Goal: Task Accomplishment & Management: Manage account settings

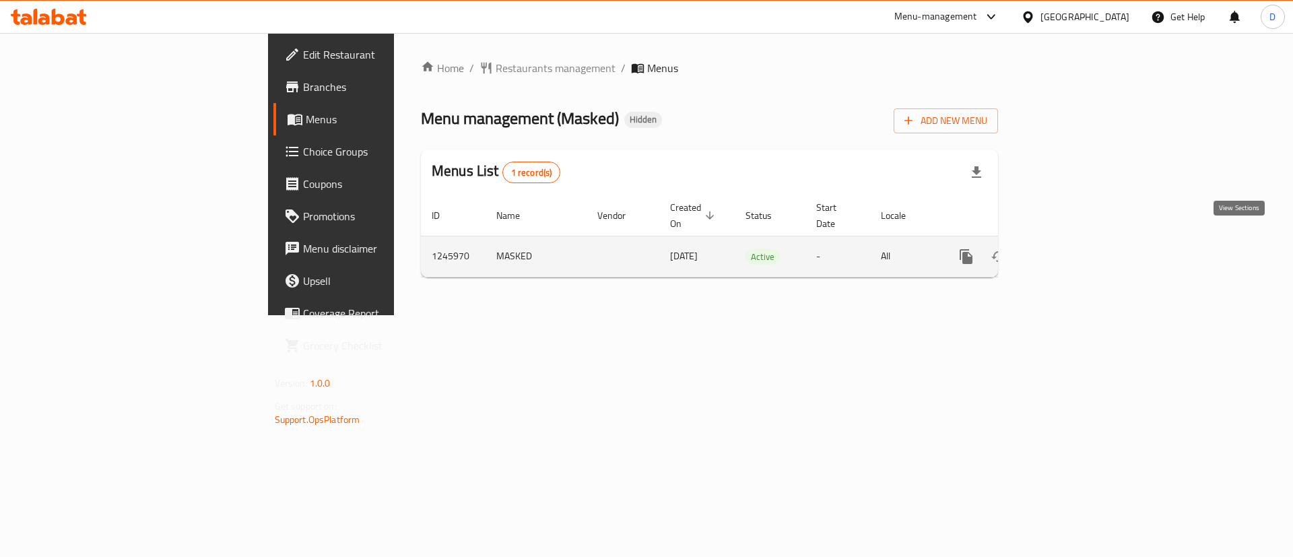
click at [1079, 250] on link "enhanced table" at bounding box center [1063, 256] width 32 height 32
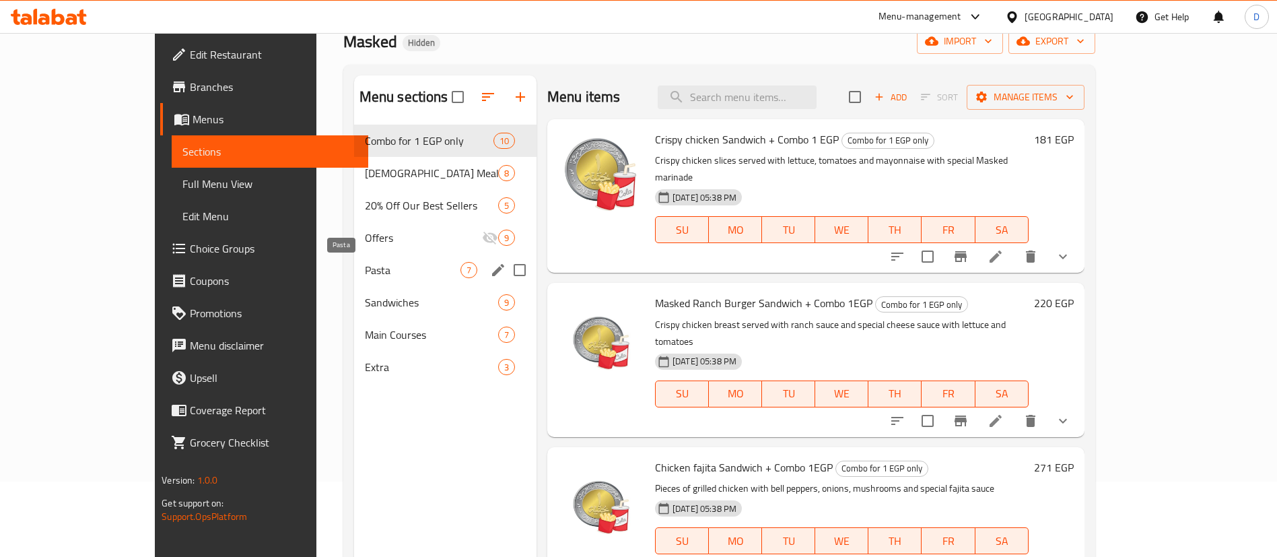
scroll to position [101, 0]
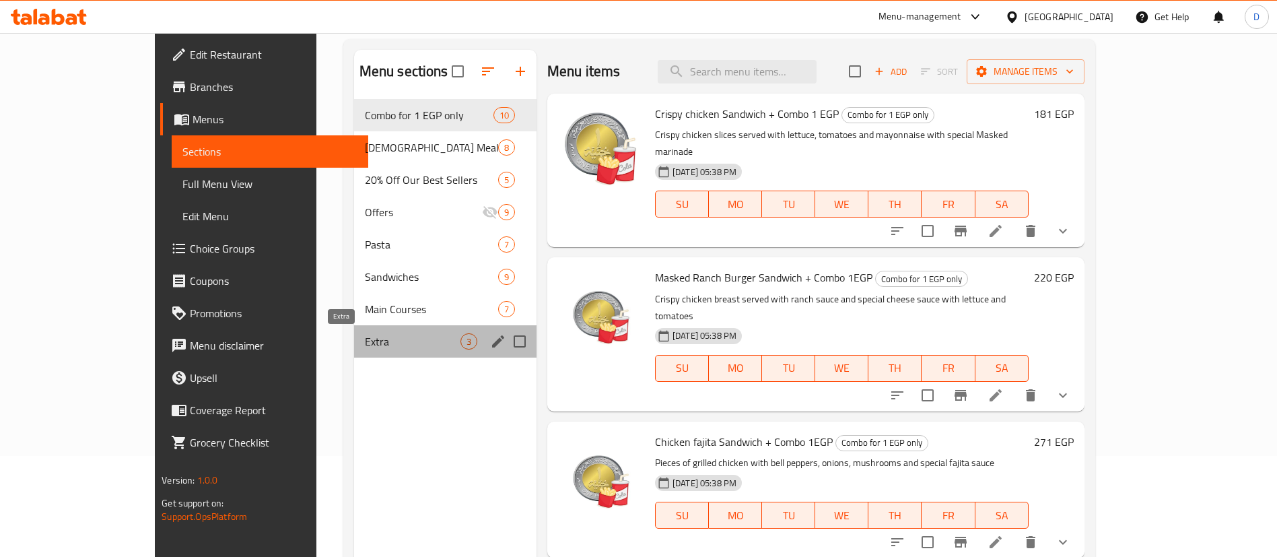
click at [365, 337] on span "Extra" at bounding box center [413, 341] width 96 height 16
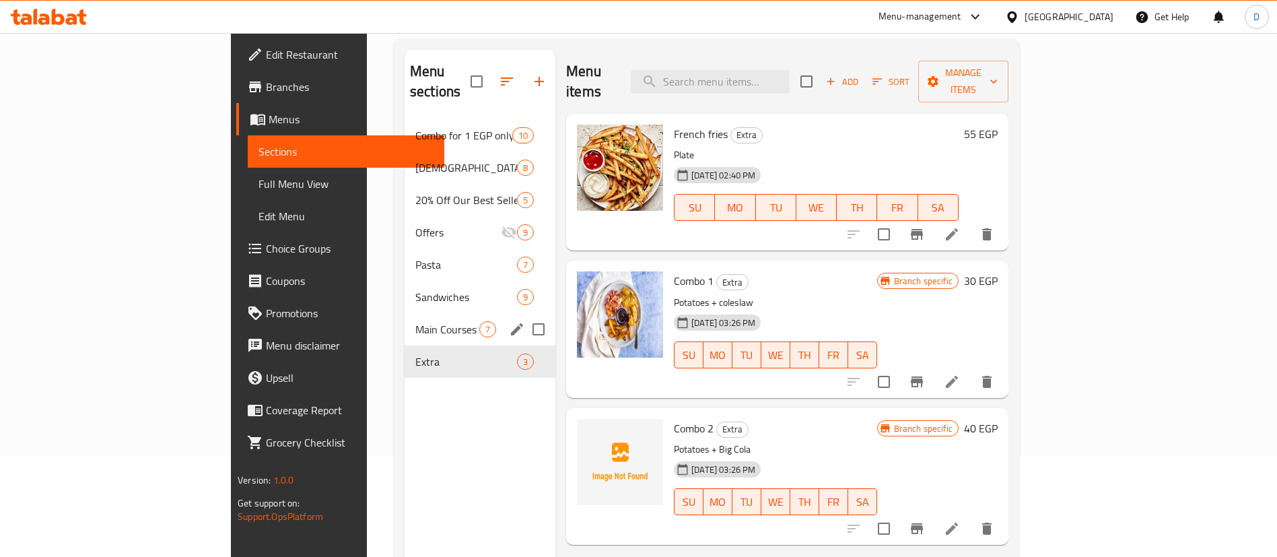
click at [405, 320] on div "Main Courses 7" at bounding box center [480, 329] width 151 height 32
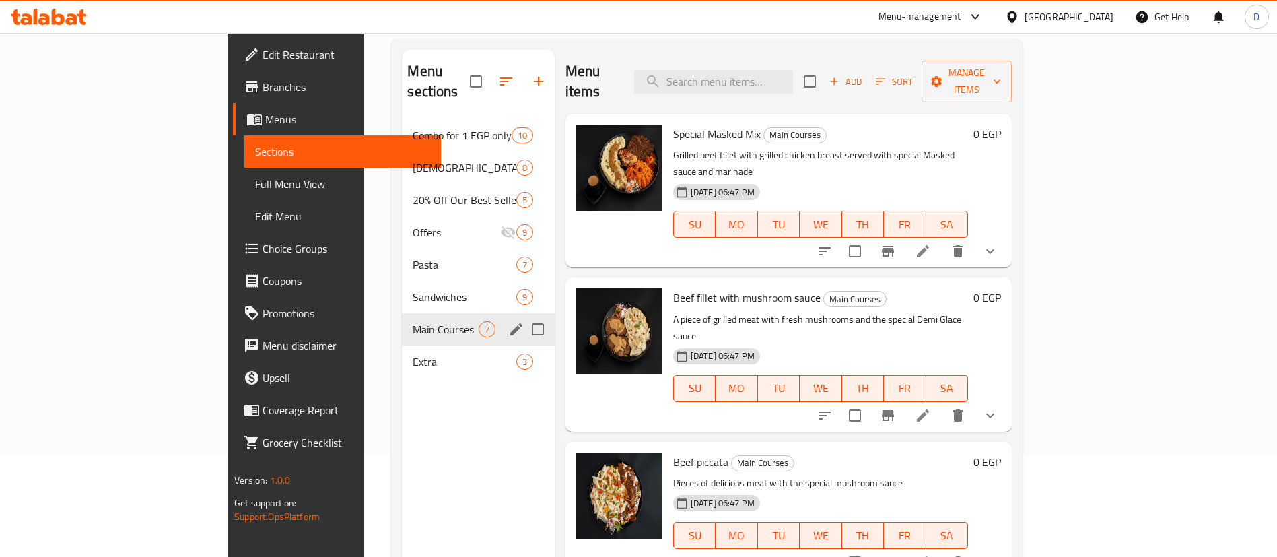
click at [402, 313] on div "Main Courses 7" at bounding box center [478, 329] width 152 height 32
click at [402, 281] on div "Sandwiches 9" at bounding box center [478, 297] width 152 height 32
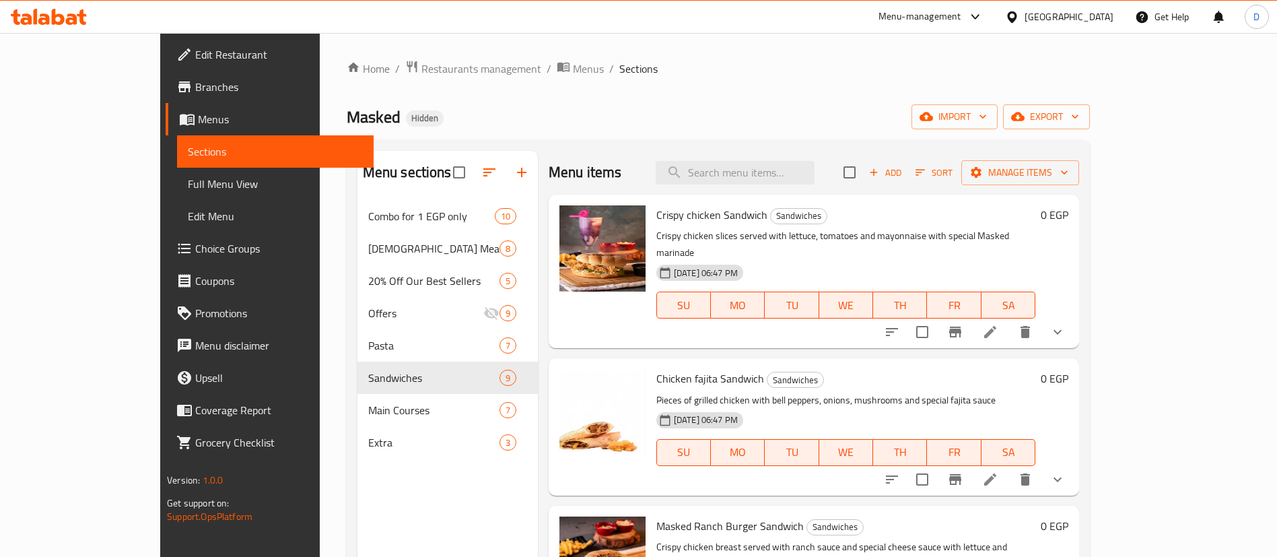
click at [347, 118] on span "Masked" at bounding box center [374, 117] width 54 height 30
copy span "Masked"
click at [48, 13] on icon at bounding box center [49, 17] width 76 height 16
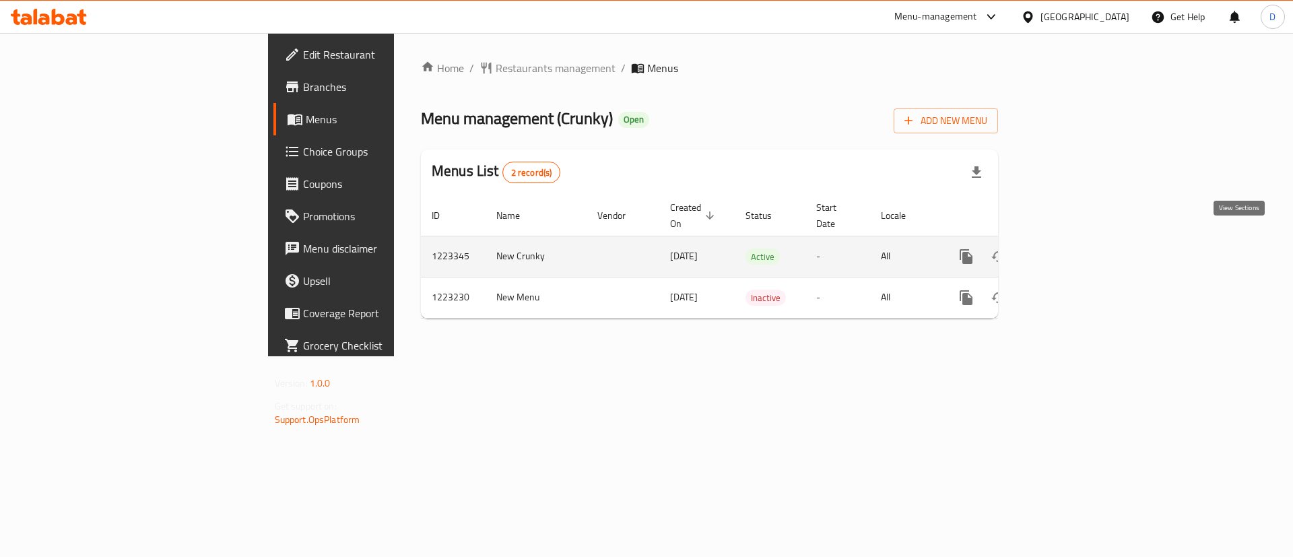
click at [1071, 248] on icon "enhanced table" at bounding box center [1063, 256] width 16 height 16
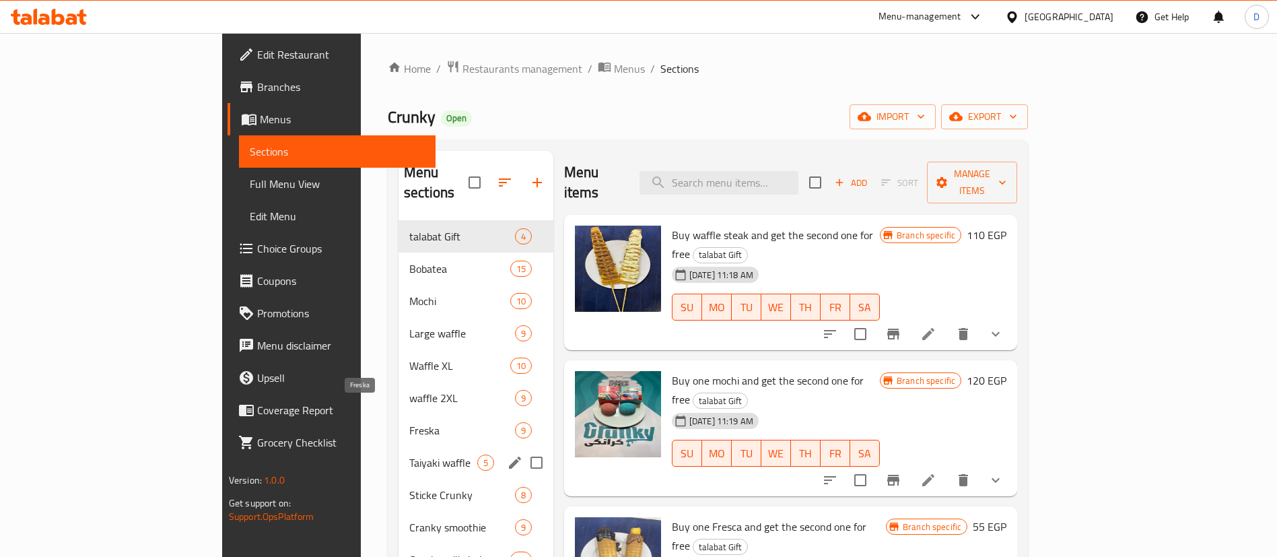
scroll to position [101, 0]
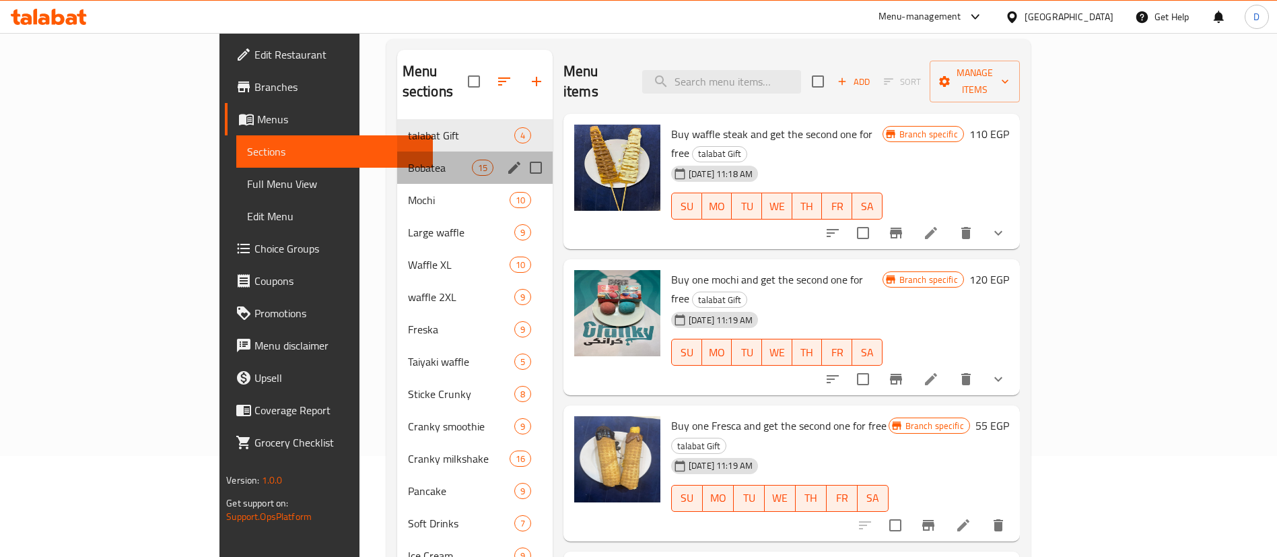
click at [397, 151] on div "Bobatea 15" at bounding box center [475, 167] width 156 height 32
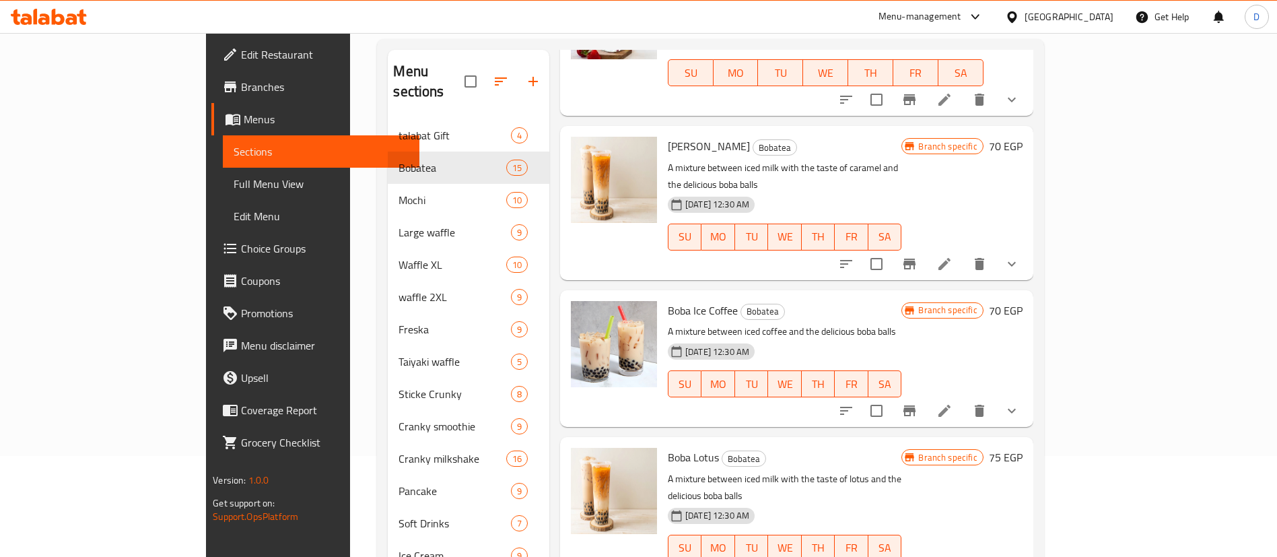
scroll to position [808, 0]
click at [916, 405] on icon "Branch-specific-item" at bounding box center [910, 410] width 12 height 11
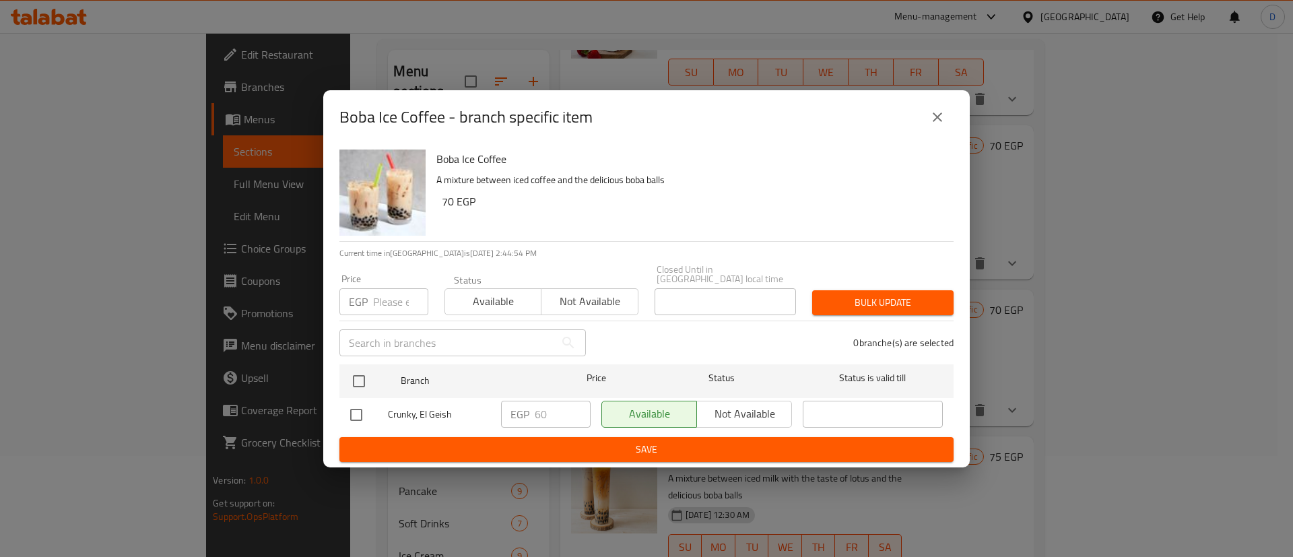
click at [937, 125] on icon "close" at bounding box center [937, 117] width 16 height 16
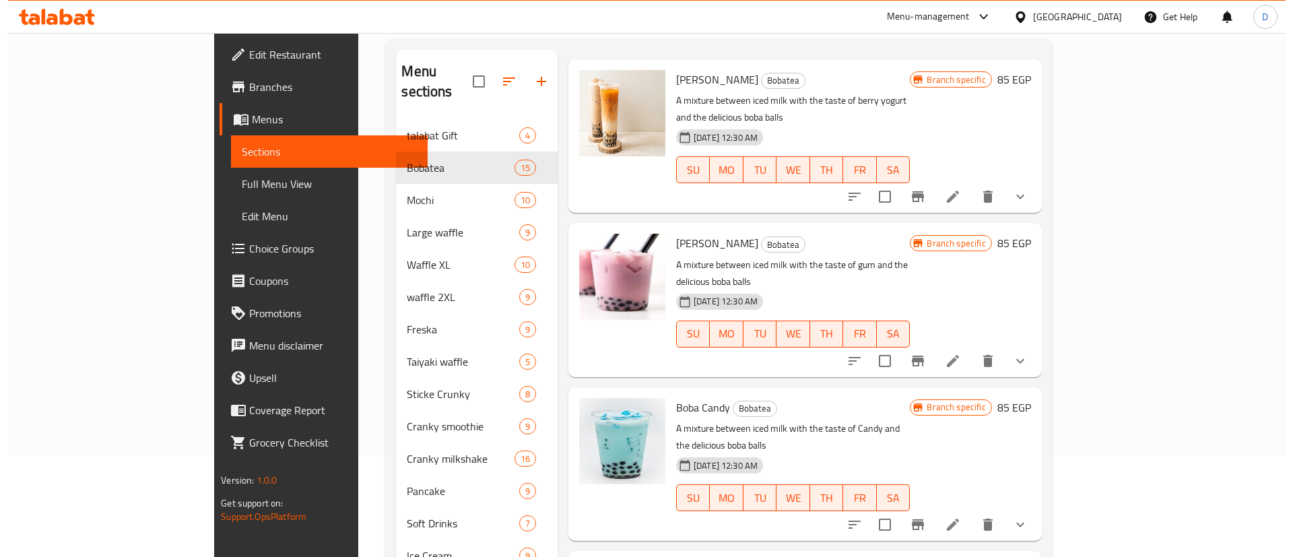
scroll to position [0, 0]
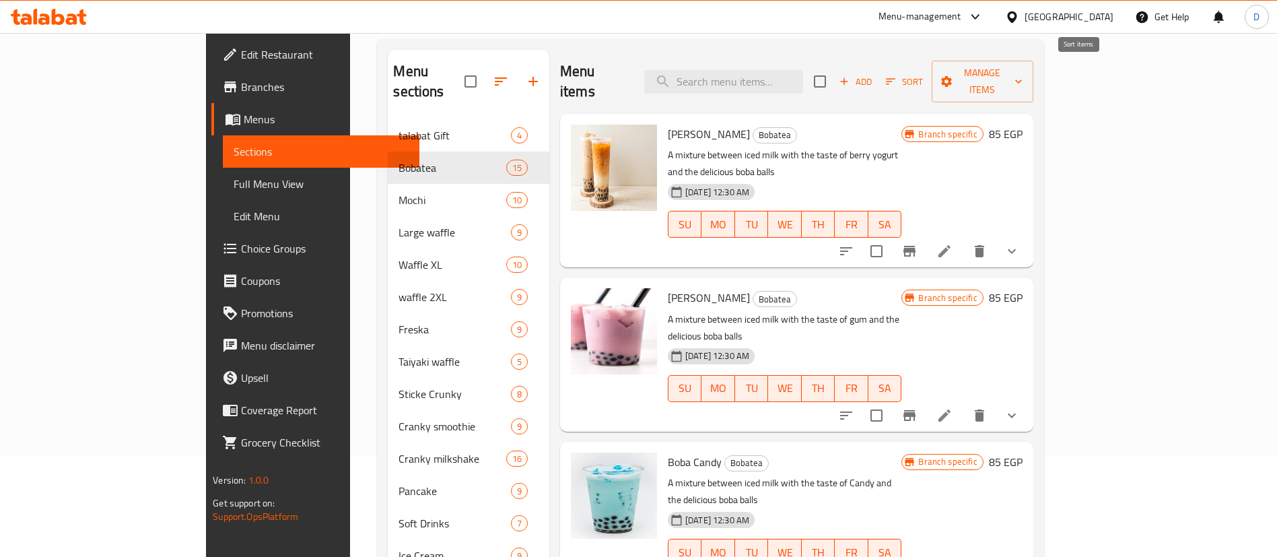
click at [923, 74] on span "Sort" at bounding box center [904, 81] width 37 height 15
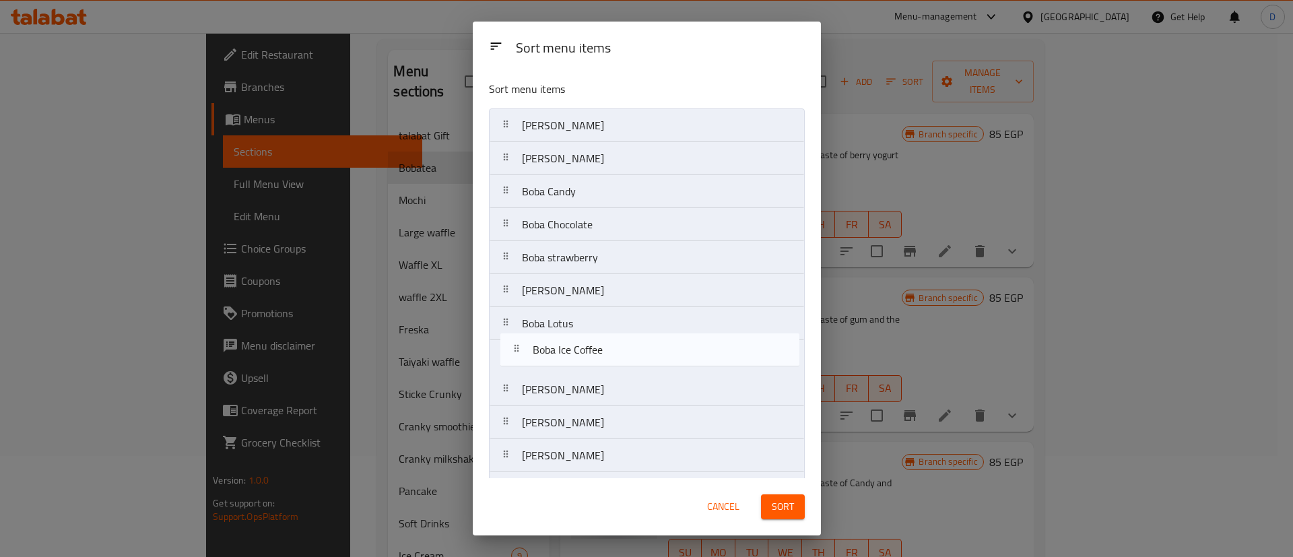
drag, startPoint x: 690, startPoint y: 334, endPoint x: 700, endPoint y: 354, distance: 22.3
click at [700, 354] on nav "Boba Berry Yogurt Boba Gum Boba Candy Boba Chocolate Boba strawberry Boba Caram…" at bounding box center [647, 356] width 316 height 496
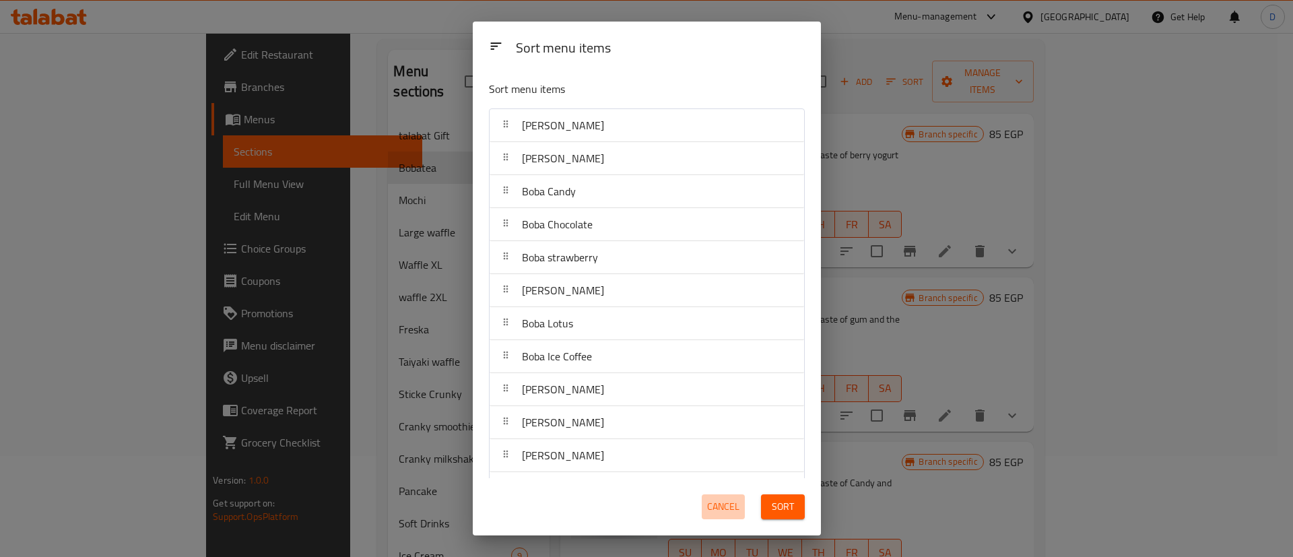
click at [720, 509] on span "Cancel" at bounding box center [723, 506] width 32 height 17
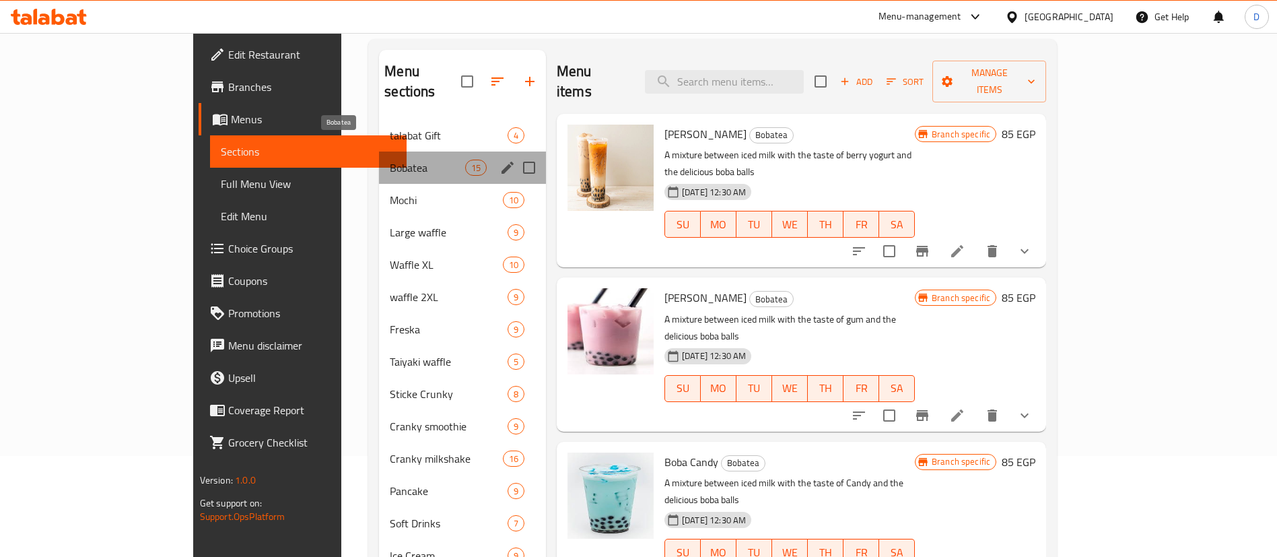
drag, startPoint x: 372, startPoint y: 152, endPoint x: 429, endPoint y: 149, distance: 56.7
click at [390, 160] on span "Bobatea" at bounding box center [427, 168] width 75 height 16
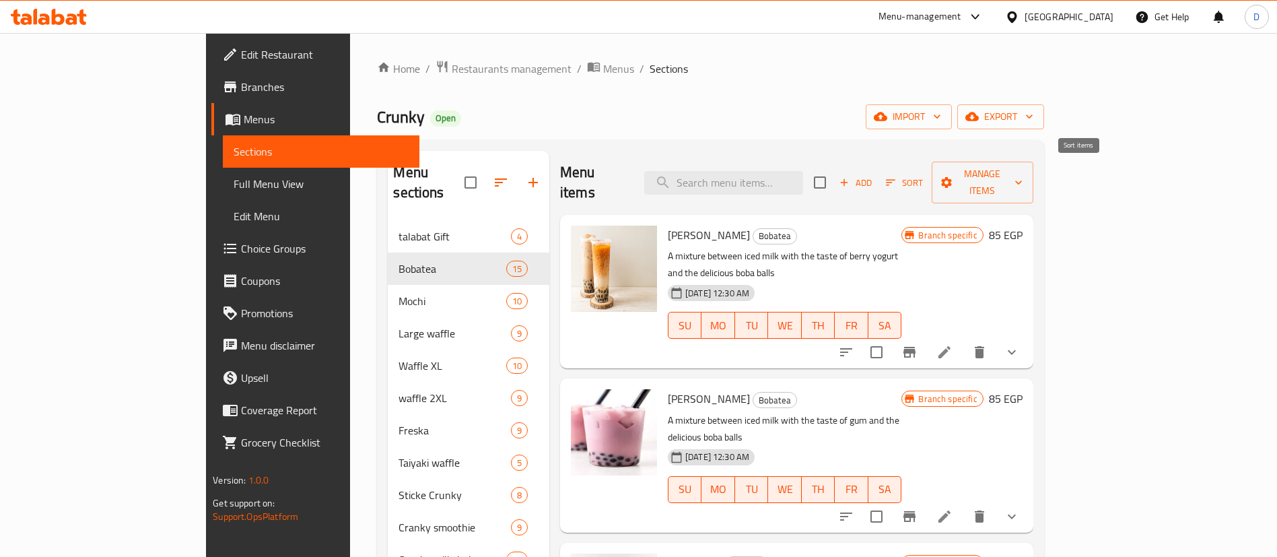
click at [923, 176] on span "Sort" at bounding box center [904, 182] width 37 height 15
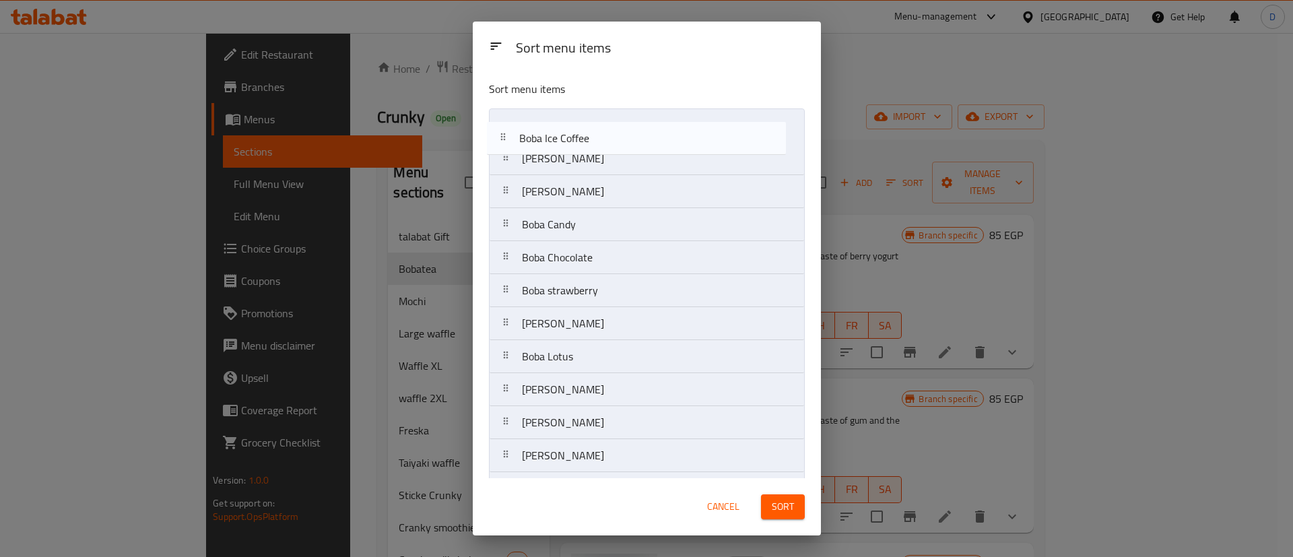
drag, startPoint x: 683, startPoint y: 328, endPoint x: 680, endPoint y: 133, distance: 194.6
click at [680, 133] on nav "Boba Berry Yogurt Boba Gum Boba Candy Boba Chocolate Boba strawberry Boba Caram…" at bounding box center [647, 356] width 316 height 496
drag, startPoint x: 642, startPoint y: 329, endPoint x: 643, endPoint y: 155, distance: 174.4
click at [643, 155] on nav "Boba Ice Coffee Boba Berry Yogurt Boba Gum Boba Candy Boba Chocolate Boba straw…" at bounding box center [647, 356] width 316 height 496
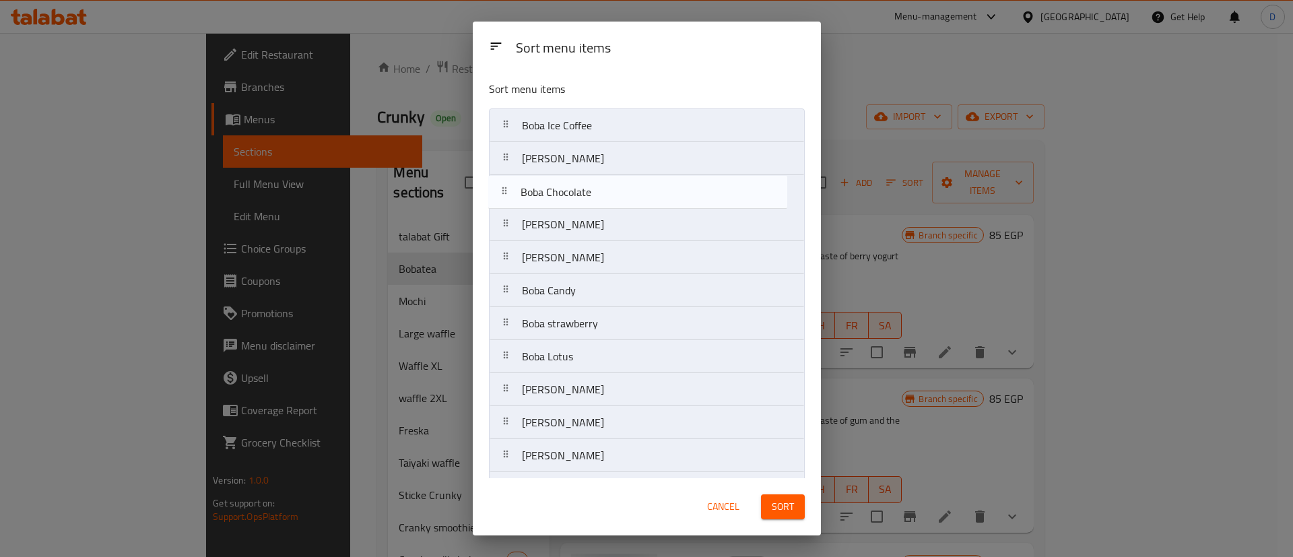
drag, startPoint x: 650, startPoint y: 299, endPoint x: 649, endPoint y: 195, distance: 103.7
click at [649, 195] on nav "Boba Ice Coffee Boba Caramel Boba Berry Yogurt Boba Gum Boba Candy Boba Chocola…" at bounding box center [647, 356] width 316 height 496
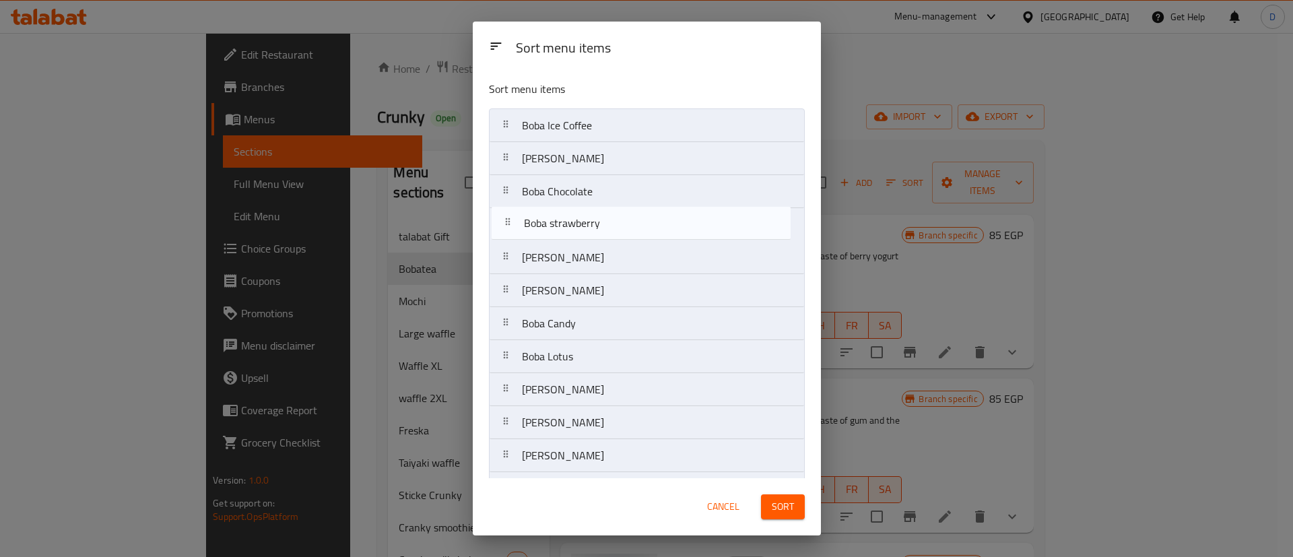
drag, startPoint x: 634, startPoint y: 335, endPoint x: 631, endPoint y: 227, distance: 107.8
click at [631, 227] on nav "Boba Ice Coffee Boba Caramel Boba Chocolate Boba Berry Yogurt Boba Gum Boba Can…" at bounding box center [647, 356] width 316 height 496
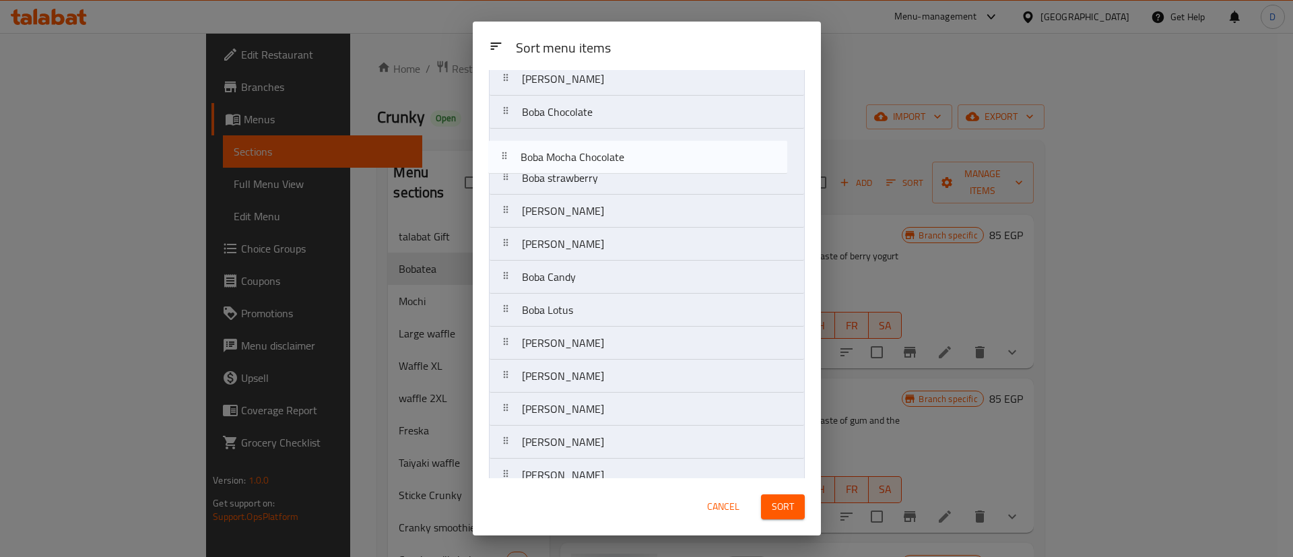
scroll to position [77, 0]
drag, startPoint x: 652, startPoint y: 424, endPoint x: 650, endPoint y: 205, distance: 218.8
click at [650, 190] on nav "Boba Ice Coffee Boba Caramel Boba Chocolate Boba strawberry Boba Berry Yogurt B…" at bounding box center [647, 279] width 316 height 496
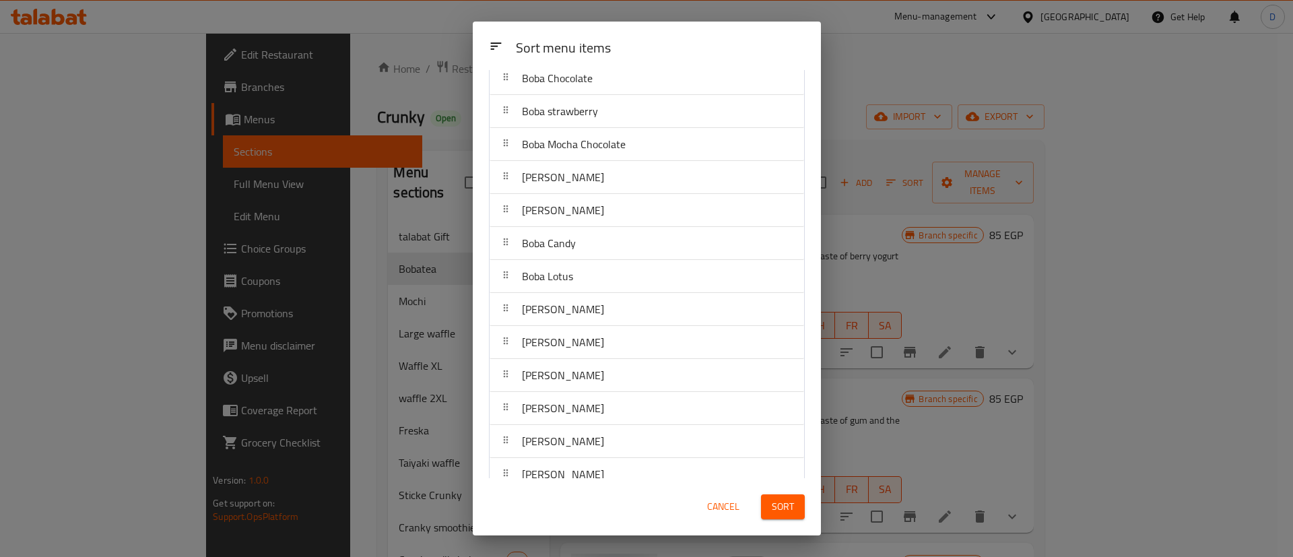
scroll to position [132, 0]
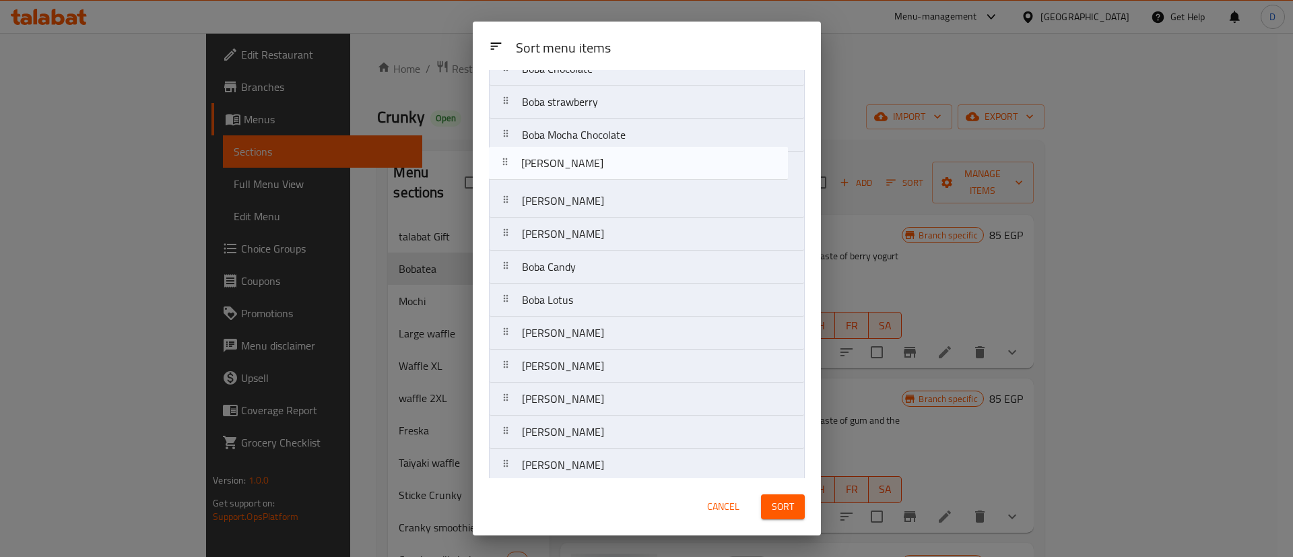
drag, startPoint x: 655, startPoint y: 429, endPoint x: 652, endPoint y: 162, distance: 267.3
click at [652, 162] on nav "Boba Ice Coffee Boba Caramel Boba Chocolate Boba strawberry Boba Mocha Chocolat…" at bounding box center [647, 234] width 316 height 496
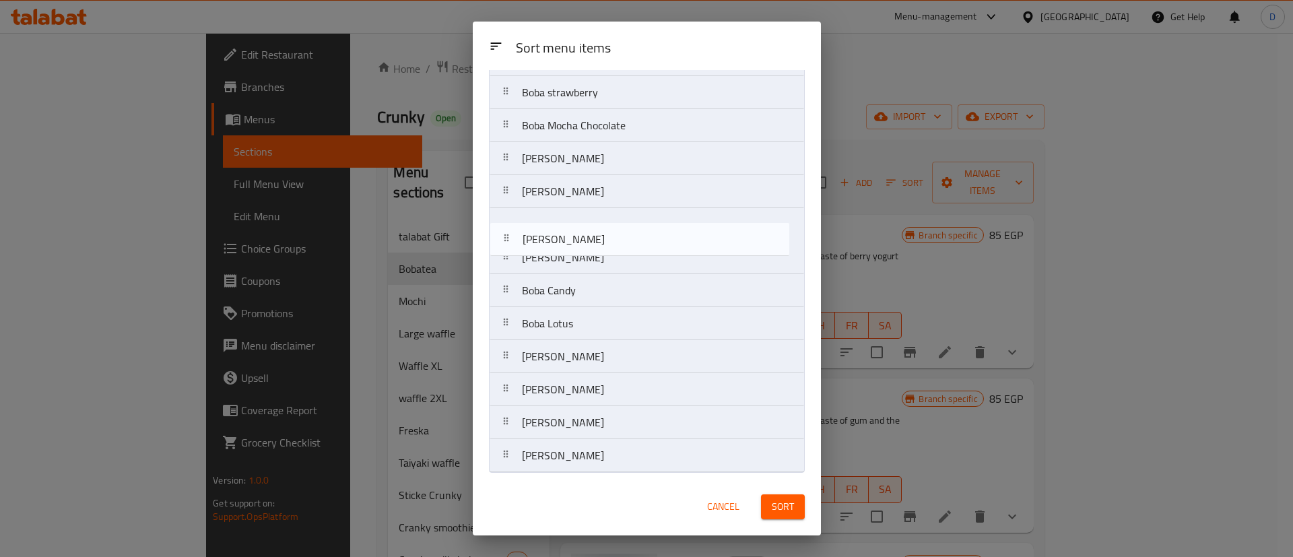
drag, startPoint x: 640, startPoint y: 432, endPoint x: 641, endPoint y: 234, distance: 197.9
click at [641, 234] on nav "Boba Ice Coffee Boba Caramel Boba Chocolate Boba strawberry Boba Mocha Chocolat…" at bounding box center [647, 224] width 316 height 496
drag, startPoint x: 638, startPoint y: 370, endPoint x: 638, endPoint y: 267, distance: 102.3
click at [638, 267] on nav "Boba Ice Coffee Boba Caramel Boba Chocolate Boba strawberry Boba Mocha Chocolat…" at bounding box center [647, 224] width 316 height 496
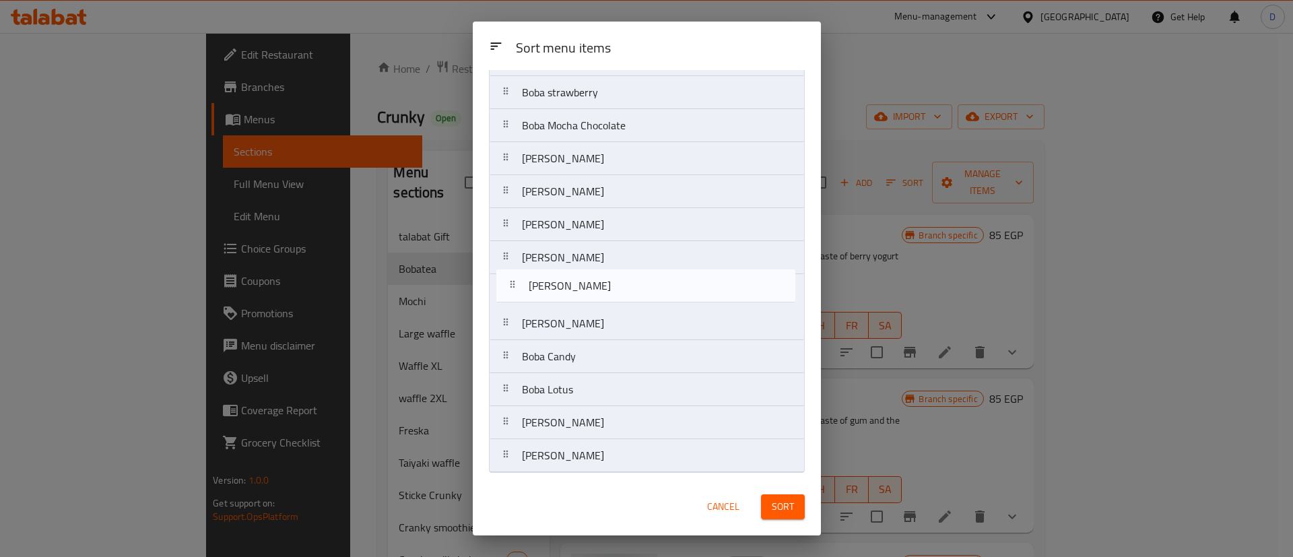
drag, startPoint x: 620, startPoint y: 461, endPoint x: 627, endPoint y: 284, distance: 176.5
click at [627, 284] on nav "Boba Ice Coffee Boba Caramel Boba Chocolate Boba strawberry Boba Mocha Chocolat…" at bounding box center [647, 224] width 316 height 496
drag, startPoint x: 677, startPoint y: 194, endPoint x: 669, endPoint y: 296, distance: 102.6
click at [669, 296] on nav "Boba Ice Coffee Boba Caramel Boba Chocolate Boba strawberry Boba Mocha Chocolat…" at bounding box center [647, 224] width 316 height 496
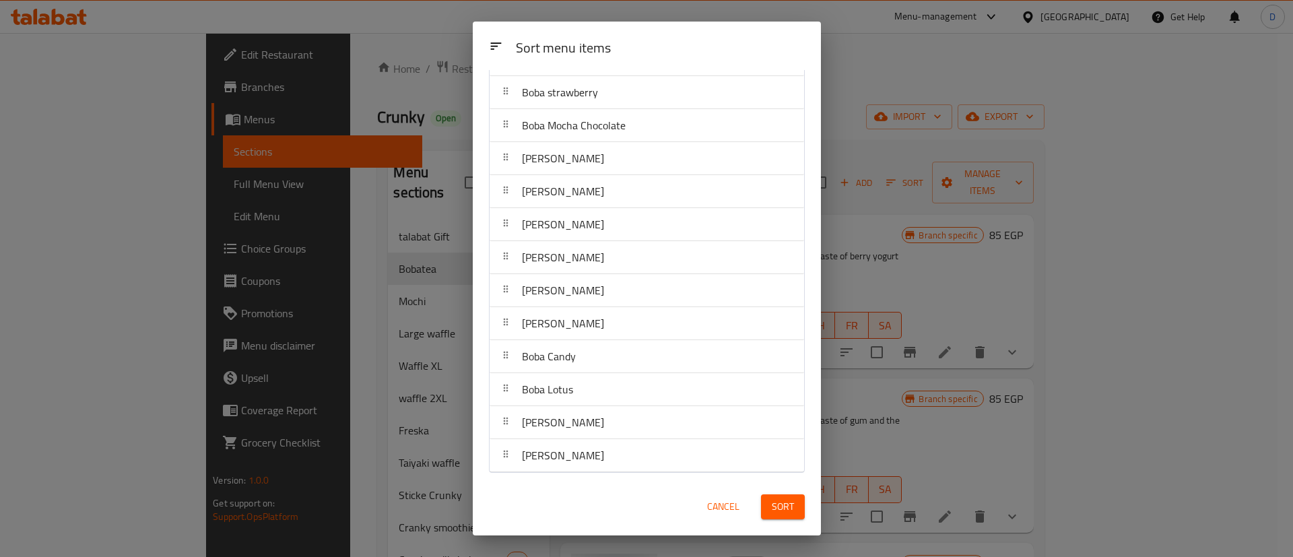
click at [778, 504] on span "Sort" at bounding box center [783, 506] width 22 height 17
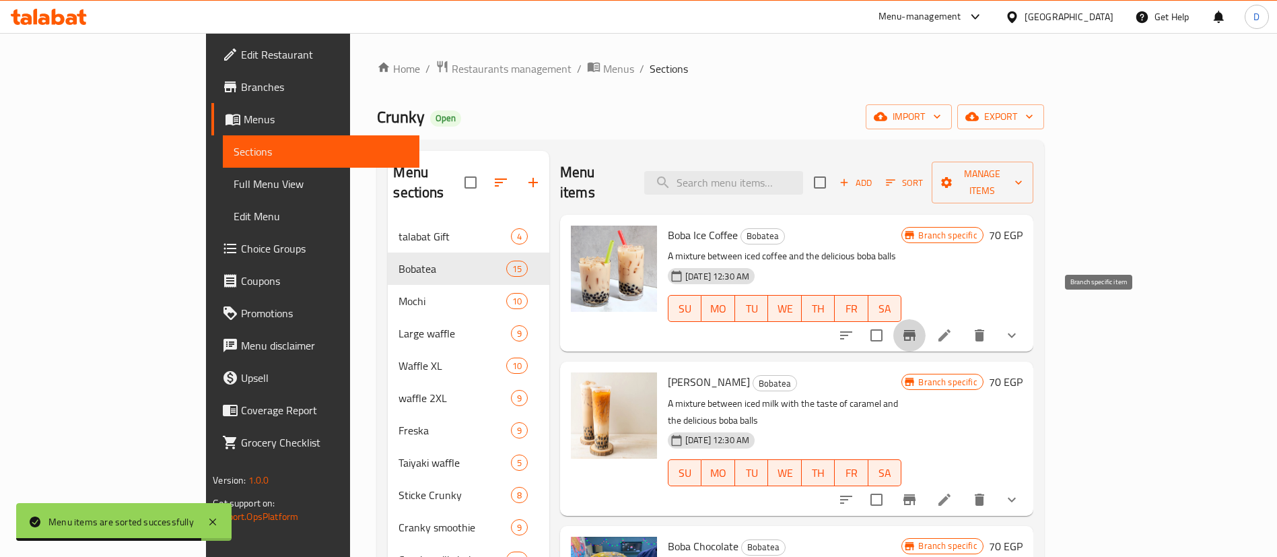
click at [918, 327] on icon "Branch-specific-item" at bounding box center [910, 335] width 16 height 16
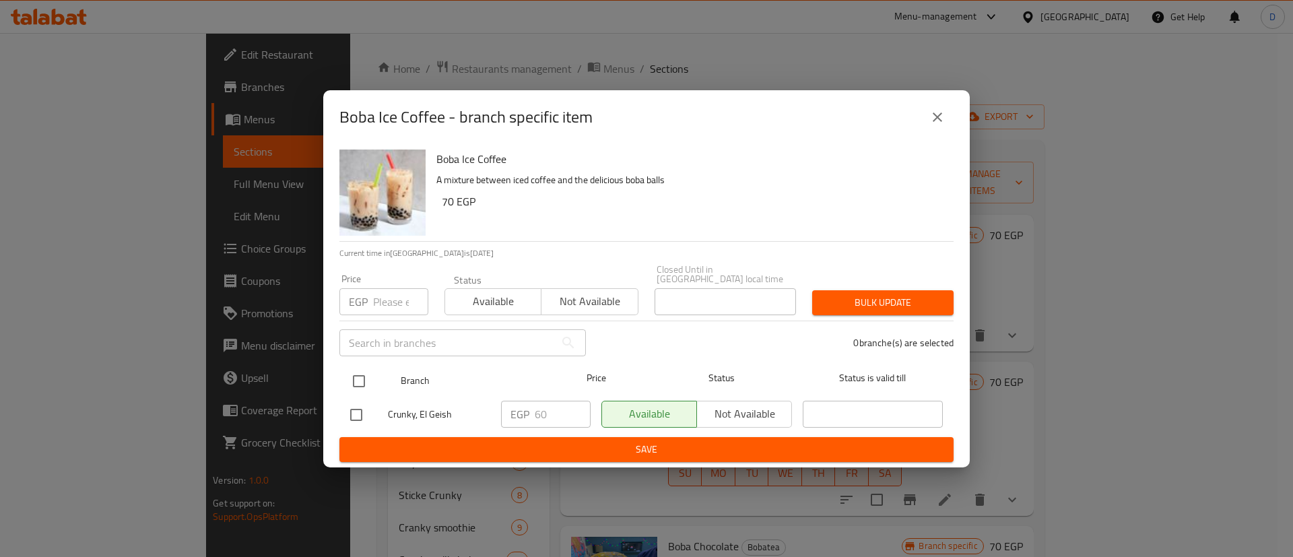
click at [365, 376] on input "checkbox" at bounding box center [359, 381] width 28 height 28
checkbox input "true"
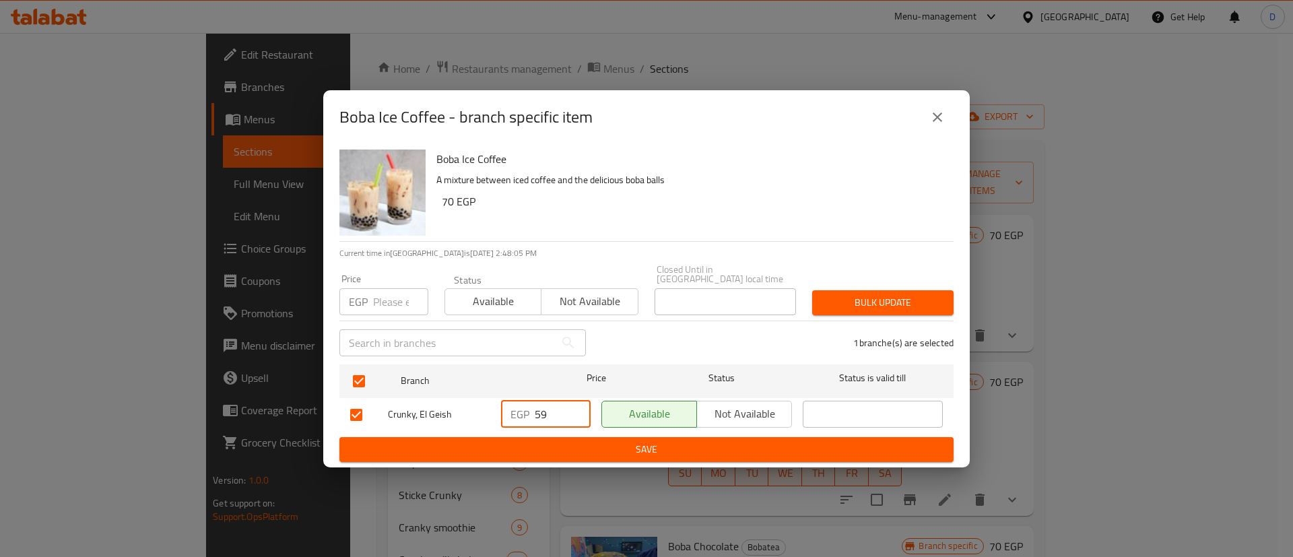
click at [578, 417] on input "59" at bounding box center [563, 414] width 56 height 27
click at [557, 407] on input "59" at bounding box center [563, 414] width 56 height 27
click at [557, 408] on input "59" at bounding box center [563, 414] width 56 height 27
click at [559, 408] on input "59" at bounding box center [563, 414] width 56 height 27
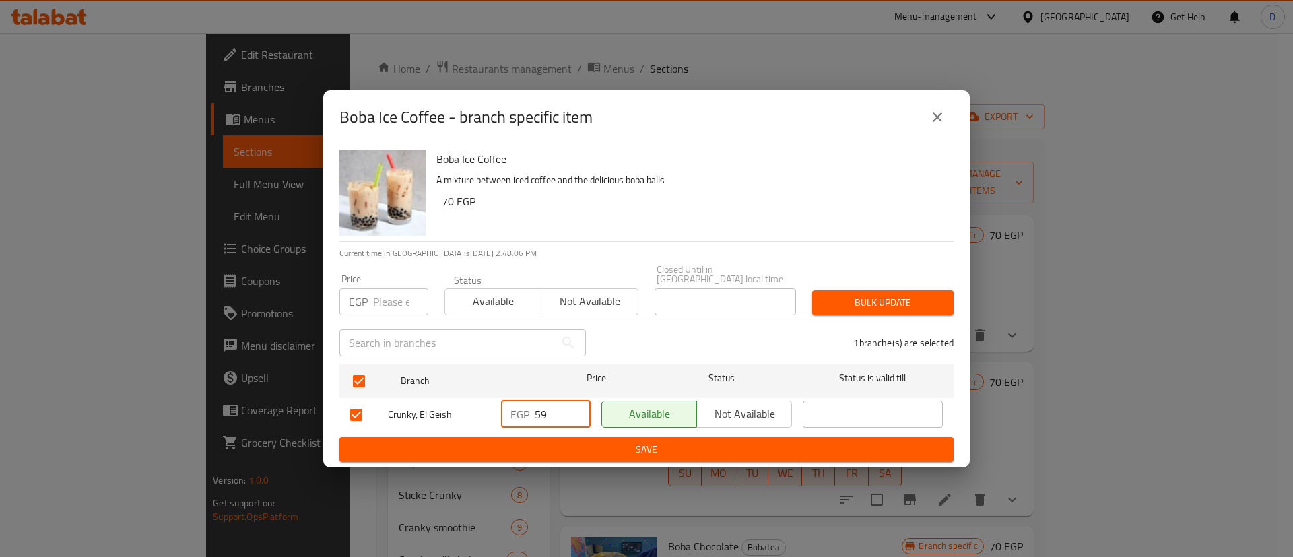
click at [559, 408] on input "59" at bounding box center [563, 414] width 56 height 27
type input "65"
click at [615, 450] on span "Save" at bounding box center [646, 449] width 592 height 17
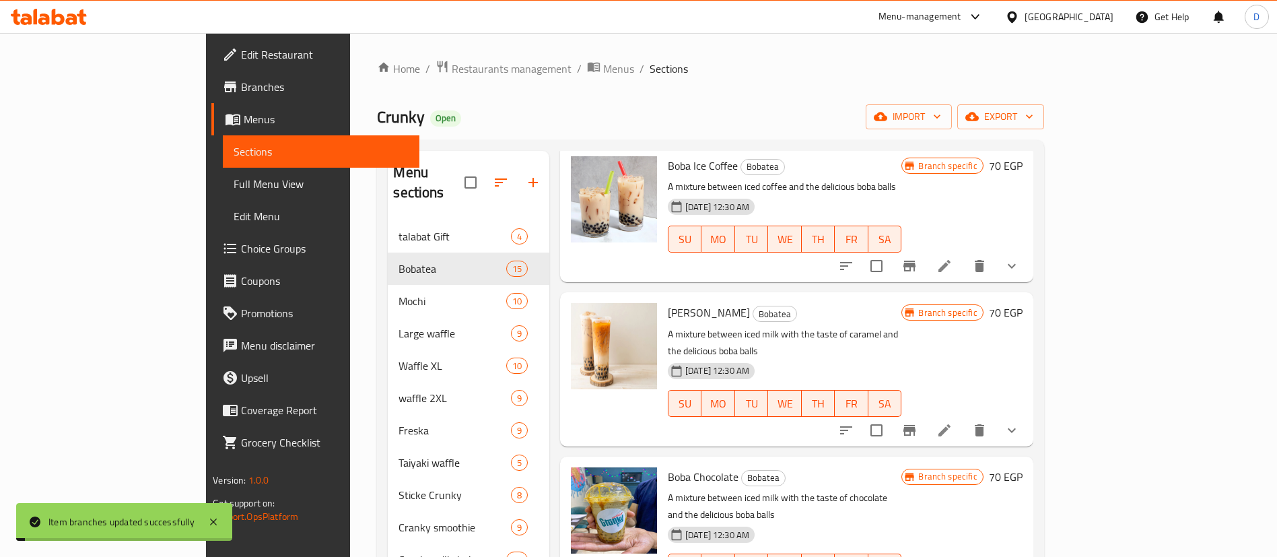
scroll to position [101, 0]
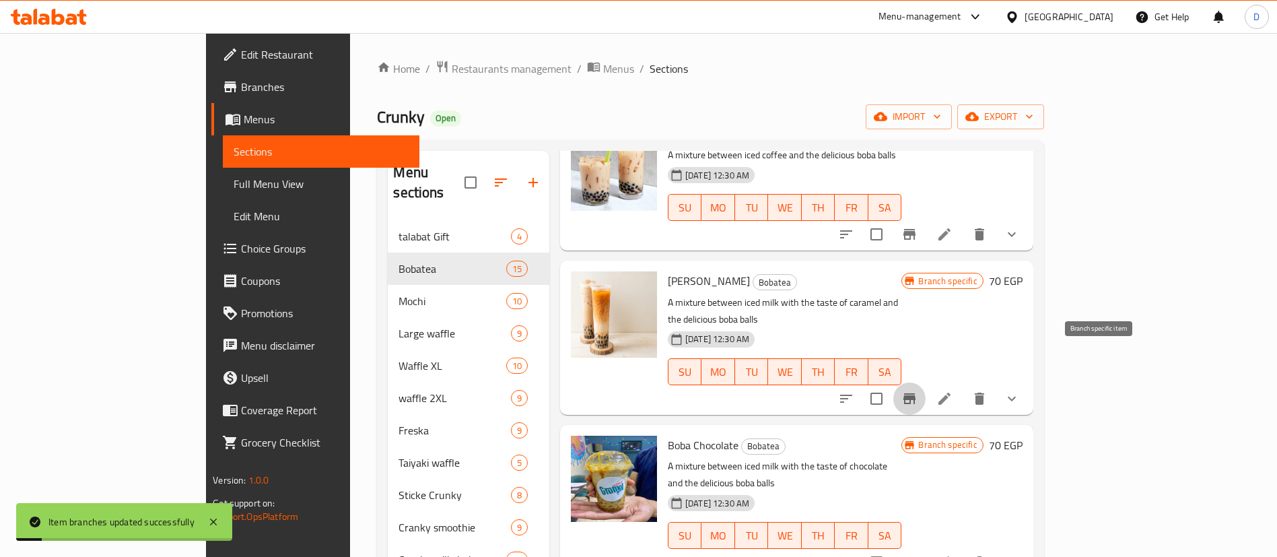
click at [916, 393] on icon "Branch-specific-item" at bounding box center [910, 398] width 12 height 11
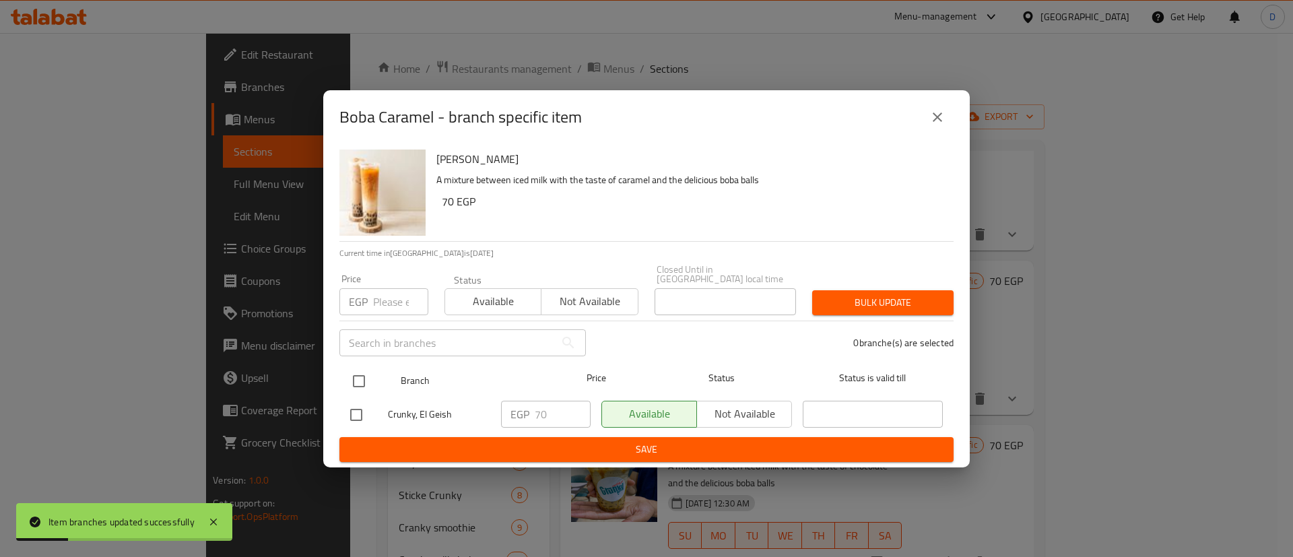
click at [367, 378] on input "checkbox" at bounding box center [359, 381] width 28 height 28
checkbox input "true"
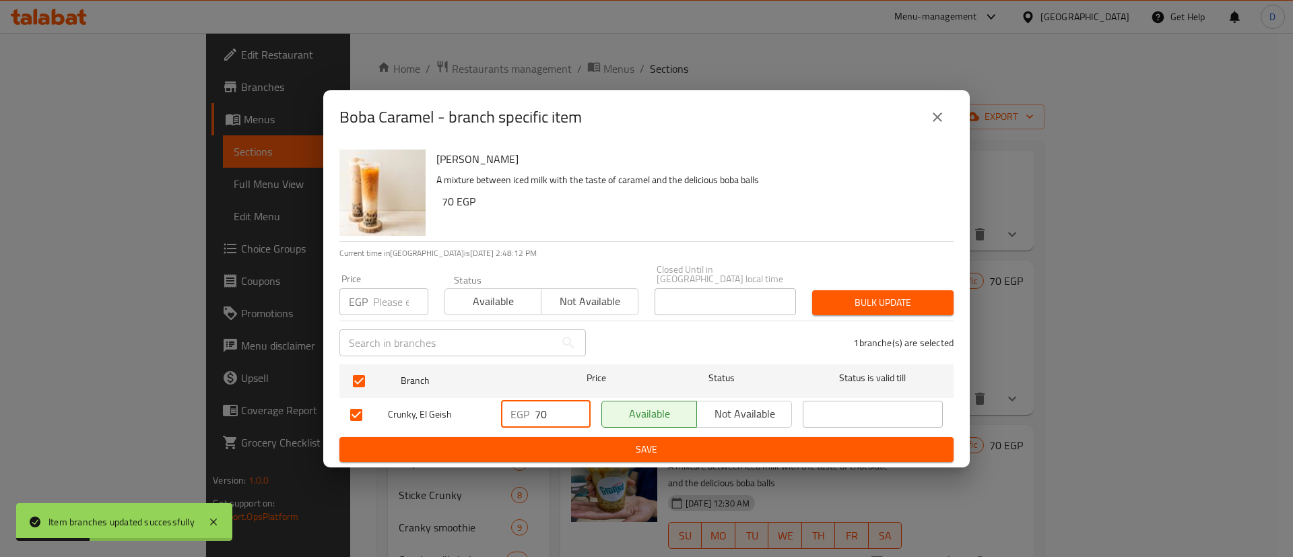
click at [558, 403] on input "70" at bounding box center [563, 414] width 56 height 27
type input "75"
click at [554, 447] on span "Save" at bounding box center [646, 449] width 592 height 17
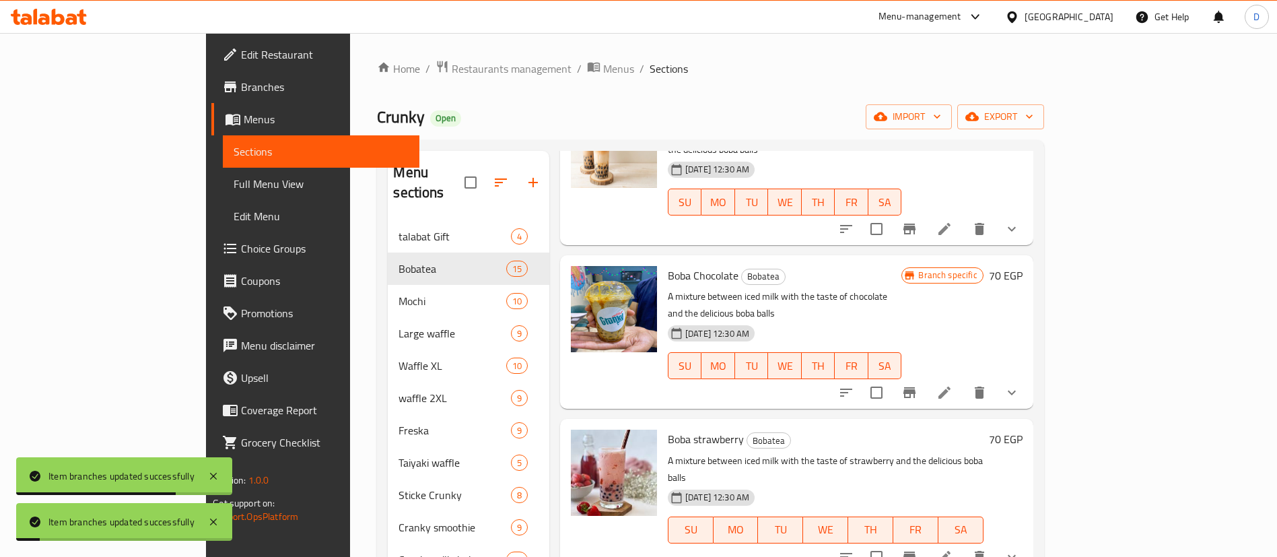
scroll to position [303, 0]
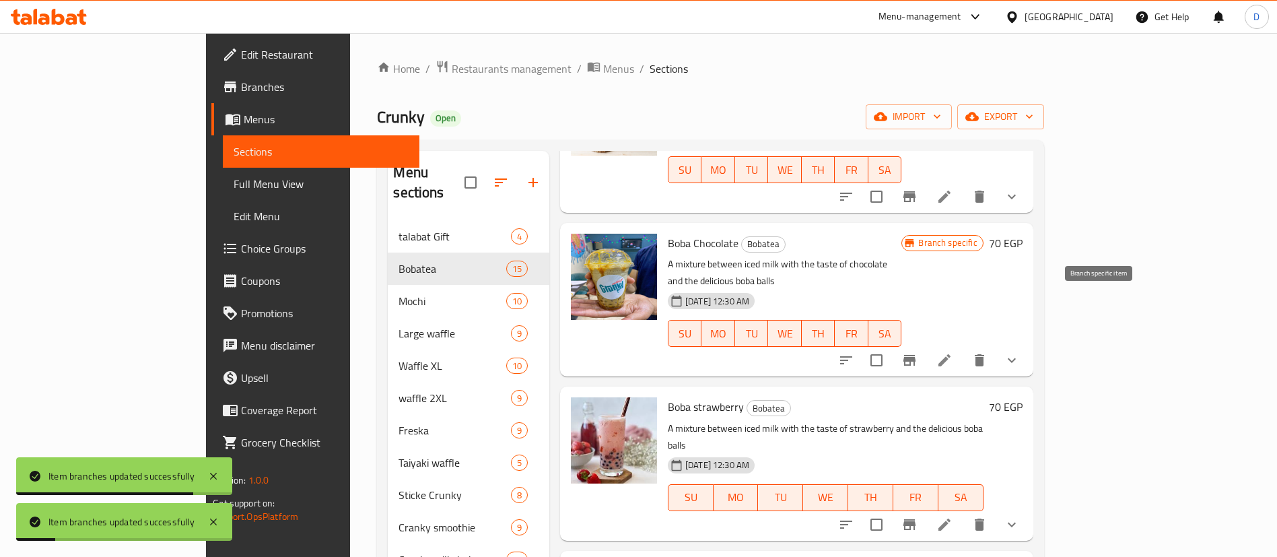
click at [918, 352] on icon "Branch-specific-item" at bounding box center [910, 360] width 16 height 16
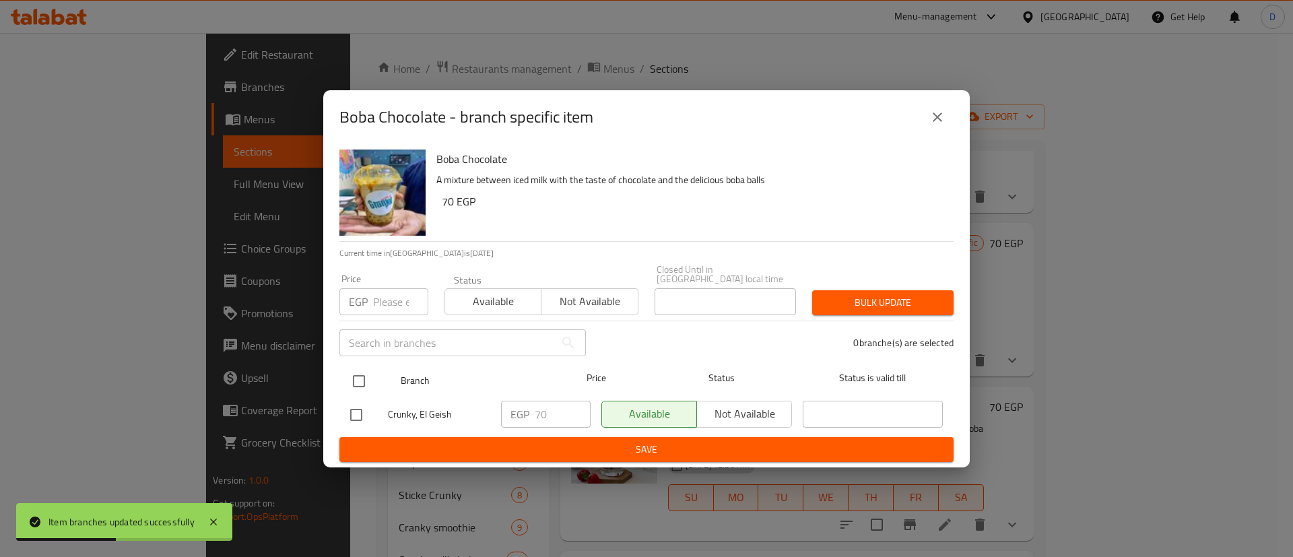
click at [359, 369] on input "checkbox" at bounding box center [359, 381] width 28 height 28
checkbox input "true"
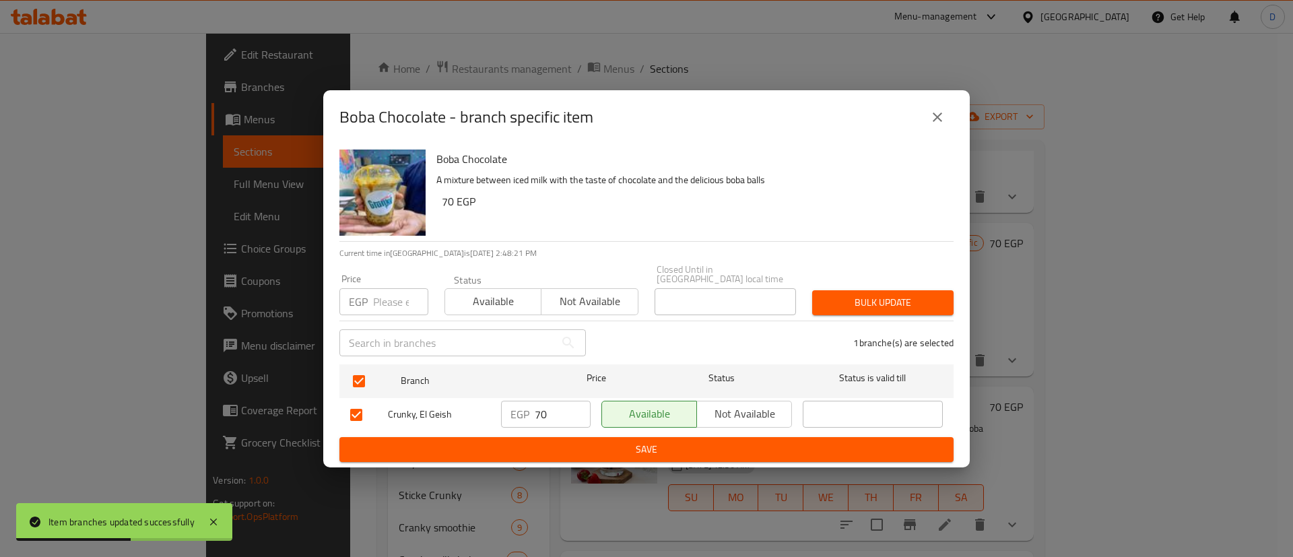
click at [543, 407] on input "70" at bounding box center [563, 414] width 56 height 27
click at [556, 401] on input "70" at bounding box center [563, 414] width 56 height 27
type input "75"
click at [573, 446] on span "Save" at bounding box center [646, 449] width 592 height 17
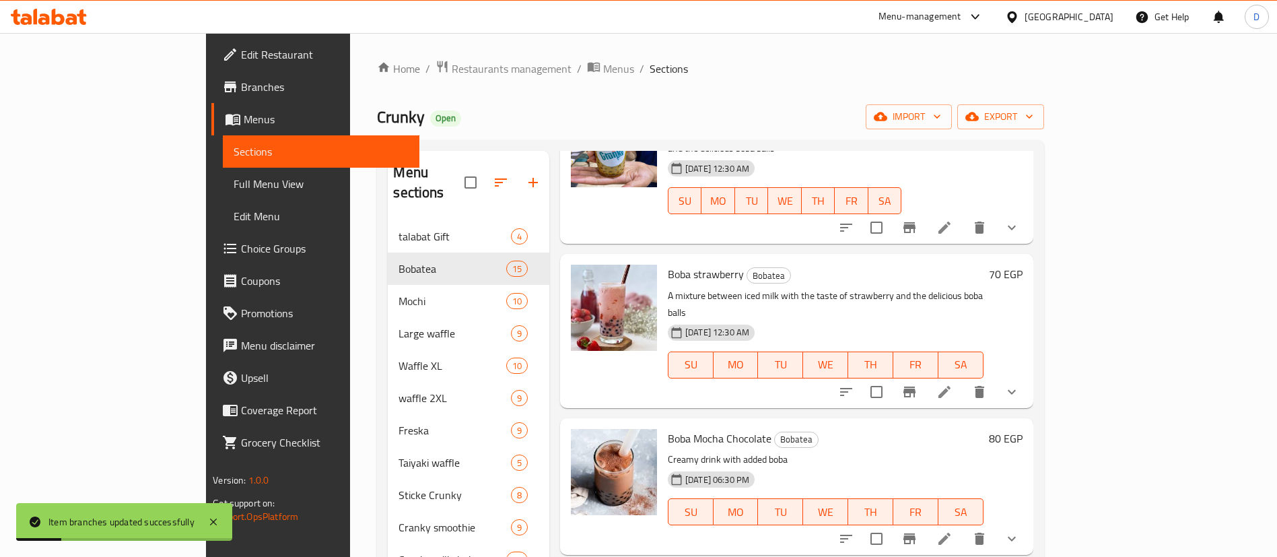
scroll to position [404, 0]
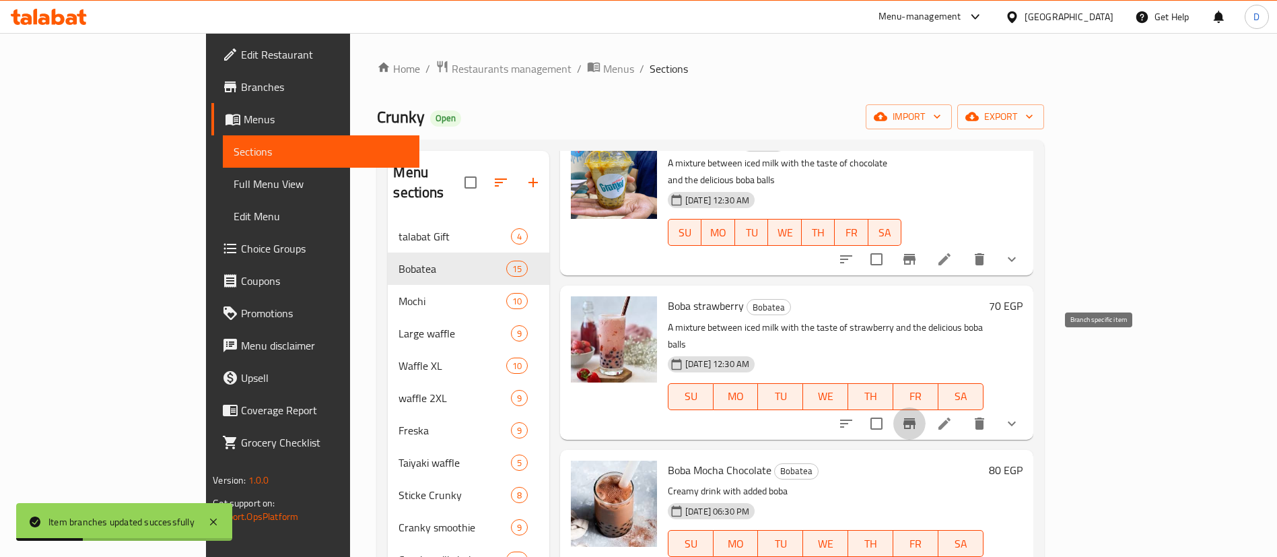
click at [916, 418] on icon "Branch-specific-item" at bounding box center [910, 423] width 12 height 11
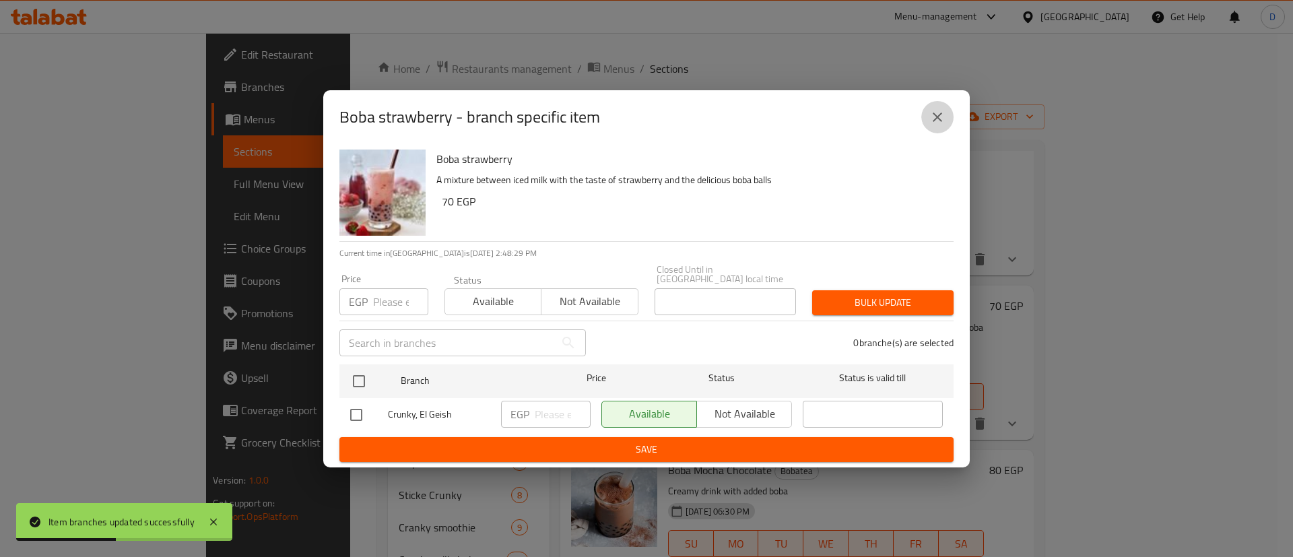
drag, startPoint x: 933, startPoint y: 124, endPoint x: 1126, endPoint y: 275, distance: 245.5
click at [935, 124] on icon "close" at bounding box center [937, 117] width 16 height 16
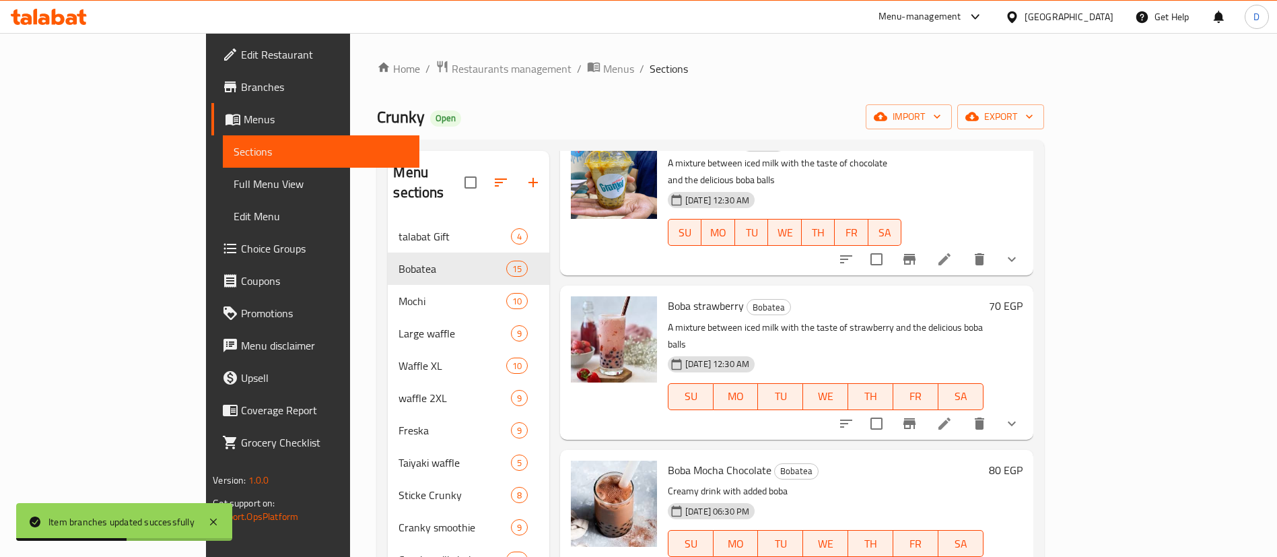
click at [1023, 296] on h6 "70 EGP" at bounding box center [1006, 305] width 34 height 19
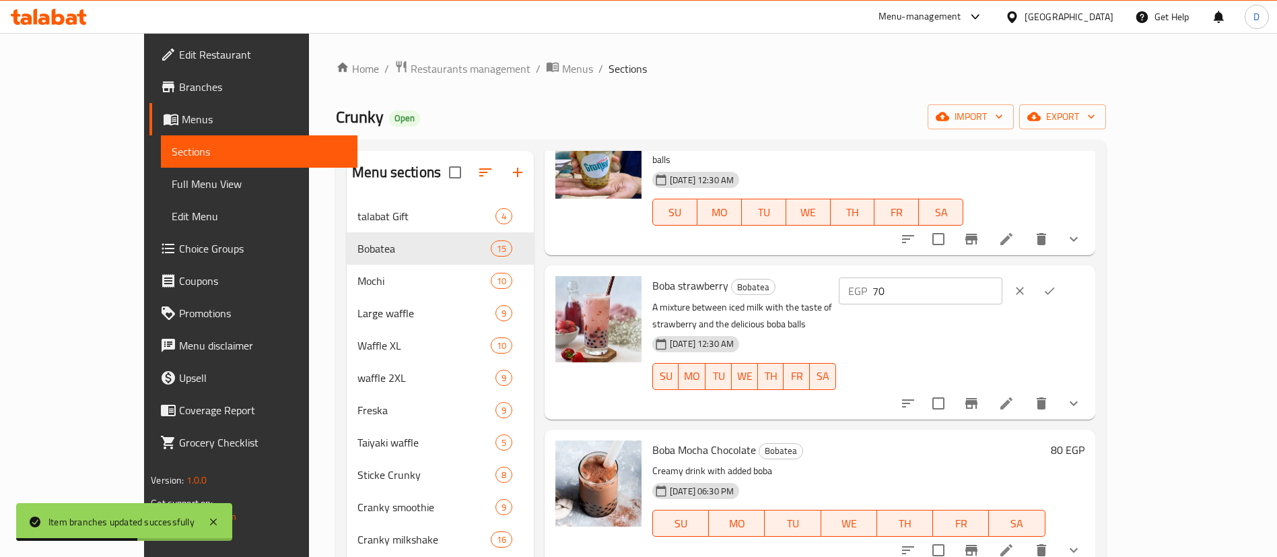
click at [1003, 277] on input "70" at bounding box center [938, 290] width 130 height 27
type input "75"
click at [1064, 276] on button "ok" at bounding box center [1050, 291] width 30 height 30
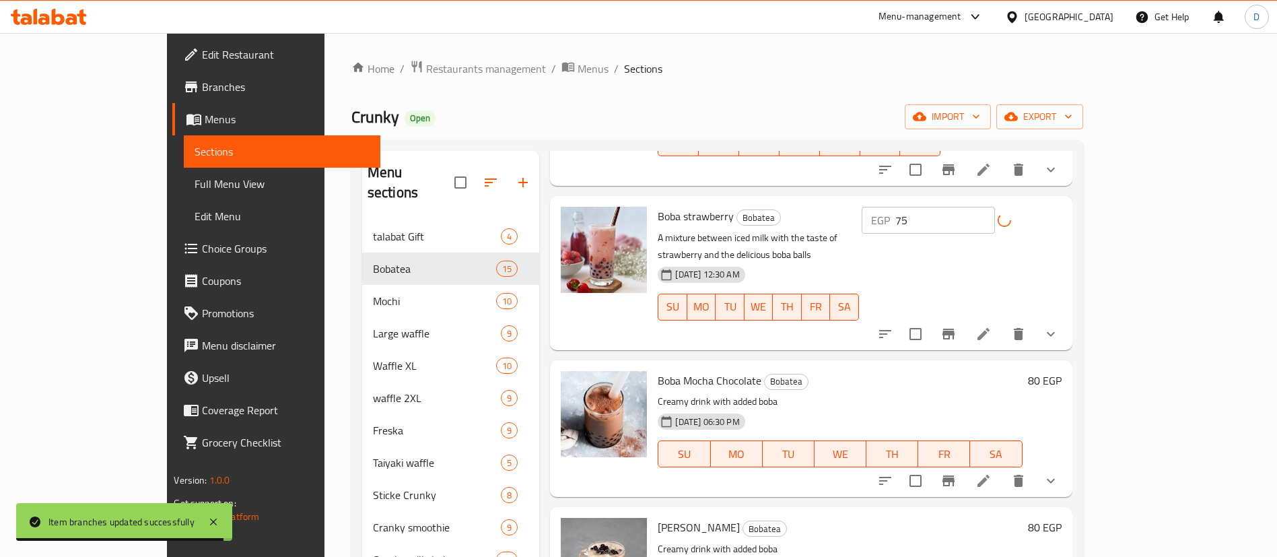
scroll to position [505, 0]
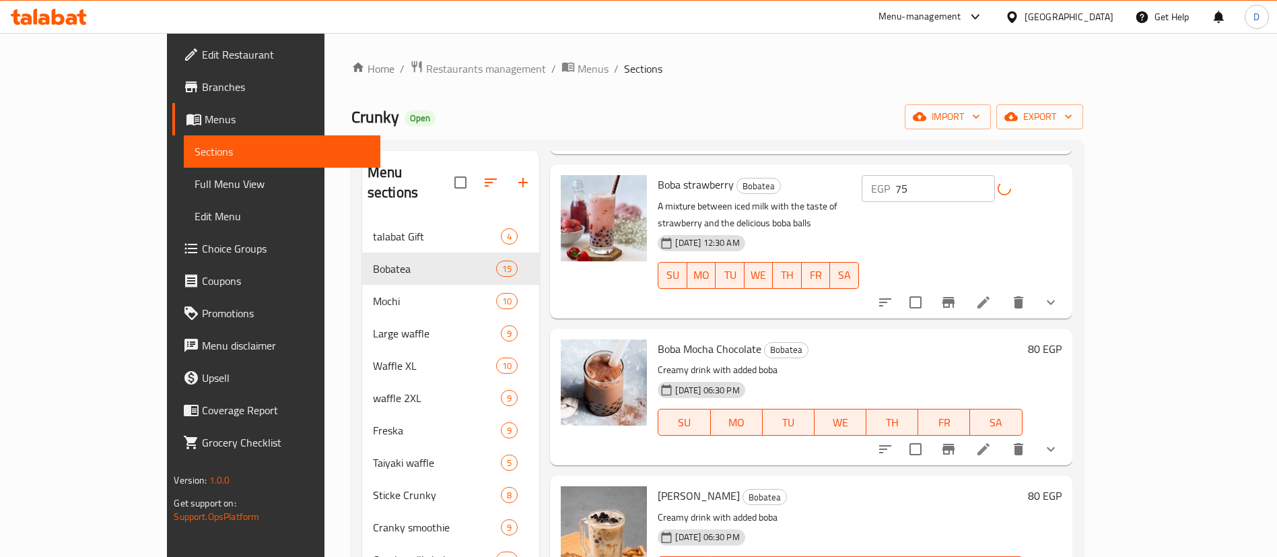
click at [1062, 339] on h6 "80 EGP" at bounding box center [1045, 348] width 34 height 19
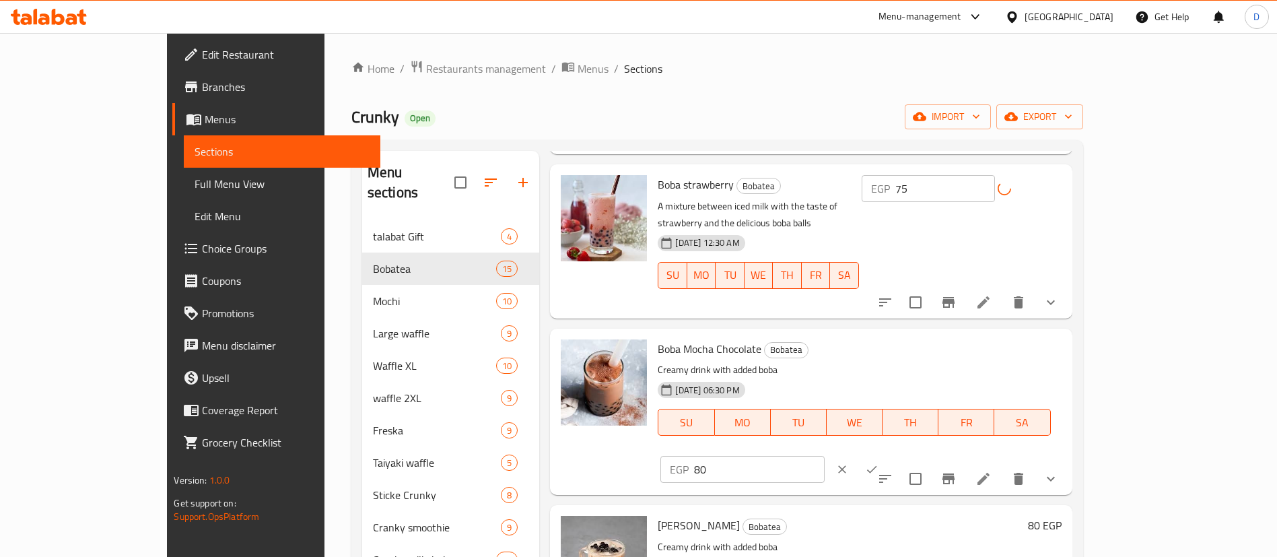
click at [824, 456] on input "80" at bounding box center [759, 469] width 130 height 27
type input "75"
click at [879, 463] on icon "ok" at bounding box center [871, 469] width 13 height 13
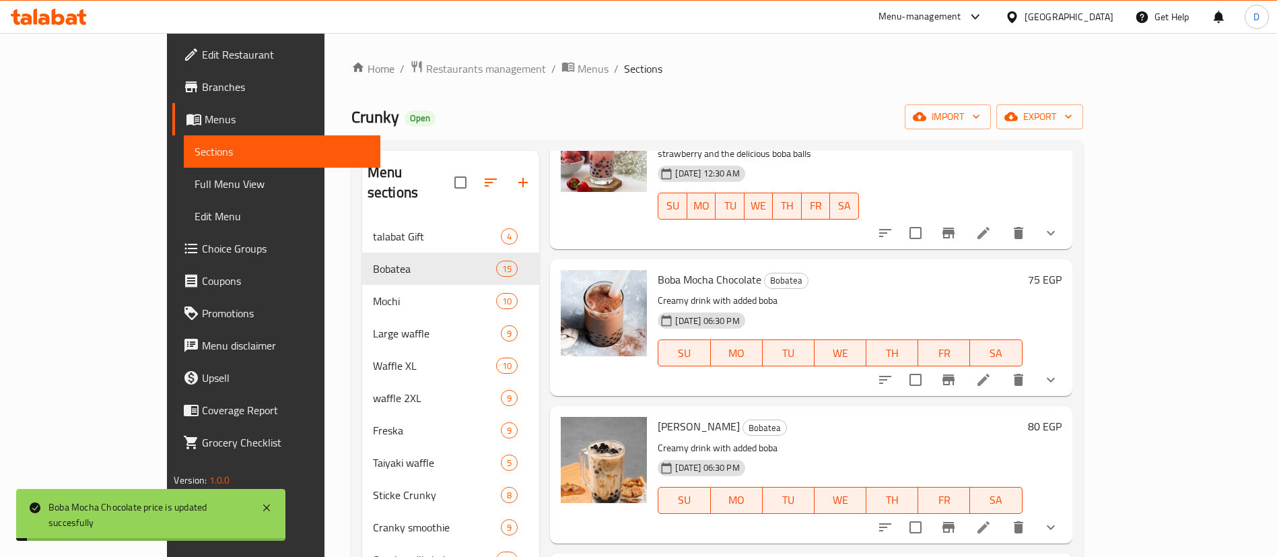
scroll to position [606, 0]
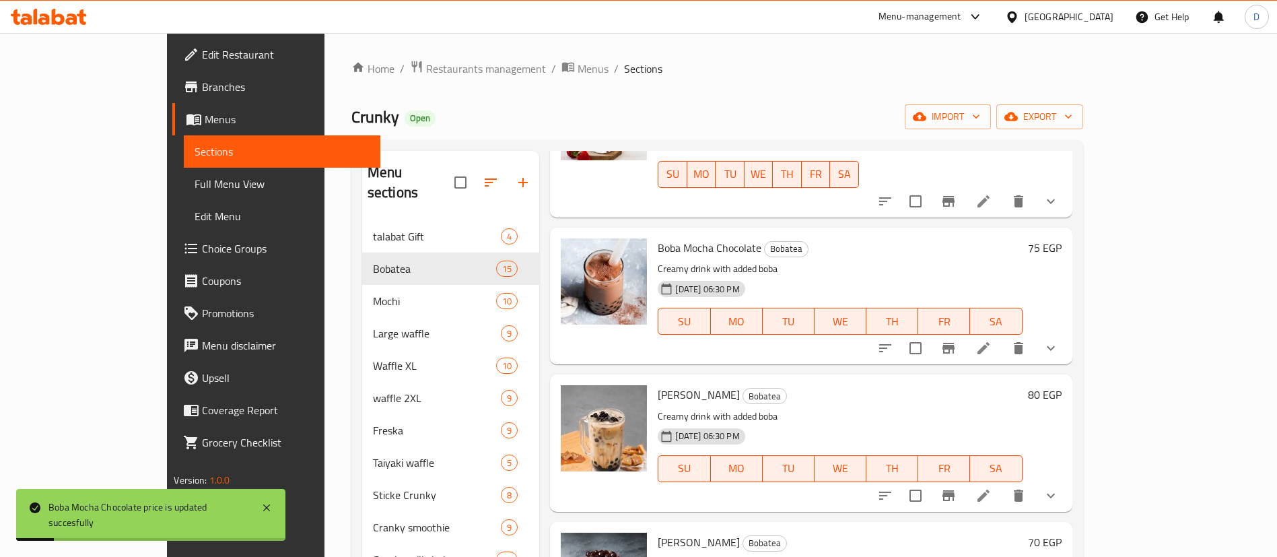
click at [1062, 385] on h6 "80 EGP" at bounding box center [1045, 394] width 34 height 19
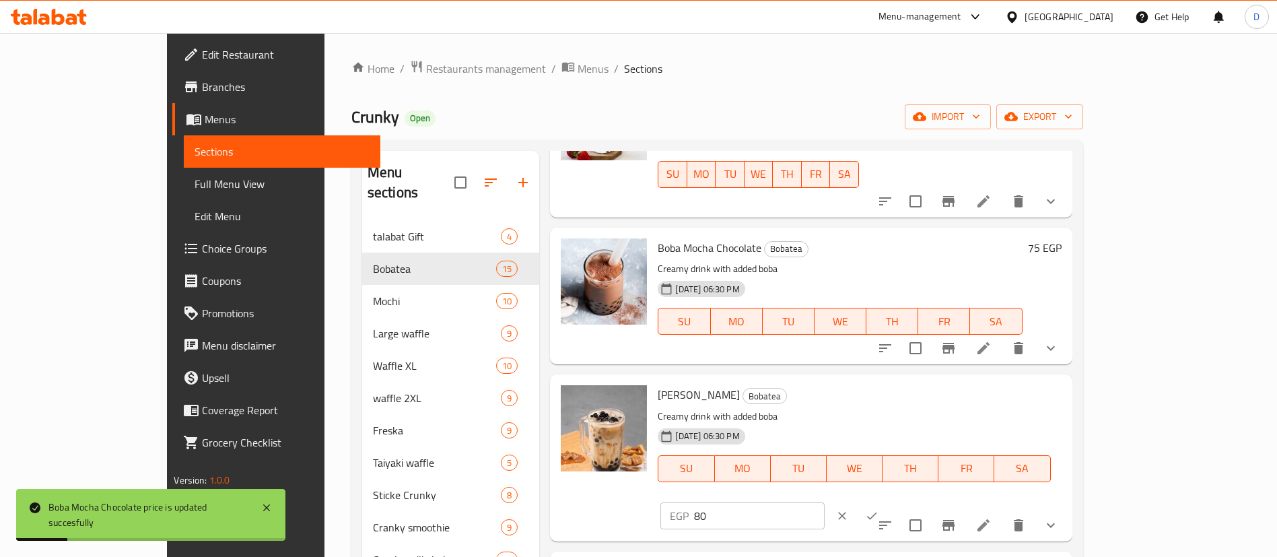
click at [824, 502] on input "80" at bounding box center [759, 515] width 130 height 27
type input "75"
click at [879, 509] on icon "ok" at bounding box center [871, 515] width 13 height 13
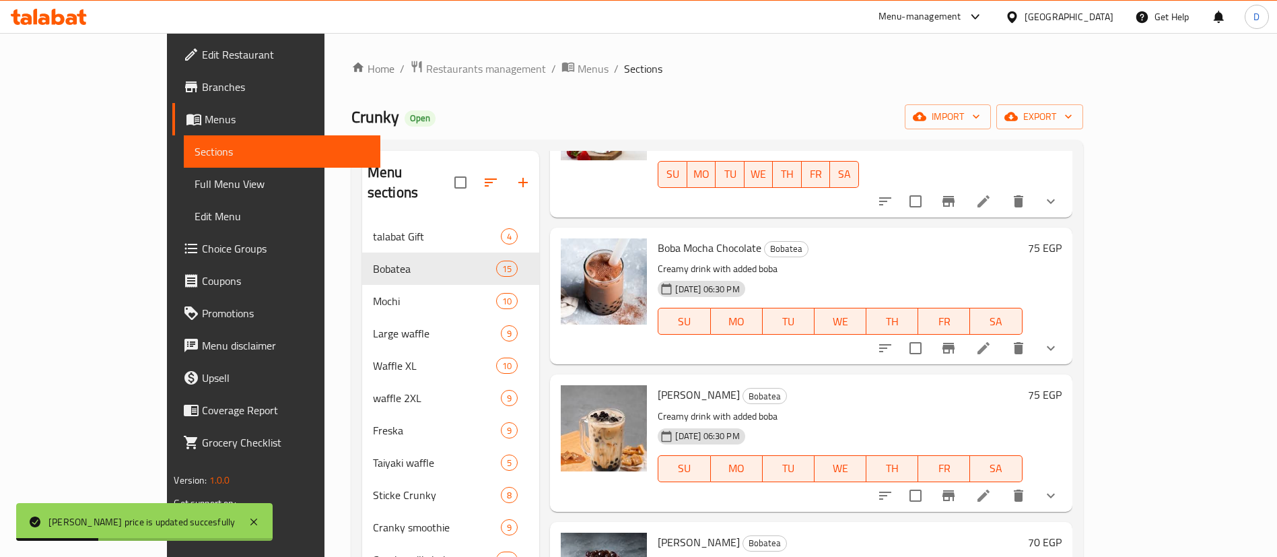
scroll to position [707, 0]
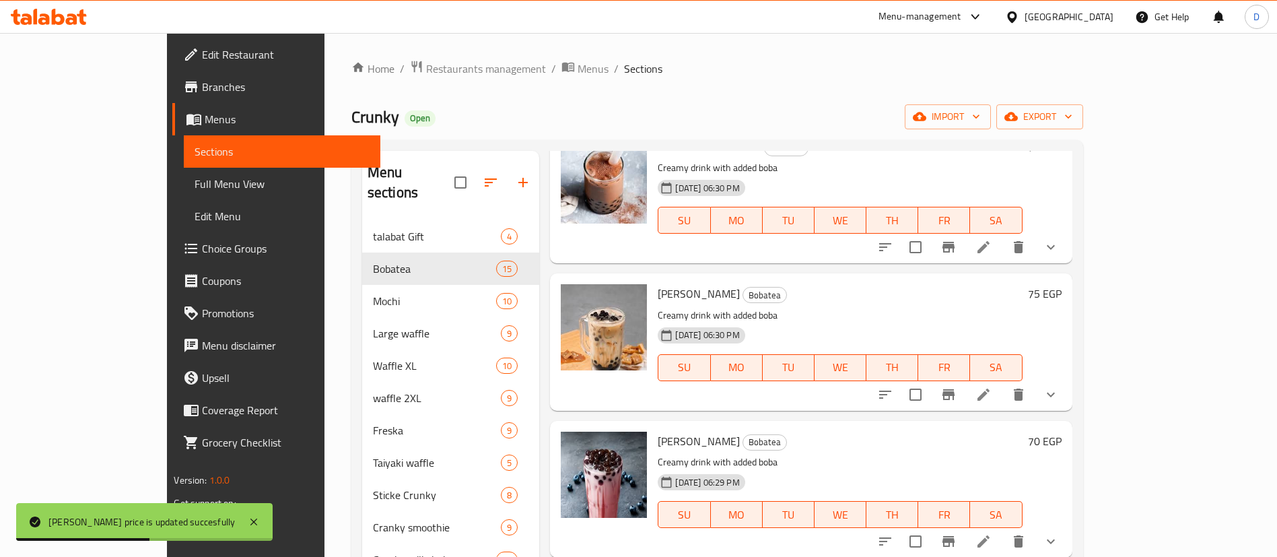
click at [1062, 432] on h6 "70 EGP" at bounding box center [1045, 441] width 34 height 19
click at [824, 548] on input "70" at bounding box center [759, 561] width 130 height 27
type input "75"
click at [887, 547] on button "ok" at bounding box center [872, 562] width 30 height 30
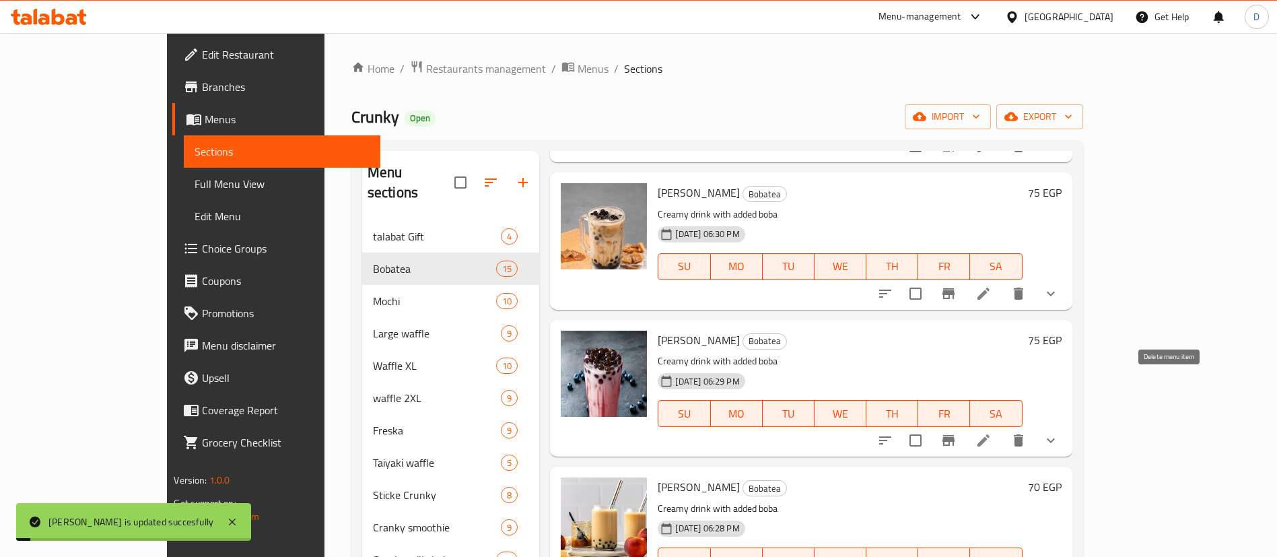
scroll to position [909, 0]
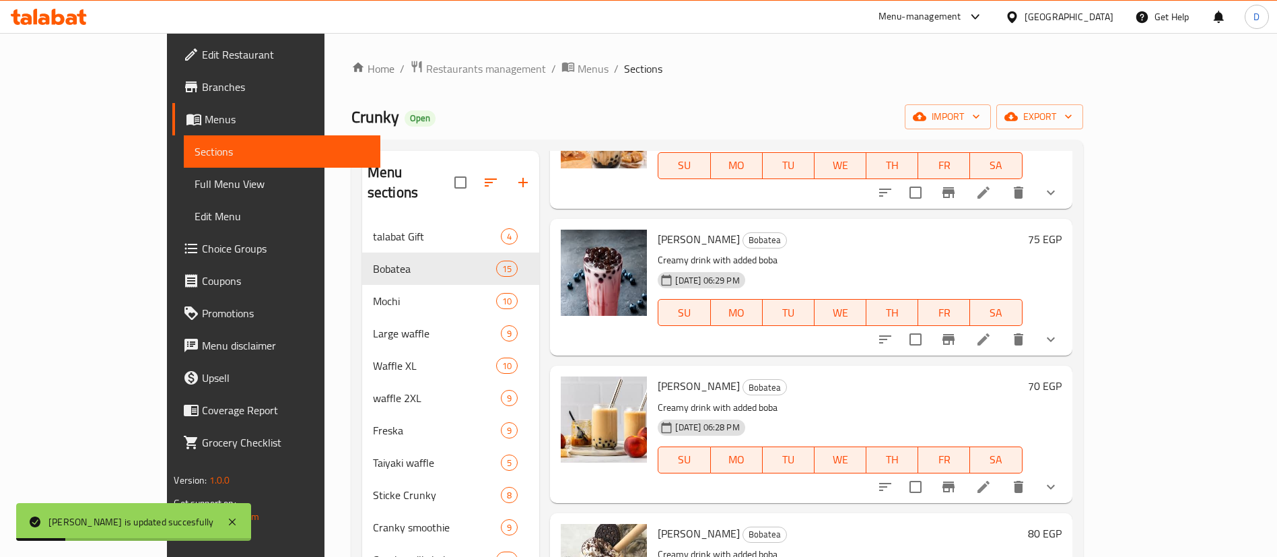
click at [1062, 376] on h6 "70 EGP" at bounding box center [1045, 385] width 34 height 19
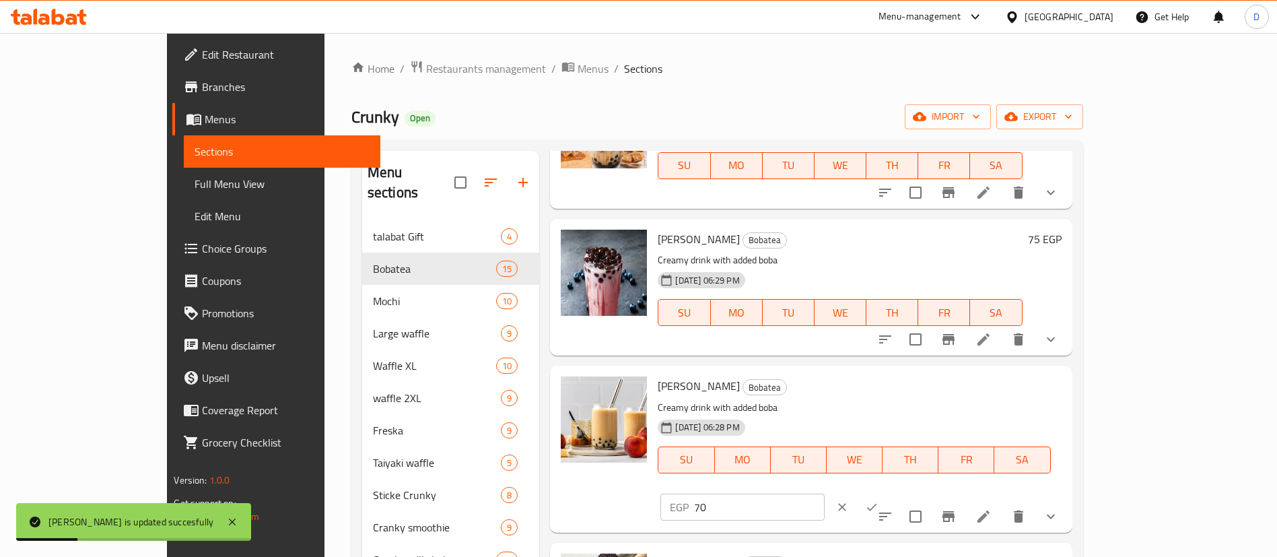
click at [824, 494] on input "70" at bounding box center [759, 507] width 130 height 27
type input "75"
click at [887, 492] on button "ok" at bounding box center [872, 507] width 30 height 30
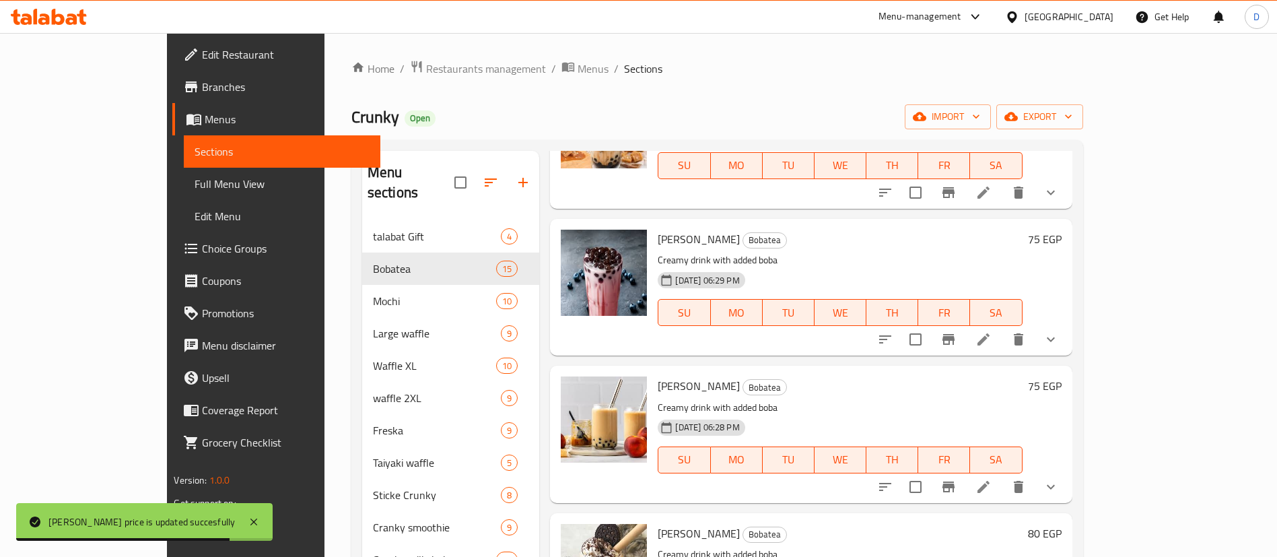
scroll to position [1010, 0]
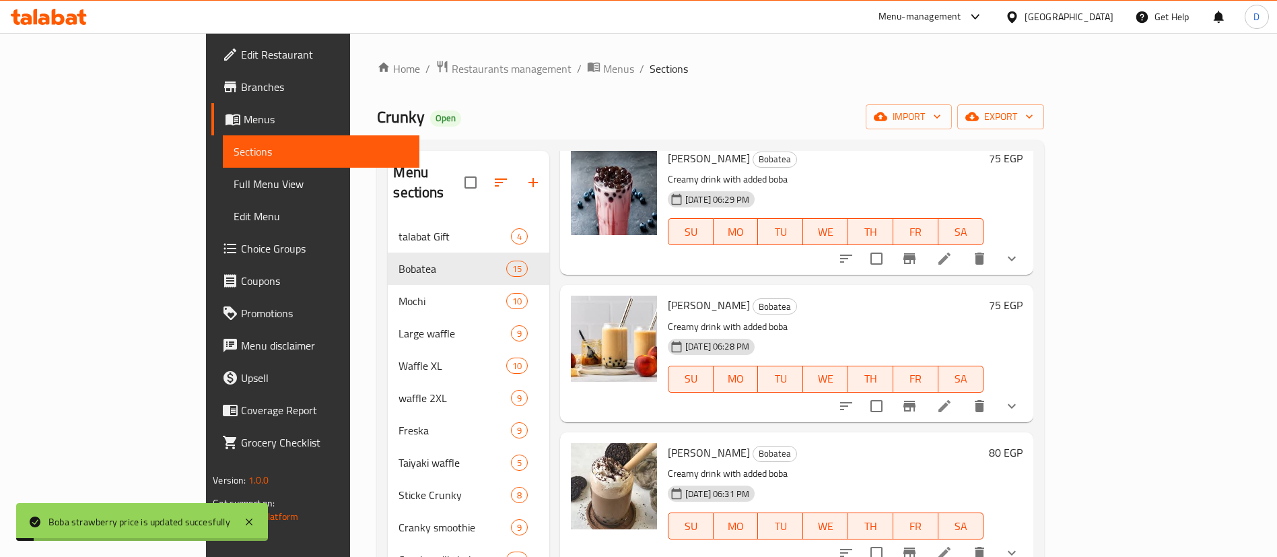
click at [1023, 443] on h6 "80 EGP" at bounding box center [1006, 452] width 34 height 19
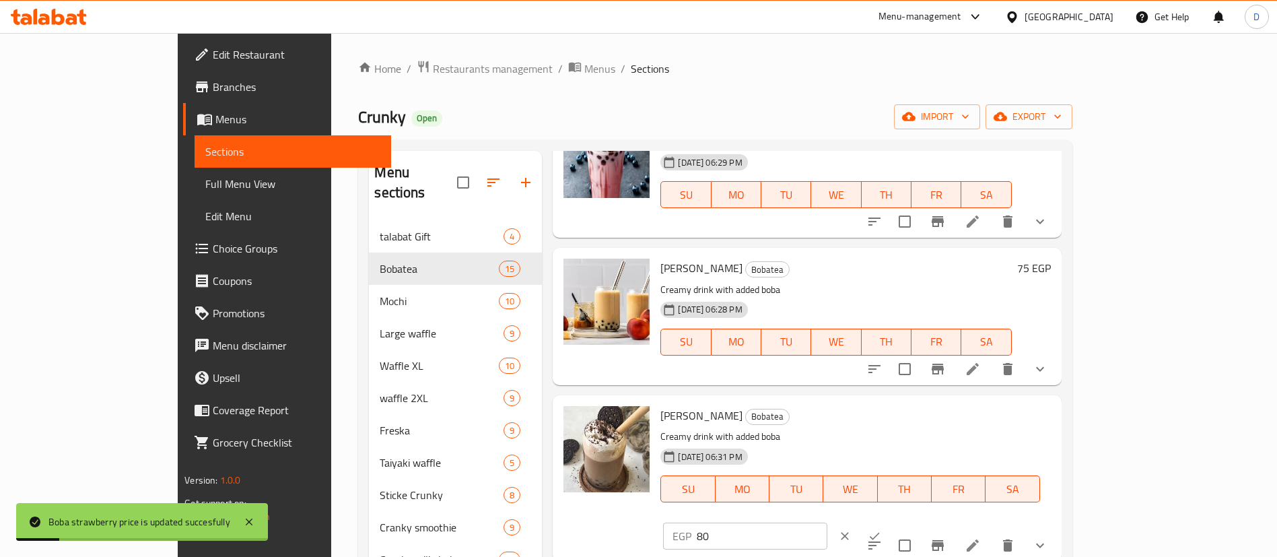
click at [827, 522] on input "80" at bounding box center [762, 535] width 130 height 27
type input "85"
click at [889, 521] on button "ok" at bounding box center [875, 536] width 30 height 30
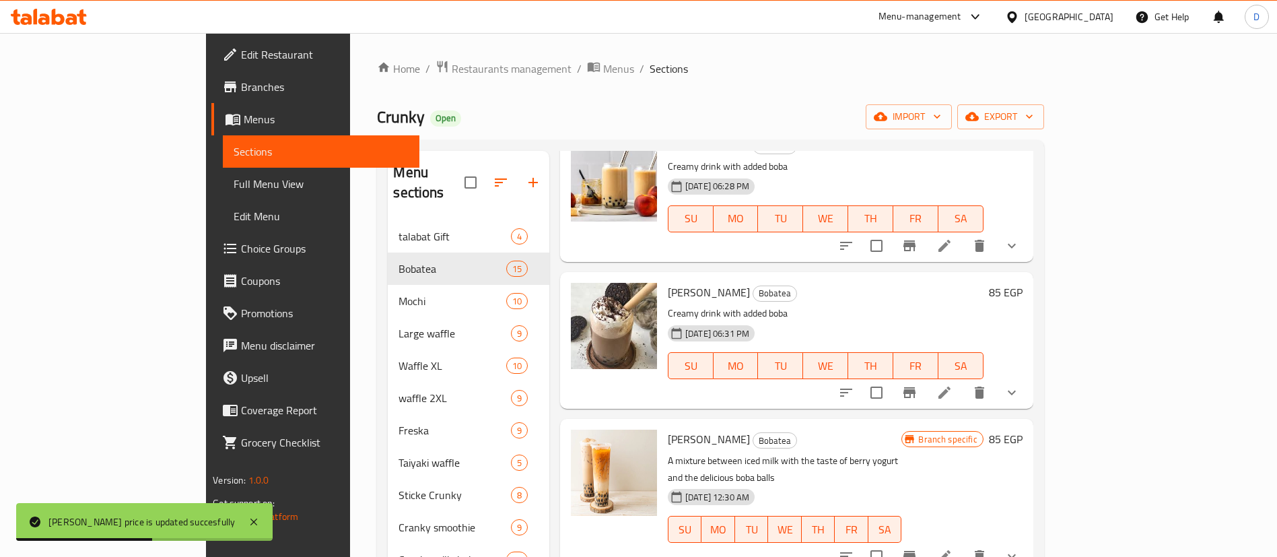
scroll to position [1212, 0]
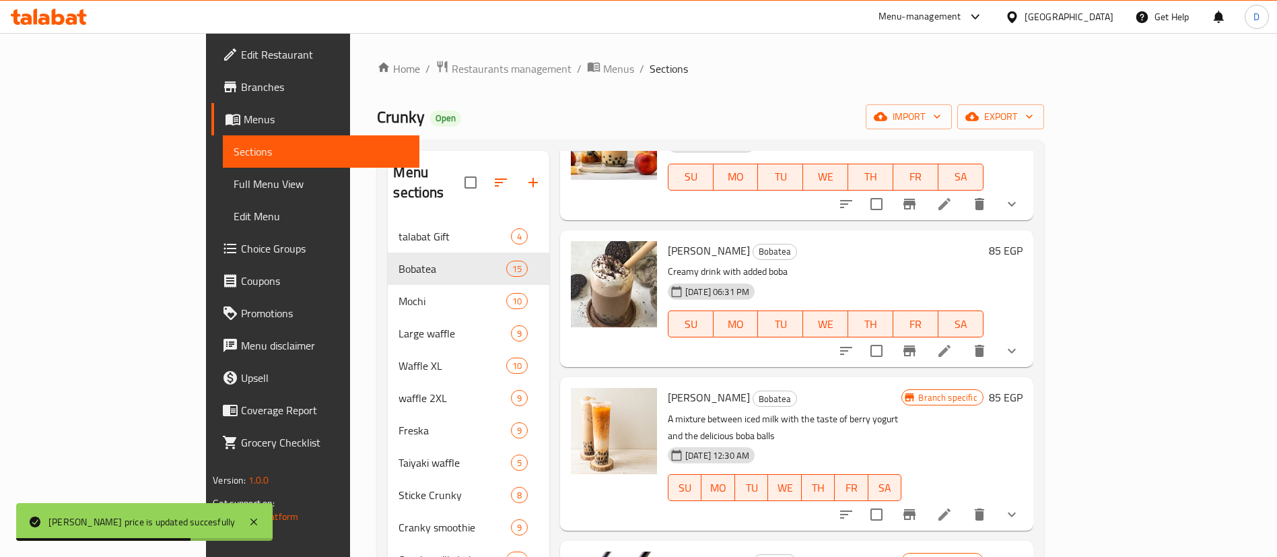
click at [1023, 388] on h6 "85 EGP" at bounding box center [1006, 397] width 34 height 19
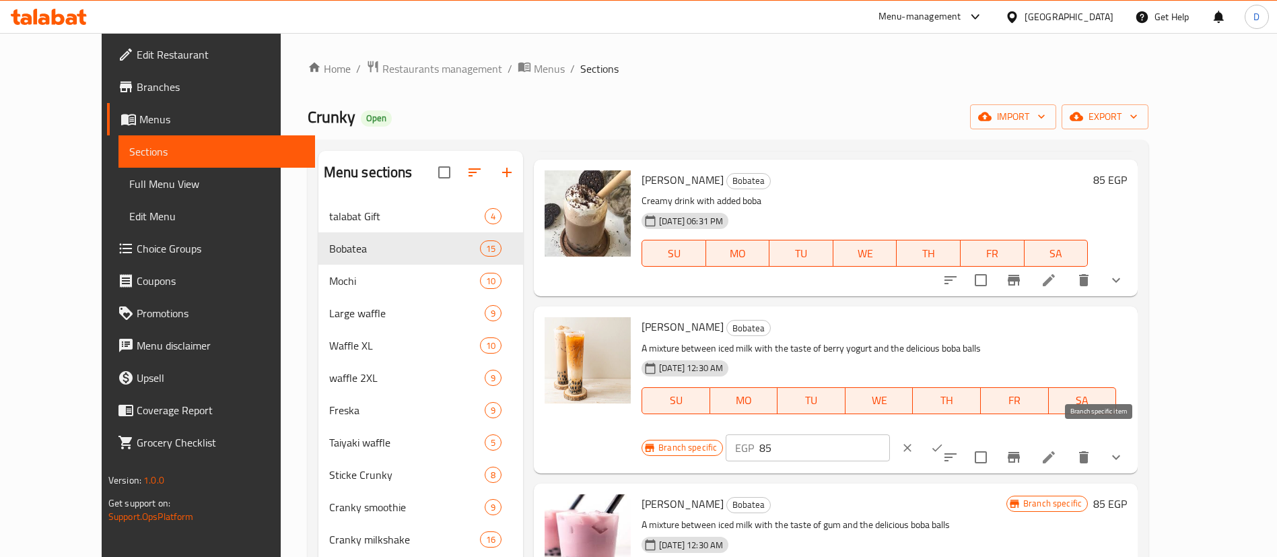
click at [1030, 446] on button "Branch-specific-item" at bounding box center [1014, 457] width 32 height 32
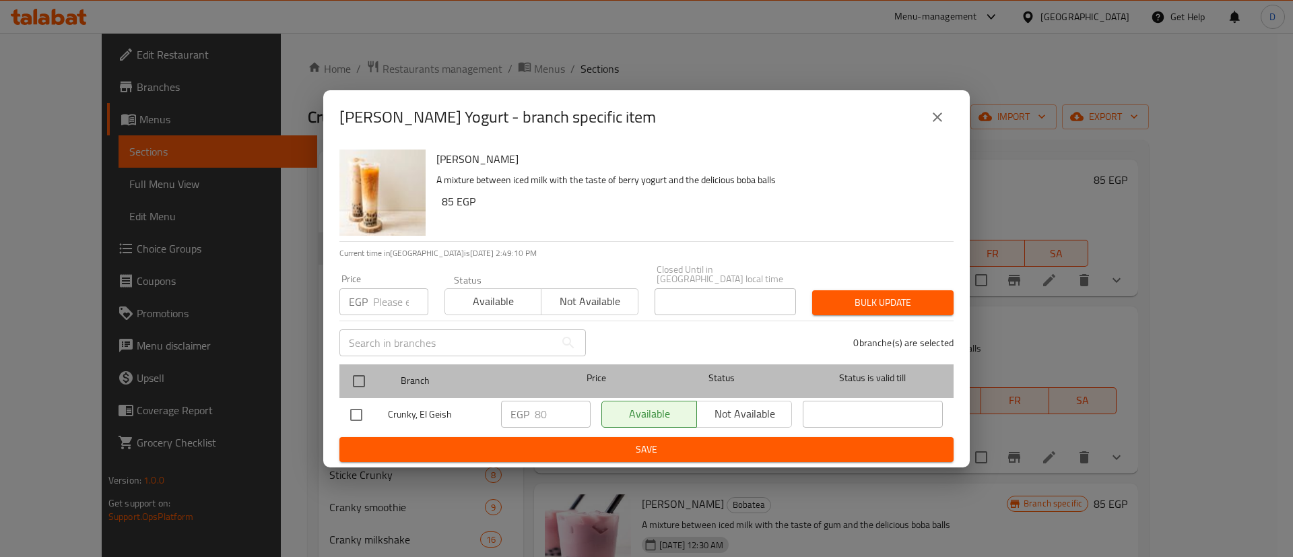
click at [374, 381] on div at bounding box center [370, 381] width 50 height 39
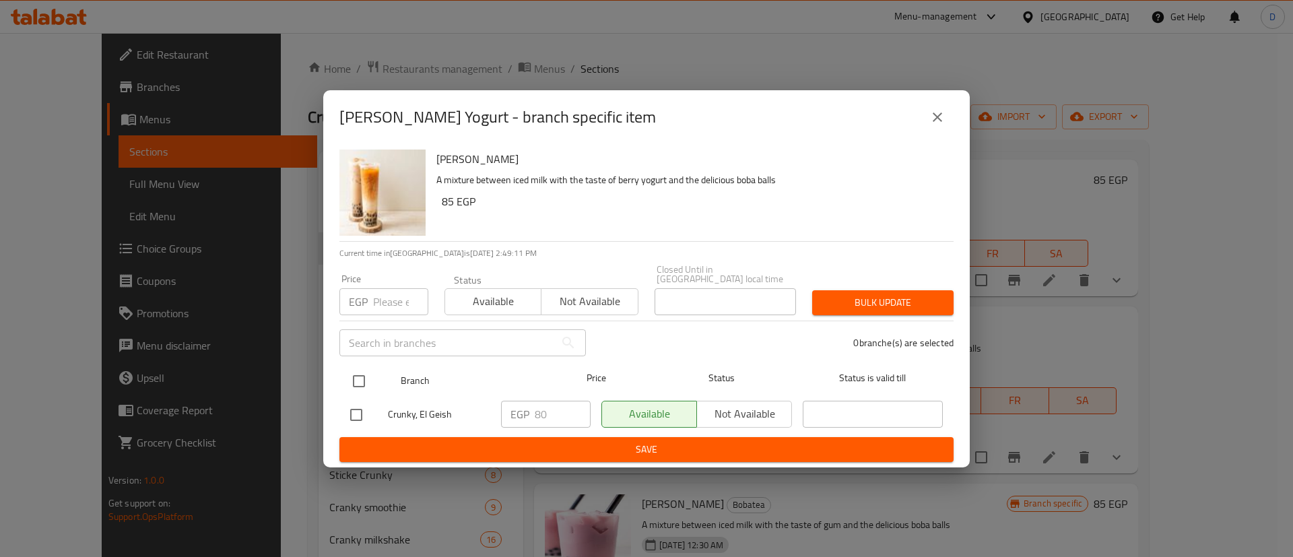
click at [355, 372] on input "checkbox" at bounding box center [359, 381] width 28 height 28
checkbox input "true"
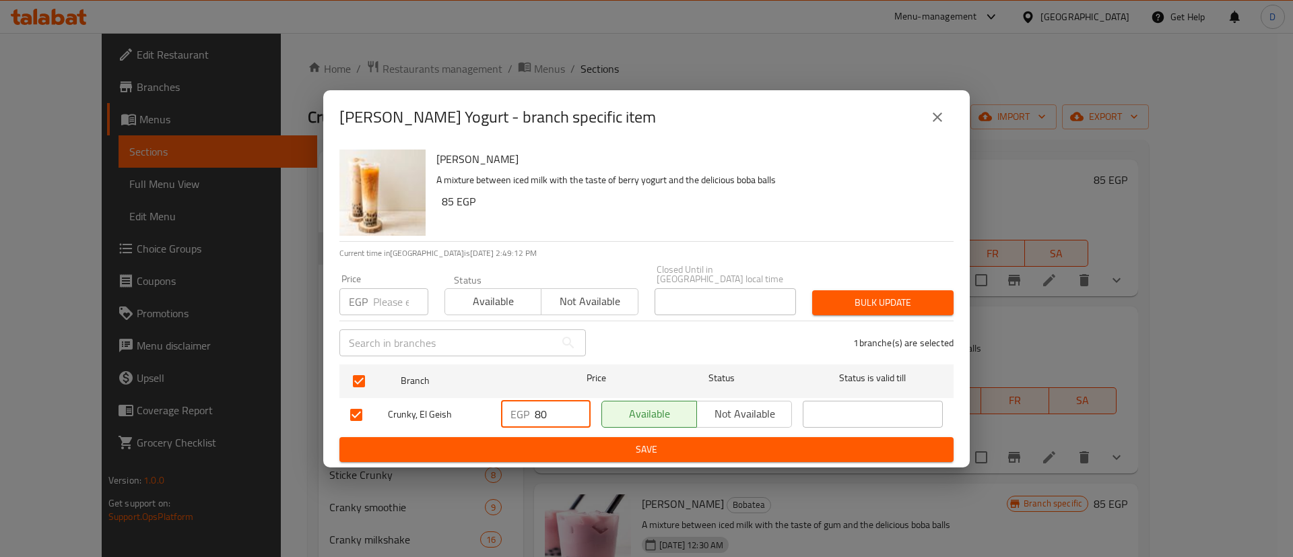
click at [570, 419] on input "80" at bounding box center [563, 414] width 56 height 27
type input "85"
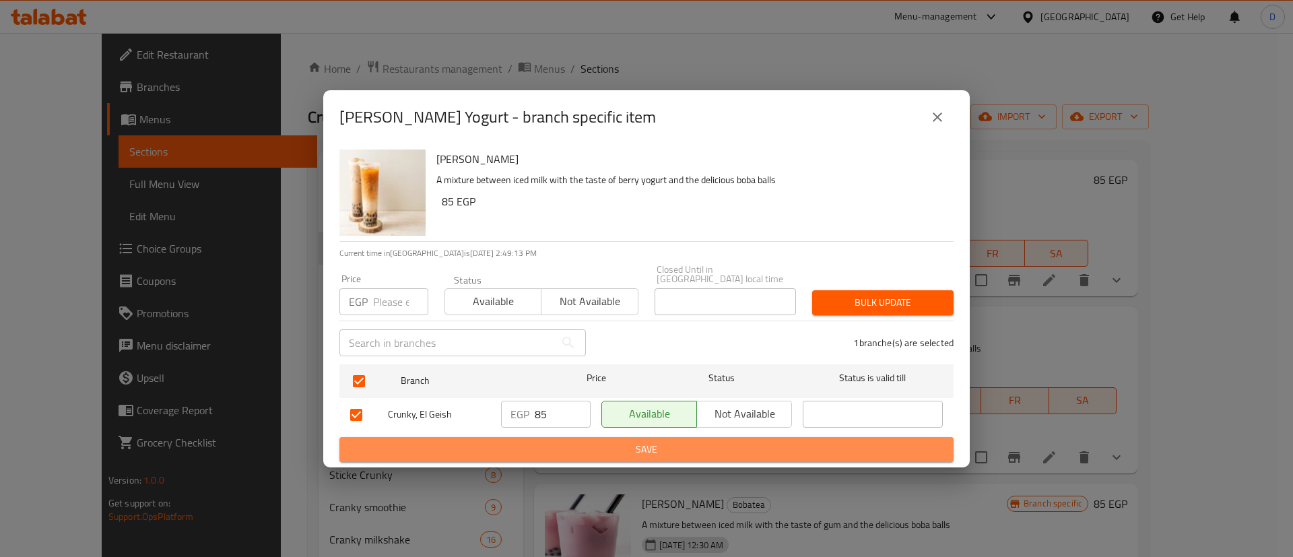
click at [595, 441] on span "Save" at bounding box center [646, 449] width 592 height 17
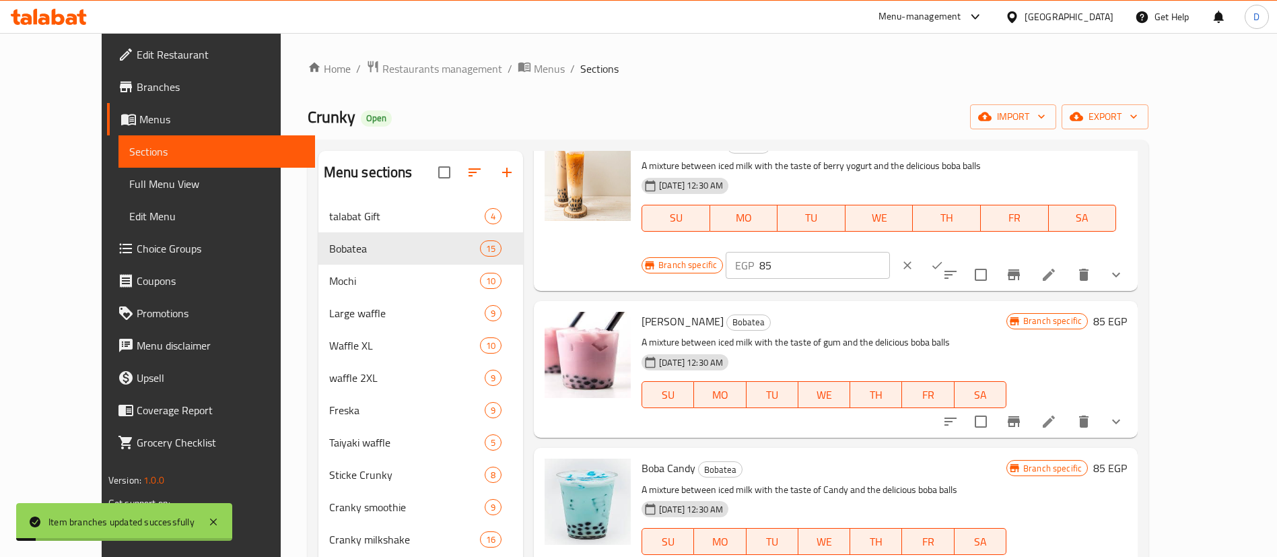
scroll to position [1414, 0]
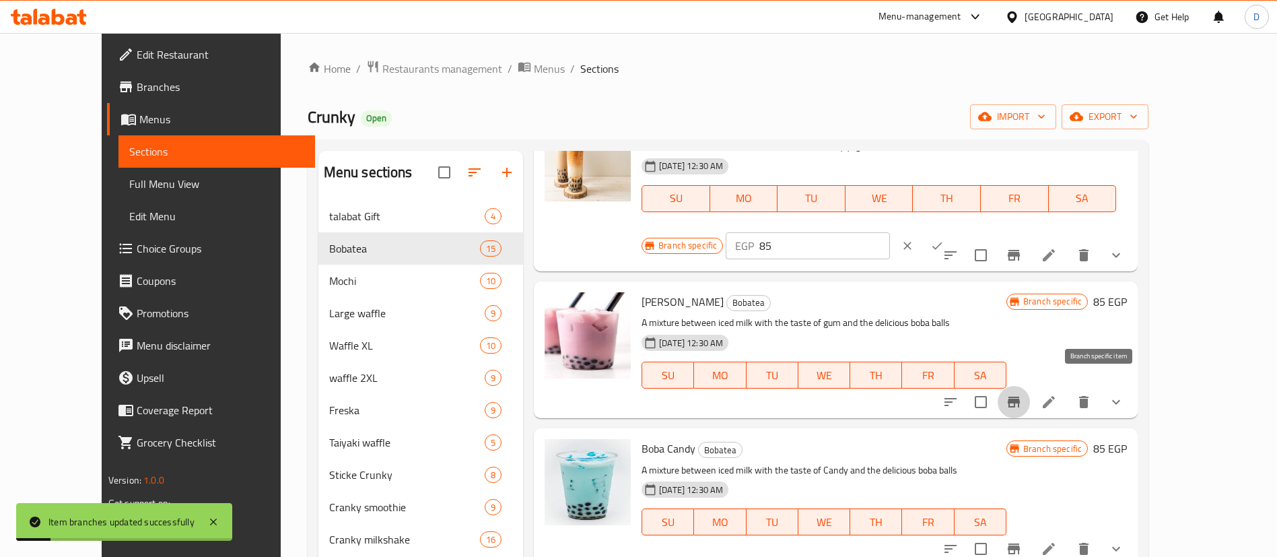
click at [1022, 394] on icon "Branch-specific-item" at bounding box center [1014, 402] width 16 height 16
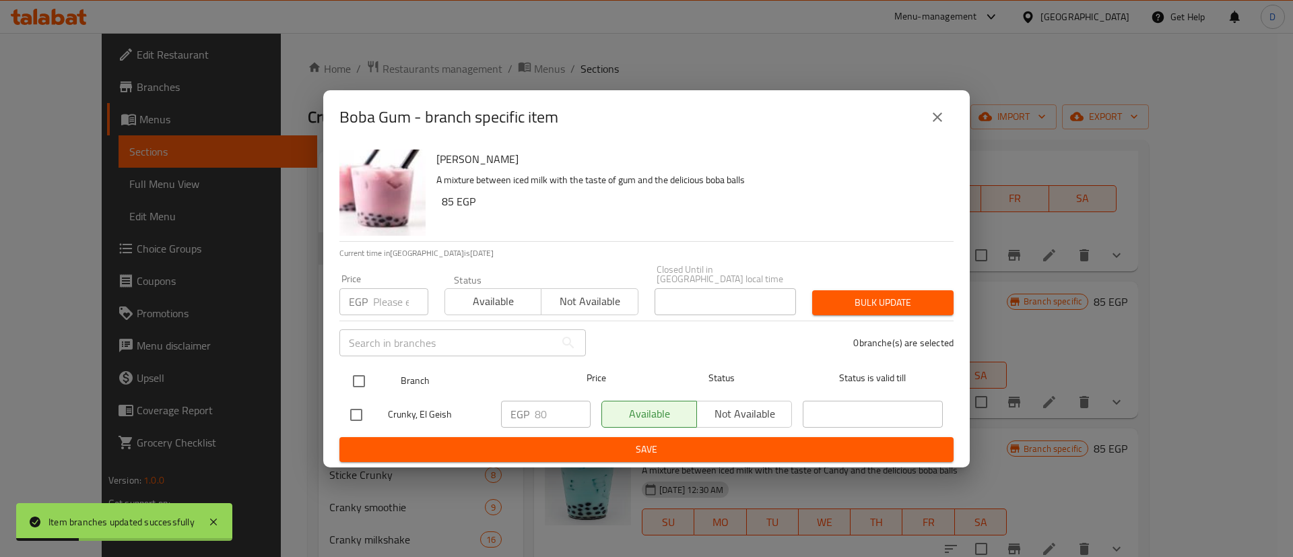
click at [353, 374] on input "checkbox" at bounding box center [359, 381] width 28 height 28
checkbox input "true"
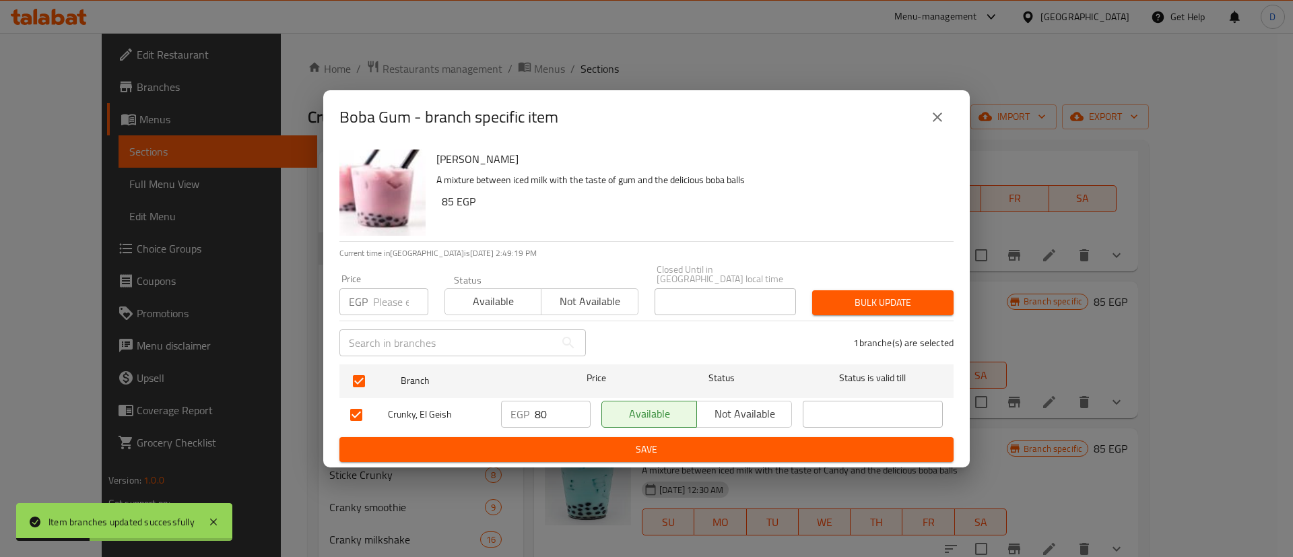
click at [559, 419] on input "80" at bounding box center [563, 414] width 56 height 27
type input "85"
click at [568, 444] on span "Save" at bounding box center [646, 449] width 592 height 17
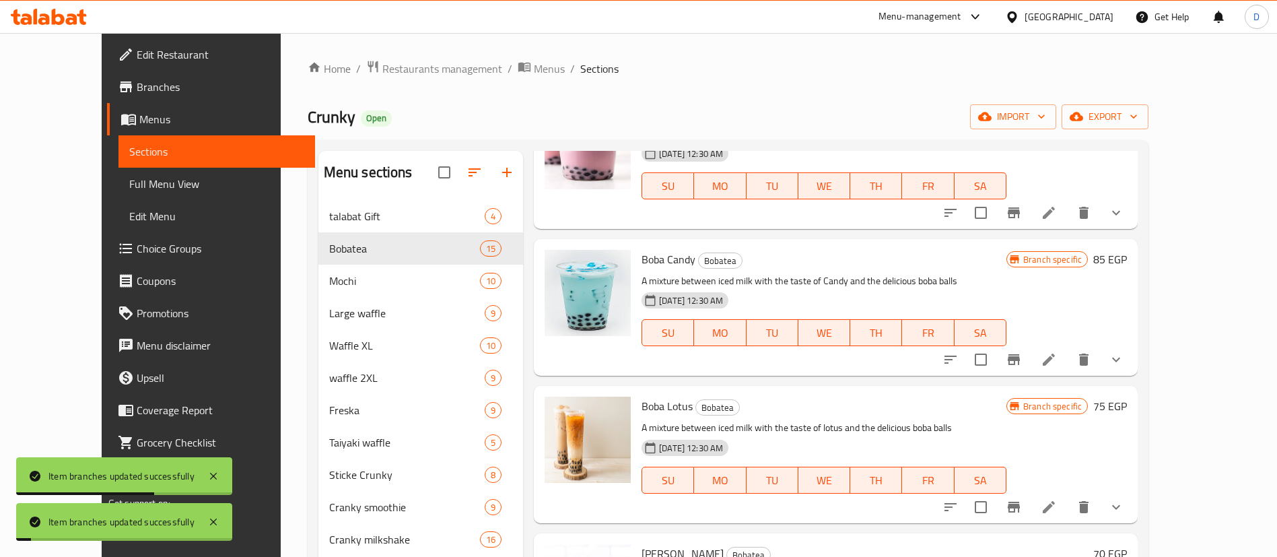
scroll to position [1616, 0]
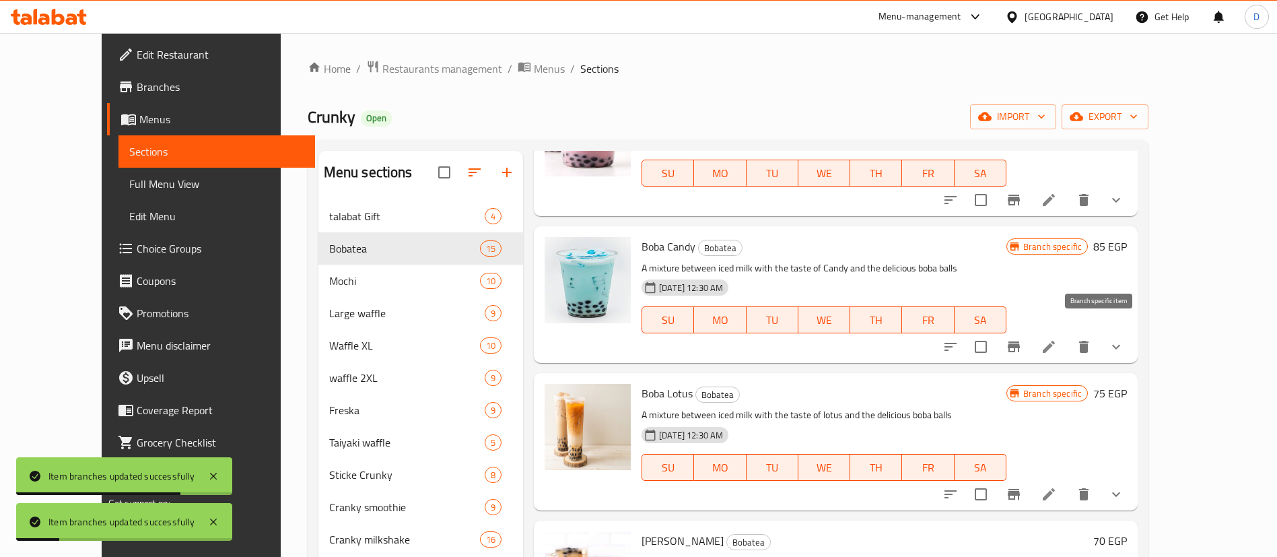
click at [1020, 341] on icon "Branch-specific-item" at bounding box center [1014, 346] width 12 height 11
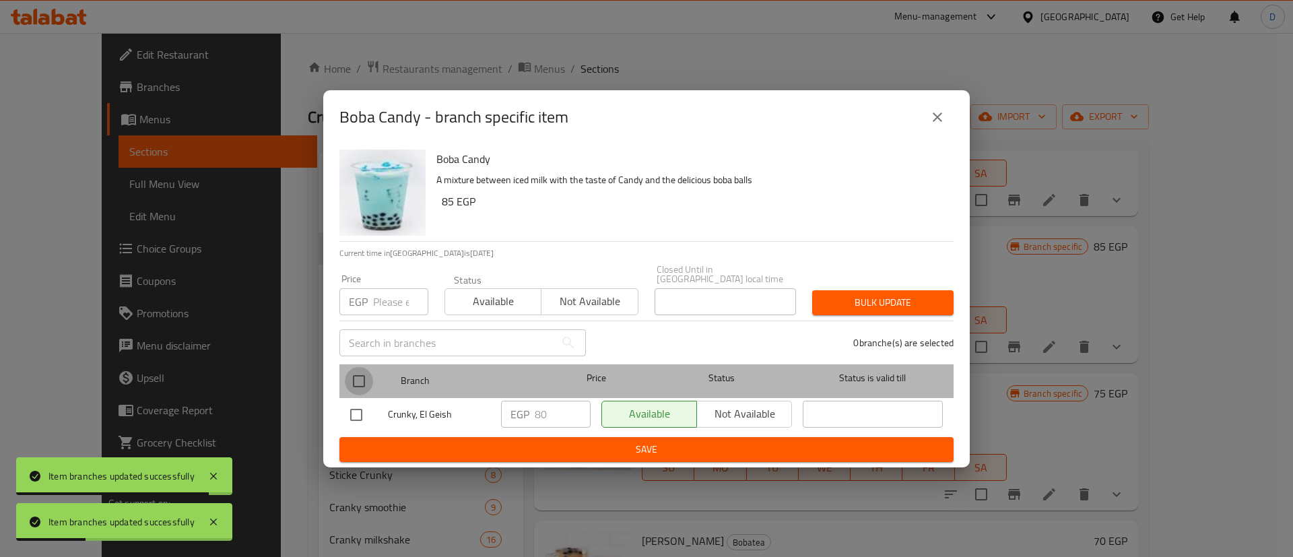
drag, startPoint x: 360, startPoint y: 376, endPoint x: 516, endPoint y: 441, distance: 169.0
click at [360, 379] on input "checkbox" at bounding box center [359, 381] width 28 height 28
checkbox input "true"
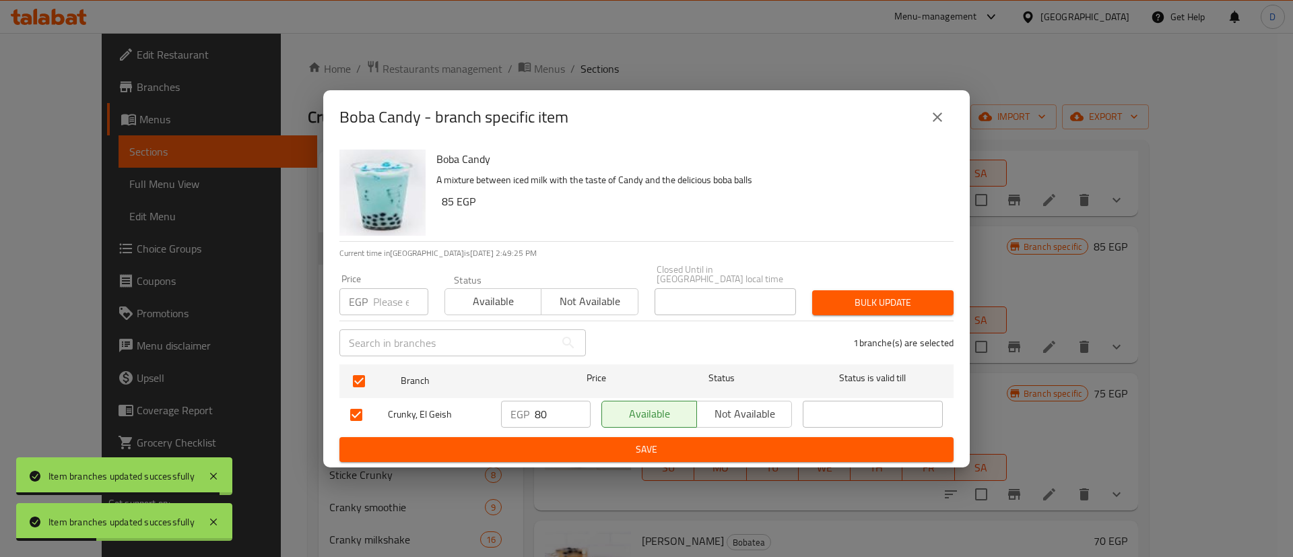
click at [564, 418] on input "80" at bounding box center [563, 414] width 56 height 27
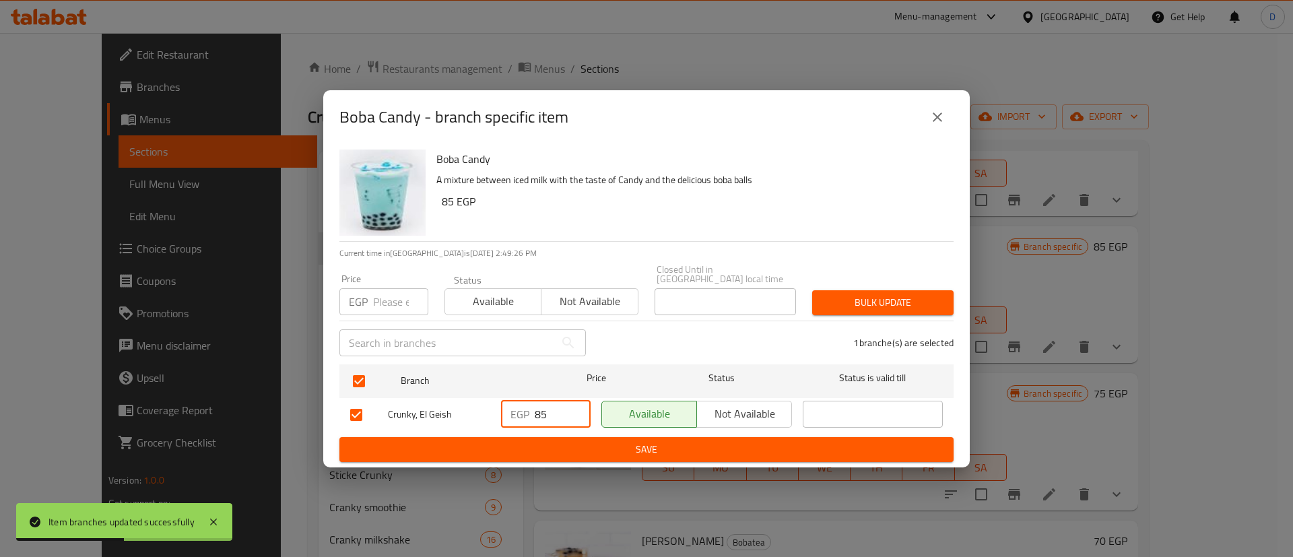
type input "85"
click at [570, 442] on span "Save" at bounding box center [646, 449] width 592 height 17
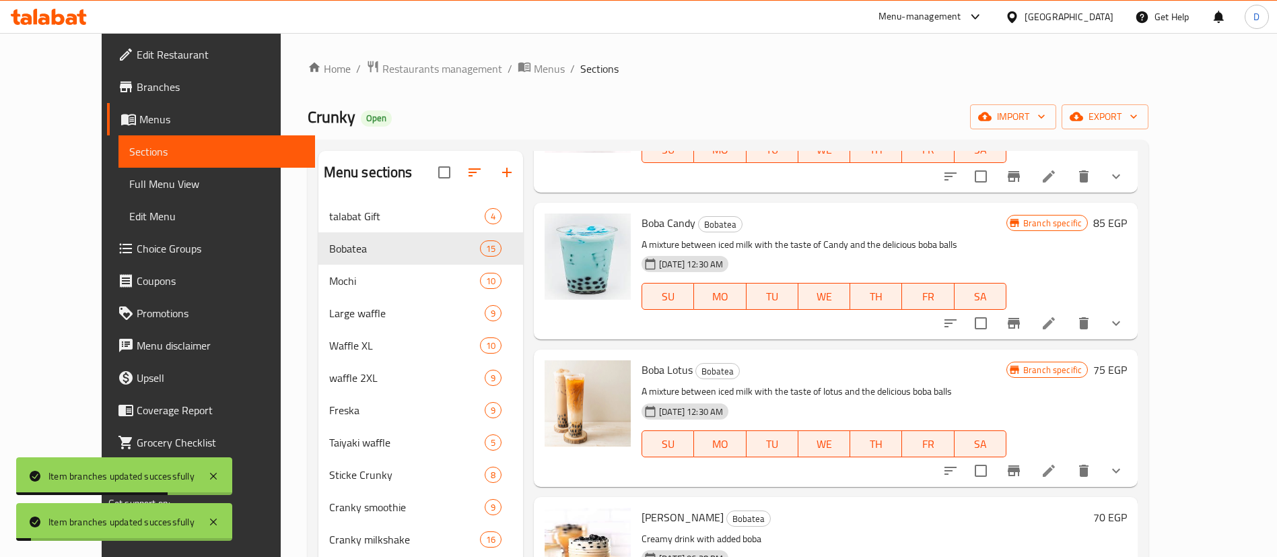
scroll to position [1653, 0]
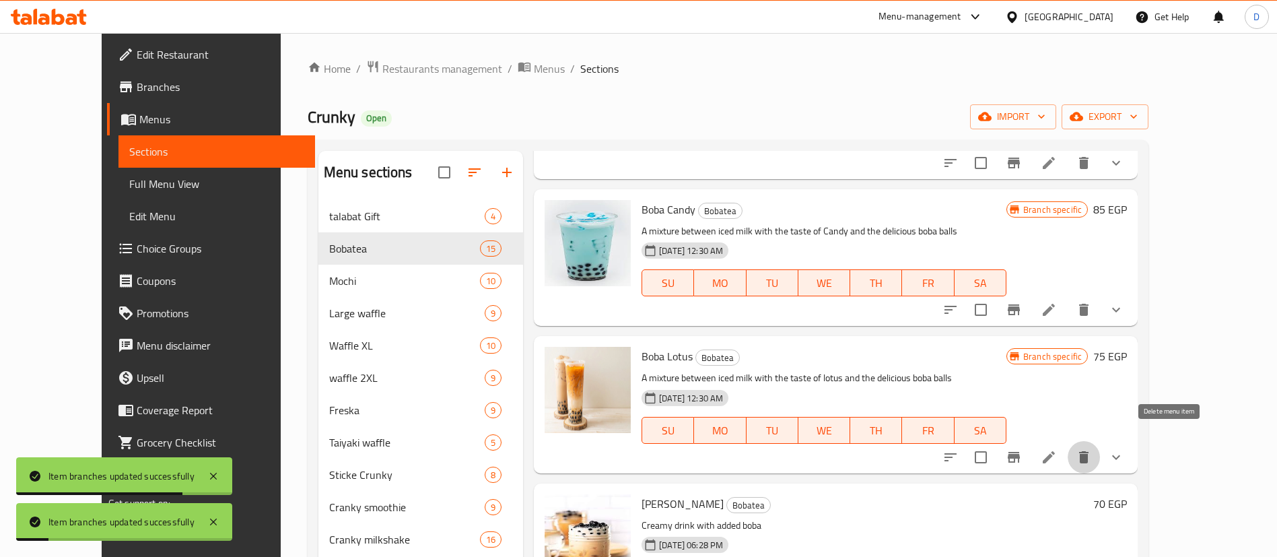
click at [1100, 454] on button "delete" at bounding box center [1084, 457] width 32 height 32
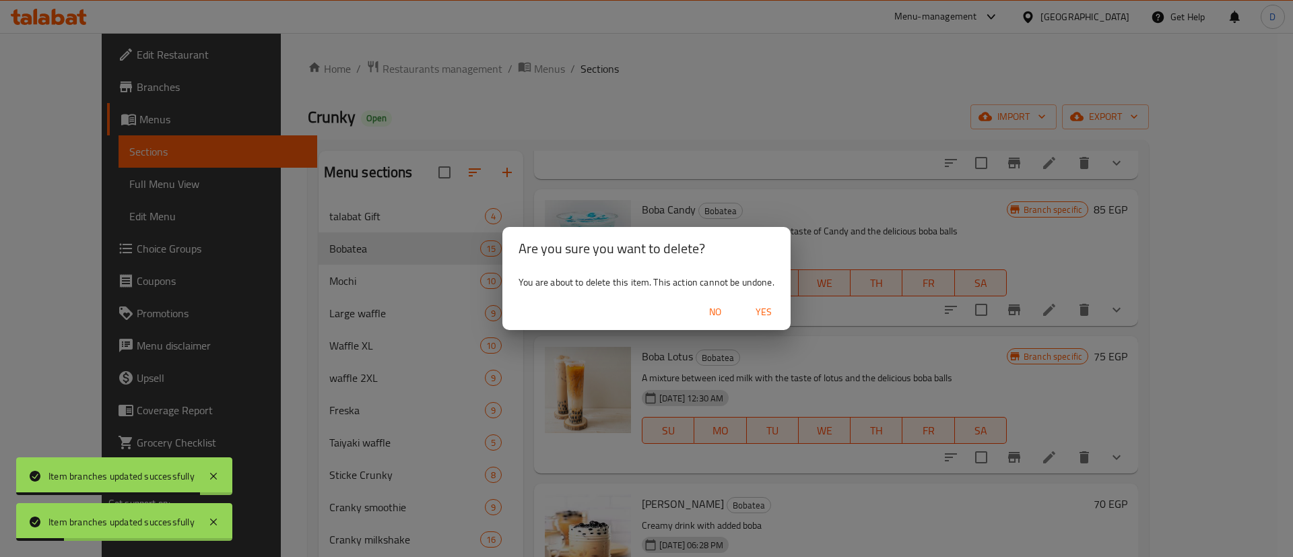
click at [761, 314] on span "Yes" at bounding box center [763, 312] width 32 height 17
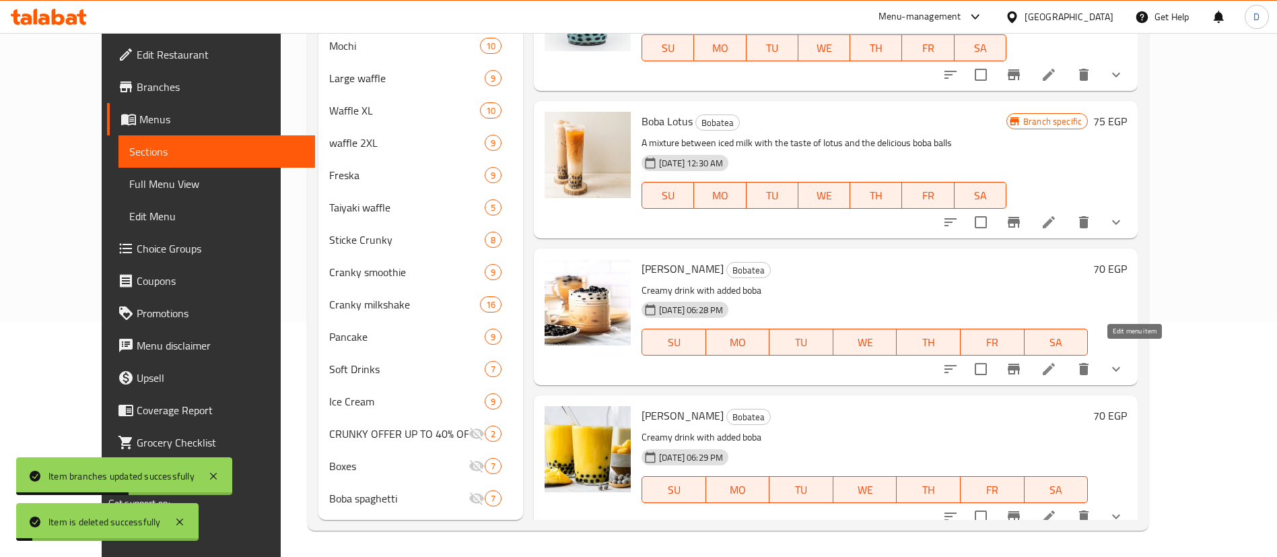
scroll to position [236, 0]
click at [1092, 508] on icon "delete" at bounding box center [1084, 516] width 16 height 16
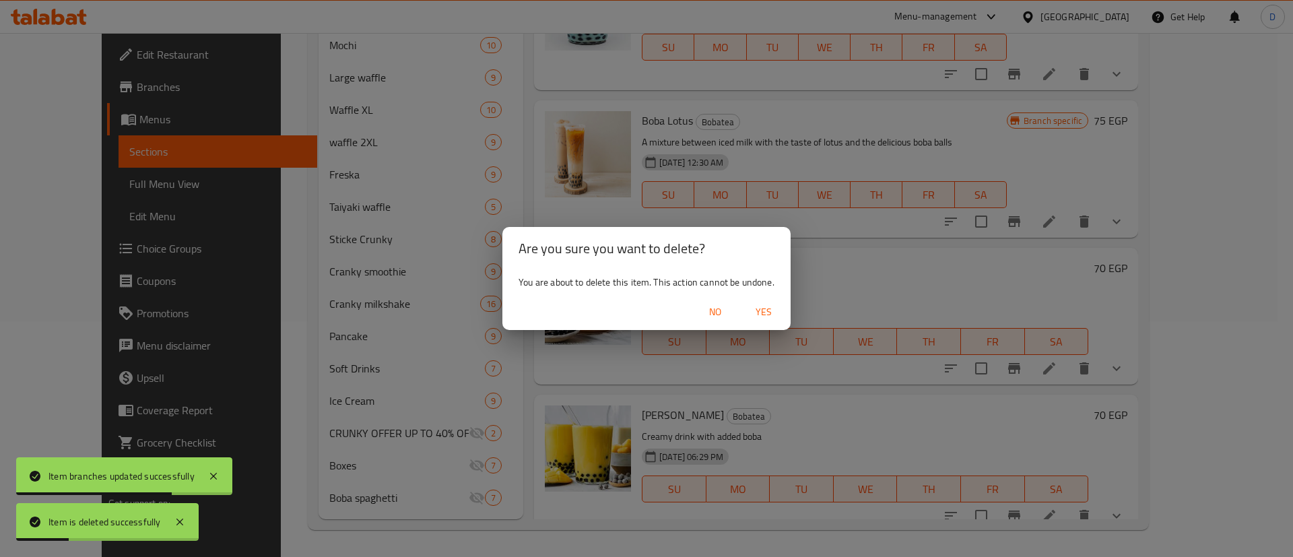
click at [763, 302] on button "Yes" at bounding box center [763, 312] width 43 height 25
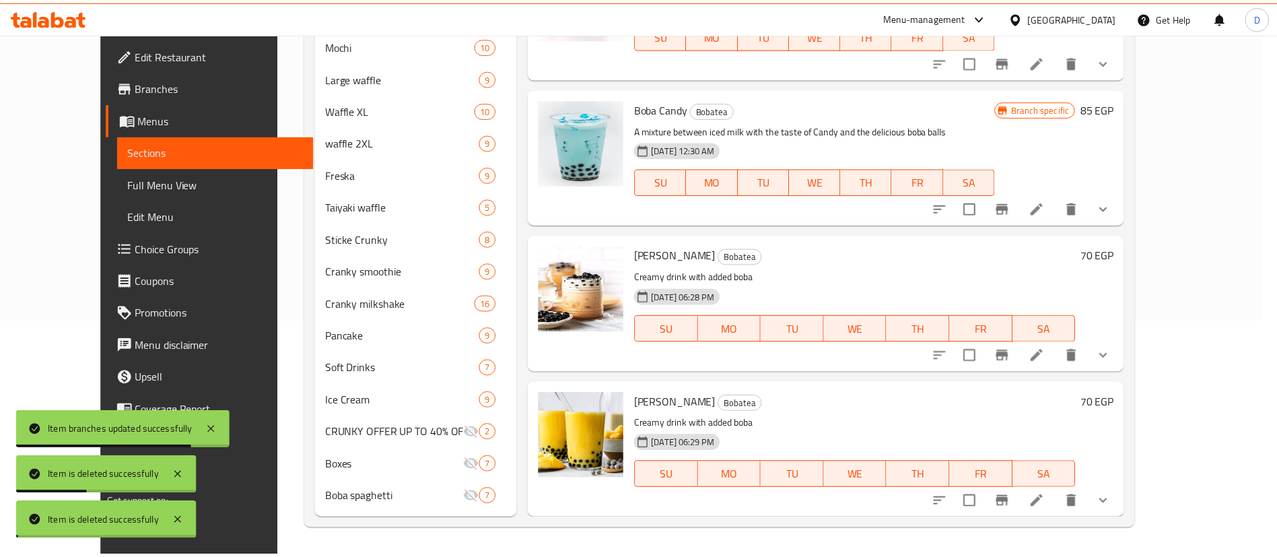
scroll to position [1505, 0]
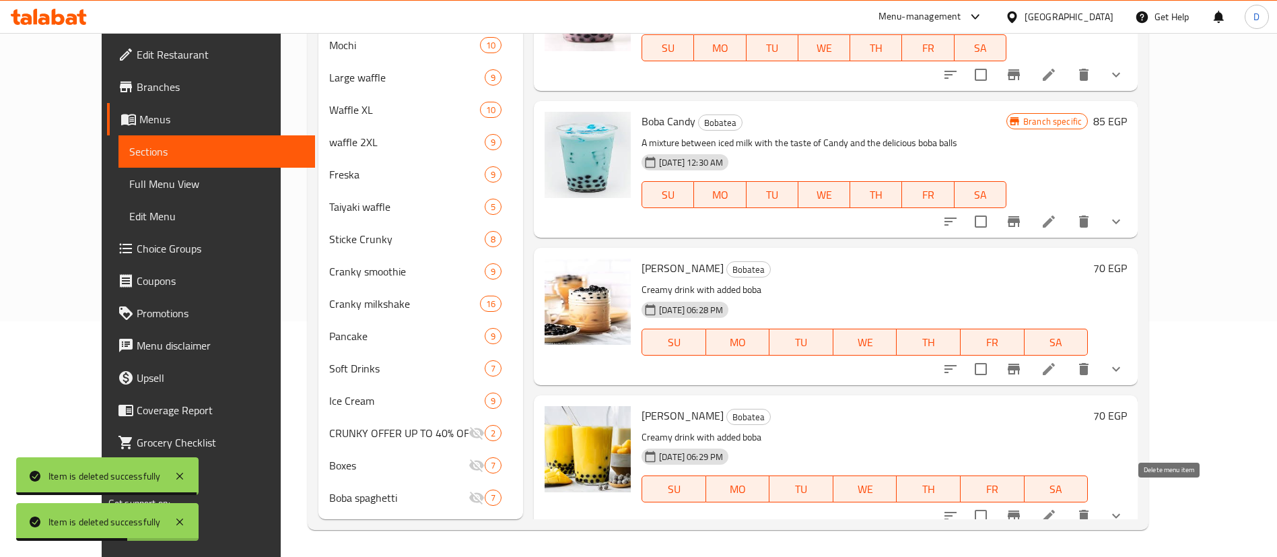
click at [1089, 510] on icon "delete" at bounding box center [1083, 516] width 9 height 12
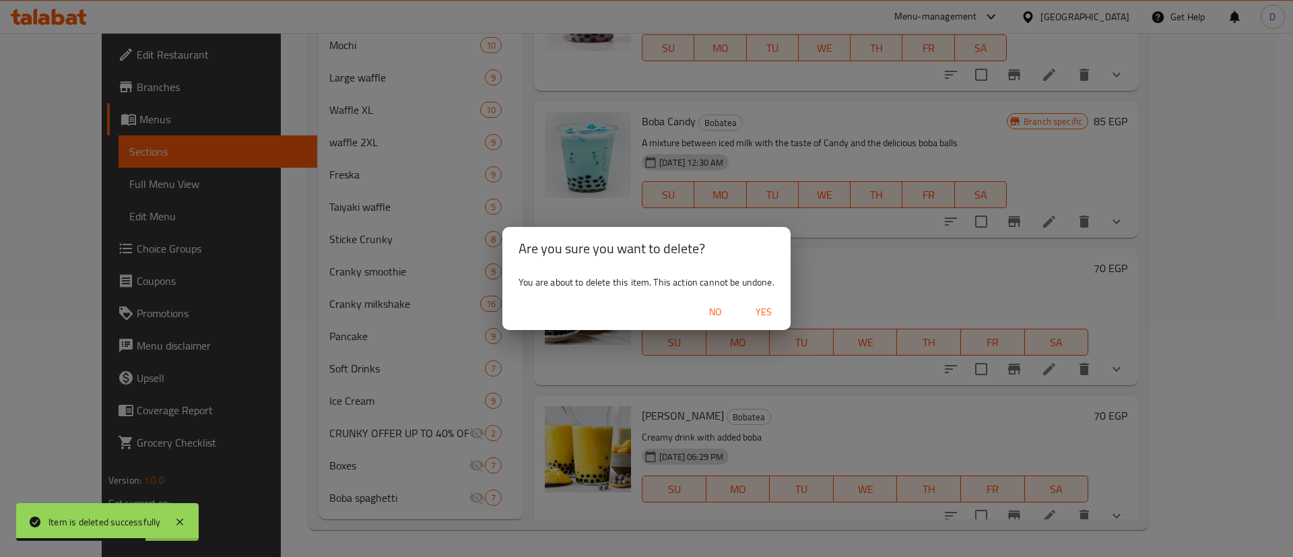
click at [768, 302] on button "Yes" at bounding box center [763, 312] width 43 height 25
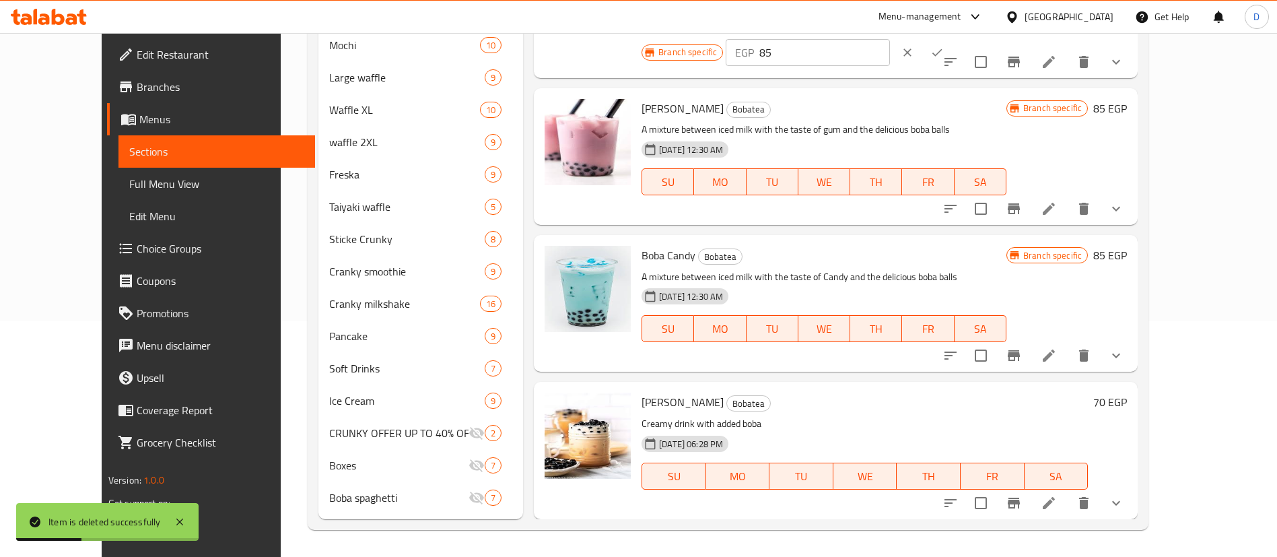
scroll to position [1359, 0]
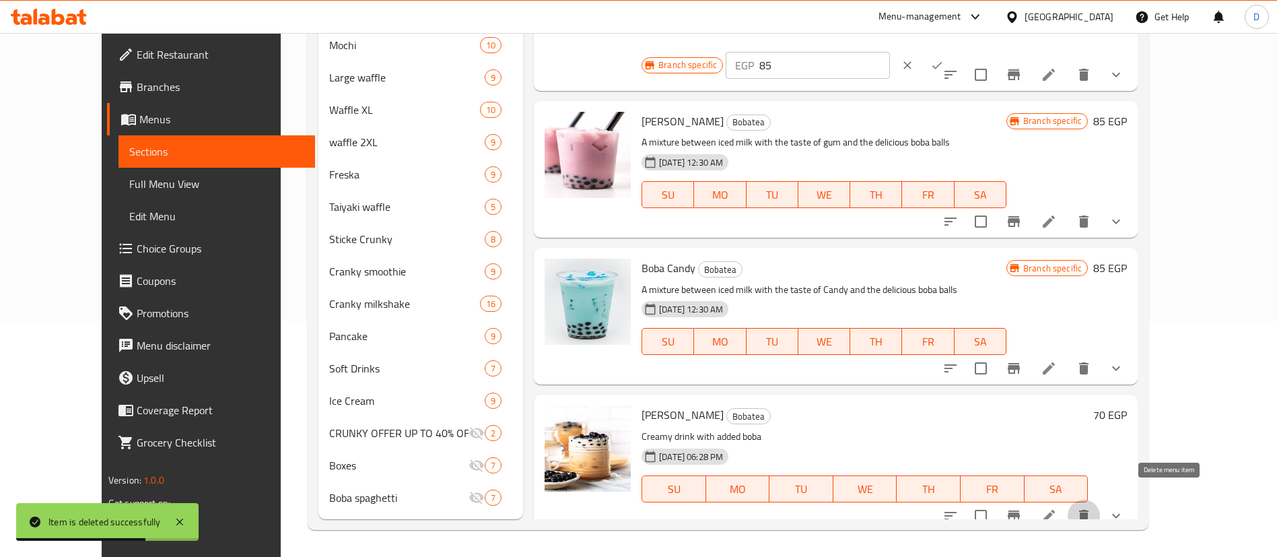
click at [1092, 508] on icon "delete" at bounding box center [1084, 516] width 16 height 16
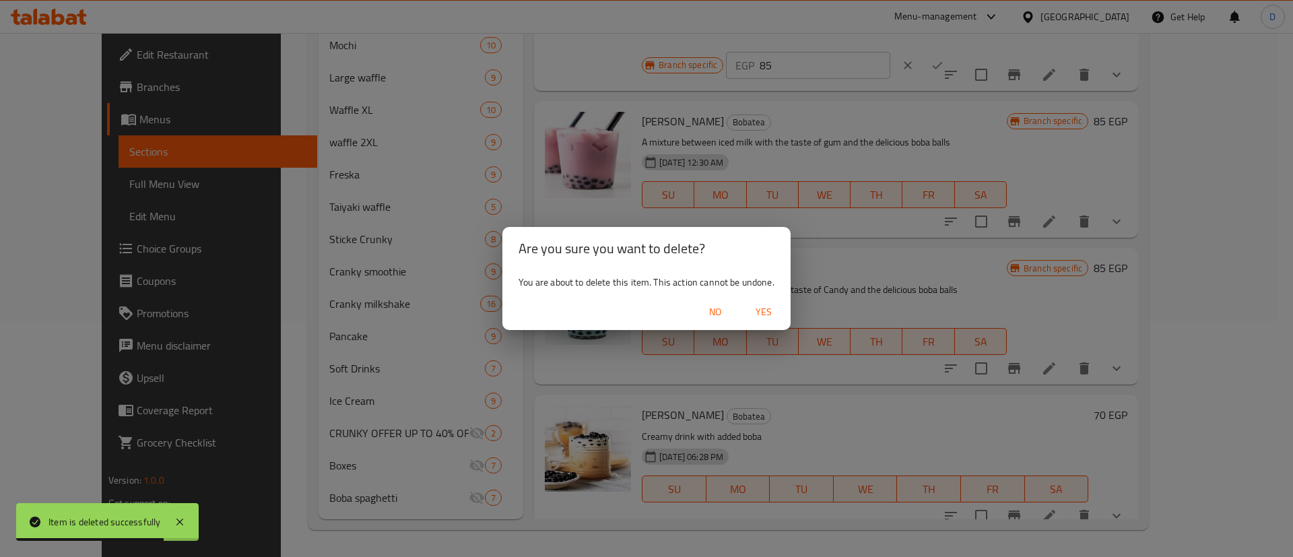
click at [770, 315] on span "Yes" at bounding box center [763, 312] width 32 height 17
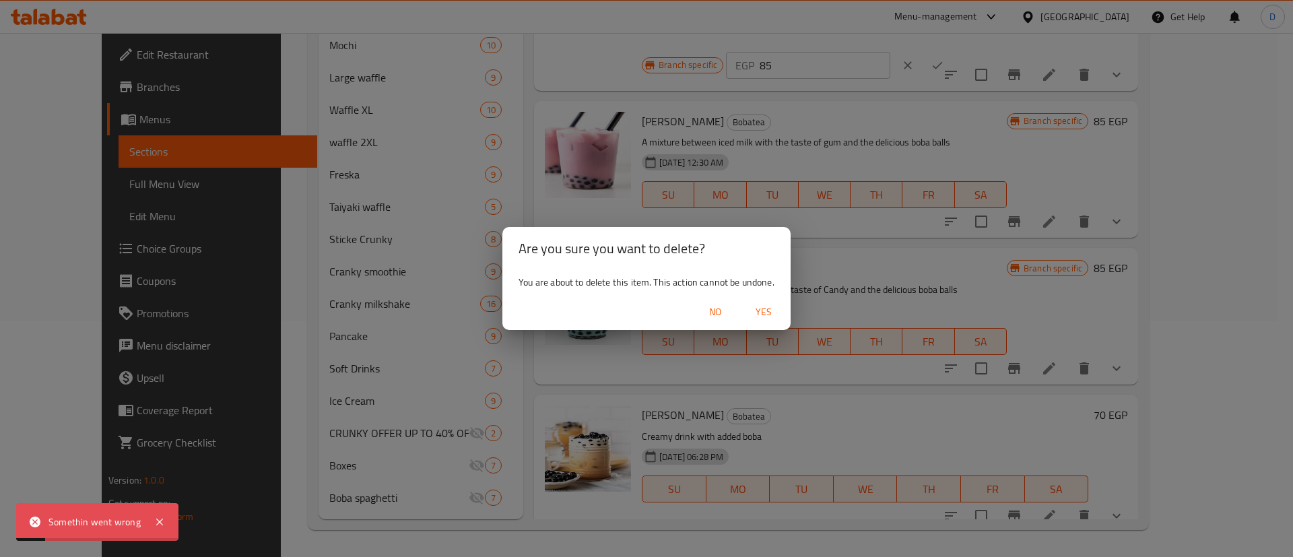
click at [722, 304] on span "No" at bounding box center [715, 312] width 32 height 17
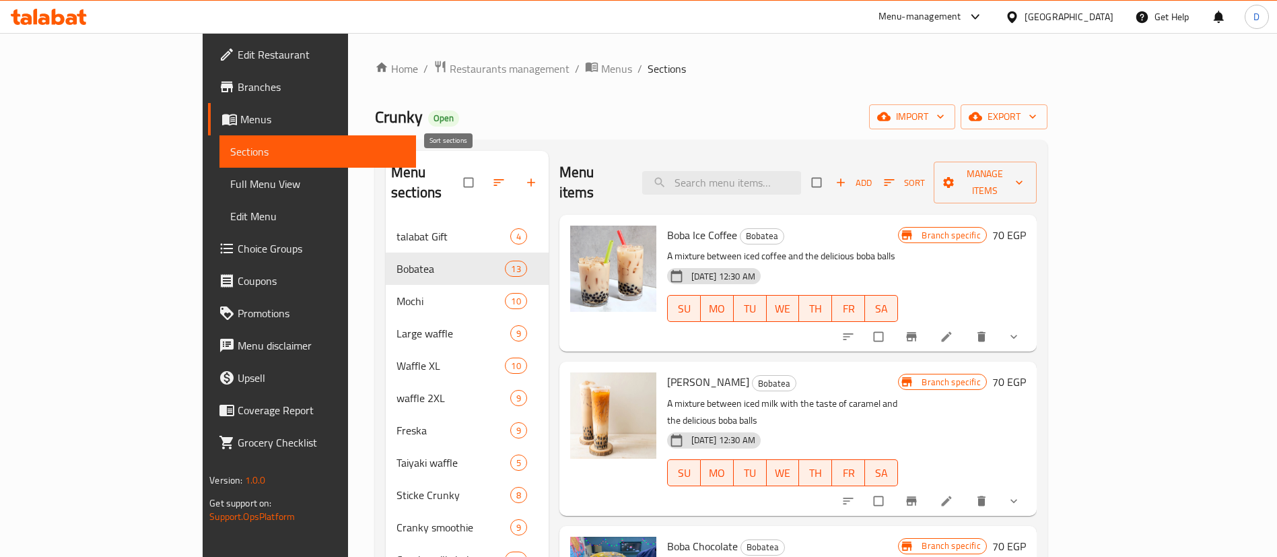
click at [492, 176] on icon "button" at bounding box center [498, 182] width 13 height 13
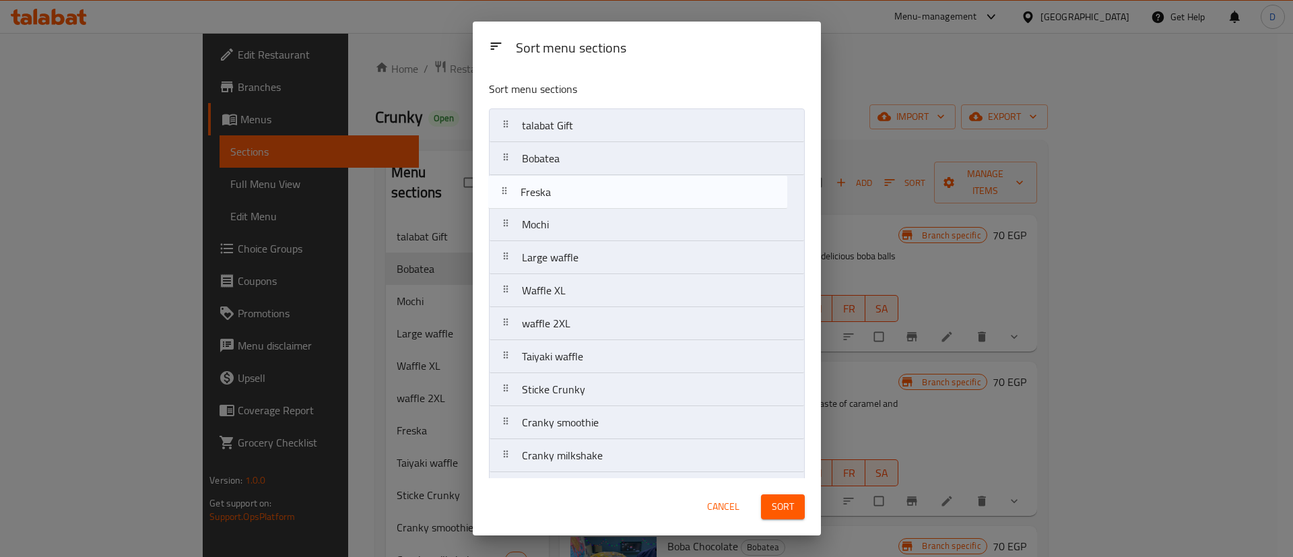
drag, startPoint x: 640, startPoint y: 323, endPoint x: 638, endPoint y: 187, distance: 135.3
click at [638, 187] on nav "talabat Gift Bobatea Mochi Large waffle Waffle XL waffle 2XL Freska Taiyaki waf…" at bounding box center [647, 389] width 316 height 562
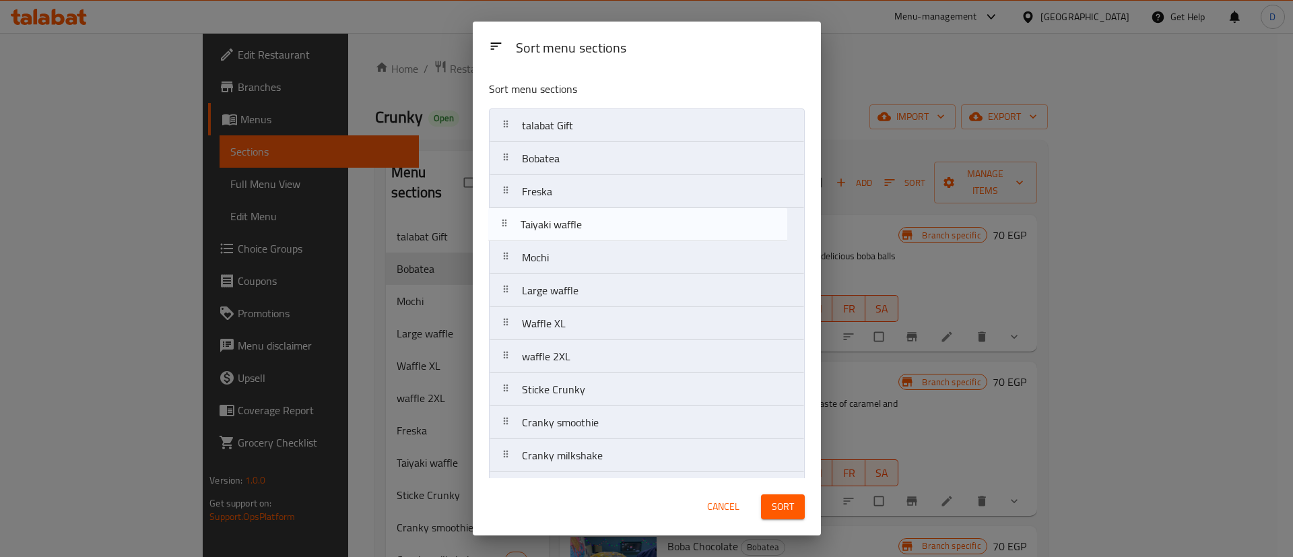
drag, startPoint x: 642, startPoint y: 359, endPoint x: 641, endPoint y: 222, distance: 136.7
click at [641, 222] on nav "talabat Gift Bobatea Freska Mochi Large waffle Waffle XL waffle 2XL Taiyaki waf…" at bounding box center [647, 389] width 316 height 562
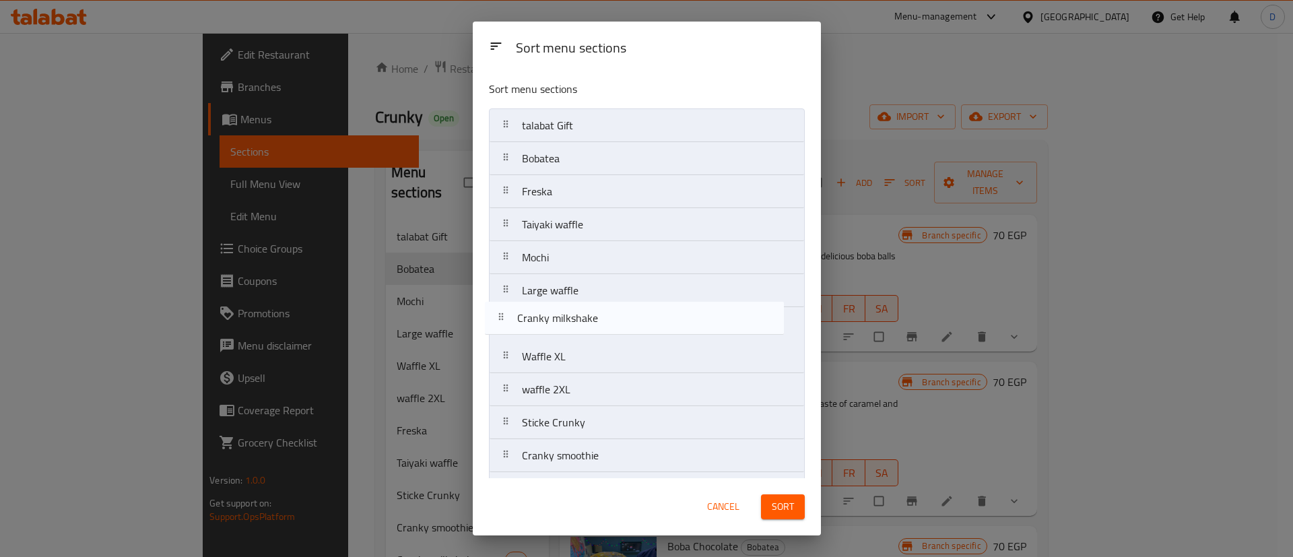
drag, startPoint x: 661, startPoint y: 262, endPoint x: 656, endPoint y: 318, distance: 56.8
click at [656, 318] on nav "talabat Gift Bobatea Freska Taiyaki waffle Mochi Large waffle Waffle XL waffle …" at bounding box center [647, 389] width 316 height 562
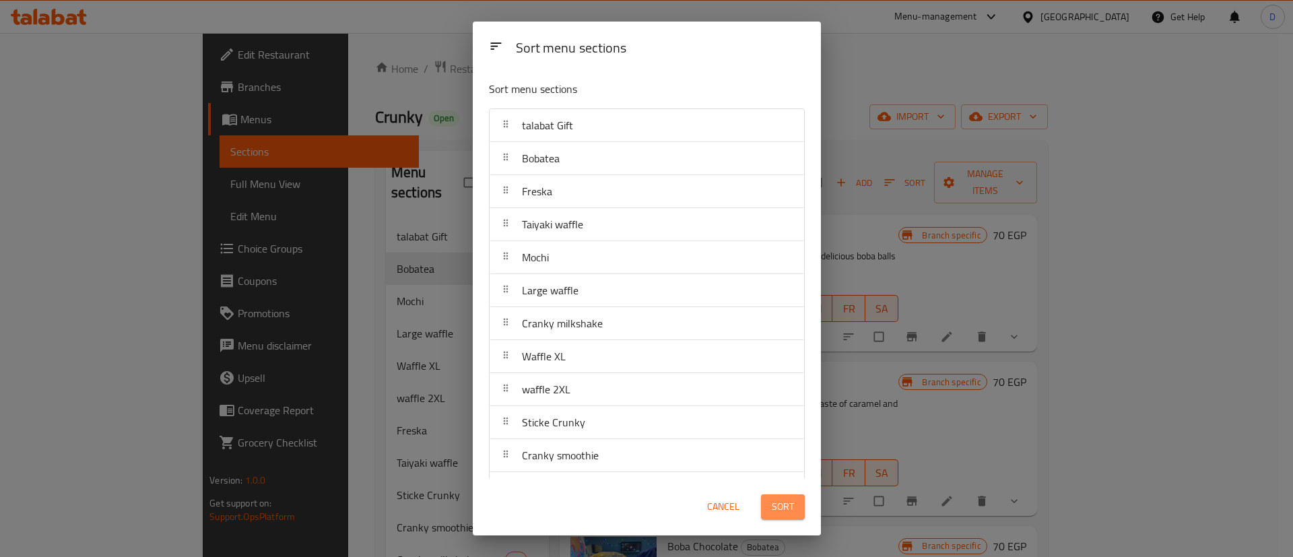
click at [783, 505] on span "Sort" at bounding box center [783, 506] width 22 height 17
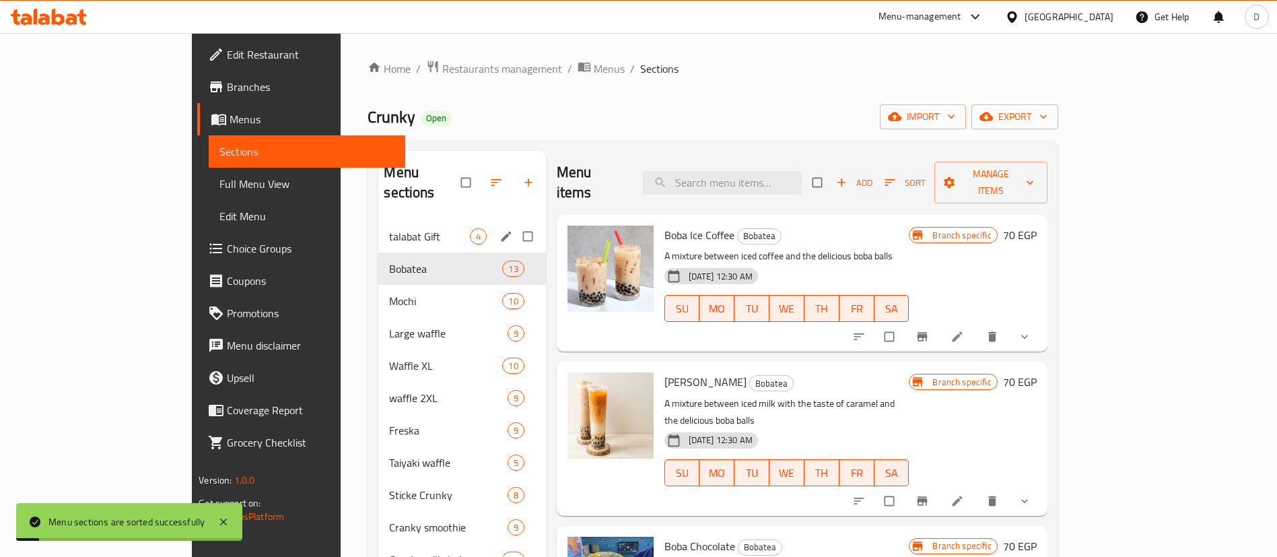
click at [389, 228] on span "talabat Gift" at bounding box center [429, 236] width 80 height 16
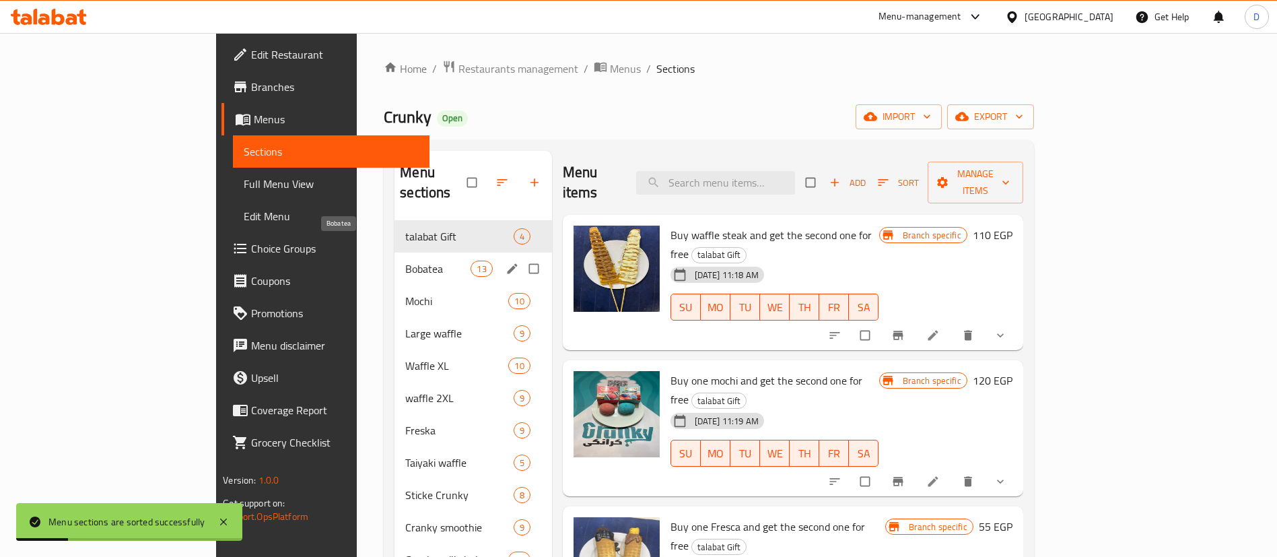
click at [405, 261] on span "Bobatea" at bounding box center [437, 269] width 65 height 16
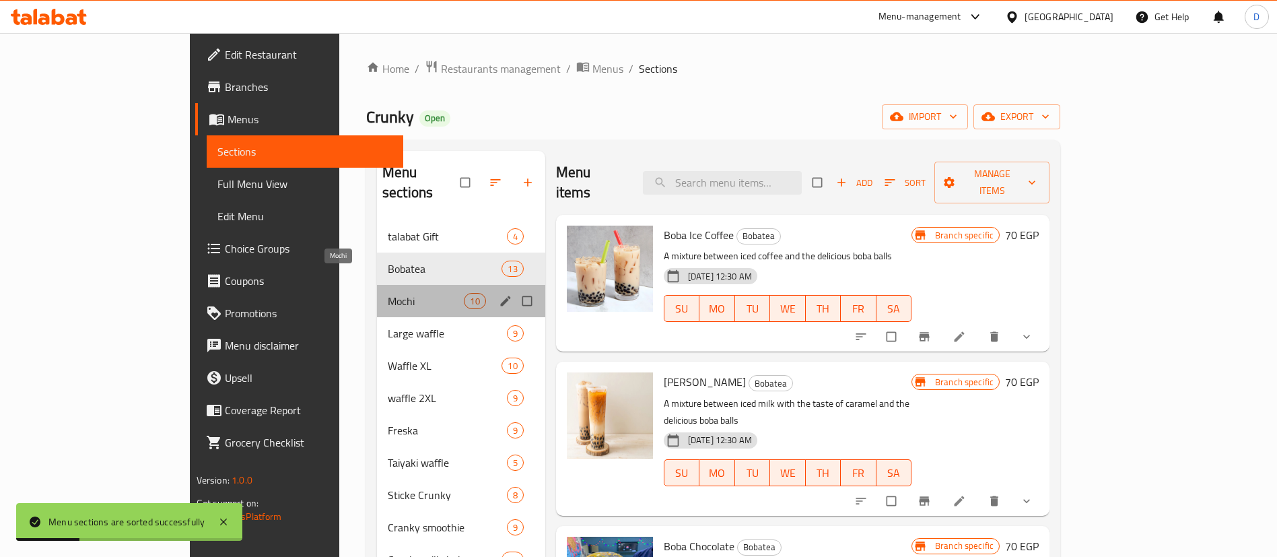
click at [388, 293] on span "Mochi" at bounding box center [426, 301] width 77 height 16
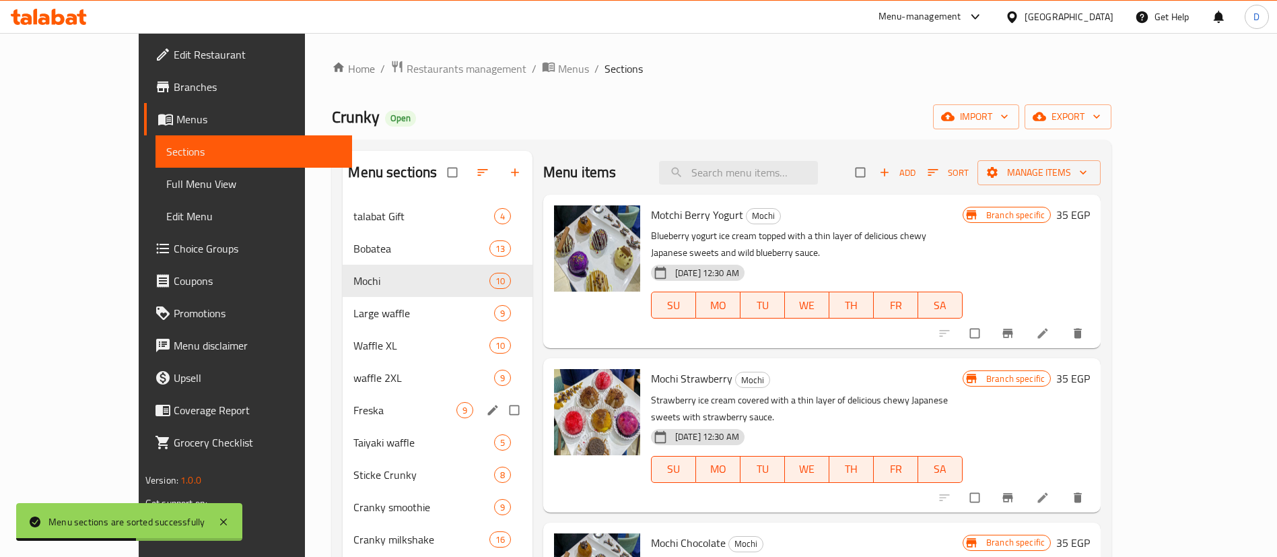
click at [343, 394] on div "Freska 9" at bounding box center [437, 410] width 189 height 32
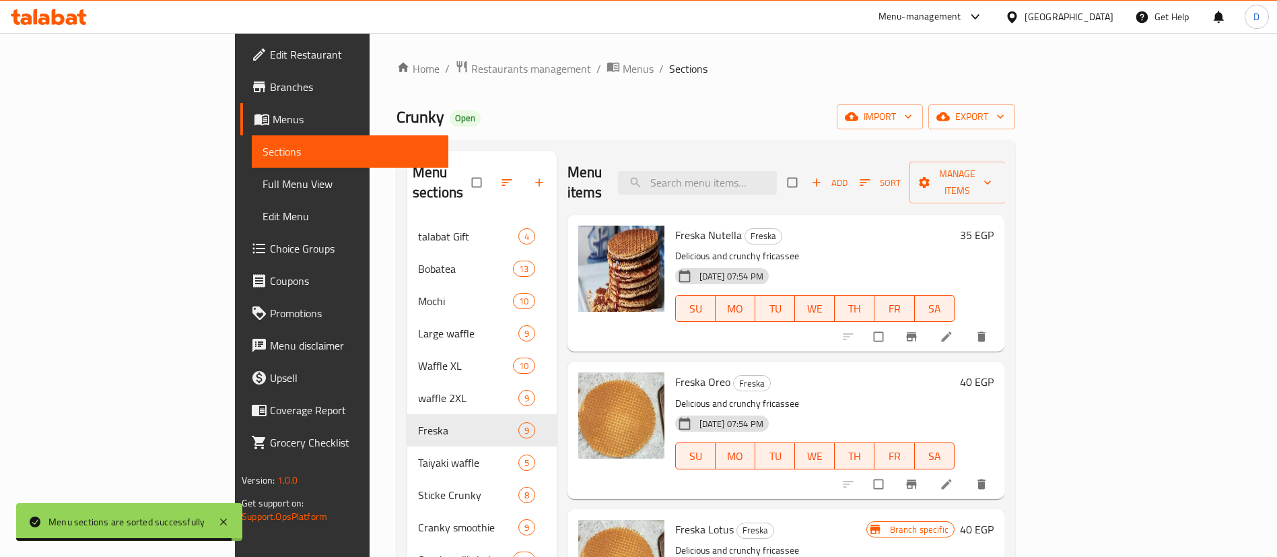
click at [994, 226] on h6 "35 EGP" at bounding box center [977, 235] width 34 height 19
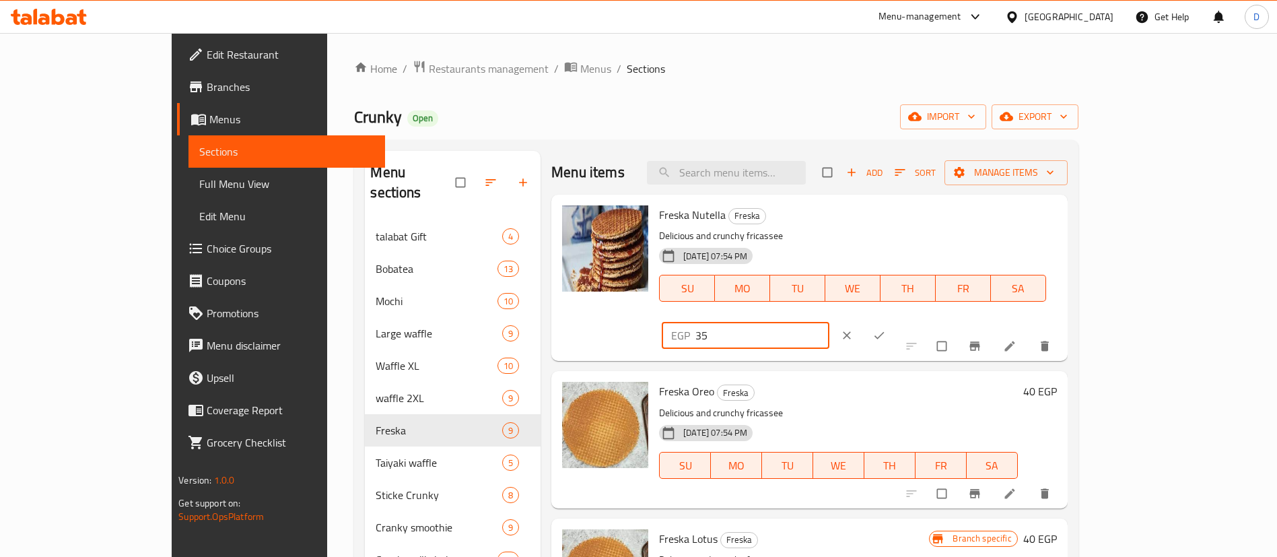
click at [829, 322] on input "35" at bounding box center [762, 335] width 134 height 27
type input "40"
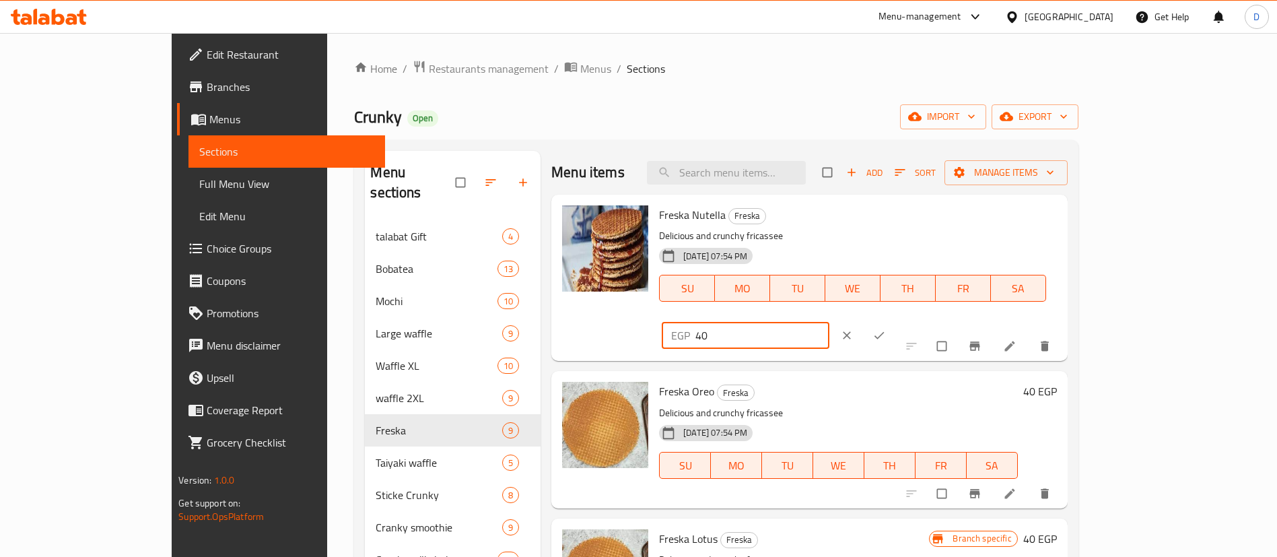
click at [886, 329] on icon "ok" at bounding box center [879, 335] width 13 height 13
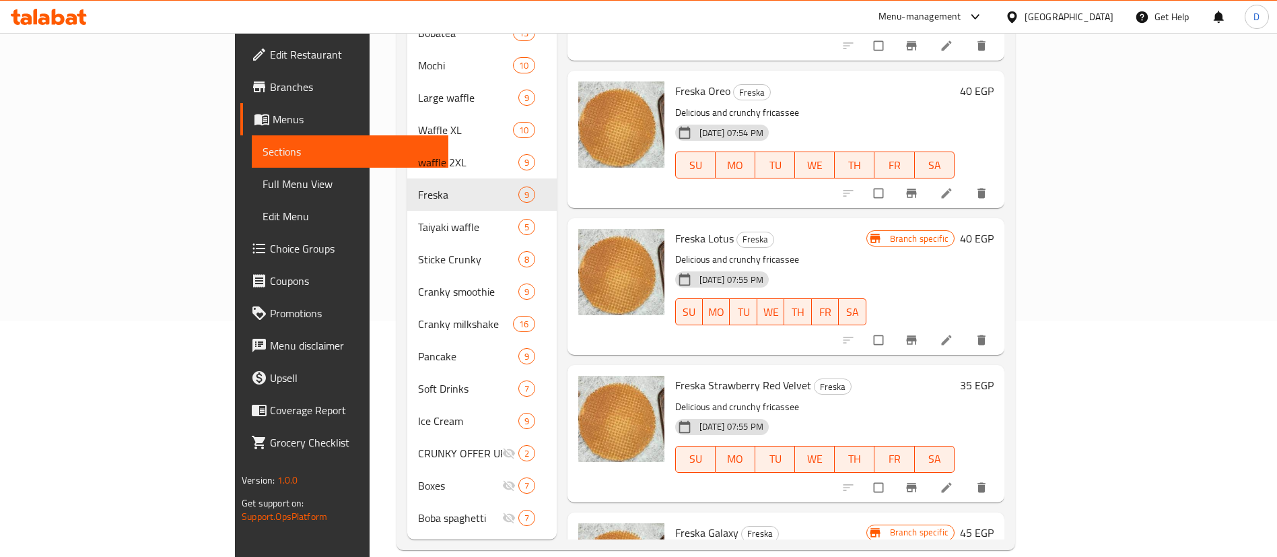
scroll to position [101, 0]
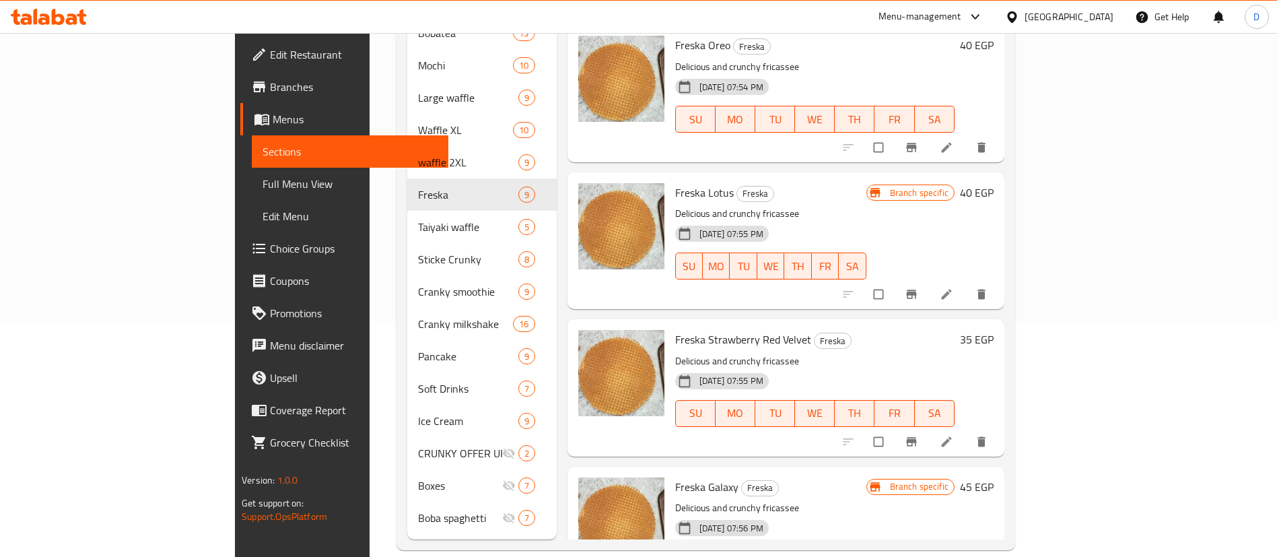
click at [994, 330] on h6 "35 EGP" at bounding box center [977, 339] width 34 height 19
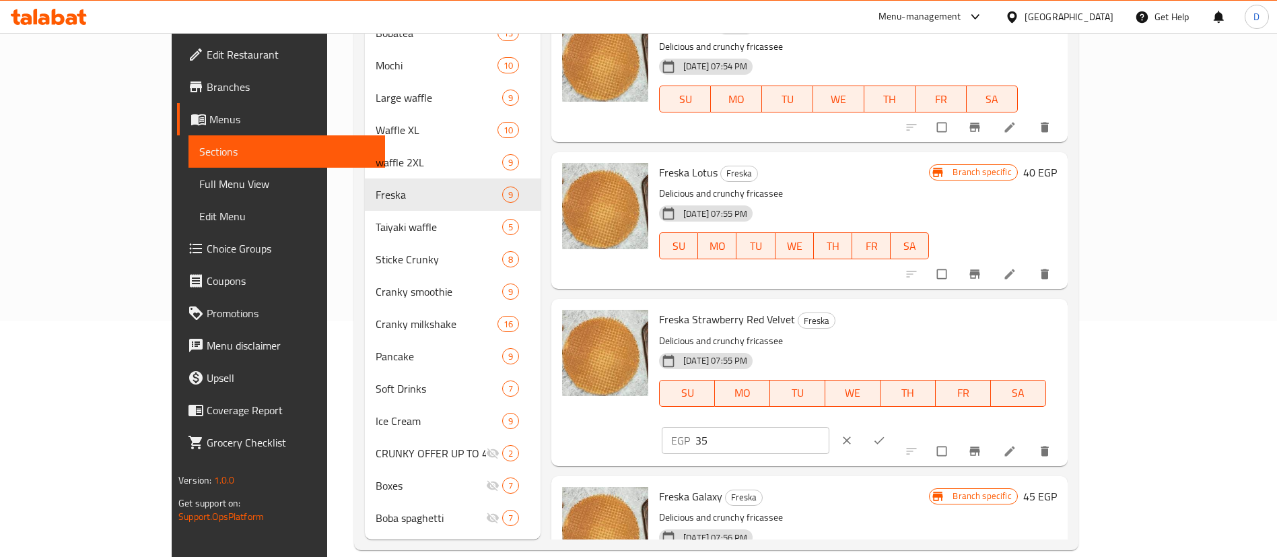
click at [829, 427] on input "35" at bounding box center [762, 440] width 134 height 27
click at [829, 427] on input "3545" at bounding box center [762, 440] width 134 height 27
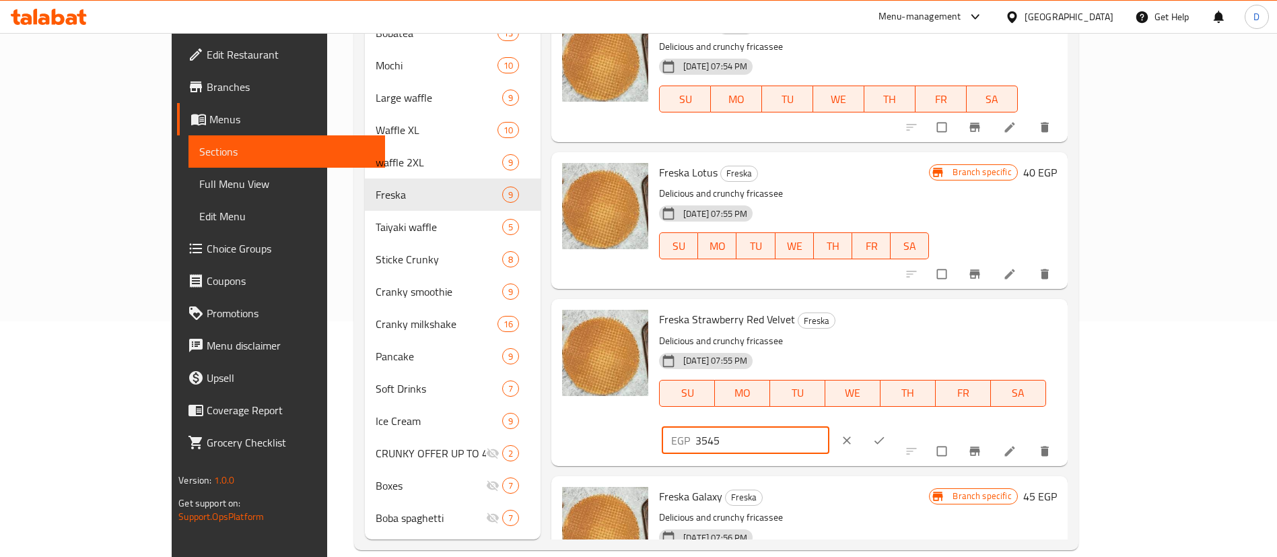
click at [829, 427] on input "3545" at bounding box center [762, 440] width 134 height 27
type input "45"
click at [886, 434] on icon "ok" at bounding box center [879, 440] width 13 height 13
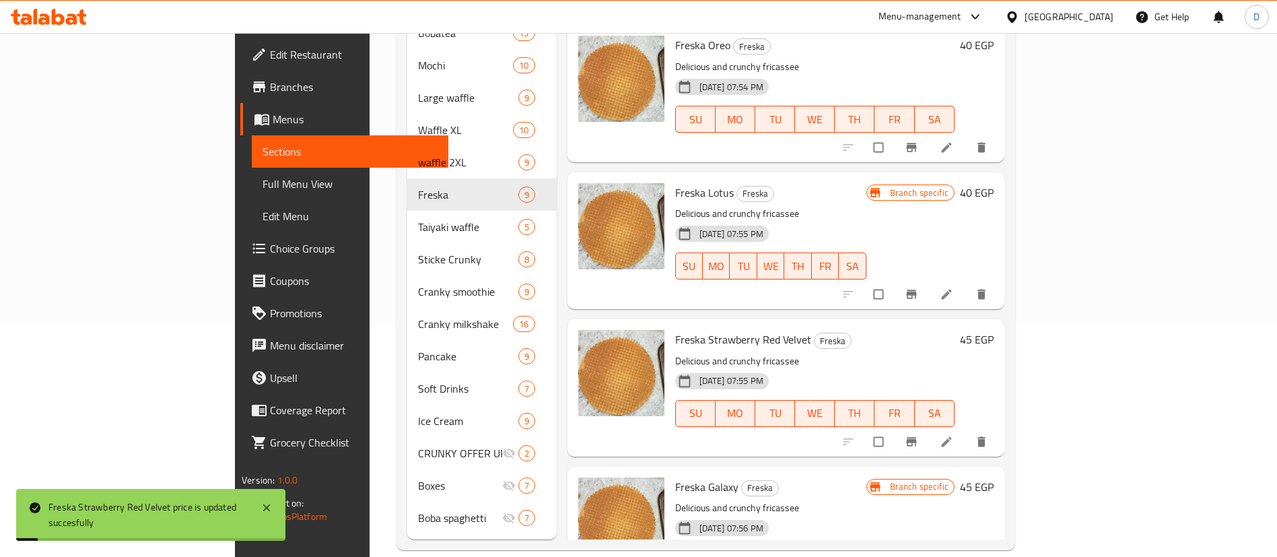
scroll to position [202, 0]
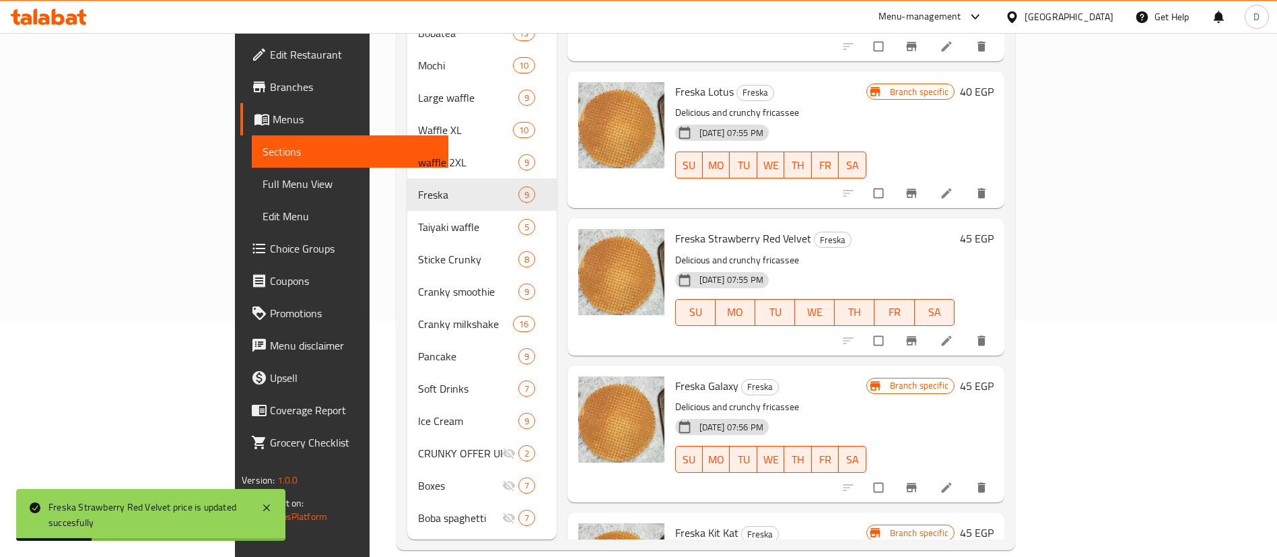
click at [994, 376] on h6 "45 EGP" at bounding box center [977, 385] width 34 height 19
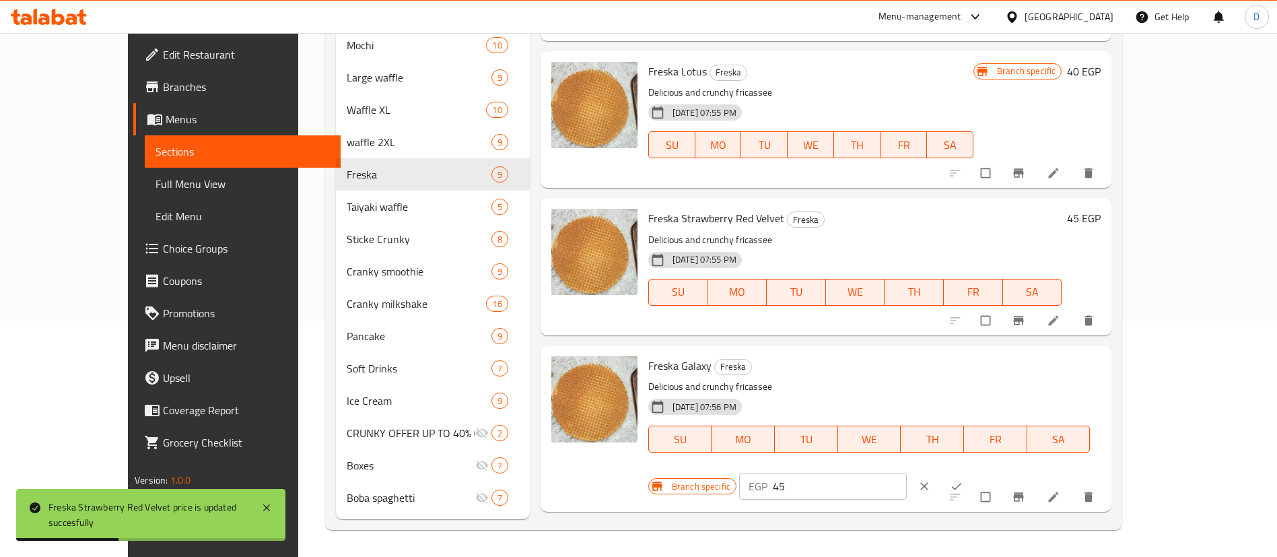
click at [907, 473] on input "45" at bounding box center [840, 486] width 134 height 27
type input "50"
click at [974, 471] on button "ok" at bounding box center [958, 486] width 32 height 30
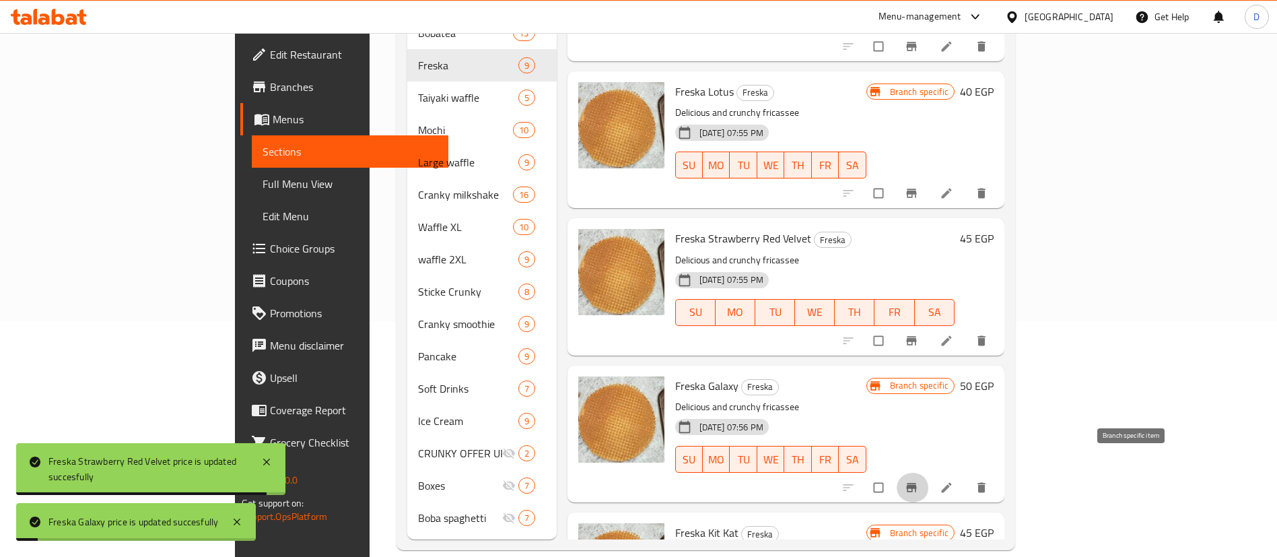
click at [929, 473] on button "Branch-specific-item" at bounding box center [913, 488] width 32 height 30
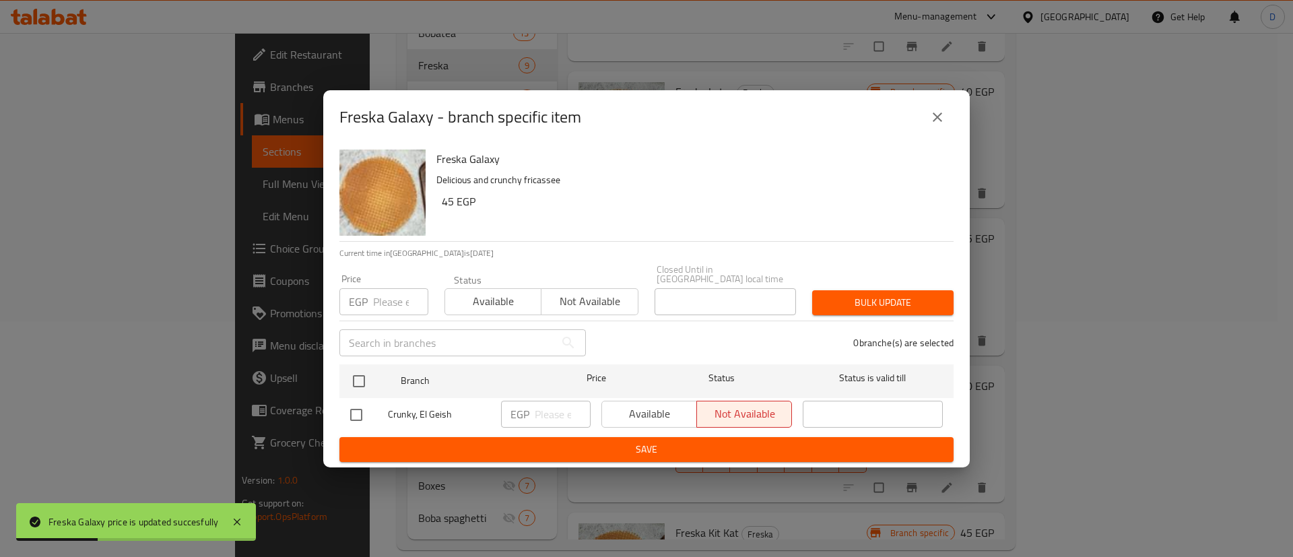
click at [938, 118] on icon "close" at bounding box center [937, 117] width 16 height 16
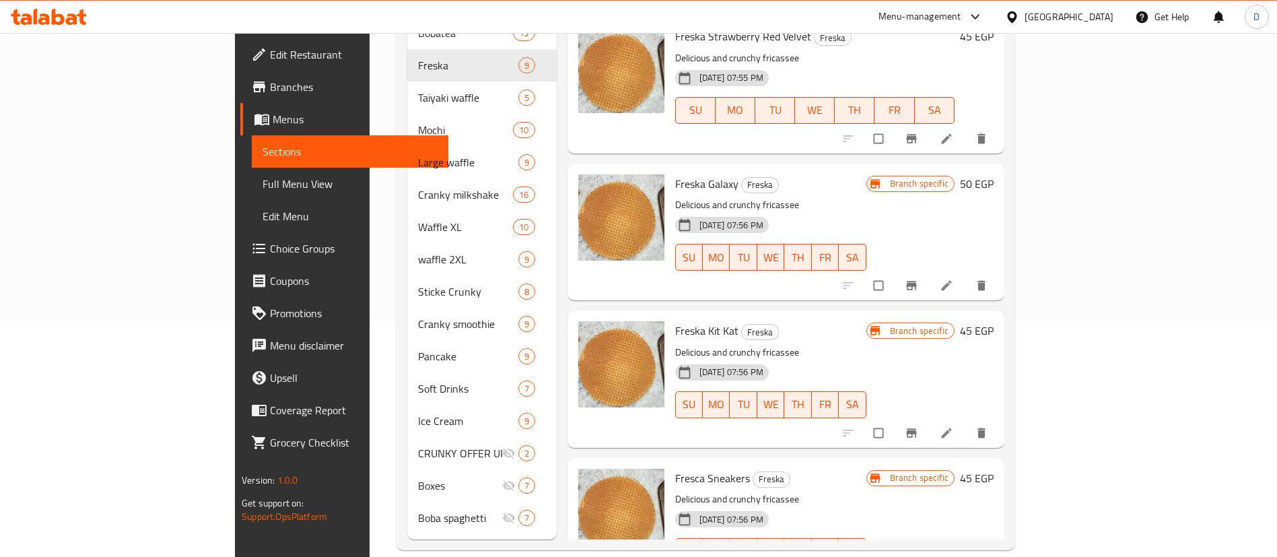
scroll to position [505, 0]
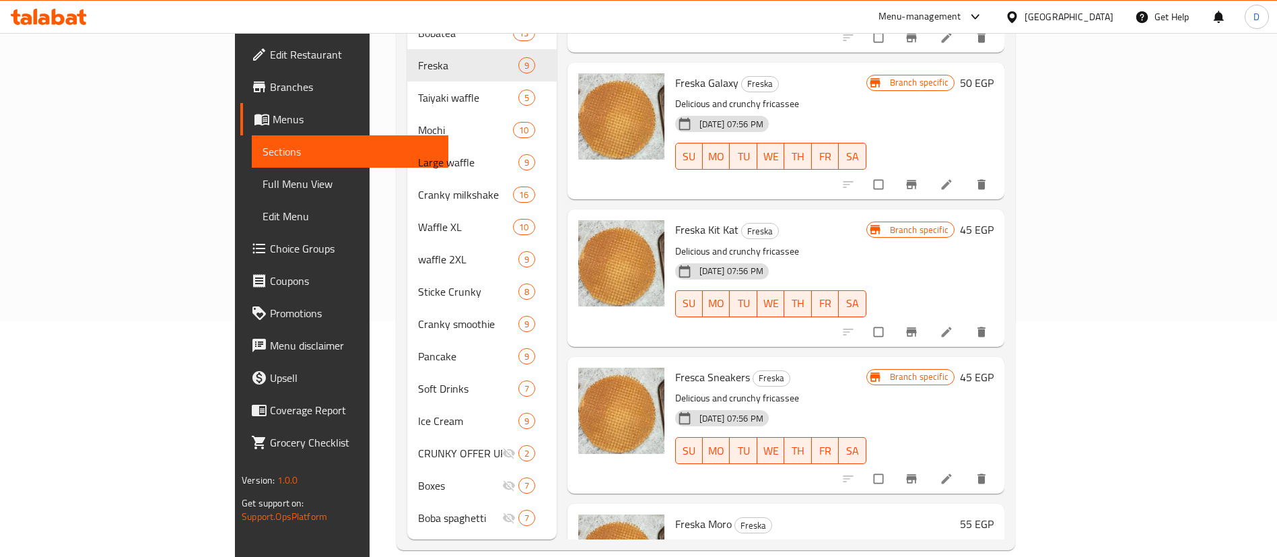
click at [994, 368] on h6 "45 EGP" at bounding box center [977, 377] width 34 height 19
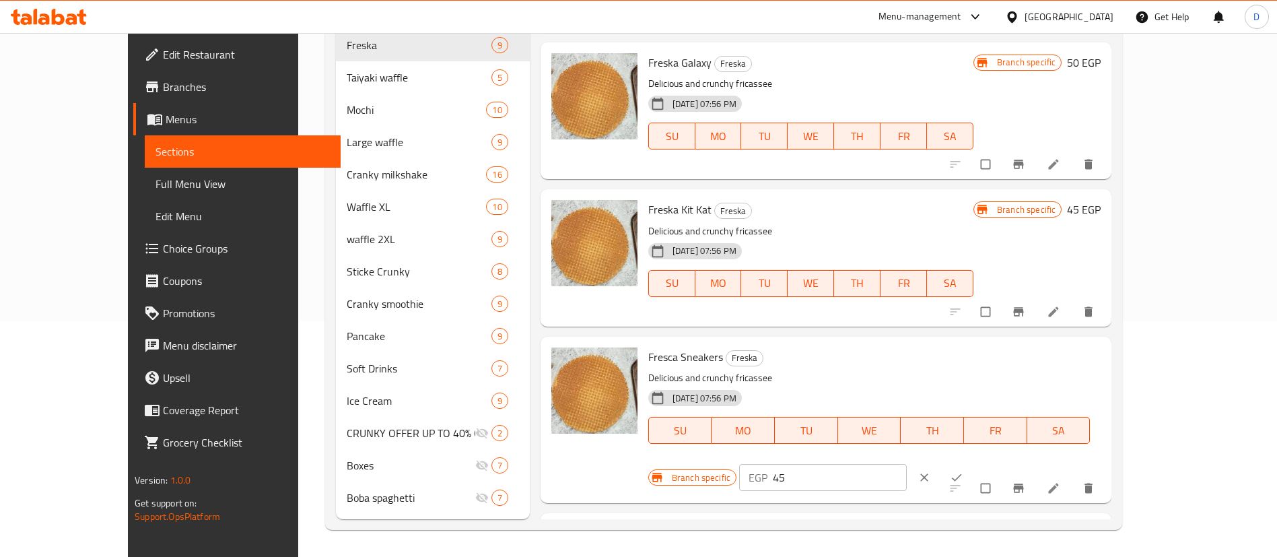
click at [907, 464] on input "45" at bounding box center [840, 477] width 134 height 27
type input "50"
click at [963, 471] on icon "ok" at bounding box center [956, 477] width 13 height 13
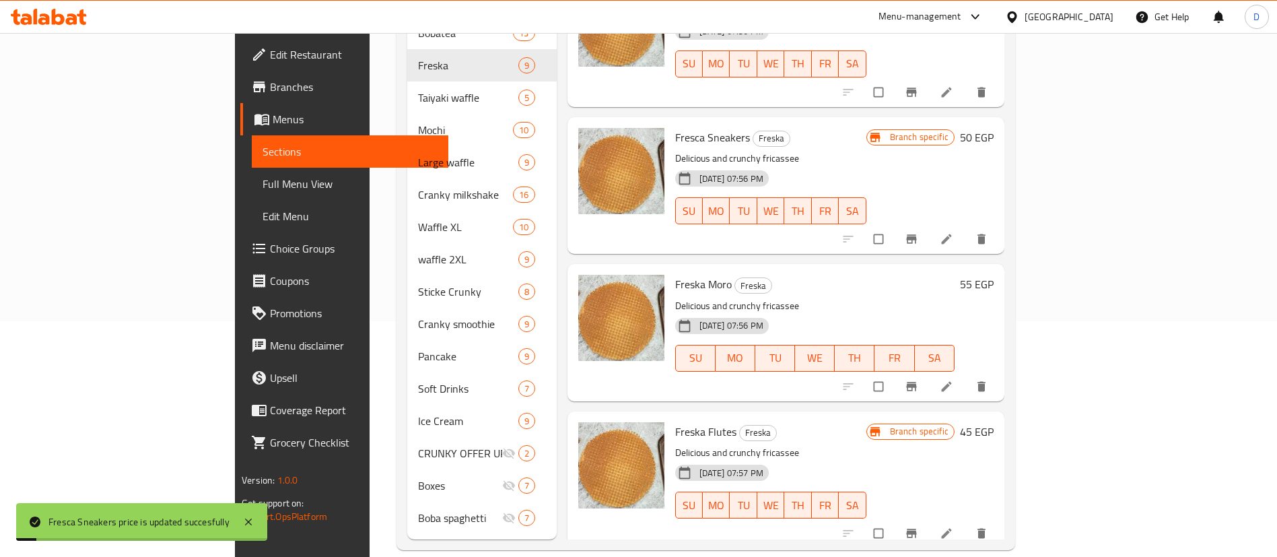
scroll to position [753, 0]
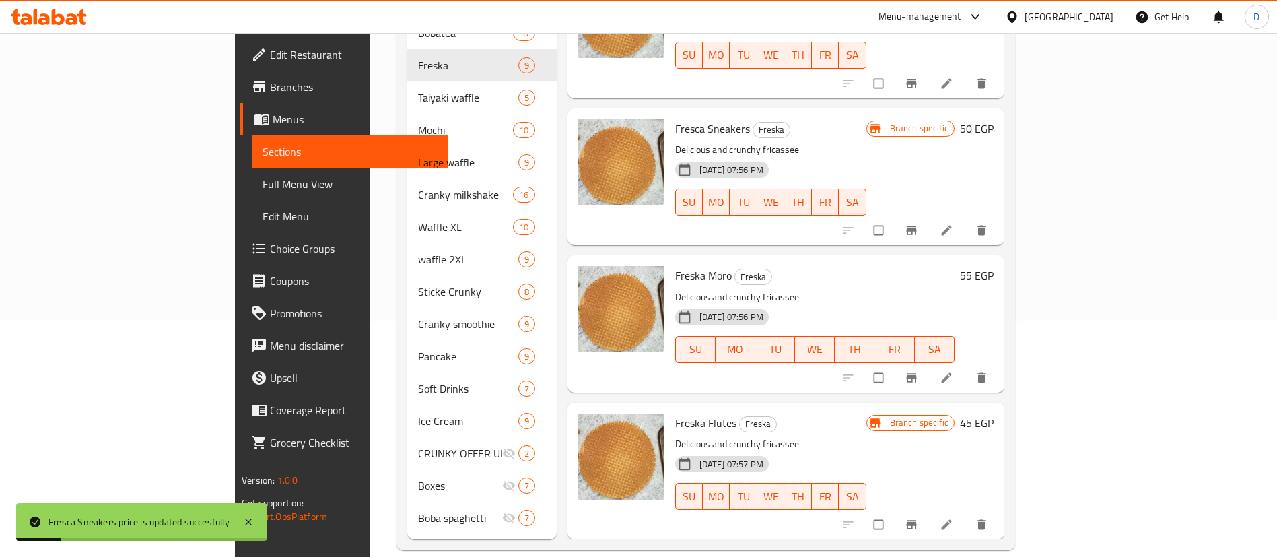
click at [994, 266] on h6 "55 EGP" at bounding box center [977, 275] width 34 height 19
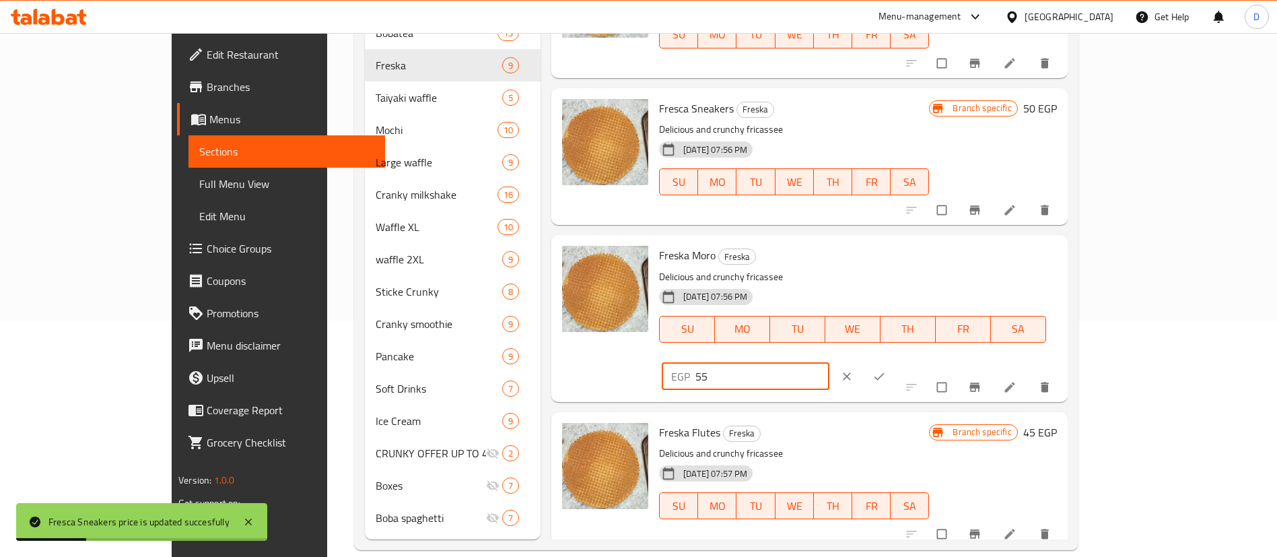
click at [829, 363] on input "55" at bounding box center [762, 376] width 134 height 27
type input "50"
click at [886, 370] on icon "ok" at bounding box center [879, 376] width 13 height 13
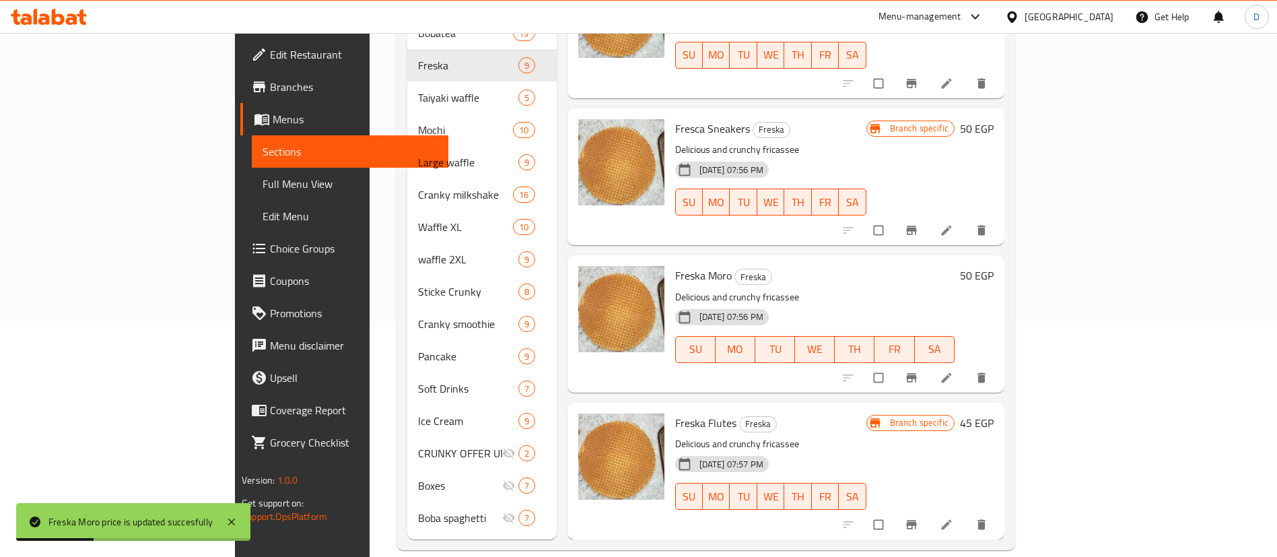
click at [994, 413] on h6 "45 EGP" at bounding box center [977, 422] width 34 height 19
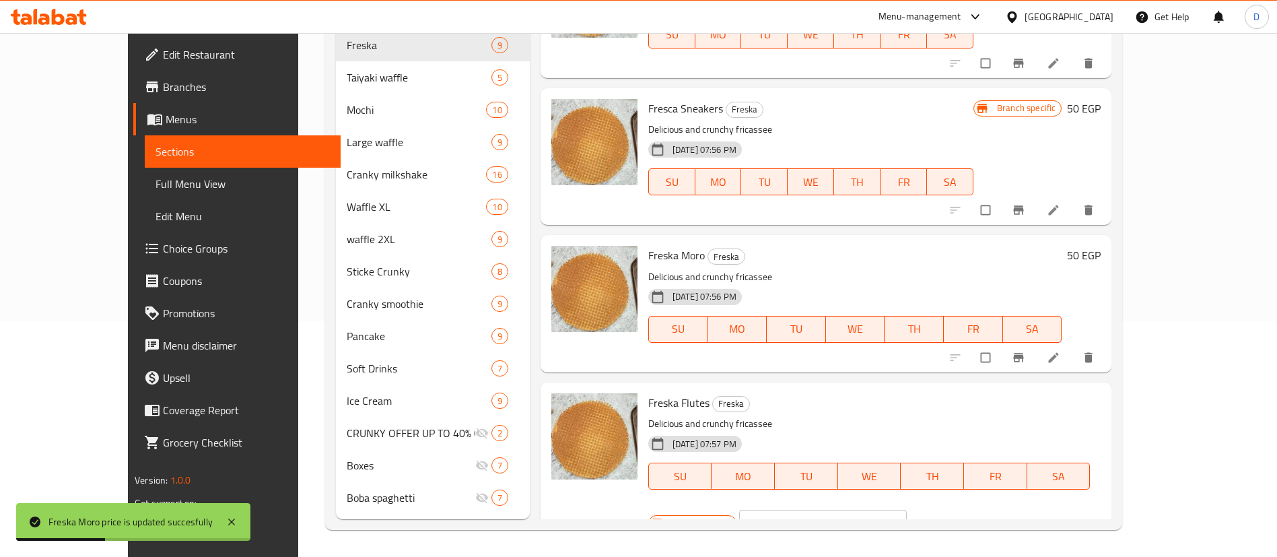
click at [907, 510] on input "45" at bounding box center [840, 523] width 134 height 27
type input "50"
click at [963, 516] on icon "ok" at bounding box center [956, 522] width 13 height 13
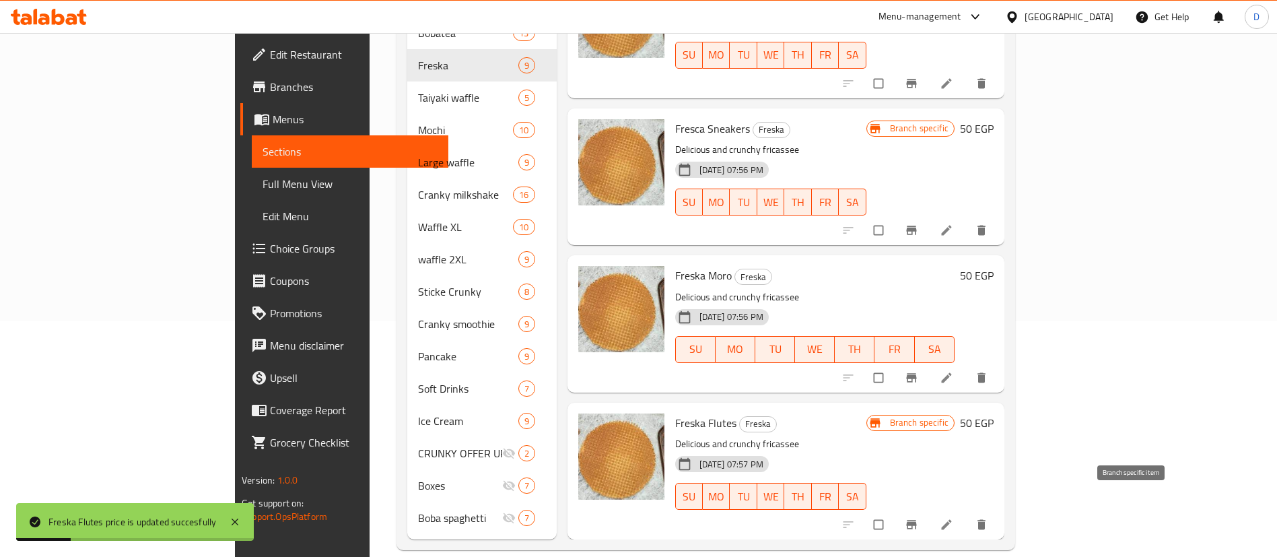
click at [929, 510] on button "Branch-specific-item" at bounding box center [913, 525] width 32 height 30
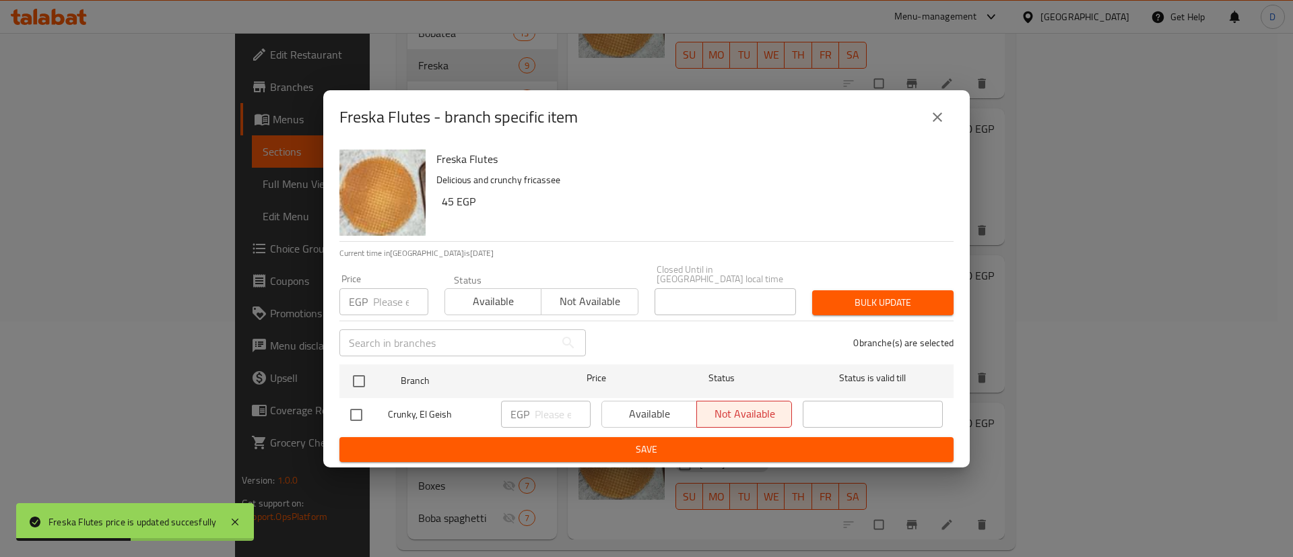
click at [932, 125] on icon "close" at bounding box center [937, 117] width 16 height 16
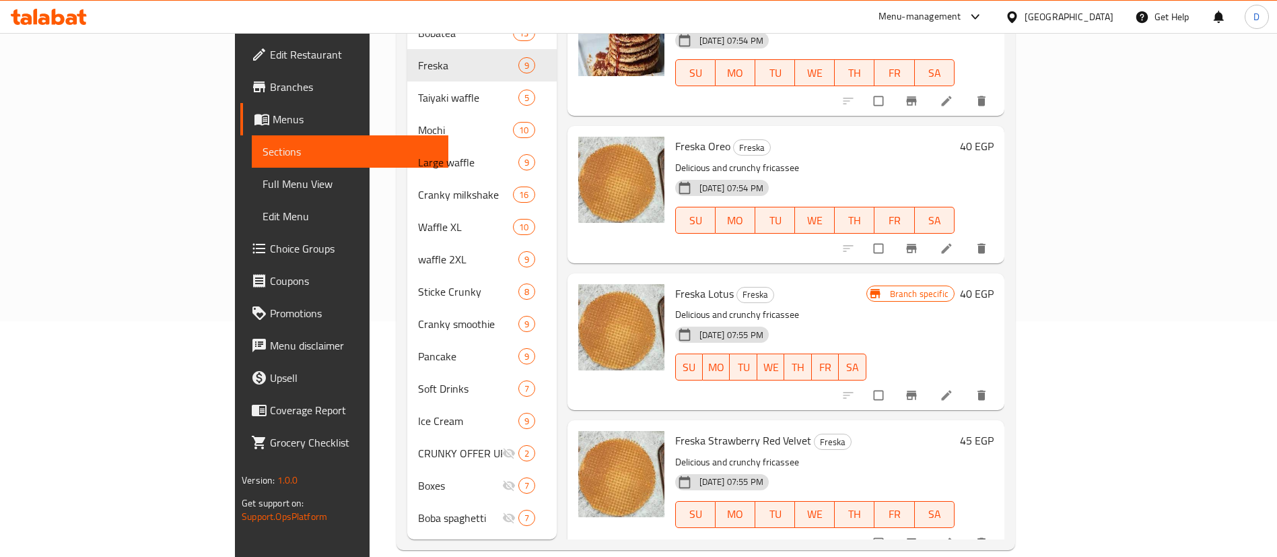
scroll to position [0, 0]
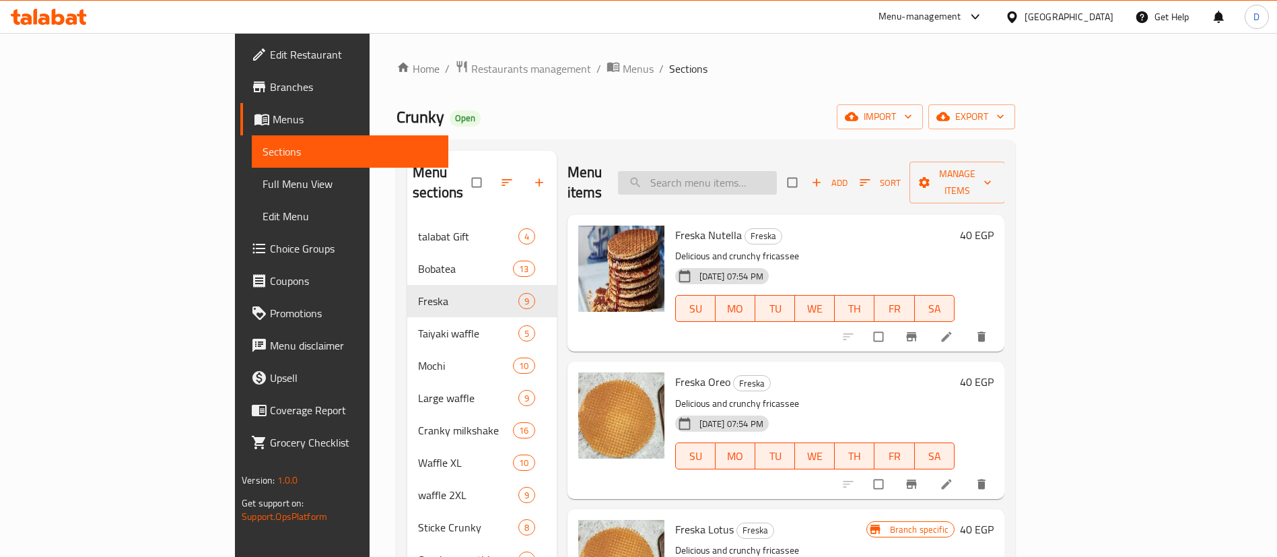
click at [777, 171] on input "search" at bounding box center [697, 183] width 159 height 24
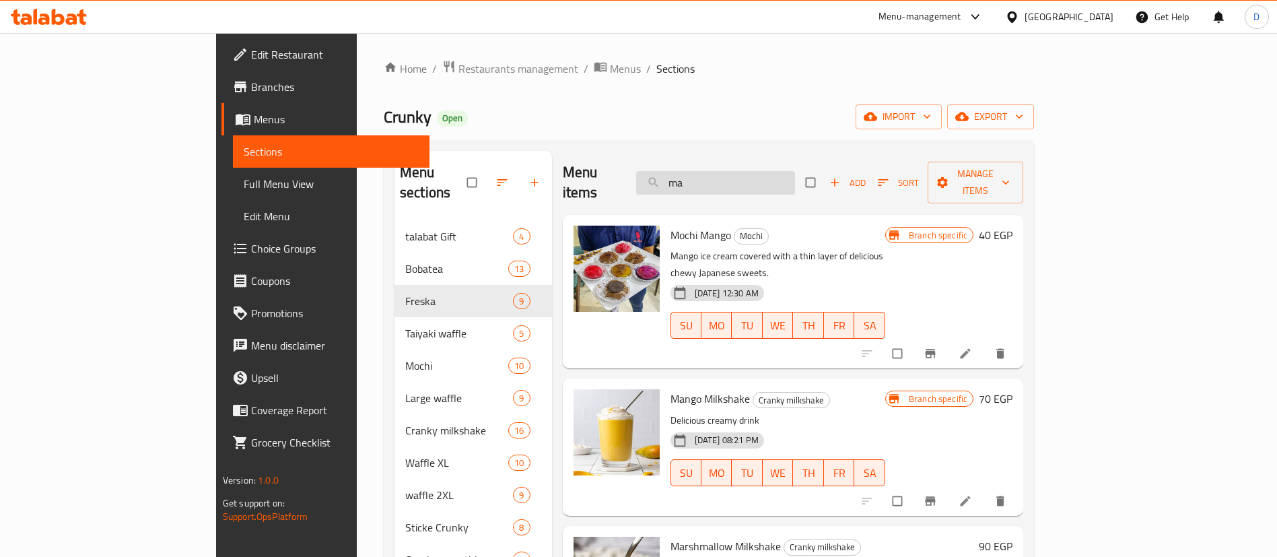
type input "m"
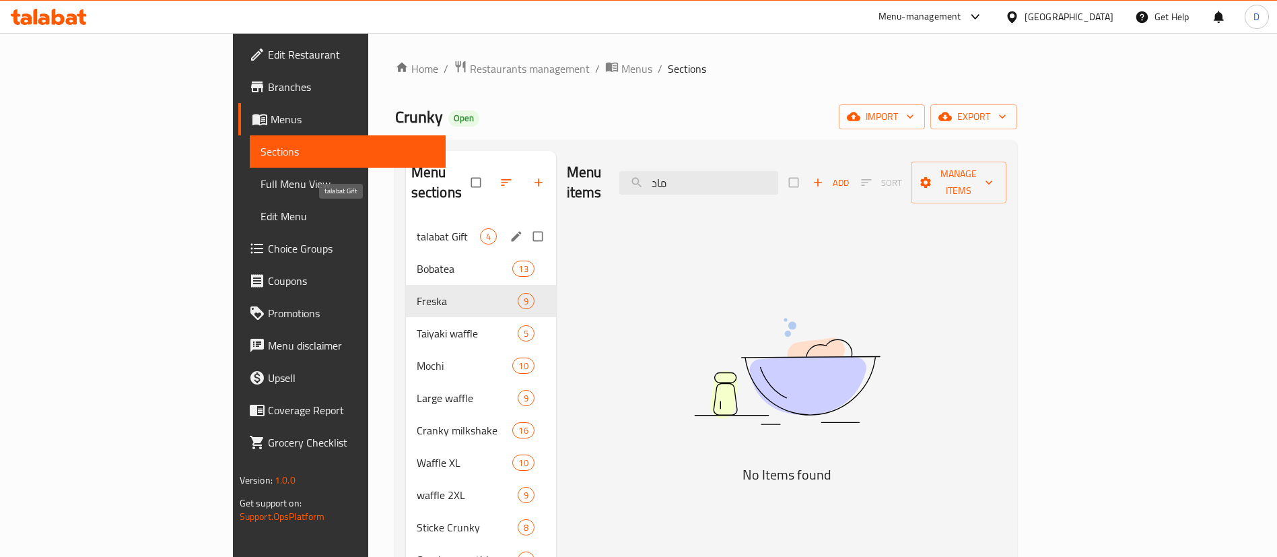
type input "ماد"
click at [417, 228] on span "talabat Gift" at bounding box center [448, 236] width 63 height 16
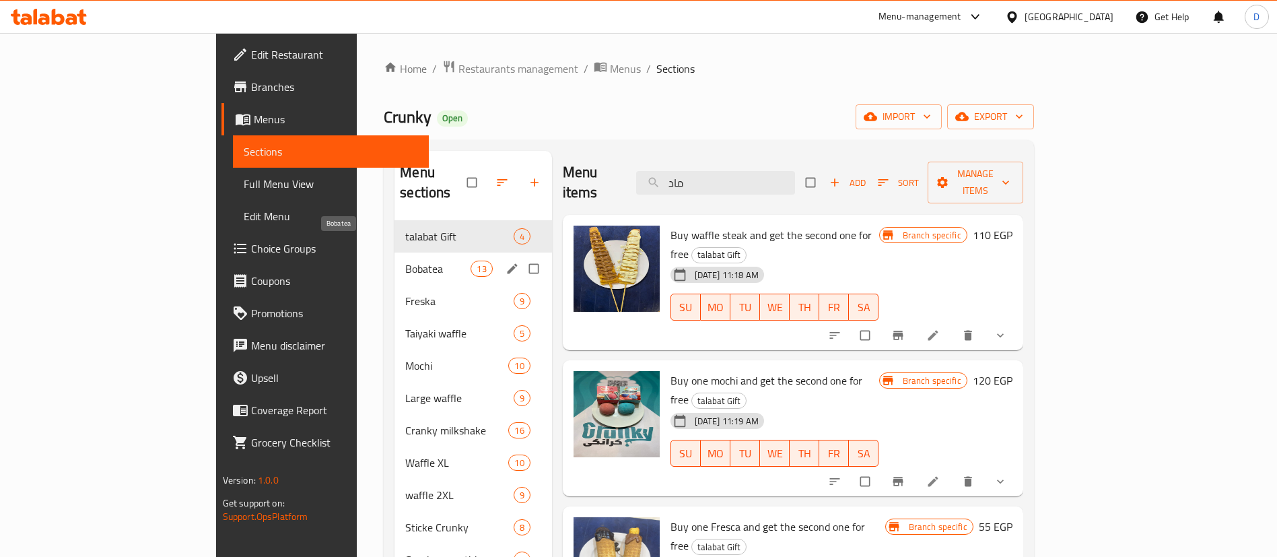
click at [405, 261] on span "Bobatea" at bounding box center [437, 269] width 65 height 16
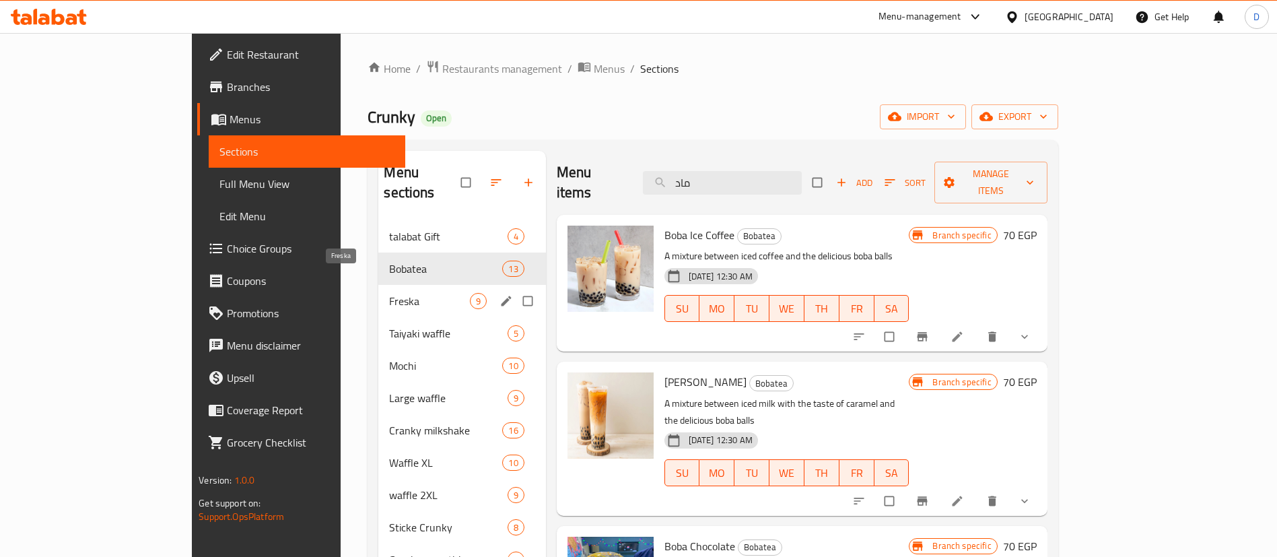
click at [389, 293] on span "Freska" at bounding box center [429, 301] width 80 height 16
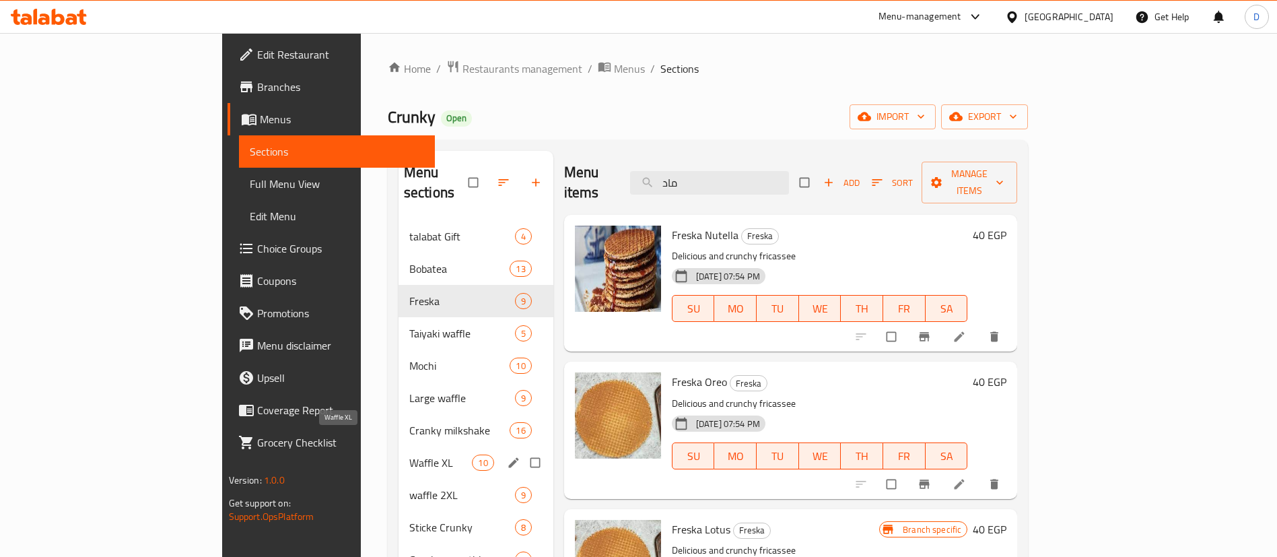
click at [409, 454] on span "Waffle XL" at bounding box center [440, 462] width 63 height 16
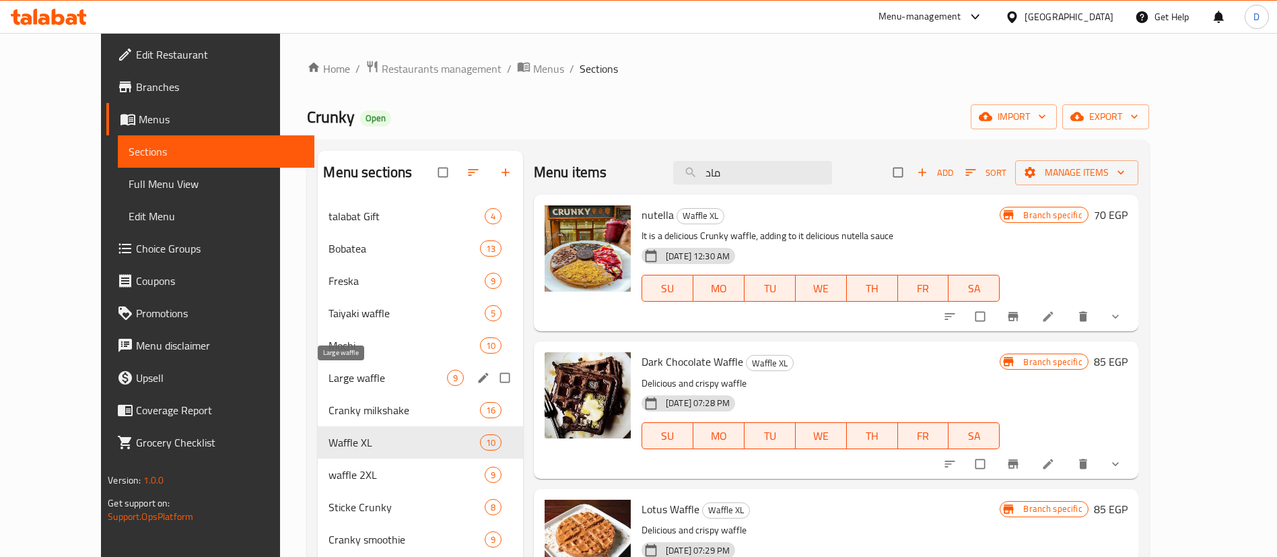
click at [376, 370] on span "Large waffle" at bounding box center [388, 378] width 118 height 16
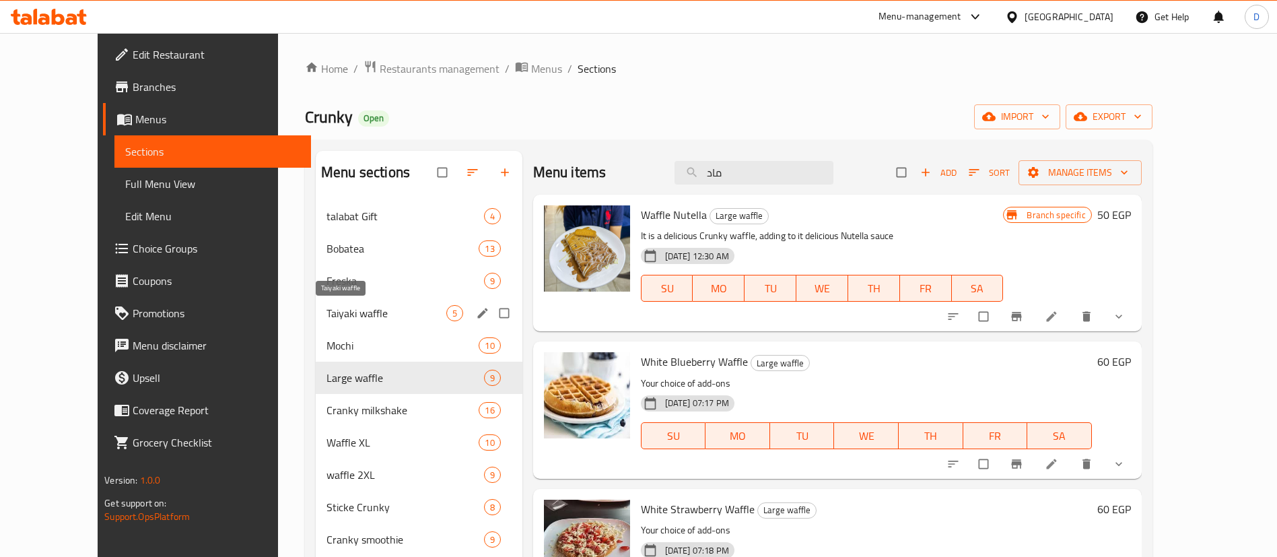
click at [361, 318] on span "Taiyaki waffle" at bounding box center [387, 313] width 120 height 16
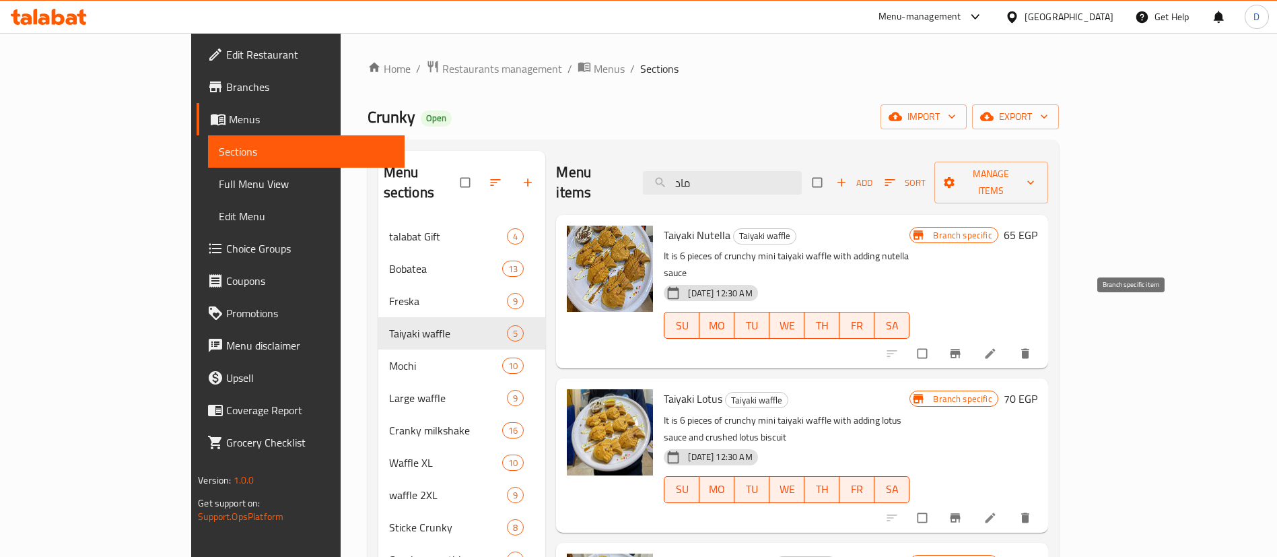
click at [962, 347] on icon "Branch-specific-item" at bounding box center [955, 353] width 13 height 13
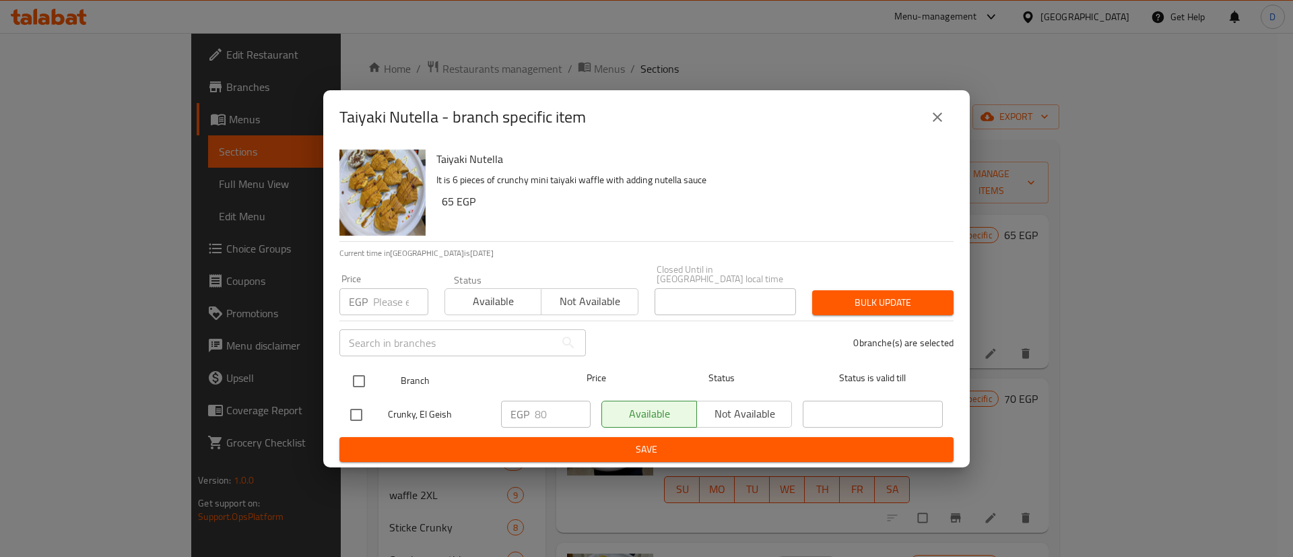
drag, startPoint x: 360, startPoint y: 378, endPoint x: 677, endPoint y: 452, distance: 326.5
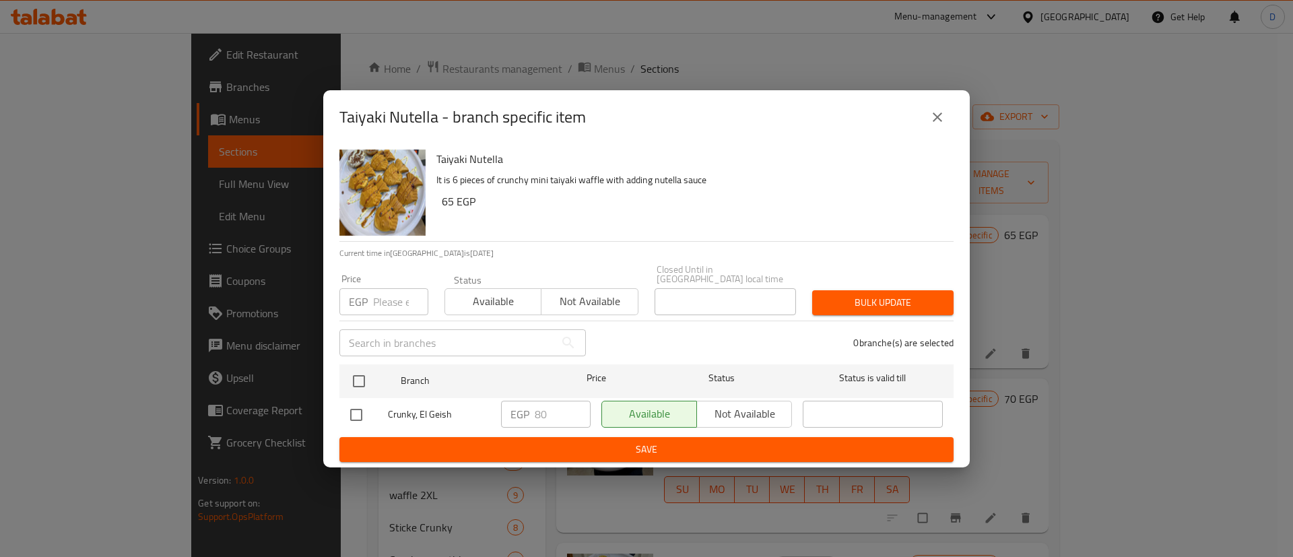
click at [360, 378] on input "checkbox" at bounding box center [359, 381] width 28 height 28
checkbox input "true"
drag, startPoint x: 537, startPoint y: 404, endPoint x: 441, endPoint y: 419, distance: 96.7
click at [447, 411] on div "Crunky, El Geish EGP 80 ​ Available Not available ​" at bounding box center [646, 414] width 603 height 39
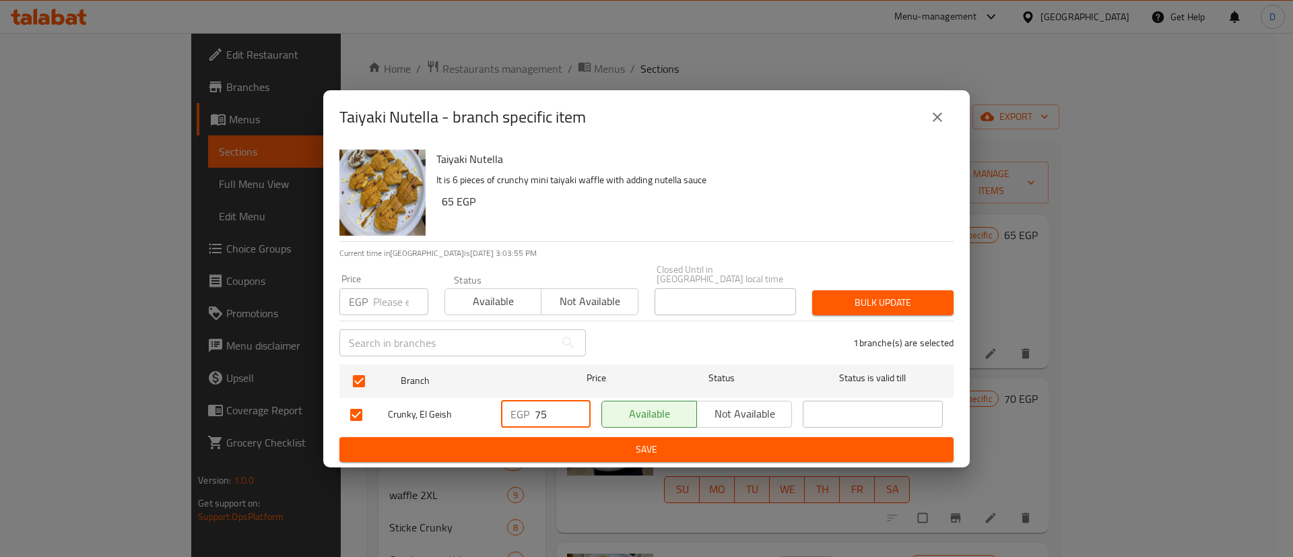
type input "75"
click at [545, 449] on span "Save" at bounding box center [646, 449] width 592 height 17
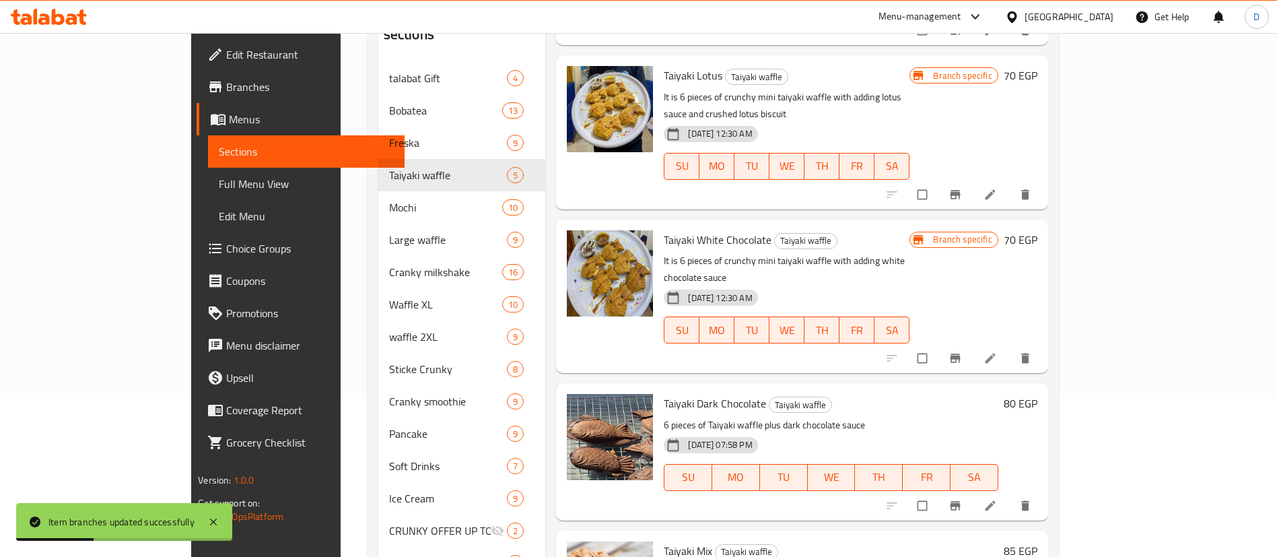
scroll to position [202, 0]
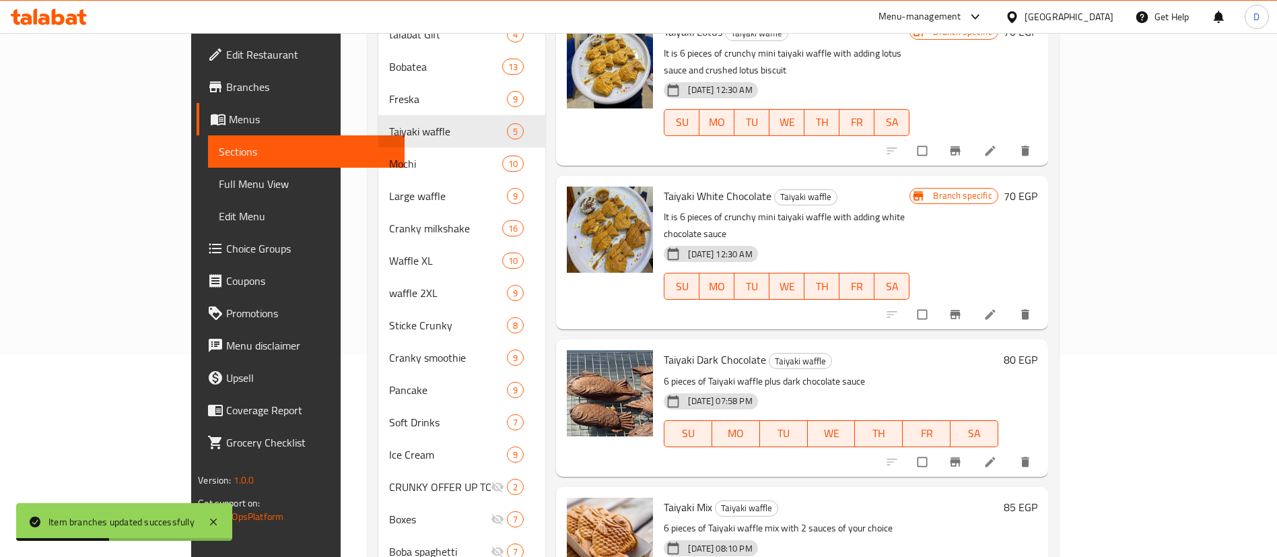
click at [1038, 350] on h6 "80 EGP" at bounding box center [1021, 359] width 34 height 19
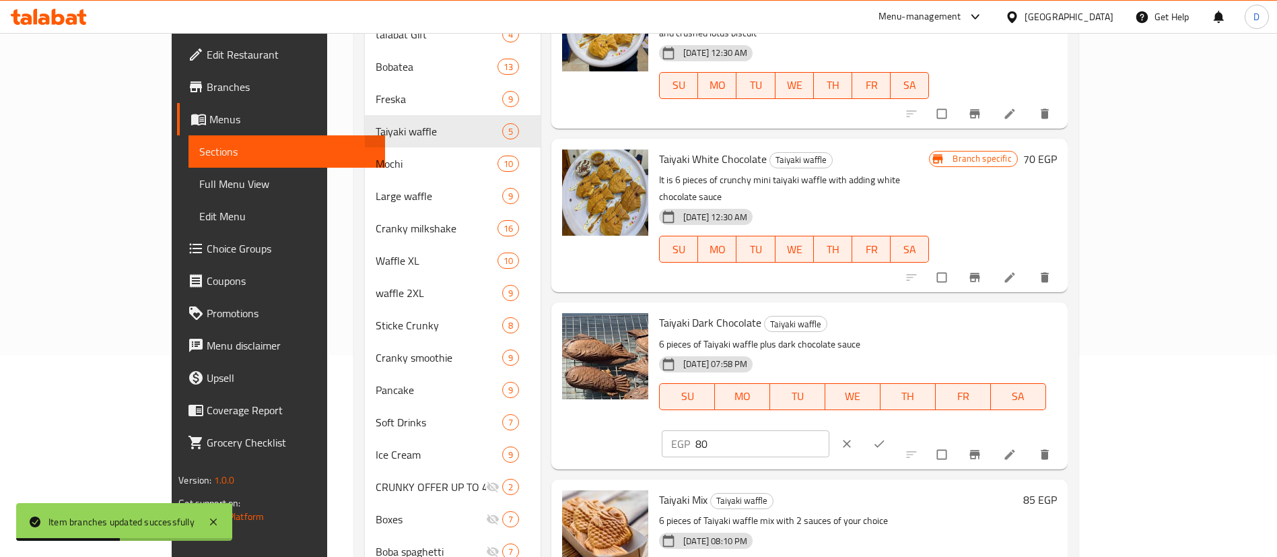
click at [829, 430] on input "80" at bounding box center [762, 443] width 134 height 27
type input "75"
click at [897, 429] on button "ok" at bounding box center [880, 444] width 32 height 30
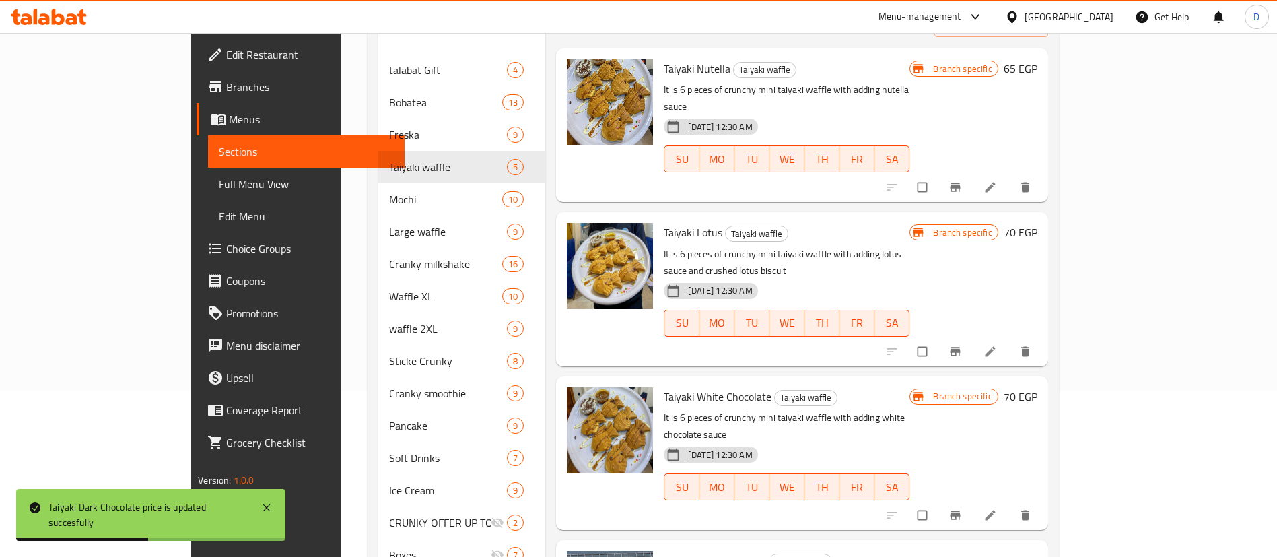
scroll to position [135, 0]
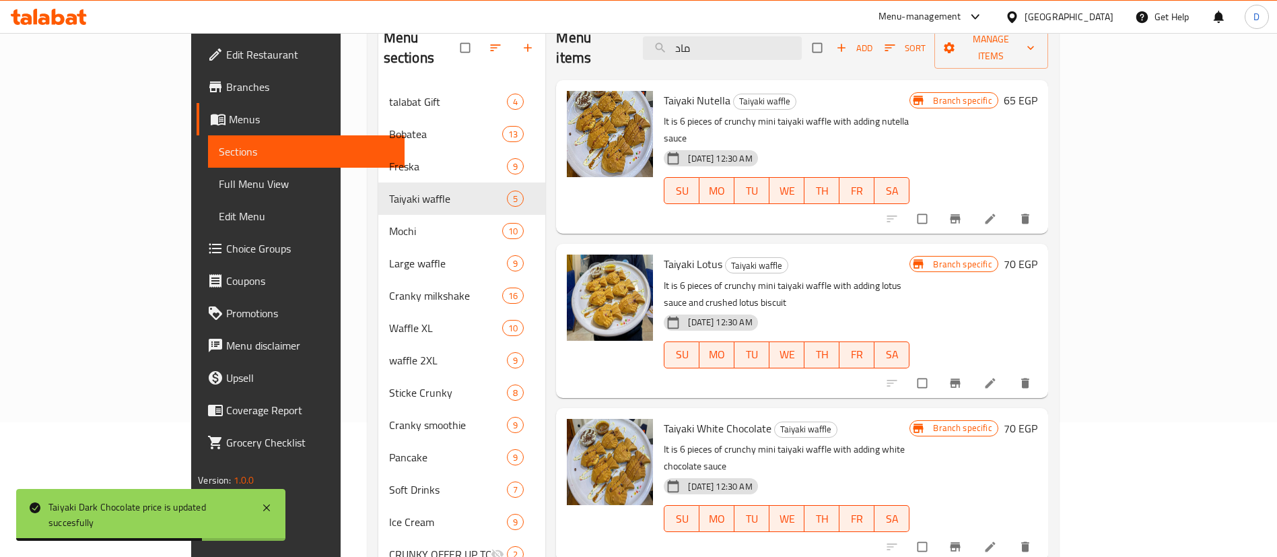
click at [1038, 254] on h6 "70 EGP" at bounding box center [1021, 263] width 34 height 19
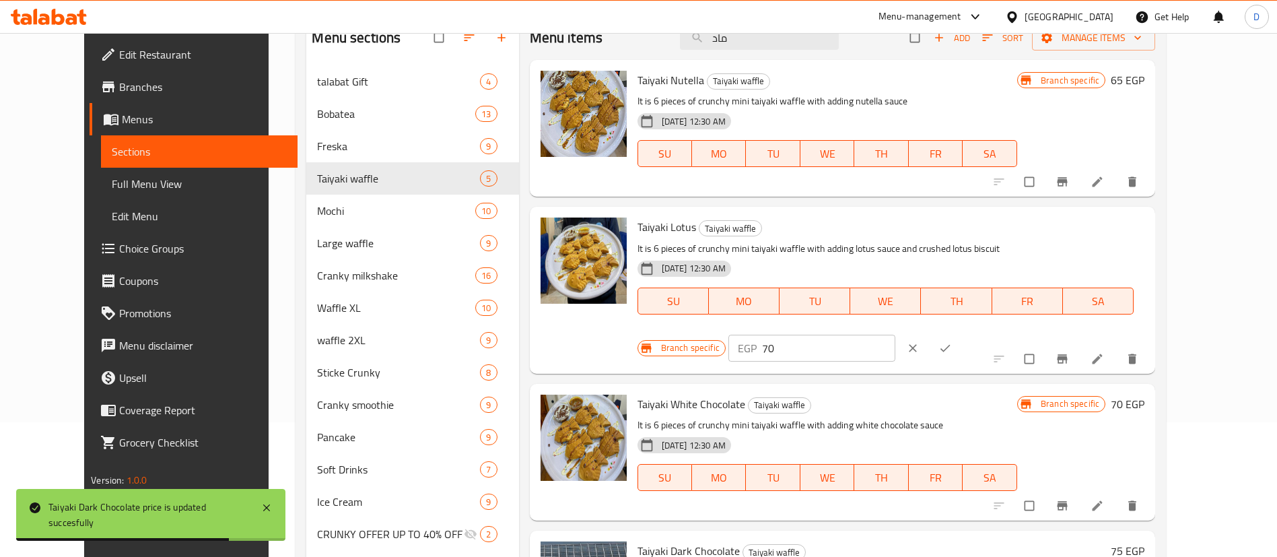
click at [896, 335] on input "70" at bounding box center [829, 348] width 134 height 27
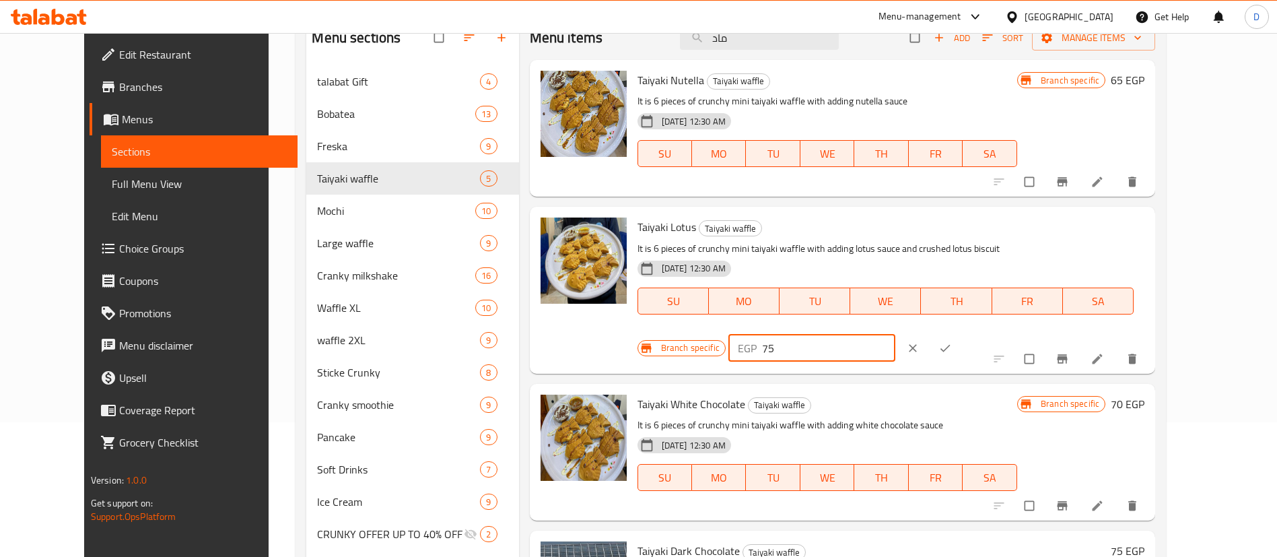
type input "75"
click at [952, 341] on icon "ok" at bounding box center [945, 347] width 13 height 13
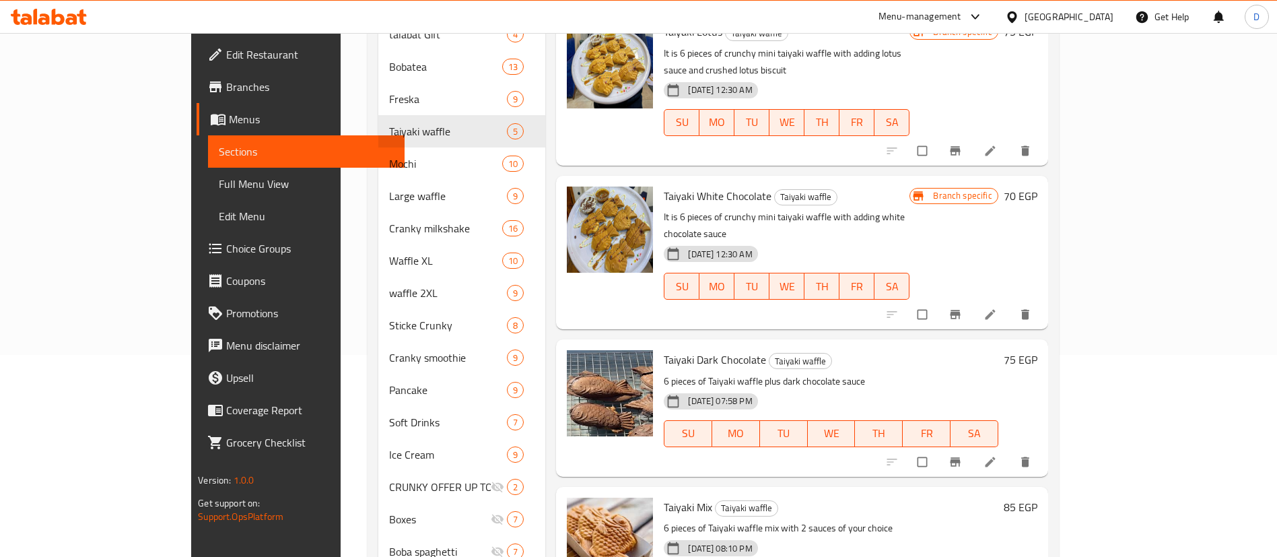
scroll to position [236, 0]
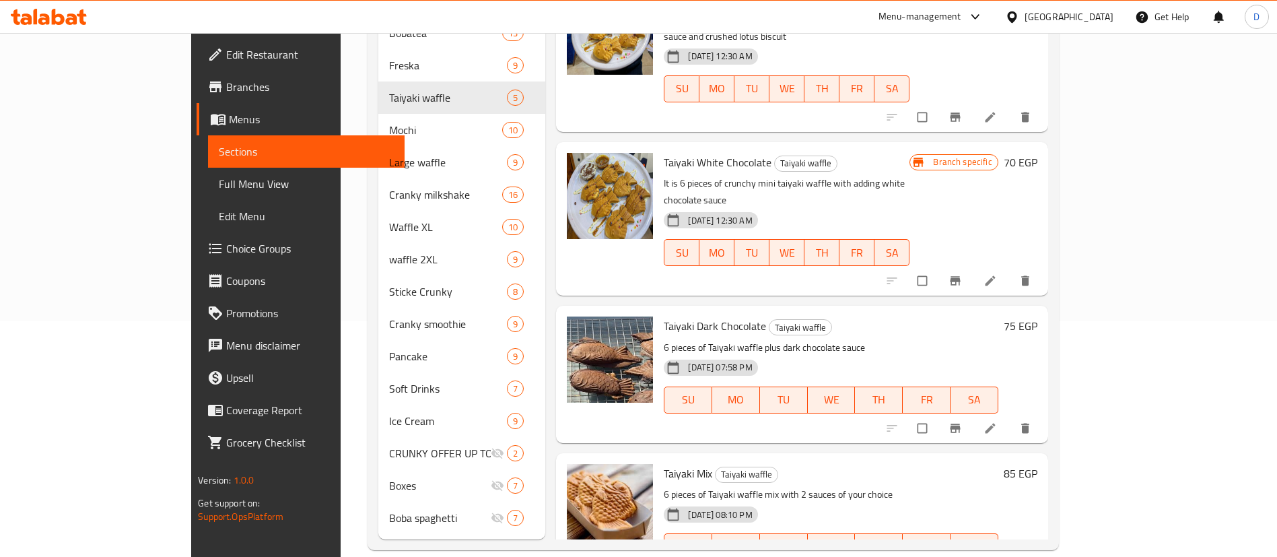
click at [1038, 153] on h6 "70 EGP" at bounding box center [1021, 162] width 34 height 19
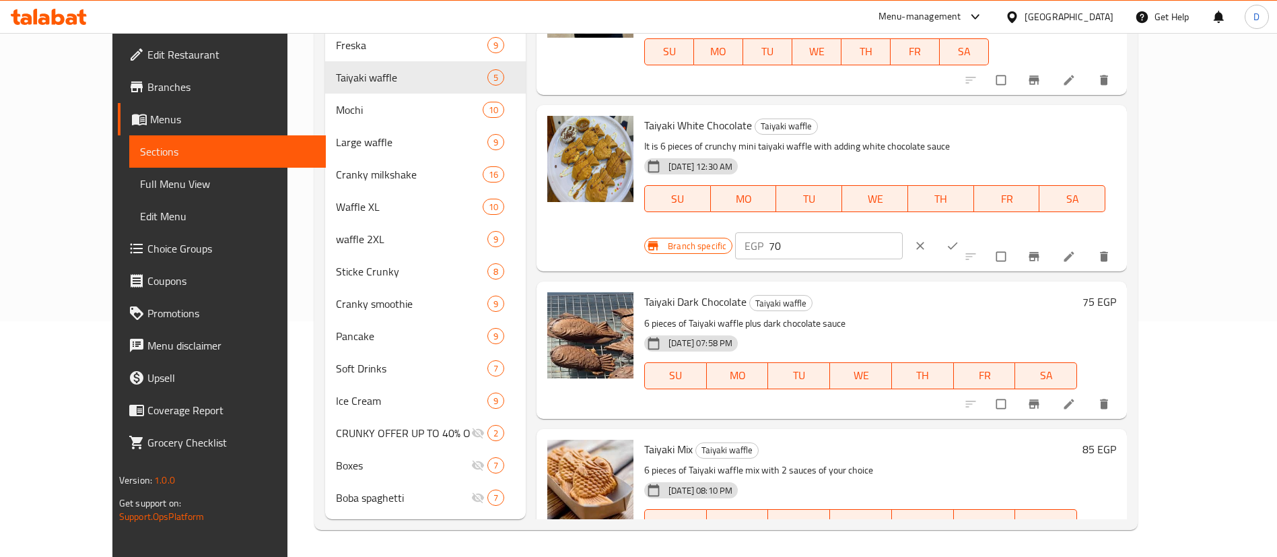
click at [903, 232] on input "70" at bounding box center [836, 245] width 134 height 27
type input "75"
click at [959, 239] on icon "ok" at bounding box center [952, 245] width 13 height 13
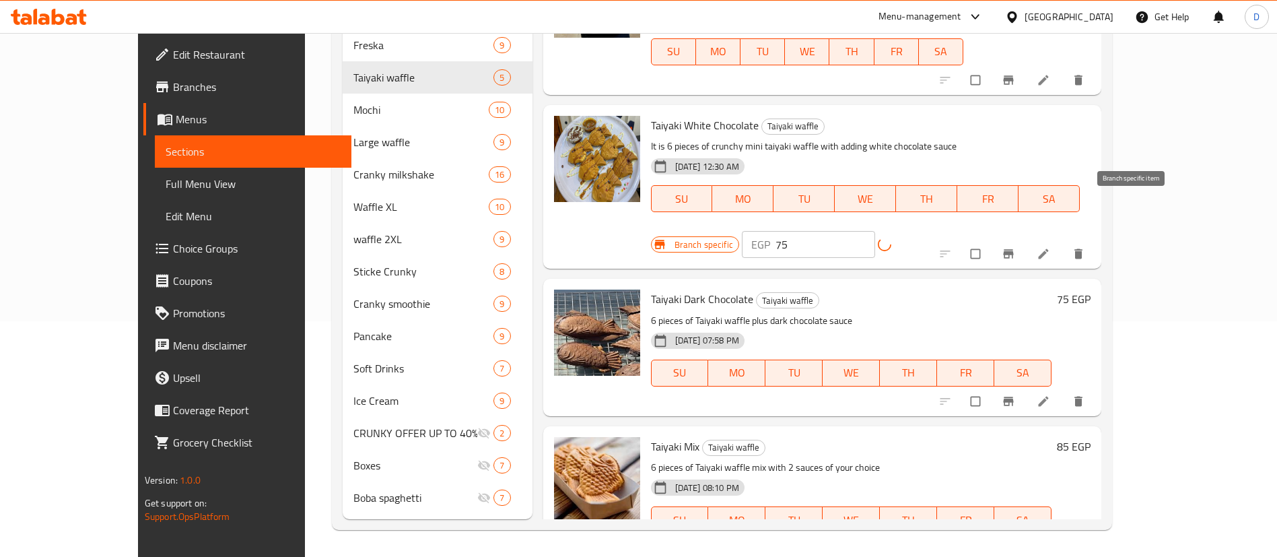
click at [1015, 247] on icon "Branch-specific-item" at bounding box center [1008, 253] width 13 height 13
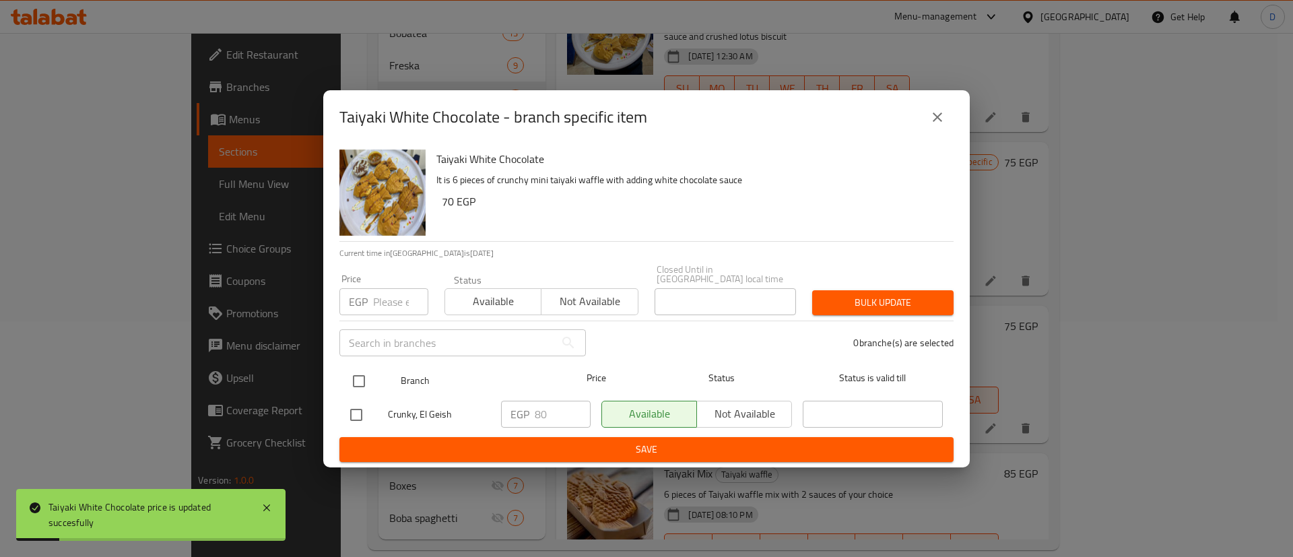
click at [359, 370] on input "checkbox" at bounding box center [359, 381] width 28 height 28
checkbox input "true"
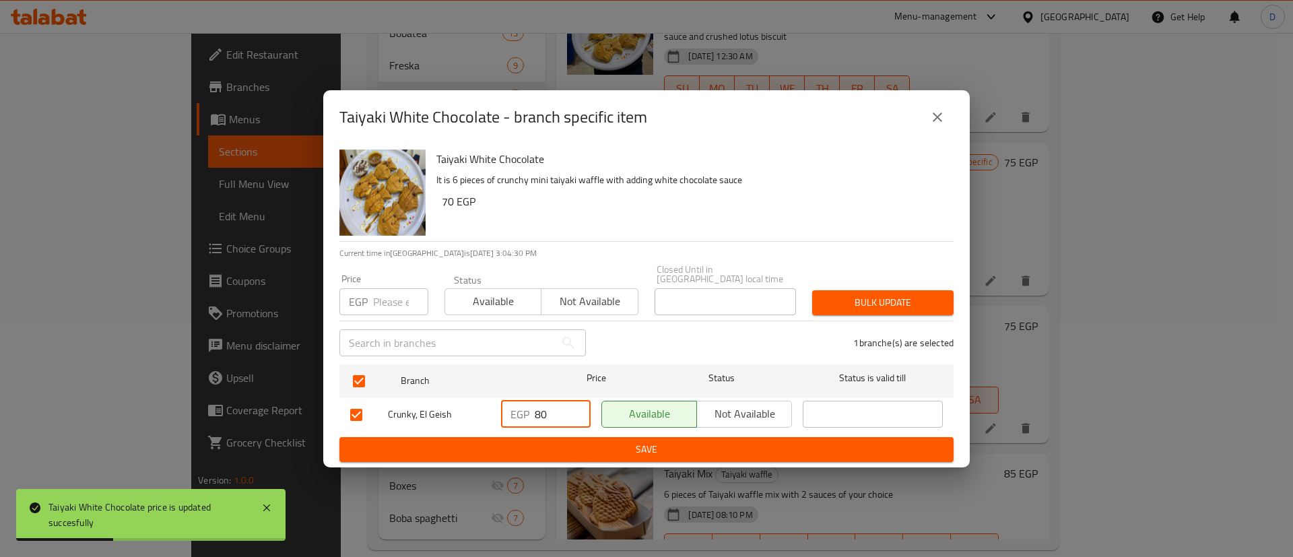
drag, startPoint x: 550, startPoint y: 415, endPoint x: 471, endPoint y: 413, distance: 79.5
click at [474, 411] on div "Crunky, El Geish EGP 80 ​ Available Not available ​" at bounding box center [646, 414] width 603 height 39
click at [494, 437] on button "Save" at bounding box center [646, 449] width 614 height 25
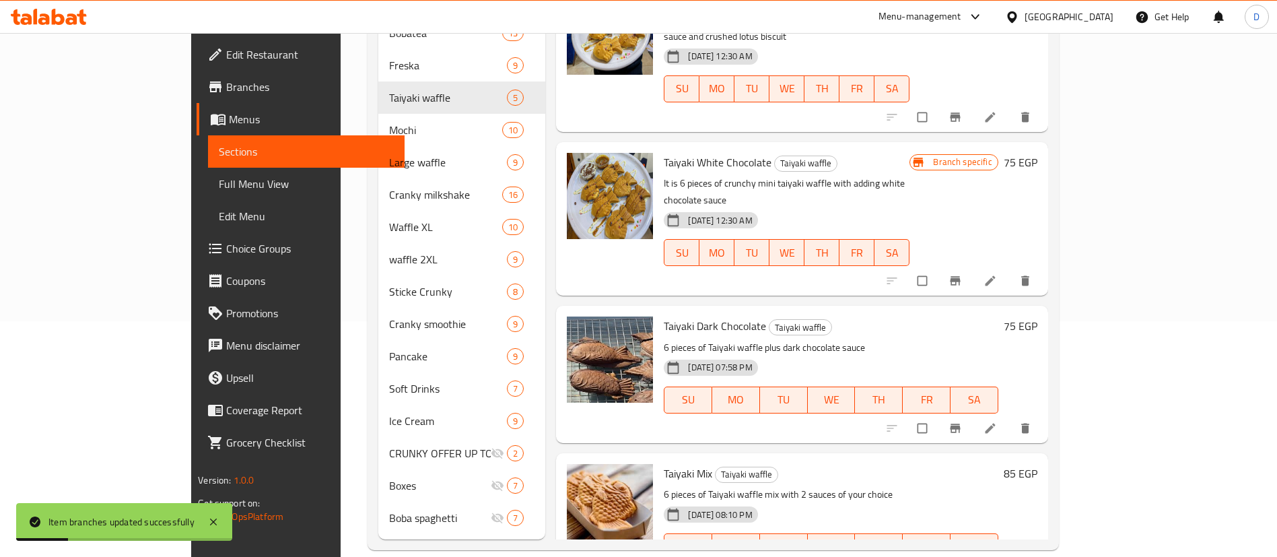
click at [1038, 464] on h6 "85 EGP" at bounding box center [1021, 473] width 34 height 19
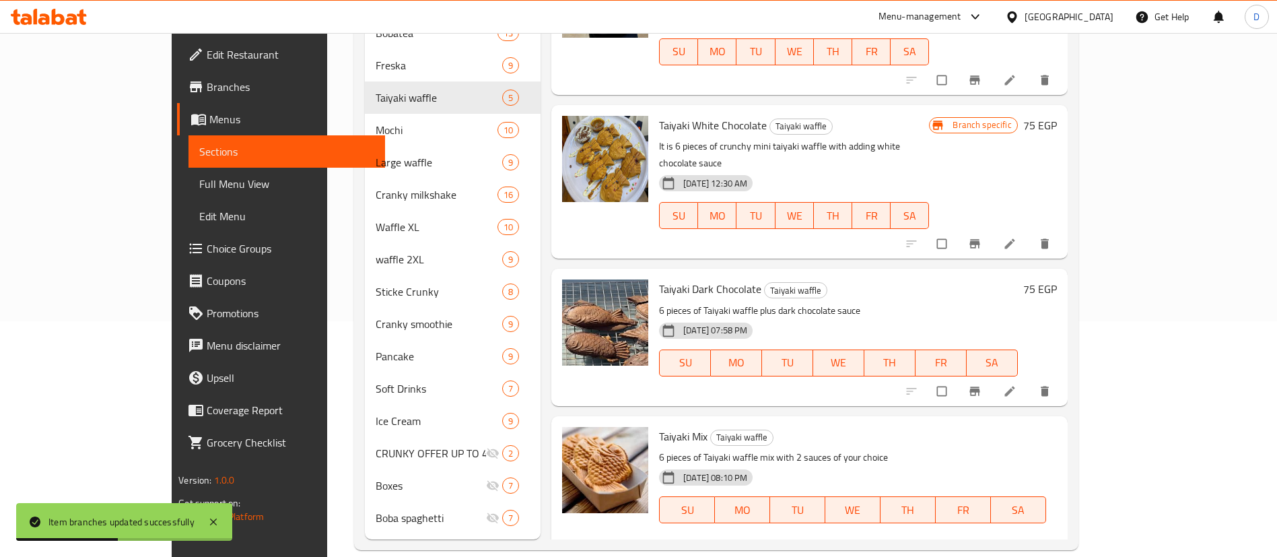
click at [829, 543] on input "85" at bounding box center [762, 556] width 134 height 27
type input "75"
click at [897, 542] on button "ok" at bounding box center [880, 557] width 32 height 30
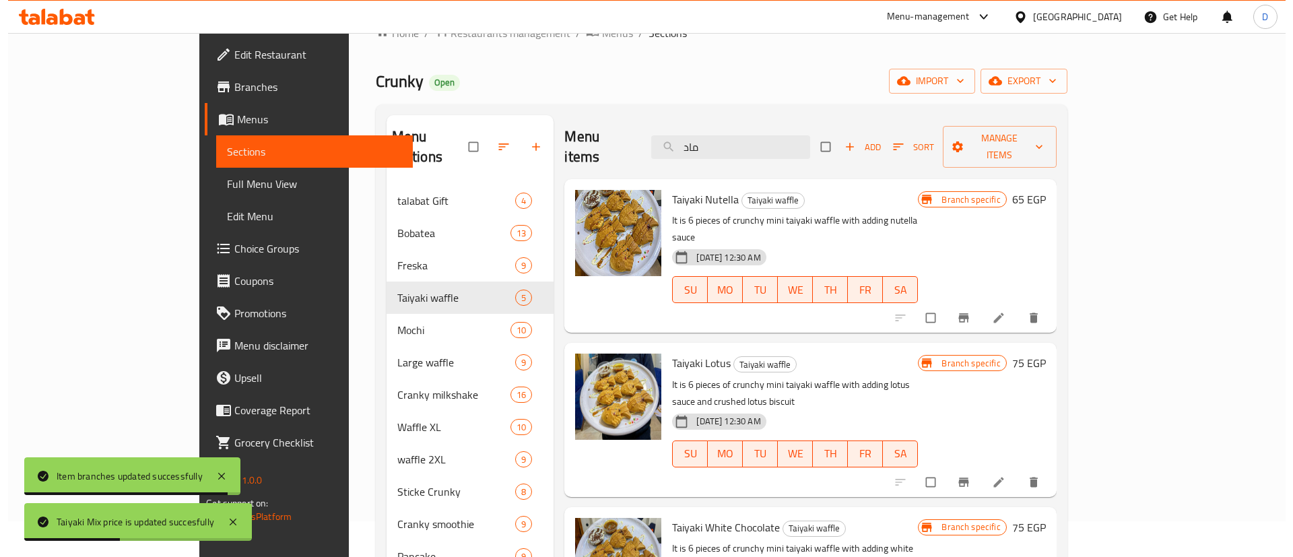
scroll to position [34, 0]
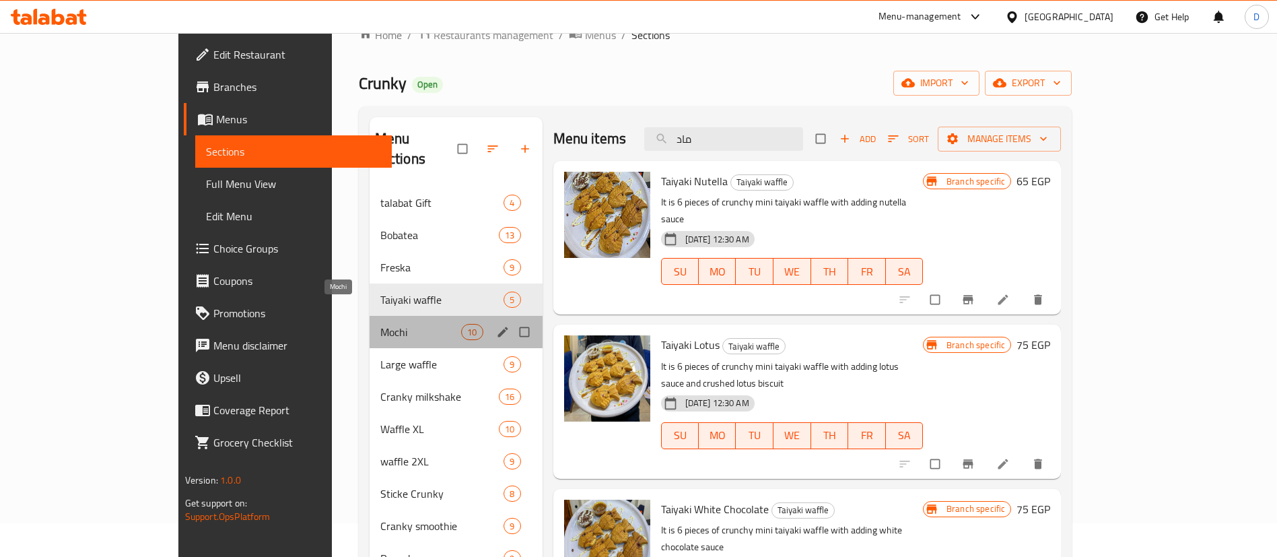
click at [380, 324] on span "Mochi" at bounding box center [420, 332] width 81 height 16
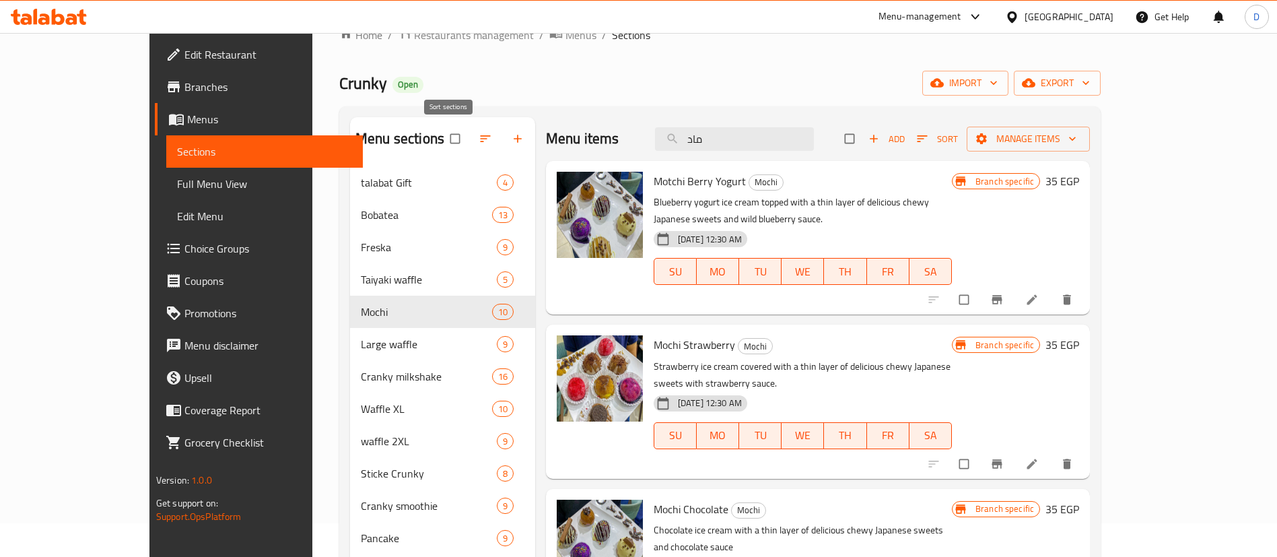
click at [471, 134] on button "button" at bounding box center [487, 139] width 32 height 30
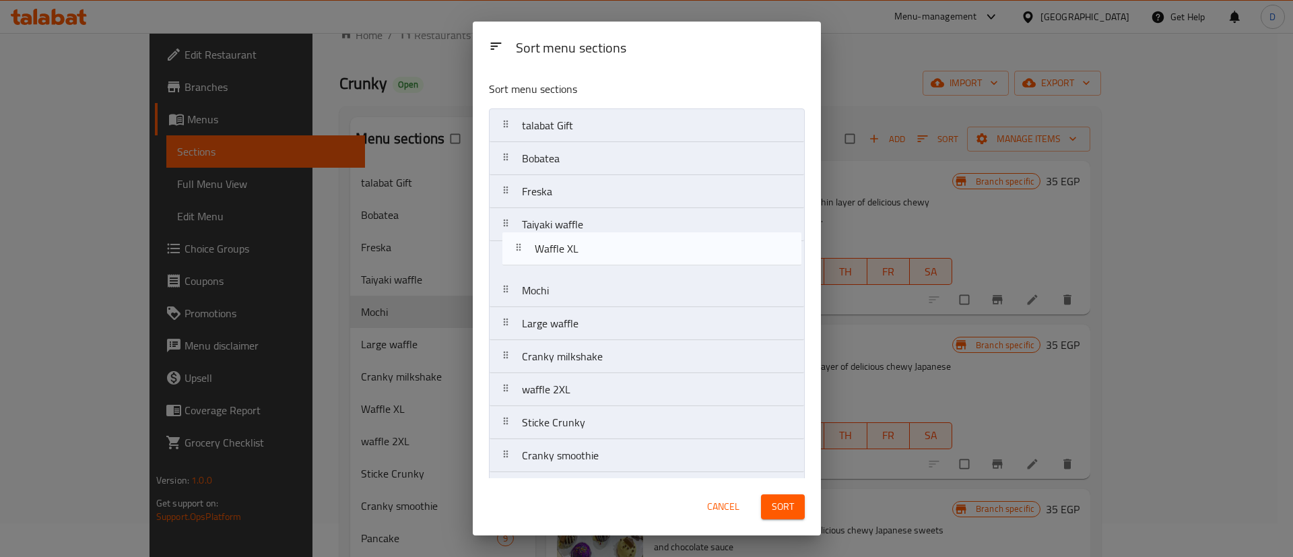
drag, startPoint x: 592, startPoint y: 362, endPoint x: 605, endPoint y: 250, distance: 112.5
click at [605, 250] on nav "talabat Gift Bobatea Freska Taiyaki waffle Mochi Large waffle Cranky milkshake …" at bounding box center [647, 389] width 316 height 562
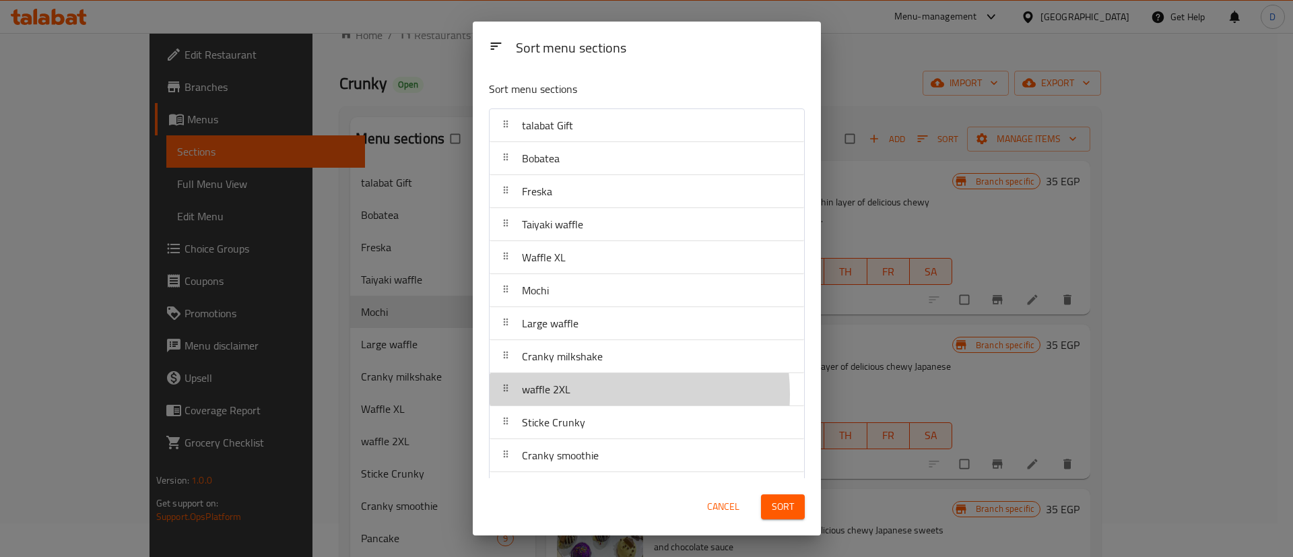
scroll to position [3, 0]
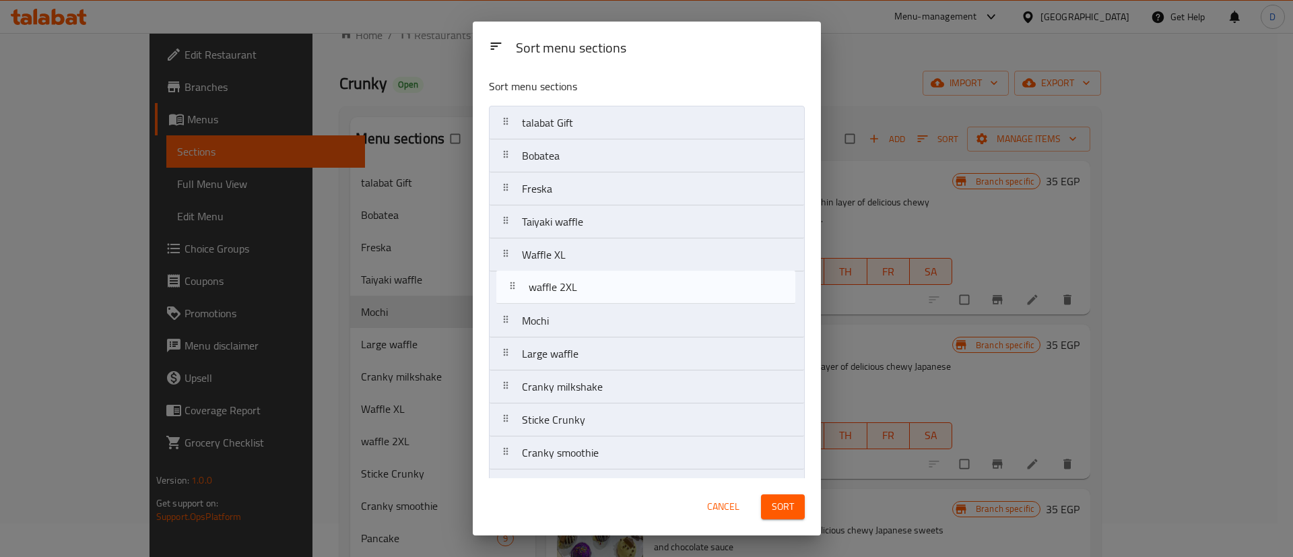
drag, startPoint x: 595, startPoint y: 394, endPoint x: 602, endPoint y: 285, distance: 109.3
click at [602, 285] on nav "talabat Gift Bobatea Freska Taiyaki waffle Waffle XL Mochi Large waffle Cranky …" at bounding box center [647, 387] width 316 height 562
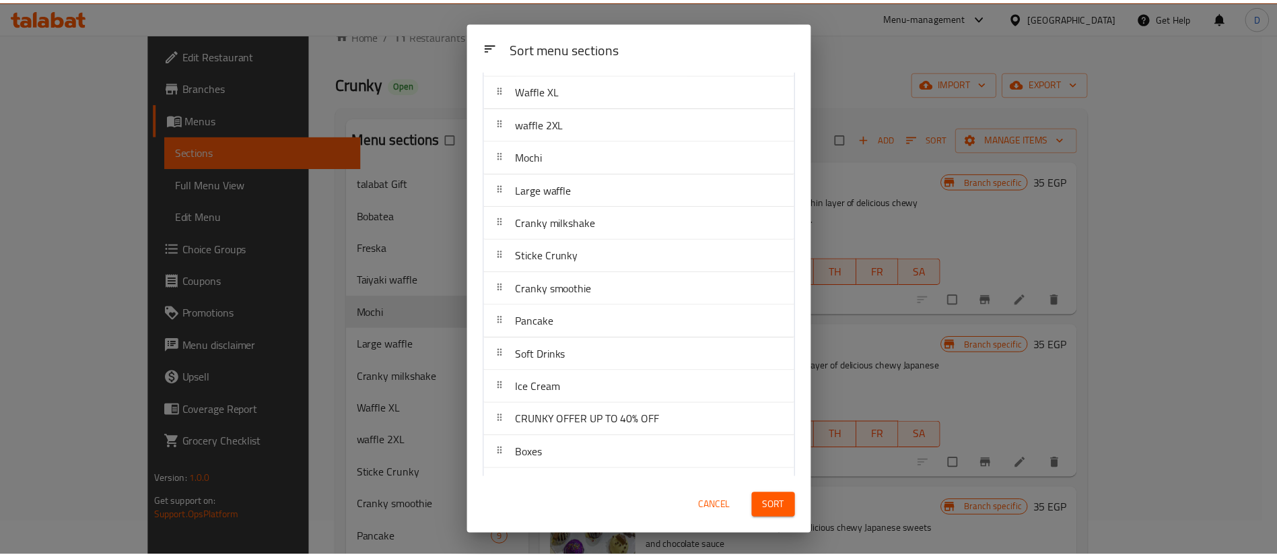
scroll to position [198, 0]
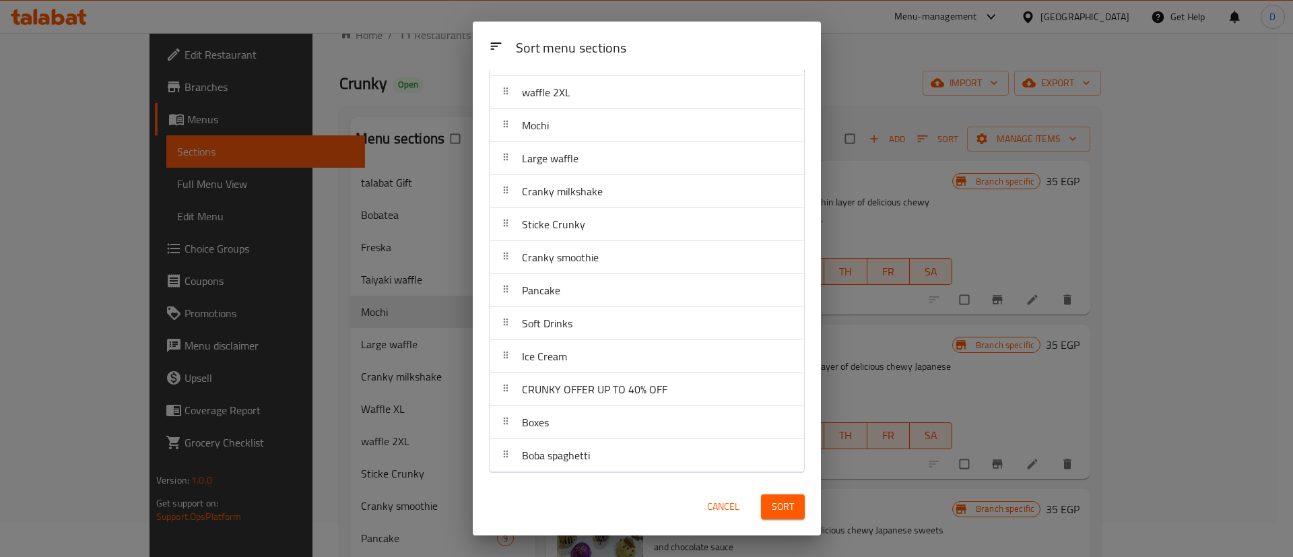
click at [775, 511] on span "Sort" at bounding box center [783, 506] width 22 height 17
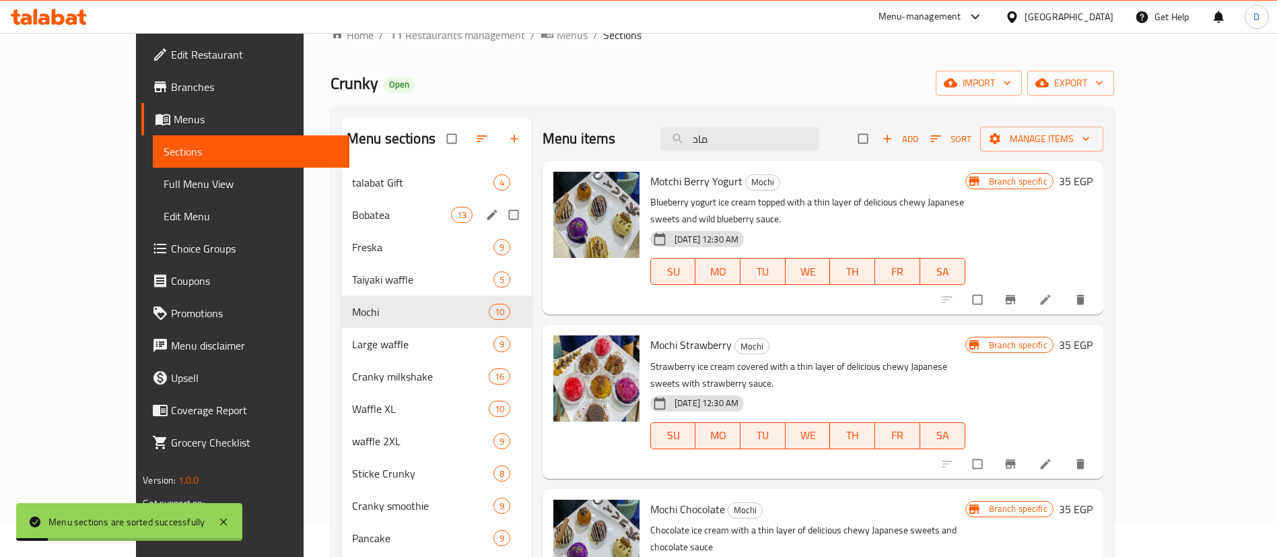
click at [341, 226] on div "Bobatea 13" at bounding box center [436, 215] width 191 height 32
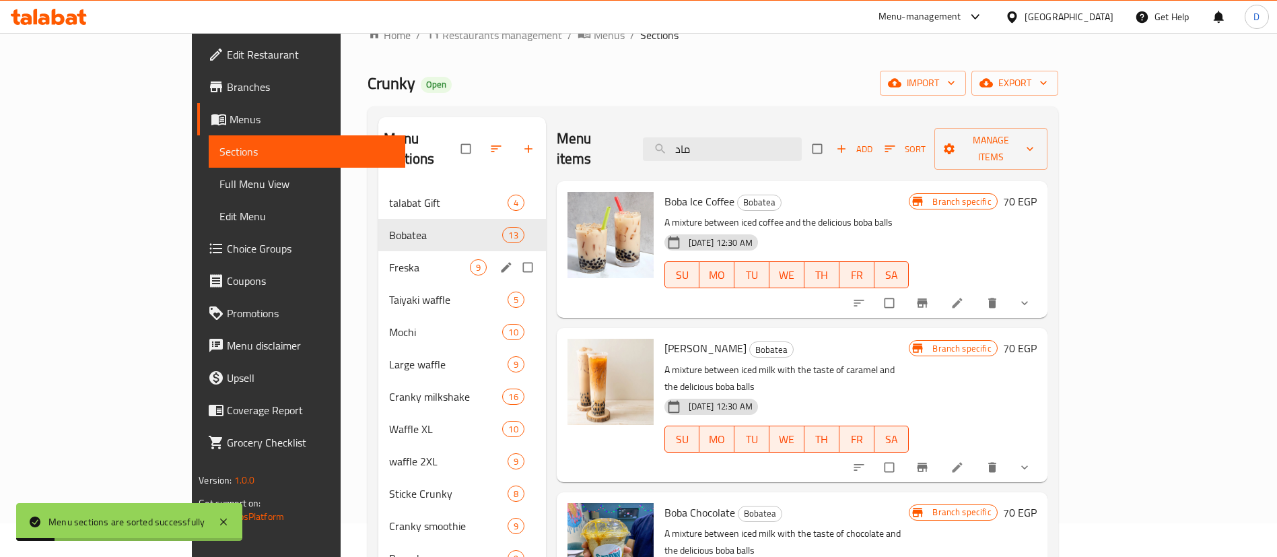
click at [378, 283] on div "Taiyaki waffle 5" at bounding box center [461, 299] width 167 height 32
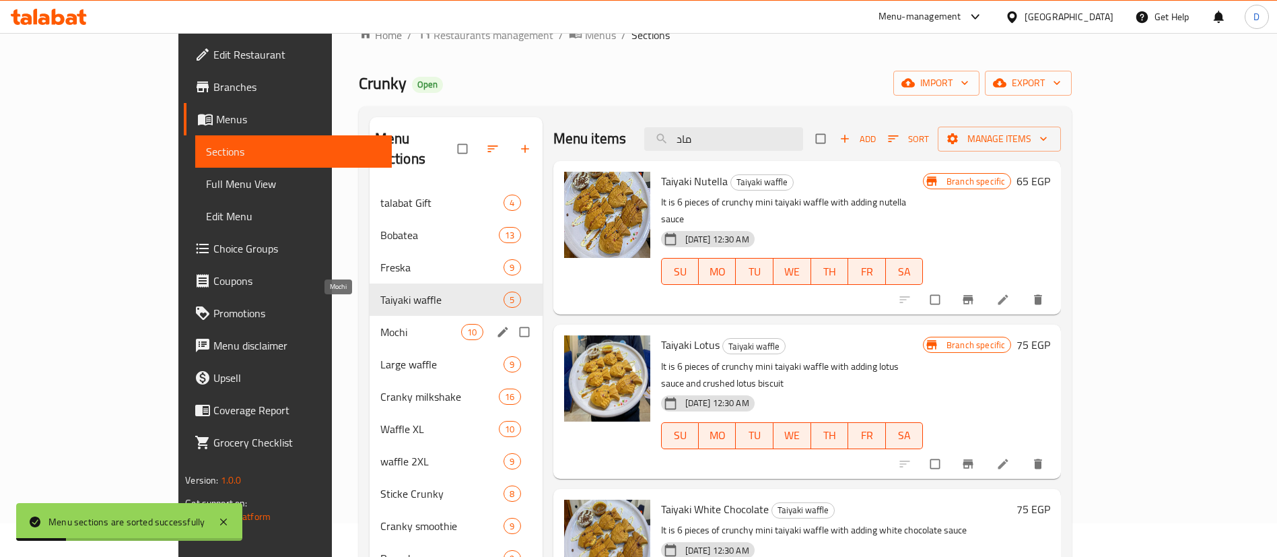
click at [380, 324] on span "Mochi" at bounding box center [420, 332] width 81 height 16
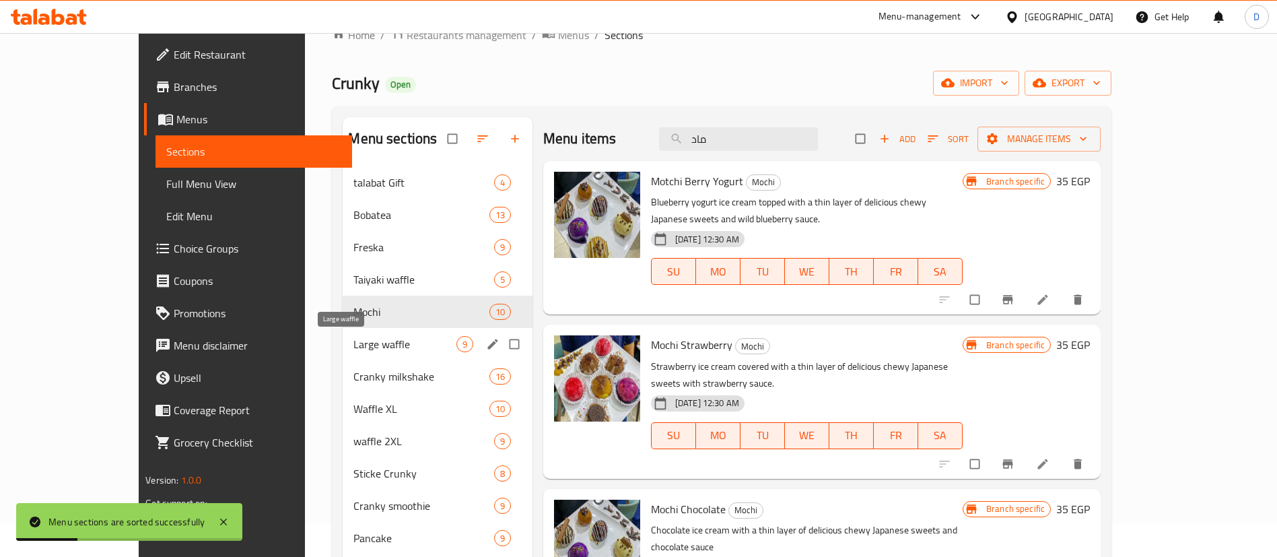
click at [343, 360] on div "Cranky milkshake 16" at bounding box center [437, 376] width 189 height 32
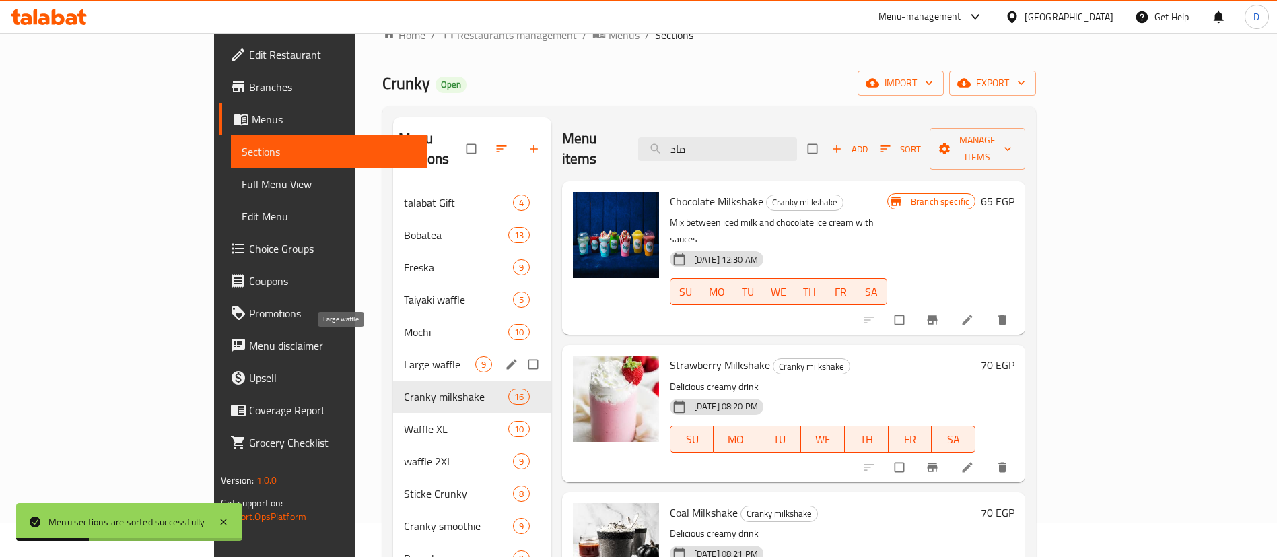
click at [404, 356] on span "Large waffle" at bounding box center [439, 364] width 71 height 16
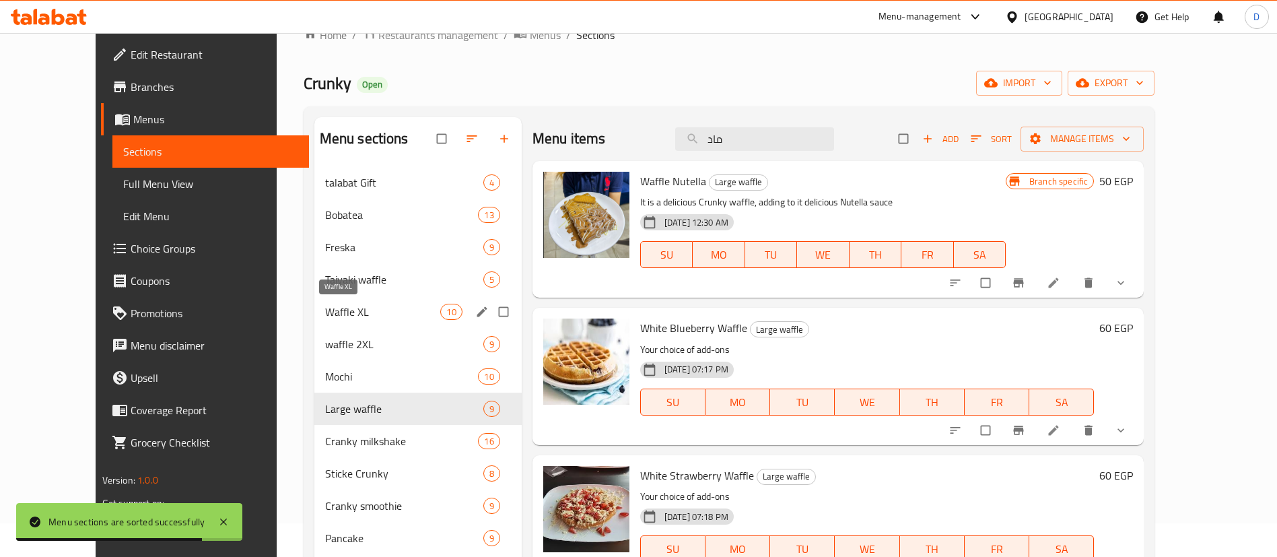
click at [342, 304] on span "Waffle XL" at bounding box center [383, 312] width 116 height 16
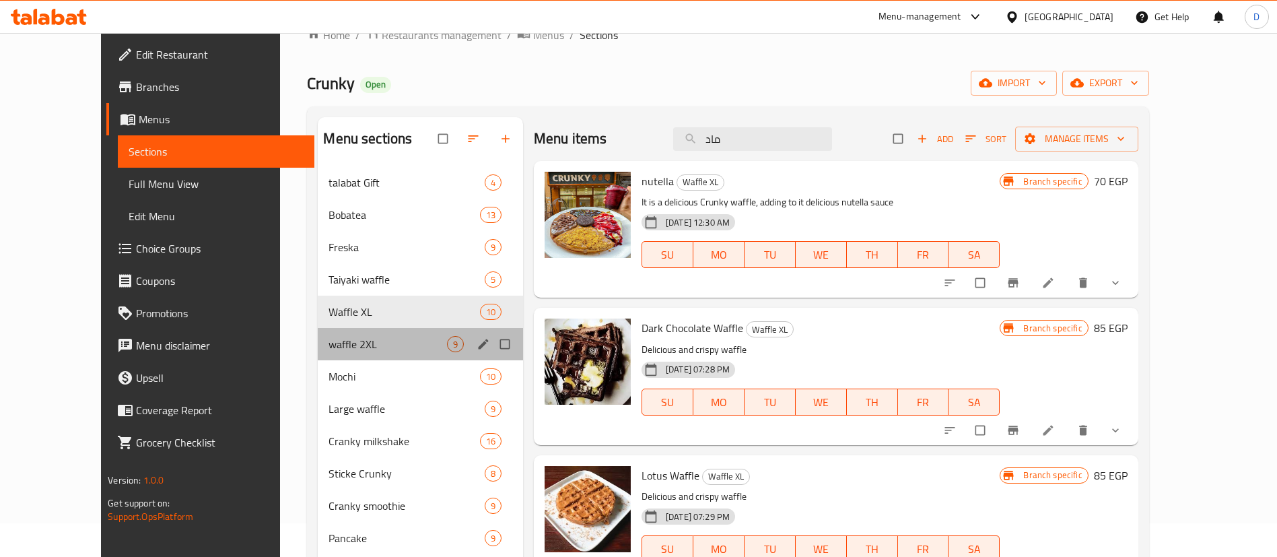
click at [431, 352] on div "waffle 2XL 9" at bounding box center [420, 344] width 205 height 32
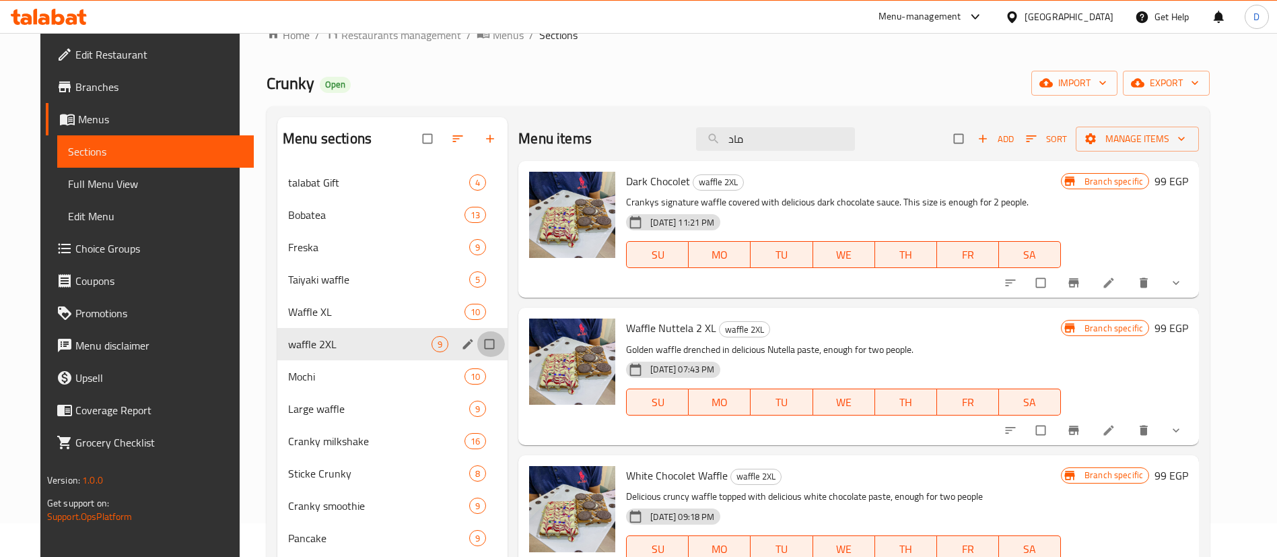
click at [479, 347] on input "Menu sections" at bounding box center [491, 344] width 28 height 26
checkbox input "true"
click at [419, 138] on icon "button" at bounding box center [425, 138] width 13 height 13
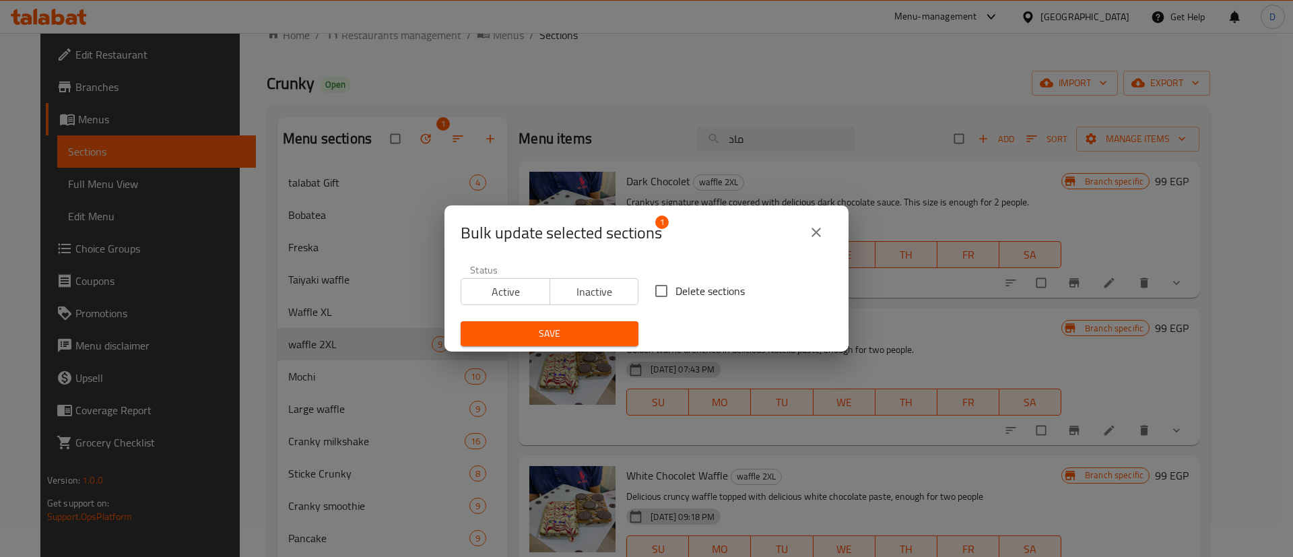
click at [735, 294] on span "Delete sections" at bounding box center [709, 291] width 69 height 16
click at [675, 294] on input "Delete sections" at bounding box center [661, 291] width 28 height 28
checkbox input "true"
click at [589, 333] on span "Save" at bounding box center [549, 333] width 156 height 17
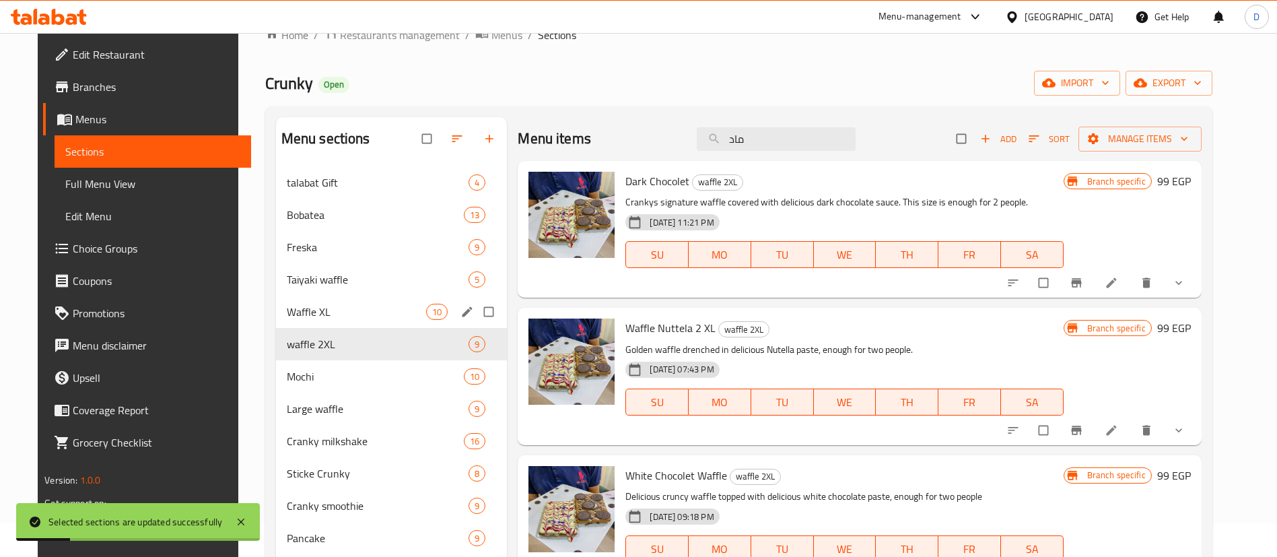
click at [287, 298] on div "Waffle XL 10" at bounding box center [392, 312] width 232 height 32
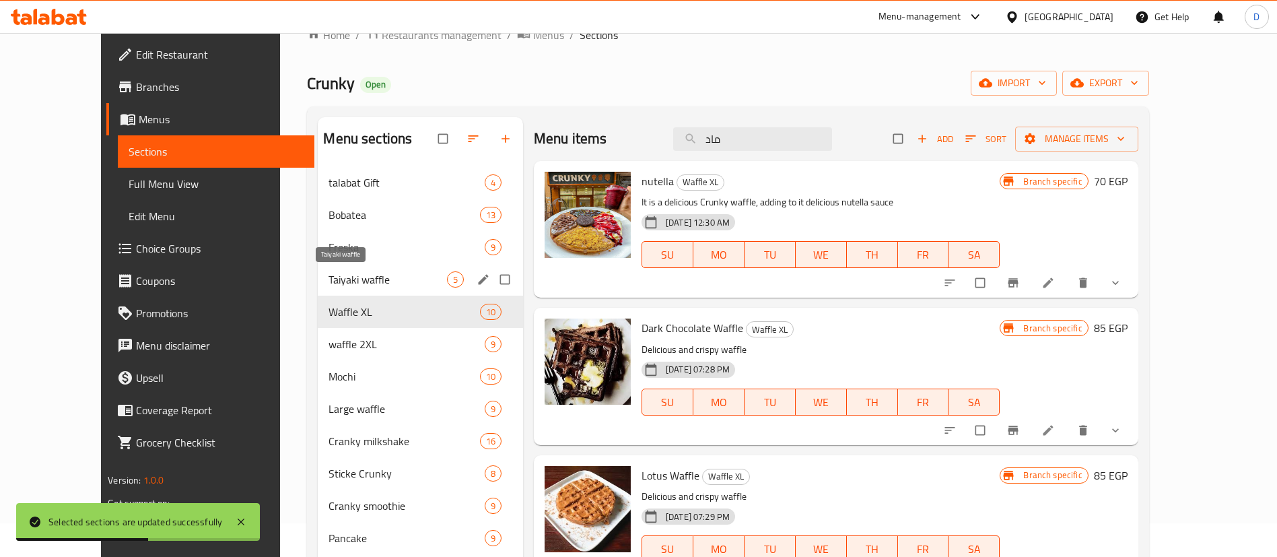
click at [329, 280] on span "Taiyaki waffle" at bounding box center [388, 279] width 118 height 16
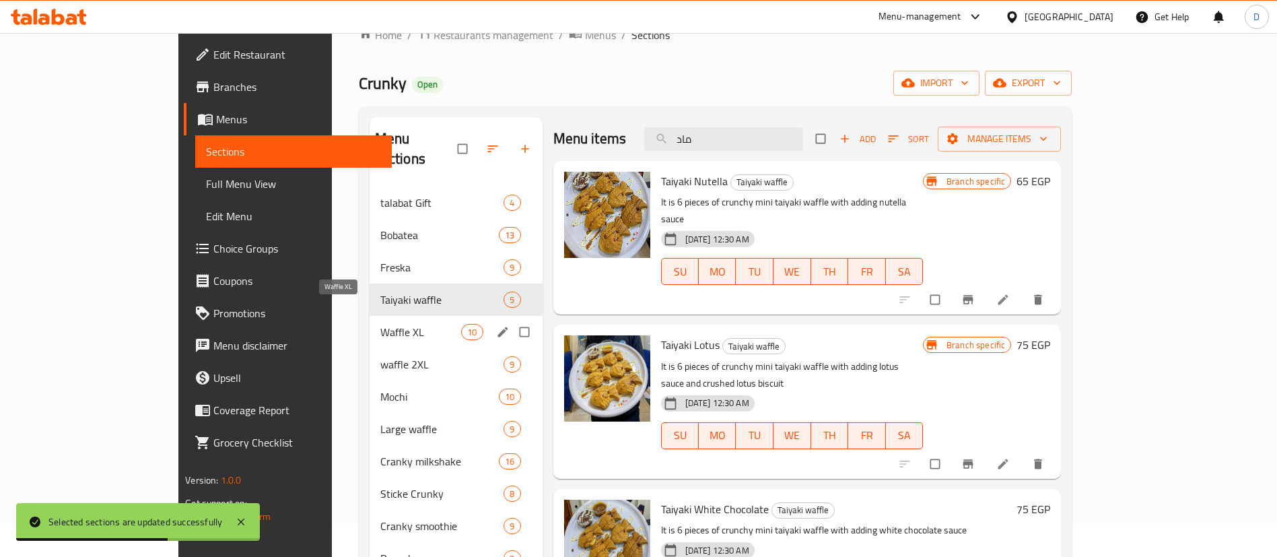
click at [380, 324] on span "Waffle XL" at bounding box center [420, 332] width 81 height 16
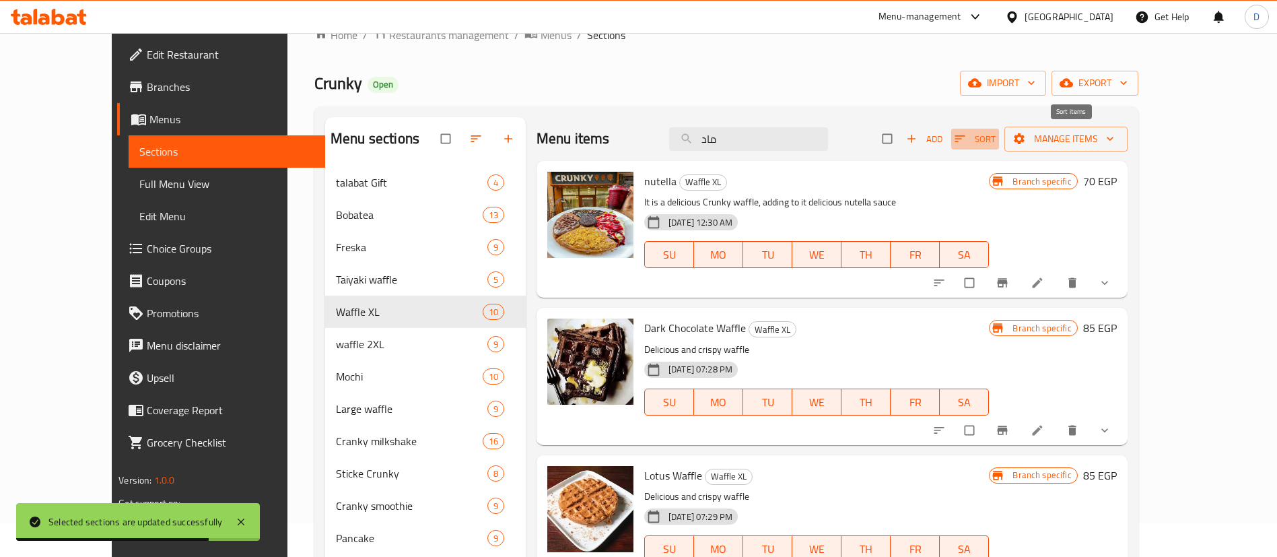
click at [996, 143] on span "Sort" at bounding box center [975, 138] width 41 height 15
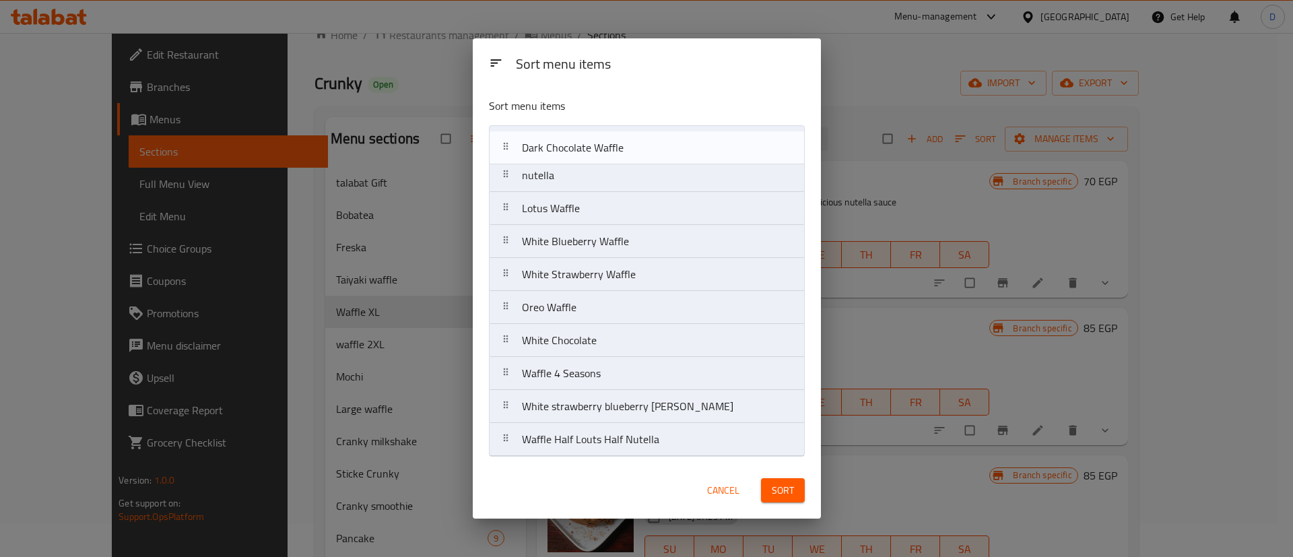
drag, startPoint x: 676, startPoint y: 177, endPoint x: 676, endPoint y: 145, distance: 32.3
click at [676, 145] on nav "nutella Dark Chocolate Waffle Lotus Waffle White Blueberry Waffle White Strawbe…" at bounding box center [647, 290] width 316 height 331
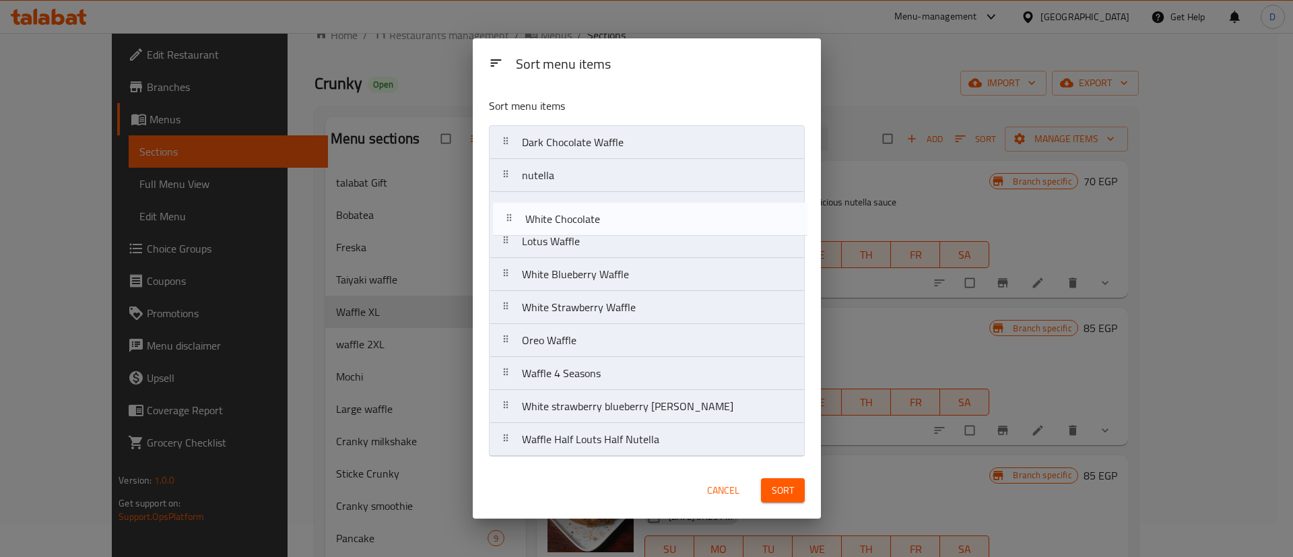
drag, startPoint x: 663, startPoint y: 341, endPoint x: 668, endPoint y: 211, distance: 130.0
click at [668, 211] on nav "Dark Chocolate Waffle nutella Lotus Waffle White Blueberry Waffle White Strawbe…" at bounding box center [647, 290] width 316 height 331
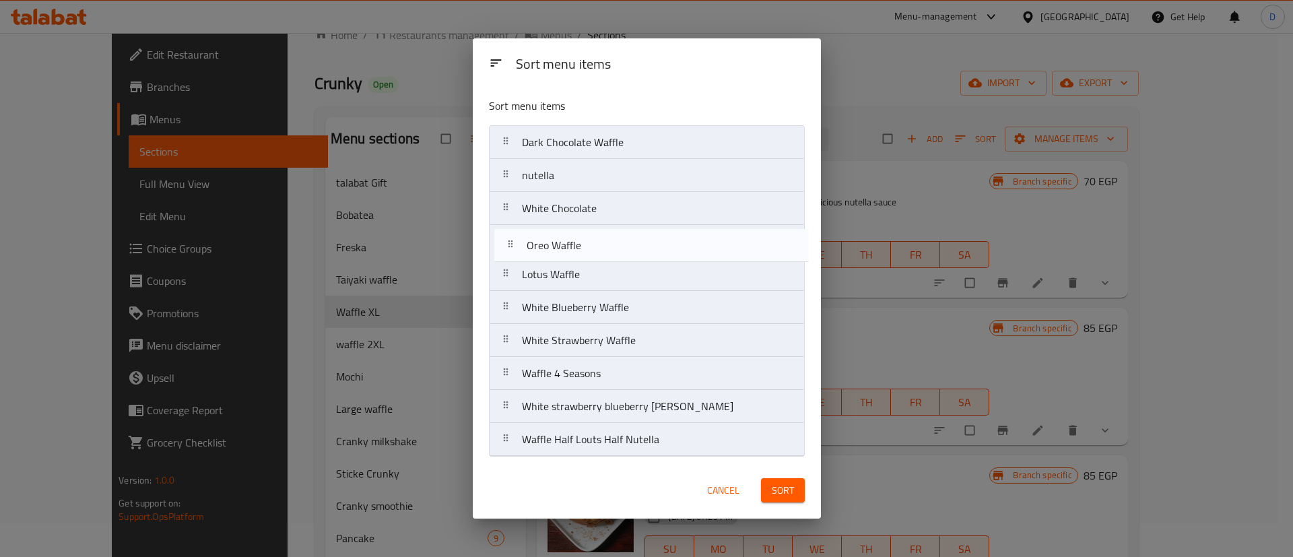
drag, startPoint x: 638, startPoint y: 349, endPoint x: 643, endPoint y: 249, distance: 100.4
click at [643, 249] on nav "Dark Chocolate Waffle nutella White Chocolate Lotus Waffle White Blueberry Waff…" at bounding box center [647, 290] width 316 height 331
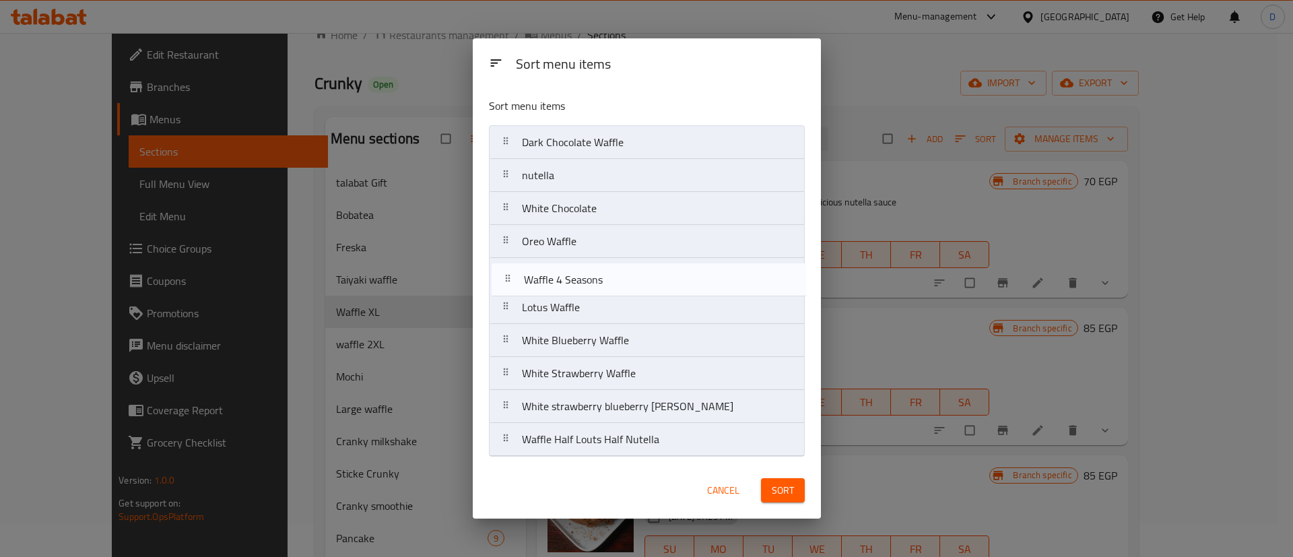
drag, startPoint x: 638, startPoint y: 379, endPoint x: 640, endPoint y: 281, distance: 98.3
click at [640, 281] on nav "Dark Chocolate Waffle nutella White Chocolate Oreo Waffle Lotus Waffle White Bl…" at bounding box center [647, 290] width 316 height 331
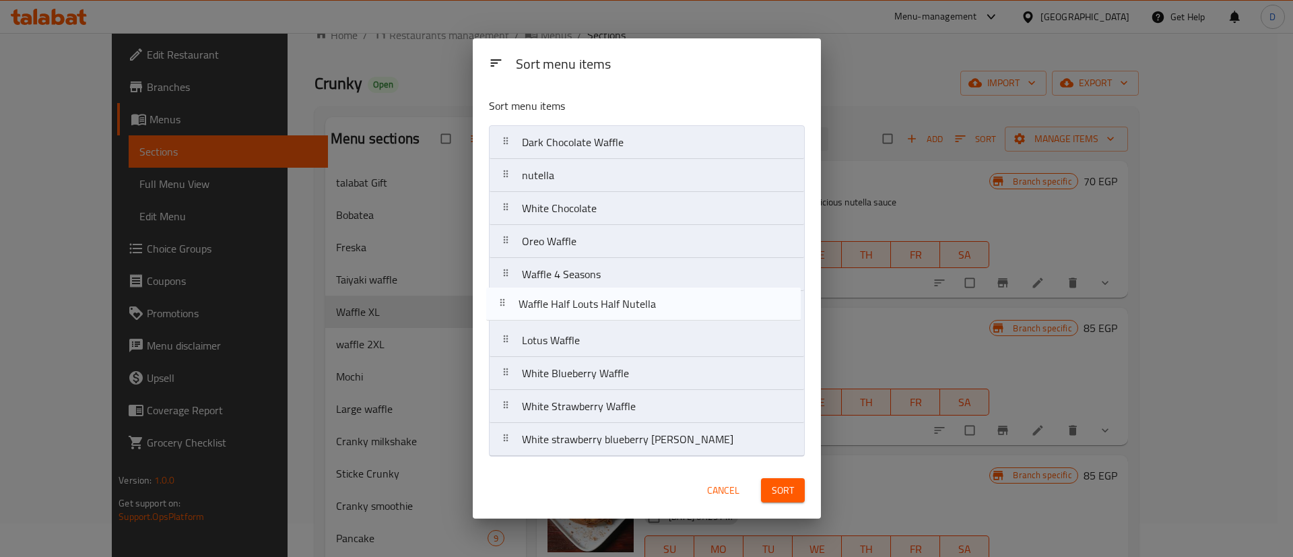
drag, startPoint x: 659, startPoint y: 446, endPoint x: 655, endPoint y: 304, distance: 142.8
click at [655, 304] on nav "Dark Chocolate Waffle nutella White Chocolate Oreo Waffle Waffle 4 Seasons Lotu…" at bounding box center [647, 290] width 316 height 331
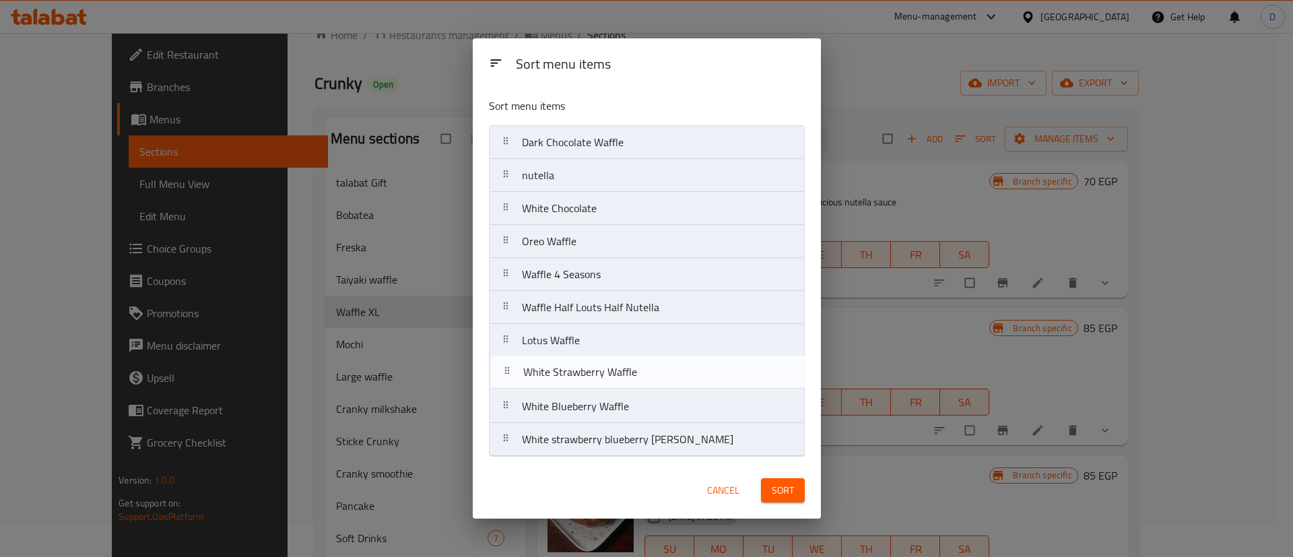
drag, startPoint x: 655, startPoint y: 414, endPoint x: 656, endPoint y: 376, distance: 37.7
click at [656, 376] on nav "Dark Chocolate Waffle nutella White Chocolate Oreo Waffle Waffle 4 Seasons Waff…" at bounding box center [647, 290] width 316 height 331
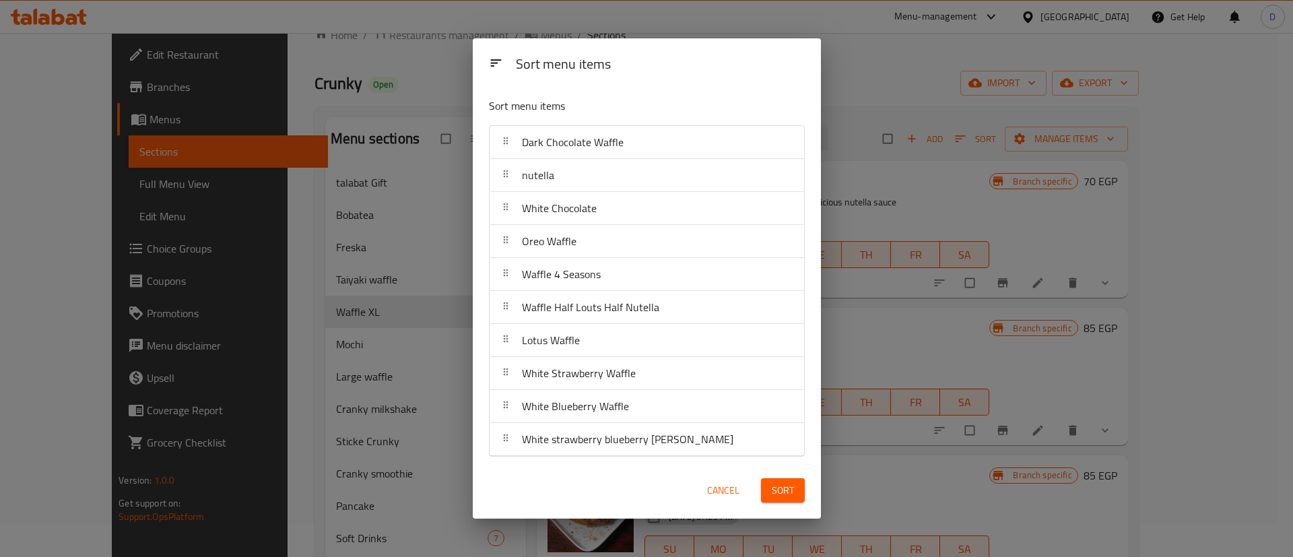
click at [786, 485] on span "Sort" at bounding box center [783, 490] width 22 height 17
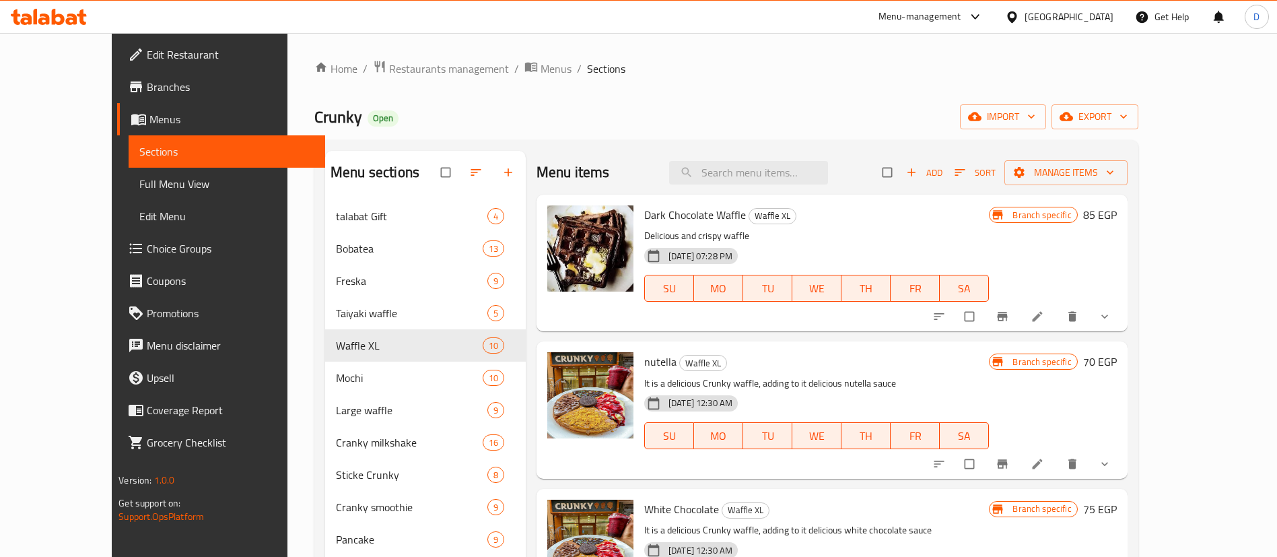
click at [1122, 325] on button "show more" at bounding box center [1106, 317] width 32 height 30
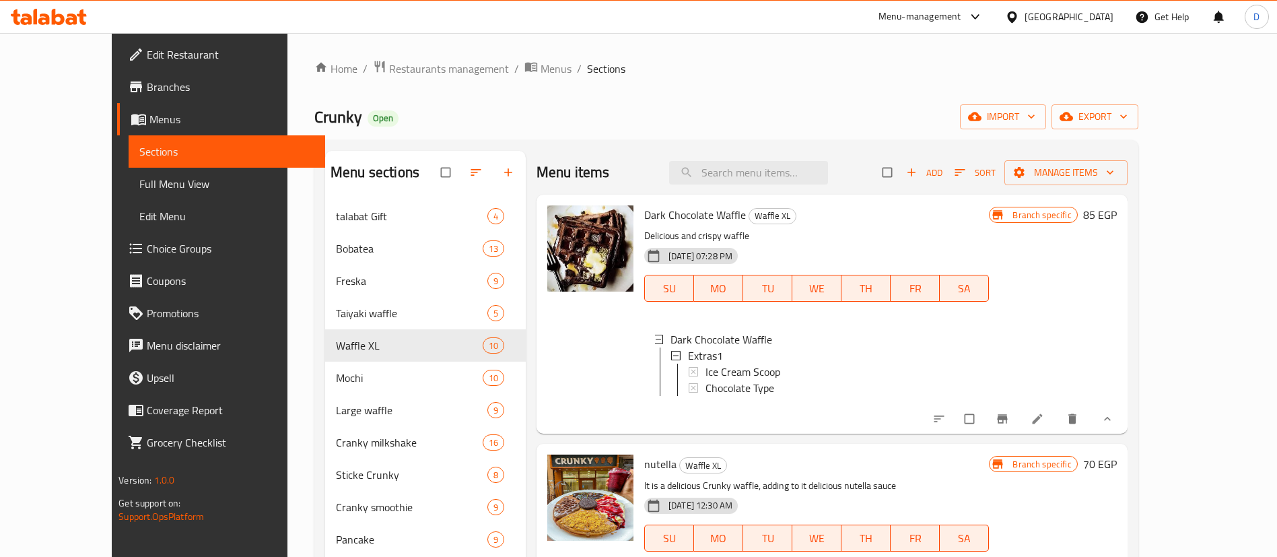
click at [1114, 426] on span "show more" at bounding box center [1106, 418] width 16 height 13
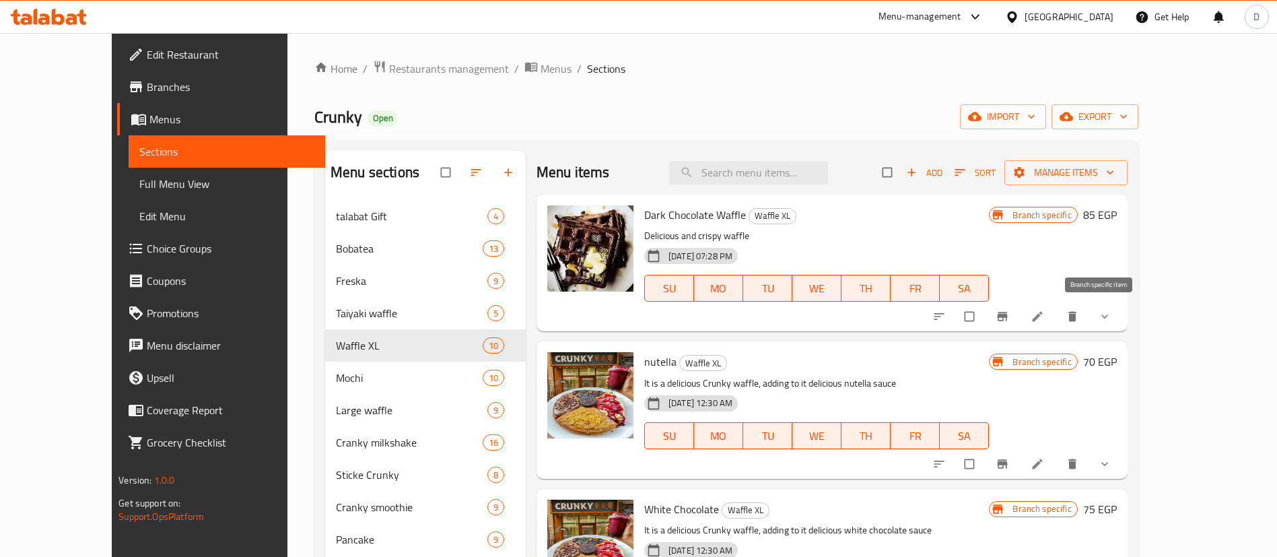
click at [1020, 324] on button "Branch-specific-item" at bounding box center [1004, 317] width 32 height 30
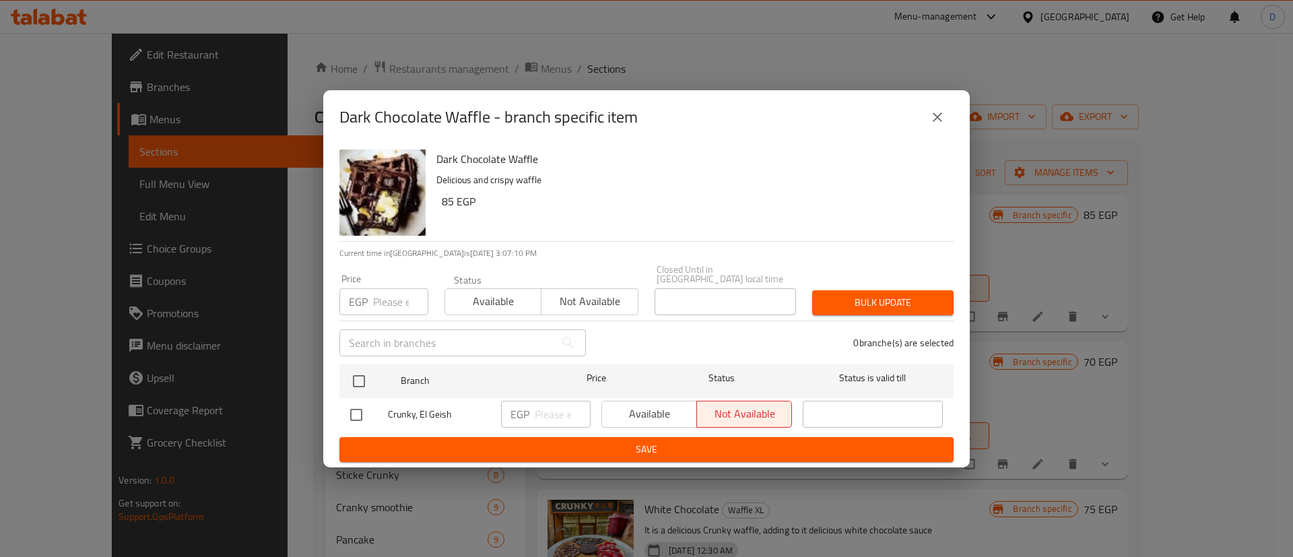
click at [935, 122] on icon "close" at bounding box center [937, 117] width 16 height 16
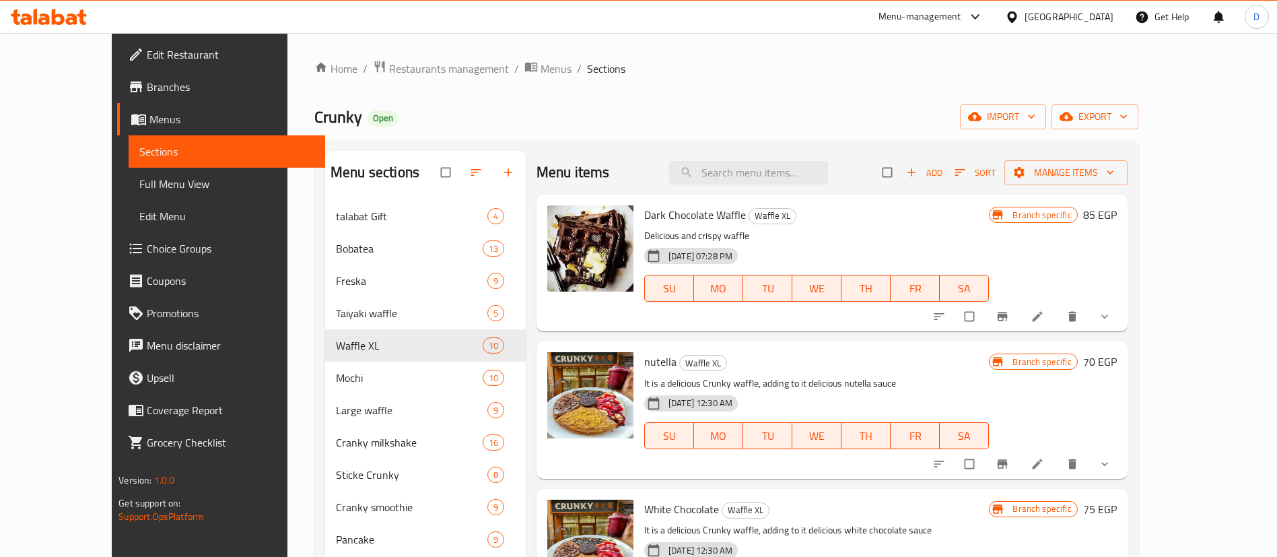
click at [1117, 216] on h6 "85 EGP" at bounding box center [1100, 214] width 34 height 19
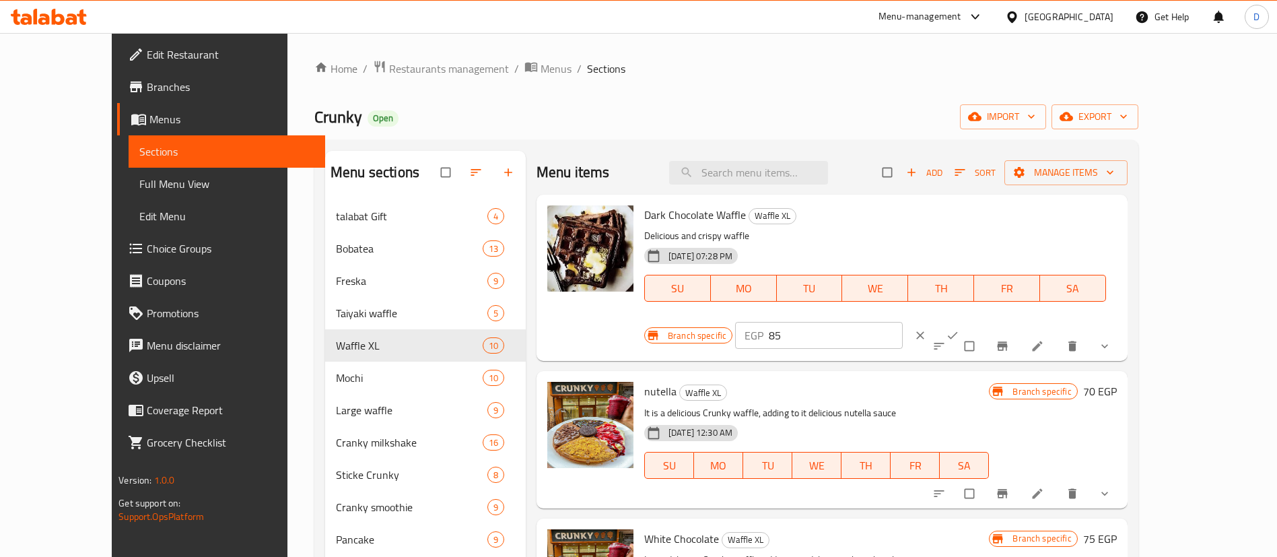
click at [903, 322] on input "85" at bounding box center [836, 335] width 134 height 27
type input "75"
click at [959, 329] on icon "ok" at bounding box center [952, 335] width 13 height 13
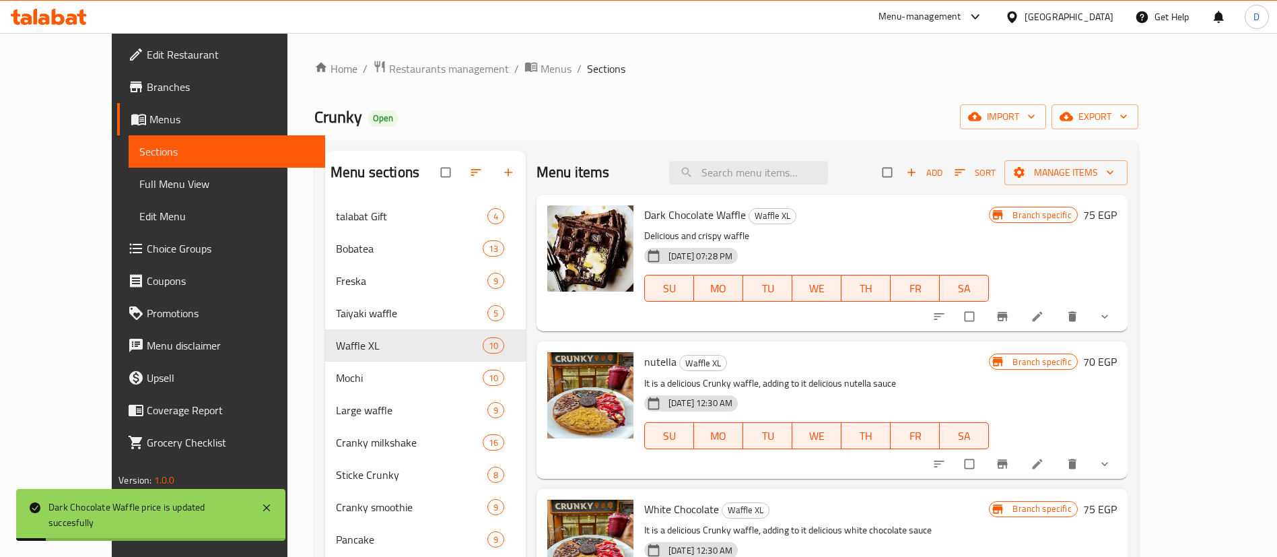
click at [1117, 360] on h6 "70 EGP" at bounding box center [1100, 361] width 34 height 19
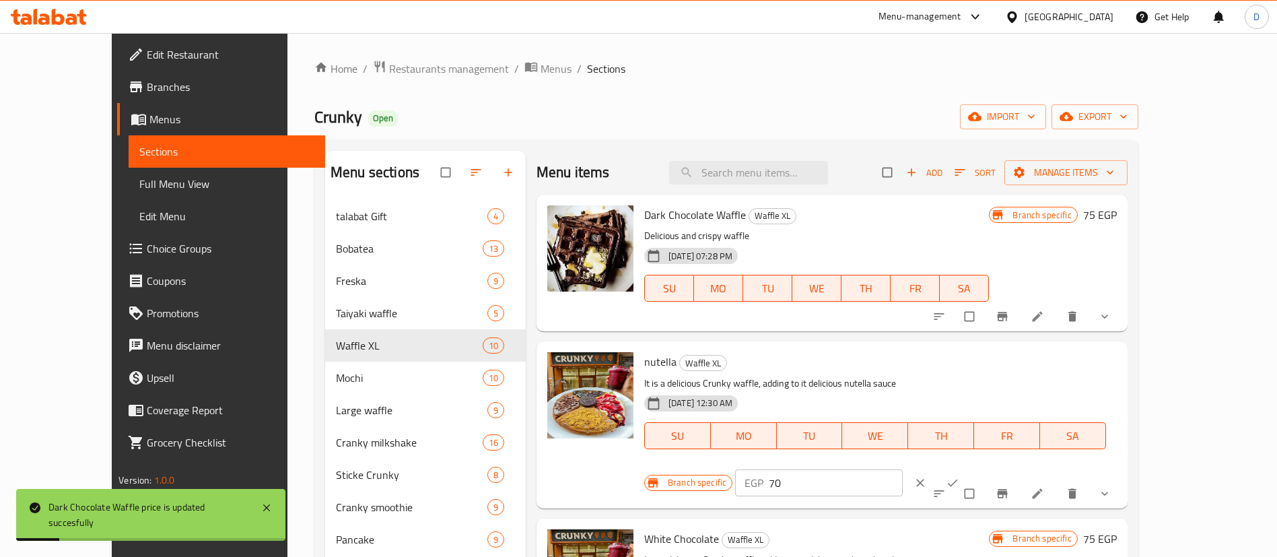
click at [903, 469] on input "70" at bounding box center [836, 482] width 134 height 27
type input "75"
click at [959, 476] on icon "ok" at bounding box center [952, 482] width 13 height 13
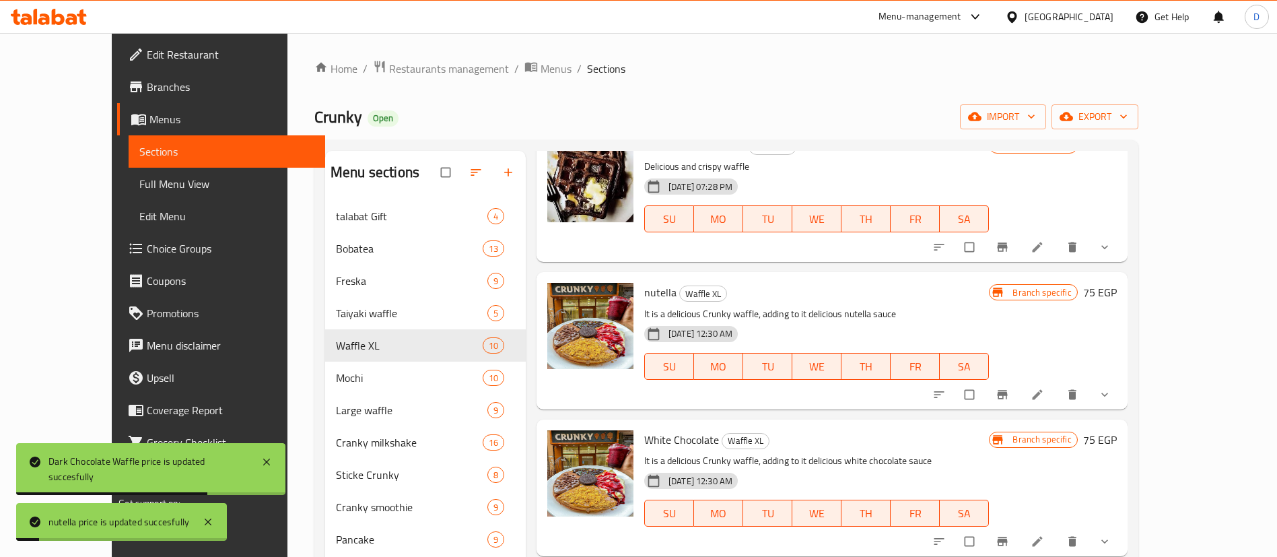
scroll to position [101, 0]
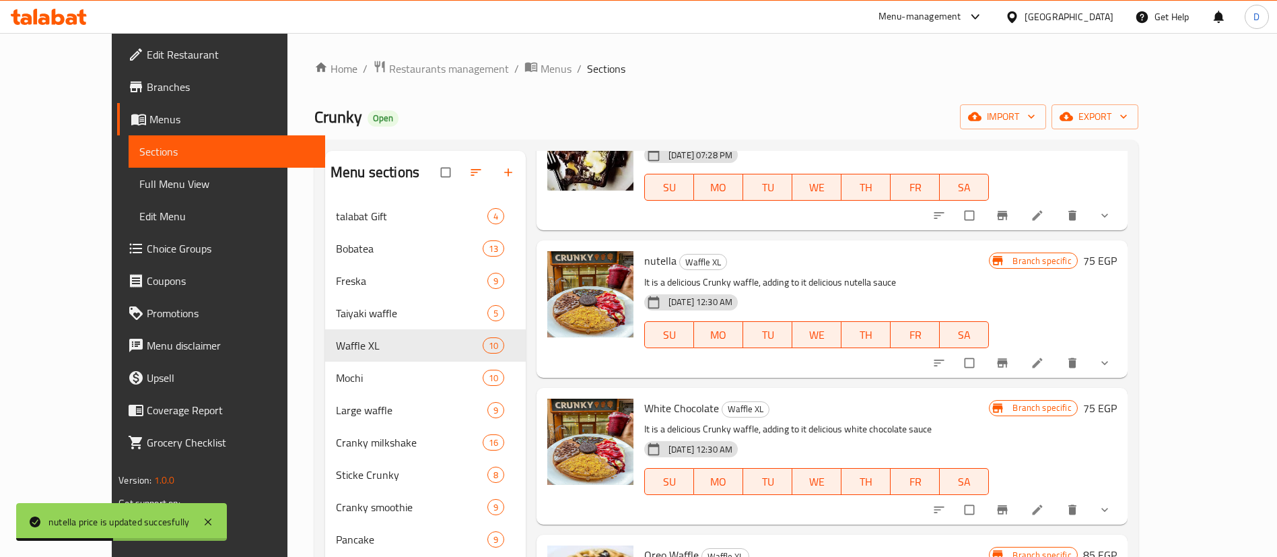
click at [1117, 403] on h6 "75 EGP" at bounding box center [1100, 408] width 34 height 19
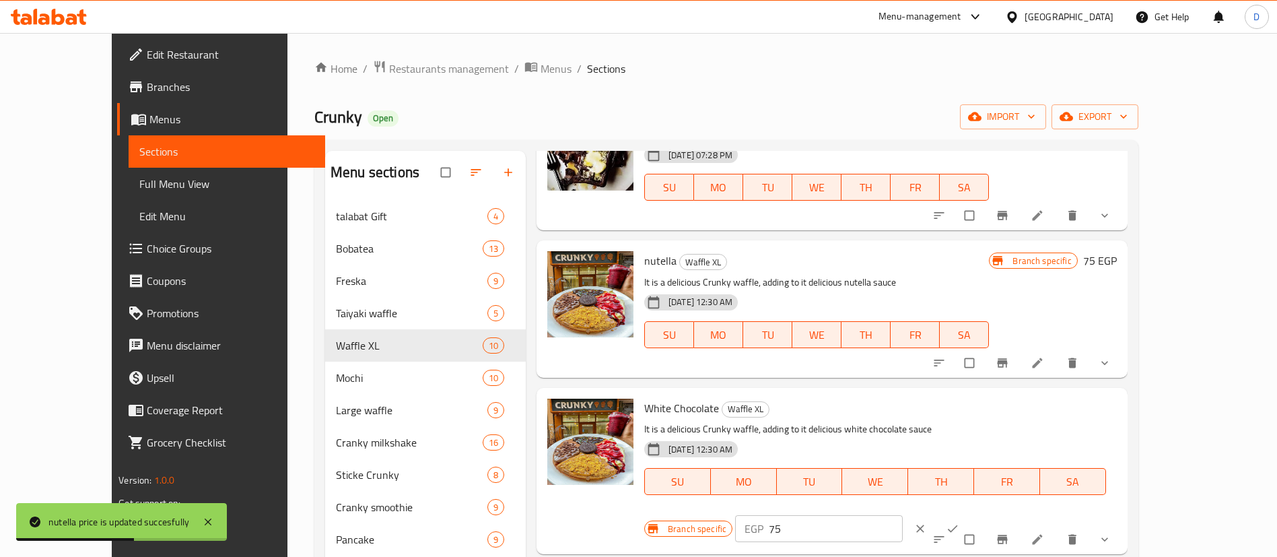
click at [903, 515] on input "75" at bounding box center [836, 528] width 134 height 27
type input "80"
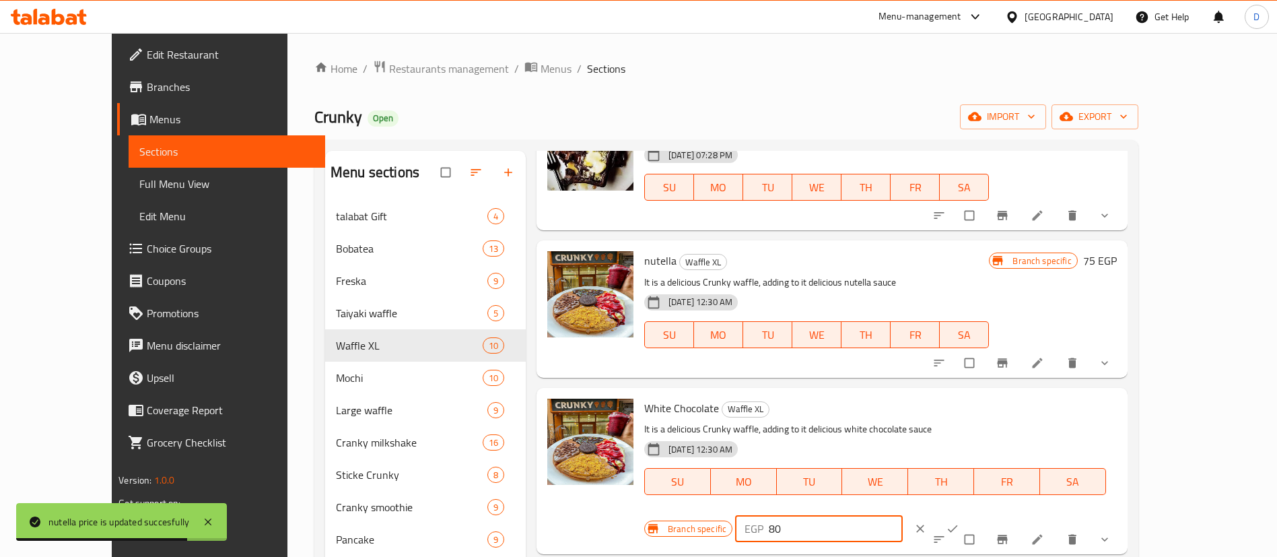
click at [959, 522] on icon "ok" at bounding box center [952, 528] width 13 height 13
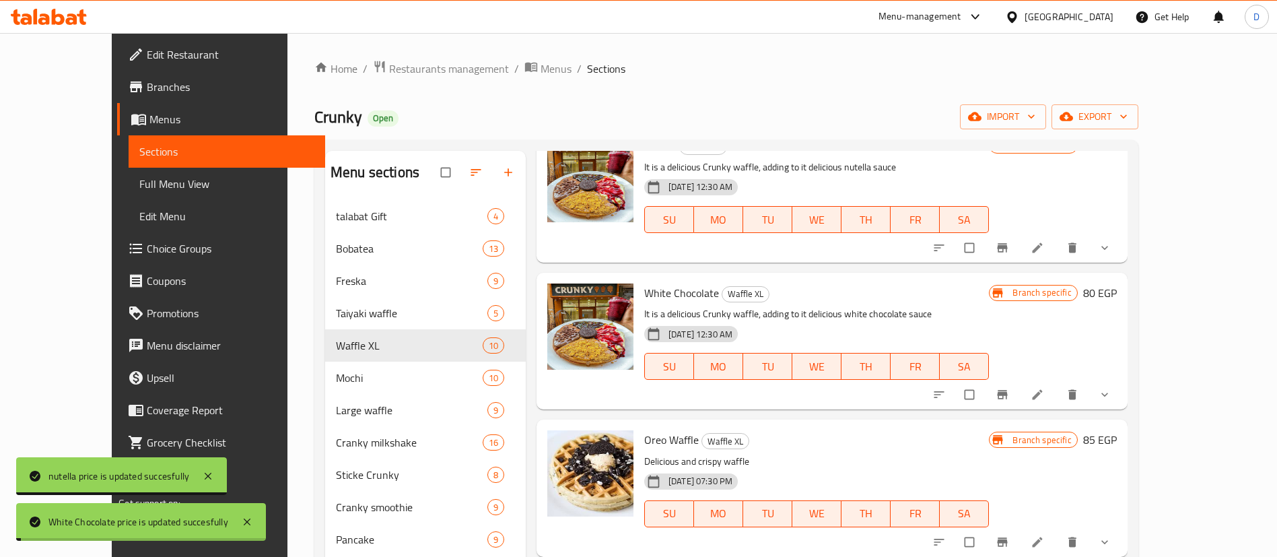
scroll to position [303, 0]
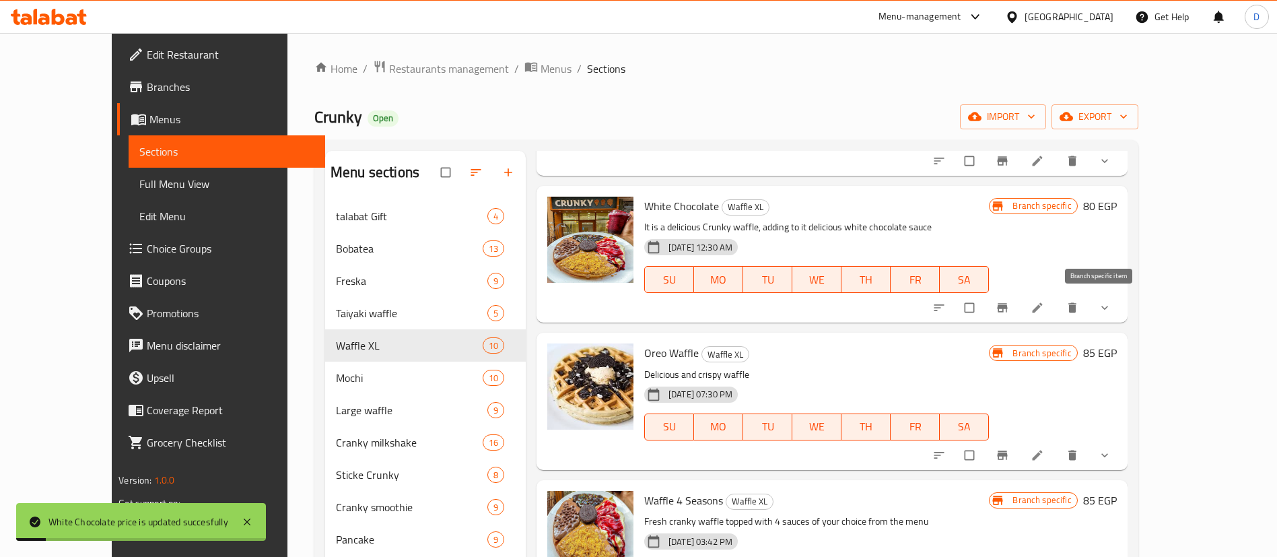
click at [1020, 318] on button "Branch-specific-item" at bounding box center [1004, 308] width 32 height 30
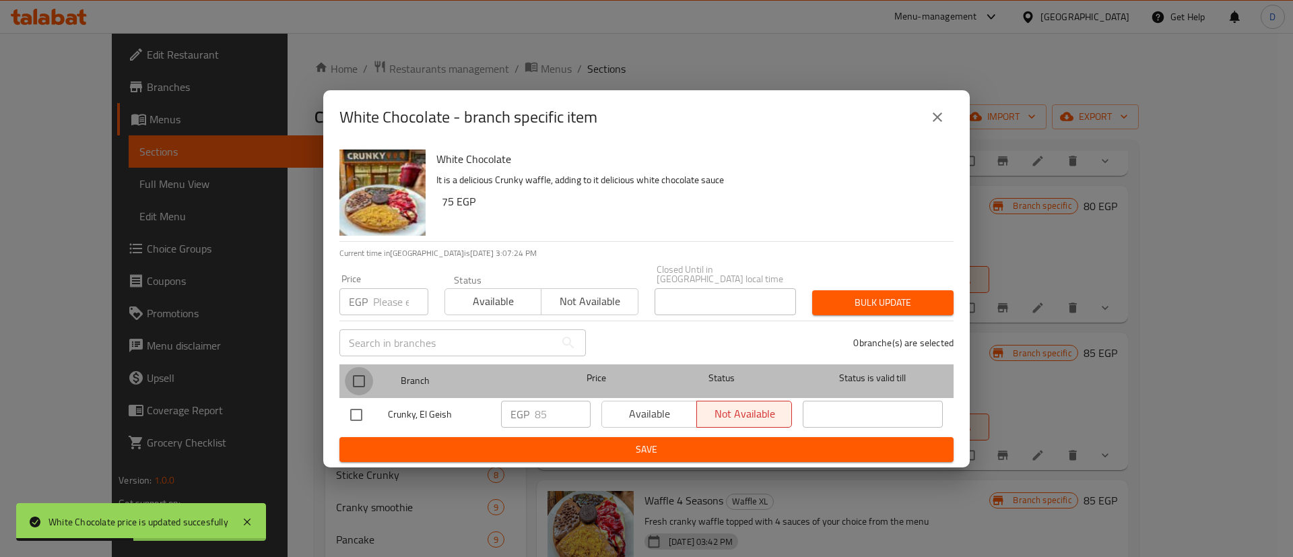
click at [361, 374] on input "checkbox" at bounding box center [359, 381] width 28 height 28
checkbox input "true"
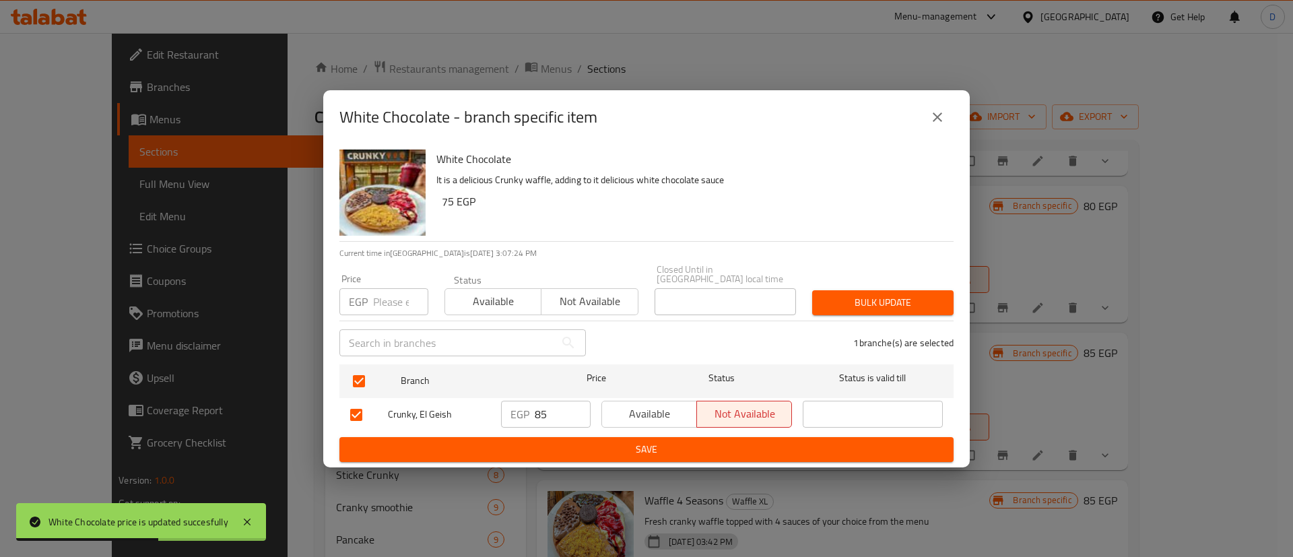
click at [546, 401] on input "85" at bounding box center [563, 414] width 56 height 27
type input "8"
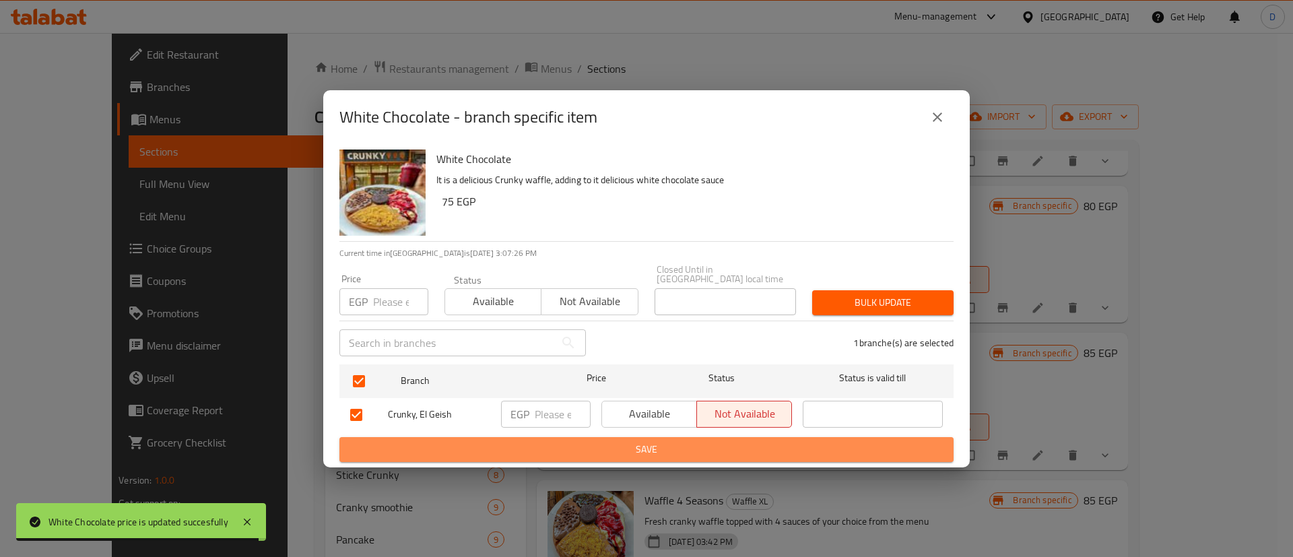
click at [584, 448] on span "Save" at bounding box center [646, 449] width 592 height 17
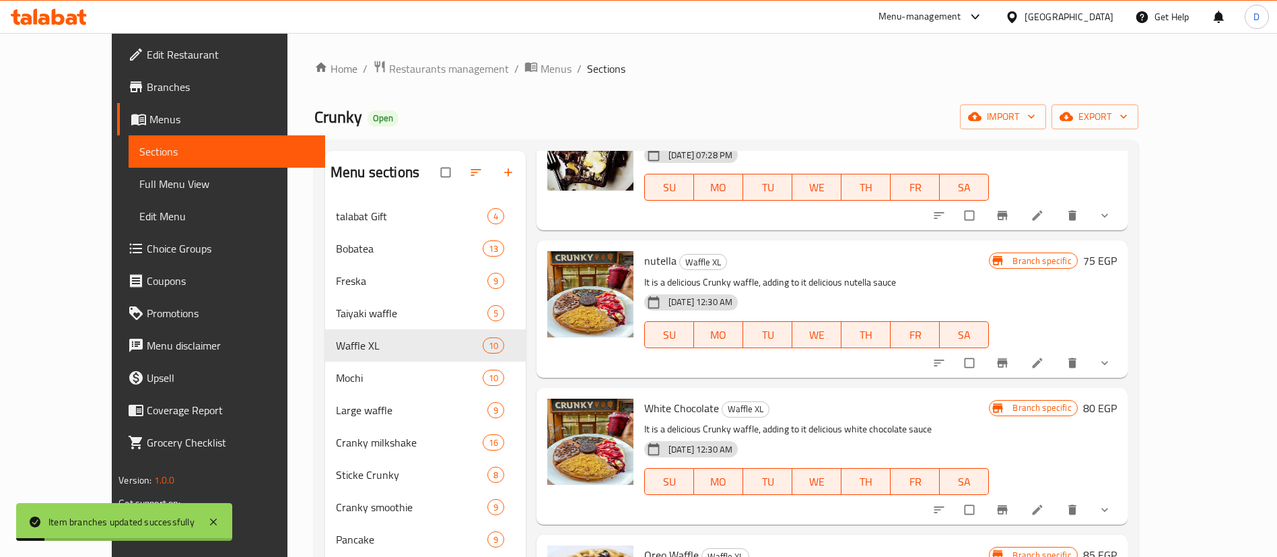
scroll to position [0, 0]
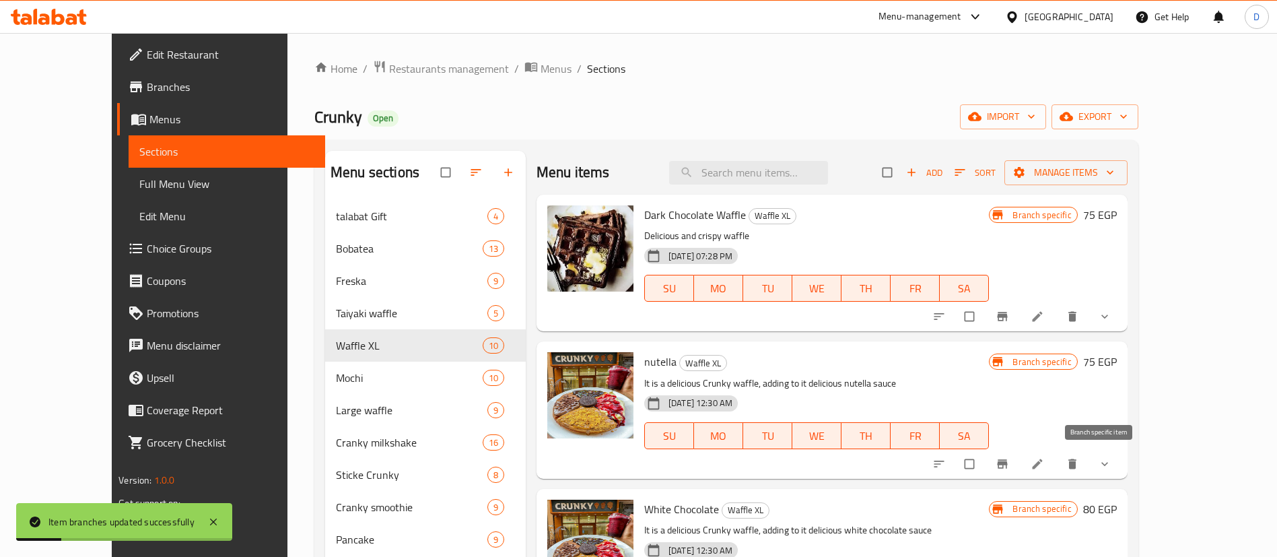
click at [1009, 470] on icon "Branch-specific-item" at bounding box center [1002, 463] width 13 height 13
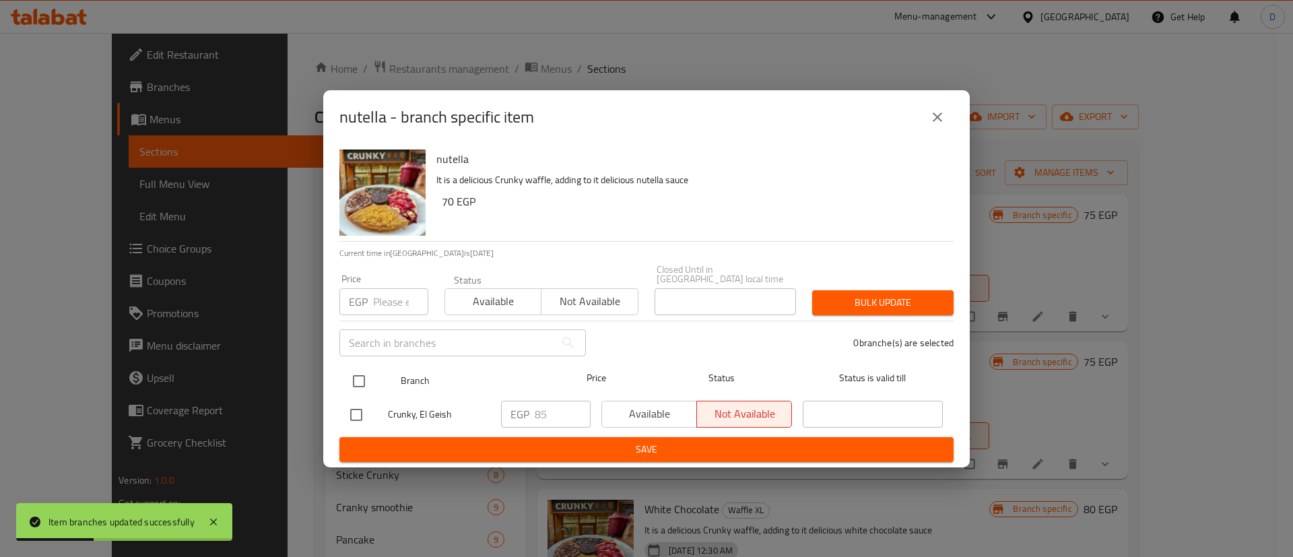
click at [368, 378] on input "checkbox" at bounding box center [359, 381] width 28 height 28
checkbox input "true"
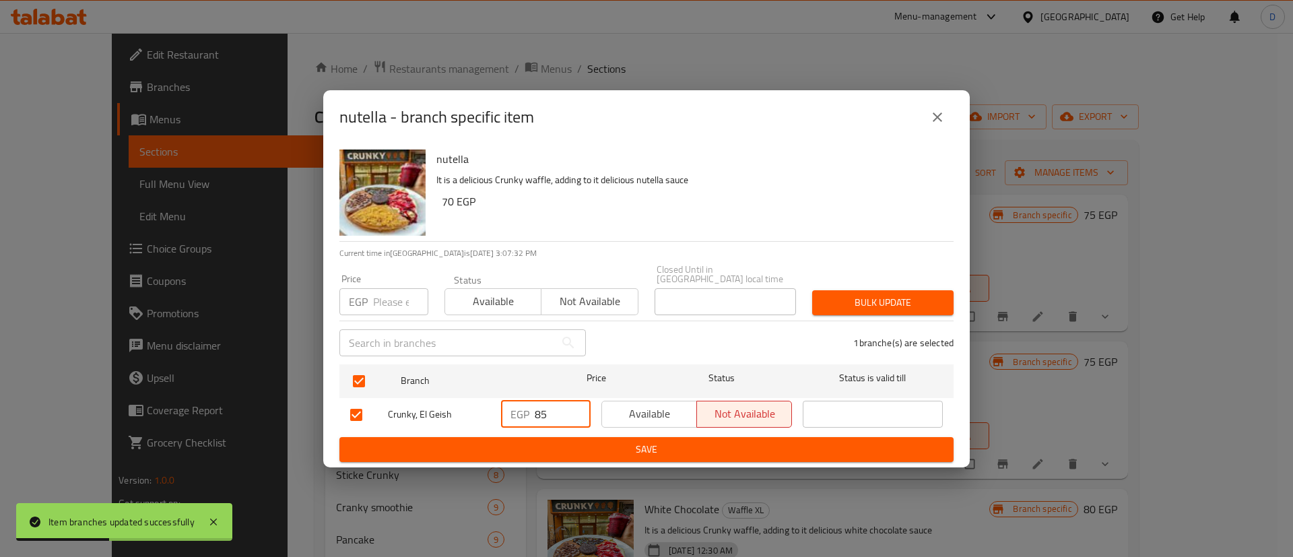
drag, startPoint x: 555, startPoint y: 408, endPoint x: 461, endPoint y: 411, distance: 94.3
click at [461, 411] on div "Crunky, El Geish EGP 85 ​ Available Not available ​" at bounding box center [646, 414] width 603 height 39
click at [560, 437] on button "Save" at bounding box center [646, 449] width 614 height 25
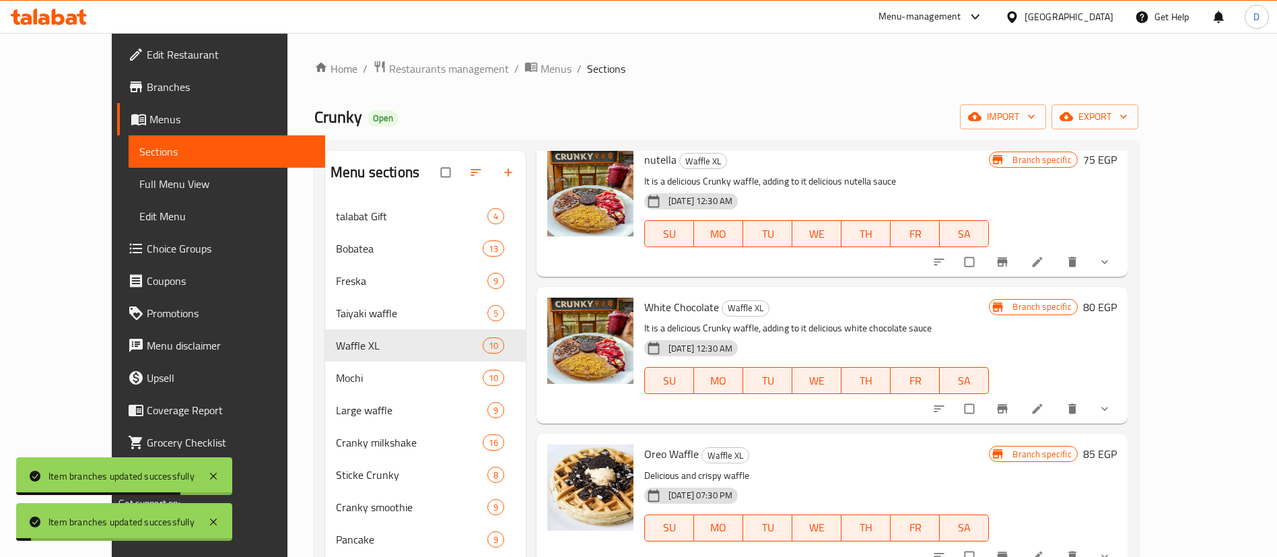
scroll to position [303, 0]
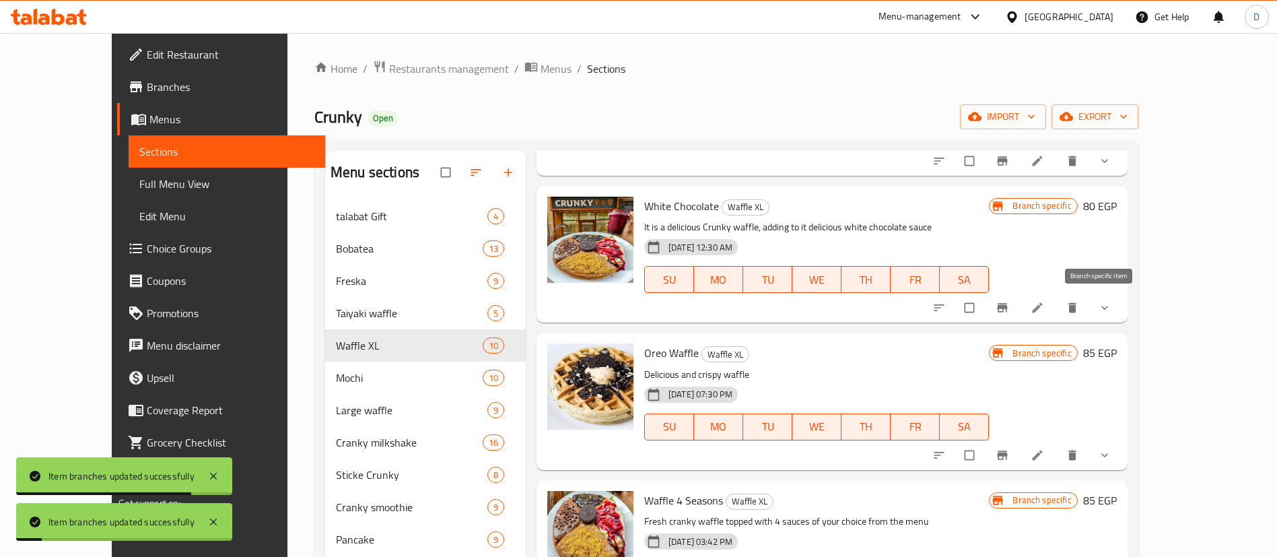
click at [1020, 308] on button "Branch-specific-item" at bounding box center [1004, 308] width 32 height 30
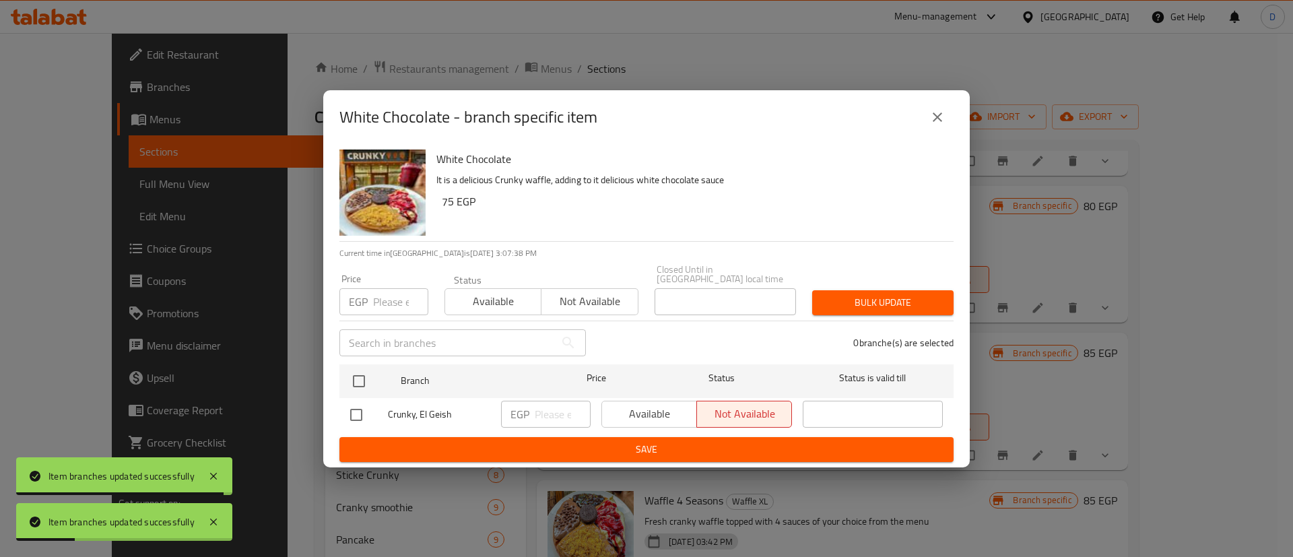
click at [955, 123] on div "White Chocolate - branch specific item" at bounding box center [646, 117] width 646 height 54
click at [949, 122] on button "close" at bounding box center [937, 117] width 32 height 32
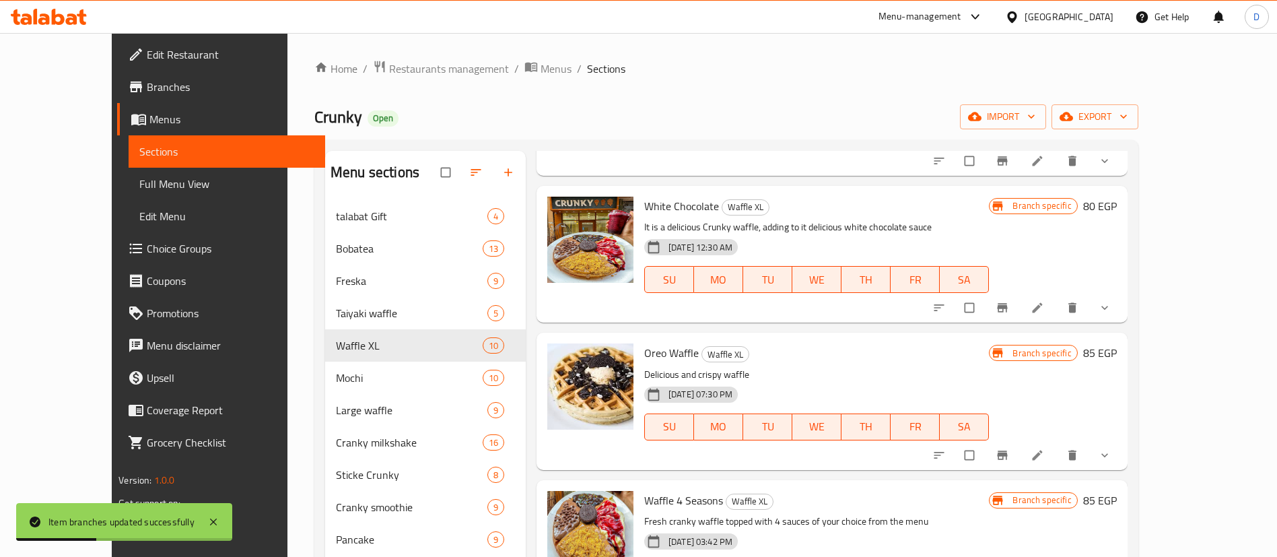
scroll to position [404, 0]
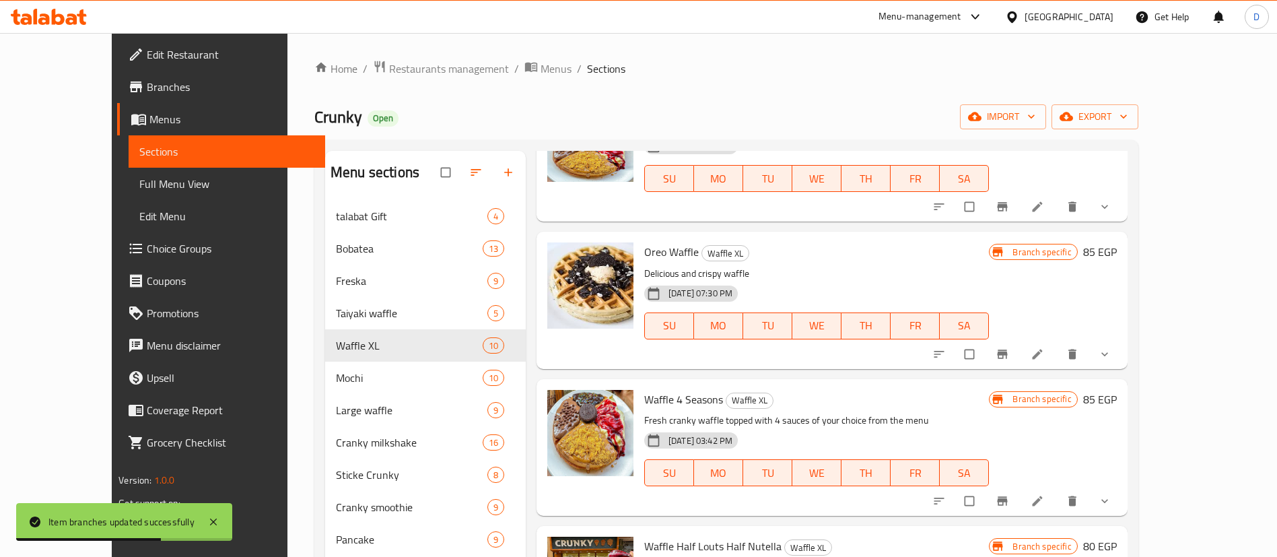
click at [1012, 359] on span "Branch-specific-item" at bounding box center [1004, 353] width 16 height 13
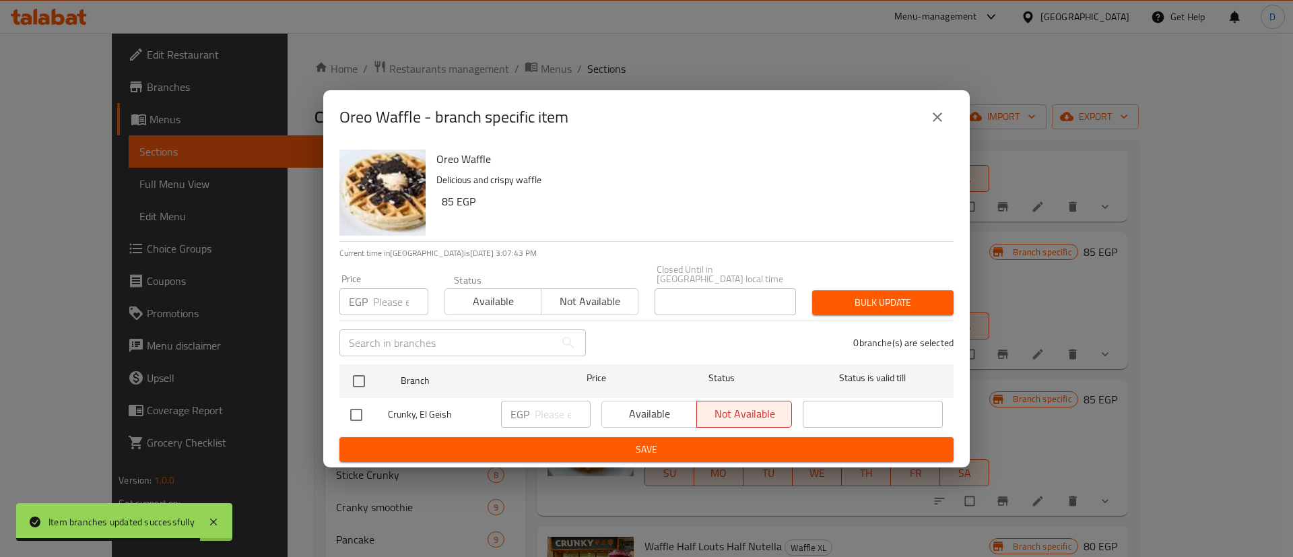
click at [953, 116] on button "close" at bounding box center [937, 117] width 32 height 32
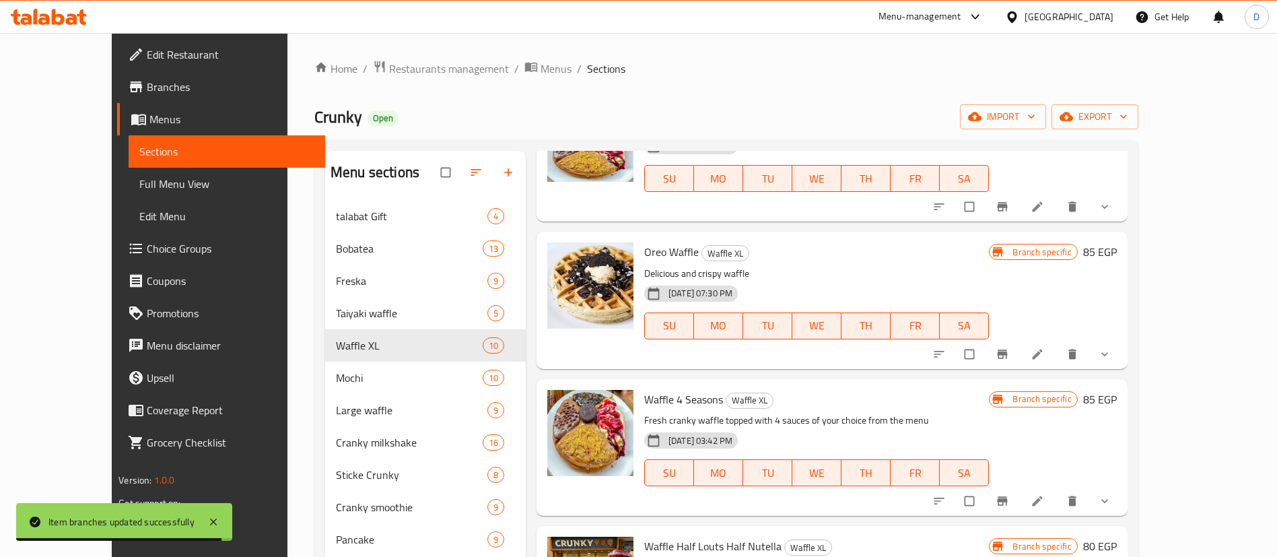
click at [1122, 240] on div "Oreo Waffle Waffle XL Delicious and crispy waffle 06-11-2024 07:30 PM SU MO TU …" at bounding box center [880, 300] width 483 height 126
click at [1117, 246] on h6 "85 EGP" at bounding box center [1100, 251] width 34 height 19
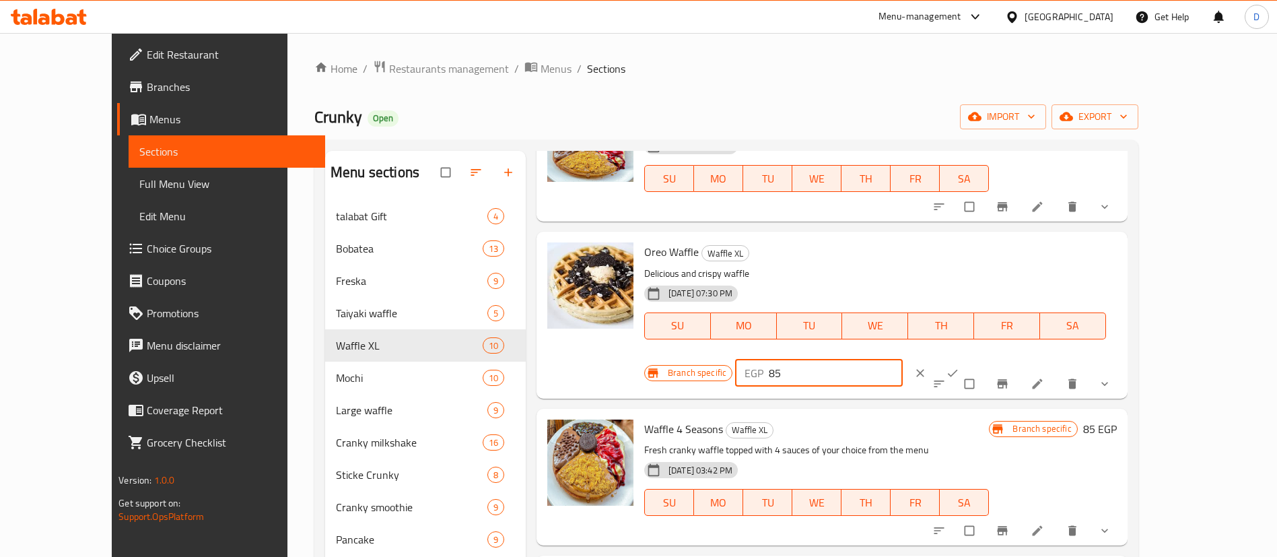
click at [903, 360] on input "85" at bounding box center [836, 373] width 134 height 27
type input "80"
click at [959, 366] on icon "ok" at bounding box center [952, 372] width 13 height 13
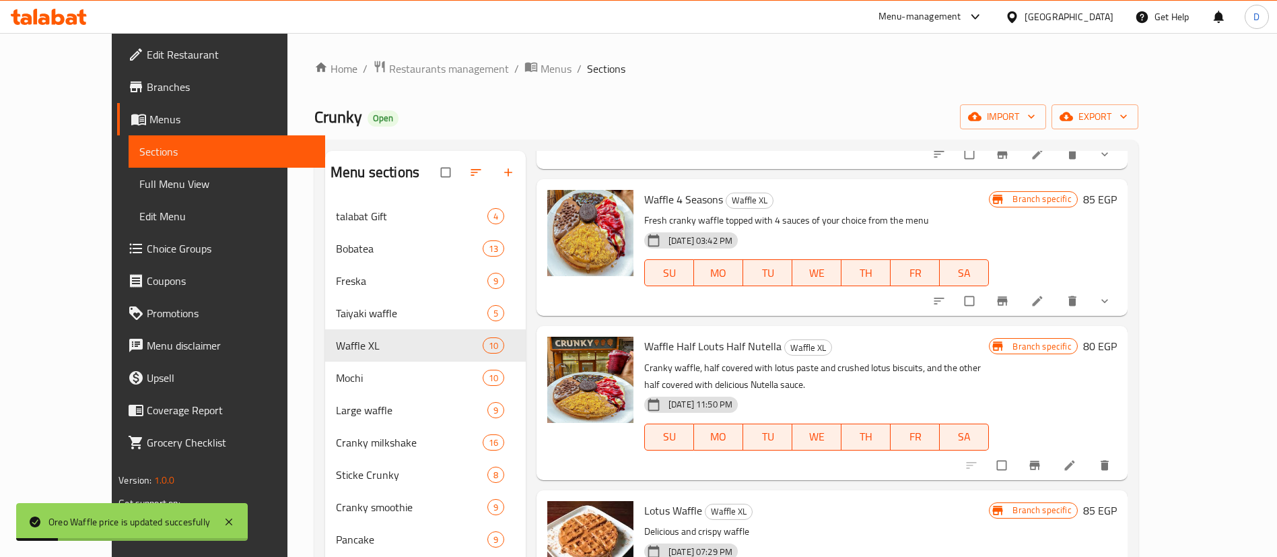
scroll to position [606, 0]
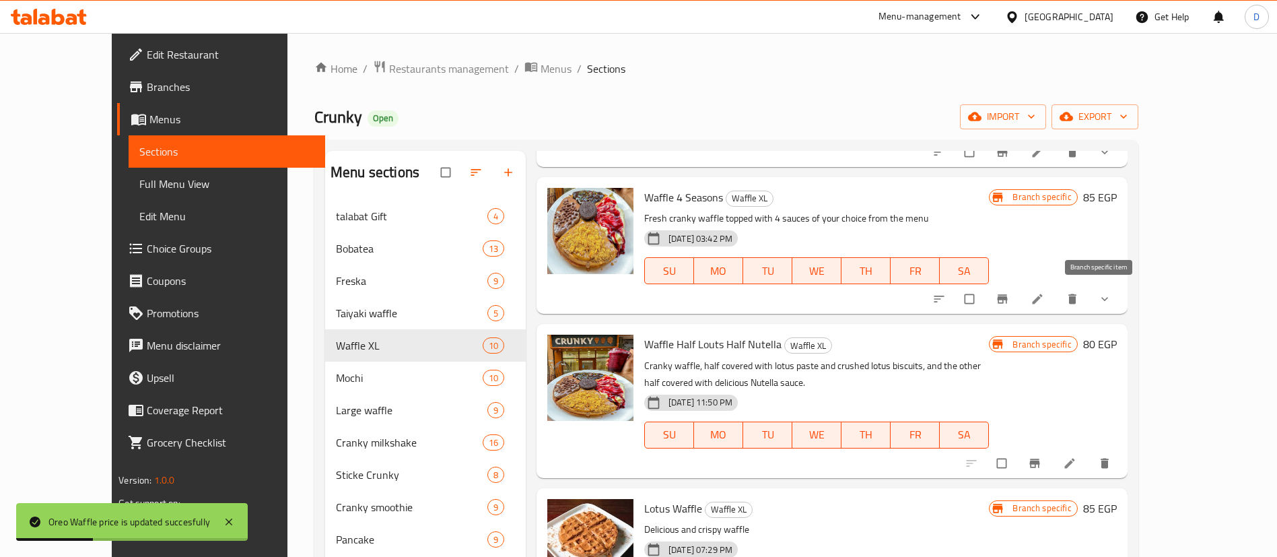
click at [1007, 298] on icon "Branch-specific-item" at bounding box center [1002, 299] width 10 height 9
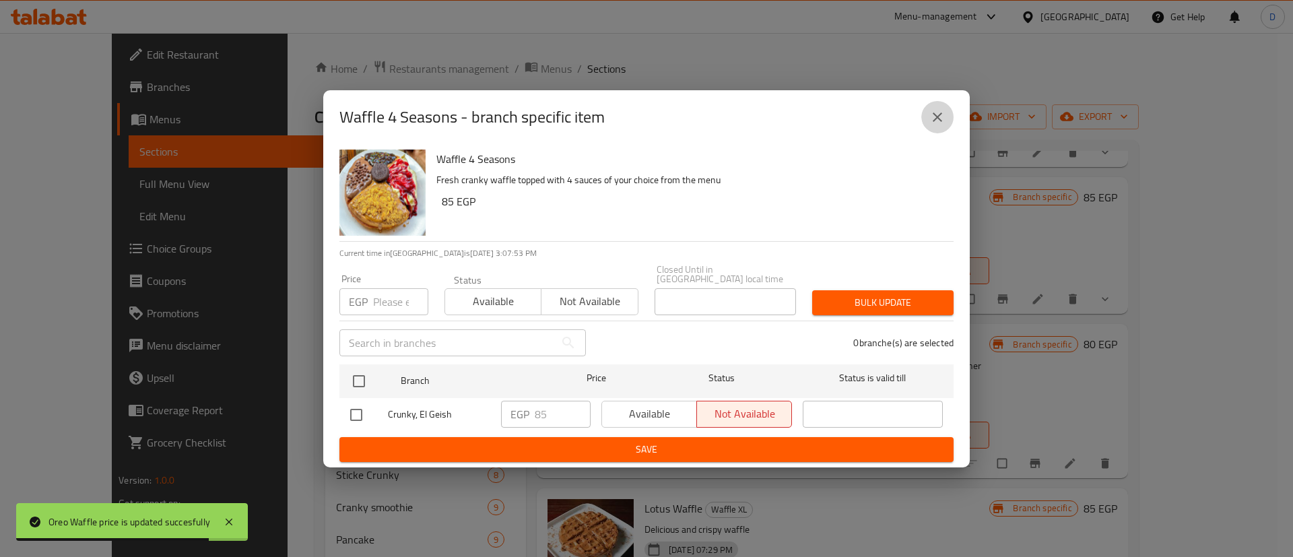
click at [941, 130] on button "close" at bounding box center [937, 117] width 32 height 32
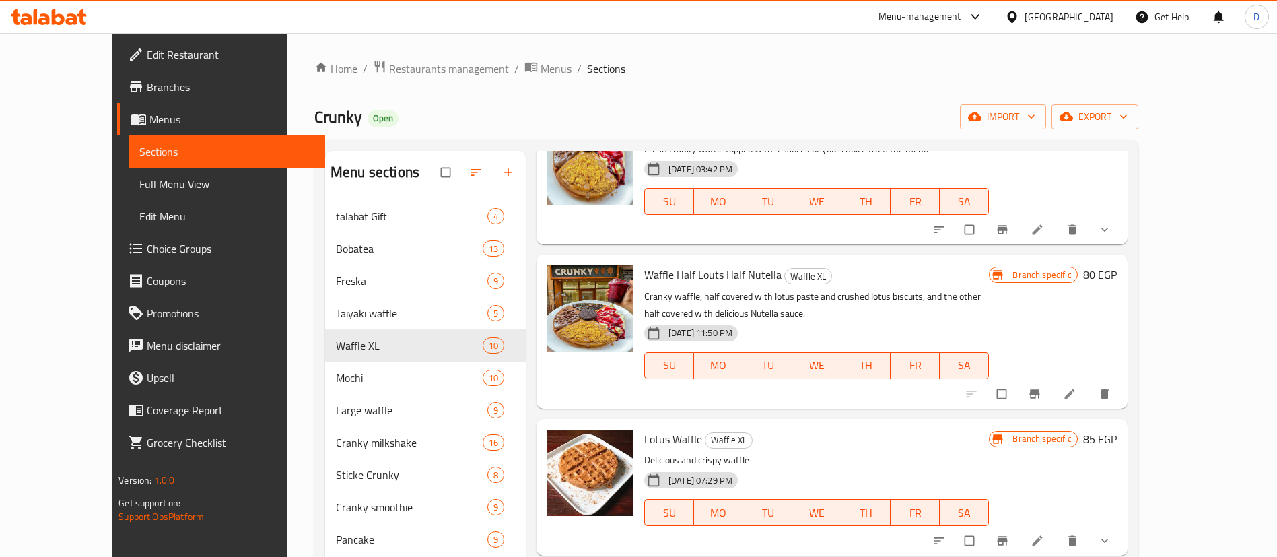
scroll to position [707, 0]
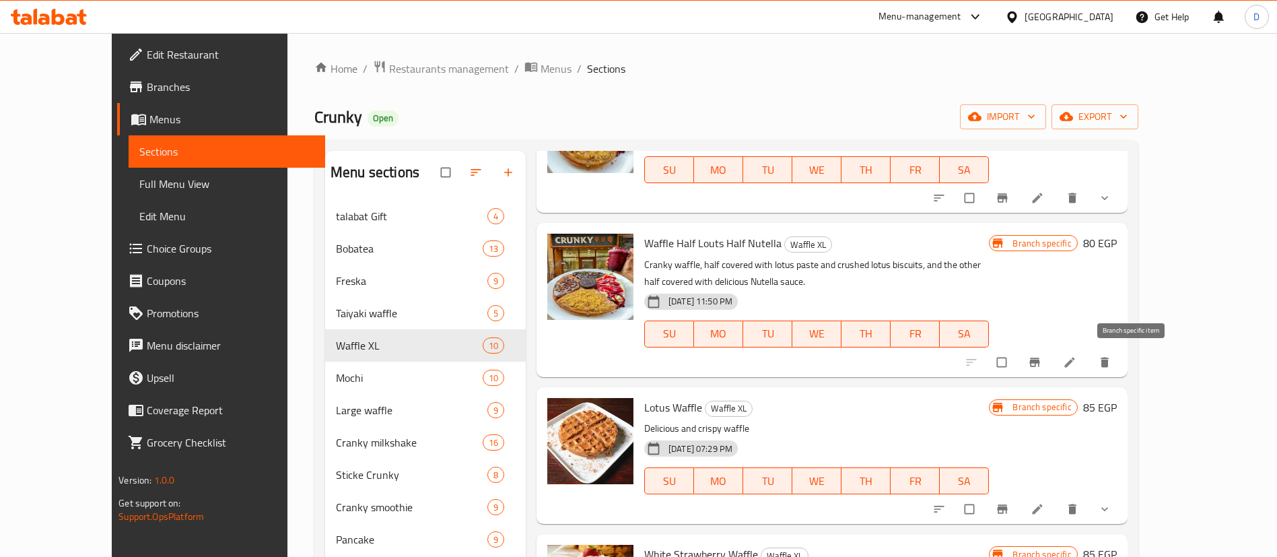
click at [1040, 358] on icon "Branch-specific-item" at bounding box center [1034, 362] width 10 height 9
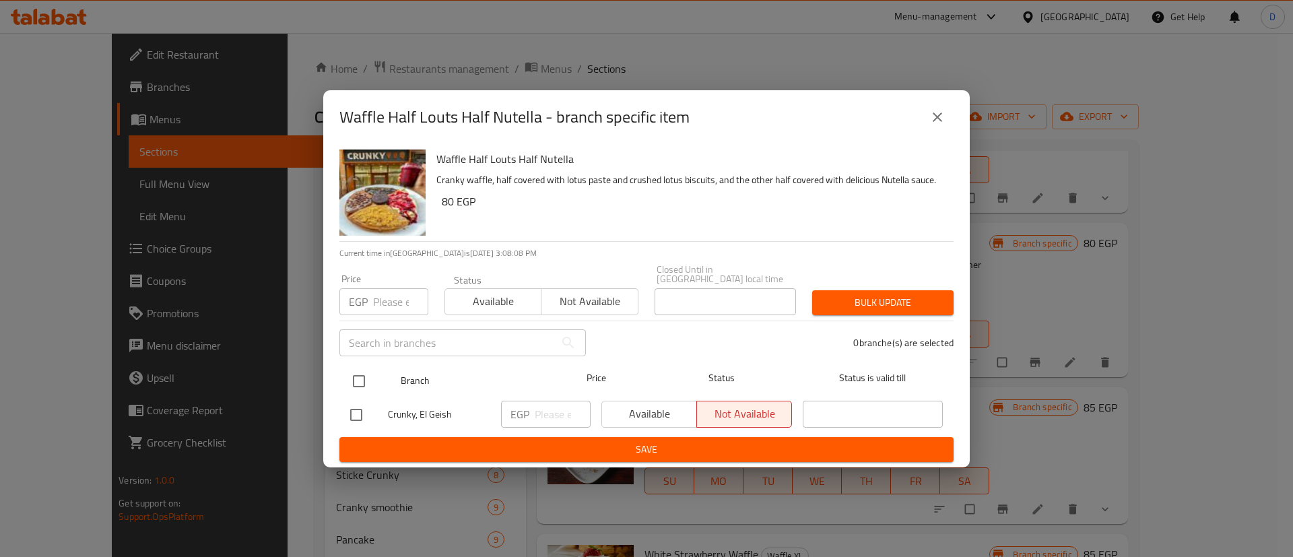
click at [351, 380] on input "checkbox" at bounding box center [359, 381] width 28 height 28
checkbox input "true"
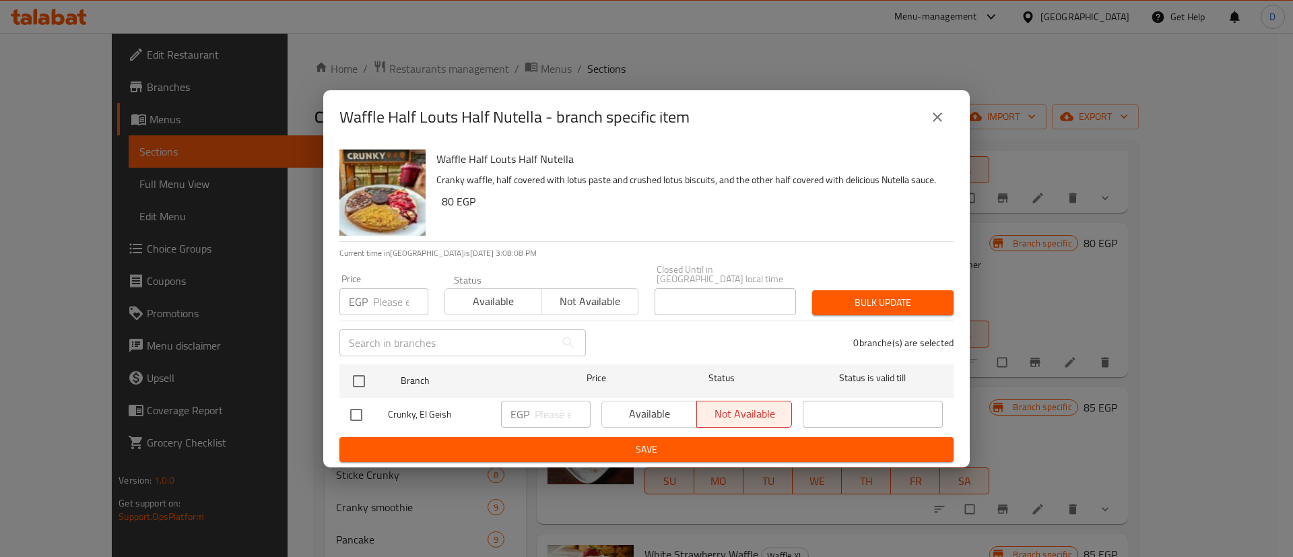
checkbox input "true"
click at [551, 415] on input "number" at bounding box center [563, 414] width 56 height 27
type input "75"
click at [560, 441] on span "Save" at bounding box center [646, 449] width 592 height 17
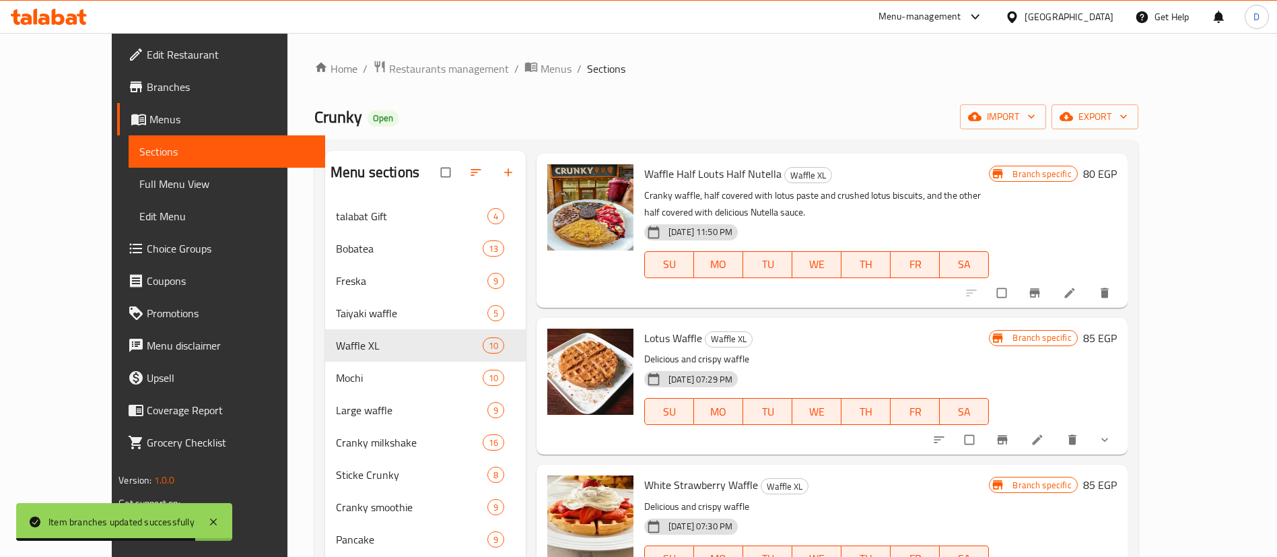
scroll to position [808, 0]
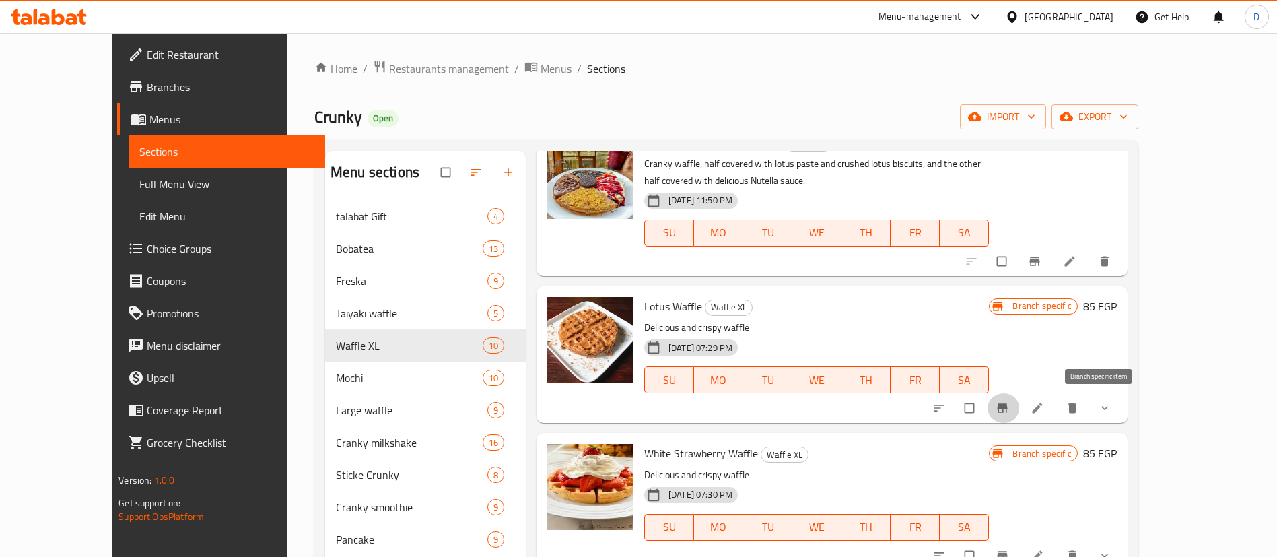
click at [1007, 406] on icon "Branch-specific-item" at bounding box center [1002, 407] width 10 height 9
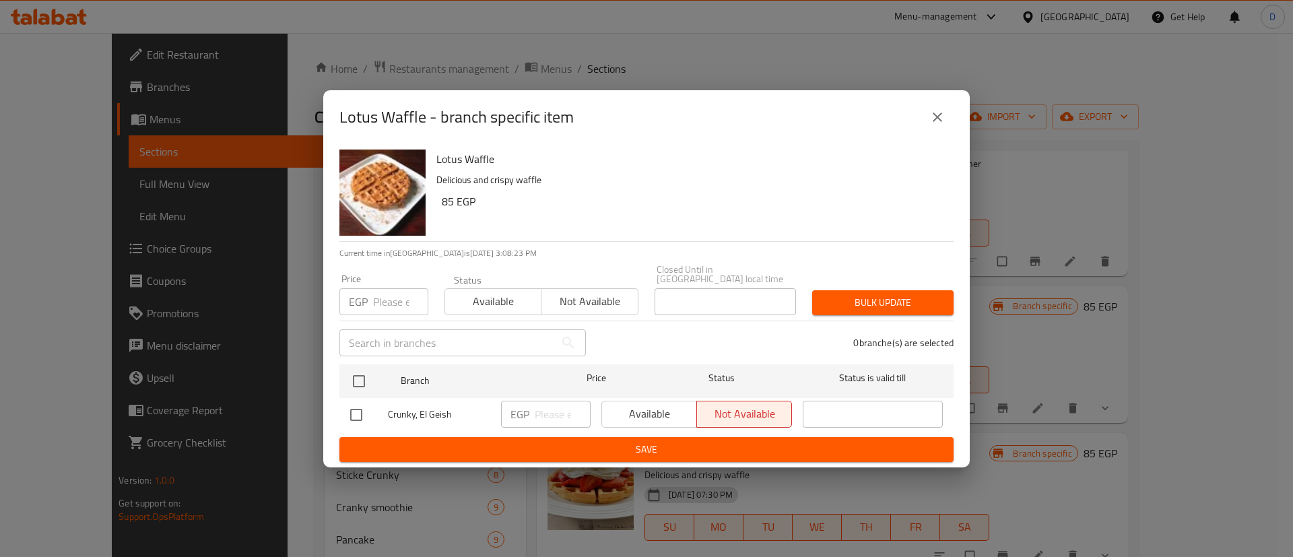
click at [947, 118] on button "close" at bounding box center [937, 117] width 32 height 32
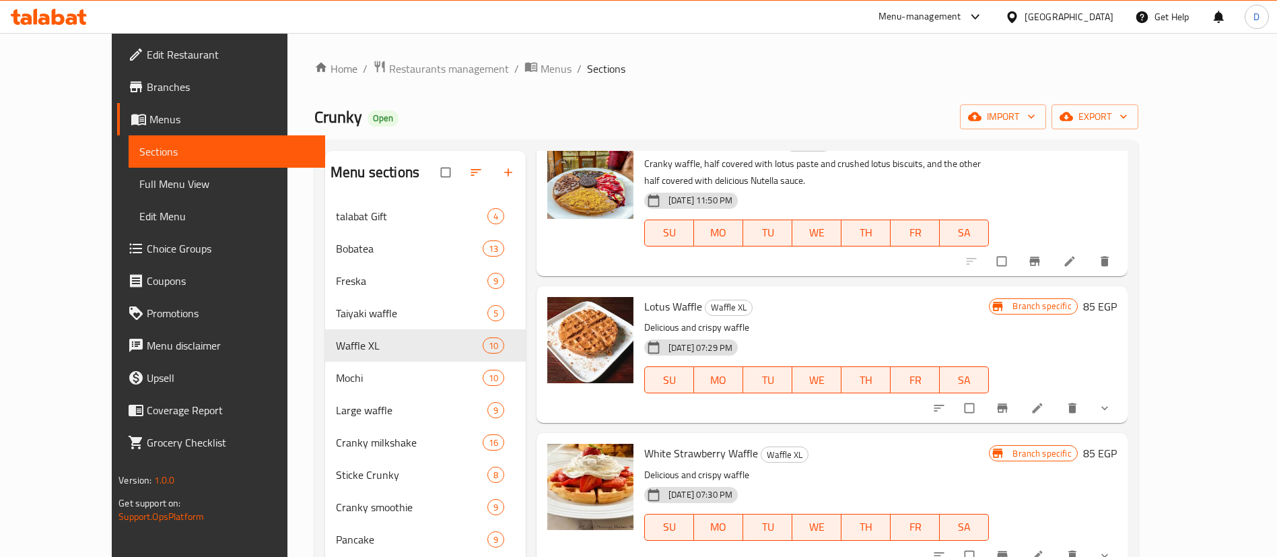
click at [1117, 300] on h6 "85 EGP" at bounding box center [1100, 306] width 34 height 19
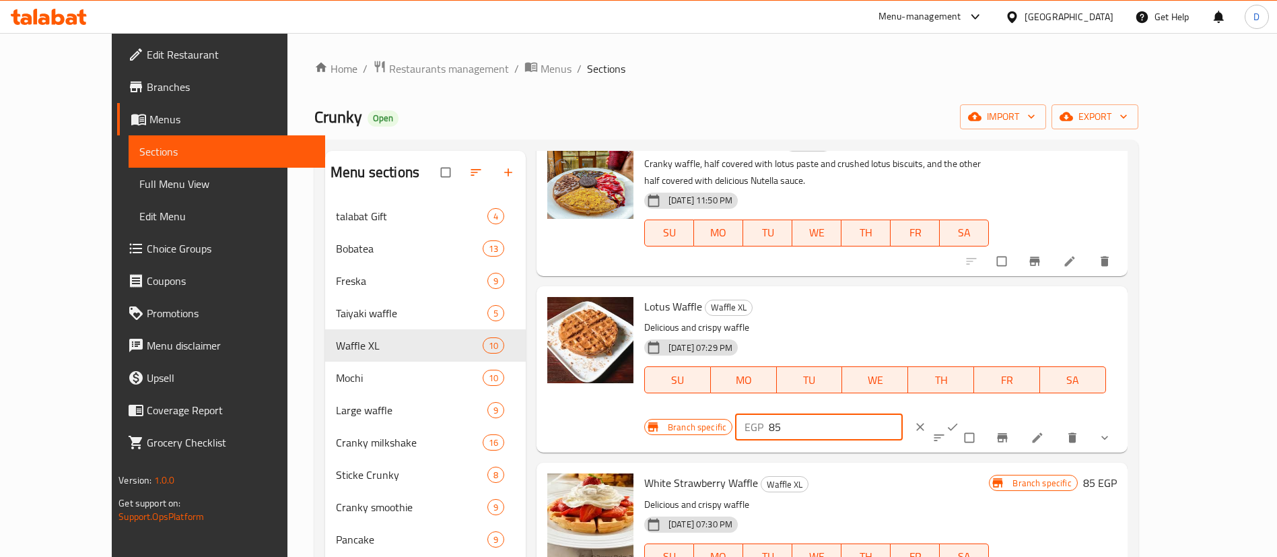
click at [903, 413] on input "85" at bounding box center [836, 426] width 134 height 27
type input "80"
click at [959, 420] on icon "ok" at bounding box center [952, 426] width 13 height 13
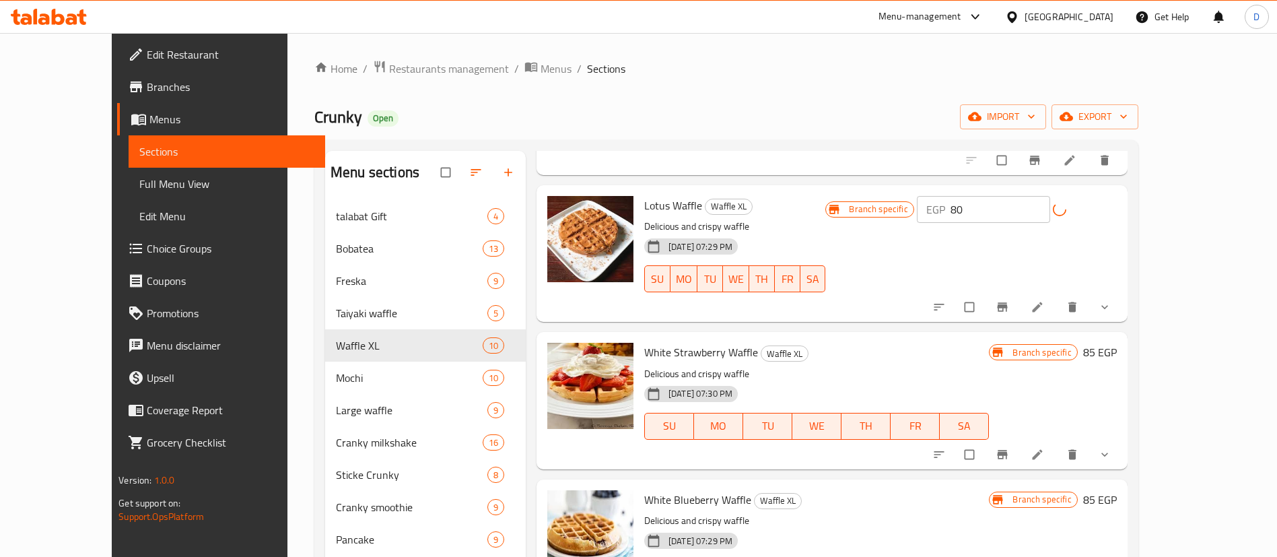
scroll to position [967, 0]
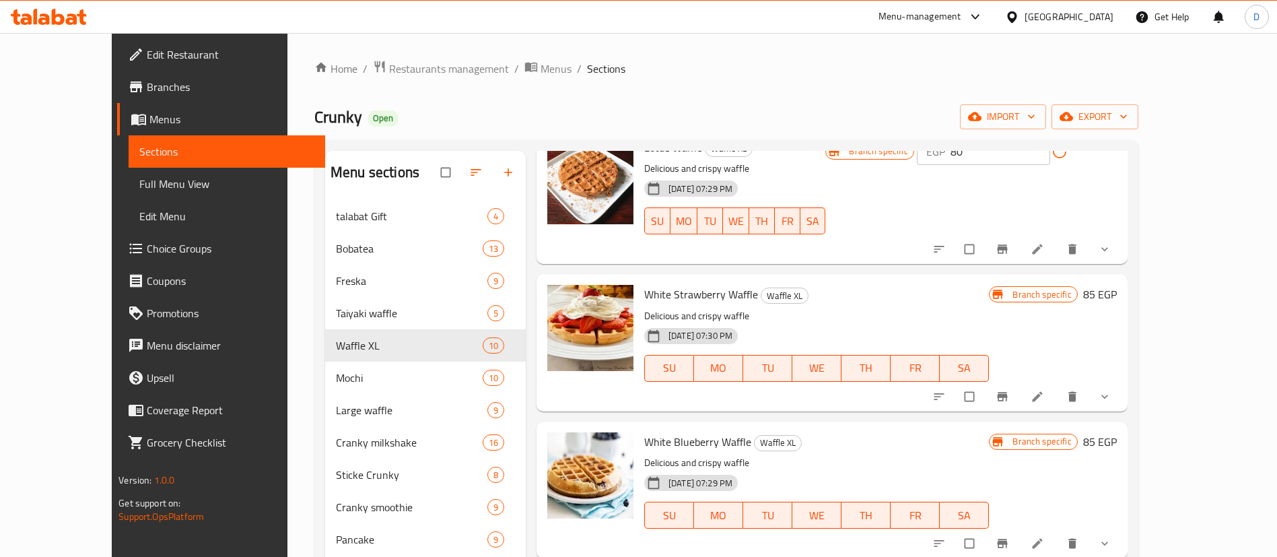
click at [1117, 292] on h6 "85 EGP" at bounding box center [1100, 294] width 34 height 19
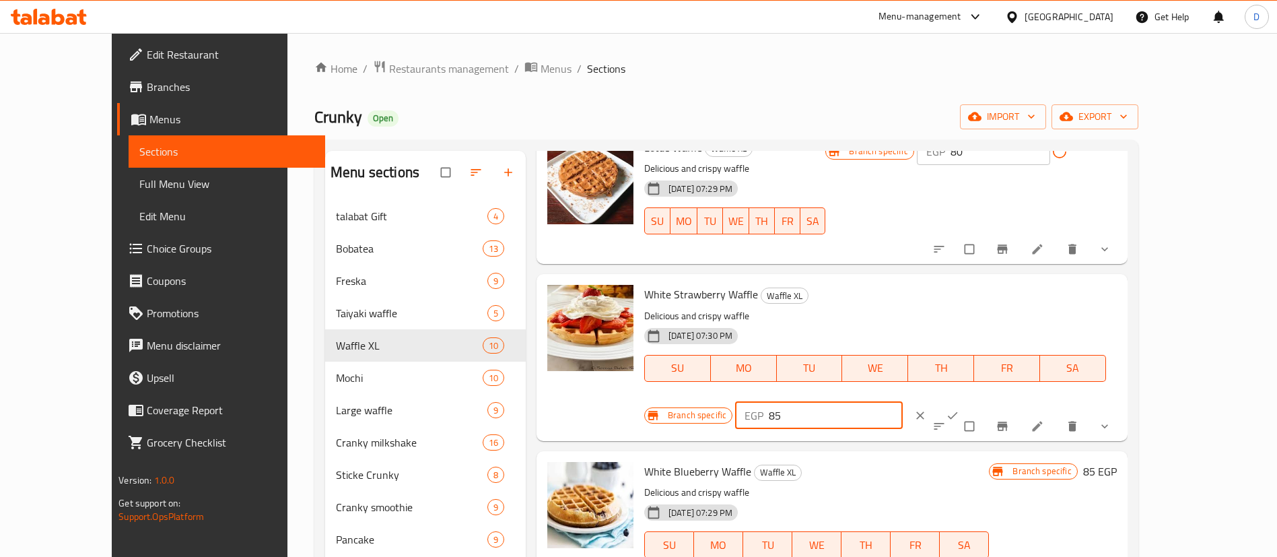
drag, startPoint x: 1060, startPoint y: 301, endPoint x: 1030, endPoint y: 299, distance: 30.4
click at [903, 402] on input "85" at bounding box center [836, 415] width 134 height 27
type input "80"
click at [970, 401] on button "ok" at bounding box center [954, 416] width 32 height 30
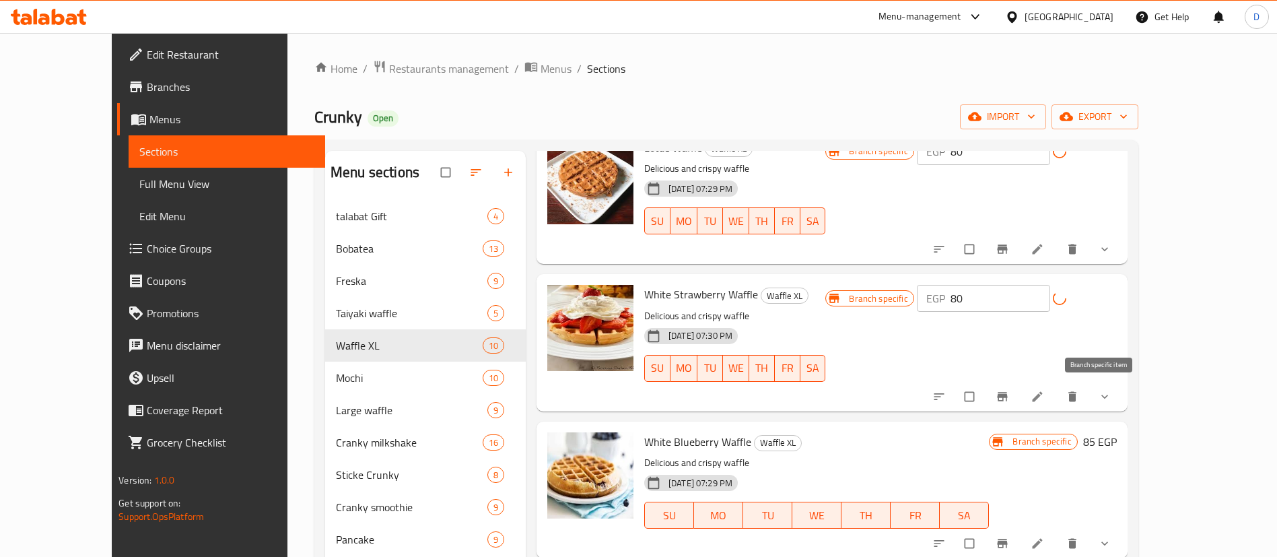
click at [1007, 397] on icon "Branch-specific-item" at bounding box center [1002, 396] width 10 height 9
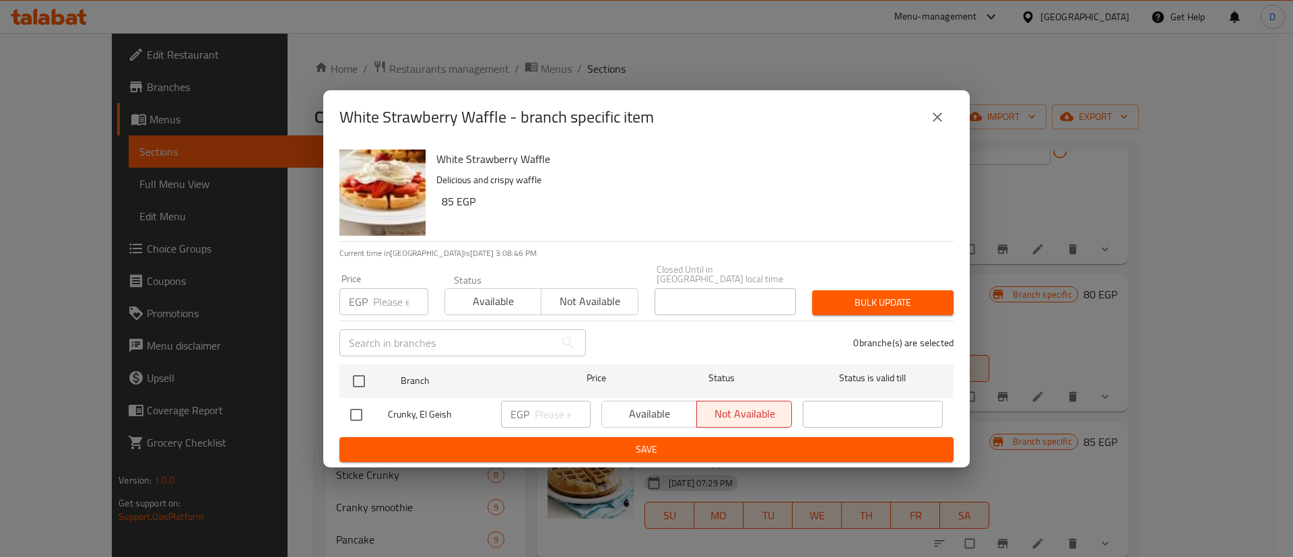
click at [939, 116] on icon "close" at bounding box center [937, 117] width 16 height 16
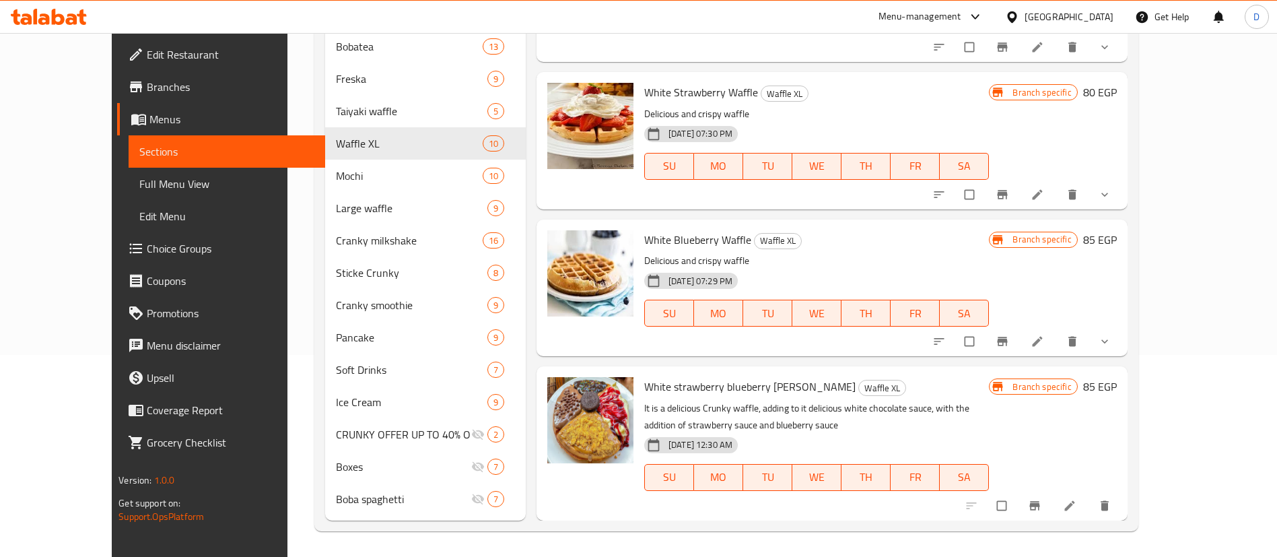
scroll to position [203, 0]
click at [1079, 343] on icon "delete" at bounding box center [1072, 339] width 13 height 13
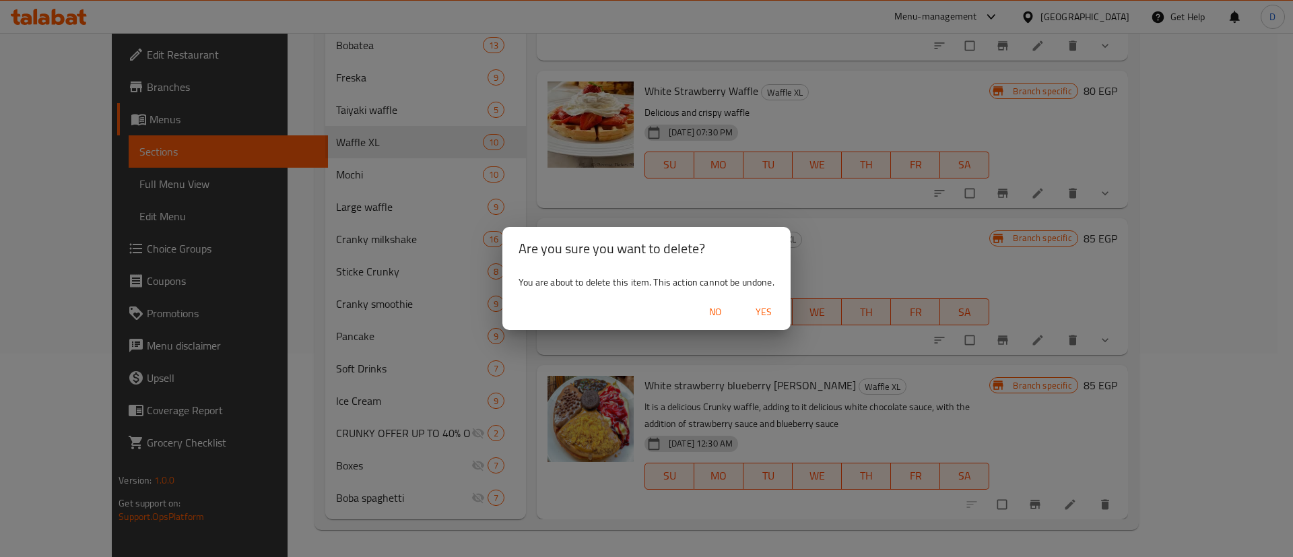
click at [758, 310] on span "Yes" at bounding box center [763, 312] width 32 height 17
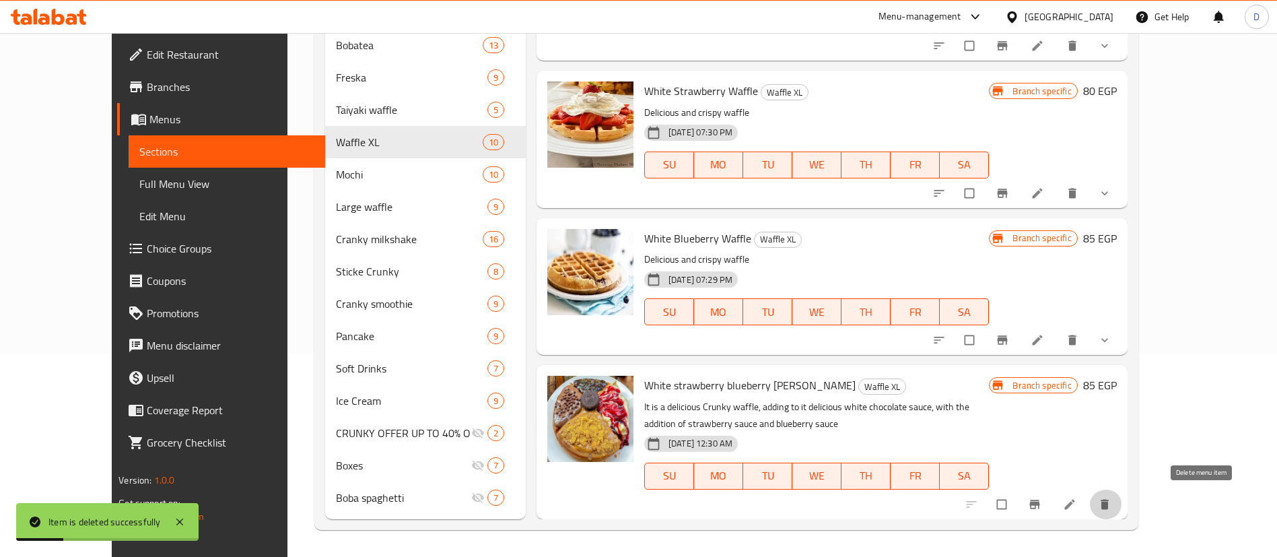
click at [1109, 502] on icon "delete" at bounding box center [1105, 504] width 8 height 10
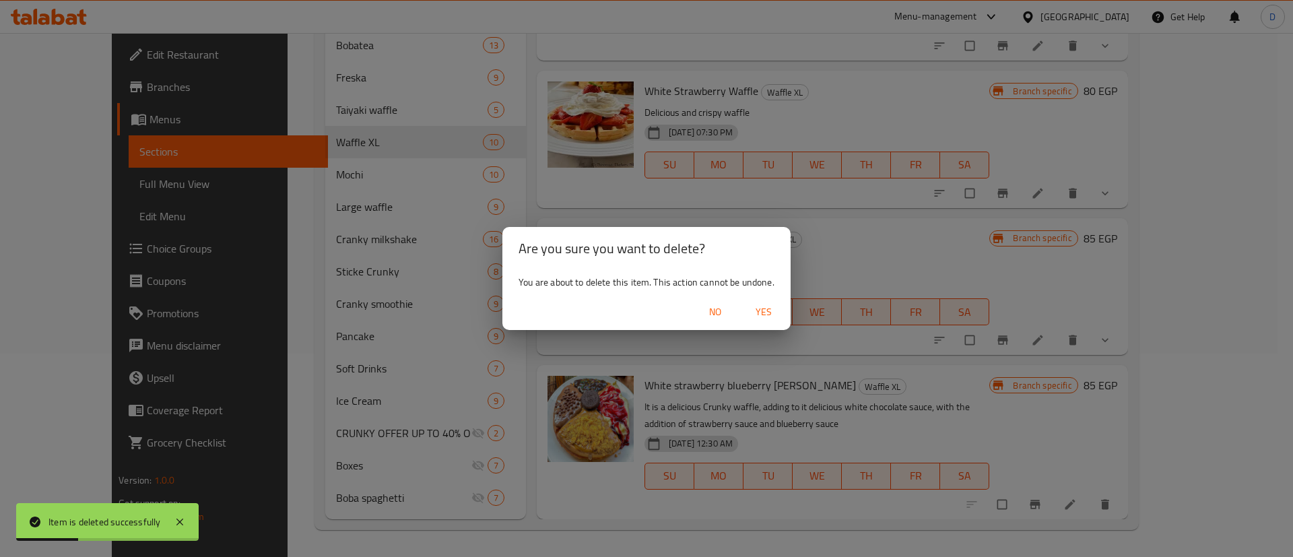
click at [774, 316] on span "Yes" at bounding box center [763, 312] width 32 height 17
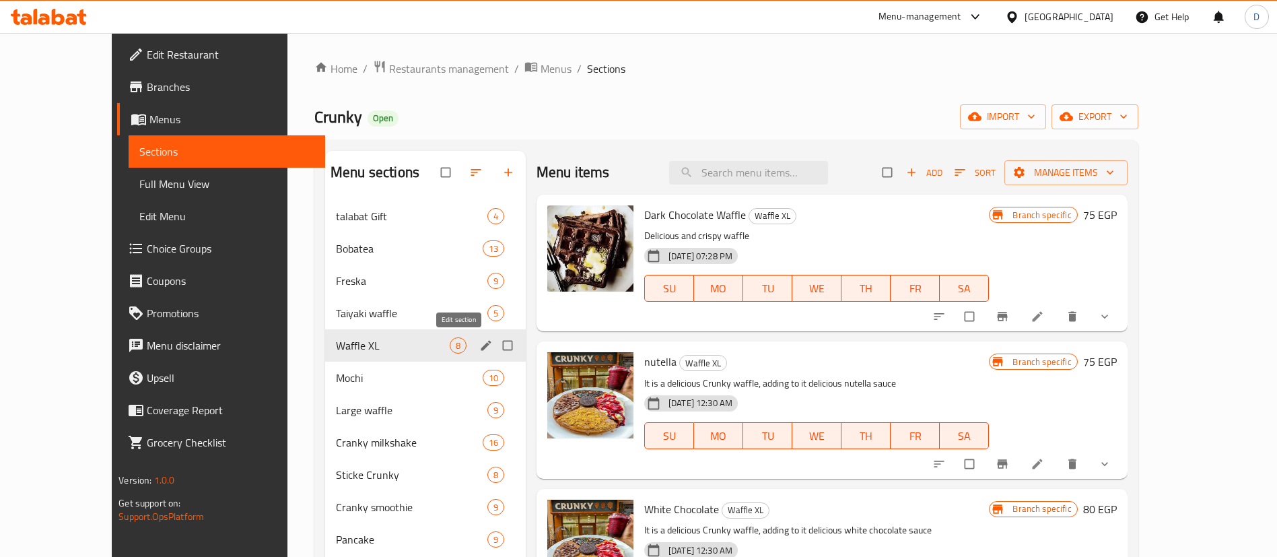
click at [479, 349] on icon "edit" at bounding box center [485, 345] width 13 height 13
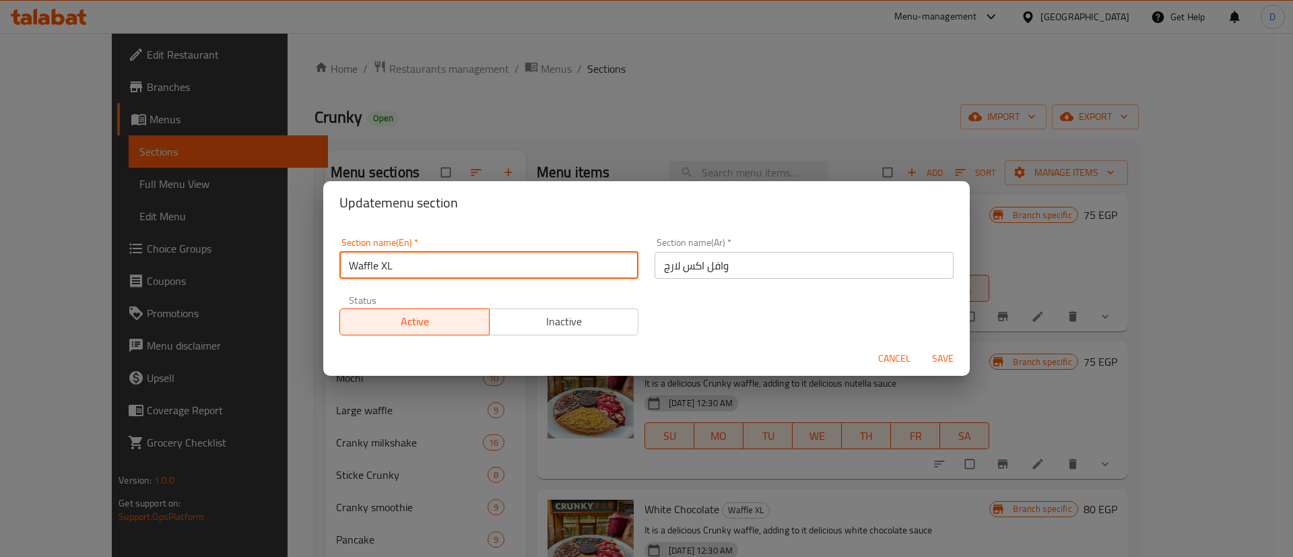
drag, startPoint x: 380, startPoint y: 263, endPoint x: 401, endPoint y: 269, distance: 21.1
click at [401, 269] on input "Waffle XL" at bounding box center [488, 265] width 299 height 27
type input "Waffle"
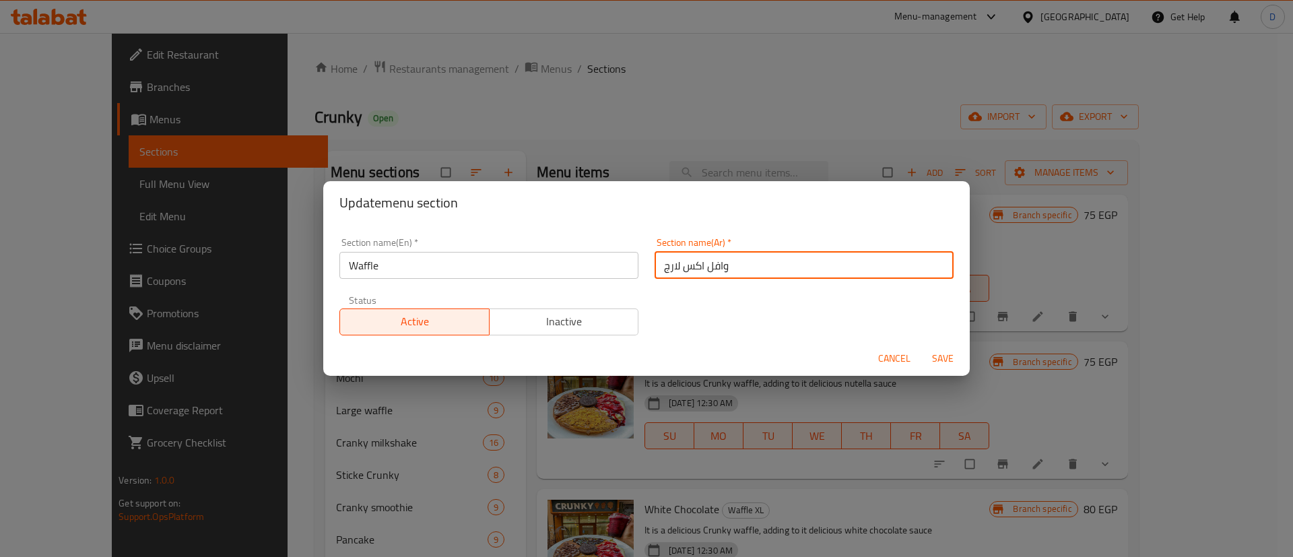
drag, startPoint x: 699, startPoint y: 265, endPoint x: 628, endPoint y: 260, distance: 70.9
click at [628, 260] on div "Section name(En)   * Waffle Section name(En) * Section name(Ar)   * وافل اكس لا…" at bounding box center [646, 287] width 630 height 114
type input "وافل"
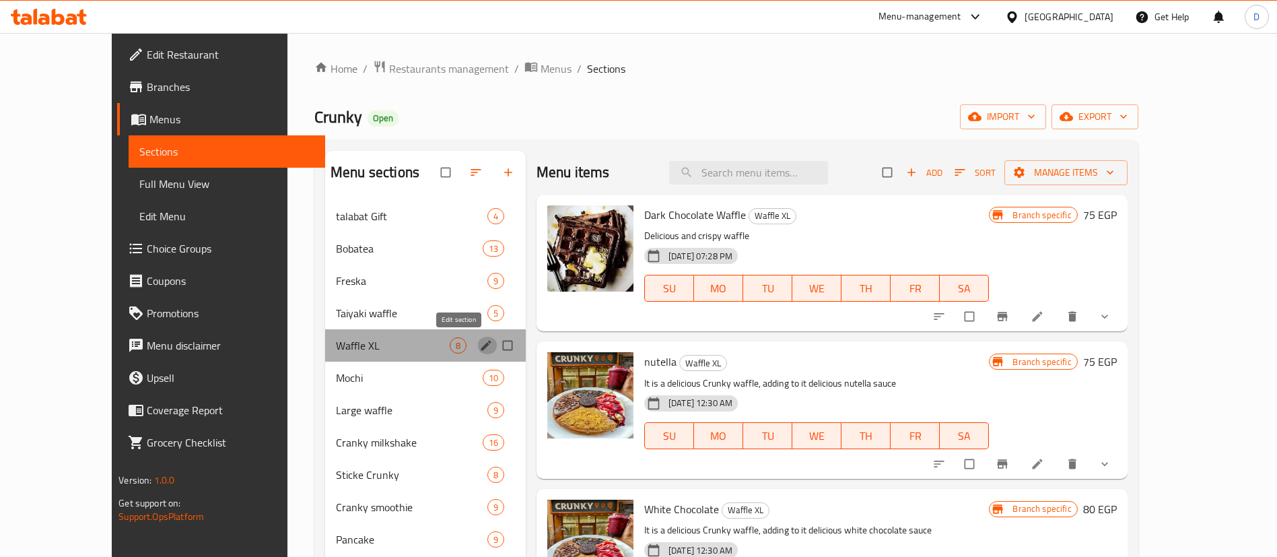
click at [479, 341] on icon "edit" at bounding box center [485, 345] width 13 height 13
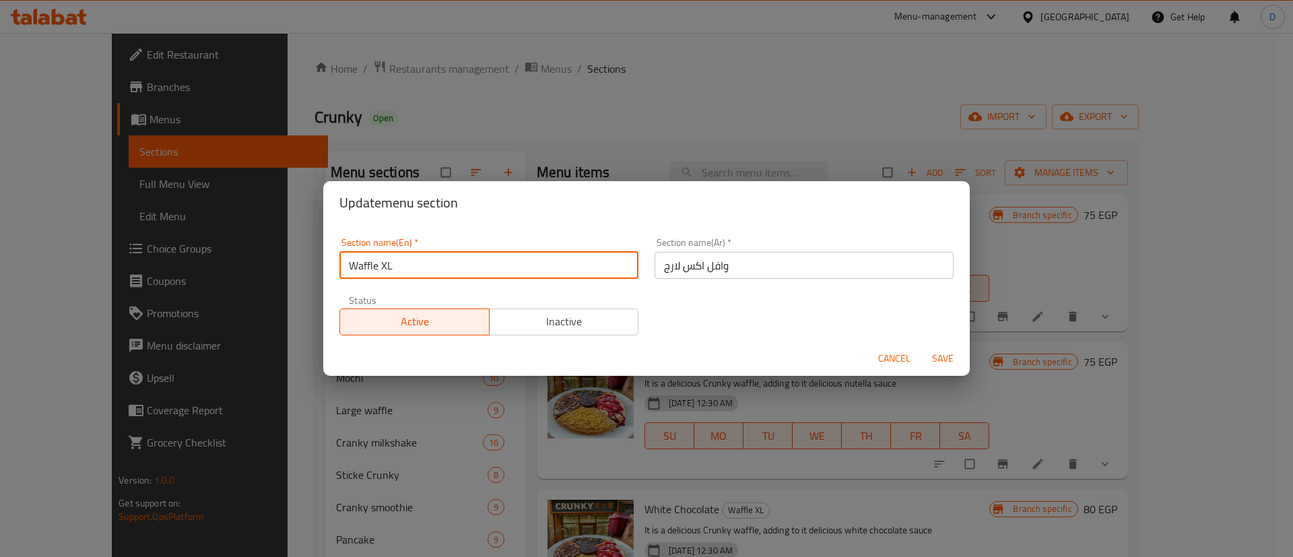
drag, startPoint x: 379, startPoint y: 269, endPoint x: 403, endPoint y: 270, distance: 23.6
click at [403, 270] on input "Waffle XL" at bounding box center [488, 265] width 299 height 27
type input "Waffle"
click at [921, 346] on button "Save" at bounding box center [942, 358] width 43 height 25
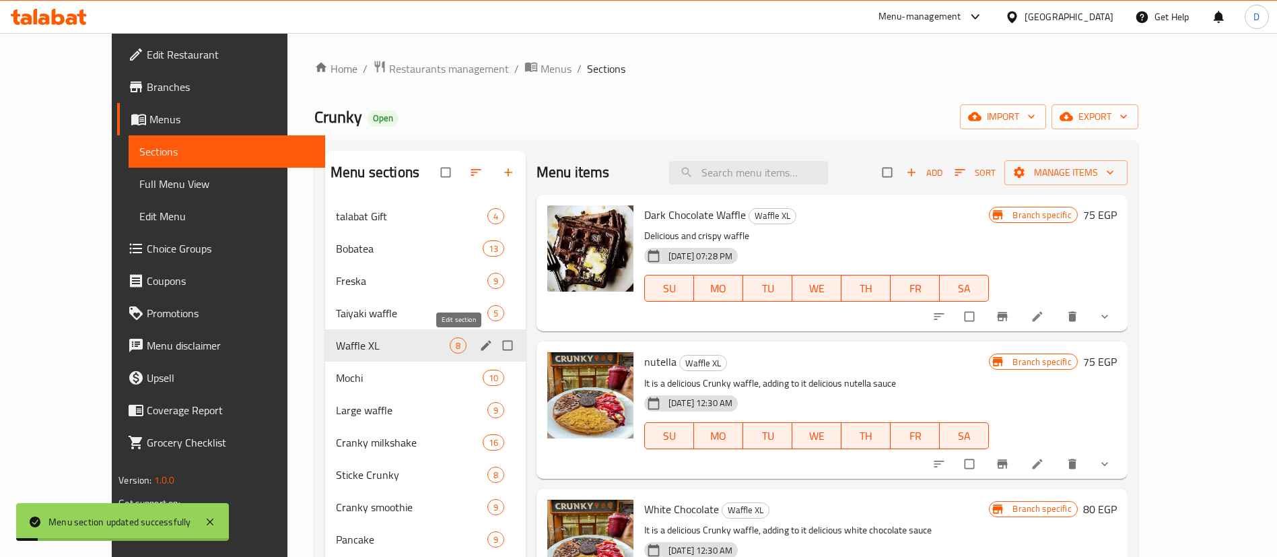
click at [479, 351] on icon "edit" at bounding box center [485, 345] width 13 height 13
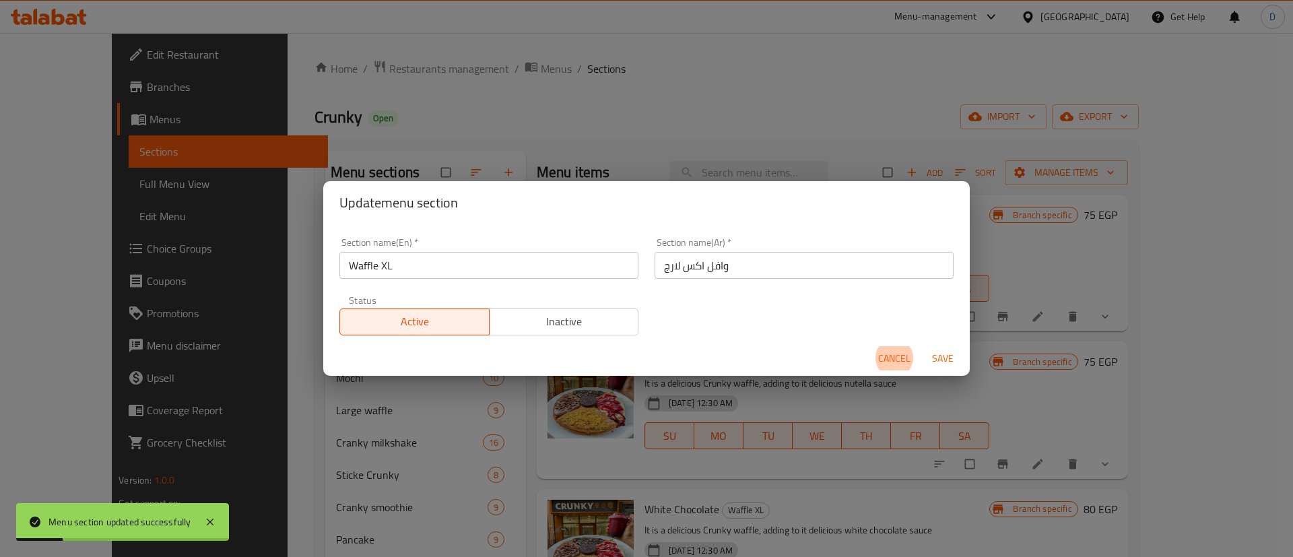
click at [681, 267] on input "وافل اكس لارج" at bounding box center [803, 265] width 299 height 27
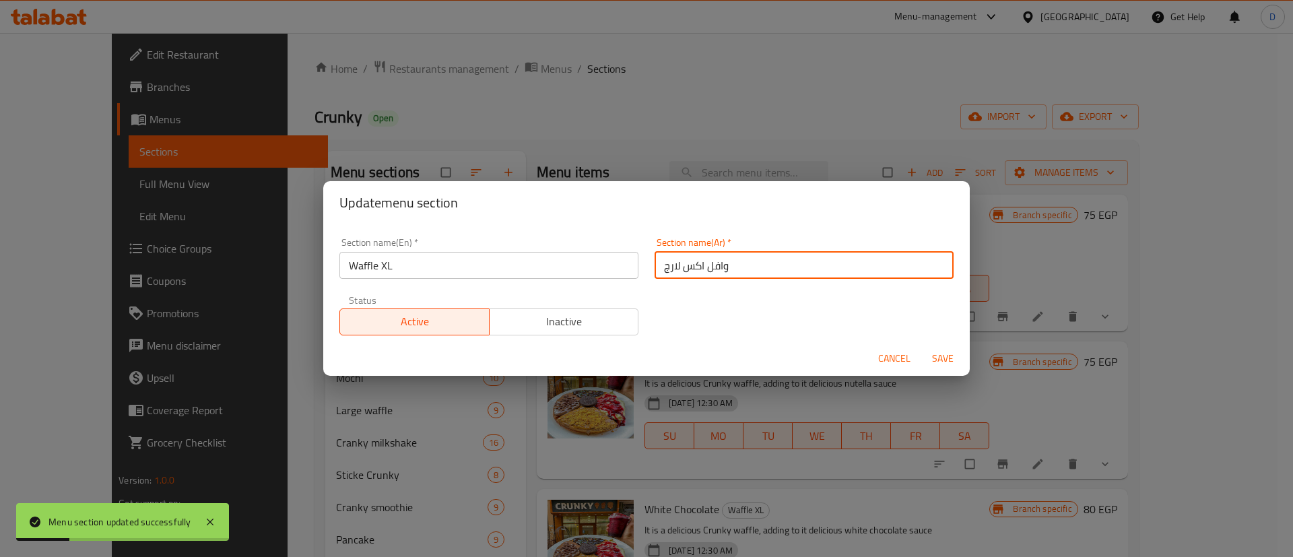
click at [681, 267] on input "وافل اكس لارج" at bounding box center [803, 265] width 299 height 27
click at [667, 271] on input "وافل لارج" at bounding box center [803, 265] width 299 height 27
type input "وافل"
click at [921, 346] on button "Save" at bounding box center [942, 358] width 43 height 25
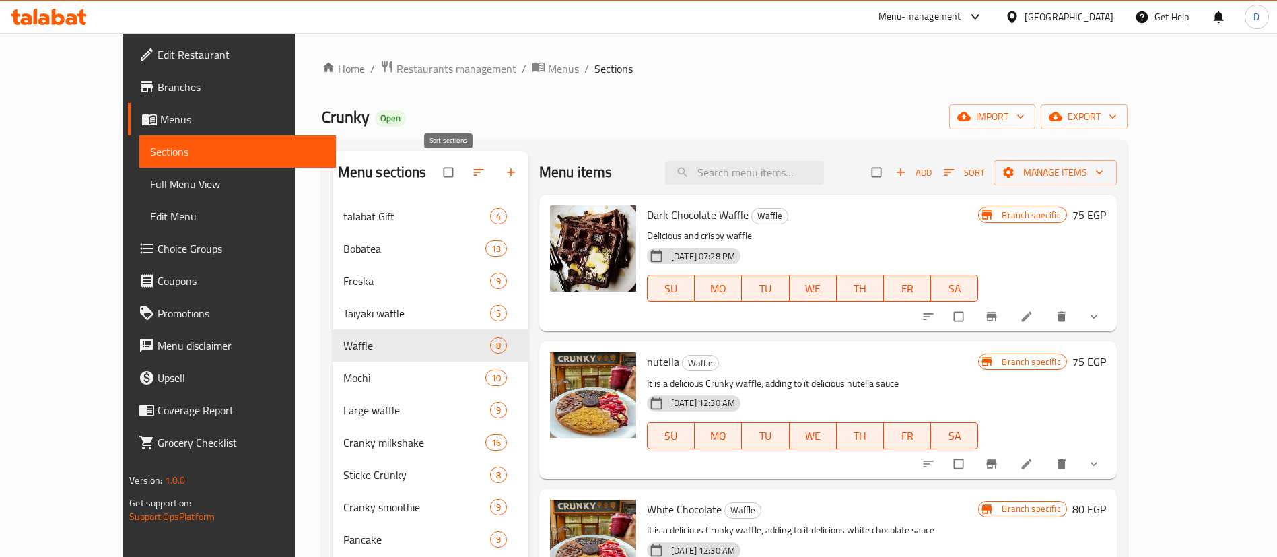
click at [464, 160] on button "button" at bounding box center [480, 173] width 32 height 30
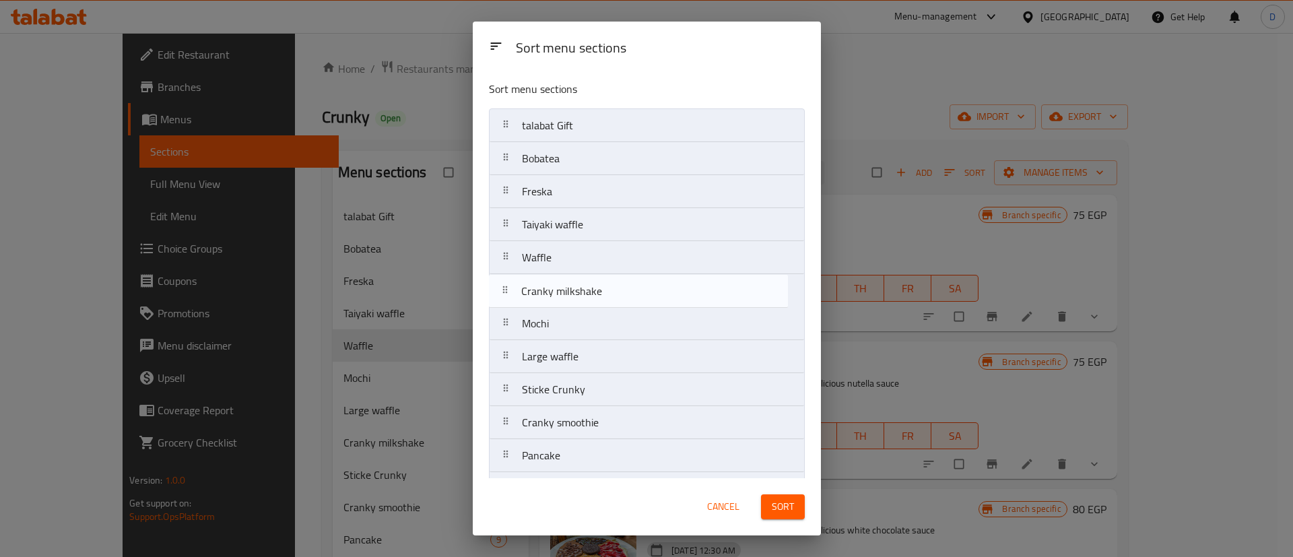
drag, startPoint x: 613, startPoint y: 361, endPoint x: 611, endPoint y: 291, distance: 70.1
click at [611, 291] on nav "talabat Gift Bobatea Freska Taiyaki waffle Waffle Mochi Large waffle Cranky mil…" at bounding box center [647, 372] width 316 height 529
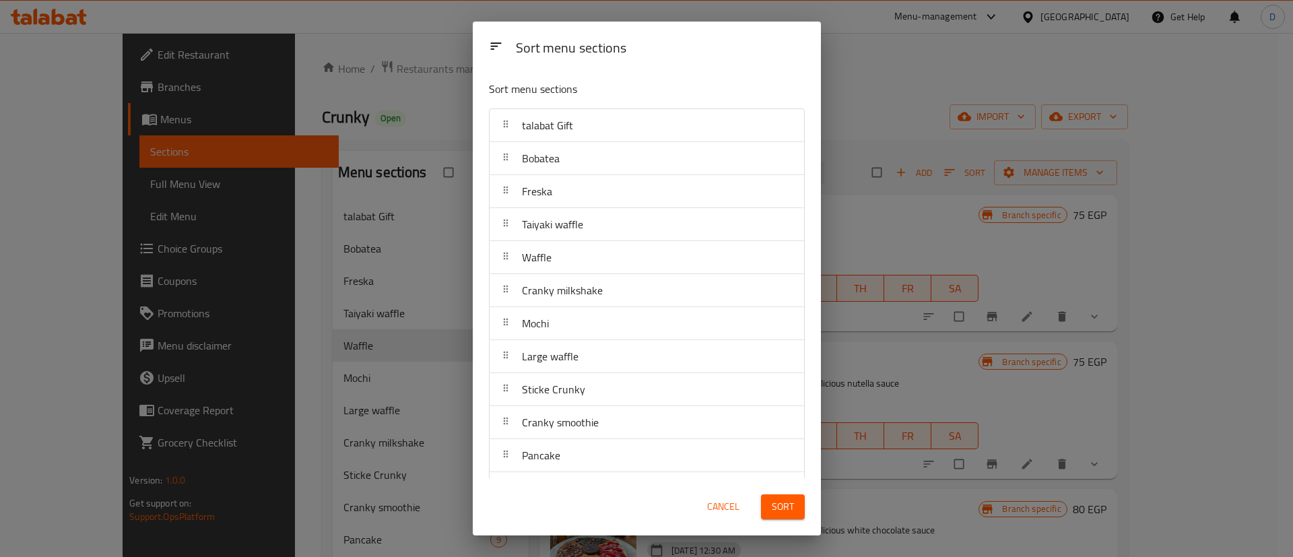
click at [776, 504] on span "Sort" at bounding box center [783, 506] width 22 height 17
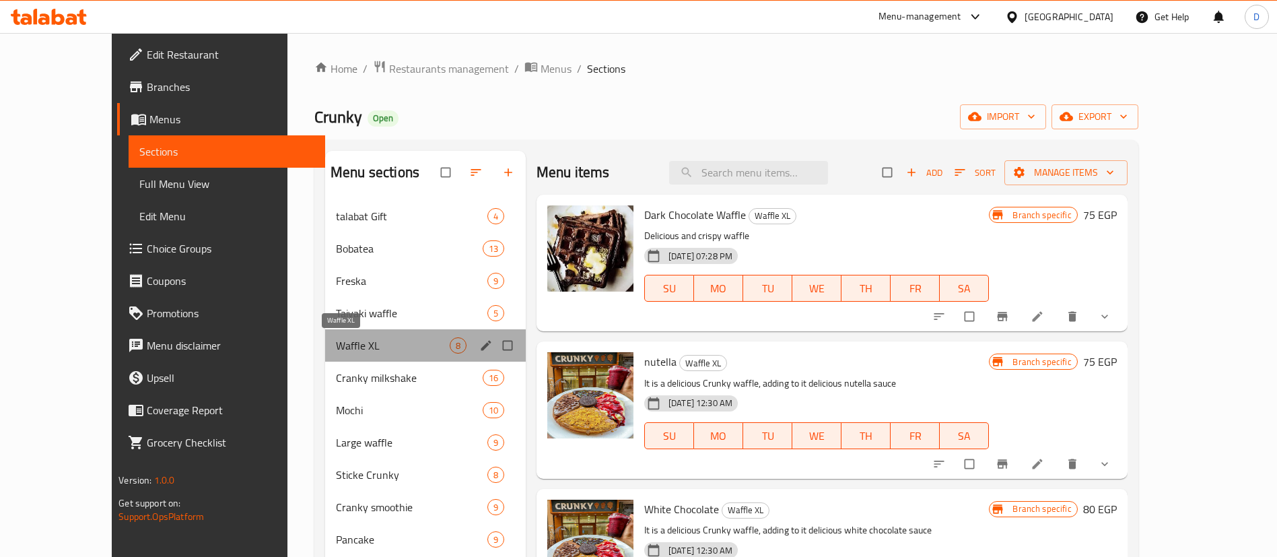
click at [336, 346] on span "Waffle XL" at bounding box center [393, 345] width 114 height 16
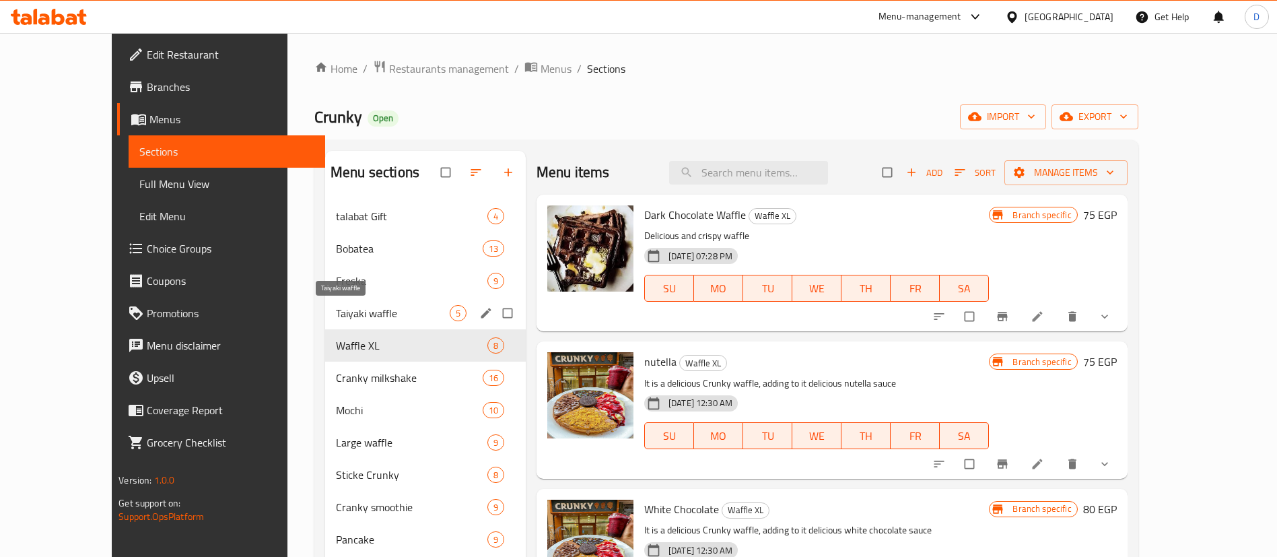
click at [361, 316] on span "Taiyaki waffle" at bounding box center [393, 313] width 114 height 16
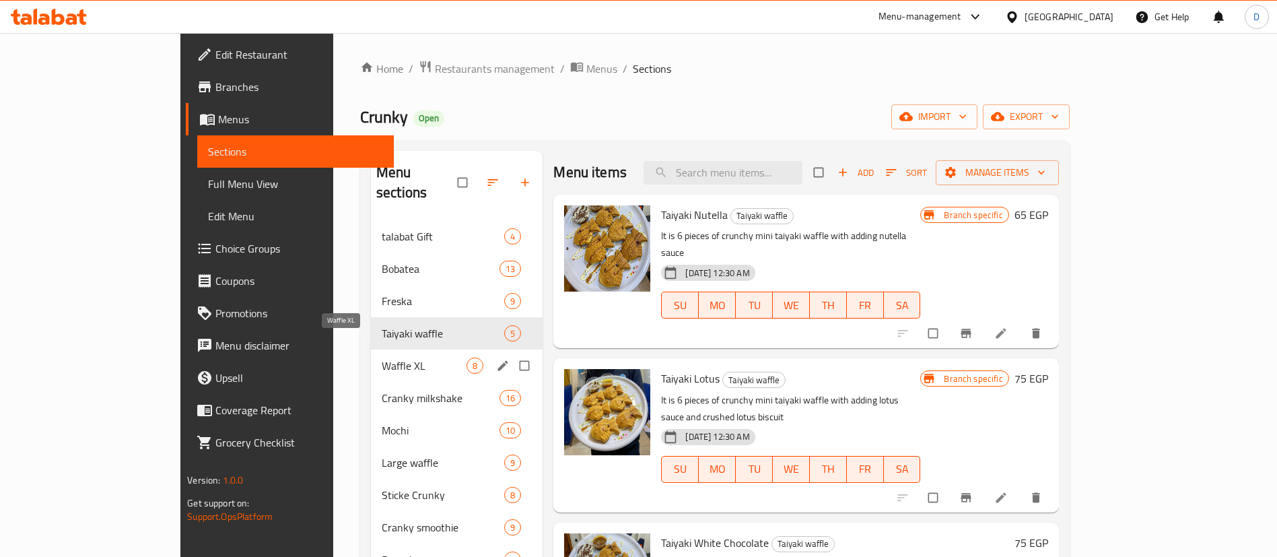
click at [382, 358] on span "Waffle XL" at bounding box center [424, 366] width 85 height 16
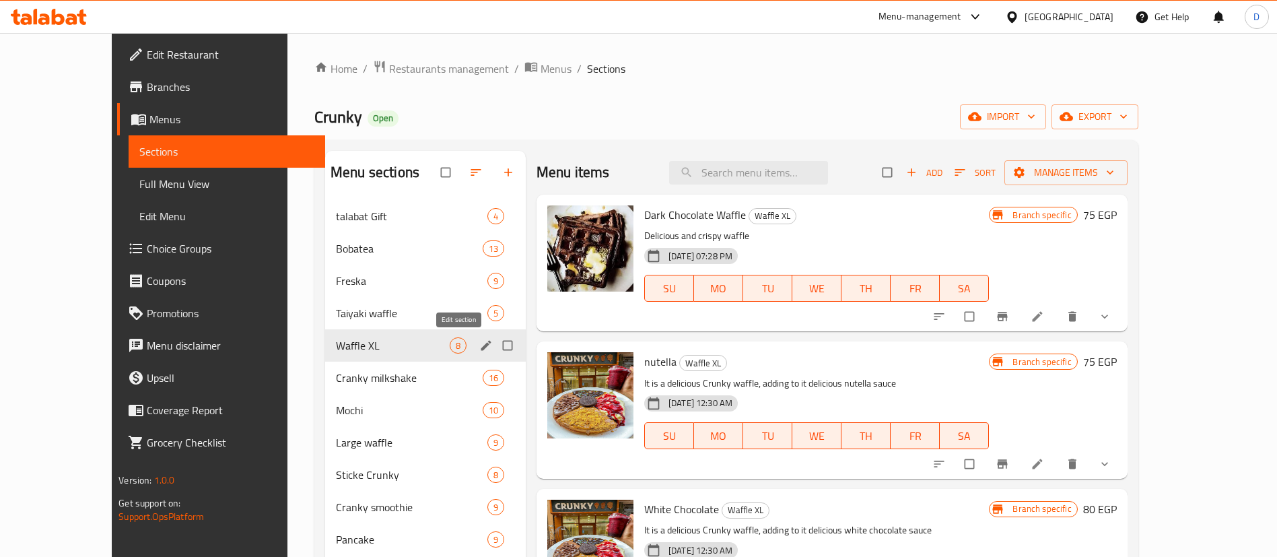
click at [479, 349] on icon "edit" at bounding box center [485, 345] width 13 height 13
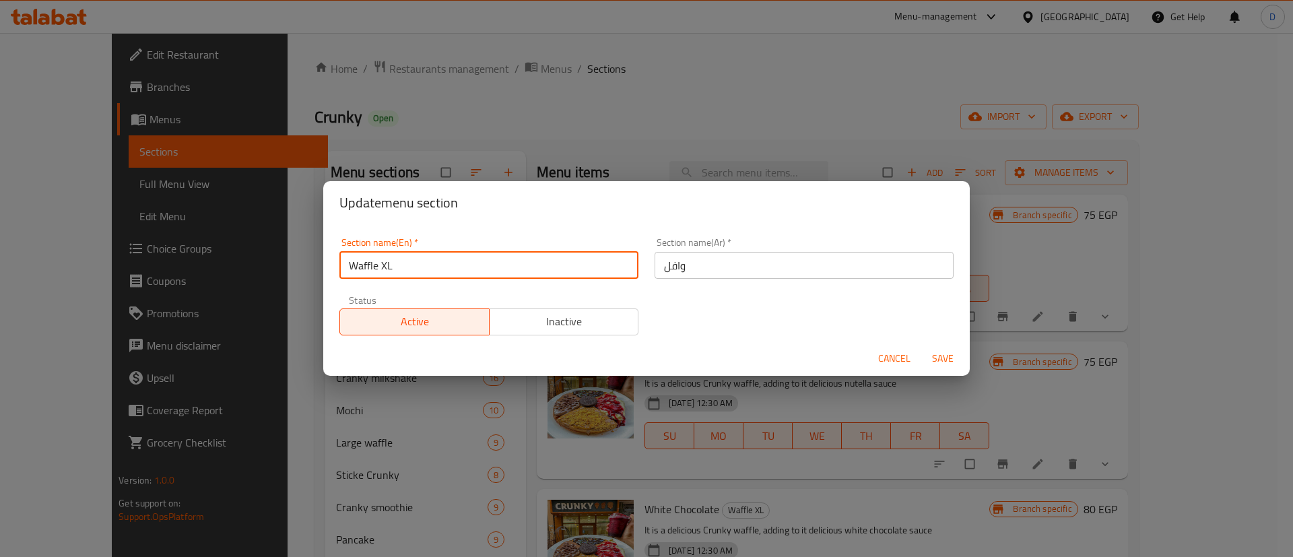
click at [376, 254] on input "Waffle XL" at bounding box center [488, 265] width 299 height 27
drag, startPoint x: 380, startPoint y: 268, endPoint x: 404, endPoint y: 273, distance: 24.7
click at [404, 271] on input "Waffle XL" at bounding box center [488, 265] width 299 height 27
type input "Waffle"
click at [947, 350] on span "Save" at bounding box center [942, 358] width 32 height 17
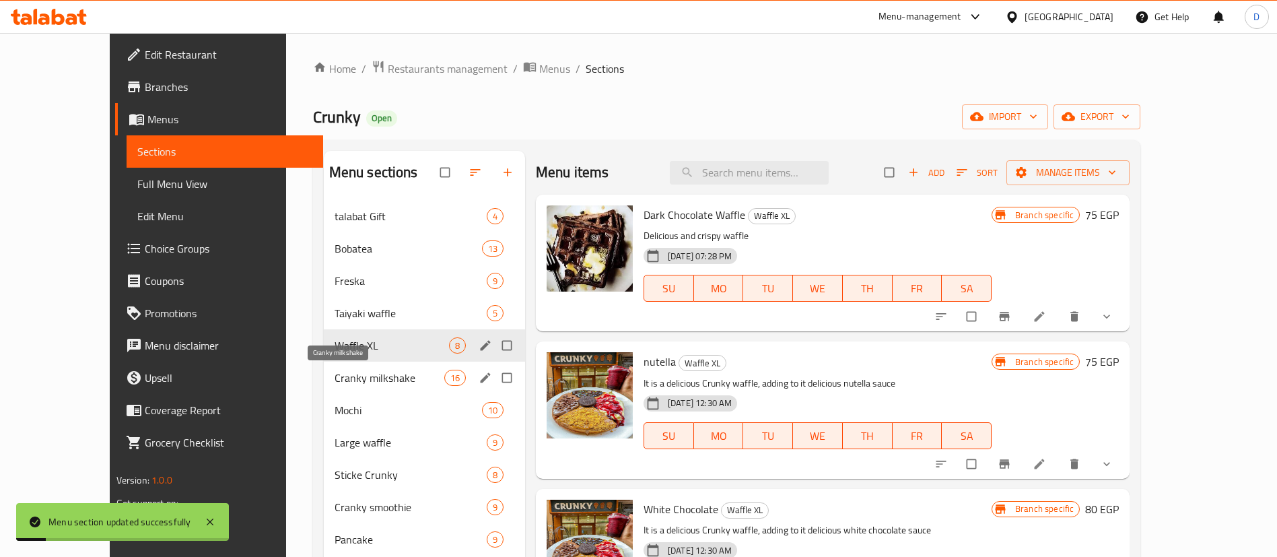
click at [358, 371] on span "Cranky milkshake" at bounding box center [390, 378] width 110 height 16
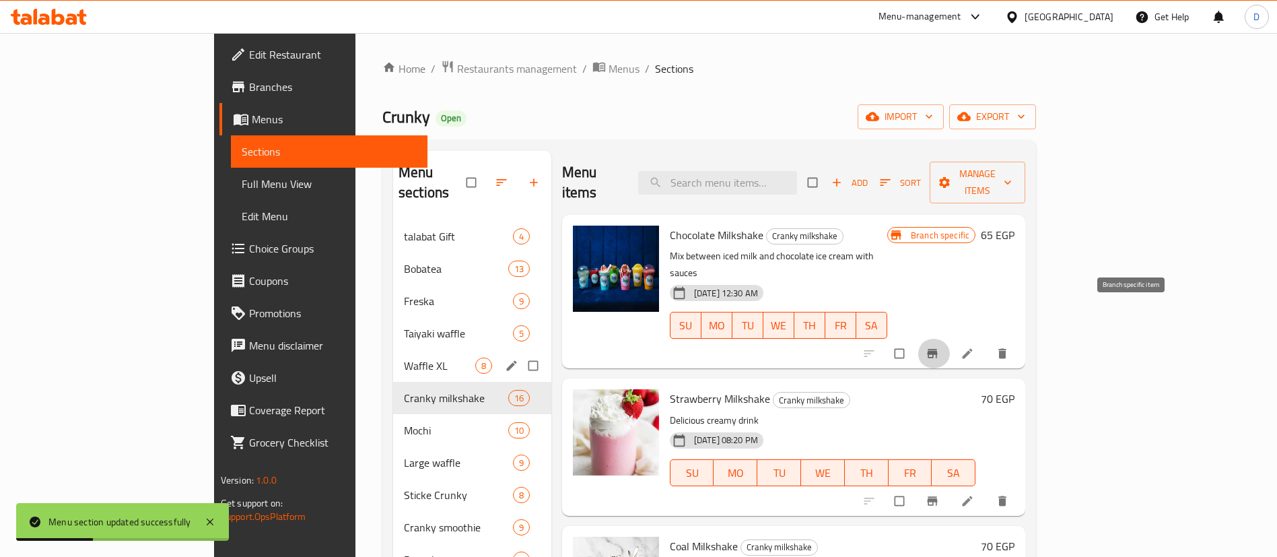
click at [939, 347] on icon "Branch-specific-item" at bounding box center [932, 353] width 13 height 13
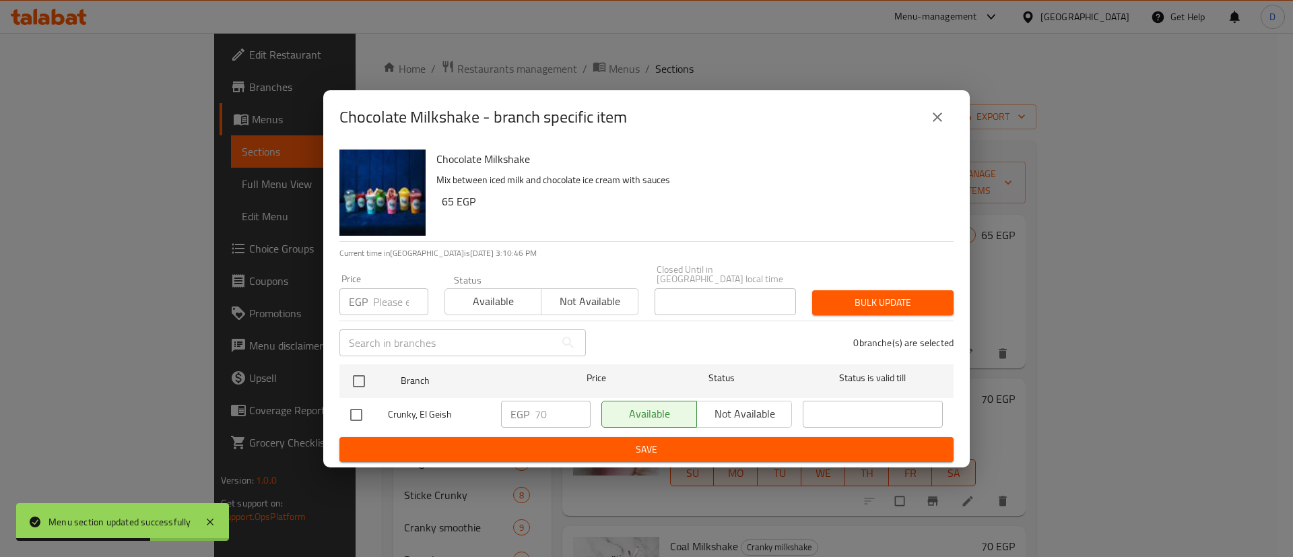
click at [362, 368] on input "checkbox" at bounding box center [359, 381] width 28 height 28
checkbox input "true"
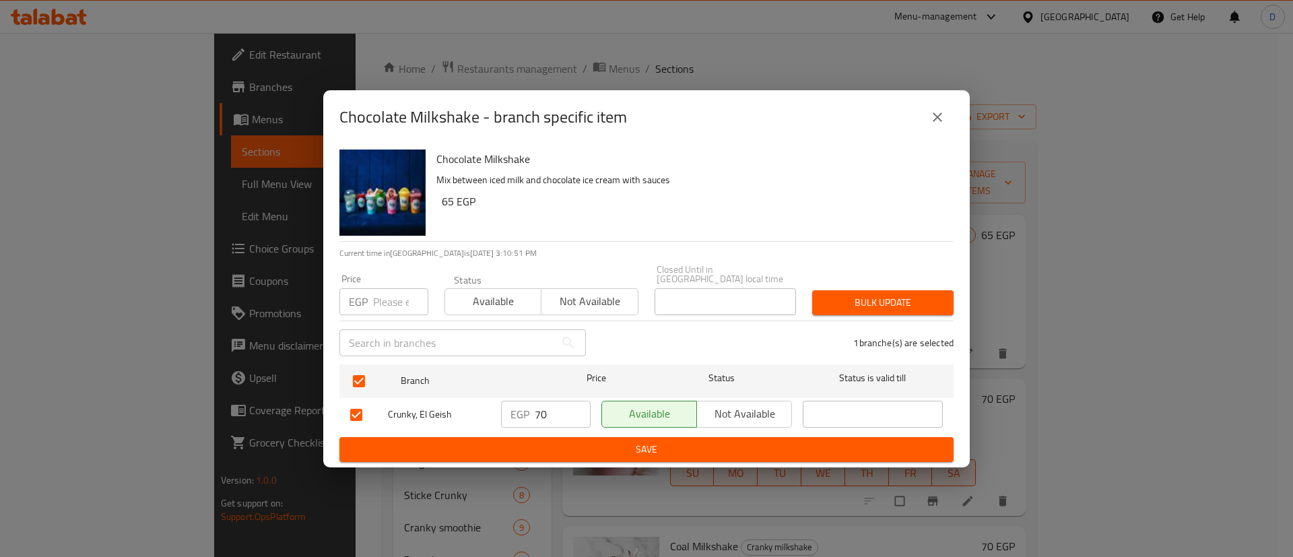
click at [547, 411] on input "70" at bounding box center [563, 414] width 56 height 27
type input "75"
click at [556, 444] on span "Save" at bounding box center [646, 449] width 592 height 17
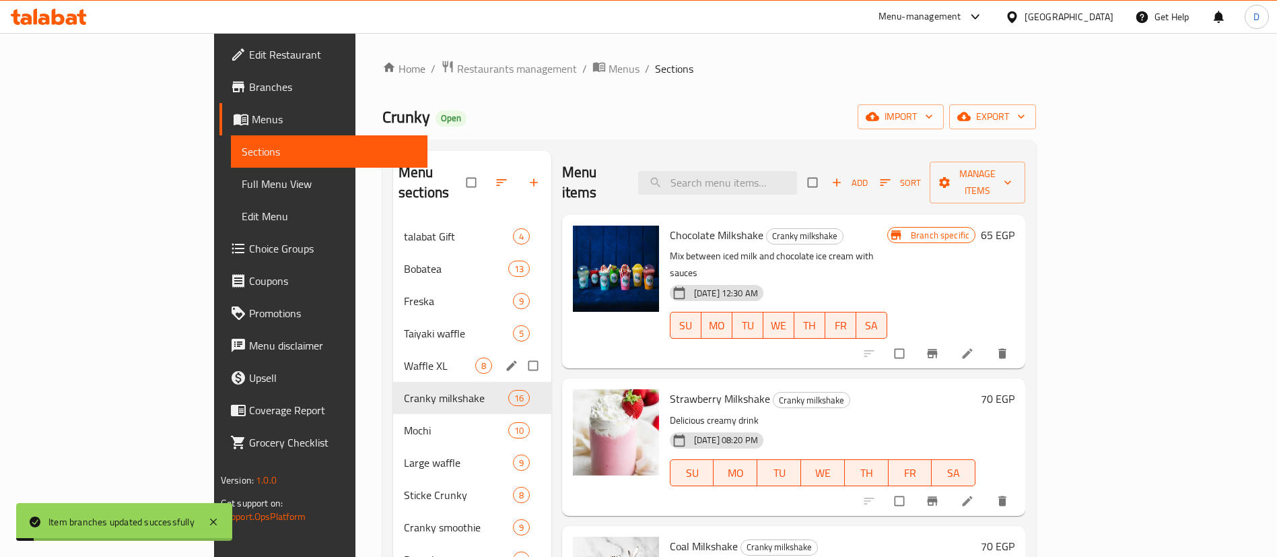
scroll to position [101, 0]
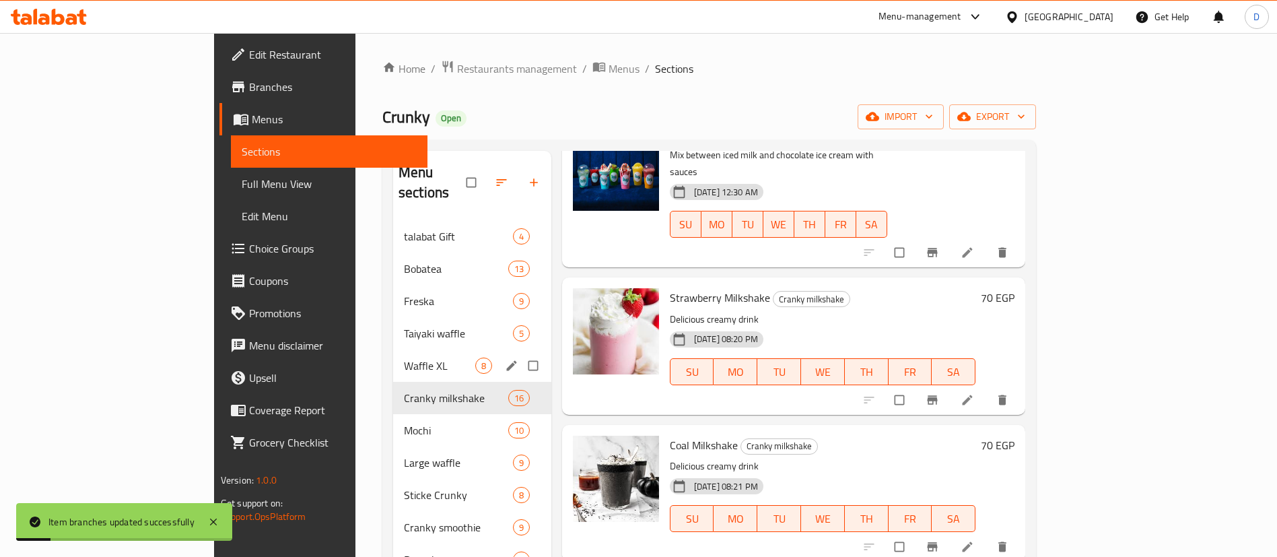
click at [1015, 288] on h6 "70 EGP" at bounding box center [998, 297] width 34 height 19
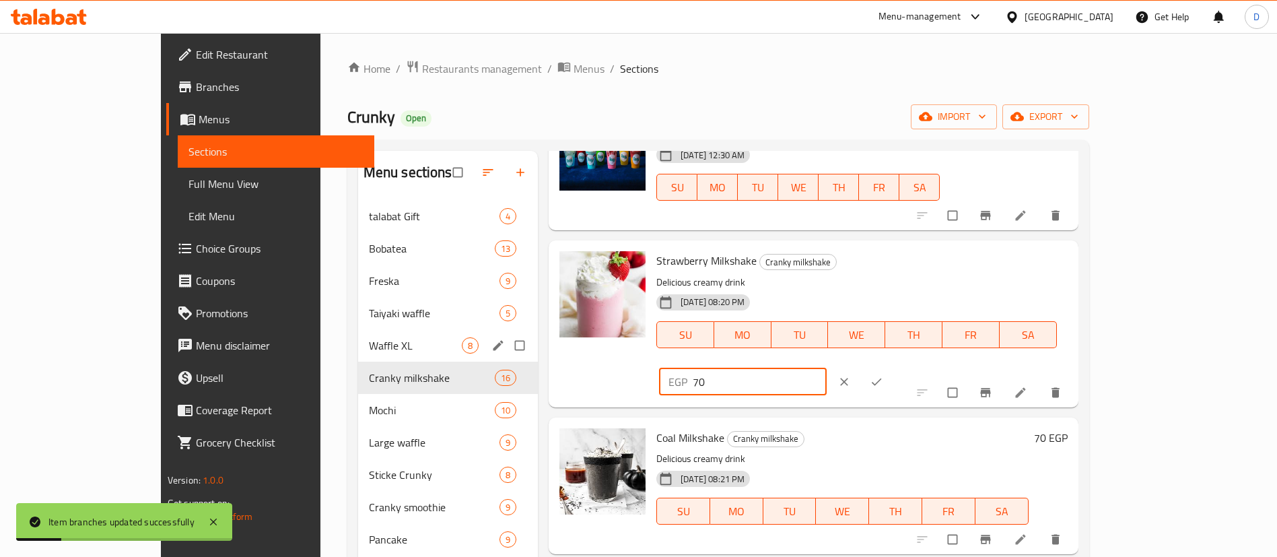
click at [827, 368] on input "70" at bounding box center [760, 381] width 134 height 27
type input "75"
click at [883, 375] on icon "ok" at bounding box center [876, 381] width 13 height 13
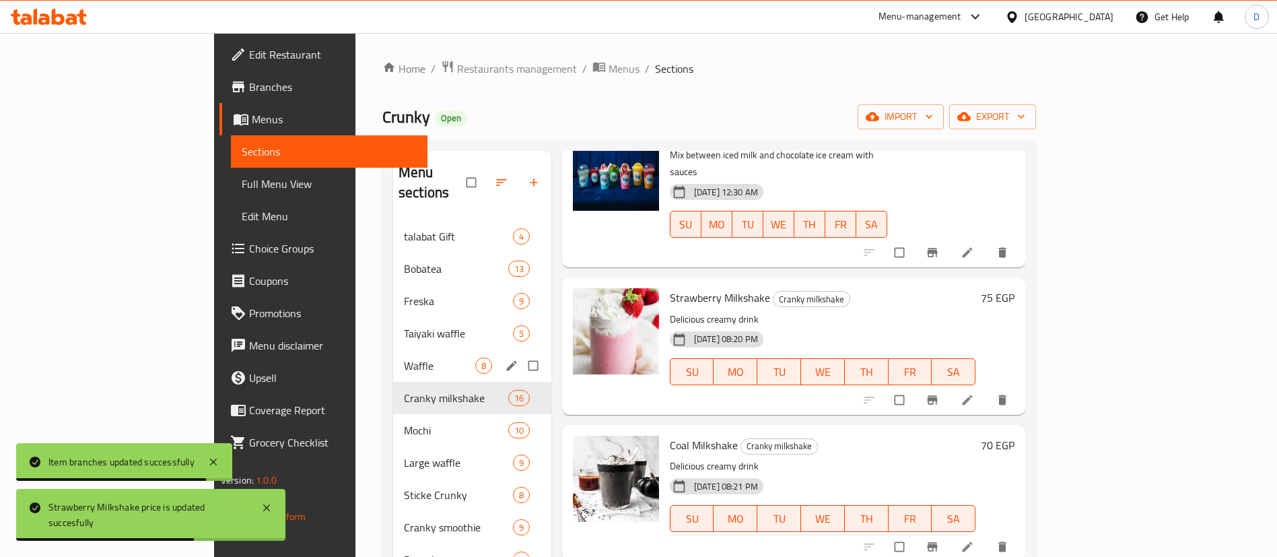
click at [1015, 436] on h6 "70 EGP" at bounding box center [998, 445] width 34 height 19
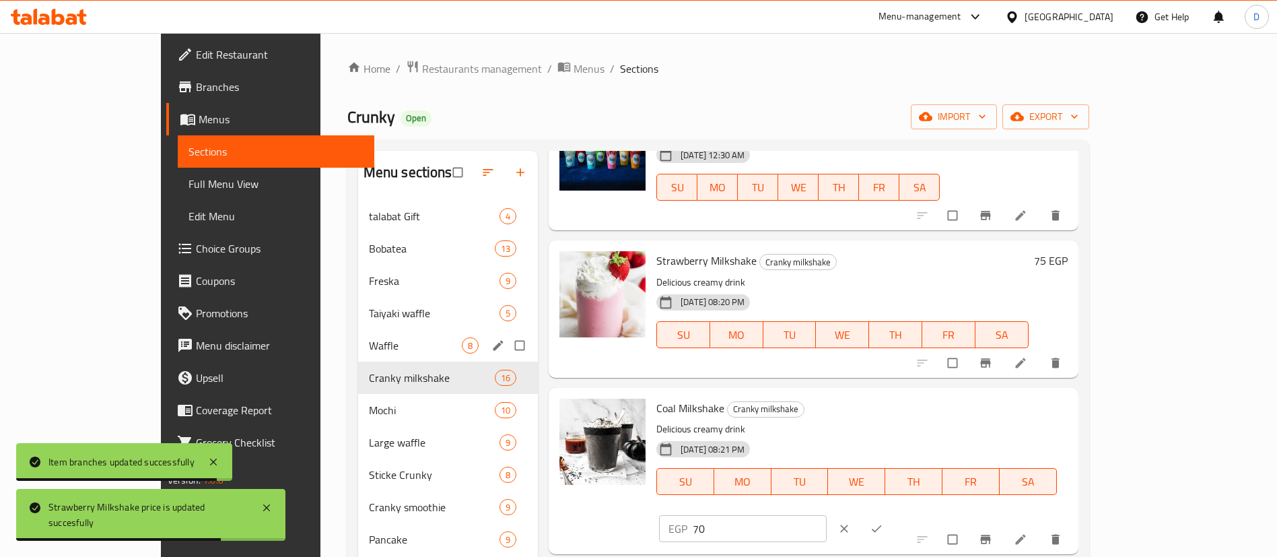
click at [827, 515] on input "70" at bounding box center [760, 528] width 134 height 27
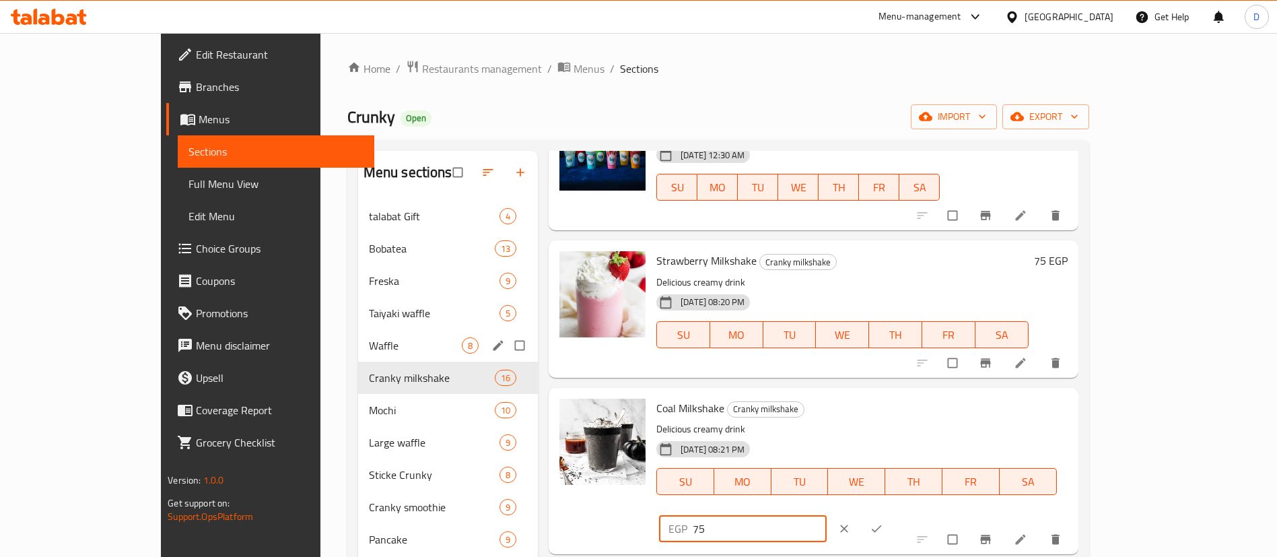
type input "75"
click at [882, 525] on icon "ok" at bounding box center [877, 528] width 10 height 7
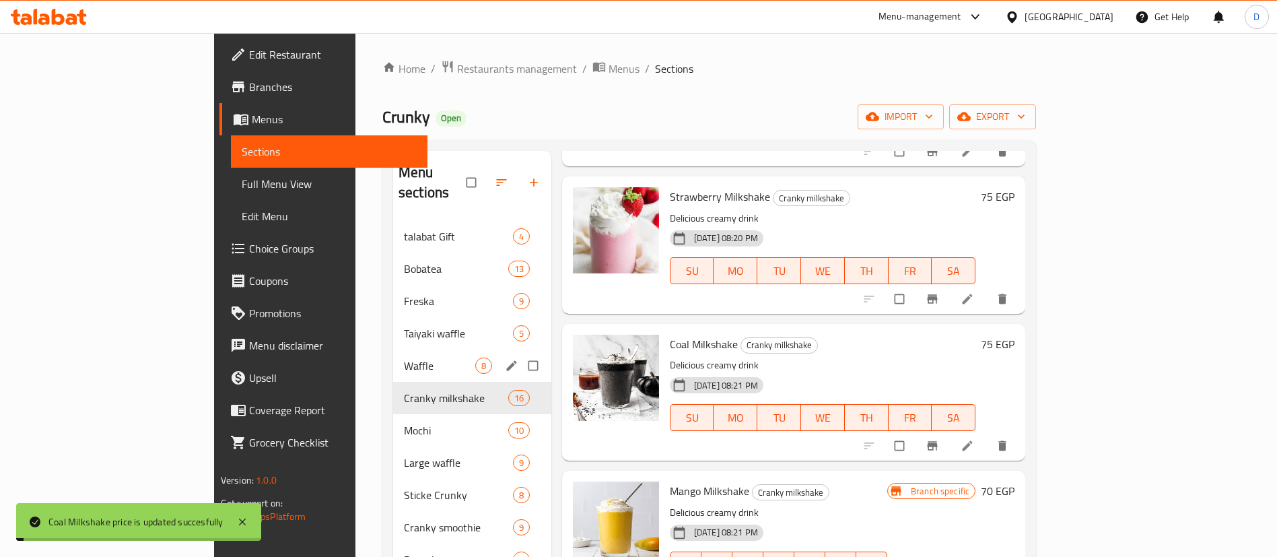
scroll to position [303, 0]
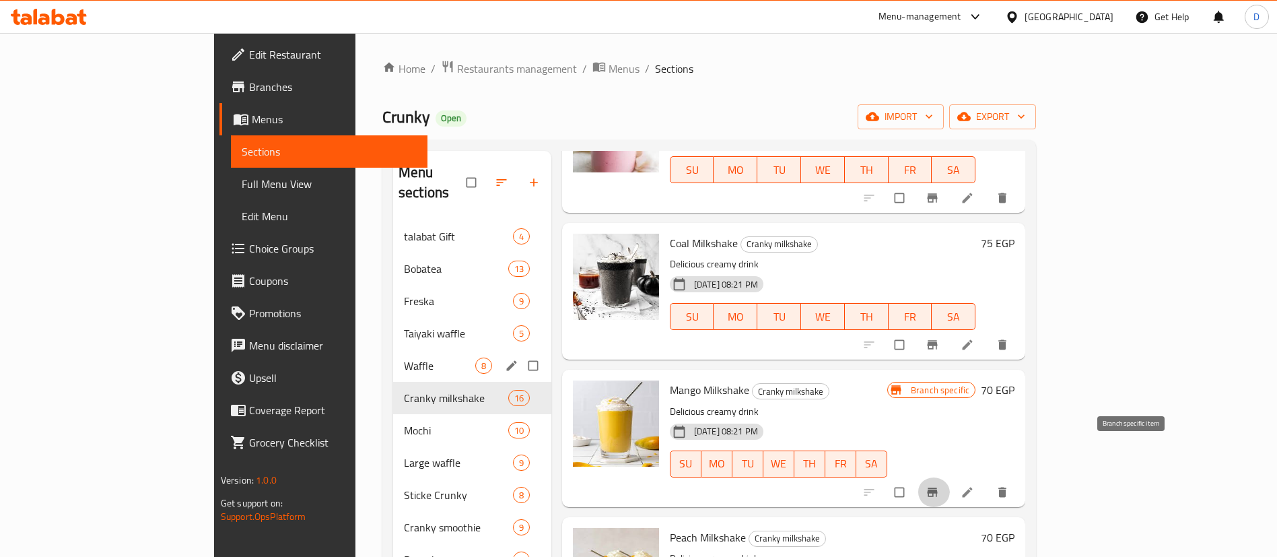
click at [950, 477] on button "Branch-specific-item" at bounding box center [934, 492] width 32 height 30
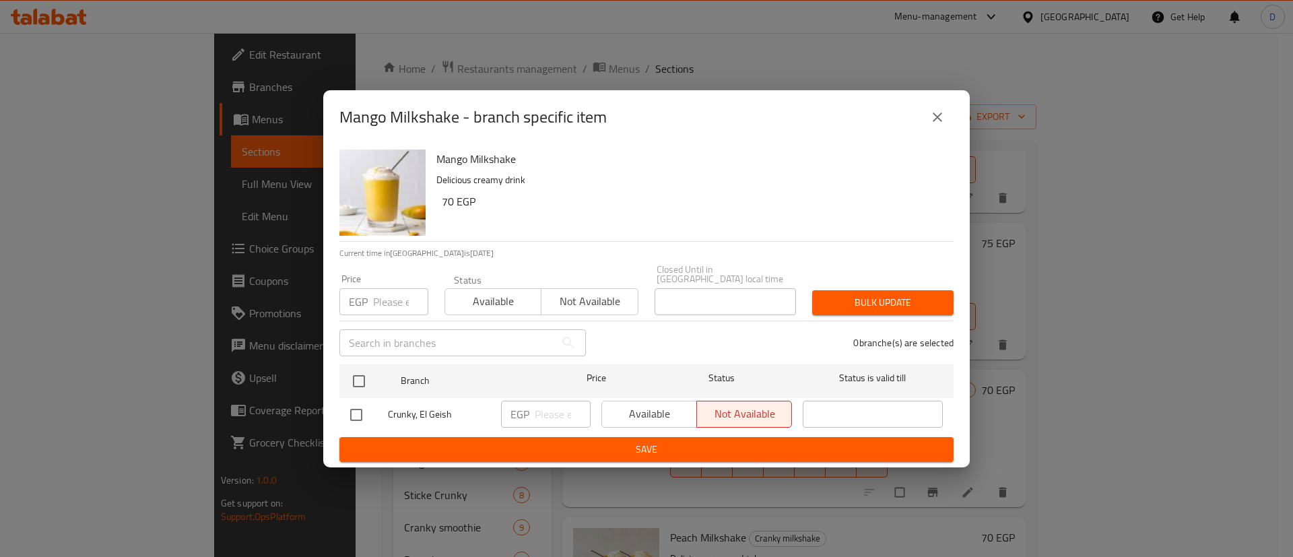
drag, startPoint x: 360, startPoint y: 375, endPoint x: 589, endPoint y: 434, distance: 236.9
click at [362, 376] on input "checkbox" at bounding box center [359, 381] width 28 height 28
checkbox input "true"
click at [566, 411] on input "number" at bounding box center [563, 414] width 56 height 27
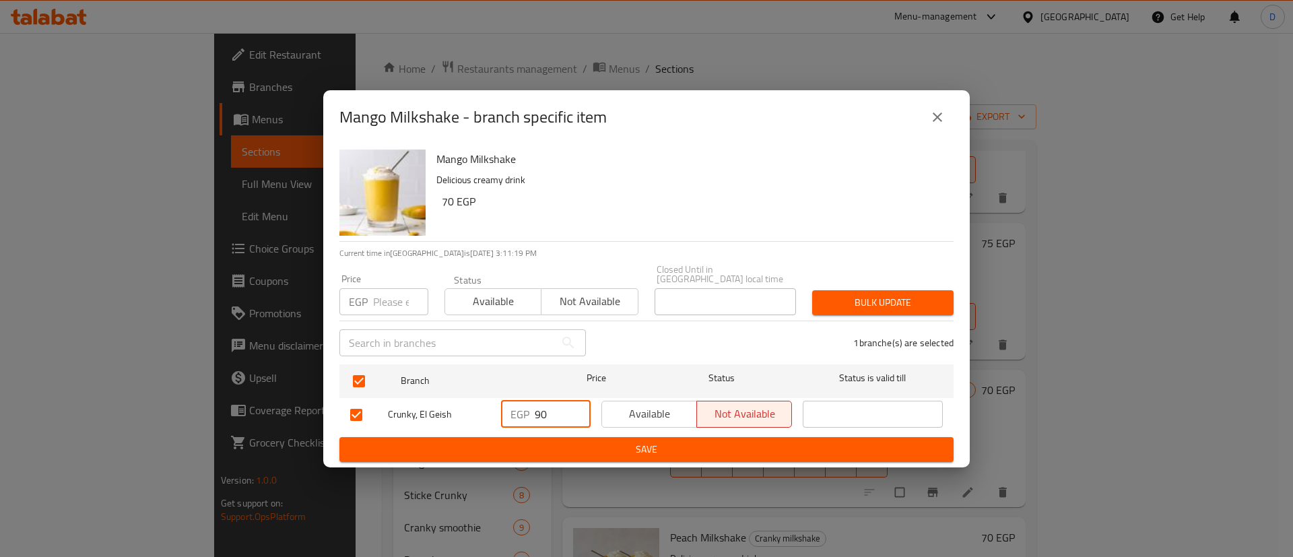
type input "90"
click at [568, 431] on ul "Branch Price Status Status is valid till Crunky, El Geish EGP 90 ​ Available No…" at bounding box center [646, 398] width 614 height 78
click at [667, 446] on span "Save" at bounding box center [646, 449] width 592 height 17
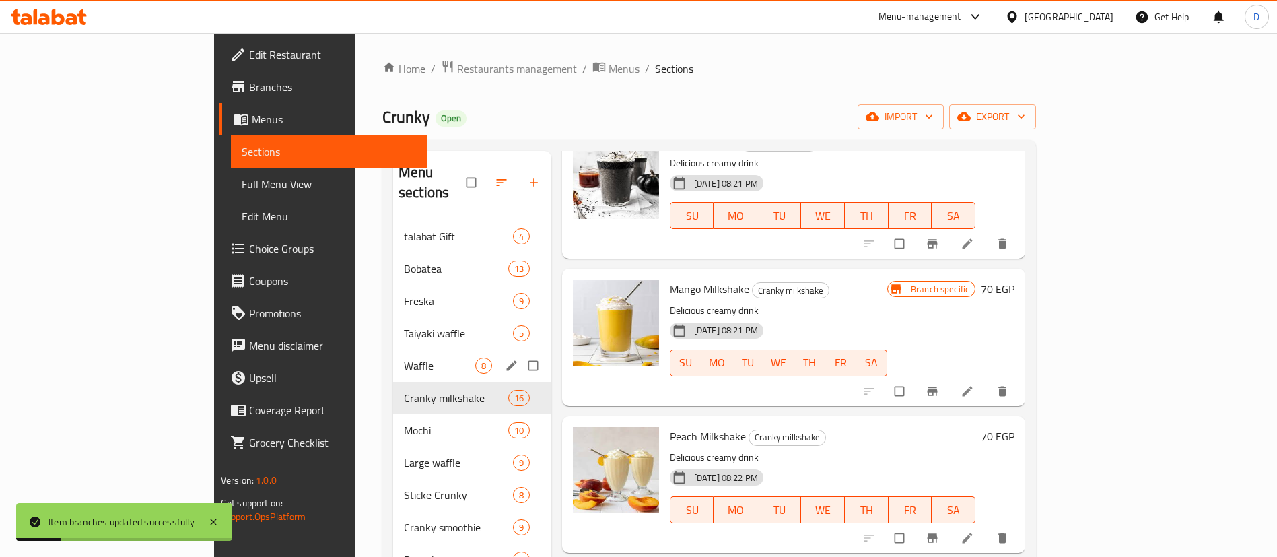
scroll to position [505, 0]
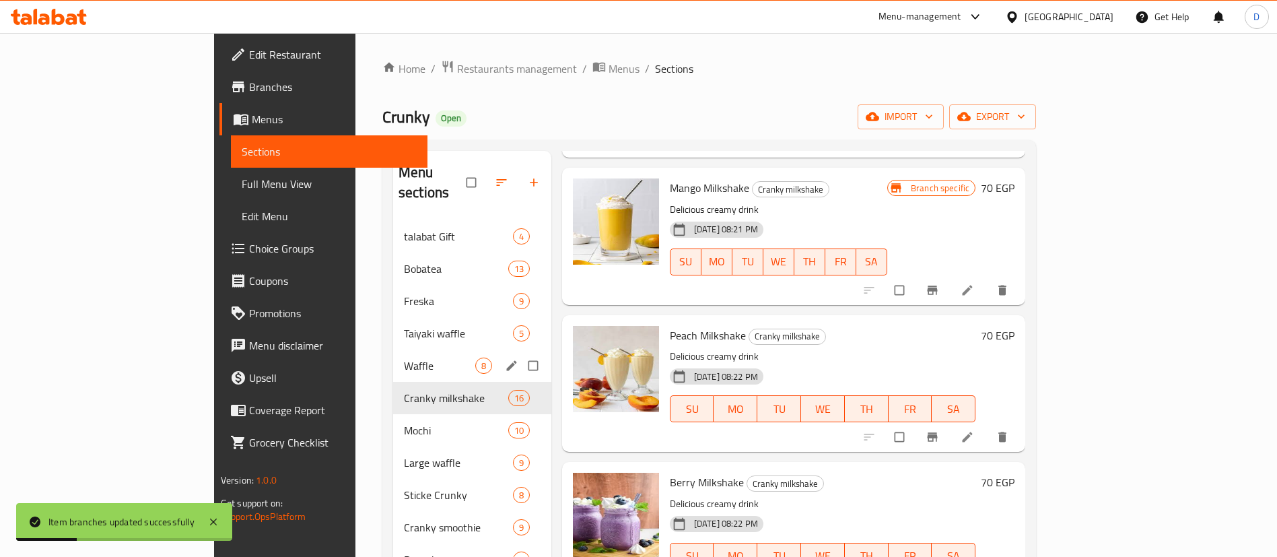
click at [1015, 326] on h6 "70 EGP" at bounding box center [998, 335] width 34 height 19
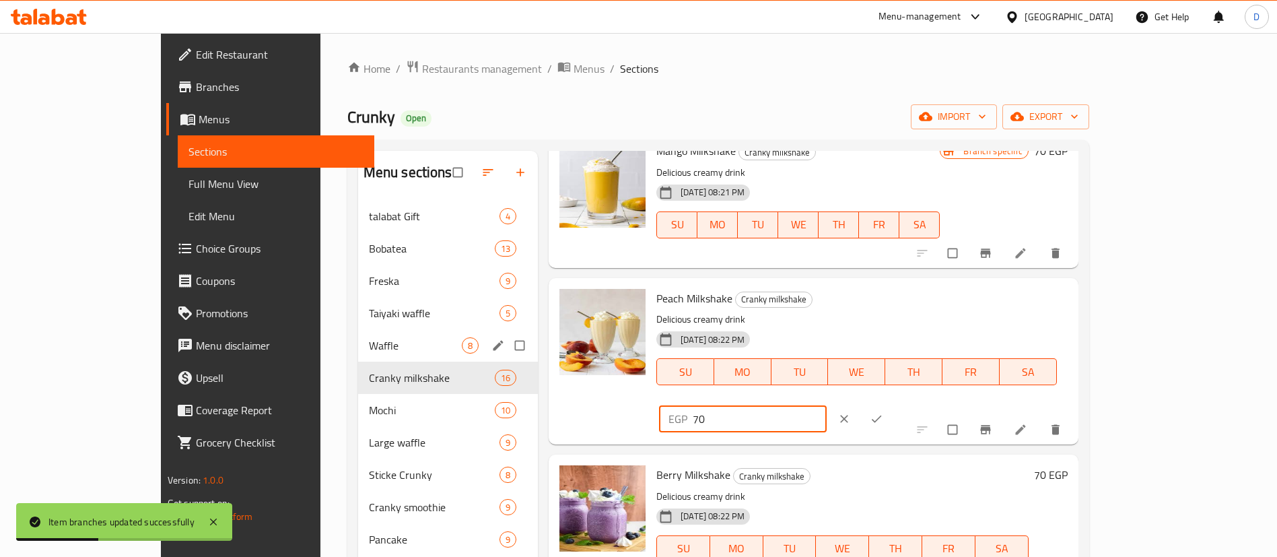
drag, startPoint x: 1036, startPoint y: 304, endPoint x: 1045, endPoint y: 304, distance: 8.8
click at [827, 405] on input "70" at bounding box center [760, 418] width 134 height 27
type input "75"
click at [883, 412] on icon "ok" at bounding box center [876, 418] width 13 height 13
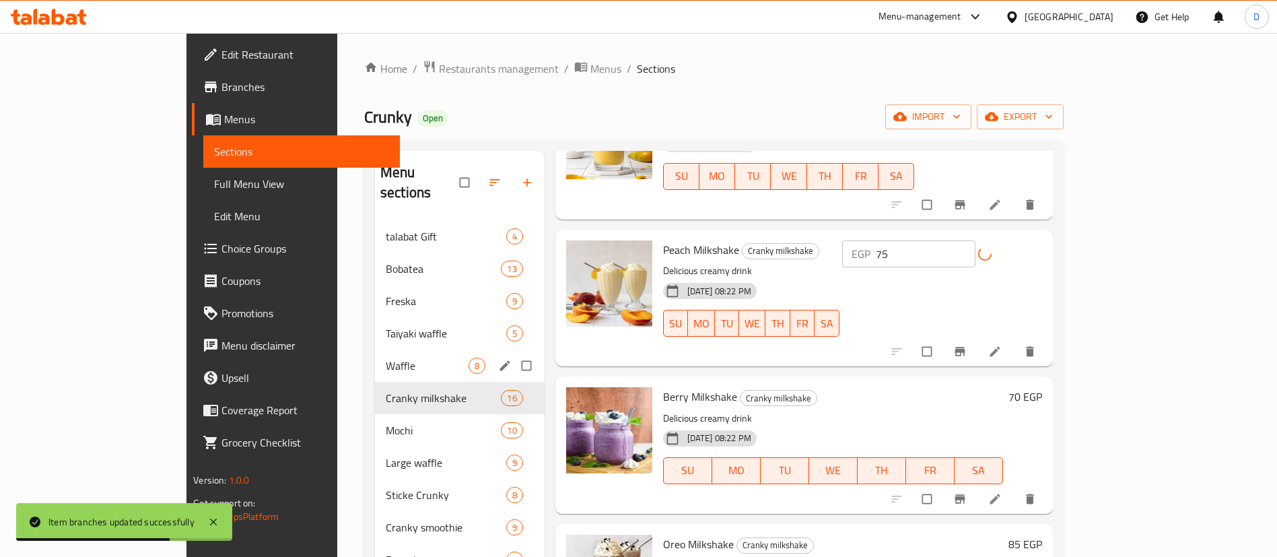
scroll to position [606, 0]
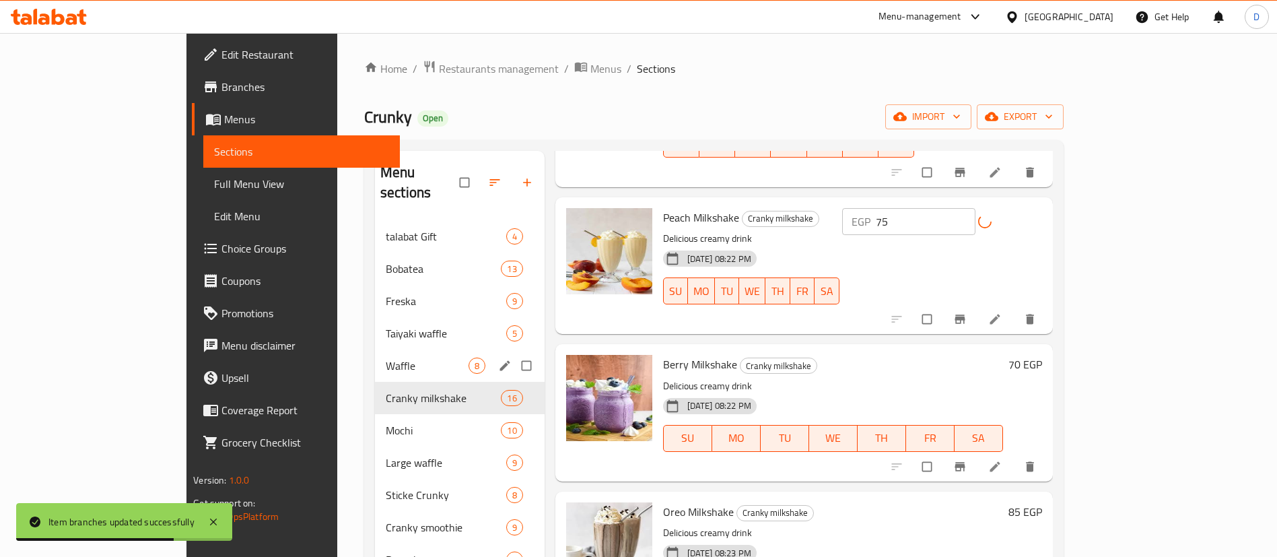
click at [1042, 355] on h6 "70 EGP" at bounding box center [1026, 364] width 34 height 19
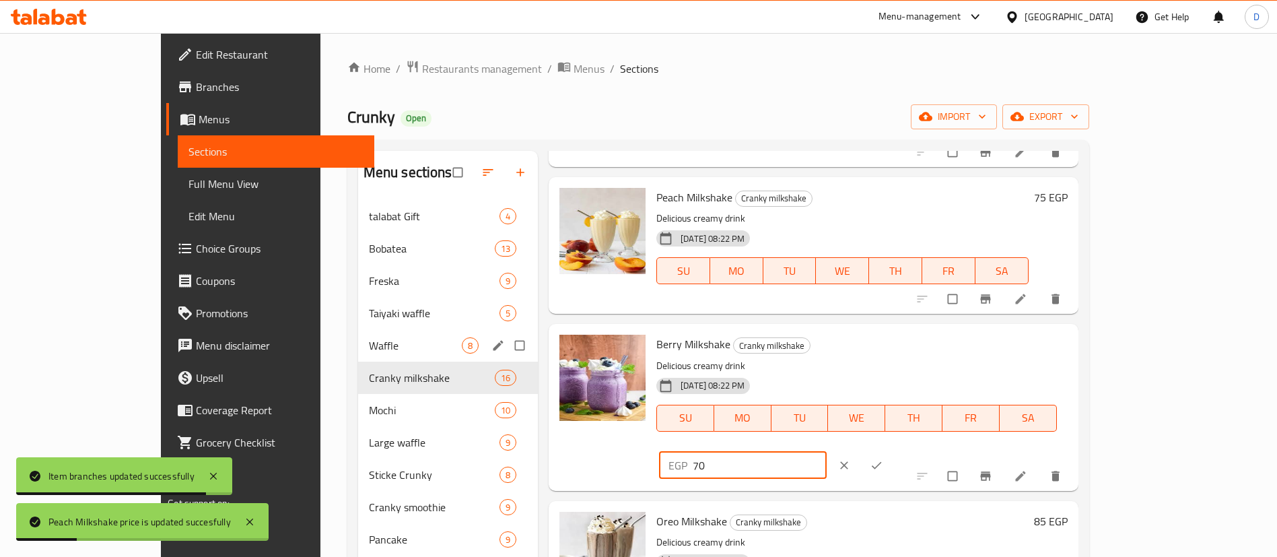
click at [827, 452] on input "70" at bounding box center [760, 465] width 134 height 27
type input "75"
click at [894, 450] on button "ok" at bounding box center [878, 465] width 32 height 30
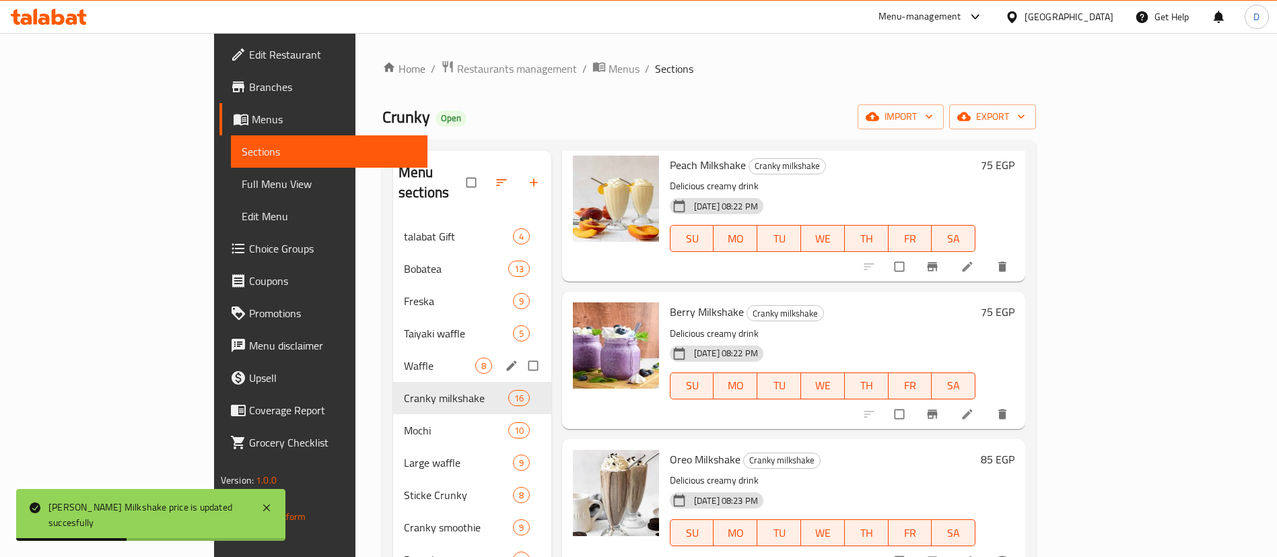
scroll to position [707, 0]
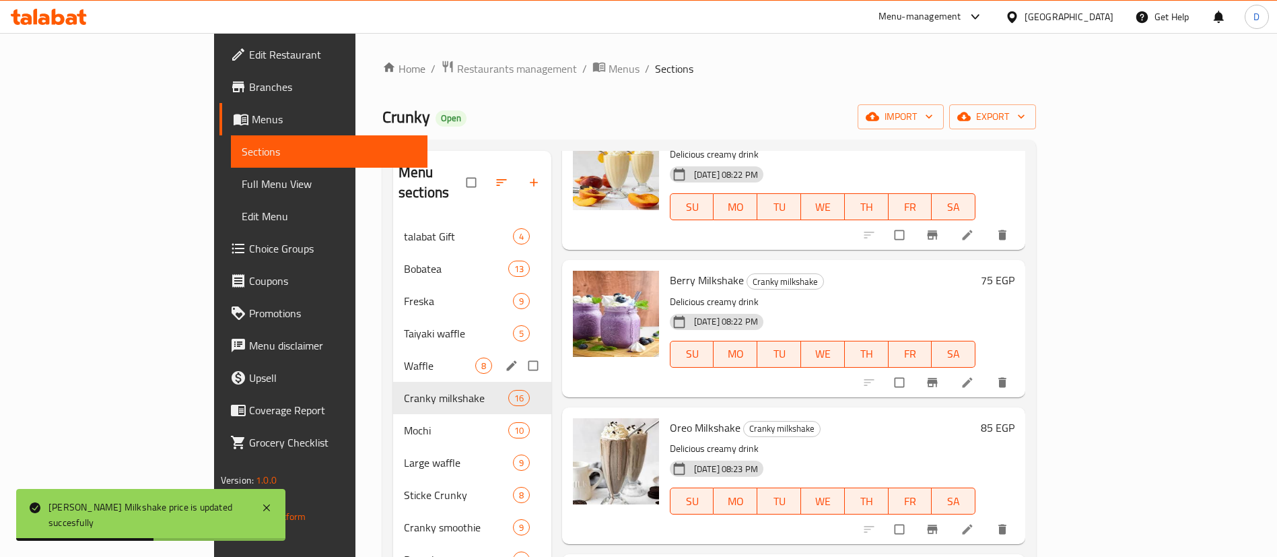
click at [1015, 418] on h6 "85 EGP" at bounding box center [998, 427] width 34 height 19
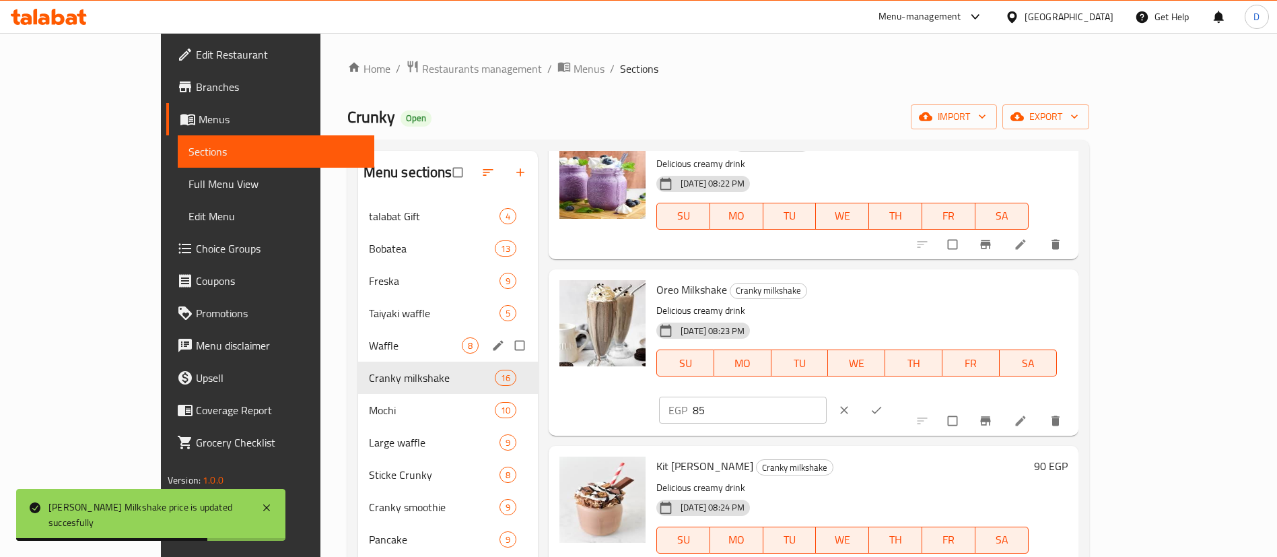
scroll to position [909, 0]
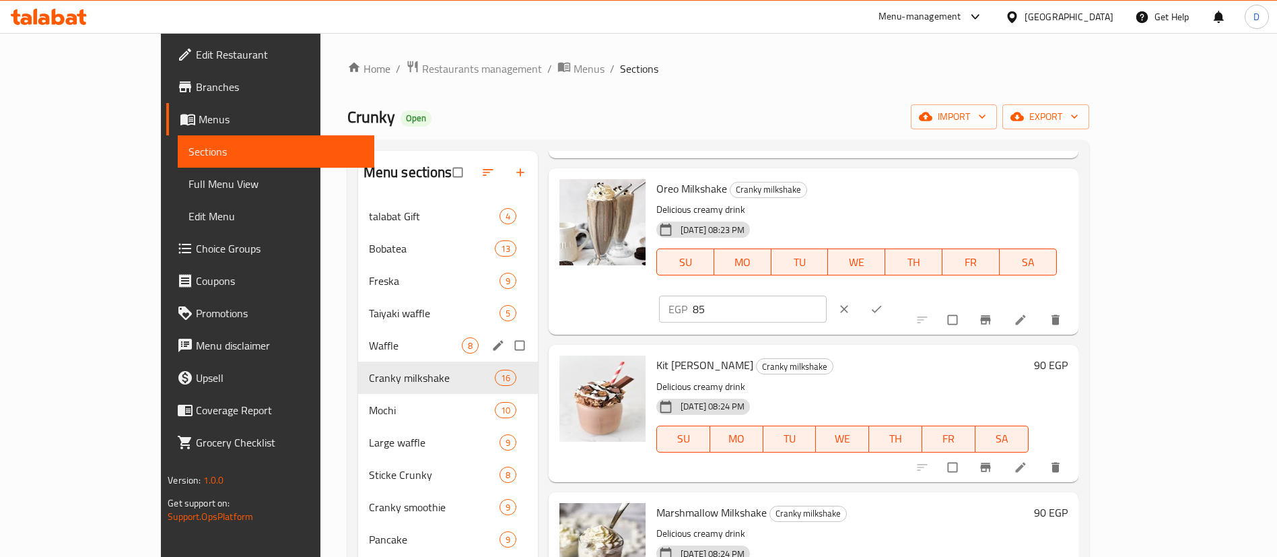
click at [1068, 355] on h6 "90 EGP" at bounding box center [1051, 364] width 34 height 19
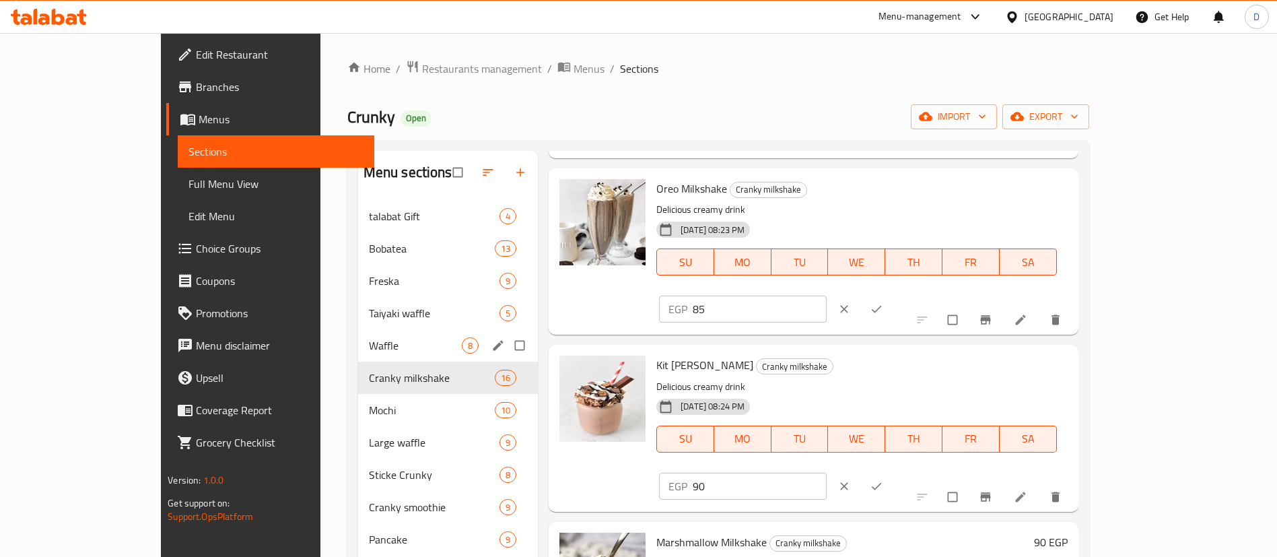
click at [827, 473] on input "90" at bounding box center [760, 486] width 134 height 27
type input "85"
click at [883, 479] on icon "ok" at bounding box center [876, 485] width 13 height 13
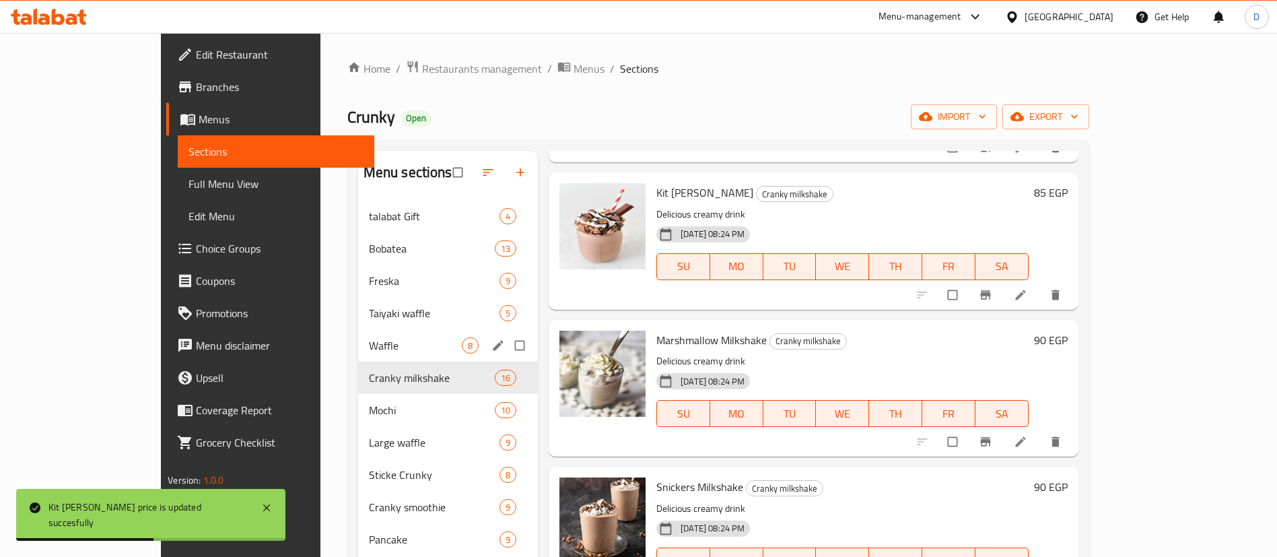
scroll to position [1111, 0]
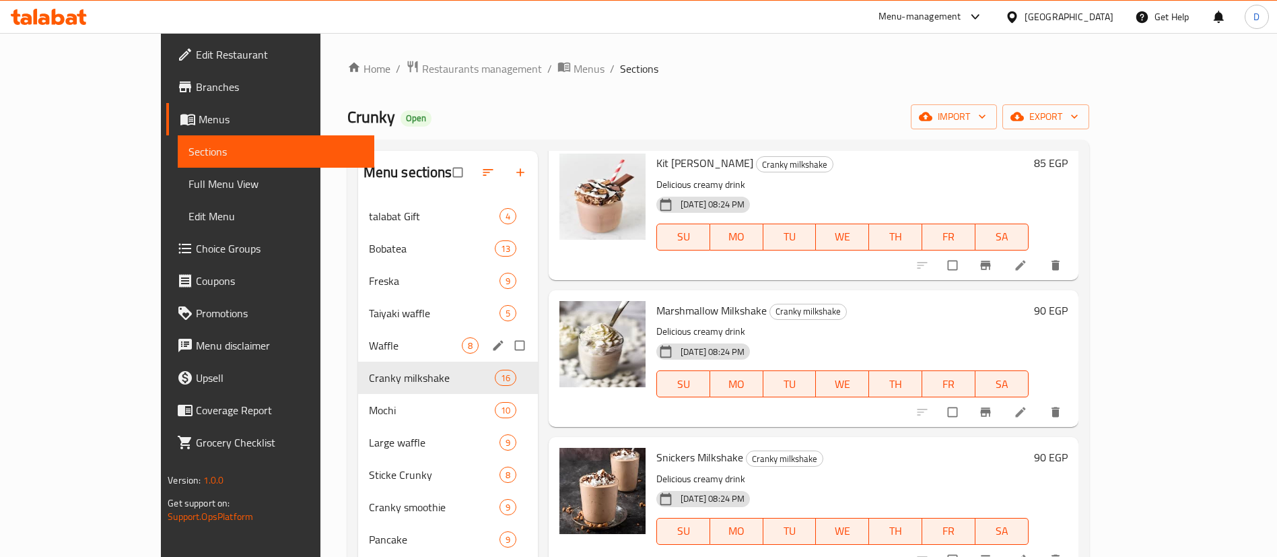
click at [1068, 301] on h6 "90 EGP" at bounding box center [1051, 310] width 34 height 19
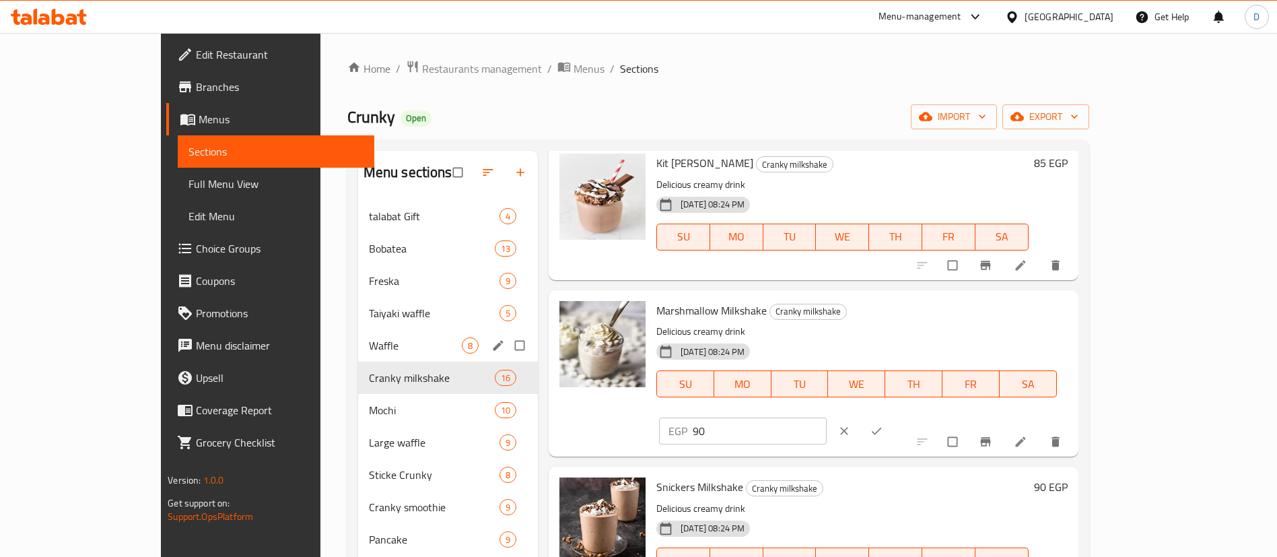
click at [1079, 290] on div "Marshmallow Milkshake Cranky milkshake Delicious creamy drink [DATE] 08:24 PM S…" at bounding box center [814, 373] width 530 height 166
click at [827, 417] on input "90" at bounding box center [760, 430] width 134 height 27
type input "85"
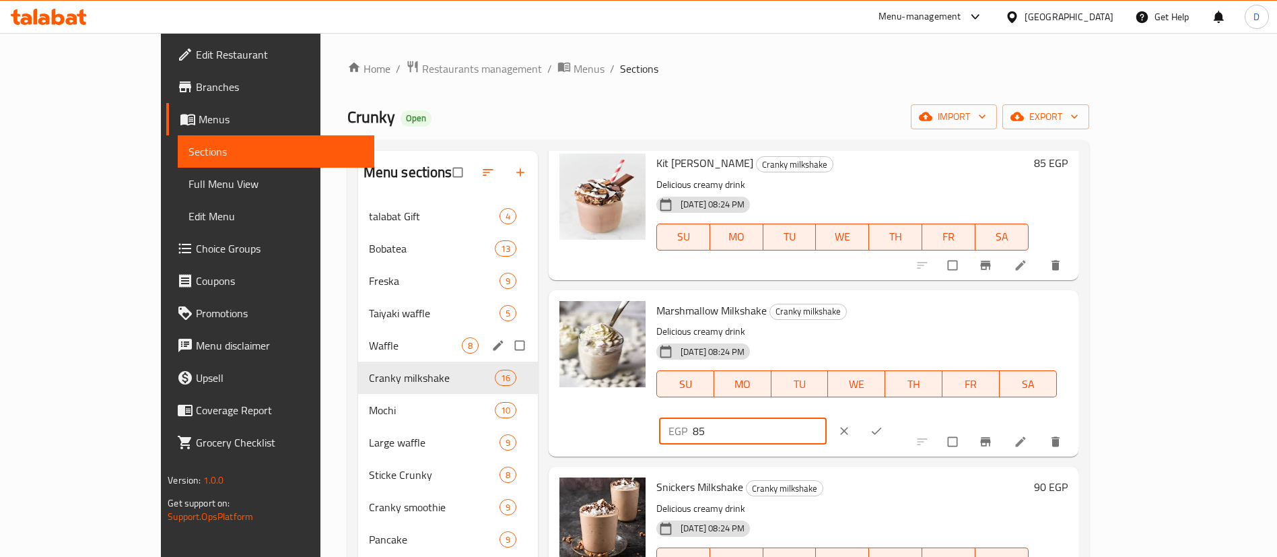
click at [883, 424] on icon "ok" at bounding box center [876, 430] width 13 height 13
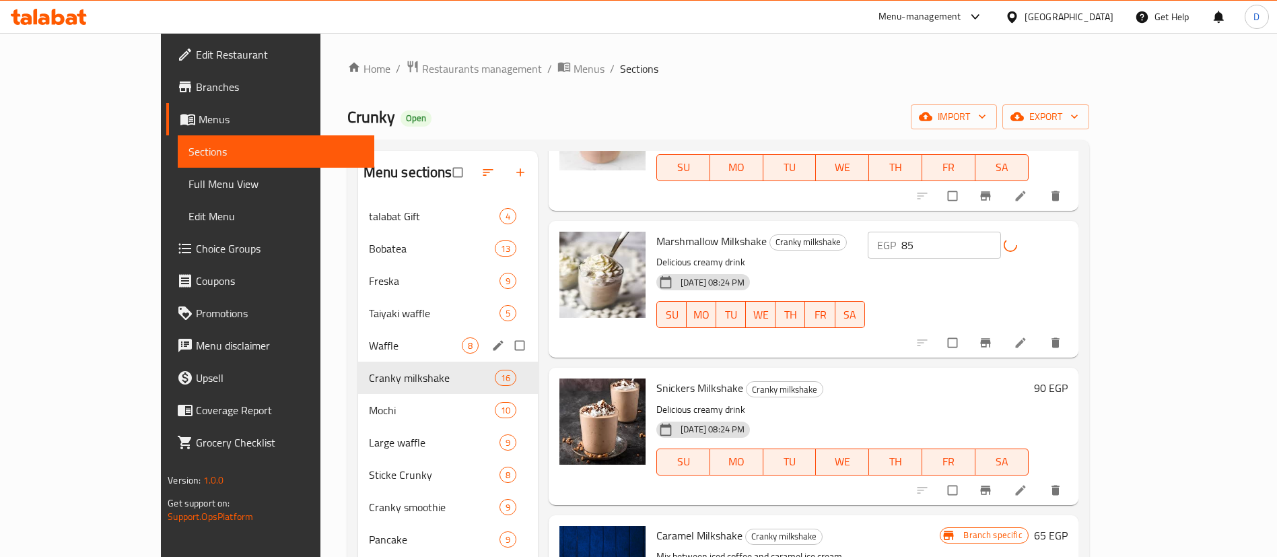
scroll to position [1212, 0]
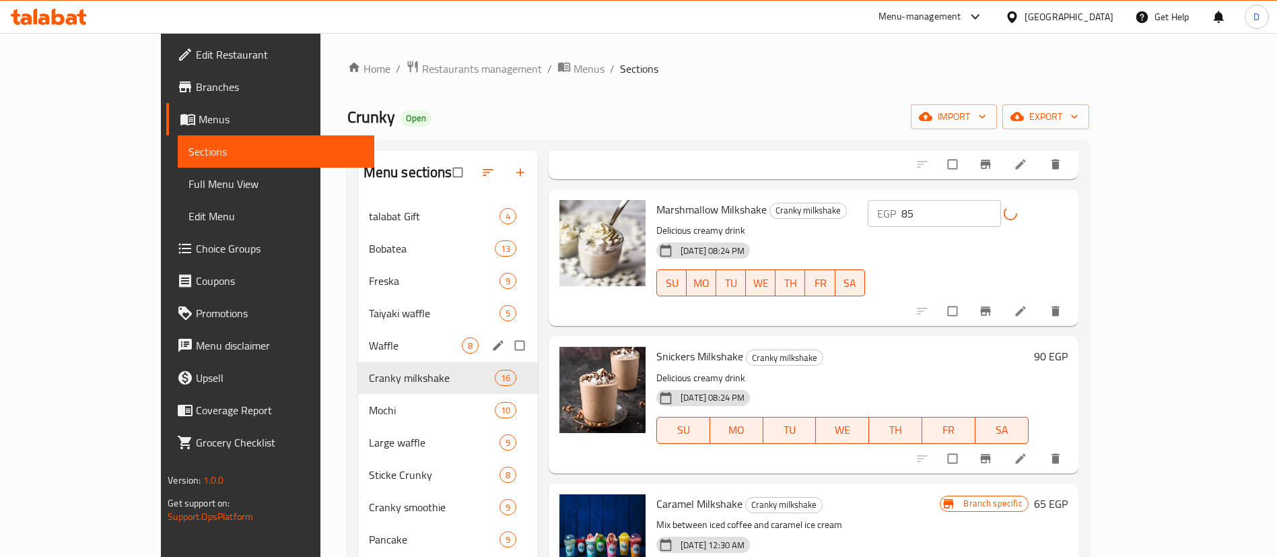
click at [1068, 347] on h6 "90 EGP" at bounding box center [1051, 356] width 34 height 19
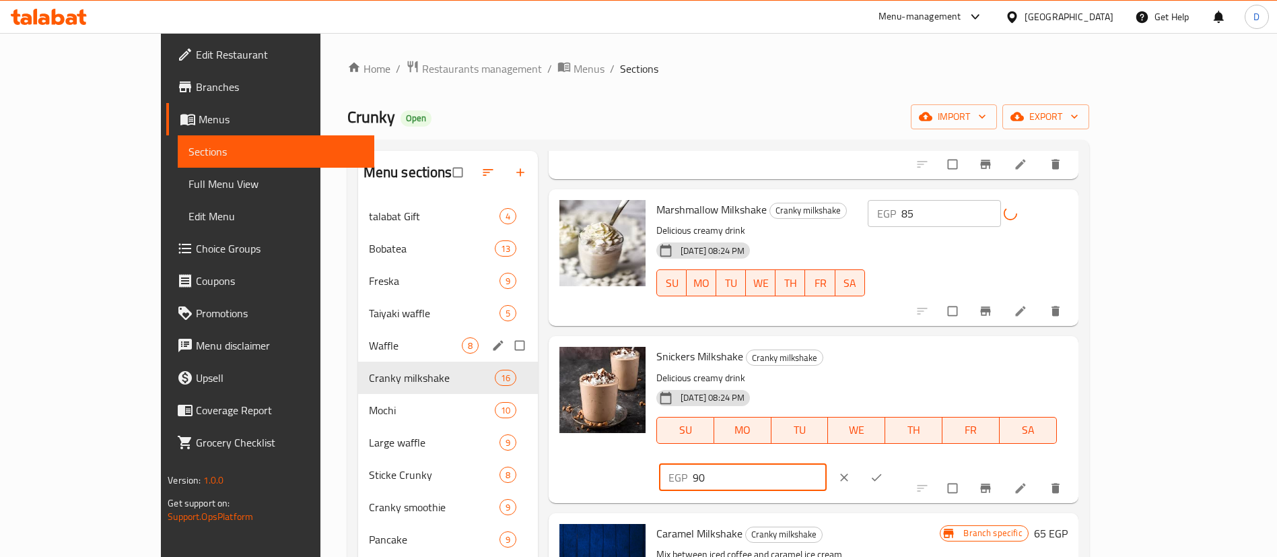
click at [827, 464] on input "90" at bounding box center [760, 477] width 134 height 27
type input "85"
click at [883, 471] on icon "ok" at bounding box center [876, 477] width 13 height 13
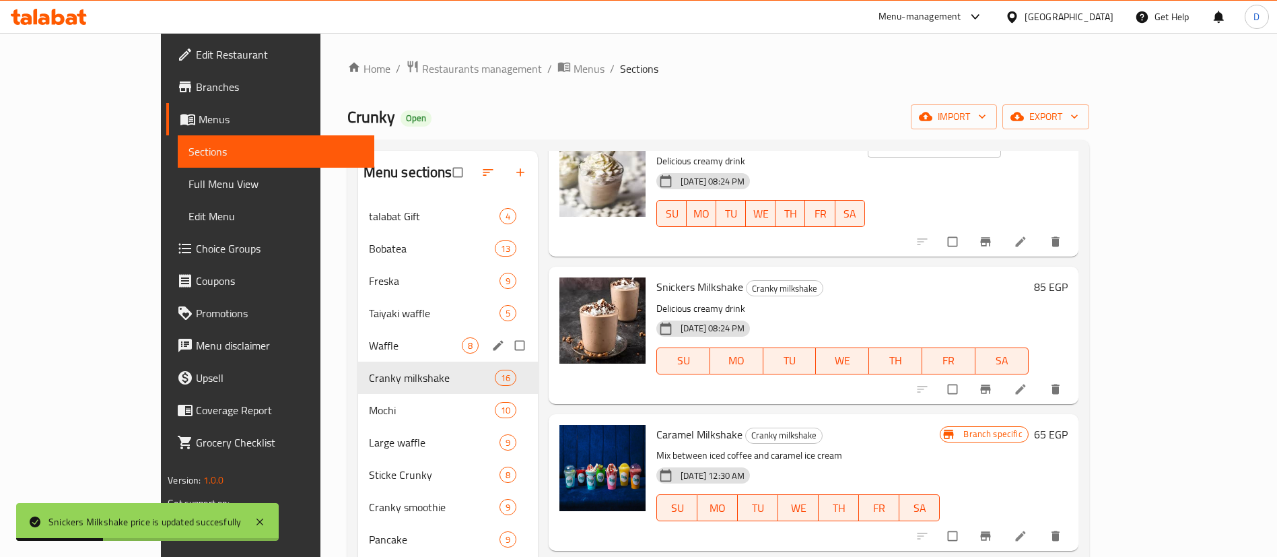
scroll to position [1313, 0]
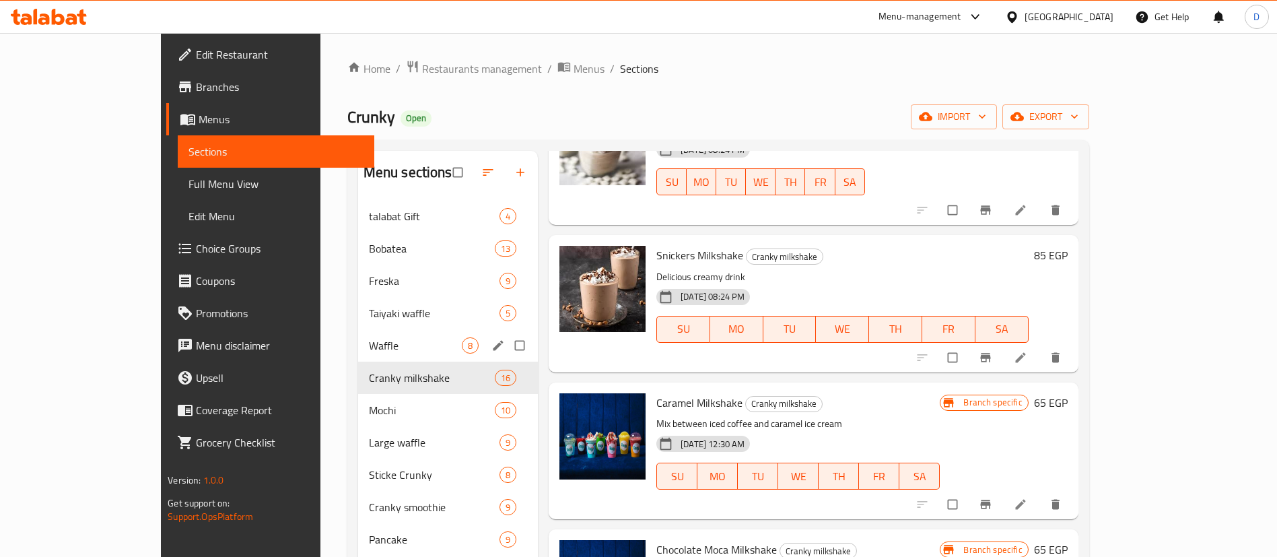
click at [1068, 393] on h6 "65 EGP" at bounding box center [1051, 402] width 34 height 19
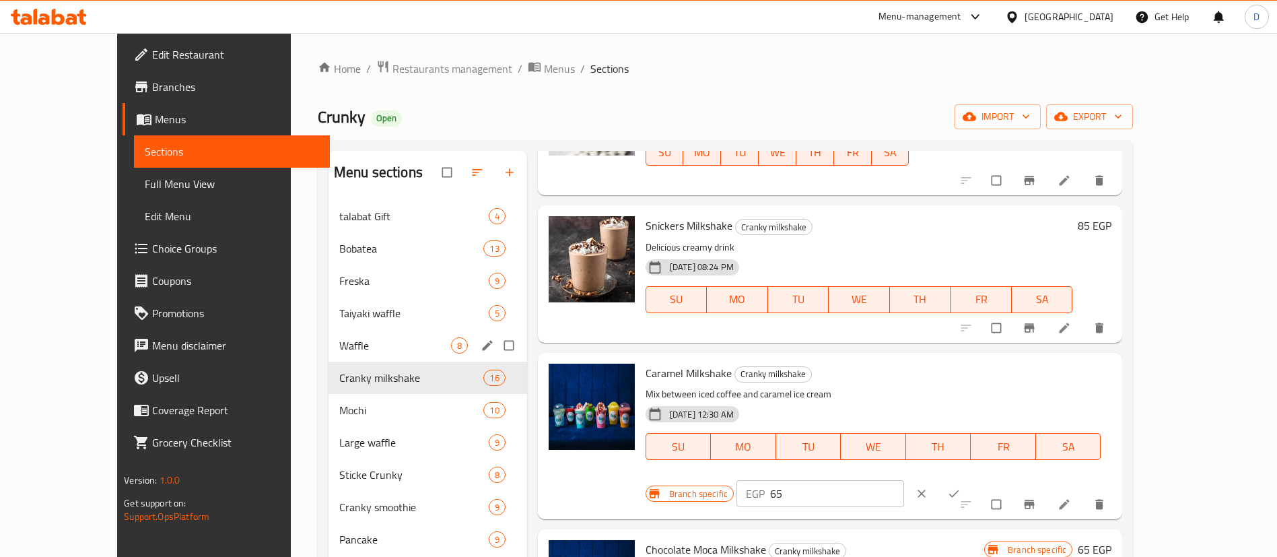
click at [904, 480] on input "65" at bounding box center [837, 493] width 134 height 27
type input "75"
click at [961, 487] on icon "ok" at bounding box center [953, 493] width 13 height 13
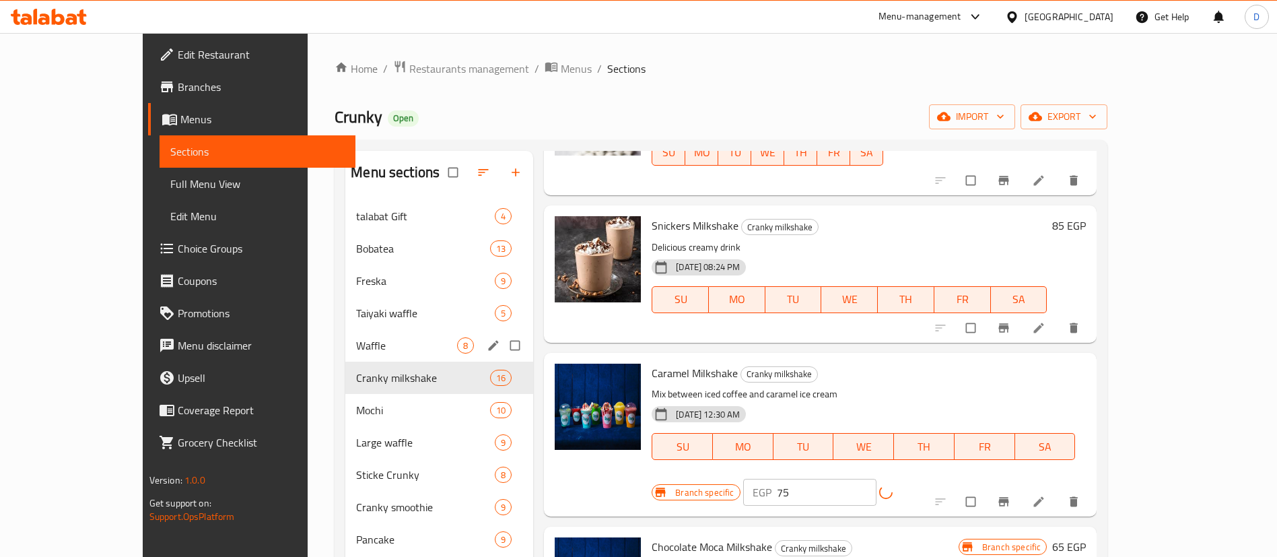
click at [1011, 495] on icon "Branch-specific-item" at bounding box center [1003, 501] width 13 height 13
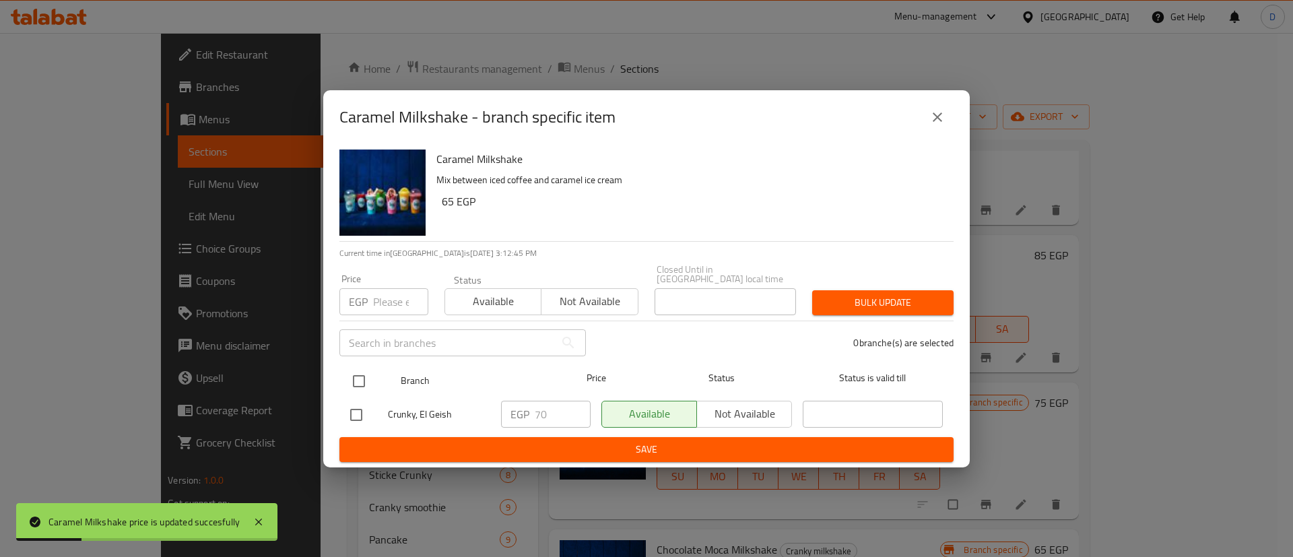
drag, startPoint x: 363, startPoint y: 372, endPoint x: 531, endPoint y: 426, distance: 176.3
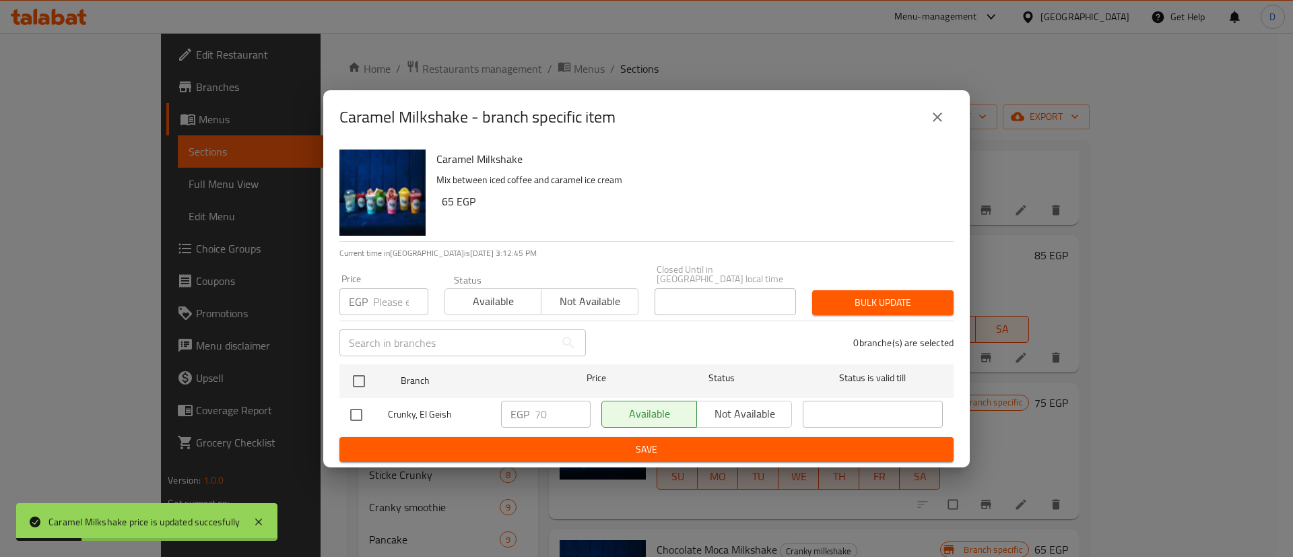
click at [364, 372] on input "checkbox" at bounding box center [359, 381] width 28 height 28
checkbox input "true"
click at [558, 409] on input "70" at bounding box center [563, 414] width 56 height 27
type input "75"
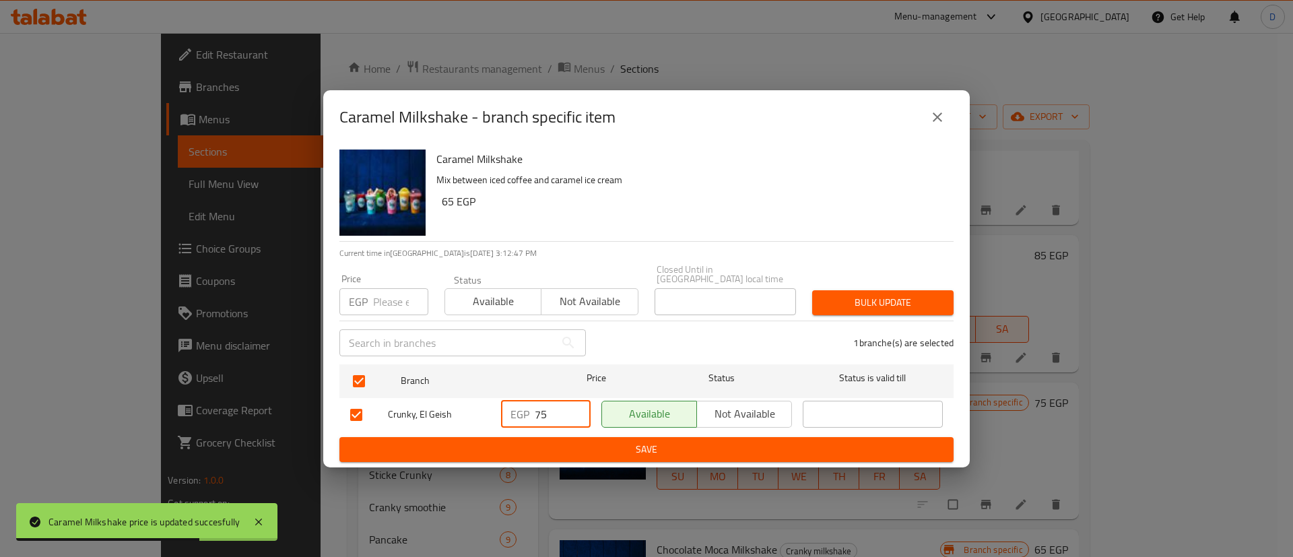
click at [558, 442] on span "Save" at bounding box center [646, 449] width 592 height 17
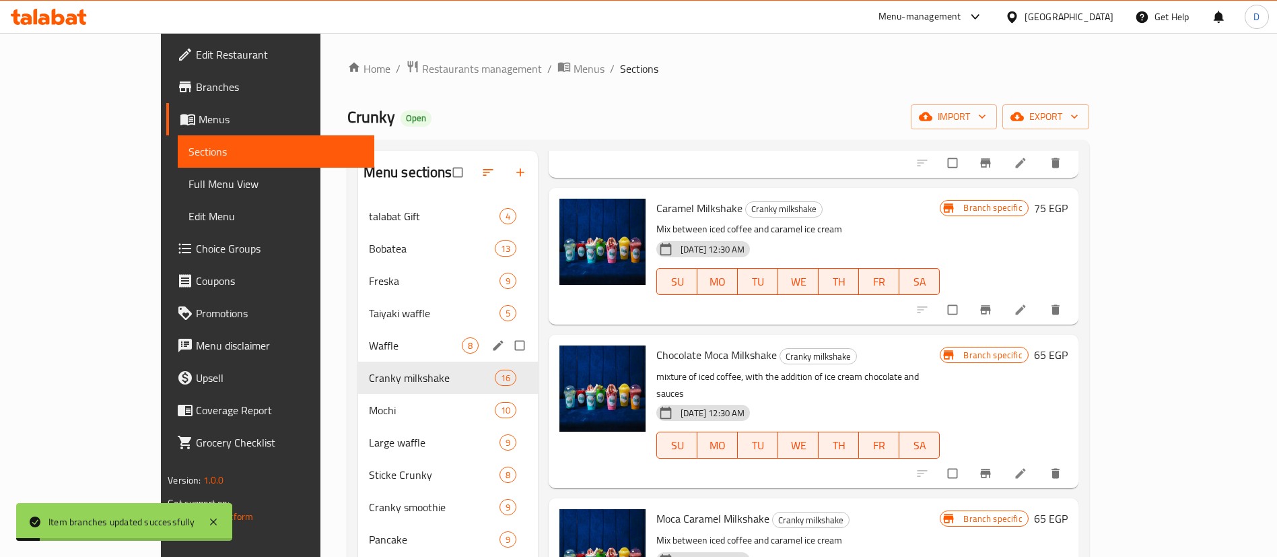
scroll to position [1515, 0]
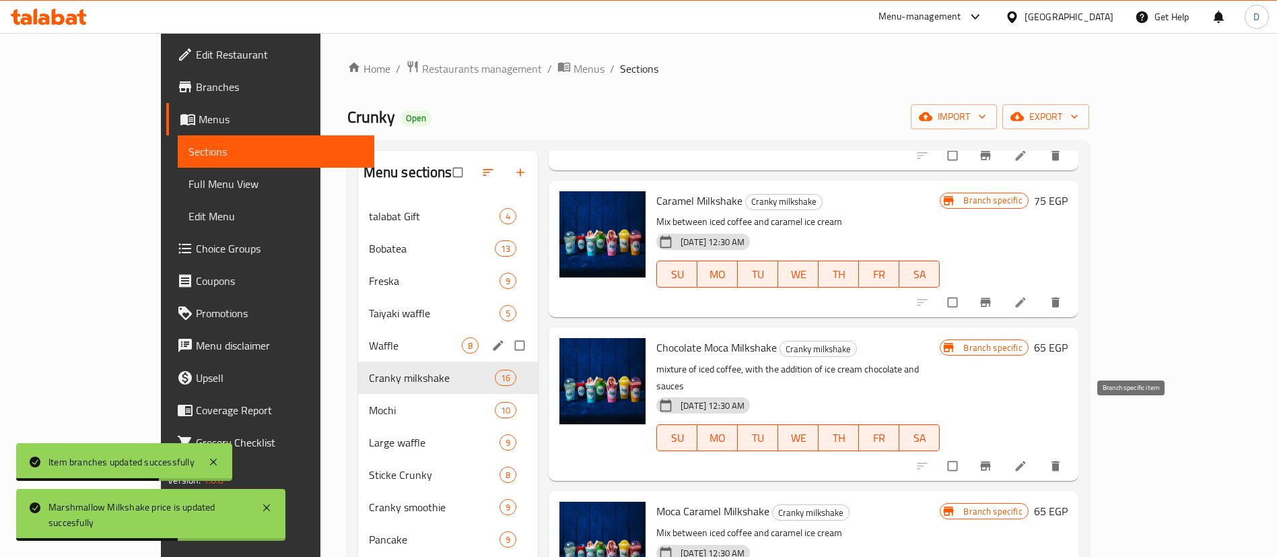
click at [1003, 451] on button "Branch-specific-item" at bounding box center [987, 466] width 32 height 30
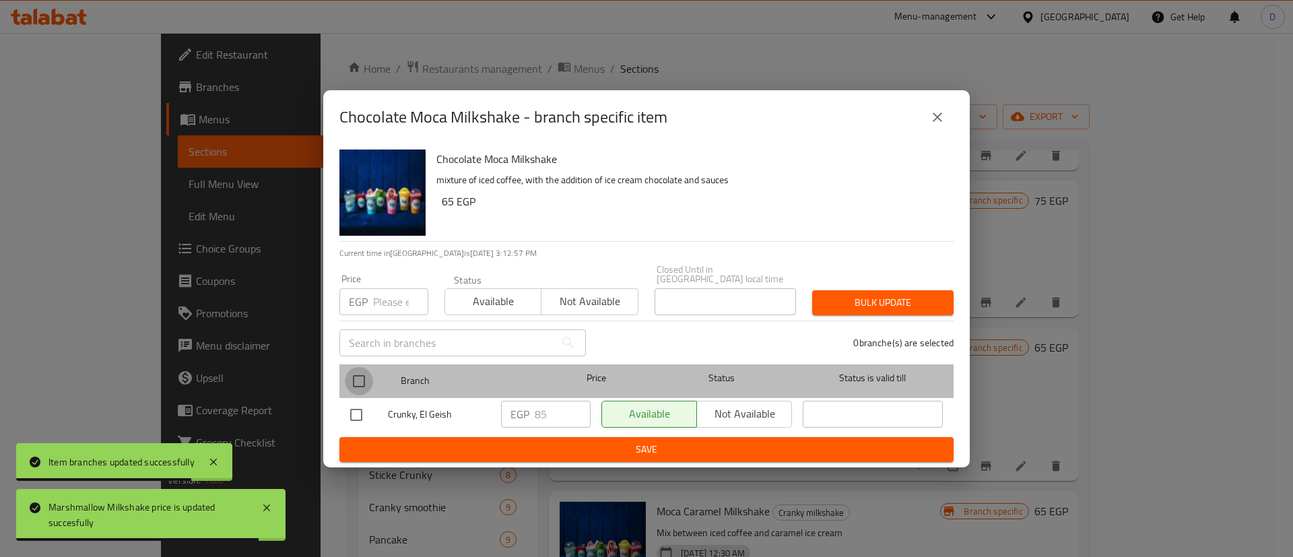
click at [359, 380] on input "checkbox" at bounding box center [359, 381] width 28 height 28
checkbox input "true"
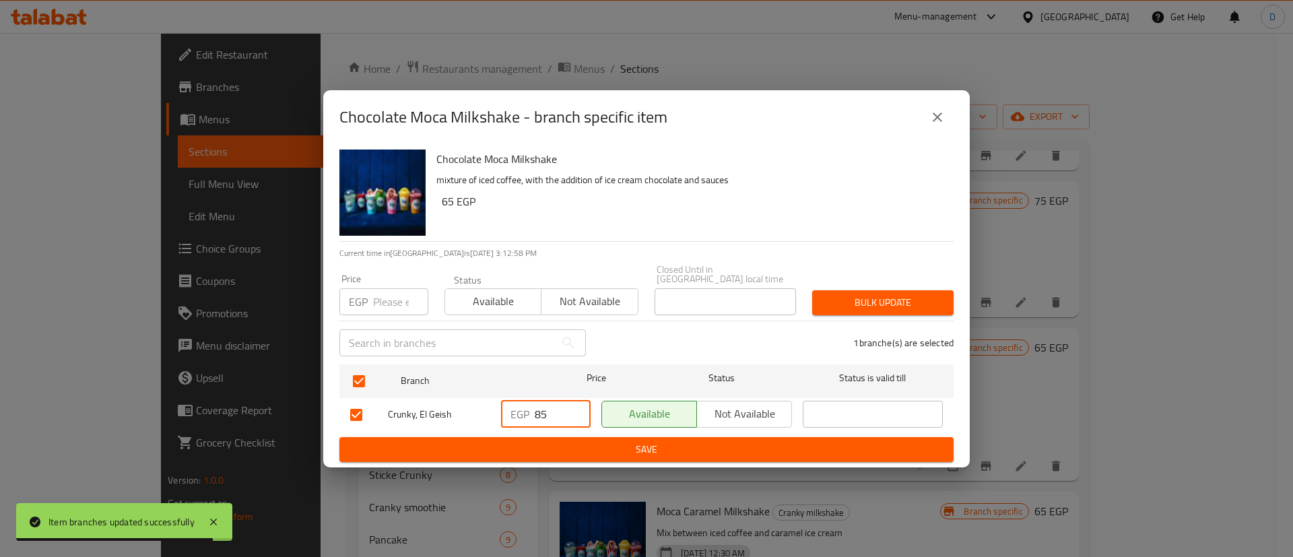
drag, startPoint x: 542, startPoint y: 414, endPoint x: 560, endPoint y: 416, distance: 18.3
click at [560, 416] on input "85" at bounding box center [563, 414] width 56 height 27
type input "80"
click at [560, 441] on span "Save" at bounding box center [646, 449] width 592 height 17
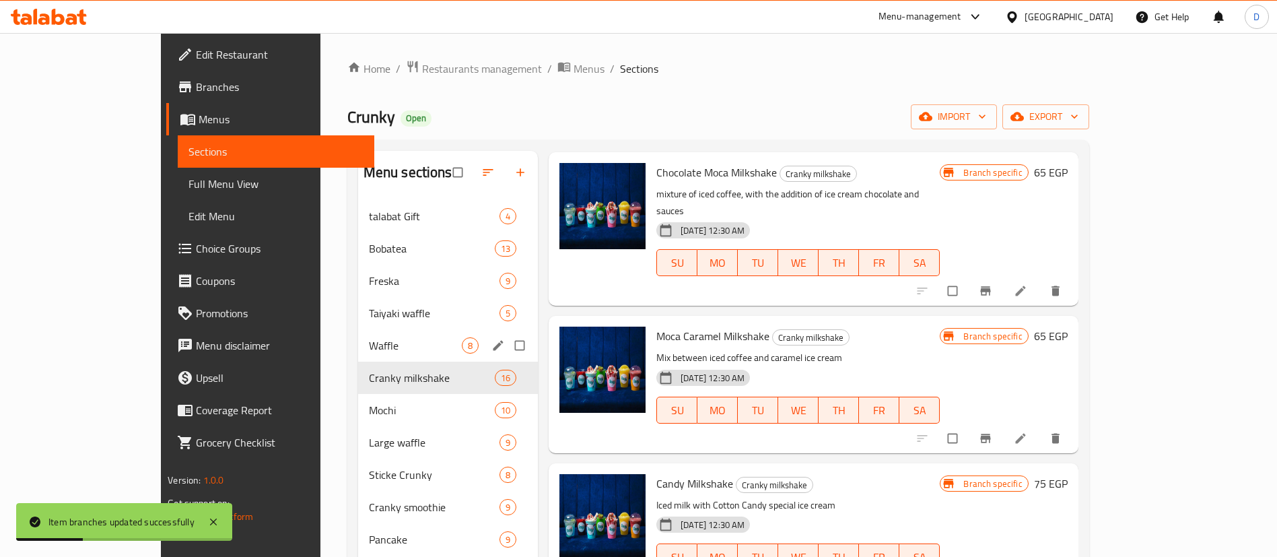
scroll to position [1717, 0]
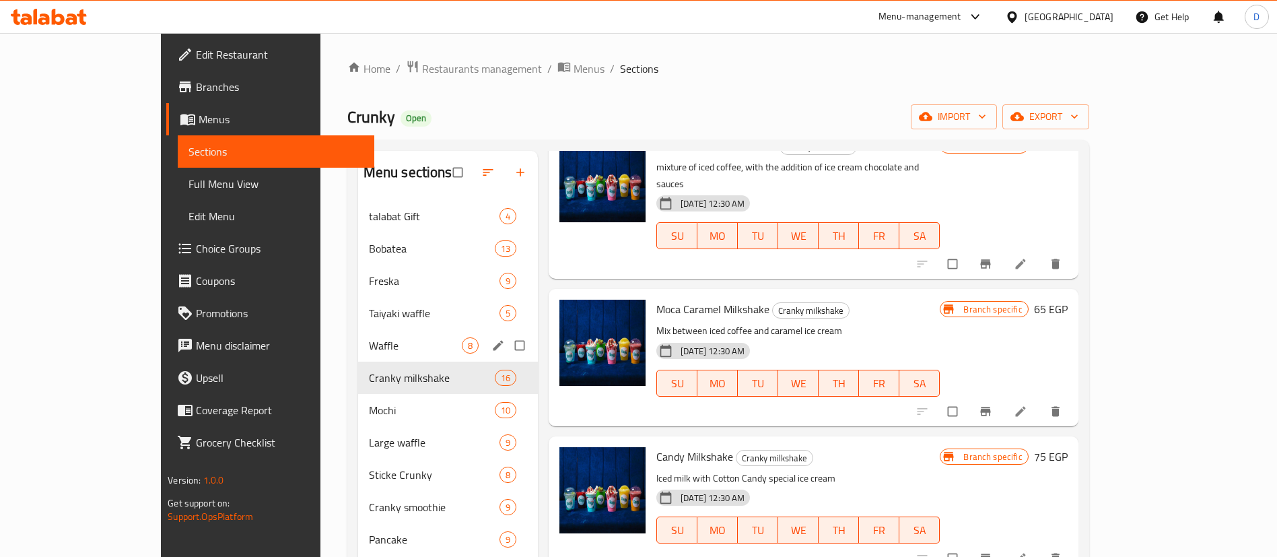
click at [1068, 447] on h6 "75 EGP" at bounding box center [1051, 456] width 34 height 19
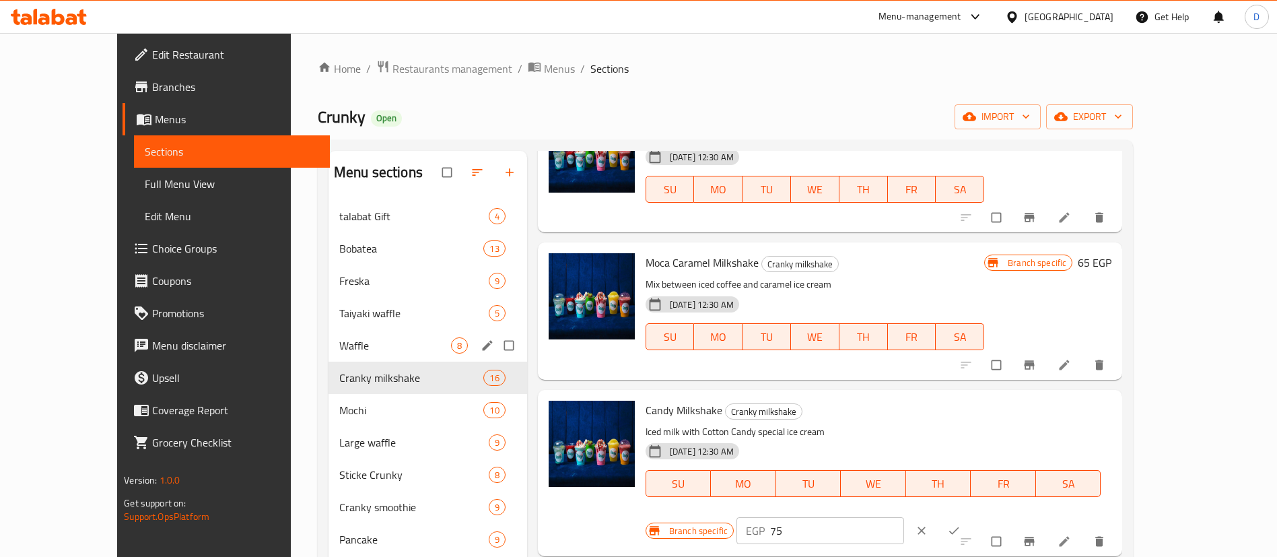
click at [904, 517] on input "75" at bounding box center [837, 530] width 134 height 27
drag, startPoint x: 1023, startPoint y: 416, endPoint x: 1034, endPoint y: 417, distance: 10.9
click at [904, 517] on input "80" at bounding box center [837, 530] width 134 height 27
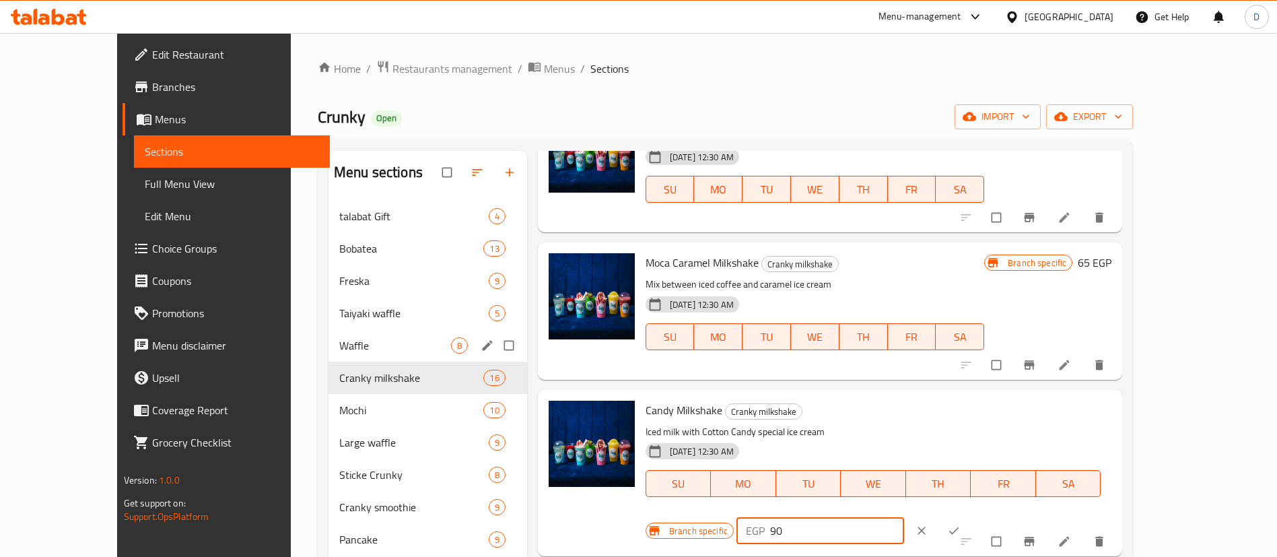
type input "90"
click at [961, 524] on icon "ok" at bounding box center [953, 530] width 13 height 13
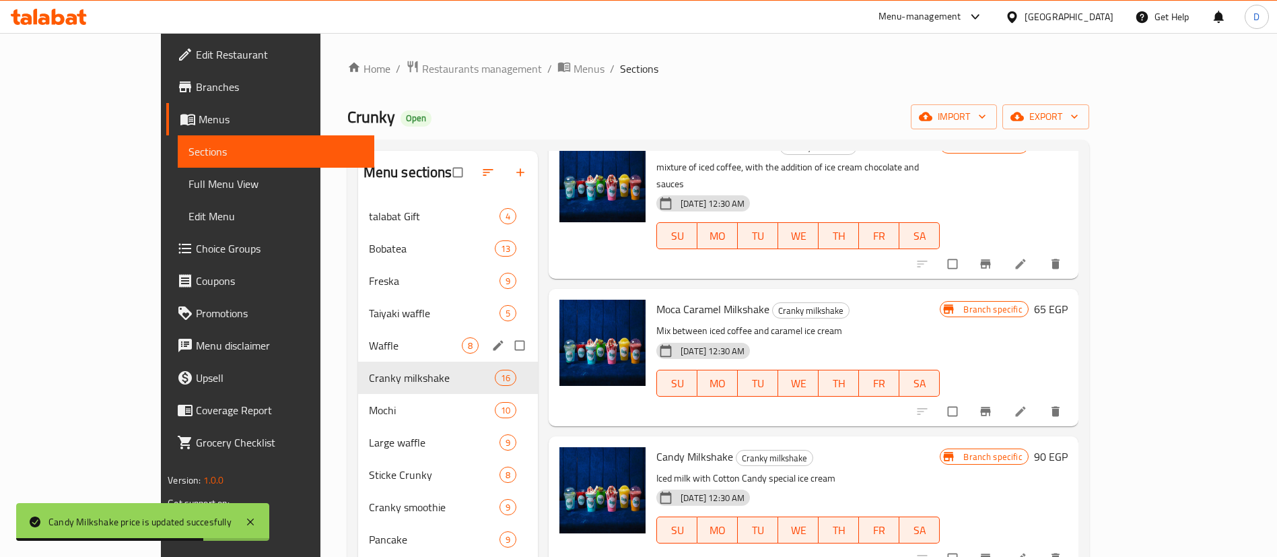
click at [1068, 300] on h6 "65 EGP" at bounding box center [1051, 309] width 34 height 19
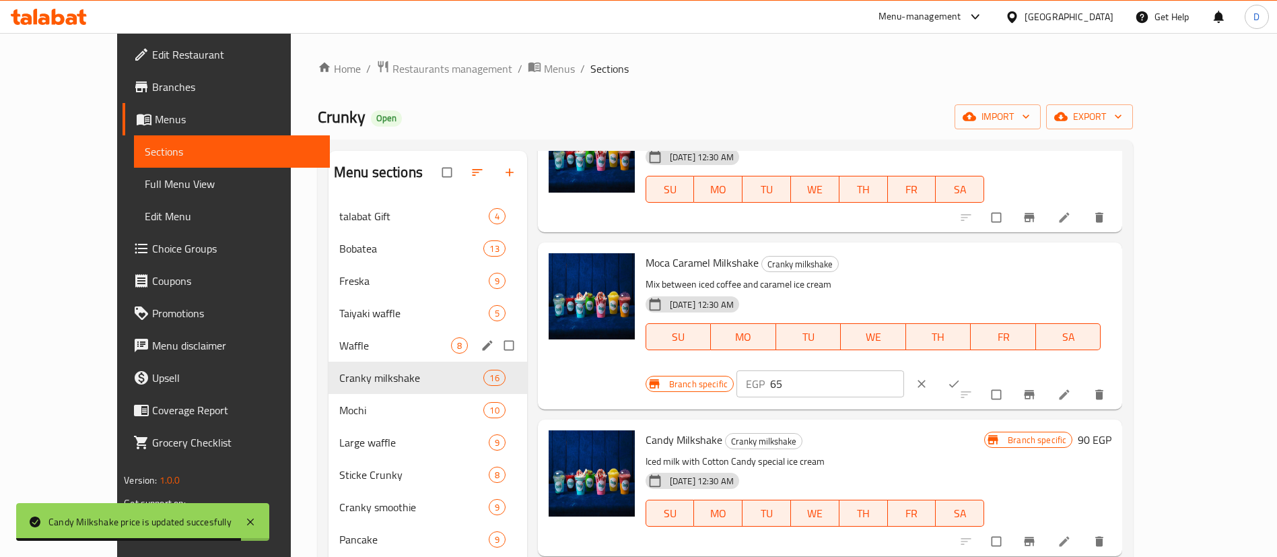
click at [904, 370] on input "65" at bounding box center [837, 383] width 134 height 27
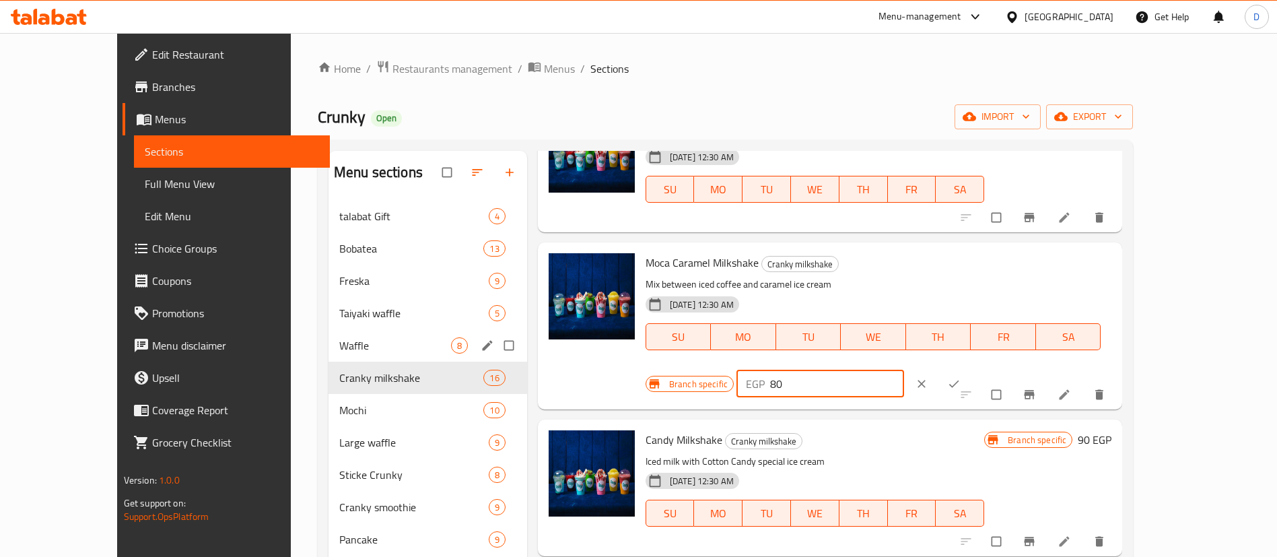
type input "80"
click at [961, 377] on icon "ok" at bounding box center [953, 383] width 13 height 13
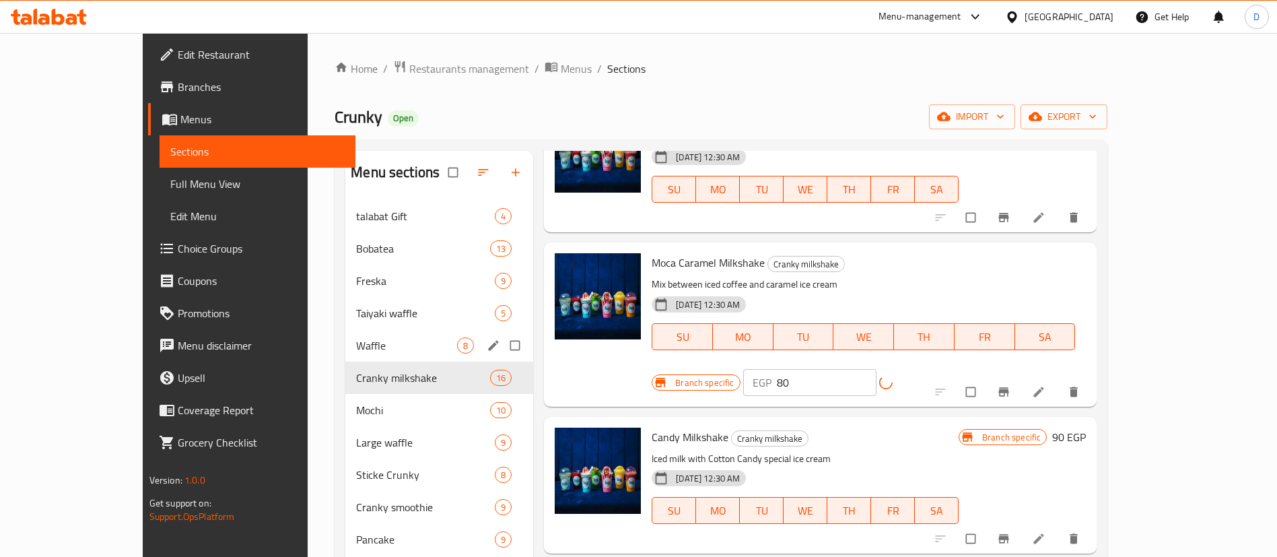
click at [1011, 385] on icon "Branch-specific-item" at bounding box center [1003, 391] width 13 height 13
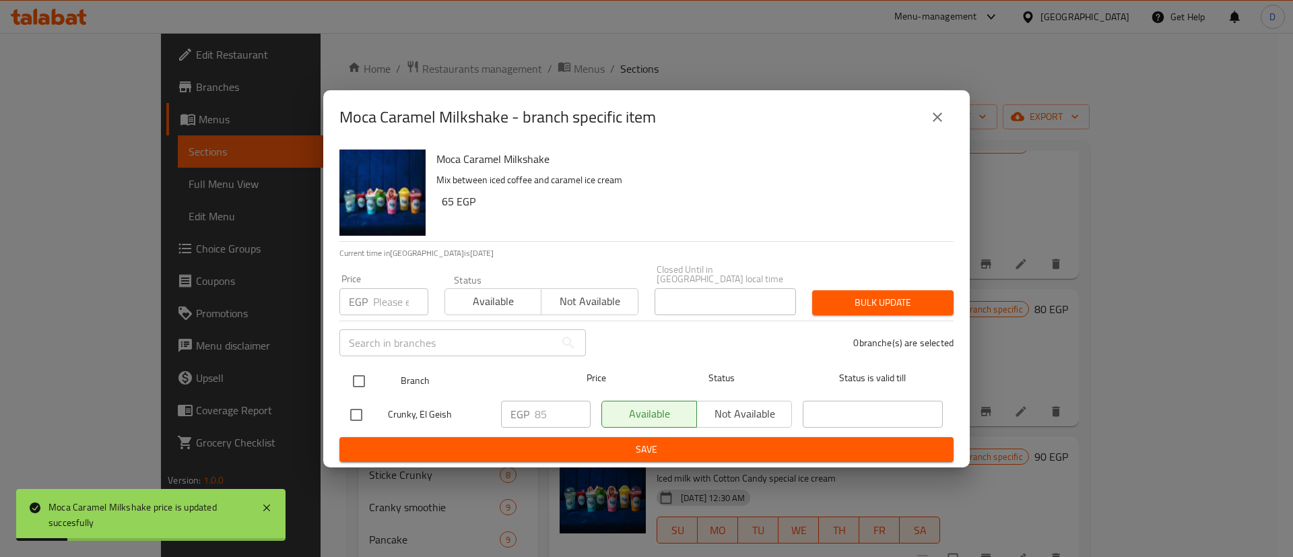
click at [356, 376] on input "checkbox" at bounding box center [359, 381] width 28 height 28
checkbox input "true"
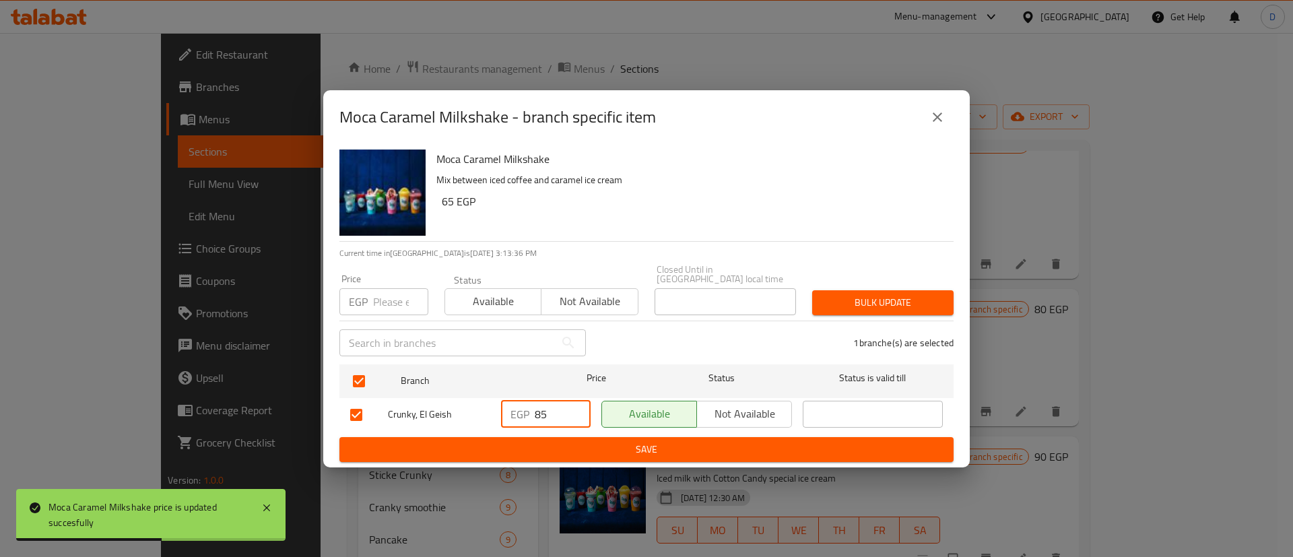
drag, startPoint x: 542, startPoint y: 415, endPoint x: 550, endPoint y: 415, distance: 8.1
click at [550, 415] on input "85" at bounding box center [563, 414] width 56 height 27
type input "80"
click at [549, 441] on span "Save" at bounding box center [646, 449] width 592 height 17
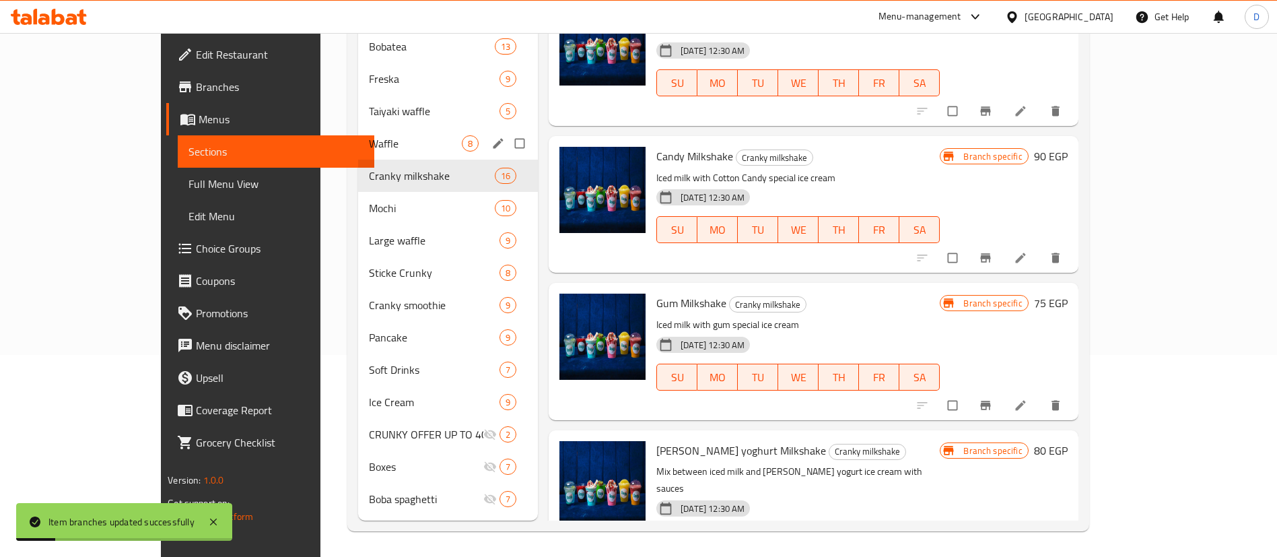
scroll to position [203, 0]
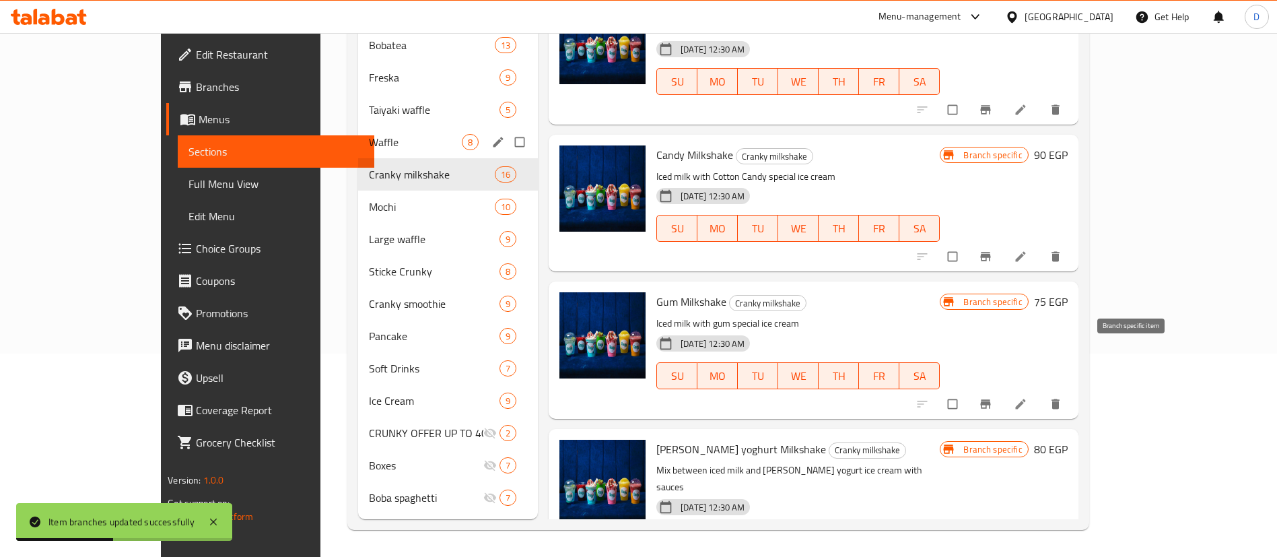
click at [1003, 389] on button "Branch-specific-item" at bounding box center [987, 404] width 32 height 30
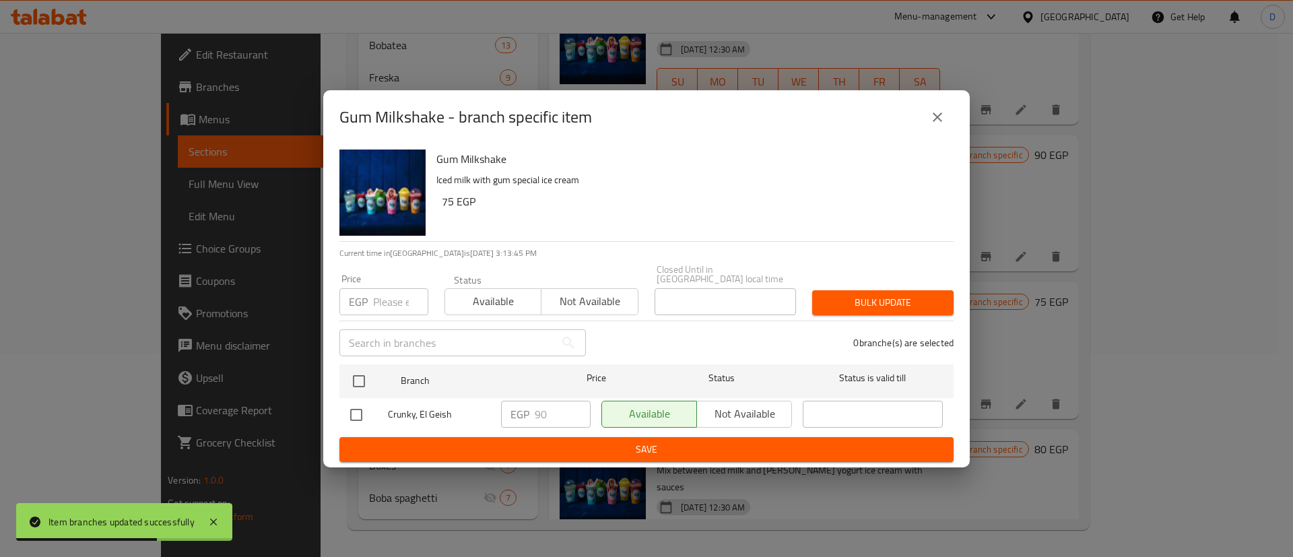
click at [941, 131] on button "close" at bounding box center [937, 117] width 32 height 32
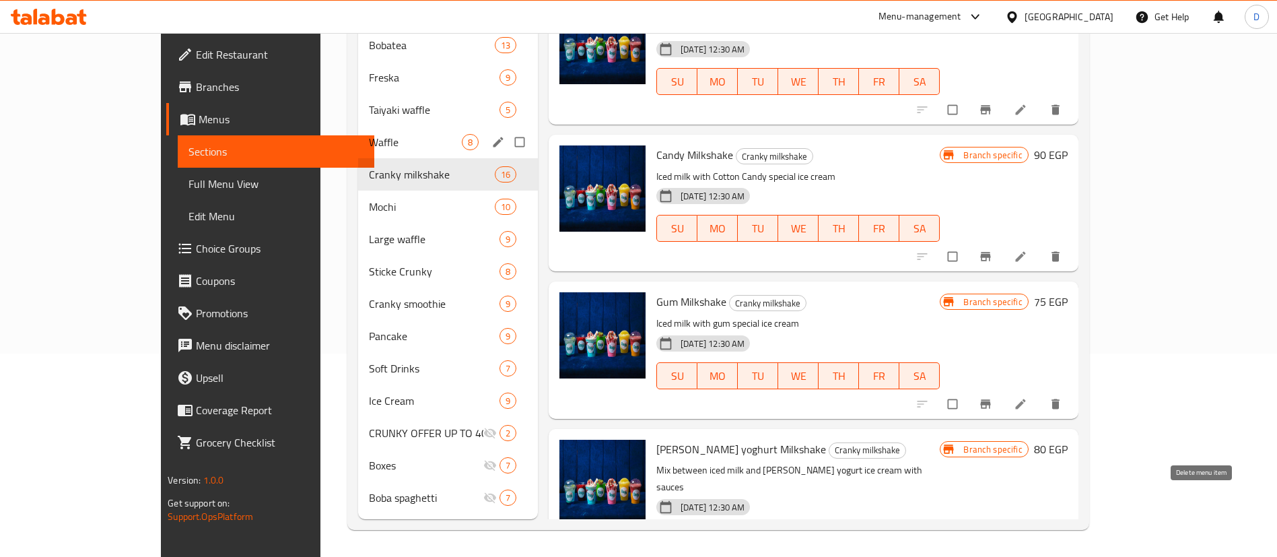
click at [1062, 556] on icon "delete" at bounding box center [1055, 567] width 13 height 13
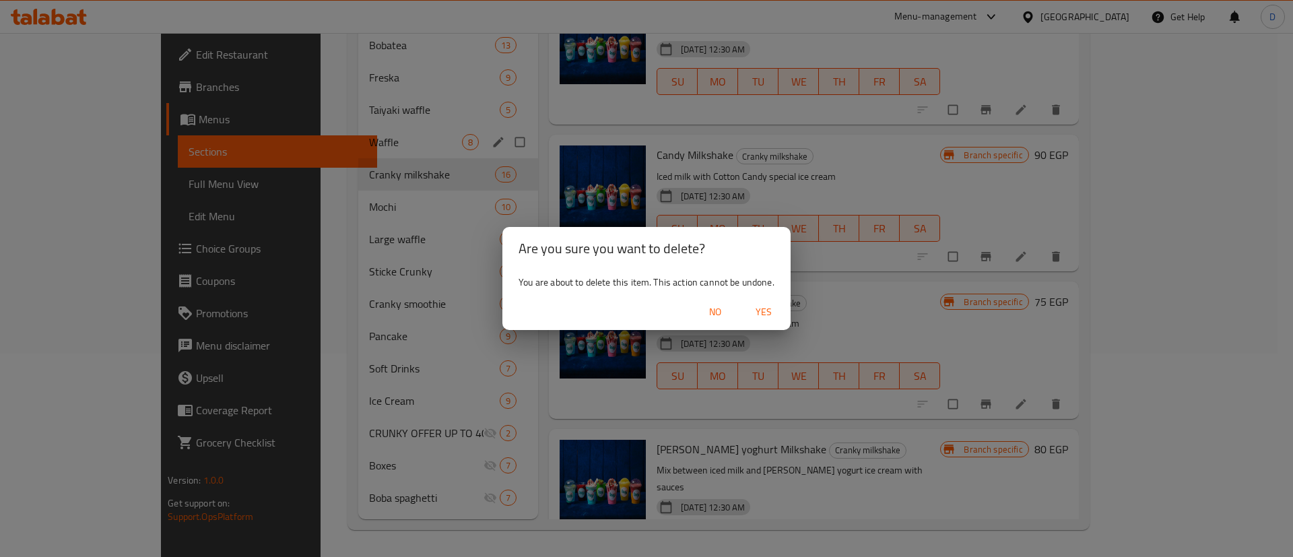
click at [768, 313] on span "Yes" at bounding box center [763, 312] width 32 height 17
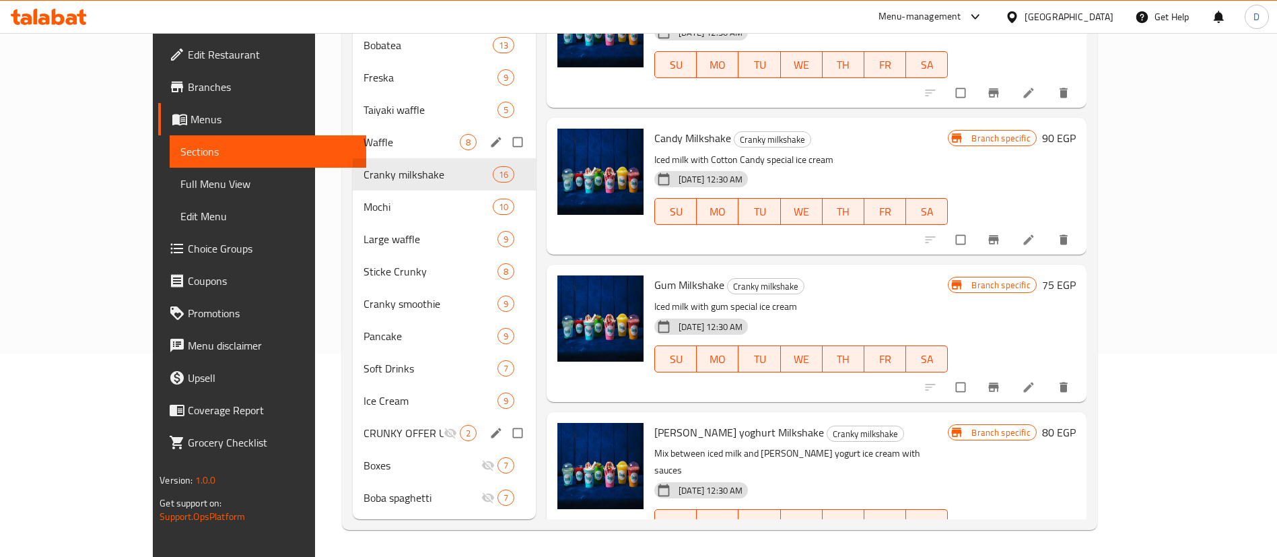
click at [505, 430] on input "Menu sections" at bounding box center [519, 433] width 28 height 26
checkbox input "true"
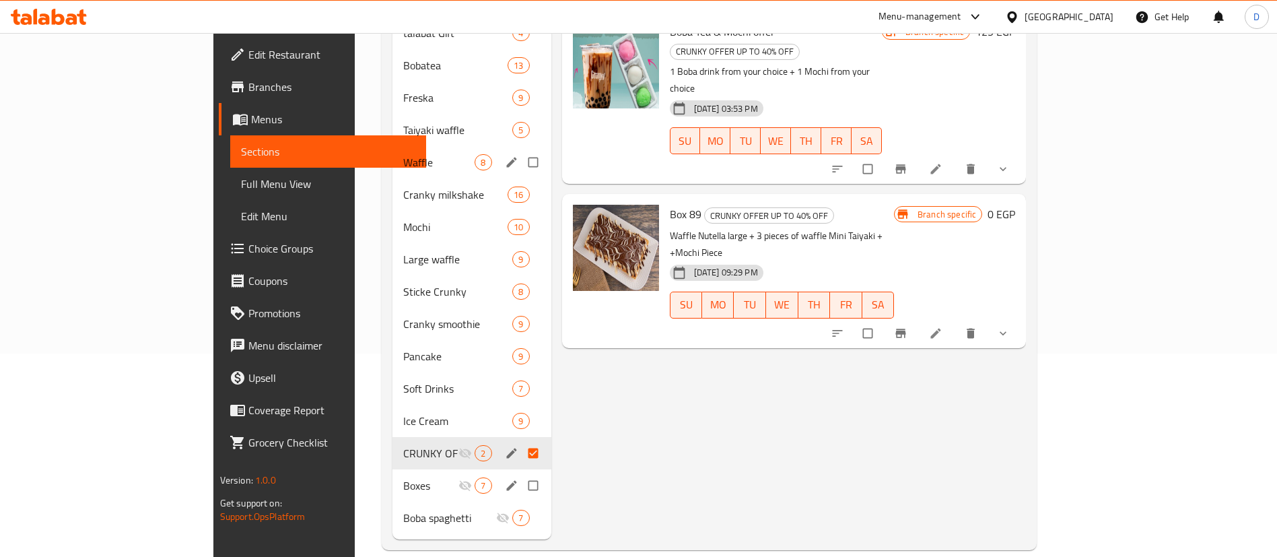
click at [520, 473] on input "Menu sections" at bounding box center [534, 486] width 28 height 26
checkbox input "true"
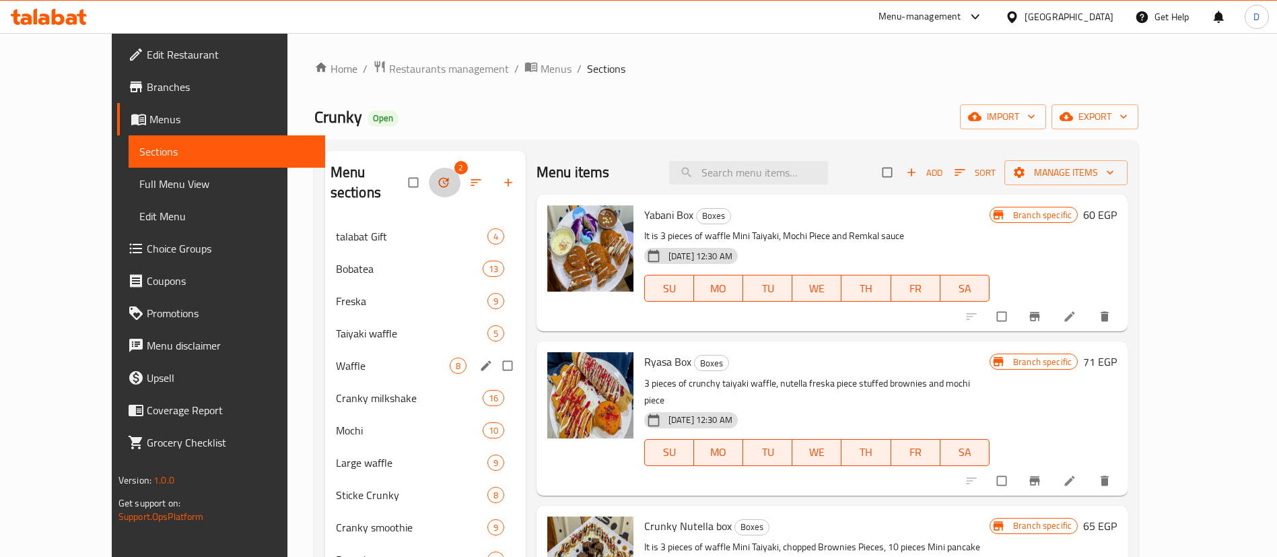
click at [437, 176] on icon "button" at bounding box center [443, 182] width 13 height 13
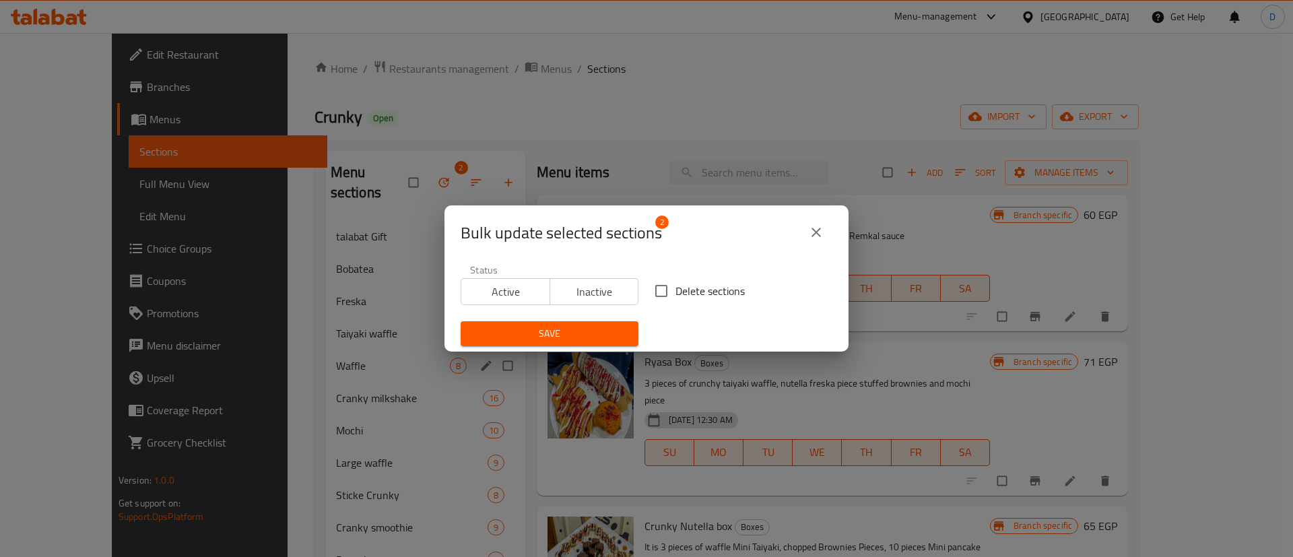
click at [693, 290] on span "Delete sections" at bounding box center [709, 291] width 69 height 16
click at [675, 290] on input "Delete sections" at bounding box center [661, 291] width 28 height 28
checkbox input "true"
click at [582, 333] on span "Save" at bounding box center [549, 333] width 156 height 17
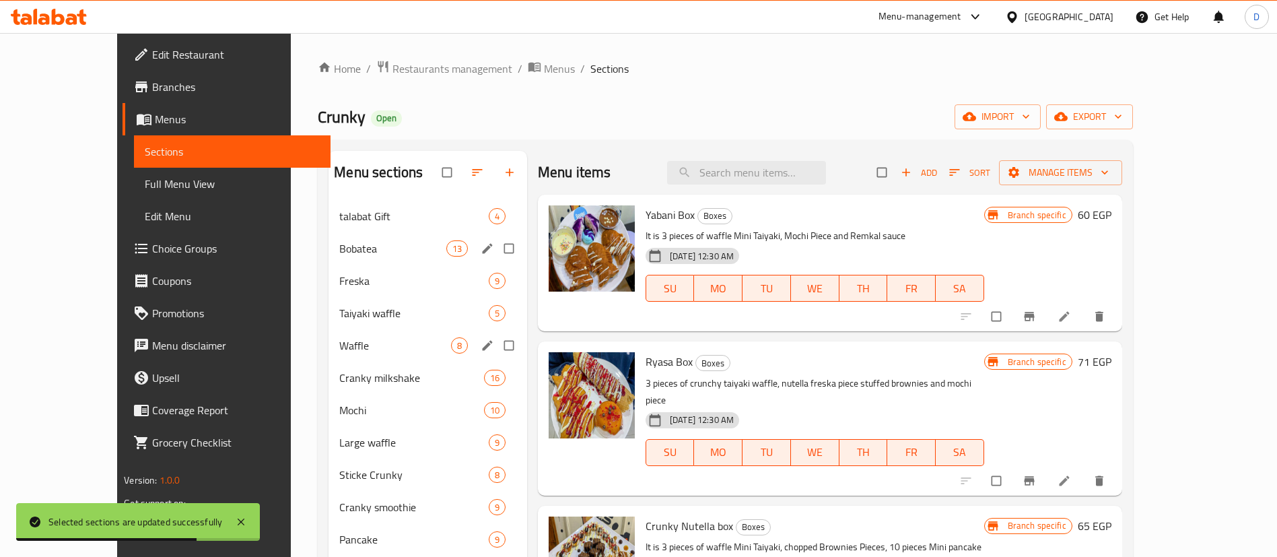
click at [329, 260] on div "Bobatea 13" at bounding box center [428, 248] width 199 height 32
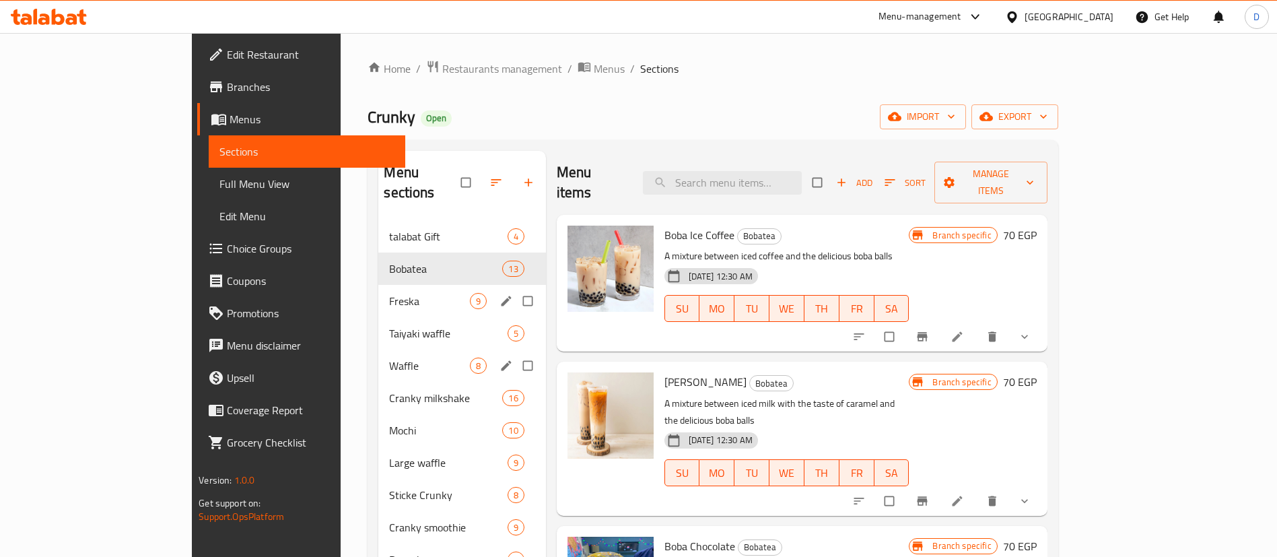
click at [389, 293] on span "Freska" at bounding box center [429, 301] width 80 height 16
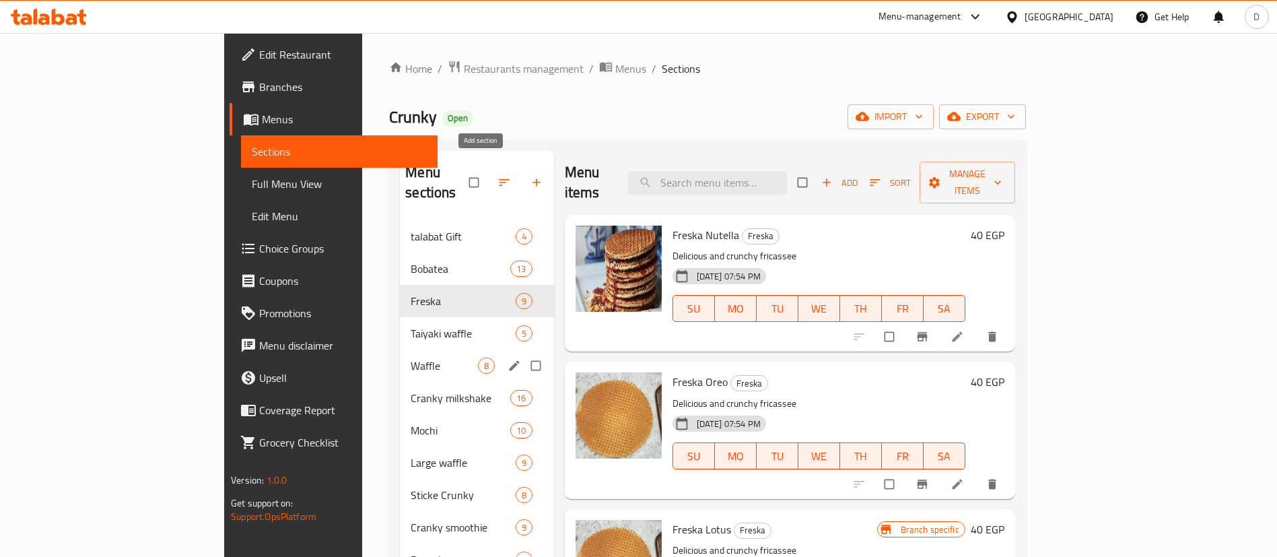
click at [530, 176] on icon "button" at bounding box center [536, 182] width 13 height 13
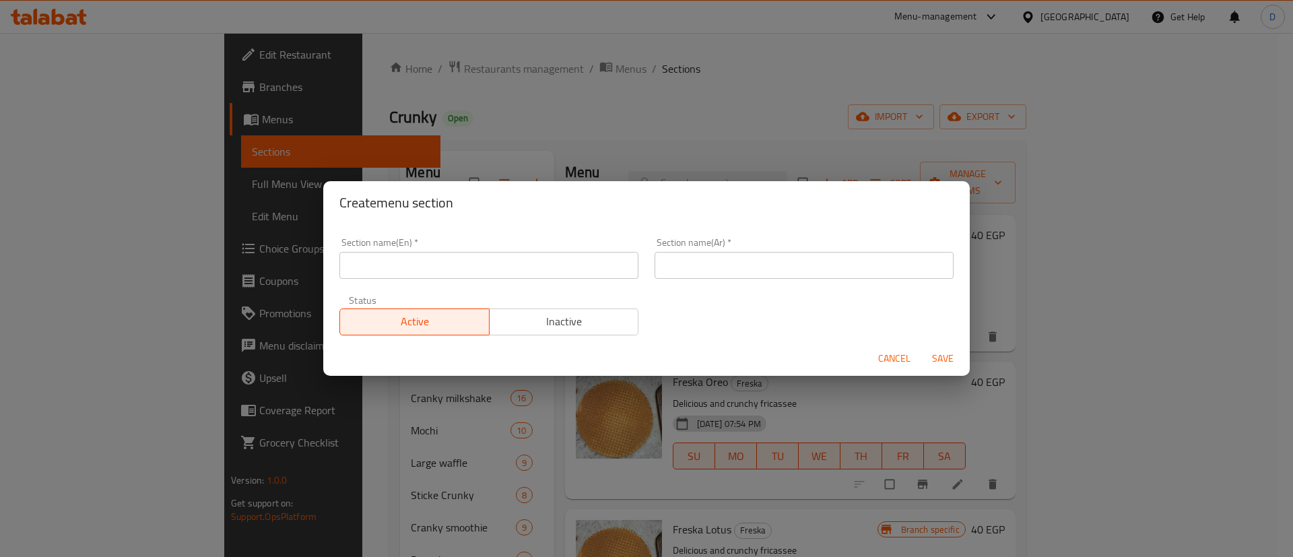
click at [665, 268] on input "text" at bounding box center [803, 265] width 299 height 27
type input "مادنيس"
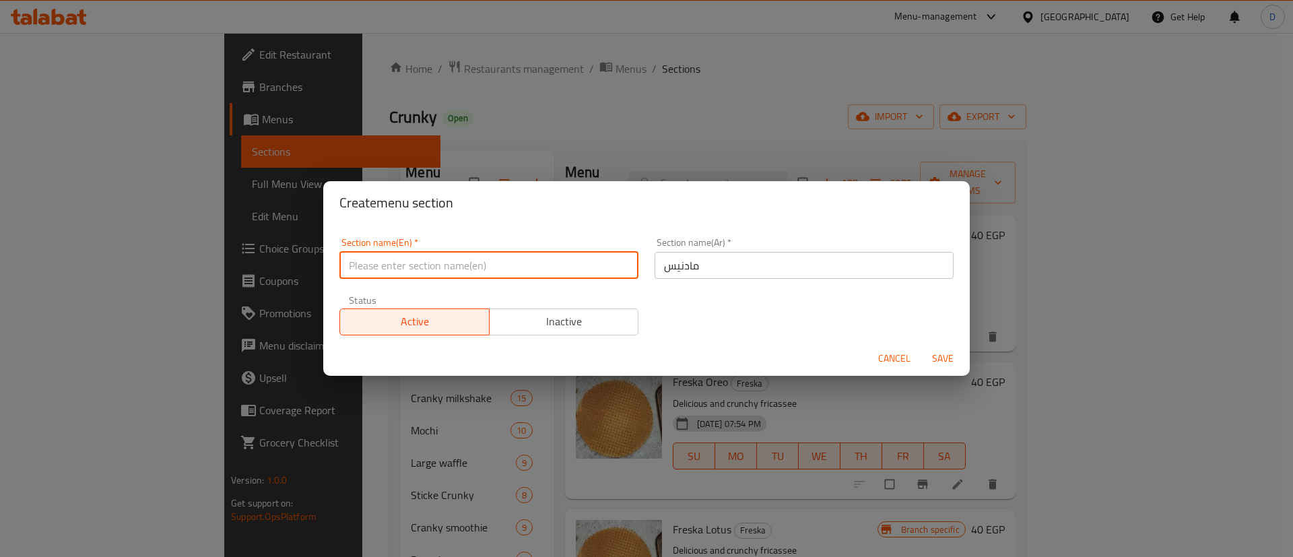
click at [557, 275] on input "text" at bounding box center [488, 265] width 299 height 27
type input "ة"
type input "Madness"
click at [921, 346] on button "Save" at bounding box center [942, 358] width 43 height 25
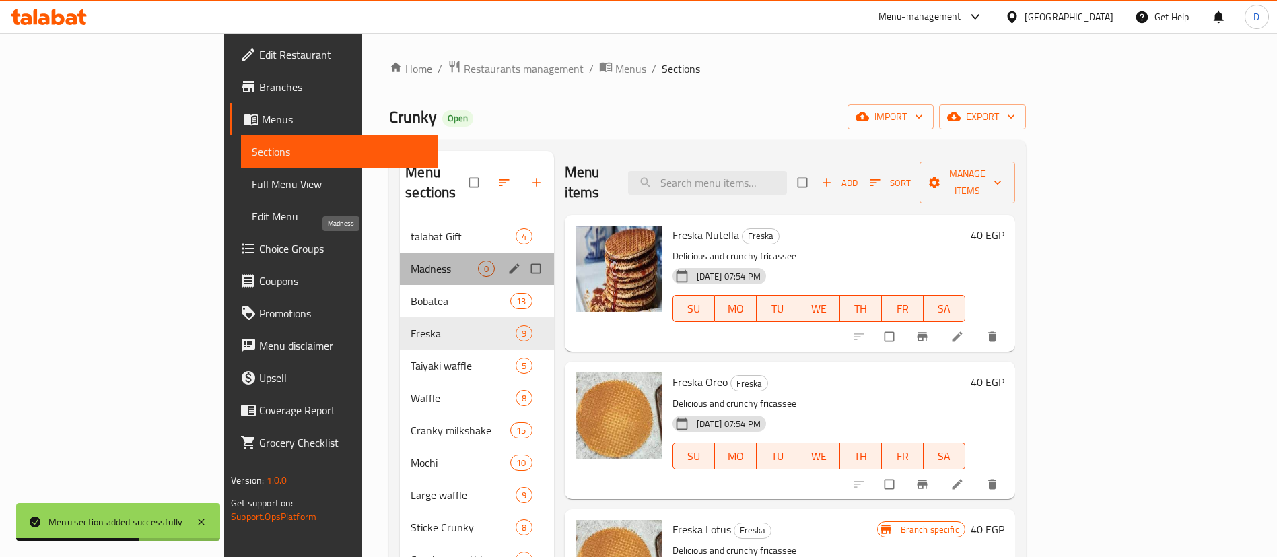
click at [411, 261] on span "Madness" at bounding box center [444, 269] width 67 height 16
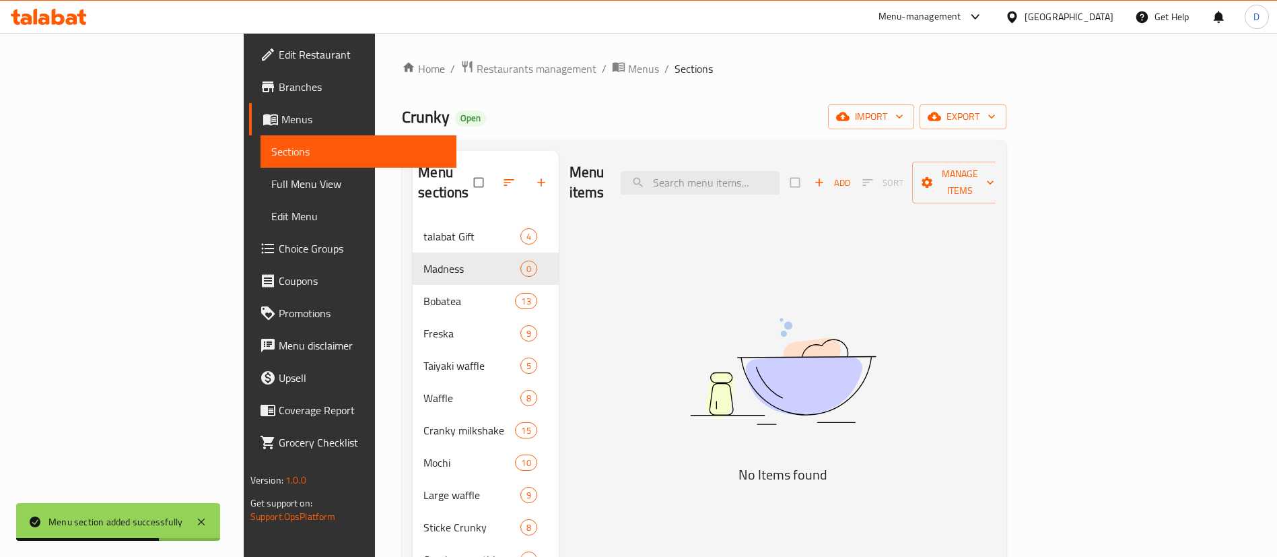
click at [850, 175] on span "Add" at bounding box center [832, 182] width 36 height 15
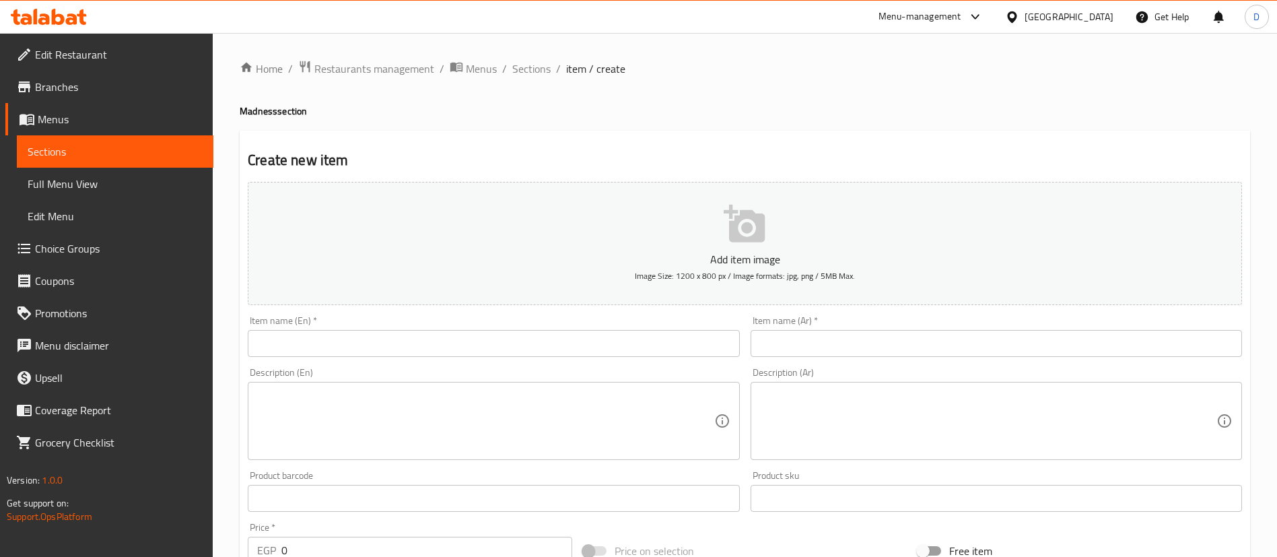
click at [800, 337] on input "text" at bounding box center [996, 343] width 491 height 27
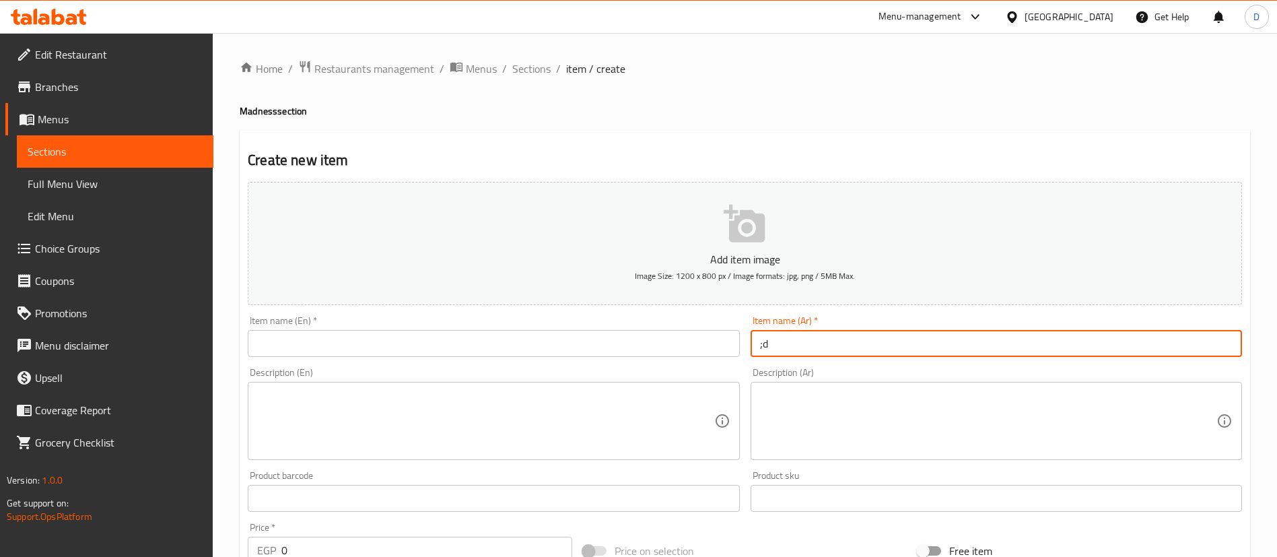
type input ";"
type input "كيك شوكلت"
click at [479, 343] on input "text" at bounding box center [493, 343] width 491 height 27
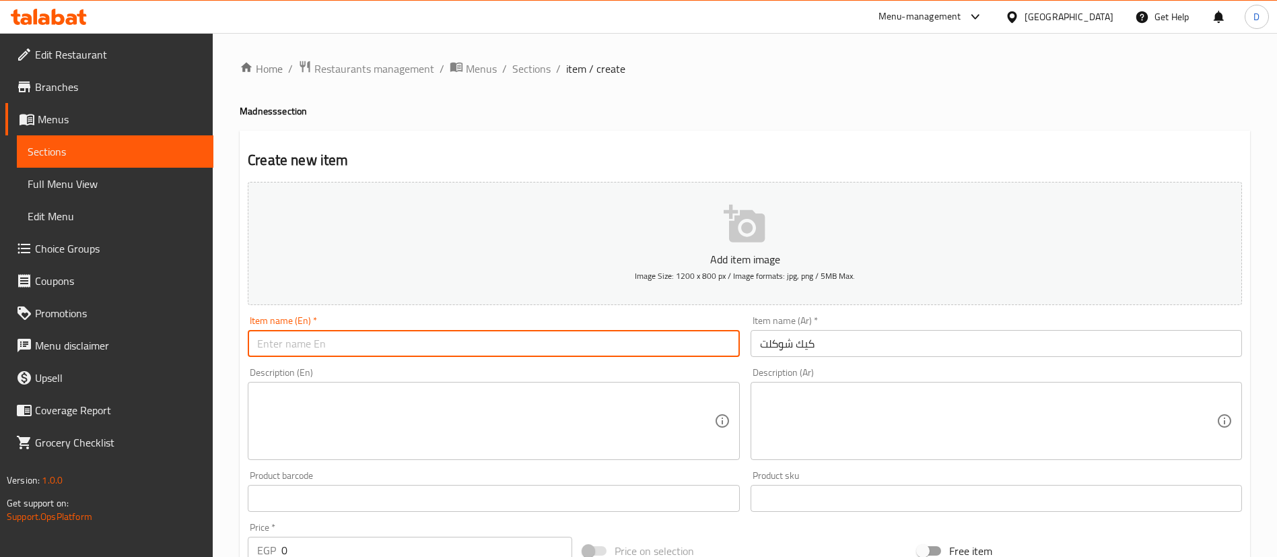
paste input "chocolate cake"
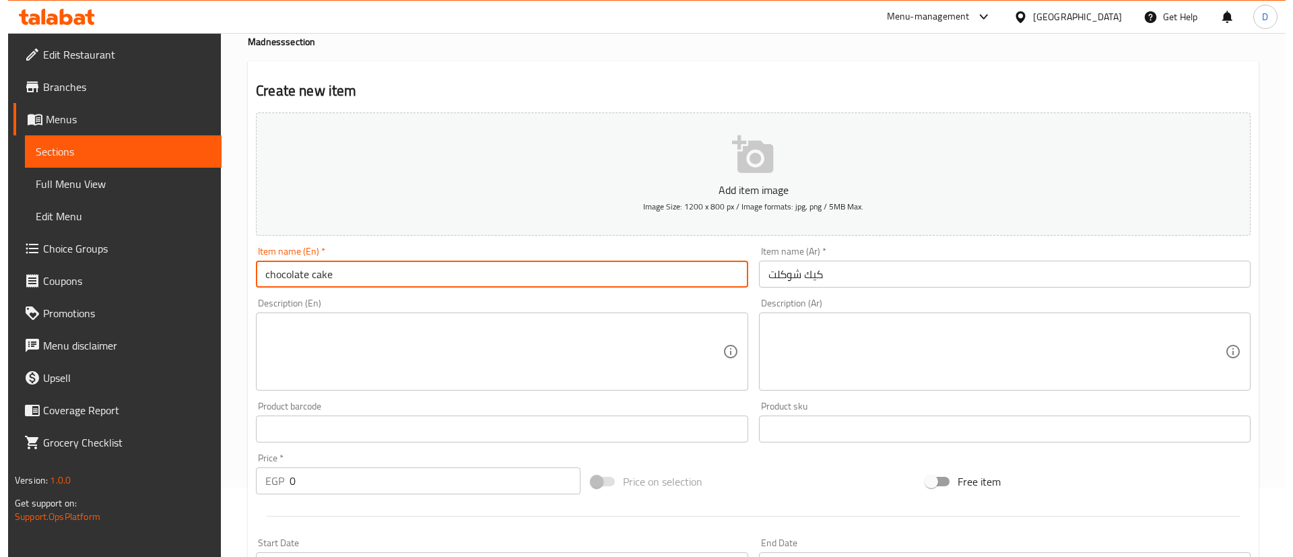
scroll to position [101, 0]
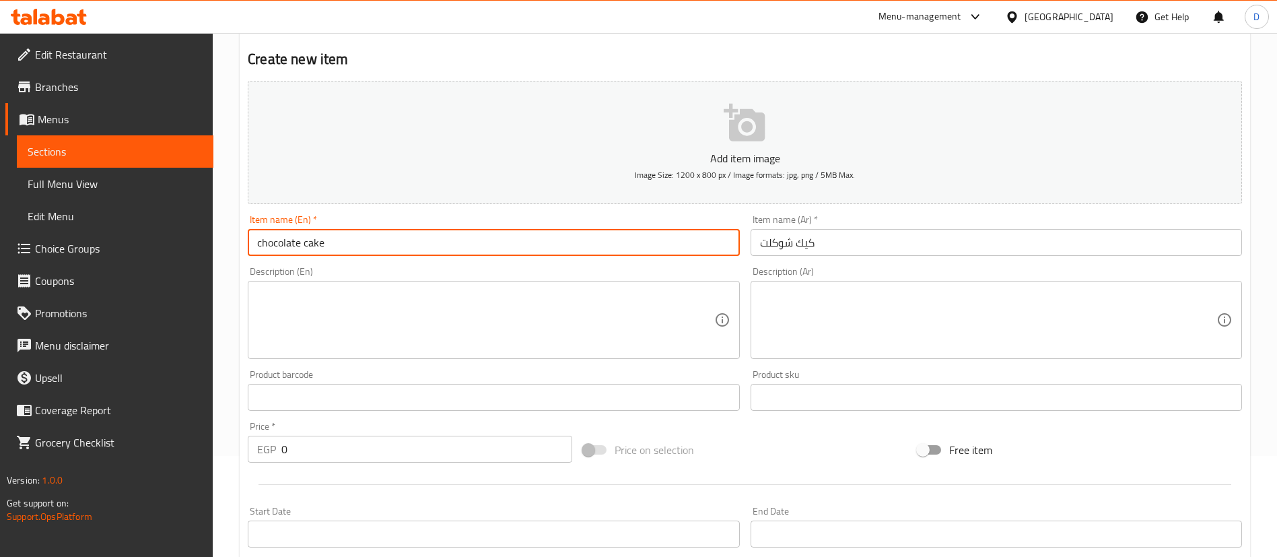
type input "chocolate cake"
click at [451, 440] on input "0" at bounding box center [426, 449] width 291 height 27
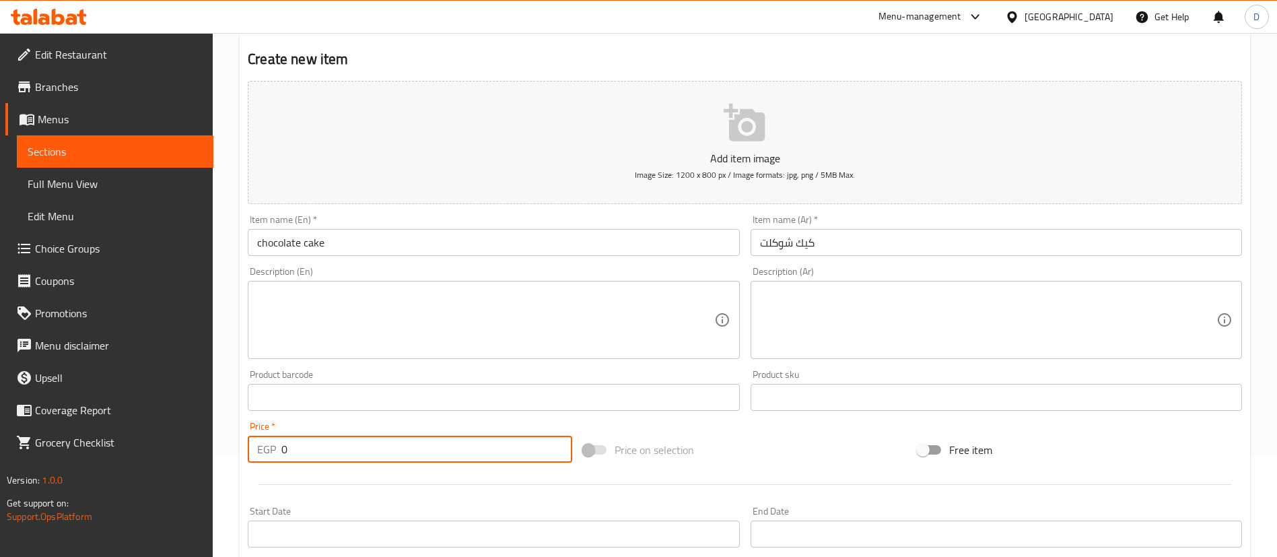
click at [451, 440] on input "0" at bounding box center [426, 449] width 291 height 27
type input "90"
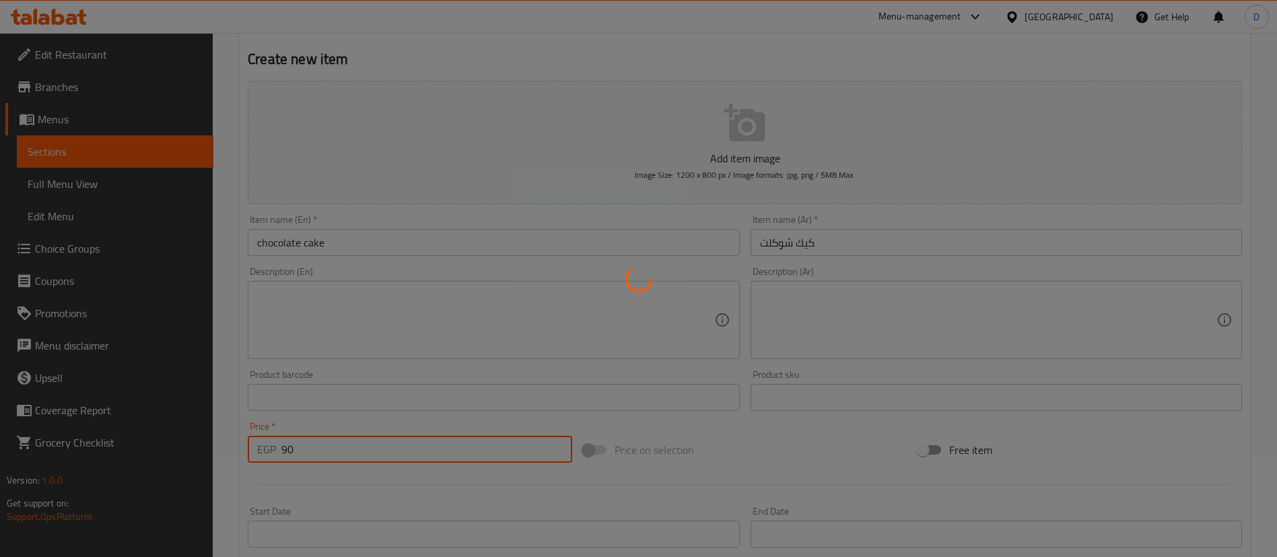
type input "0"
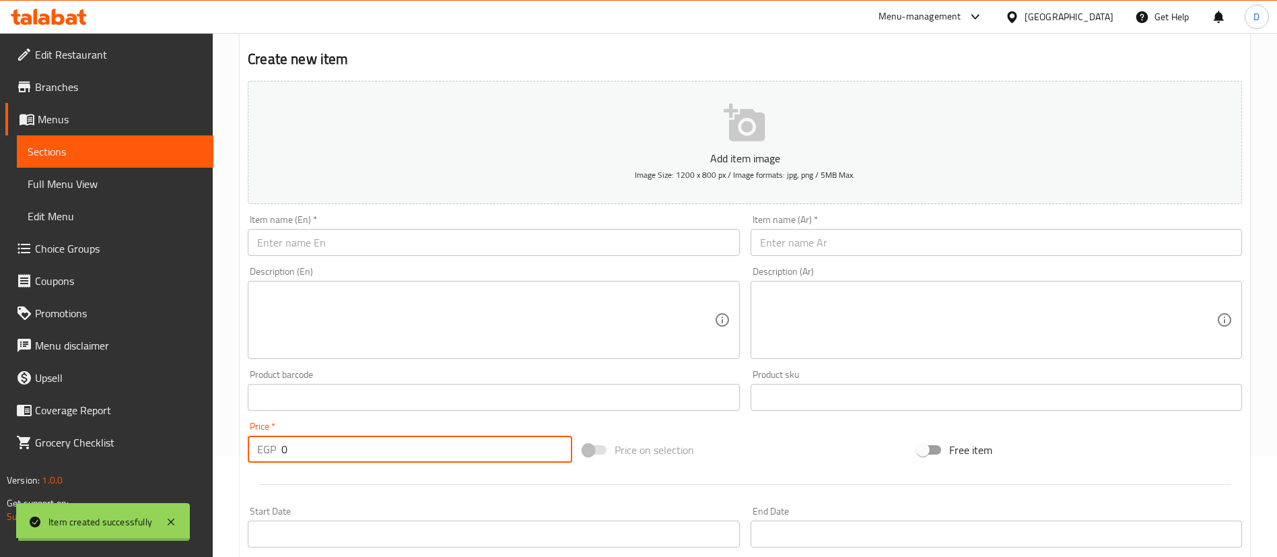
click at [861, 237] on input "text" at bounding box center [996, 242] width 491 height 27
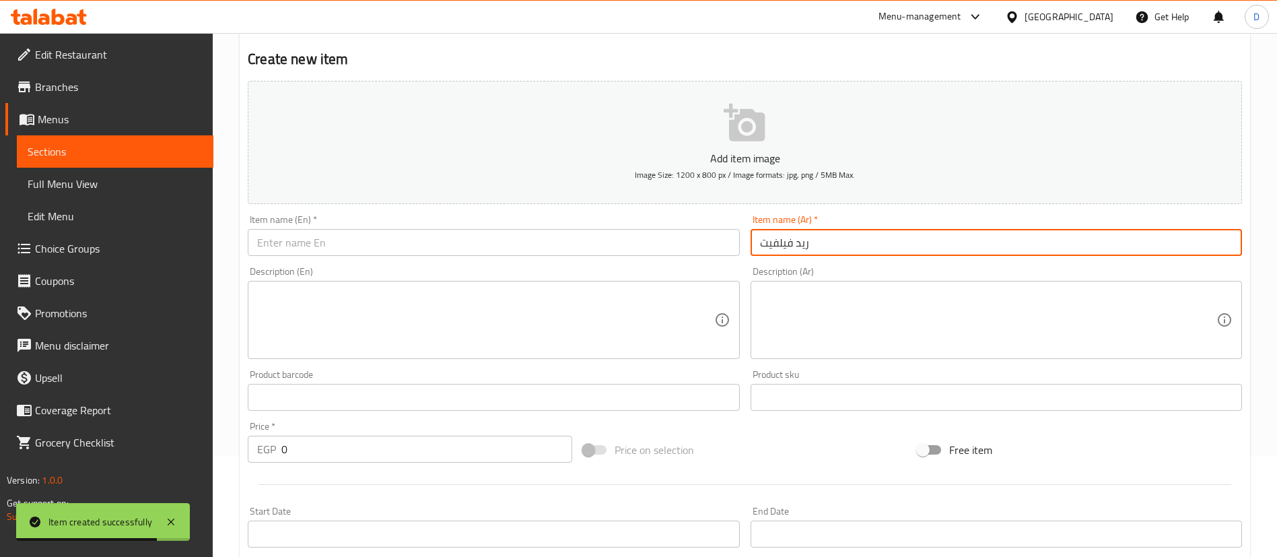
type input "ريد فيلفيت"
click at [494, 267] on div "Description (En) Description (En)" at bounding box center [493, 313] width 491 height 92
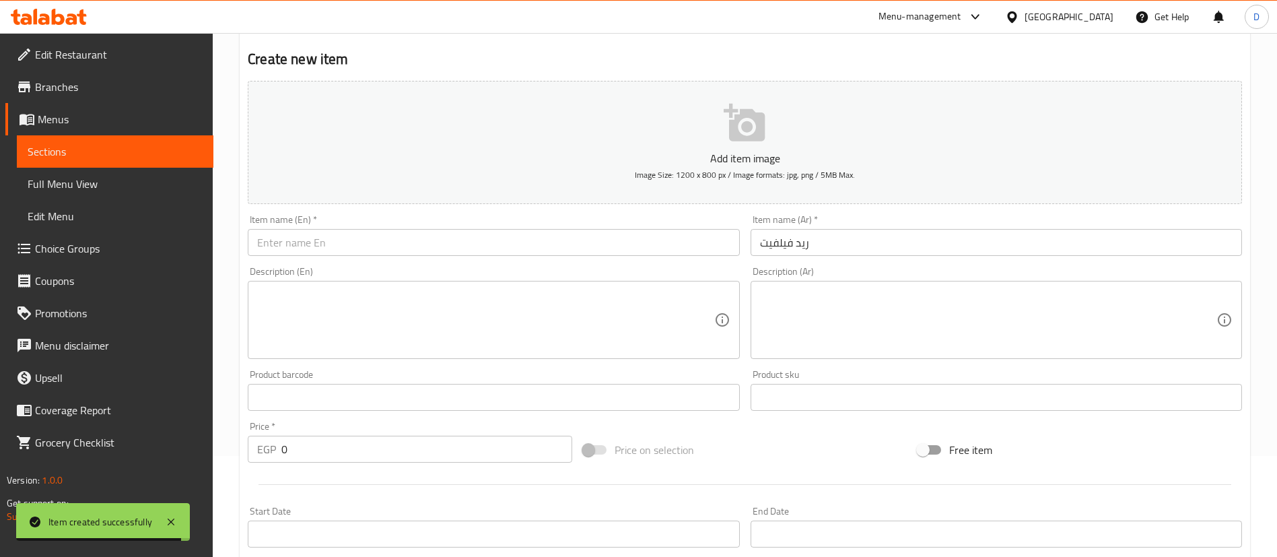
click at [510, 244] on input "text" at bounding box center [493, 242] width 491 height 27
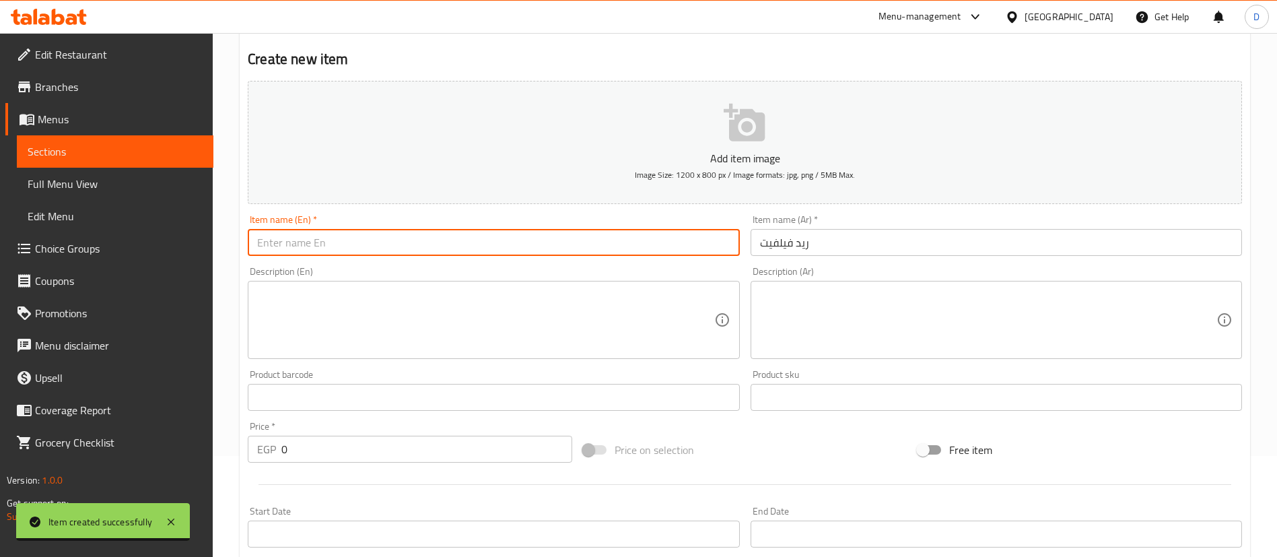
paste input "Red Velvet"
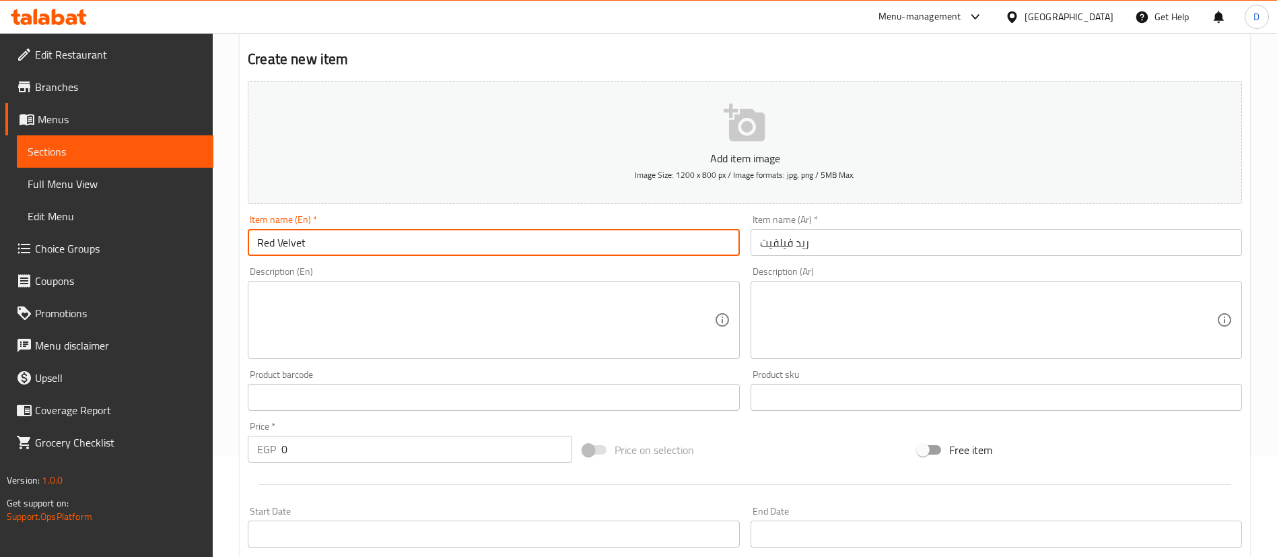
type input "Red Velvet"
click at [525, 446] on input "0" at bounding box center [426, 449] width 291 height 27
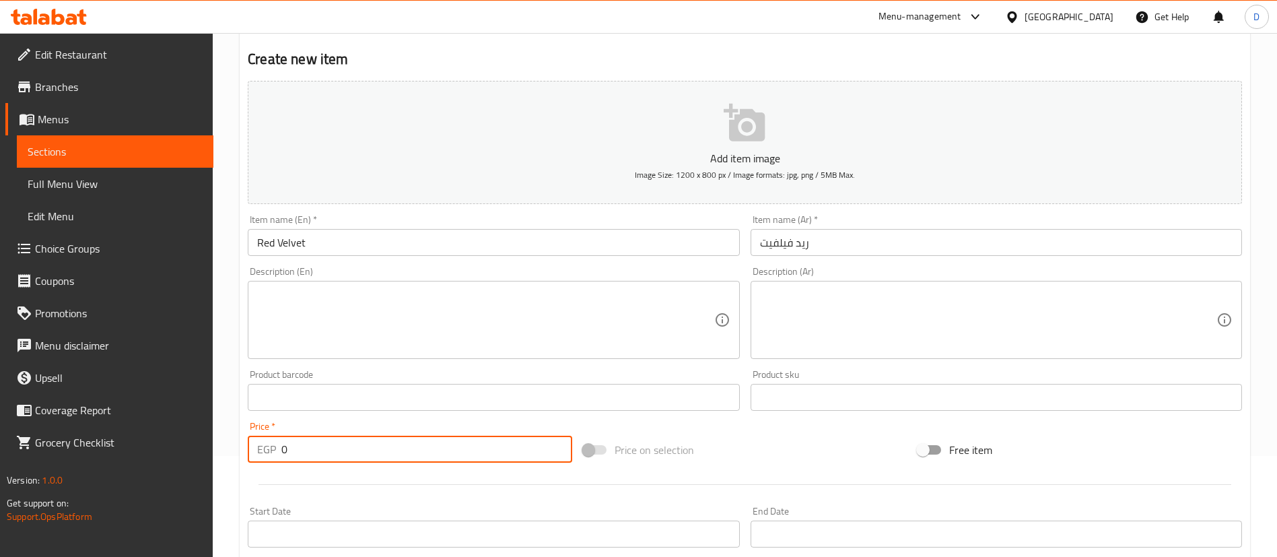
click at [525, 446] on input "0" at bounding box center [426, 449] width 291 height 27
click at [520, 443] on input "0" at bounding box center [426, 449] width 291 height 27
type input "90"
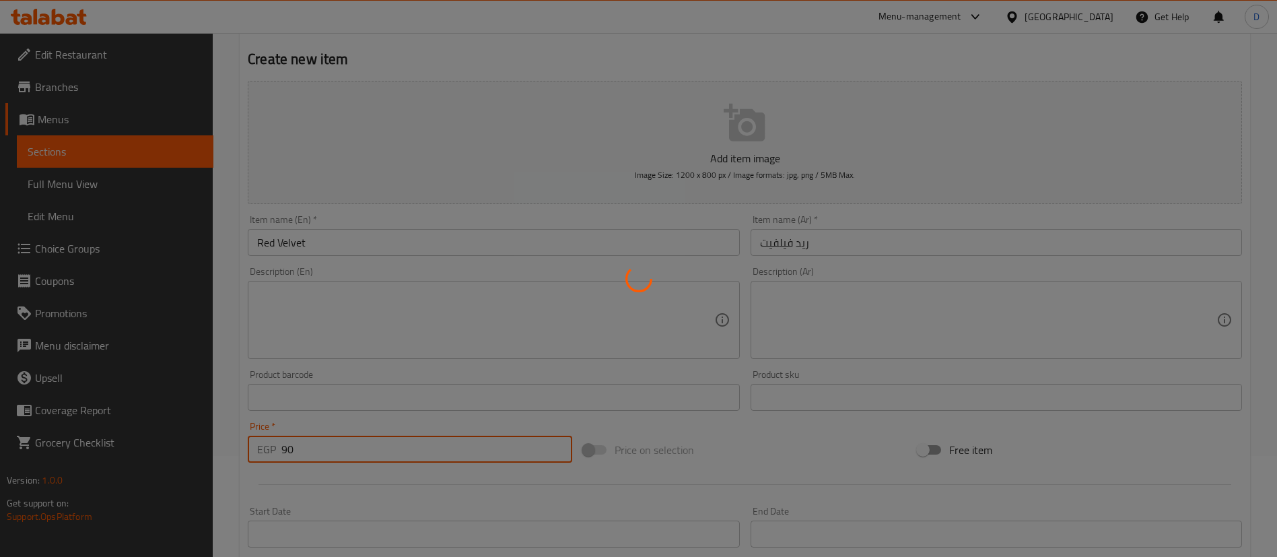
type input "0"
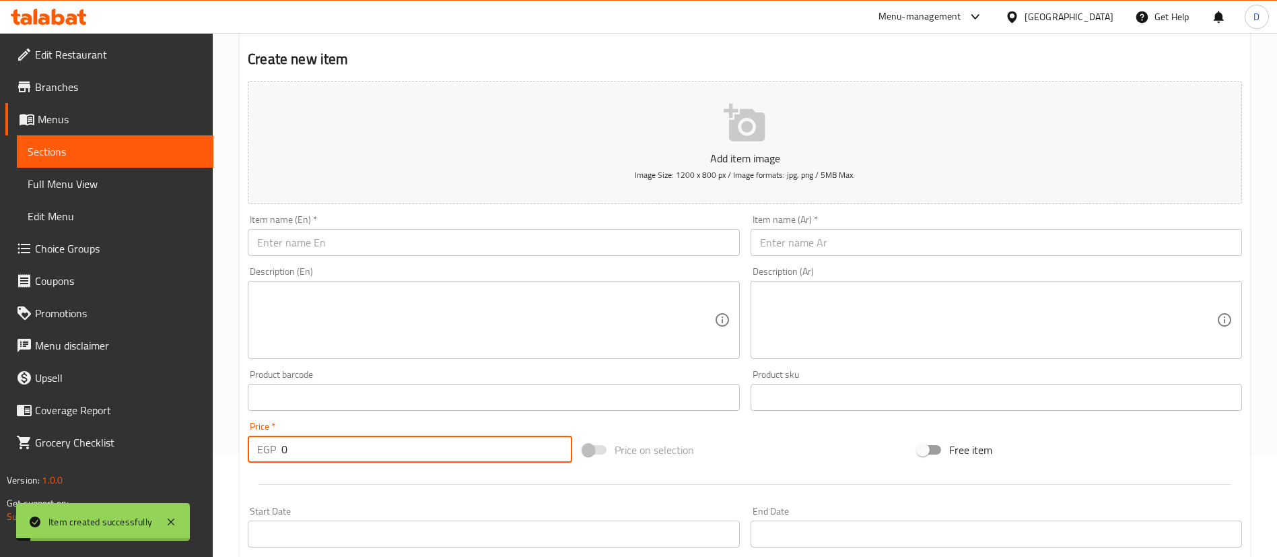
click at [916, 240] on input "text" at bounding box center [996, 242] width 491 height 27
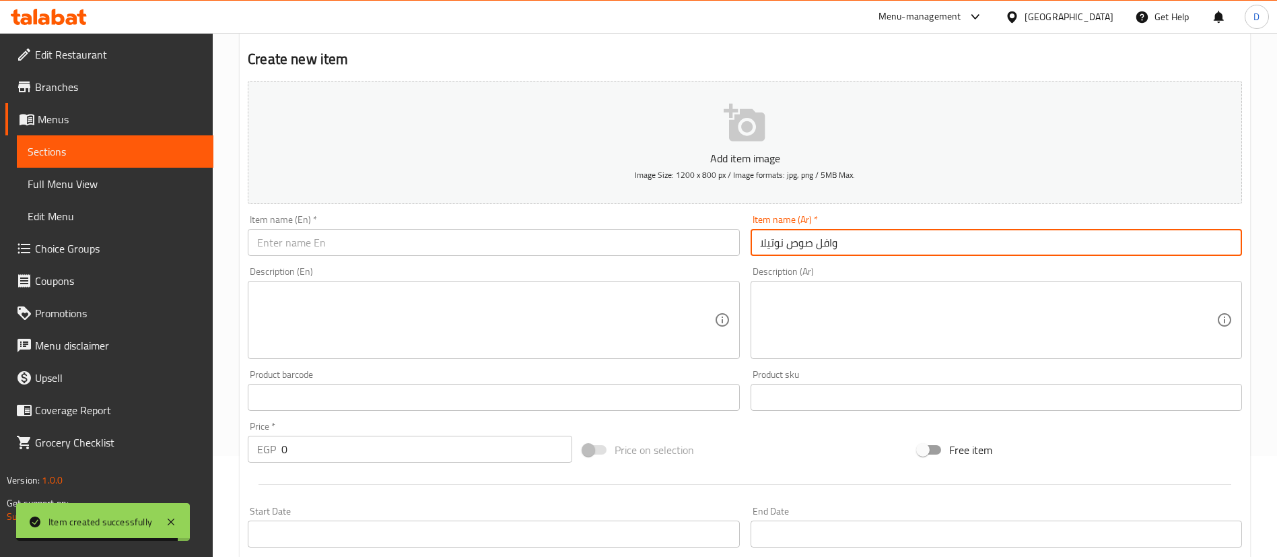
type input "وافل صوص نوتيلا"
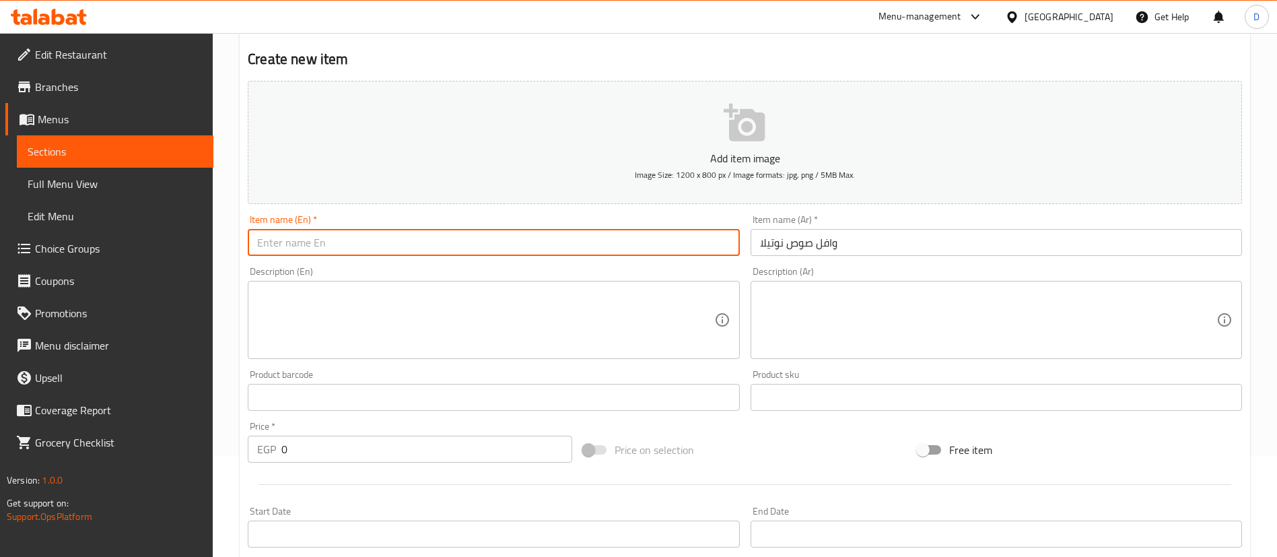
drag, startPoint x: 566, startPoint y: 229, endPoint x: 566, endPoint y: 238, distance: 8.8
click at [566, 230] on input "text" at bounding box center [493, 242] width 491 height 27
click at [566, 238] on input "text" at bounding box center [493, 242] width 491 height 27
paste input "Nutella sauce waffle"
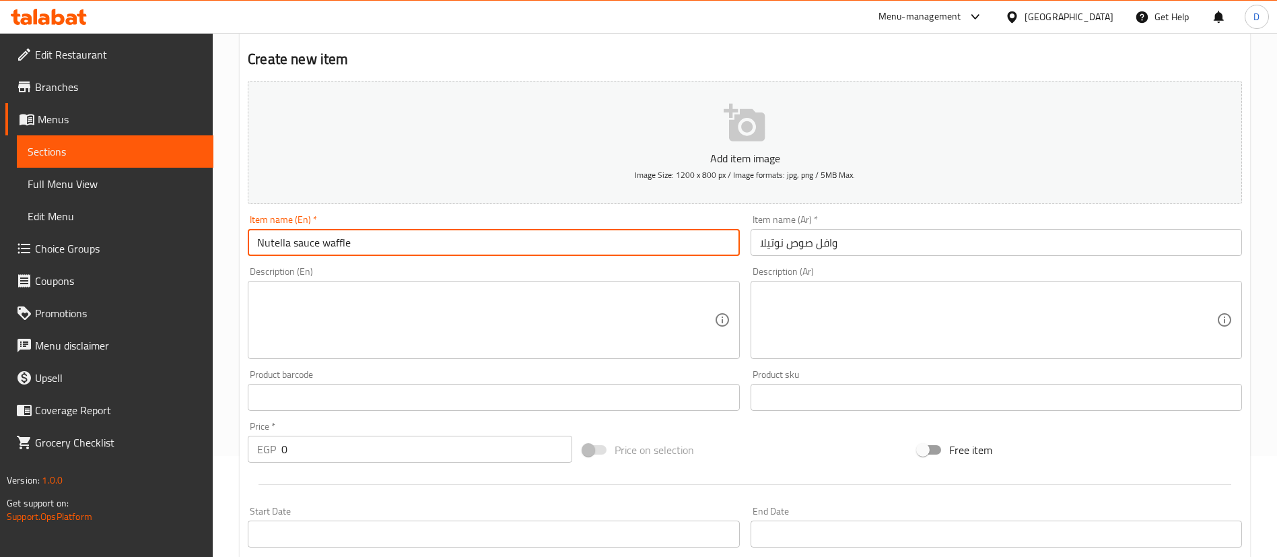
type input "Nutella sauce waffle"
click at [456, 440] on input "0" at bounding box center [426, 449] width 291 height 27
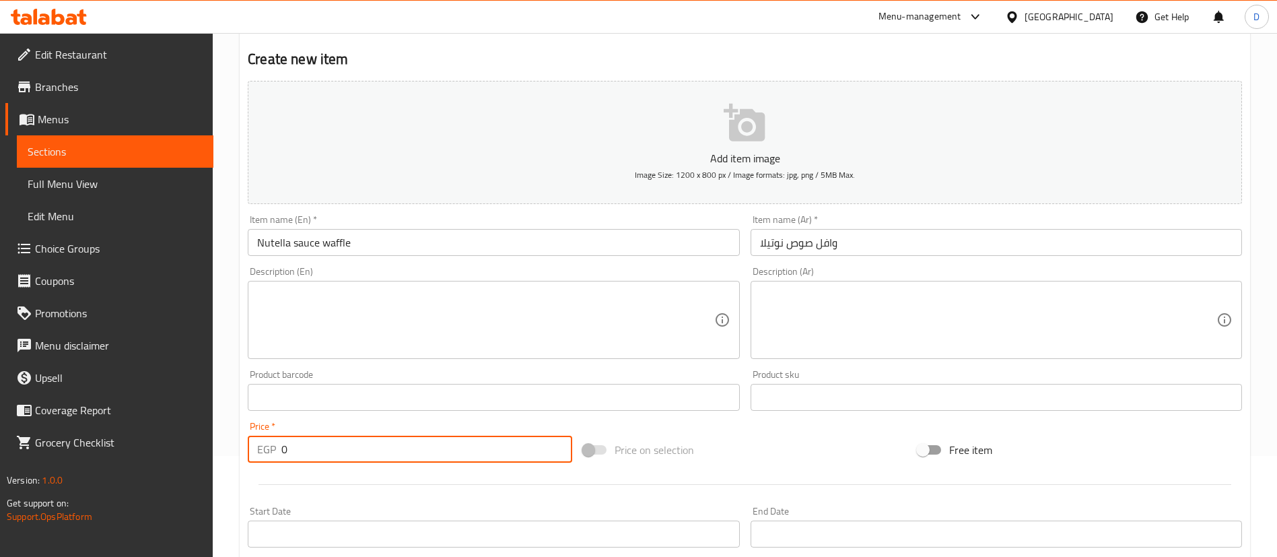
click at [456, 440] on input "0" at bounding box center [426, 449] width 291 height 27
type input "8"
type input "95"
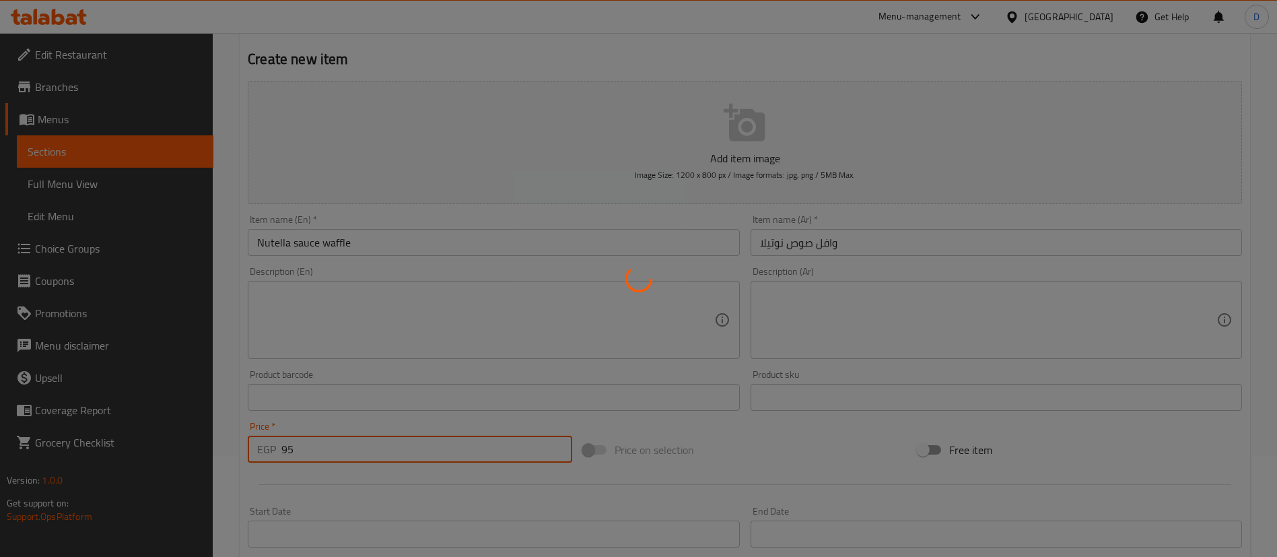
type input "0"
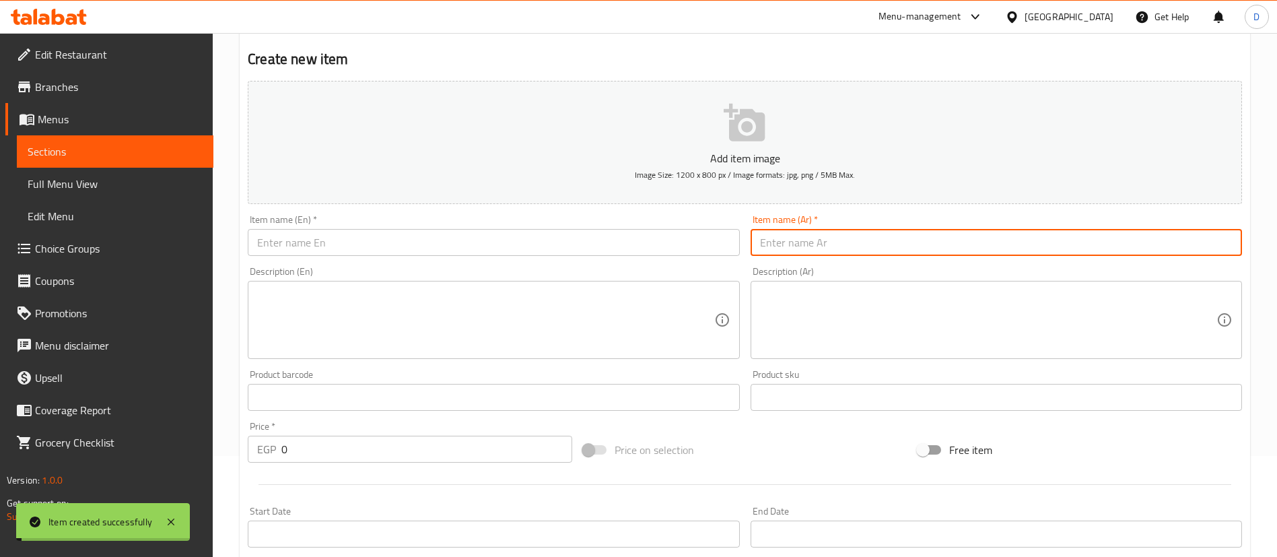
click at [884, 241] on input "text" at bounding box center [996, 242] width 491 height 27
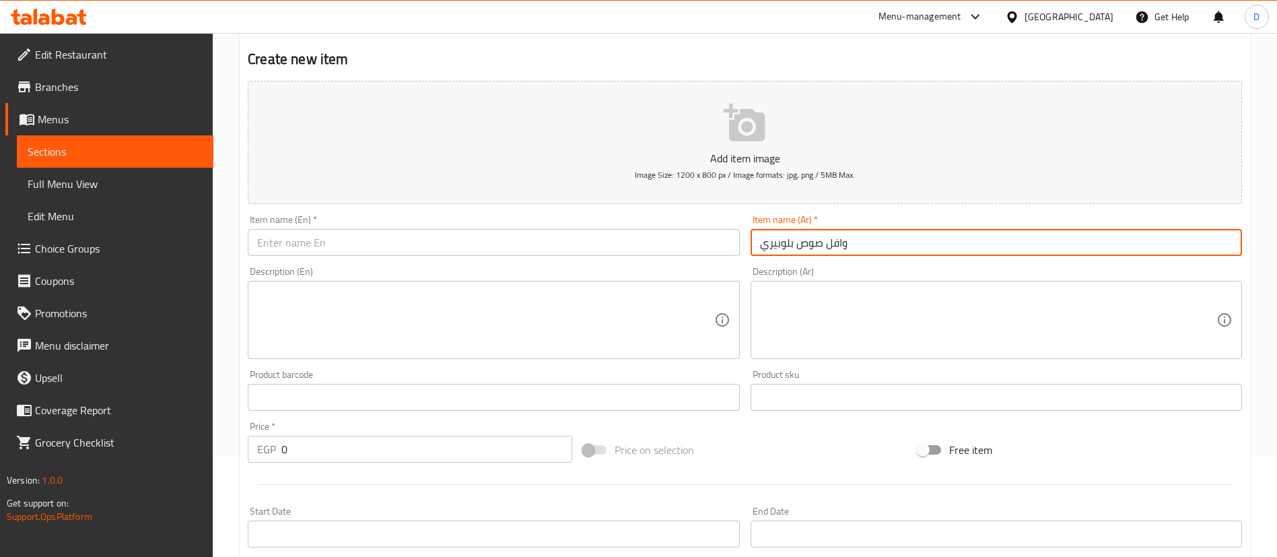
type input "وافل صوص بلوبيري"
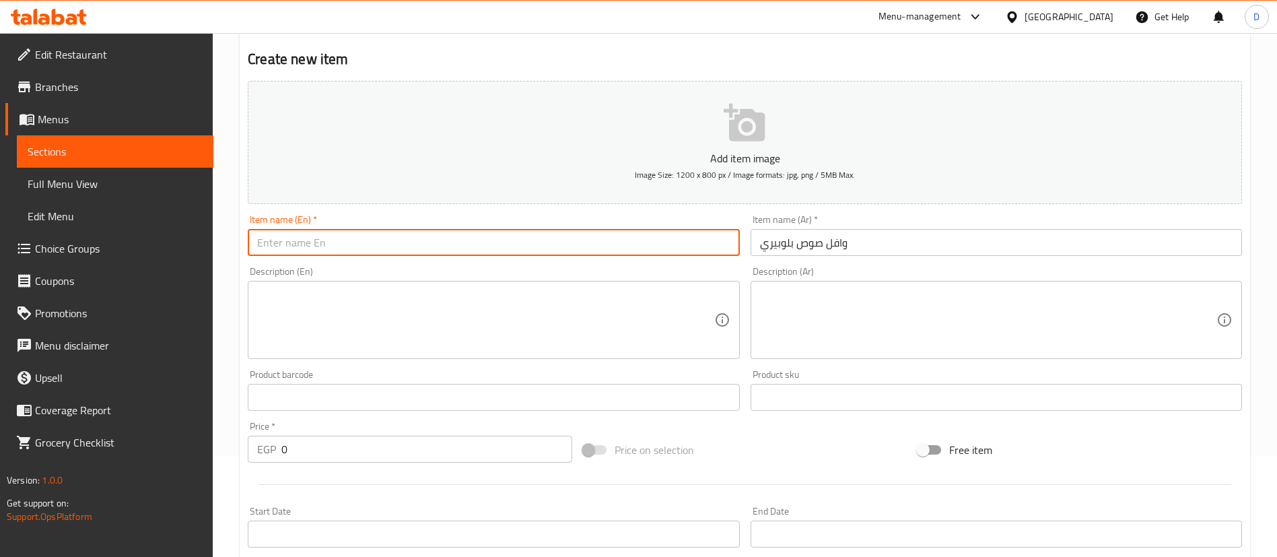
click at [509, 234] on input "text" at bounding box center [493, 242] width 491 height 27
paste input "Blueberry sauce waffle"
type input "Blueberry sauce waffle"
click at [435, 447] on input "0" at bounding box center [426, 449] width 291 height 27
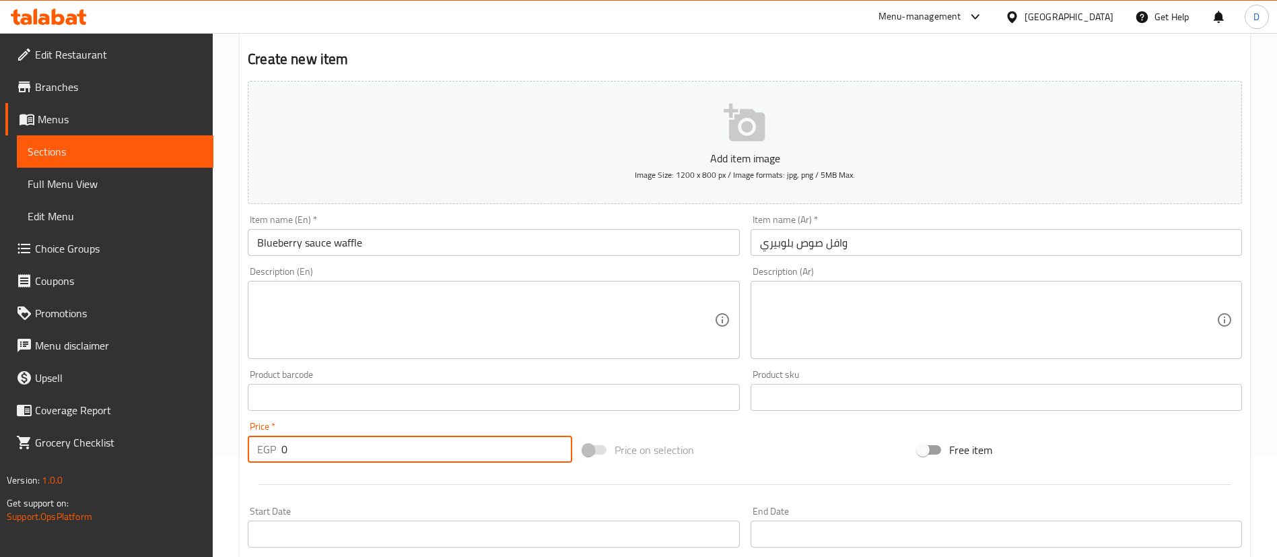
click at [435, 447] on input "0" at bounding box center [426, 449] width 291 height 27
type input "95"
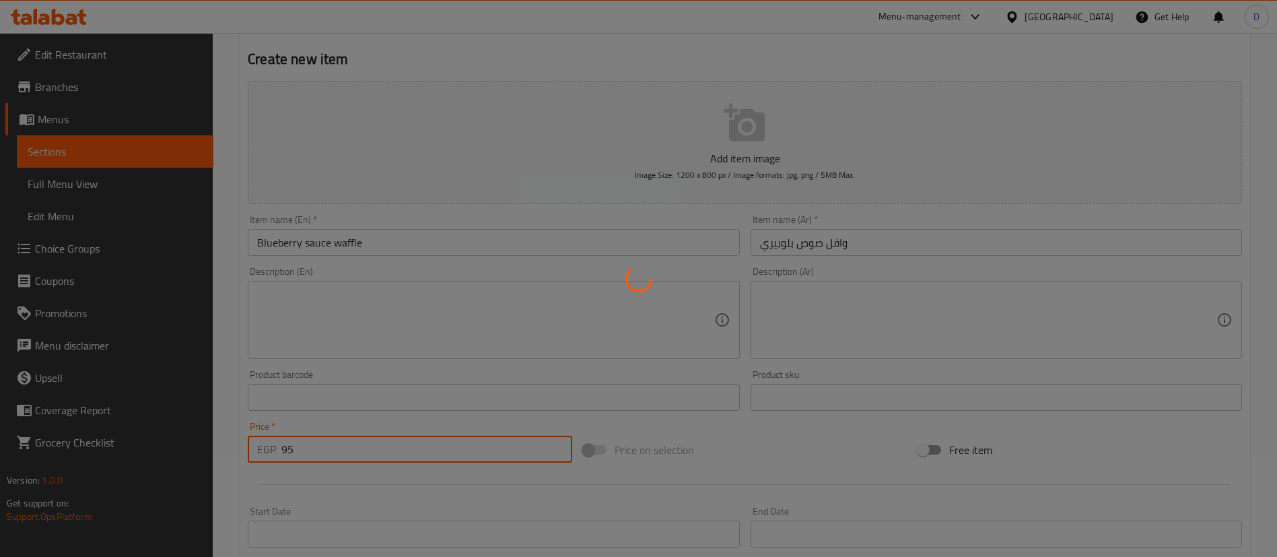
click at [828, 244] on div at bounding box center [638, 278] width 1277 height 557
click at [852, 244] on div at bounding box center [638, 278] width 1277 height 557
type input "0"
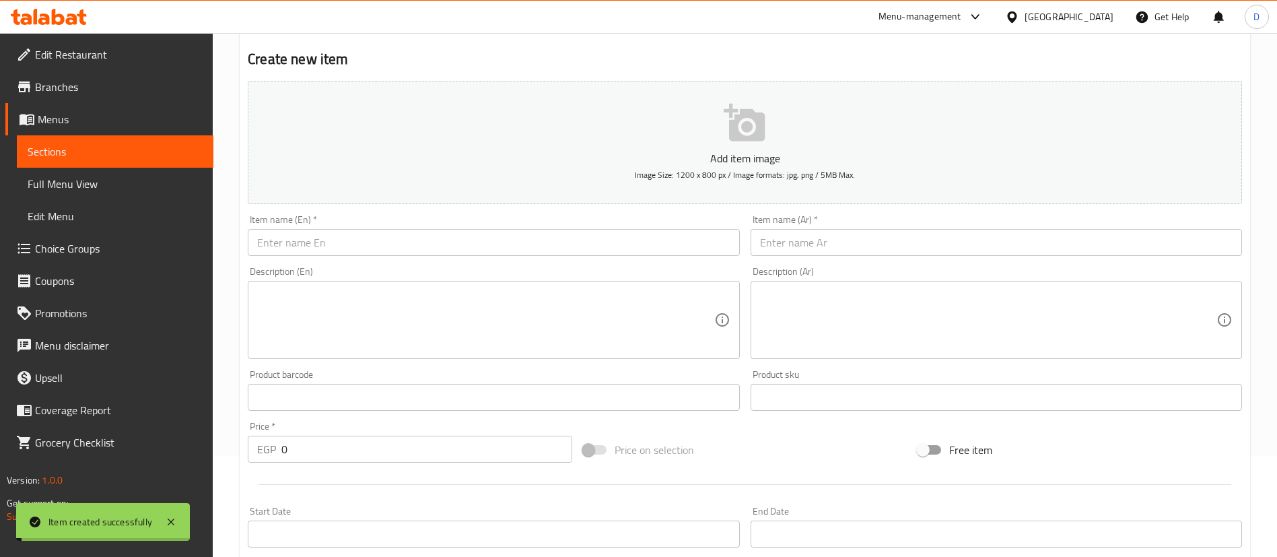
click at [852, 244] on input "text" at bounding box center [996, 242] width 491 height 27
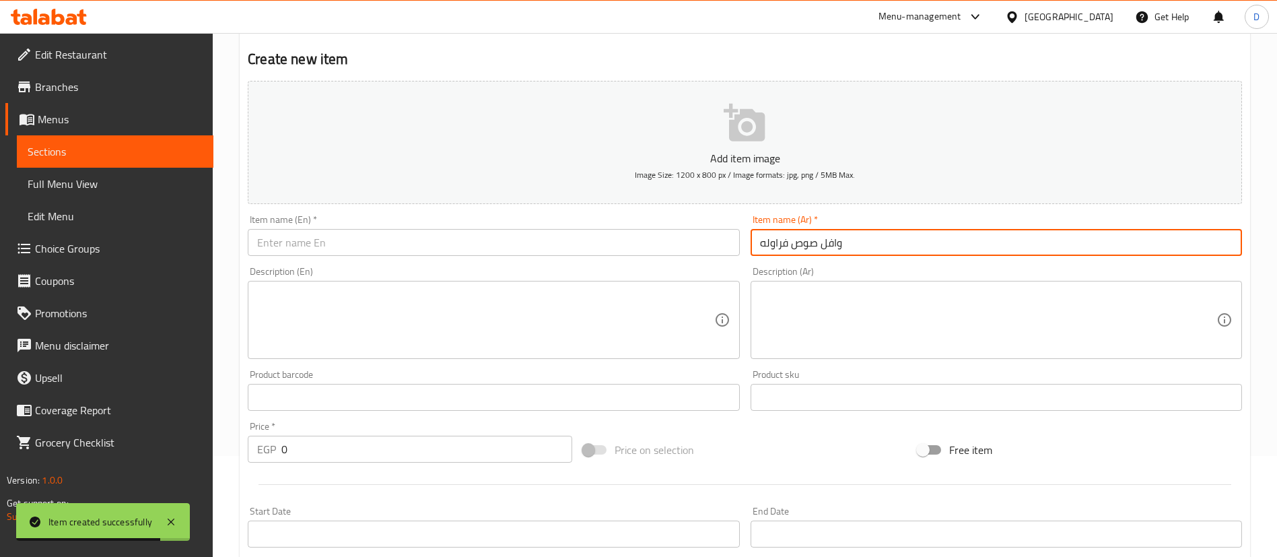
type input "وافل صوص فراوله"
click at [459, 250] on input "text" at bounding box center [493, 242] width 491 height 27
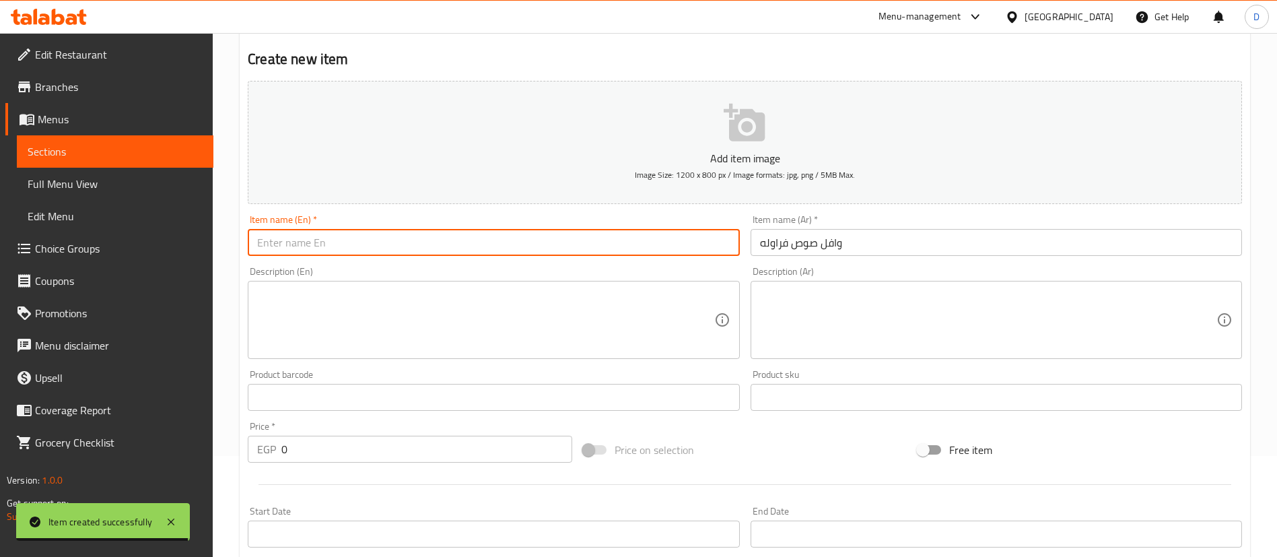
paste input "Strawberry sauce waffle"
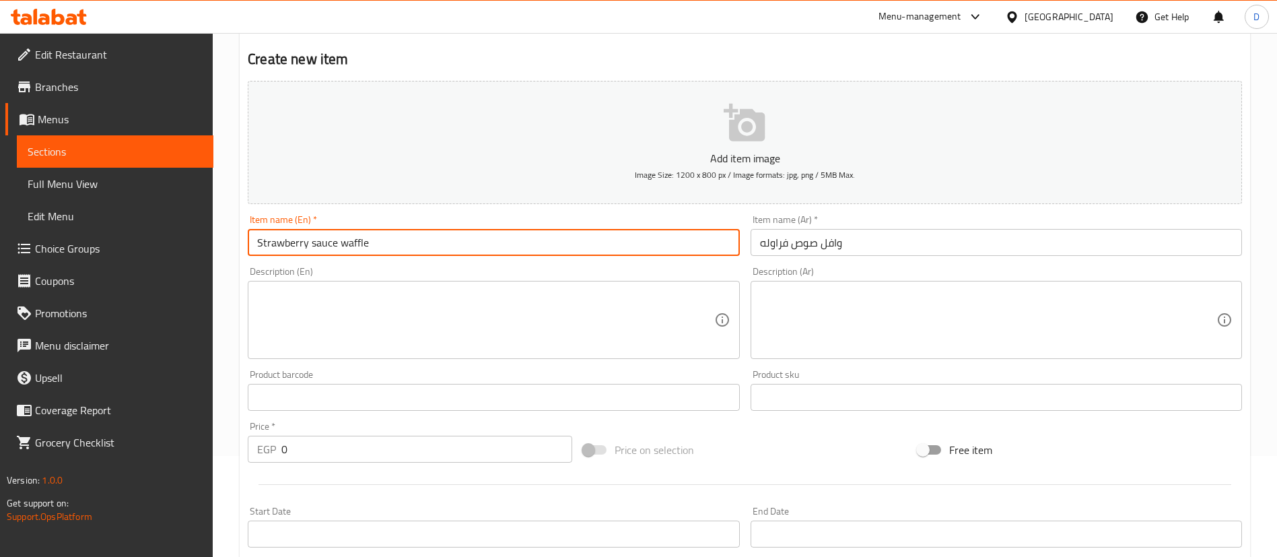
type input "Strawberry sauce waffle"
click at [430, 456] on input "0" at bounding box center [426, 449] width 291 height 27
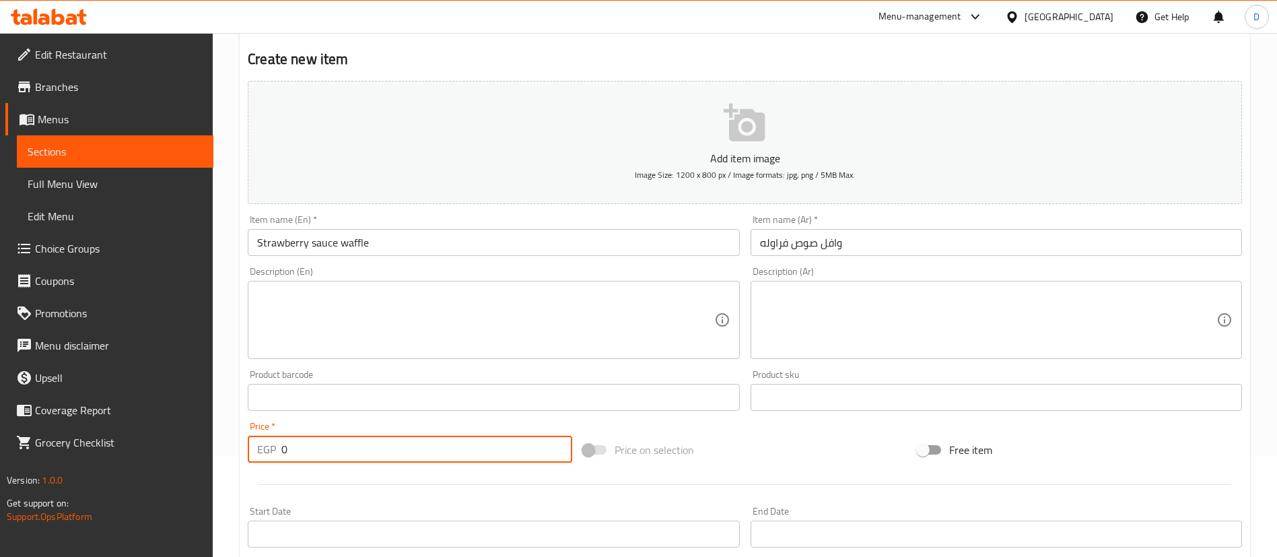
click at [430, 456] on input "0" at bounding box center [426, 449] width 291 height 27
type input "8"
type input "95"
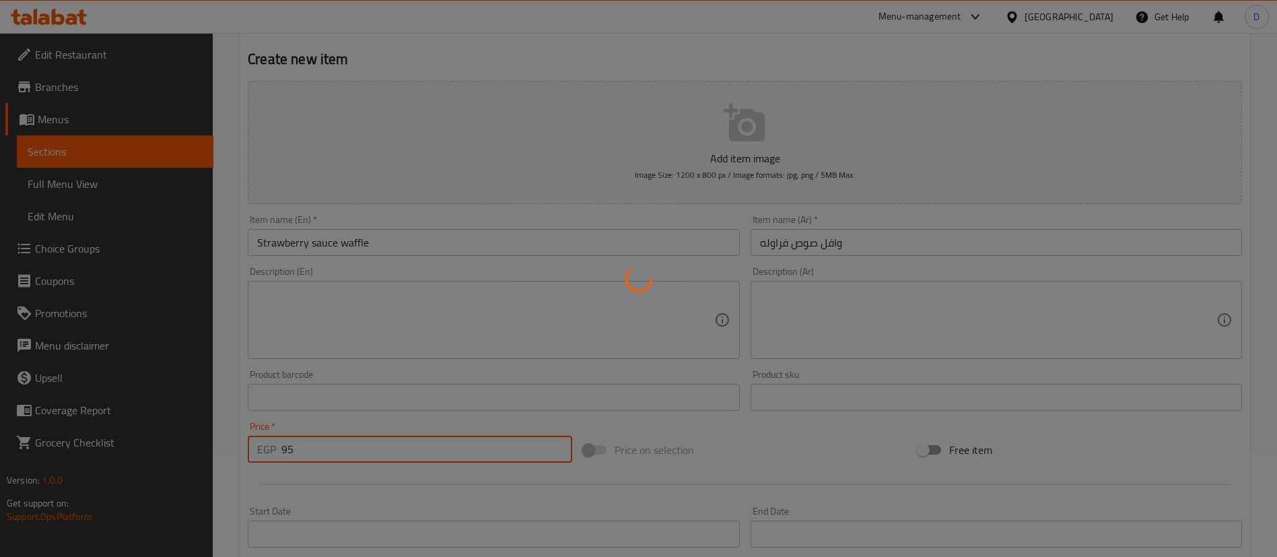
type input "0"
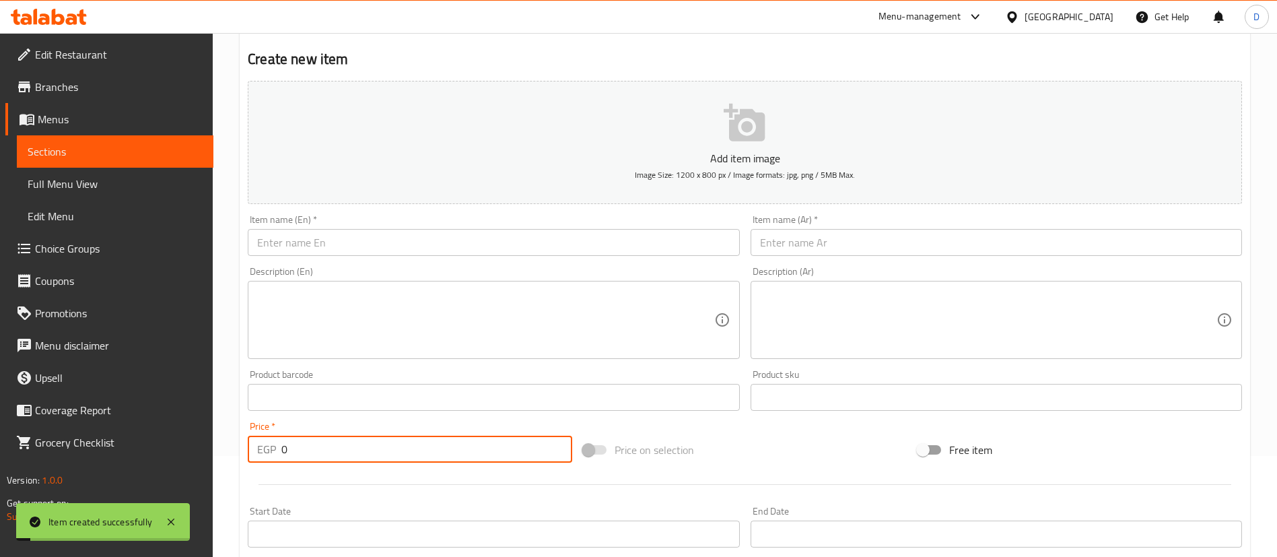
click at [882, 240] on input "text" at bounding box center [996, 242] width 491 height 27
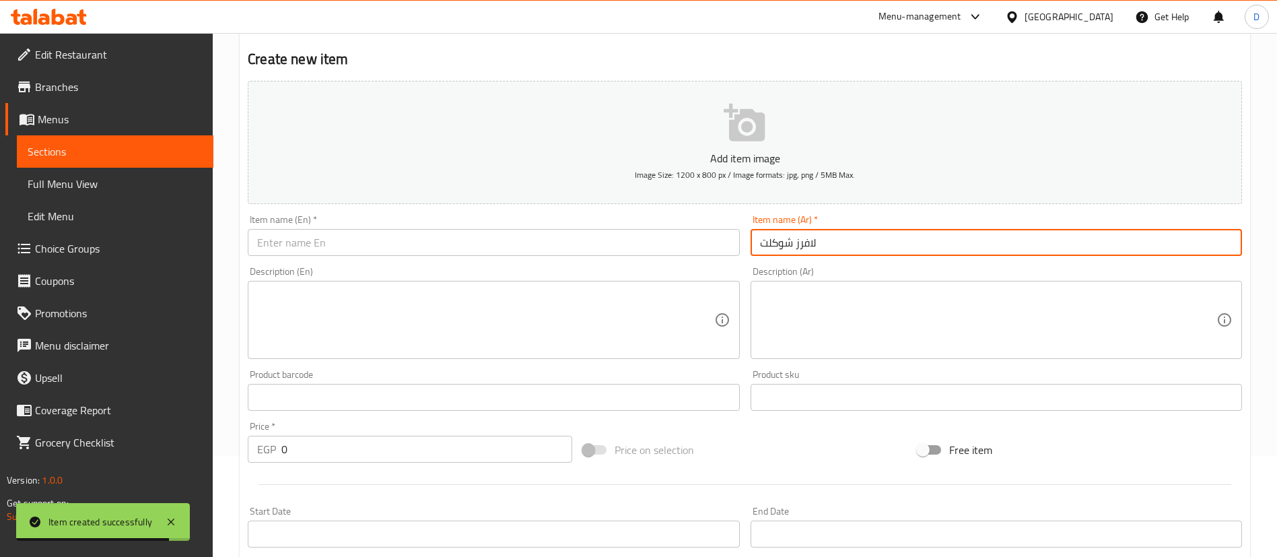
type input "لافرز شوكلت"
click at [486, 252] on input "text" at bounding box center [493, 242] width 491 height 27
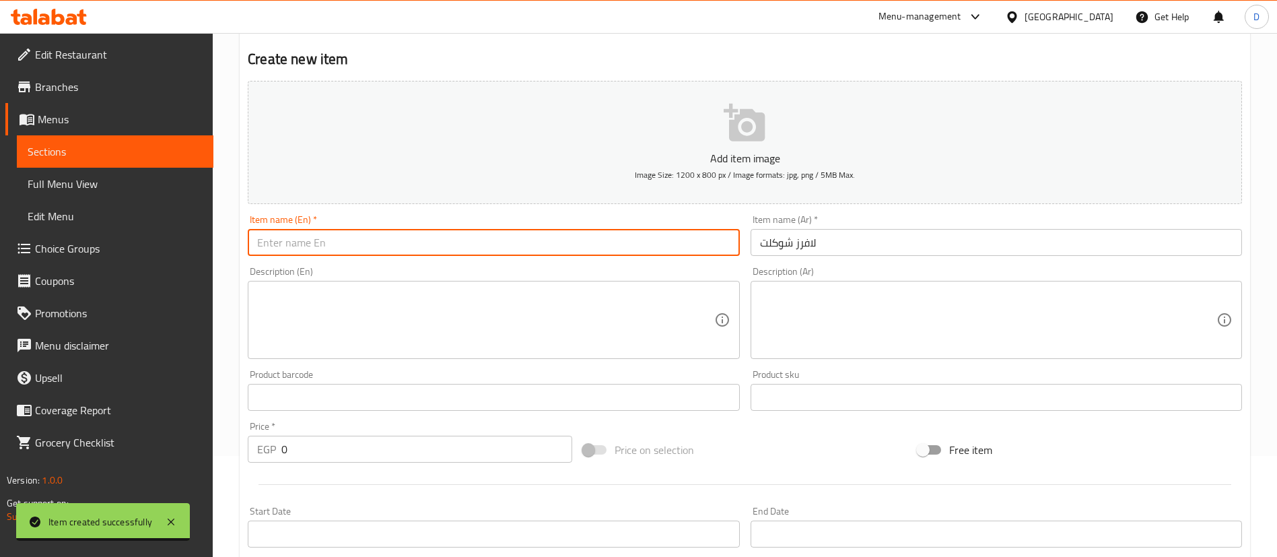
paste input "Lovers Chocolate"
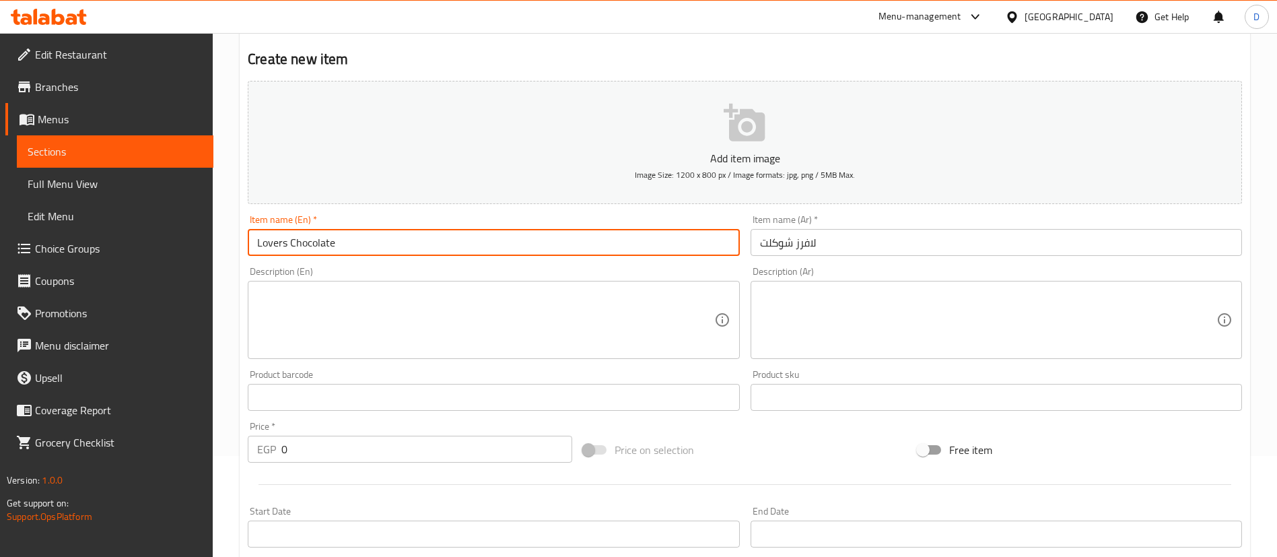
type input "Lovers Chocolate"
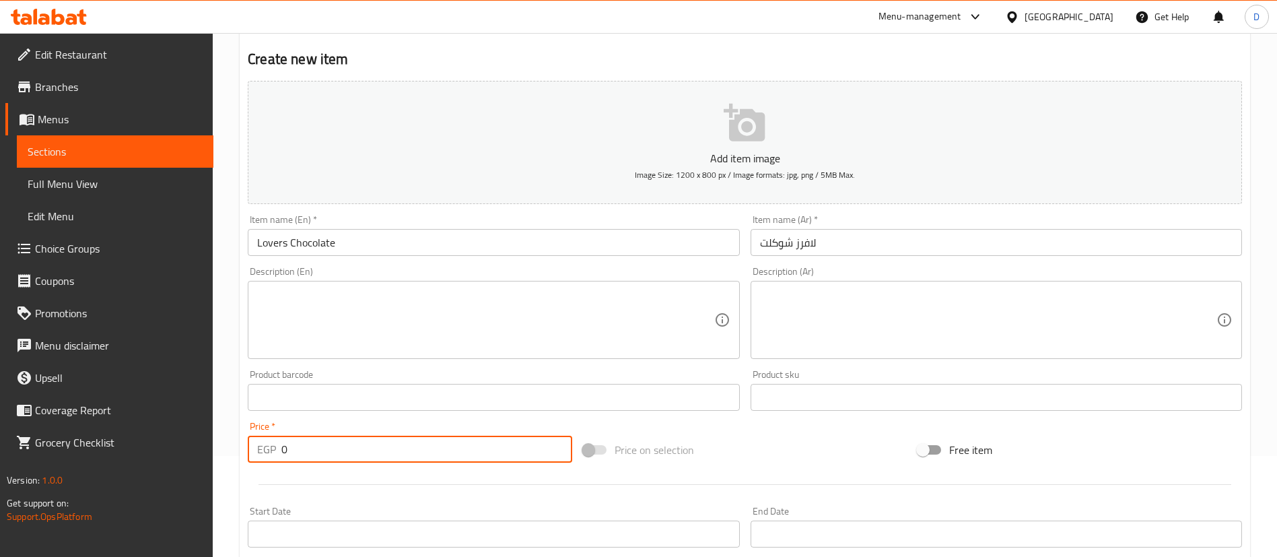
click at [402, 456] on input "0" at bounding box center [426, 449] width 291 height 27
type input "110"
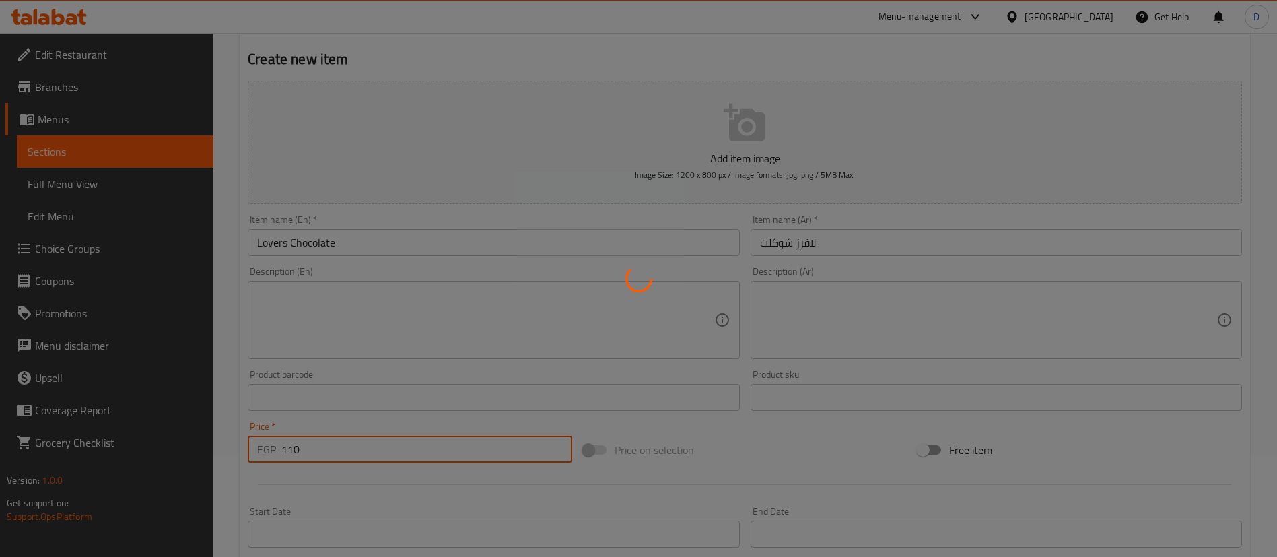
type input "0"
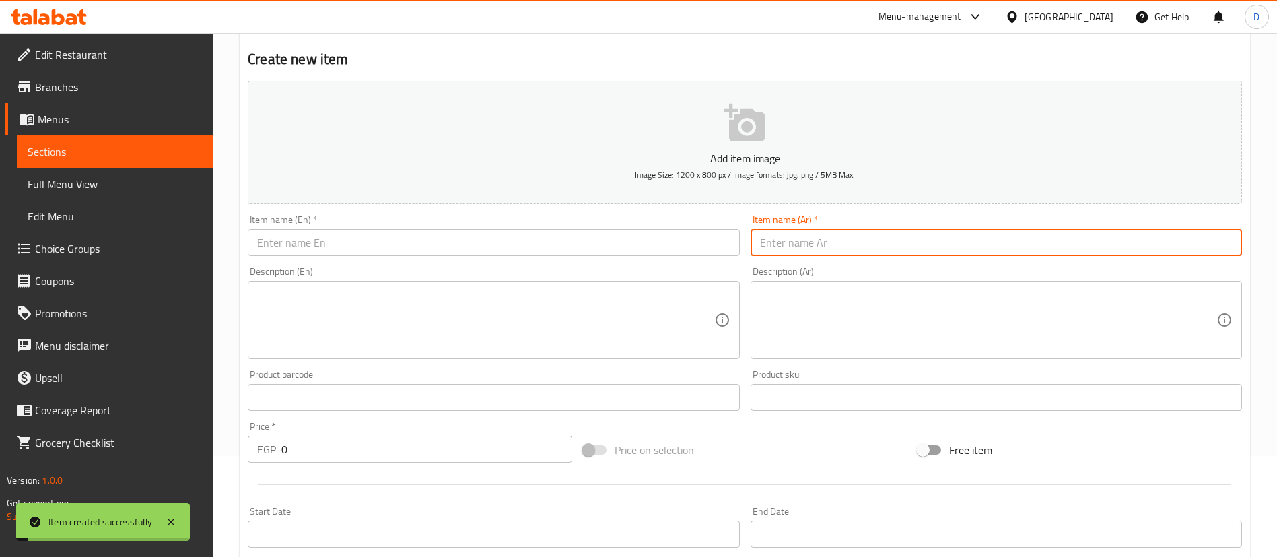
click at [837, 248] on input "text" at bounding box center [996, 242] width 491 height 27
type input "ب"
type input "يوني كورن"
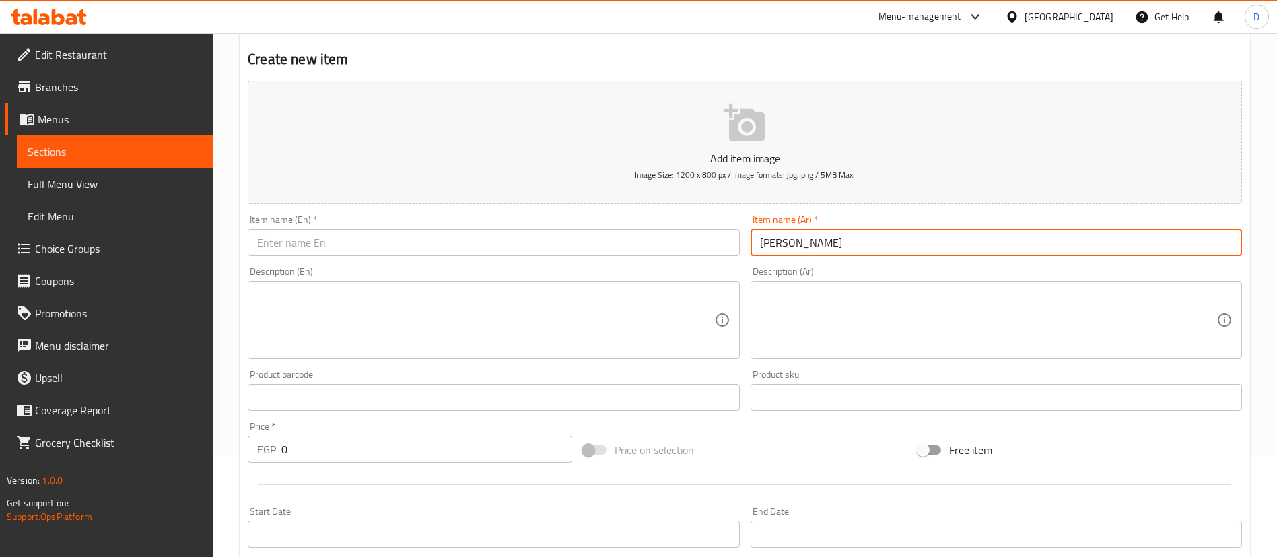
click at [545, 248] on input "text" at bounding box center [493, 242] width 491 height 27
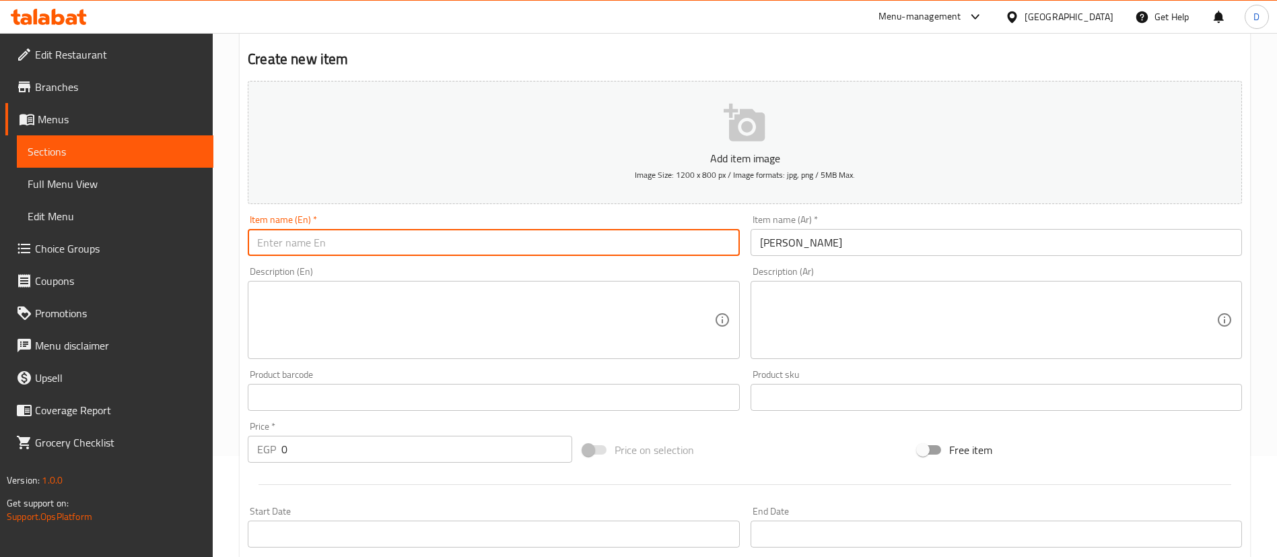
paste input "Unicorn"
type input "Unicorn"
click at [457, 463] on div "Price   * EGP 0 Price *" at bounding box center [409, 442] width 335 height 52
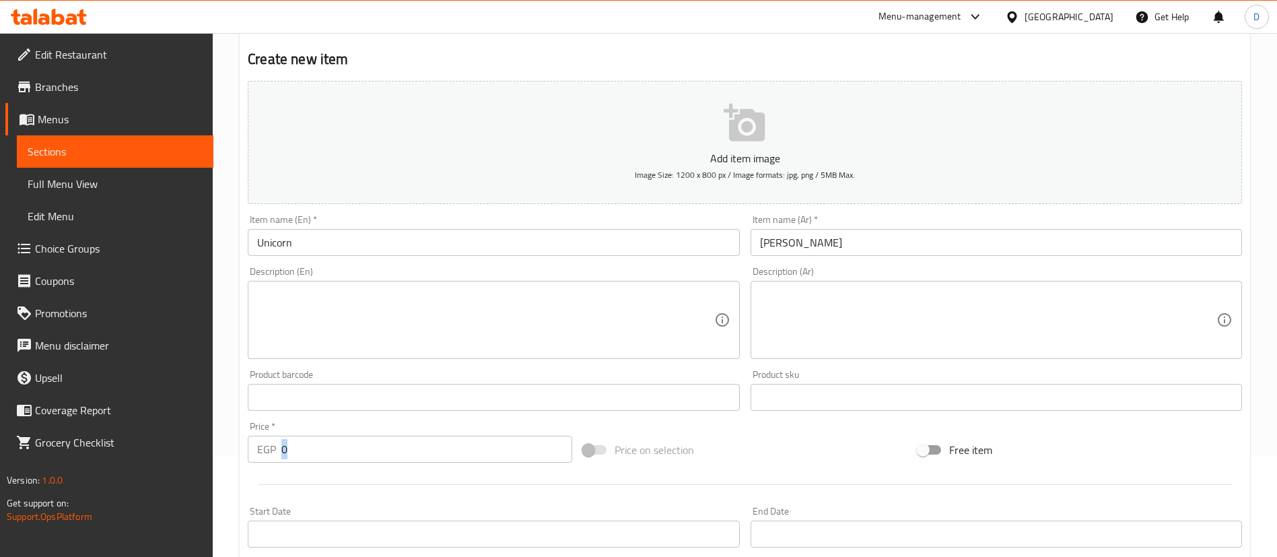
click at [457, 463] on div "Price   * EGP 0 Price *" at bounding box center [409, 442] width 335 height 52
click at [460, 451] on input "0" at bounding box center [426, 449] width 291 height 27
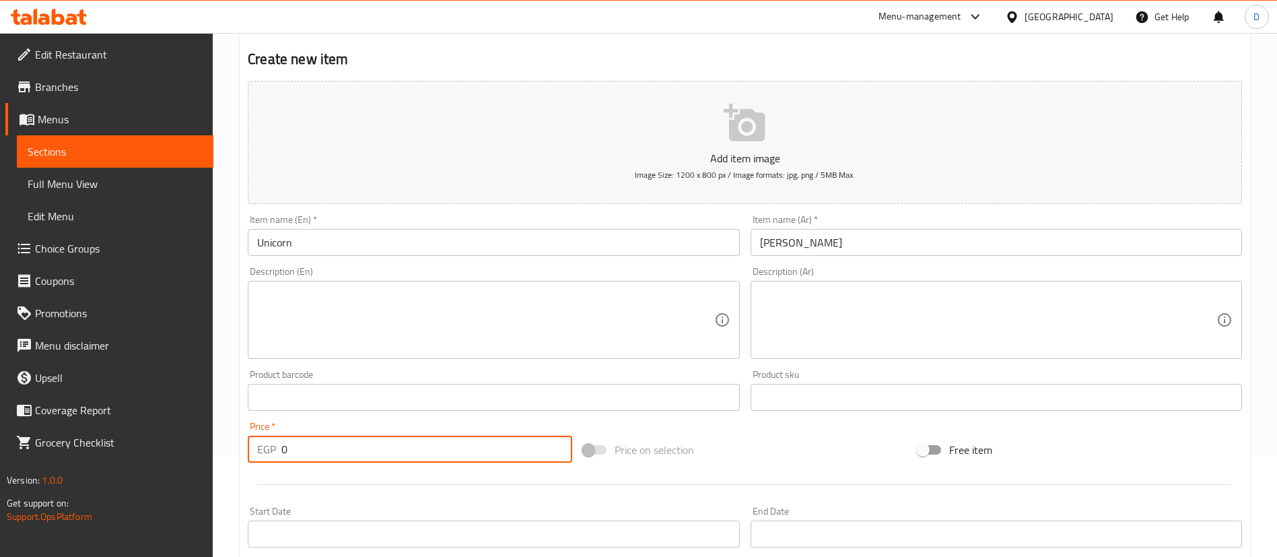
click at [460, 451] on input "0" at bounding box center [426, 449] width 291 height 27
type input "120"
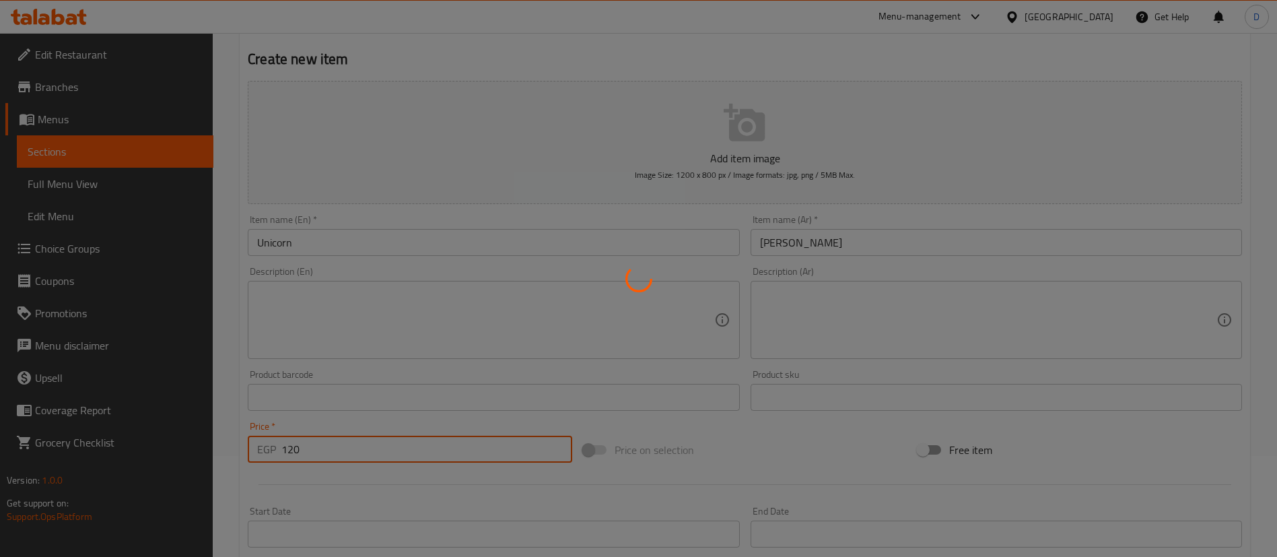
type input "0"
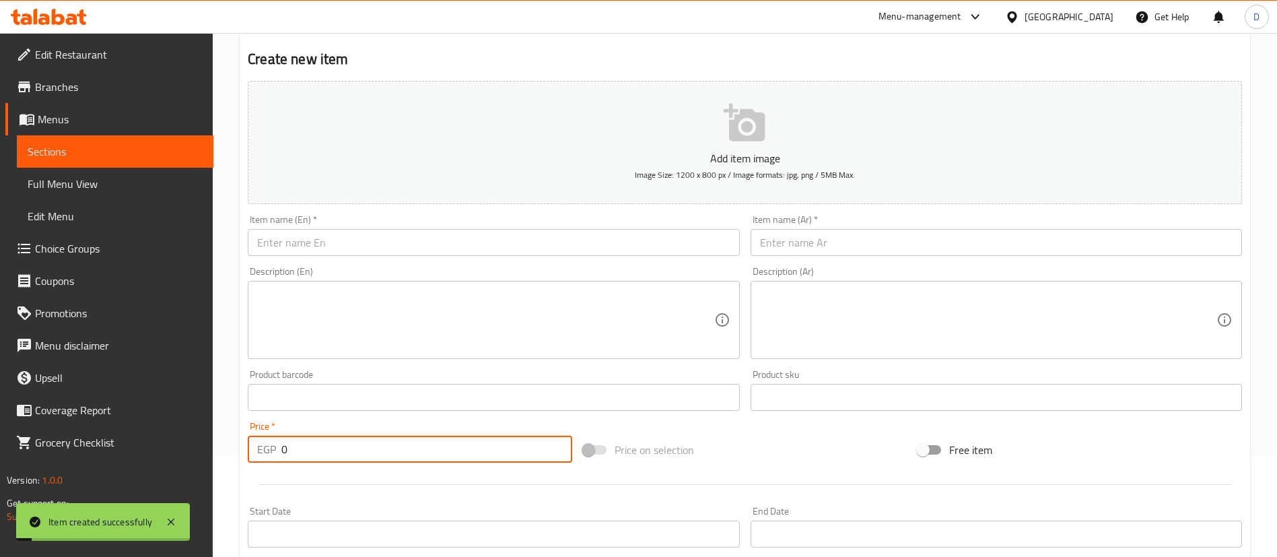
click at [979, 230] on input "text" at bounding box center [996, 242] width 491 height 27
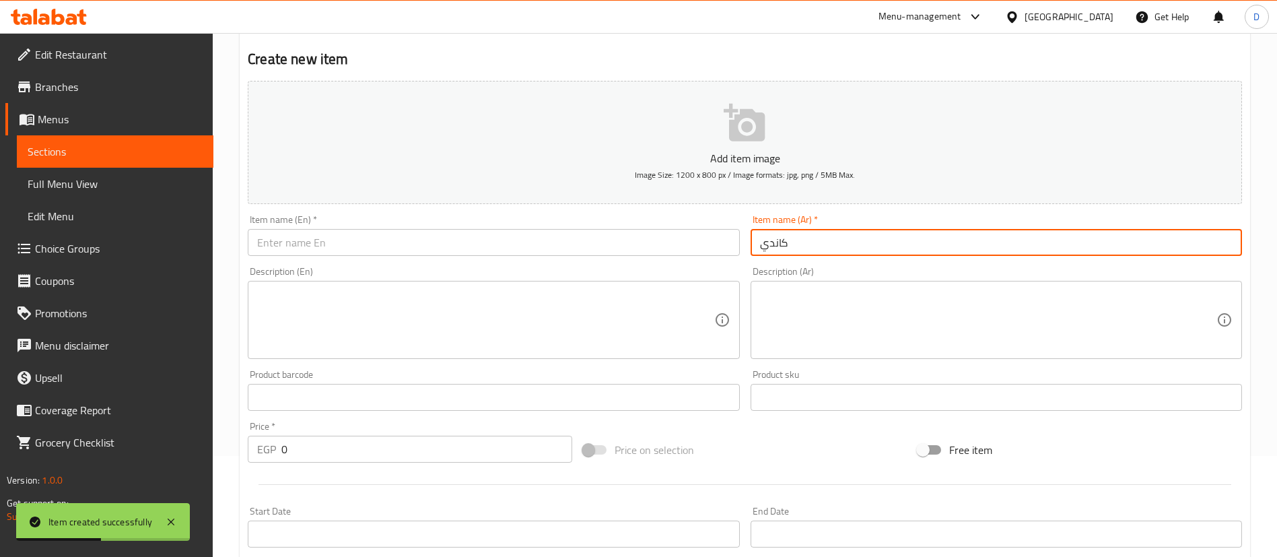
type input "كاندي"
click at [516, 245] on input "text" at bounding box center [493, 242] width 491 height 27
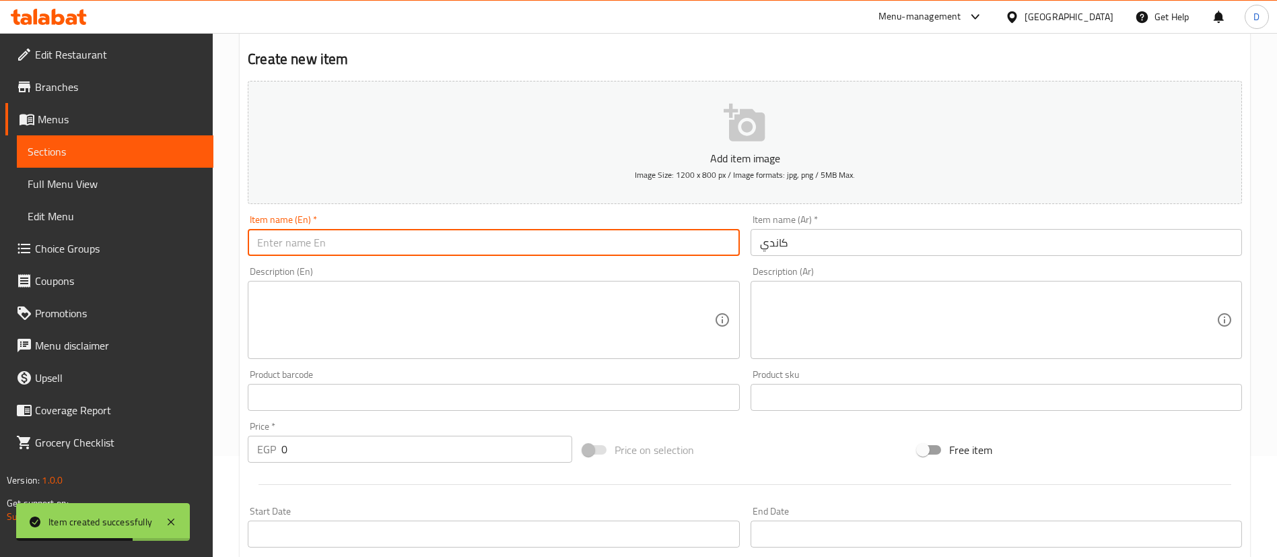
paste input "Candy"
type input "Candy"
click at [456, 453] on input "0" at bounding box center [426, 449] width 291 height 27
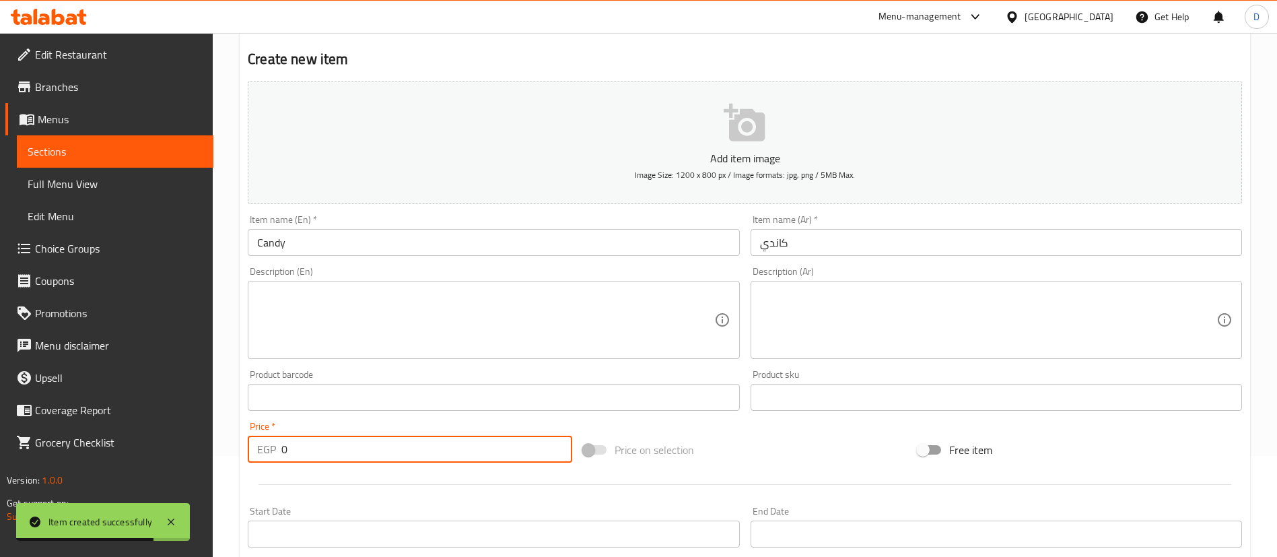
click at [456, 454] on input "0" at bounding box center [426, 449] width 291 height 27
type input "120"
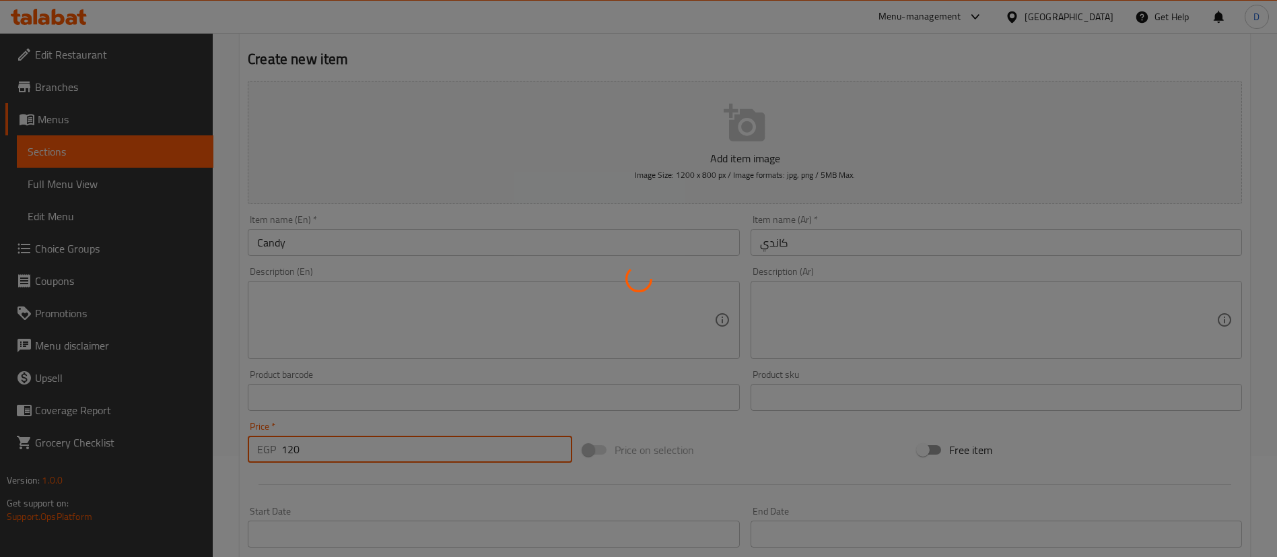
click at [881, 246] on div at bounding box center [638, 278] width 1277 height 557
click at [883, 239] on div at bounding box center [638, 278] width 1277 height 557
type input "0"
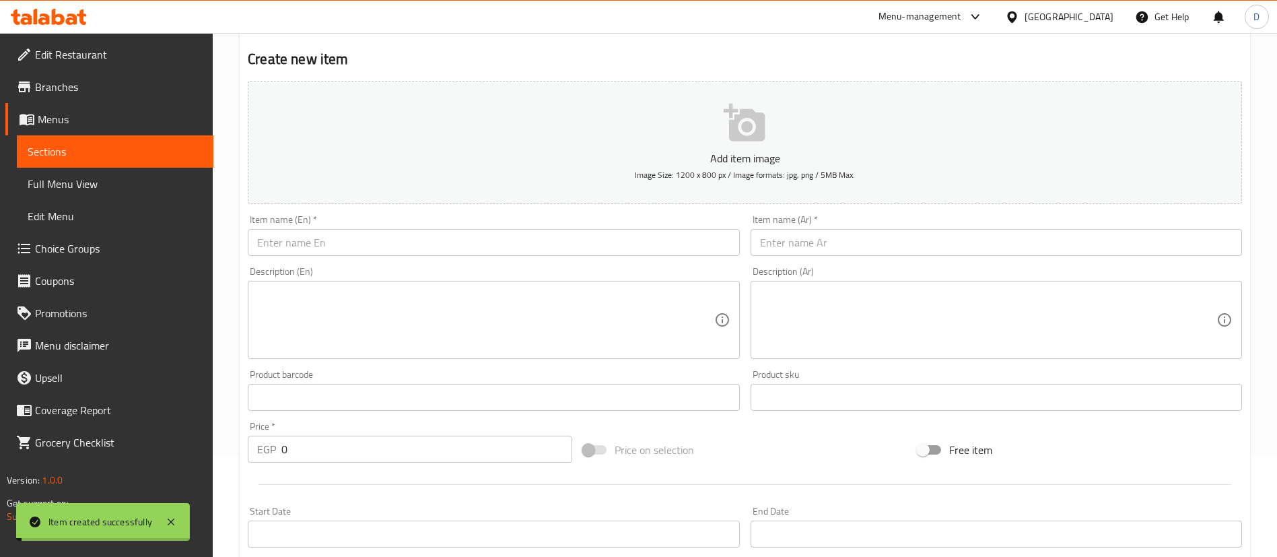
click at [845, 241] on input "text" at bounding box center [996, 242] width 491 height 27
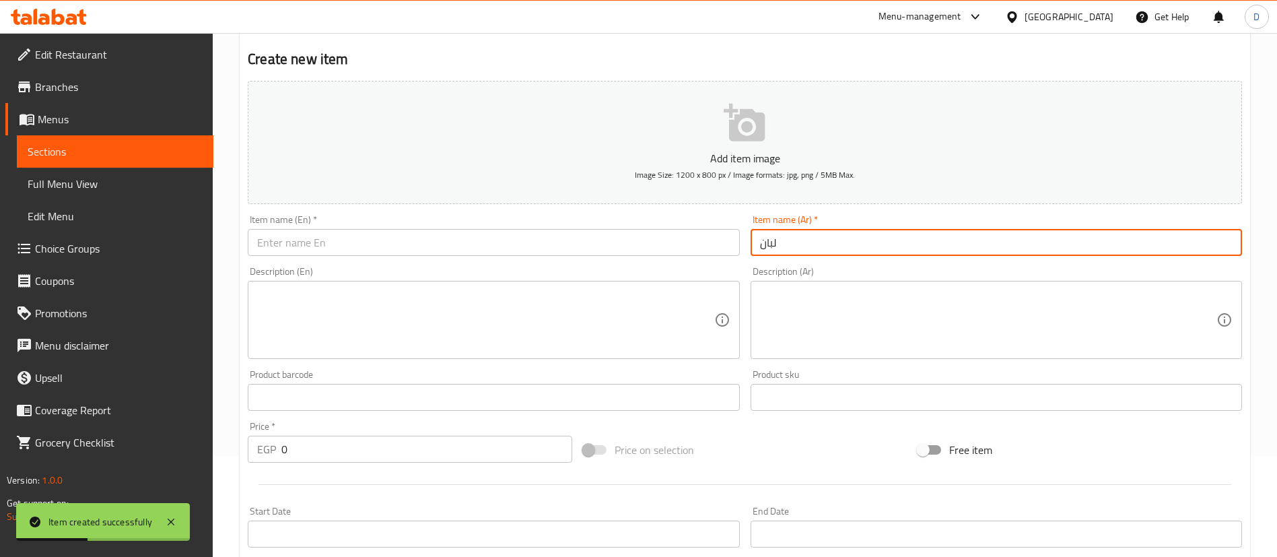
type input "لبان"
click at [562, 242] on input "text" at bounding box center [493, 242] width 491 height 27
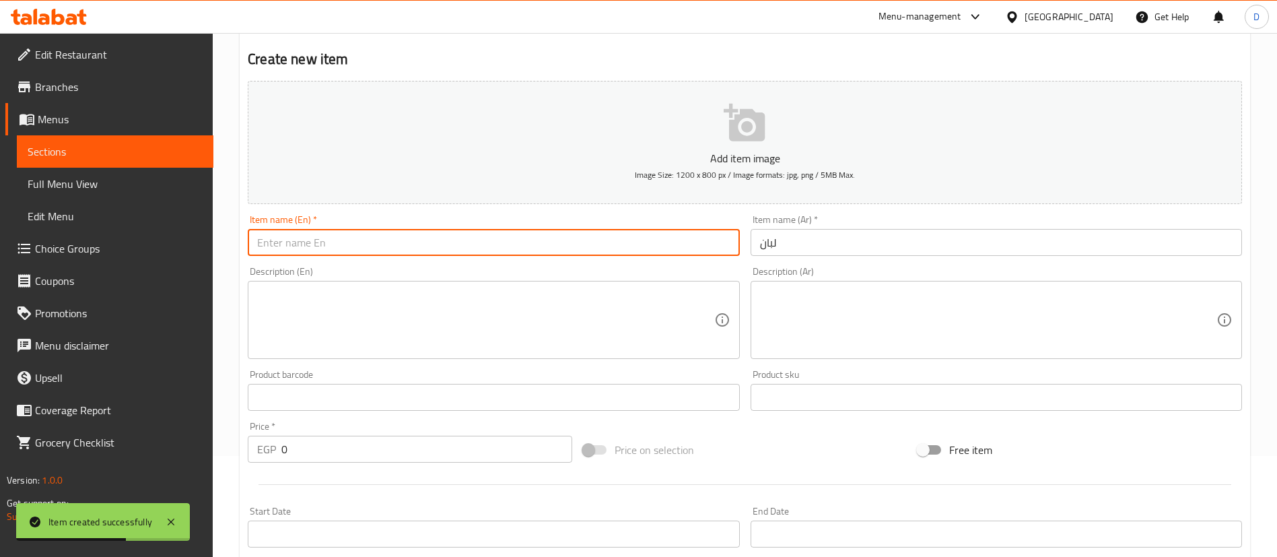
type input "ل"
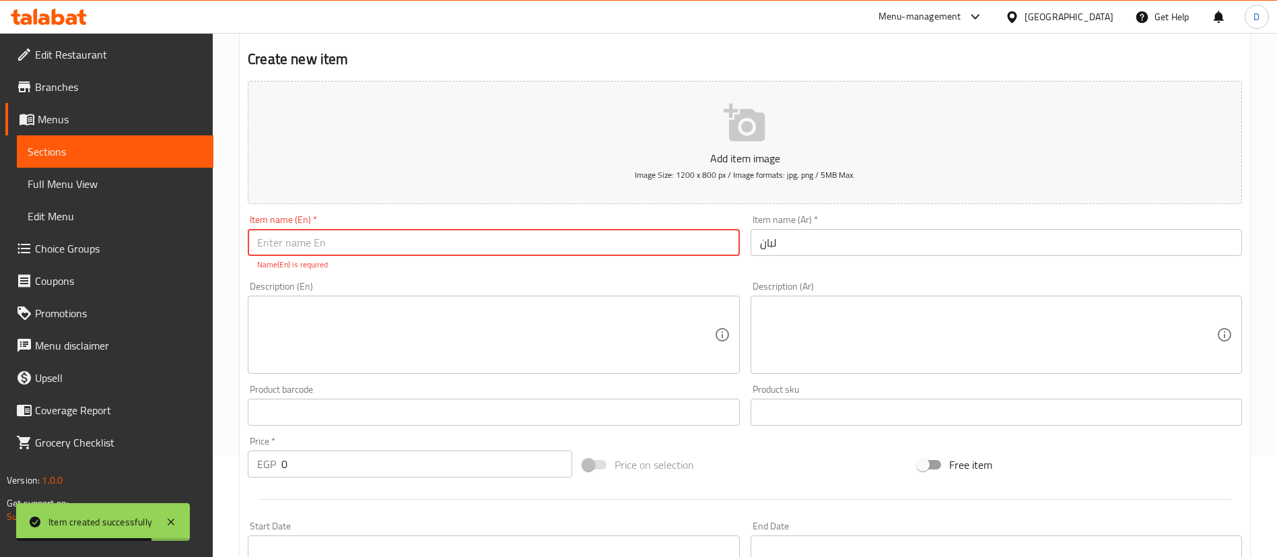
type input "ل"
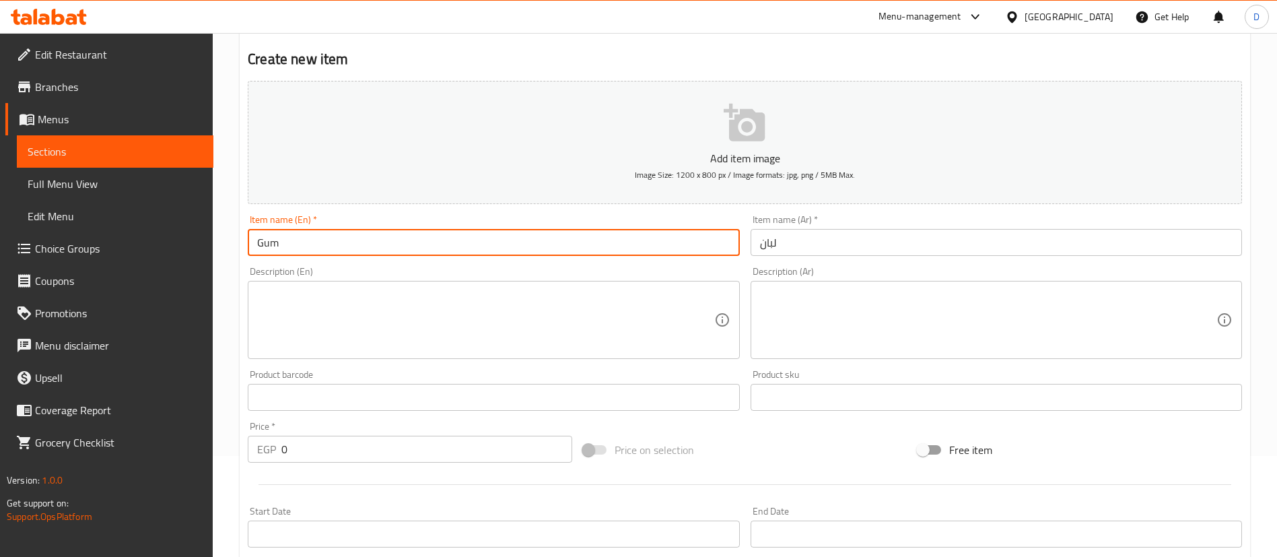
type input "Gum"
click at [456, 438] on input "0" at bounding box center [426, 449] width 291 height 27
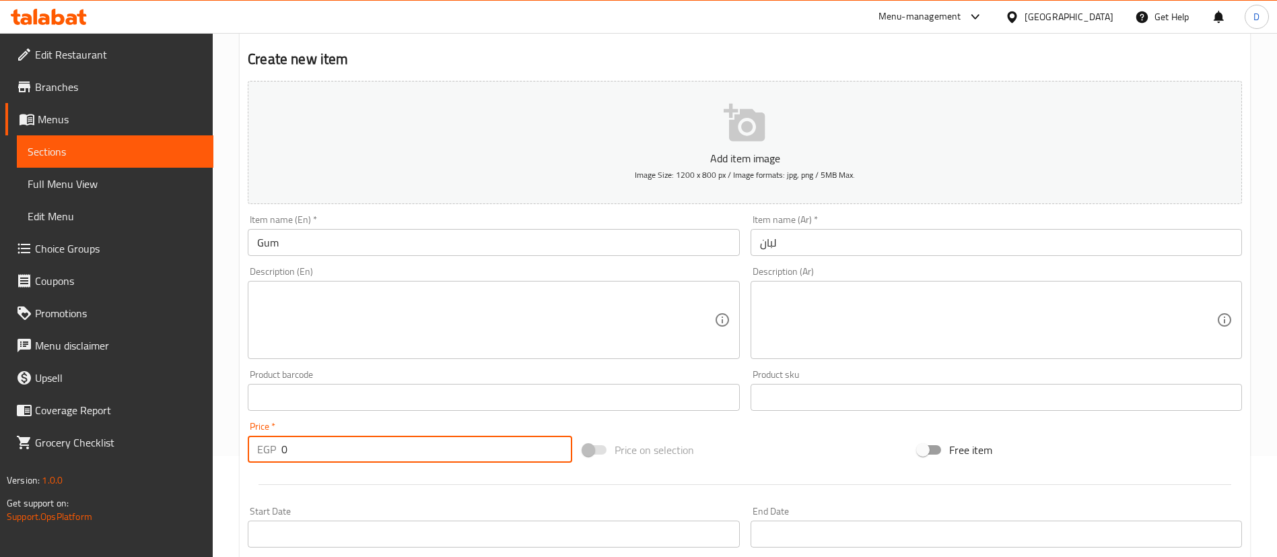
click at [456, 438] on input "0" at bounding box center [426, 449] width 291 height 27
click at [456, 436] on input "0" at bounding box center [426, 449] width 291 height 27
type input "120"
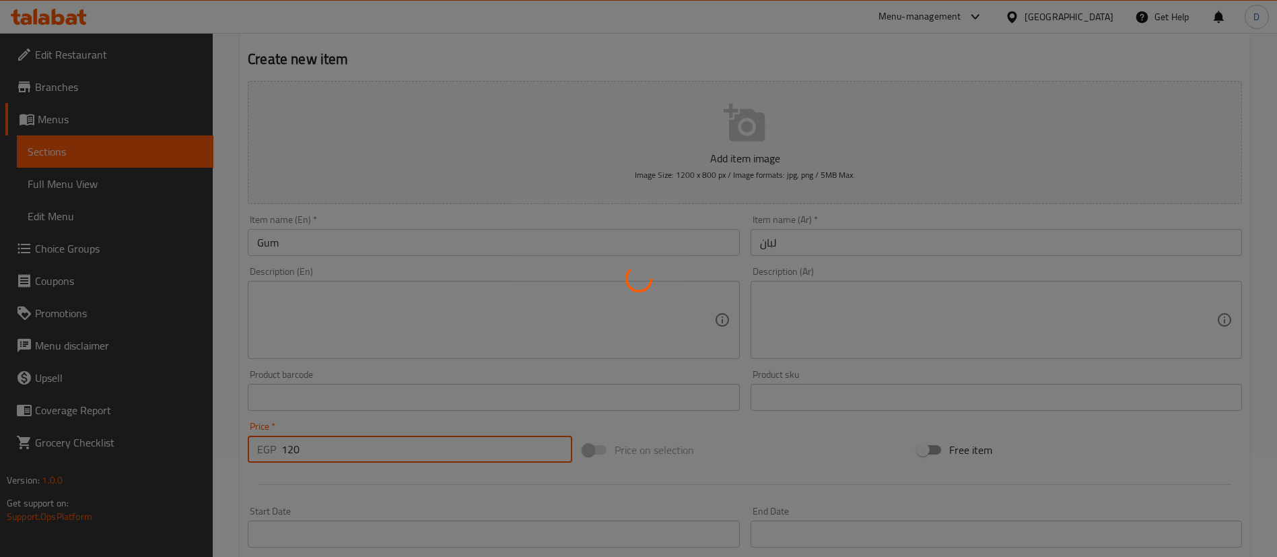
type input "0"
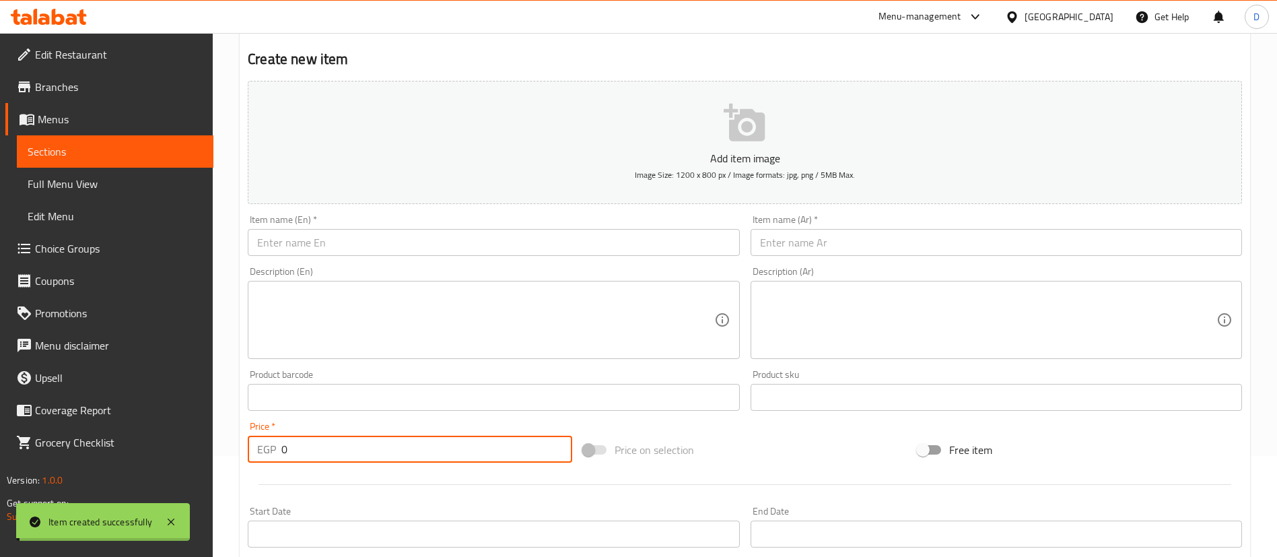
click at [55, 147] on span "Sections" at bounding box center [115, 151] width 175 height 16
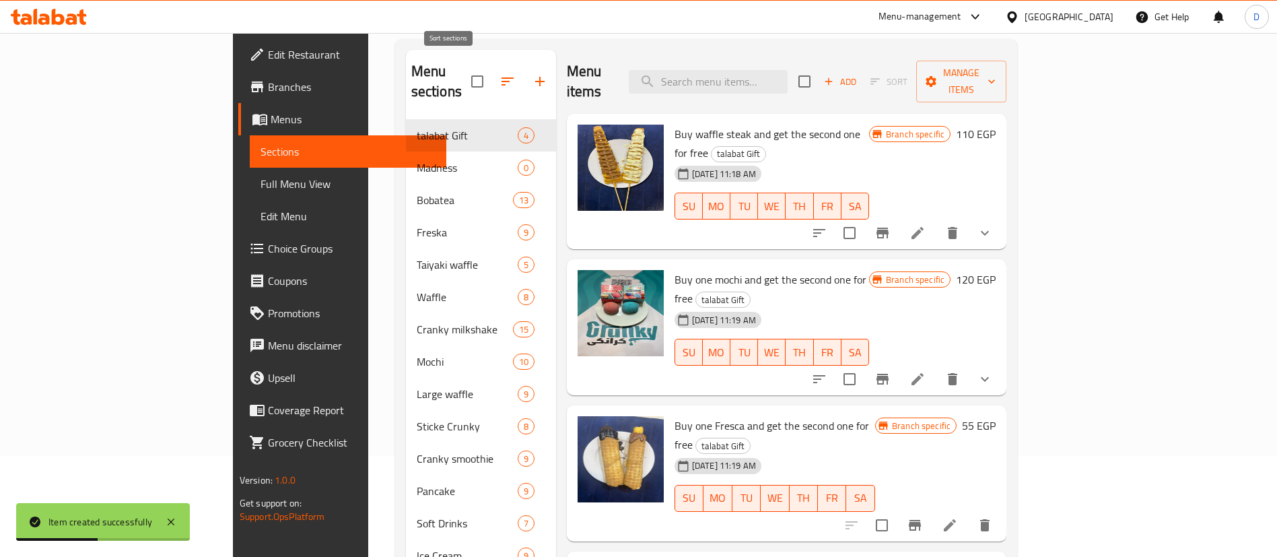
click at [502, 77] on icon "button" at bounding box center [508, 81] width 12 height 8
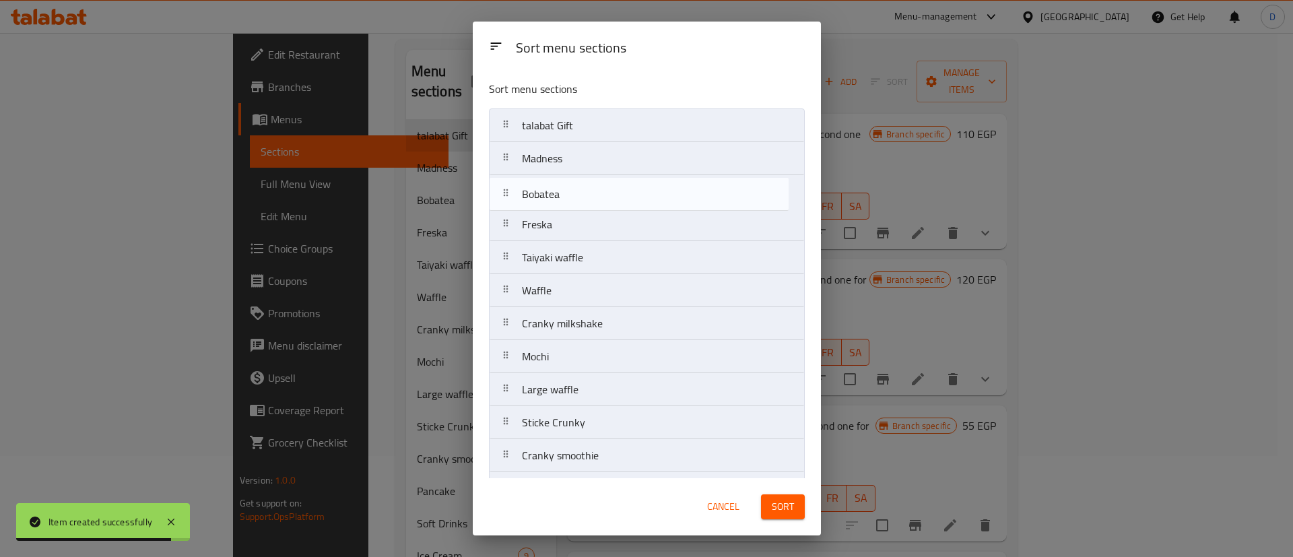
drag, startPoint x: 580, startPoint y: 176, endPoint x: 580, endPoint y: 183, distance: 7.4
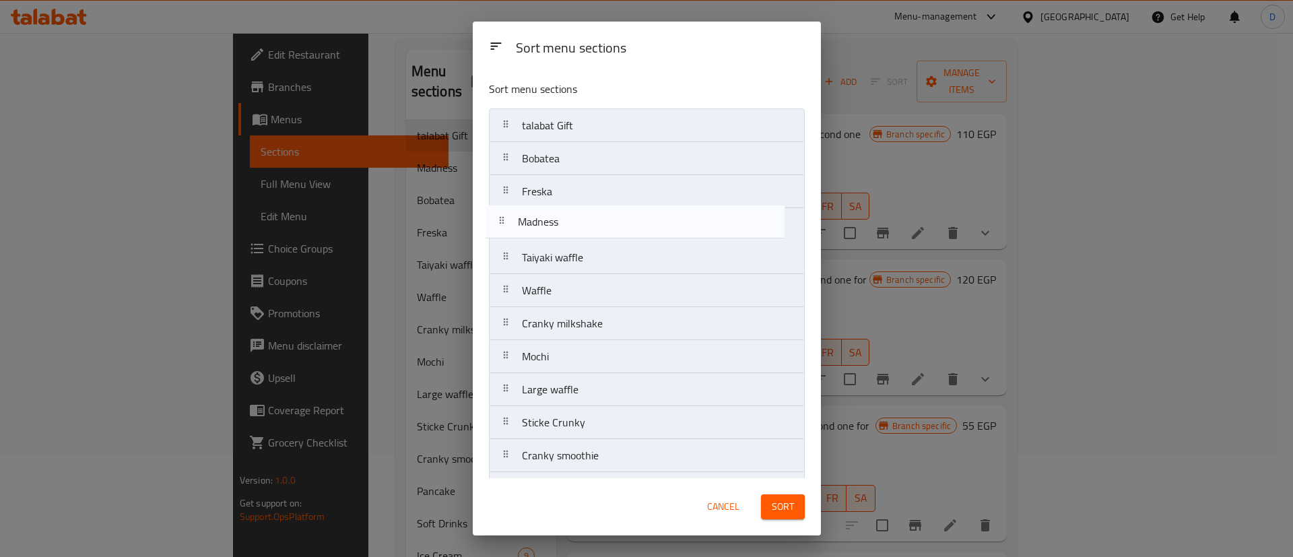
drag, startPoint x: 583, startPoint y: 174, endPoint x: 579, endPoint y: 231, distance: 57.4
click at [579, 231] on nav "talabat Gift Madness Bobatea Freska Taiyaki waffle Waffle Cranky milkshake Moch…" at bounding box center [647, 356] width 316 height 496
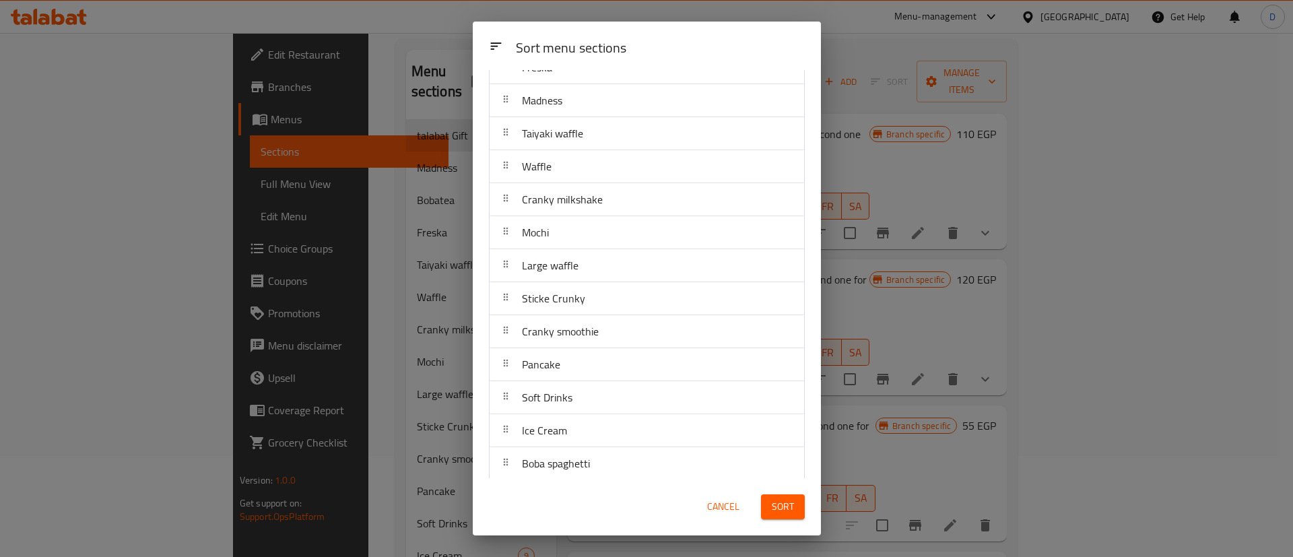
scroll to position [132, 0]
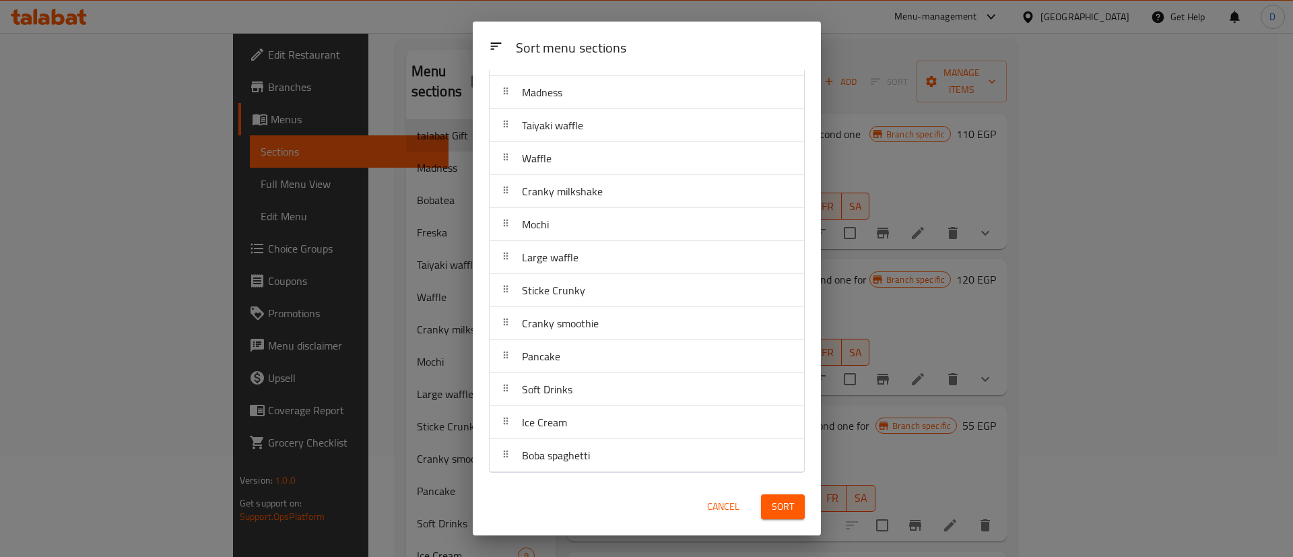
click at [782, 505] on span "Sort" at bounding box center [783, 506] width 22 height 17
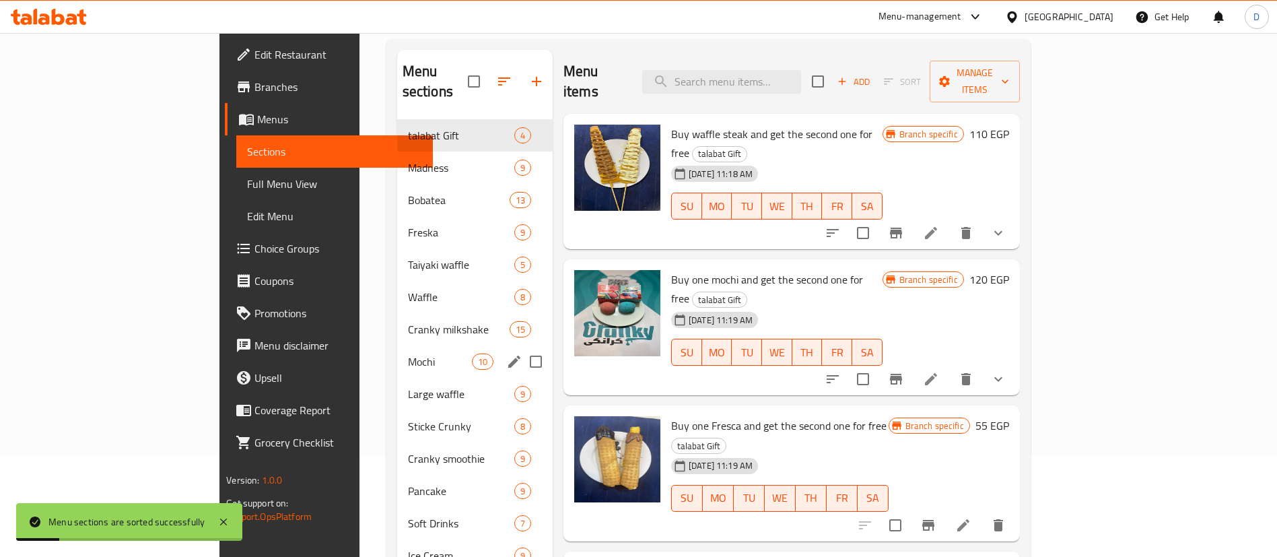
click at [408, 353] on span "Mochi" at bounding box center [440, 361] width 64 height 16
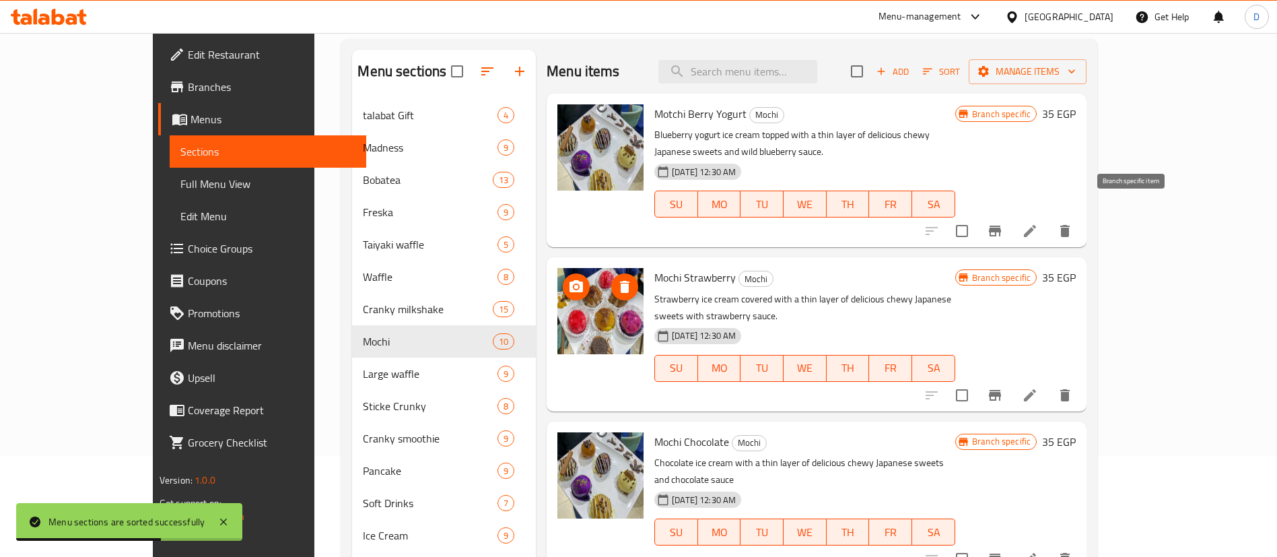
click at [1011, 224] on button "Branch-specific-item" at bounding box center [995, 231] width 32 height 32
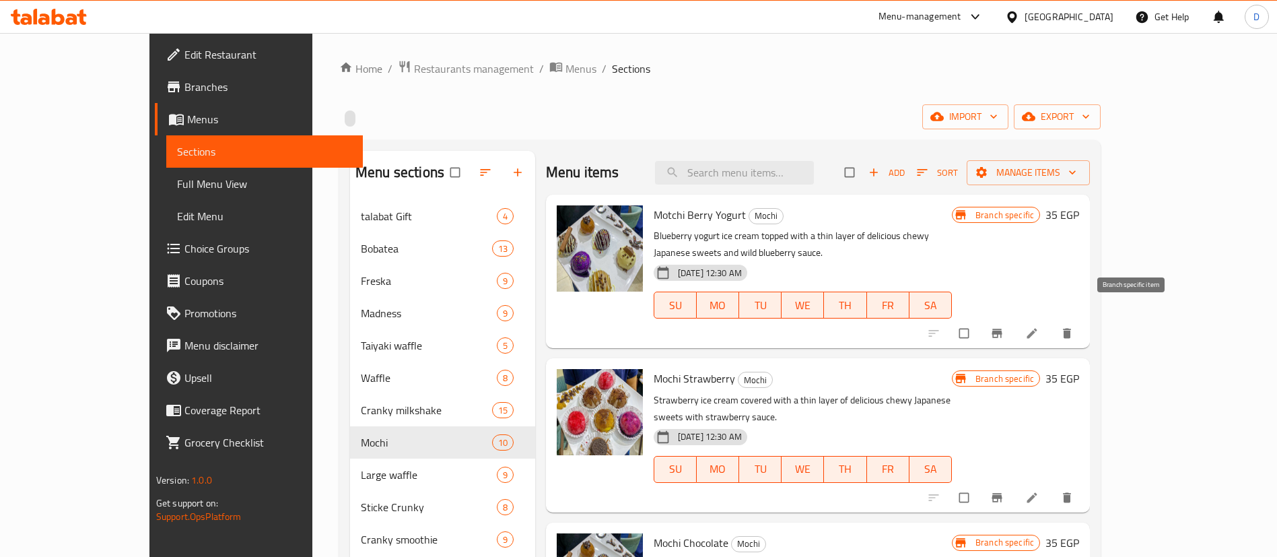
click at [1004, 327] on icon "Branch-specific-item" at bounding box center [996, 333] width 13 height 13
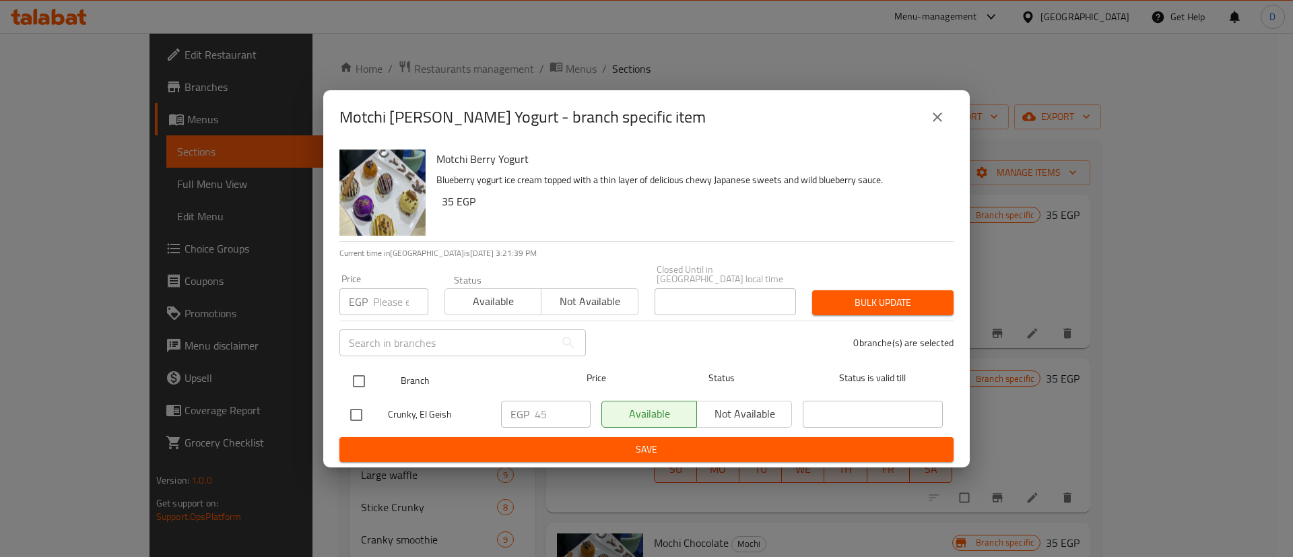
click at [366, 382] on input "checkbox" at bounding box center [359, 381] width 28 height 28
checkbox input "true"
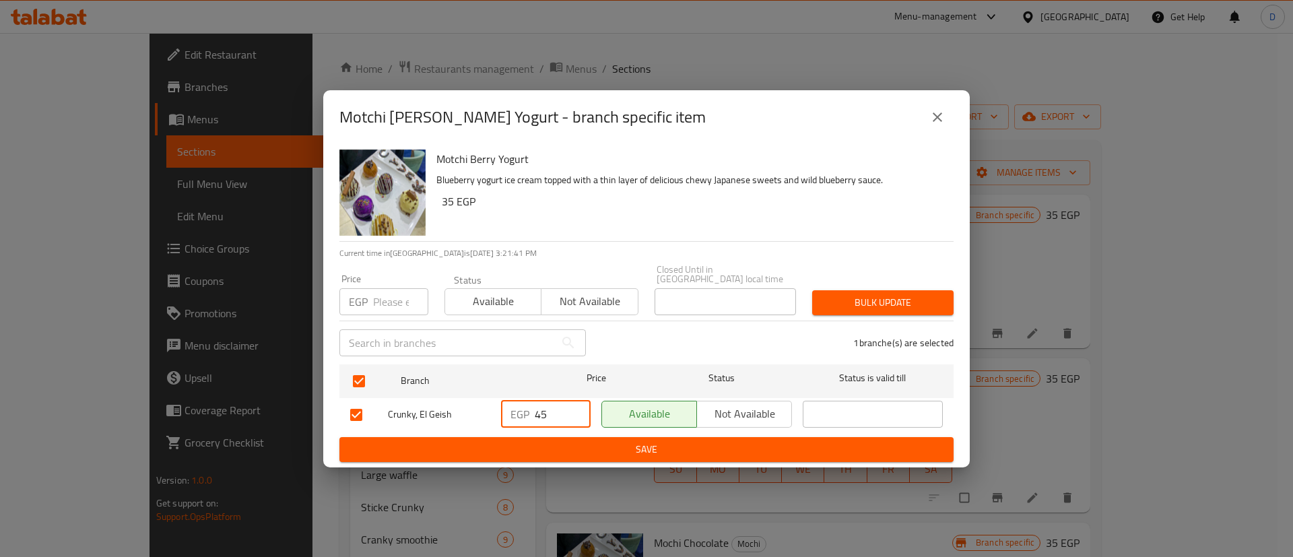
click at [538, 408] on input "45" at bounding box center [563, 414] width 56 height 27
type input "40"
click at [556, 442] on span "Save" at bounding box center [646, 449] width 592 height 17
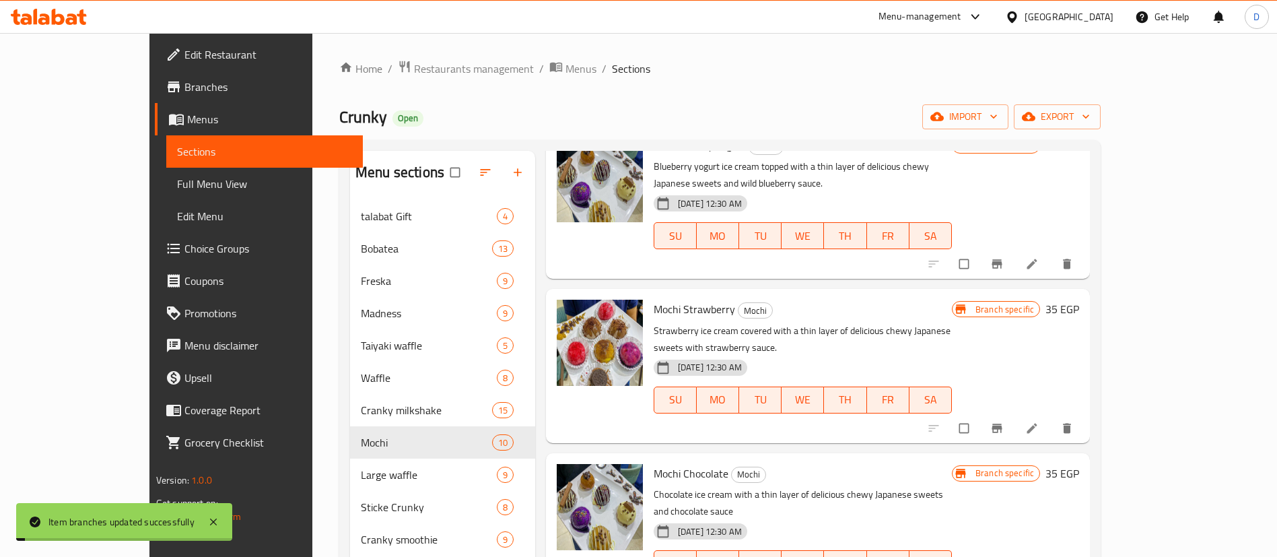
scroll to position [101, 0]
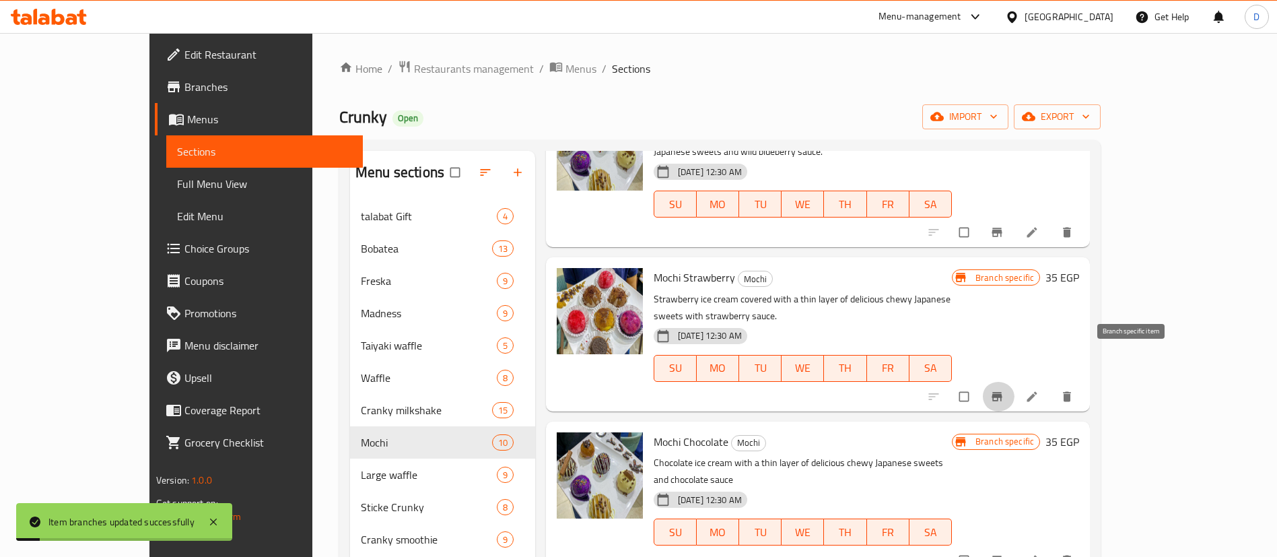
click at [1003, 392] on icon "Branch-specific-item" at bounding box center [997, 396] width 10 height 9
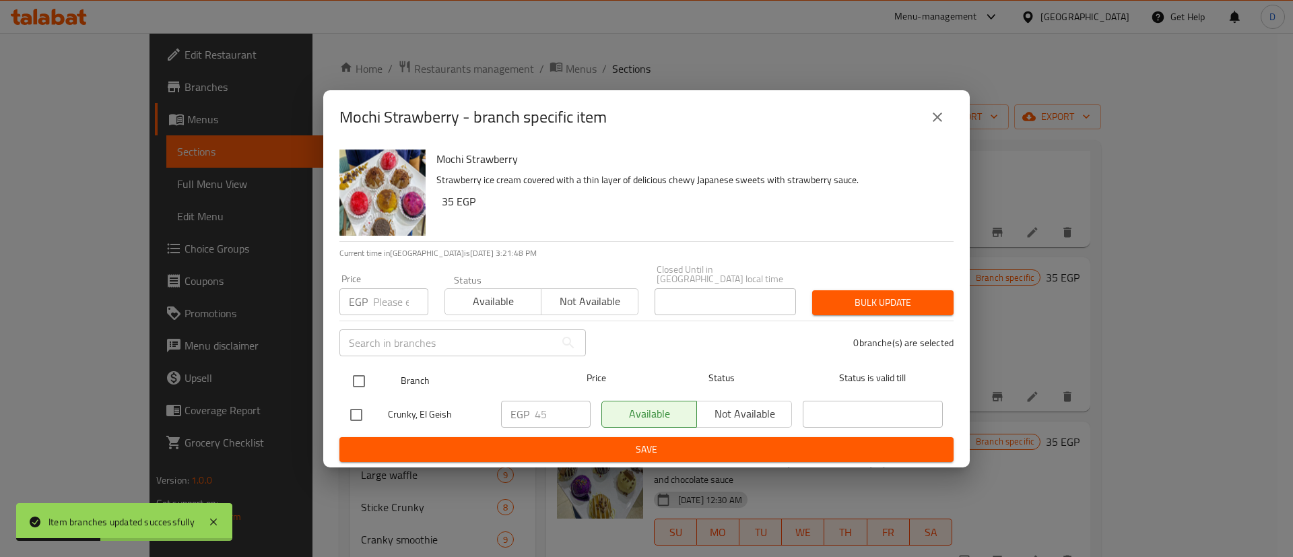
click at [356, 376] on input "checkbox" at bounding box center [359, 381] width 28 height 28
checkbox input "true"
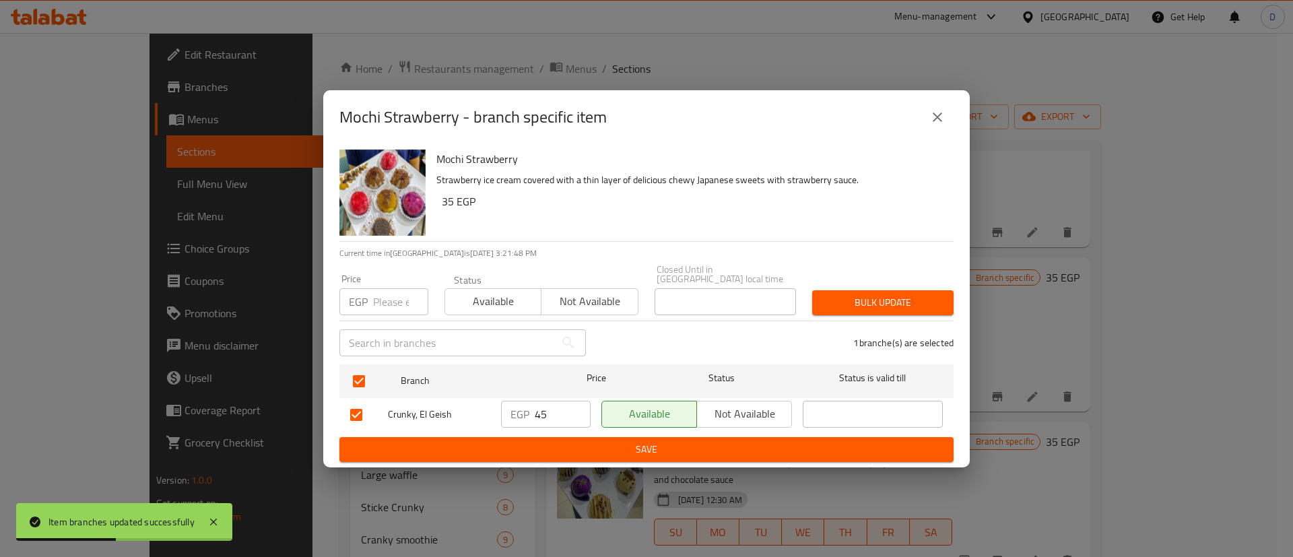
click at [552, 412] on input "45" at bounding box center [563, 414] width 56 height 27
paste input "0"
type input "40"
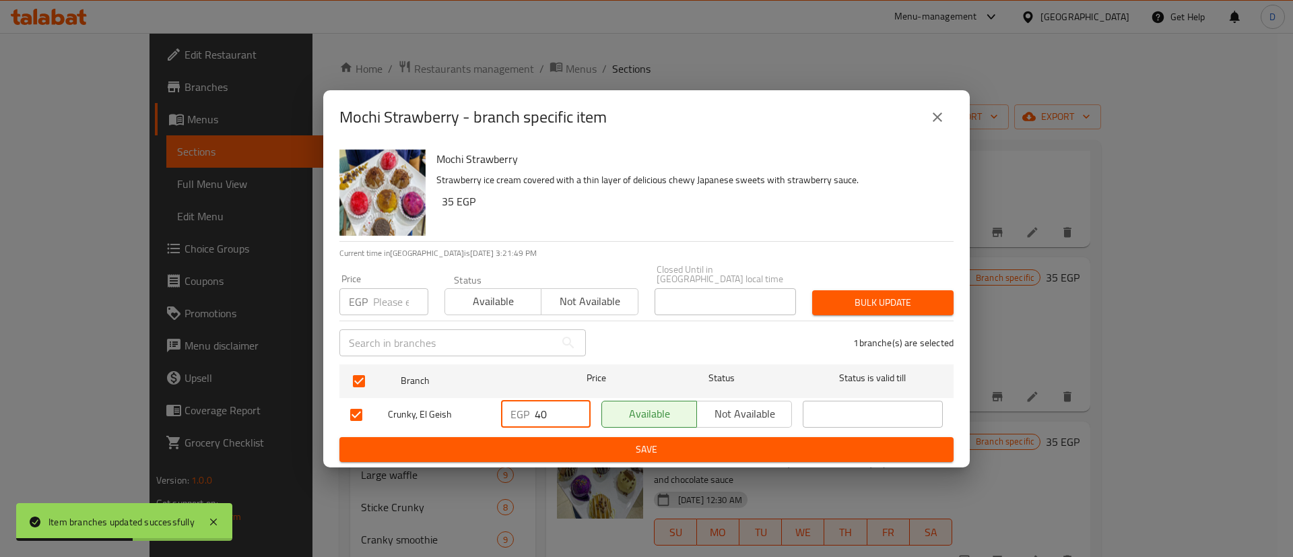
click at [549, 461] on div "Mochi Strawberry Strawberry ice cream covered with a thin layer of delicious ch…" at bounding box center [646, 305] width 646 height 323
click at [559, 437] on button "Save" at bounding box center [646, 449] width 614 height 25
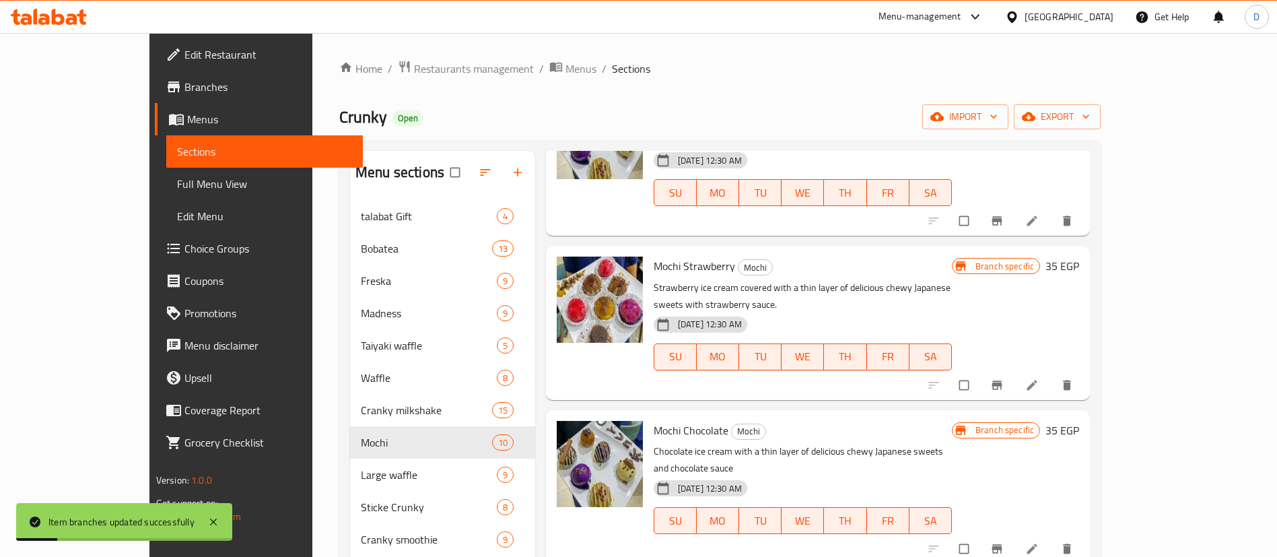
scroll to position [303, 0]
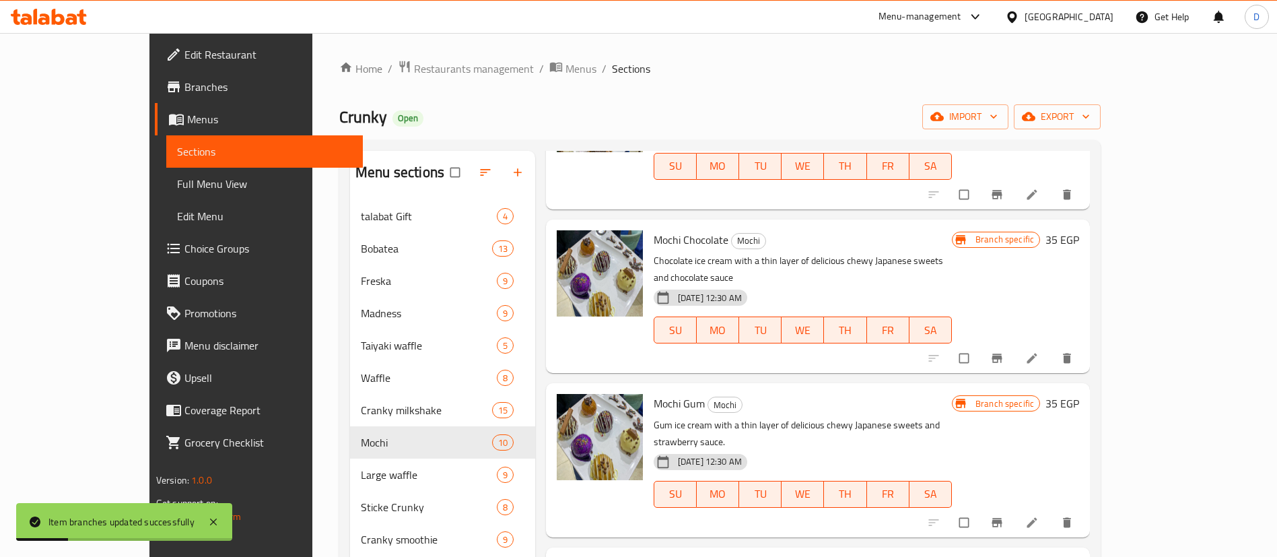
click at [1004, 351] on icon "Branch-specific-item" at bounding box center [996, 357] width 13 height 13
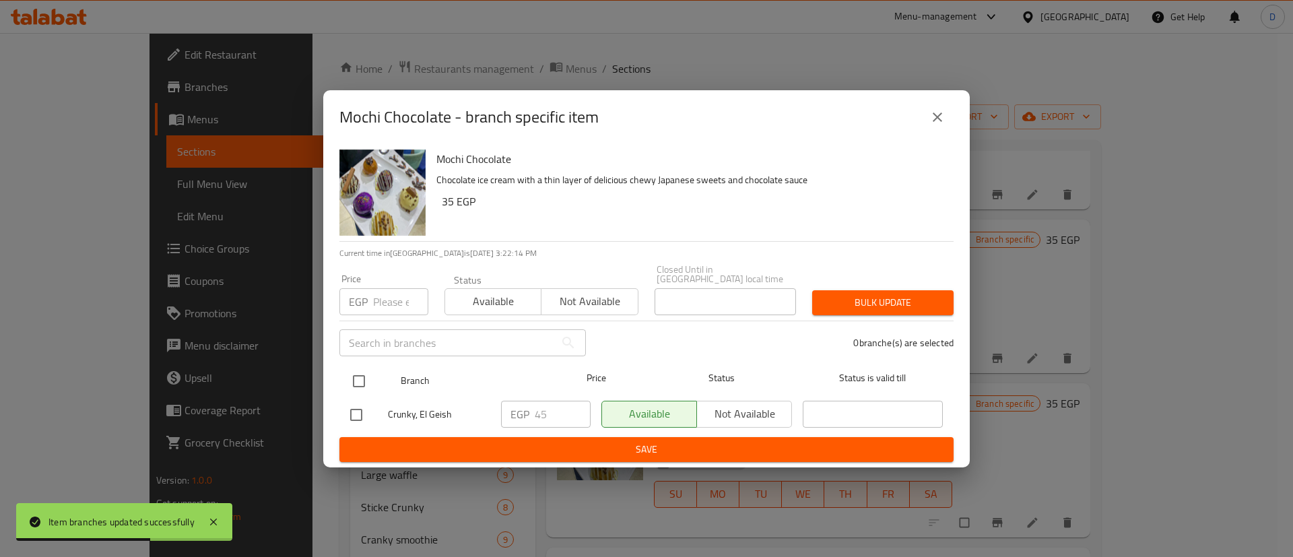
click at [360, 378] on input "checkbox" at bounding box center [359, 381] width 28 height 28
checkbox input "true"
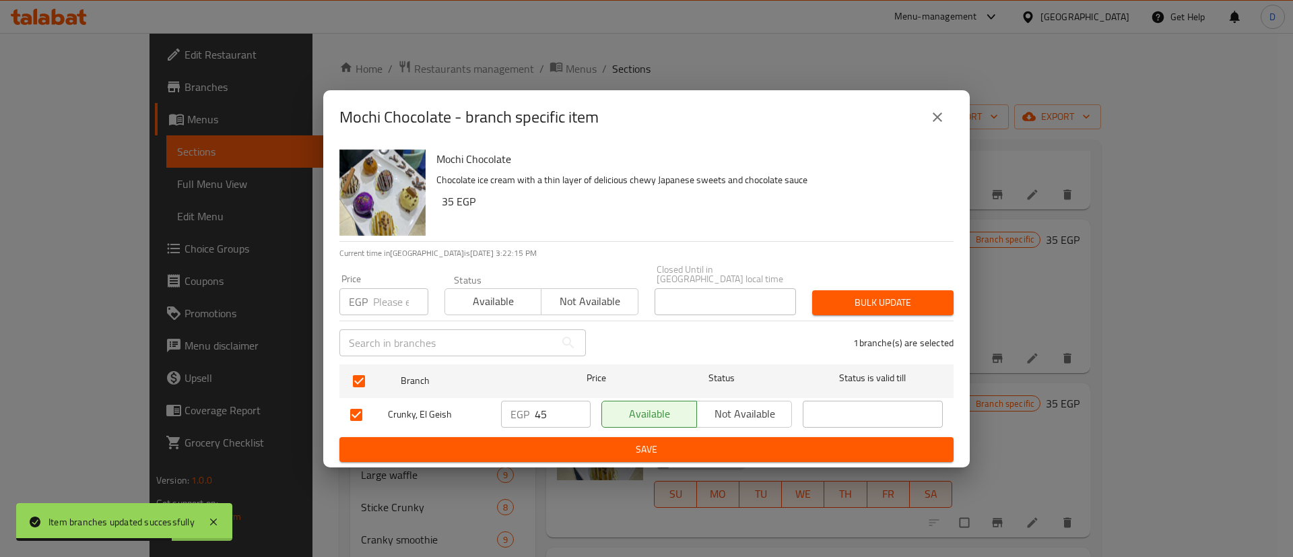
click at [554, 403] on input "45" at bounding box center [563, 414] width 56 height 27
paste input "0"
type input "40"
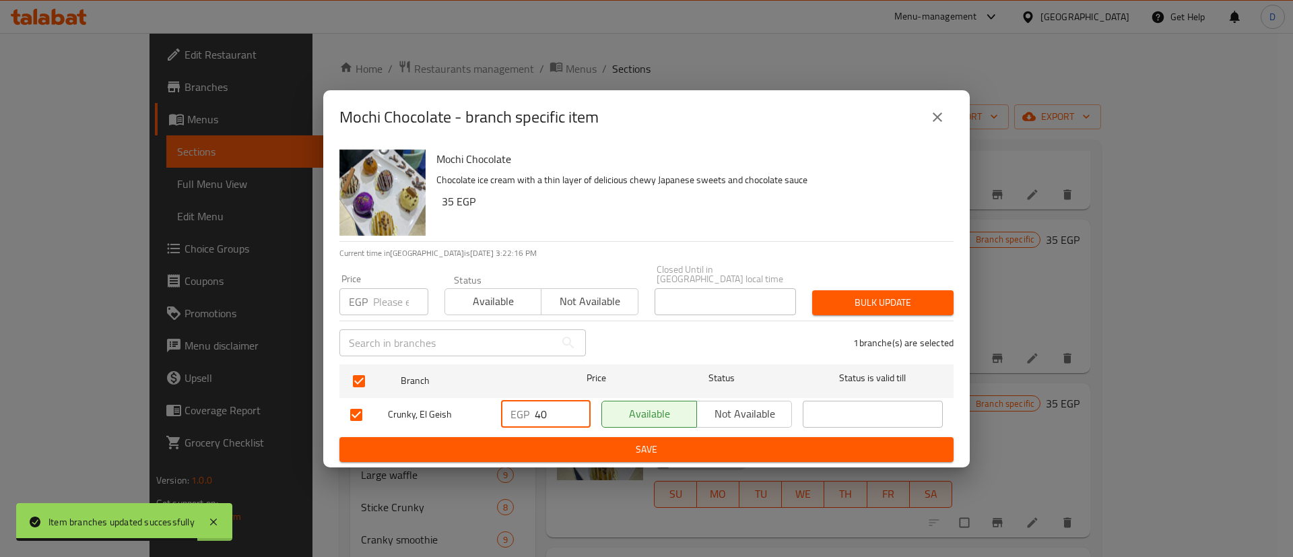
click at [562, 447] on span "Save" at bounding box center [646, 449] width 592 height 17
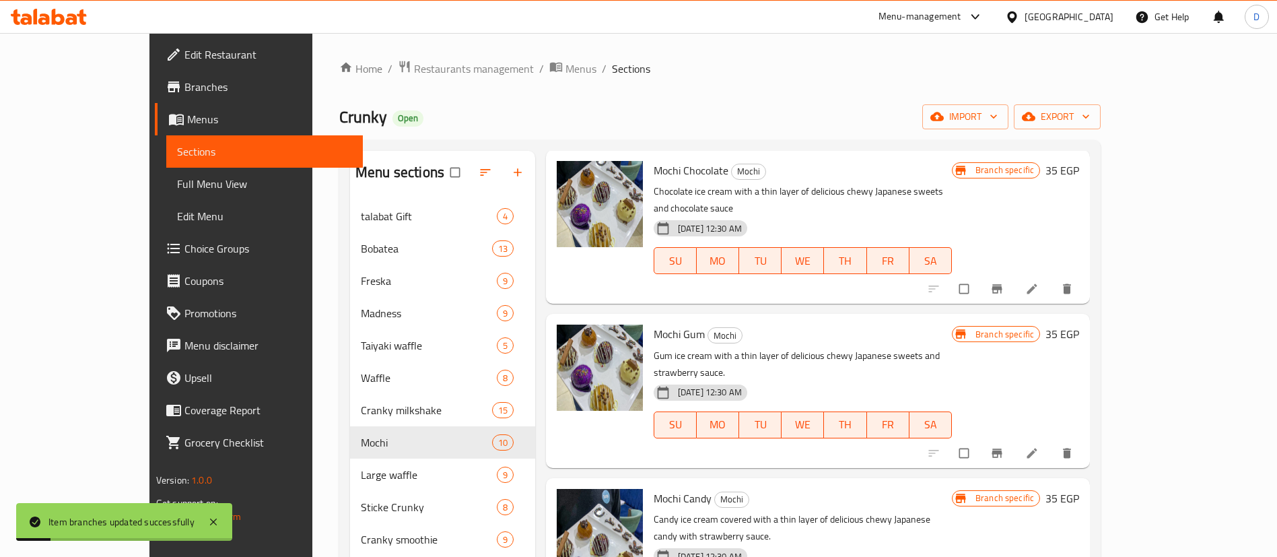
scroll to position [404, 0]
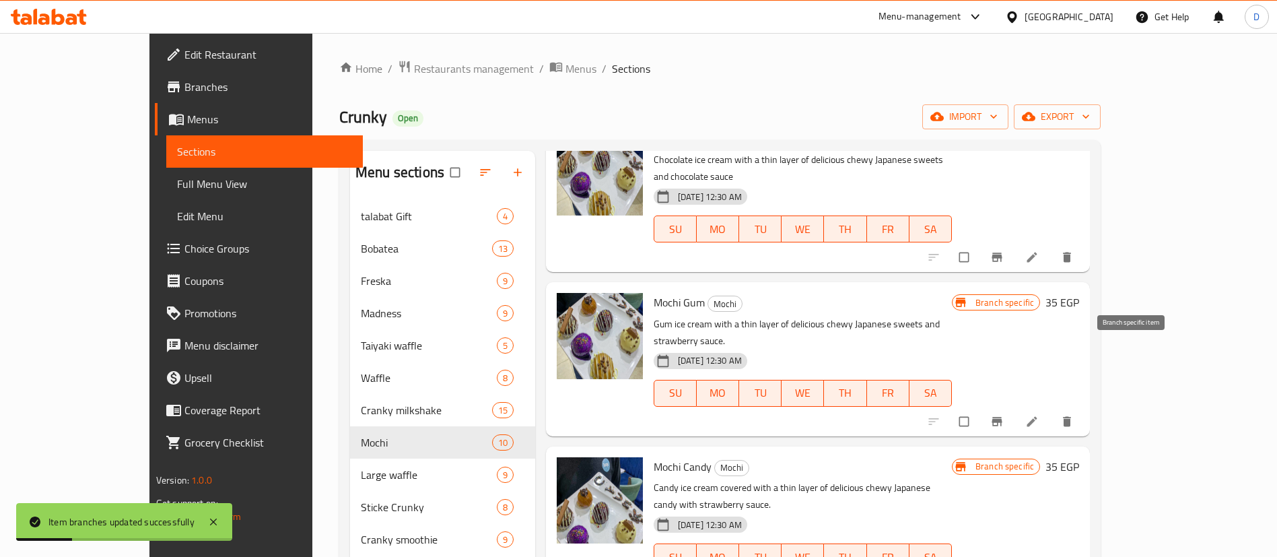
click at [1015, 407] on button "Branch-specific-item" at bounding box center [998, 422] width 32 height 30
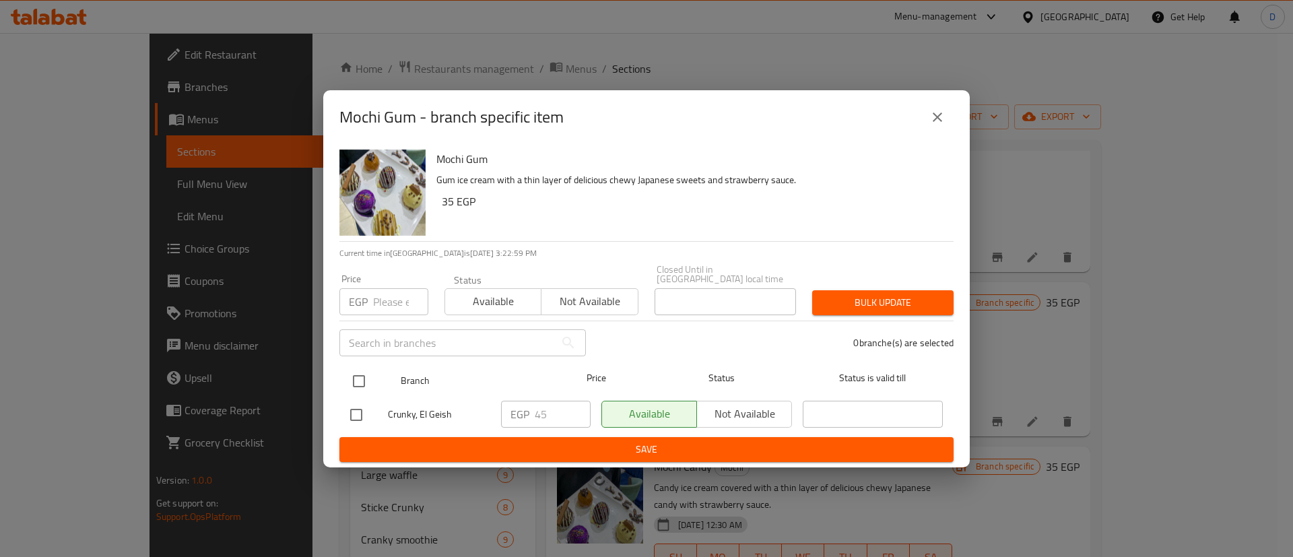
click at [364, 388] on input "checkbox" at bounding box center [359, 381] width 28 height 28
checkbox input "true"
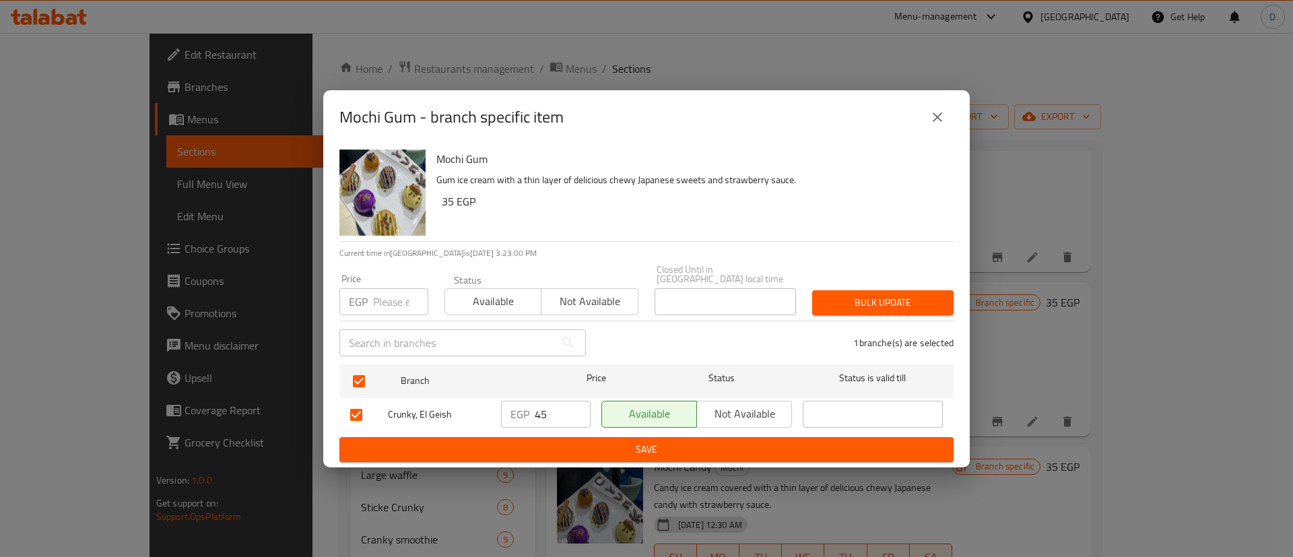
click at [551, 411] on input "45" at bounding box center [563, 414] width 56 height 27
paste input "0"
type input "40"
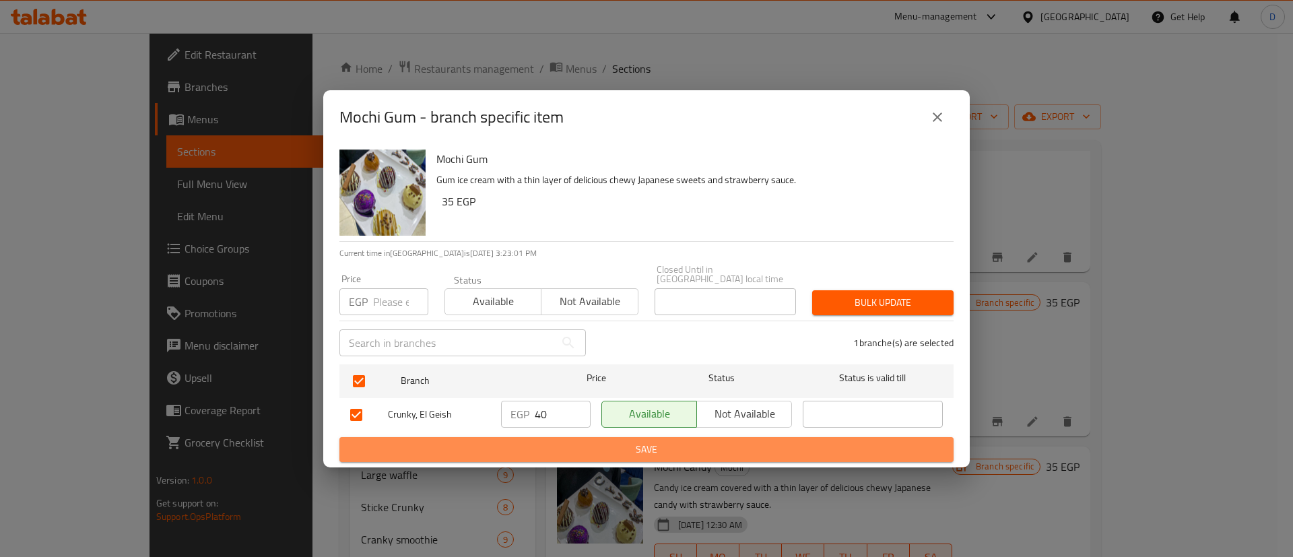
click at [556, 437] on button "Save" at bounding box center [646, 449] width 614 height 25
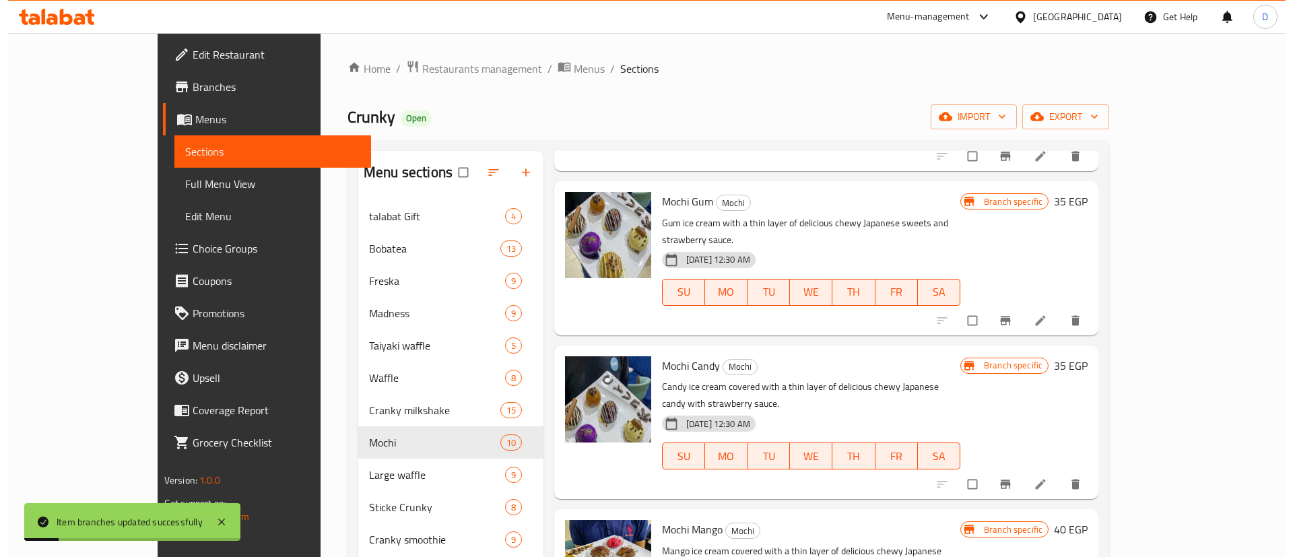
scroll to position [606, 0]
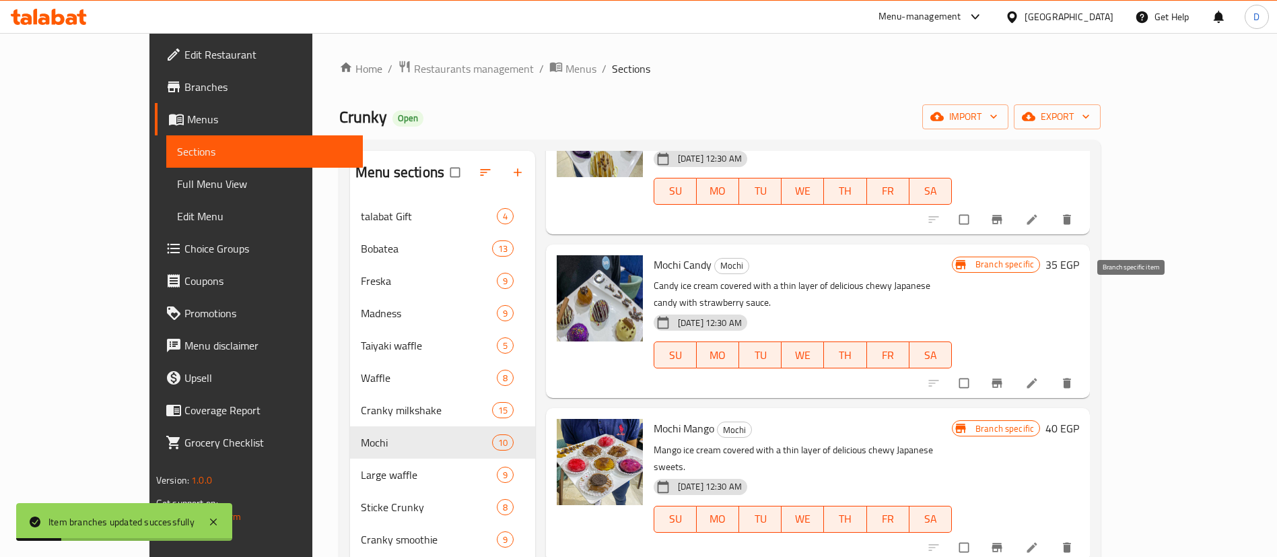
click at [1004, 376] on icon "Branch-specific-item" at bounding box center [996, 382] width 13 height 13
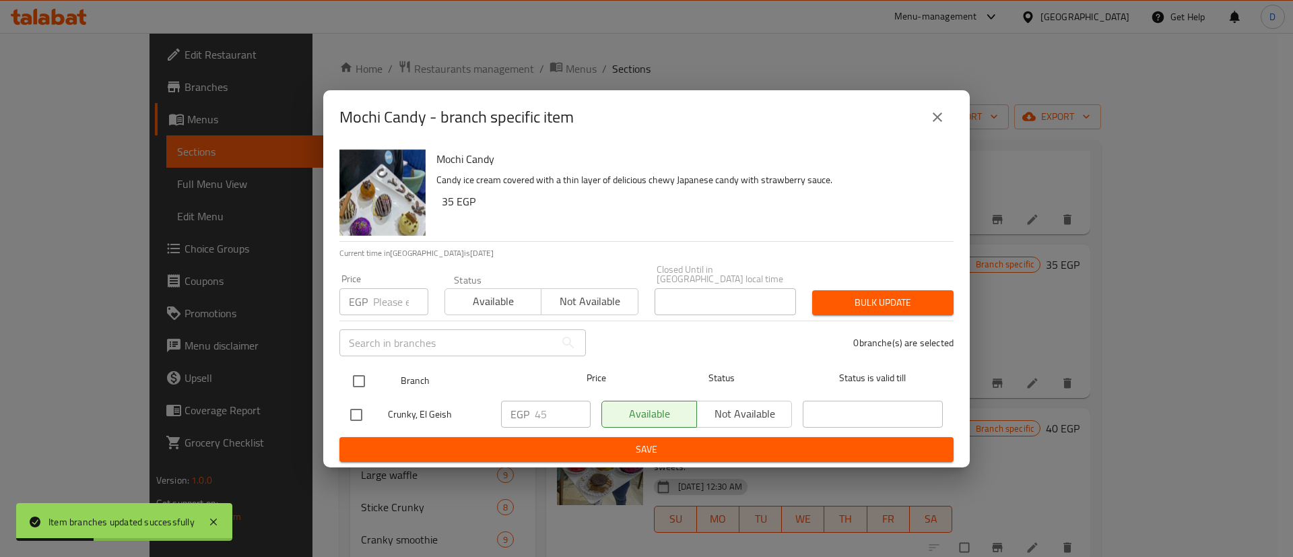
drag, startPoint x: 353, startPoint y: 378, endPoint x: 402, endPoint y: 393, distance: 51.1
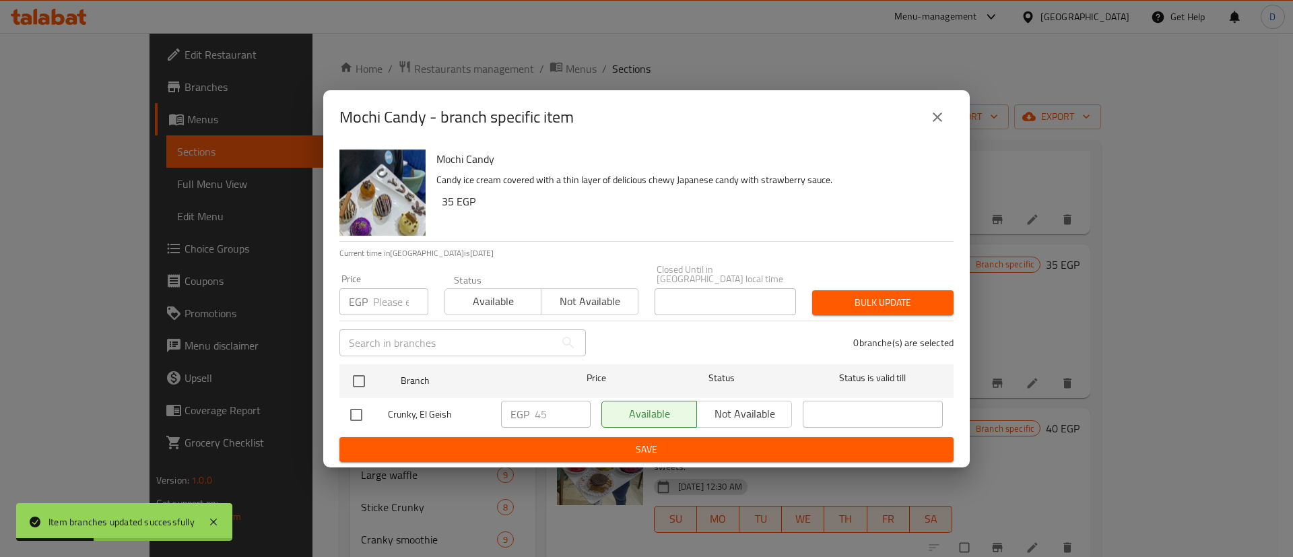
click at [353, 379] on input "checkbox" at bounding box center [359, 381] width 28 height 28
checkbox input "true"
click at [534, 405] on div "EGP 45 ​" at bounding box center [546, 414] width 90 height 27
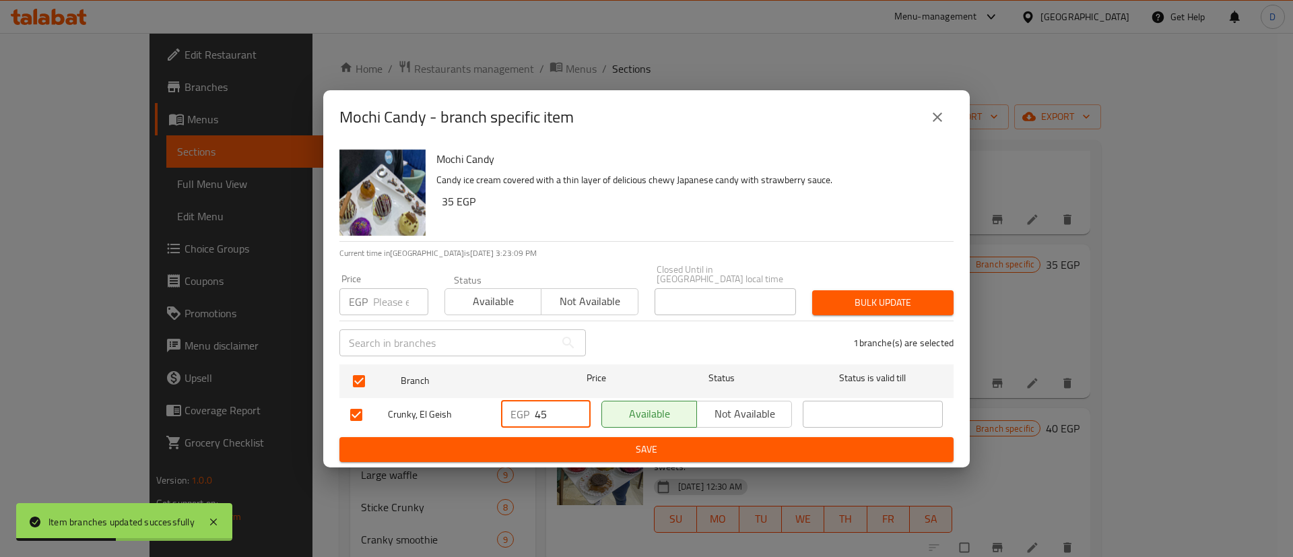
paste input "40"
click at [547, 409] on input "4540" at bounding box center [563, 414] width 56 height 27
paste input "number"
type input "40"
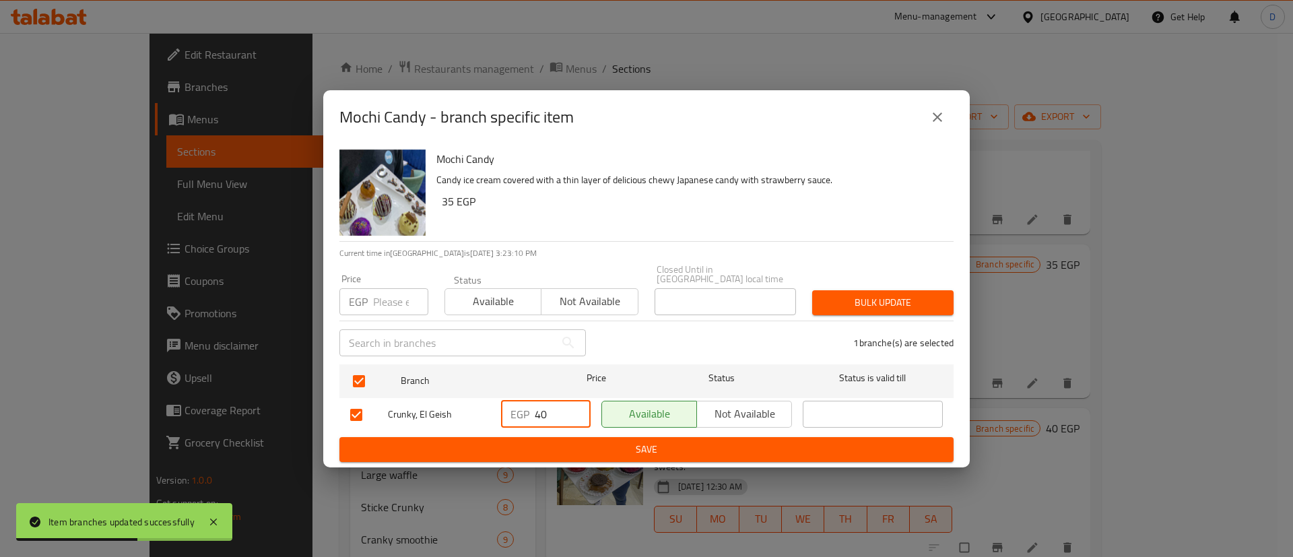
click at [549, 446] on span "Save" at bounding box center [646, 449] width 592 height 17
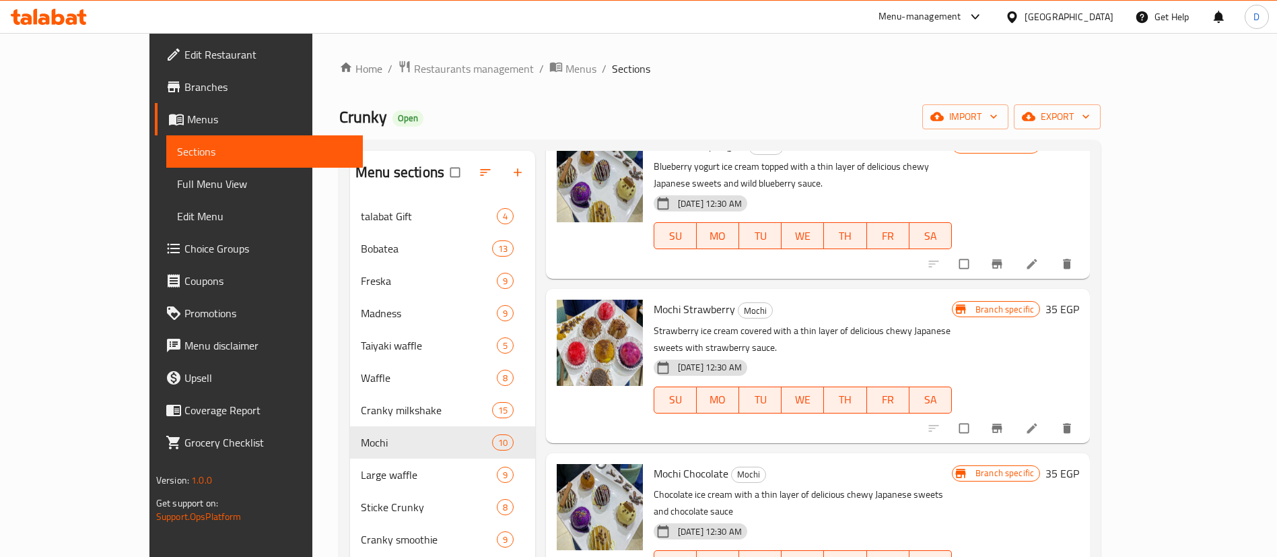
scroll to position [101, 0]
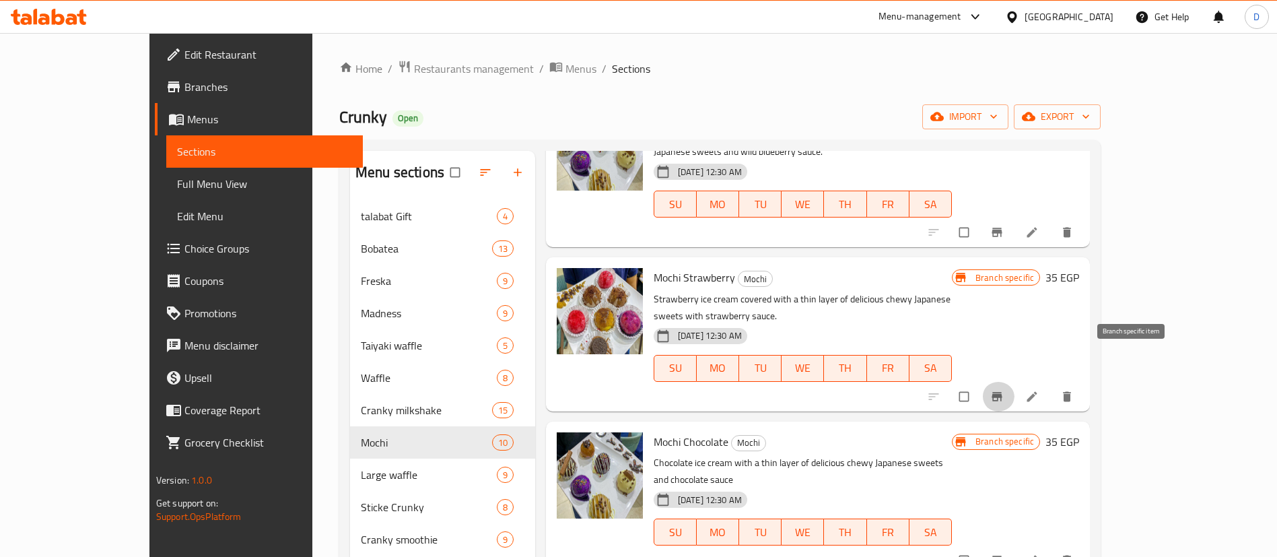
click at [1015, 382] on button "Branch-specific-item" at bounding box center [998, 397] width 32 height 30
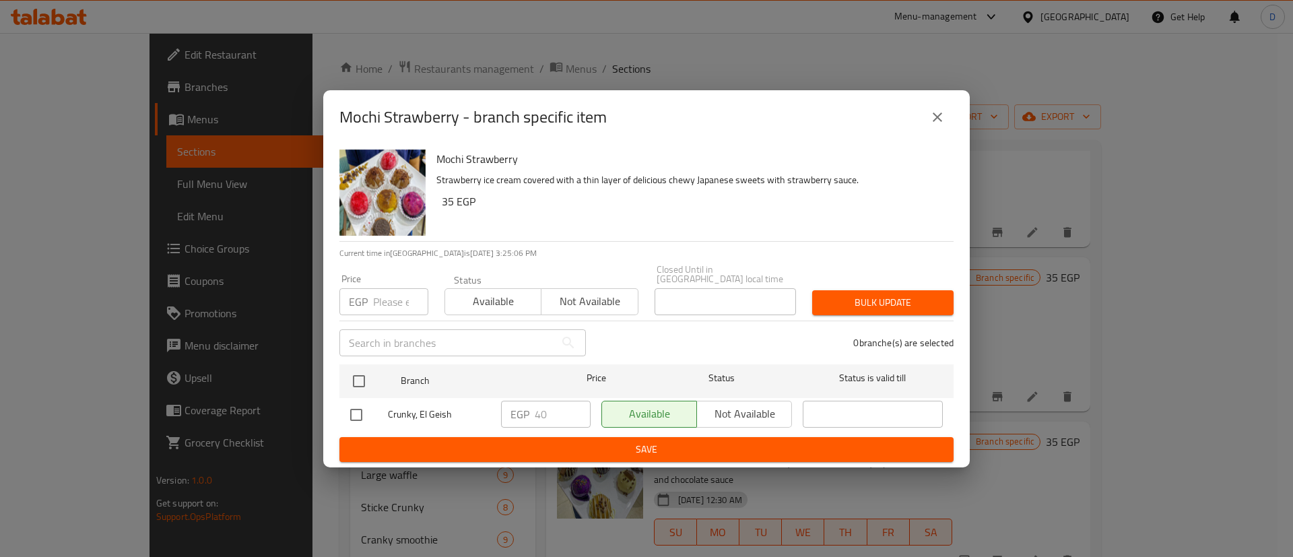
click at [926, 129] on button "close" at bounding box center [937, 117] width 32 height 32
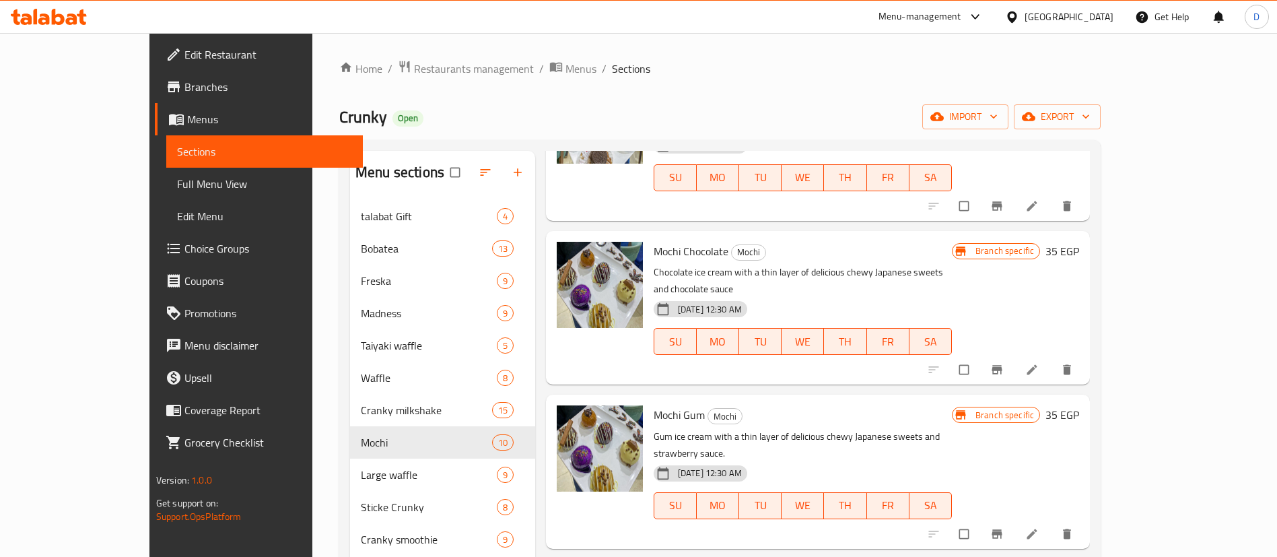
scroll to position [303, 0]
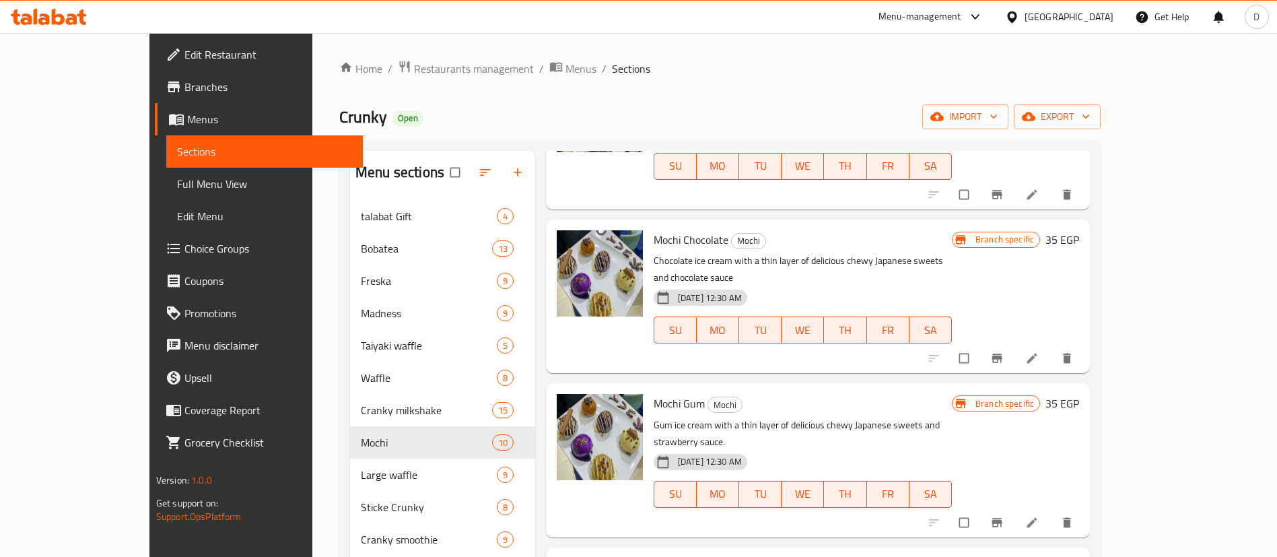
click at [1004, 351] on icon "Branch-specific-item" at bounding box center [996, 357] width 13 height 13
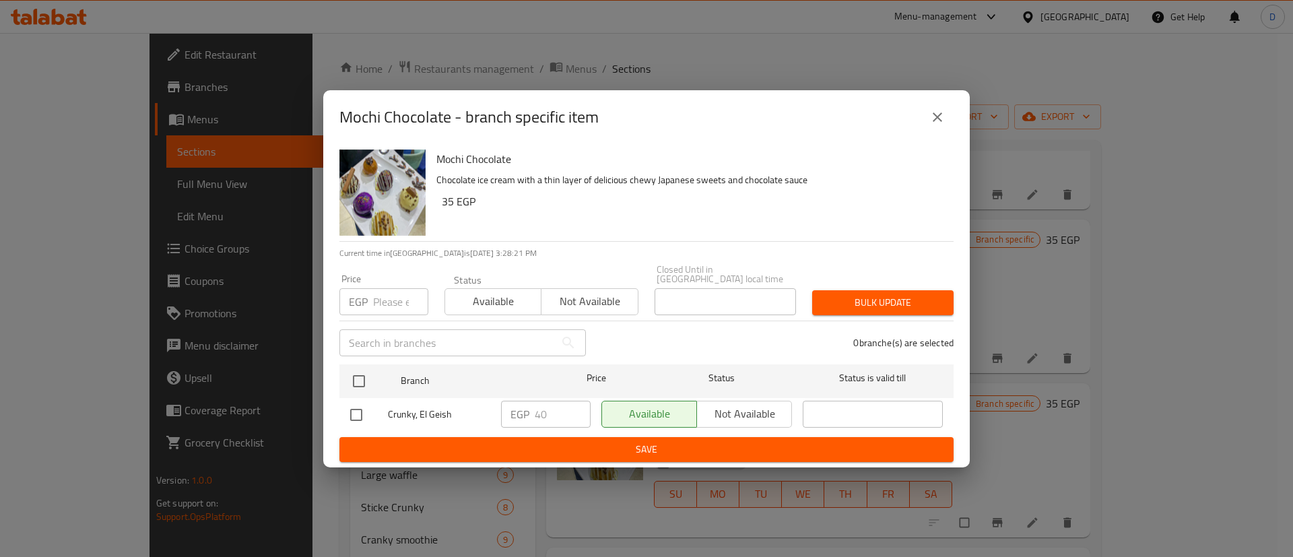
click at [925, 117] on button "close" at bounding box center [937, 117] width 32 height 32
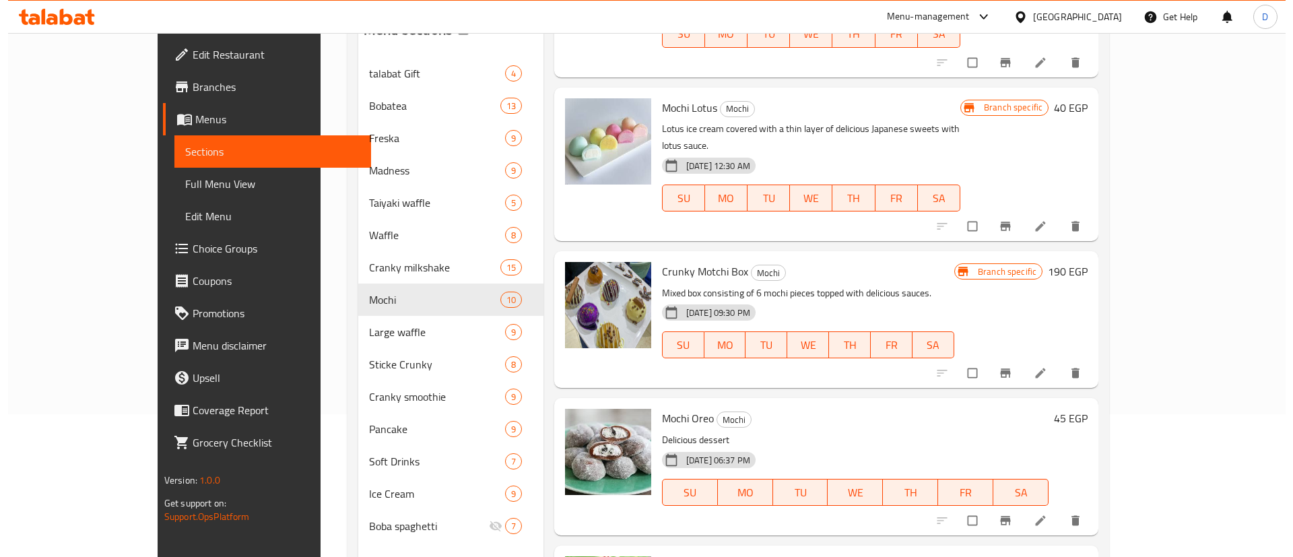
scroll to position [189, 0]
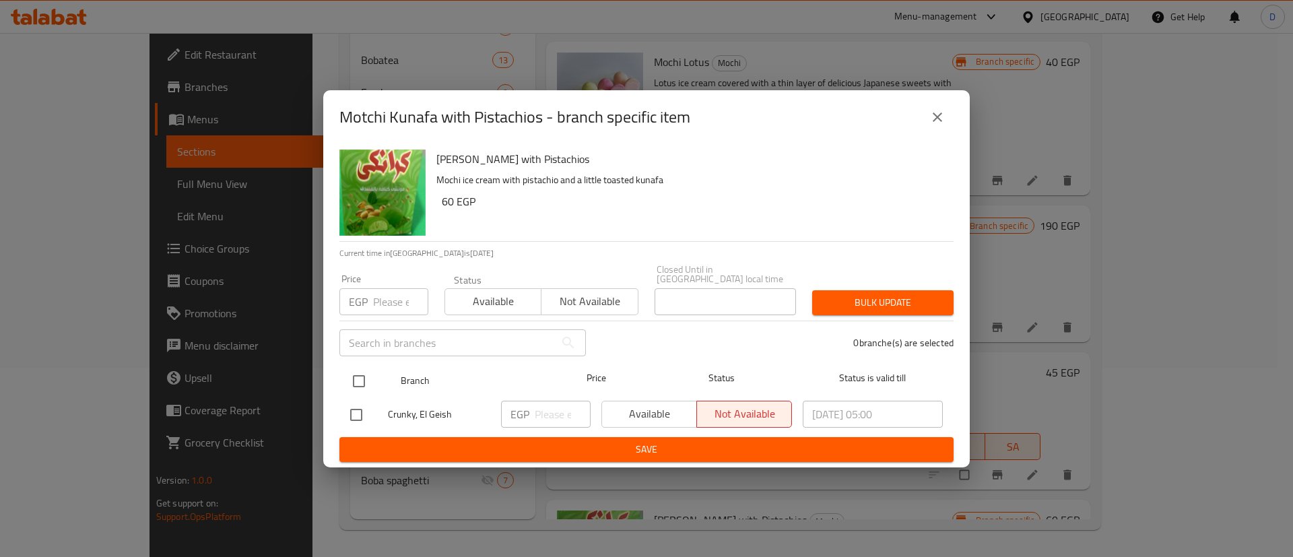
drag, startPoint x: 360, startPoint y: 374, endPoint x: 524, endPoint y: 424, distance: 171.0
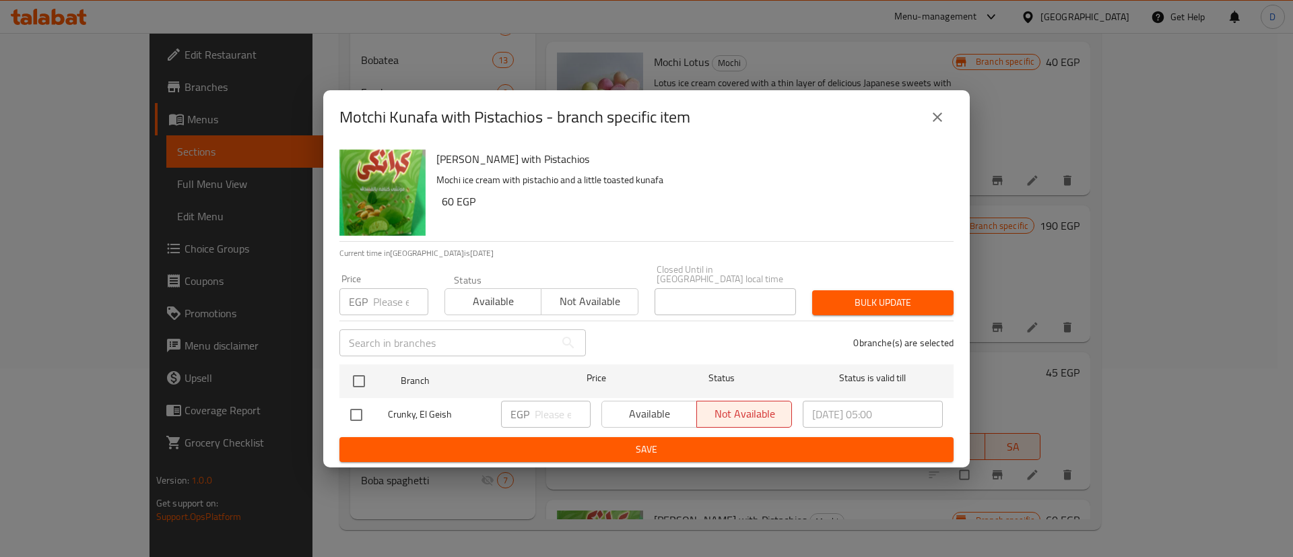
click at [362, 377] on input "checkbox" at bounding box center [359, 381] width 28 height 28
checkbox input "true"
click at [552, 401] on input "number" at bounding box center [563, 414] width 56 height 27
type input "40"
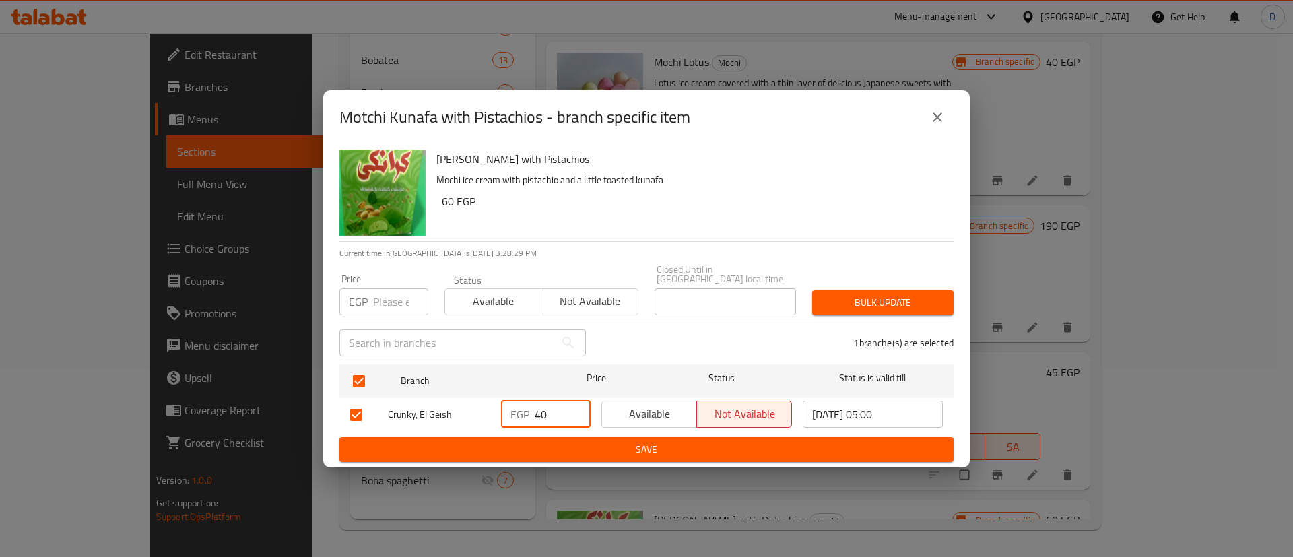
click at [566, 444] on span "Save" at bounding box center [646, 449] width 592 height 17
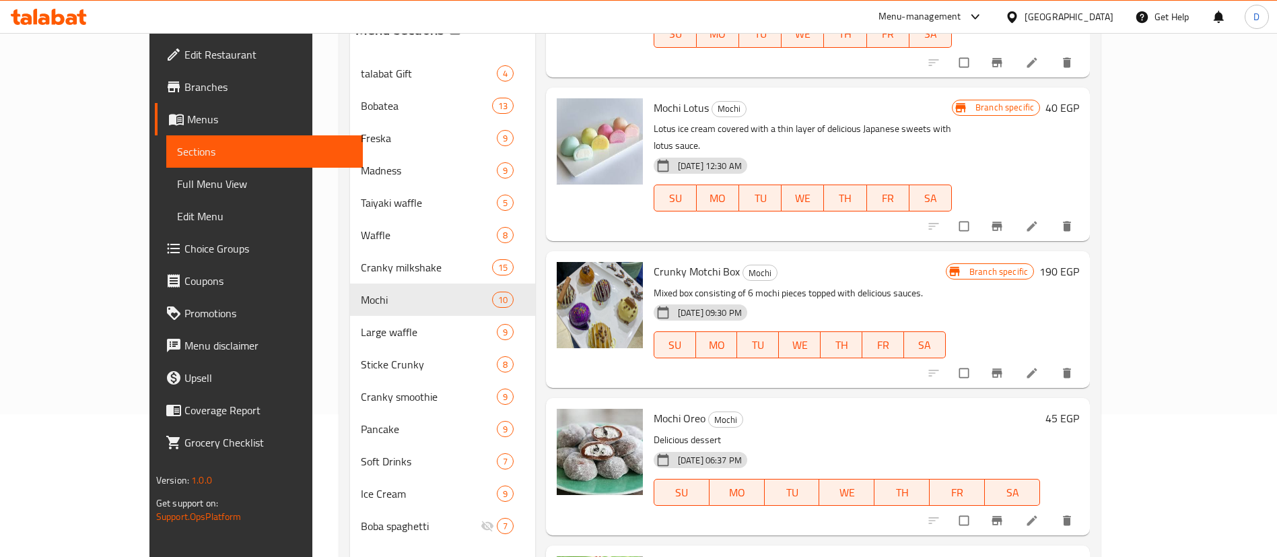
scroll to position [189, 0]
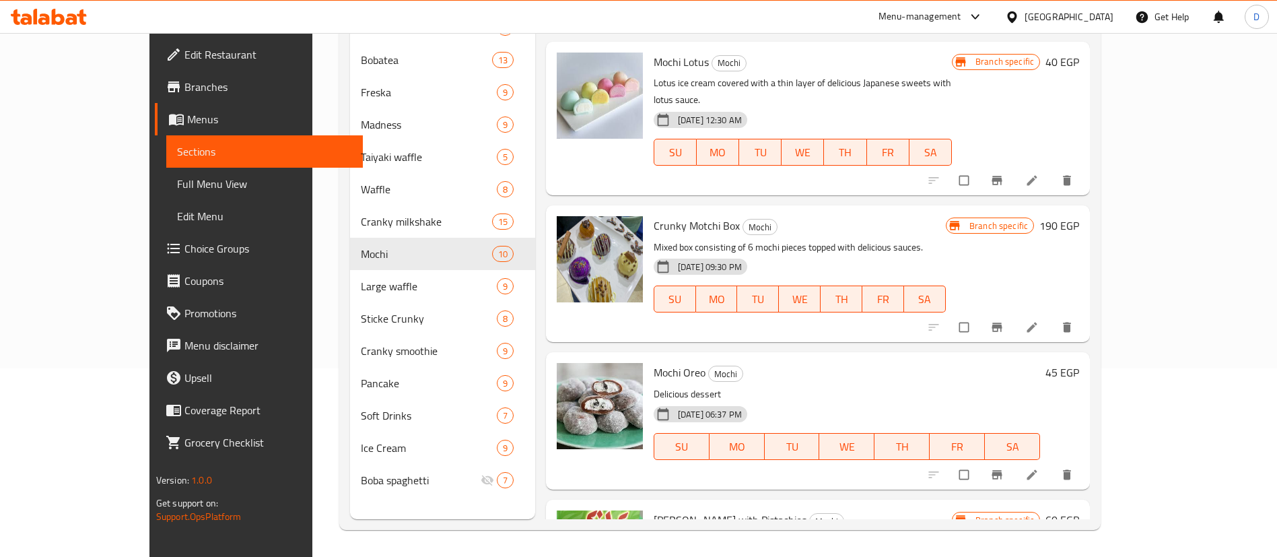
click at [1079, 363] on h6 "45 EGP" at bounding box center [1063, 372] width 34 height 19
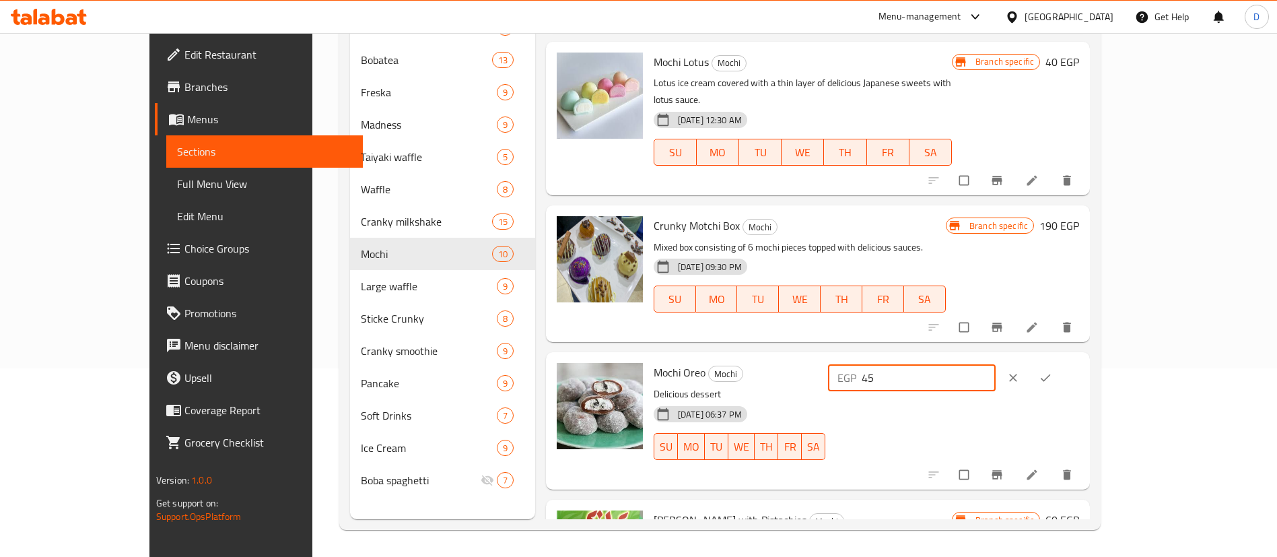
click at [996, 364] on input "45" at bounding box center [929, 377] width 134 height 27
type input "40"
click at [1063, 363] on button "ok" at bounding box center [1047, 378] width 32 height 30
click at [1074, 320] on icon "delete" at bounding box center [1066, 326] width 13 height 13
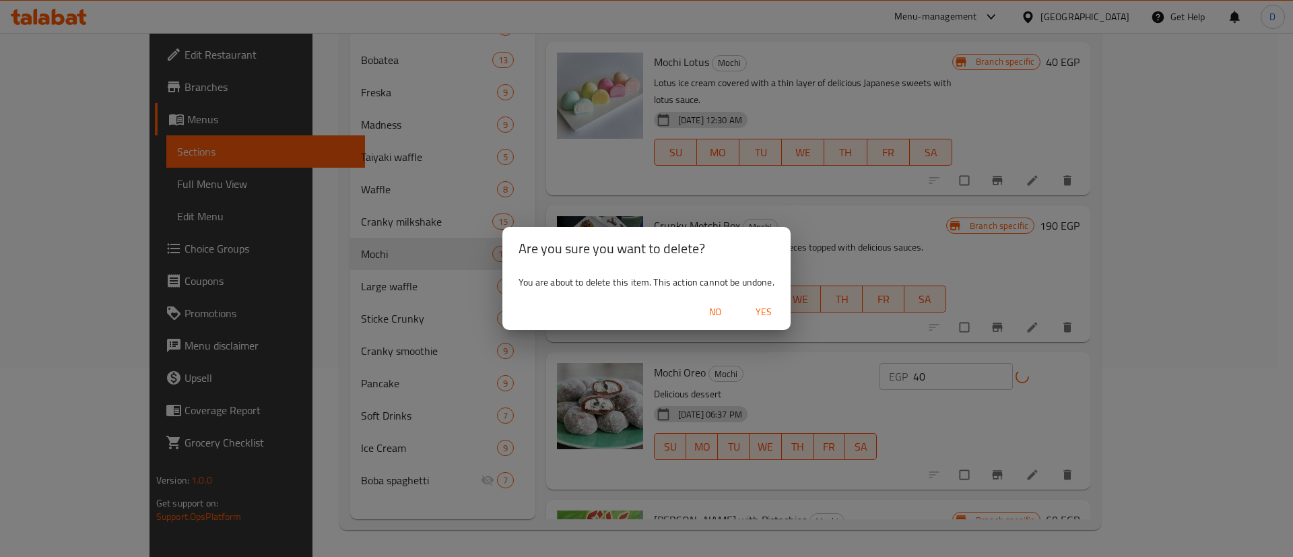
click at [761, 315] on span "Yes" at bounding box center [763, 312] width 32 height 17
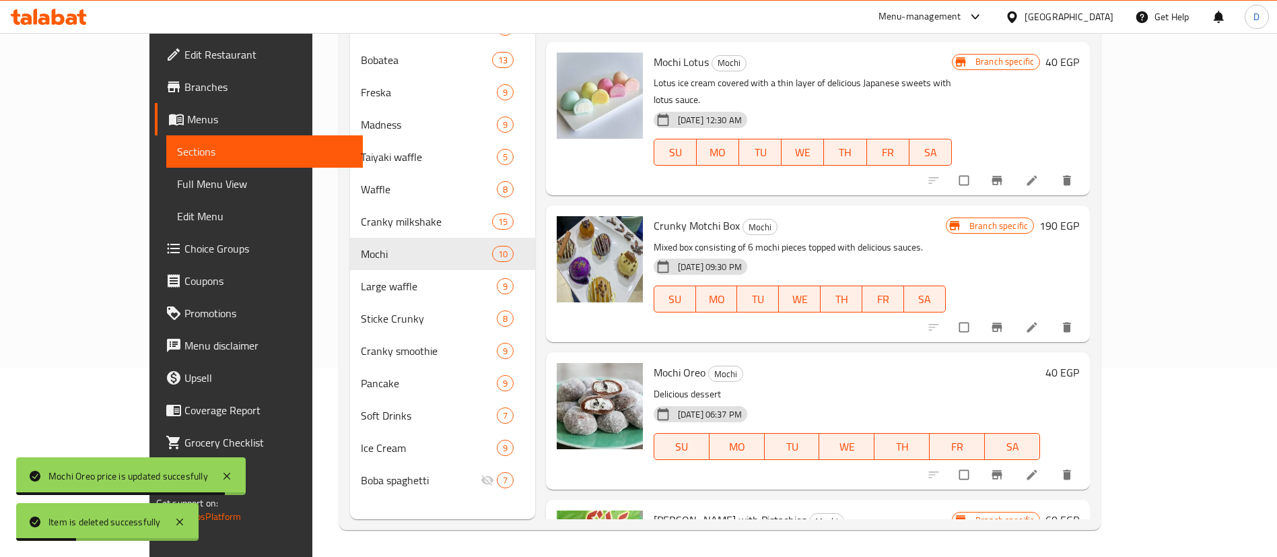
scroll to position [847, 0]
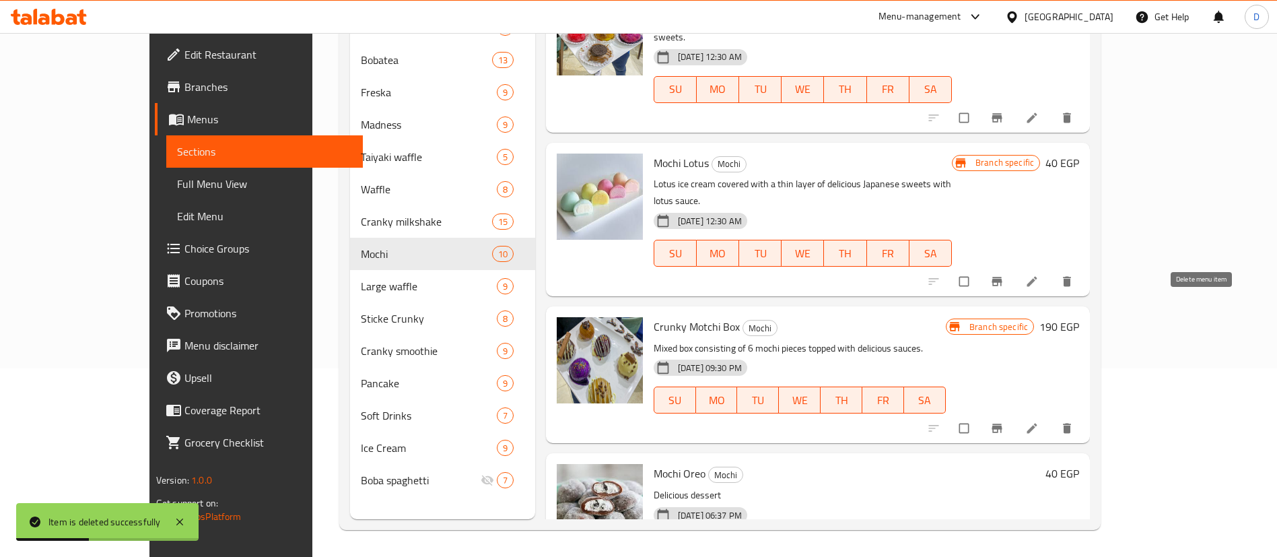
click at [1085, 413] on button "delete" at bounding box center [1068, 428] width 32 height 30
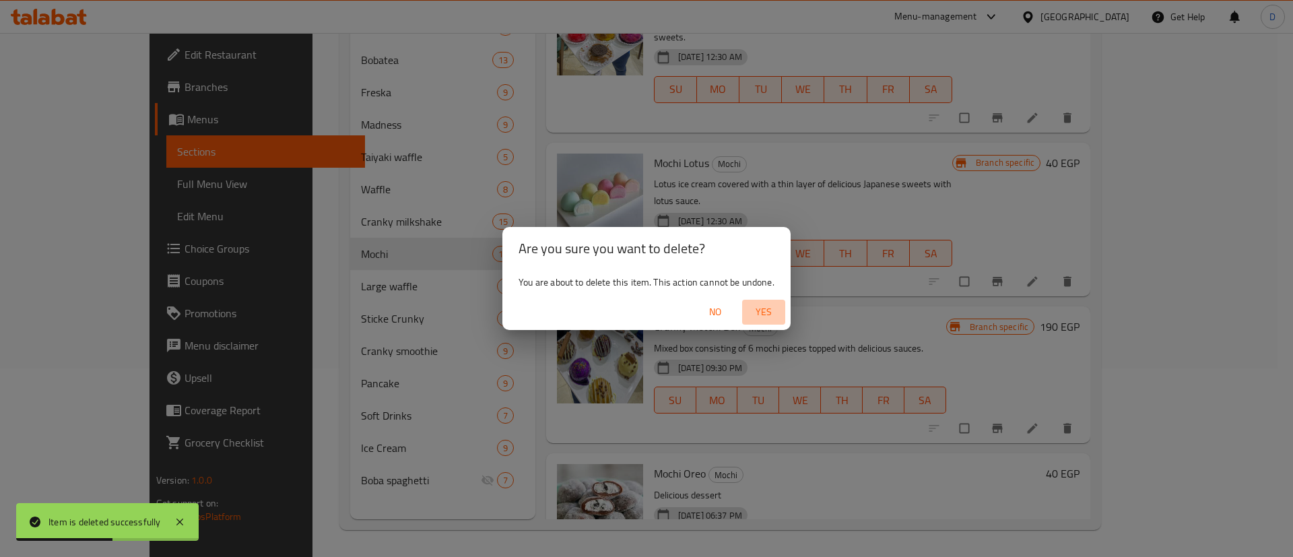
click at [772, 312] on span "Yes" at bounding box center [763, 312] width 32 height 17
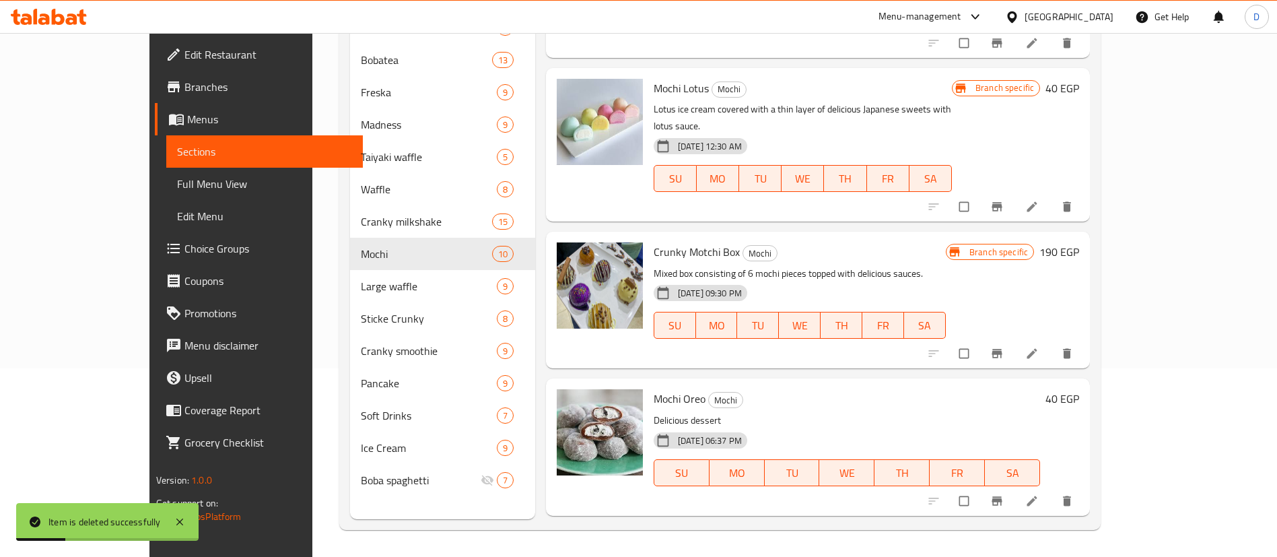
scroll to position [948, 0]
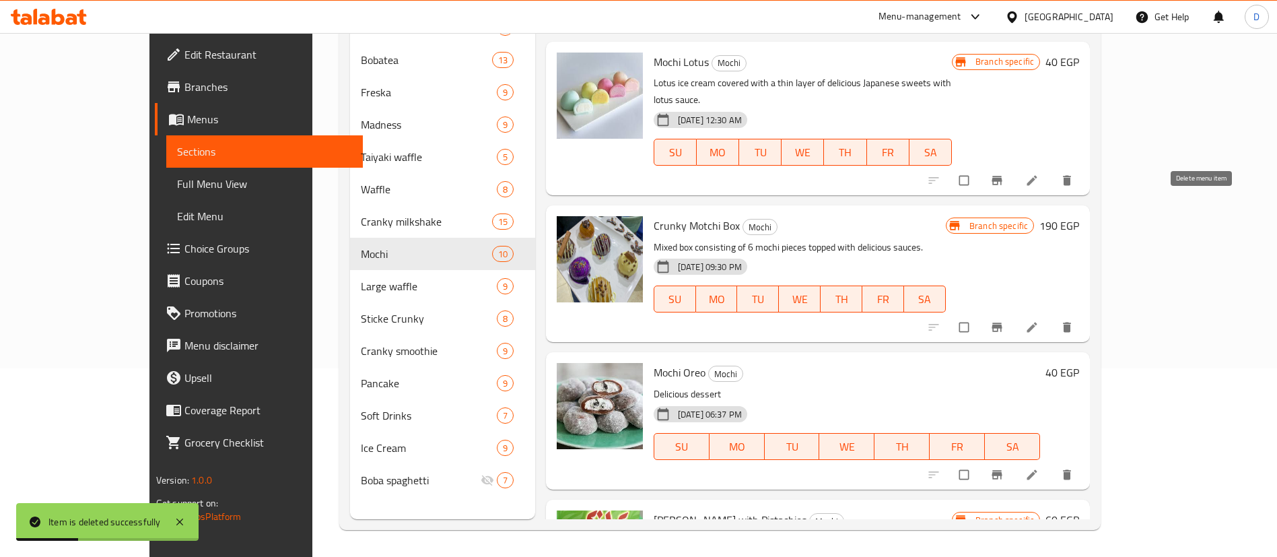
click at [1085, 312] on button "delete" at bounding box center [1068, 327] width 32 height 30
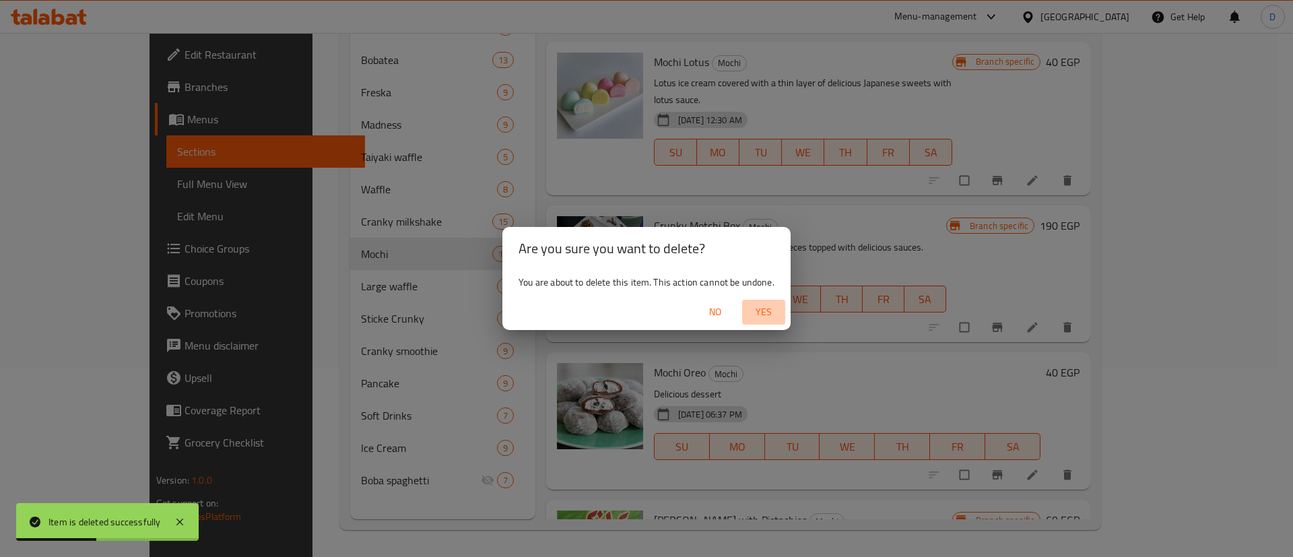
click at [775, 312] on span "Yes" at bounding box center [763, 312] width 32 height 17
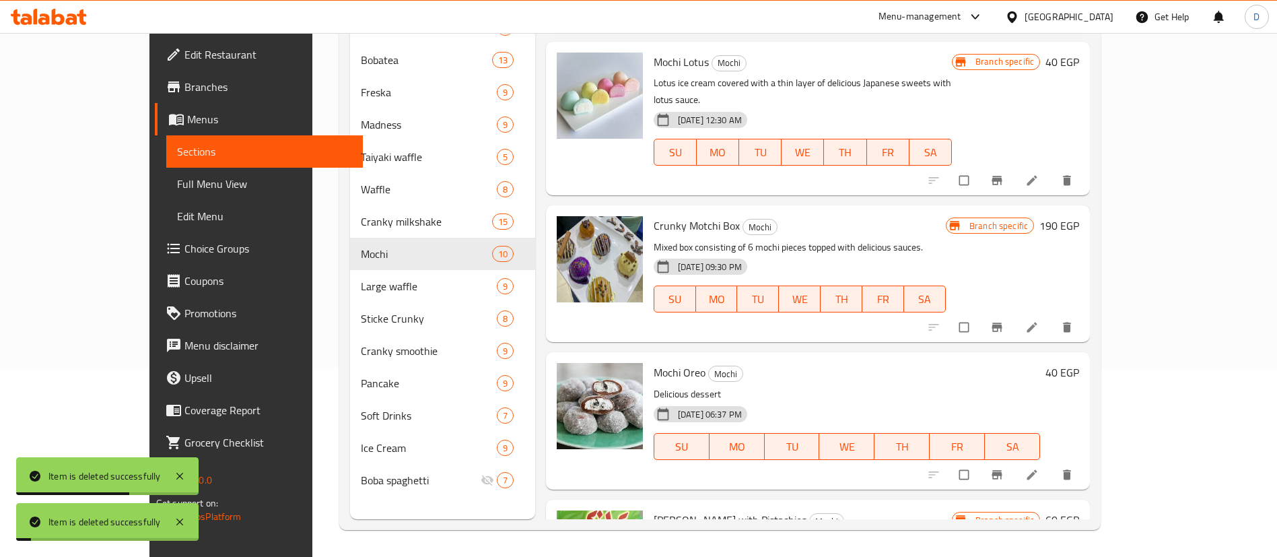
scroll to position [746, 0]
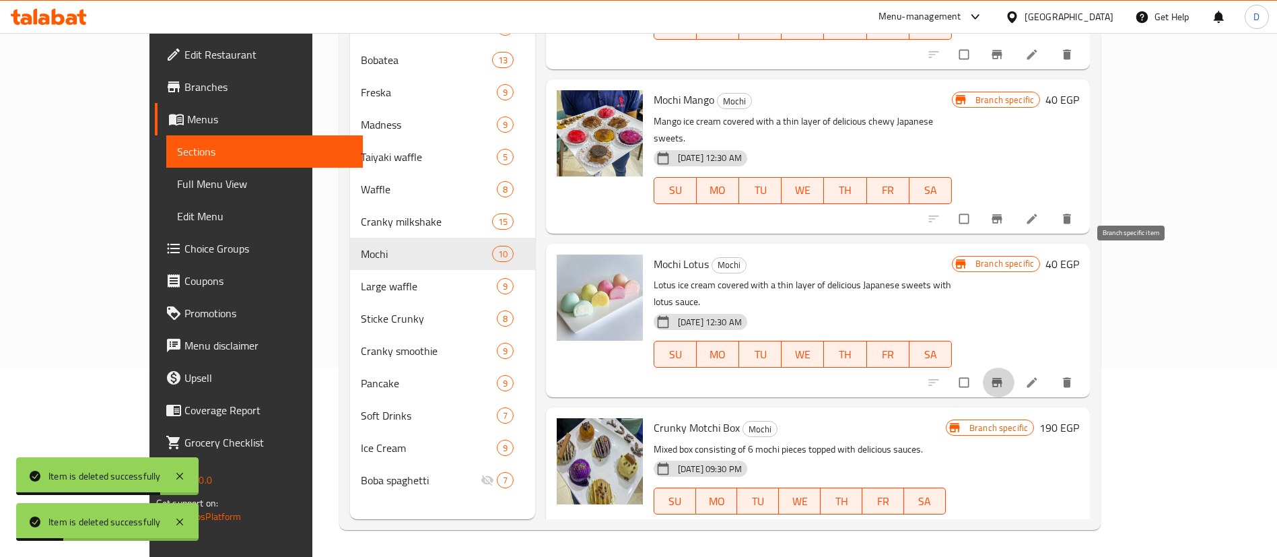
click at [1015, 368] on button "Branch-specific-item" at bounding box center [998, 383] width 32 height 30
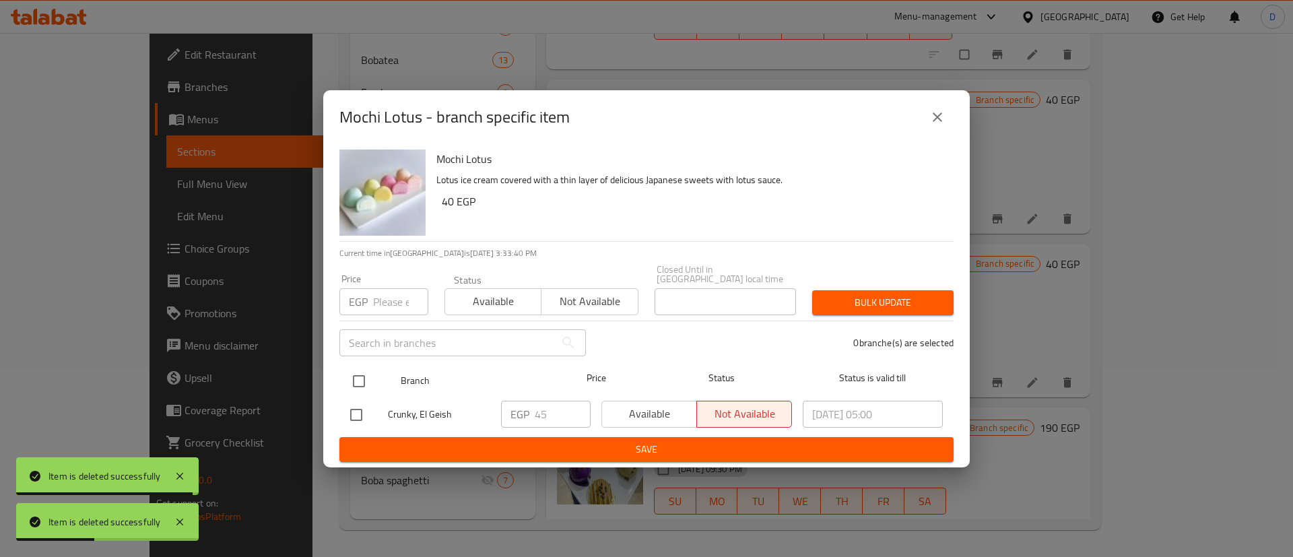
click at [347, 367] on input "checkbox" at bounding box center [359, 381] width 28 height 28
checkbox input "true"
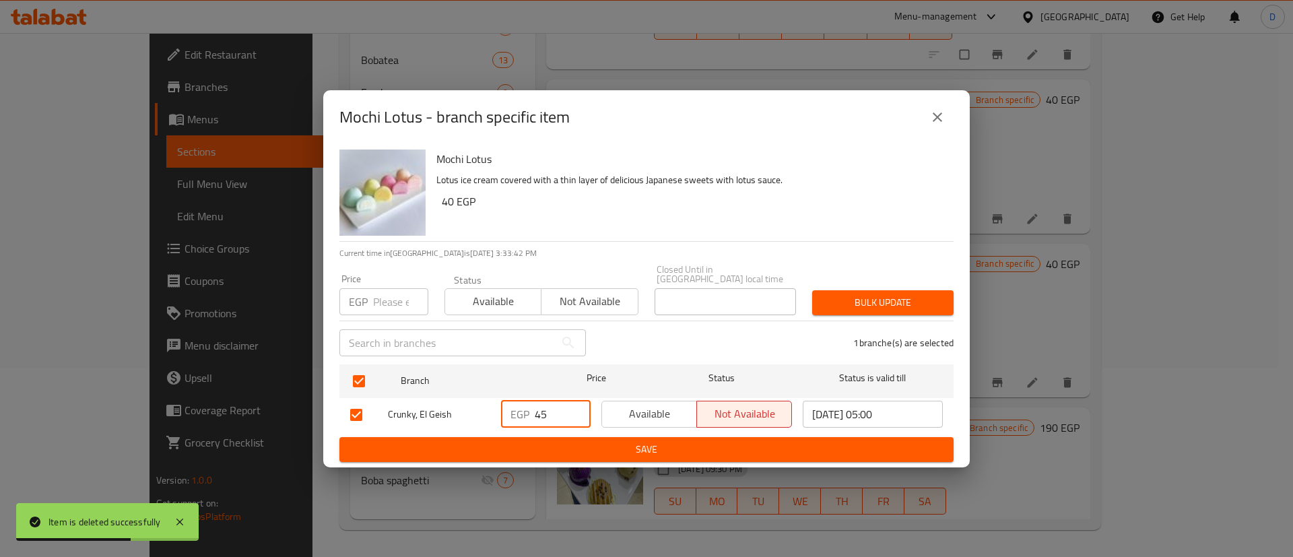
drag, startPoint x: 544, startPoint y: 409, endPoint x: 539, endPoint y: 395, distance: 15.1
click at [539, 395] on div "EGP 45 ​" at bounding box center [546, 414] width 100 height 39
type input "40"
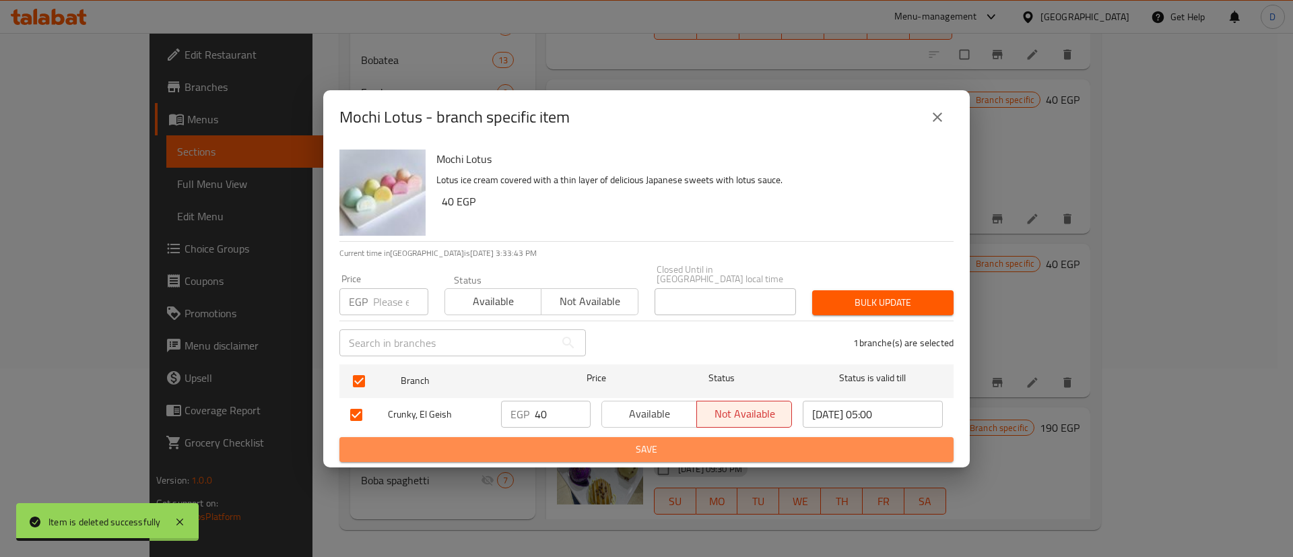
click at [542, 442] on span "Save" at bounding box center [646, 449] width 592 height 17
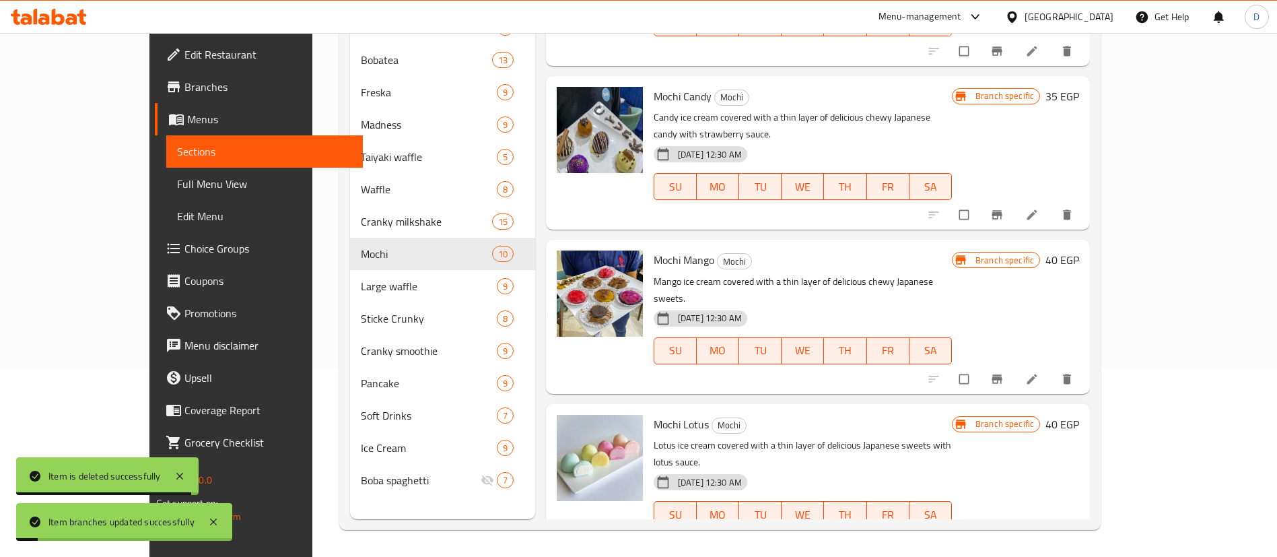
scroll to position [443, 0]
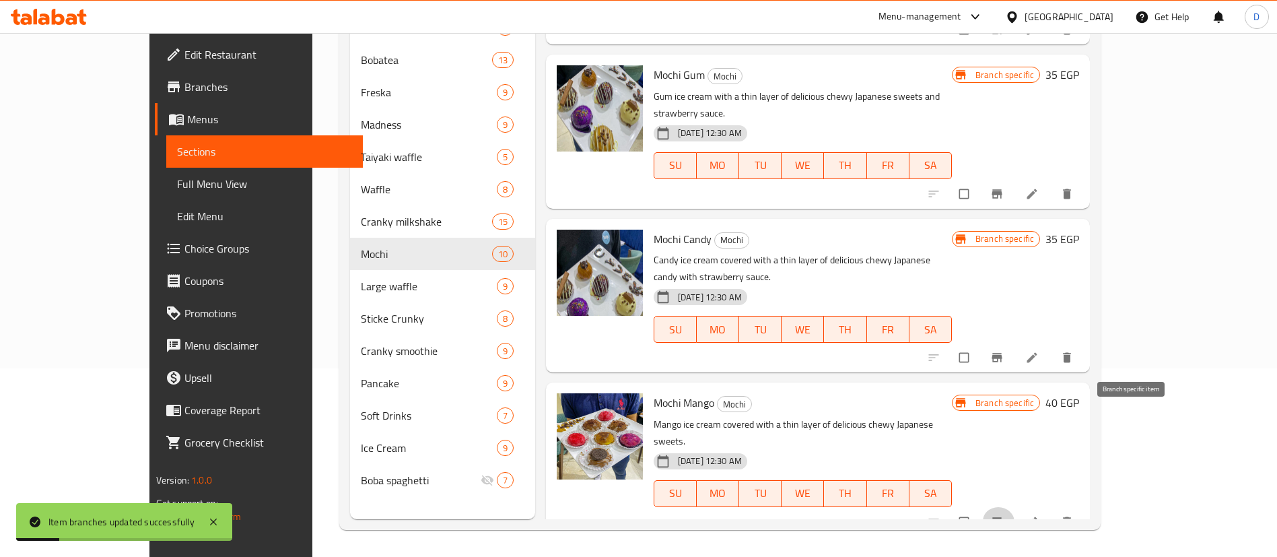
click at [1015, 507] on button "Branch-specific-item" at bounding box center [998, 522] width 32 height 30
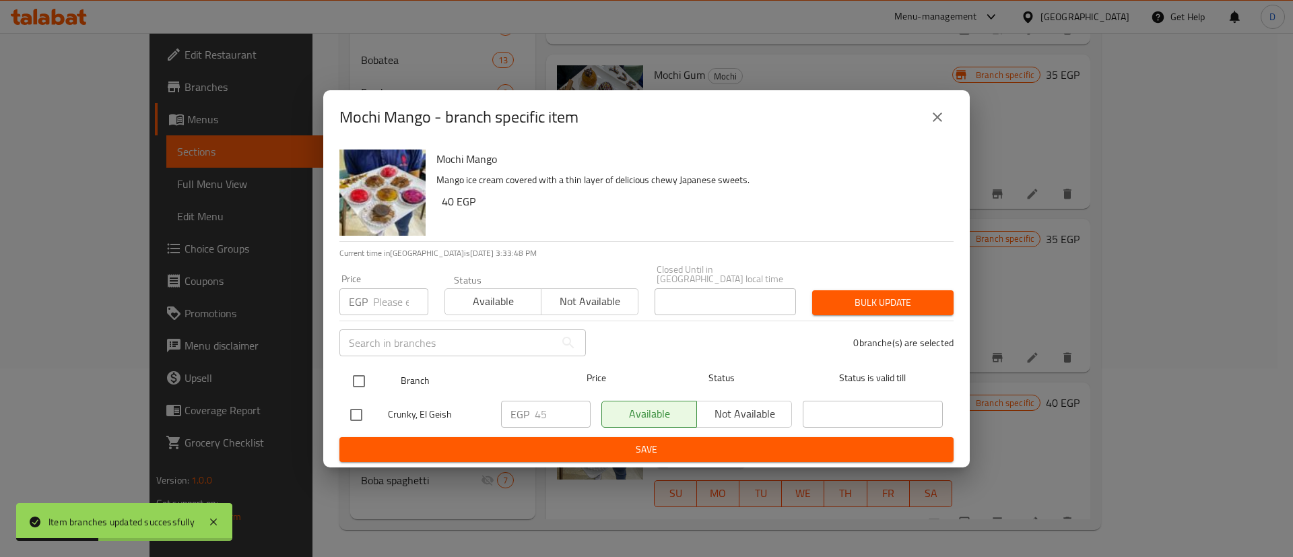
click at [363, 368] on input "checkbox" at bounding box center [359, 381] width 28 height 28
checkbox input "true"
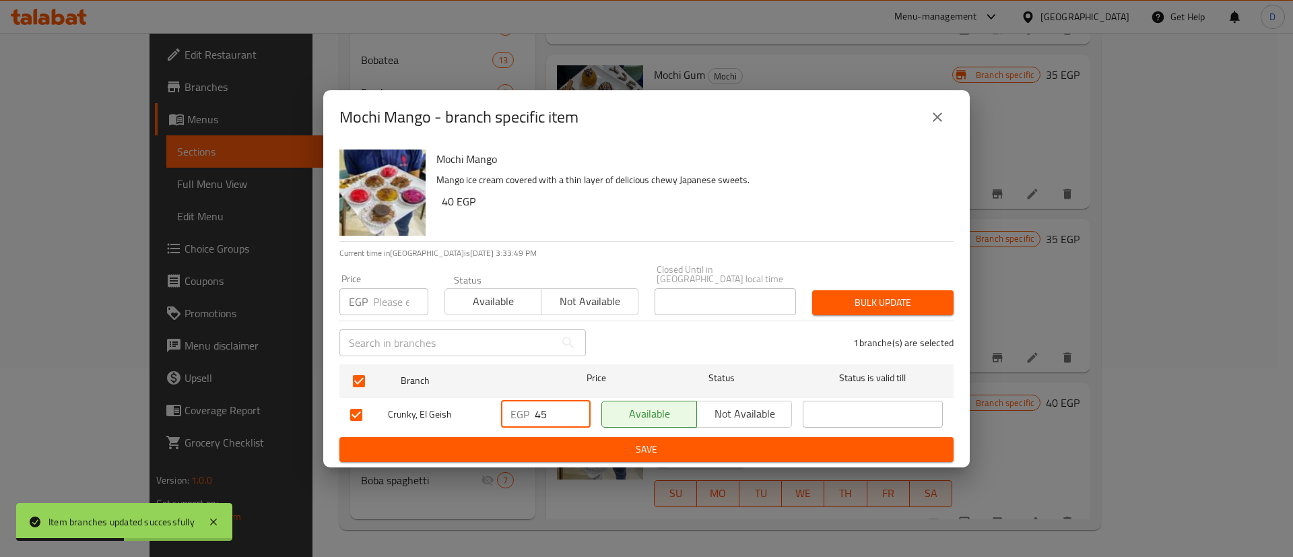
drag, startPoint x: 543, startPoint y: 411, endPoint x: 561, endPoint y: 415, distance: 18.6
click at [561, 415] on input "45" at bounding box center [563, 414] width 56 height 27
type input "40"
click at [533, 443] on span "Save" at bounding box center [646, 449] width 592 height 17
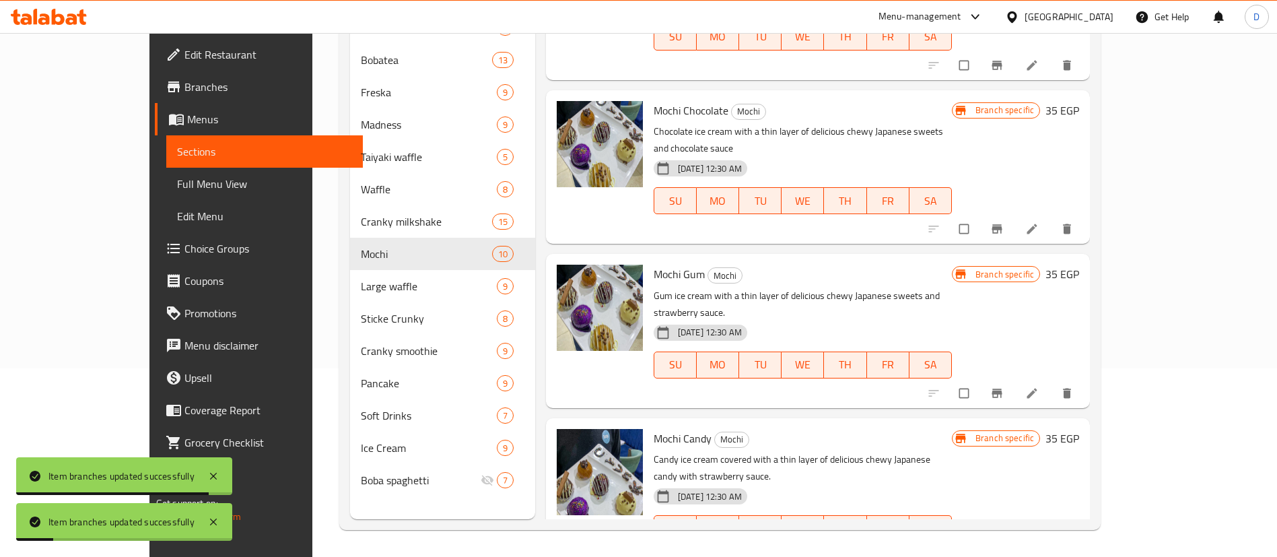
scroll to position [241, 0]
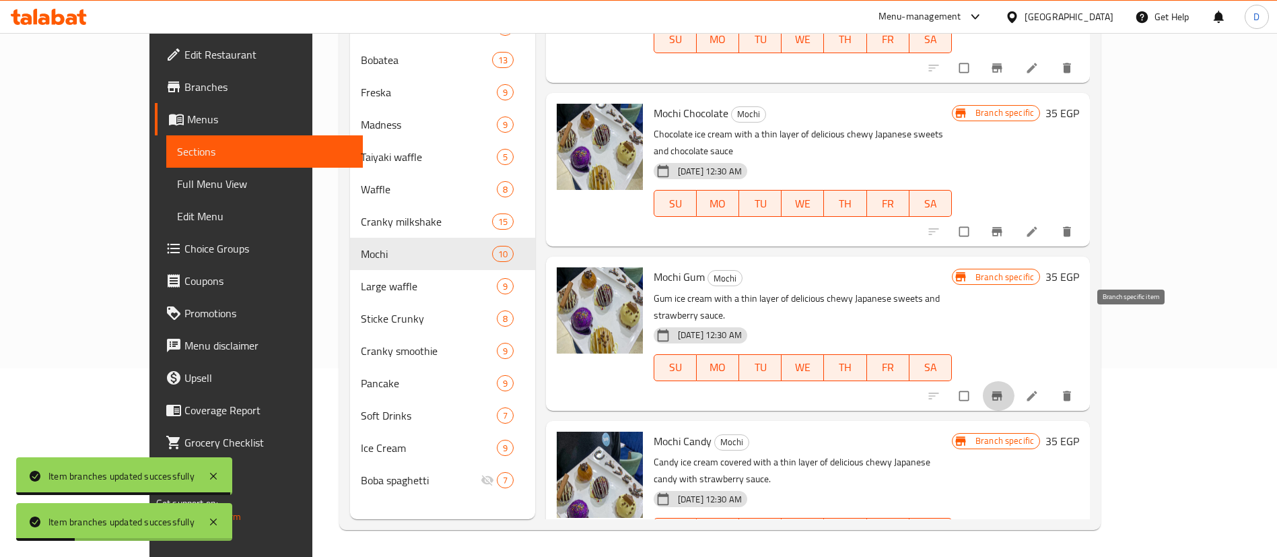
click at [1004, 389] on icon "Branch-specific-item" at bounding box center [996, 395] width 13 height 13
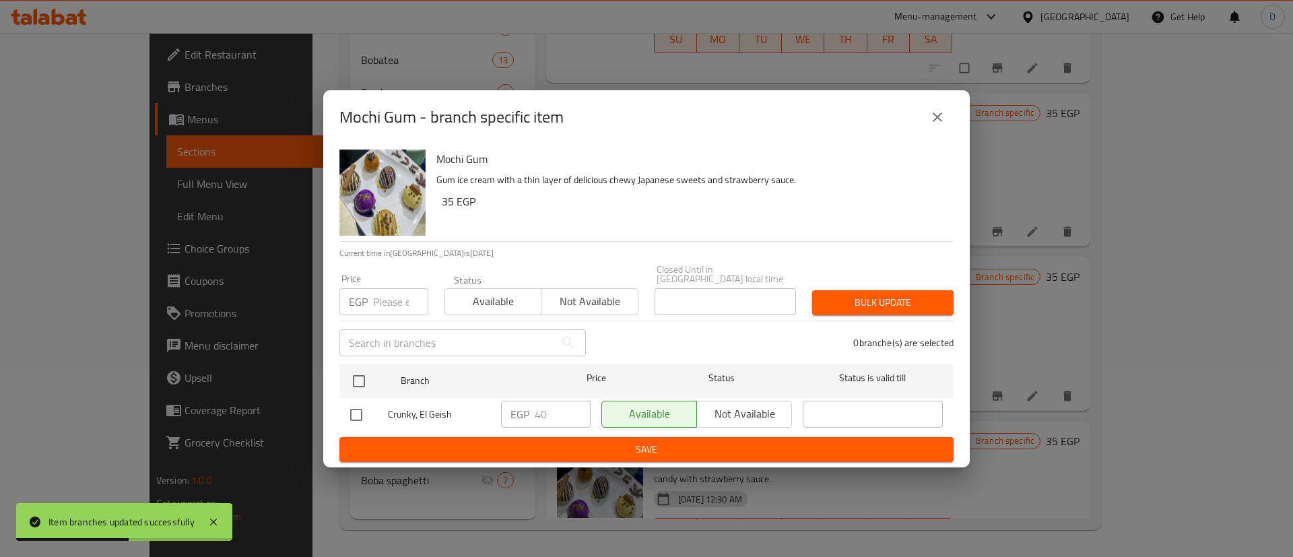
click at [937, 125] on icon "close" at bounding box center [937, 117] width 16 height 16
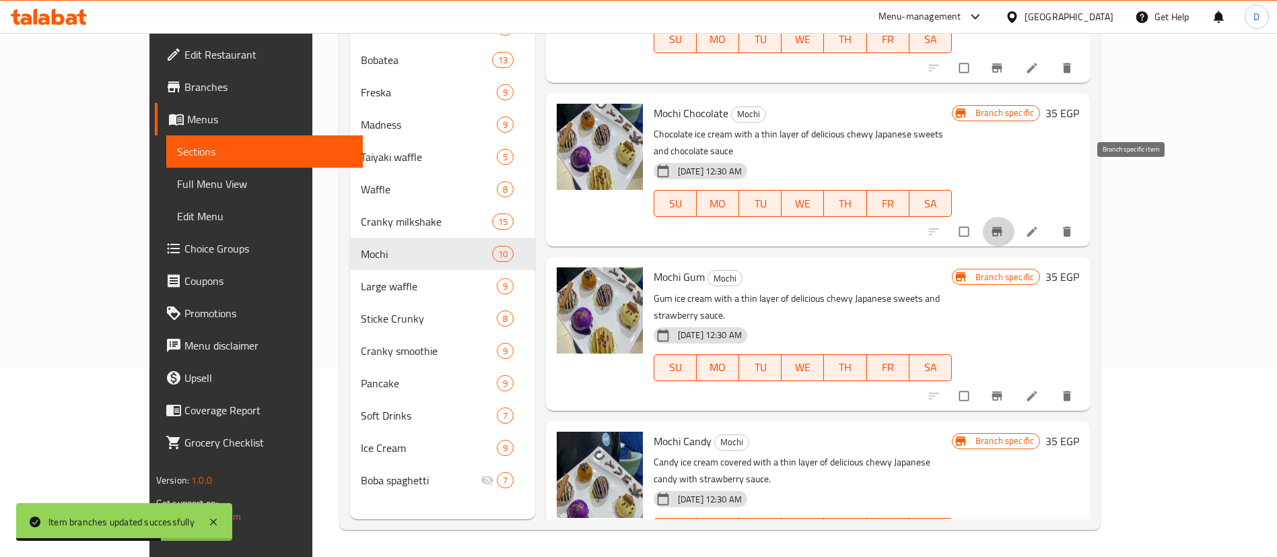
click at [1015, 217] on button "Branch-specific-item" at bounding box center [998, 232] width 32 height 30
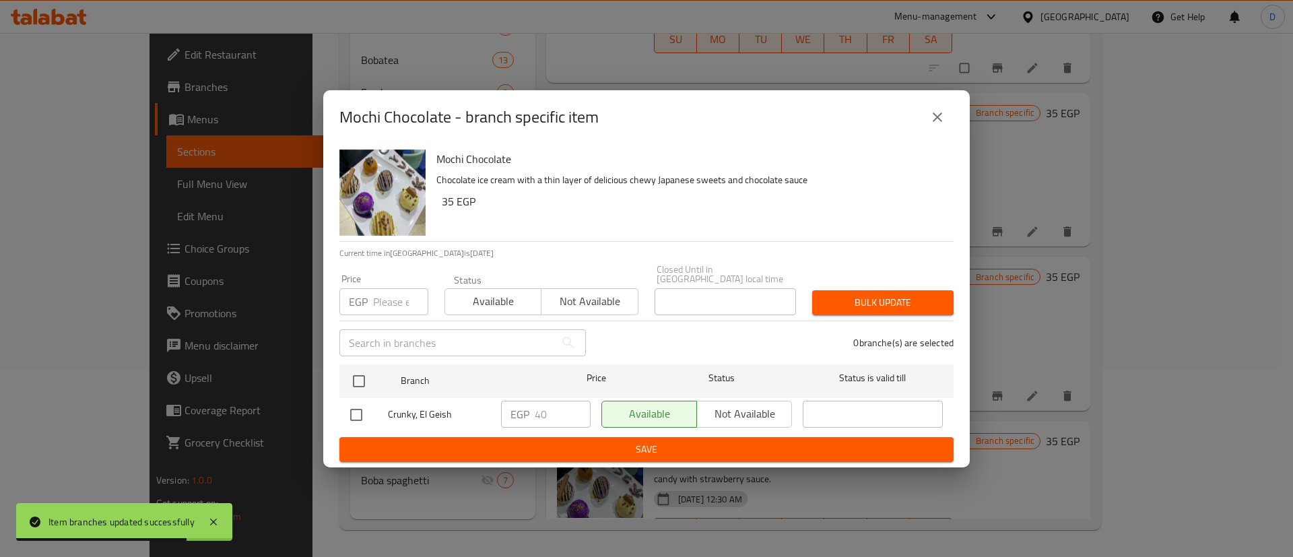
click at [932, 112] on button "close" at bounding box center [937, 117] width 32 height 32
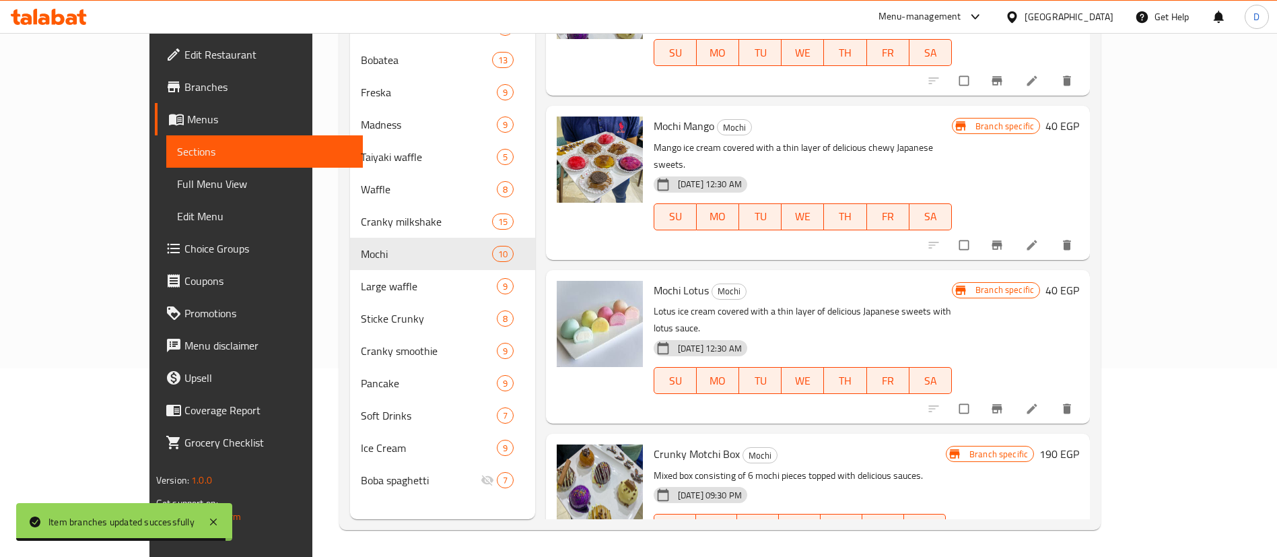
scroll to position [746, 0]
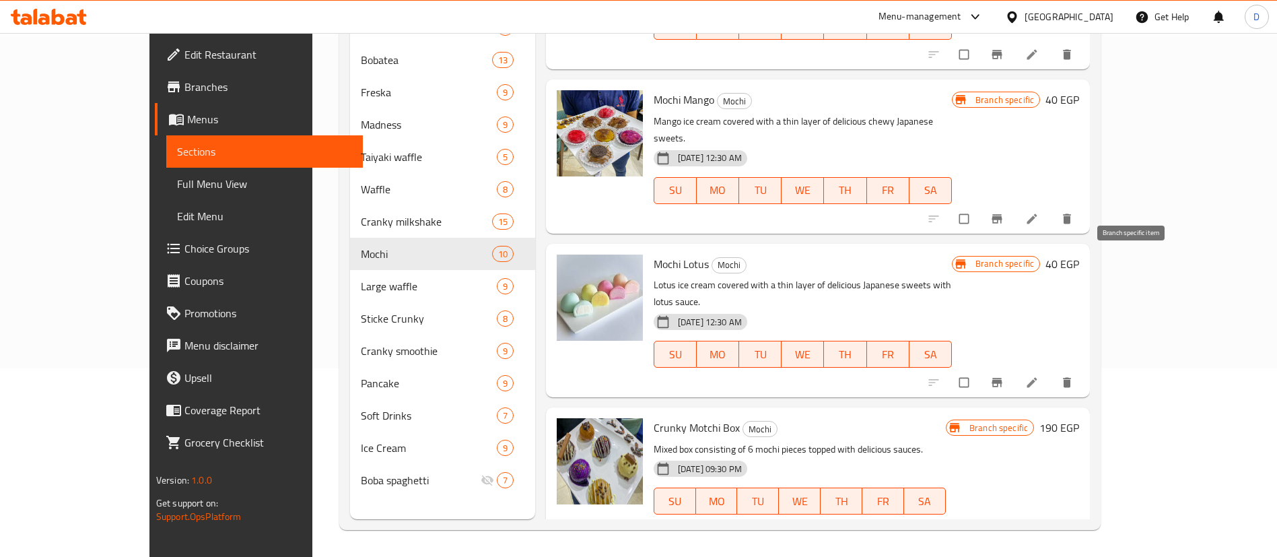
click at [1003, 378] on icon "Branch-specific-item" at bounding box center [997, 382] width 10 height 9
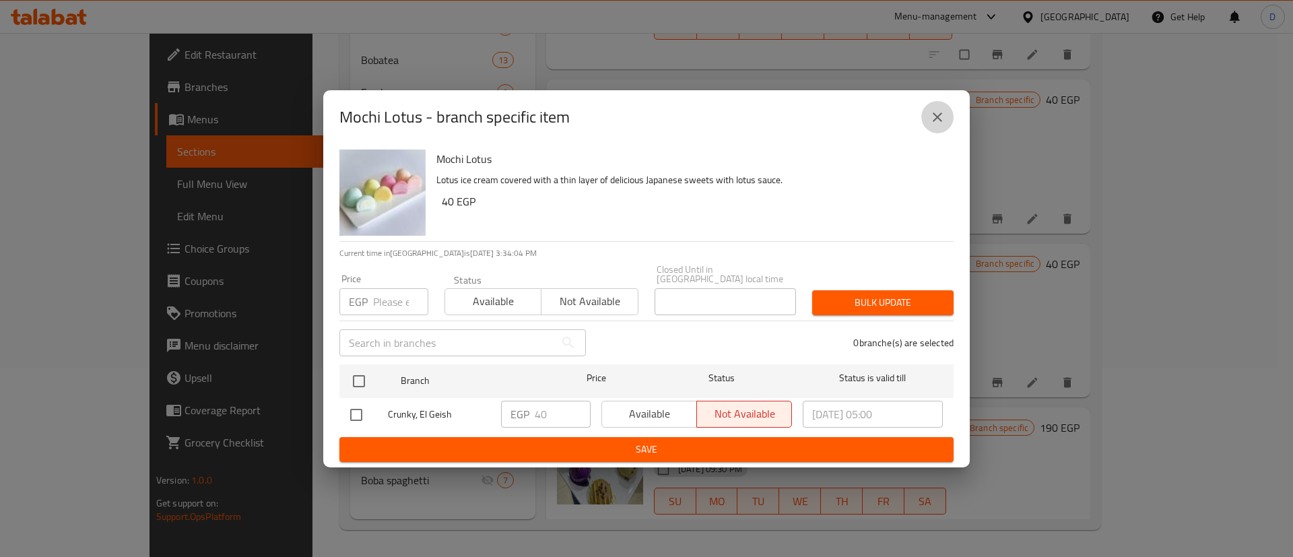
click at [935, 119] on icon "close" at bounding box center [936, 116] width 9 height 9
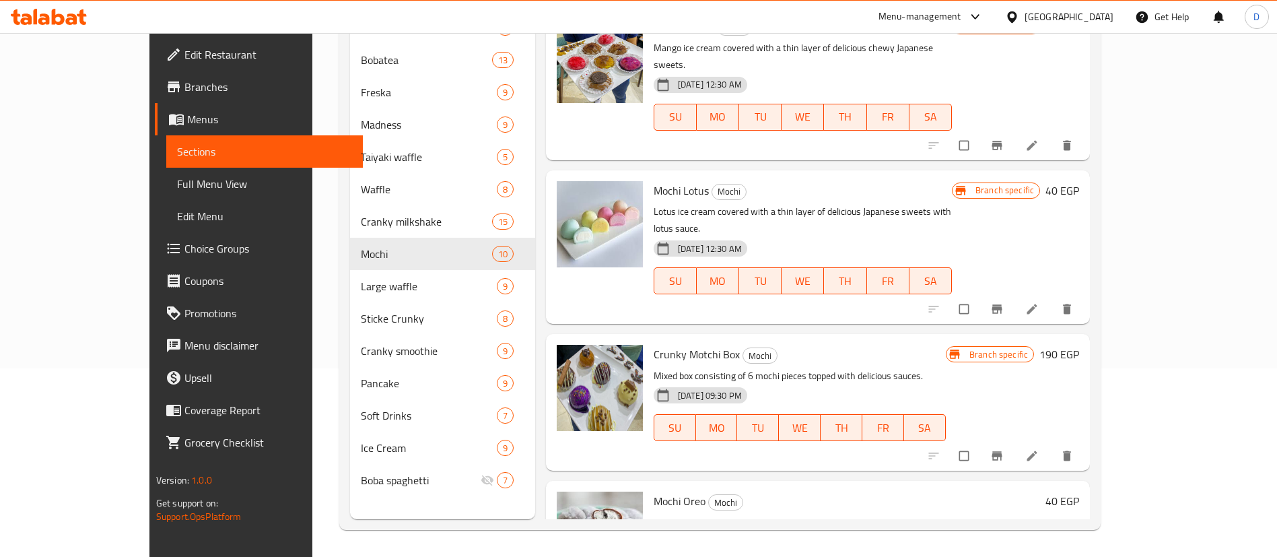
scroll to position [948, 0]
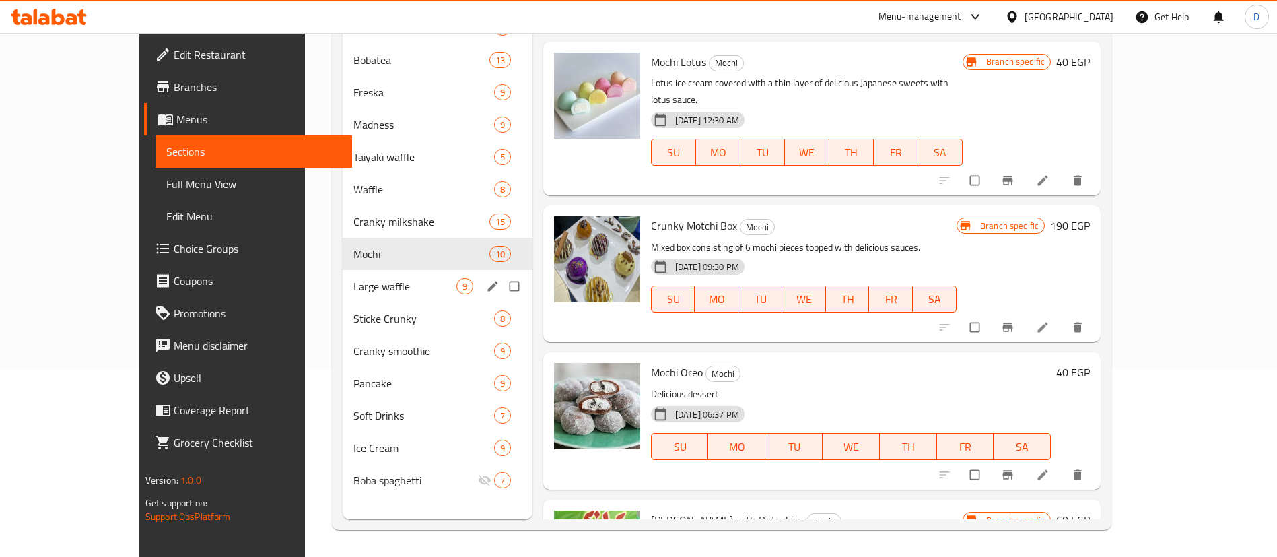
click at [502, 294] on input "Menu sections" at bounding box center [516, 286] width 28 height 26
checkbox input "true"
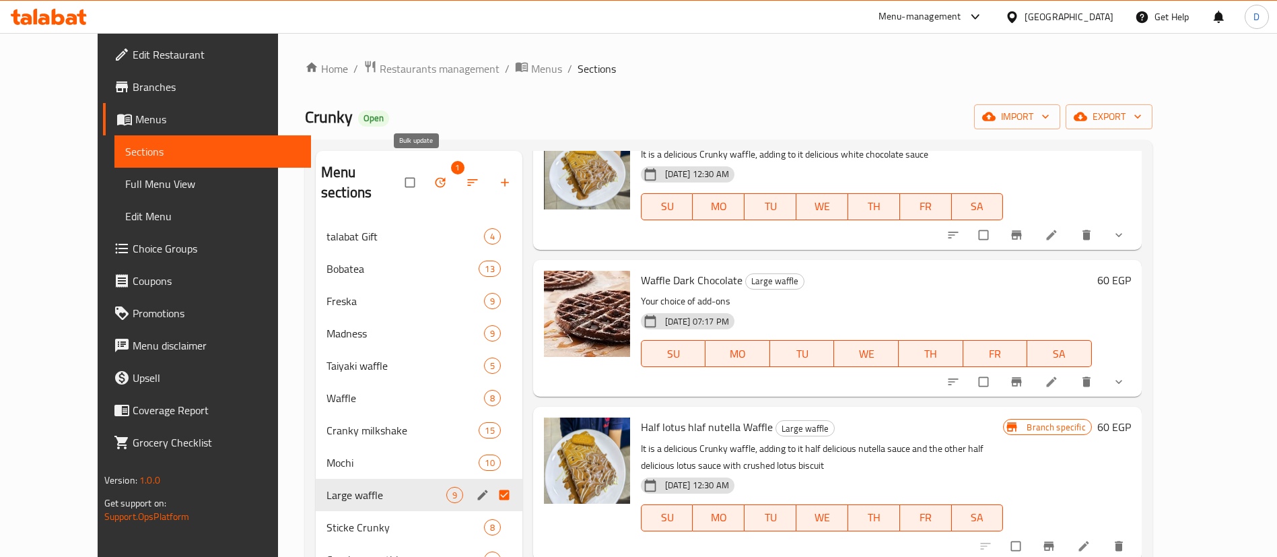
click at [434, 178] on icon "button" at bounding box center [440, 182] width 13 height 13
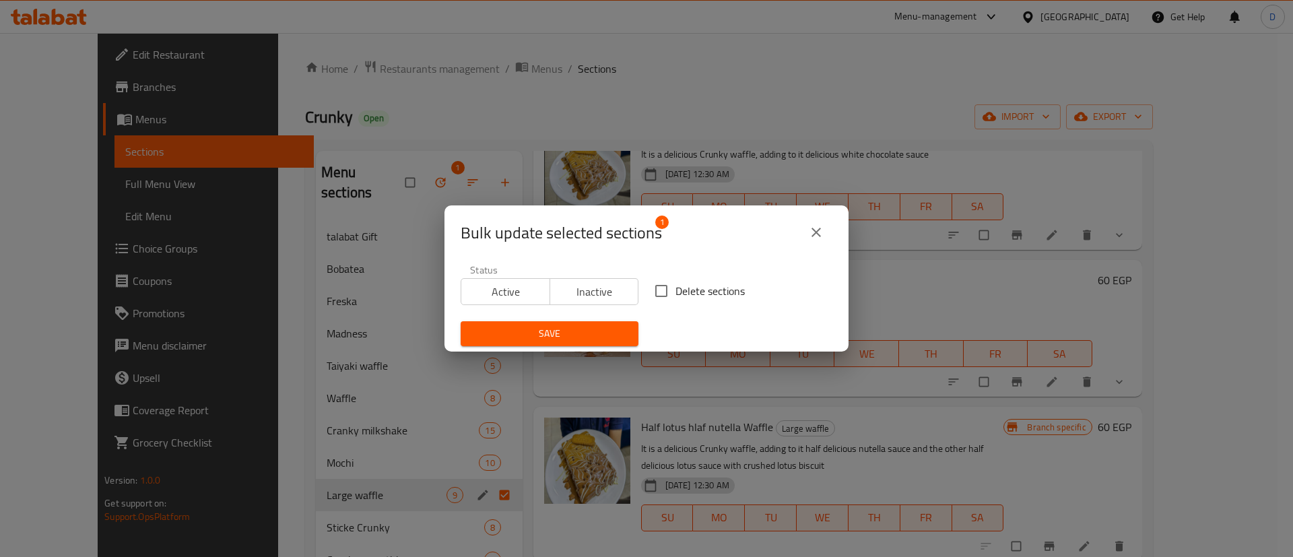
click at [667, 296] on input "Delete sections" at bounding box center [661, 291] width 28 height 28
checkbox input "true"
click at [588, 337] on span "Save" at bounding box center [549, 333] width 156 height 17
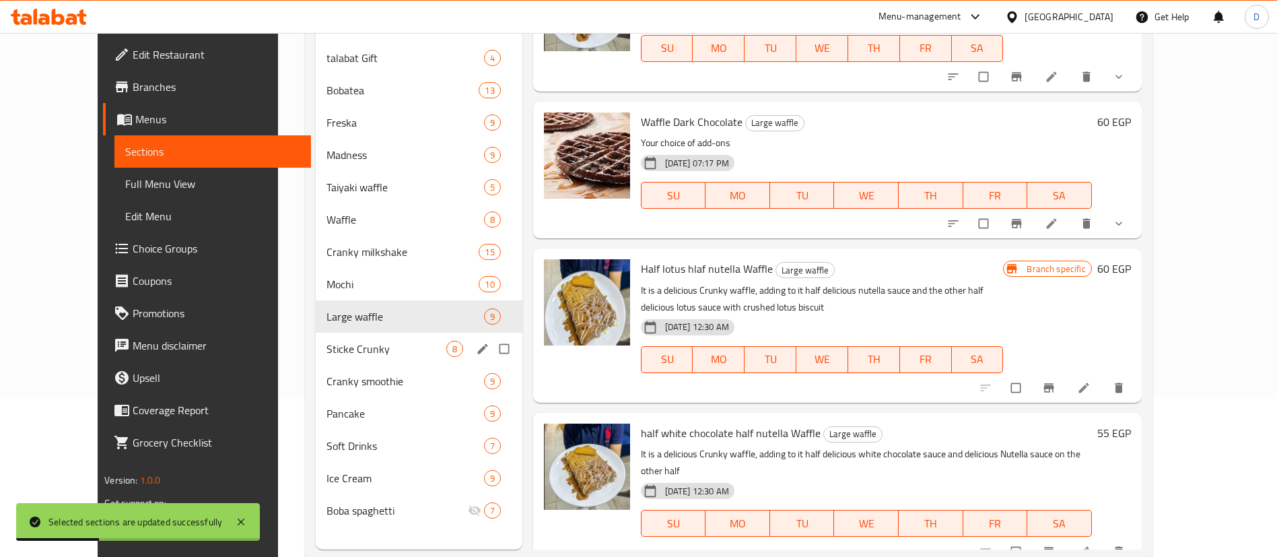
scroll to position [189, 0]
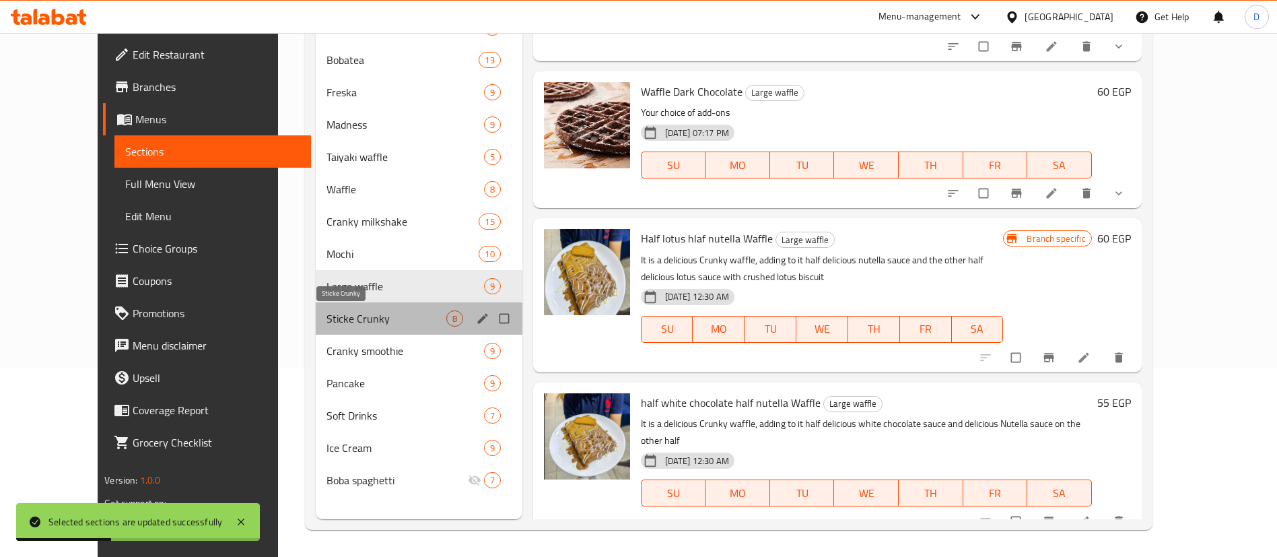
click at [339, 321] on span "Sticke Crunky" at bounding box center [387, 318] width 120 height 16
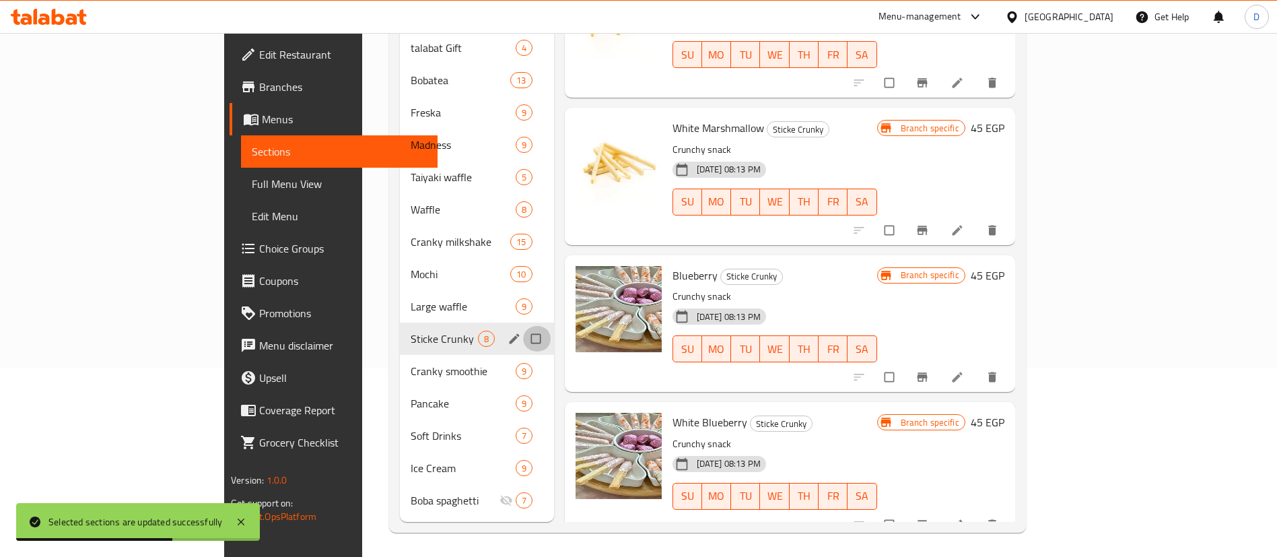
click at [523, 326] on input "Menu sections" at bounding box center [537, 339] width 28 height 26
checkbox input "true"
click at [523, 358] on input "Menu sections" at bounding box center [537, 371] width 28 height 26
checkbox input "true"
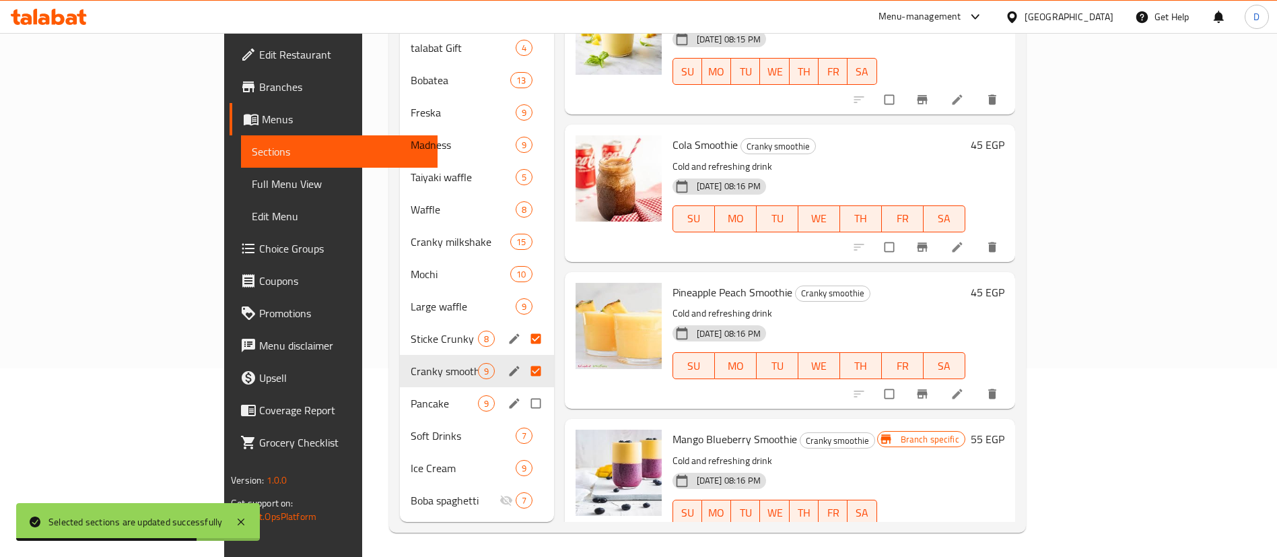
click at [523, 391] on input "Menu sections" at bounding box center [537, 404] width 28 height 26
checkbox input "true"
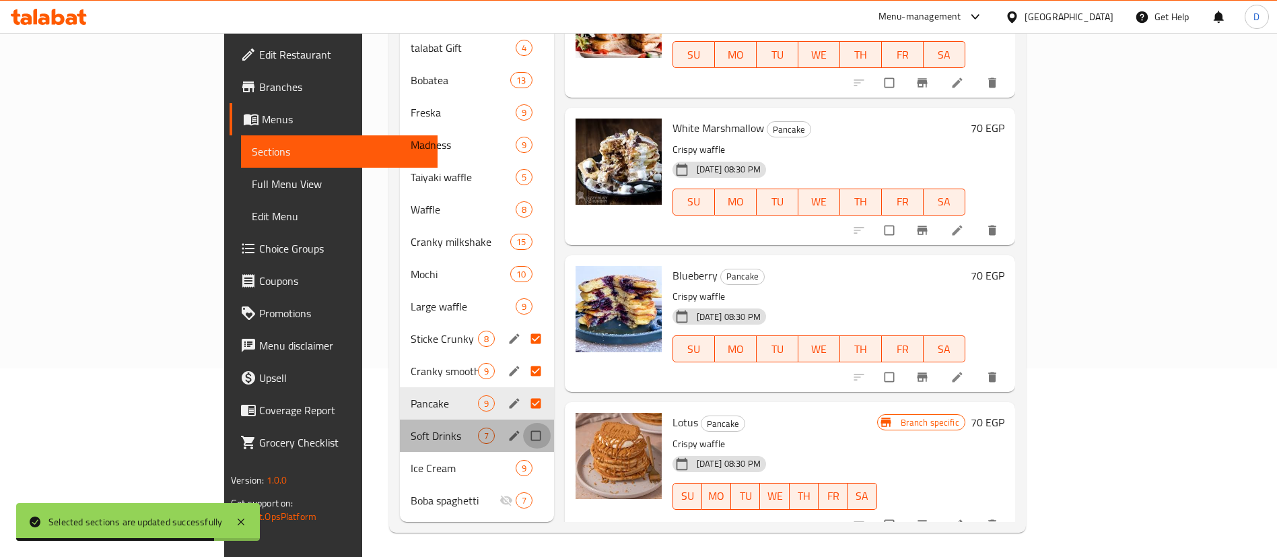
click at [523, 423] on input "Menu sections" at bounding box center [537, 436] width 28 height 26
checkbox input "true"
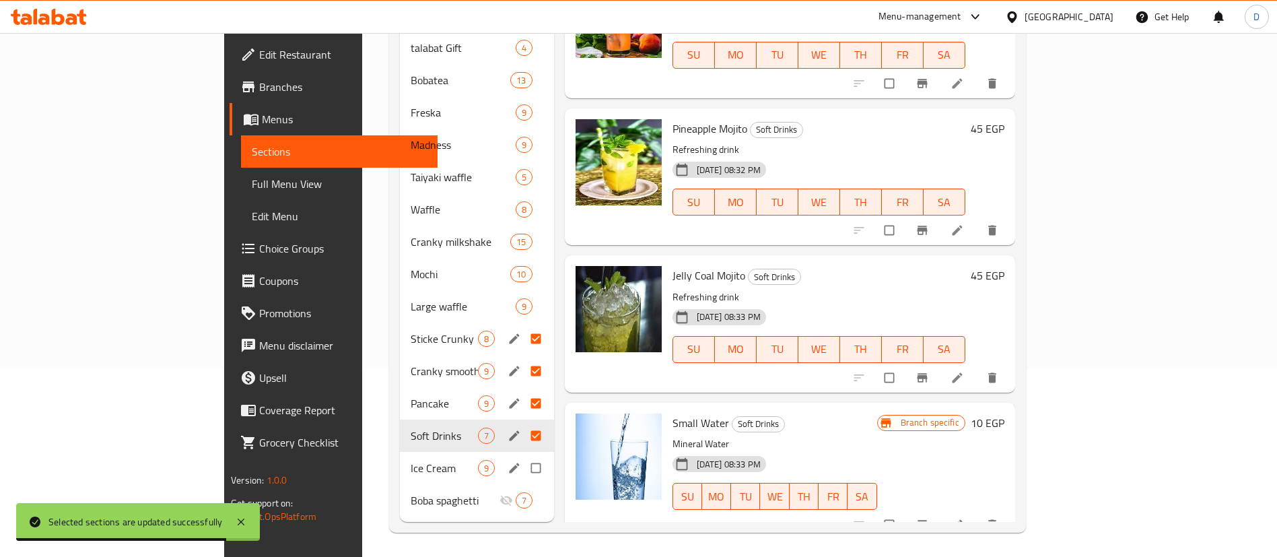
click at [523, 455] on input "Menu sections" at bounding box center [537, 468] width 28 height 26
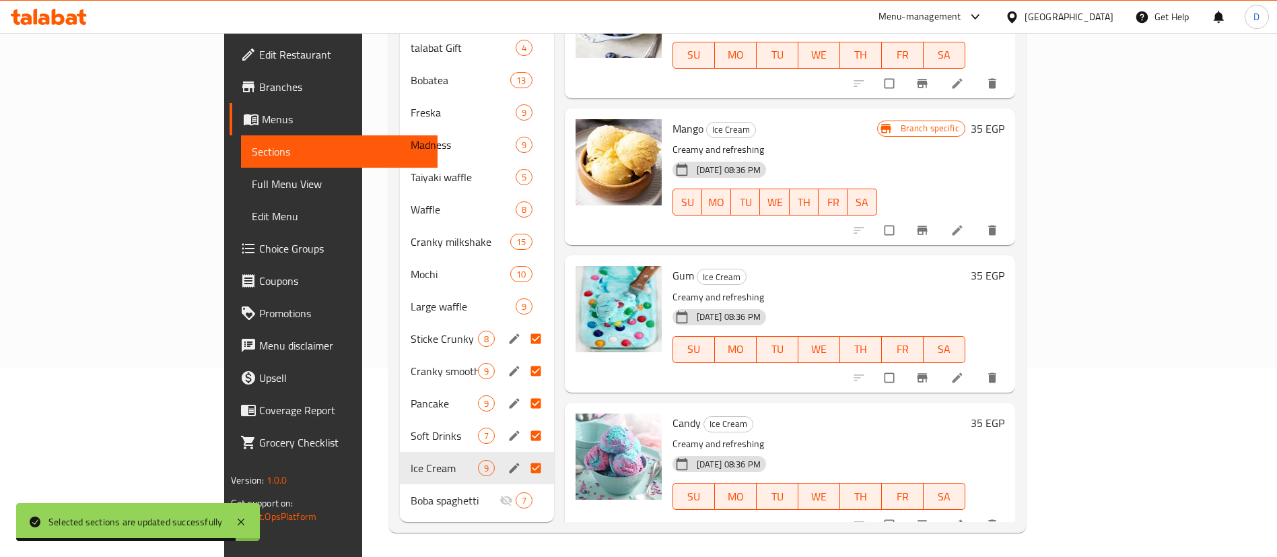
click at [523, 455] on input "Menu sections" at bounding box center [537, 468] width 28 height 26
checkbox input "false"
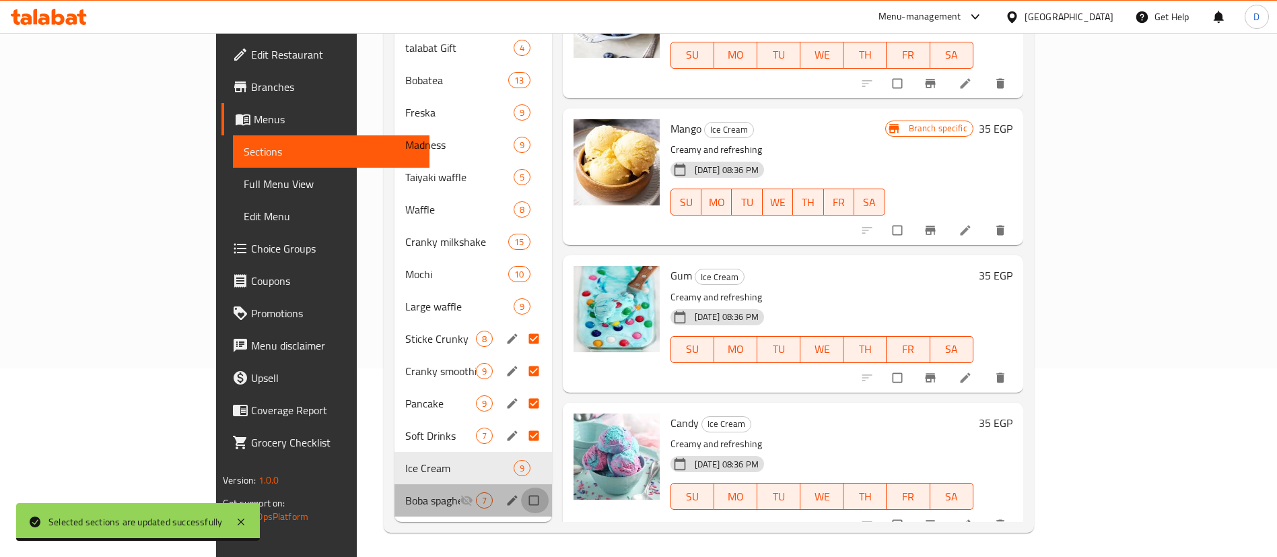
click at [521, 487] on input "Menu sections" at bounding box center [535, 500] width 28 height 26
checkbox input "true"
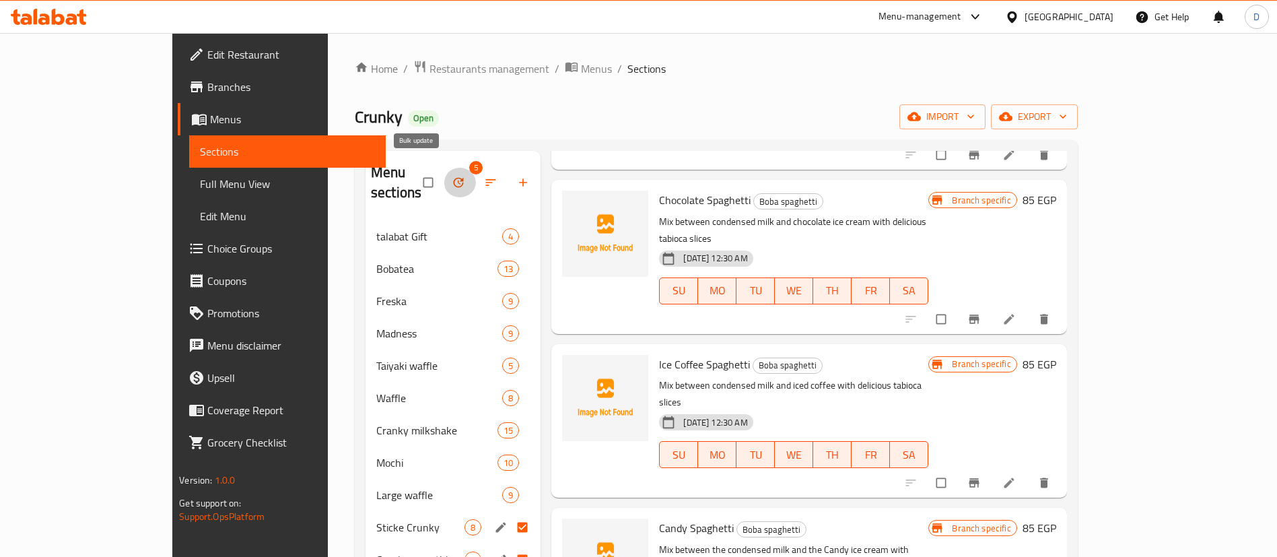
click at [452, 176] on icon "button" at bounding box center [458, 182] width 13 height 13
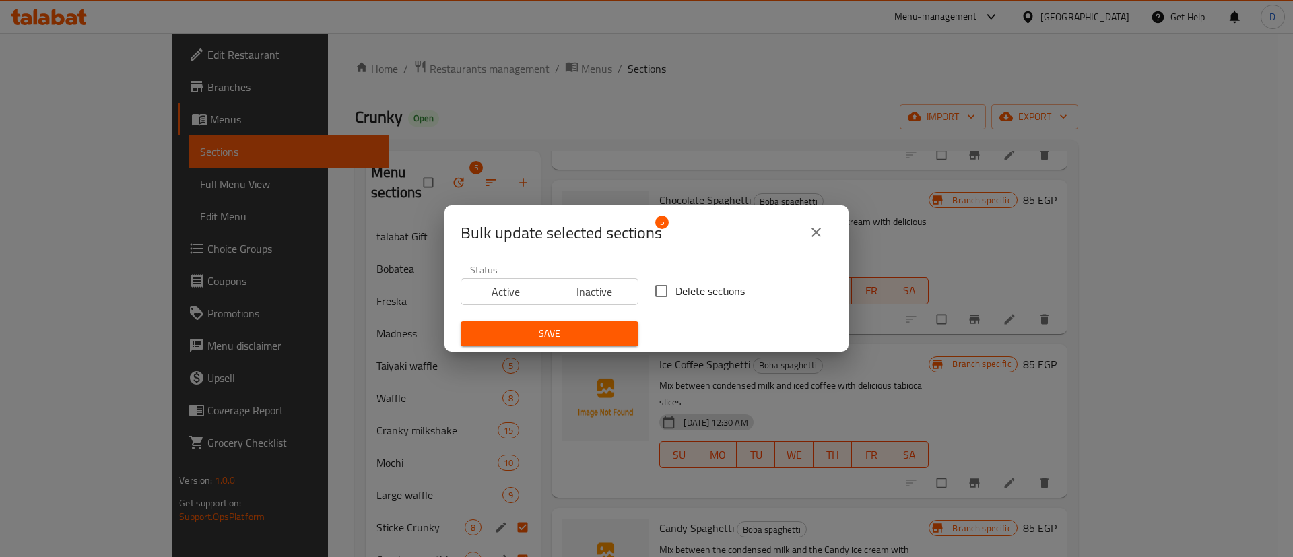
click at [566, 289] on span "Inactive" at bounding box center [594, 292] width 78 height 20
click at [598, 332] on span "Save" at bounding box center [549, 333] width 156 height 17
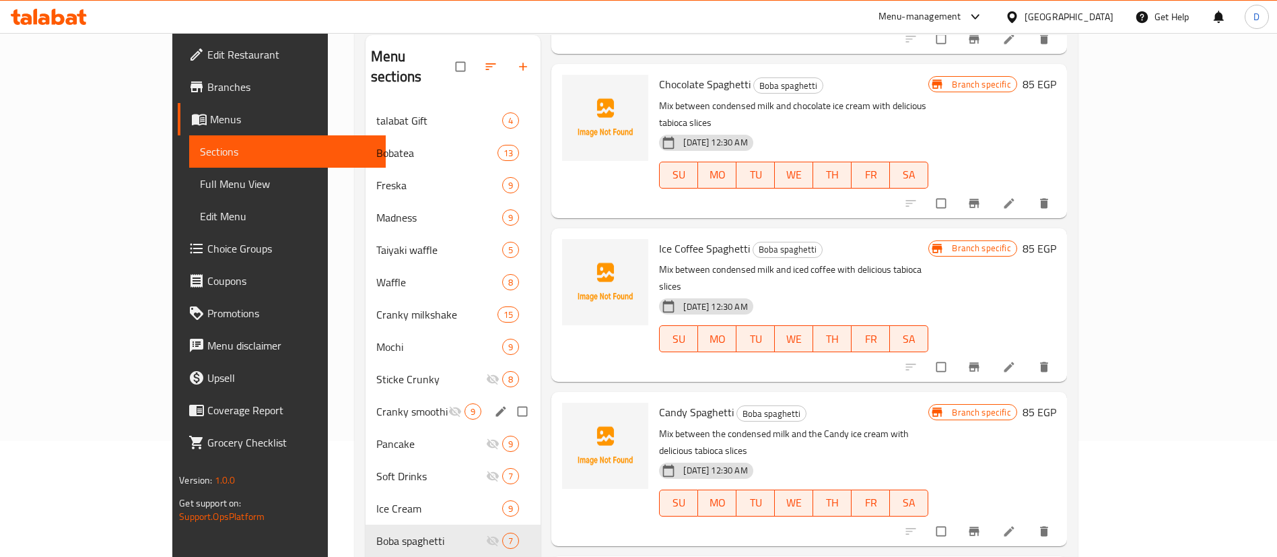
scroll to position [189, 0]
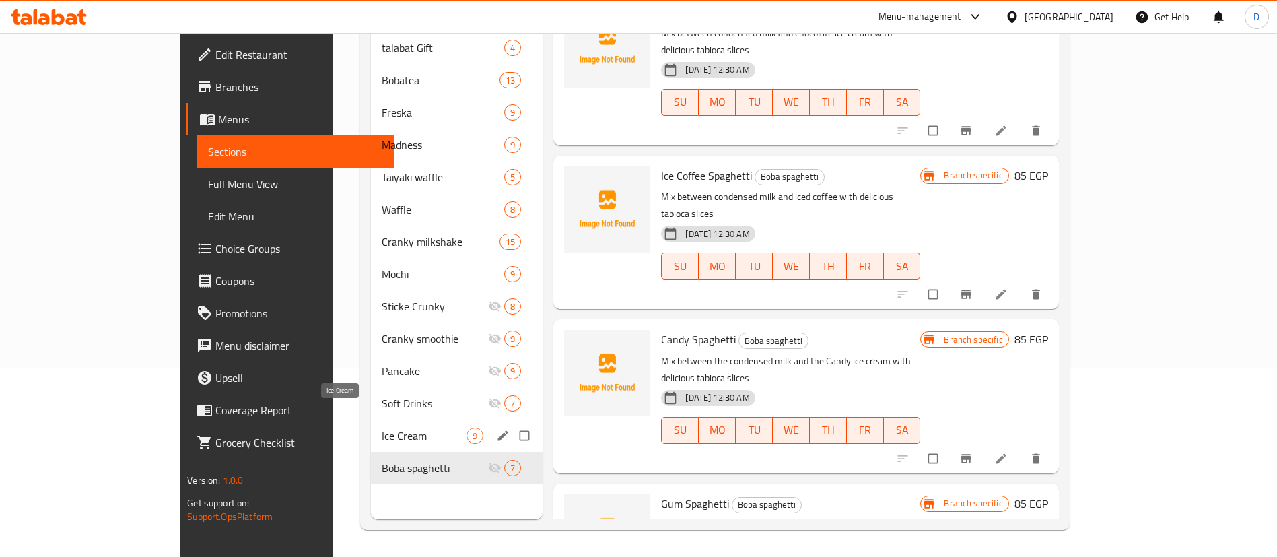
click at [382, 428] on span "Ice Cream" at bounding box center [424, 436] width 85 height 16
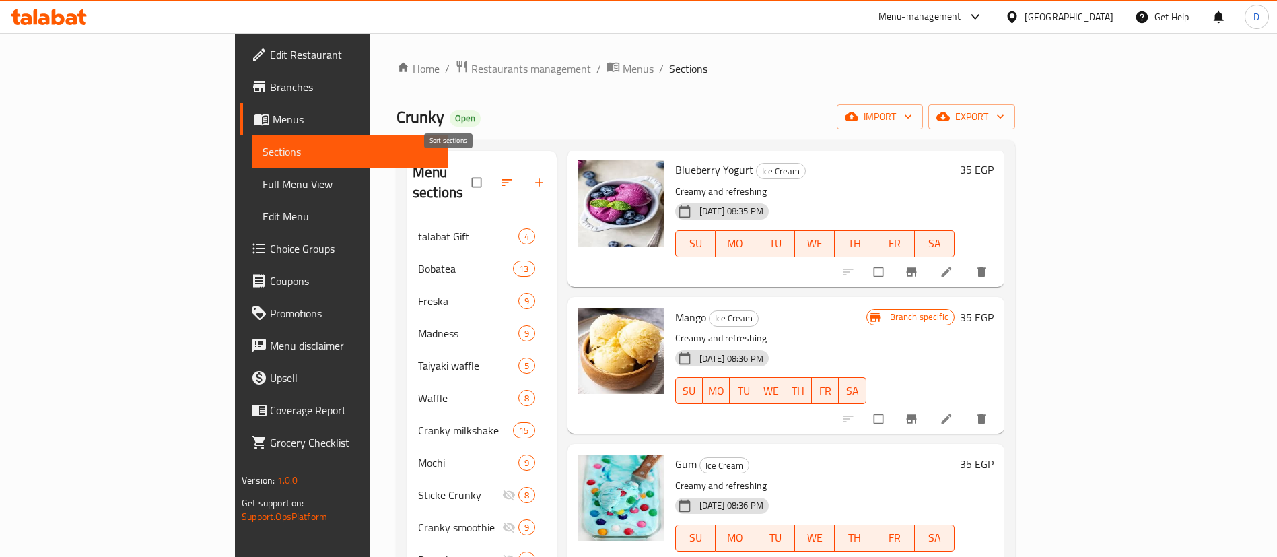
click at [500, 176] on span "button" at bounding box center [508, 182] width 16 height 13
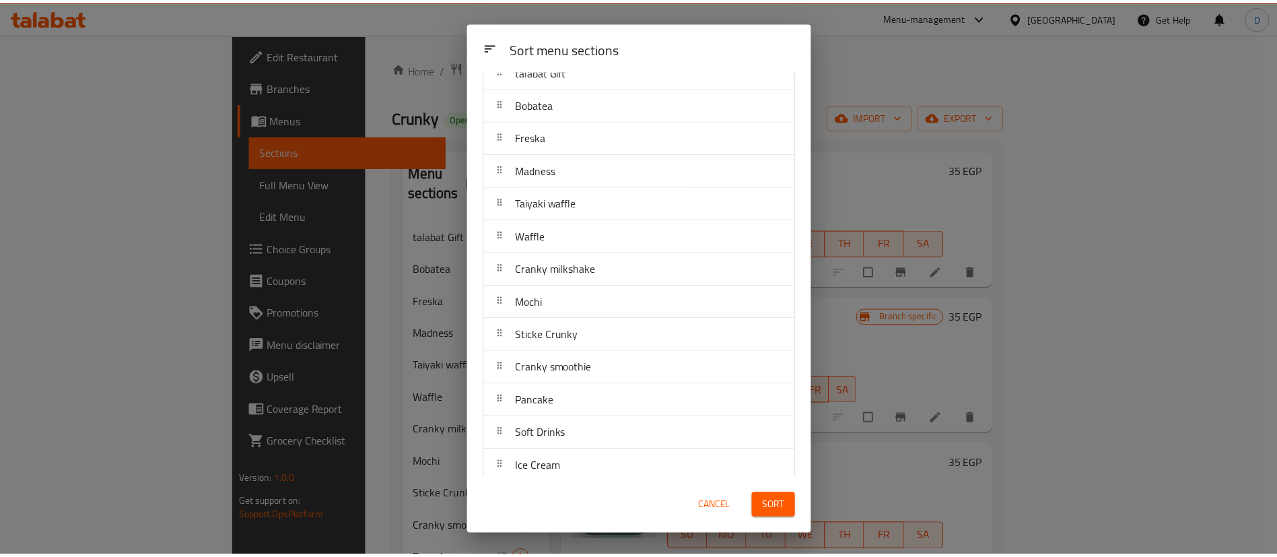
scroll to position [99, 0]
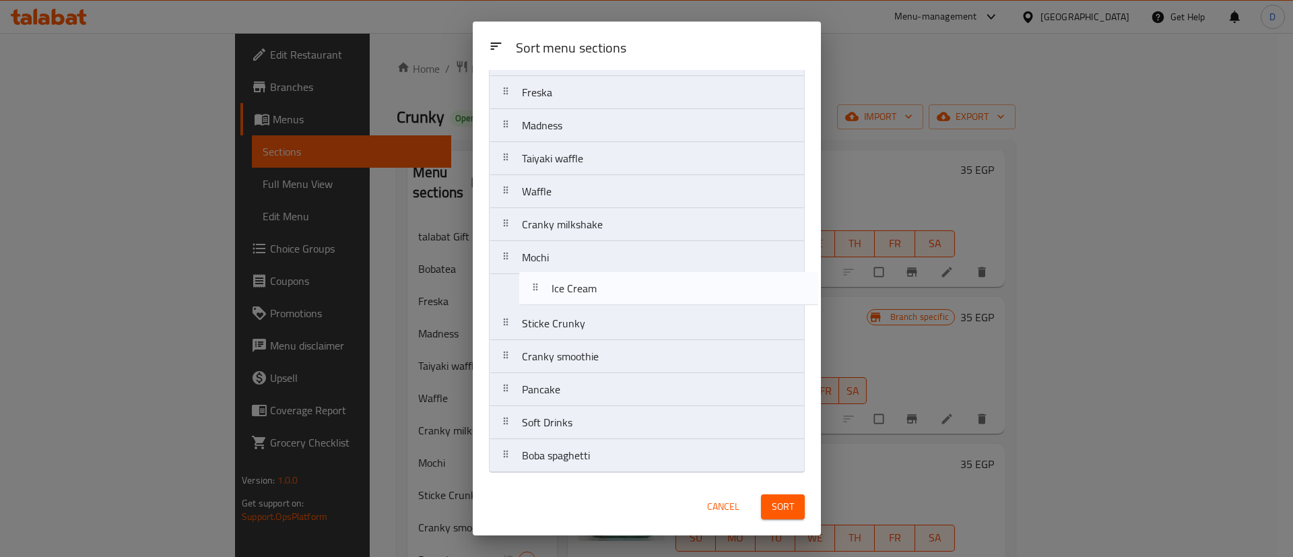
drag, startPoint x: 586, startPoint y: 430, endPoint x: 615, endPoint y: 291, distance: 141.8
click at [615, 291] on nav "talabat Gift Bobatea Freska Madness Taiyaki waffle Waffle Cranky milkshake Moch…" at bounding box center [647, 240] width 316 height 463
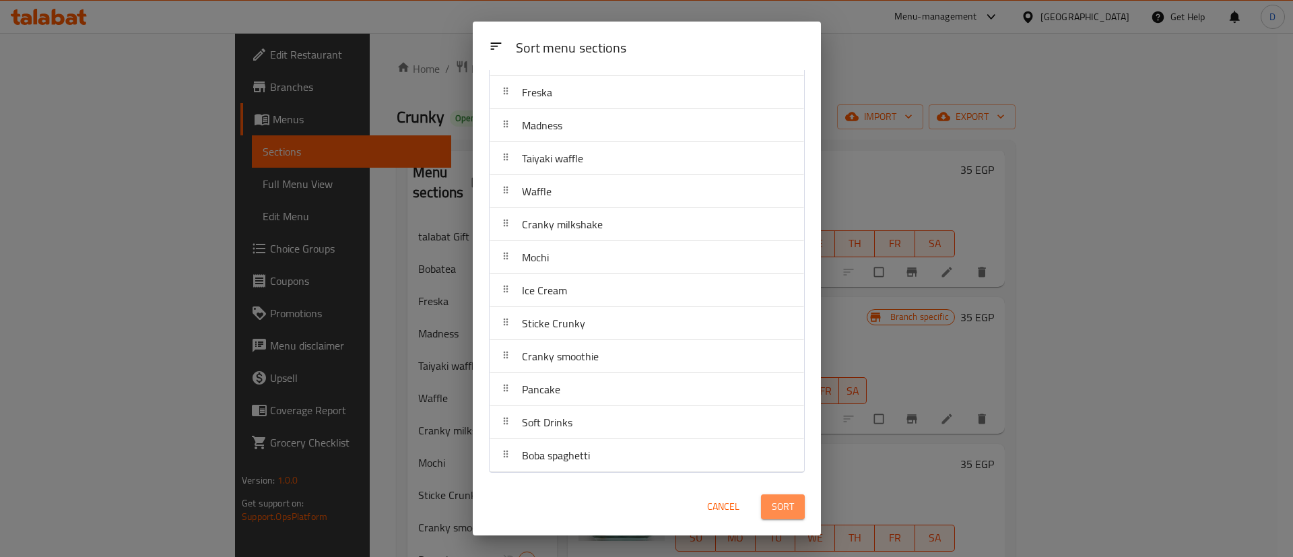
click at [779, 494] on button "Sort" at bounding box center [783, 506] width 44 height 25
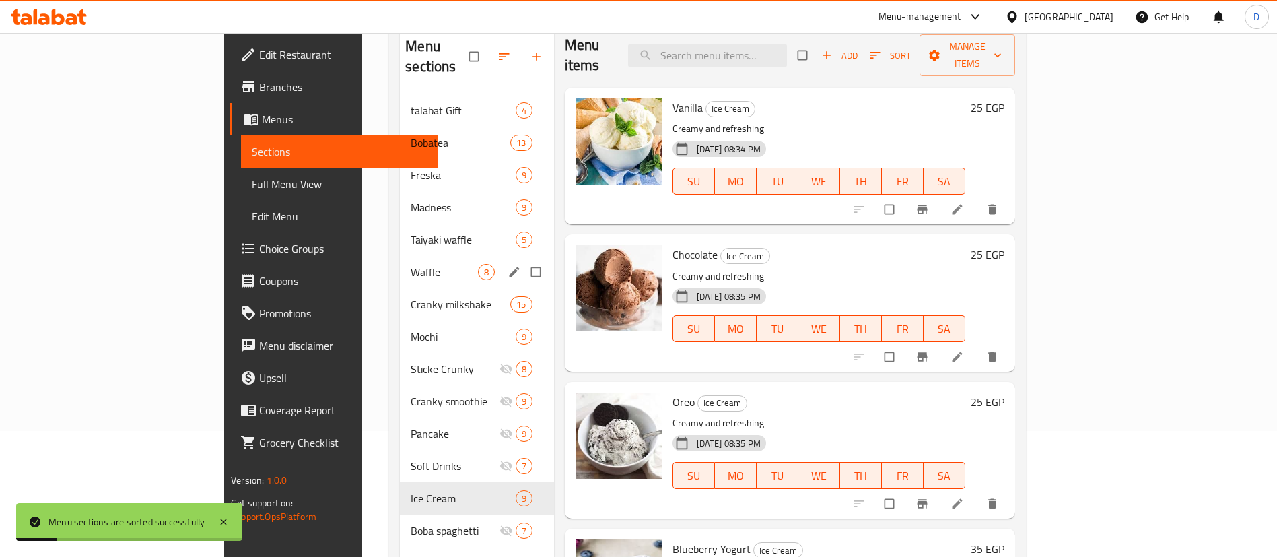
scroll to position [189, 0]
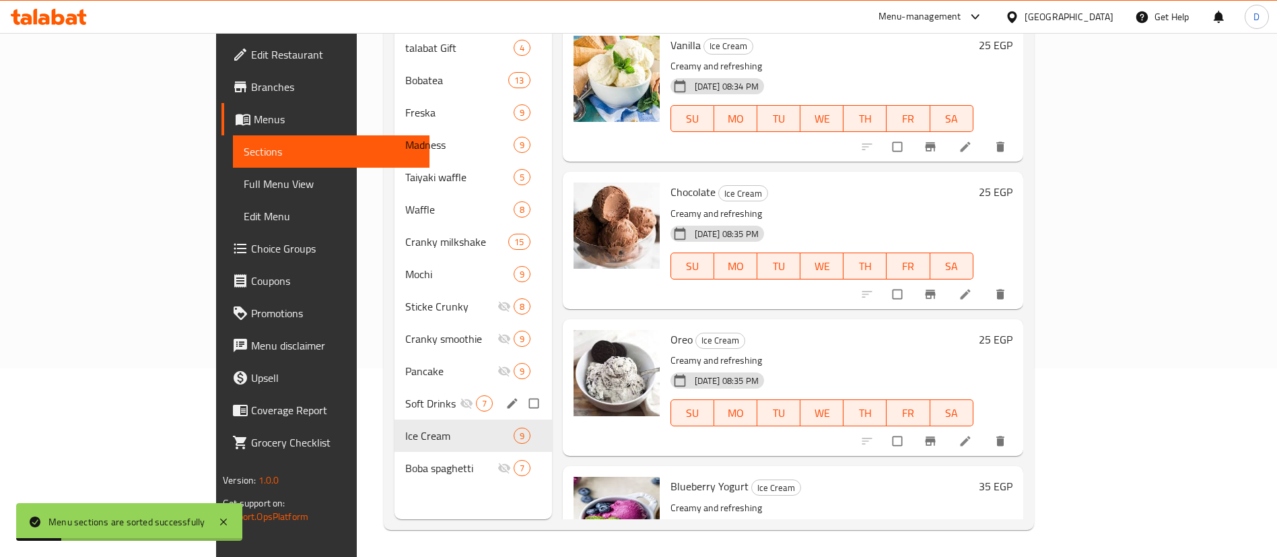
click at [405, 395] on span "Soft Drinks" at bounding box center [432, 403] width 54 height 16
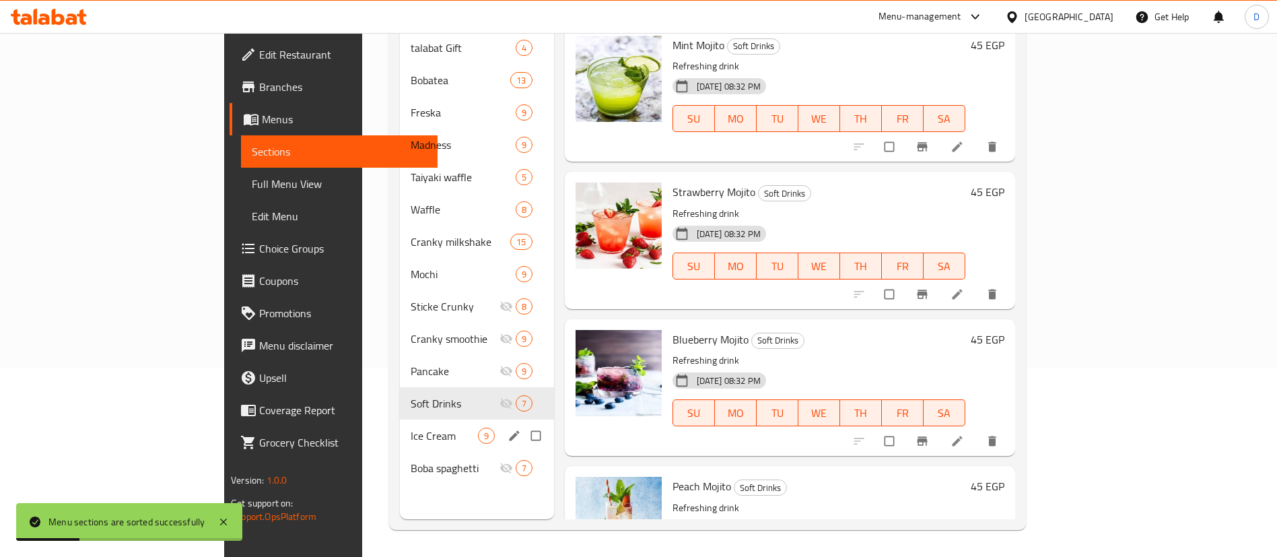
click at [411, 428] on span "Ice Cream" at bounding box center [444, 436] width 67 height 16
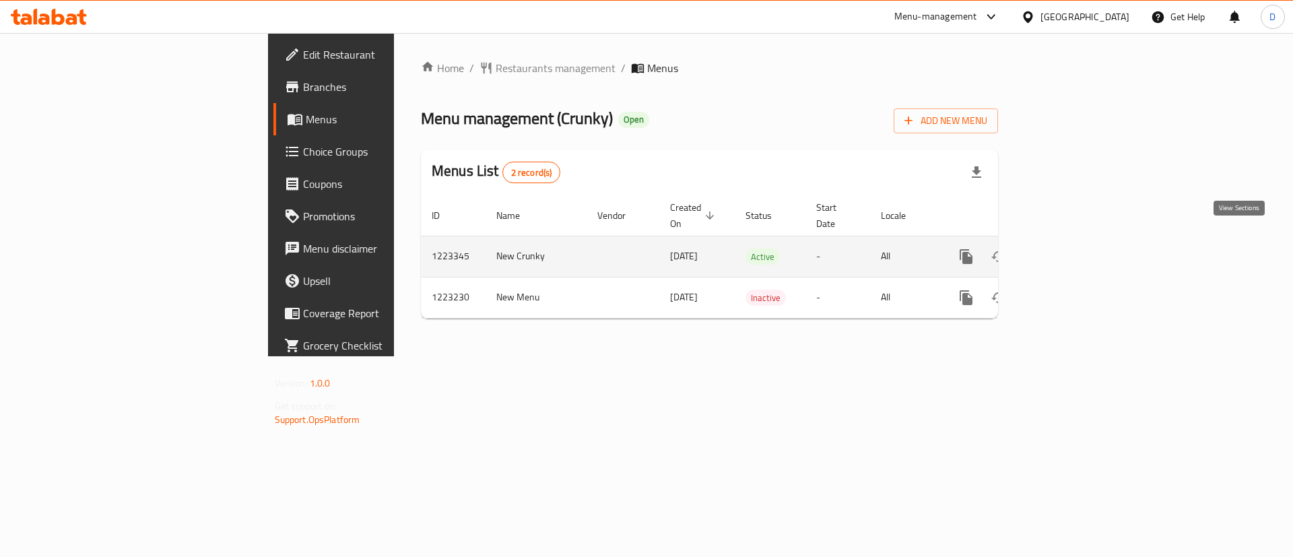
click at [1071, 248] on icon "enhanced table" at bounding box center [1063, 256] width 16 height 16
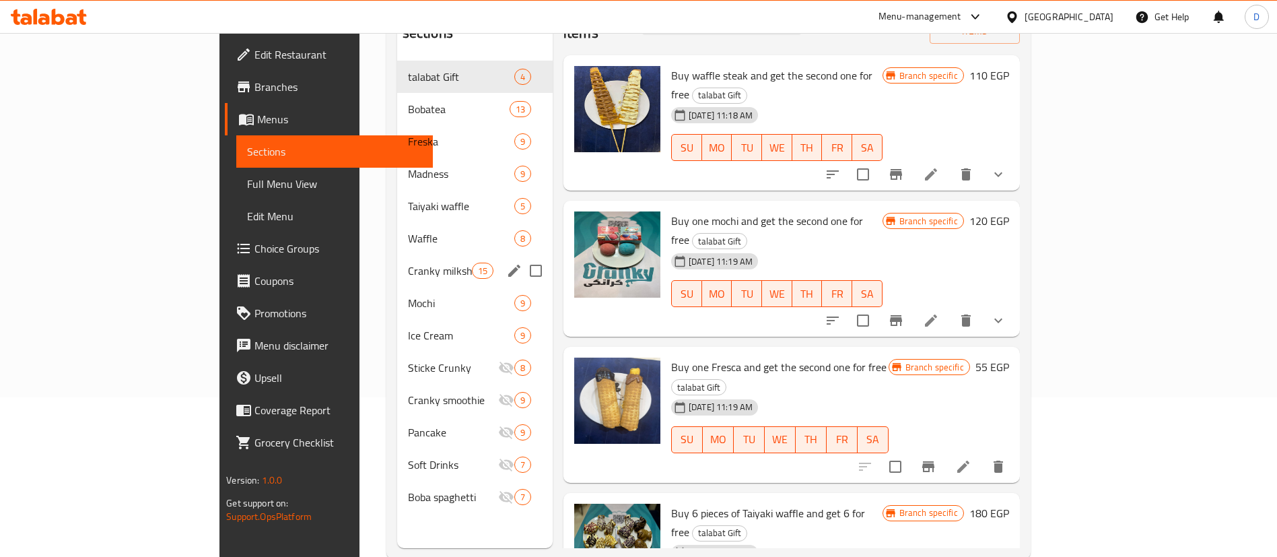
scroll to position [189, 0]
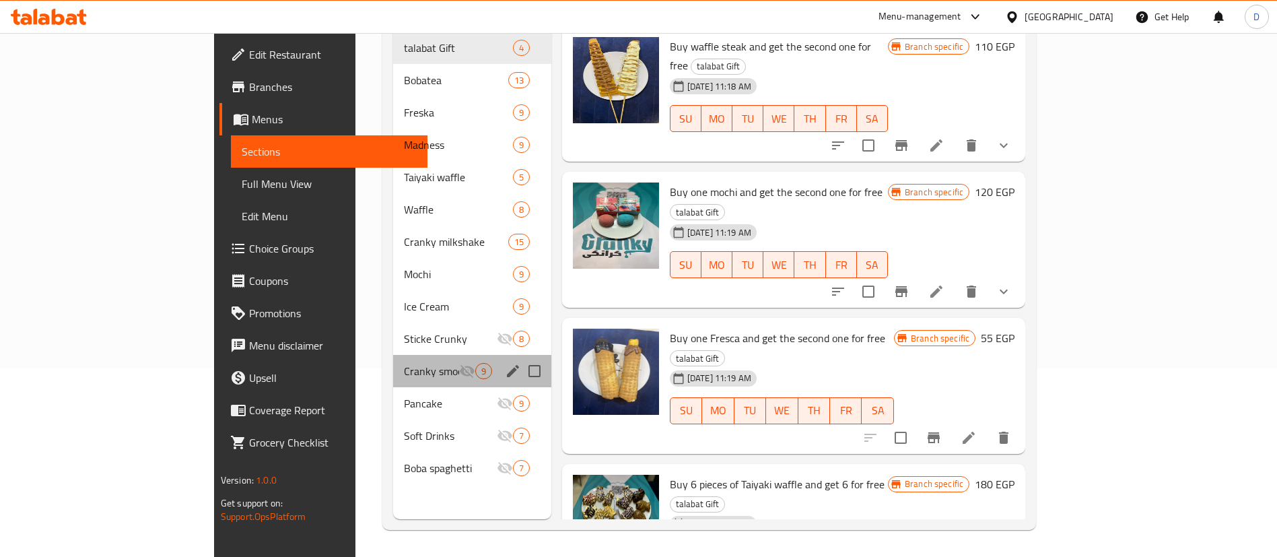
click at [393, 360] on div "Cranky smoothie 9" at bounding box center [472, 371] width 158 height 32
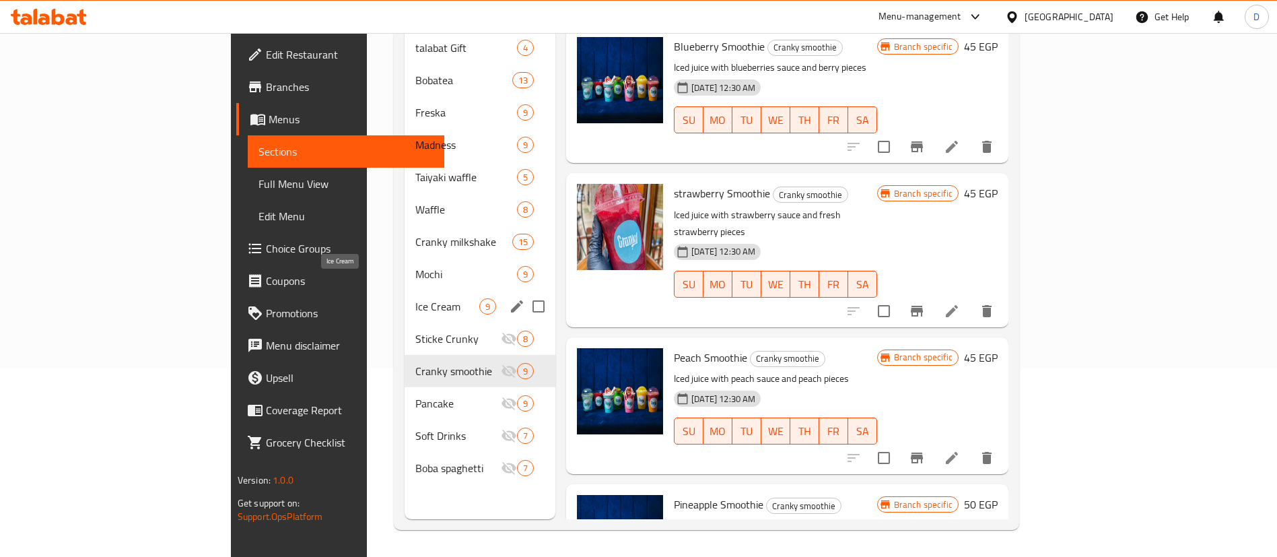
click at [415, 298] on span "Ice Cream" at bounding box center [447, 306] width 64 height 16
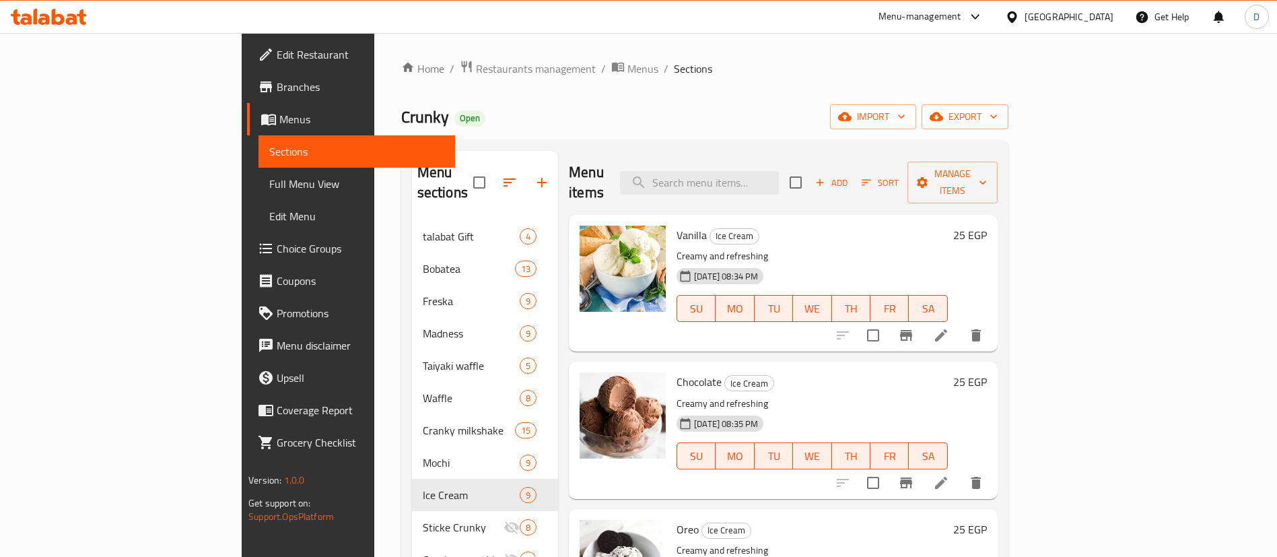
click at [987, 226] on h6 "25 EGP" at bounding box center [970, 235] width 34 height 19
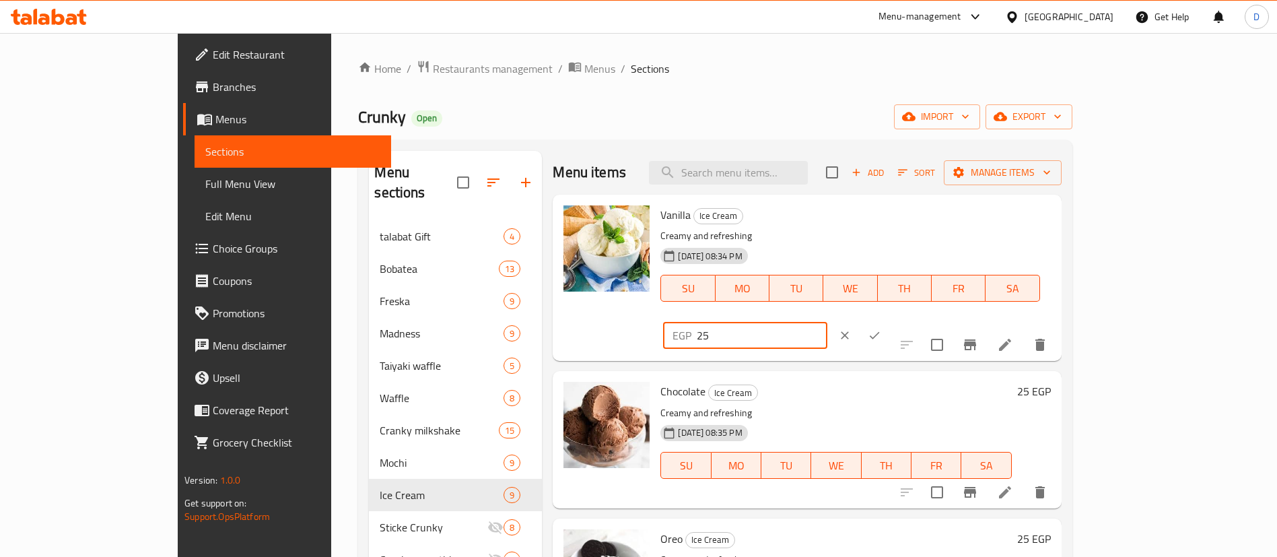
click at [827, 322] on input "25" at bounding box center [762, 335] width 130 height 27
type input "35"
click at [889, 320] on button "ok" at bounding box center [875, 335] width 30 height 30
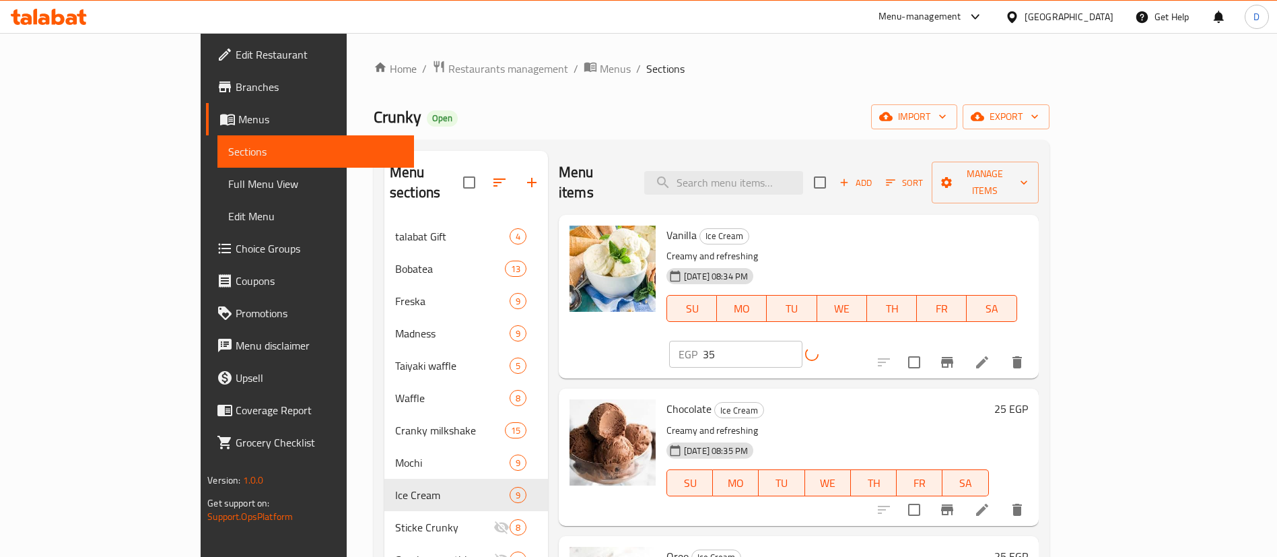
click at [1028, 399] on h6 "25 EGP" at bounding box center [1011, 408] width 34 height 19
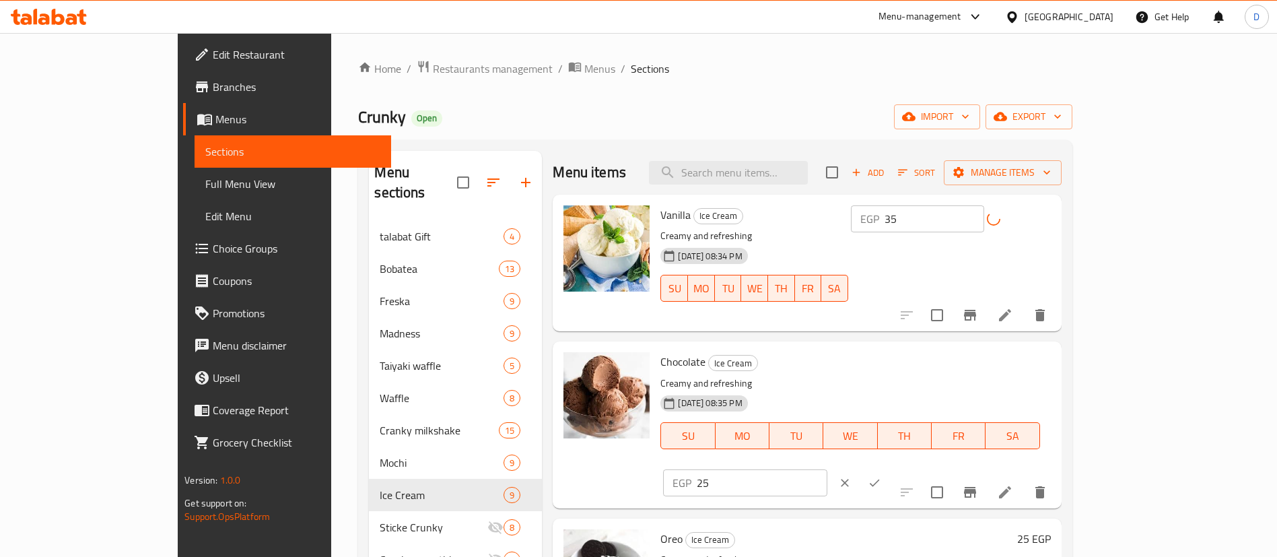
click at [827, 469] on input "25" at bounding box center [762, 482] width 130 height 27
paste input "35"
click at [827, 469] on input "2535" at bounding box center [762, 482] width 130 height 27
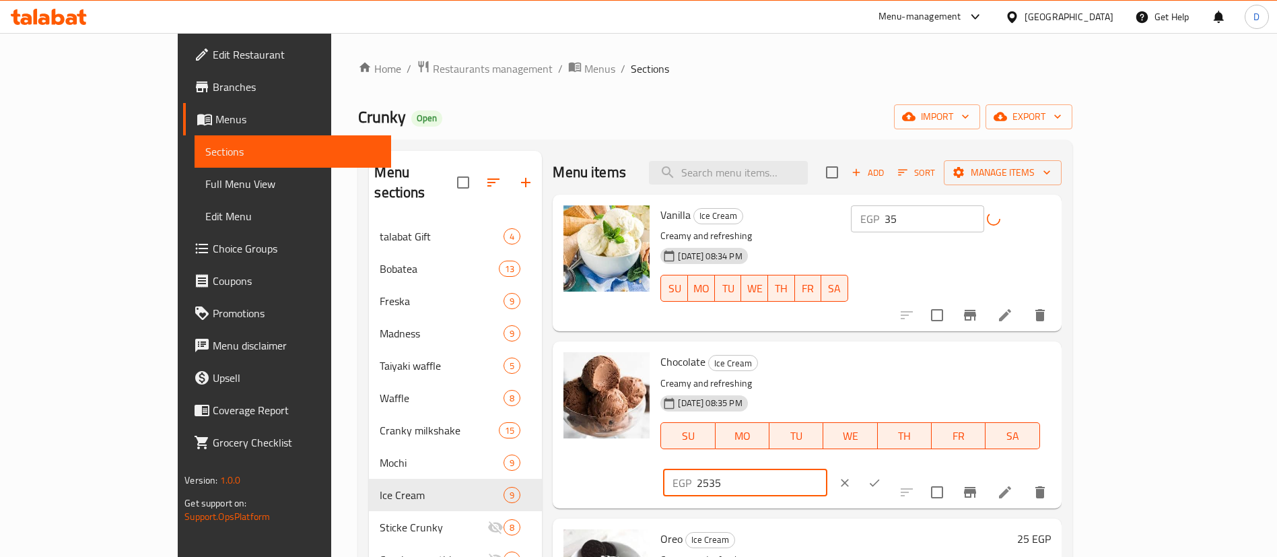
click at [827, 469] on input "2535" at bounding box center [762, 482] width 130 height 27
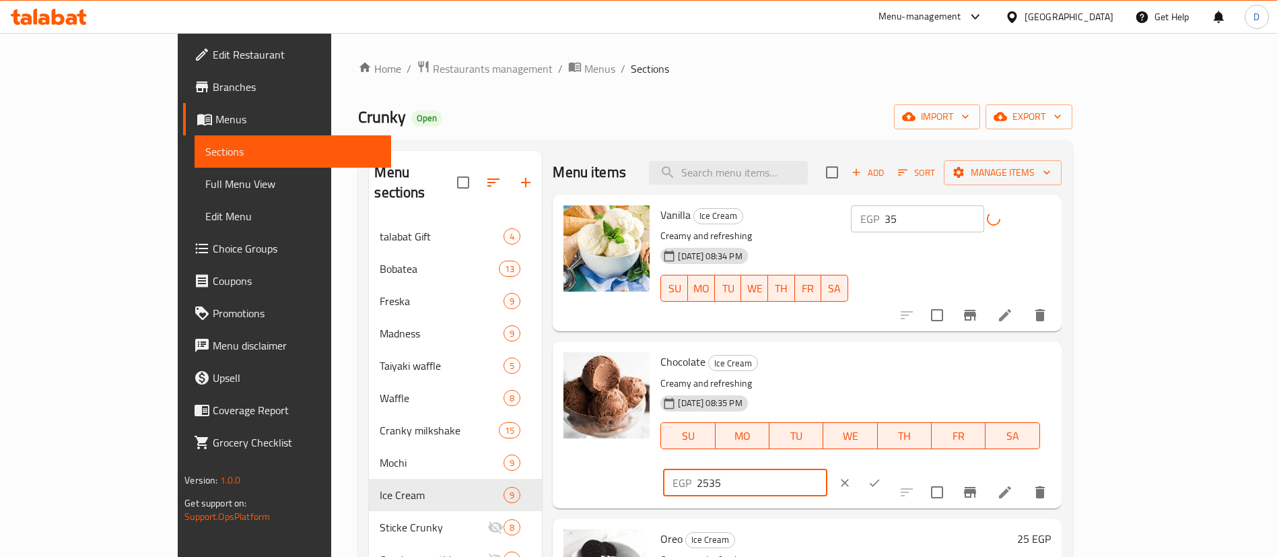
paste input "number"
type input "35"
click at [881, 476] on icon "ok" at bounding box center [874, 482] width 13 height 13
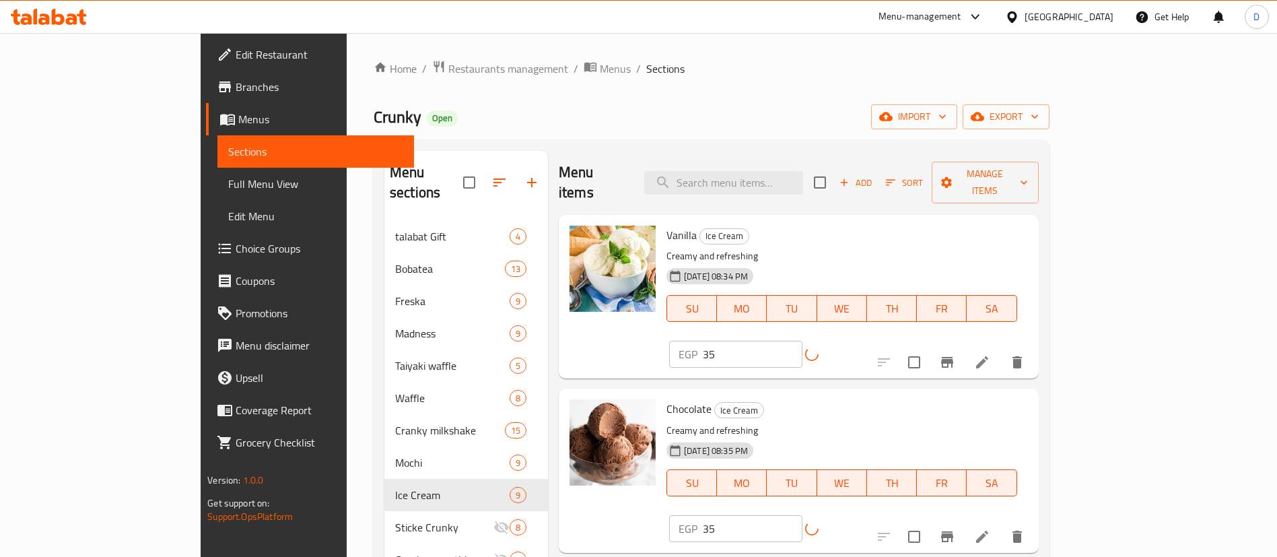
scroll to position [202, 0]
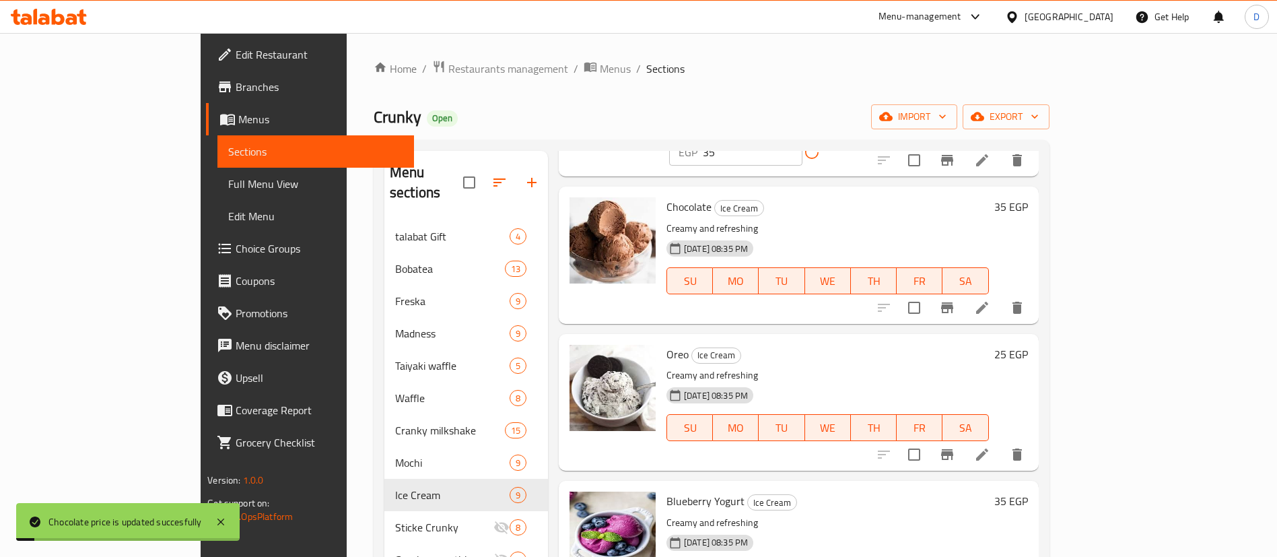
click at [1033, 339] on div "Oreo Ice Cream Creamy and refreshing 06-11-2024 08:35 PM SU MO TU WE TH FR SA 2…" at bounding box center [847, 402] width 372 height 126
click at [1028, 345] on h6 "25 EGP" at bounding box center [1011, 354] width 34 height 19
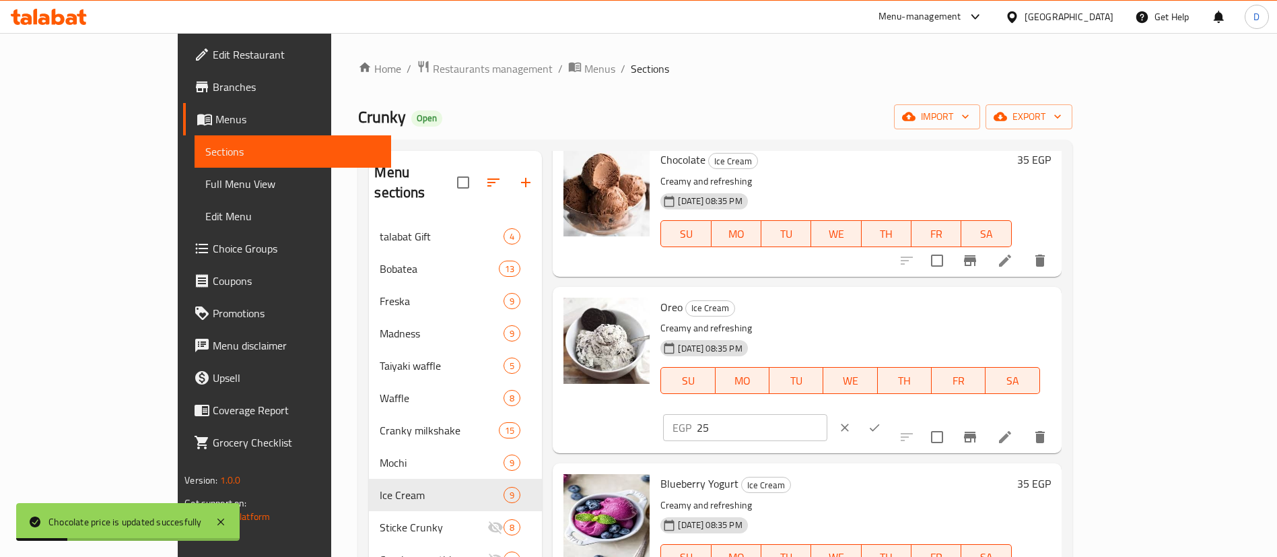
click at [827, 414] on input "25" at bounding box center [762, 427] width 130 height 27
paste input "3"
type input "35"
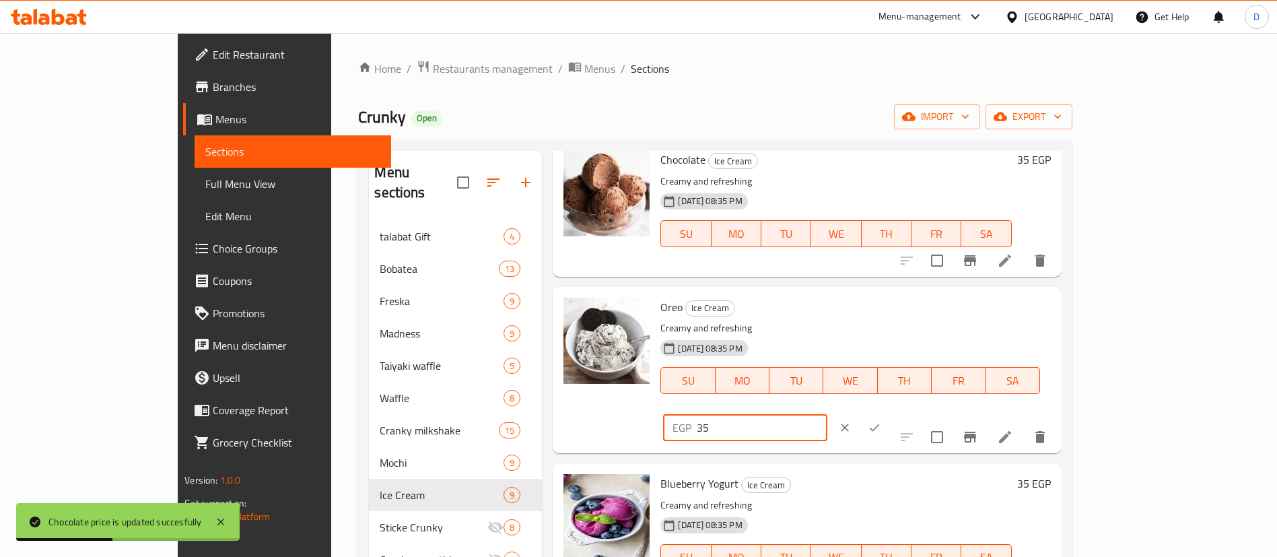
click at [889, 413] on button "ok" at bounding box center [875, 428] width 30 height 30
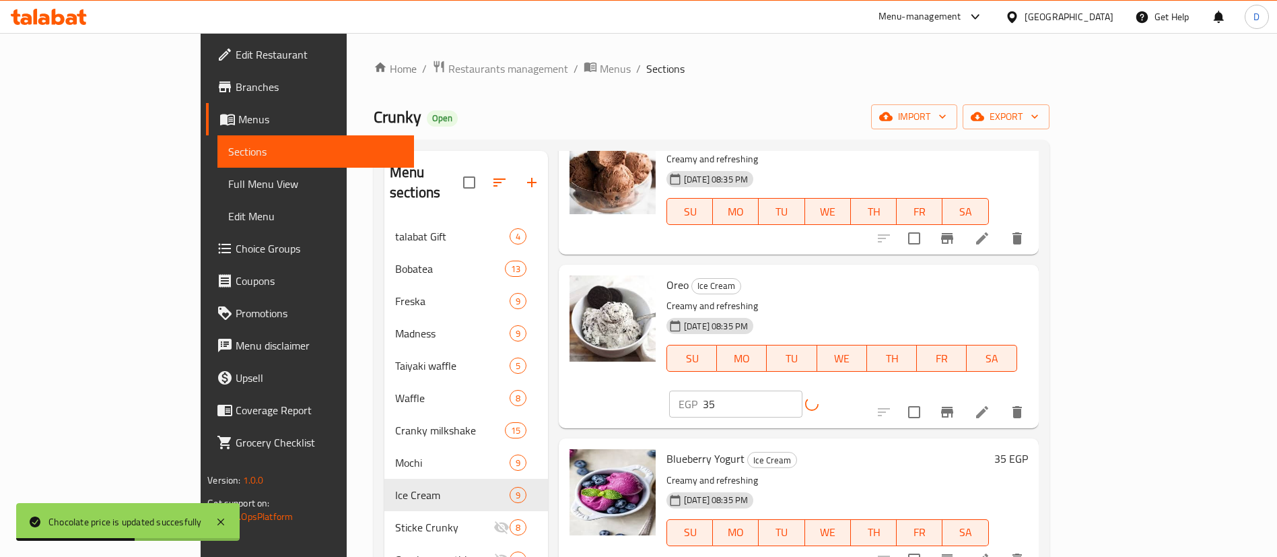
scroll to position [303, 0]
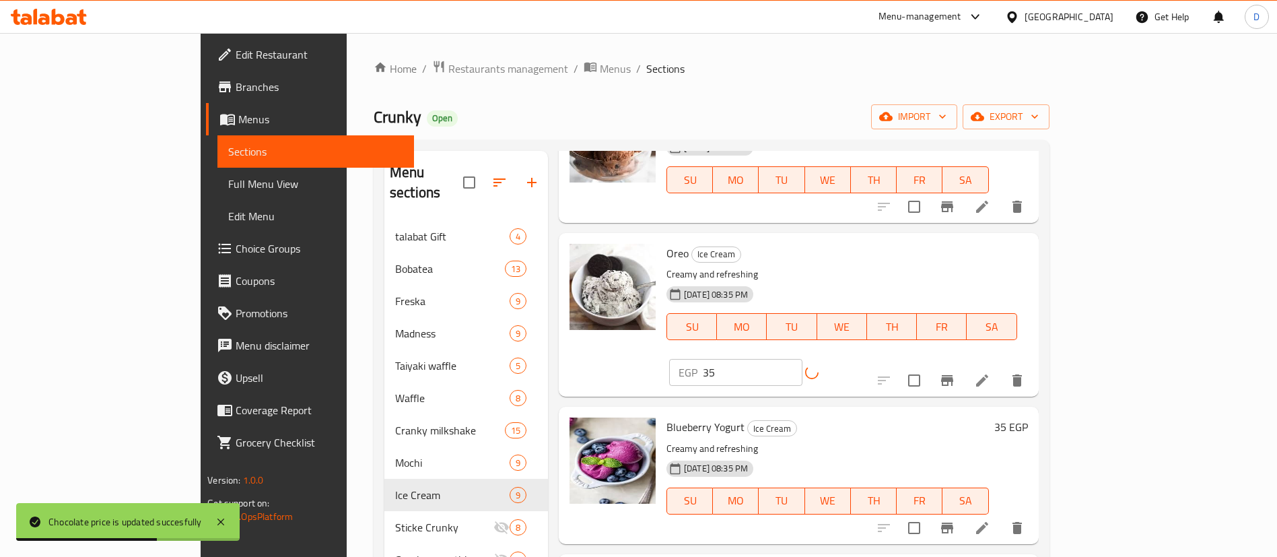
click at [1028, 417] on h6 "35 EGP" at bounding box center [1011, 426] width 34 height 19
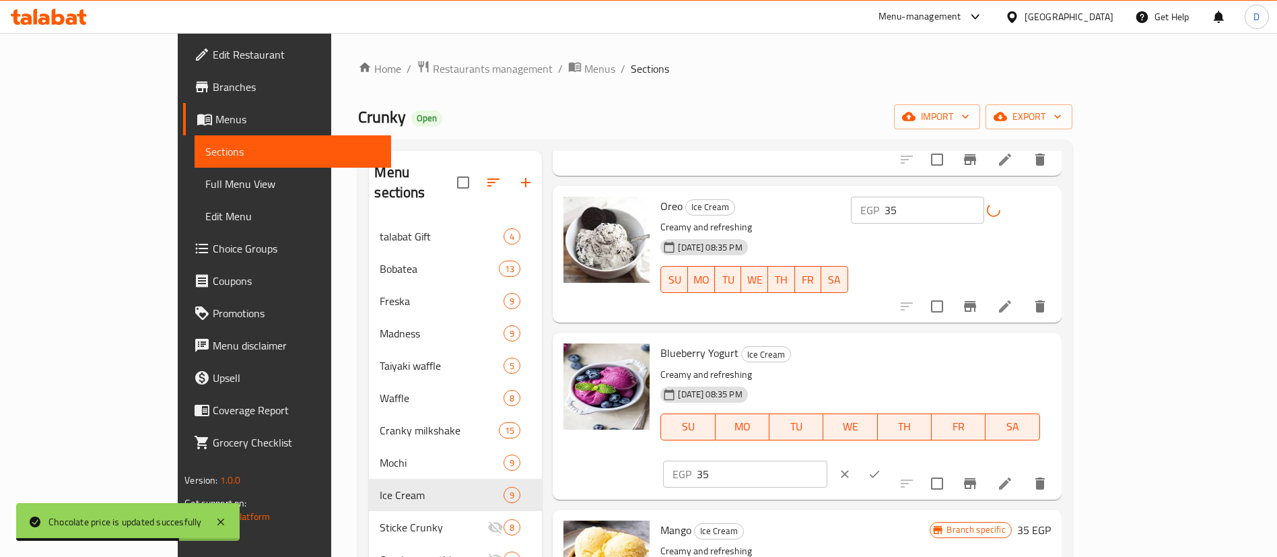
click at [827, 461] on input "35" at bounding box center [762, 474] width 130 height 27
click at [881, 467] on icon "ok" at bounding box center [874, 473] width 13 height 13
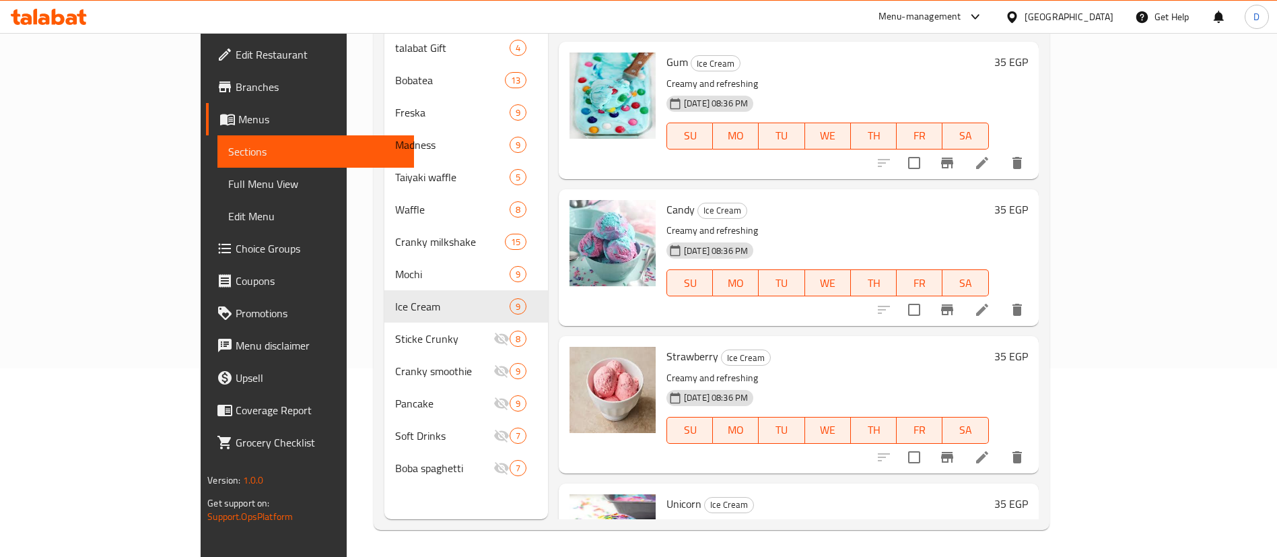
scroll to position [397, 0]
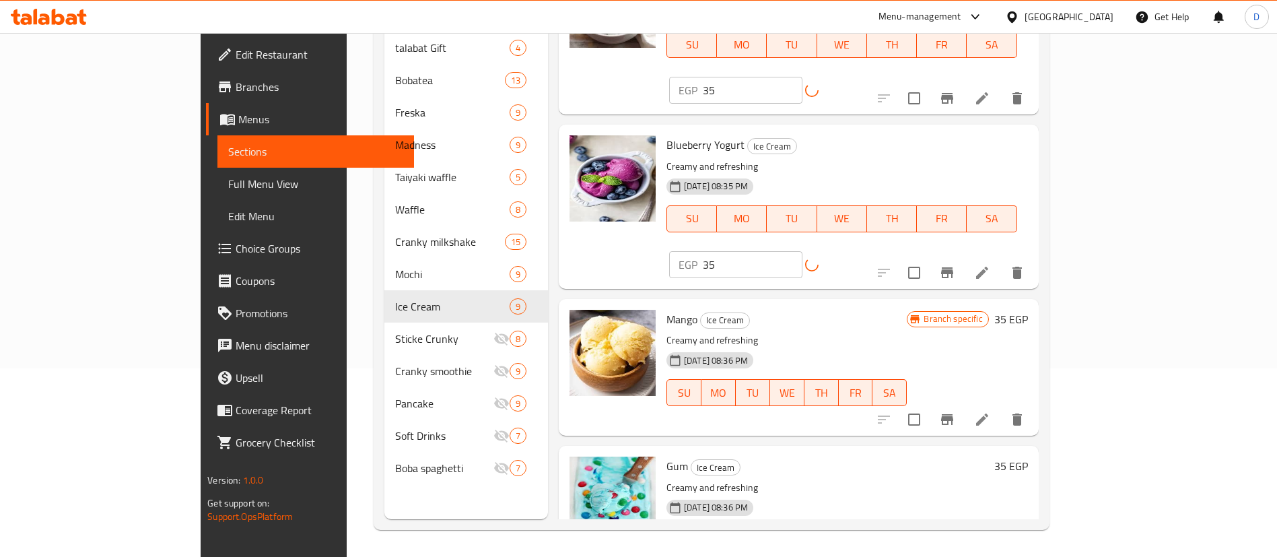
click at [953, 414] on icon "Branch-specific-item" at bounding box center [947, 419] width 12 height 11
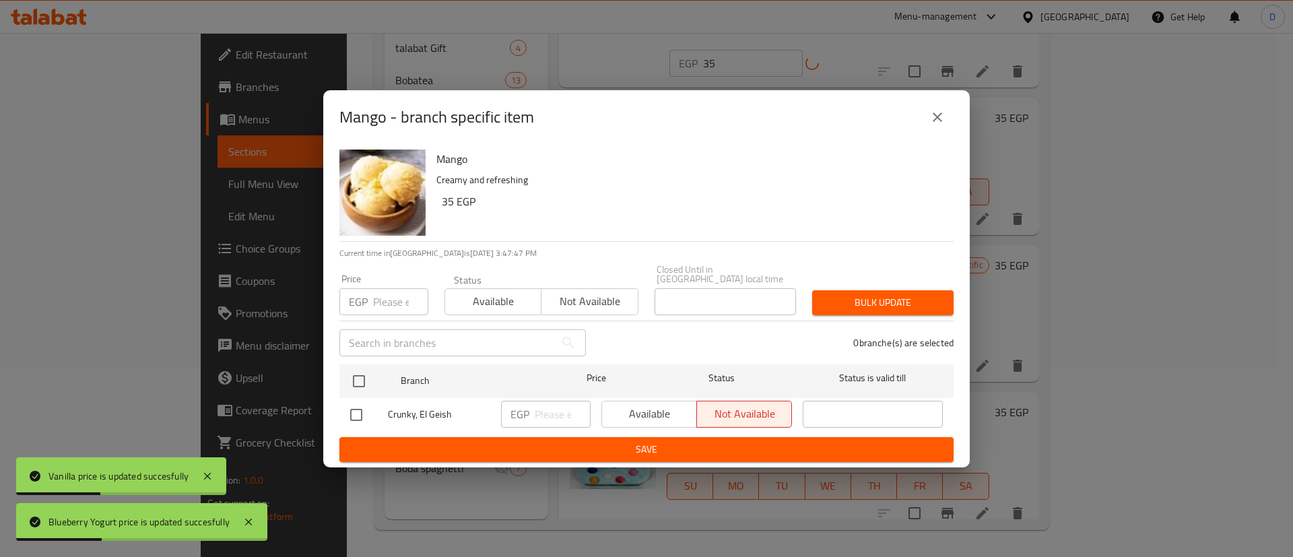
click at [952, 144] on div "Mango - branch specific item" at bounding box center [646, 117] width 646 height 54
click at [942, 131] on button "close" at bounding box center [937, 117] width 32 height 32
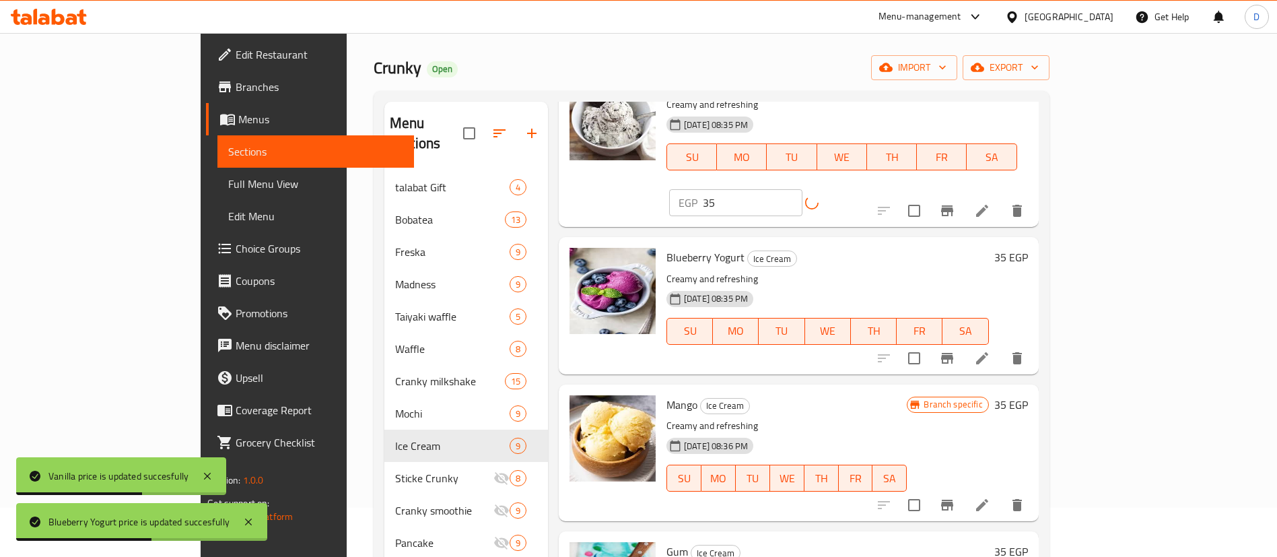
scroll to position [0, 0]
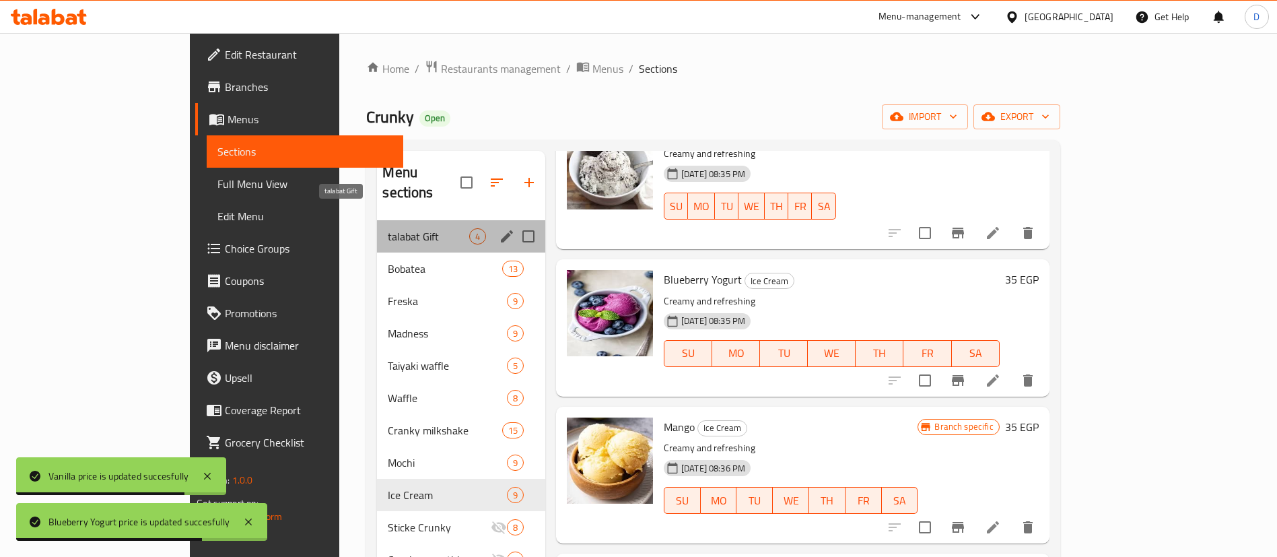
click at [388, 228] on span "talabat Gift" at bounding box center [428, 236] width 81 height 16
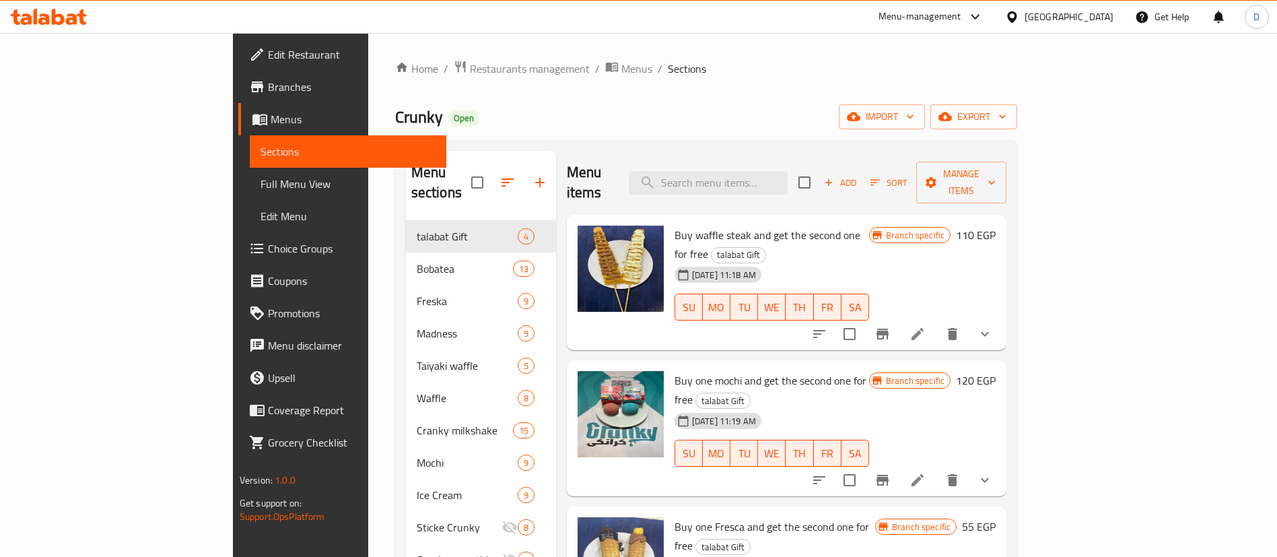
click at [268, 240] on span "Choice Groups" at bounding box center [352, 248] width 168 height 16
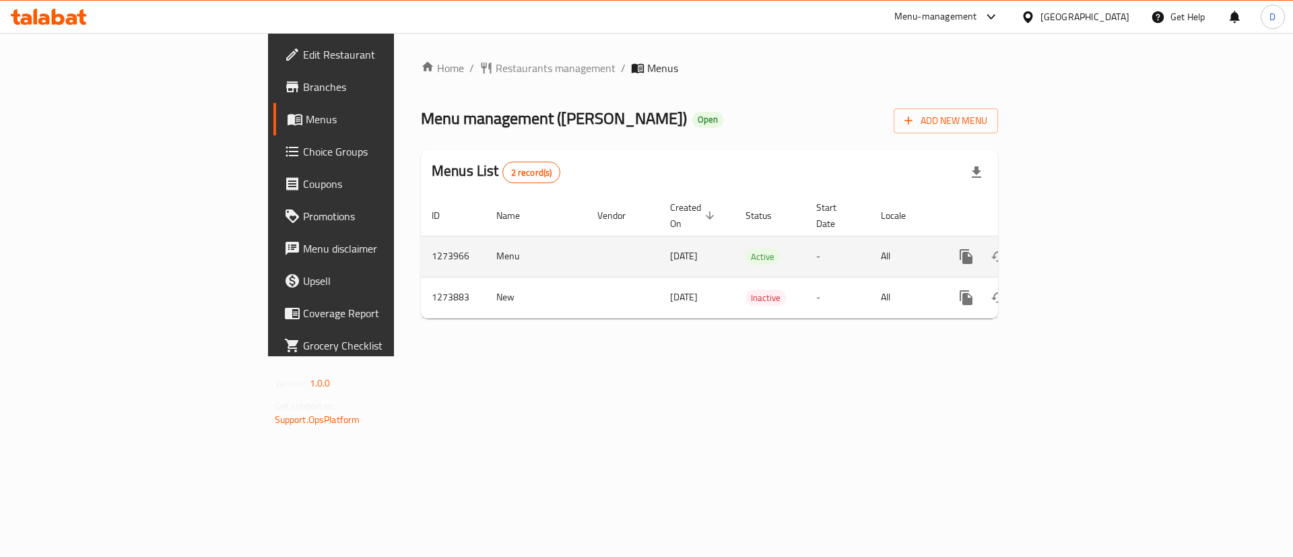
click at [1069, 250] on icon "enhanced table" at bounding box center [1063, 256] width 12 height 12
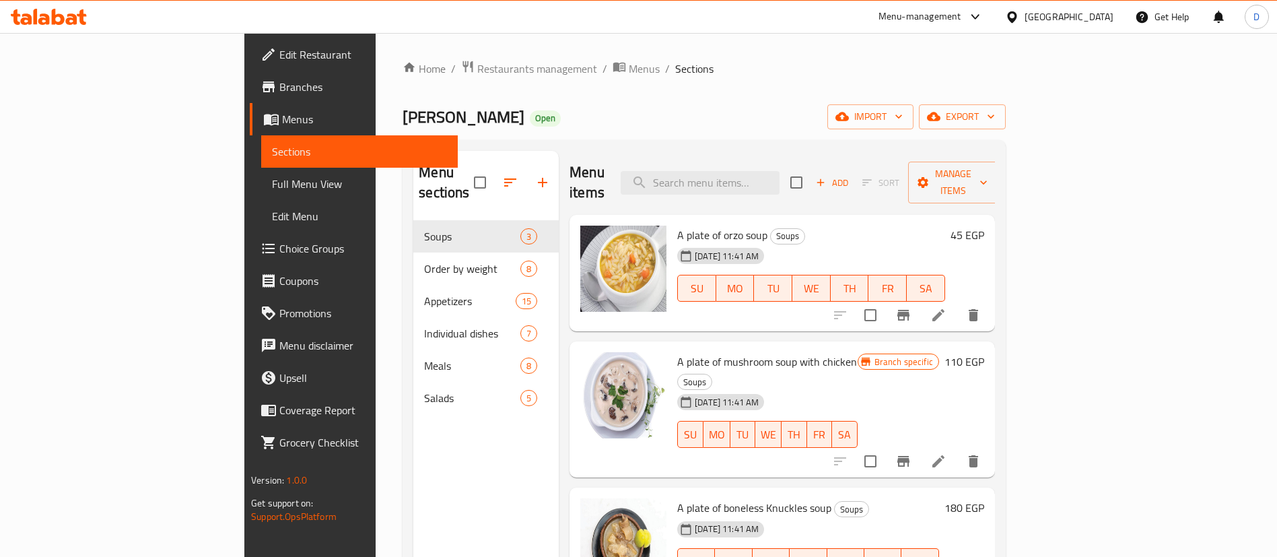
click at [984, 226] on h6 "45 EGP" at bounding box center [968, 235] width 34 height 19
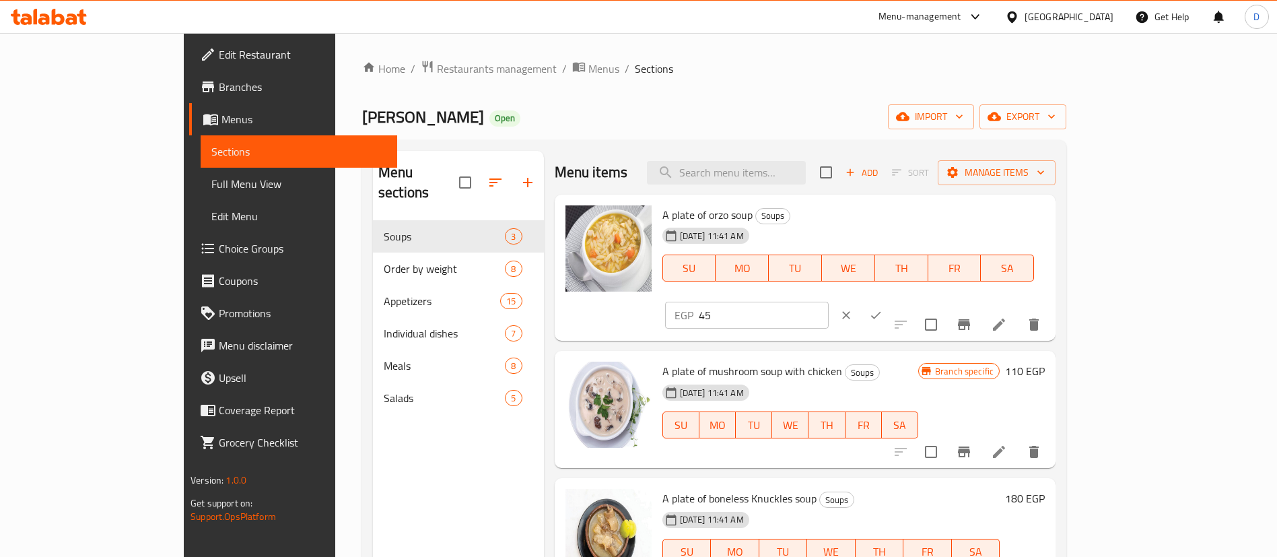
click at [829, 302] on input "45" at bounding box center [764, 315] width 130 height 27
type input "60"
click at [891, 300] on button "ok" at bounding box center [876, 315] width 30 height 30
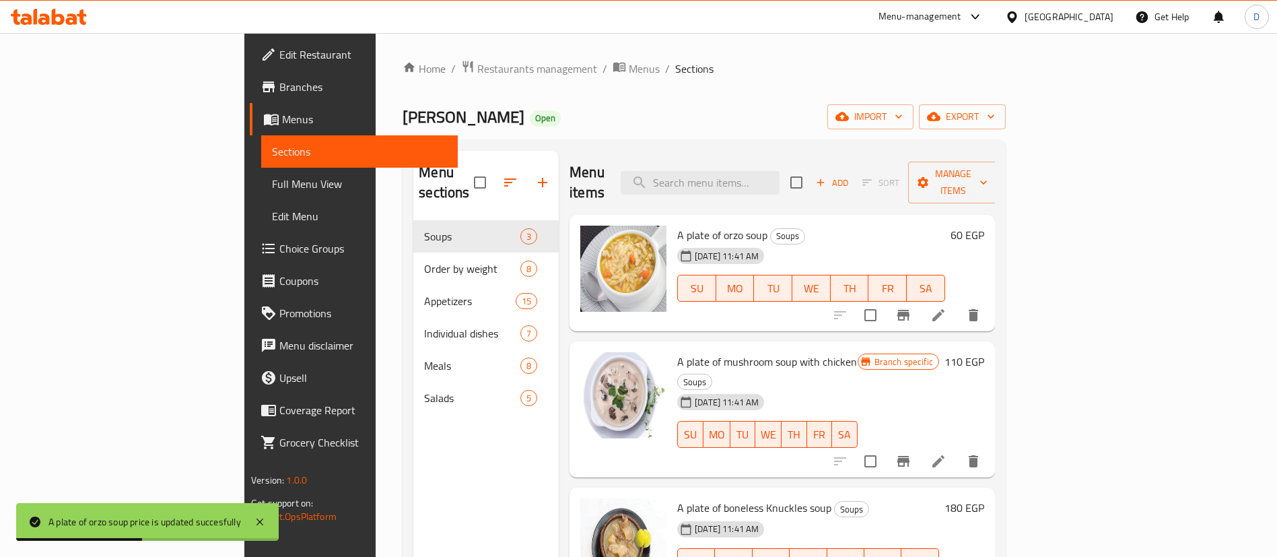
click at [984, 352] on h6 "110 EGP" at bounding box center [965, 361] width 40 height 19
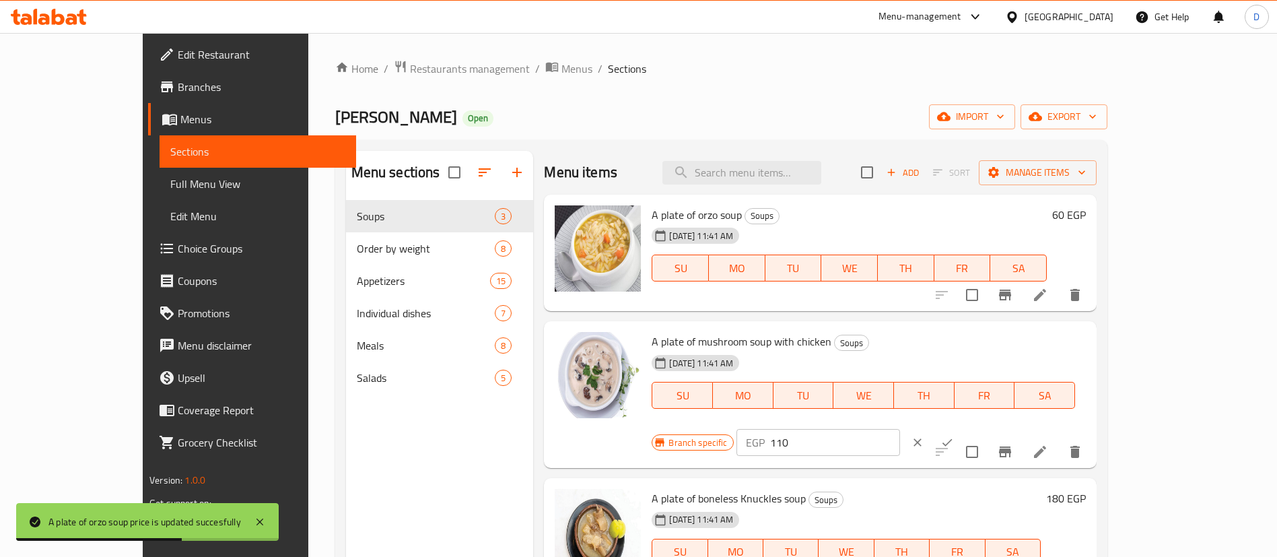
click at [900, 429] on input "110" at bounding box center [835, 442] width 130 height 27
click at [900, 429] on input "110135" at bounding box center [835, 442] width 130 height 27
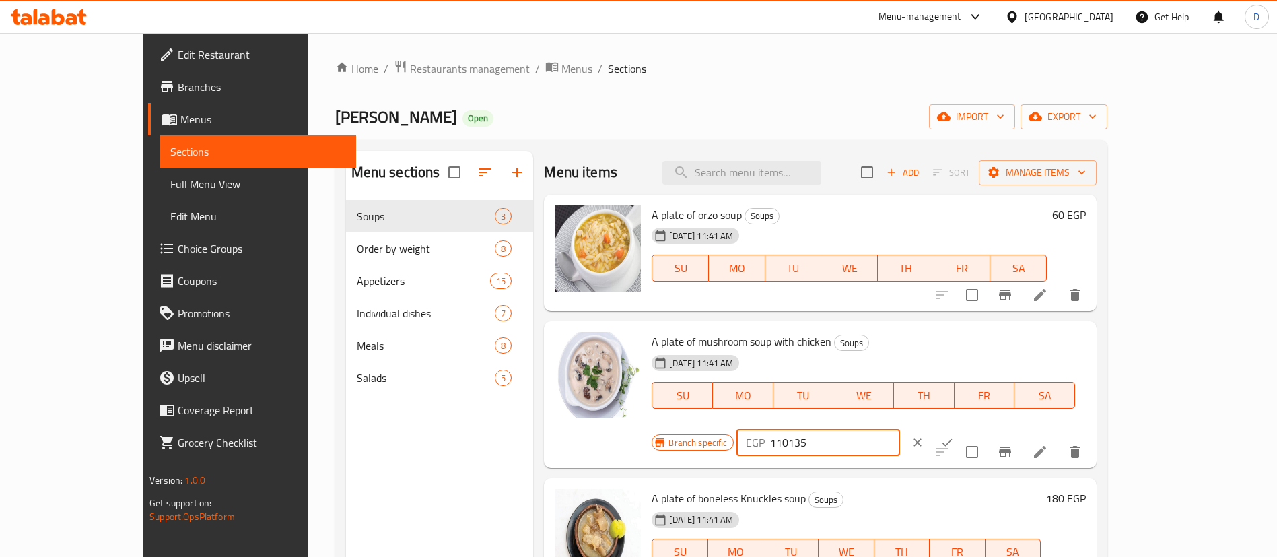
click at [900, 429] on input "110135" at bounding box center [835, 442] width 130 height 27
type input "135"
click at [954, 436] on icon "ok" at bounding box center [947, 442] width 13 height 13
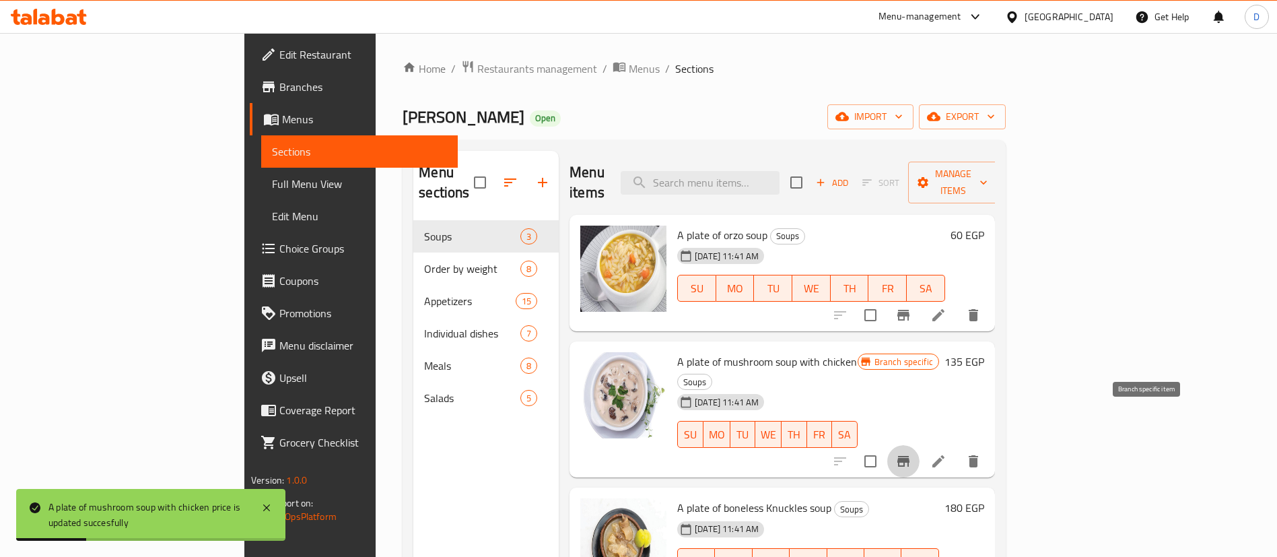
click at [910, 456] on icon "Branch-specific-item" at bounding box center [903, 461] width 12 height 11
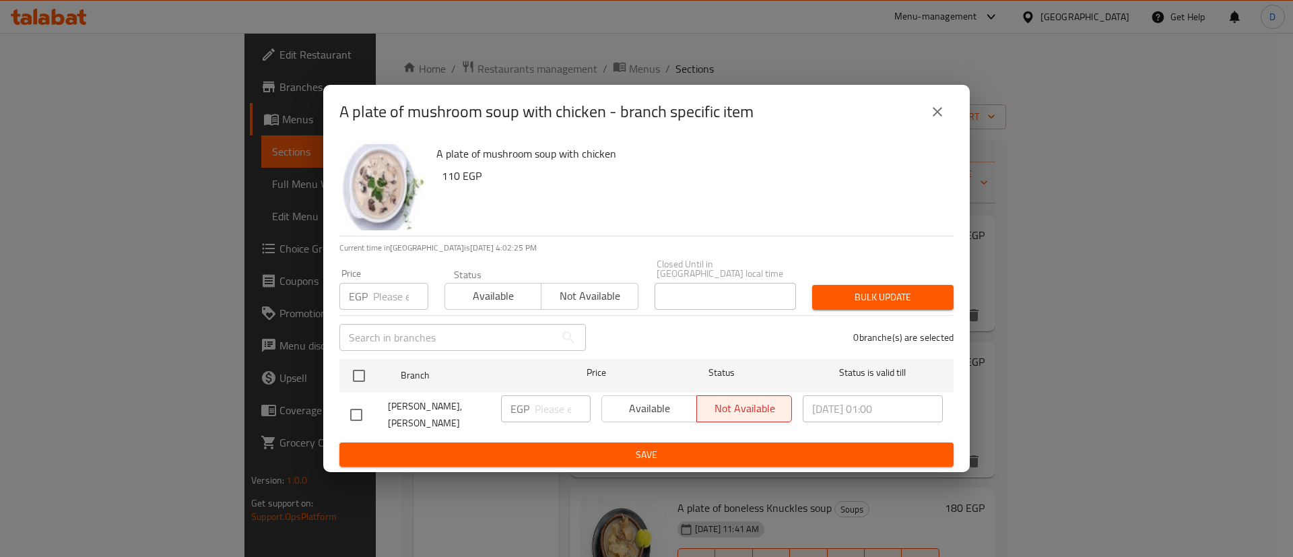
click at [937, 110] on icon "close" at bounding box center [937, 112] width 16 height 16
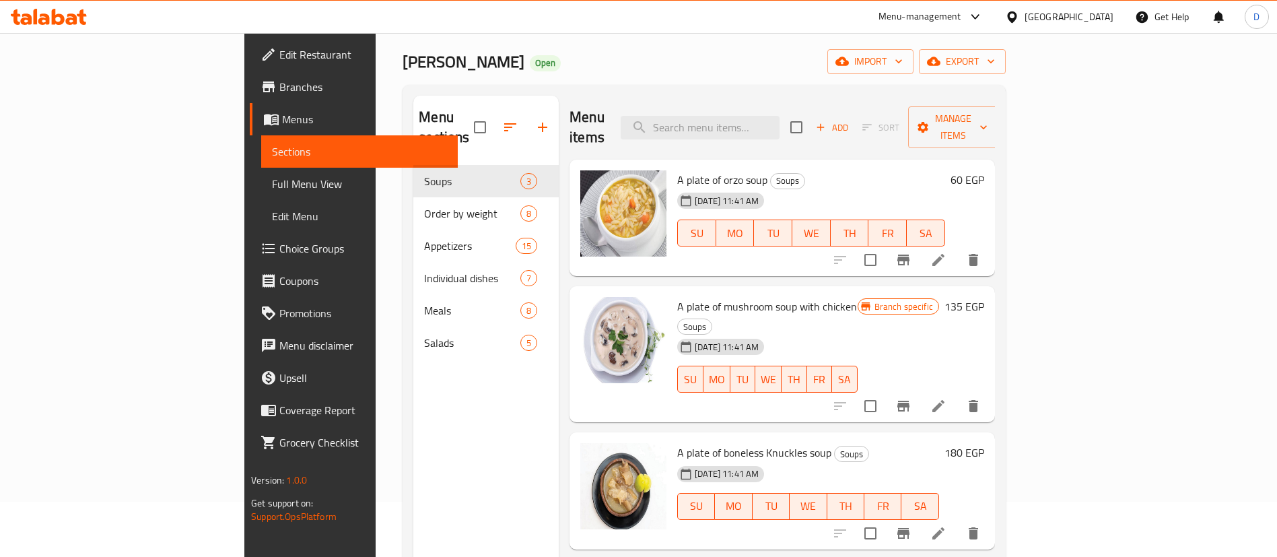
scroll to position [101, 0]
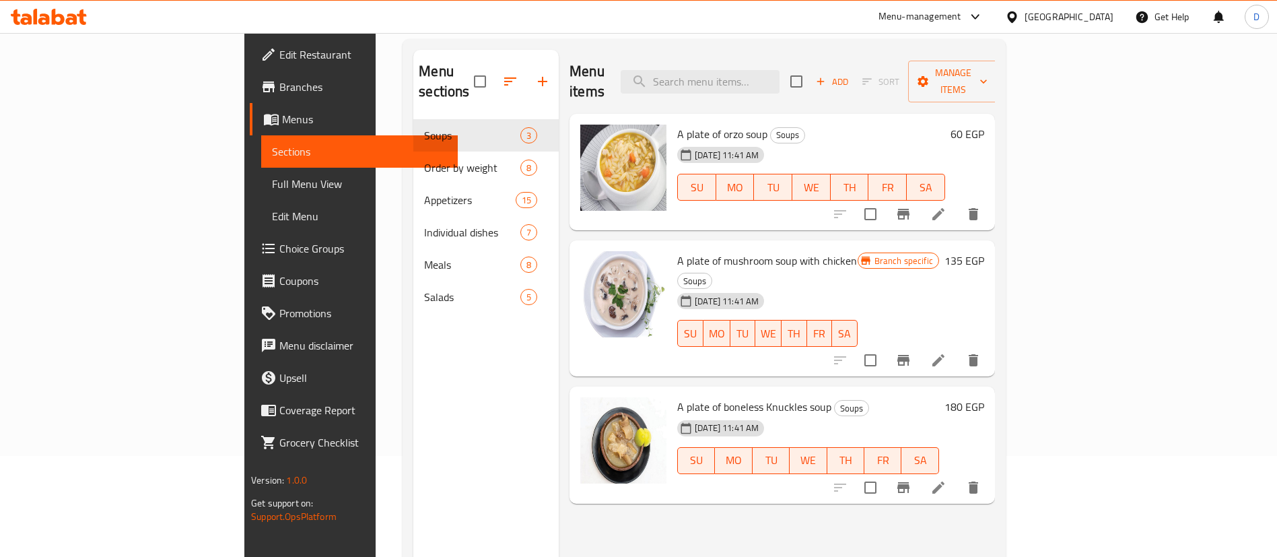
click at [984, 397] on h6 "180 EGP" at bounding box center [965, 406] width 40 height 19
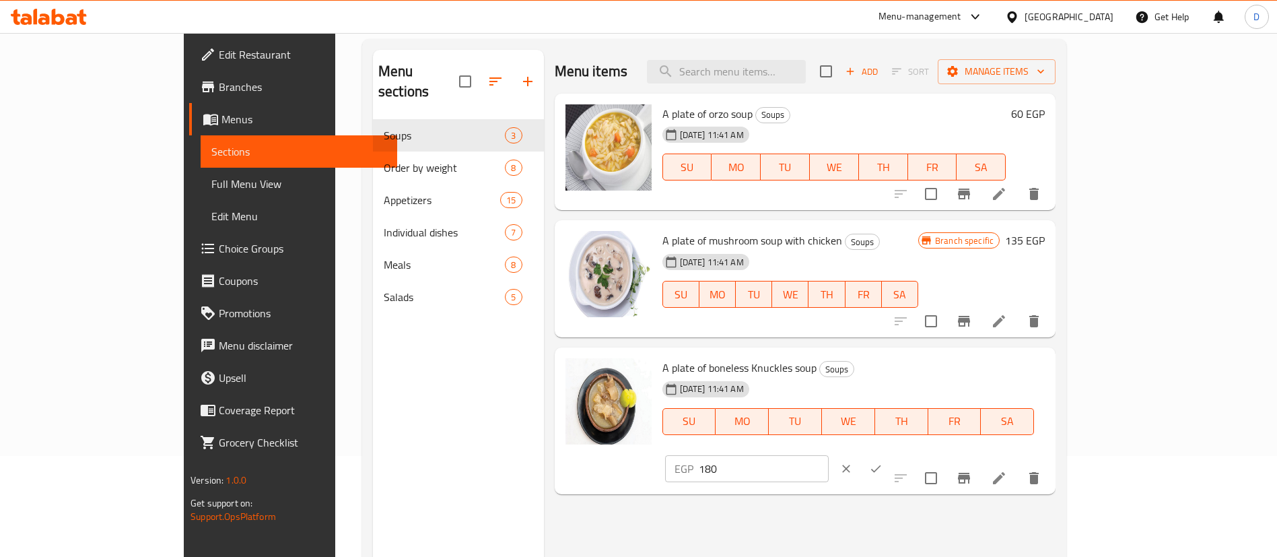
click at [829, 455] on input "180" at bounding box center [764, 468] width 130 height 27
type input "200"
click at [891, 454] on button "ok" at bounding box center [876, 469] width 30 height 30
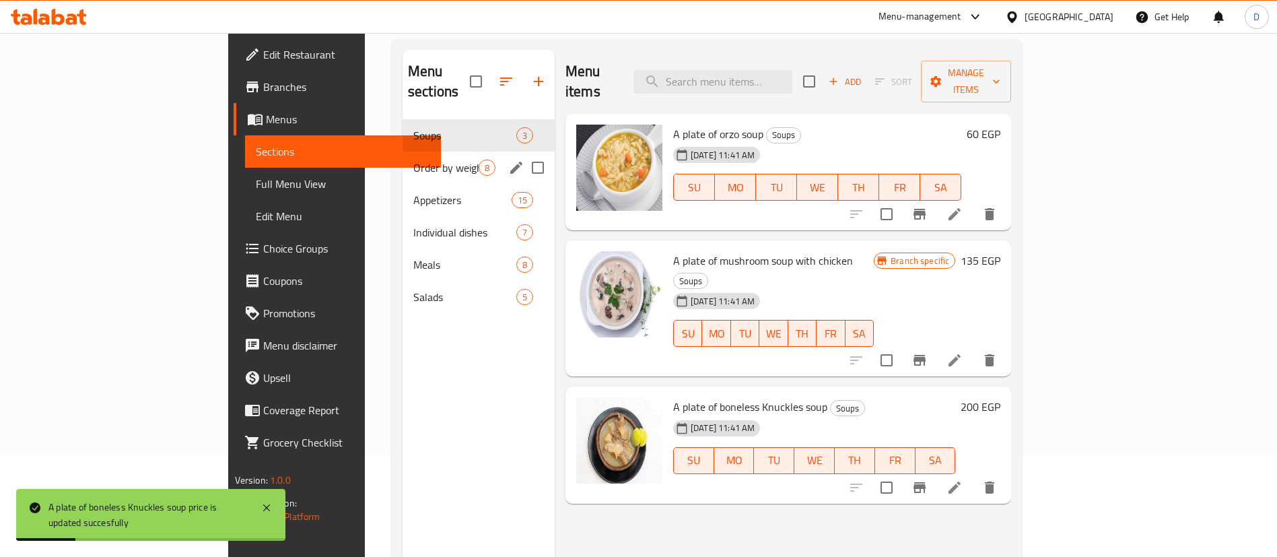
click at [413, 160] on span "Order by weight" at bounding box center [445, 168] width 65 height 16
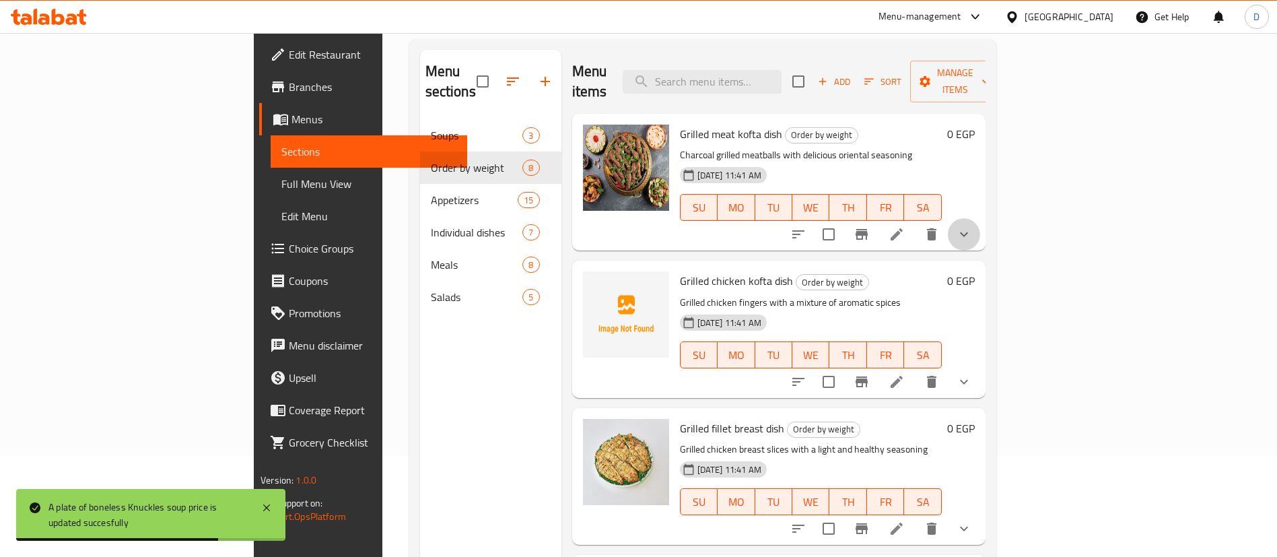
click at [972, 226] on icon "show more" at bounding box center [964, 234] width 16 height 16
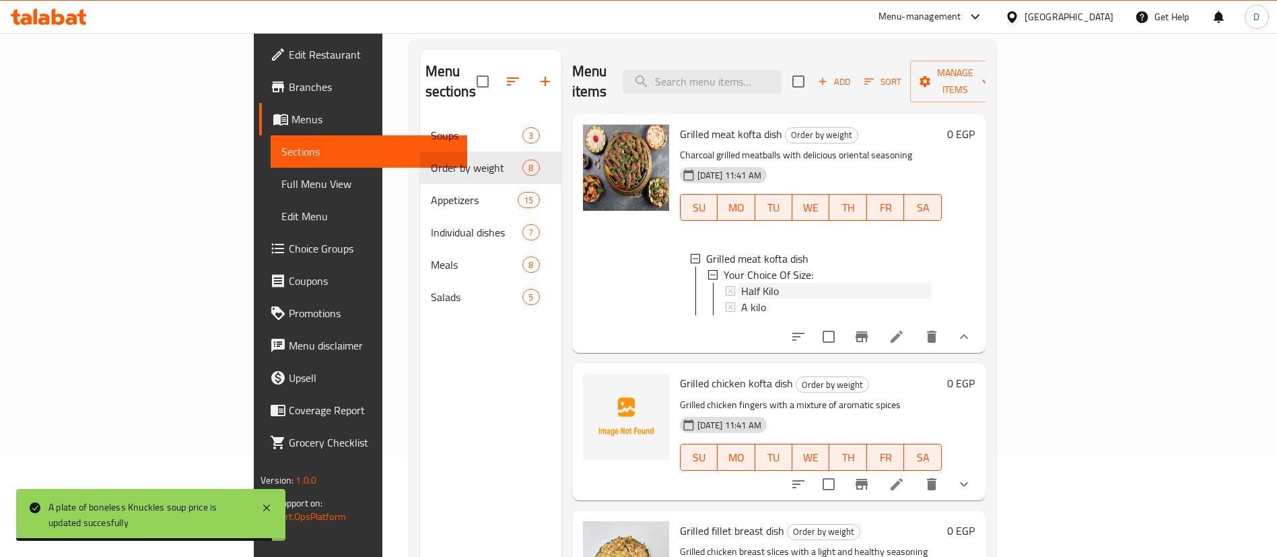
click at [854, 283] on div "Half Kilo" at bounding box center [836, 291] width 190 height 16
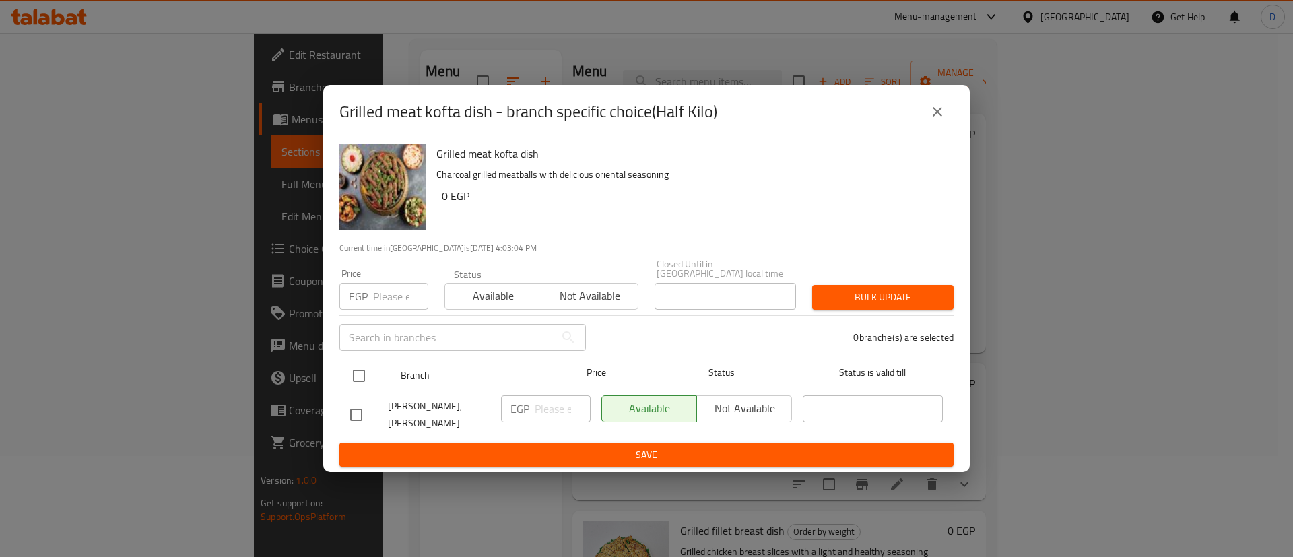
click at [353, 362] on input "checkbox" at bounding box center [359, 376] width 28 height 28
checkbox input "true"
click at [550, 407] on input "number" at bounding box center [563, 408] width 56 height 27
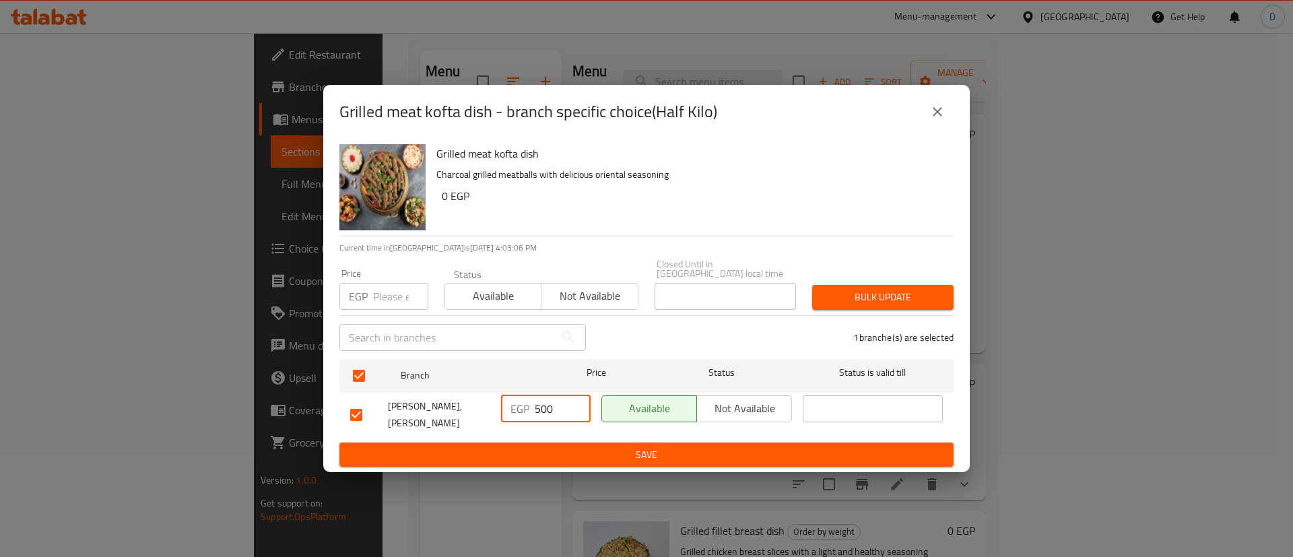
type input "500"
click at [561, 451] on span "Save" at bounding box center [646, 454] width 592 height 17
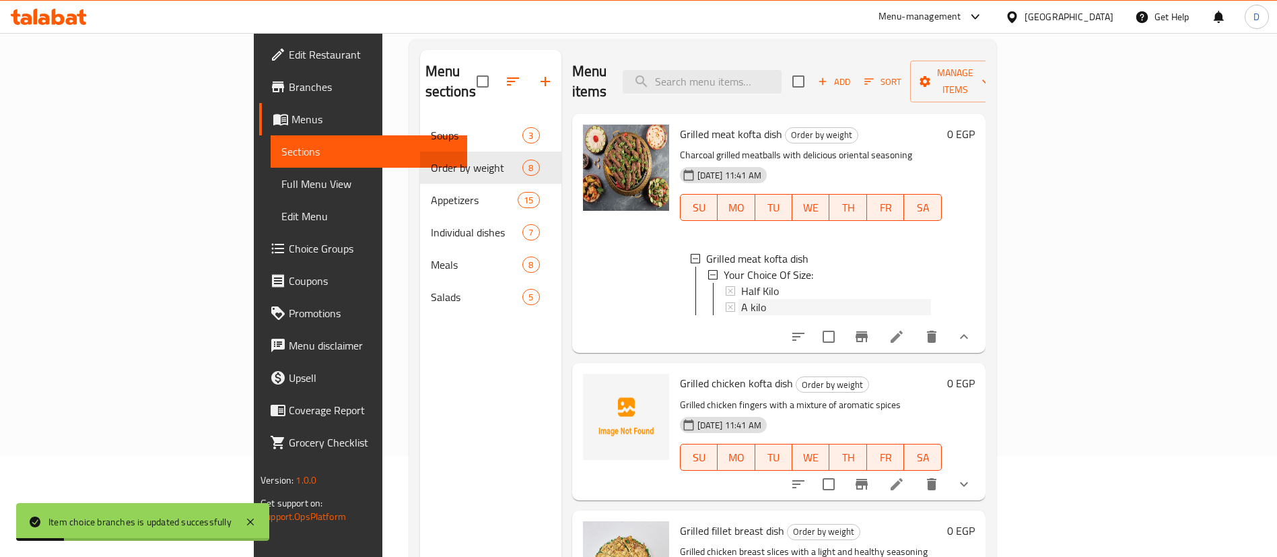
click at [741, 299] on div "A kilo" at bounding box center [836, 307] width 190 height 16
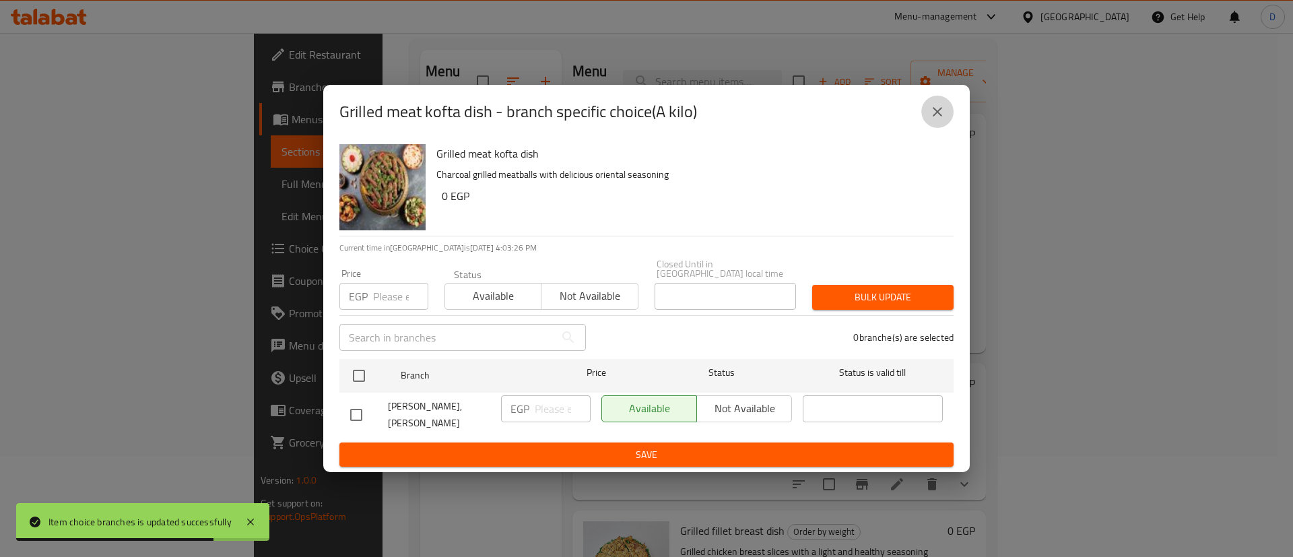
click at [928, 106] on button "close" at bounding box center [937, 112] width 32 height 32
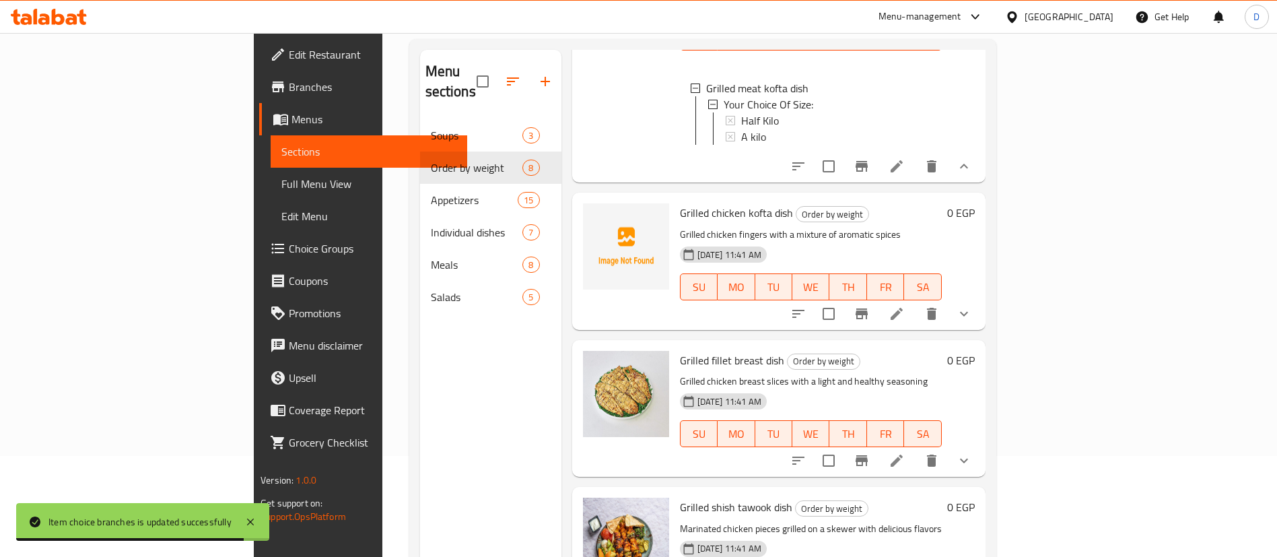
scroll to position [202, 0]
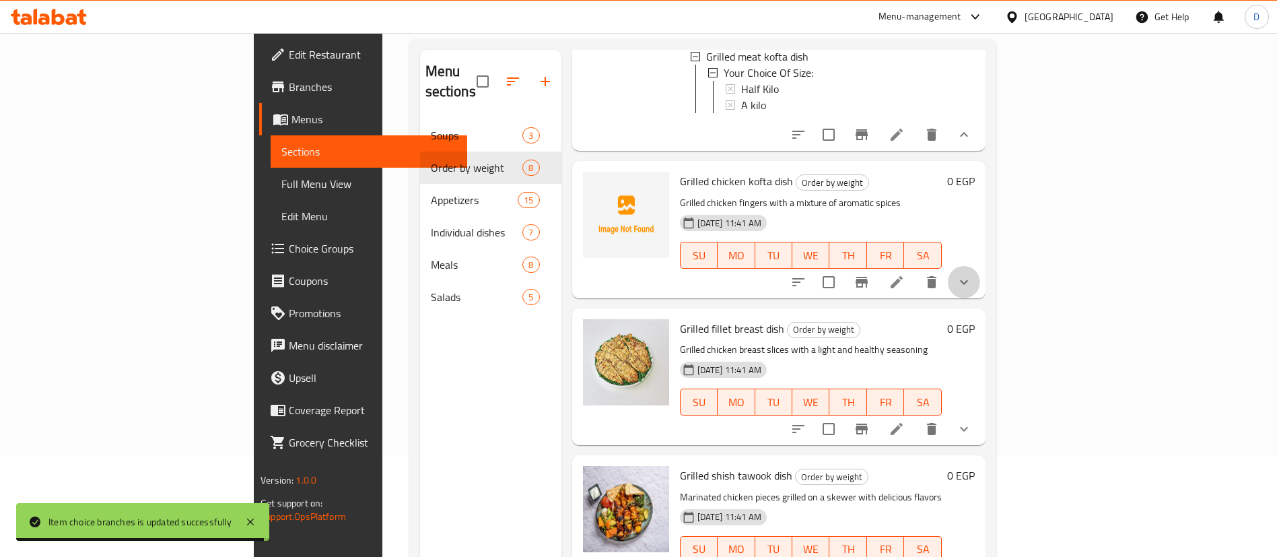
click at [980, 275] on button "show more" at bounding box center [964, 282] width 32 height 32
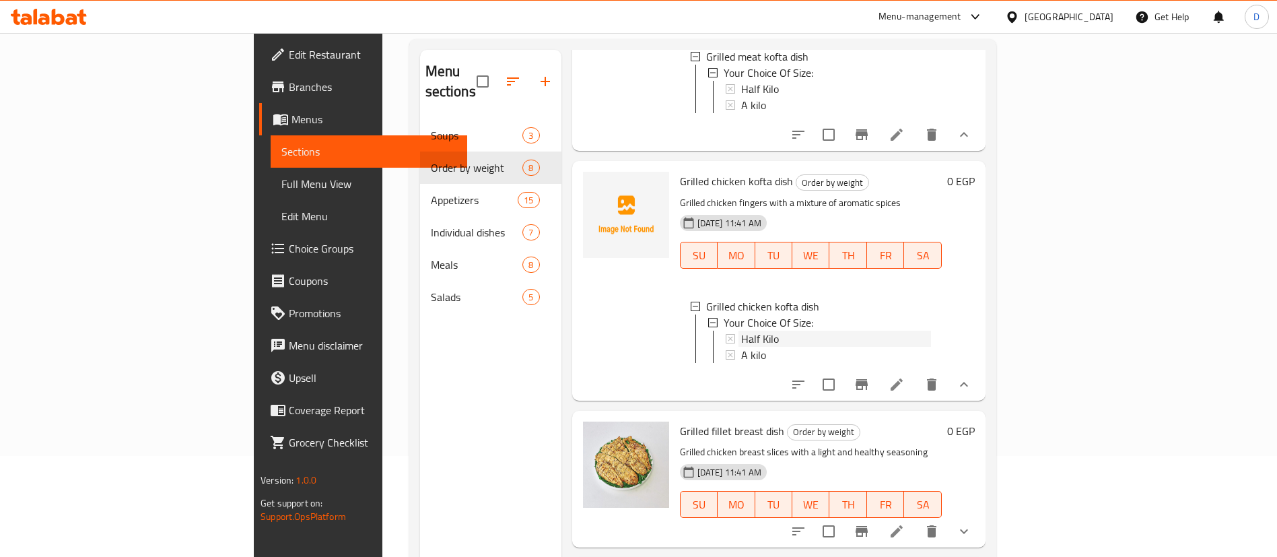
click at [749, 332] on div "Half Kilo" at bounding box center [836, 339] width 190 height 16
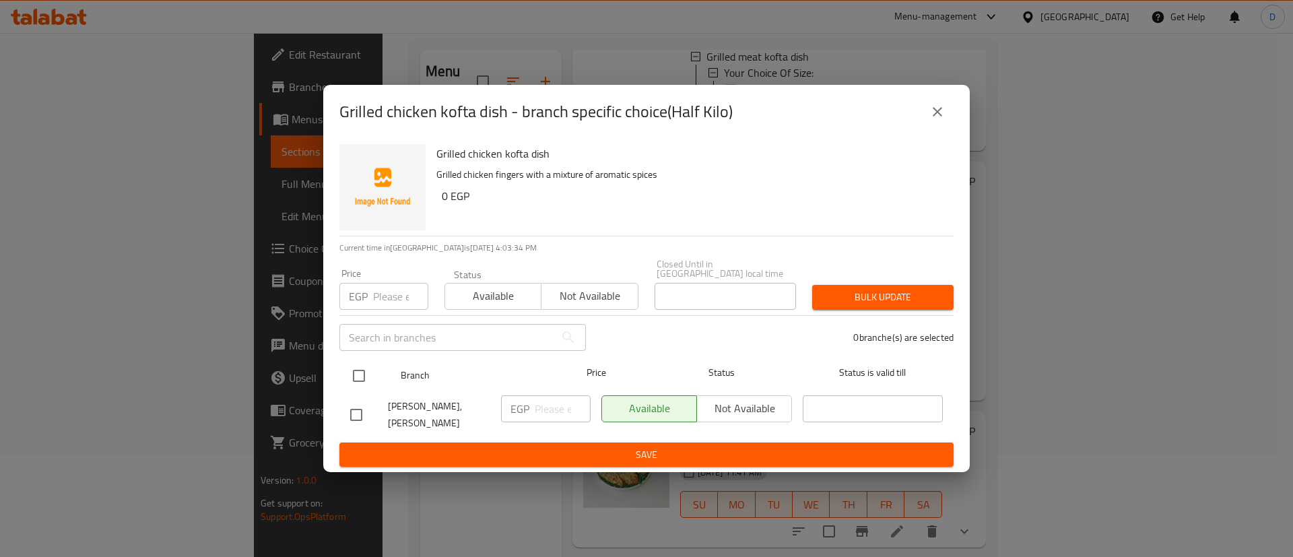
click at [367, 377] on input "checkbox" at bounding box center [359, 376] width 28 height 28
checkbox input "true"
click at [536, 397] on input "number" at bounding box center [563, 408] width 56 height 27
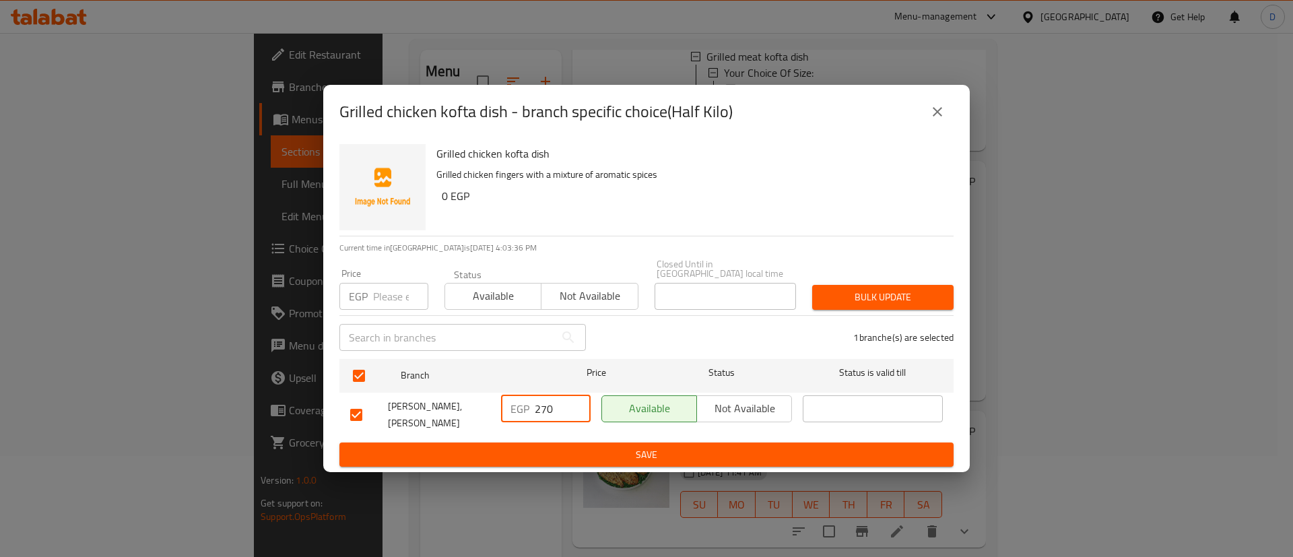
type input "270"
click at [545, 442] on button "Save" at bounding box center [646, 454] width 614 height 25
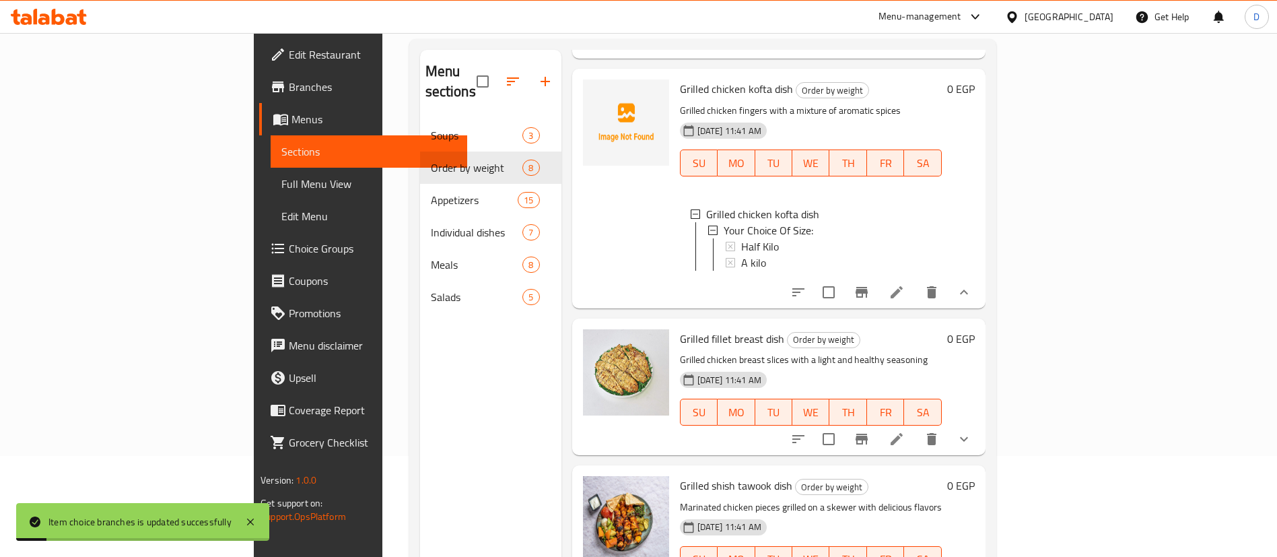
scroll to position [404, 0]
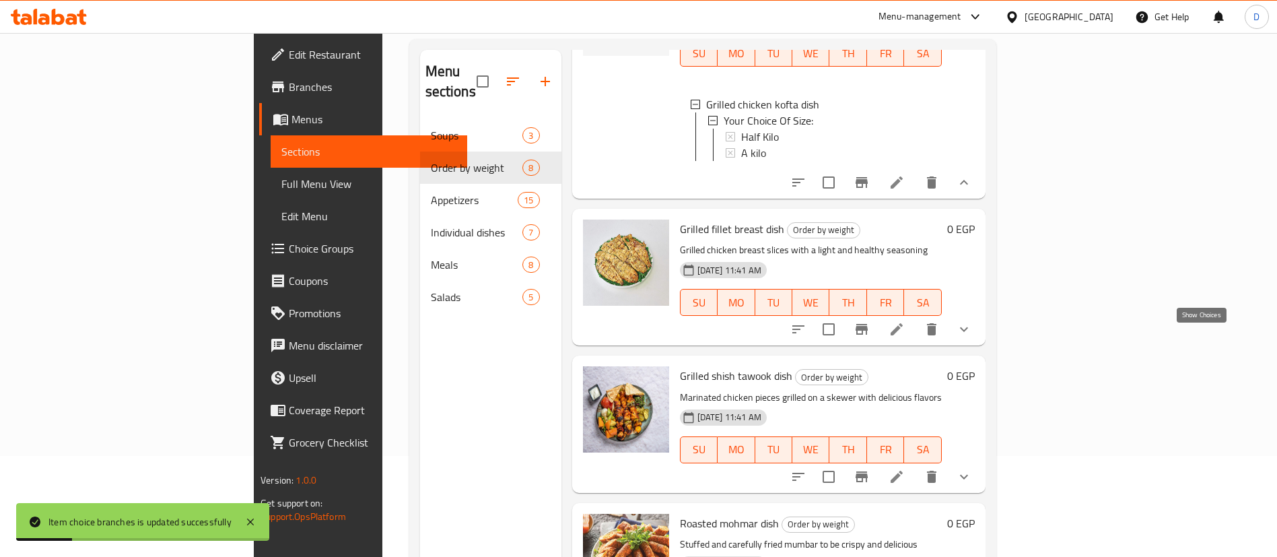
click at [972, 337] on icon "show more" at bounding box center [964, 329] width 16 height 16
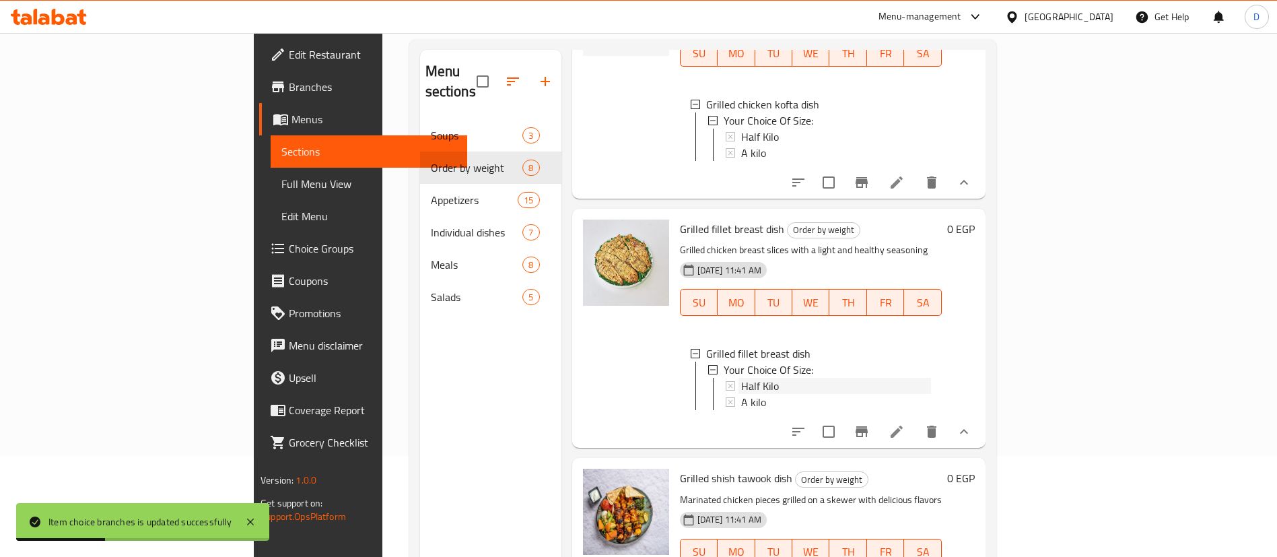
click at [741, 394] on div "Half Kilo" at bounding box center [836, 386] width 190 height 16
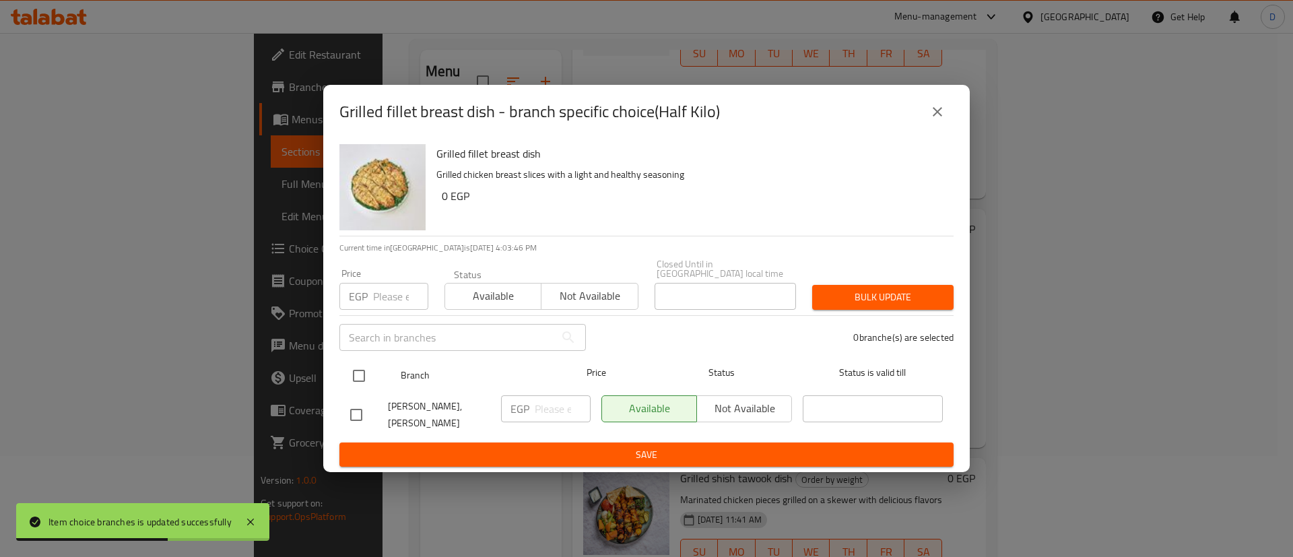
click at [358, 376] on input "checkbox" at bounding box center [359, 376] width 28 height 28
checkbox input "true"
click at [539, 403] on input "number" at bounding box center [563, 408] width 56 height 27
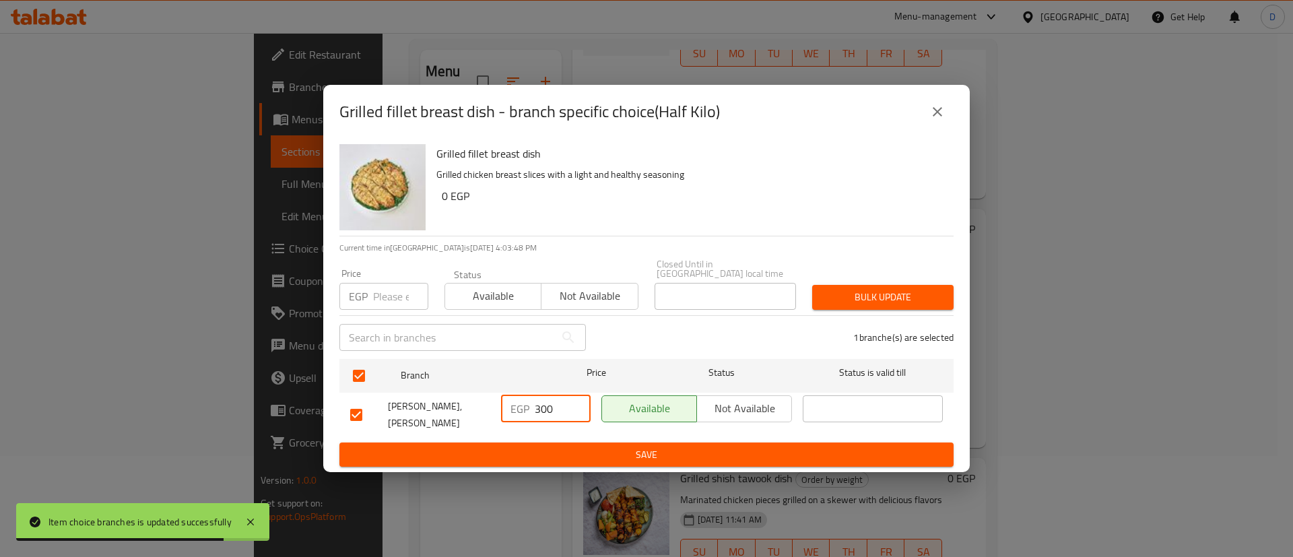
type input "300"
click at [609, 446] on span "Save" at bounding box center [646, 454] width 592 height 17
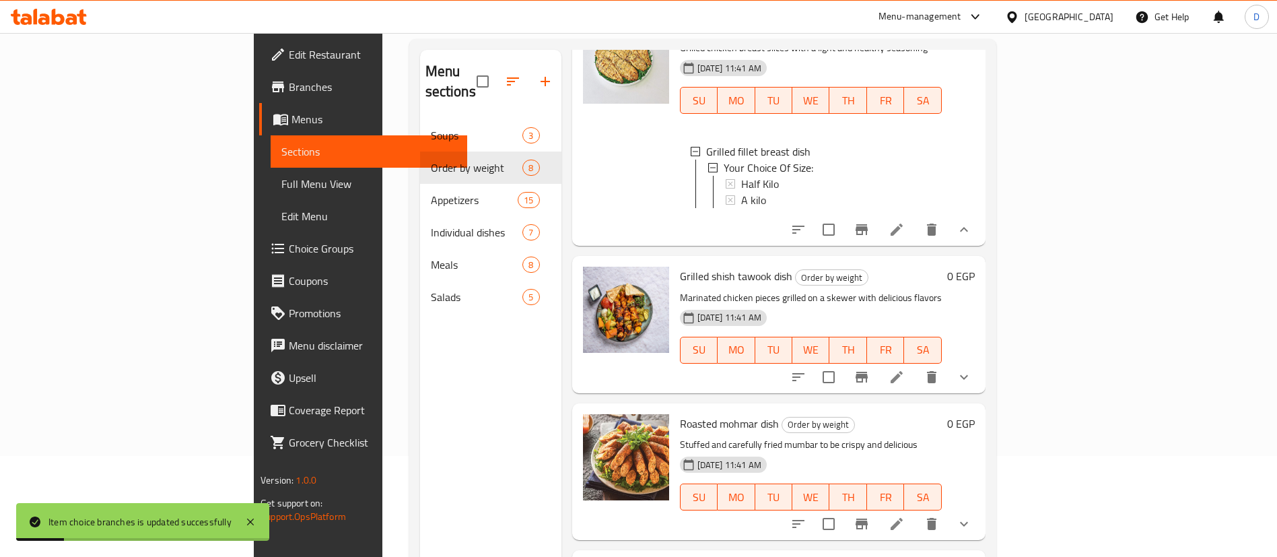
scroll to position [707, 0]
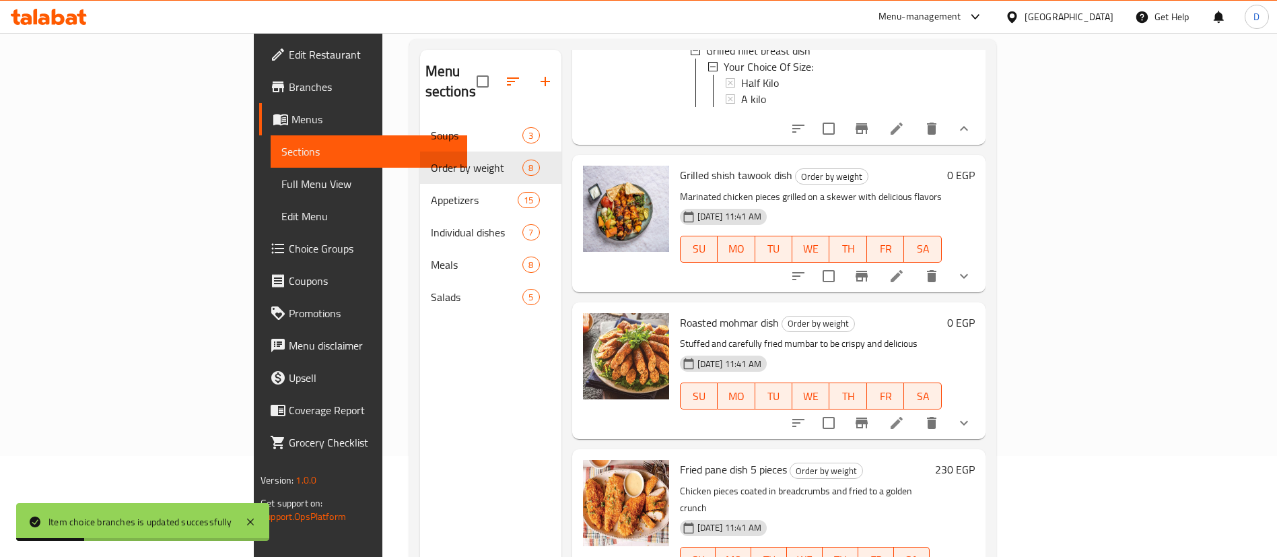
click at [980, 292] on button "show more" at bounding box center [964, 276] width 32 height 32
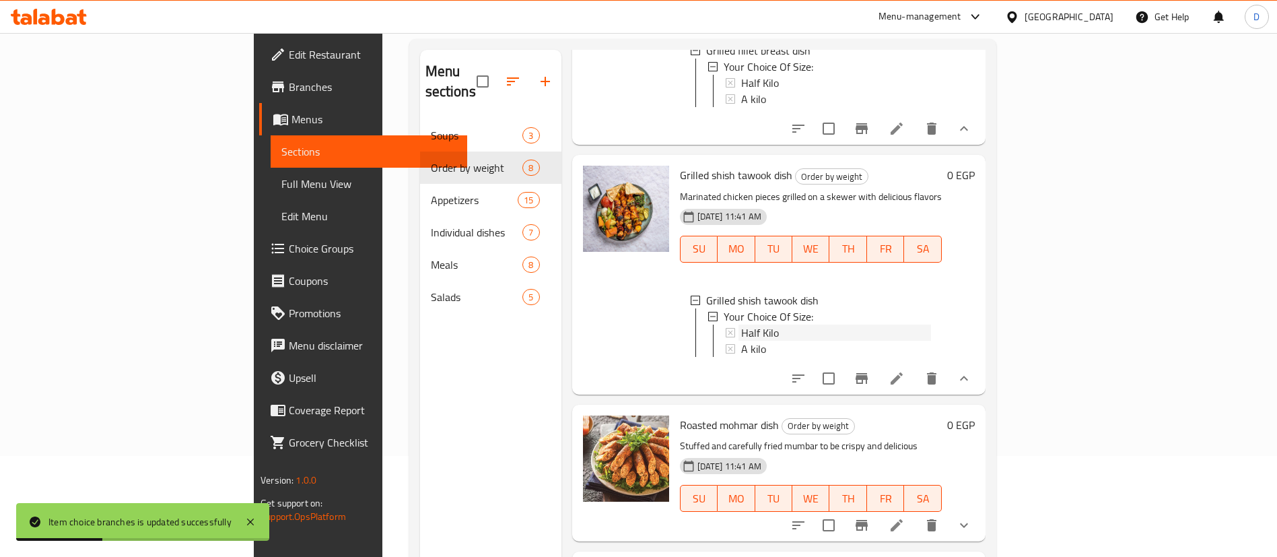
click at [741, 341] on div "Half Kilo" at bounding box center [836, 333] width 190 height 16
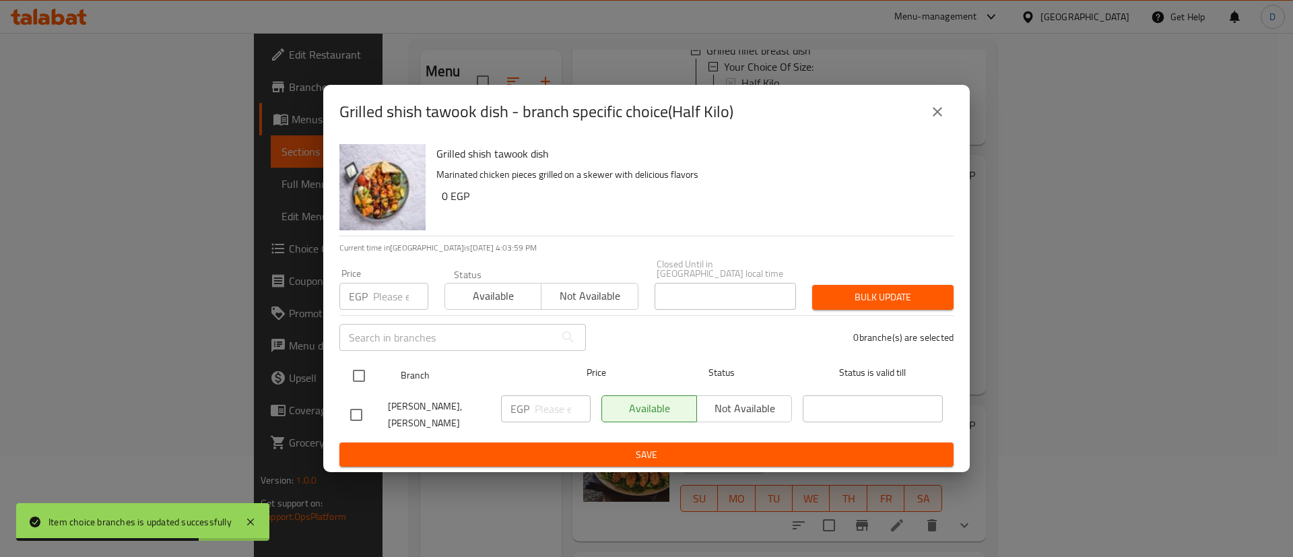
click at [349, 366] on input "checkbox" at bounding box center [359, 376] width 28 height 28
checkbox input "true"
click at [557, 402] on input "number" at bounding box center [563, 408] width 56 height 27
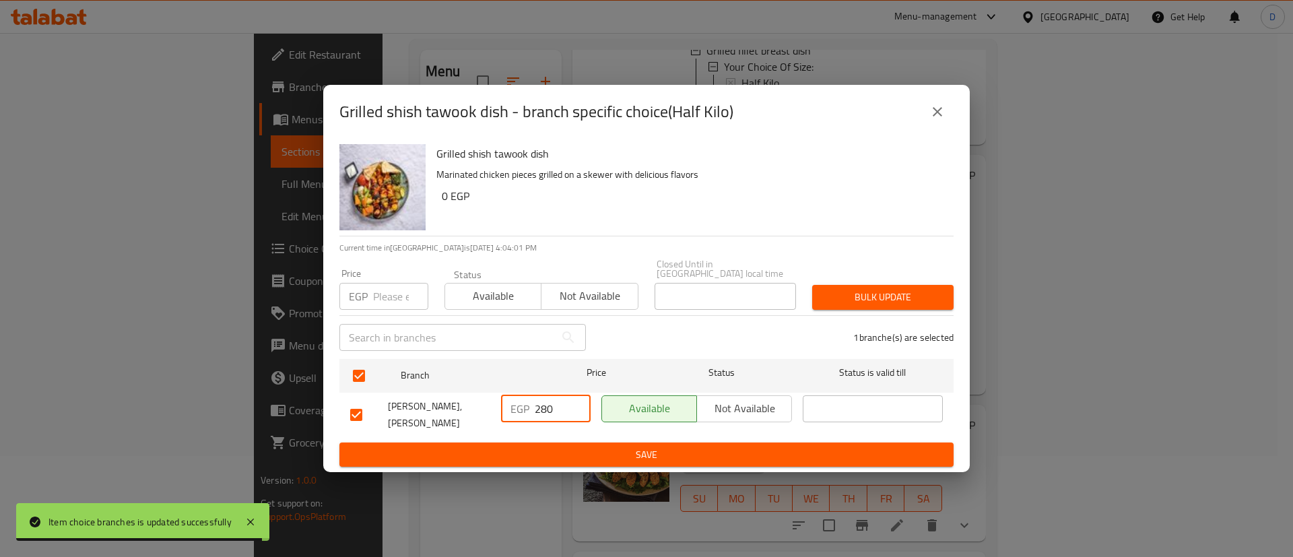
type input "280"
click at [557, 446] on span "Save" at bounding box center [646, 454] width 592 height 17
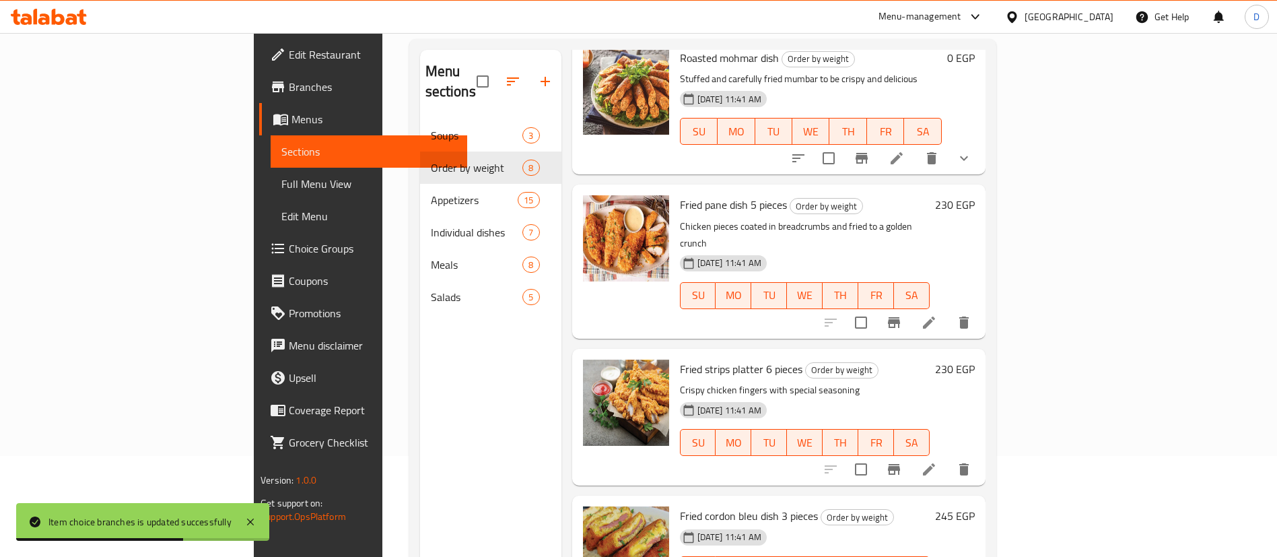
scroll to position [1105, 0]
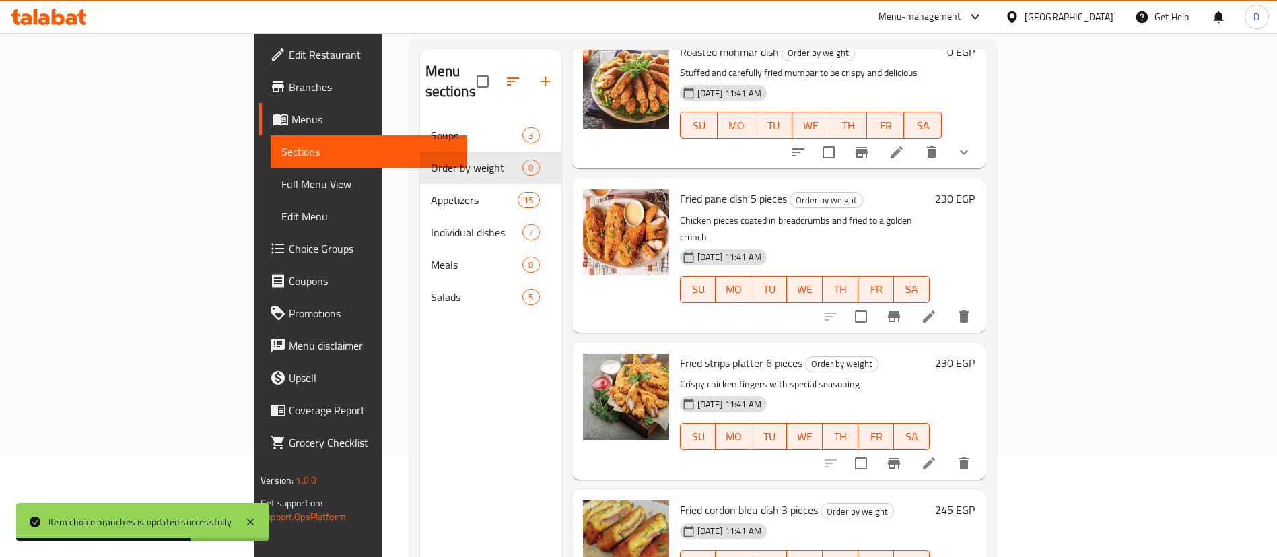
click at [975, 208] on h6 "230 EGP" at bounding box center [955, 198] width 40 height 19
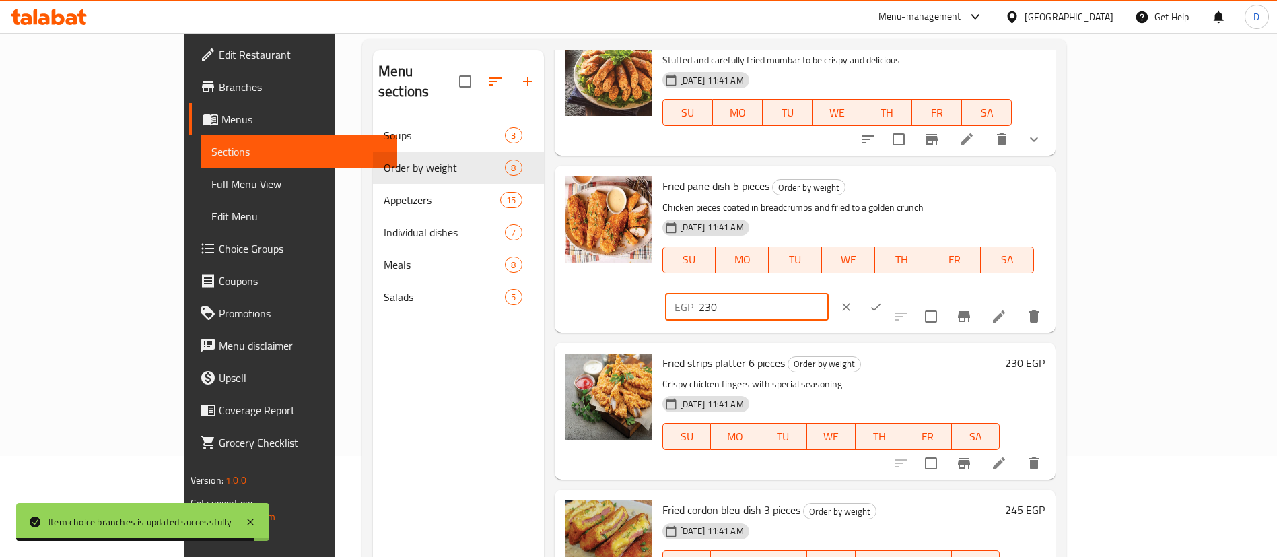
drag, startPoint x: 1036, startPoint y: 217, endPoint x: 1043, endPoint y: 220, distance: 7.9
click at [829, 294] on input "230" at bounding box center [764, 307] width 130 height 27
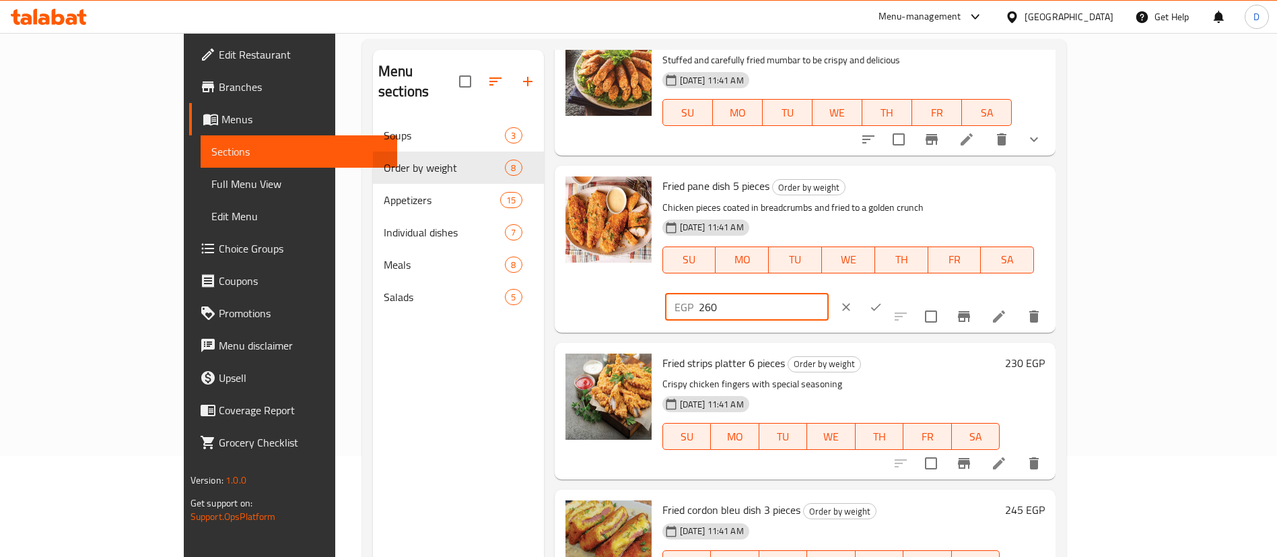
type input "260"
click at [883, 300] on icon "ok" at bounding box center [875, 306] width 13 height 13
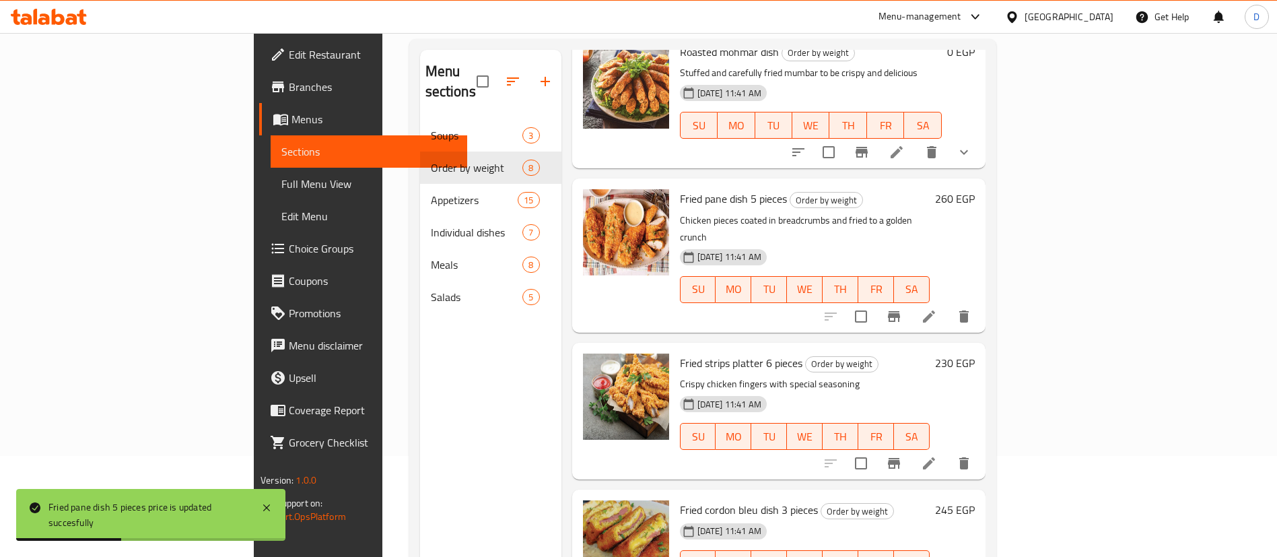
scroll to position [189, 0]
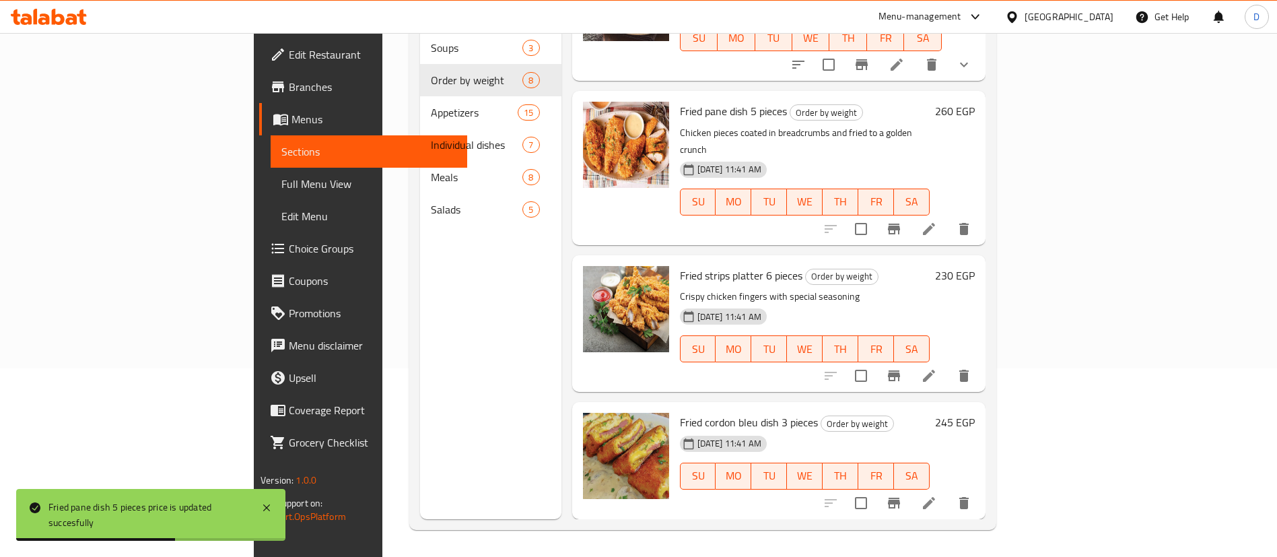
click at [975, 273] on h6 "230 EGP" at bounding box center [955, 275] width 40 height 19
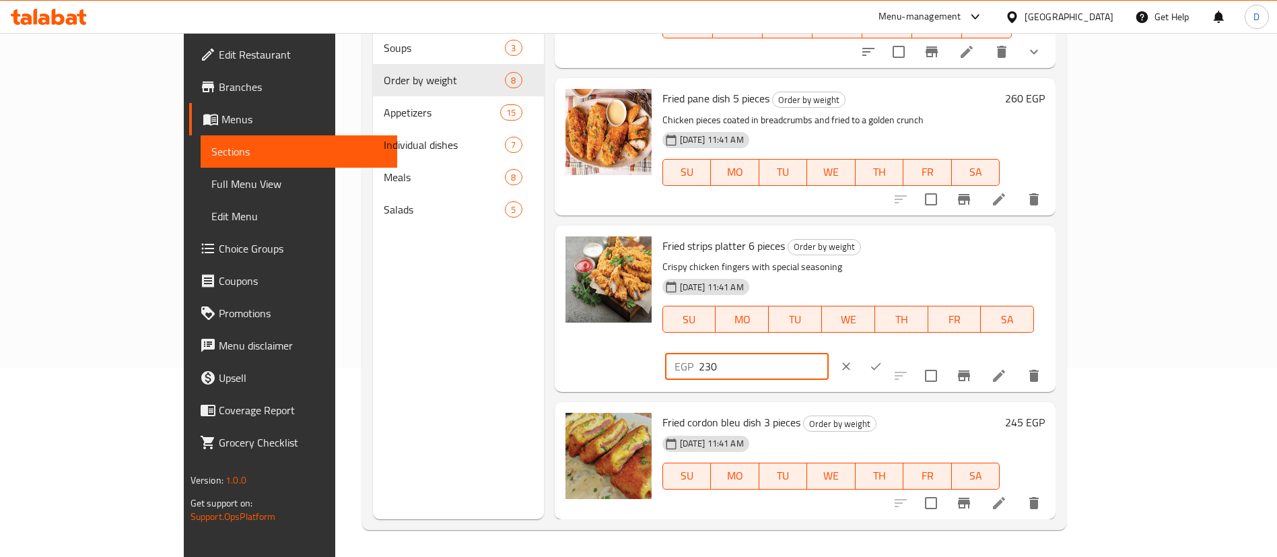
drag, startPoint x: 1037, startPoint y: 279, endPoint x: 1045, endPoint y: 276, distance: 8.5
click at [829, 353] on input "230" at bounding box center [764, 366] width 130 height 27
type input "260"
click at [883, 360] on icon "ok" at bounding box center [875, 366] width 13 height 13
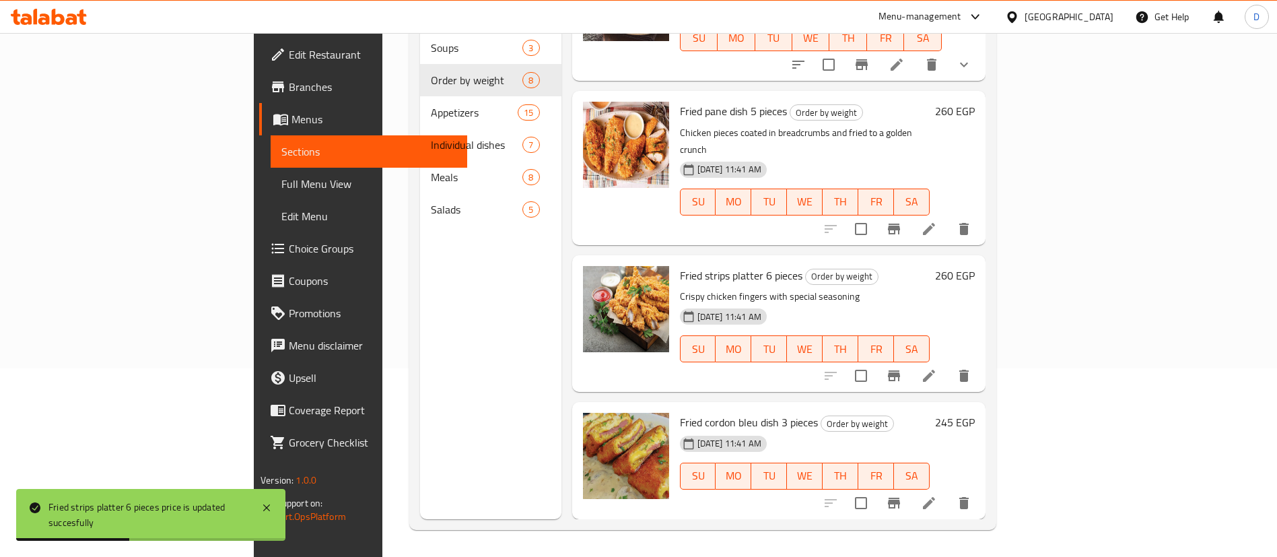
click at [975, 425] on h6 "245 EGP" at bounding box center [955, 422] width 40 height 19
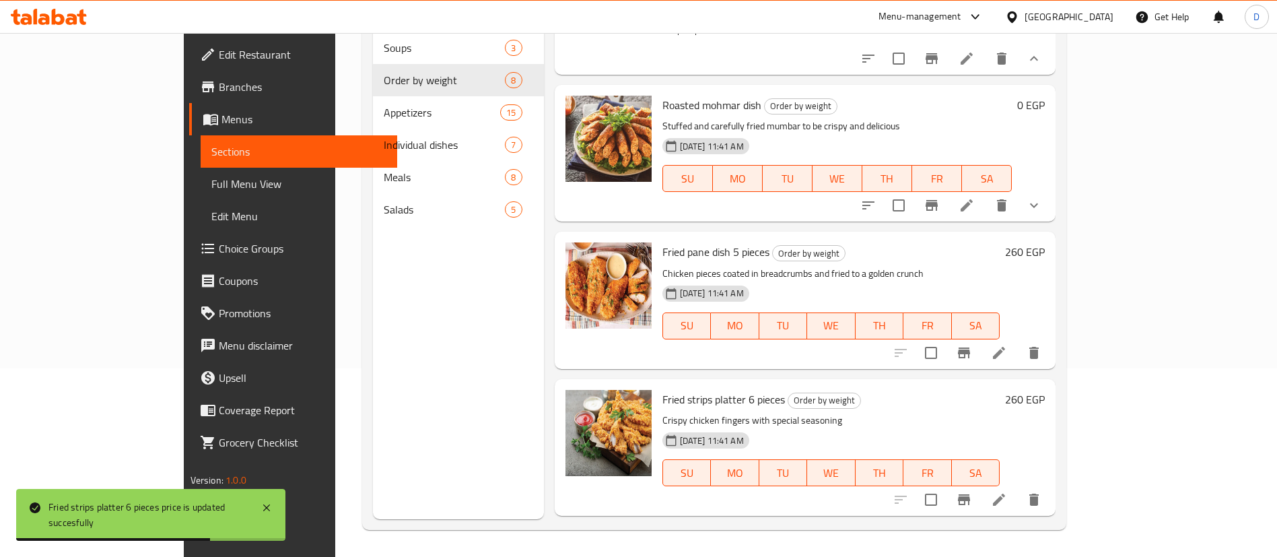
scroll to position [903, 0]
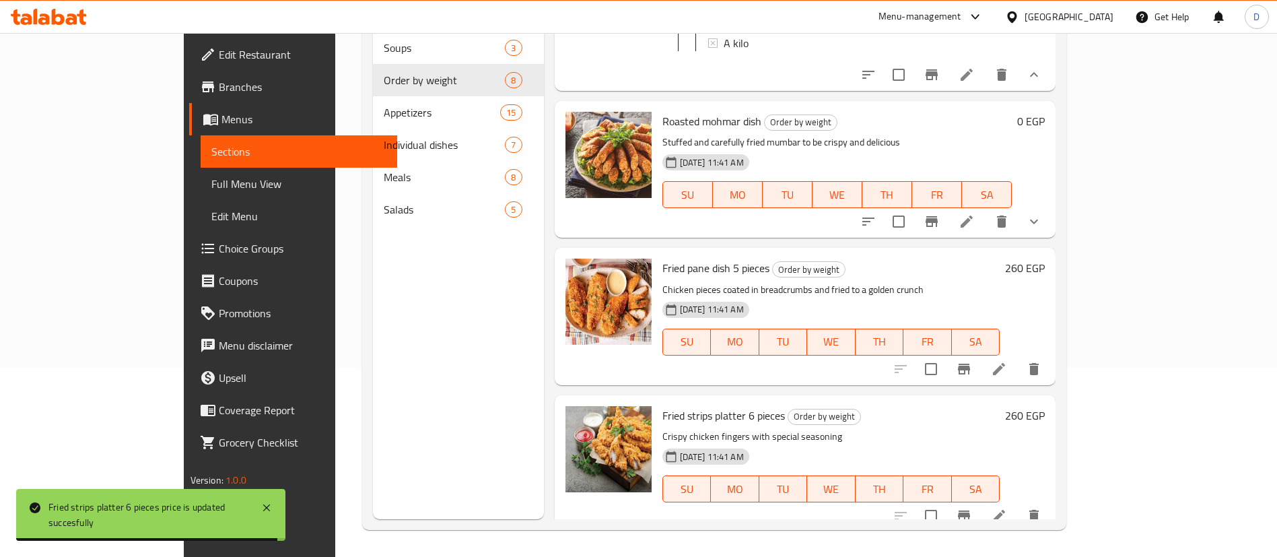
click at [1050, 238] on button "show more" at bounding box center [1034, 221] width 32 height 32
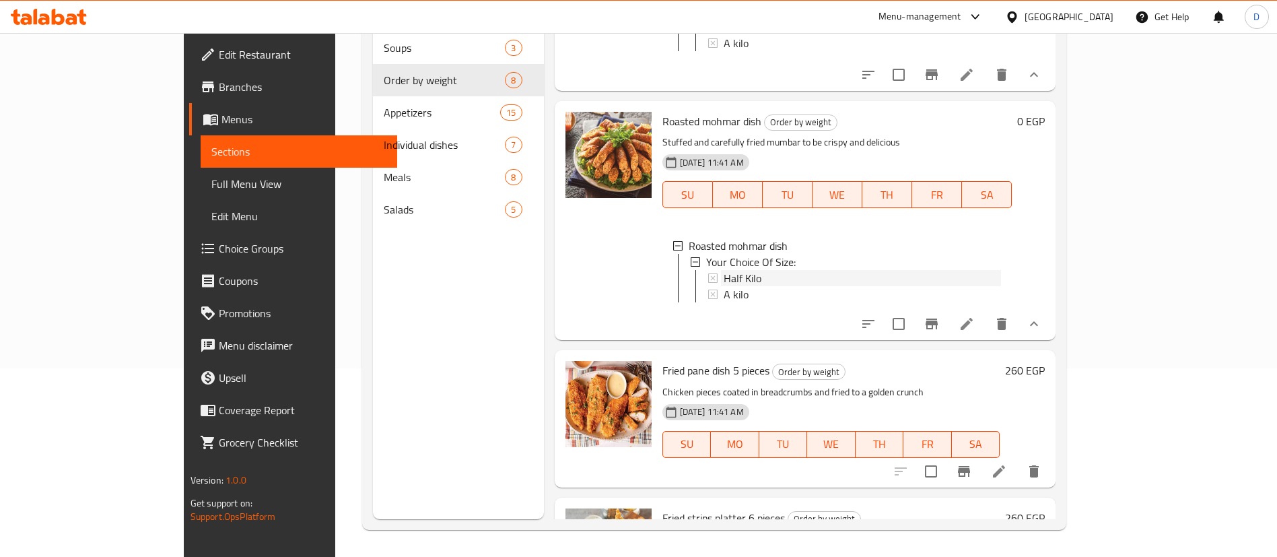
click at [777, 286] on div "Half Kilo" at bounding box center [863, 278] width 278 height 16
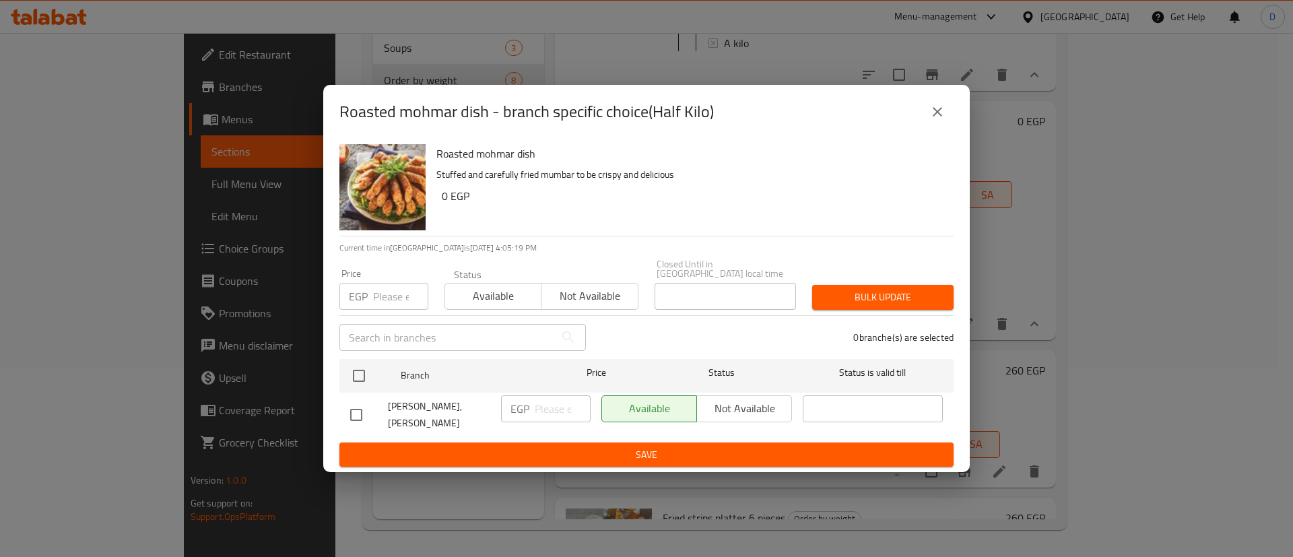
click at [935, 116] on icon "close" at bounding box center [937, 112] width 16 height 16
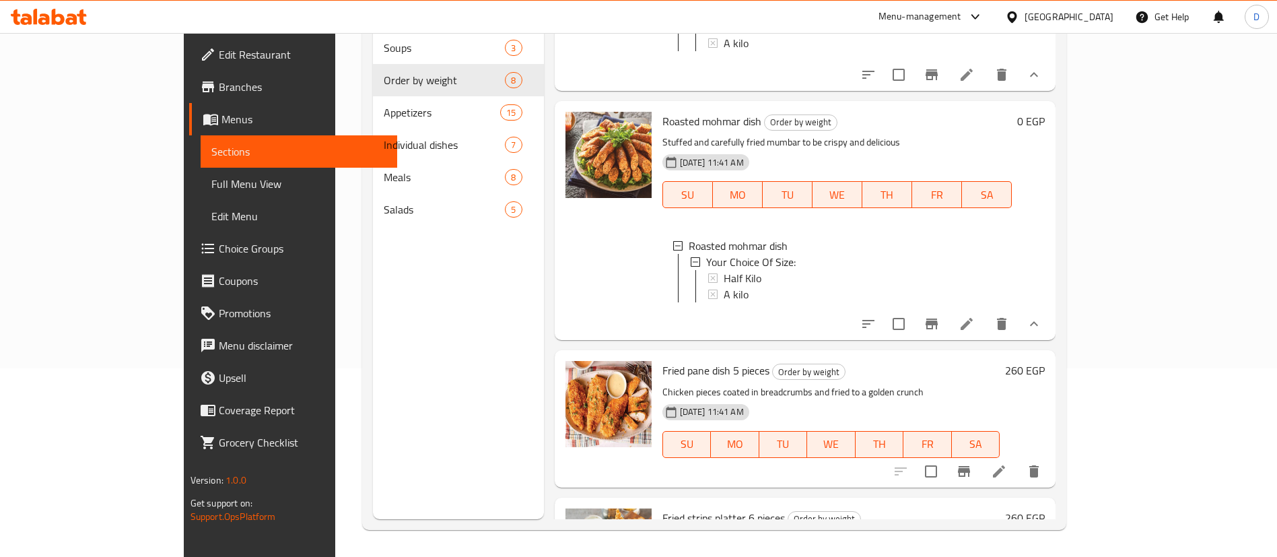
click at [735, 286] on div "Half Kilo" at bounding box center [863, 278] width 278 height 16
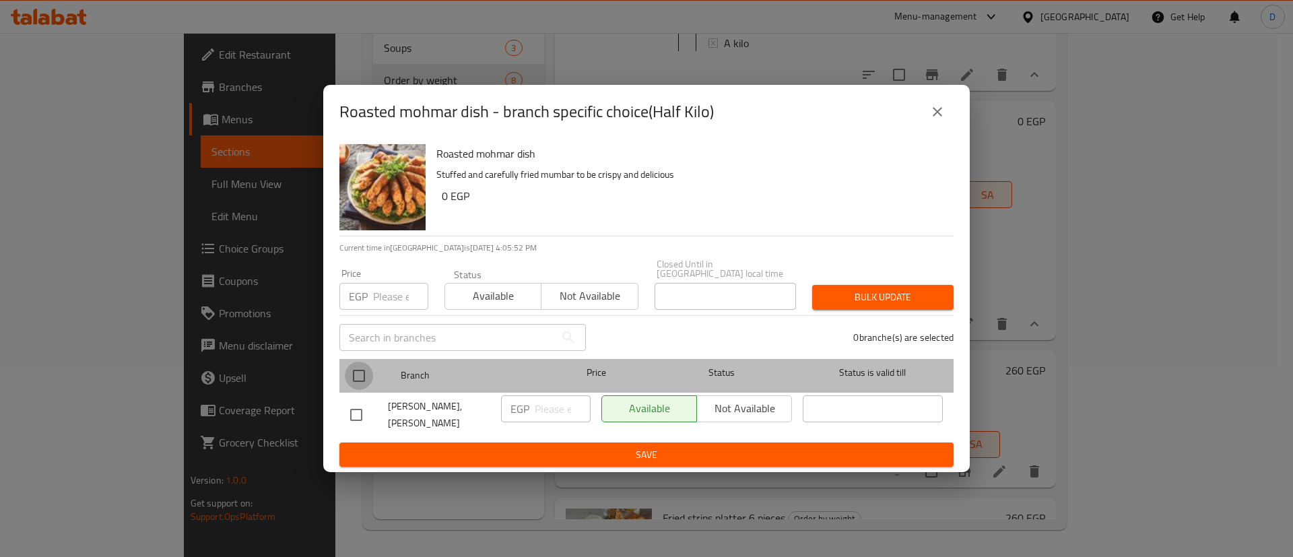
click at [363, 365] on input "checkbox" at bounding box center [359, 376] width 28 height 28
checkbox input "true"
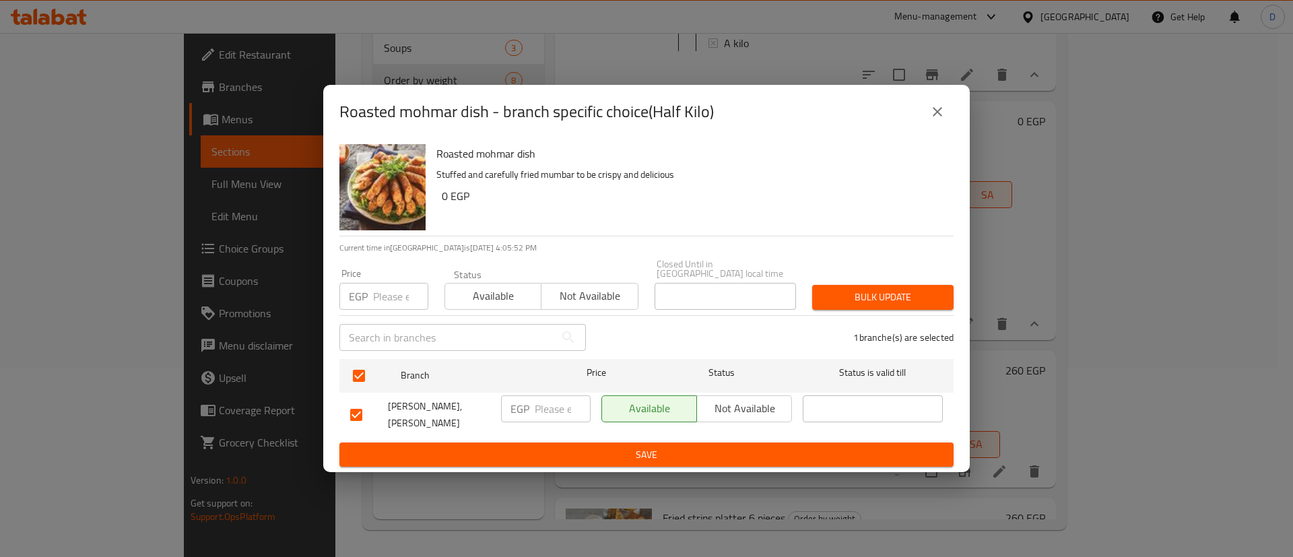
click at [554, 405] on input "number" at bounding box center [563, 408] width 56 height 27
type input "190"
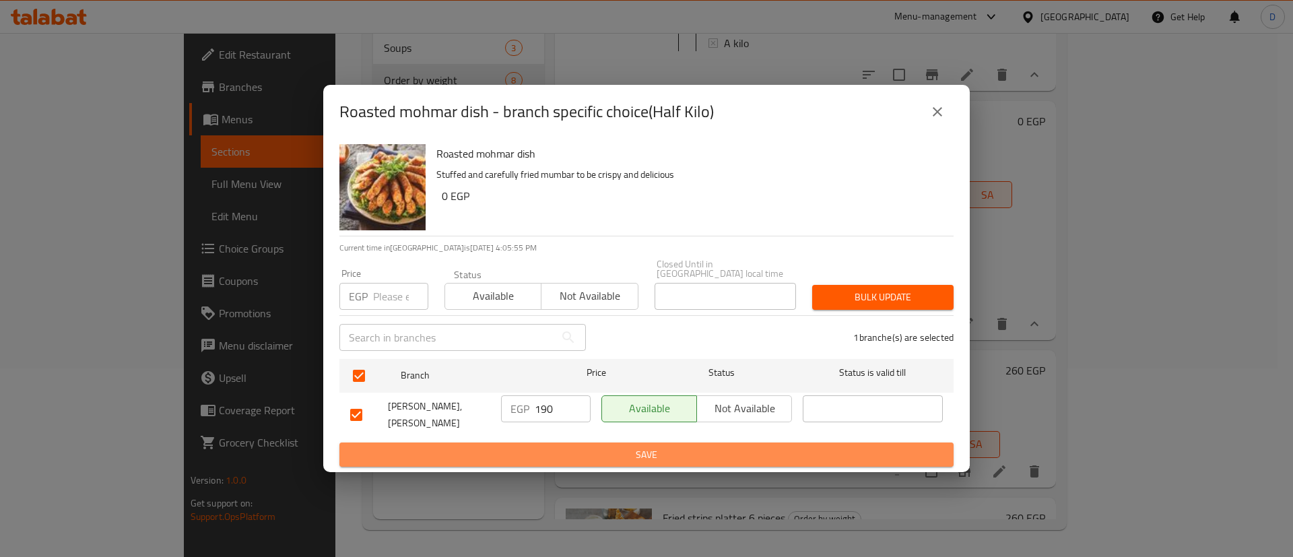
click at [547, 447] on span "Save" at bounding box center [646, 454] width 592 height 17
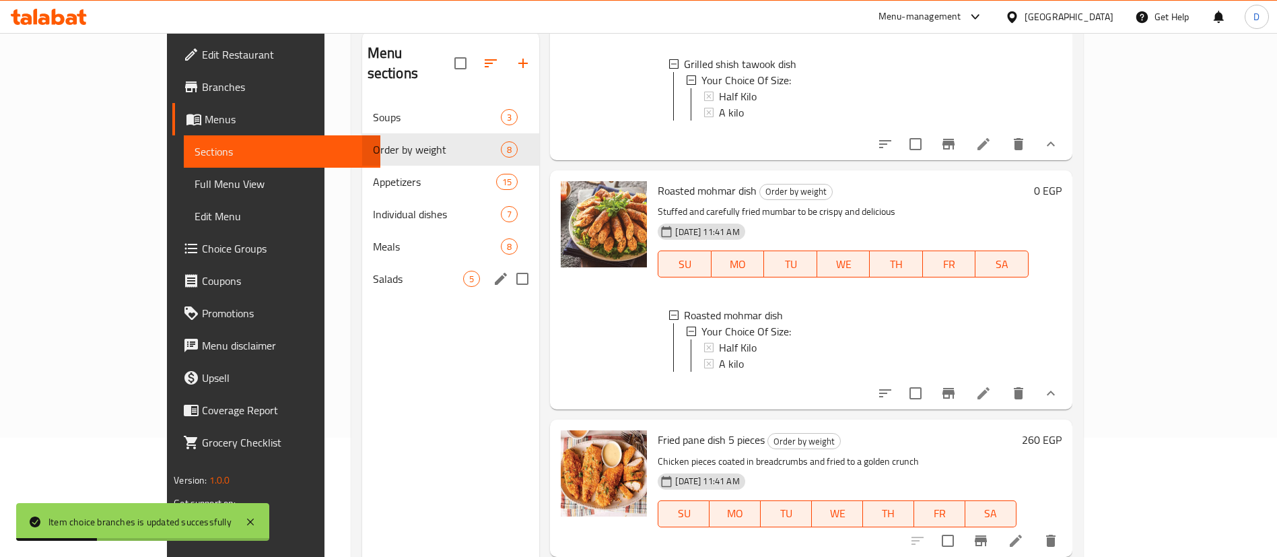
scroll to position [88, 0]
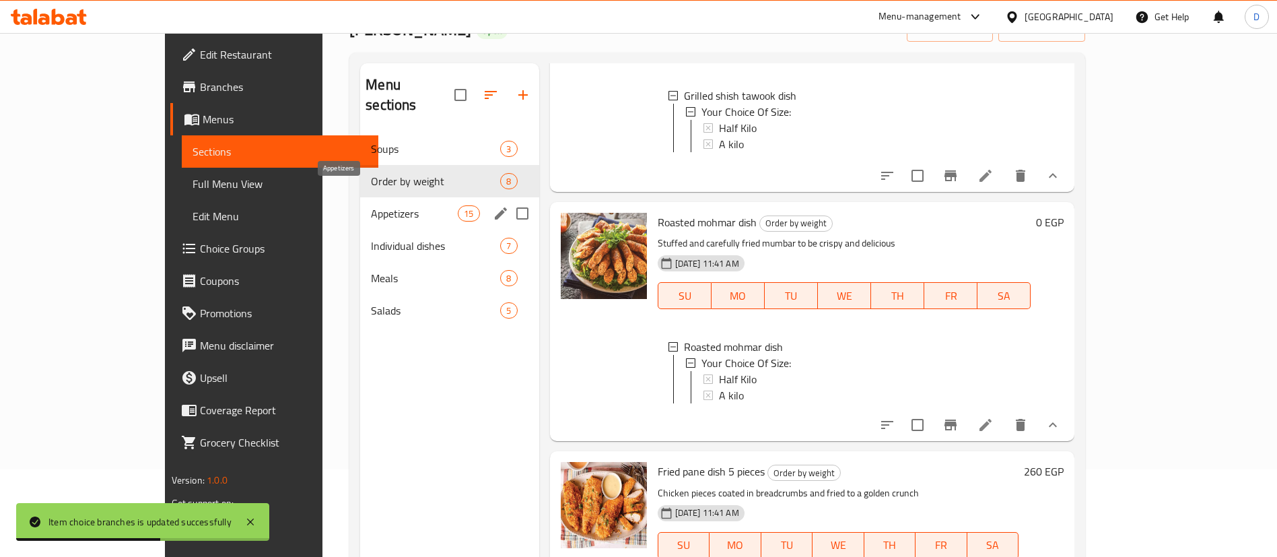
click at [371, 205] on span "Appetizers" at bounding box center [414, 213] width 87 height 16
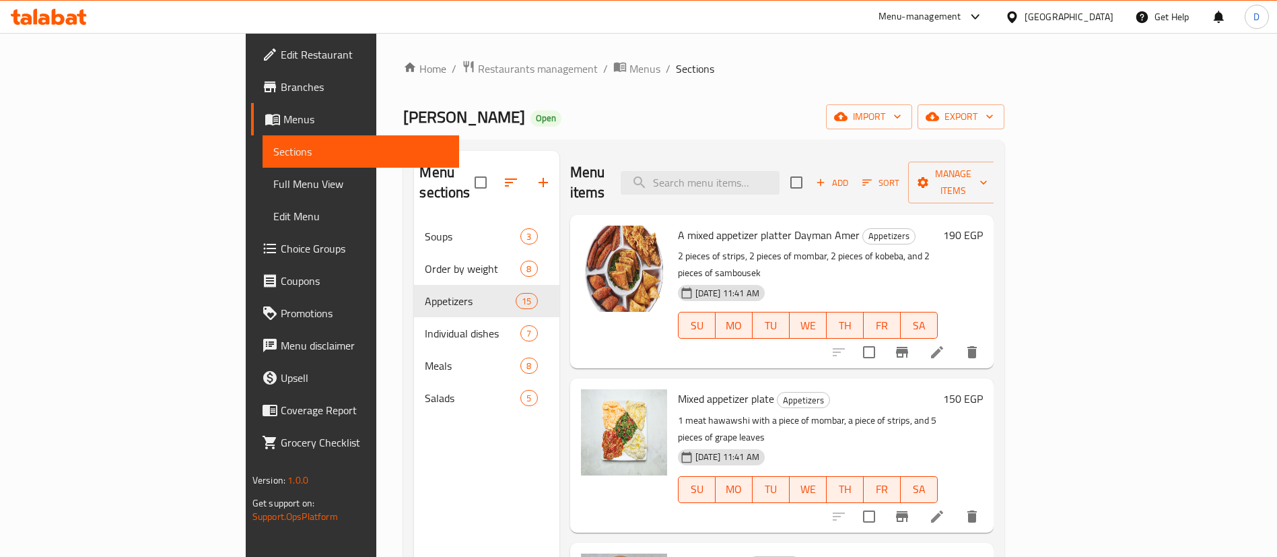
click at [983, 389] on h6 "150 EGP" at bounding box center [963, 398] width 40 height 19
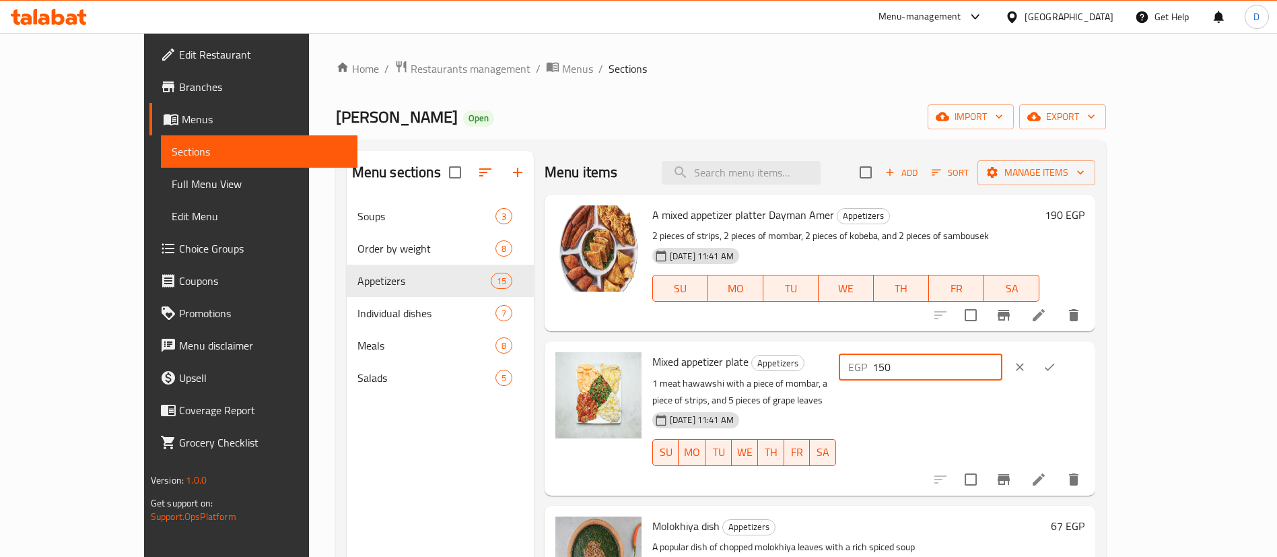
drag, startPoint x: 1036, startPoint y: 366, endPoint x: 1060, endPoint y: 366, distance: 24.2
click at [1003, 366] on input "150" at bounding box center [938, 366] width 130 height 27
type input "165"
click at [1064, 376] on button "ok" at bounding box center [1050, 367] width 30 height 30
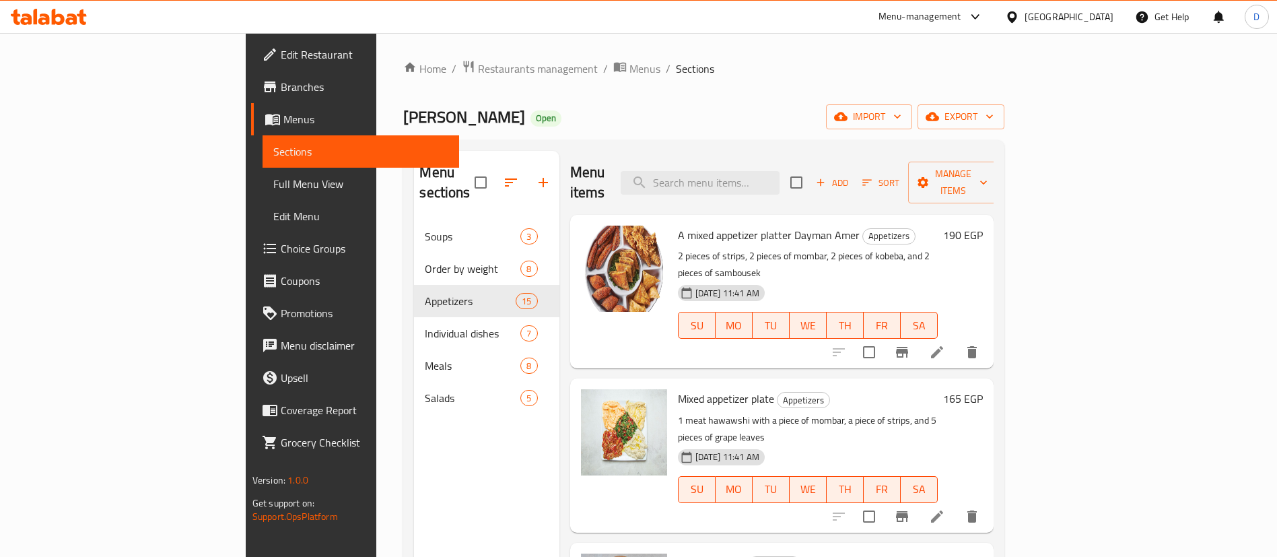
click at [983, 226] on h6 "190 EGP" at bounding box center [963, 235] width 40 height 19
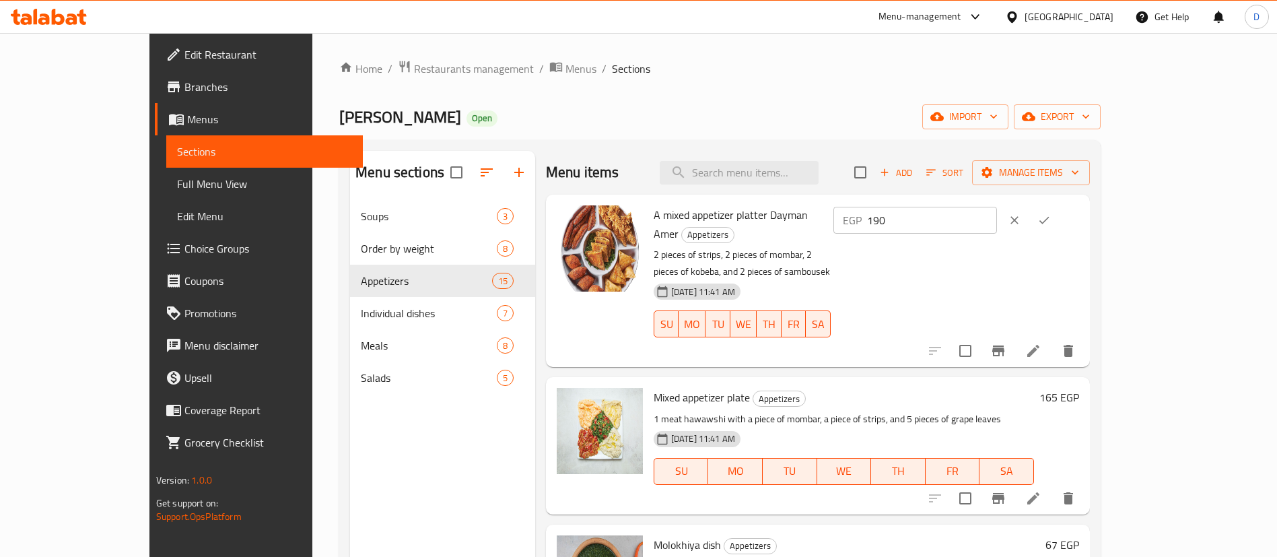
click at [997, 215] on input "190" at bounding box center [932, 220] width 130 height 27
type input "210"
click at [1051, 224] on icon "ok" at bounding box center [1044, 219] width 13 height 13
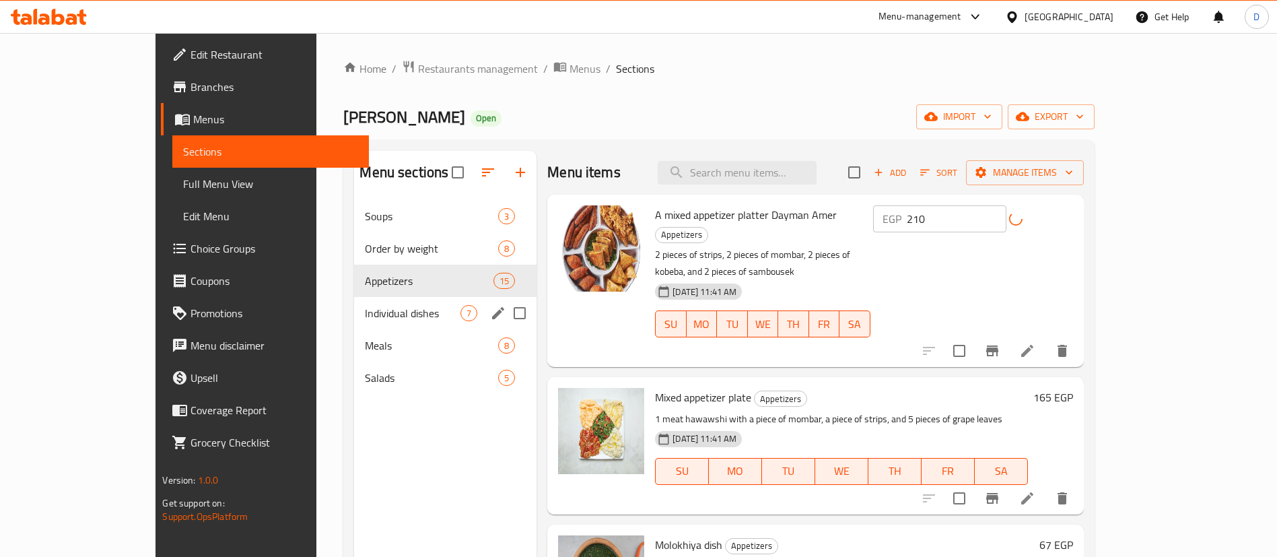
click at [365, 306] on span "Individual dishes" at bounding box center [413, 313] width 96 height 16
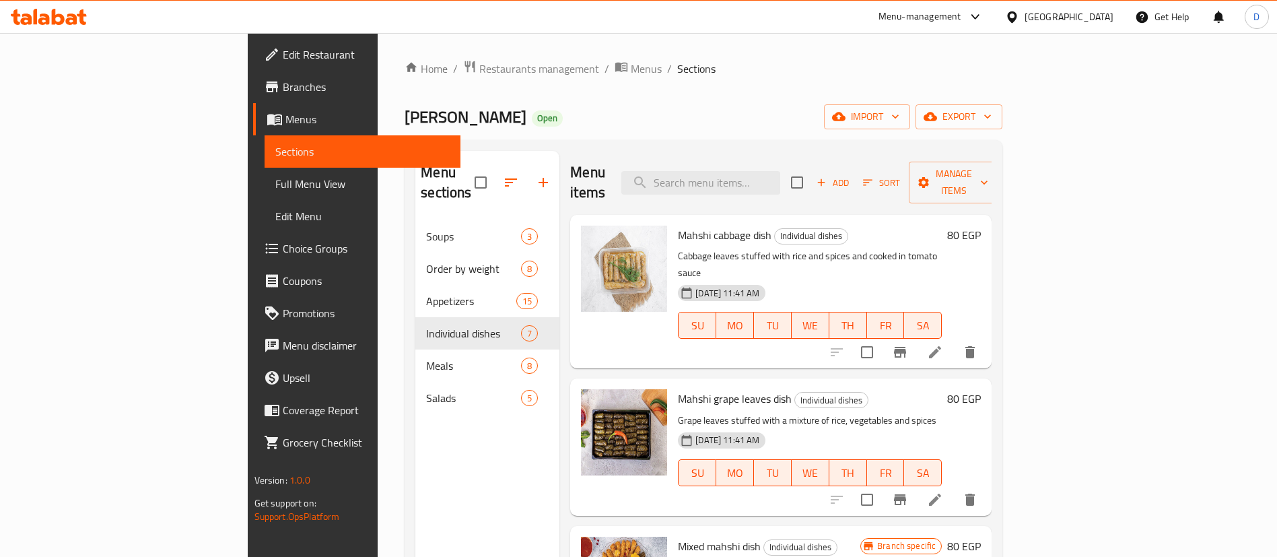
click at [981, 226] on h6 "80 EGP" at bounding box center [964, 235] width 34 height 19
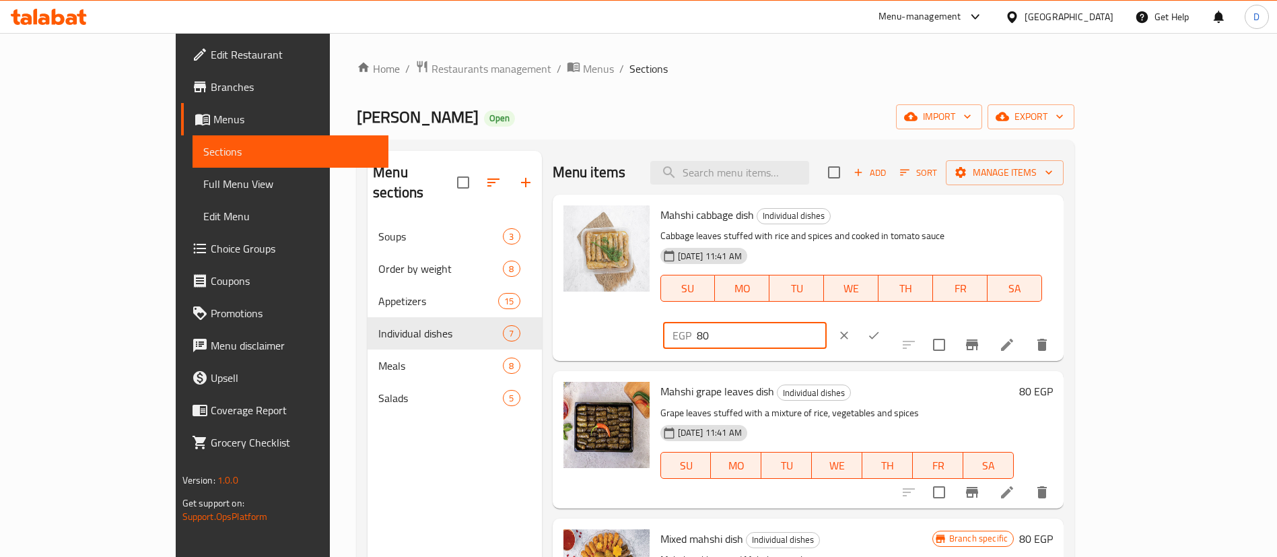
click at [827, 322] on input "80" at bounding box center [762, 335] width 130 height 27
type input "95"
drag, startPoint x: 1185, startPoint y: 217, endPoint x: 1176, endPoint y: 219, distance: 9.6
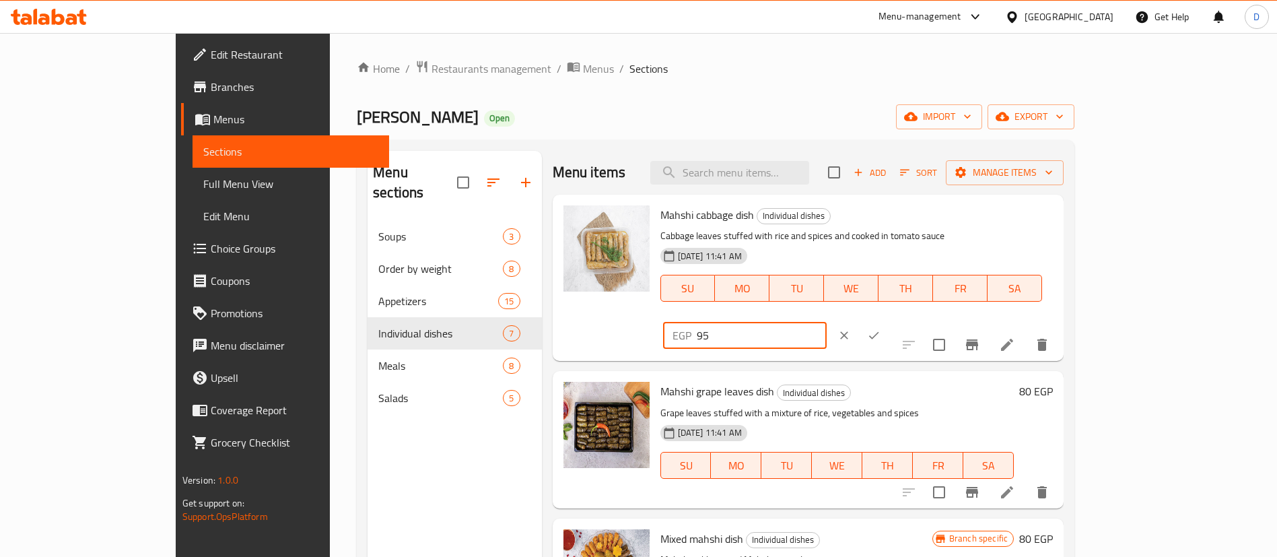
click at [881, 329] on icon "ok" at bounding box center [873, 335] width 13 height 13
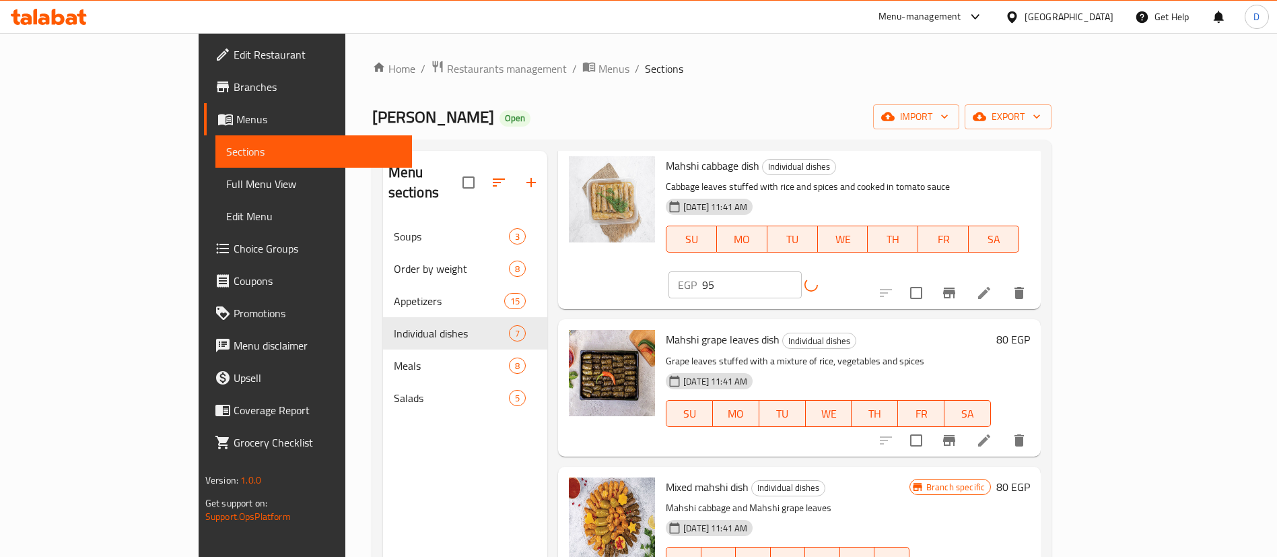
scroll to position [101, 0]
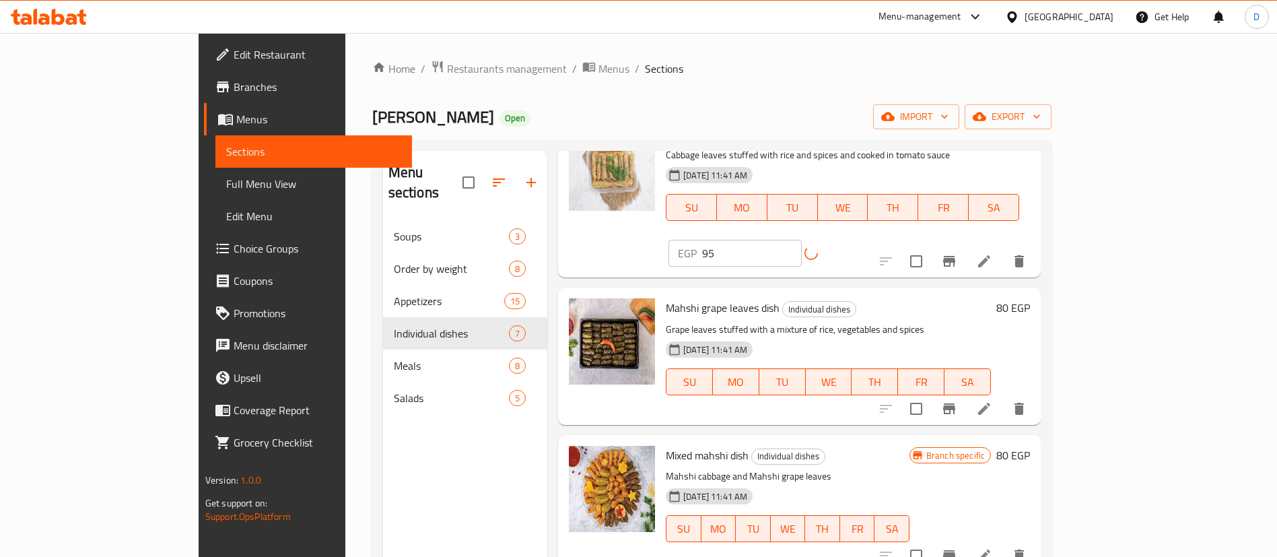
click at [1030, 298] on h6 "80 EGP" at bounding box center [1013, 307] width 34 height 19
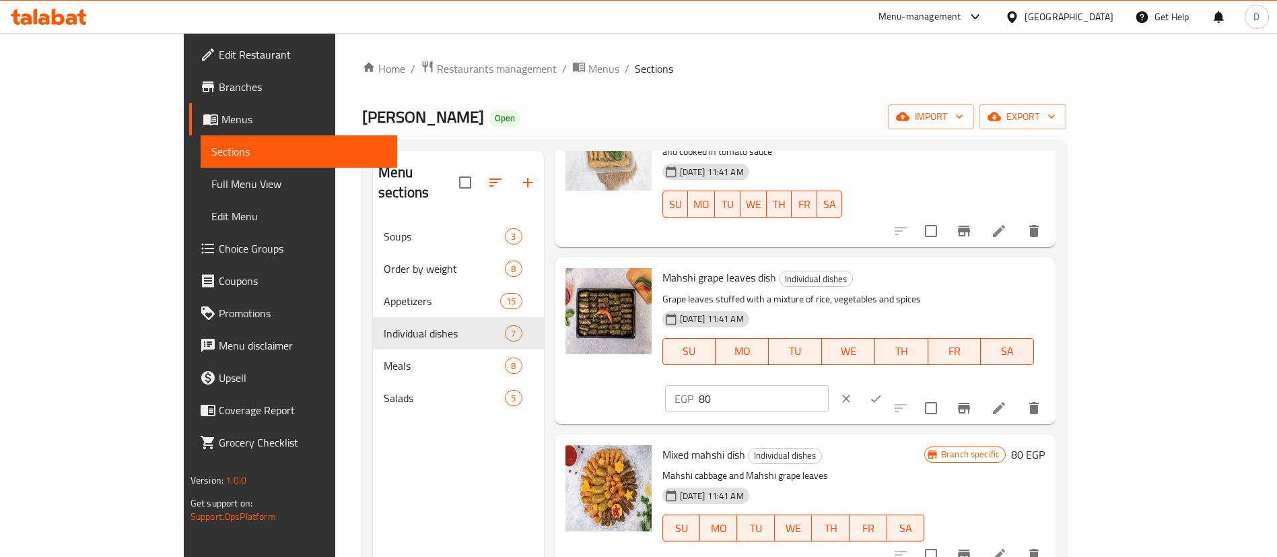
click at [829, 385] on input "80" at bounding box center [764, 398] width 130 height 27
type input "95"
click at [891, 384] on button "ok" at bounding box center [876, 399] width 30 height 30
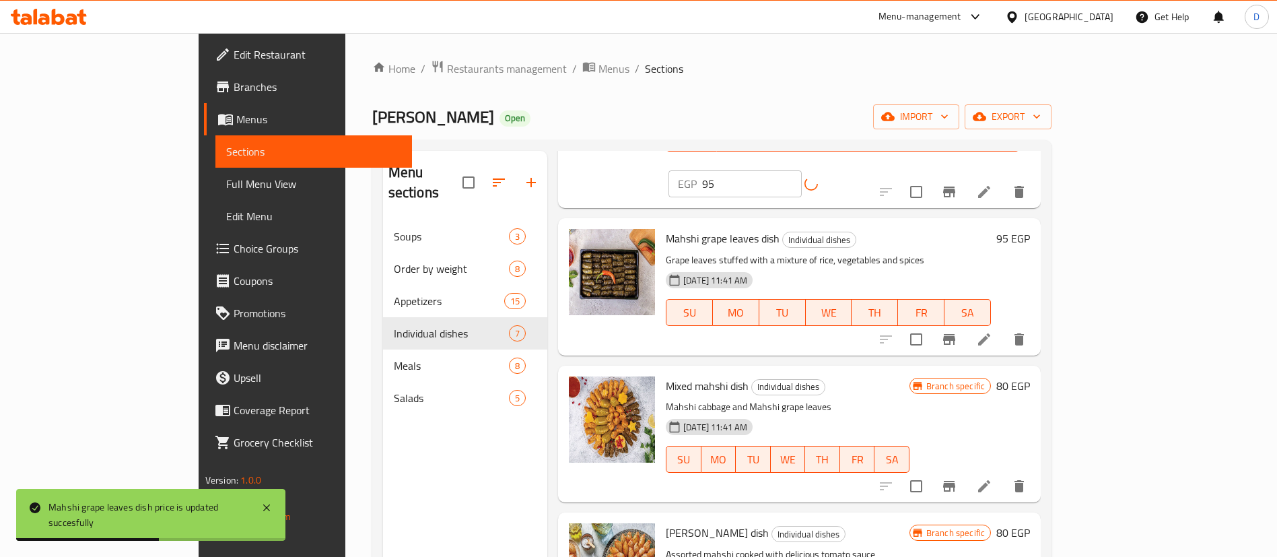
scroll to position [202, 0]
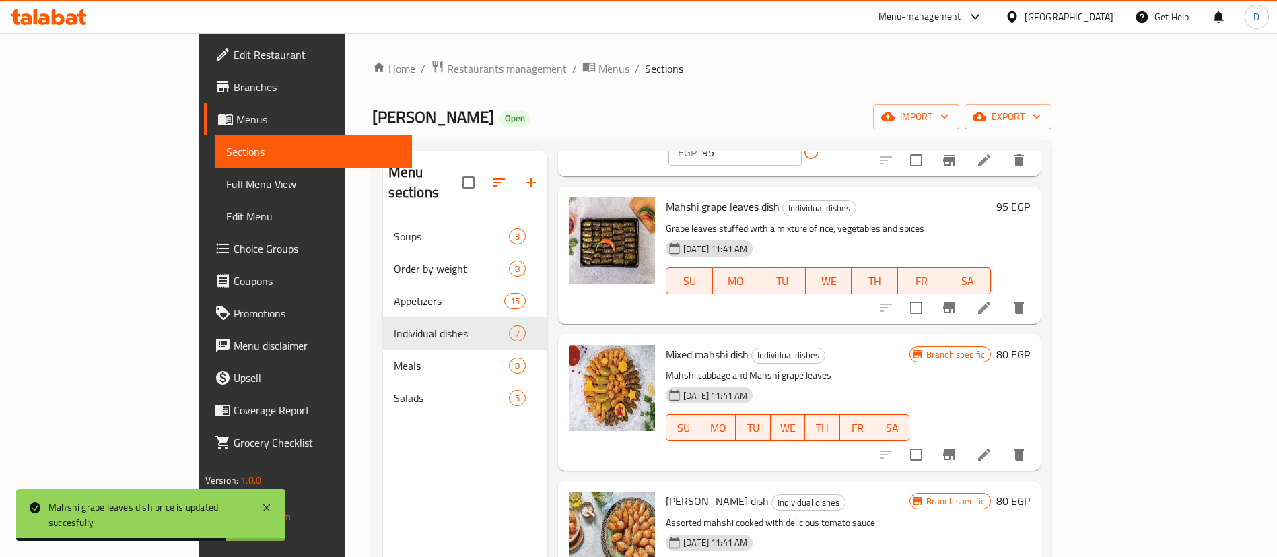
click at [1030, 345] on h6 "80 EGP" at bounding box center [1013, 354] width 34 height 19
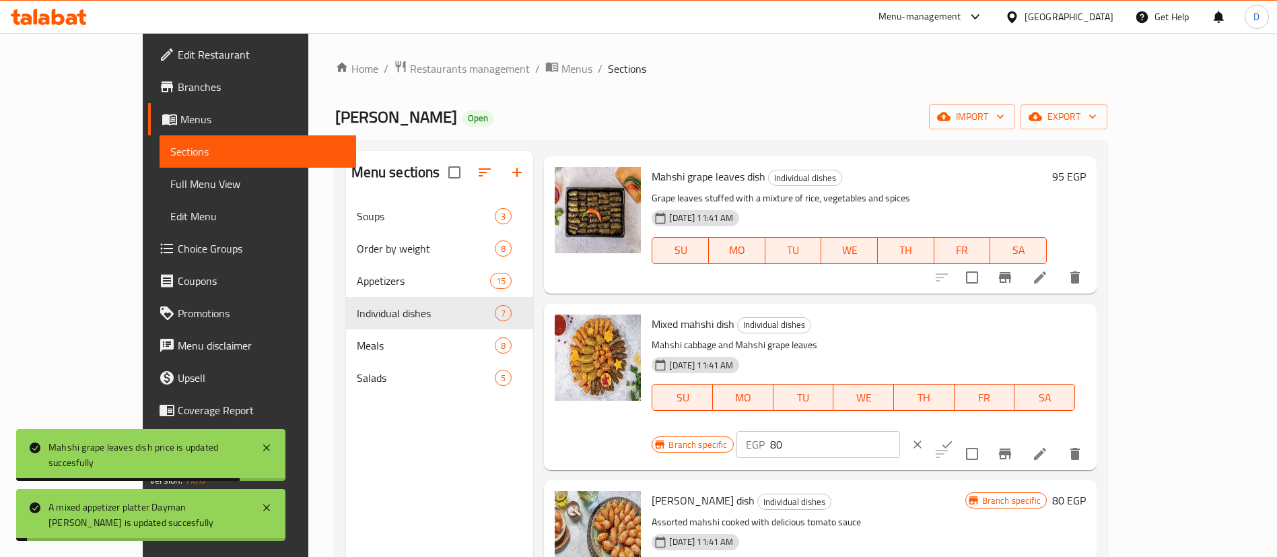
click at [900, 431] on input "80" at bounding box center [835, 444] width 130 height 27
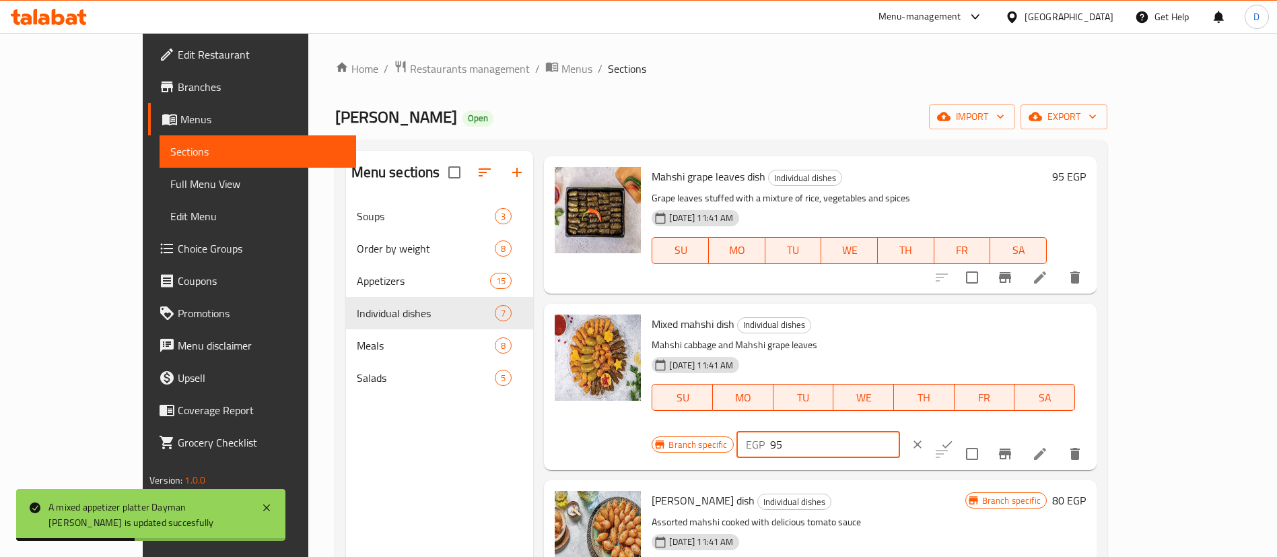
type input "95"
click at [962, 430] on button "ok" at bounding box center [947, 445] width 30 height 30
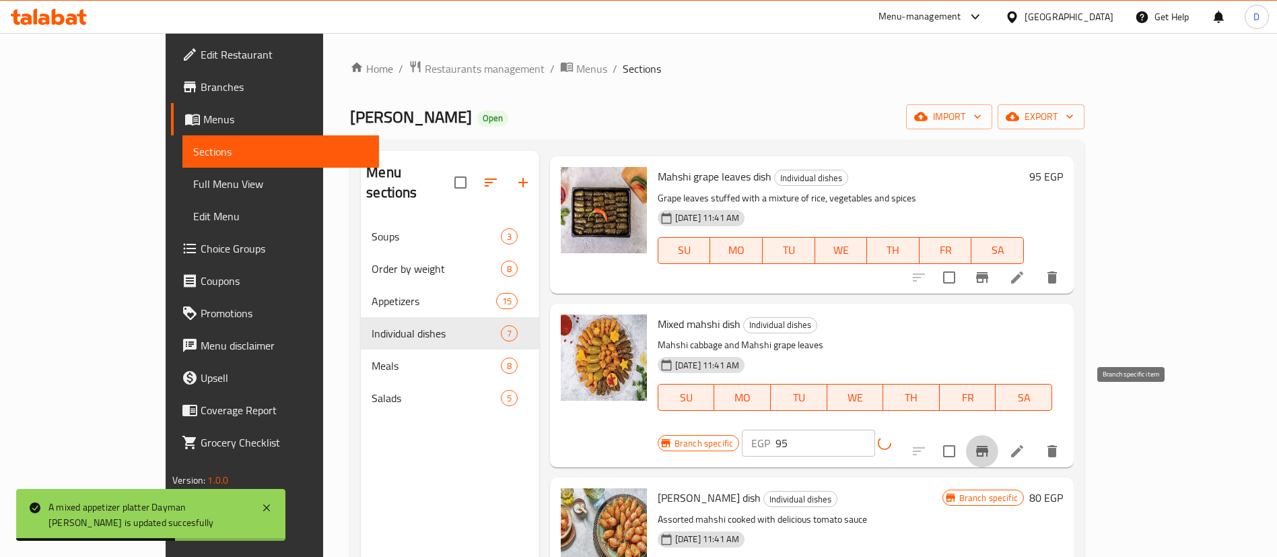
click at [990, 443] on icon "Branch-specific-item" at bounding box center [982, 451] width 16 height 16
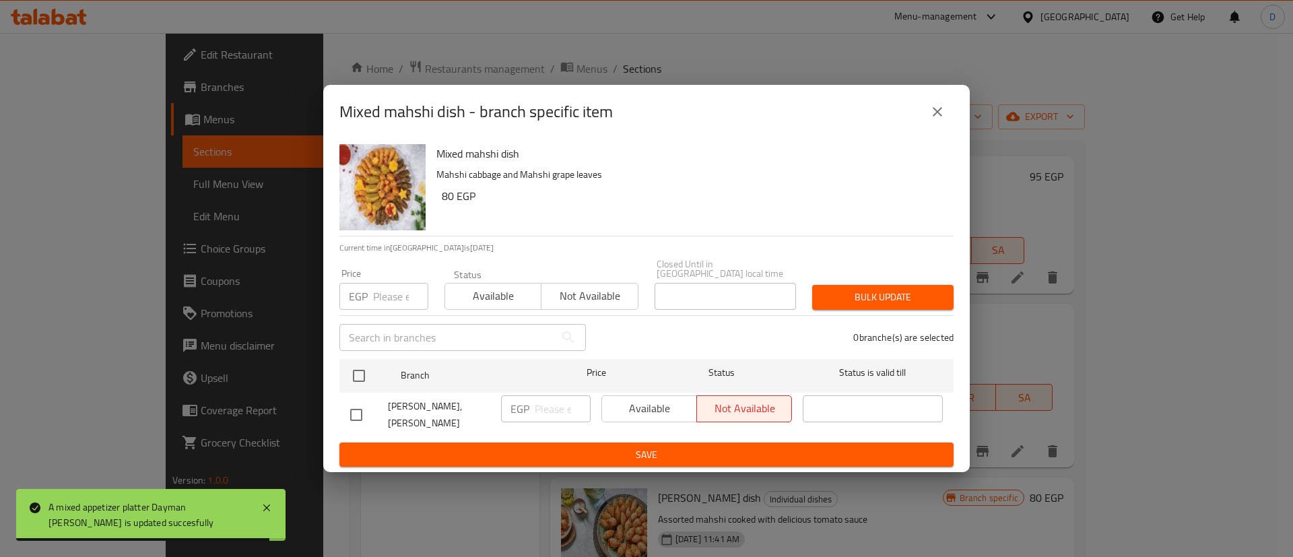
click at [939, 116] on icon "close" at bounding box center [936, 111] width 9 height 9
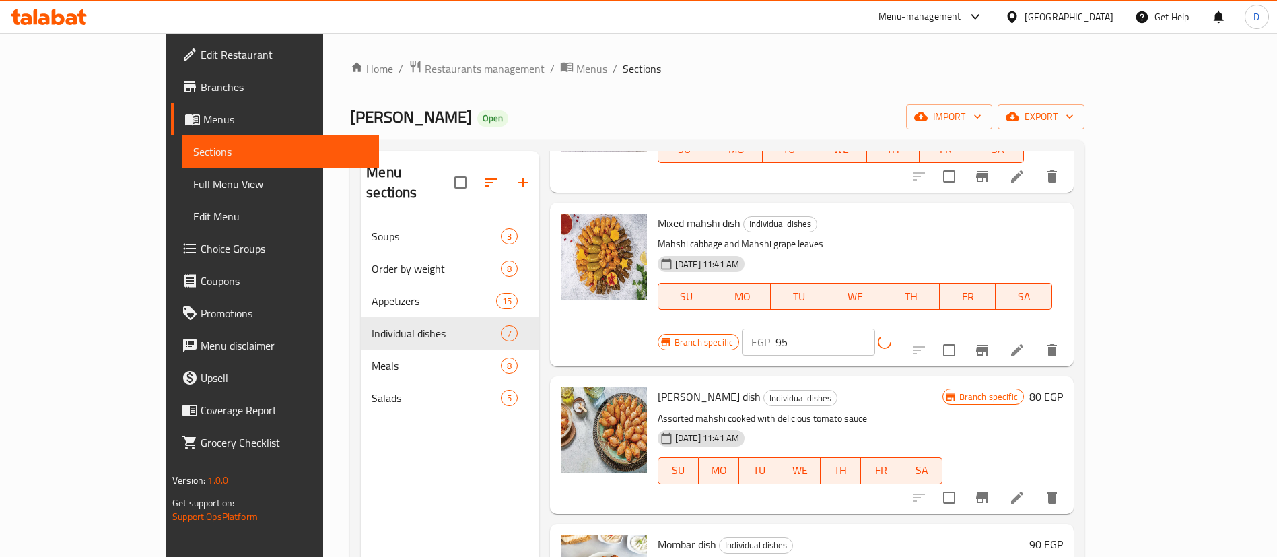
scroll to position [404, 0]
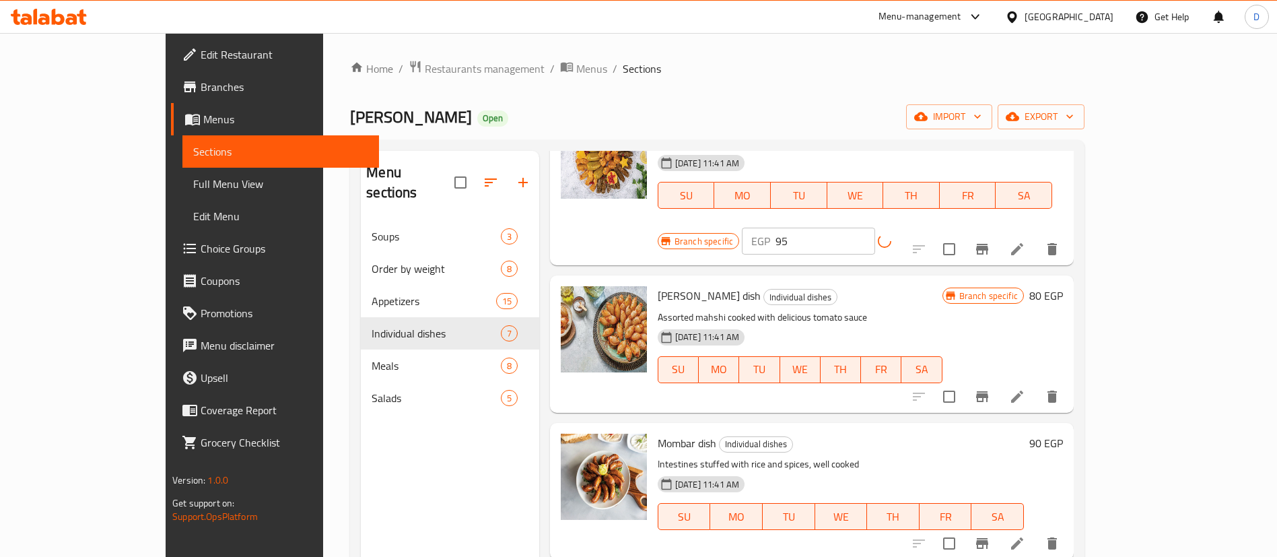
click at [1063, 286] on h6 "80 EGP" at bounding box center [1046, 295] width 34 height 19
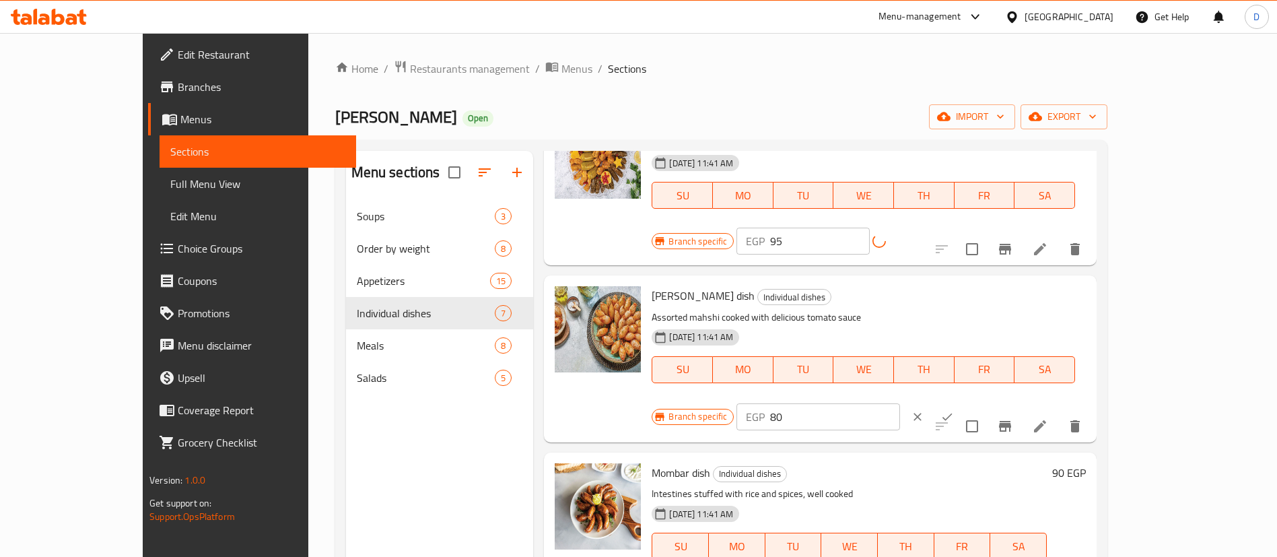
click at [900, 403] on input "80" at bounding box center [835, 416] width 130 height 27
type input "95"
click at [954, 410] on icon "ok" at bounding box center [947, 416] width 13 height 13
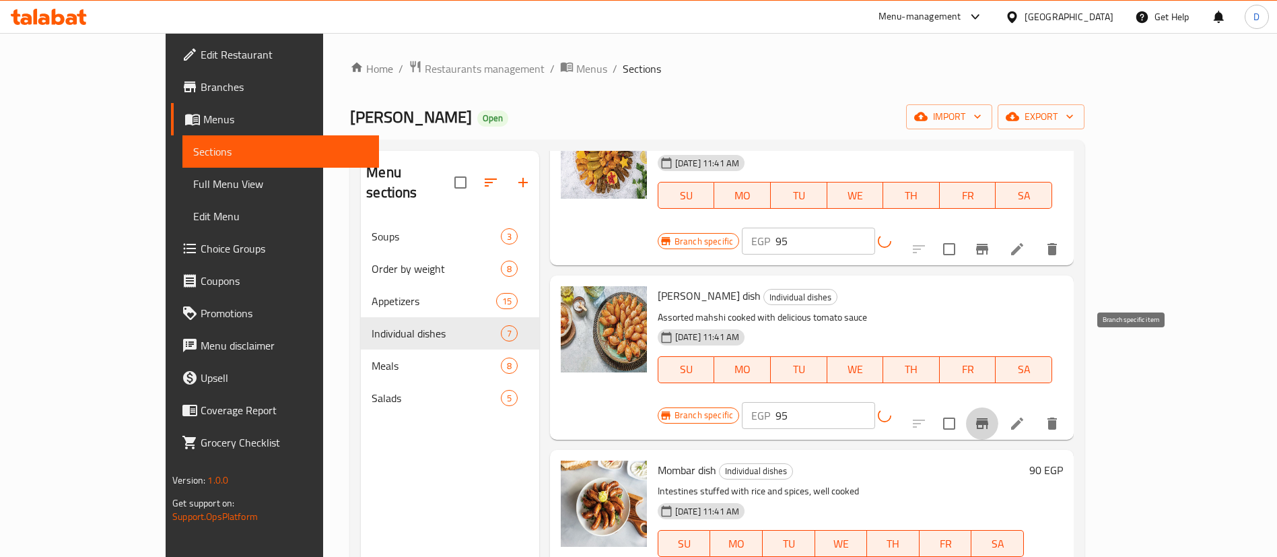
click at [990, 415] on icon "Branch-specific-item" at bounding box center [982, 423] width 16 height 16
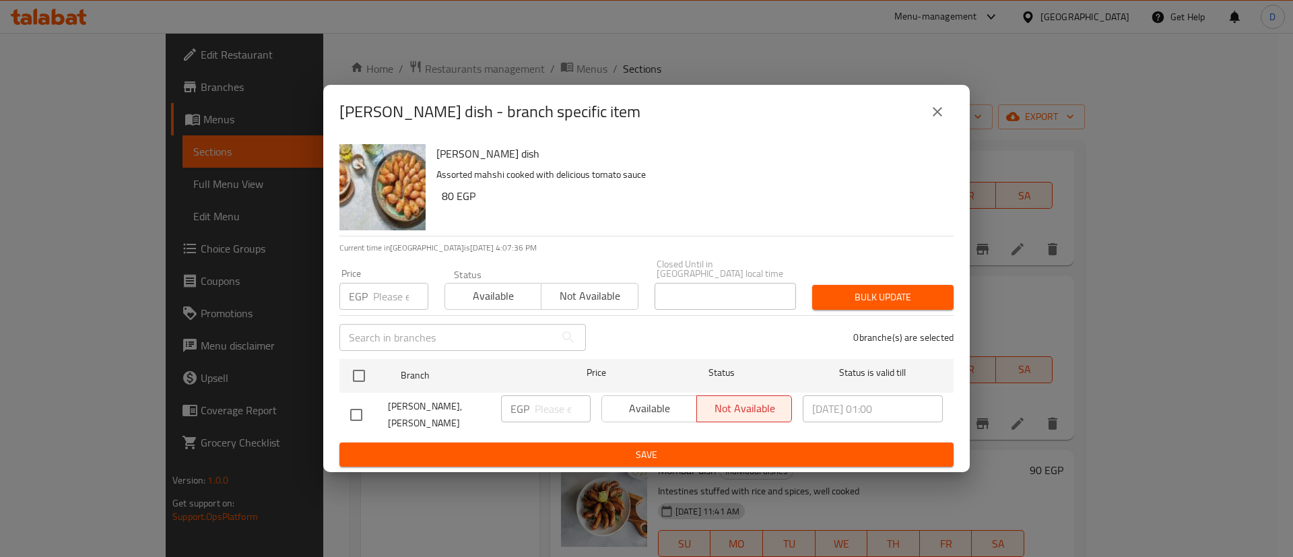
click at [947, 111] on button "close" at bounding box center [937, 112] width 32 height 32
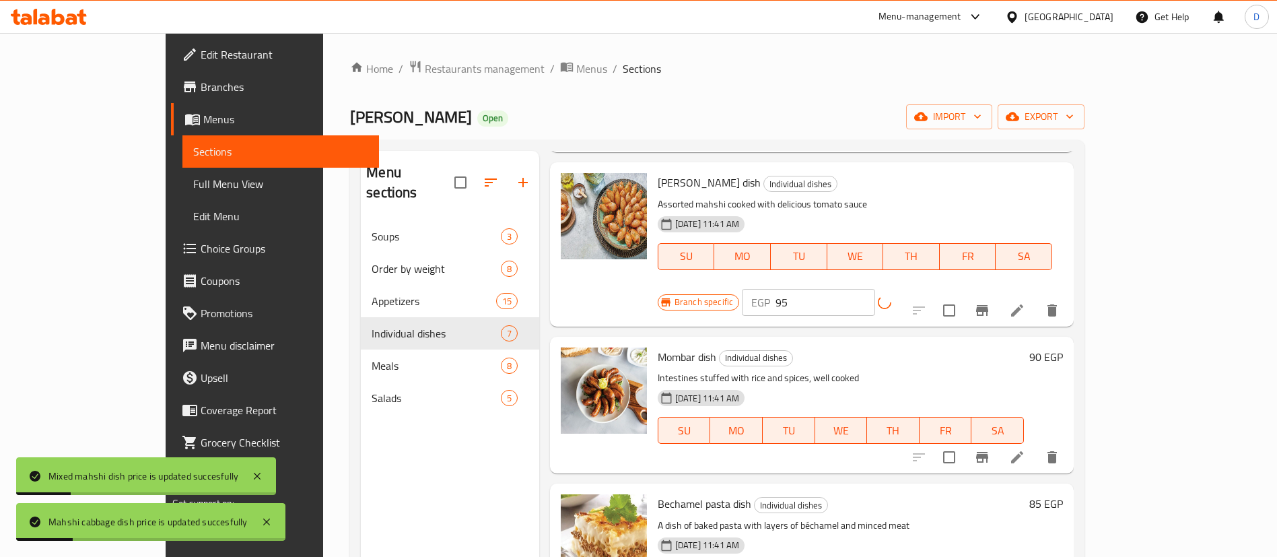
scroll to position [505, 0]
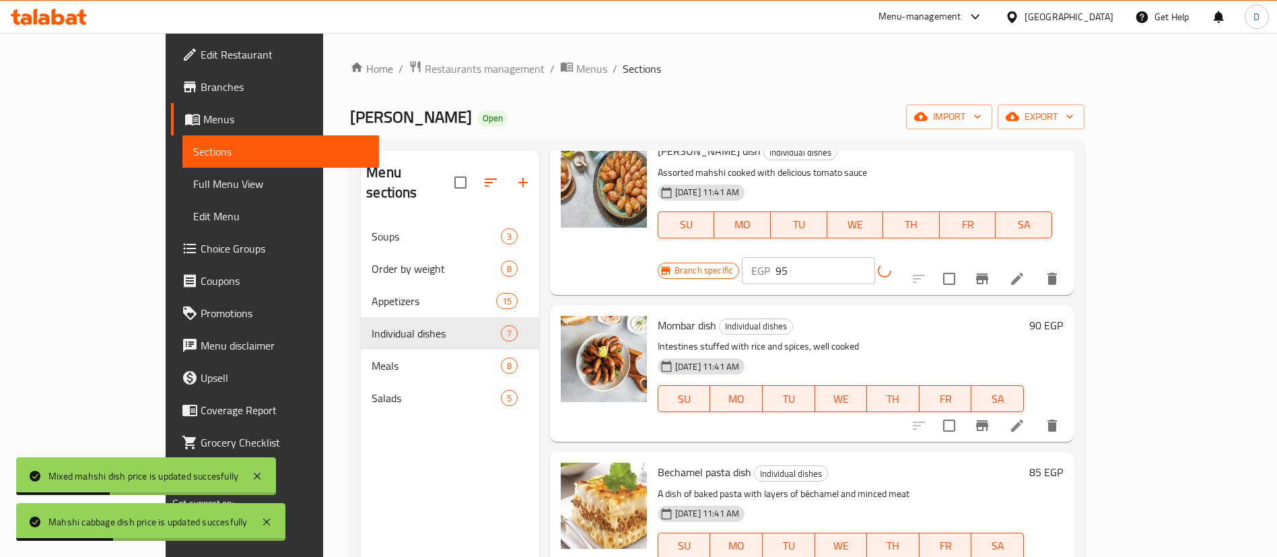
click at [1063, 316] on h6 "90 EGP" at bounding box center [1046, 325] width 34 height 19
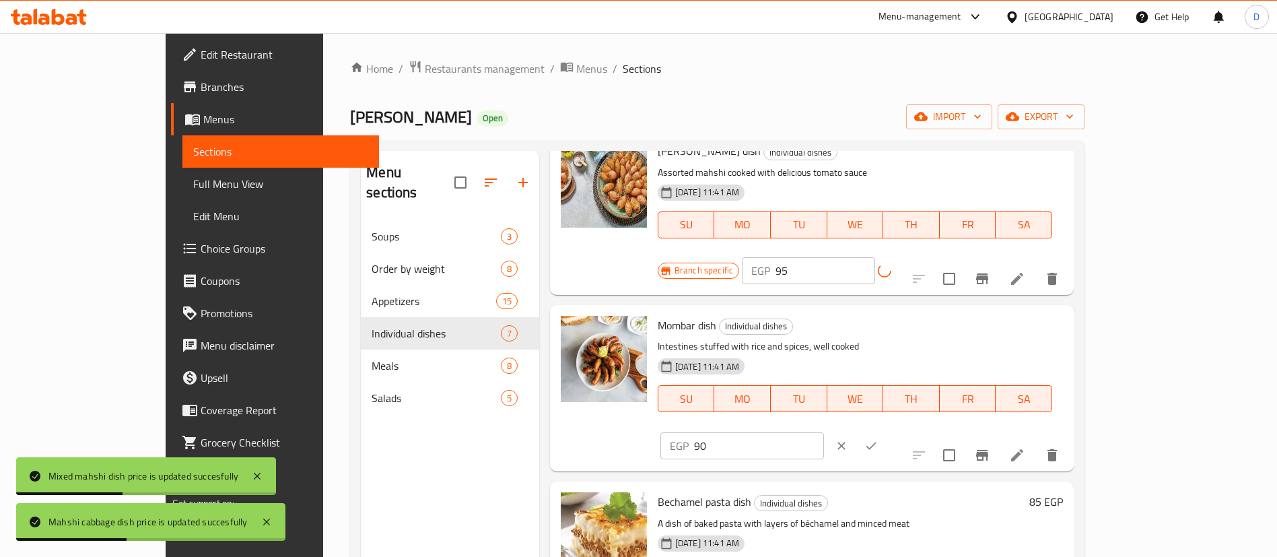
click at [824, 432] on input "90" at bounding box center [759, 445] width 130 height 27
type input "100"
click at [886, 431] on button "ok" at bounding box center [871, 446] width 30 height 30
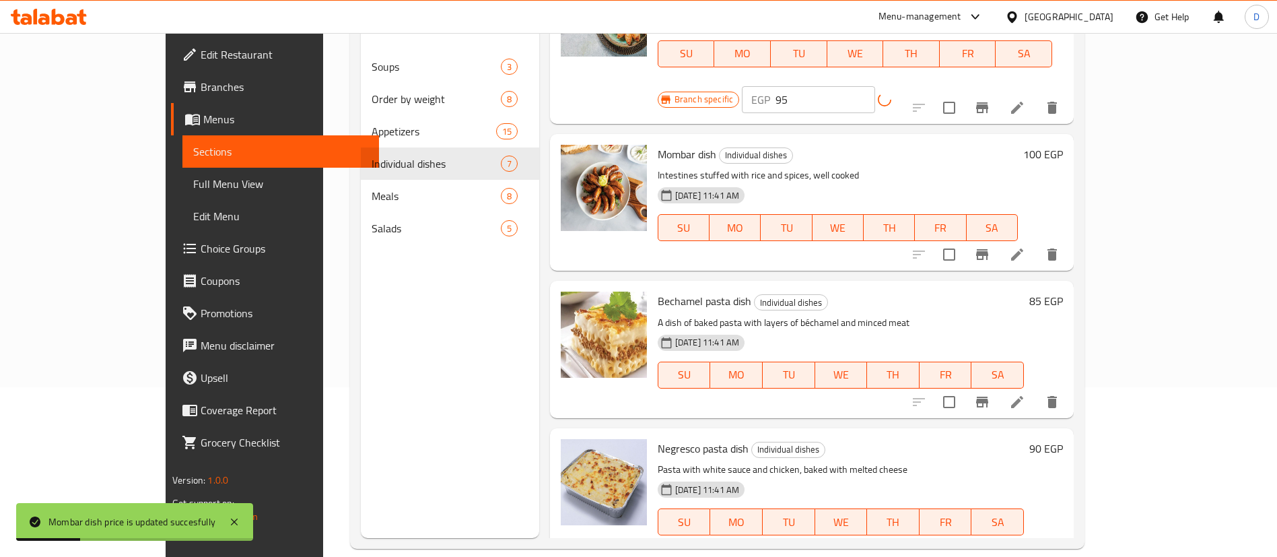
scroll to position [189, 0]
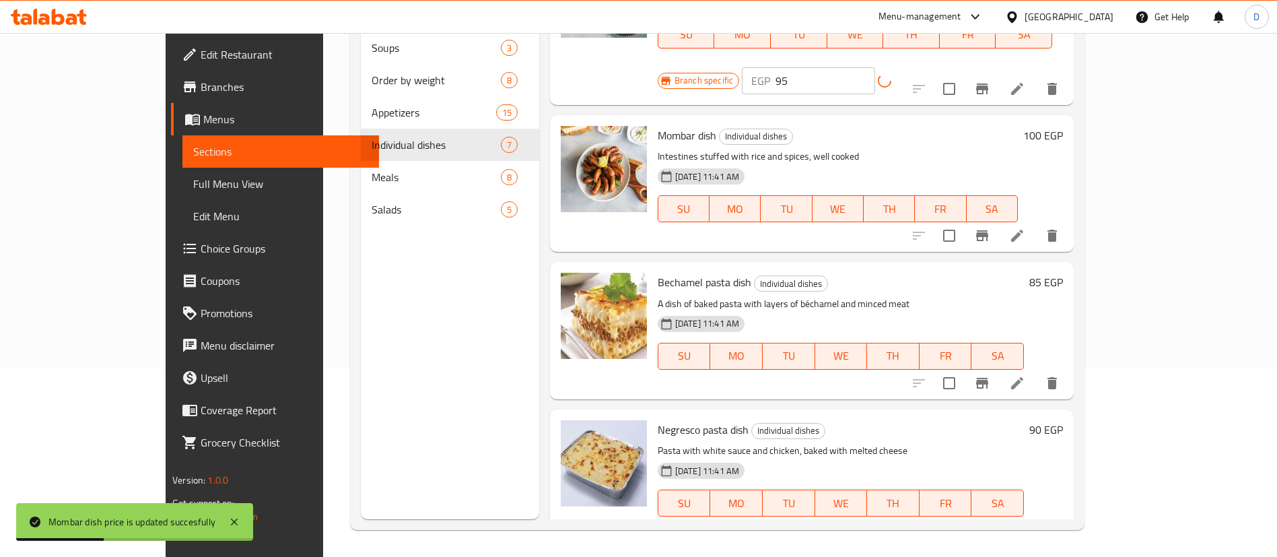
click at [1063, 273] on h6 "85 EGP" at bounding box center [1046, 282] width 34 height 19
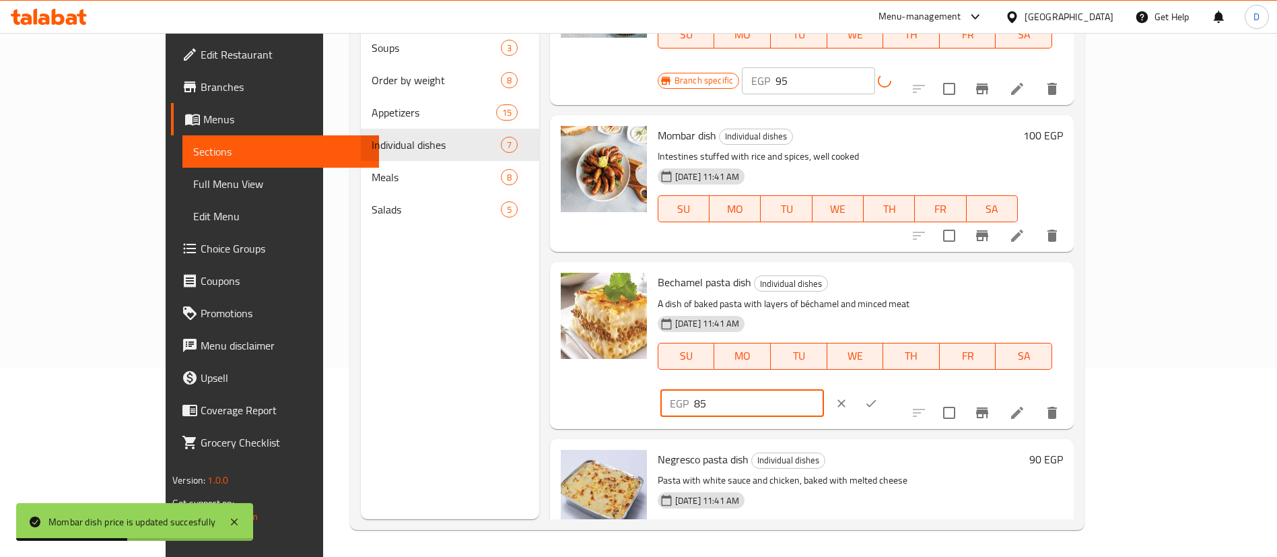
click at [824, 390] on input "85" at bounding box center [759, 403] width 130 height 27
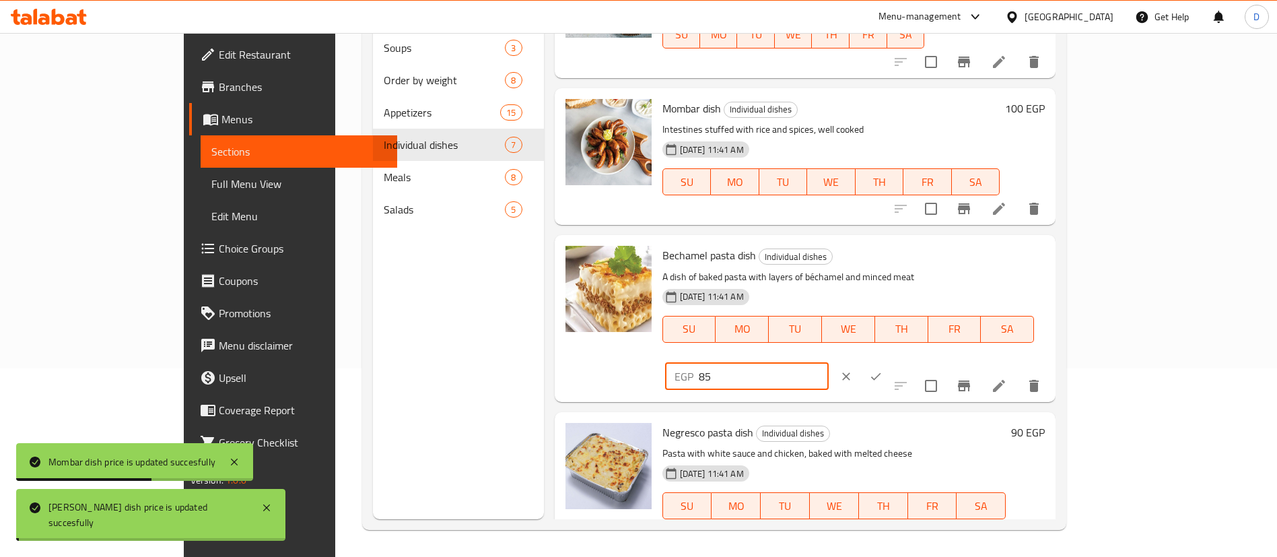
click at [829, 363] on input "85" at bounding box center [764, 376] width 130 height 27
type input "95"
click at [883, 370] on icon "ok" at bounding box center [875, 376] width 13 height 13
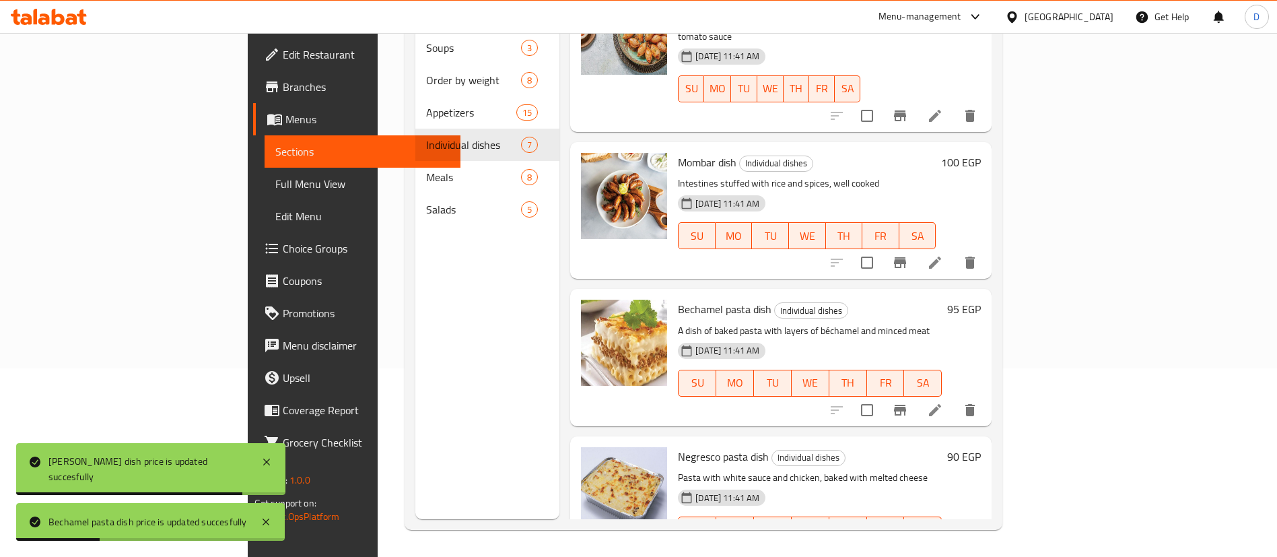
click at [981, 447] on h6 "90 EGP" at bounding box center [964, 456] width 34 height 19
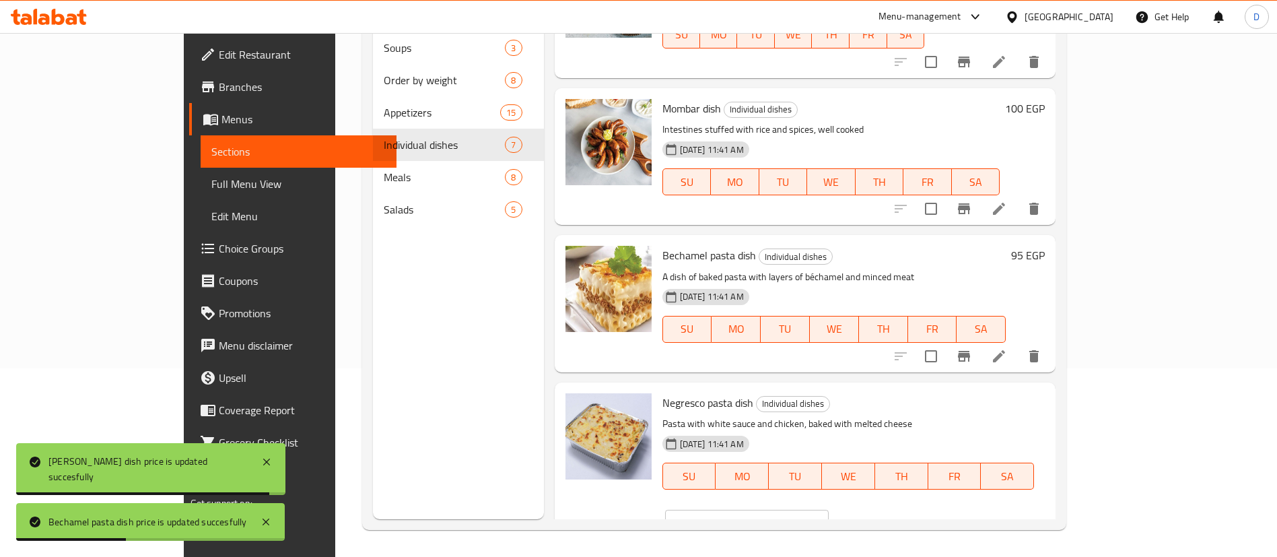
click at [829, 510] on input "90" at bounding box center [764, 523] width 130 height 27
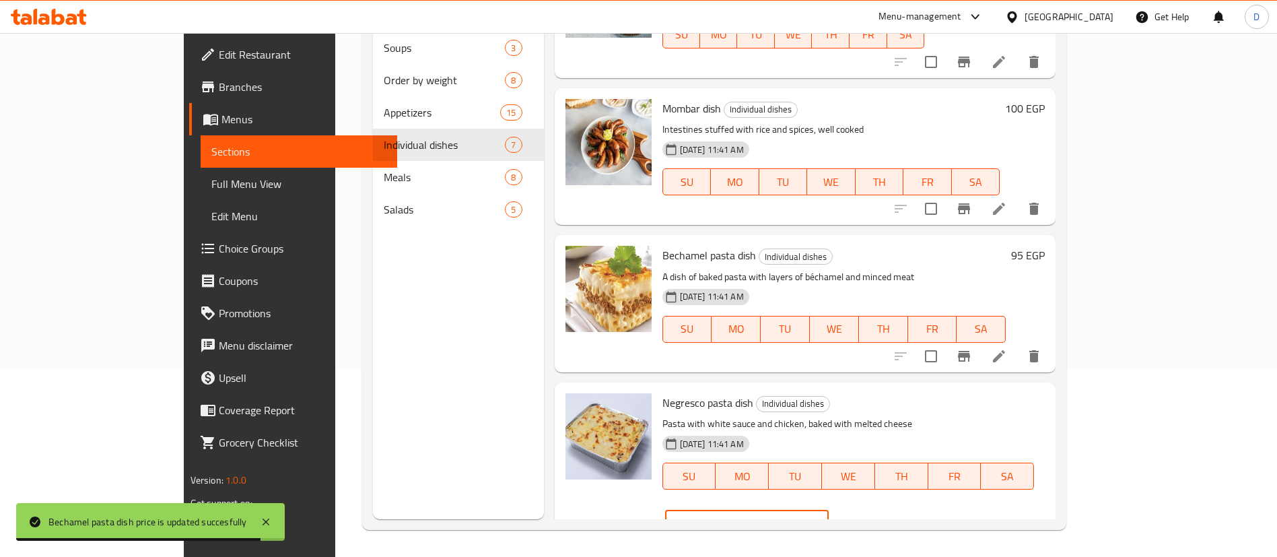
type input "100"
click at [891, 508] on button "ok" at bounding box center [876, 523] width 30 height 30
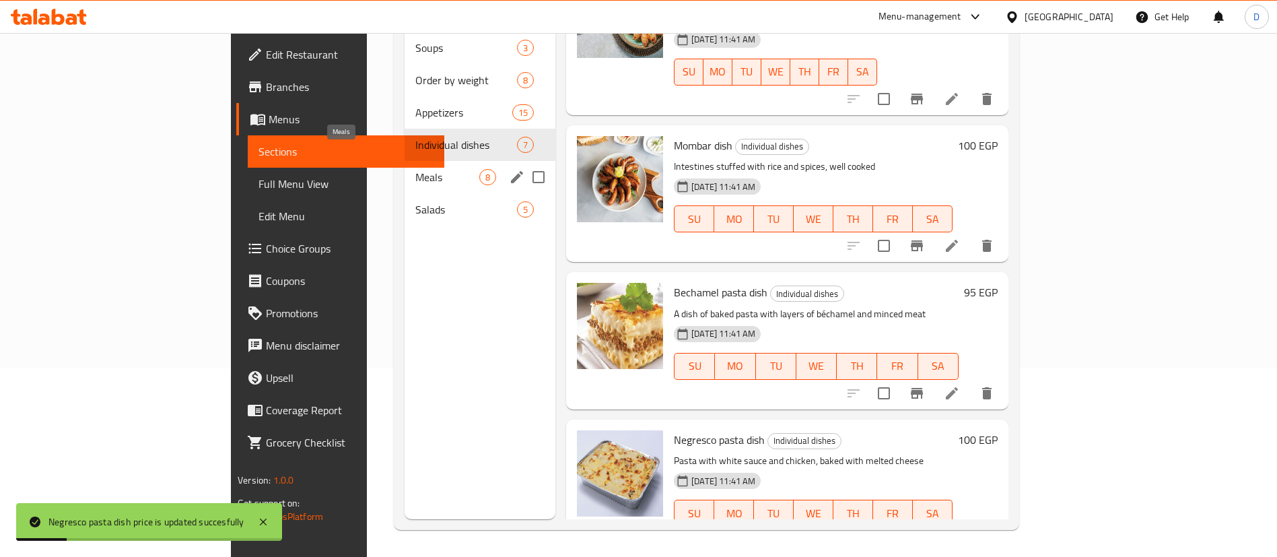
click at [415, 169] on span "Meals" at bounding box center [447, 177] width 64 height 16
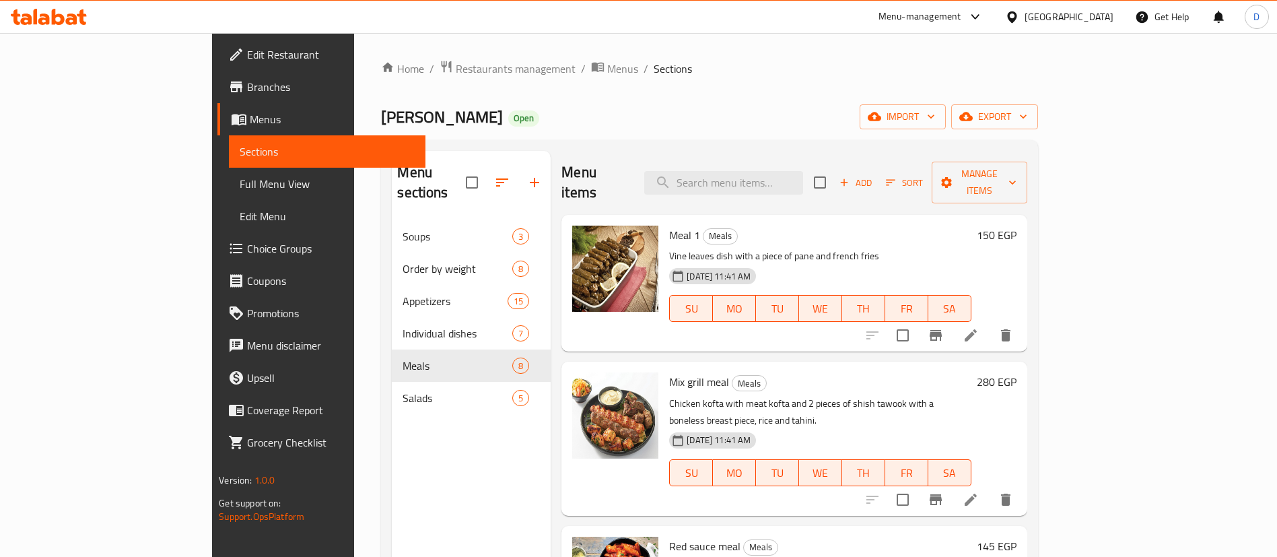
click at [1017, 226] on h6 "150 EGP" at bounding box center [997, 235] width 40 height 19
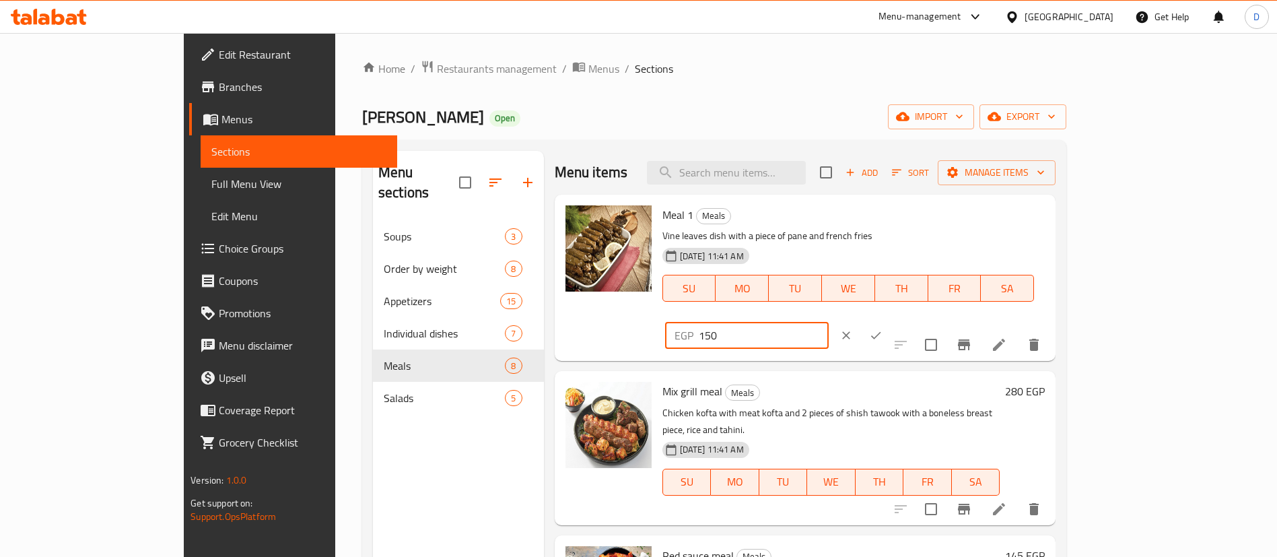
drag, startPoint x: 1037, startPoint y: 215, endPoint x: 1054, endPoint y: 225, distance: 19.9
click at [829, 322] on input "150" at bounding box center [764, 335] width 130 height 27
type input "165"
click at [891, 320] on button "ok" at bounding box center [876, 335] width 30 height 30
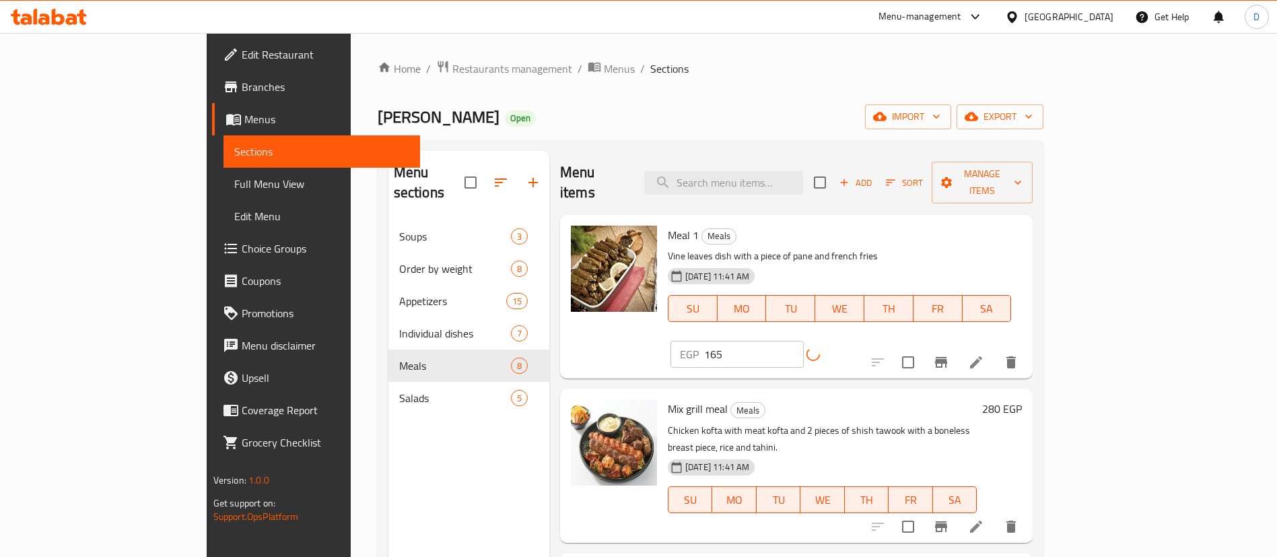
scroll to position [101, 0]
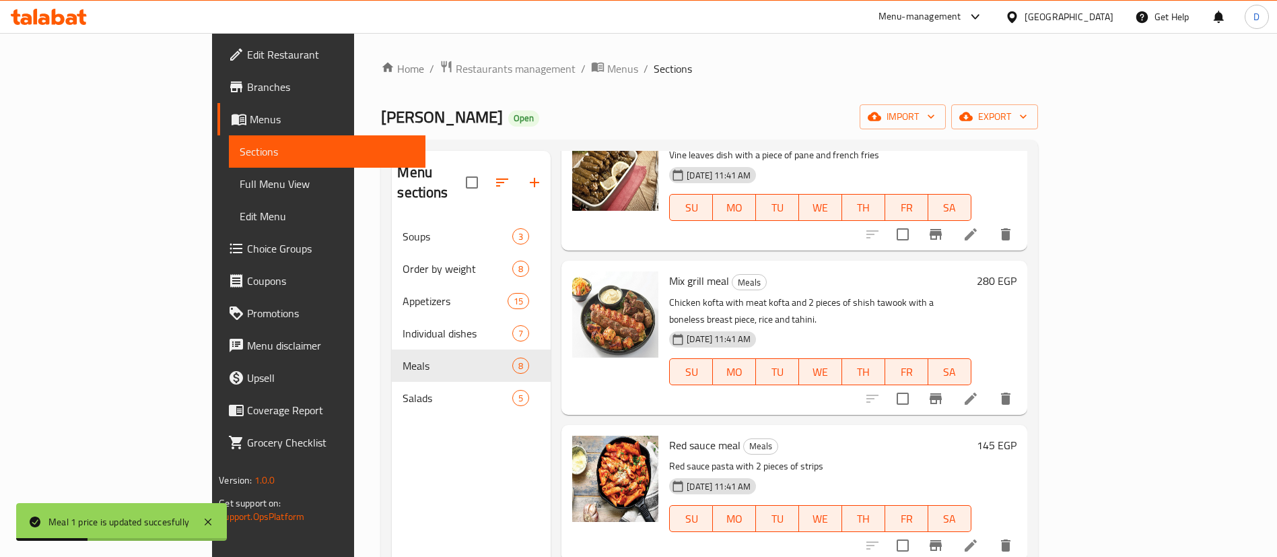
click at [1017, 271] on h6 "280 EGP" at bounding box center [997, 280] width 40 height 19
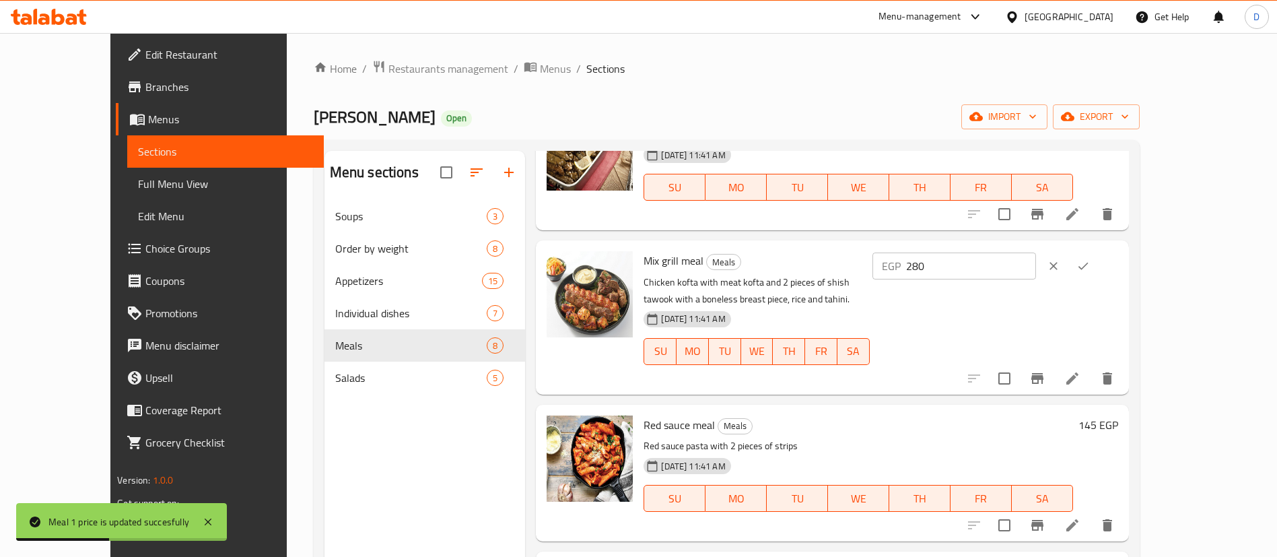
click at [1036, 268] on input "280" at bounding box center [971, 265] width 130 height 27
click at [1036, 267] on input "280" at bounding box center [971, 265] width 130 height 27
type input "310"
click at [1090, 268] on icon "ok" at bounding box center [1083, 265] width 13 height 13
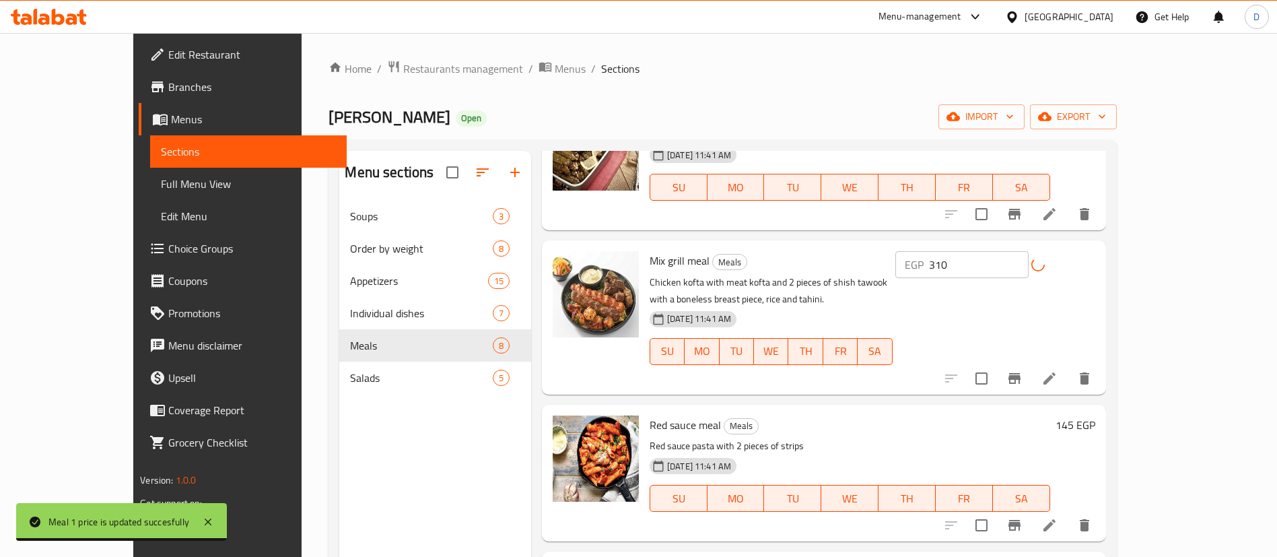
scroll to position [202, 0]
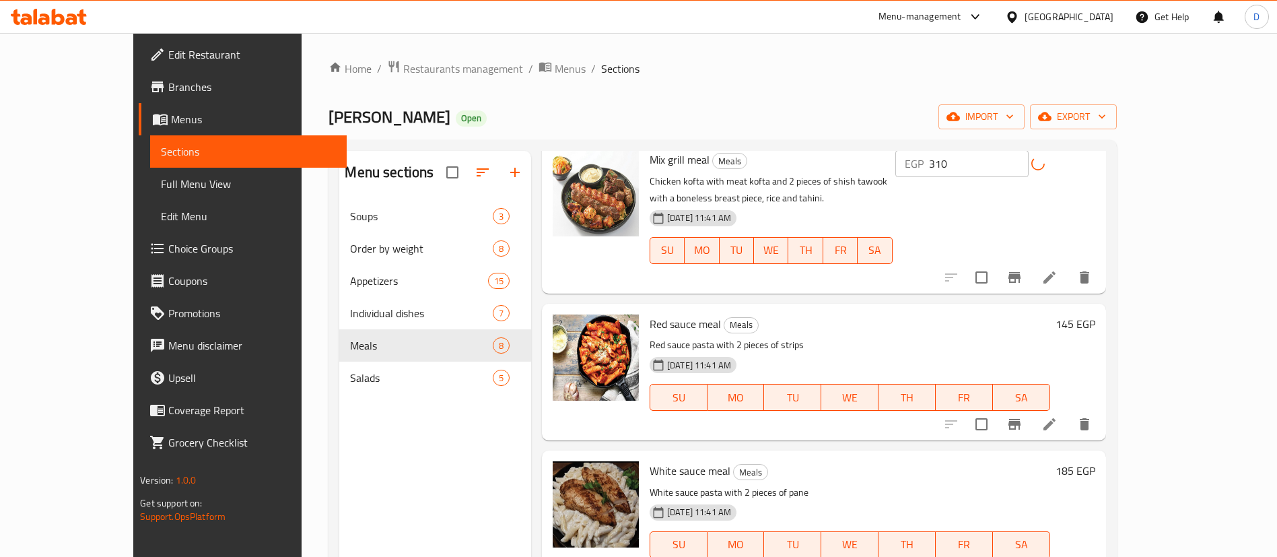
click at [1095, 314] on h6 "145 EGP" at bounding box center [1076, 323] width 40 height 19
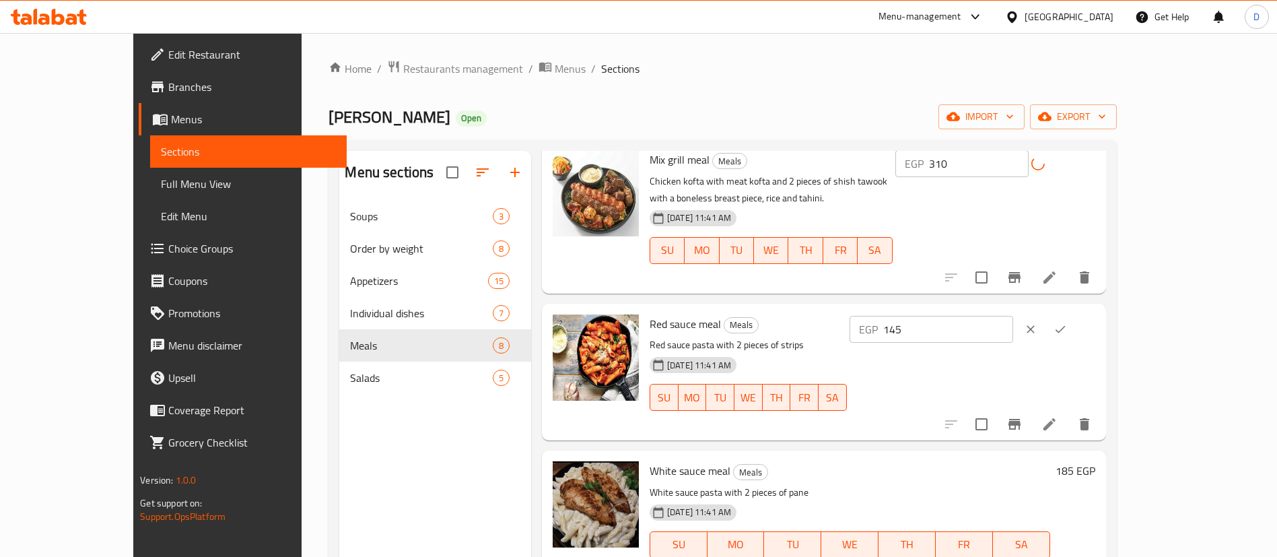
click at [1013, 316] on input "145" at bounding box center [948, 329] width 130 height 27
type input "160"
click at [1067, 323] on icon "ok" at bounding box center [1060, 329] width 13 height 13
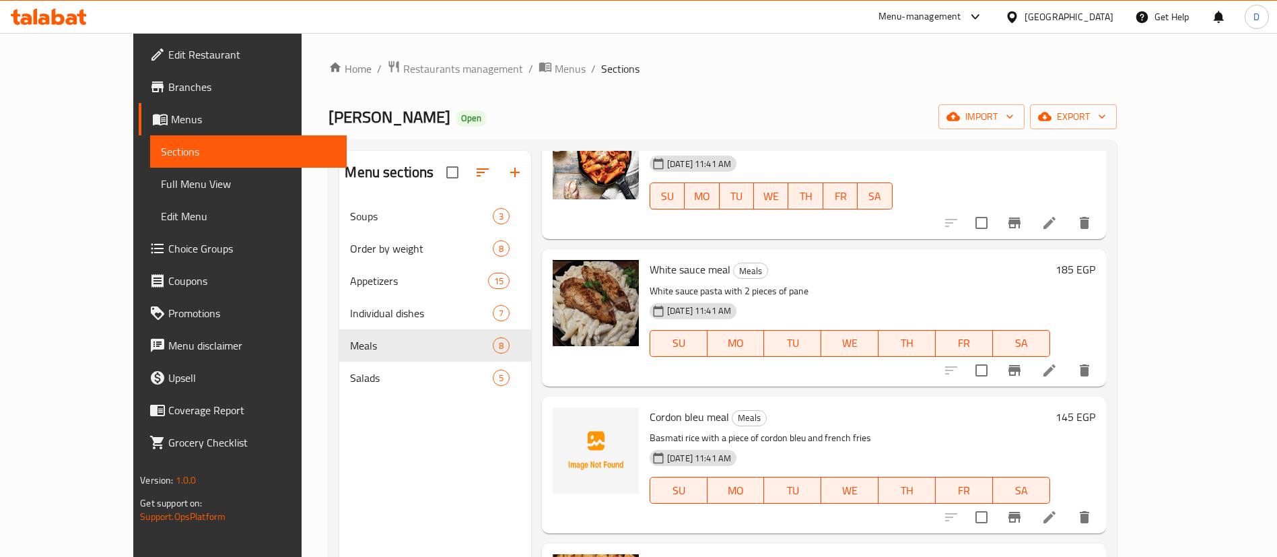
scroll to position [404, 0]
click at [1095, 259] on h6 "185 EGP" at bounding box center [1076, 268] width 40 height 19
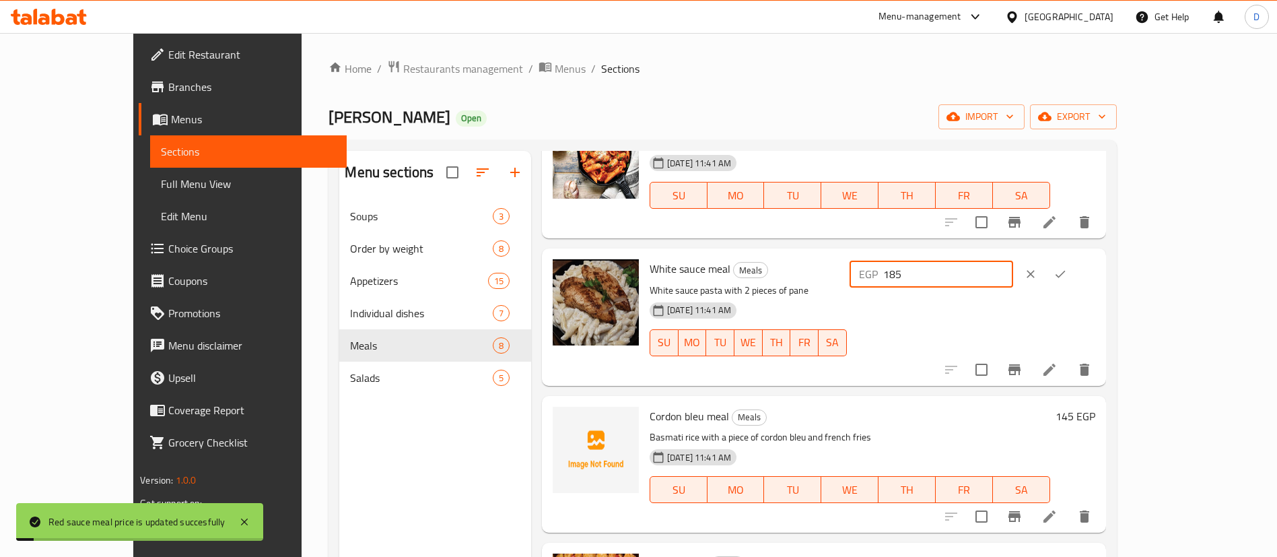
click at [1013, 263] on input "185" at bounding box center [948, 274] width 130 height 27
click at [1013, 261] on input "185" at bounding box center [948, 274] width 130 height 27
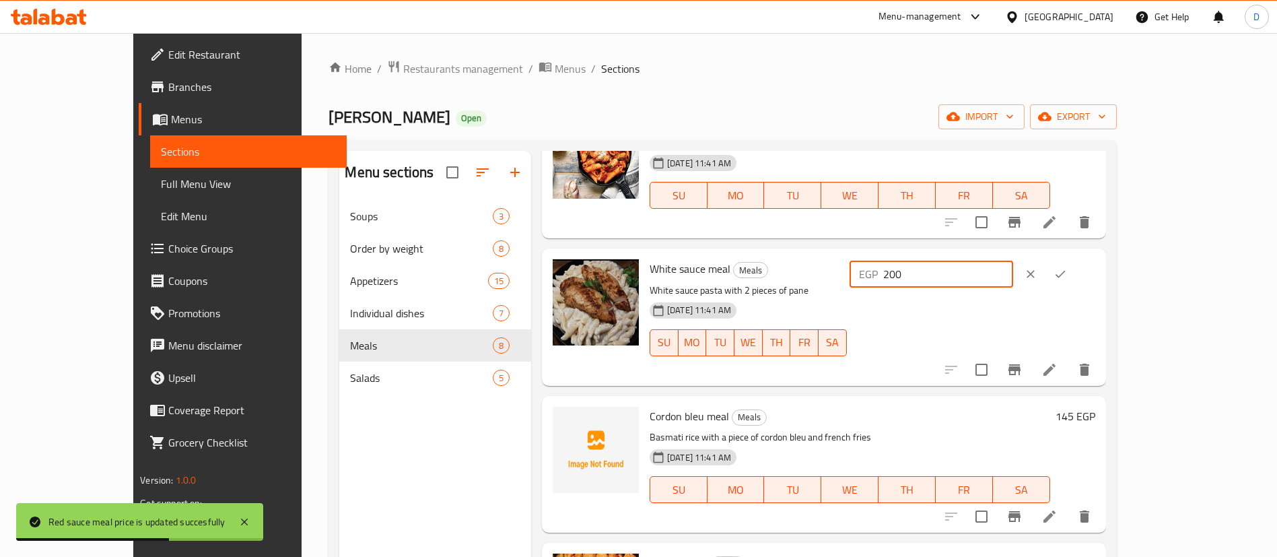
type input "200"
click at [1067, 267] on icon "ok" at bounding box center [1060, 273] width 13 height 13
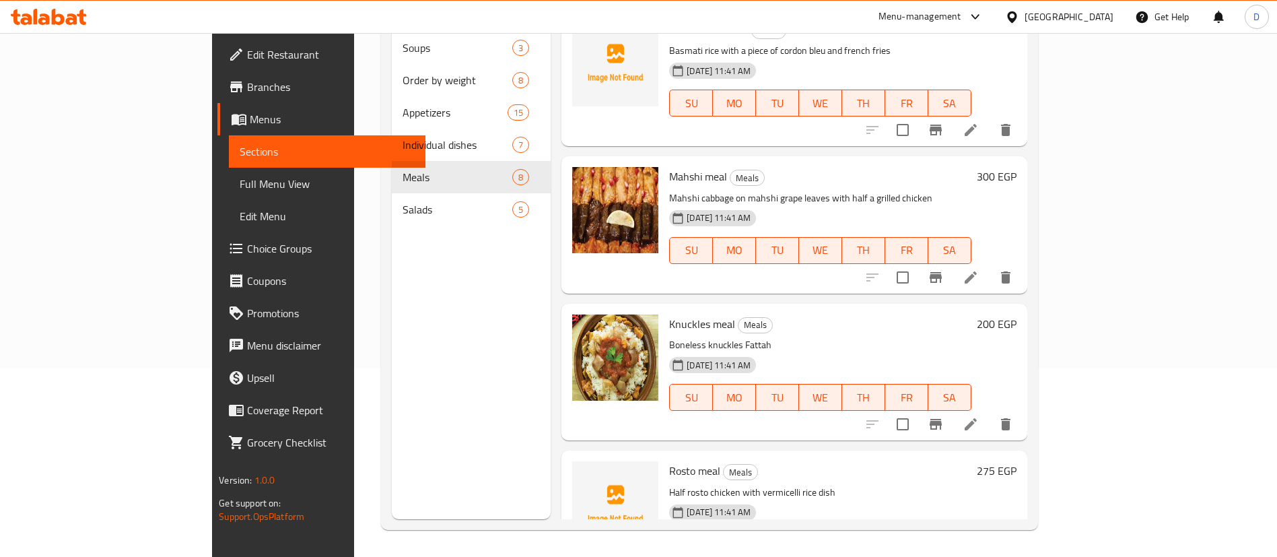
scroll to position [654, 0]
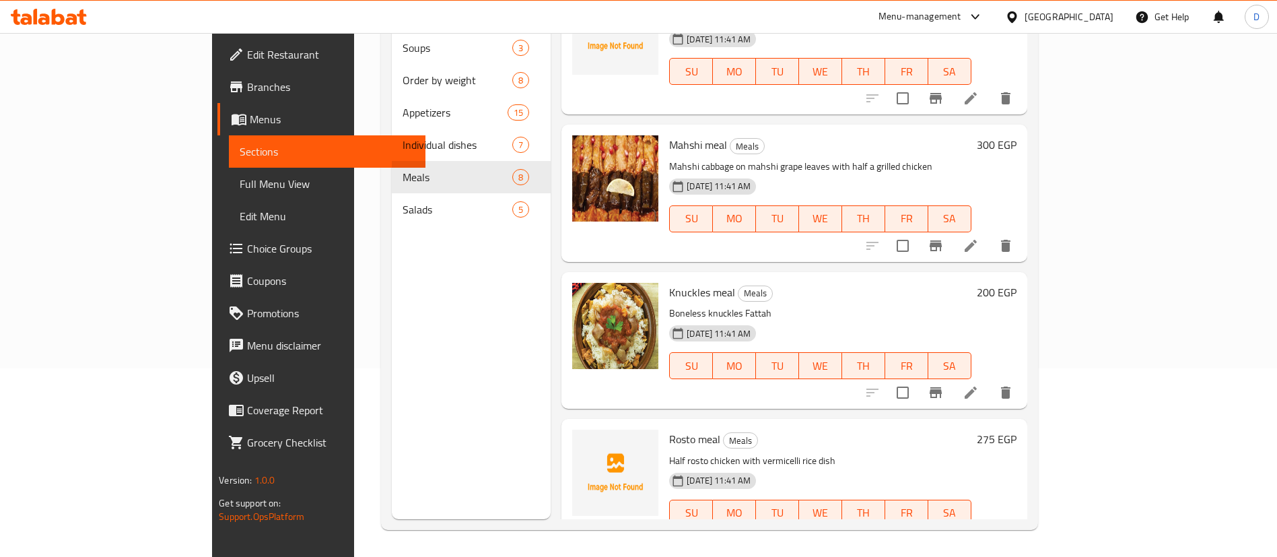
click at [1017, 135] on h6 "300 EGP" at bounding box center [997, 144] width 40 height 19
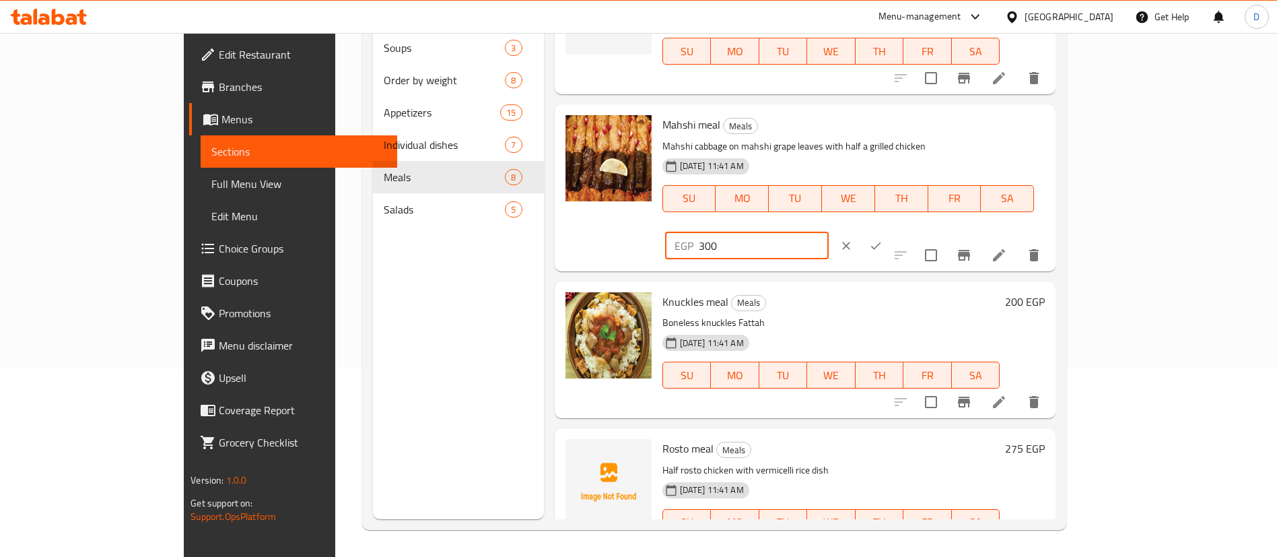
drag, startPoint x: 1039, startPoint y: 108, endPoint x: 1073, endPoint y: 113, distance: 34.0
click at [829, 232] on input "300" at bounding box center [764, 245] width 130 height 27
type input "330"
click at [883, 239] on icon "ok" at bounding box center [875, 245] width 13 height 13
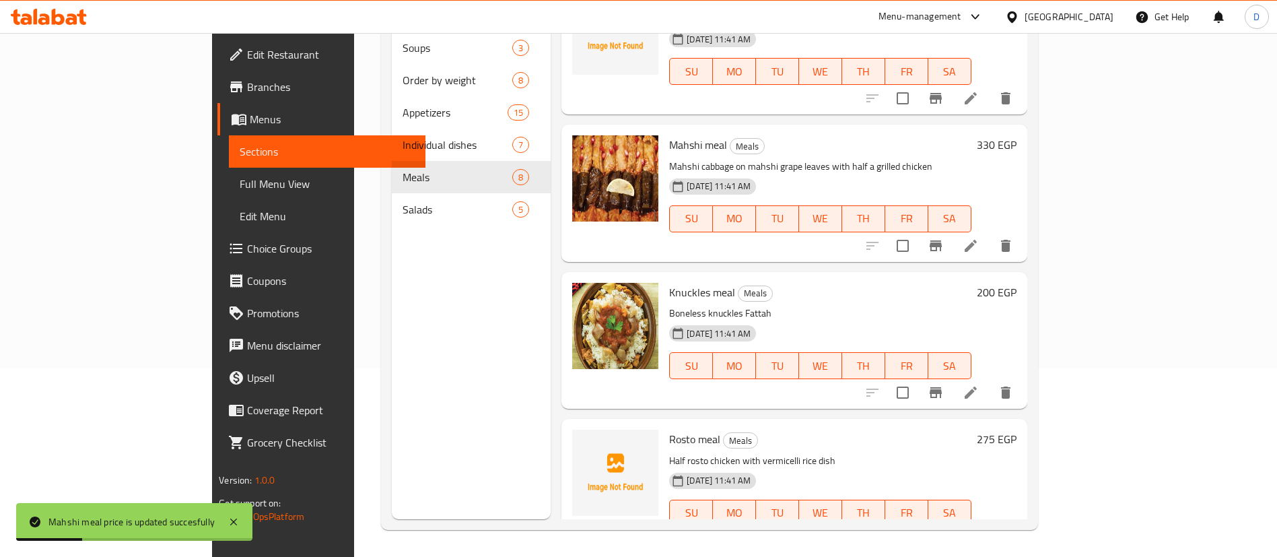
click at [1017, 283] on h6 "200 EGP" at bounding box center [997, 292] width 40 height 19
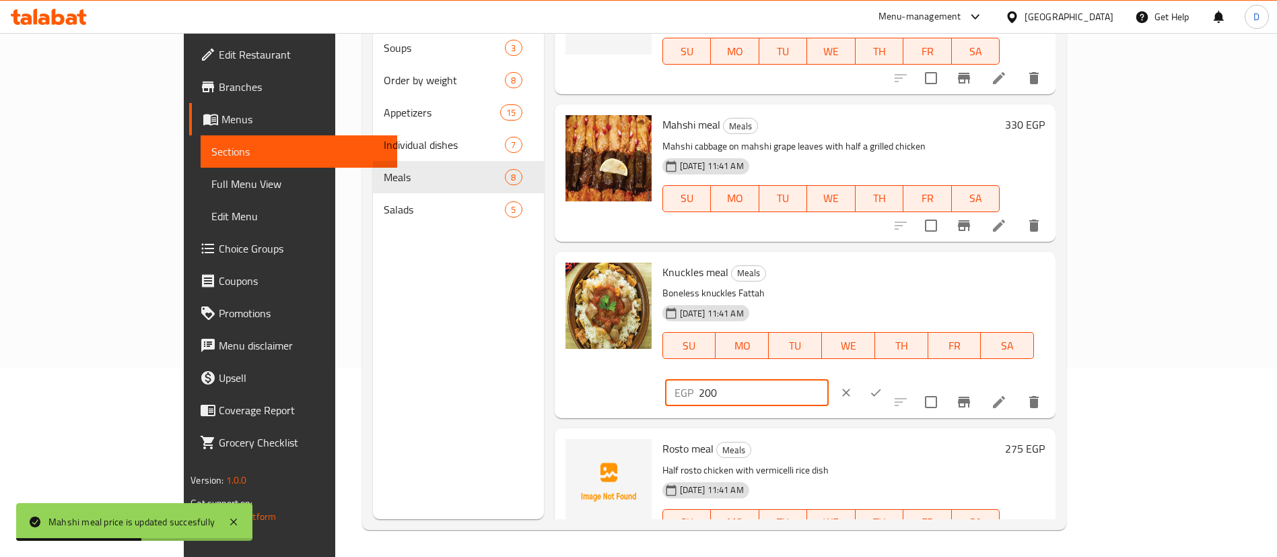
drag, startPoint x: 1037, startPoint y: 257, endPoint x: 1062, endPoint y: 263, distance: 26.3
click at [829, 379] on input "200" at bounding box center [764, 392] width 130 height 27
type input "220"
click at [891, 378] on button "ok" at bounding box center [876, 393] width 30 height 30
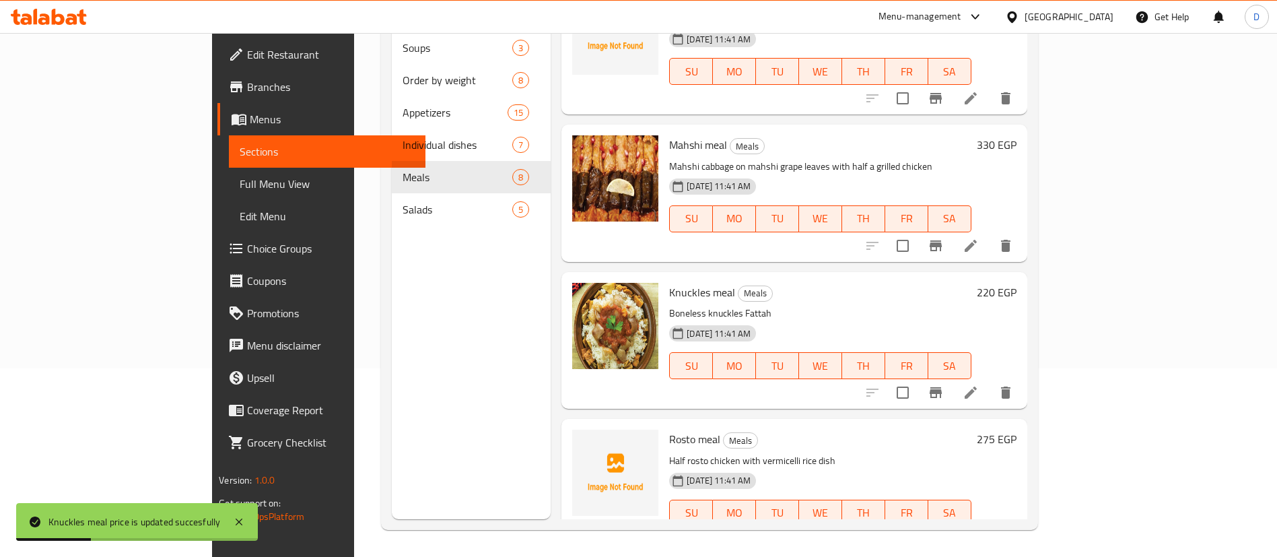
click at [1017, 430] on h6 "275 EGP" at bounding box center [997, 439] width 40 height 19
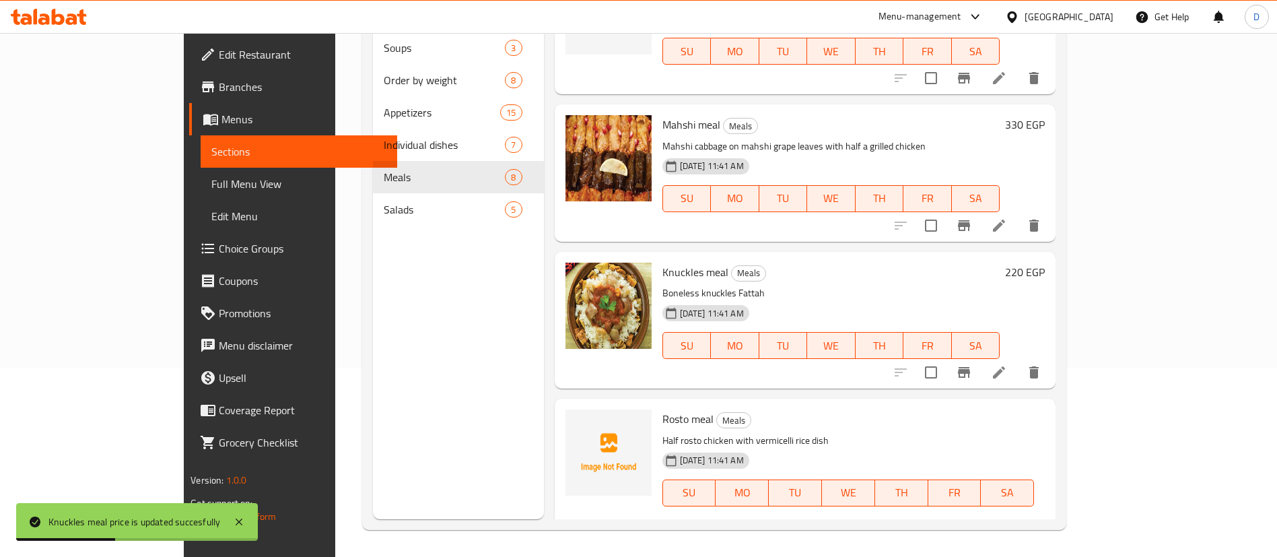
click at [829, 527] on input "275" at bounding box center [764, 540] width 130 height 27
type input "4"
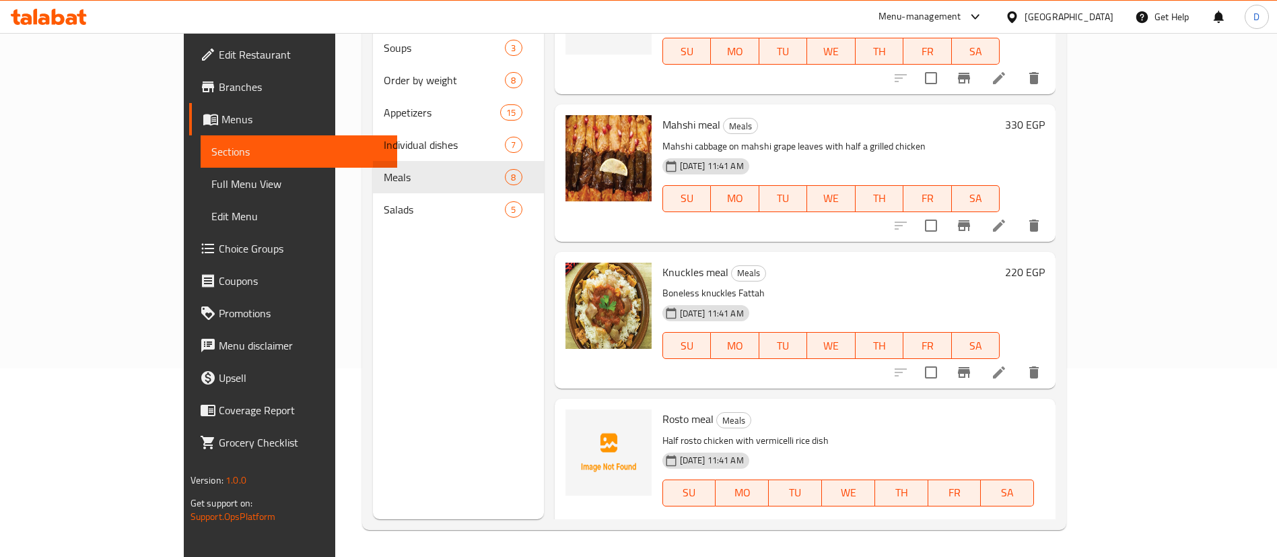
type input "300"
click at [891, 525] on button "ok" at bounding box center [876, 540] width 30 height 30
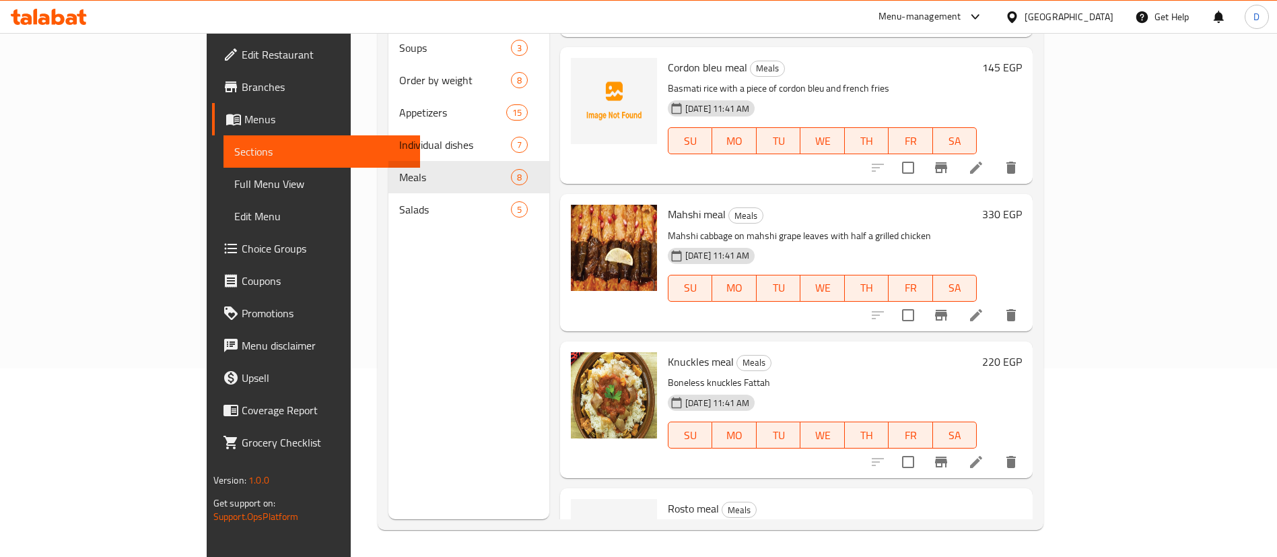
scroll to position [452, 0]
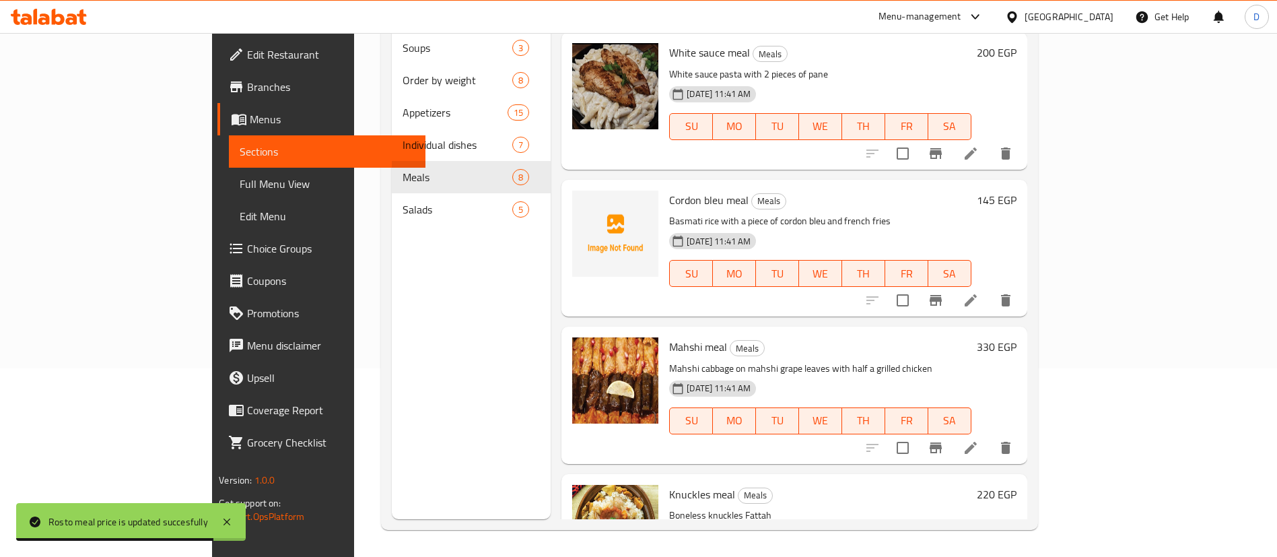
click at [1017, 191] on h6 "145 EGP" at bounding box center [997, 200] width 40 height 19
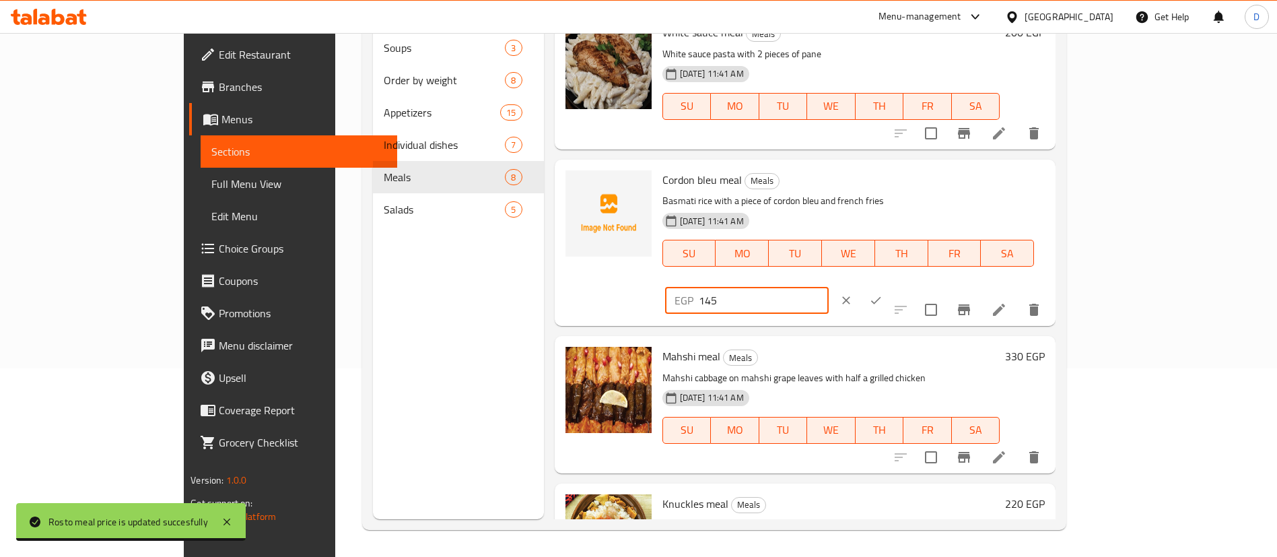
drag, startPoint x: 1080, startPoint y: 162, endPoint x: 930, endPoint y: 154, distance: 150.4
click at [930, 165] on div "Cordon bleu meal Meals Basmati rice with a piece of cordon bleu and french frie…" at bounding box center [854, 243] width 394 height 156
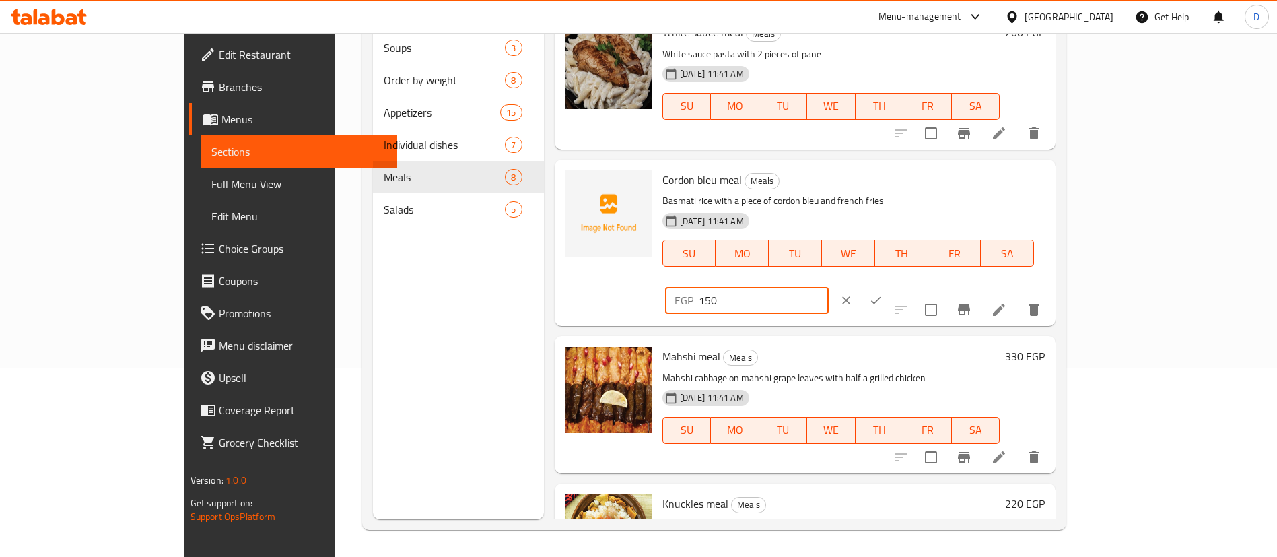
type input "150"
click at [891, 285] on button "ok" at bounding box center [876, 300] width 30 height 30
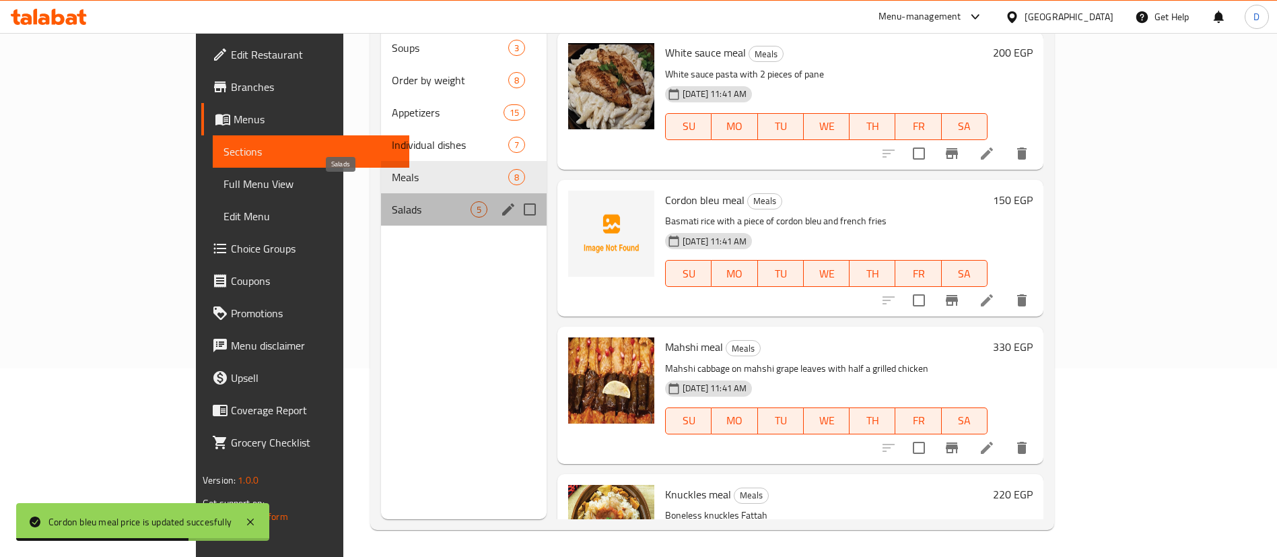
click at [392, 201] on span "Salads" at bounding box center [431, 209] width 79 height 16
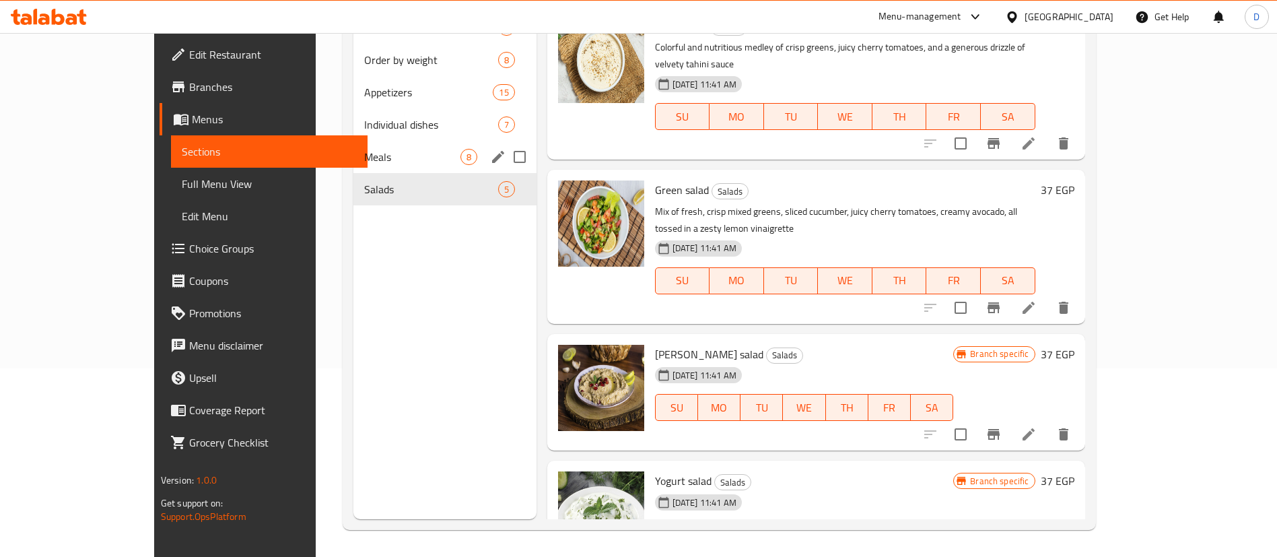
scroll to position [88, 0]
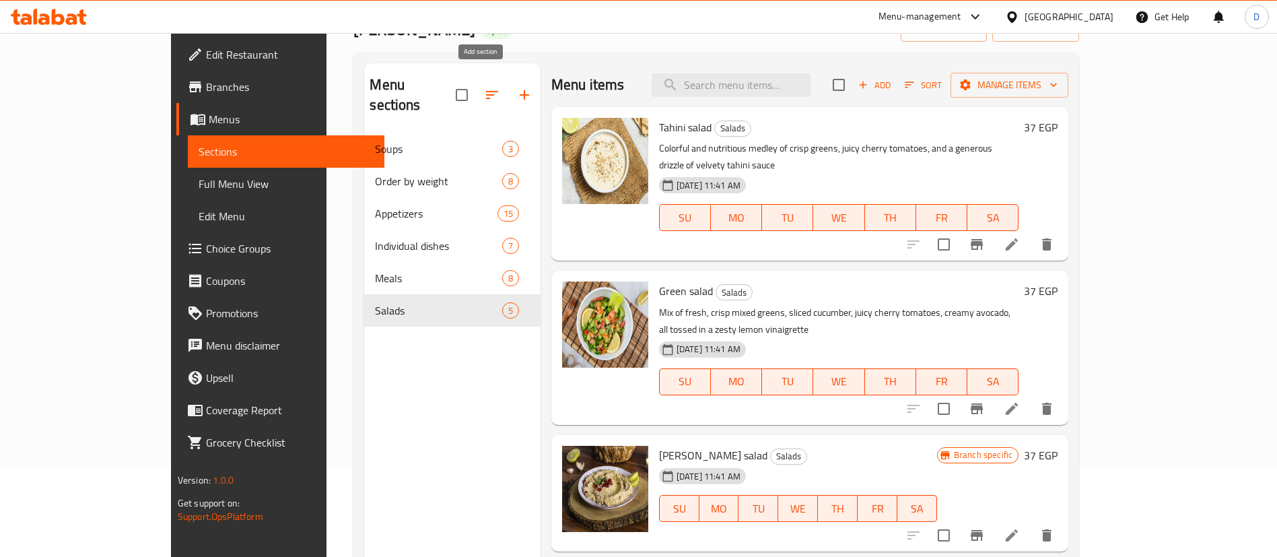
click at [516, 87] on icon "button" at bounding box center [524, 95] width 16 height 16
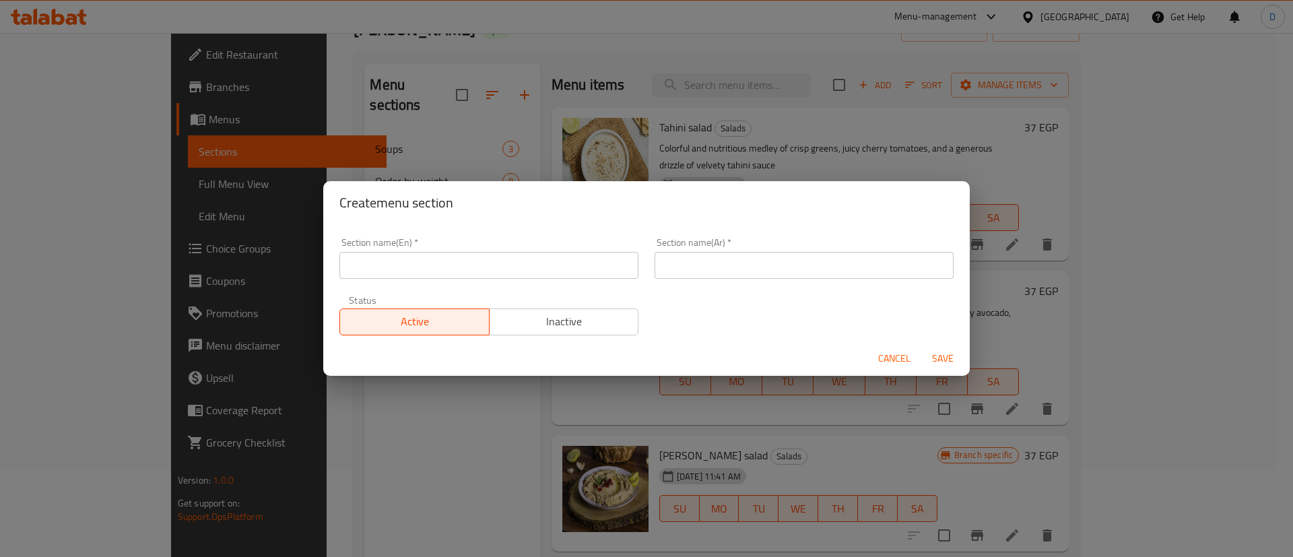
click at [716, 261] on input "text" at bounding box center [803, 265] width 299 height 27
type input "h"
type input "اضافات"
click at [585, 263] on input "text" at bounding box center [488, 265] width 299 height 27
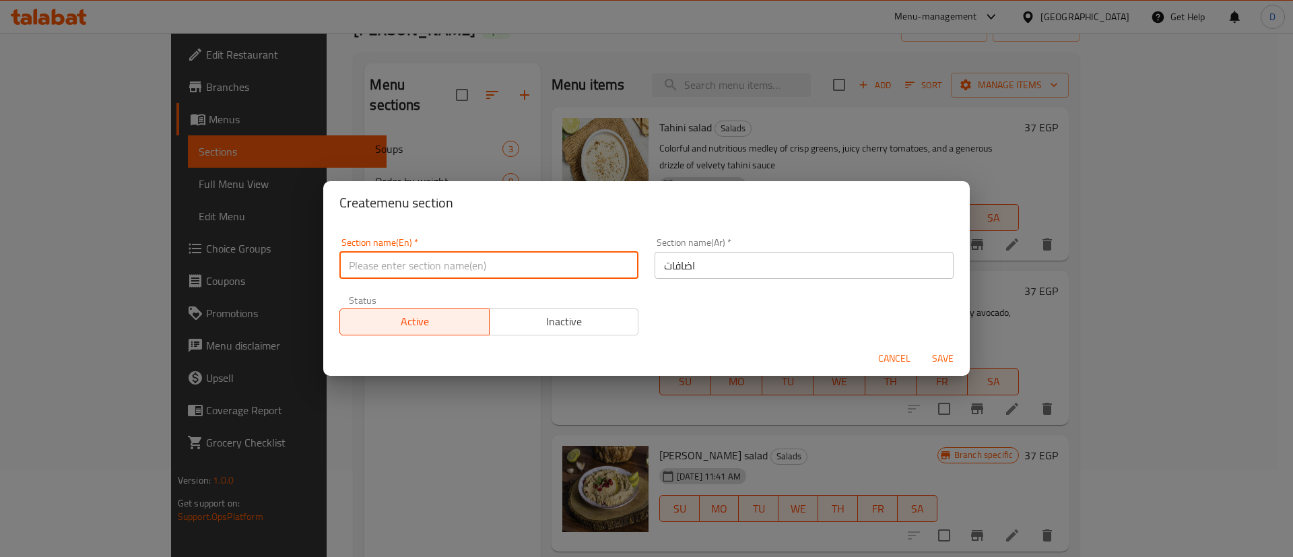
type input "W"
type input "Extra"
click at [921, 346] on button "Save" at bounding box center [942, 358] width 43 height 25
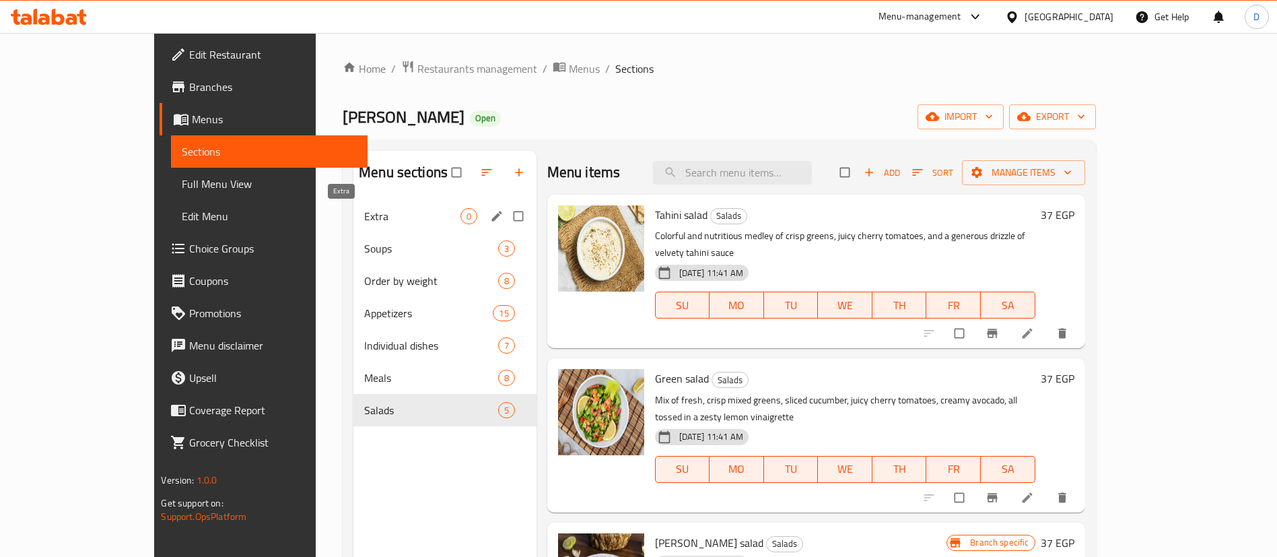
click at [364, 215] on span "Extra" at bounding box center [412, 216] width 96 height 16
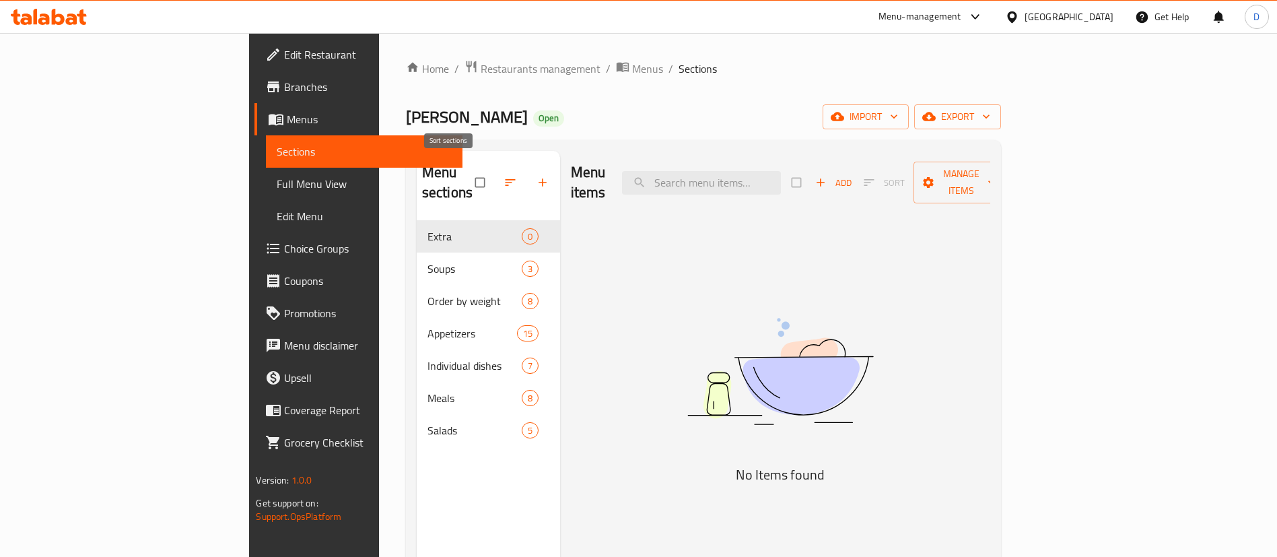
click at [504, 176] on icon "button" at bounding box center [510, 182] width 13 height 13
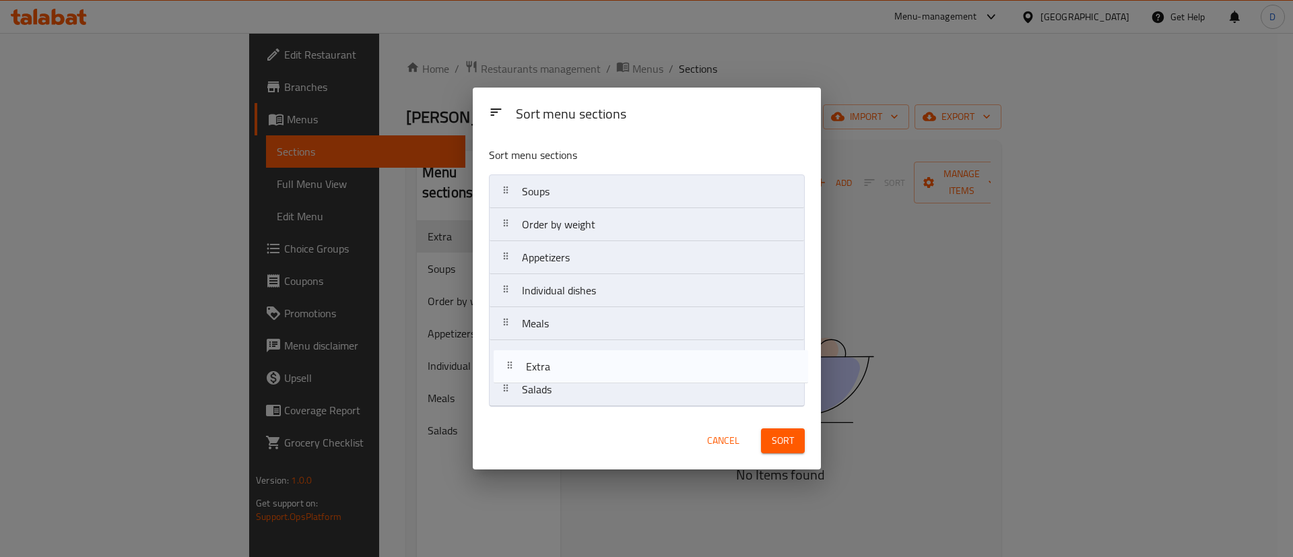
drag, startPoint x: 579, startPoint y: 201, endPoint x: 585, endPoint y: 384, distance: 182.6
click at [585, 384] on nav "Extra Soups Order by weight Appetizers Individual dishes Meals Salads" at bounding box center [647, 290] width 316 height 232
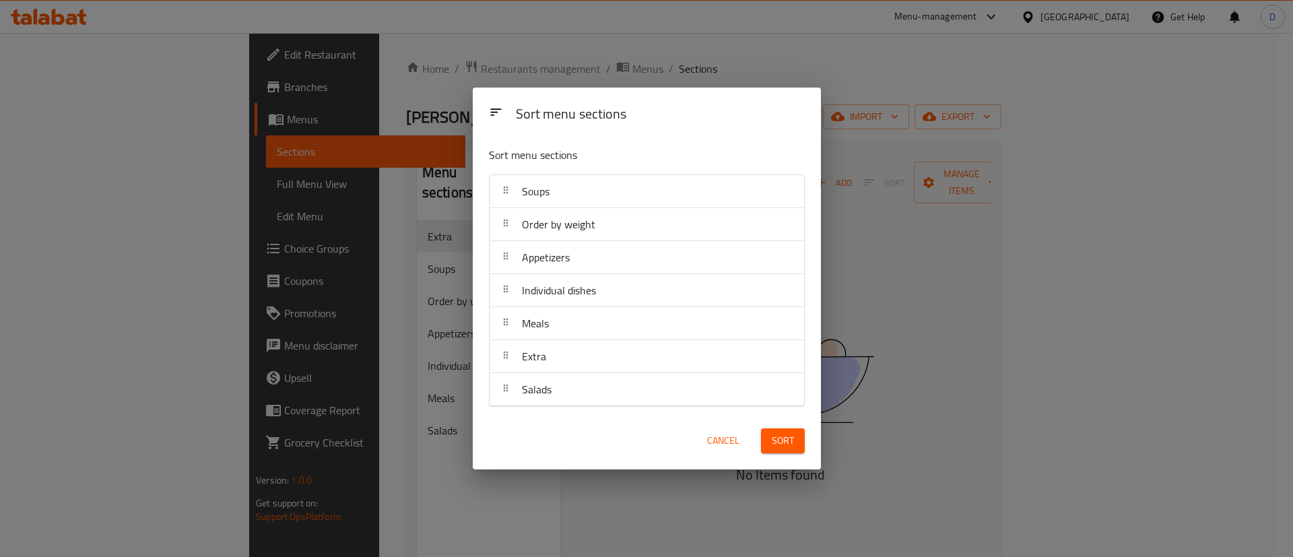
click at [786, 445] on span "Sort" at bounding box center [783, 440] width 22 height 17
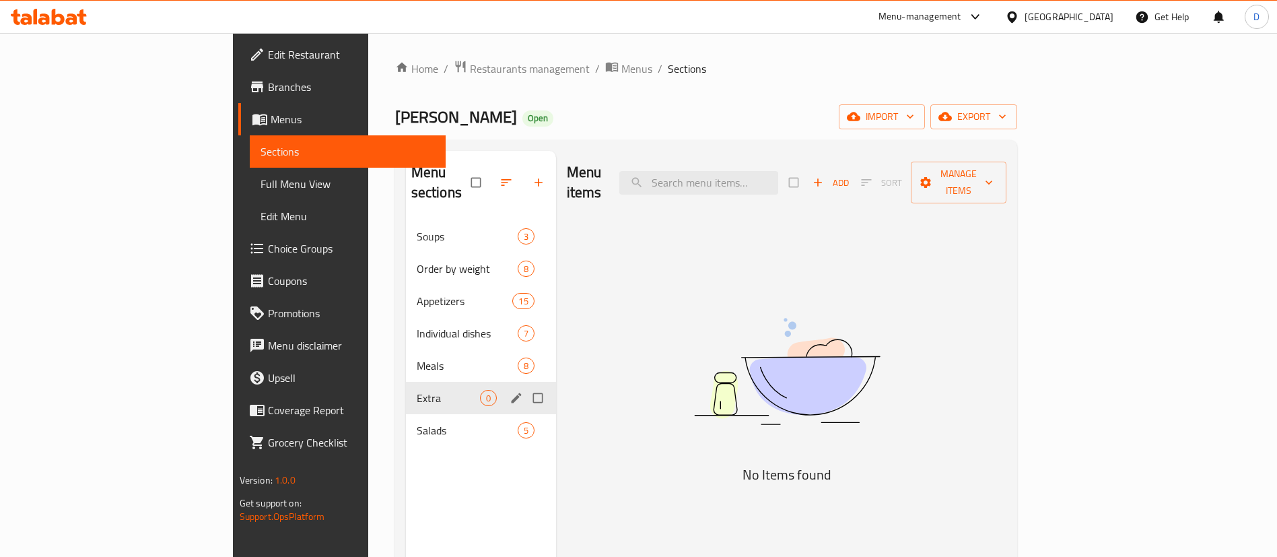
drag, startPoint x: 345, startPoint y: 370, endPoint x: 436, endPoint y: 362, distance: 91.9
click at [417, 390] on span "Extra" at bounding box center [448, 398] width 63 height 16
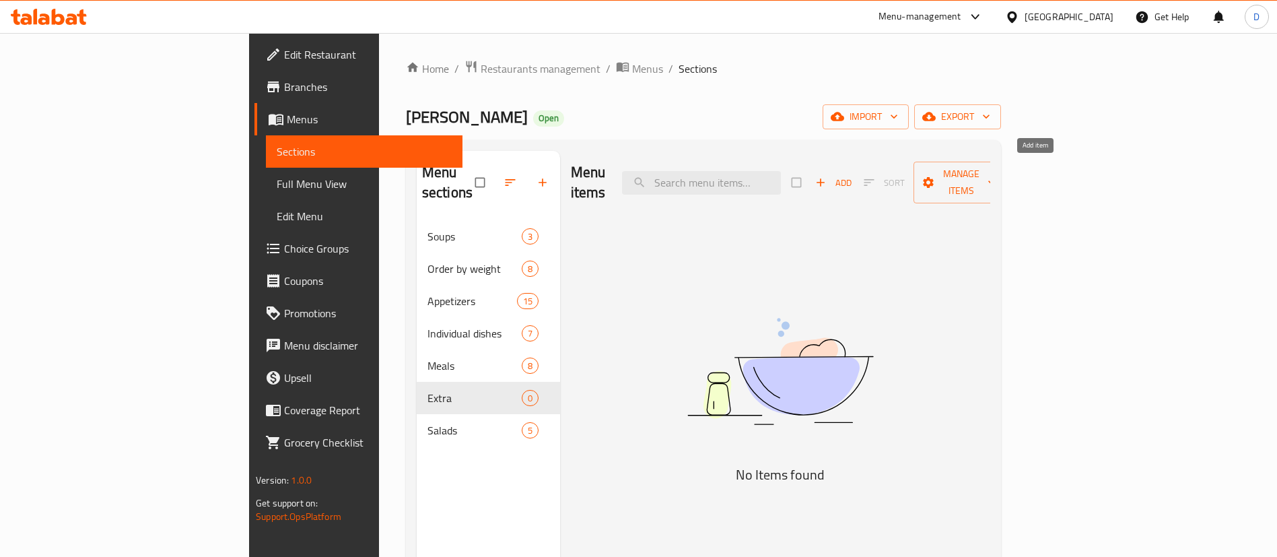
click at [852, 179] on span "Add" at bounding box center [833, 182] width 36 height 15
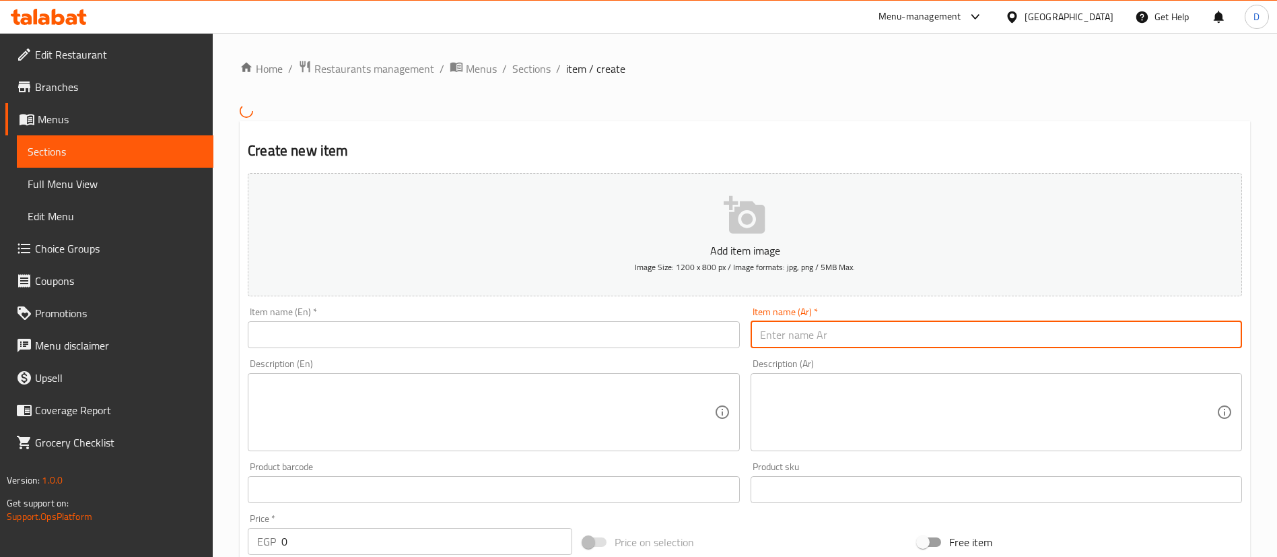
click at [970, 336] on input "text" at bounding box center [996, 334] width 491 height 27
paste input "طبق ارز بالشعريه. ٤٥"
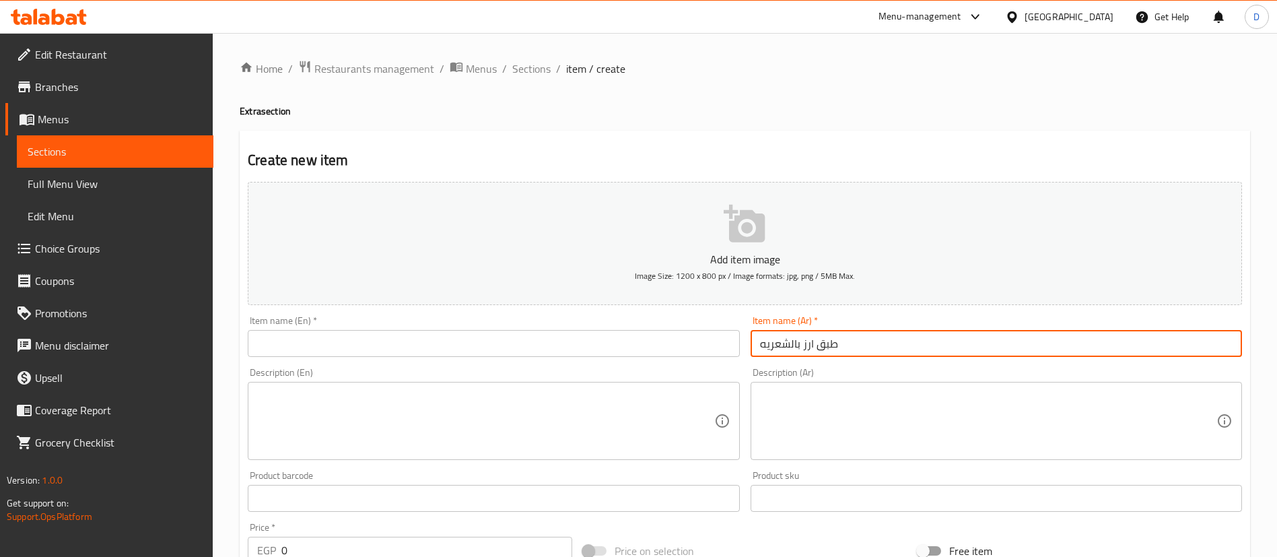
type input "طبق ارز بالشعريه"
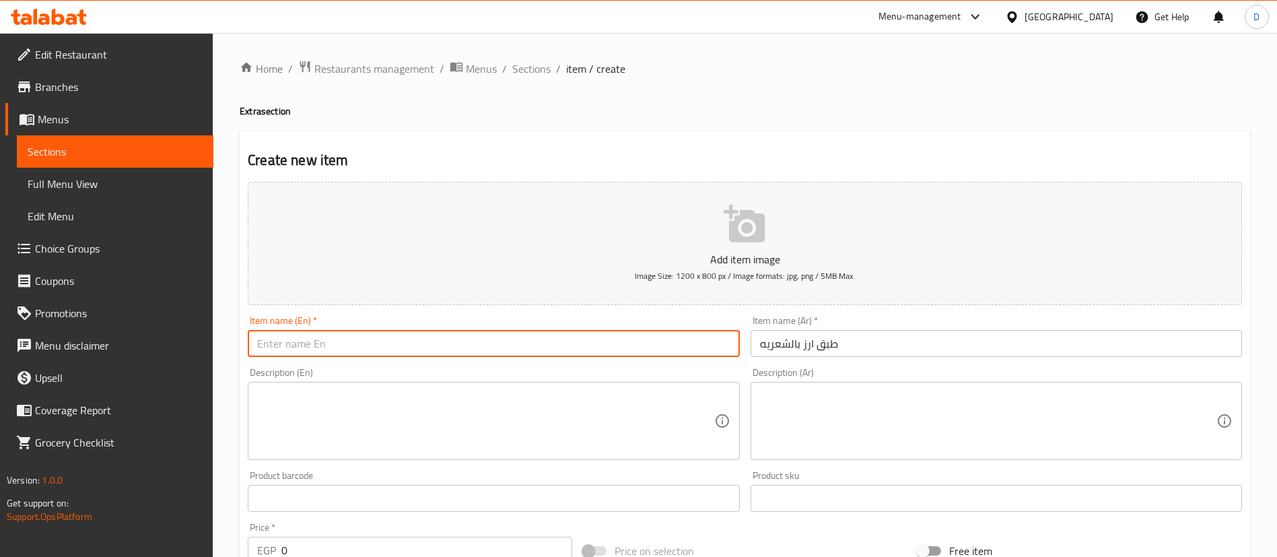
click at [597, 349] on input "text" at bounding box center [493, 343] width 491 height 27
paste input "Rice dish with vermicelli"
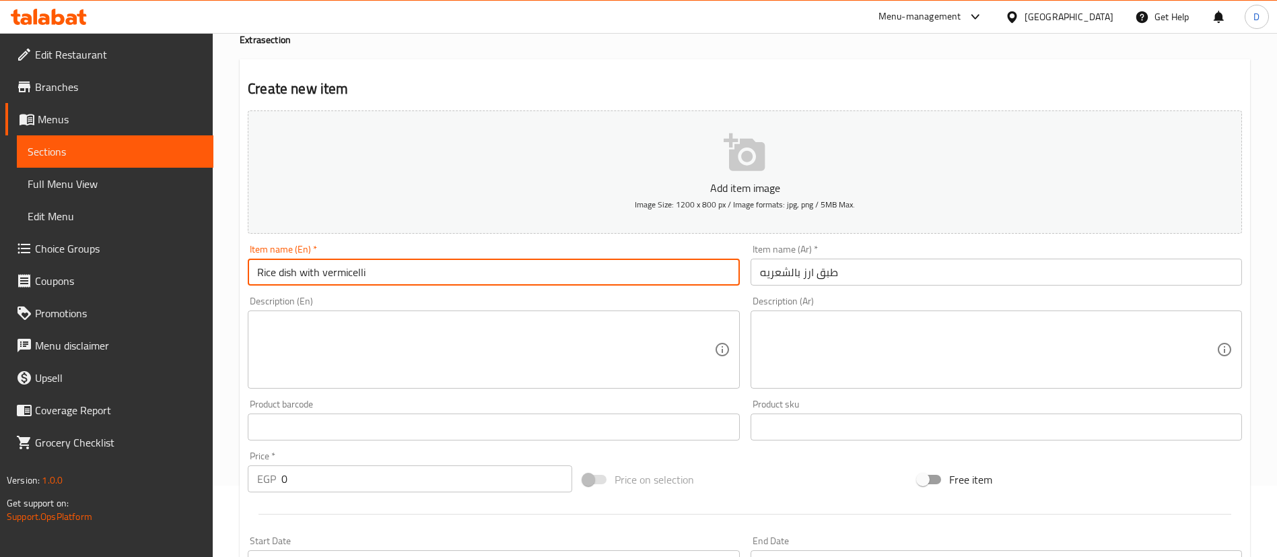
scroll to position [101, 0]
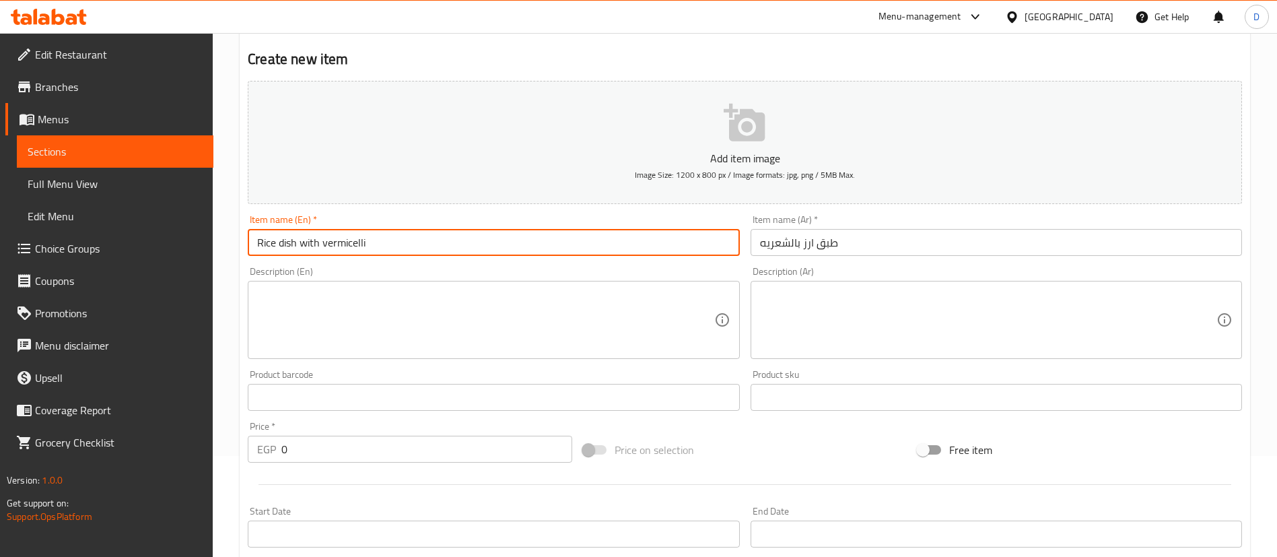
type input "Rice dish with vermicelli"
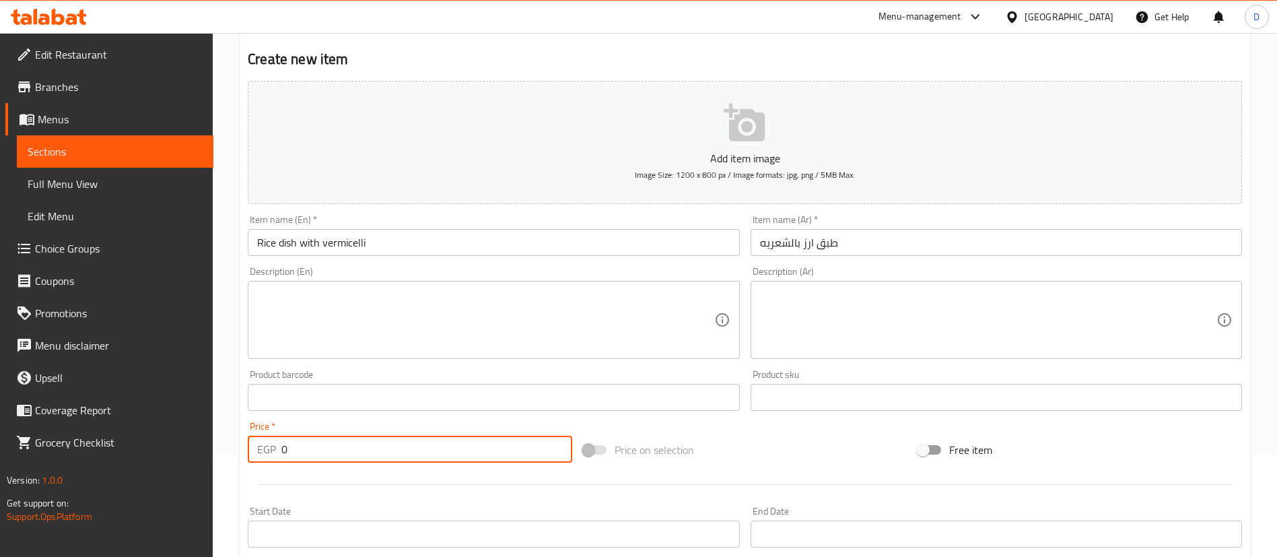
click at [461, 442] on input "0" at bounding box center [426, 449] width 291 height 27
click at [460, 441] on input "0" at bounding box center [426, 449] width 291 height 27
type input "45"
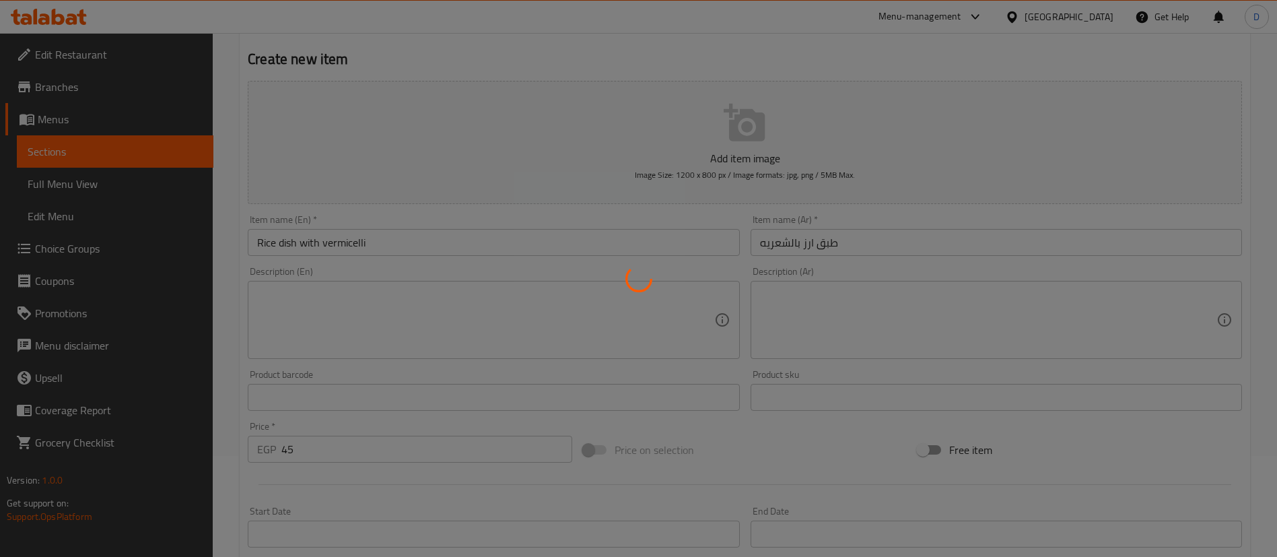
type input "0"
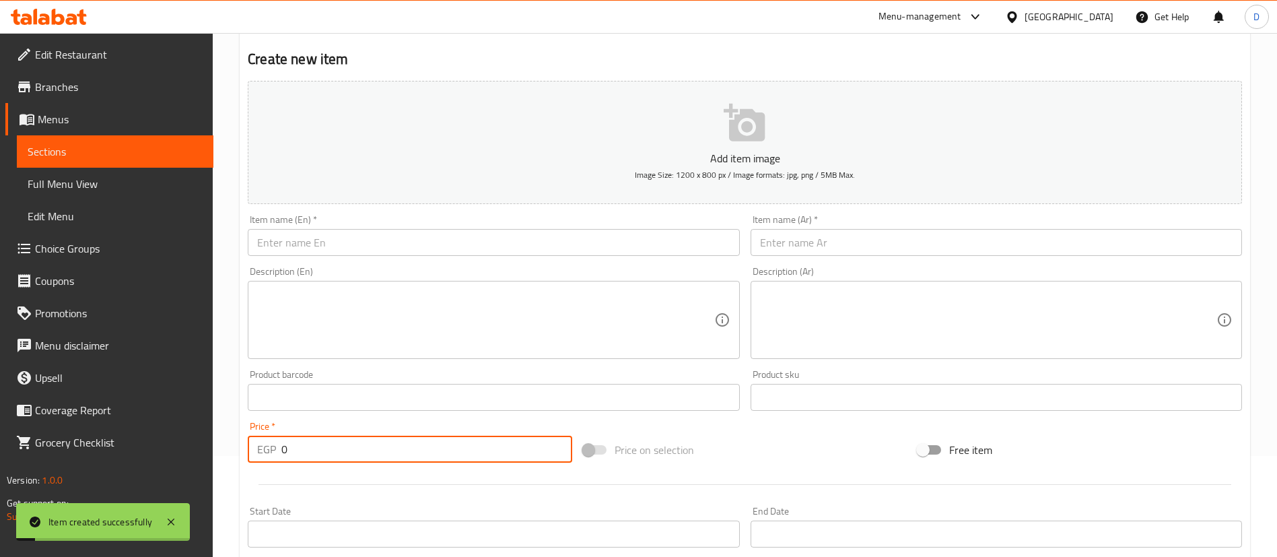
click at [1023, 238] on input "text" at bounding box center [996, 242] width 491 height 27
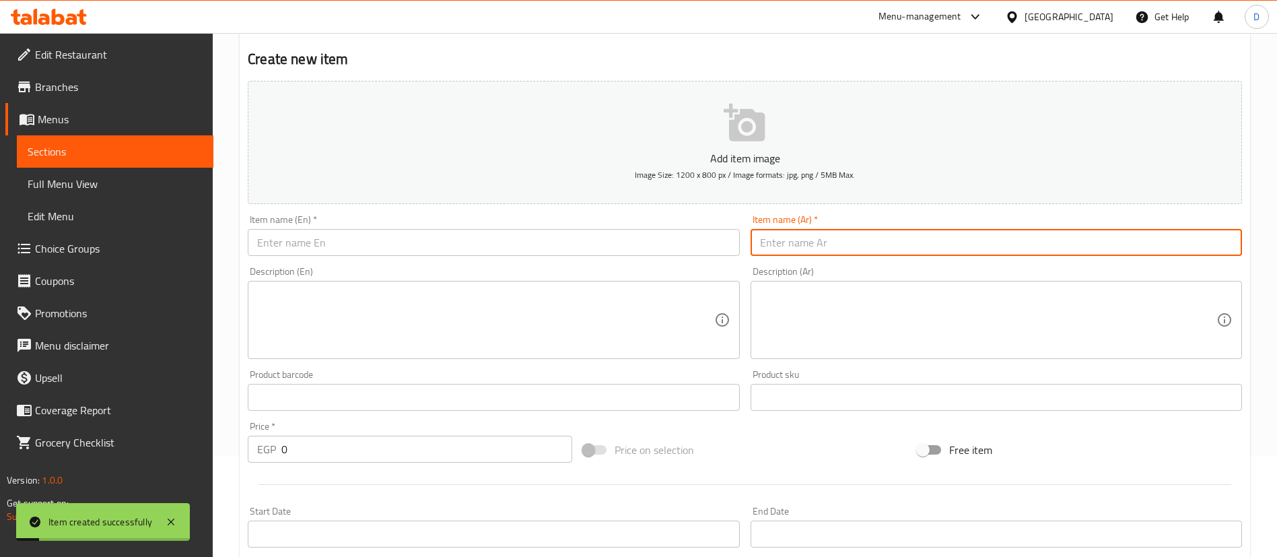
paste input "طبق ارز بسمتي. ٥٠"
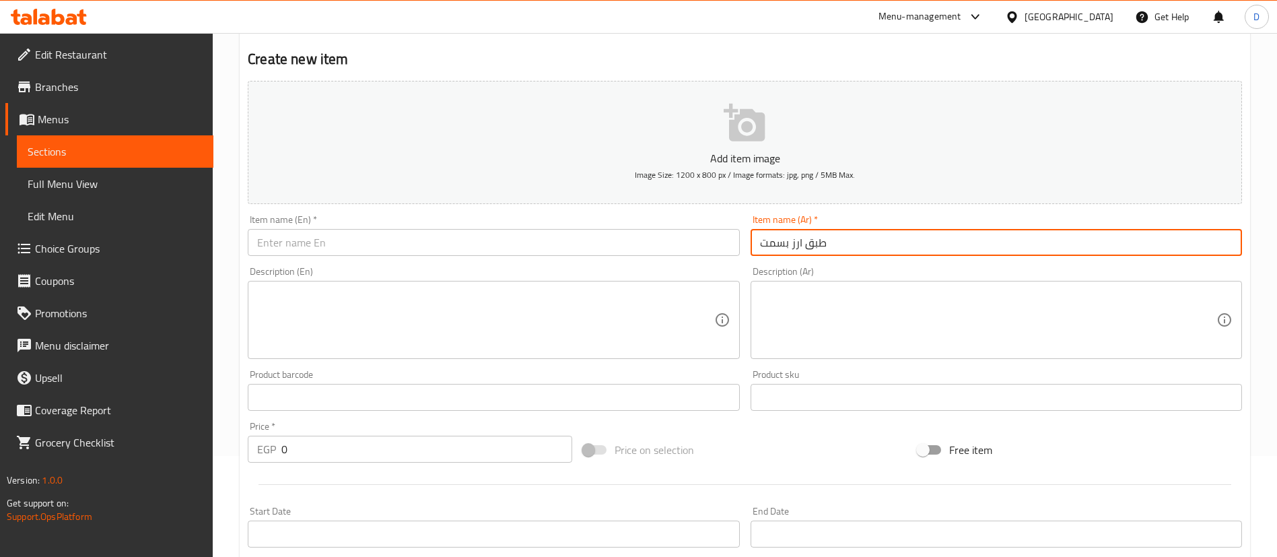
type input "طبق ارز بسمتي"
click at [552, 238] on input "text" at bounding box center [493, 242] width 491 height 27
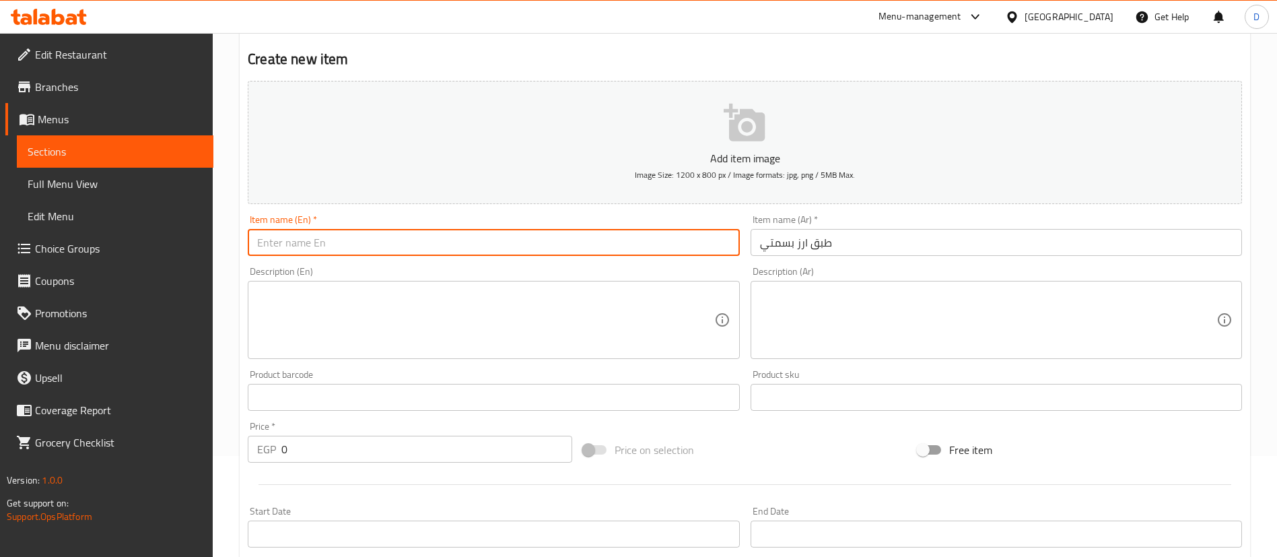
paste input "Basmati rice dish"
type input "Basmati rice dish"
click at [444, 442] on input "0" at bounding box center [426, 449] width 291 height 27
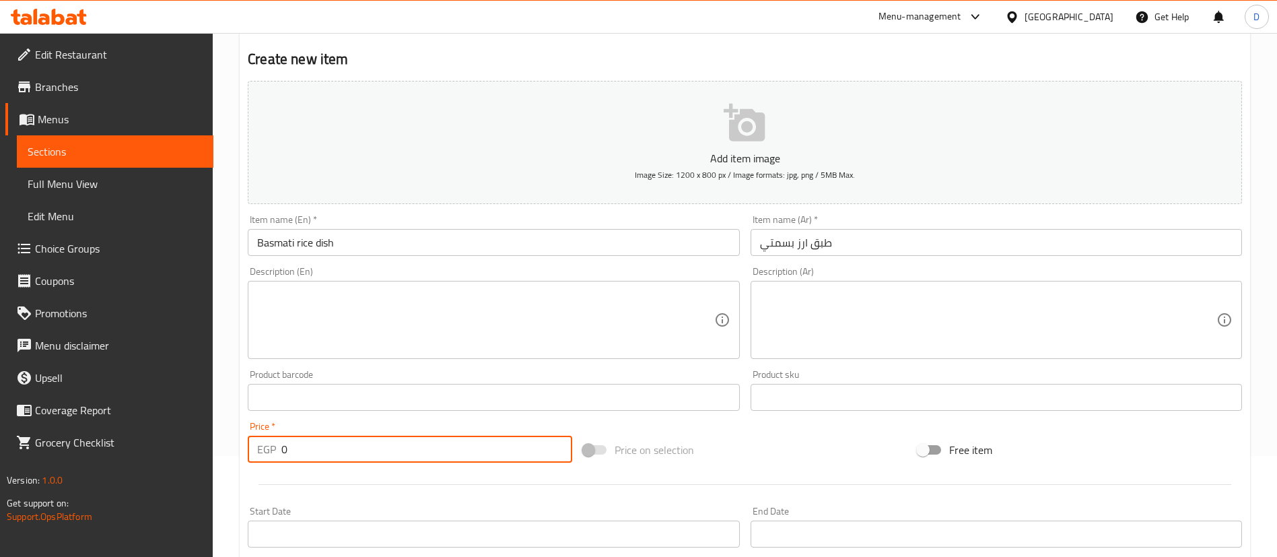
click at [445, 442] on input "0" at bounding box center [426, 449] width 291 height 27
click at [445, 440] on input "0" at bounding box center [426, 449] width 291 height 27
type input "50"
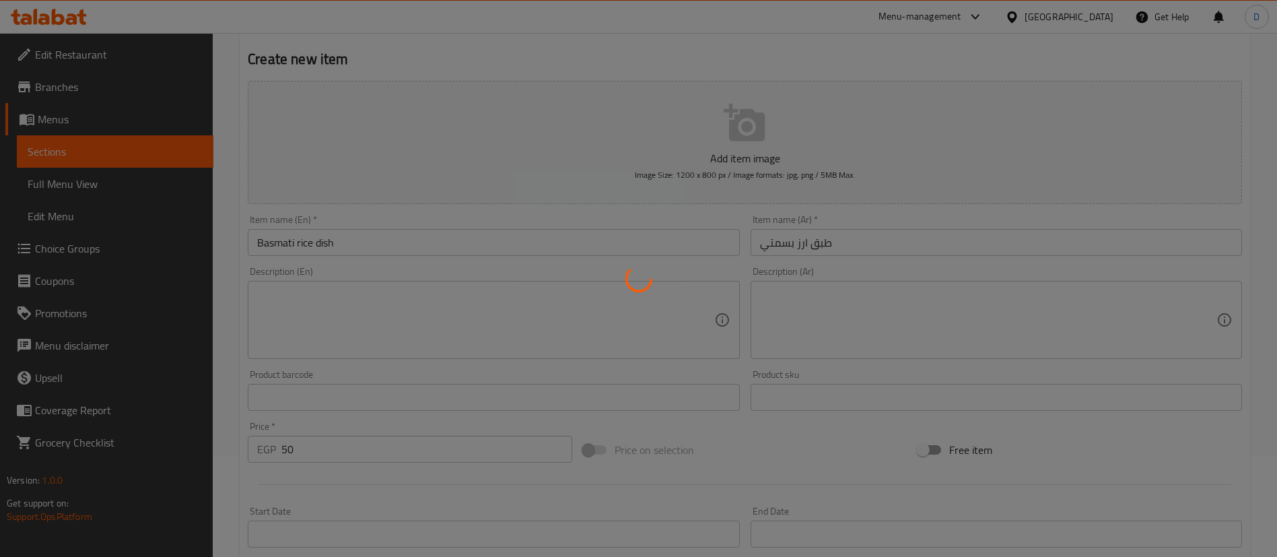
type input "0"
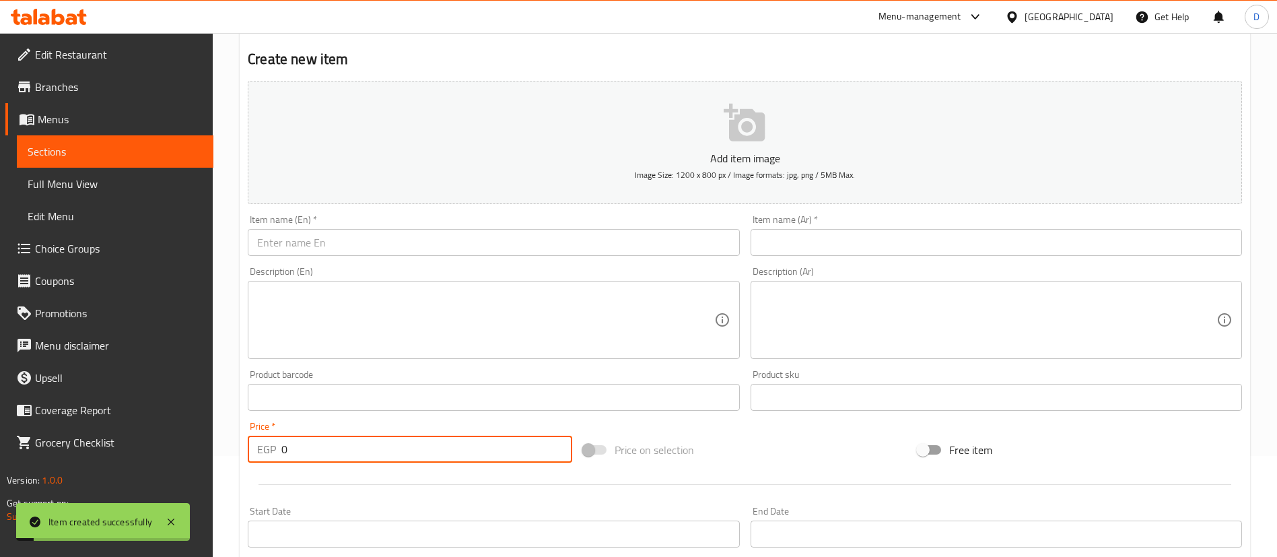
click at [918, 246] on input "text" at bounding box center [996, 242] width 491 height 27
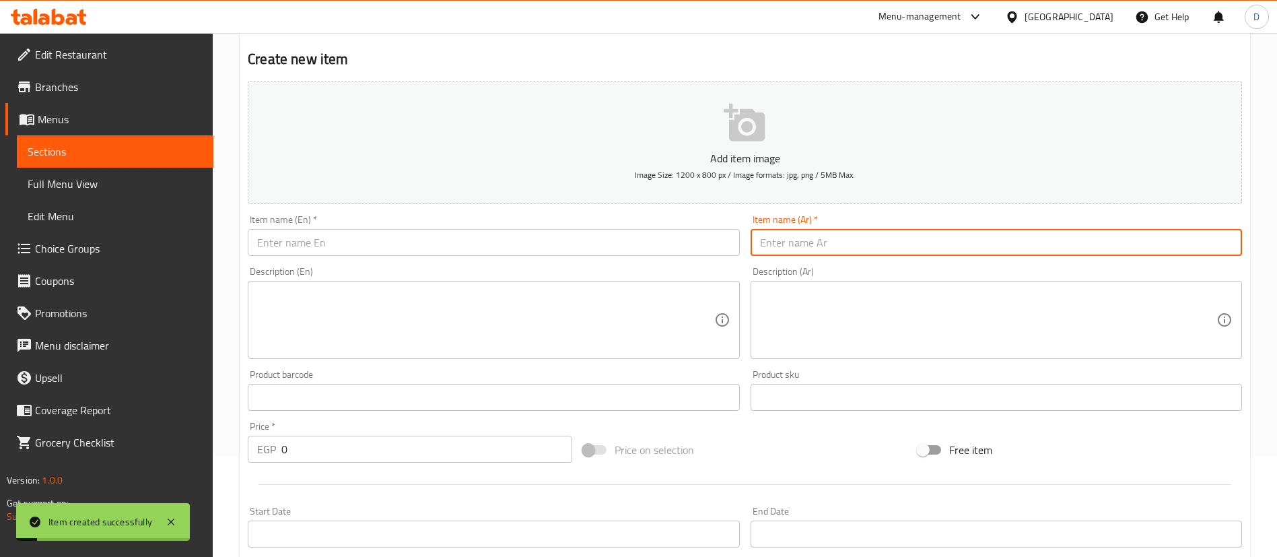
paste input "ربع فرخه مشويه"
type input "ربع فرخه مشويه"
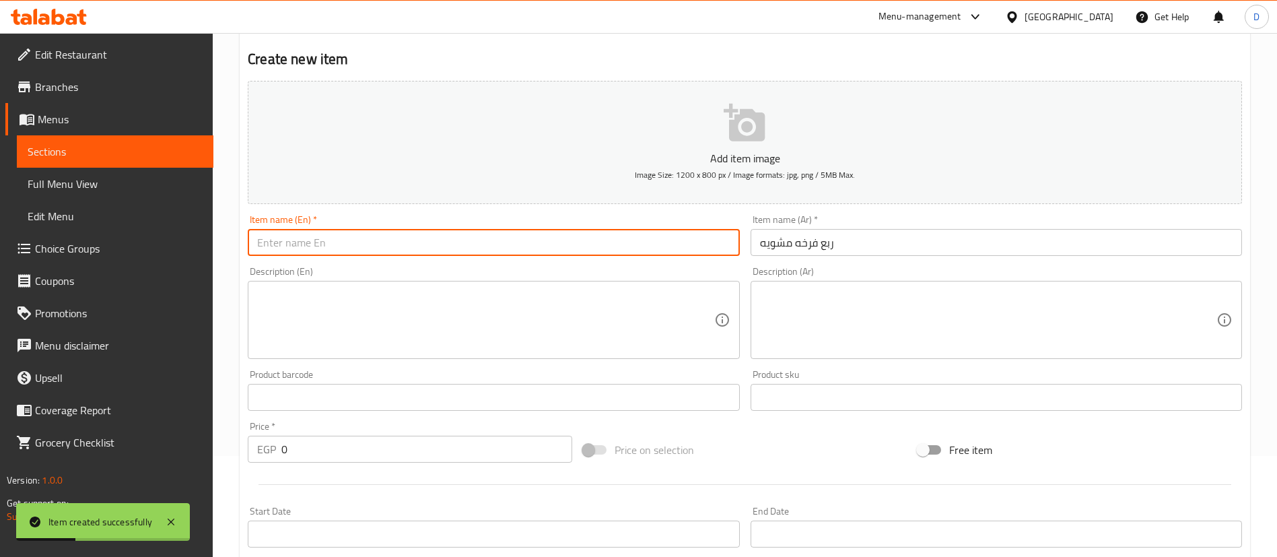
drag, startPoint x: 432, startPoint y: 234, endPoint x: 433, endPoint y: 240, distance: 6.8
click at [432, 234] on input "text" at bounding box center [493, 242] width 491 height 27
paste input "A quarter of a grilled chicken"
type input "A quarter of a grilled chicken"
click at [365, 441] on input "0" at bounding box center [426, 449] width 291 height 27
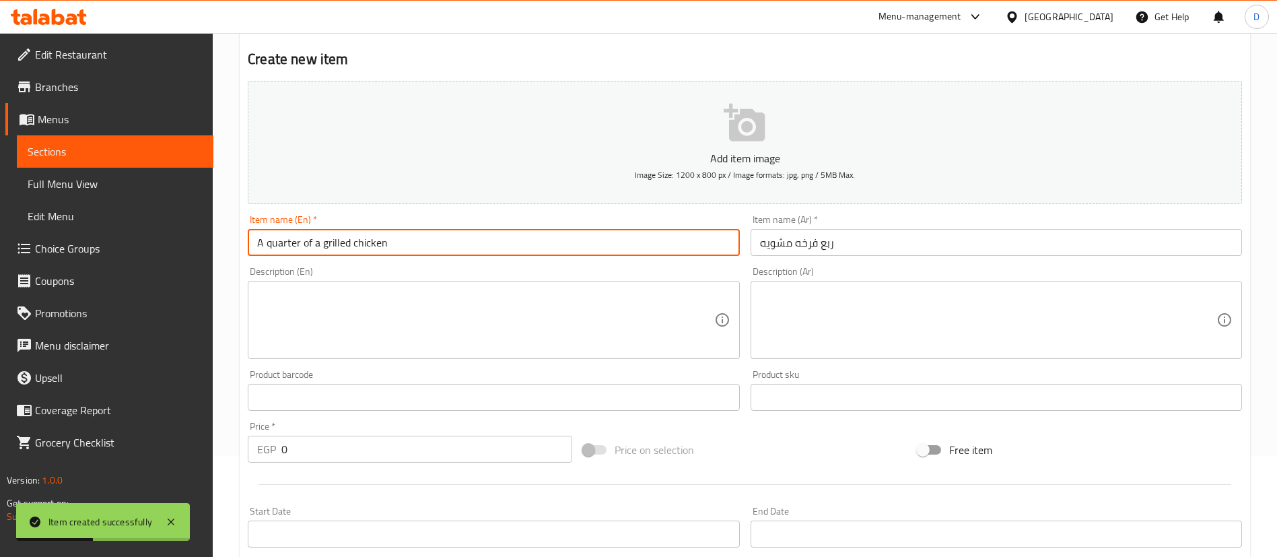
click at [365, 440] on input "0" at bounding box center [426, 449] width 291 height 27
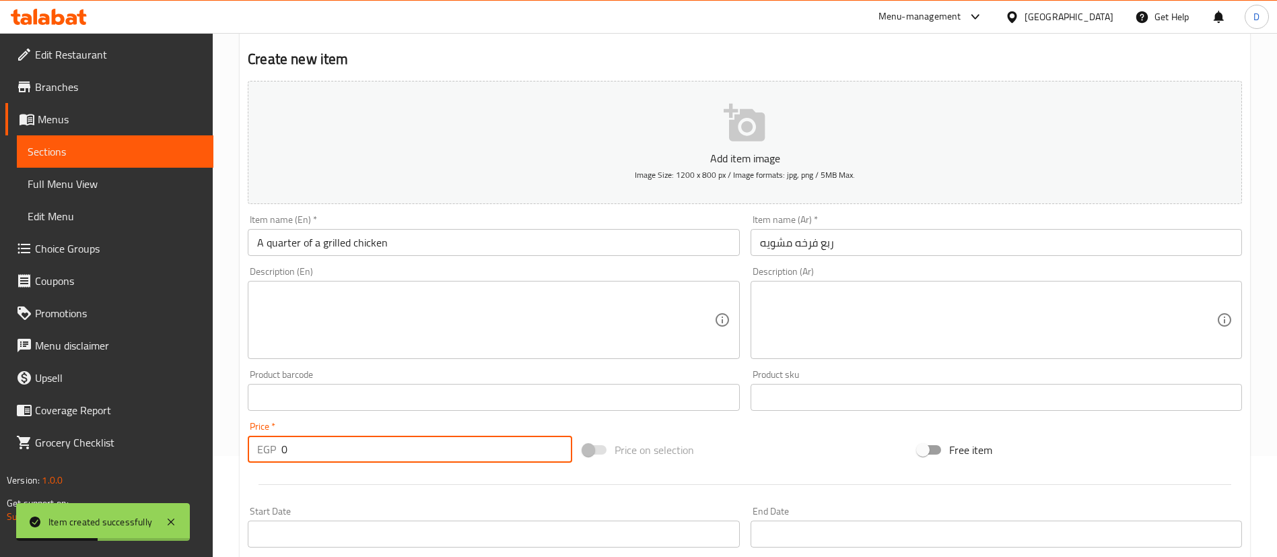
click at [365, 439] on input "0" at bounding box center [426, 449] width 291 height 27
type input "0"
type input "115"
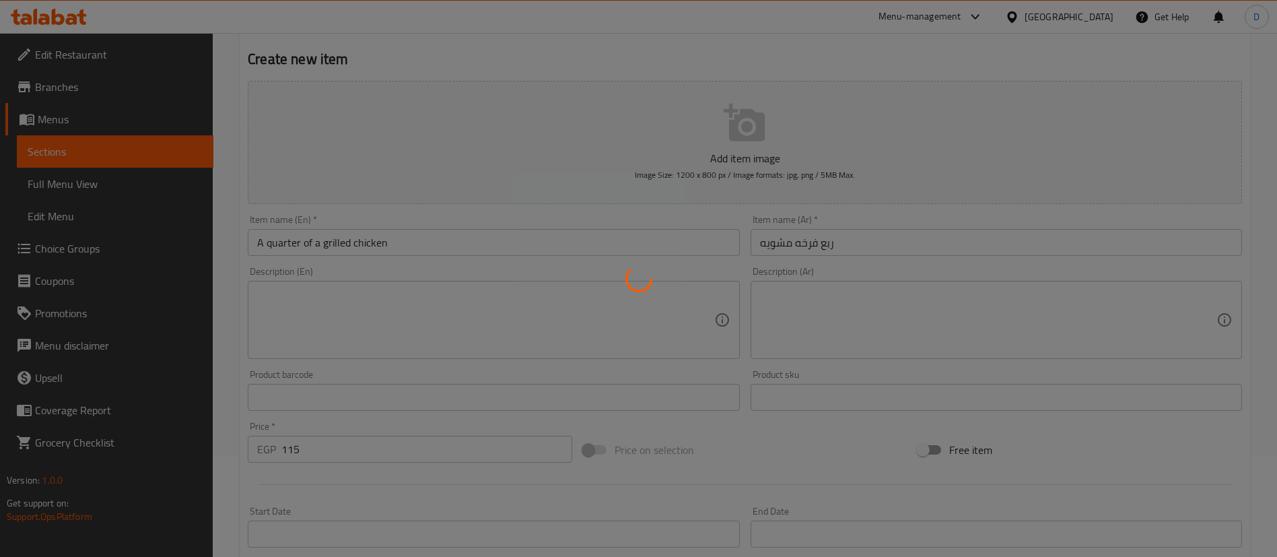
type input "0"
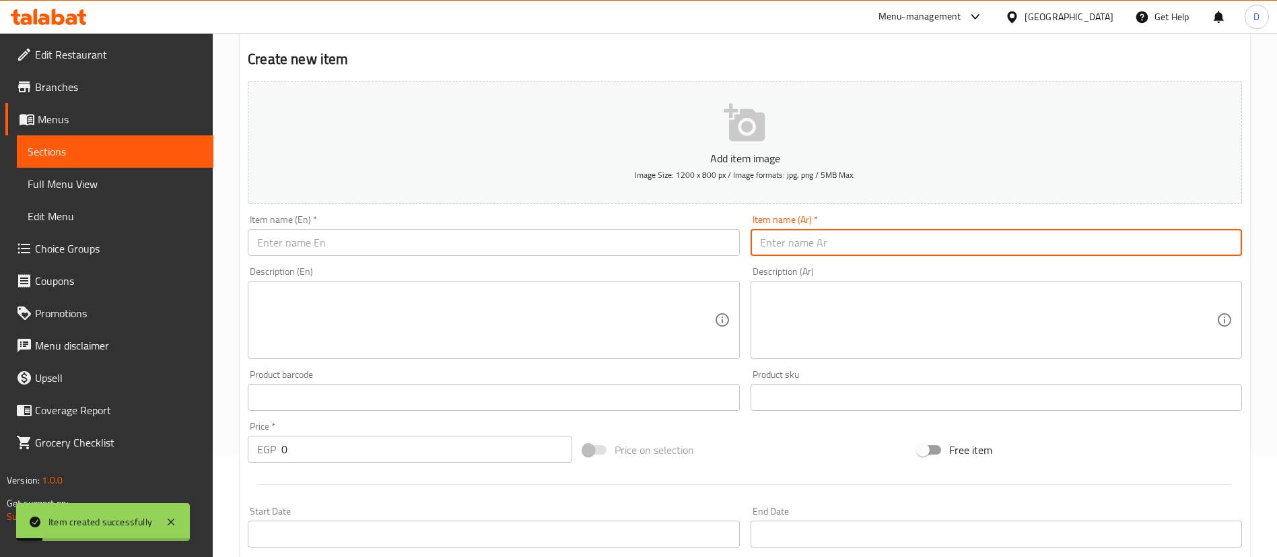
click at [809, 240] on input "text" at bounding box center [996, 242] width 491 height 27
paste input "صابع كفته فراخ"
type input "صابع كفته فراخ"
click at [495, 439] on input "0" at bounding box center [426, 449] width 291 height 27
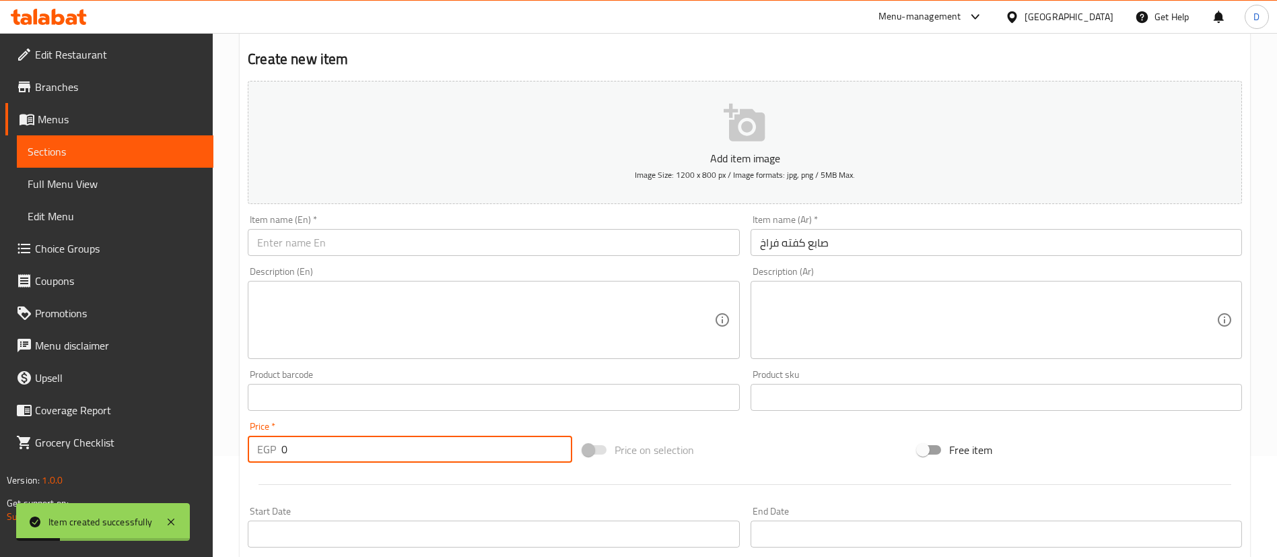
click at [495, 439] on input "0" at bounding box center [426, 449] width 291 height 27
click at [495, 438] on input "0" at bounding box center [426, 449] width 291 height 27
type input "45"
click at [836, 246] on input "صابع كفته فراخ" at bounding box center [996, 242] width 491 height 27
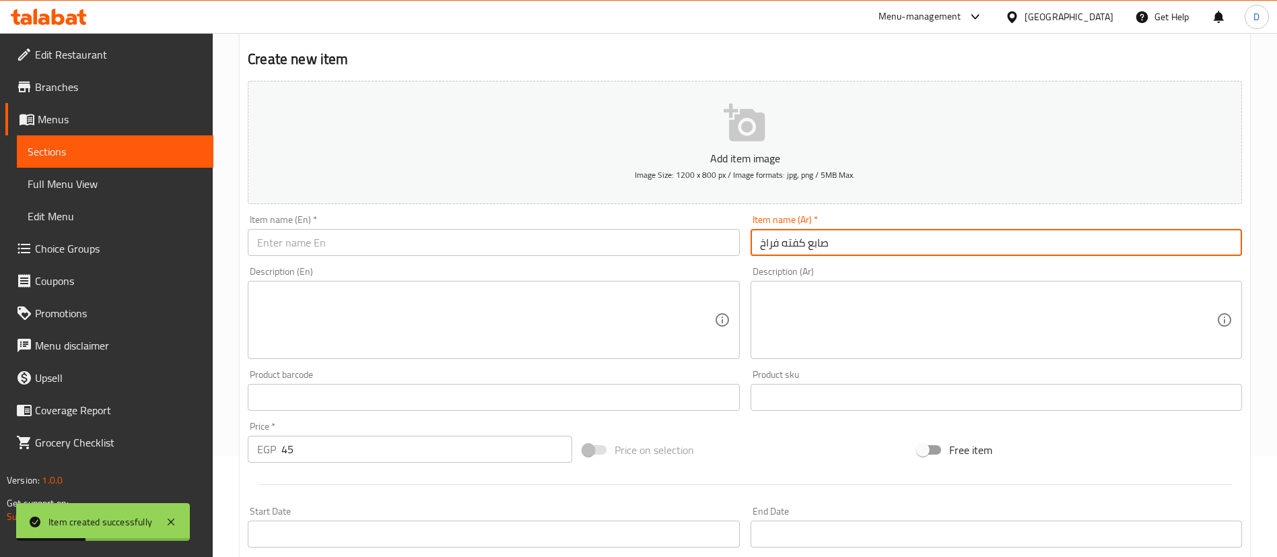
click at [836, 246] on input "صابع كفته فراخ" at bounding box center [996, 242] width 491 height 27
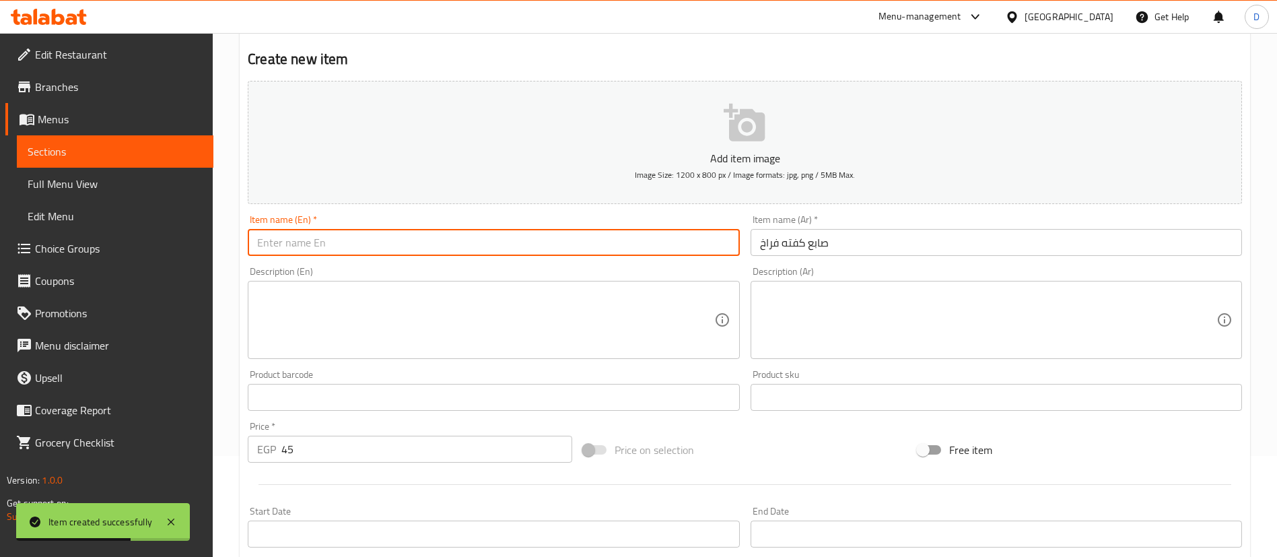
click at [592, 245] on input "text" at bounding box center [493, 242] width 491 height 27
paste input "Chicken kofta finger"
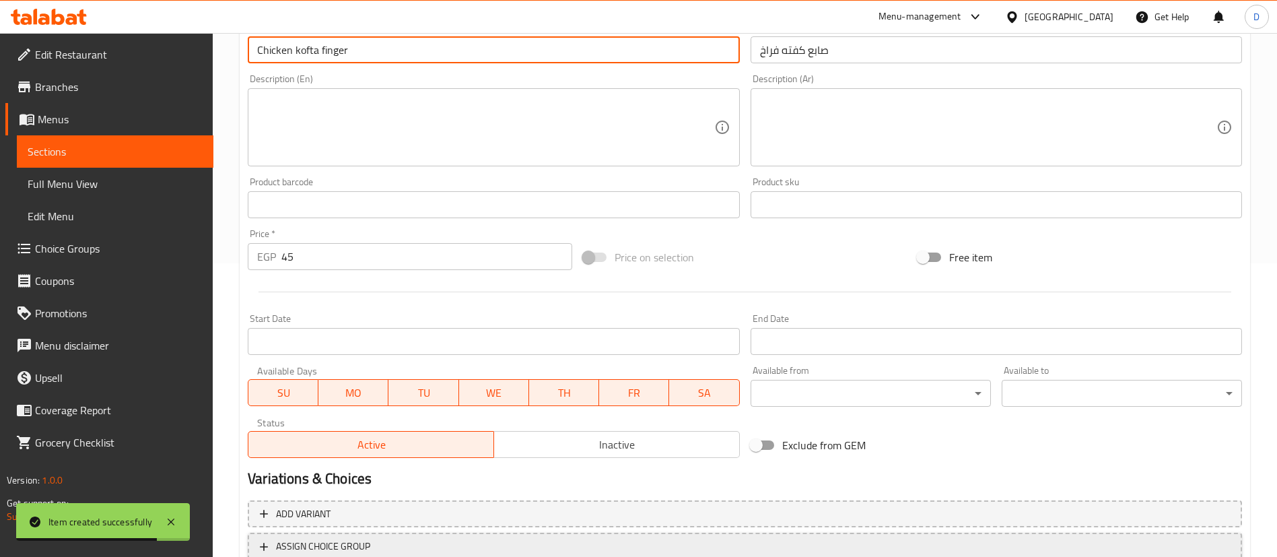
scroll to position [395, 0]
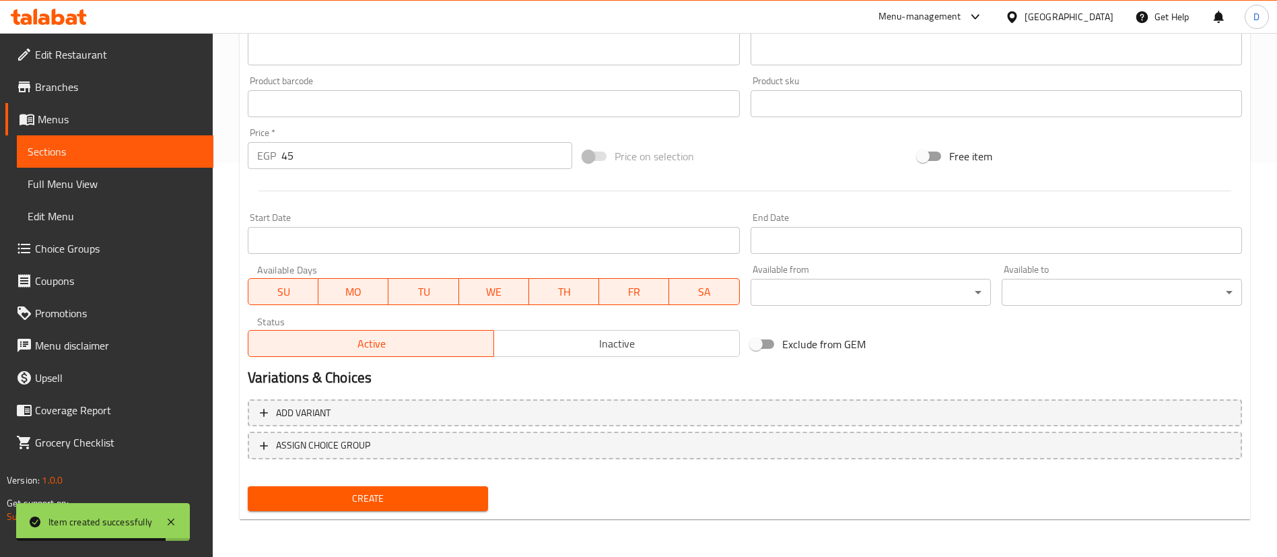
type input "Chicken kofta finger"
click at [417, 492] on span "Create" at bounding box center [368, 498] width 219 height 17
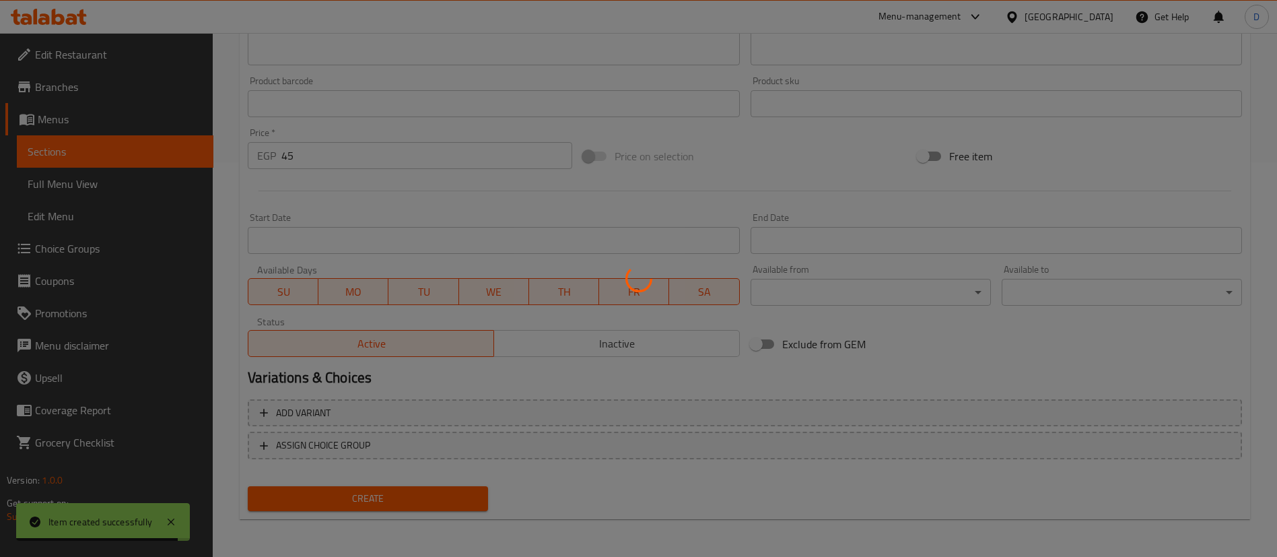
type input "0"
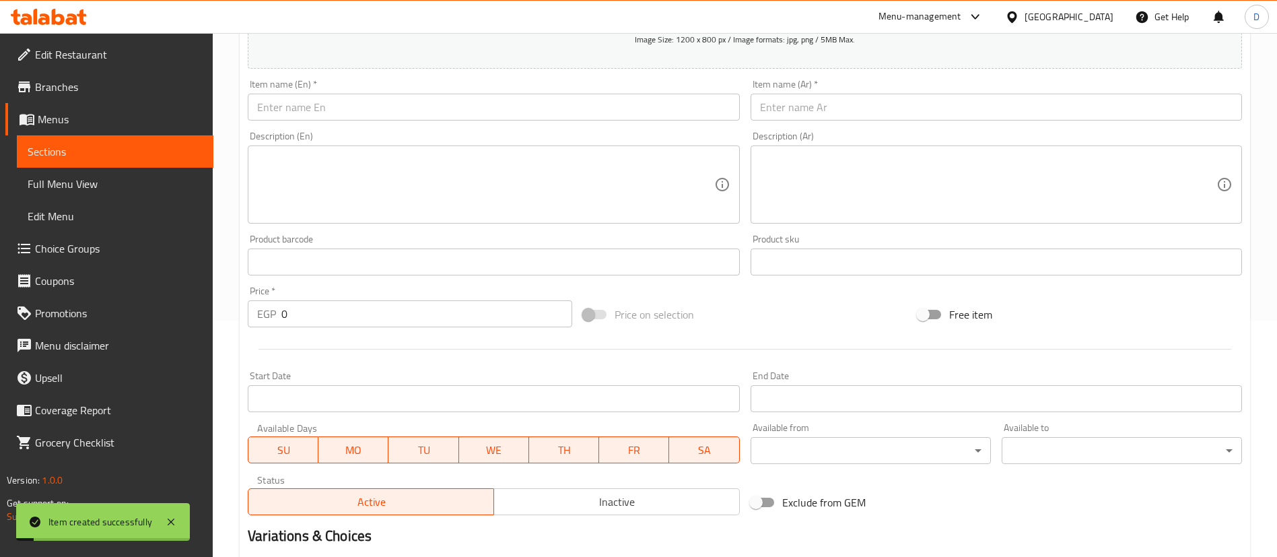
scroll to position [92, 0]
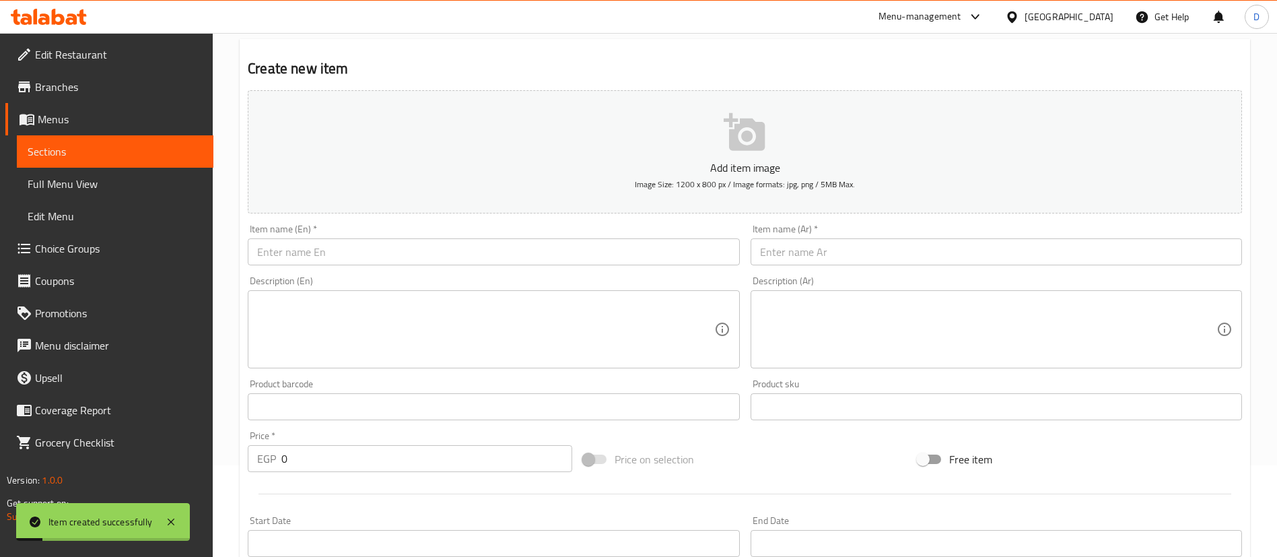
click at [835, 268] on div "Item name (Ar)   * Item name (Ar) *" at bounding box center [996, 245] width 502 height 52
click at [840, 247] on input "text" at bounding box center [996, 251] width 491 height 27
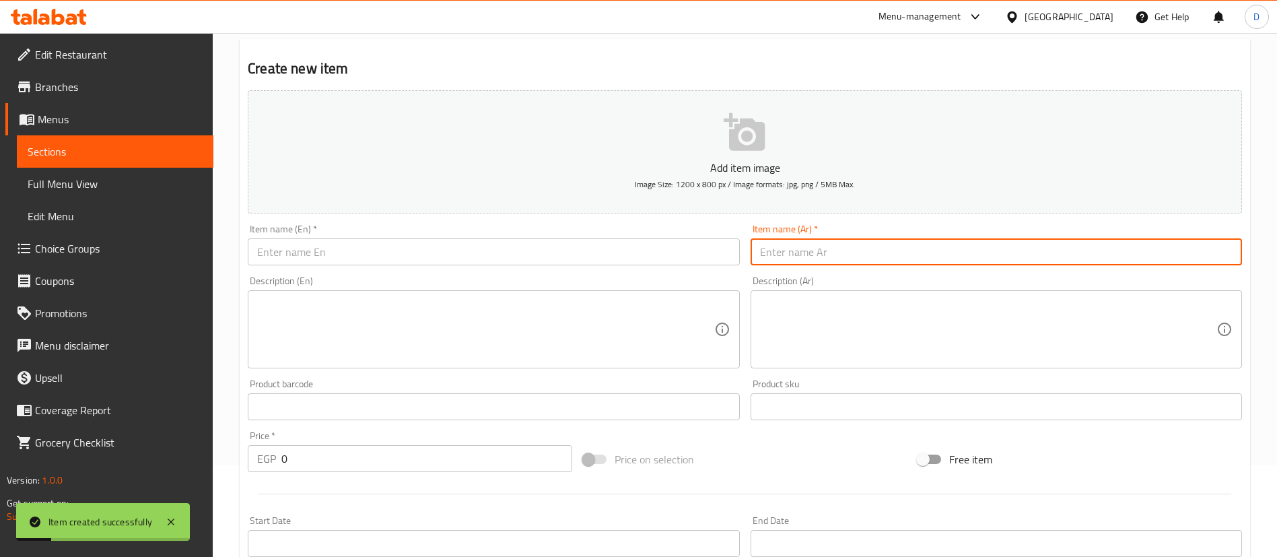
paste input "صابع كفته لحمه"
type input "صابع كفته لحمه"
click at [667, 261] on input "text" at bounding box center [493, 251] width 491 height 27
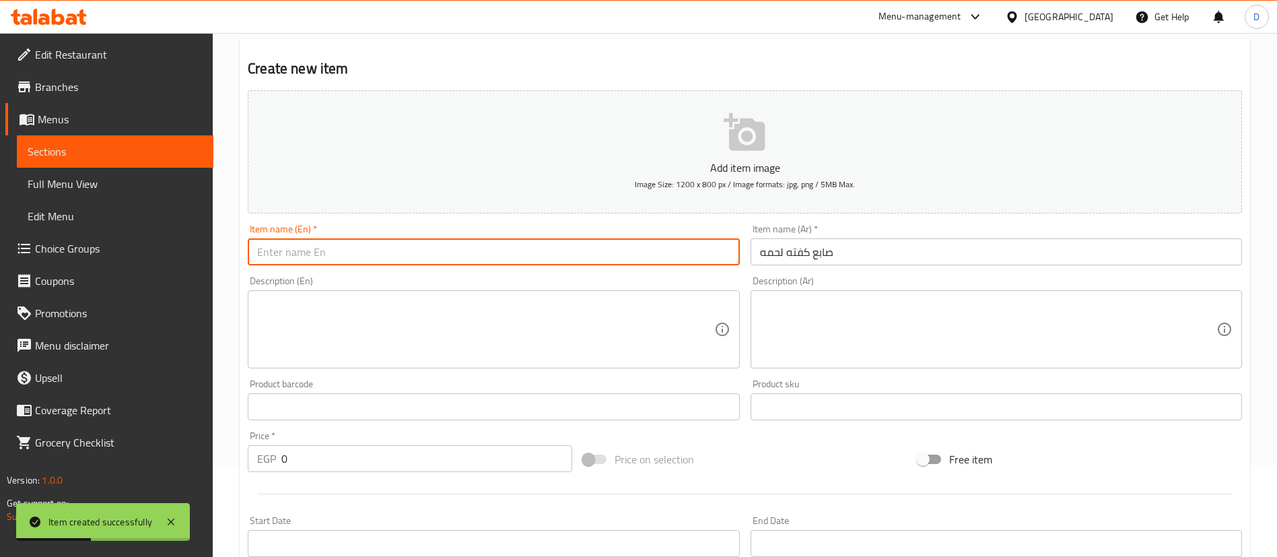
paste input "Meat kofta finger"
type input "Meat kofta finger"
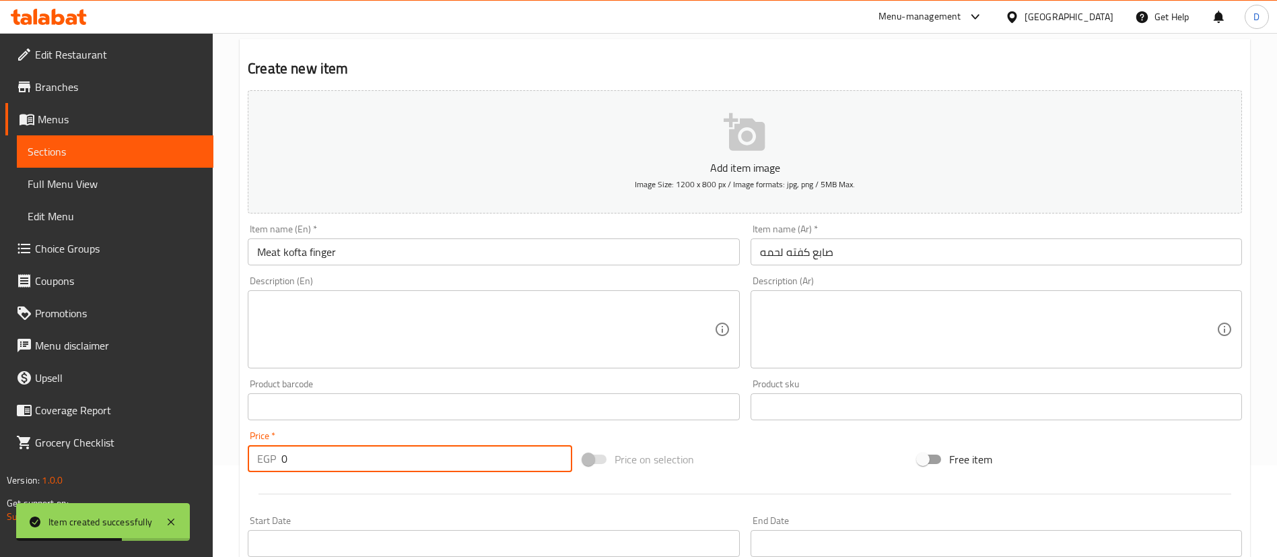
click at [435, 445] on input "0" at bounding box center [426, 458] width 291 height 27
click at [435, 444] on div "Price   * EGP 0 Price *" at bounding box center [410, 451] width 325 height 41
click at [435, 459] on input "0" at bounding box center [426, 458] width 291 height 27
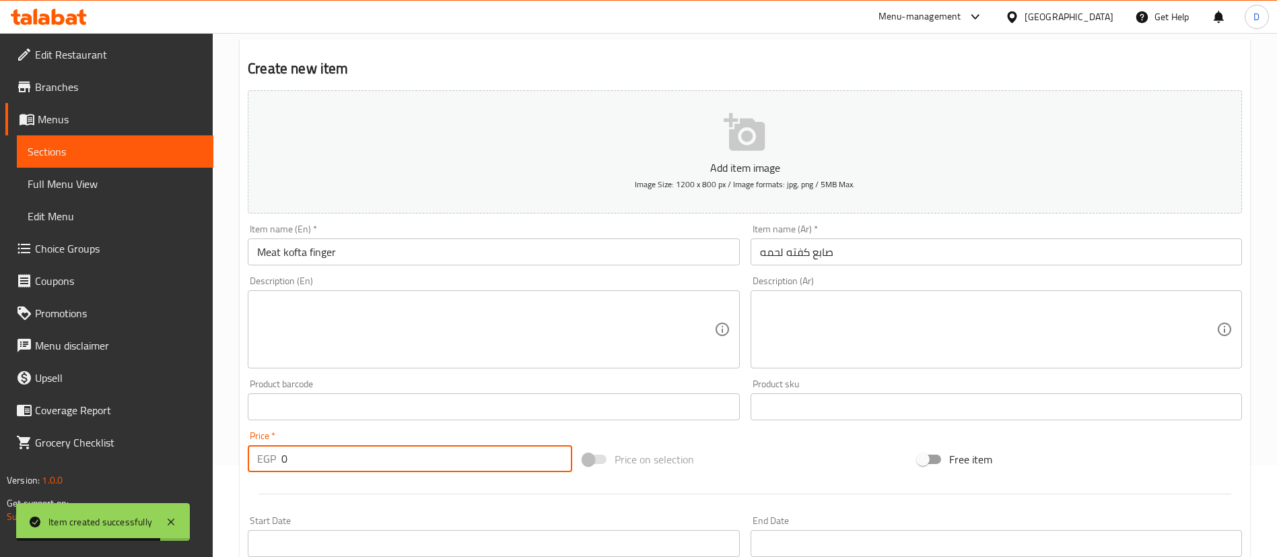
click at [435, 458] on input "0" at bounding box center [426, 458] width 291 height 27
type input "75"
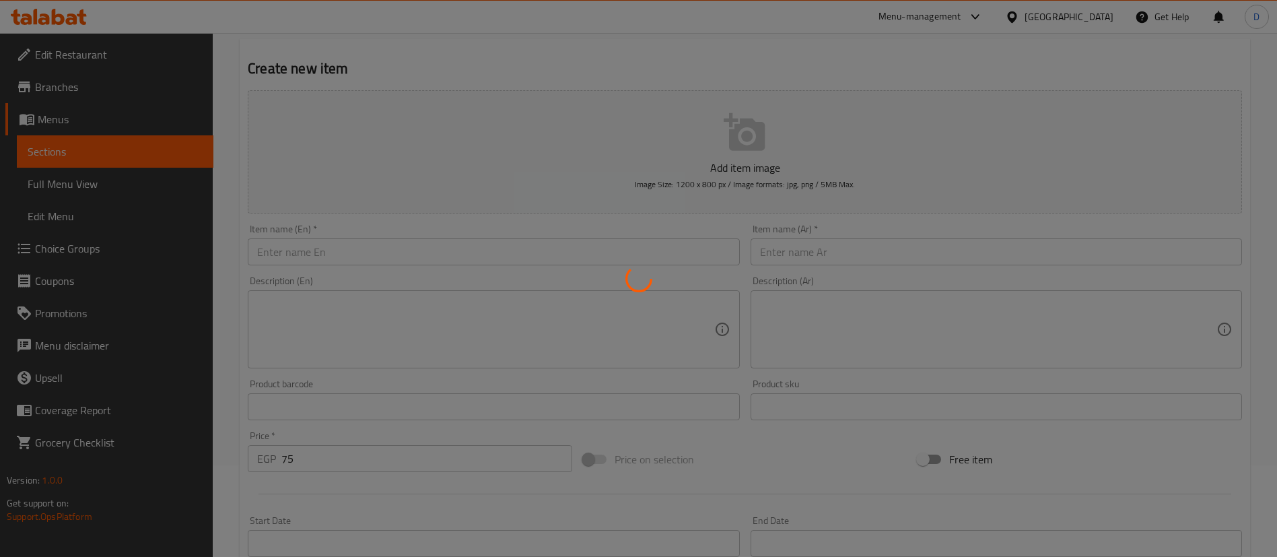
type input "0"
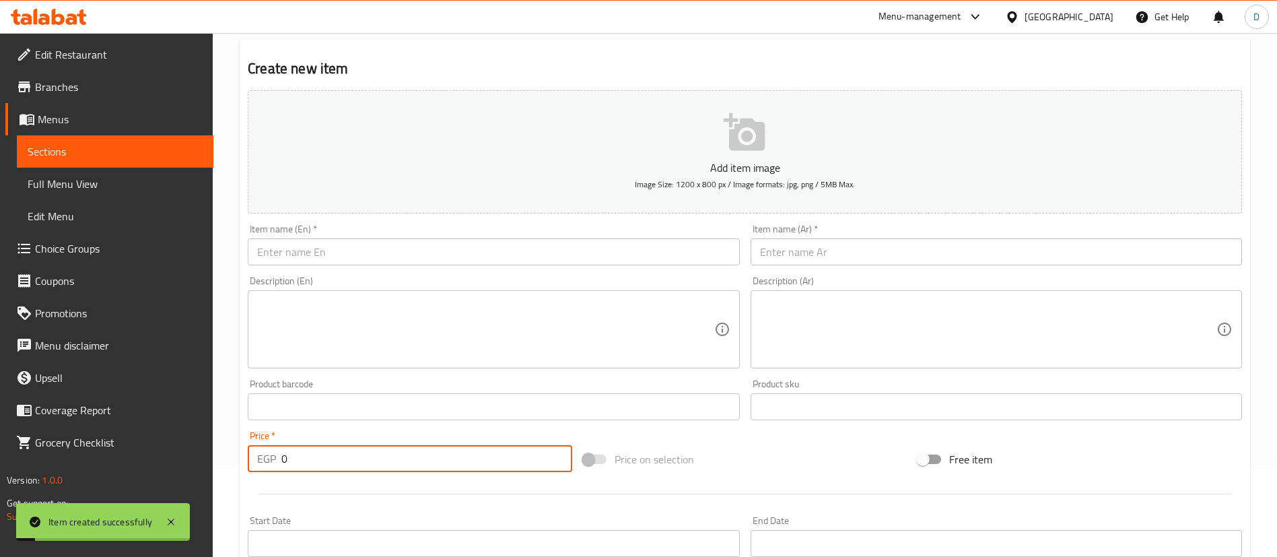
click at [815, 263] on input "text" at bounding box center [996, 251] width 491 height 27
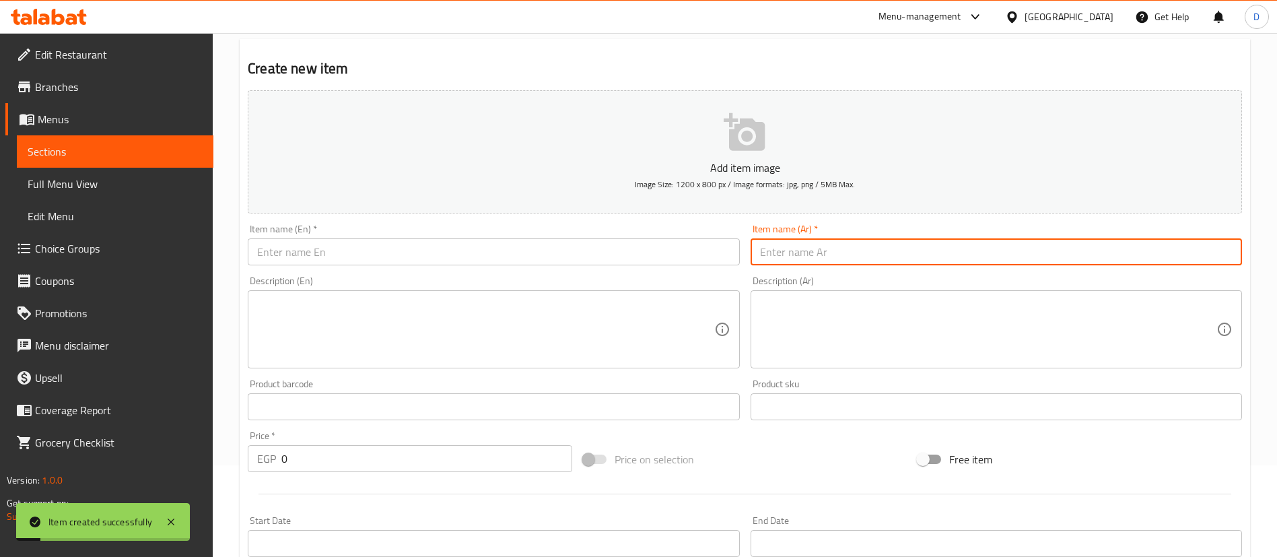
paste input "قطعه بانيه"
type input "قطعه بانيه"
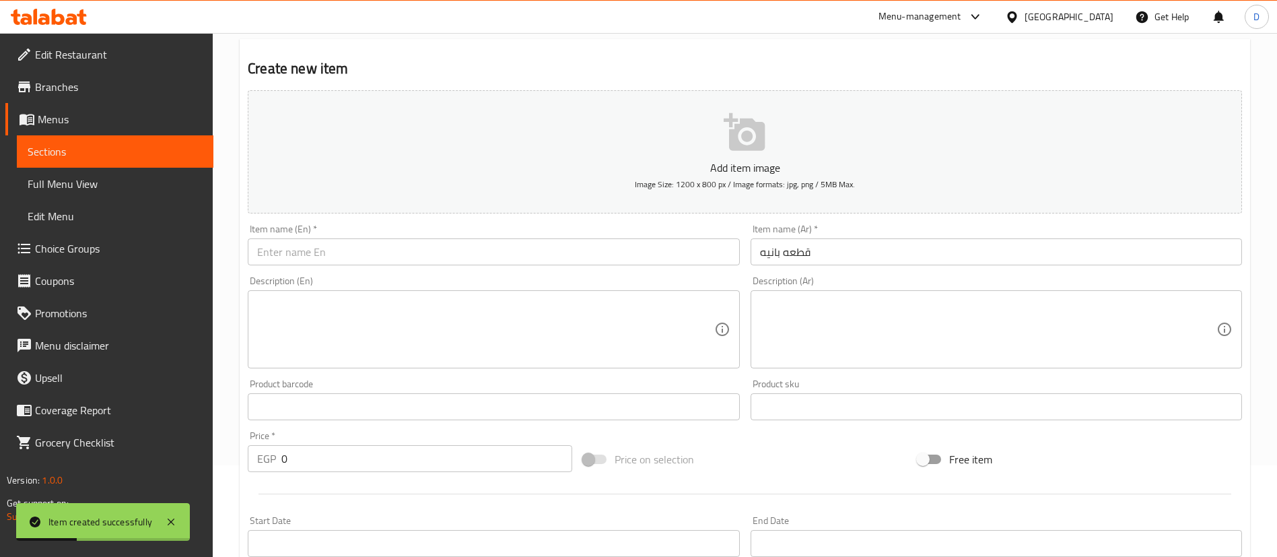
click at [450, 236] on div "Item name (En)   * Item name (En) *" at bounding box center [493, 244] width 491 height 41
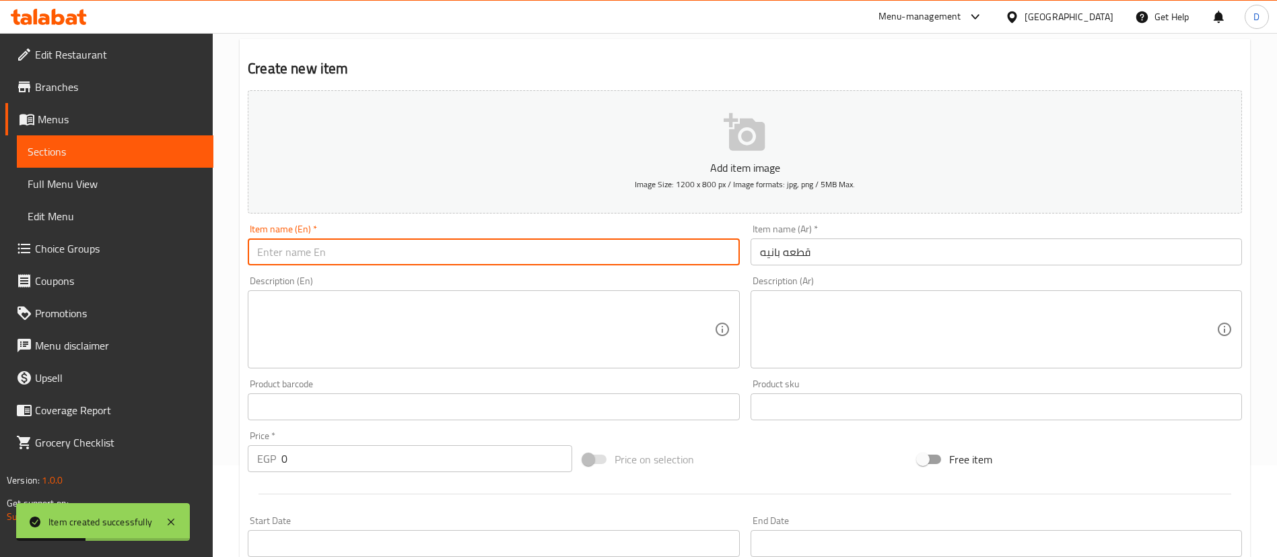
click at [397, 245] on input "text" at bounding box center [493, 251] width 491 height 27
paste input "Breaded piece"
click at [271, 250] on input "Breaded piece" at bounding box center [493, 251] width 491 height 27
click at [271, 248] on input "Breaded piece" at bounding box center [493, 251] width 491 height 27
type input "Pane piece"
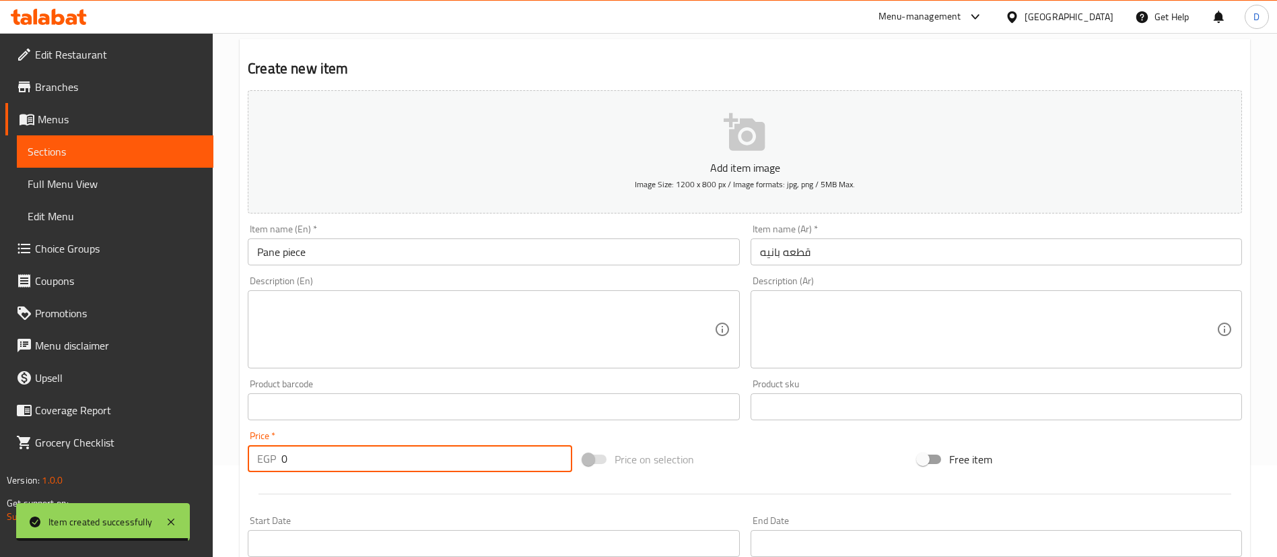
click at [431, 467] on input "0" at bounding box center [426, 458] width 291 height 27
type input "60"
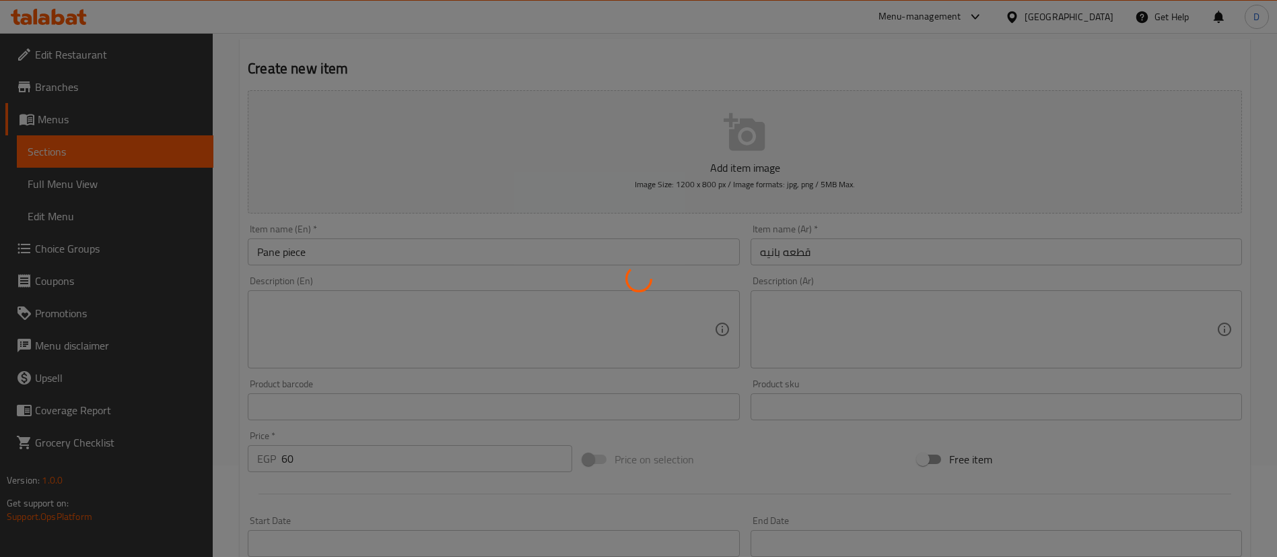
type input "0"
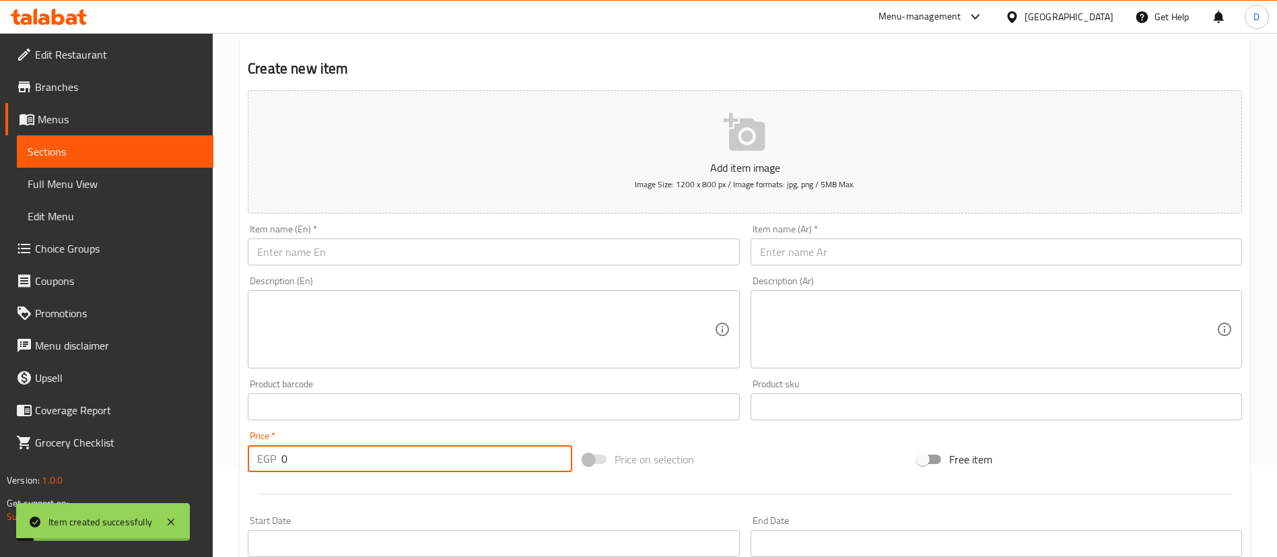
click at [905, 252] on input "text" at bounding box center [996, 251] width 491 height 27
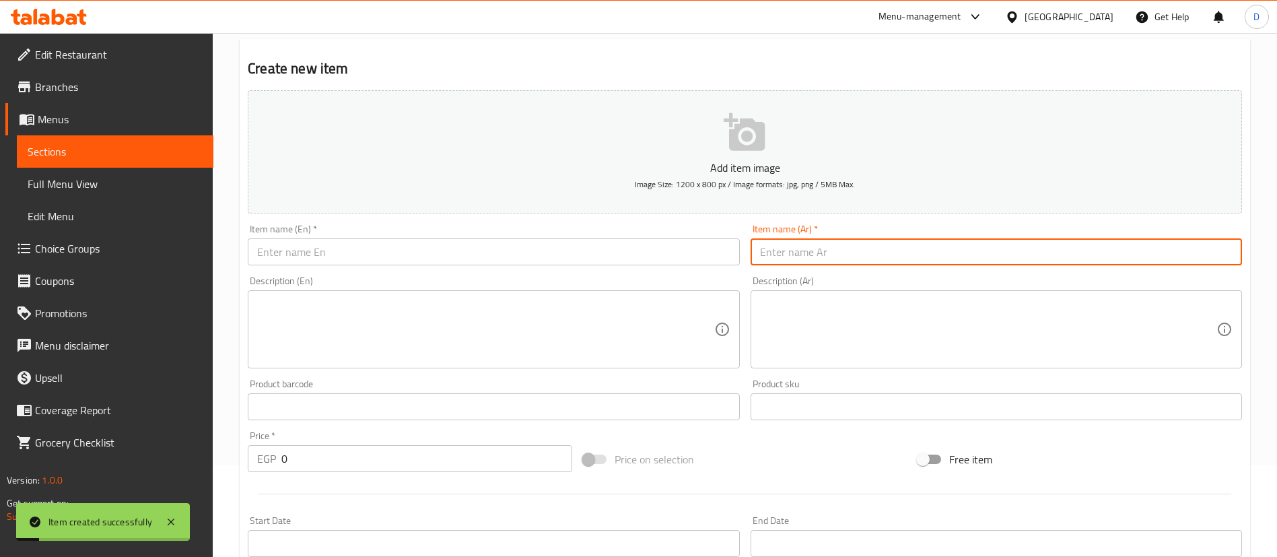
paste input "قطعه استريبس"
type input "قطعه استريبس"
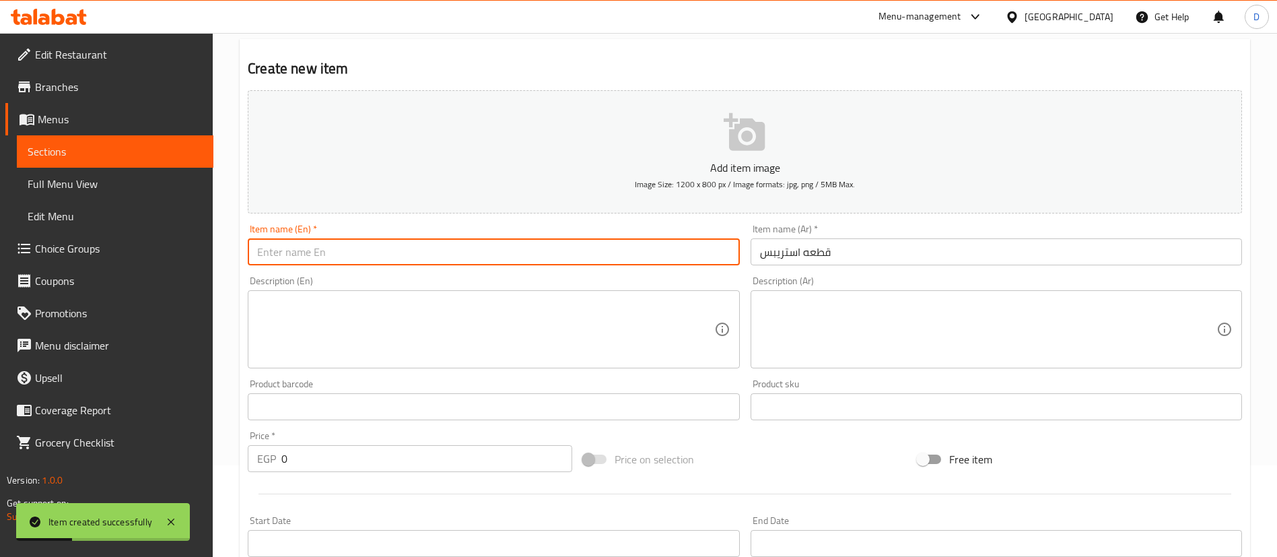
click at [586, 238] on input "text" at bounding box center [493, 251] width 491 height 27
paste input "Strips piece"
type input "Strips piece"
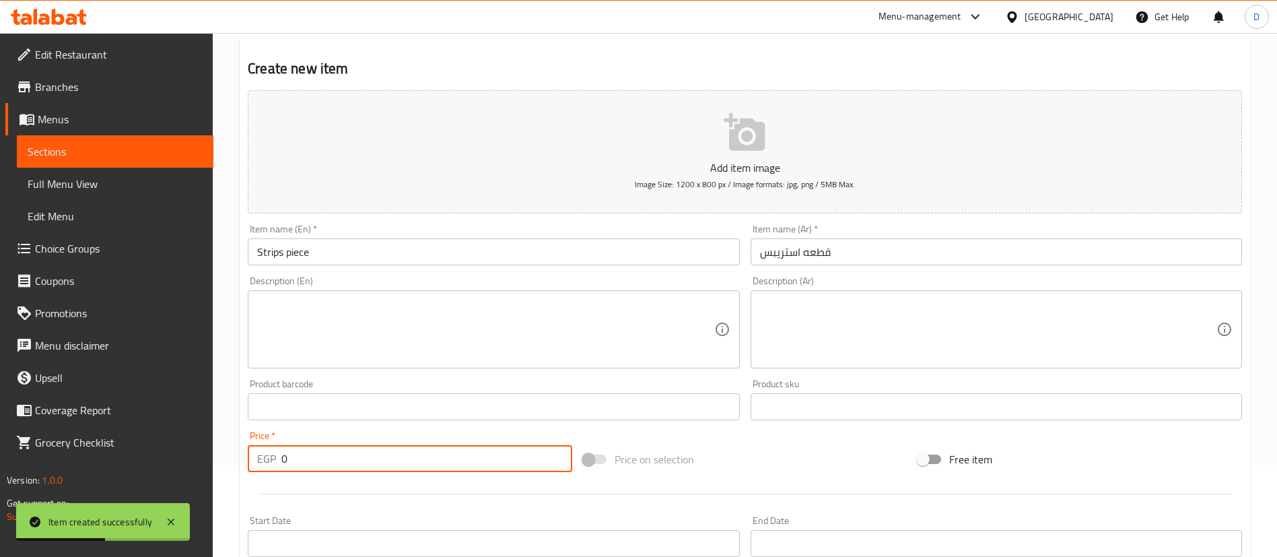
click at [426, 458] on input "0" at bounding box center [426, 458] width 291 height 27
click at [426, 456] on input "0" at bounding box center [426, 458] width 291 height 27
click at [426, 463] on input "0" at bounding box center [426, 458] width 291 height 27
click at [426, 462] on input "0" at bounding box center [426, 458] width 291 height 27
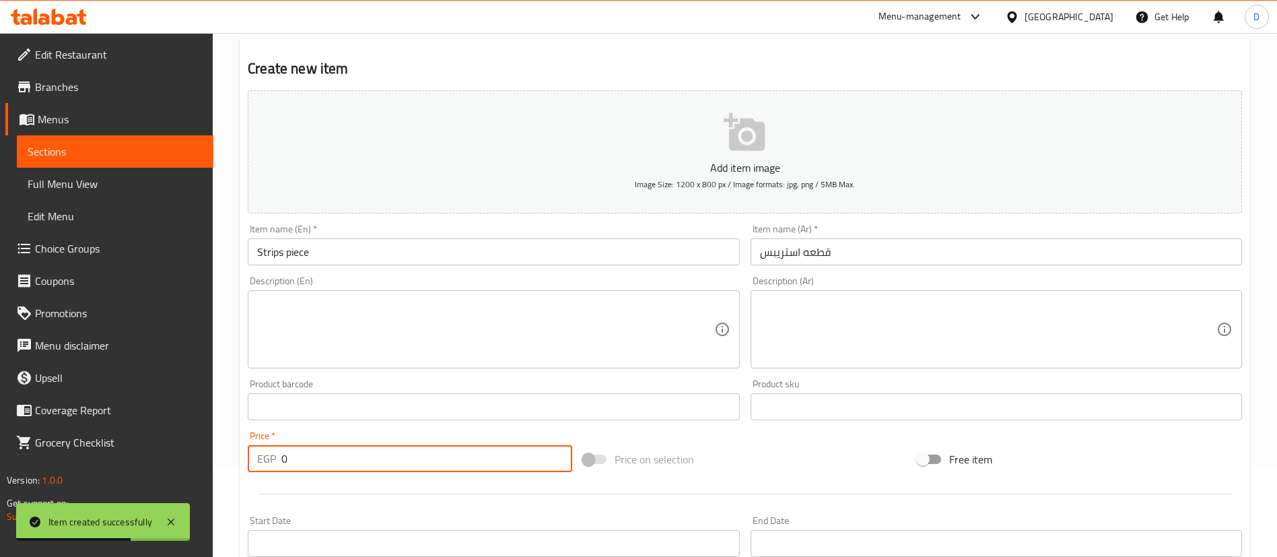
click at [424, 460] on input "0" at bounding box center [426, 458] width 291 height 27
type input "45"
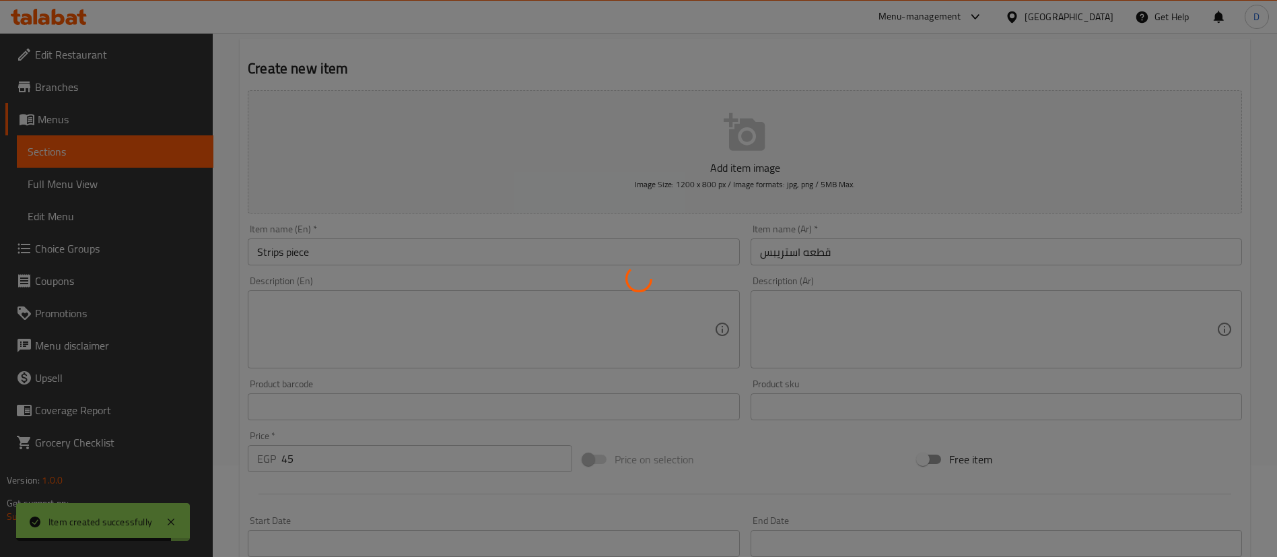
type input "0"
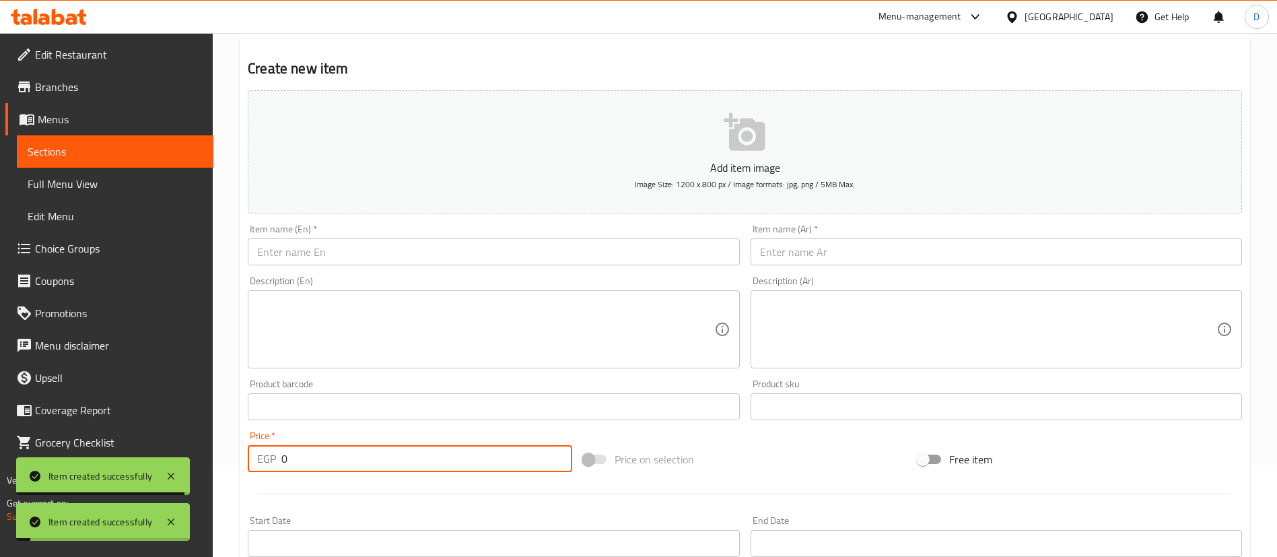
click at [873, 242] on input "text" at bounding box center [996, 251] width 491 height 27
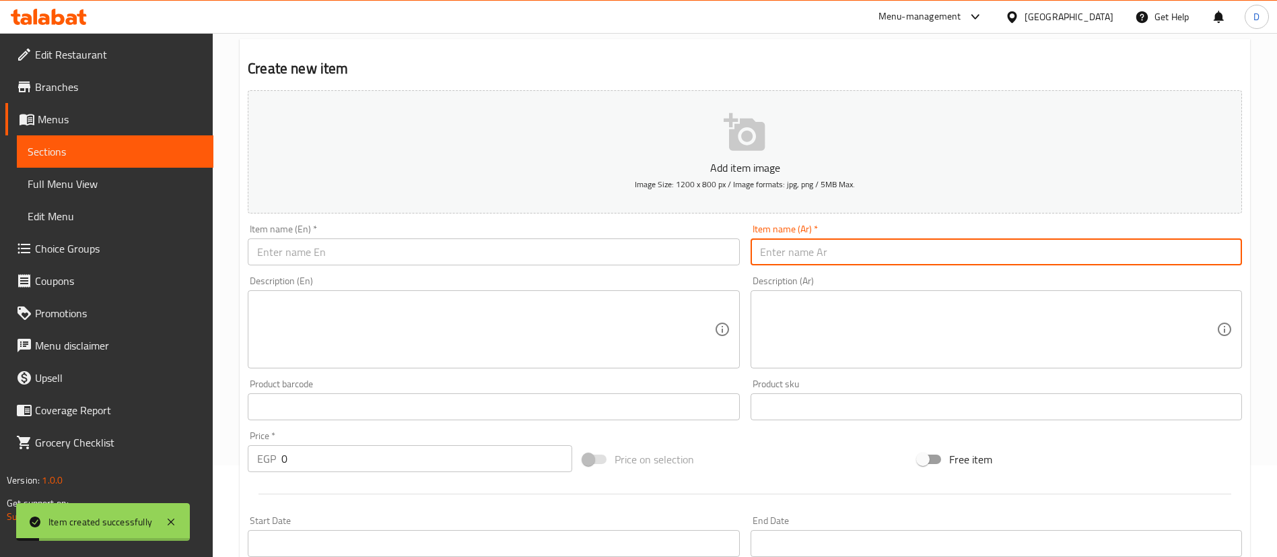
paste input "٢كبيبه شامي"
type input "٢ كبيبه شامي"
click at [489, 254] on input "text" at bounding box center [493, 251] width 491 height 27
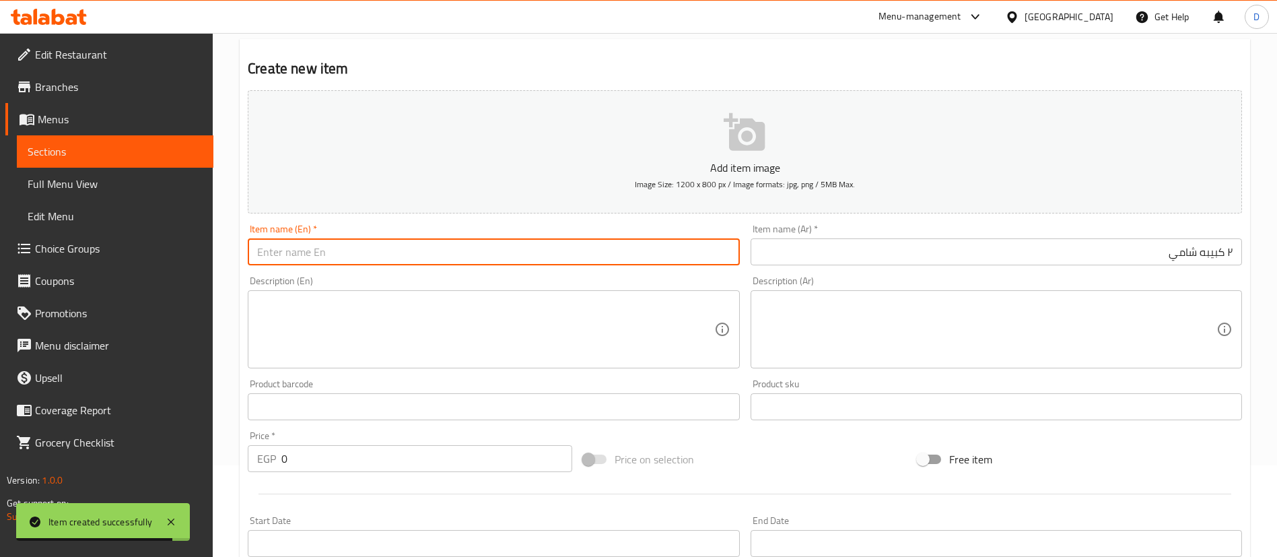
paste input "2 Shami kibbeh"
type input "2 Shami kibbeh"
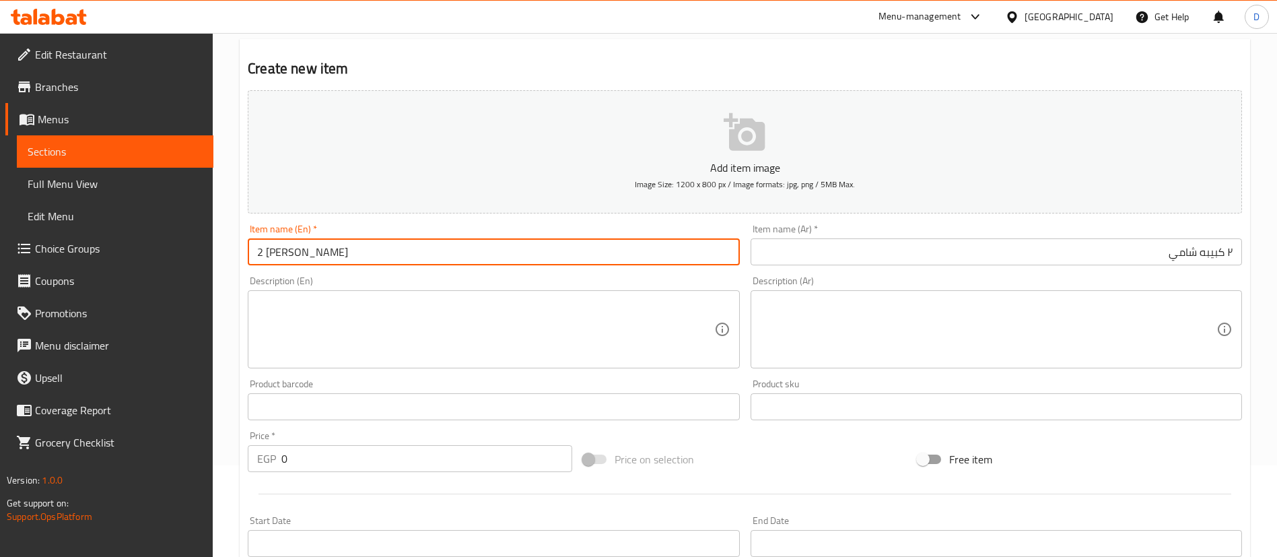
click at [392, 450] on input "0" at bounding box center [426, 458] width 291 height 27
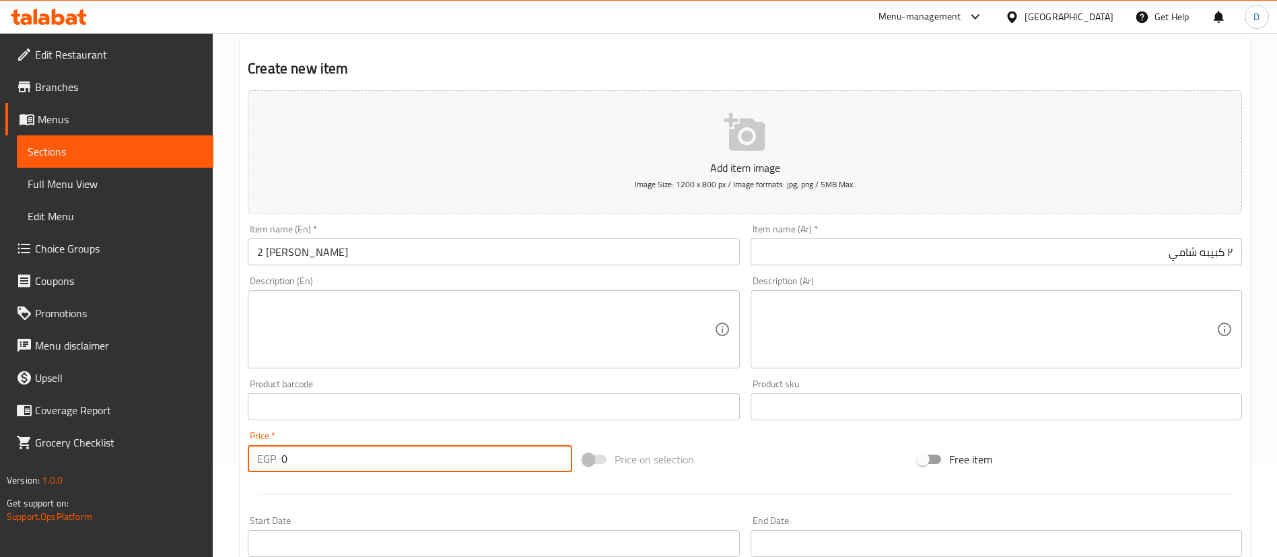
click at [391, 450] on input "0" at bounding box center [426, 458] width 291 height 27
type input "60"
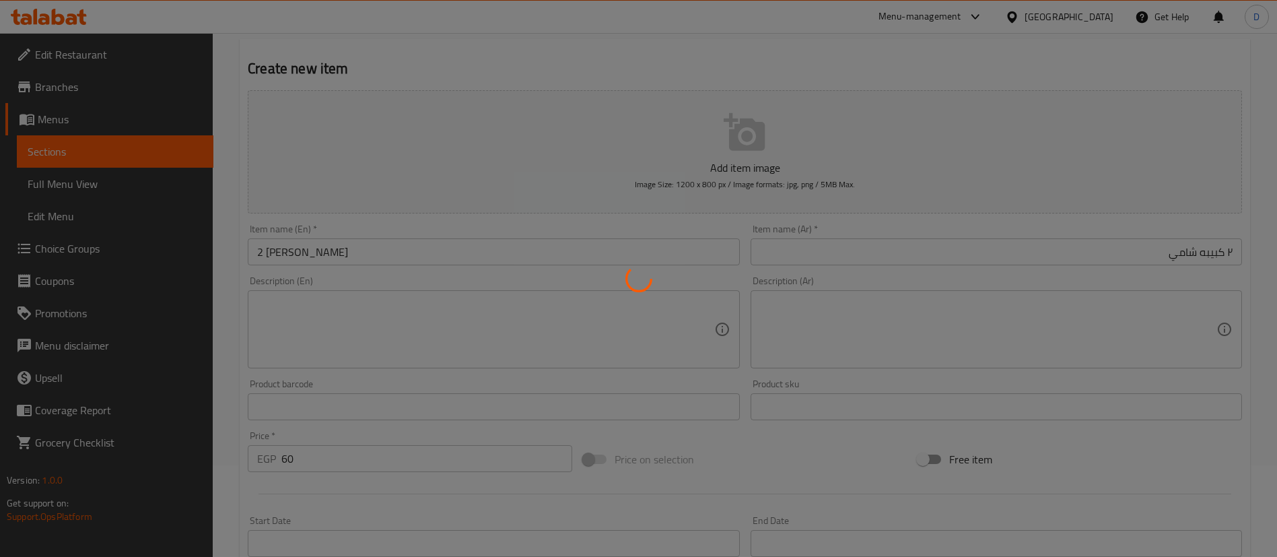
type input "0"
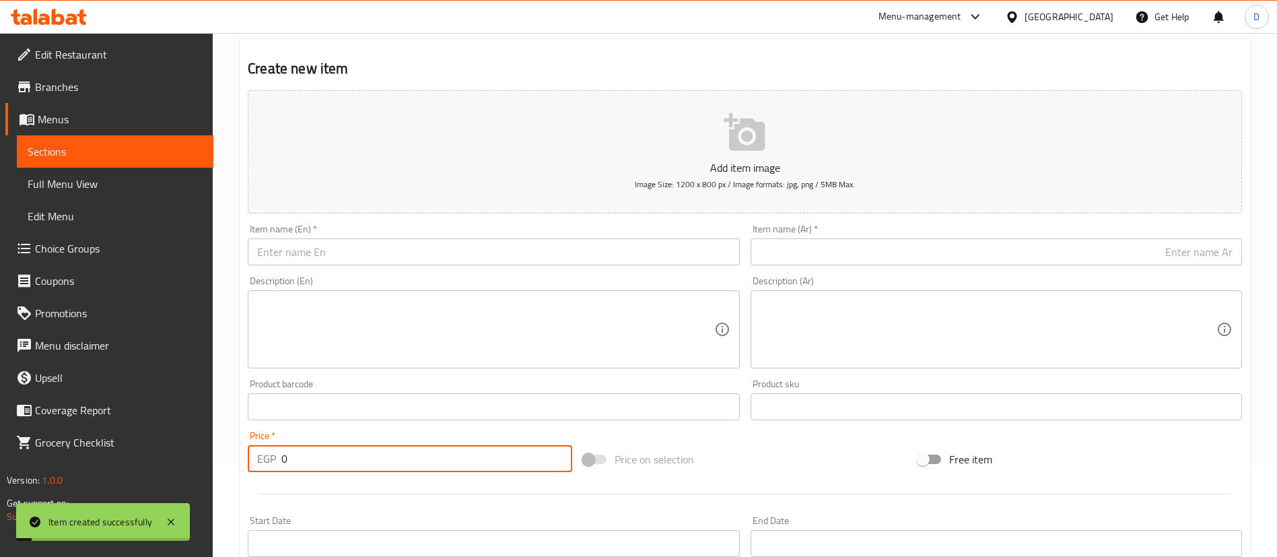
click at [948, 246] on input "text" at bounding box center [996, 251] width 491 height 27
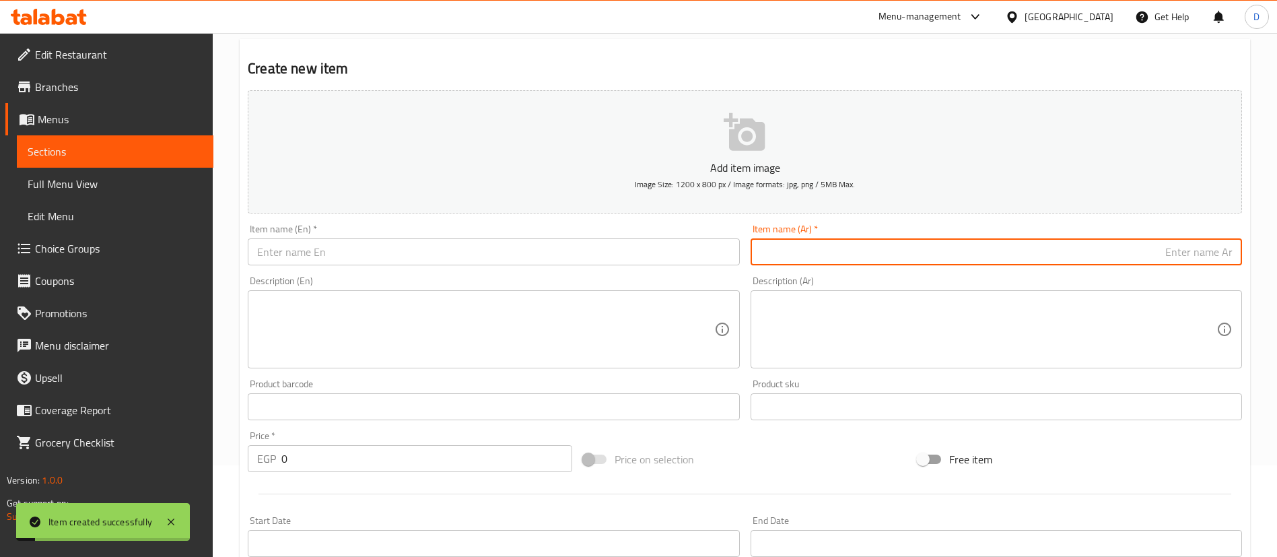
paste input "٤سبرنج رولز"
type input "٤سبرنج رولز"
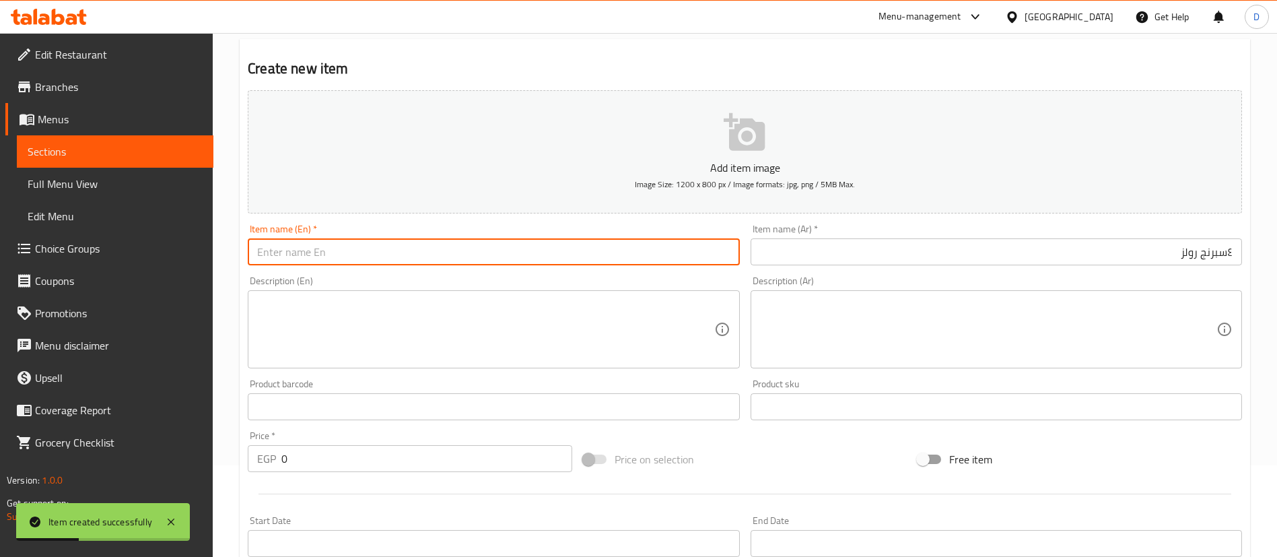
click at [521, 255] on input "text" at bounding box center [493, 251] width 491 height 27
paste input "4 spring rolls"
click at [521, 257] on input "4 spring rolls" at bounding box center [493, 251] width 491 height 27
type input "4 spring rolls"
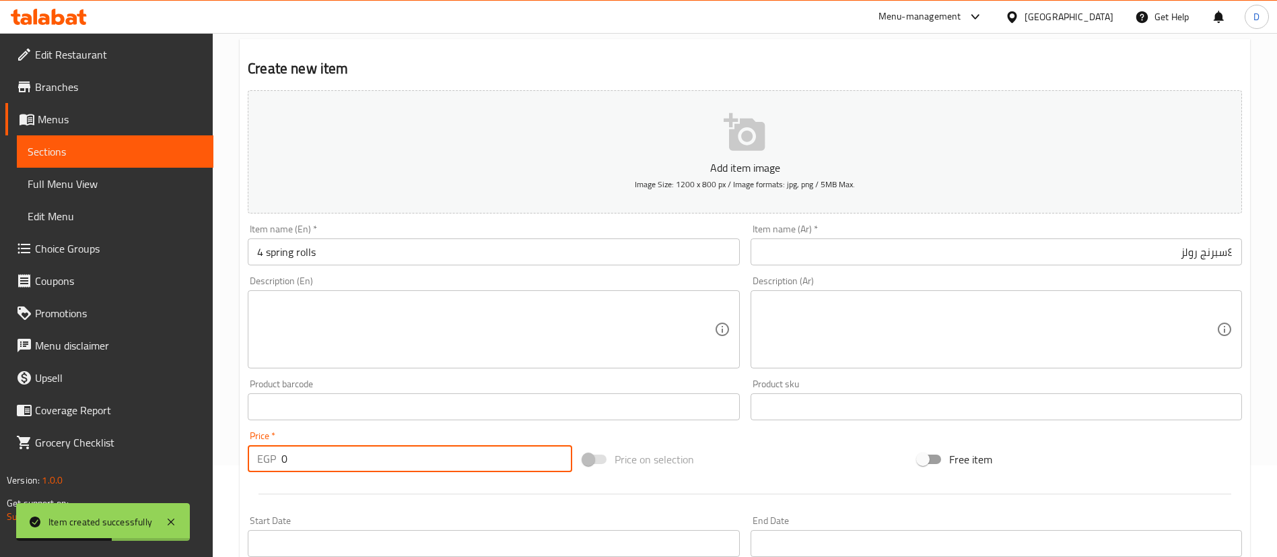
click at [513, 459] on input "0" at bounding box center [426, 458] width 291 height 27
type input "80"
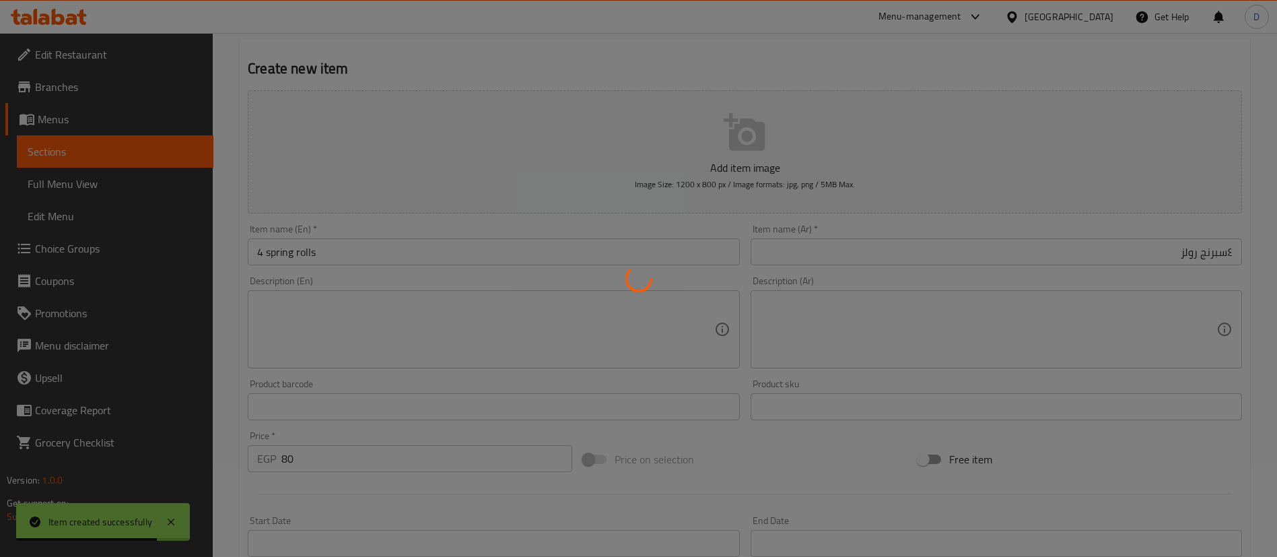
type input "0"
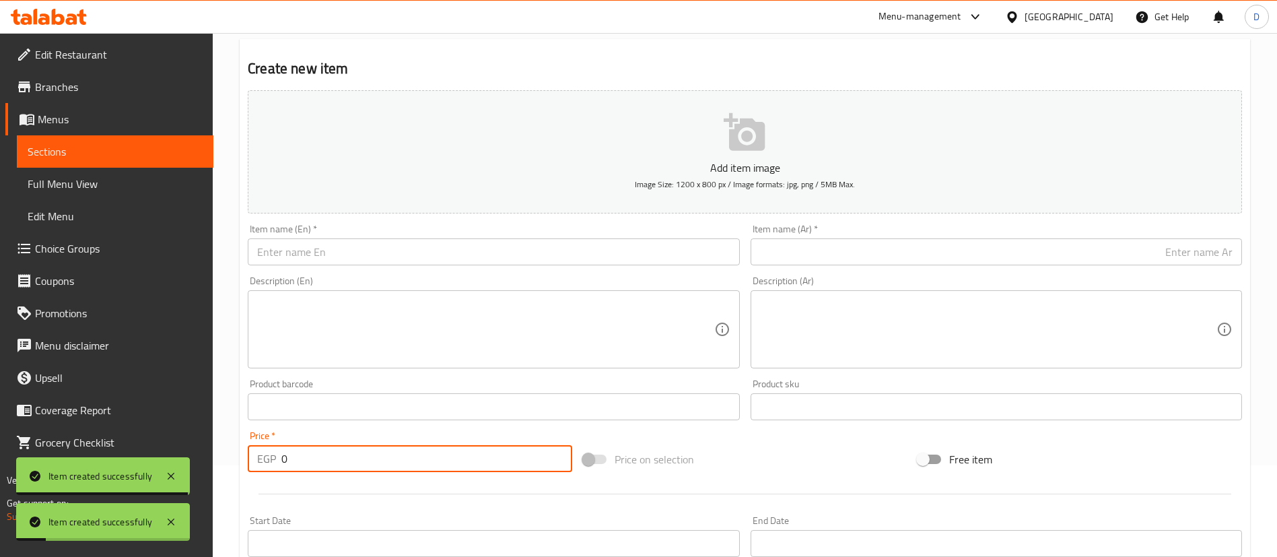
click at [161, 135] on link "Sections" at bounding box center [115, 151] width 197 height 32
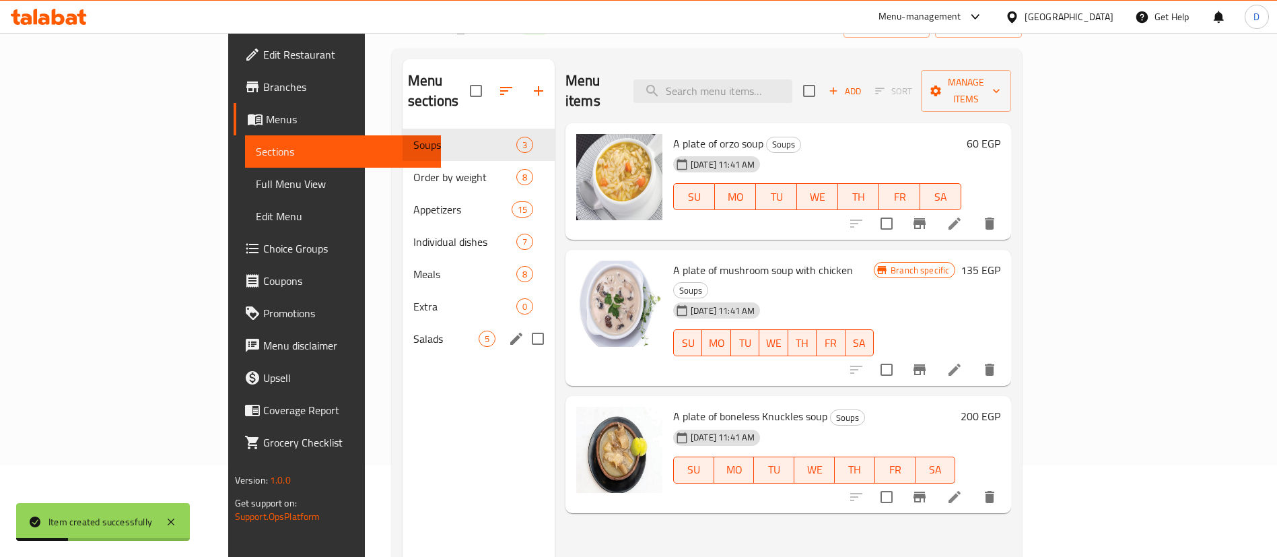
click at [403, 323] on div "Salads 5" at bounding box center [479, 339] width 152 height 32
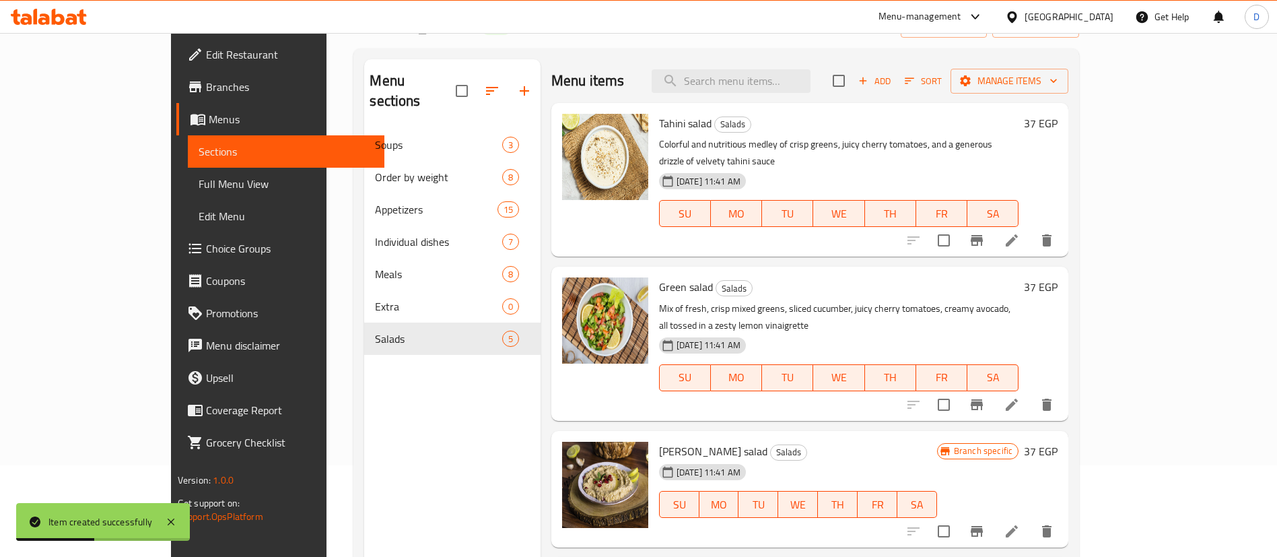
click at [1058, 120] on h6 "37 EGP" at bounding box center [1041, 123] width 34 height 19
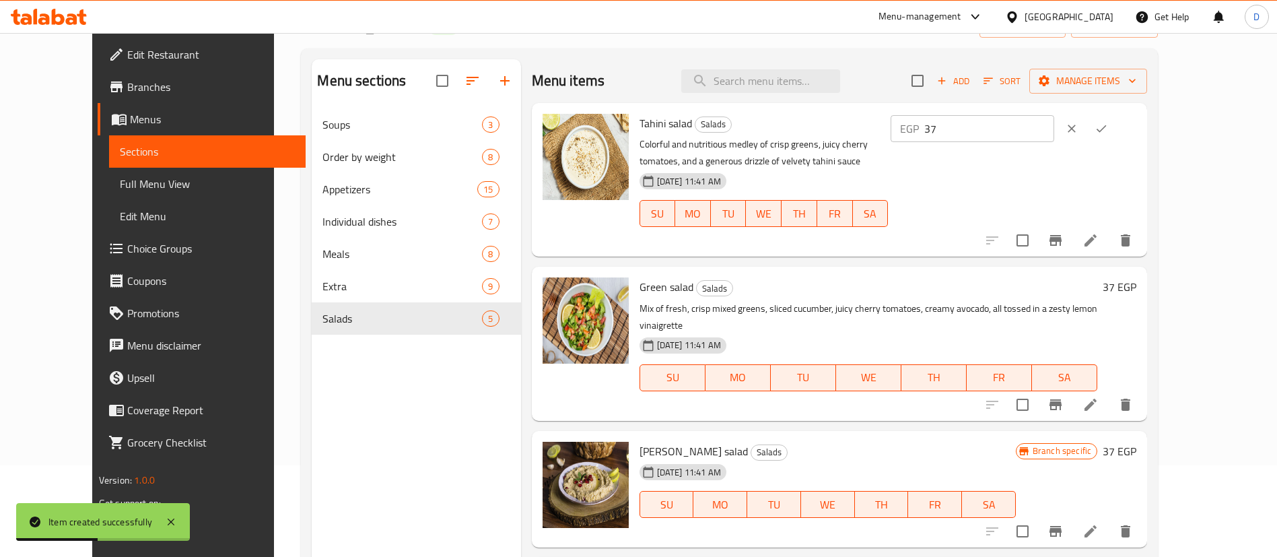
click at [1054, 135] on input "37" at bounding box center [989, 128] width 130 height 27
type input "45"
click at [1116, 130] on button "ok" at bounding box center [1102, 129] width 30 height 30
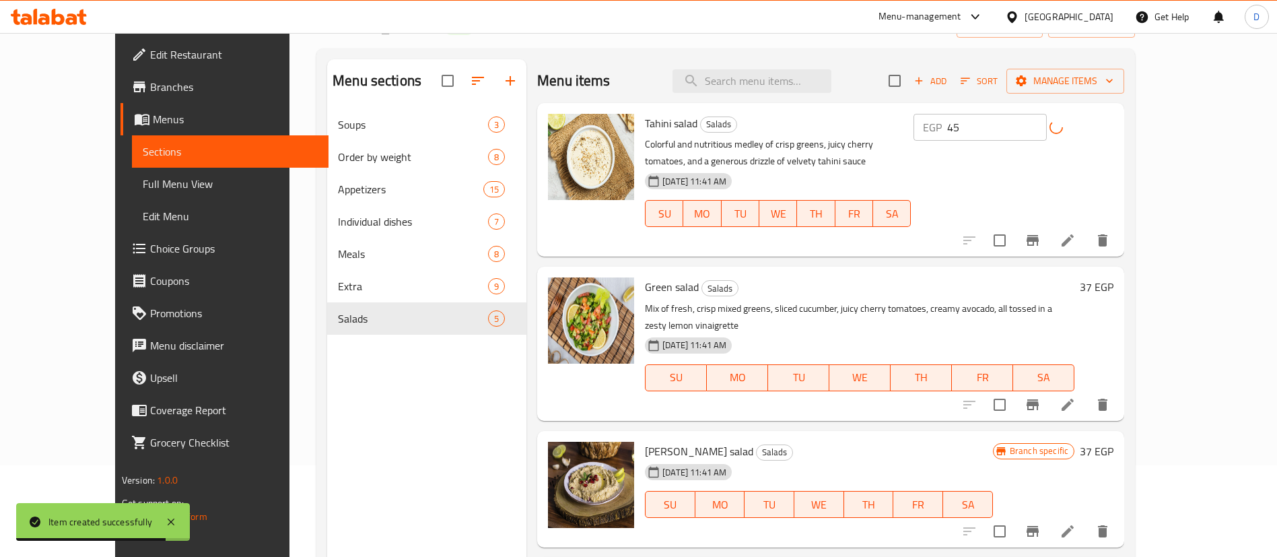
click at [1114, 287] on h6 "37 EGP" at bounding box center [1097, 286] width 34 height 19
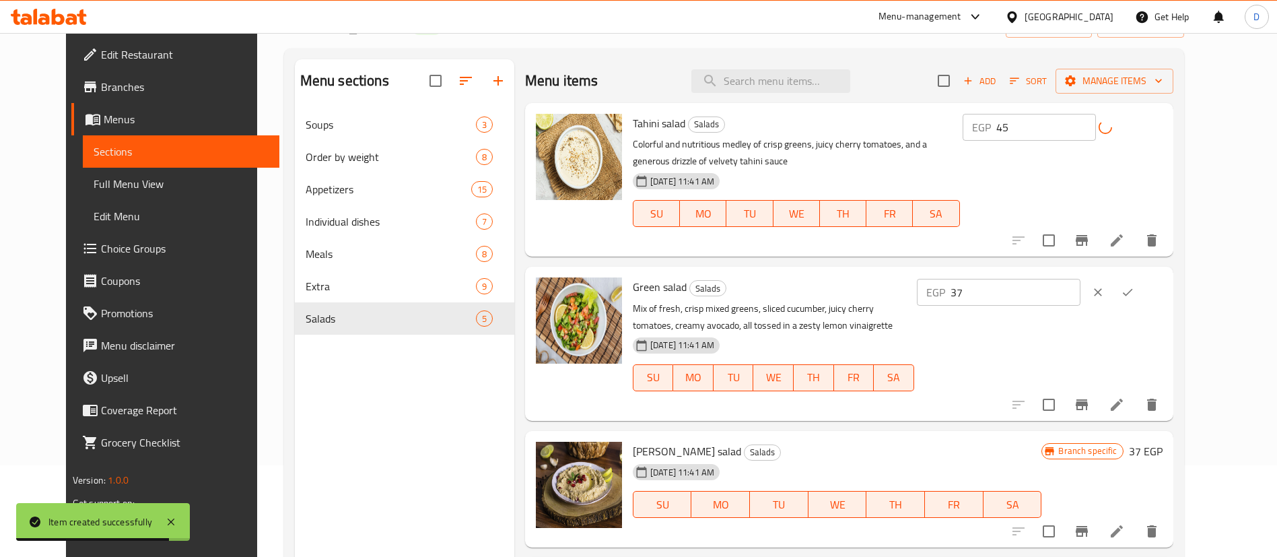
click at [1046, 288] on input "37" at bounding box center [1016, 292] width 130 height 27
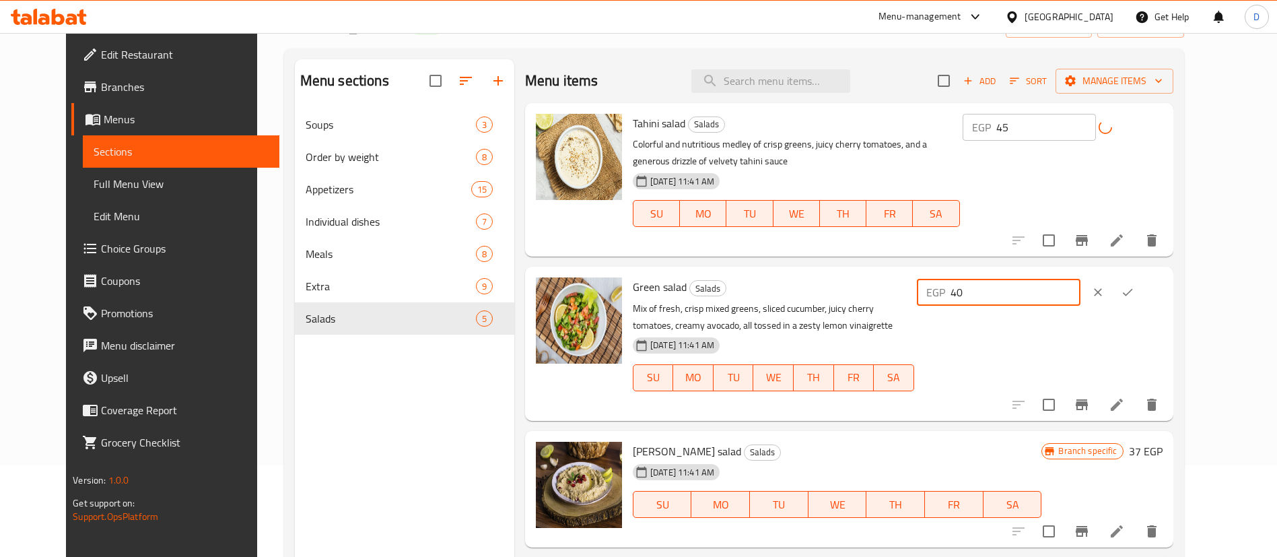
type input "40"
click at [1133, 295] on icon "ok" at bounding box center [1128, 292] width 10 height 7
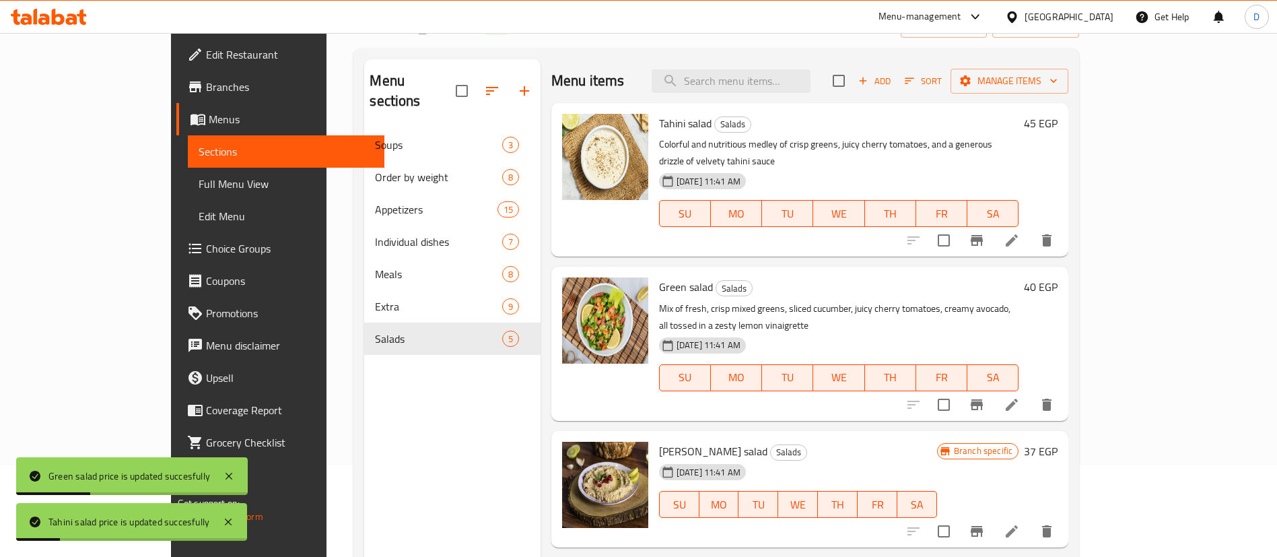
scroll to position [101, 0]
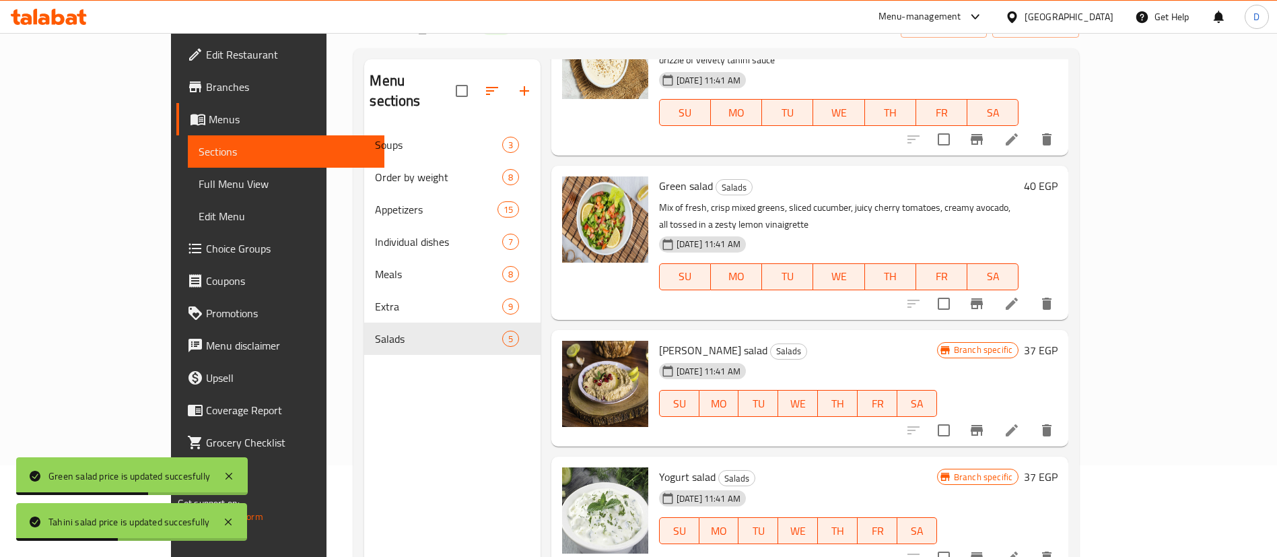
click at [1058, 341] on h6 "37 EGP" at bounding box center [1041, 350] width 34 height 19
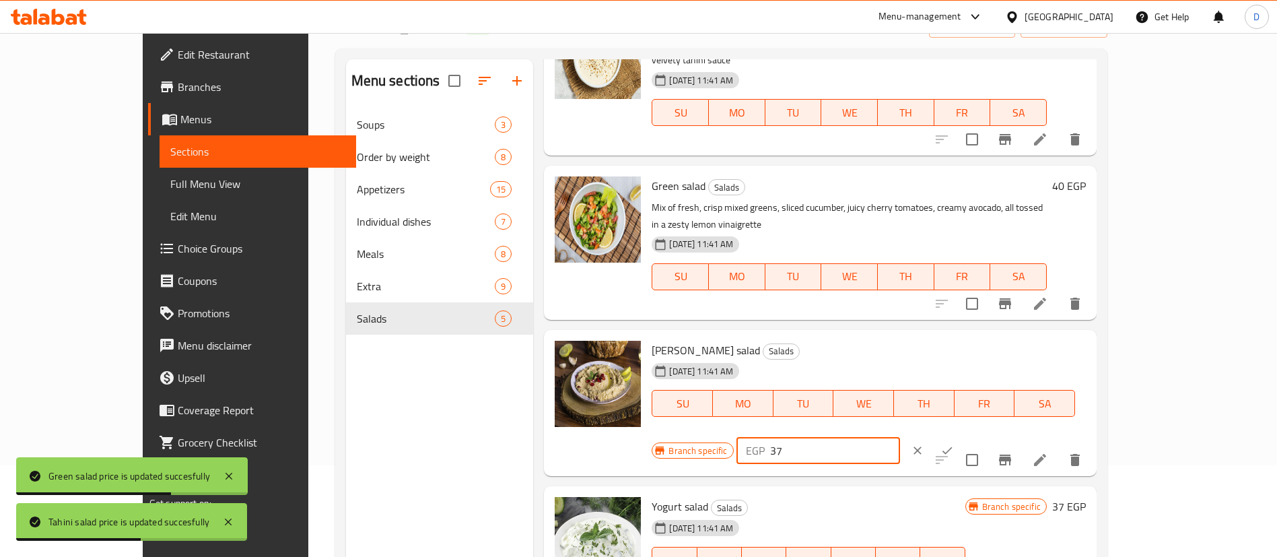
drag, startPoint x: 1063, startPoint y: 321, endPoint x: 957, endPoint y: 317, distance: 106.5
click at [957, 436] on div "Branch specific EGP 37 ​" at bounding box center [817, 451] width 330 height 30
type input "40"
click at [954, 444] on icon "ok" at bounding box center [947, 450] width 13 height 13
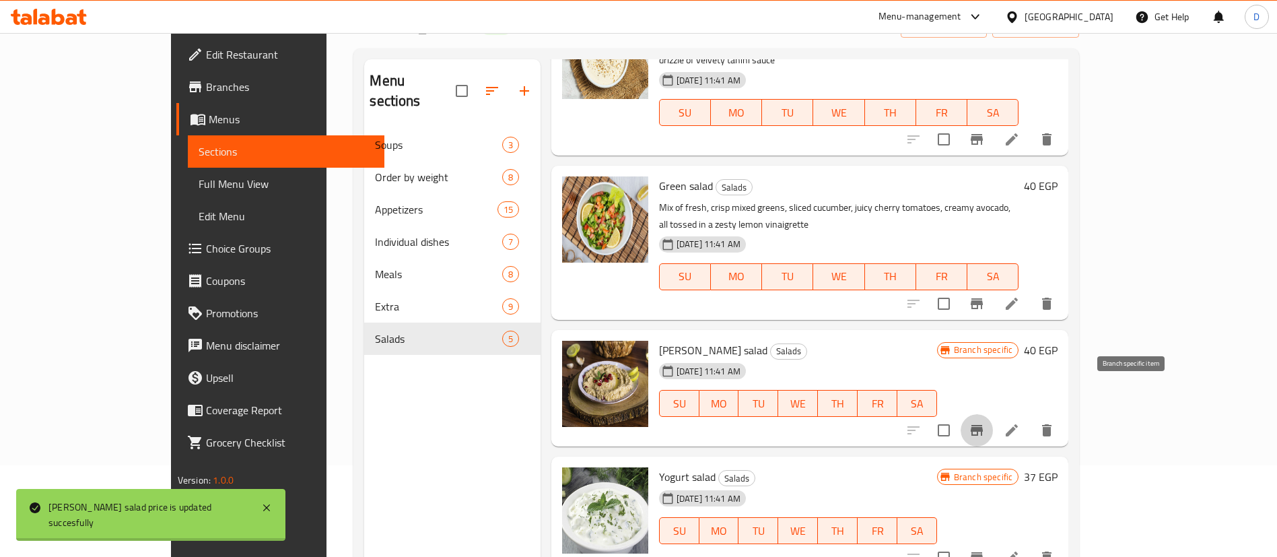
click at [993, 414] on button "Branch-specific-item" at bounding box center [977, 430] width 32 height 32
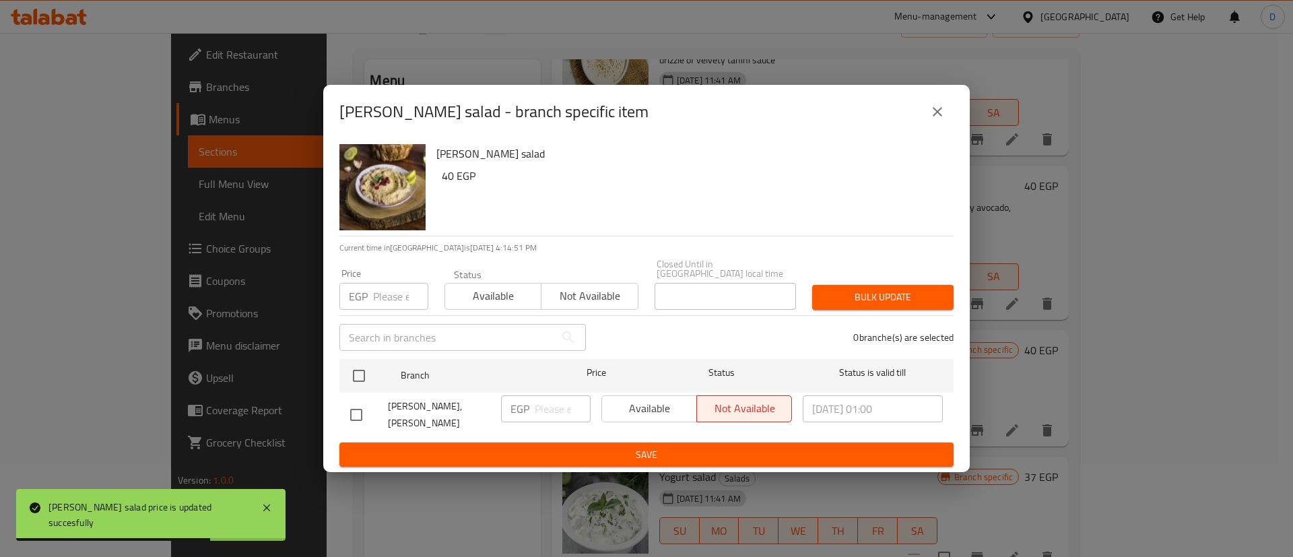
click at [926, 126] on button "close" at bounding box center [937, 112] width 32 height 32
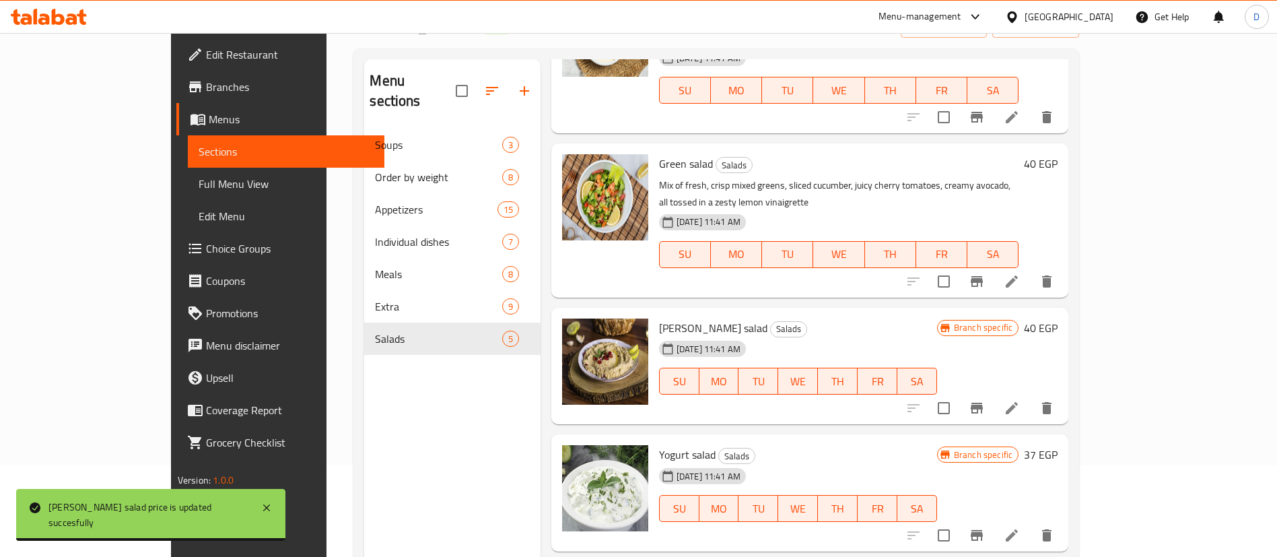
scroll to position [152, 0]
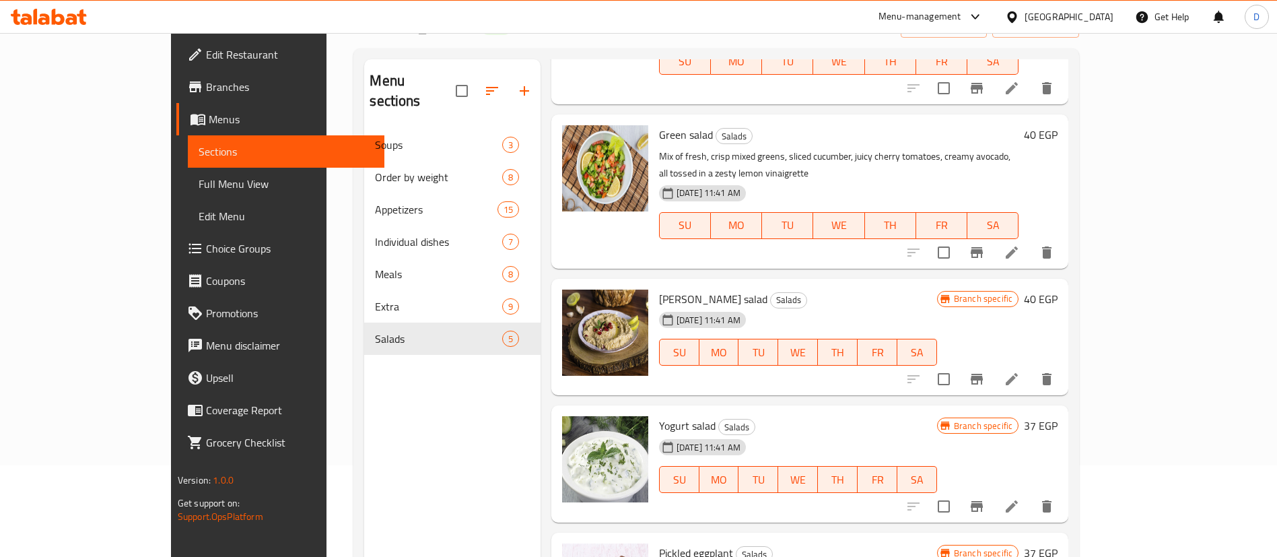
click at [1058, 416] on h6 "37 EGP" at bounding box center [1041, 425] width 34 height 19
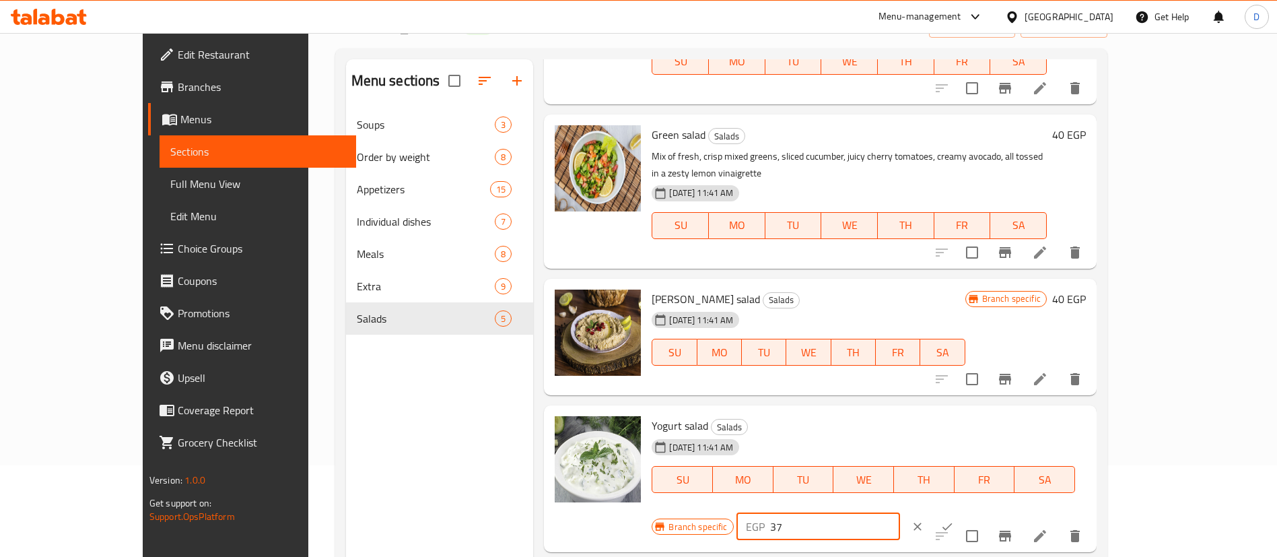
drag, startPoint x: 1058, startPoint y: 392, endPoint x: 957, endPoint y: 393, distance: 100.3
click at [957, 512] on div "Branch specific EGP 37 ​" at bounding box center [817, 527] width 330 height 30
type input "40"
click at [953, 523] on icon "ok" at bounding box center [948, 526] width 10 height 7
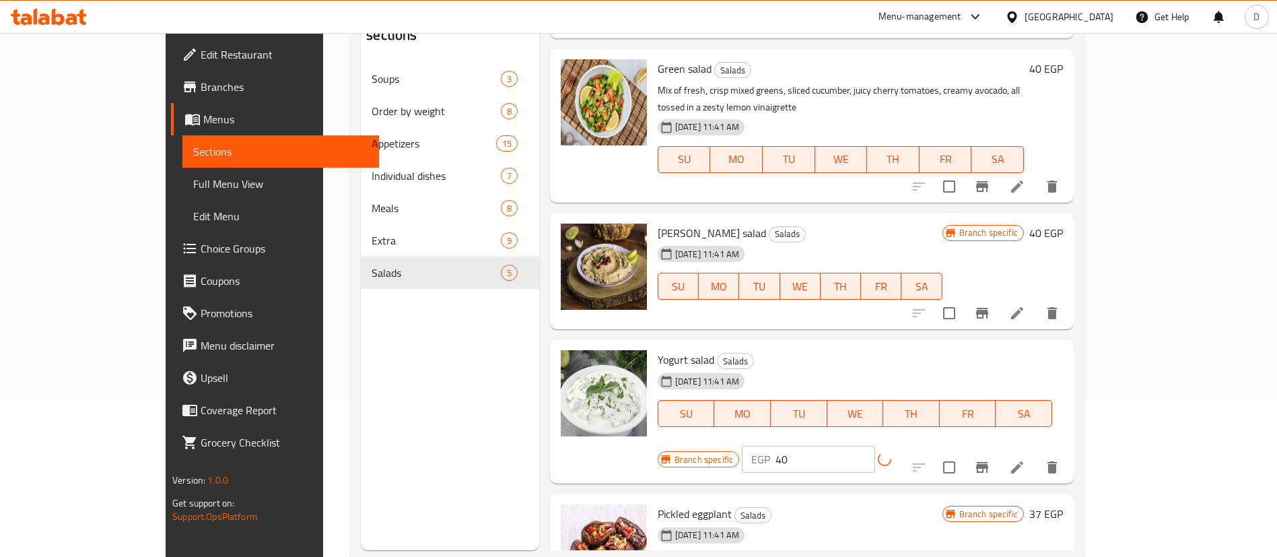
scroll to position [189, 0]
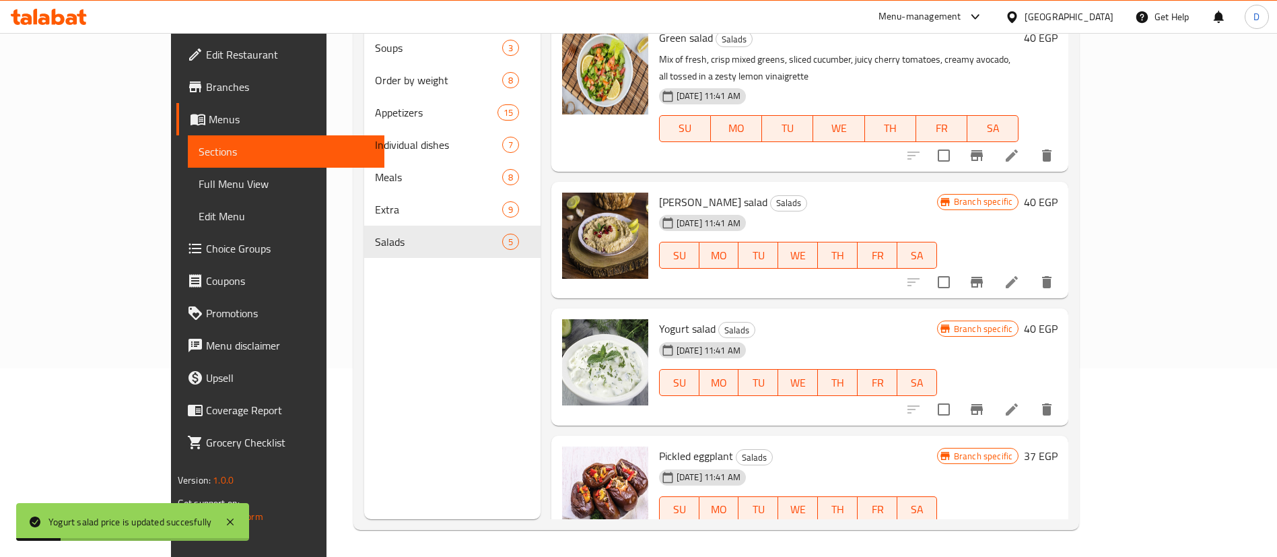
click at [1058, 446] on h6 "37 EGP" at bounding box center [1041, 455] width 34 height 19
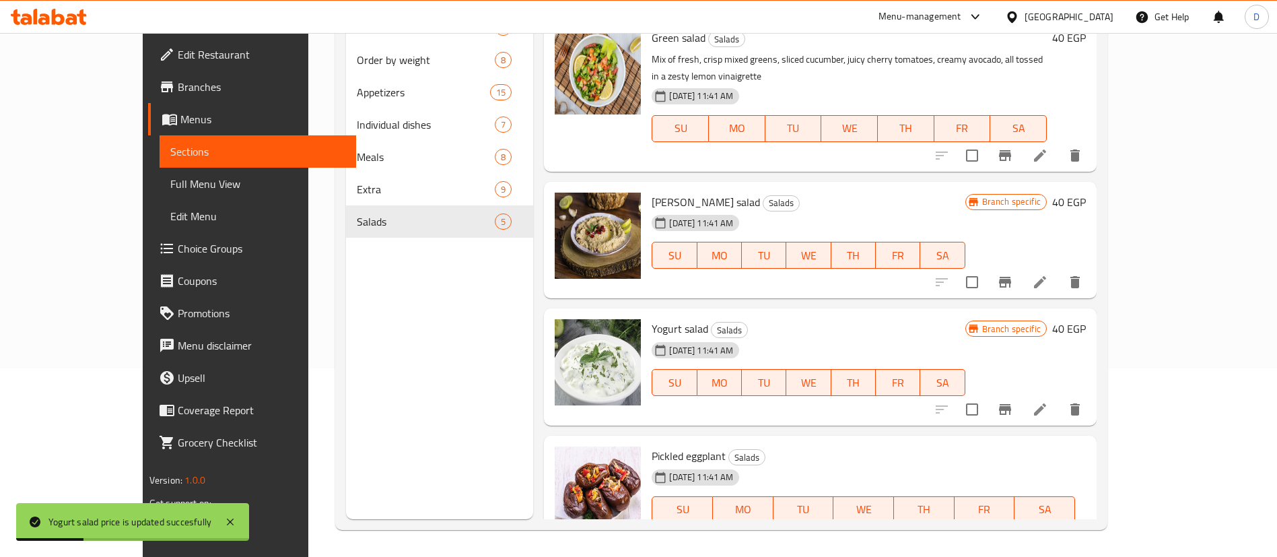
drag, startPoint x: 1072, startPoint y: 424, endPoint x: 1007, endPoint y: 426, distance: 65.3
click at [900, 543] on div "EGP 37 ​" at bounding box center [819, 556] width 164 height 27
type input "40"
click at [953, 553] on icon "ok" at bounding box center [948, 556] width 10 height 7
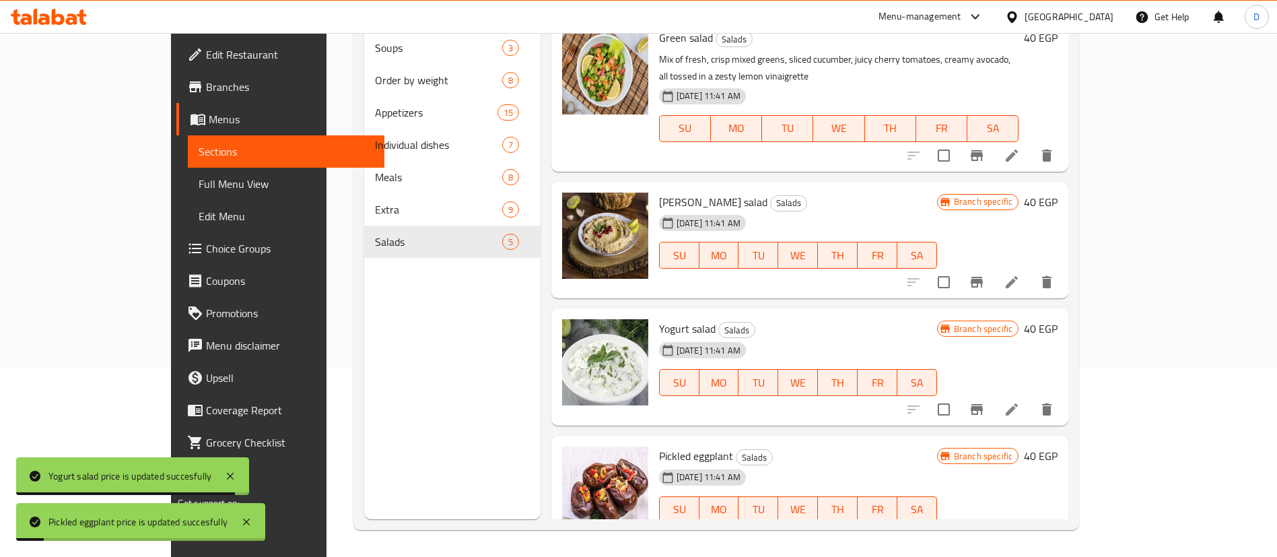
click at [985, 529] on icon "Branch-specific-item" at bounding box center [977, 537] width 16 height 16
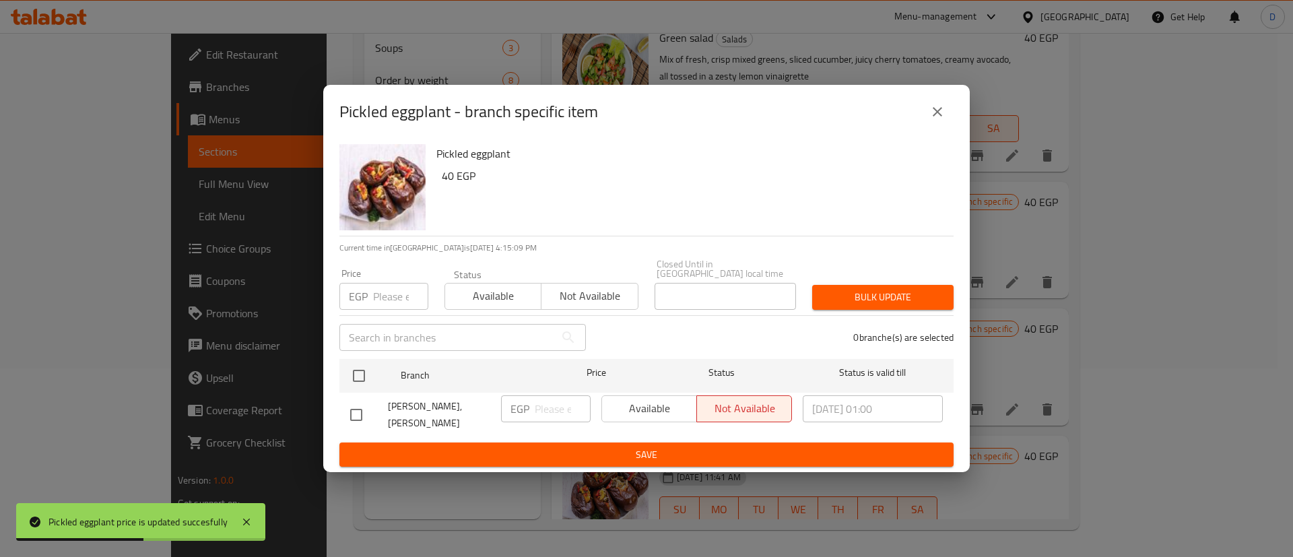
drag, startPoint x: 937, startPoint y: 117, endPoint x: 902, endPoint y: 13, distance: 110.1
click at [937, 117] on icon "close" at bounding box center [937, 112] width 16 height 16
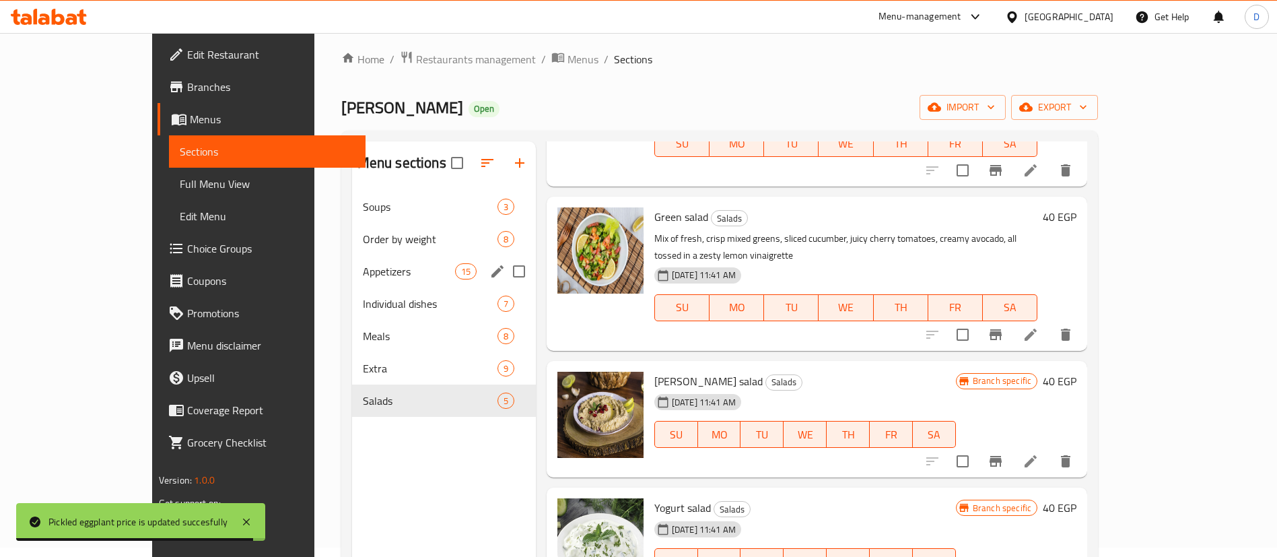
scroll to position [0, 0]
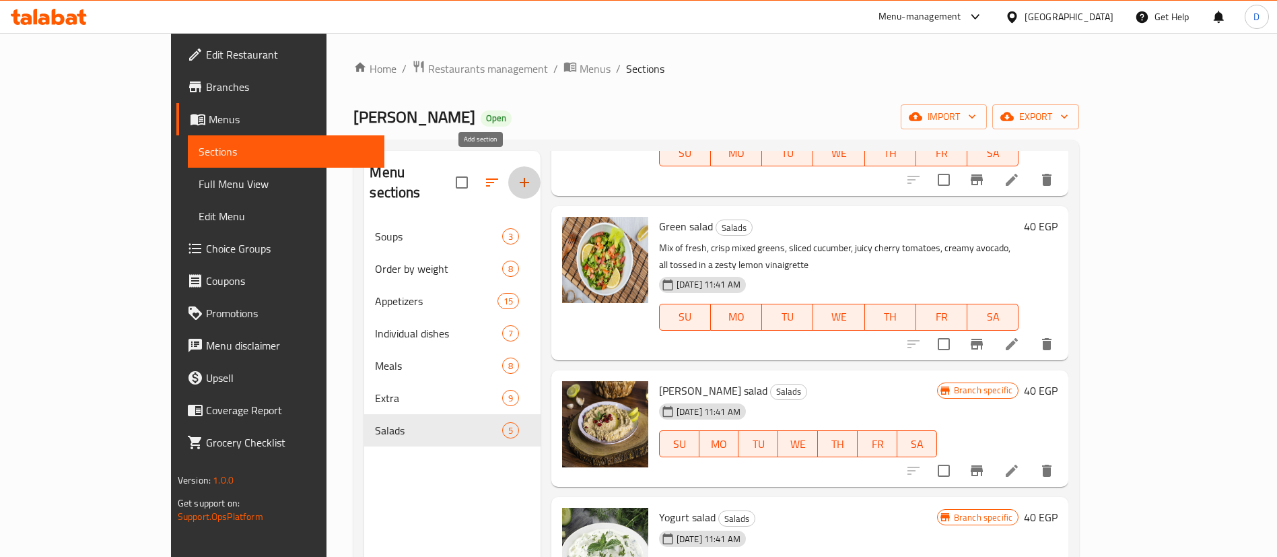
click at [516, 177] on icon "button" at bounding box center [524, 182] width 16 height 16
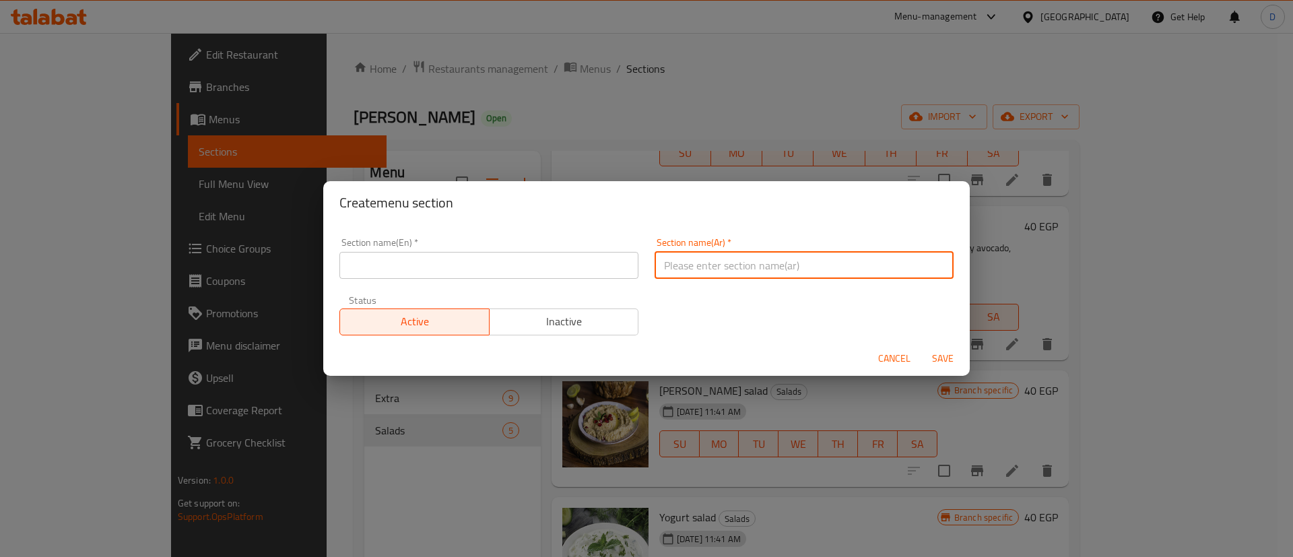
click at [753, 275] on input "text" at bounding box center [803, 265] width 299 height 27
type input "h"
type input "الخضار"
click at [497, 277] on div "Section name(En)   * Section name(En) *" at bounding box center [488, 258] width 315 height 57
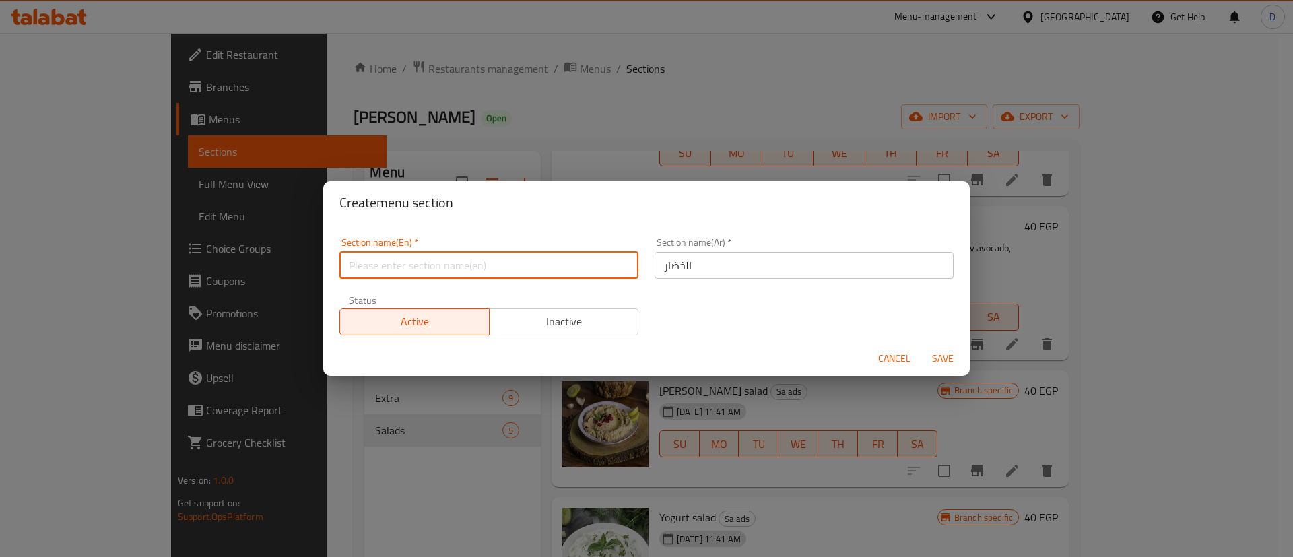
paste input "vegetables"
type input "vegetables"
click at [921, 346] on button "Save" at bounding box center [942, 358] width 43 height 25
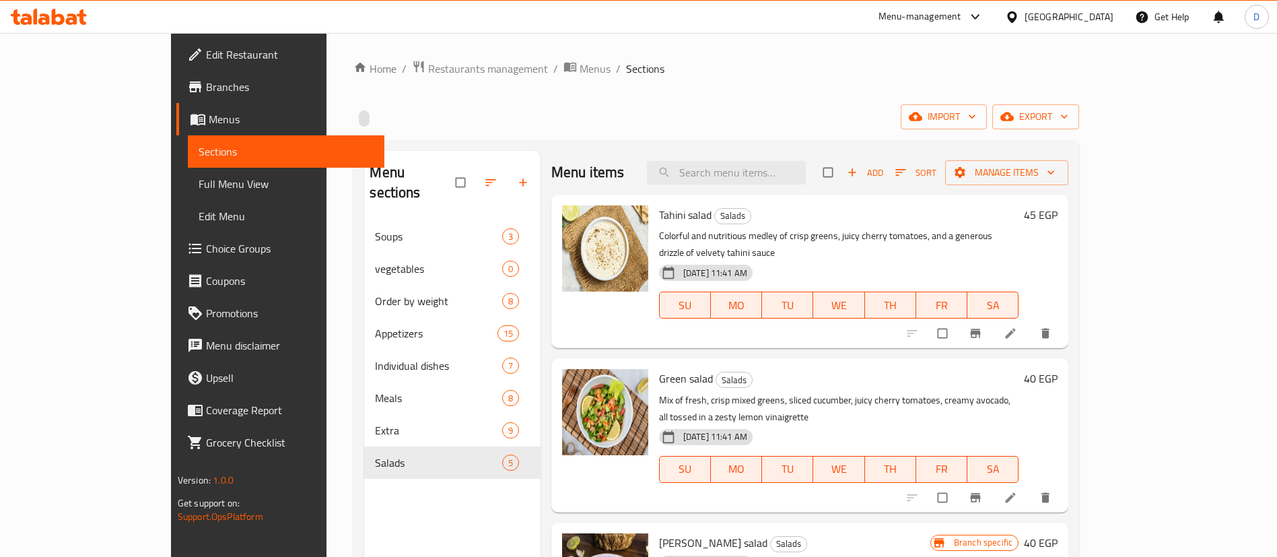
click at [484, 176] on icon "button" at bounding box center [490, 182] width 13 height 13
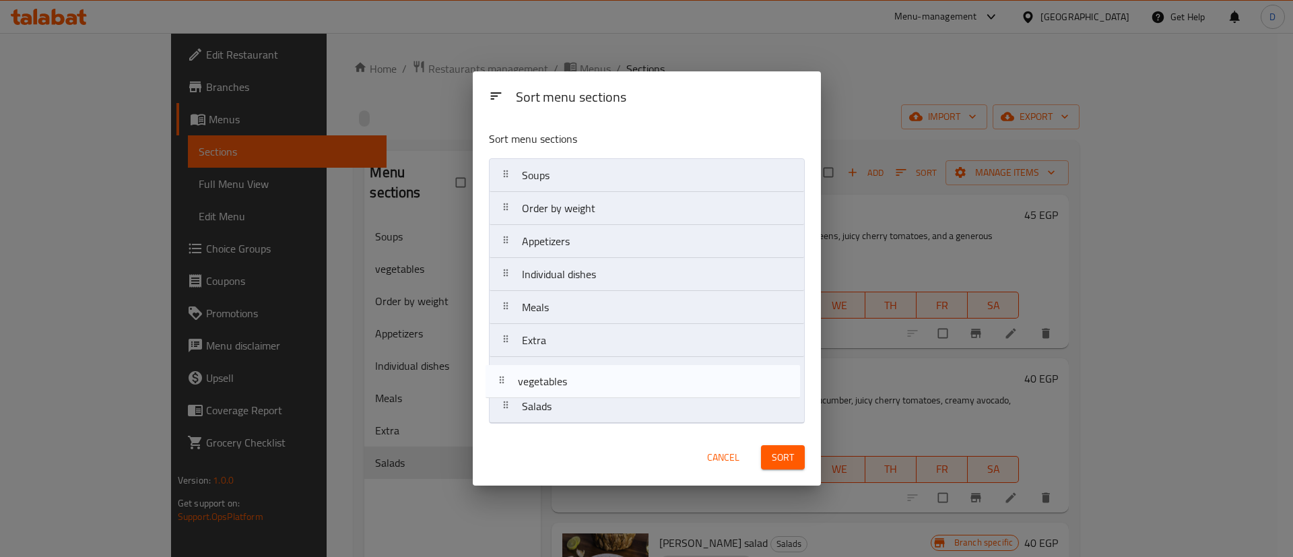
drag, startPoint x: 634, startPoint y: 240, endPoint x: 630, endPoint y: 396, distance: 155.6
click at [630, 396] on nav "Soups vegetables Order by weight Appetizers Individual dishes Meals Extra Salads" at bounding box center [647, 290] width 316 height 265
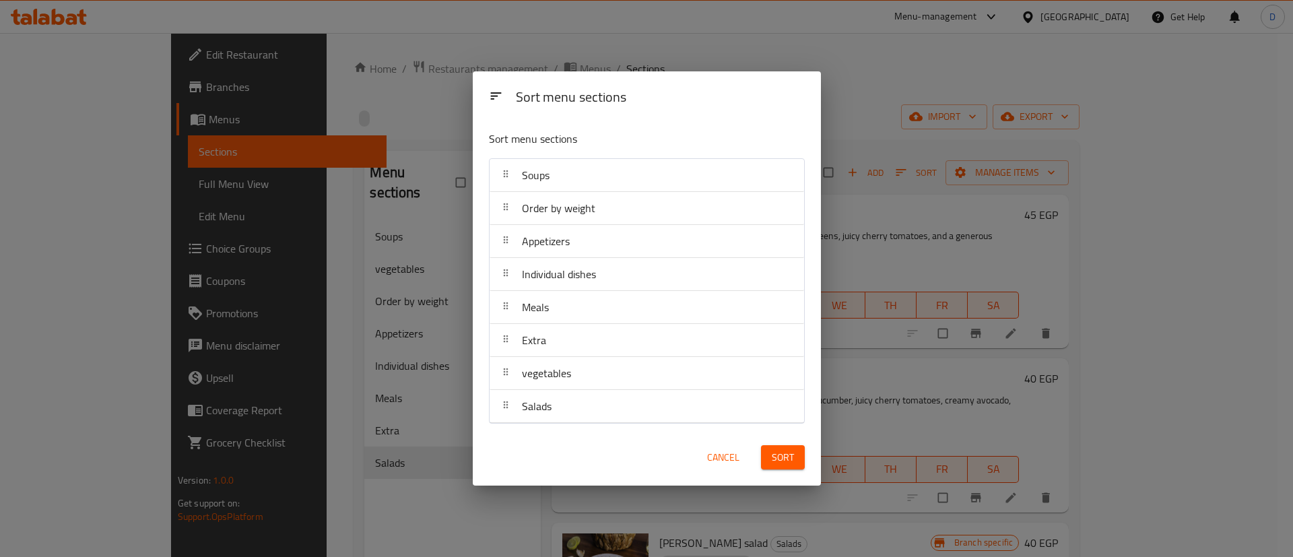
click at [780, 451] on span "Sort" at bounding box center [783, 457] width 22 height 17
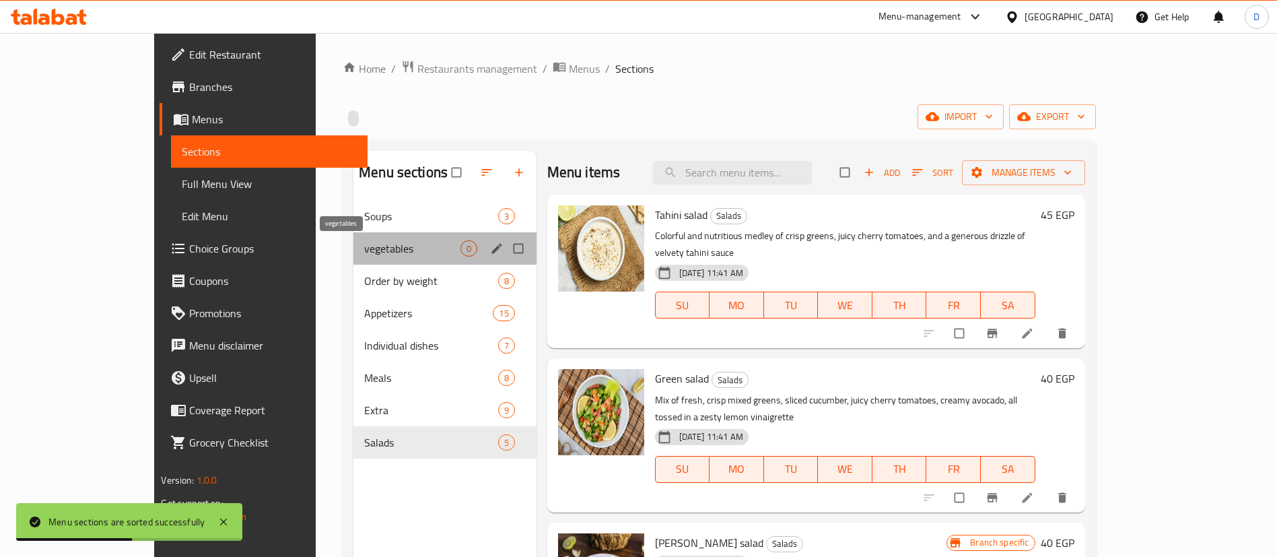
click at [364, 241] on span "vegetables" at bounding box center [412, 248] width 96 height 16
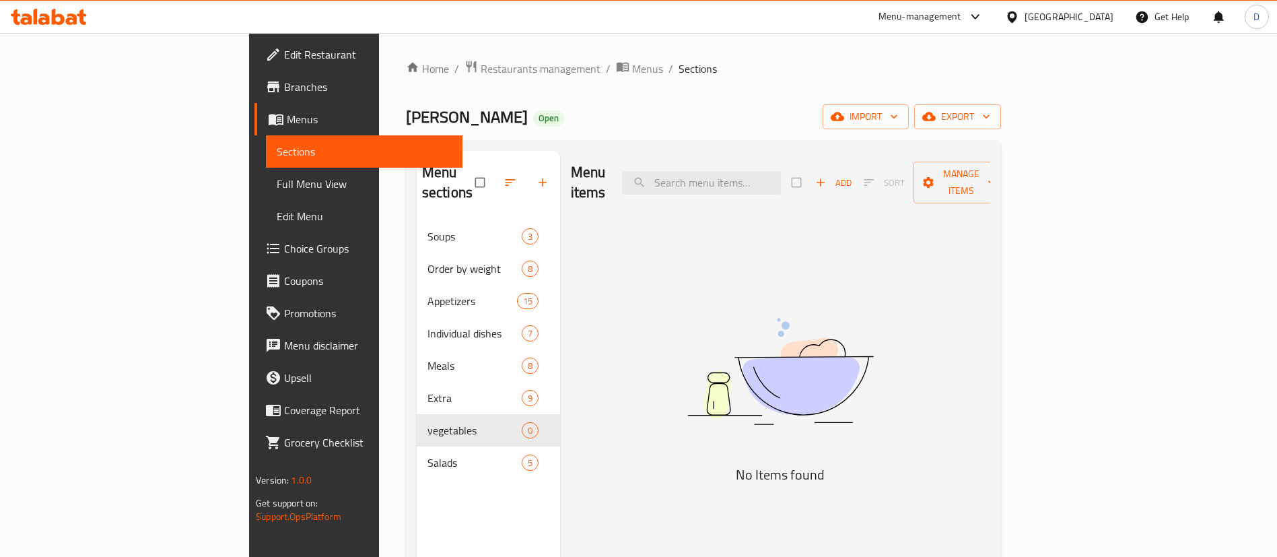
click at [852, 175] on span "Add" at bounding box center [833, 182] width 36 height 15
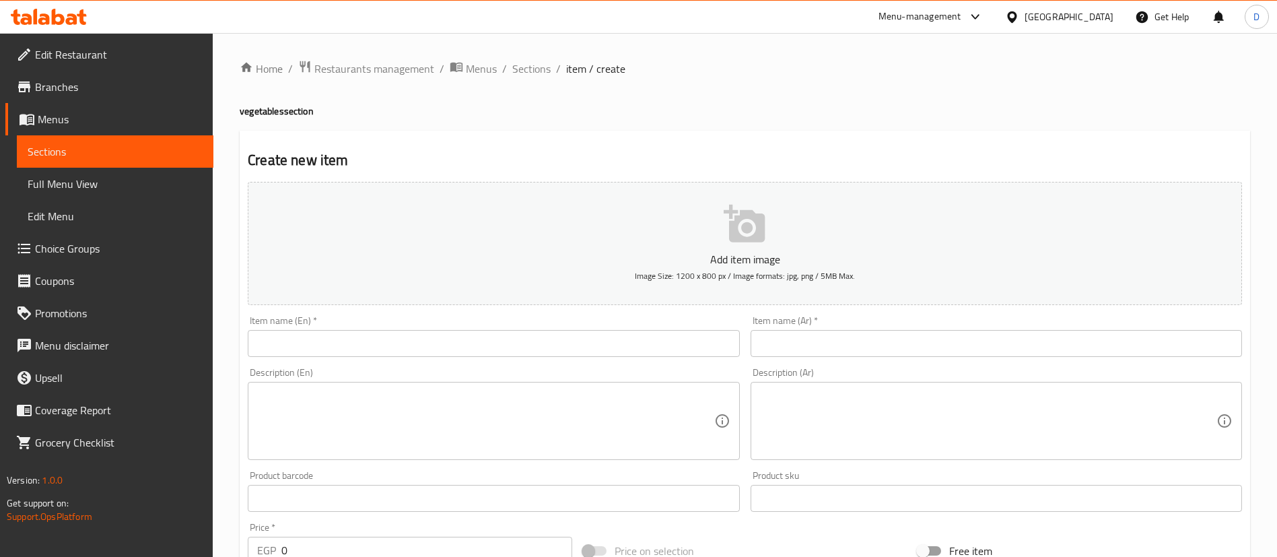
click at [884, 342] on input "text" at bounding box center [996, 343] width 491 height 27
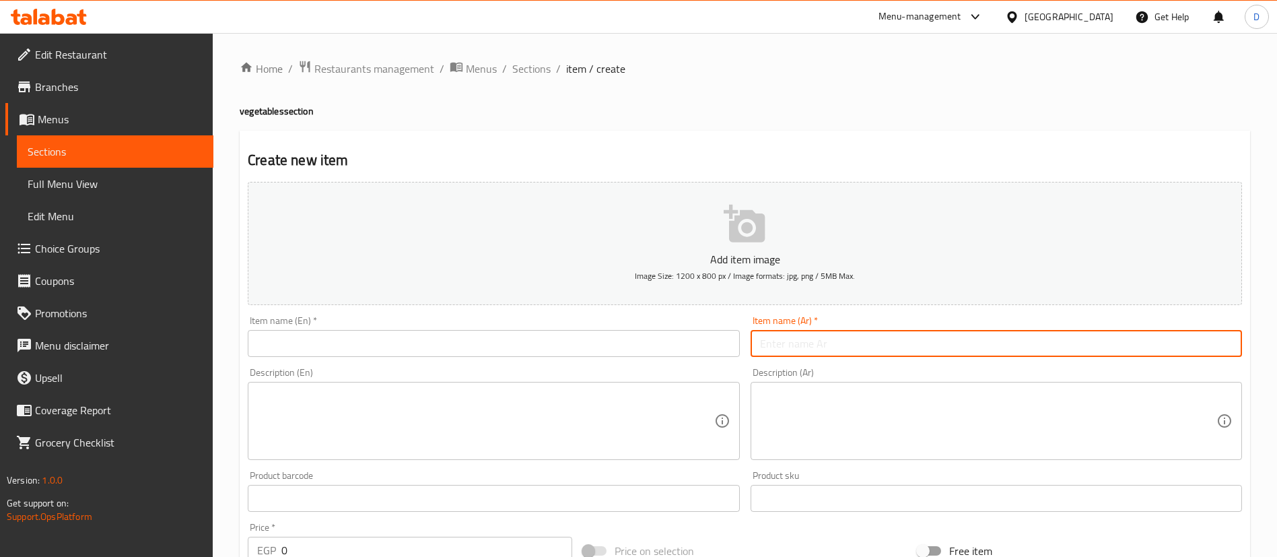
paste input "بوله ملوخيه"
type input "بوله ملوخيه"
click at [469, 341] on input "text" at bounding box center [493, 343] width 491 height 27
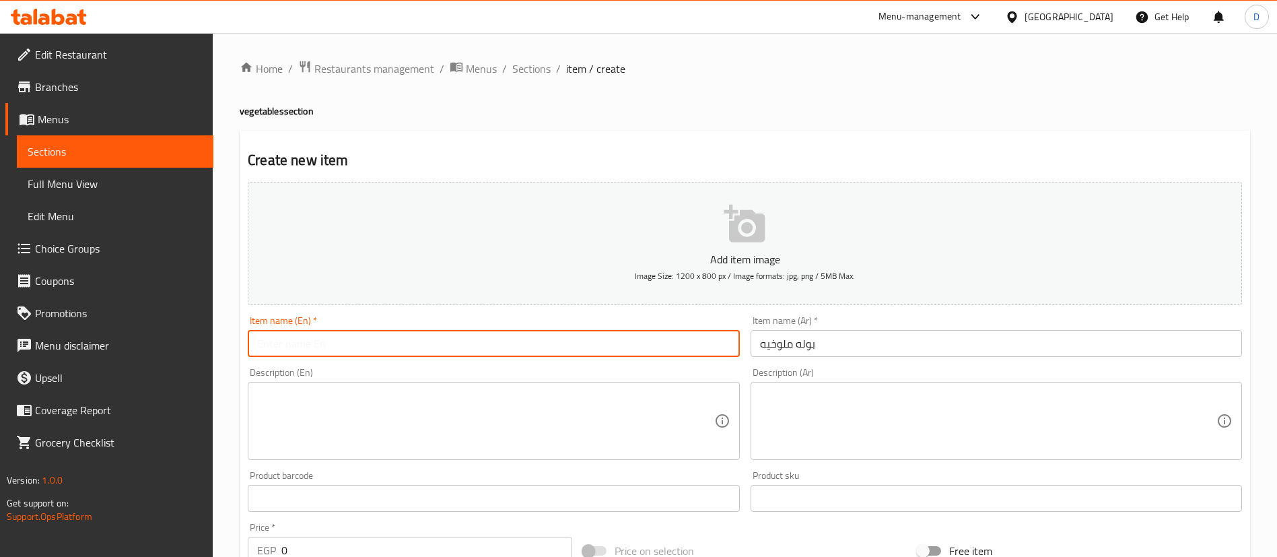
paste input "Molokhia"
type input "Molokhia"
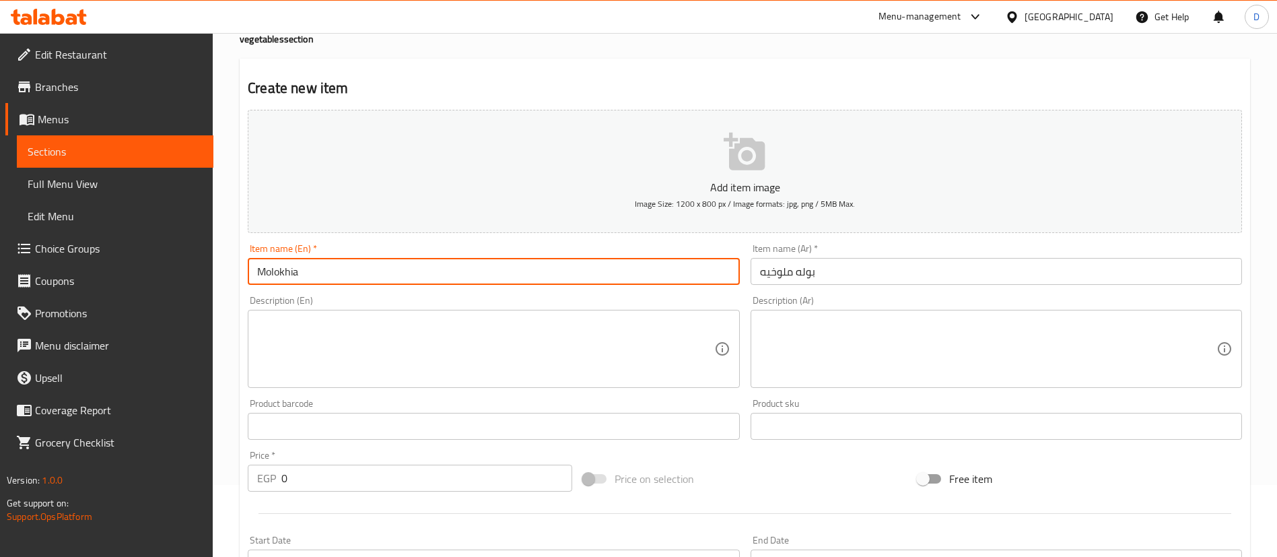
scroll to position [101, 0]
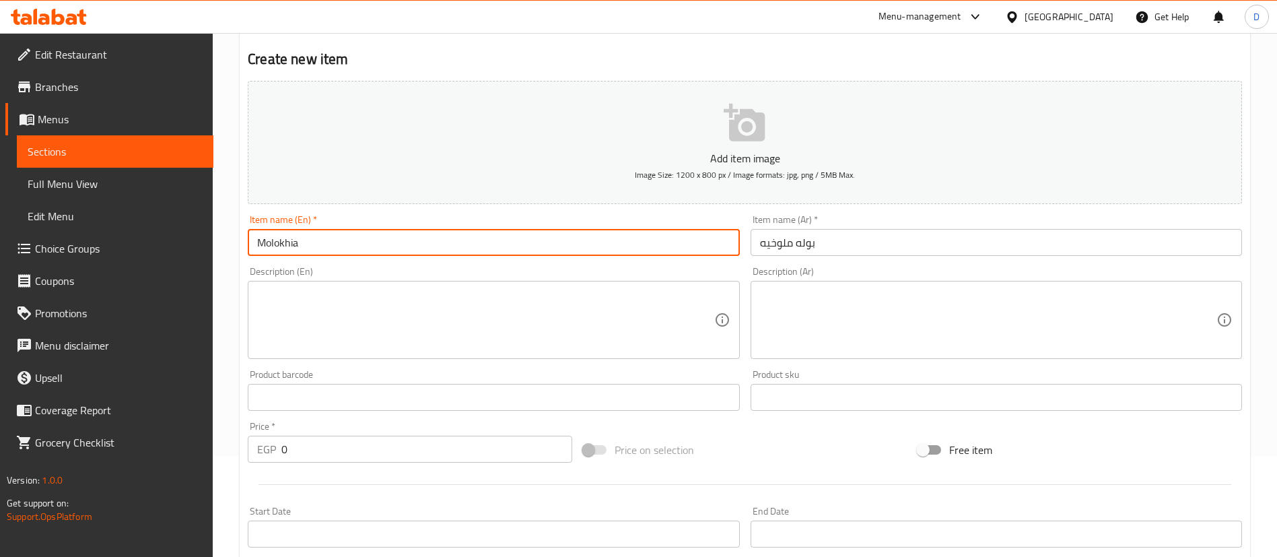
click at [341, 433] on div "Price   * EGP 0 Price *" at bounding box center [410, 441] width 325 height 41
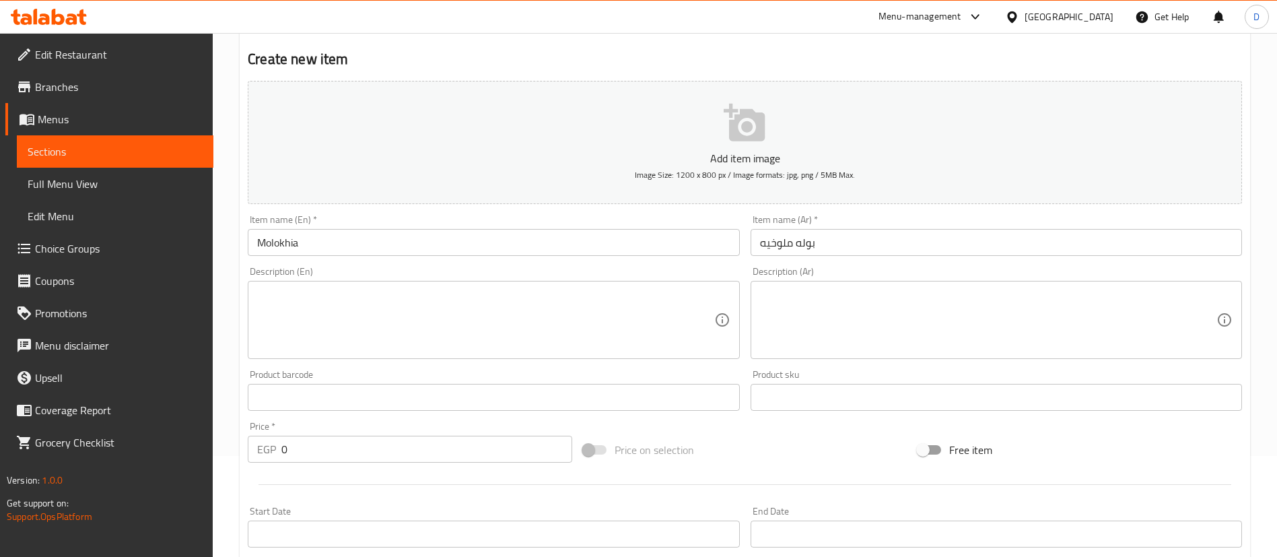
click at [335, 450] on input "0" at bounding box center [426, 449] width 291 height 27
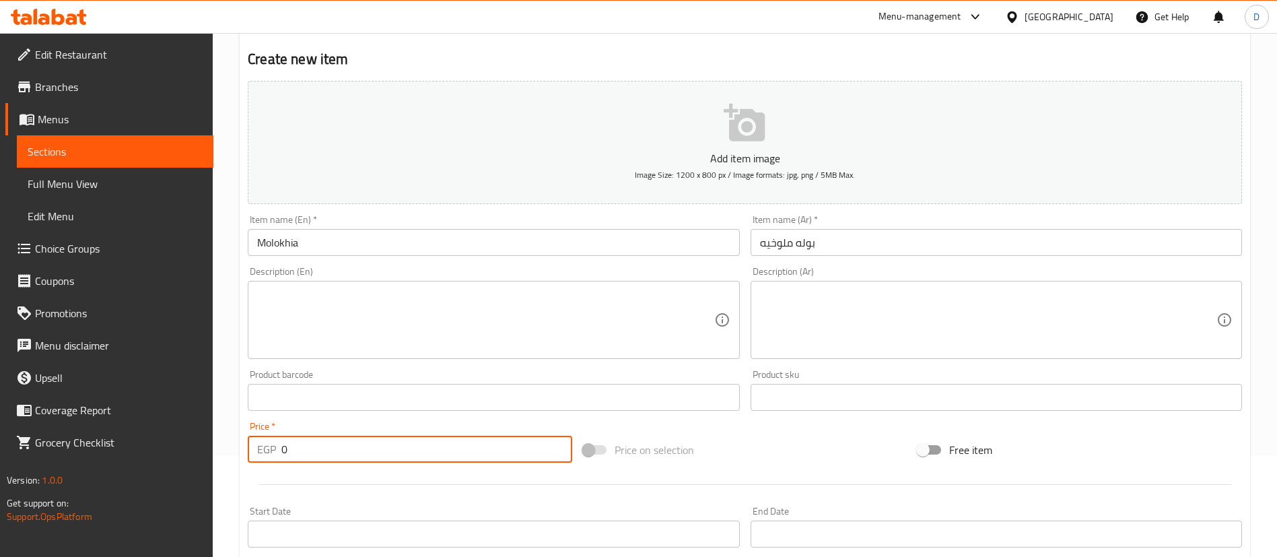
click at [335, 450] on input "0" at bounding box center [426, 449] width 291 height 27
type input "75"
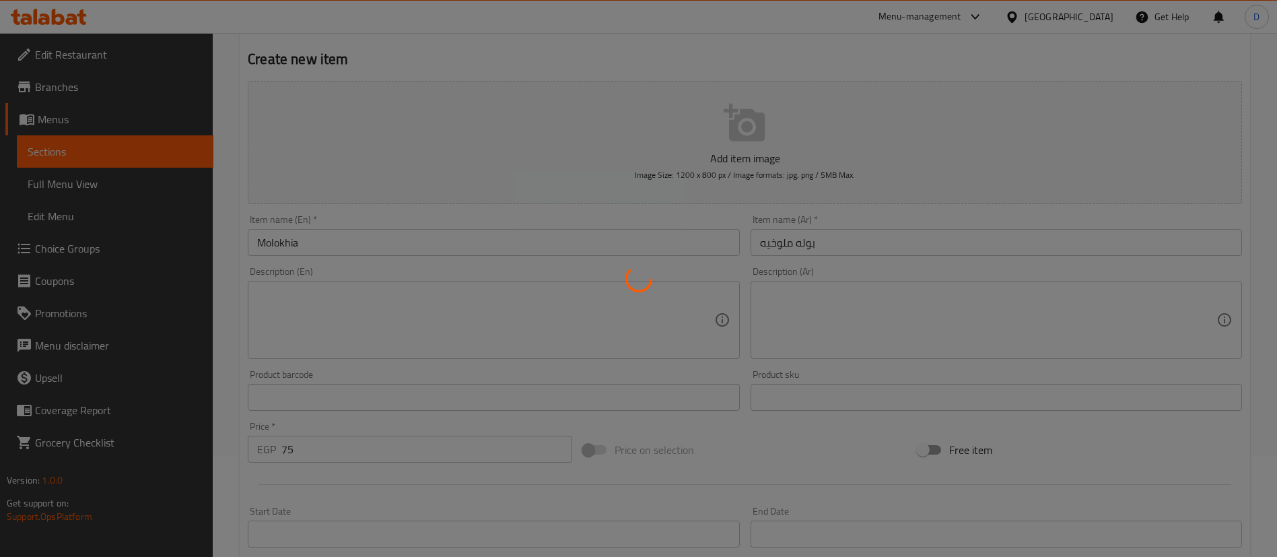
type input "0"
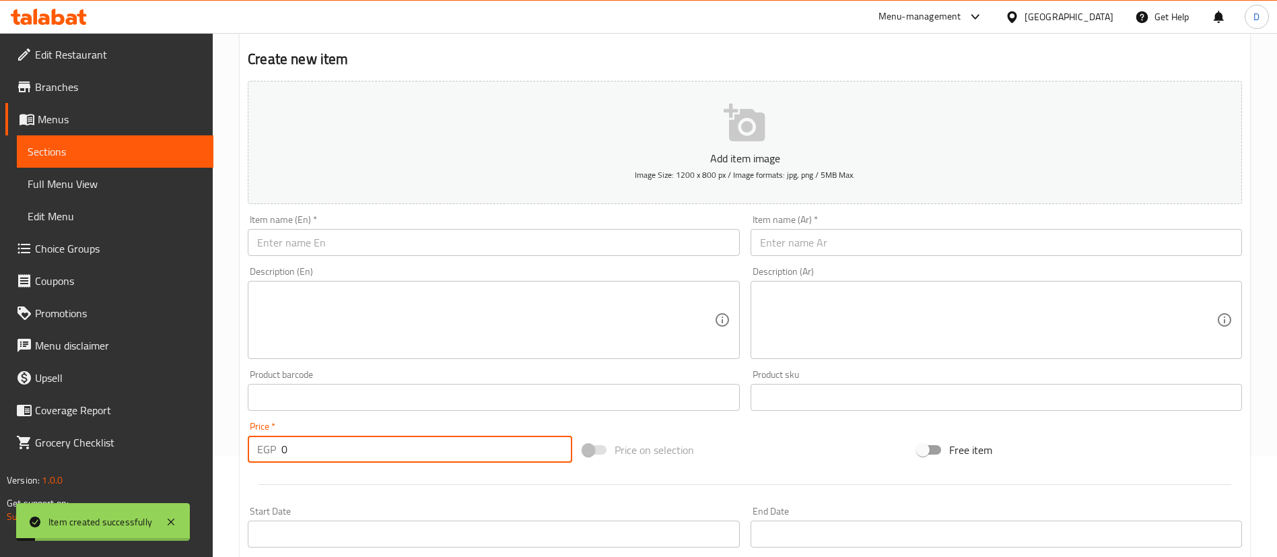
click at [935, 253] on input "text" at bounding box center [996, 242] width 491 height 27
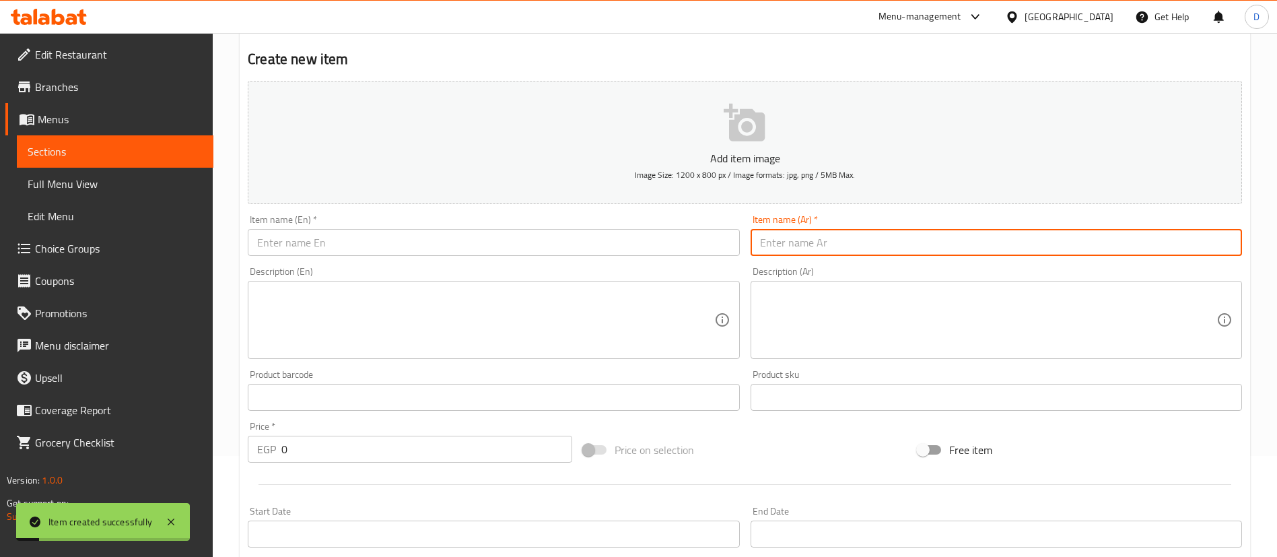
paste input "بوله بسله وجزر"
type input "بوله بسله وجزر"
click at [459, 219] on div "Item name (En)   * Item name (En) *" at bounding box center [493, 235] width 491 height 41
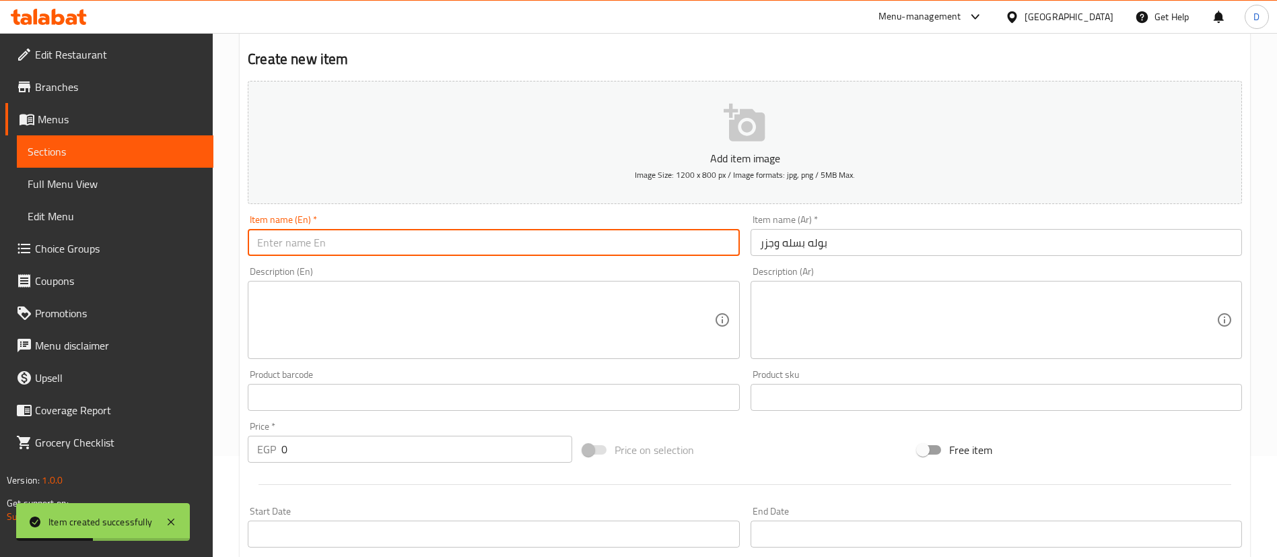
click at [463, 234] on input "text" at bounding box center [493, 242] width 491 height 27
paste input "Peas and carrots"
type input "Peas and carrots"
click at [447, 442] on input "0" at bounding box center [426, 449] width 291 height 27
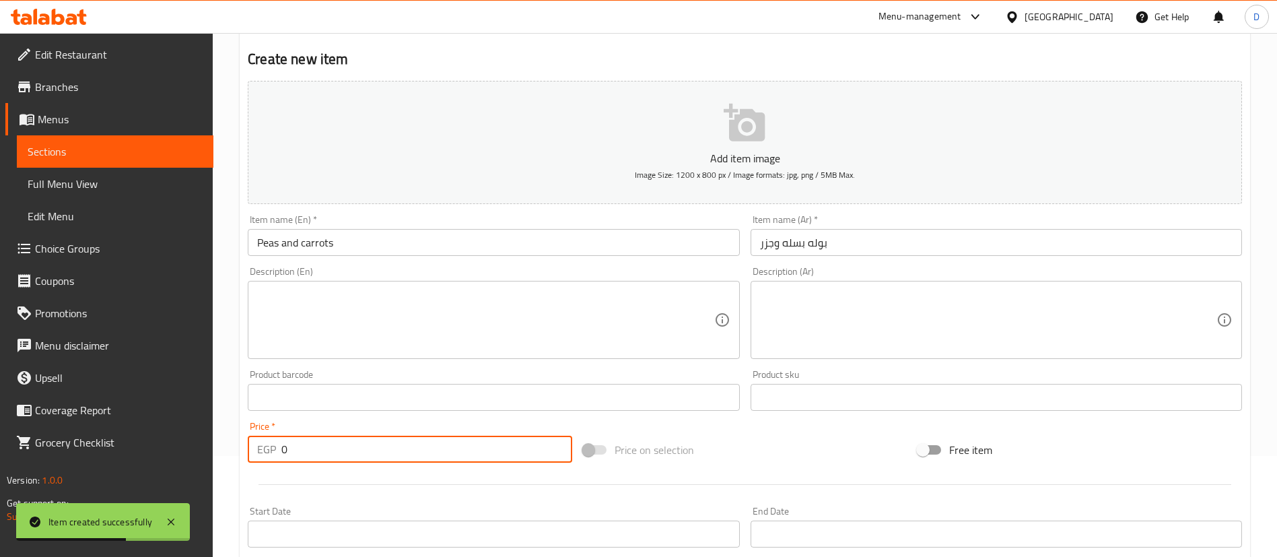
click at [447, 442] on input "0" at bounding box center [426, 449] width 291 height 27
type input "95"
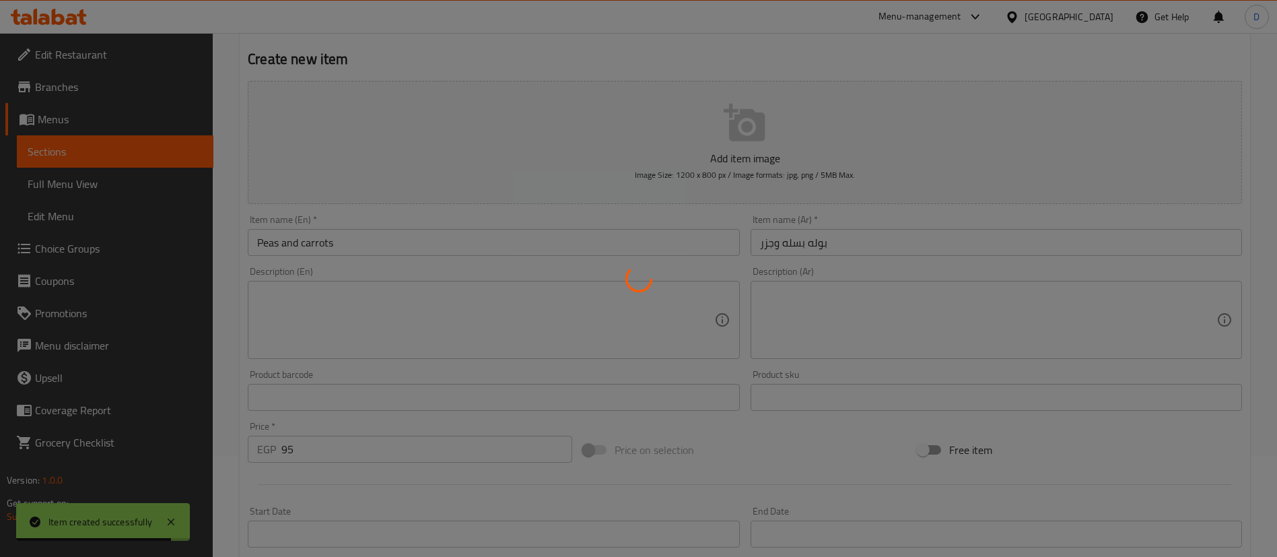
type input "0"
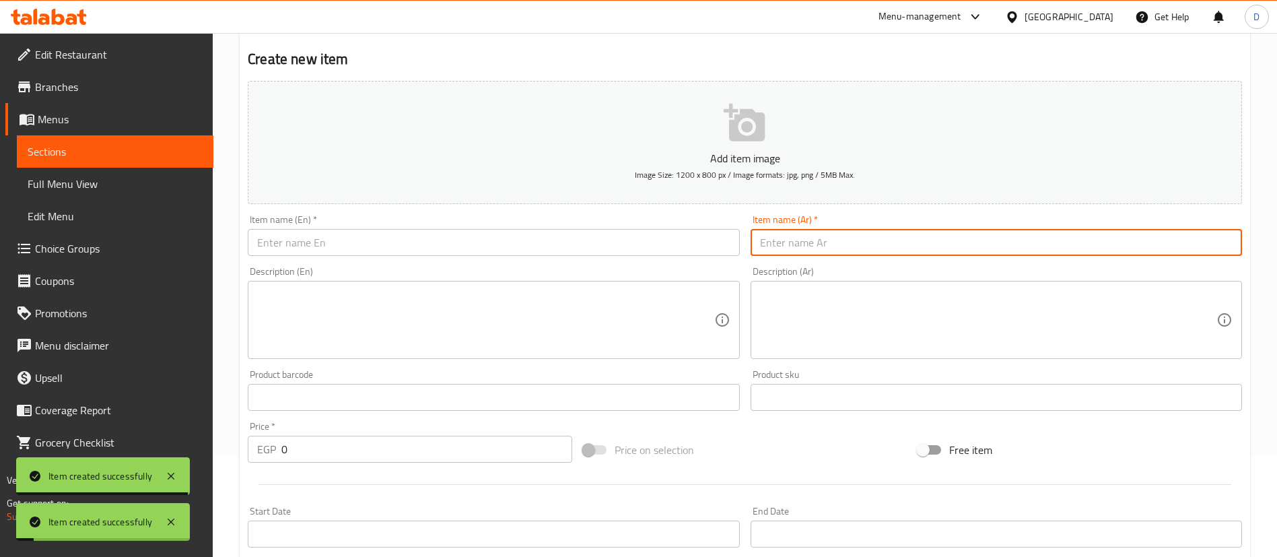
click at [932, 237] on input "text" at bounding box center [996, 242] width 491 height 27
paste input "باميه"
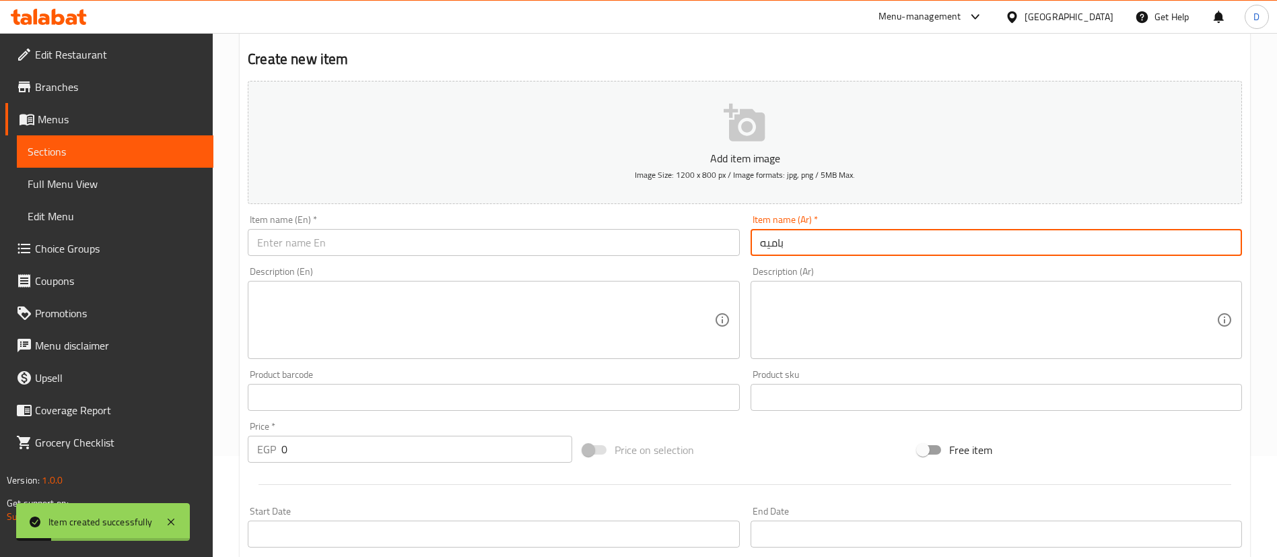
type input "باميه"
click at [630, 246] on input "text" at bounding box center [493, 242] width 491 height 27
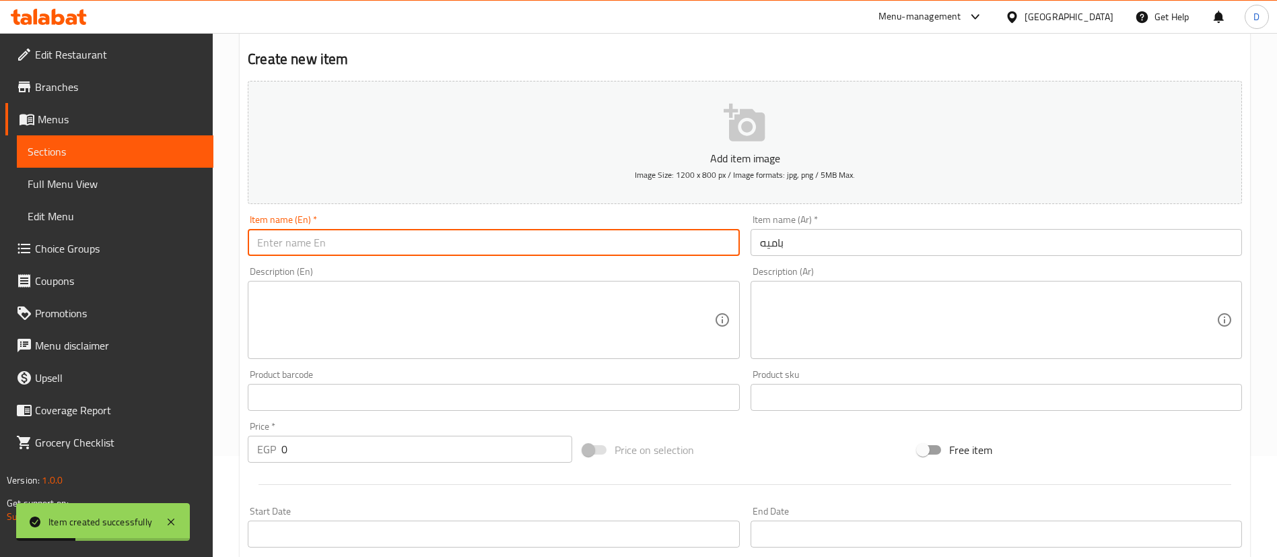
paste input "okra"
type input "okra"
click at [476, 462] on input "0" at bounding box center [426, 449] width 291 height 27
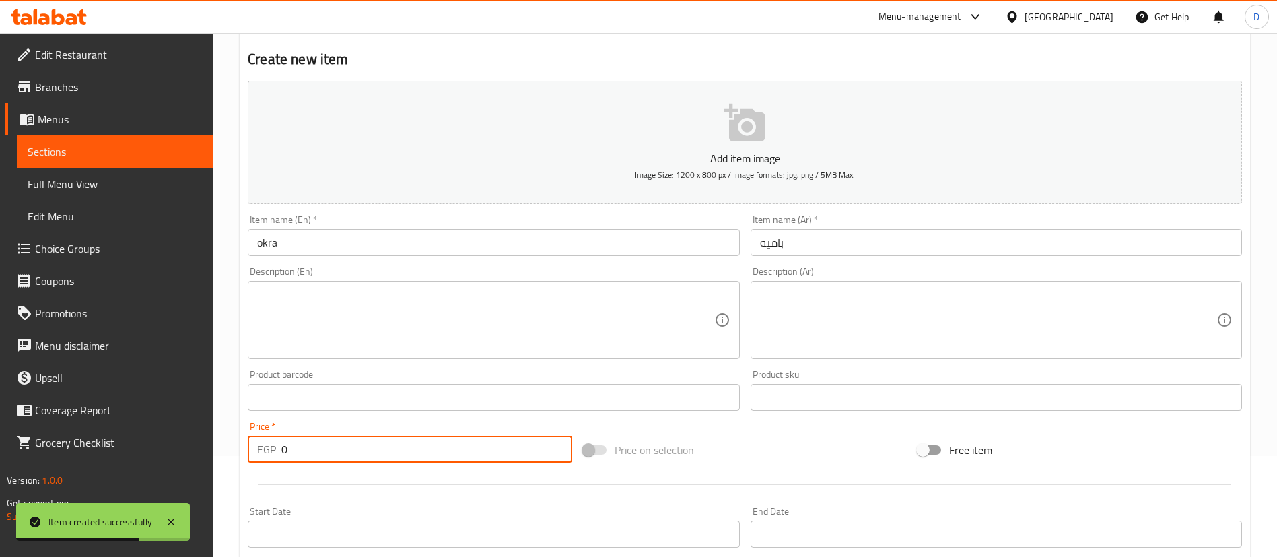
click at [476, 461] on input "0" at bounding box center [426, 449] width 291 height 27
type input "95"
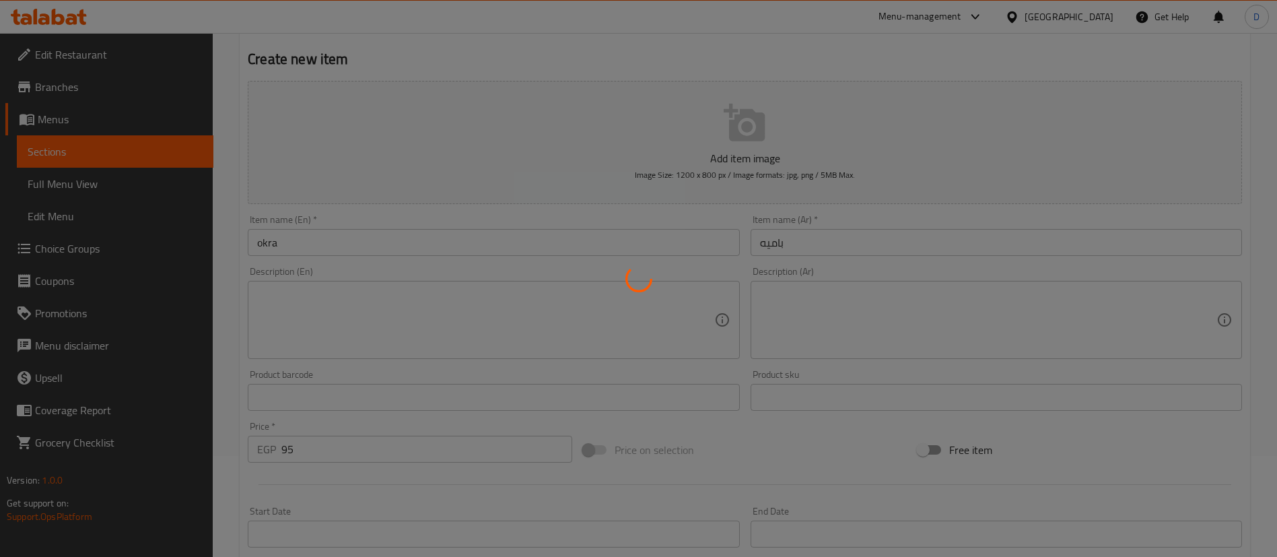
type input "0"
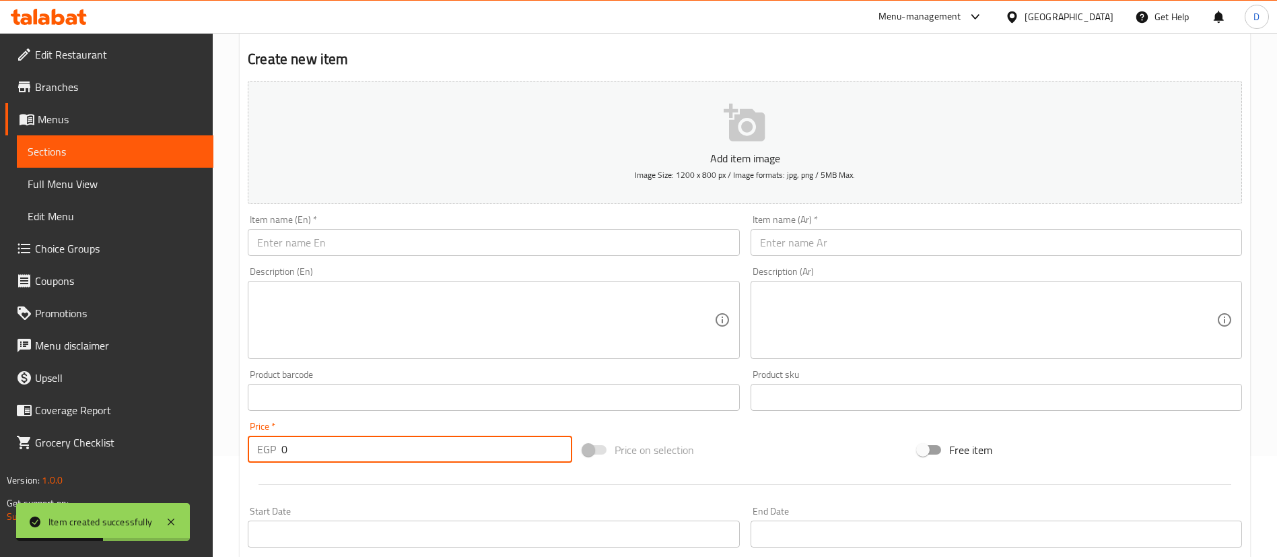
click at [70, 9] on icon at bounding box center [49, 17] width 76 height 16
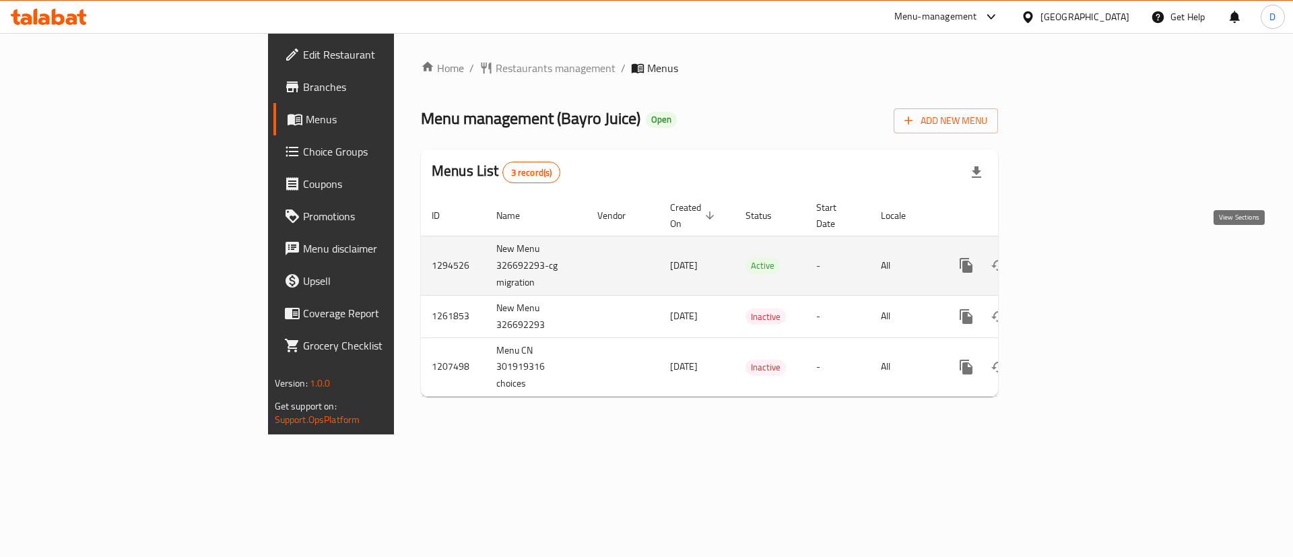
click at [1071, 257] on icon "enhanced table" at bounding box center [1063, 265] width 16 height 16
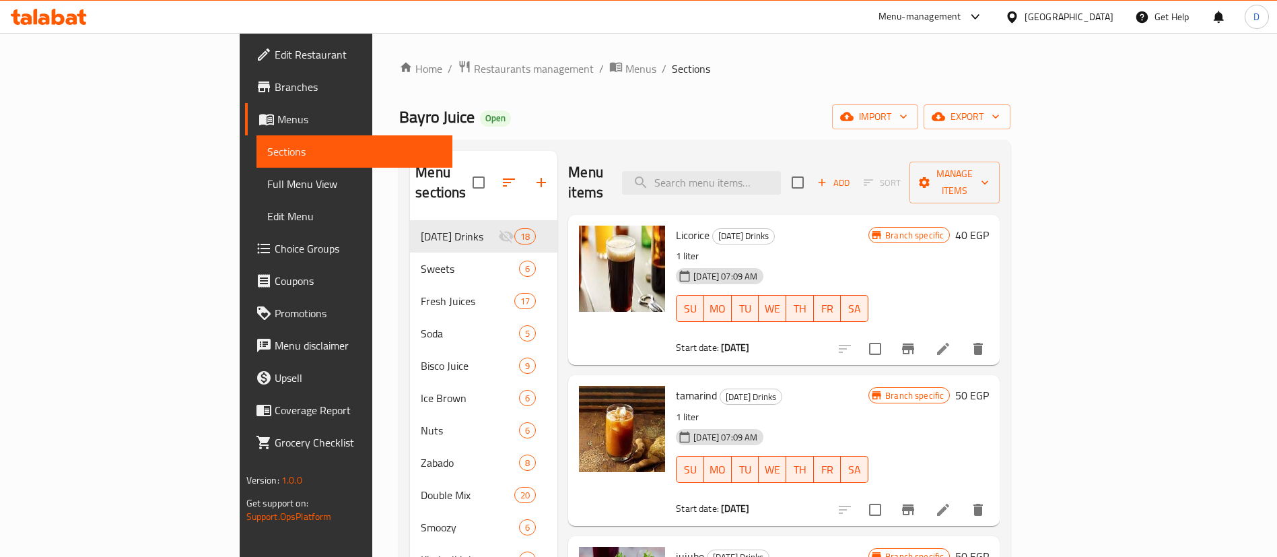
click at [275, 83] on span "Branches" at bounding box center [359, 87] width 168 height 16
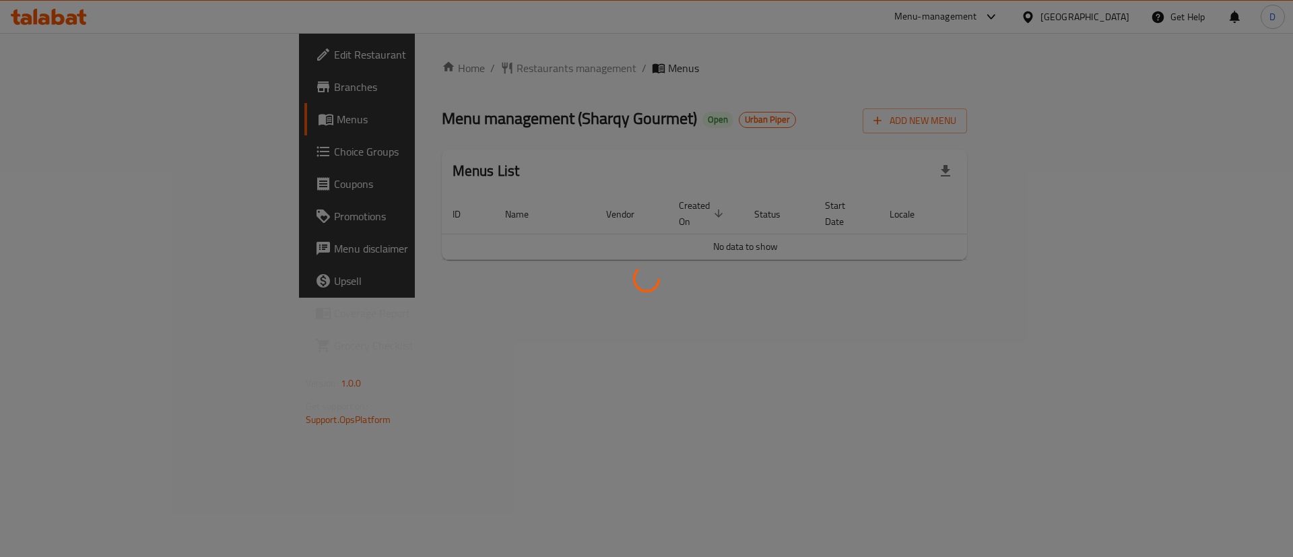
click at [541, 318] on div at bounding box center [646, 278] width 1293 height 557
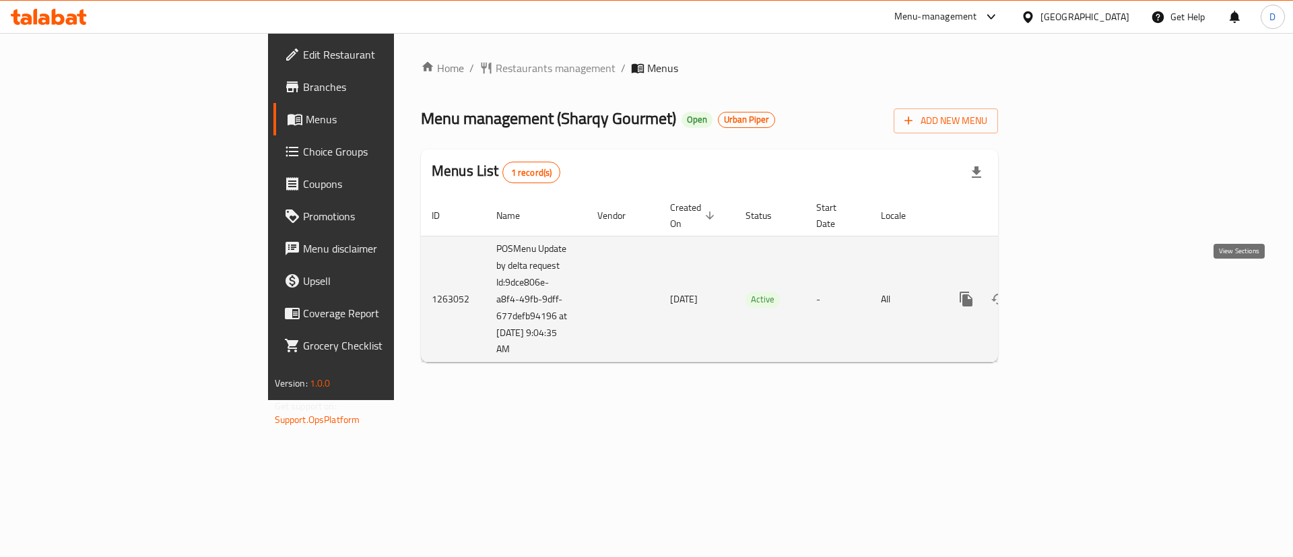
click at [1069, 293] on icon "enhanced table" at bounding box center [1063, 299] width 12 height 12
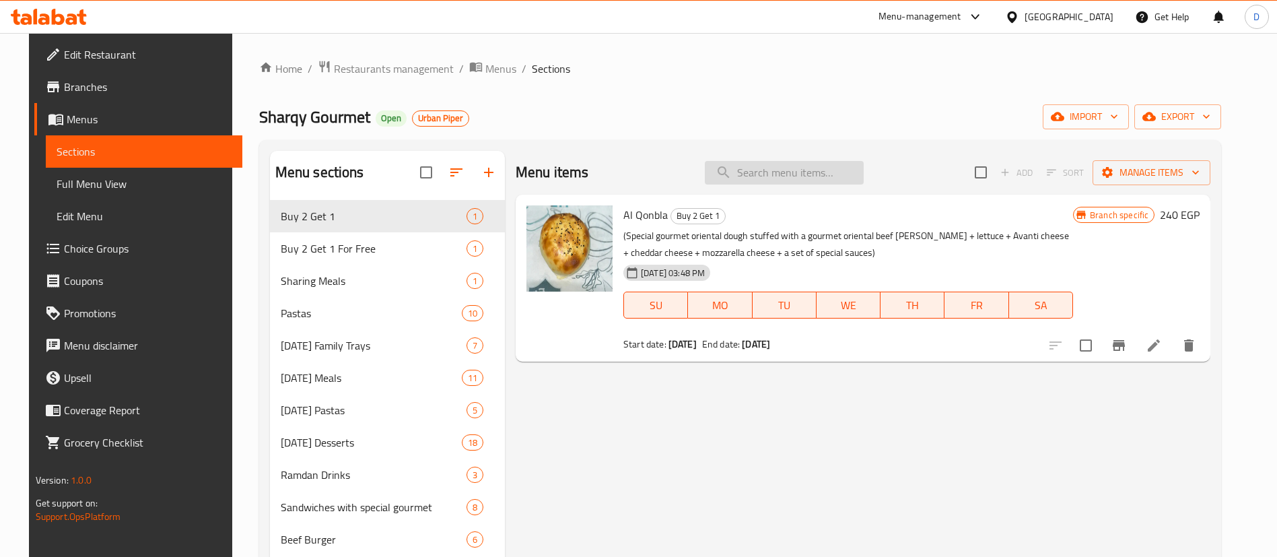
click at [798, 175] on input "search" at bounding box center [784, 173] width 159 height 24
paste input "جبنه شاميه بالزعتر"
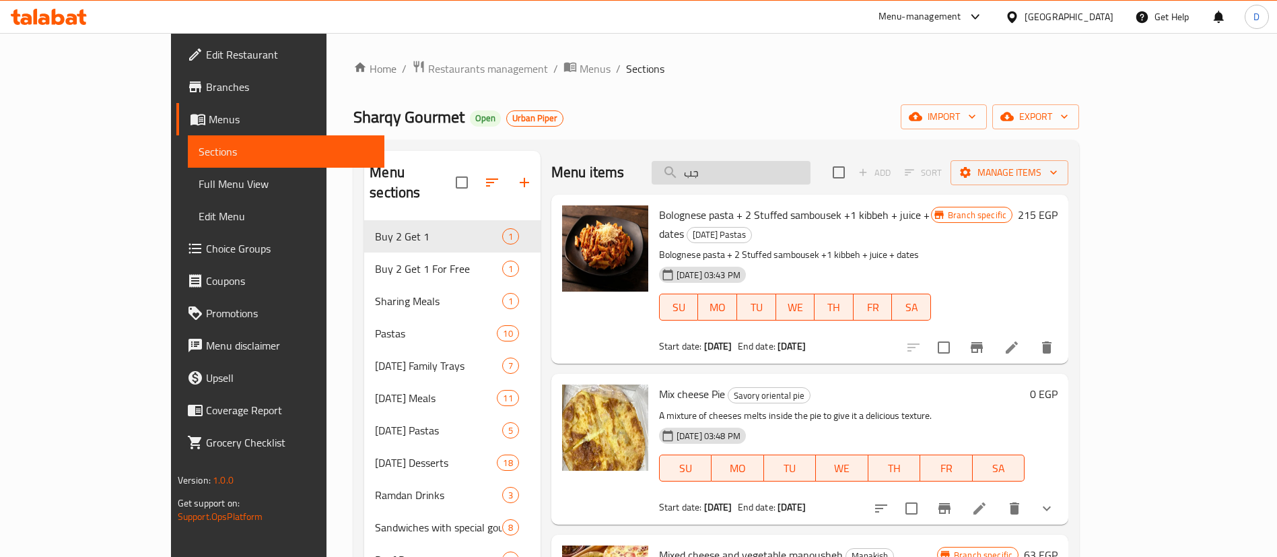
type input "ج"
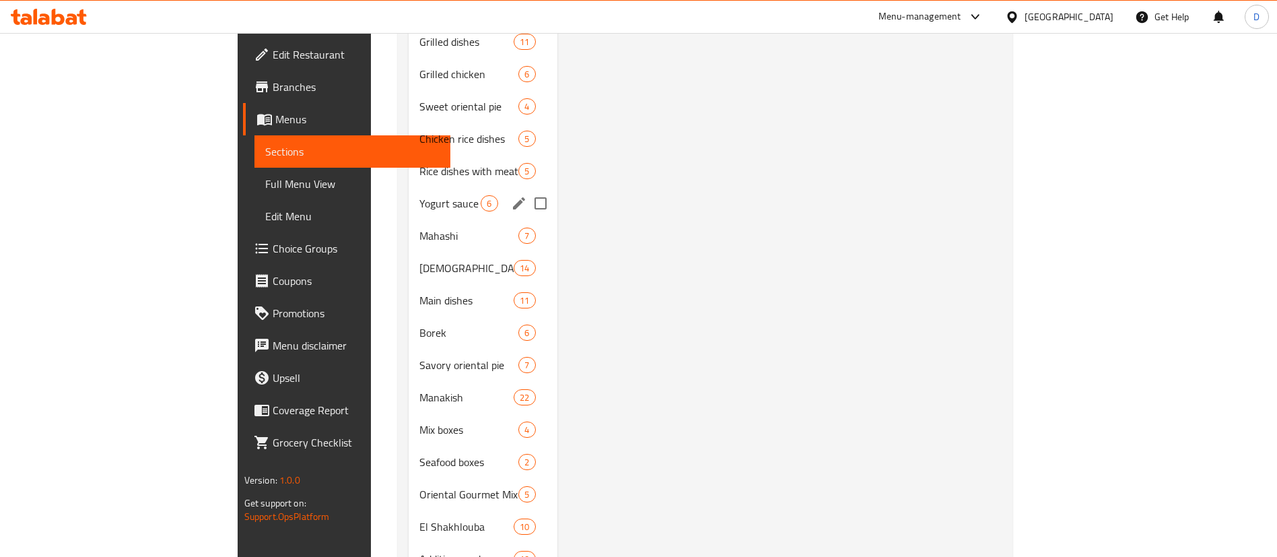
scroll to position [707, 0]
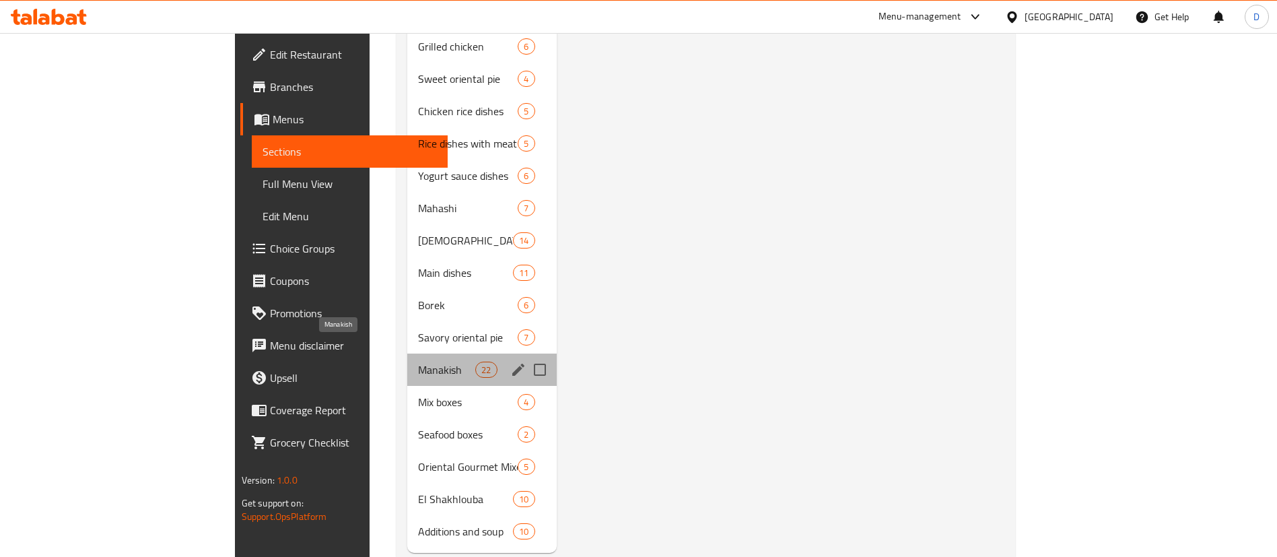
click at [418, 362] on span "Manakish" at bounding box center [446, 370] width 57 height 16
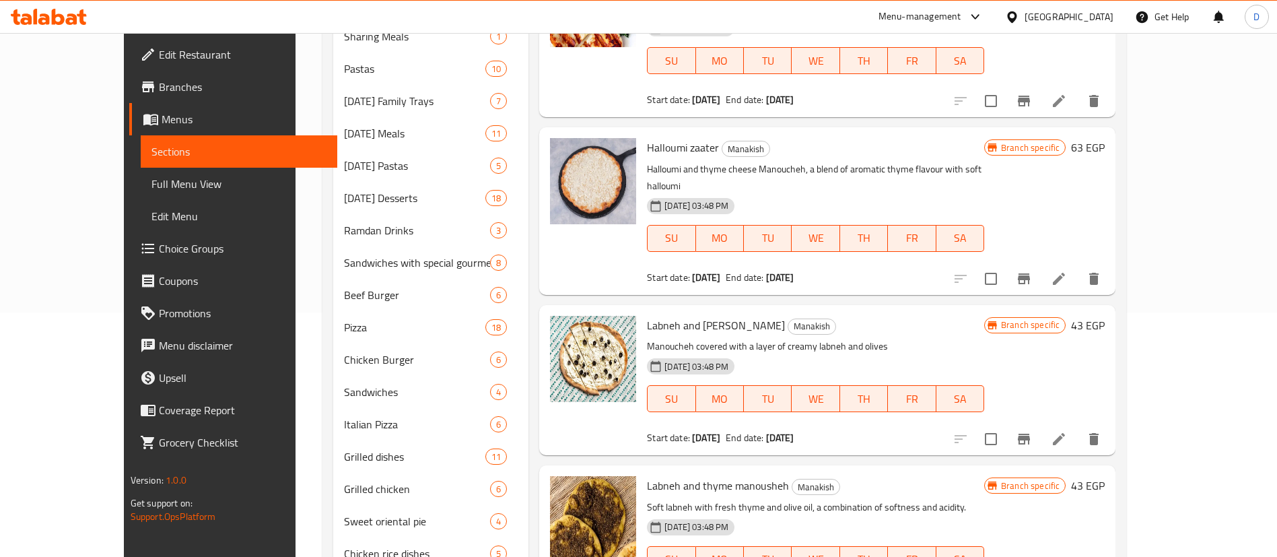
scroll to position [101, 0]
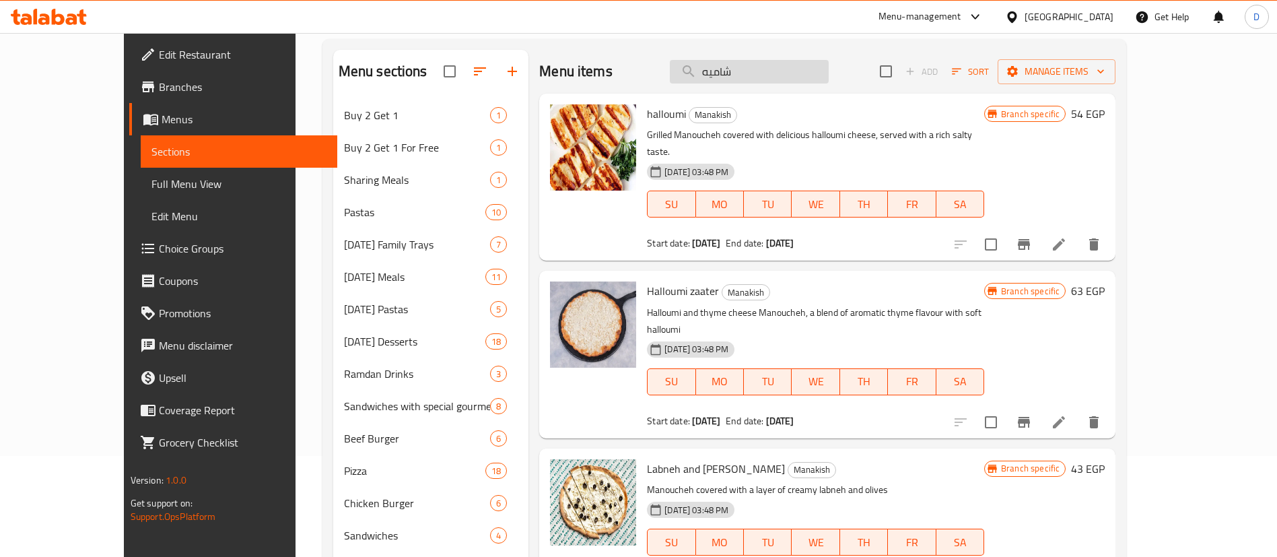
click at [829, 69] on input "شاميه" at bounding box center [749, 72] width 159 height 24
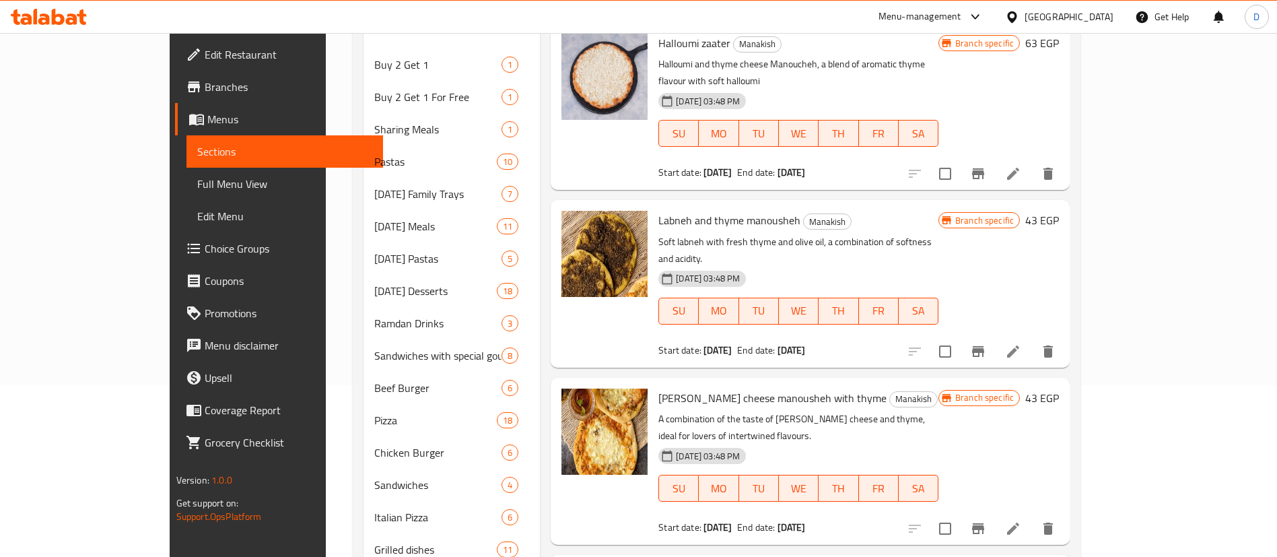
scroll to position [202, 0]
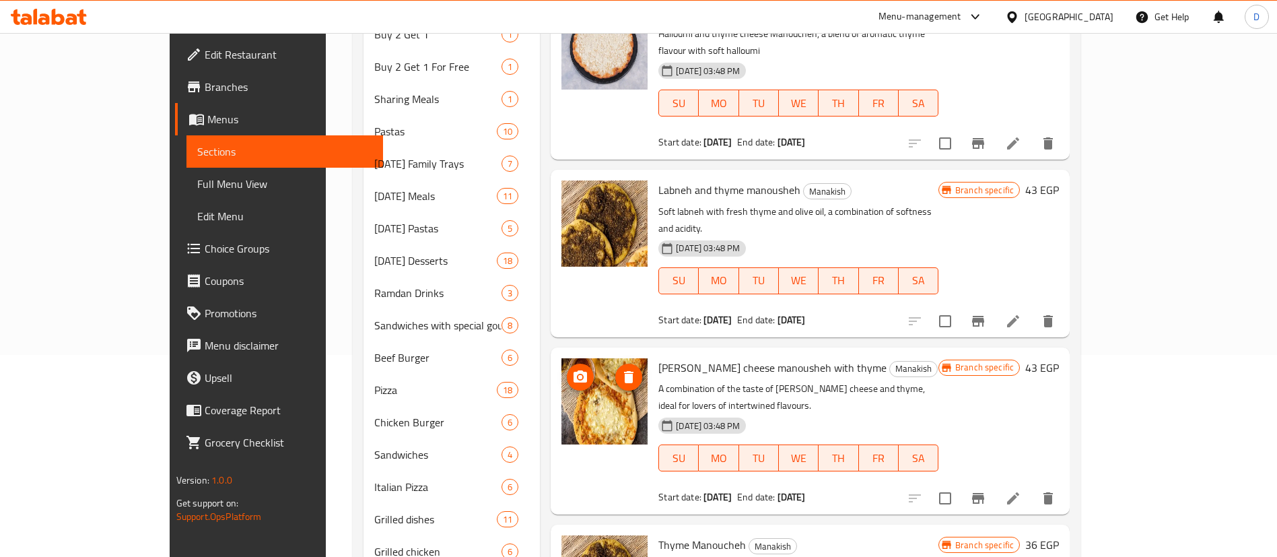
type input "زعتر"
click at [572, 369] on icon "upload picture" at bounding box center [580, 377] width 16 height 16
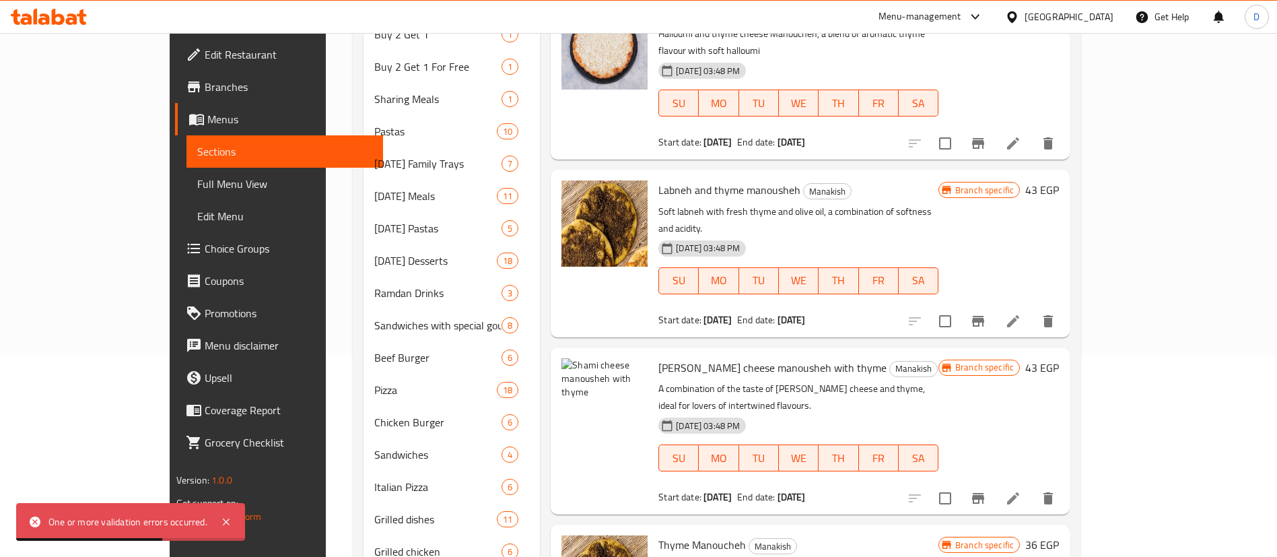
click at [666, 358] on span "[PERSON_NAME] cheese manousheh with thyme" at bounding box center [772, 368] width 228 height 20
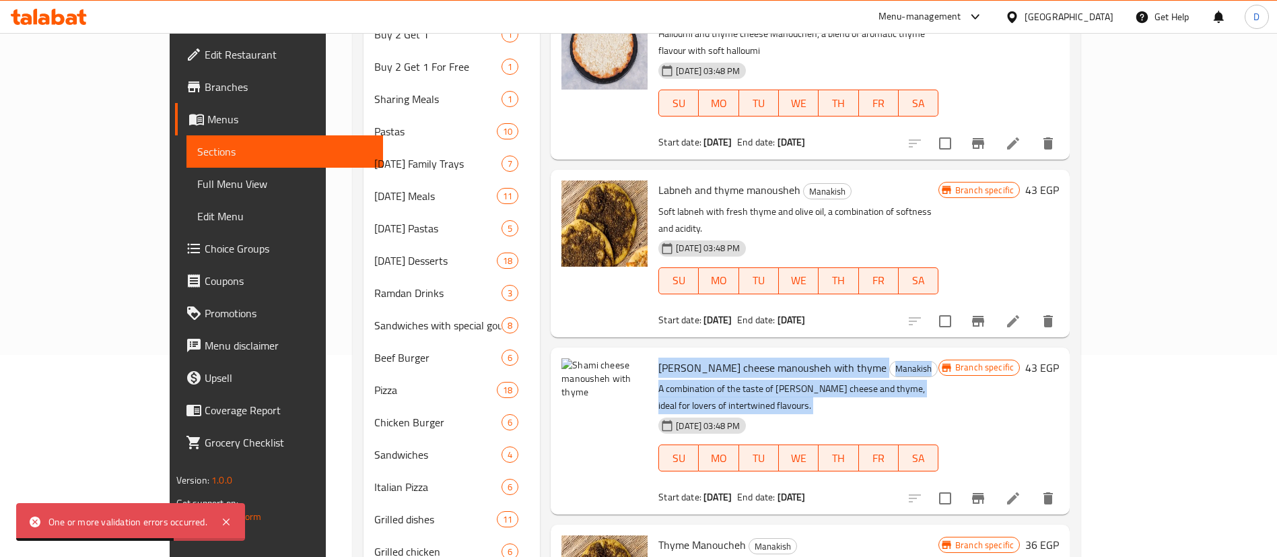
click at [669, 353] on div "[PERSON_NAME] cheese manousheh with thyme Manakish A combination of the taste o…" at bounding box center [798, 431] width 291 height 156
click at [668, 358] on span "[PERSON_NAME] cheese manousheh with thyme" at bounding box center [772, 368] width 228 height 20
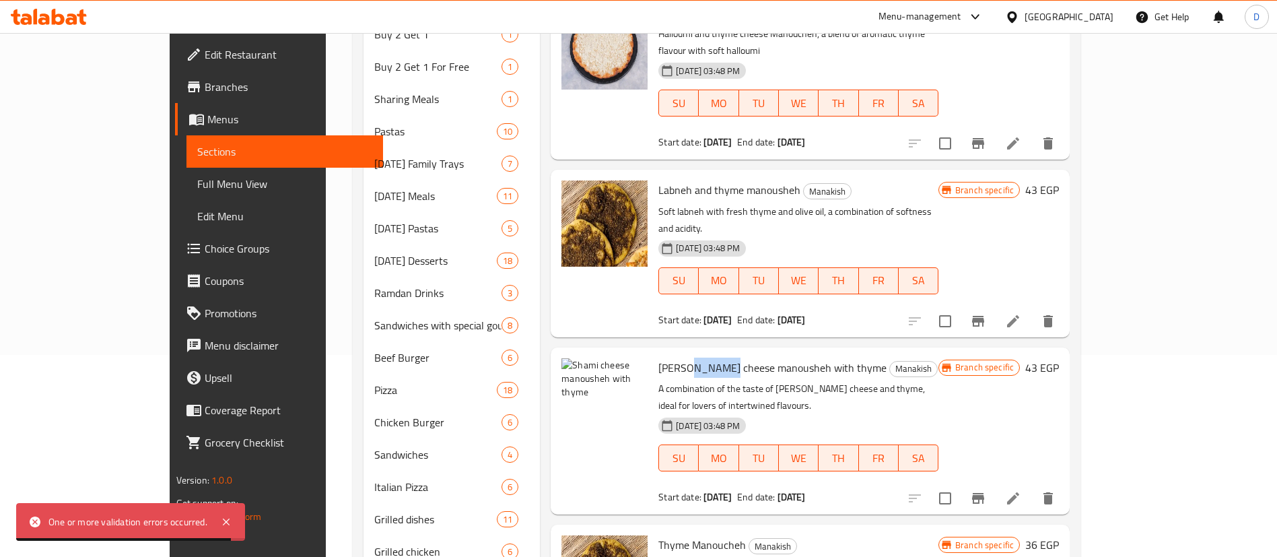
click at [668, 358] on span "[PERSON_NAME] cheese manousheh with thyme" at bounding box center [772, 368] width 228 height 20
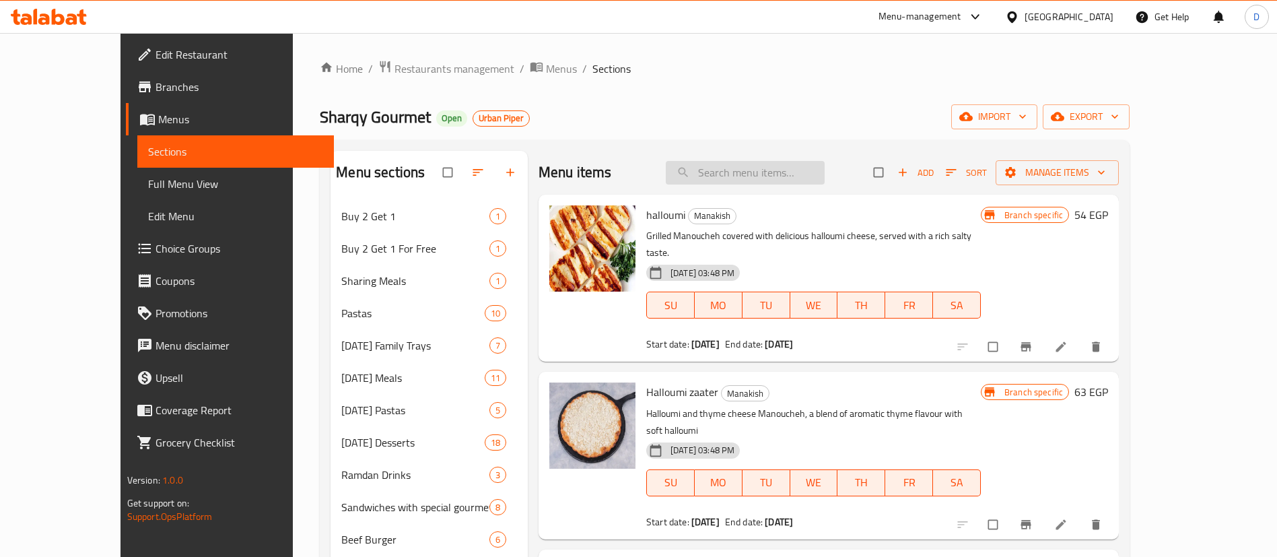
click at [803, 174] on input "search" at bounding box center [745, 173] width 159 height 24
paste input "[PERSON_NAME] cheese manousheh with thyme"
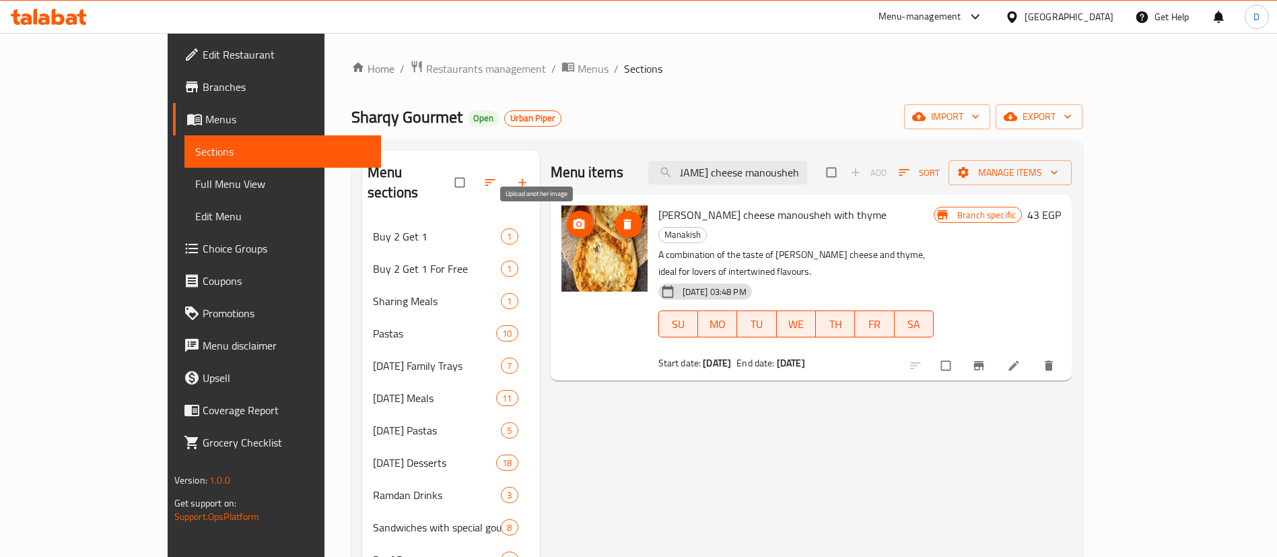
type input "[PERSON_NAME] cheese manousheh with thyme"
click at [572, 224] on icon "upload picture" at bounding box center [578, 223] width 13 height 13
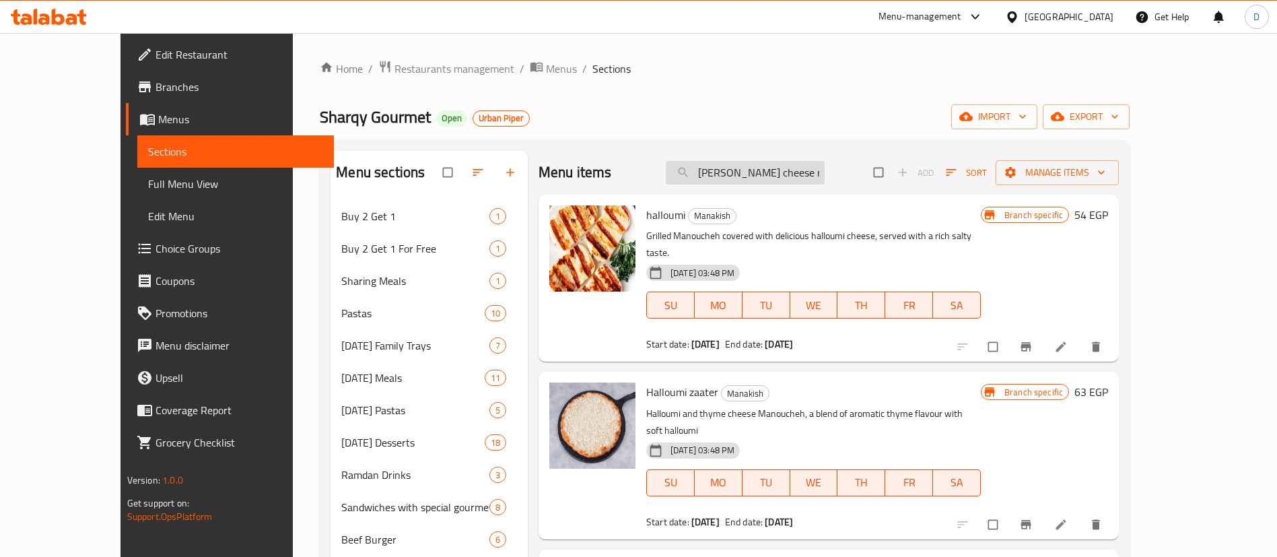
click at [814, 175] on input "[PERSON_NAME] cheese manousheh with thyme" at bounding box center [745, 173] width 159 height 24
click at [814, 174] on input "[PERSON_NAME] cheese manousheh with thyme" at bounding box center [745, 173] width 159 height 24
click at [814, 173] on input "[PERSON_NAME] cheese manousheh with thyme" at bounding box center [745, 173] width 159 height 24
type input "l"
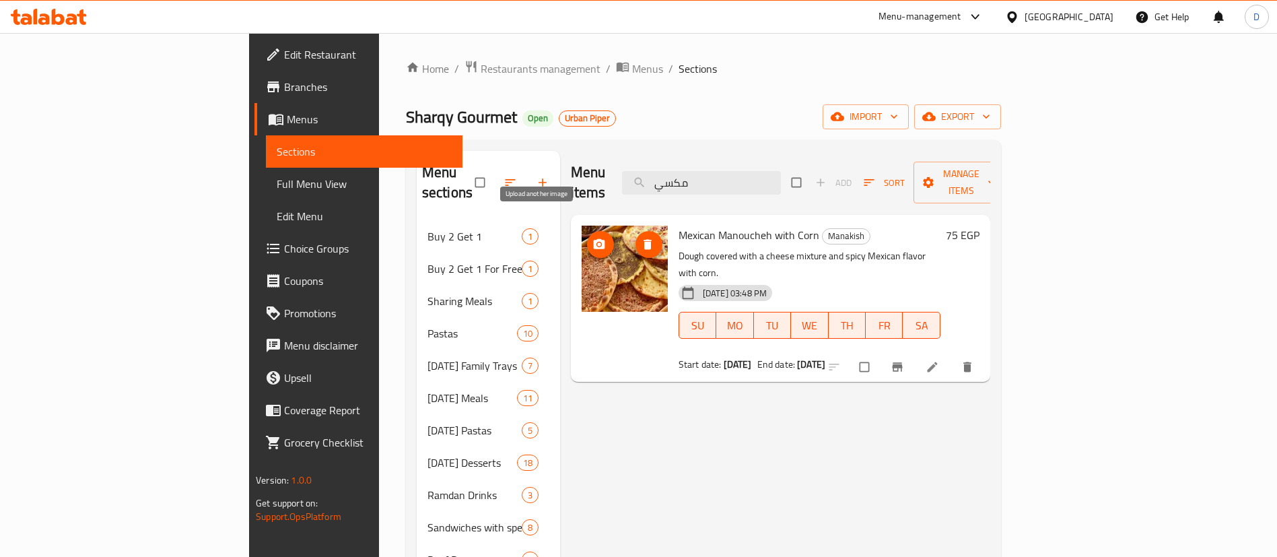
click at [587, 231] on button "upload picture" at bounding box center [600, 244] width 27 height 27
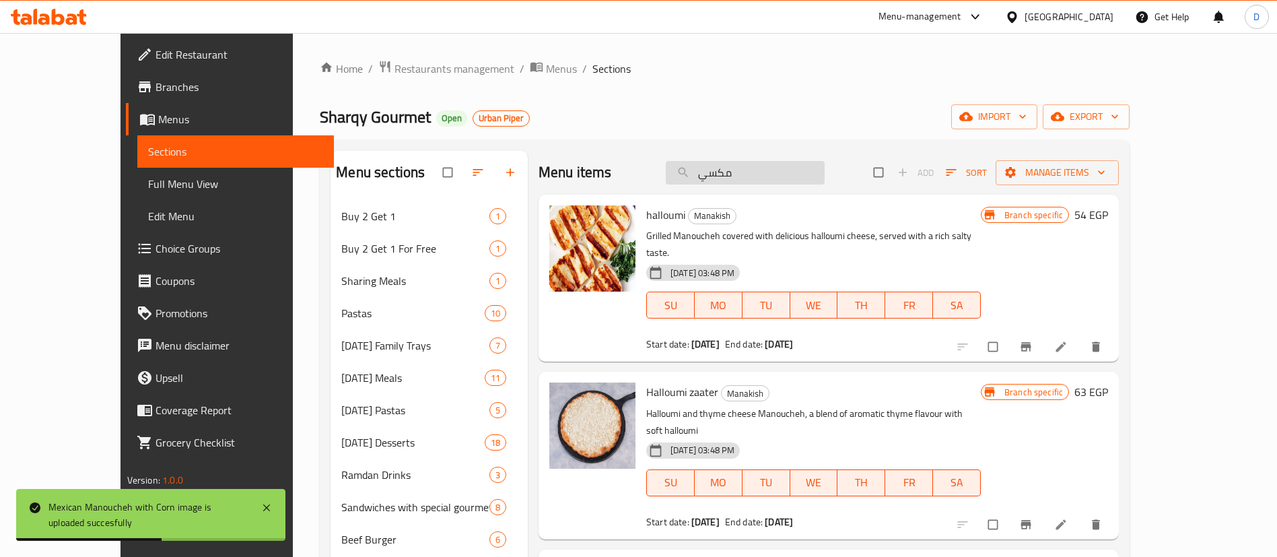
click at [798, 180] on input "مكسي" at bounding box center [745, 173] width 159 height 24
click at [798, 178] on input "مكسي" at bounding box center [745, 173] width 159 height 24
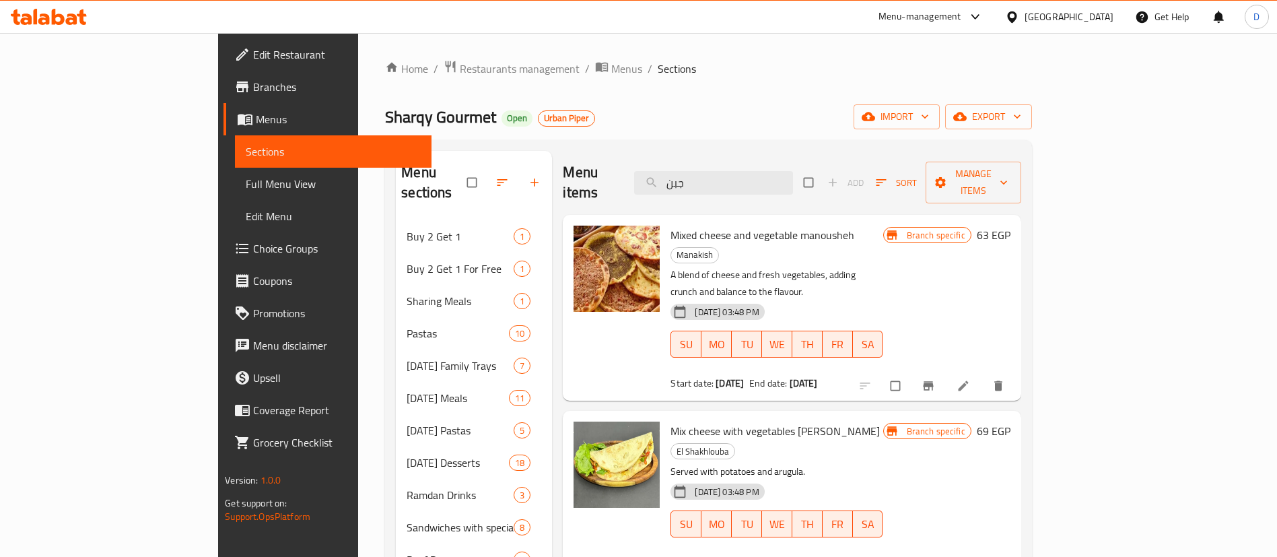
type input "جبن"
click at [579, 238] on span "upload picture" at bounding box center [592, 244] width 27 height 13
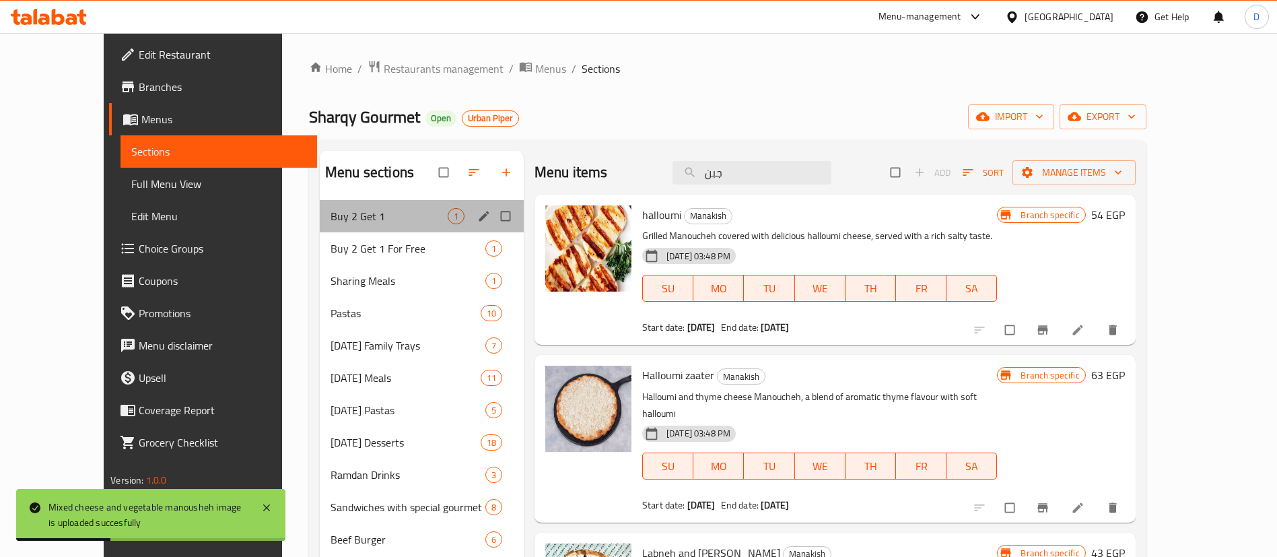
click at [335, 209] on span "Buy 2 Get 1" at bounding box center [389, 216] width 117 height 16
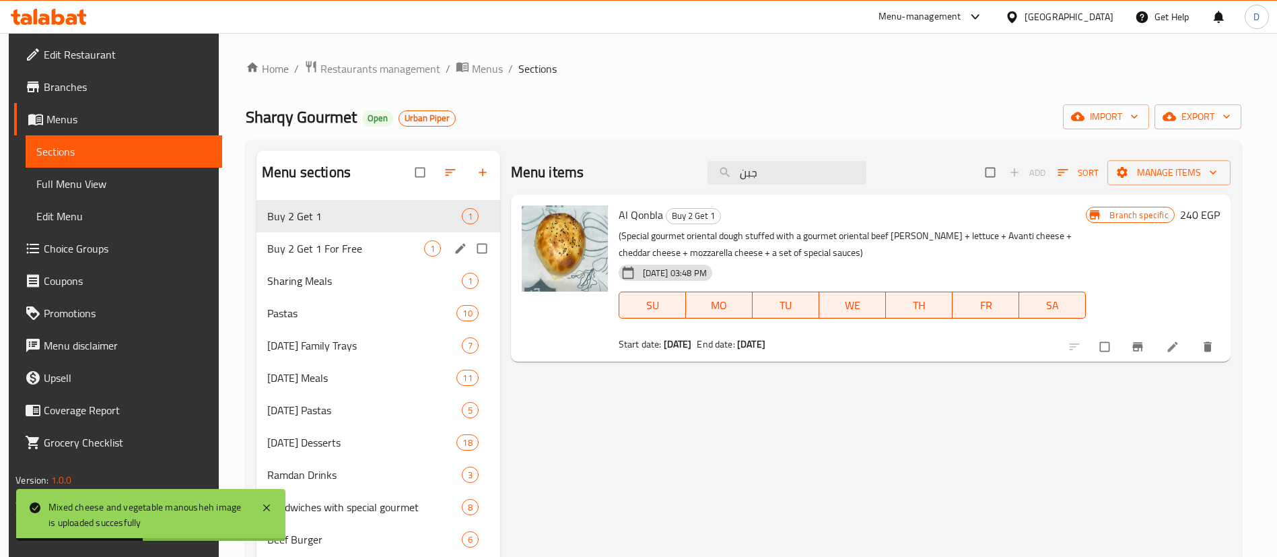
click at [335, 242] on span "Buy 2 Get 1 For Free" at bounding box center [345, 248] width 157 height 16
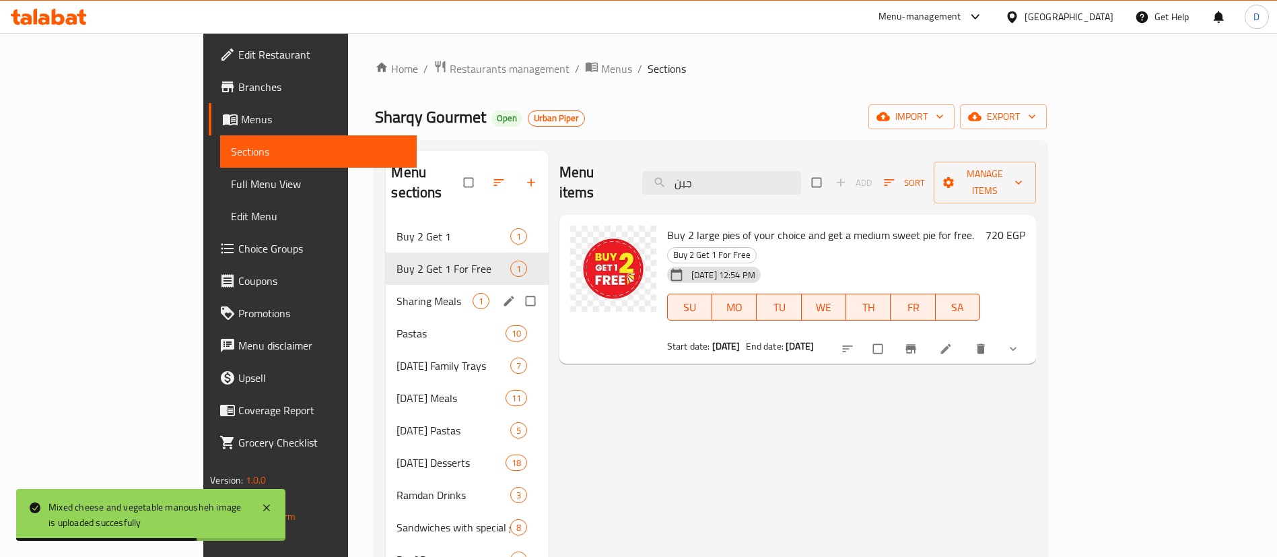
click at [397, 293] on span "Sharing Meals" at bounding box center [434, 301] width 75 height 16
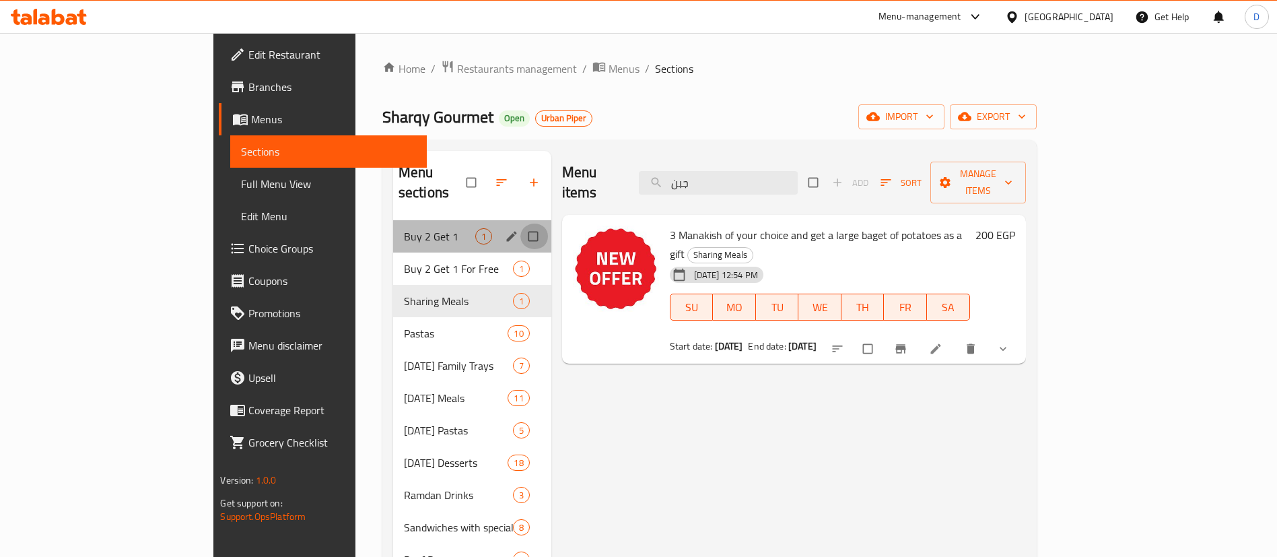
click at [520, 224] on input "Menu sections" at bounding box center [534, 237] width 28 height 26
checkbox input "true"
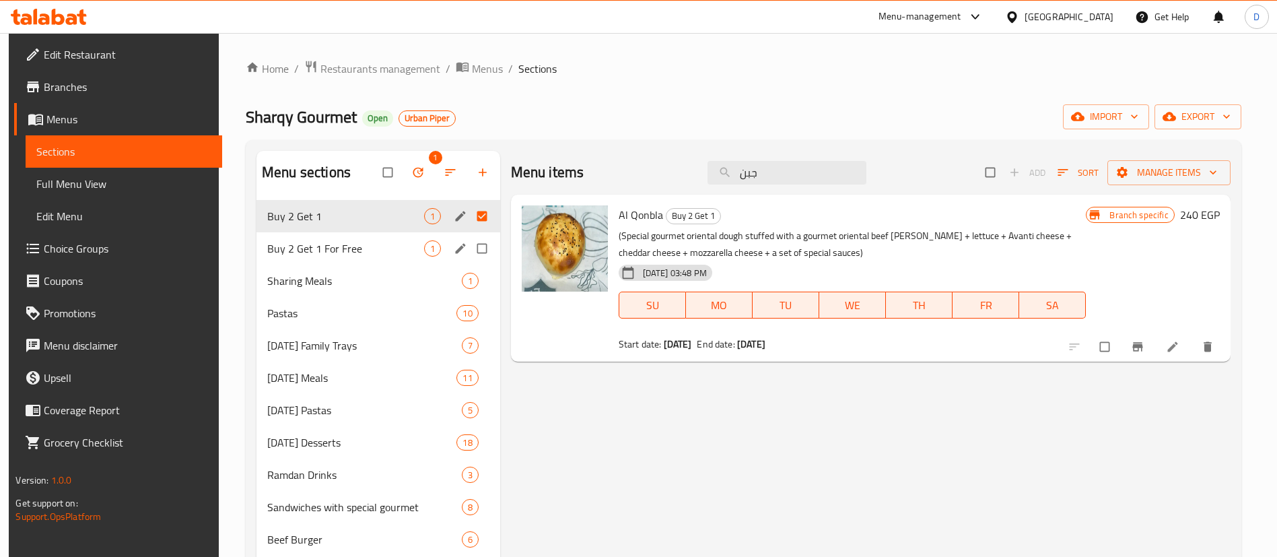
click at [481, 242] on input "Menu sections" at bounding box center [483, 249] width 28 height 26
checkbox input "true"
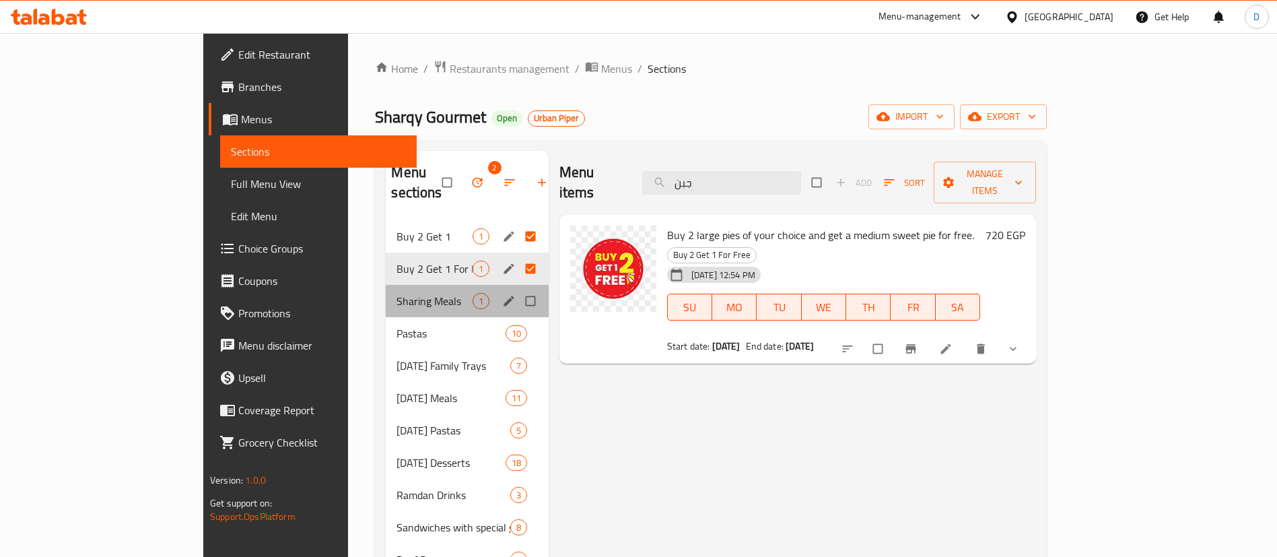
click at [407, 285] on div "Sharing Meals 1" at bounding box center [467, 301] width 162 height 32
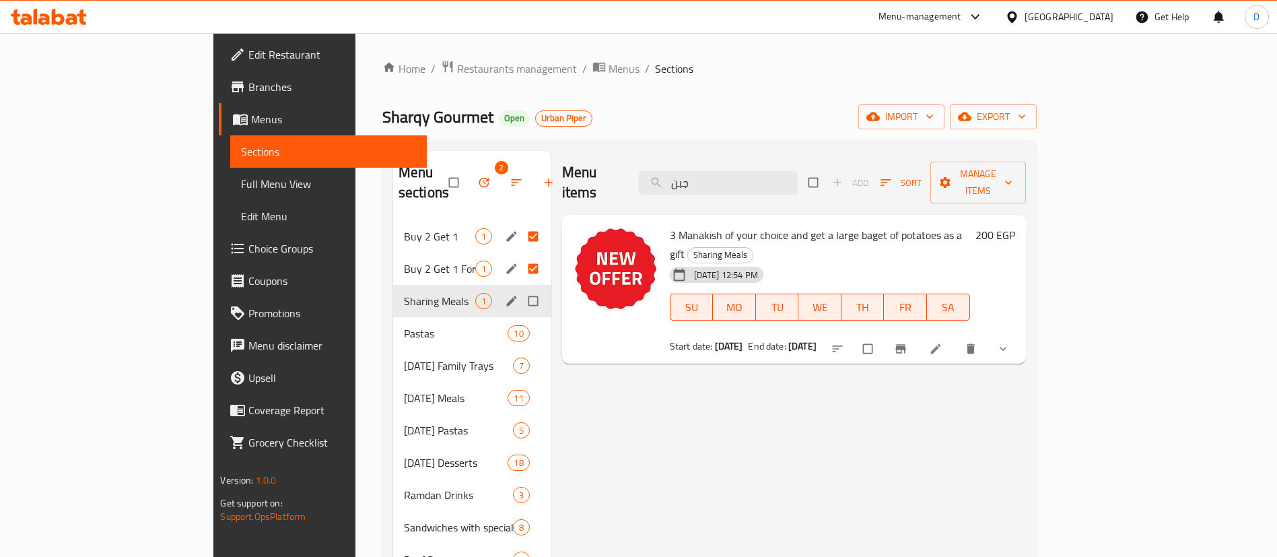
click at [520, 288] on input "Menu sections" at bounding box center [534, 301] width 28 height 26
checkbox input "true"
click at [479, 178] on icon "button" at bounding box center [484, 183] width 10 height 10
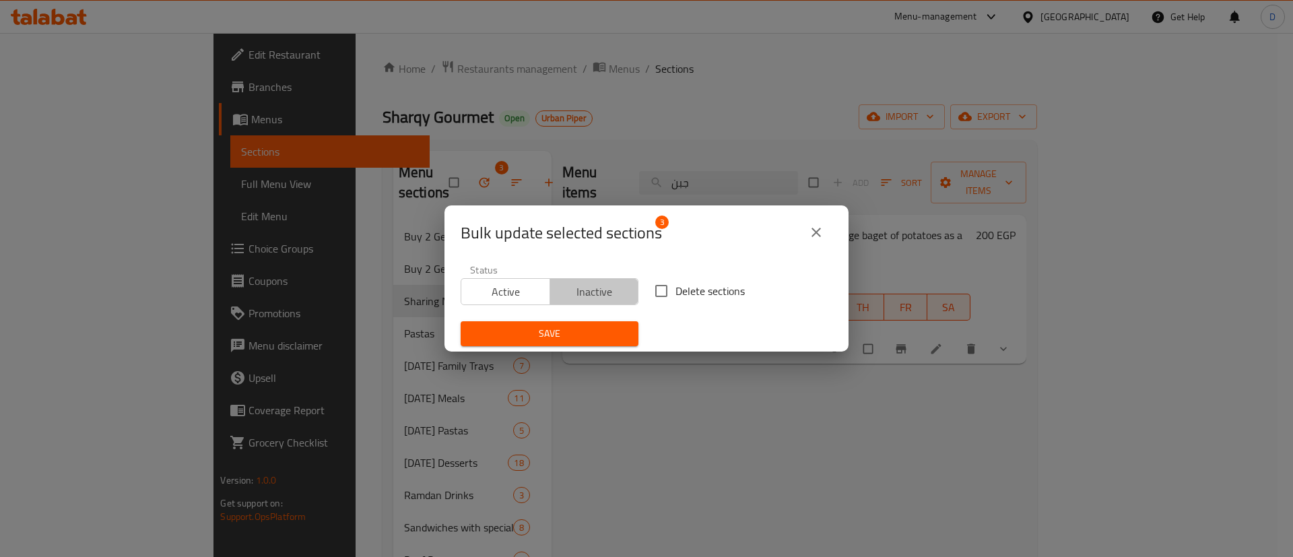
click at [598, 300] on span "Inactive" at bounding box center [594, 292] width 78 height 20
click at [601, 329] on span "Save" at bounding box center [549, 333] width 156 height 17
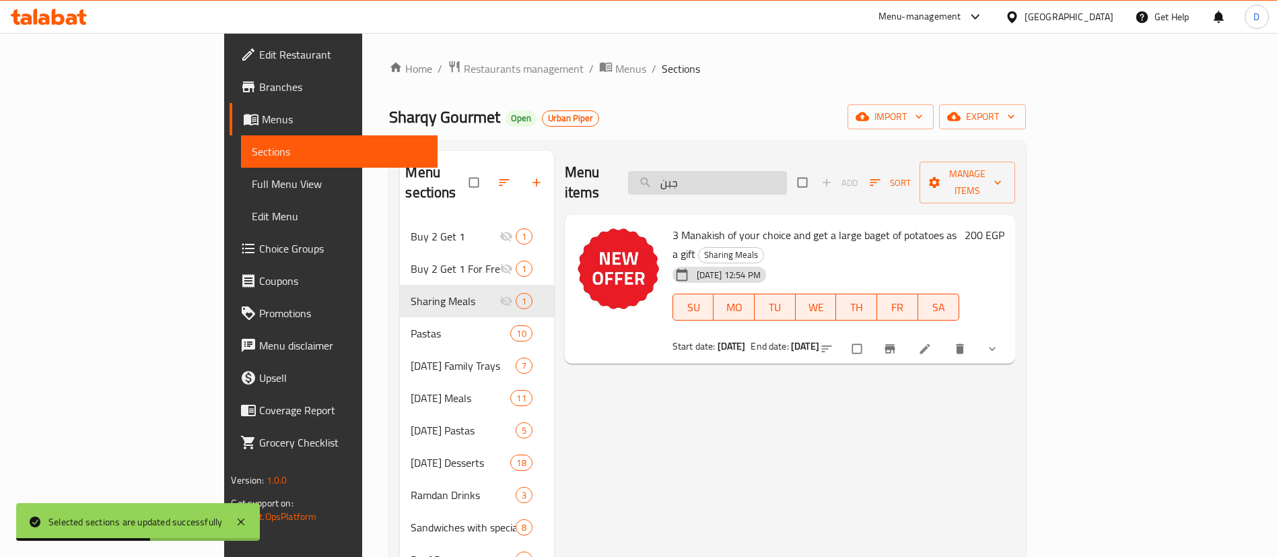
click at [787, 171] on input "جبن" at bounding box center [707, 183] width 159 height 24
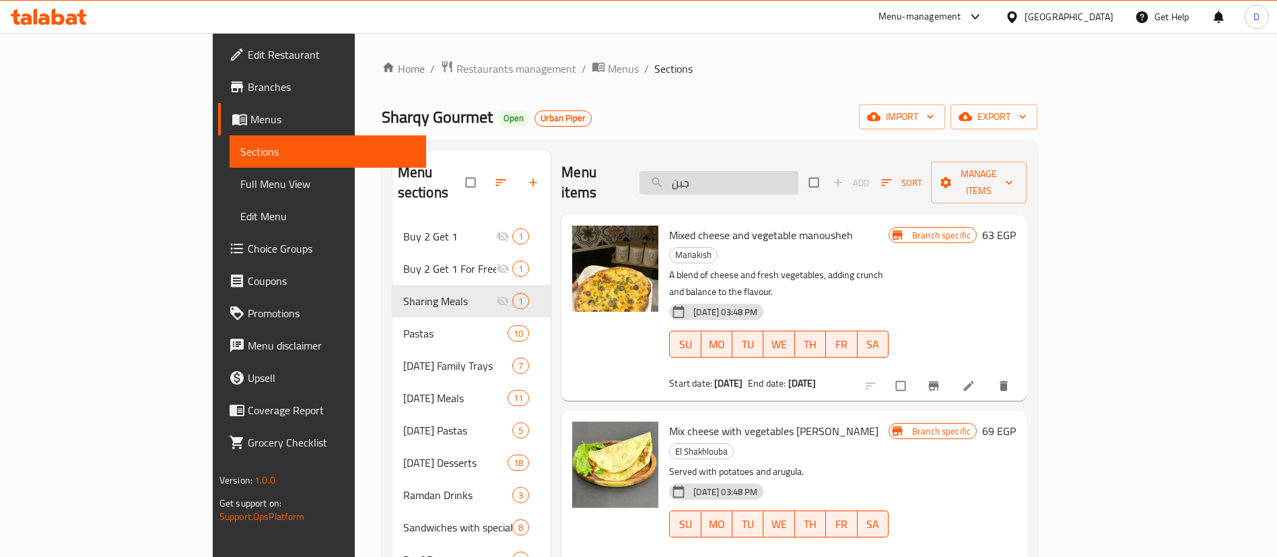
click at [799, 174] on input "جبن" at bounding box center [719, 183] width 159 height 24
type input "g"
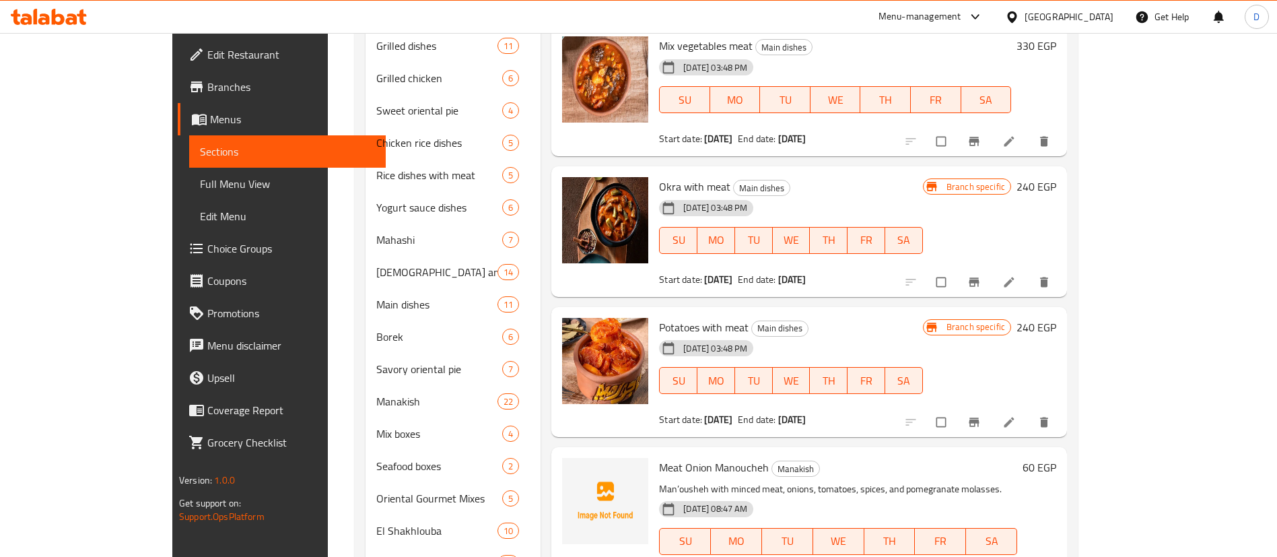
scroll to position [720, 0]
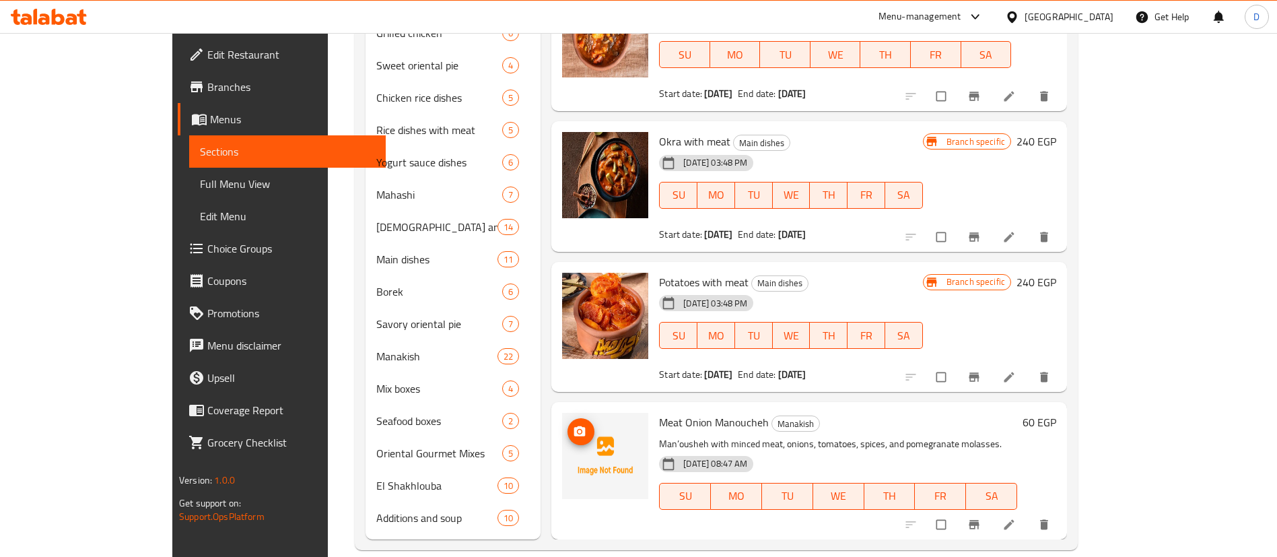
click at [574, 426] on icon "upload picture" at bounding box center [579, 431] width 11 height 10
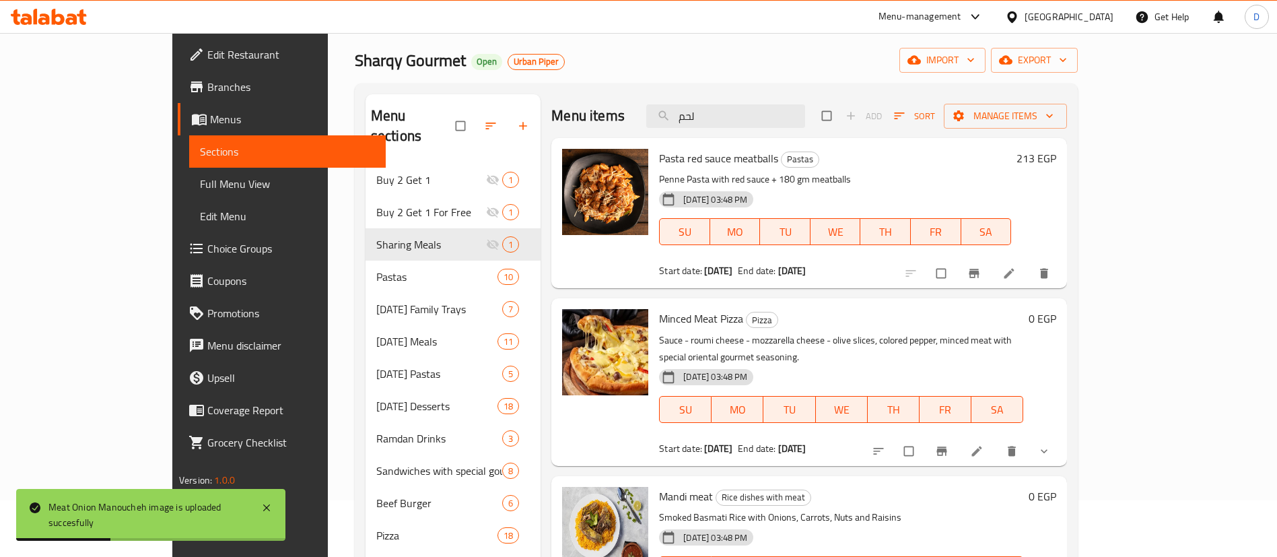
scroll to position [0, 0]
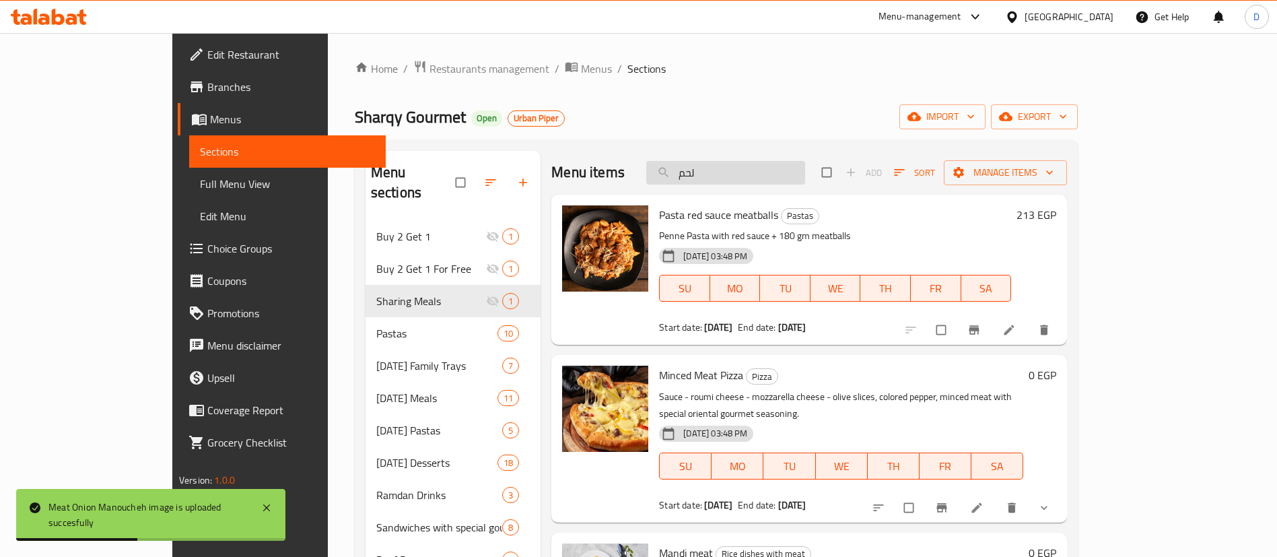
click at [753, 173] on input "لحم" at bounding box center [725, 173] width 159 height 24
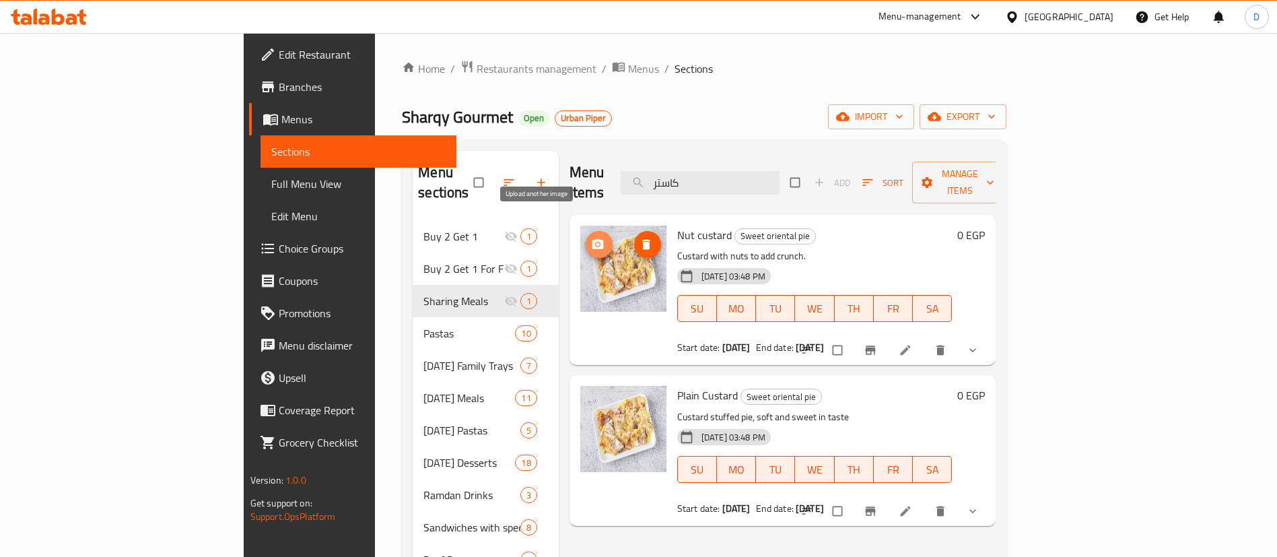
click at [592, 239] on icon "upload picture" at bounding box center [597, 244] width 11 height 10
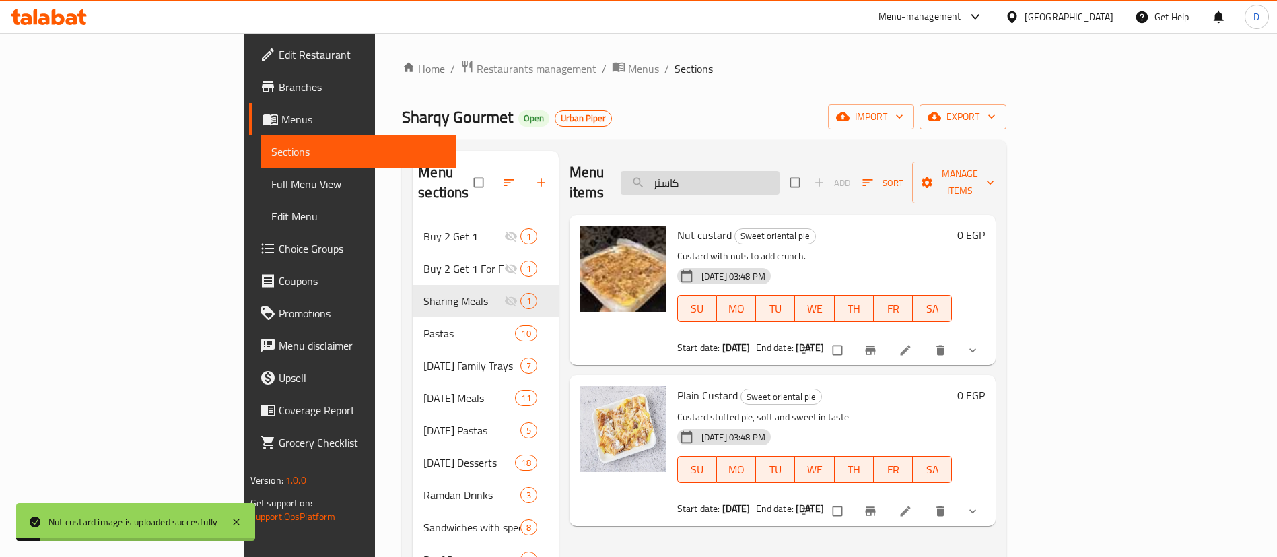
click at [780, 171] on input "كاستر" at bounding box center [700, 183] width 159 height 24
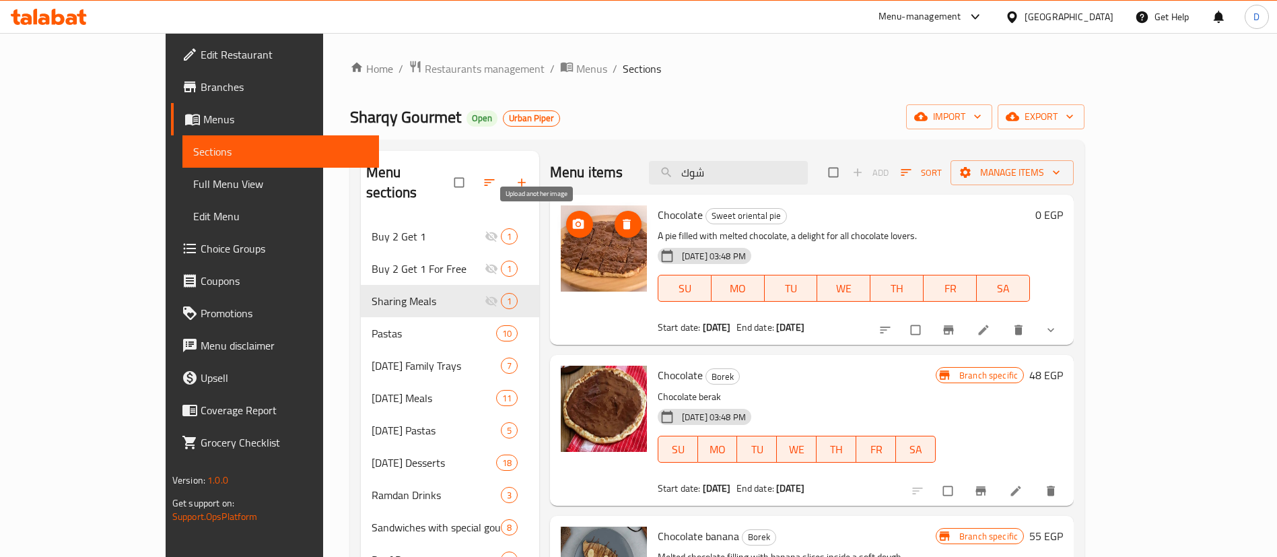
click at [572, 220] on icon "upload picture" at bounding box center [577, 224] width 11 height 10
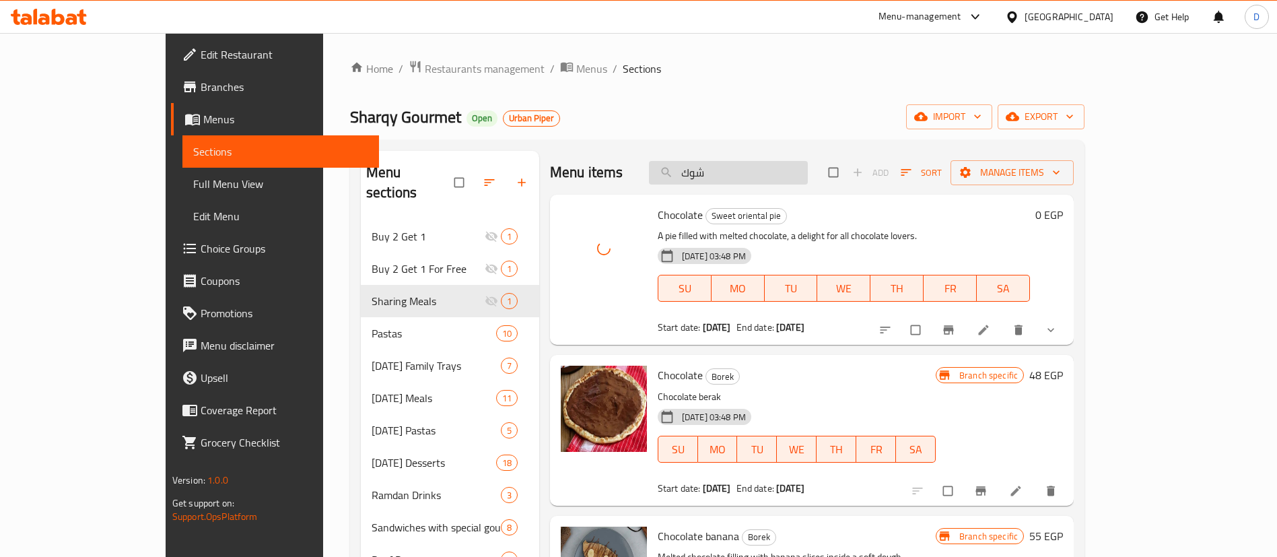
click at [808, 175] on input "شوك" at bounding box center [728, 173] width 159 height 24
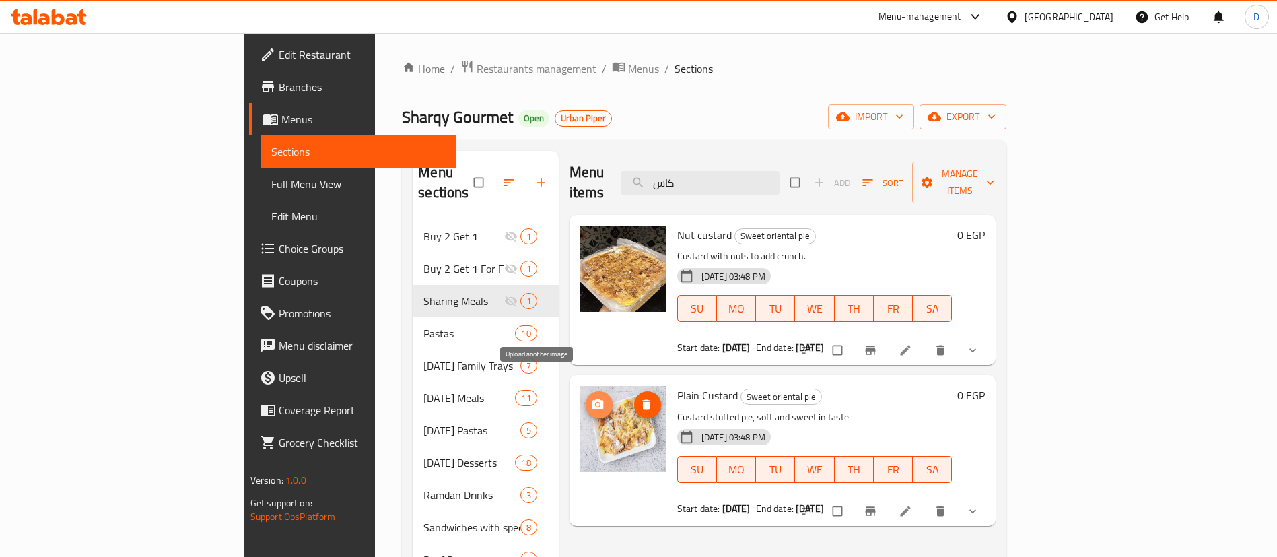
click at [591, 398] on icon "upload picture" at bounding box center [597, 404] width 13 height 13
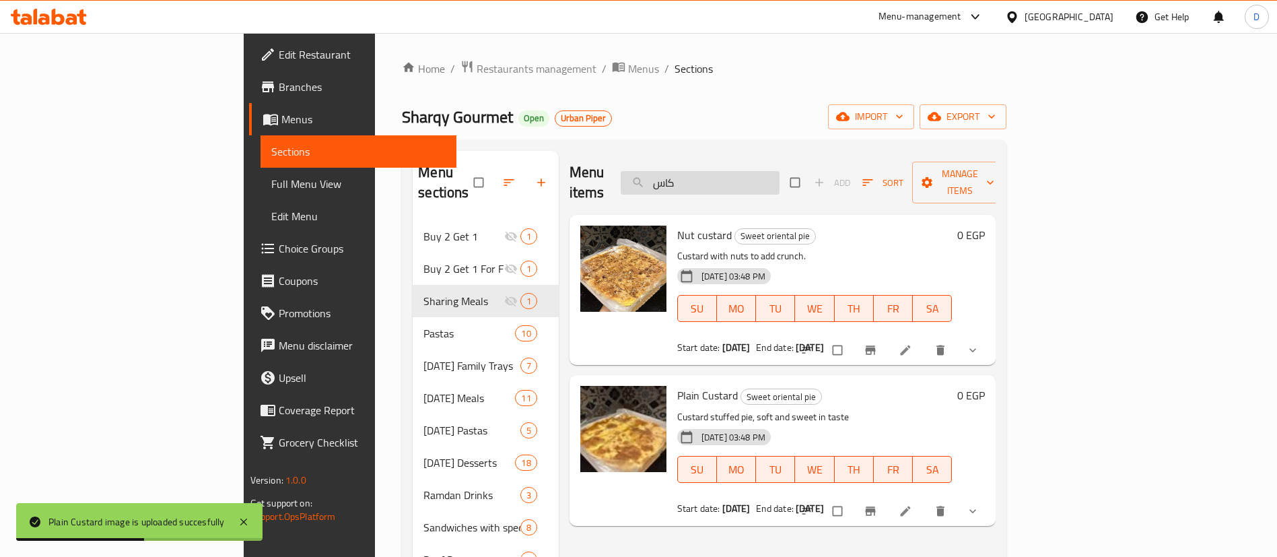
click at [780, 171] on input "كاس" at bounding box center [700, 183] width 159 height 24
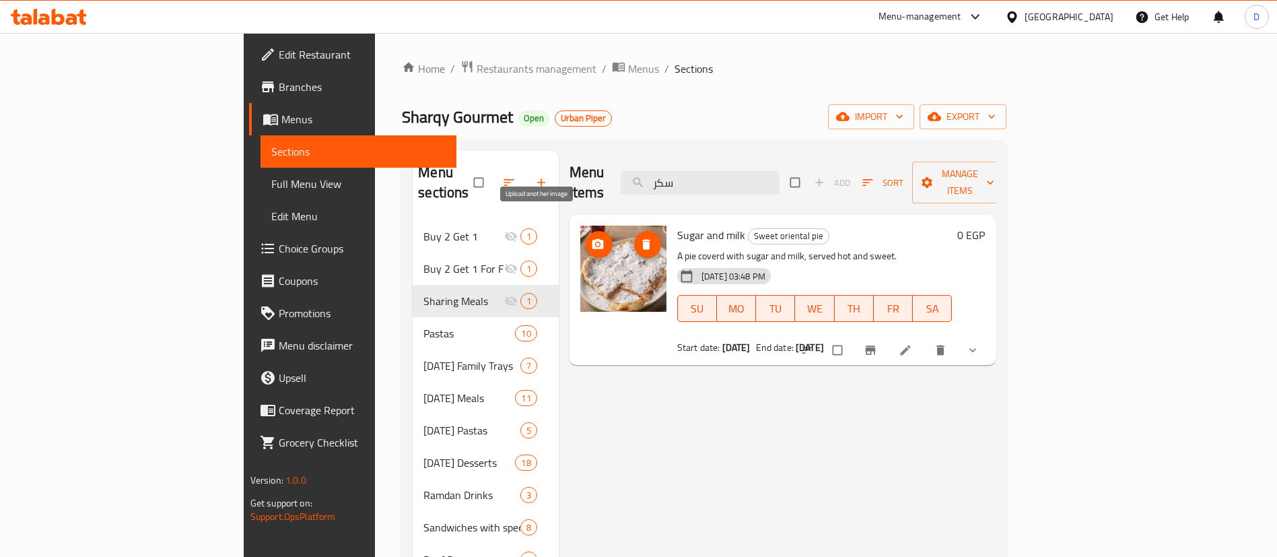
type input "سكر"
click at [591, 238] on icon "upload picture" at bounding box center [597, 244] width 13 height 13
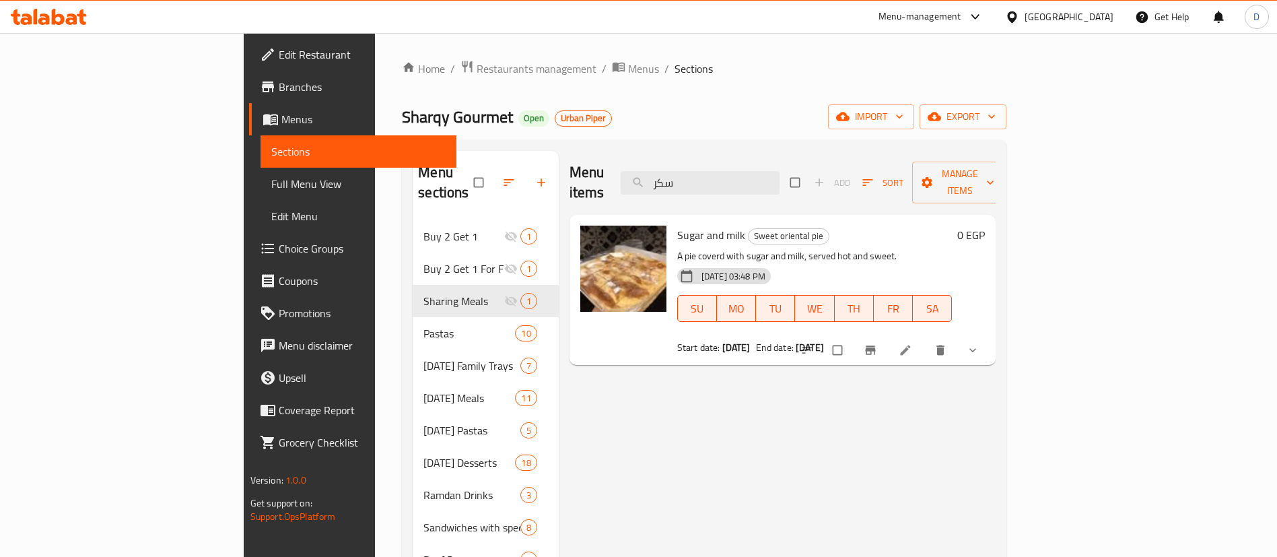
click at [48, 12] on icon at bounding box center [49, 17] width 76 height 16
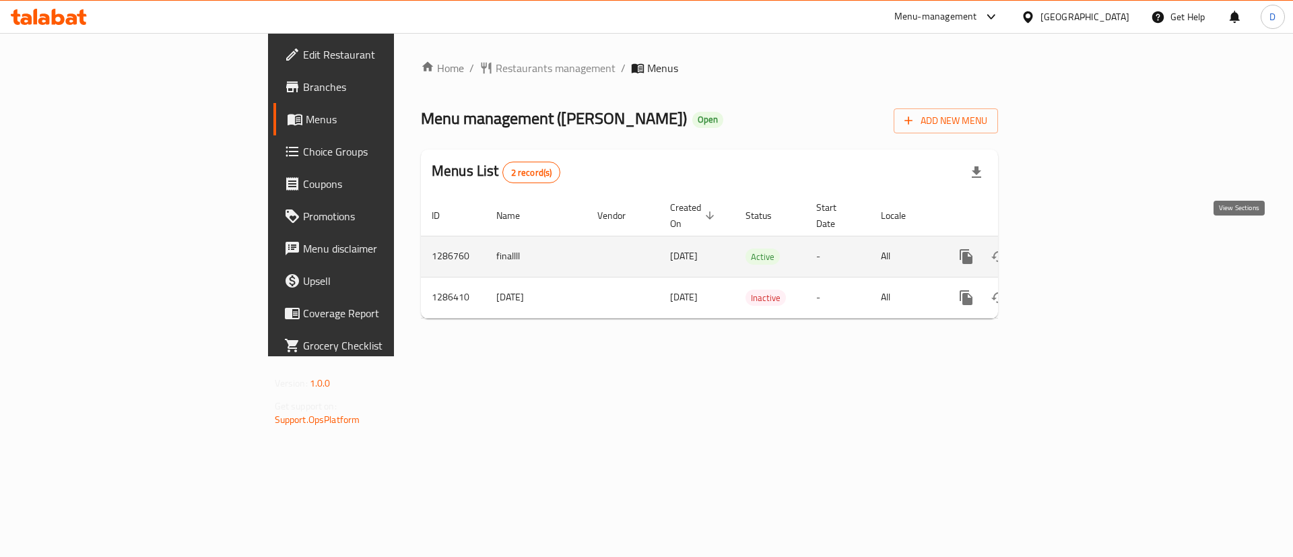
click at [1071, 248] on icon "enhanced table" at bounding box center [1063, 256] width 16 height 16
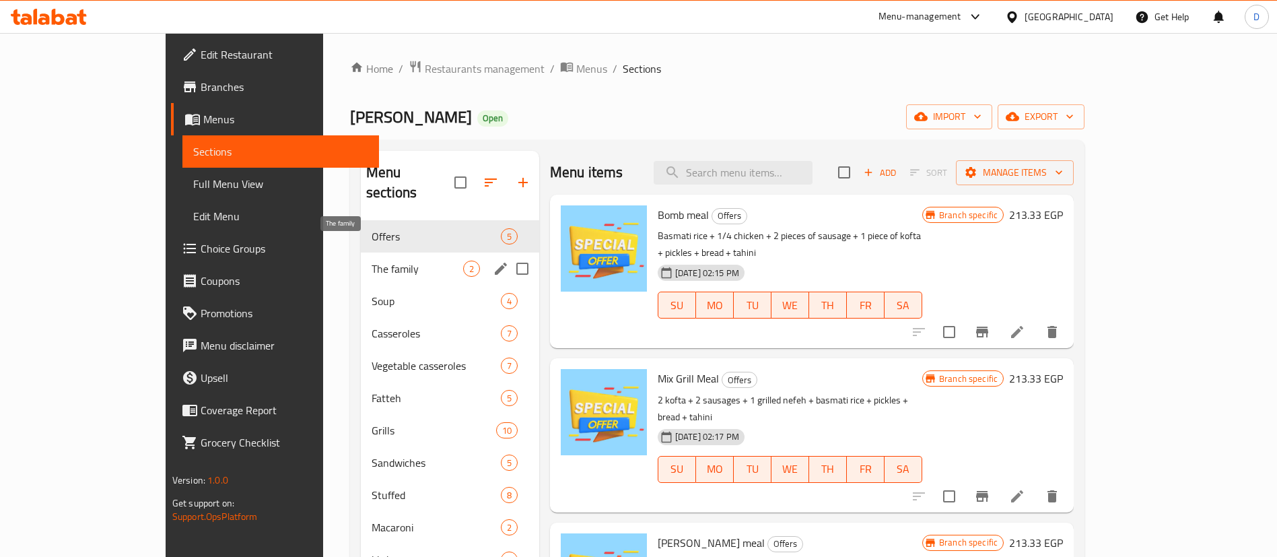
click at [372, 261] on span "The family" at bounding box center [418, 269] width 92 height 16
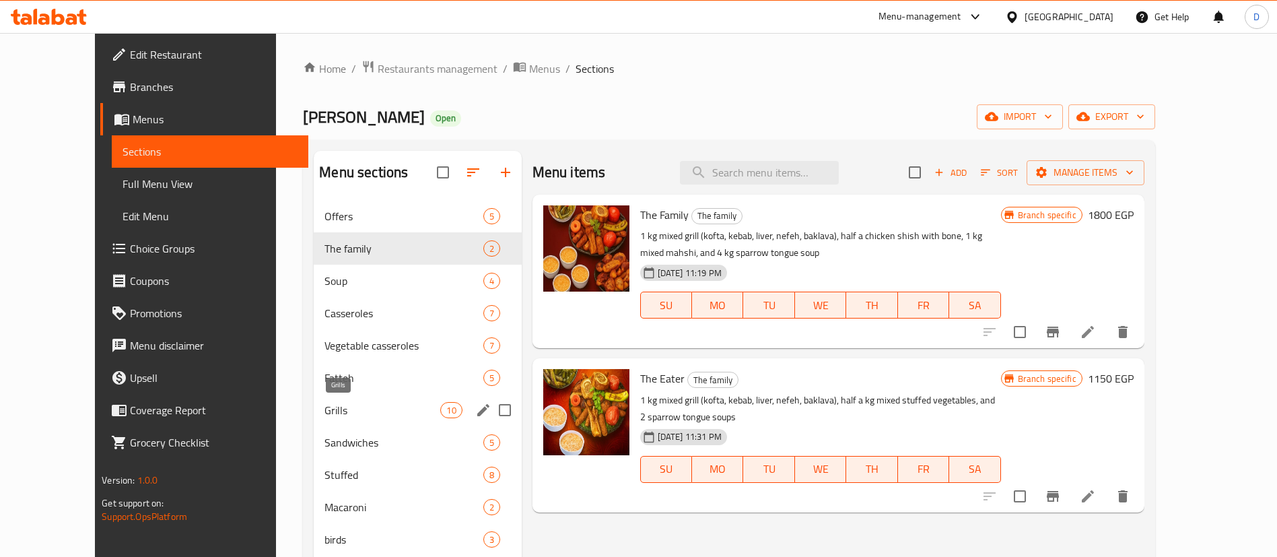
click at [325, 402] on span "Grills" at bounding box center [383, 410] width 116 height 16
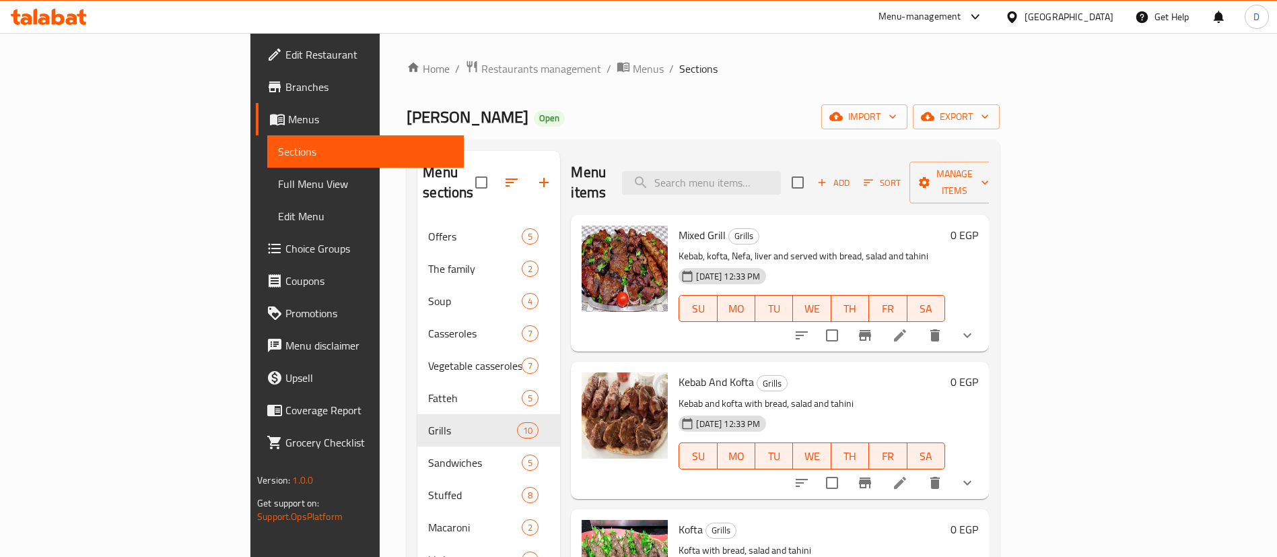
click at [673, 220] on div "Mixed Grill Grills Kebab, kofta, Nefa, liver and served with bread, salad and t…" at bounding box center [811, 283] width 277 height 126
click at [976, 327] on icon "show more" at bounding box center [967, 335] width 16 height 16
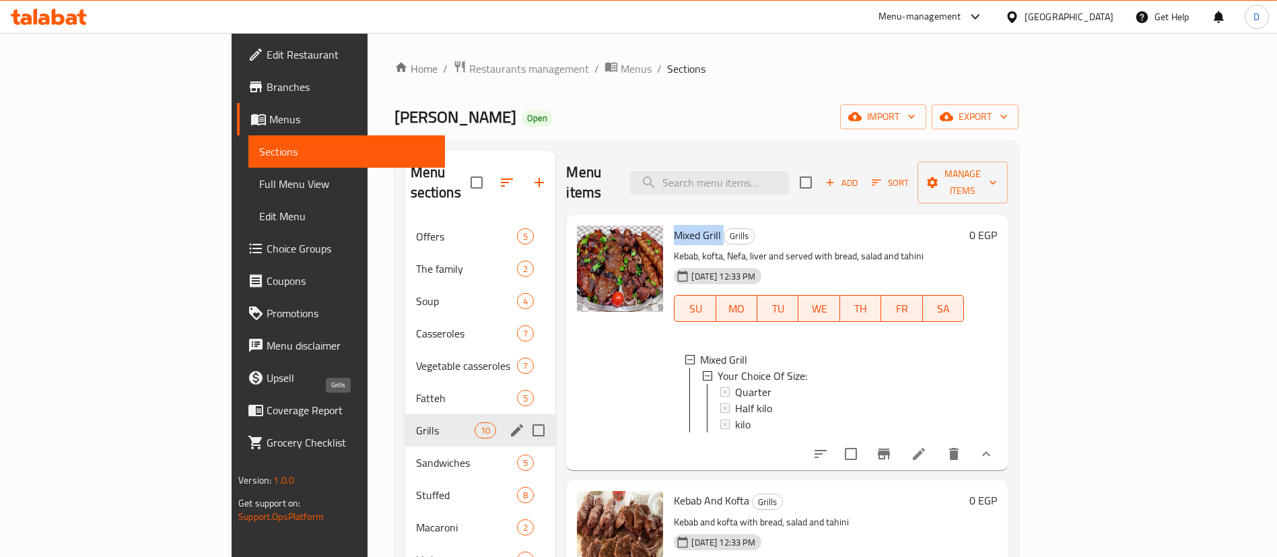
click at [416, 422] on span "Grills" at bounding box center [445, 430] width 59 height 16
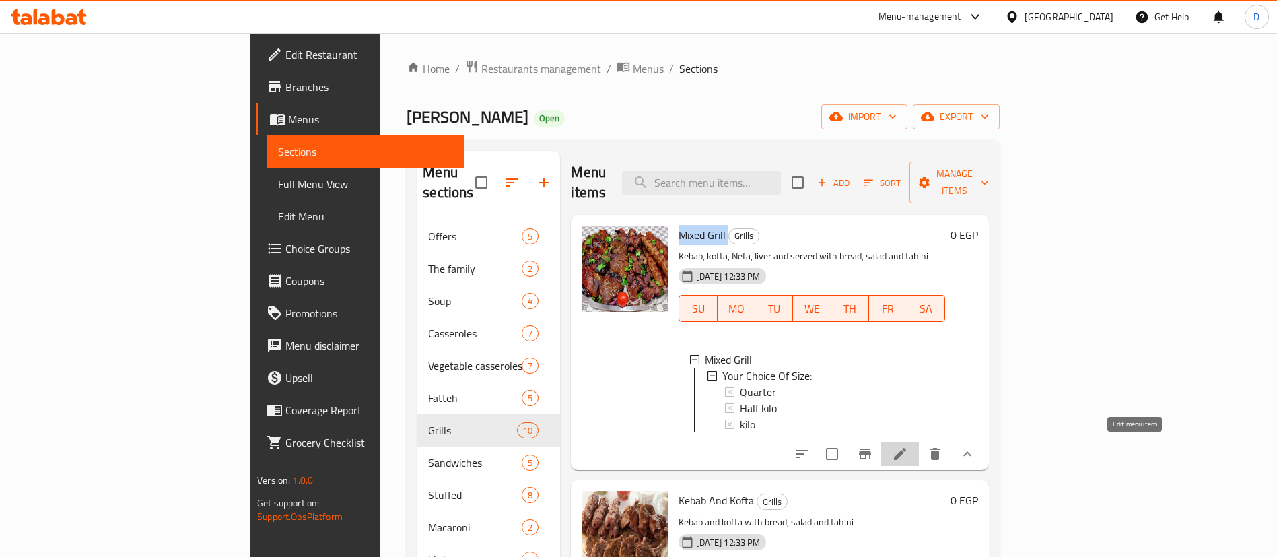
click at [908, 452] on icon at bounding box center [900, 454] width 16 height 16
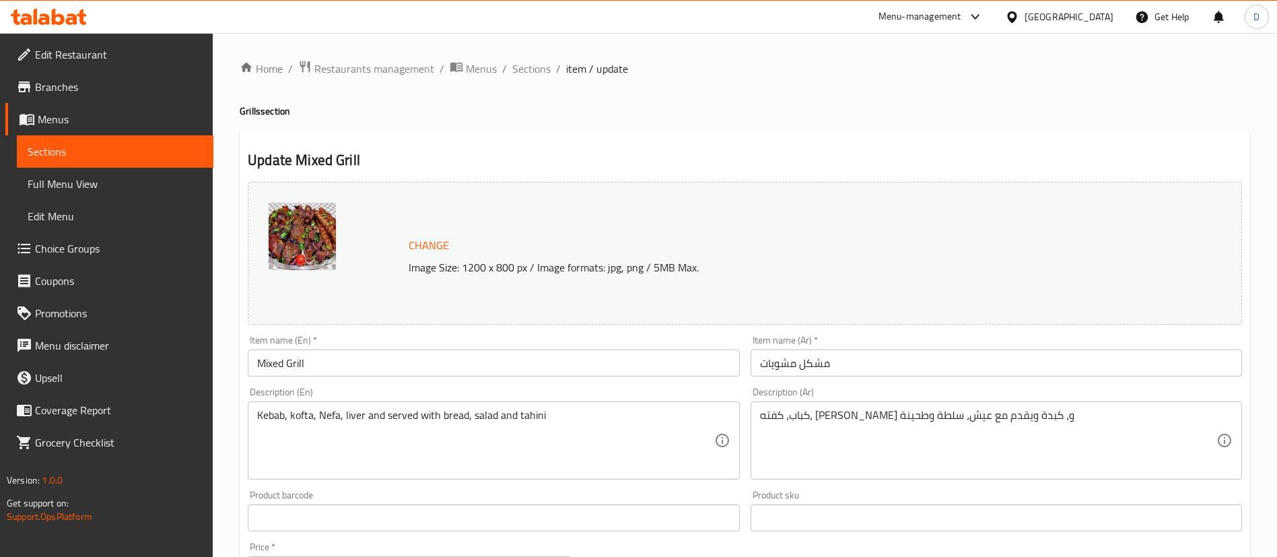
click at [914, 336] on div "Item name (Ar)   * مشكل مشويات Item name (Ar) *" at bounding box center [996, 355] width 491 height 41
click at [914, 350] on input "مشكل مشويات" at bounding box center [996, 362] width 491 height 27
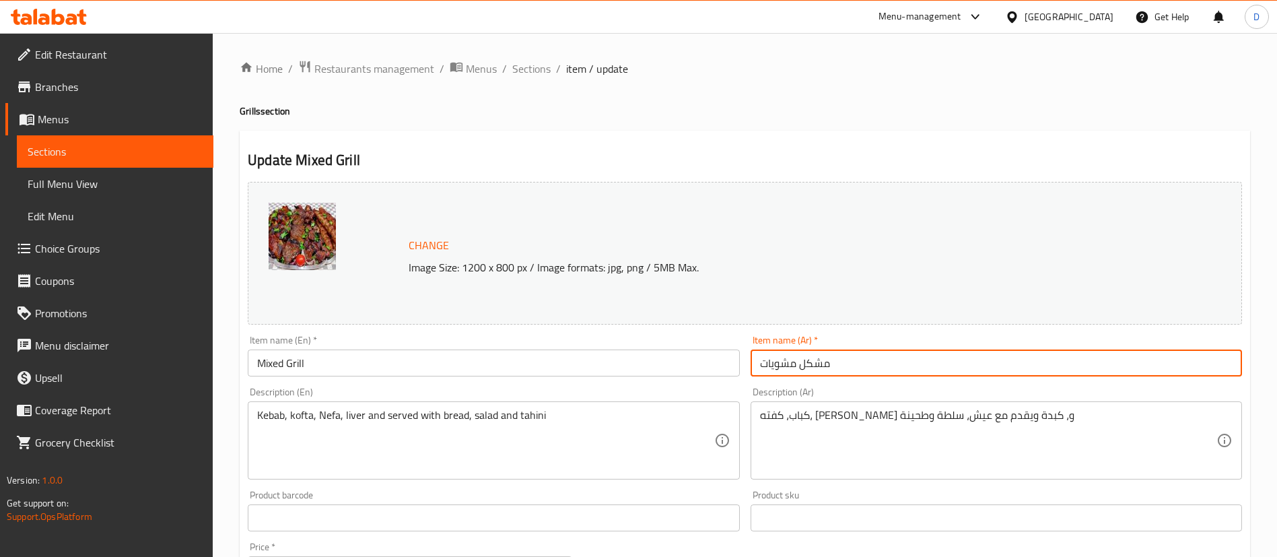
click at [914, 350] on input "مشكل مشويات" at bounding box center [996, 362] width 491 height 27
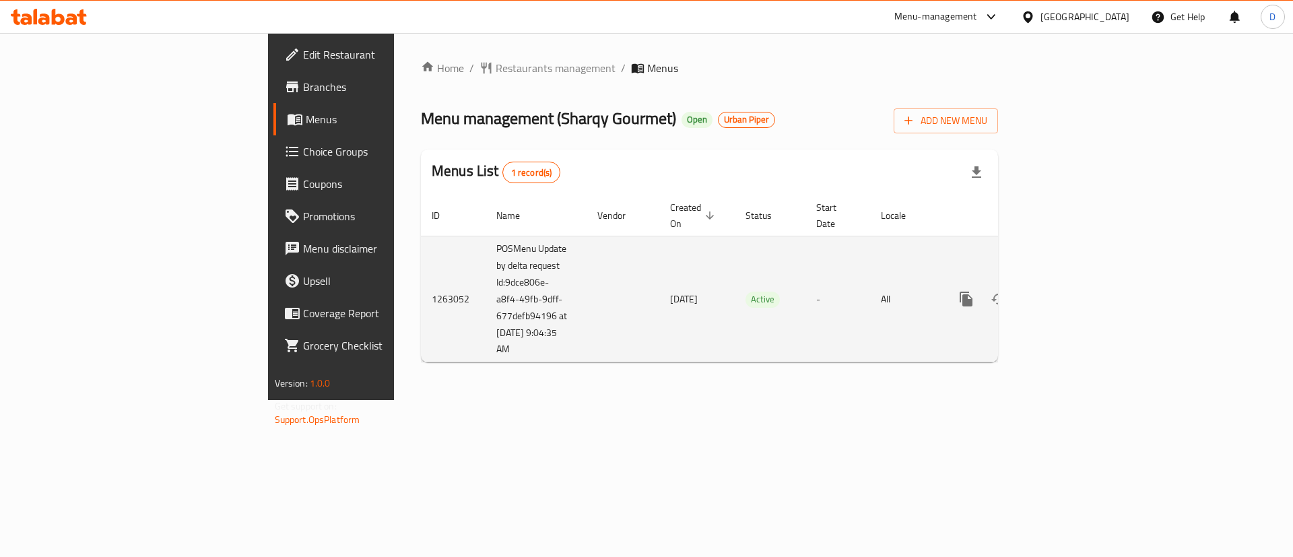
click at [1071, 291] on icon "enhanced table" at bounding box center [1063, 299] width 16 height 16
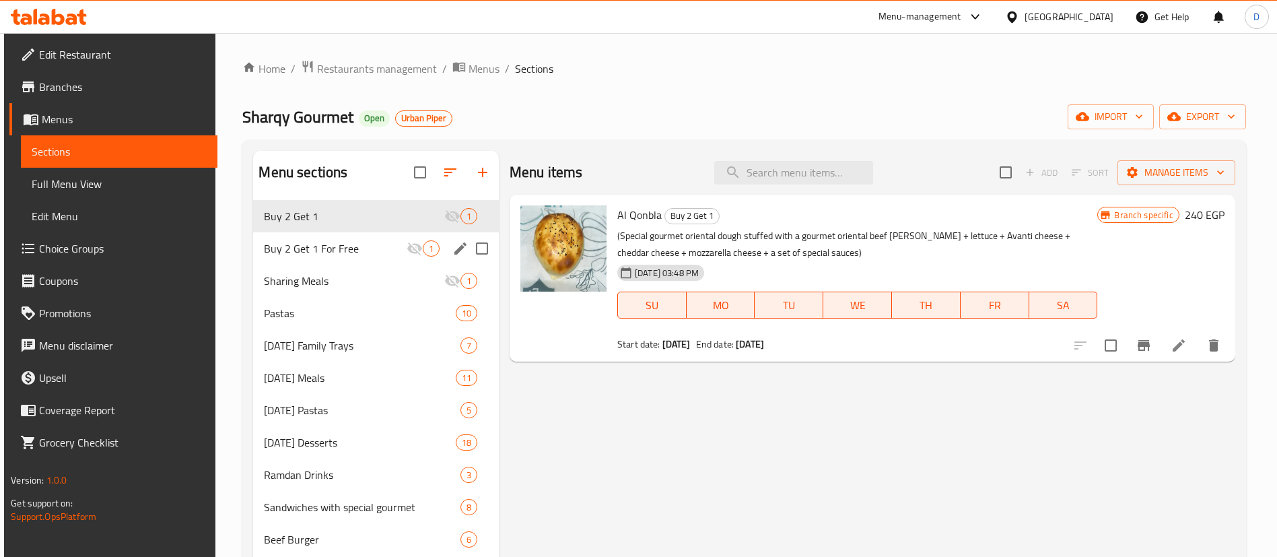
click at [355, 235] on div "Buy 2 Get 1 For Free 1" at bounding box center [376, 248] width 246 height 32
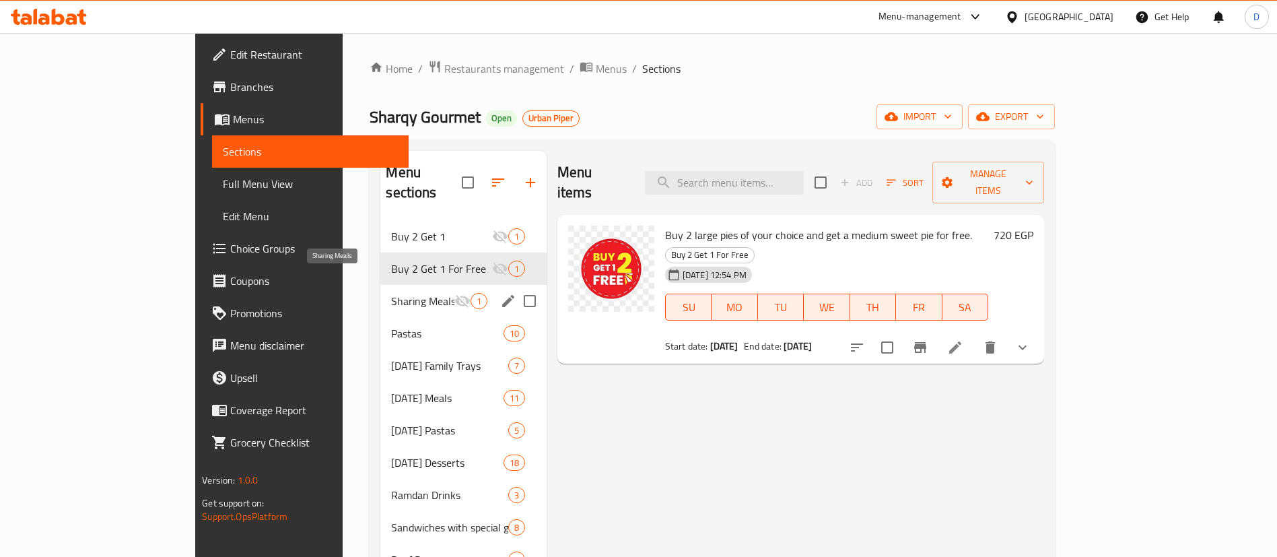
click at [391, 293] on span "Sharing Meals" at bounding box center [422, 301] width 63 height 16
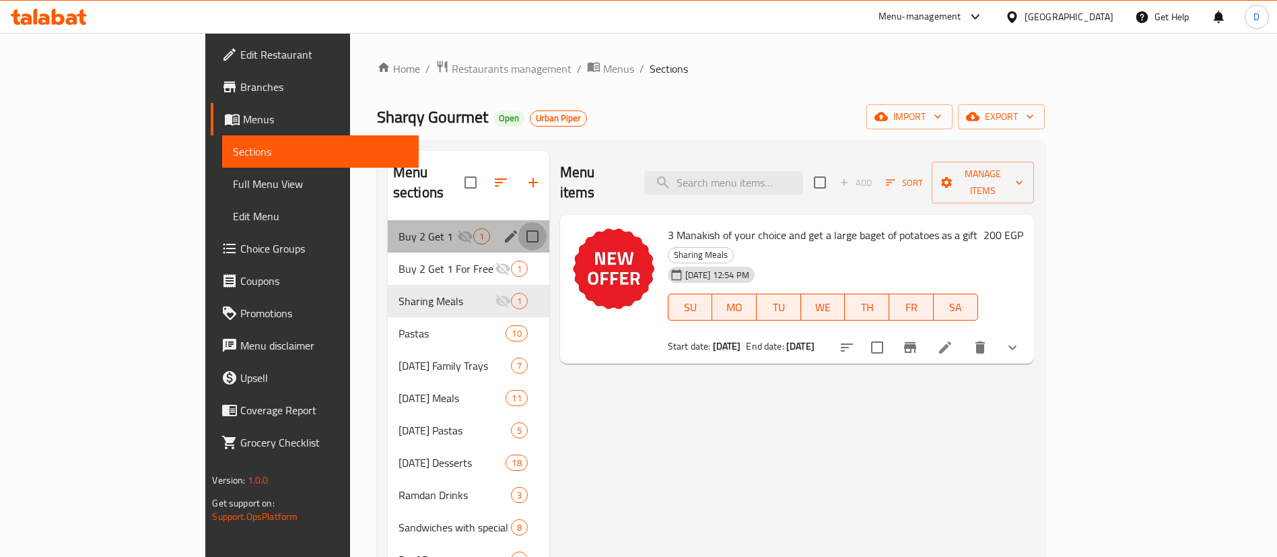
click at [518, 222] on input "Menu sections" at bounding box center [532, 236] width 28 height 28
checkbox input "true"
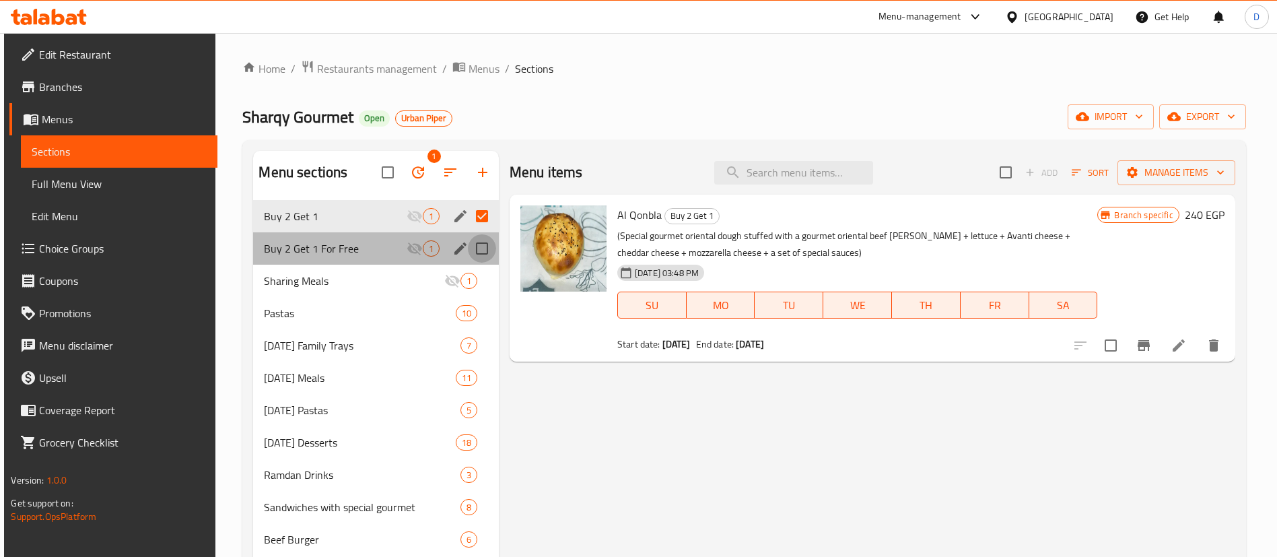
click at [485, 248] on input "Menu sections" at bounding box center [482, 248] width 28 height 28
checkbox input "true"
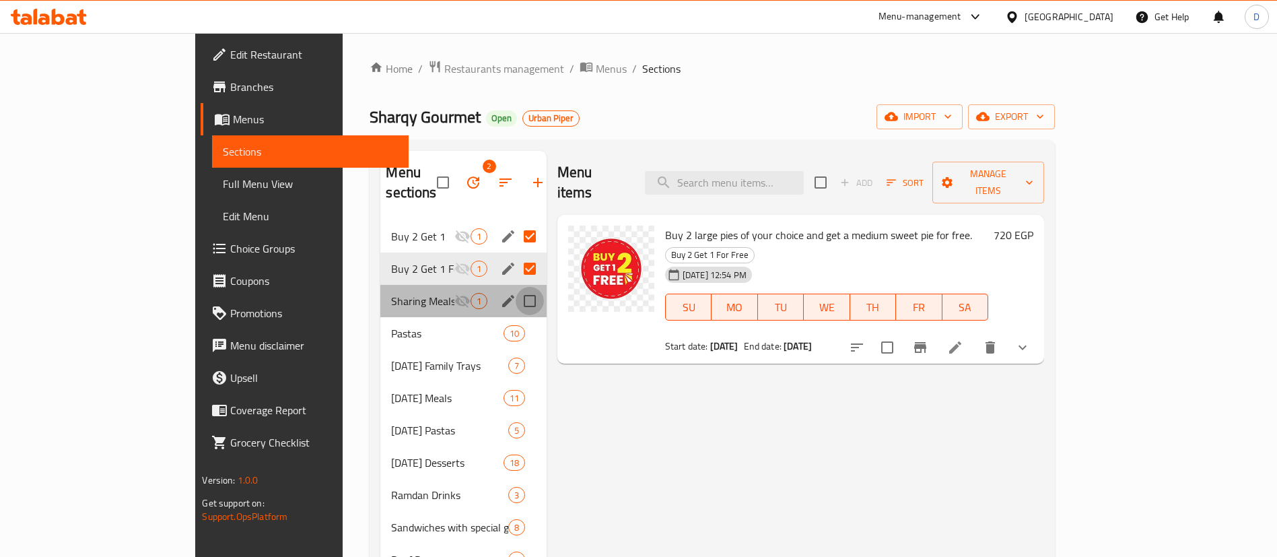
click at [516, 287] on input "Menu sections" at bounding box center [530, 301] width 28 height 28
checkbox input "true"
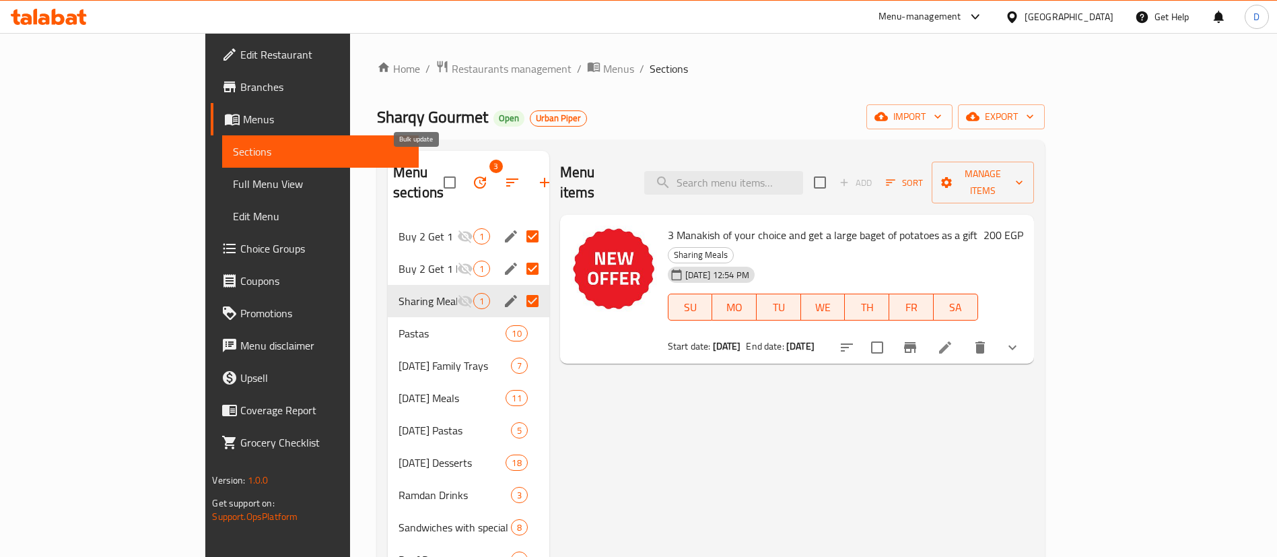
click at [472, 176] on icon "button" at bounding box center [480, 182] width 16 height 16
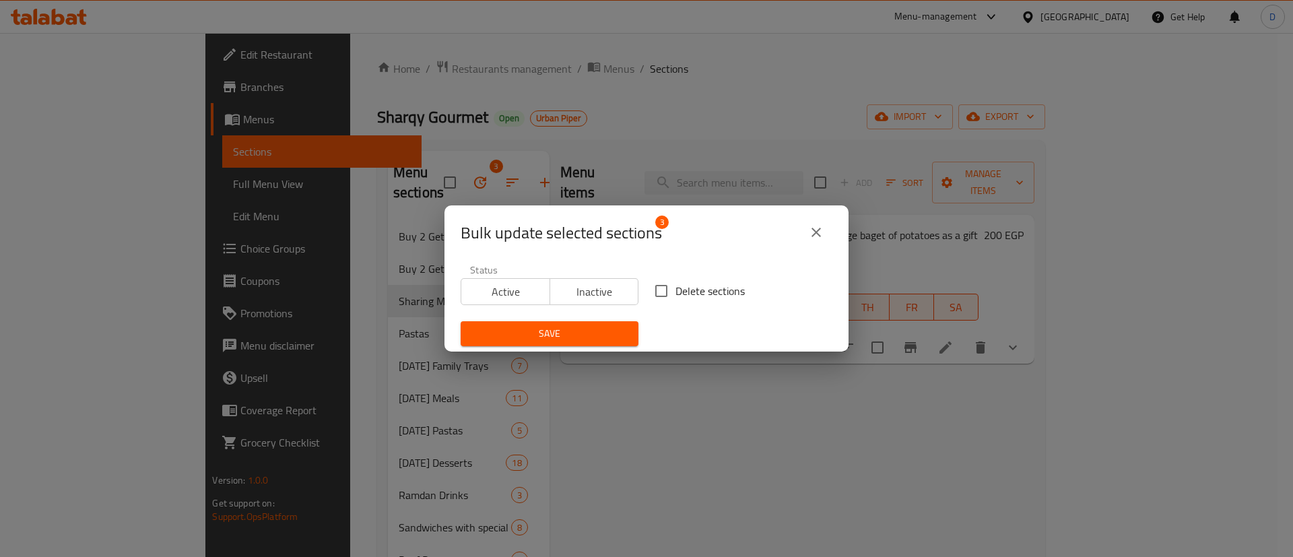
click at [522, 291] on span "Active" at bounding box center [506, 292] width 78 height 20
click at [590, 333] on span "Save" at bounding box center [549, 333] width 156 height 17
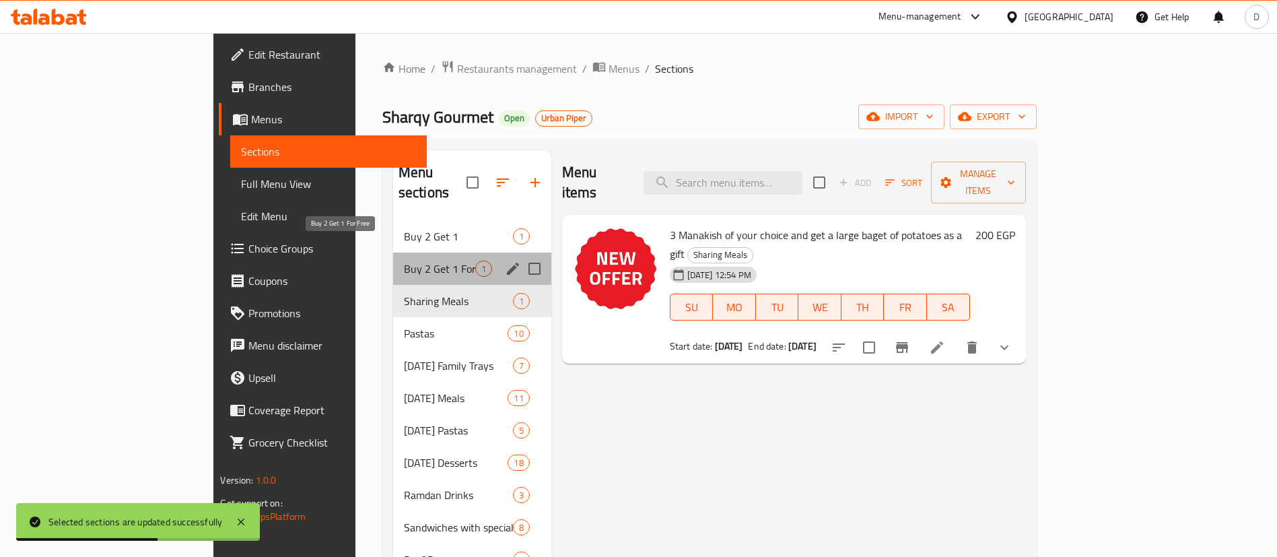
click at [404, 261] on span "Buy 2 Get 1 For Free" at bounding box center [439, 269] width 71 height 16
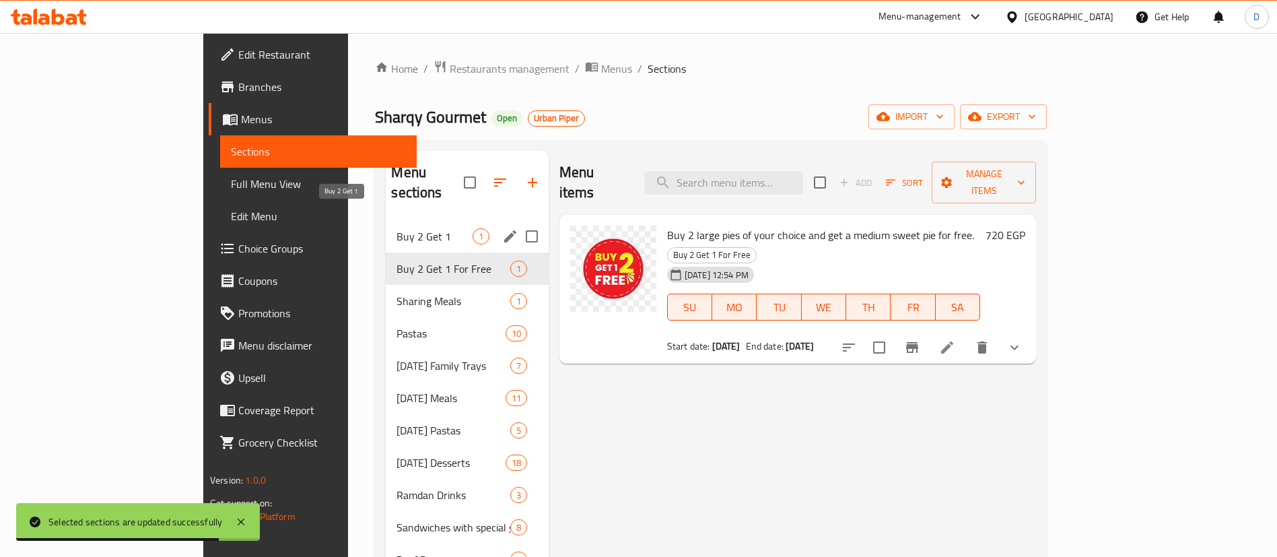
click at [397, 228] on span "Buy 2 Get 1" at bounding box center [434, 236] width 75 height 16
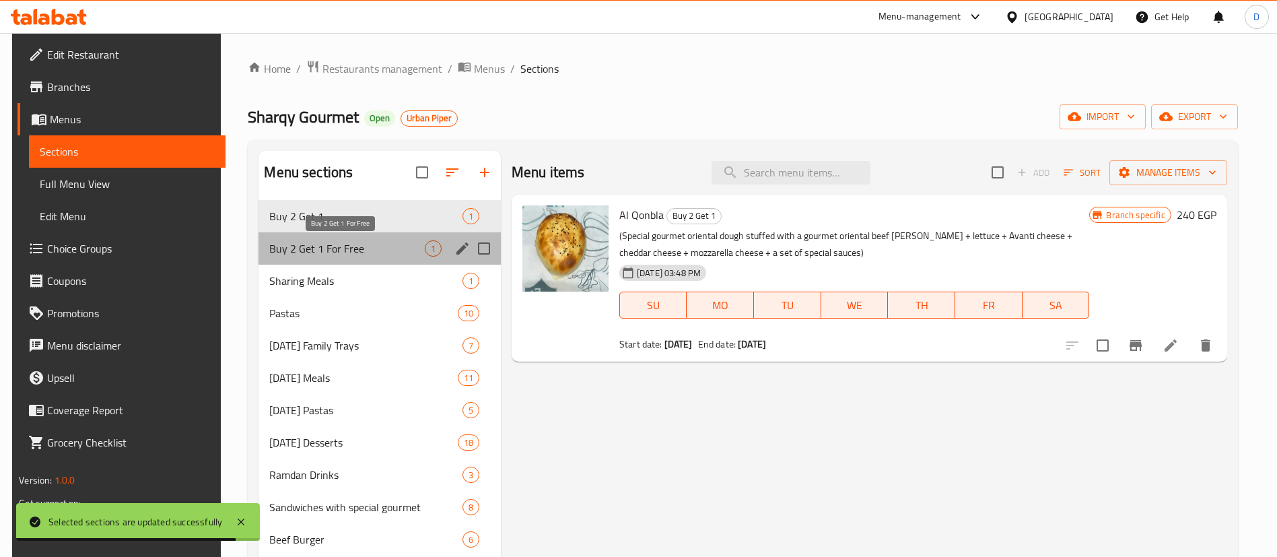
click at [369, 241] on span "Buy 2 Get 1 For Free" at bounding box center [346, 248] width 155 height 16
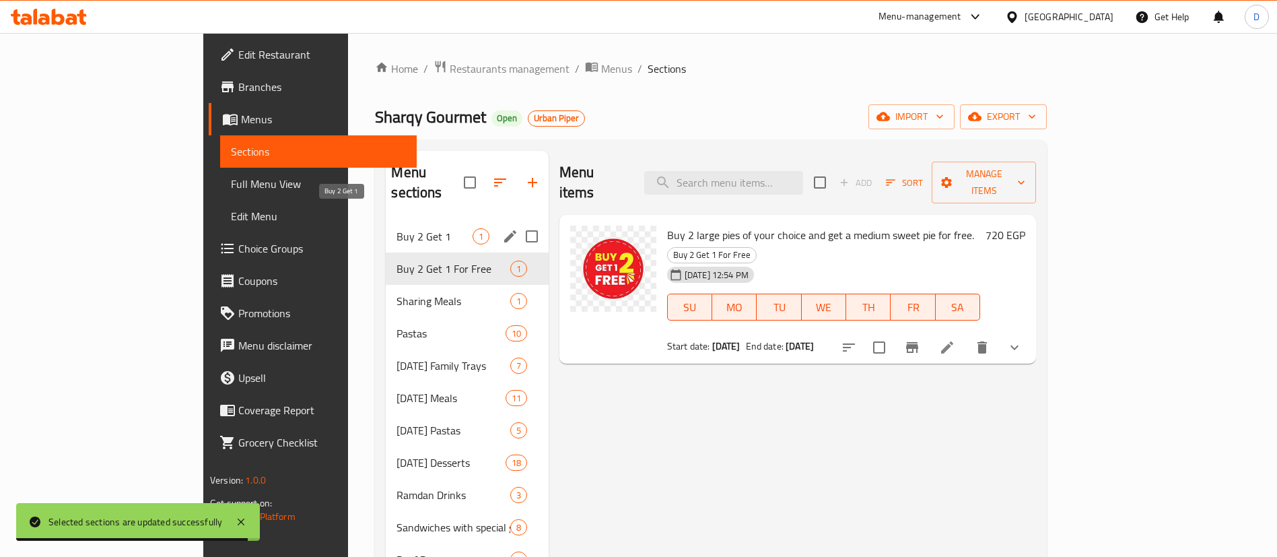
click at [397, 228] on span "Buy 2 Get 1" at bounding box center [434, 236] width 75 height 16
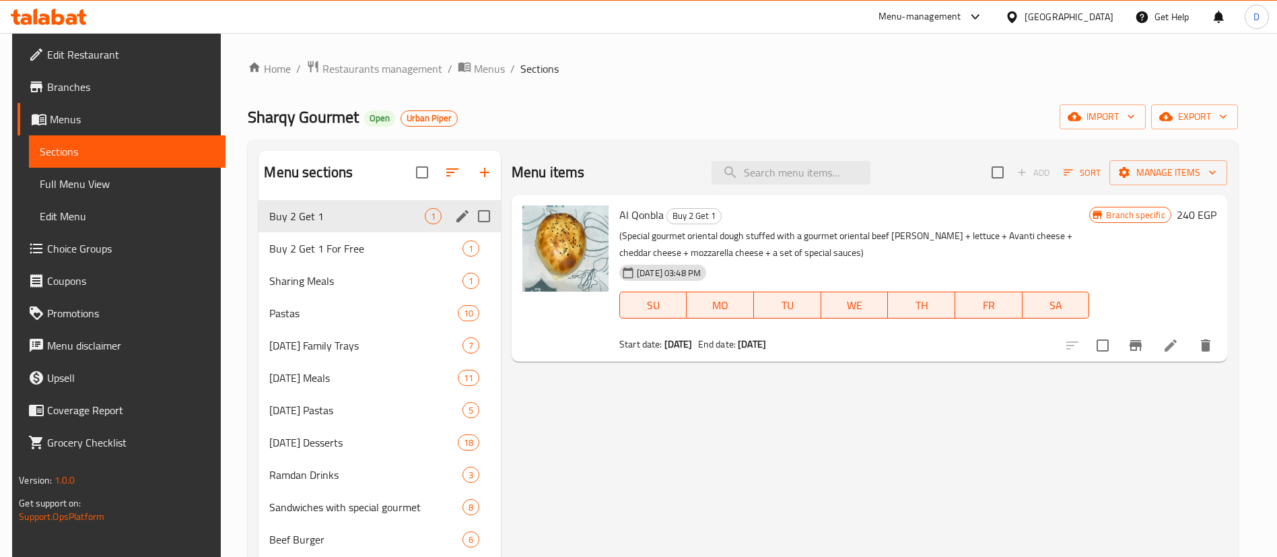
click at [487, 214] on input "Menu sections" at bounding box center [484, 216] width 28 height 28
checkbox input "true"
click at [454, 217] on icon "edit" at bounding box center [462, 216] width 16 height 16
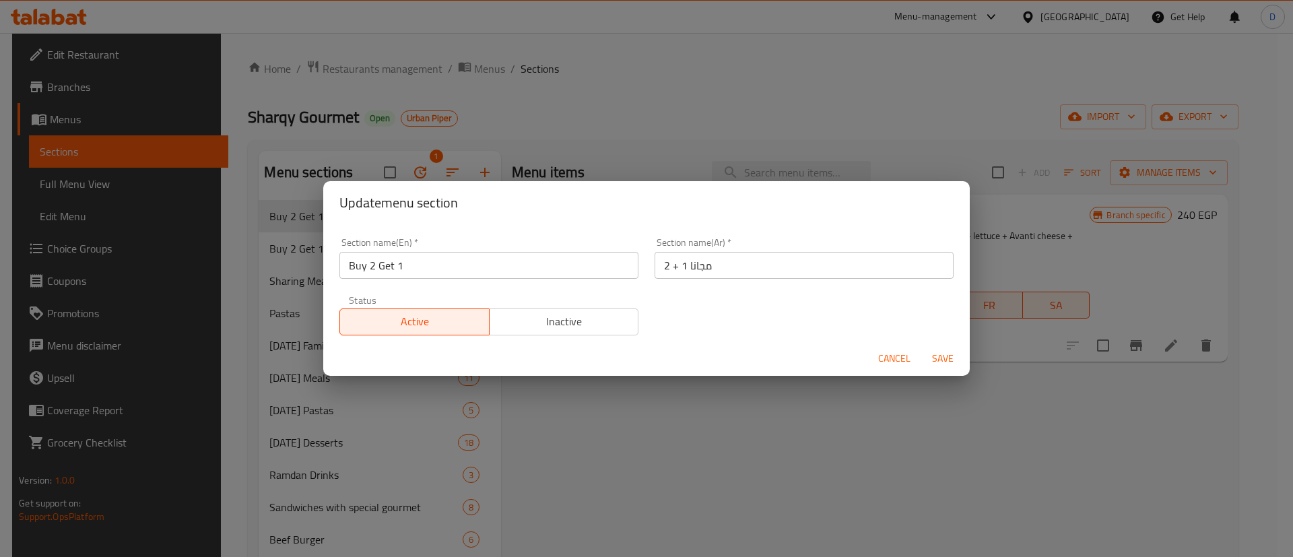
click at [554, 313] on span "Inactive" at bounding box center [564, 322] width 139 height 20
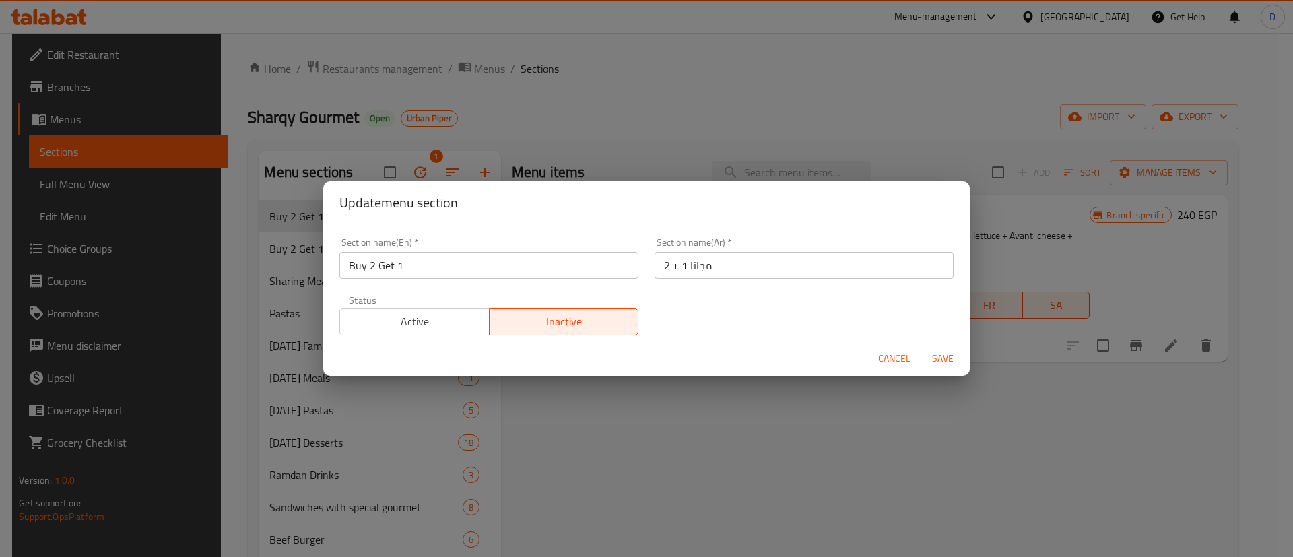
click at [943, 357] on span "Save" at bounding box center [942, 358] width 32 height 17
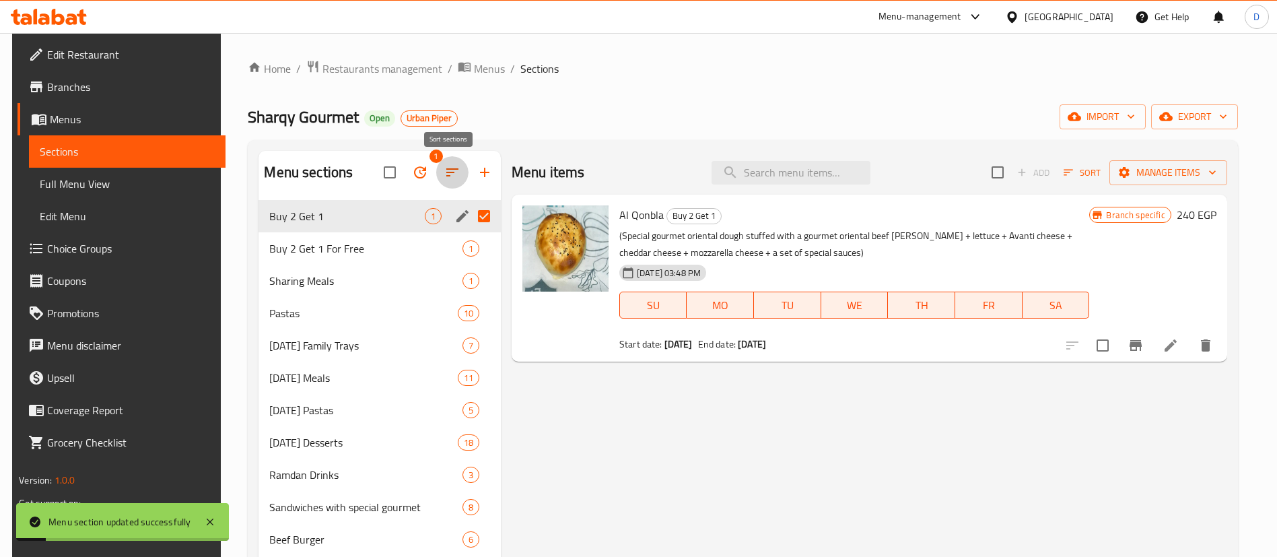
click at [459, 168] on button "button" at bounding box center [452, 172] width 32 height 32
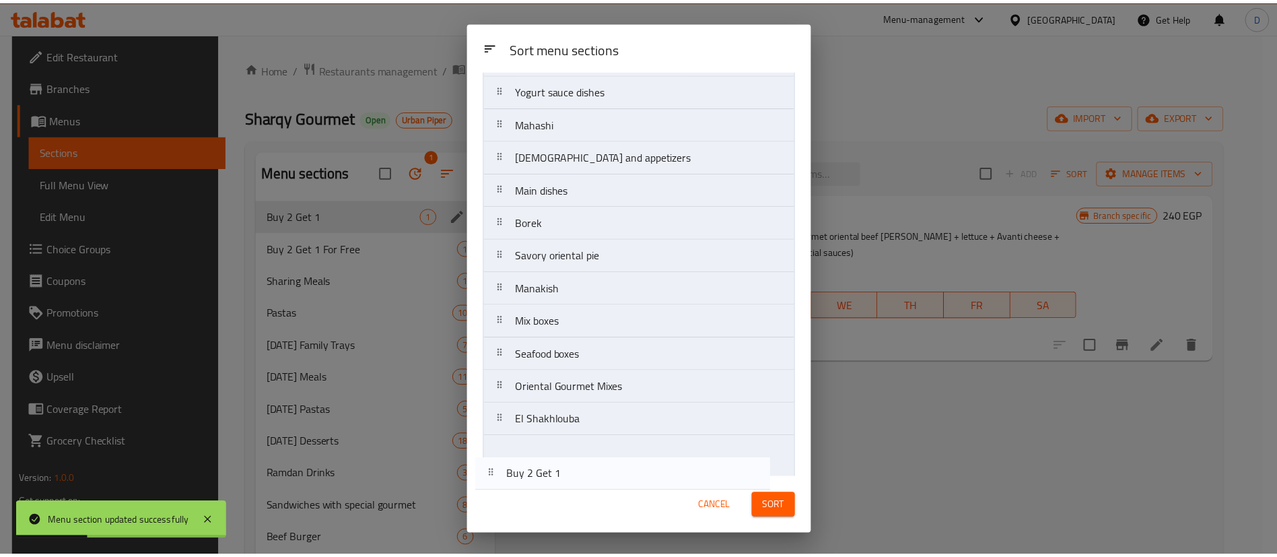
scroll to position [693, 0]
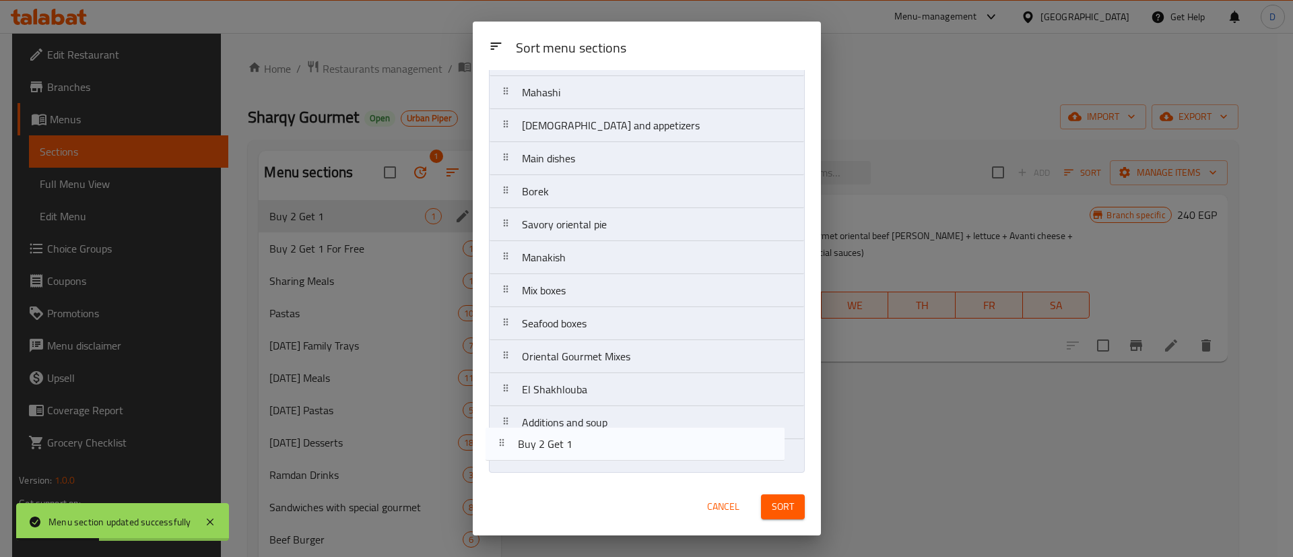
drag, startPoint x: 637, startPoint y: 173, endPoint x: 696, endPoint y: 479, distance: 312.0
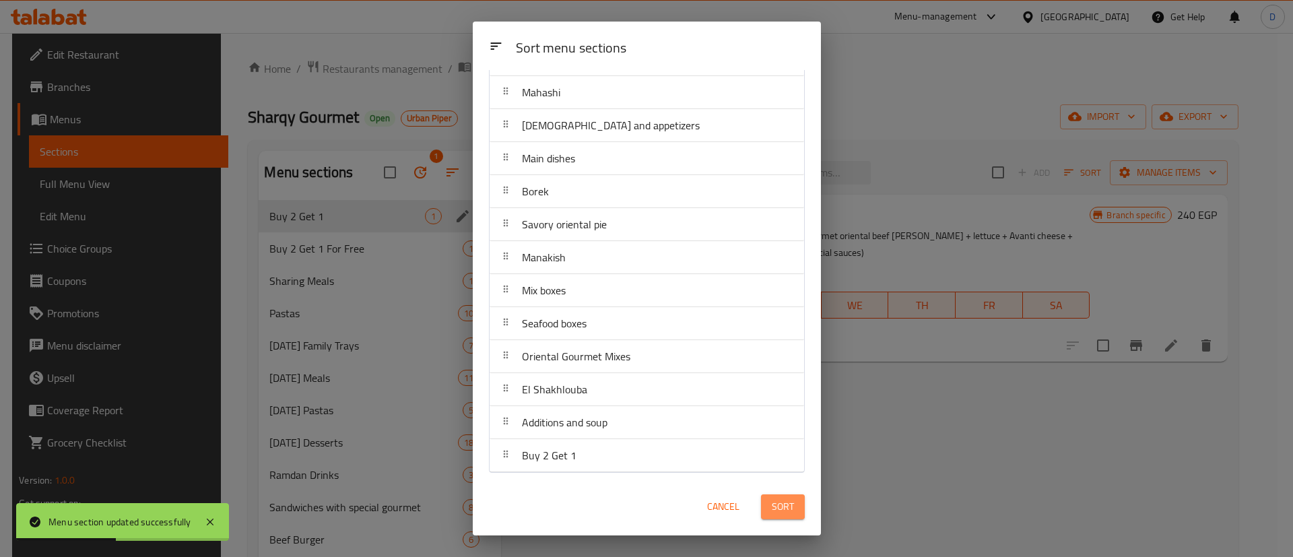
click at [777, 511] on span "Sort" at bounding box center [783, 506] width 22 height 17
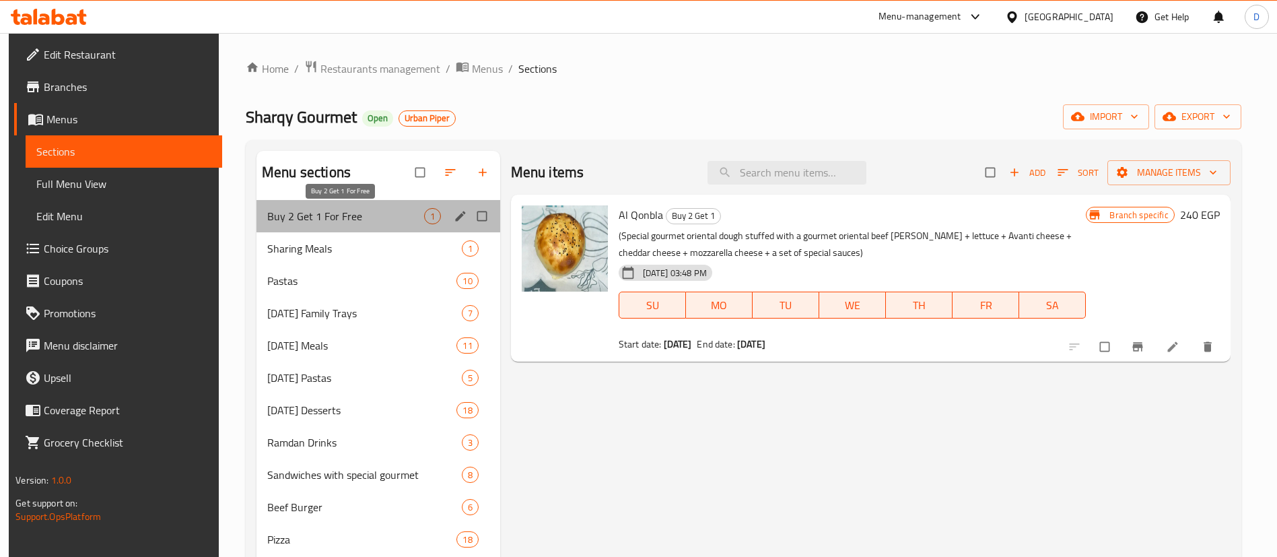
click at [301, 213] on span "Buy 2 Get 1 For Free" at bounding box center [345, 216] width 157 height 16
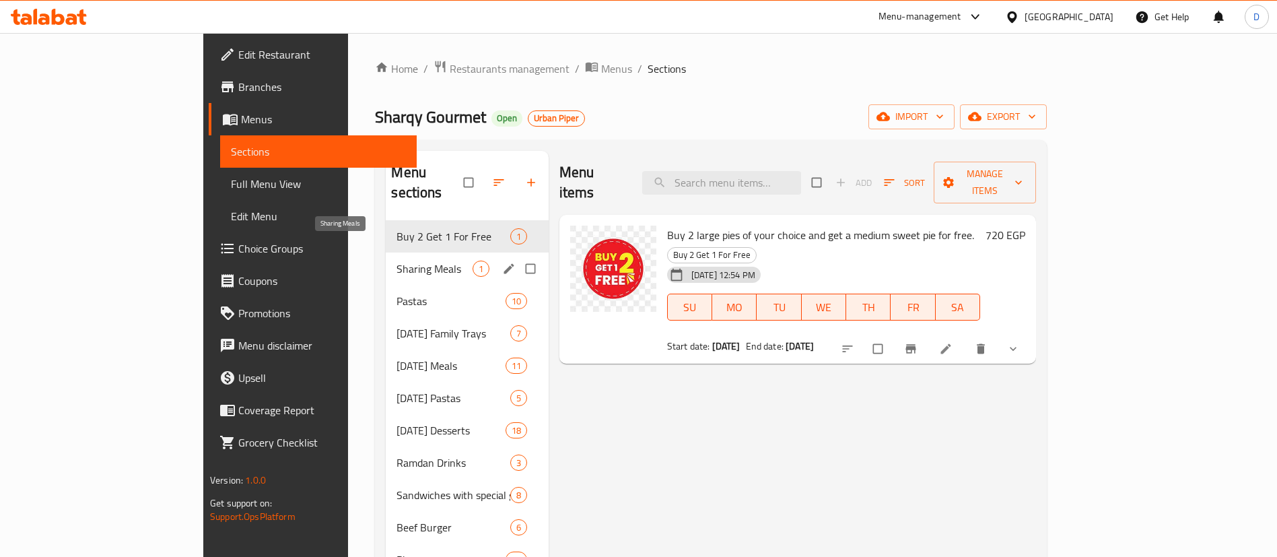
click at [397, 261] on span "Sharing Meals" at bounding box center [434, 269] width 75 height 16
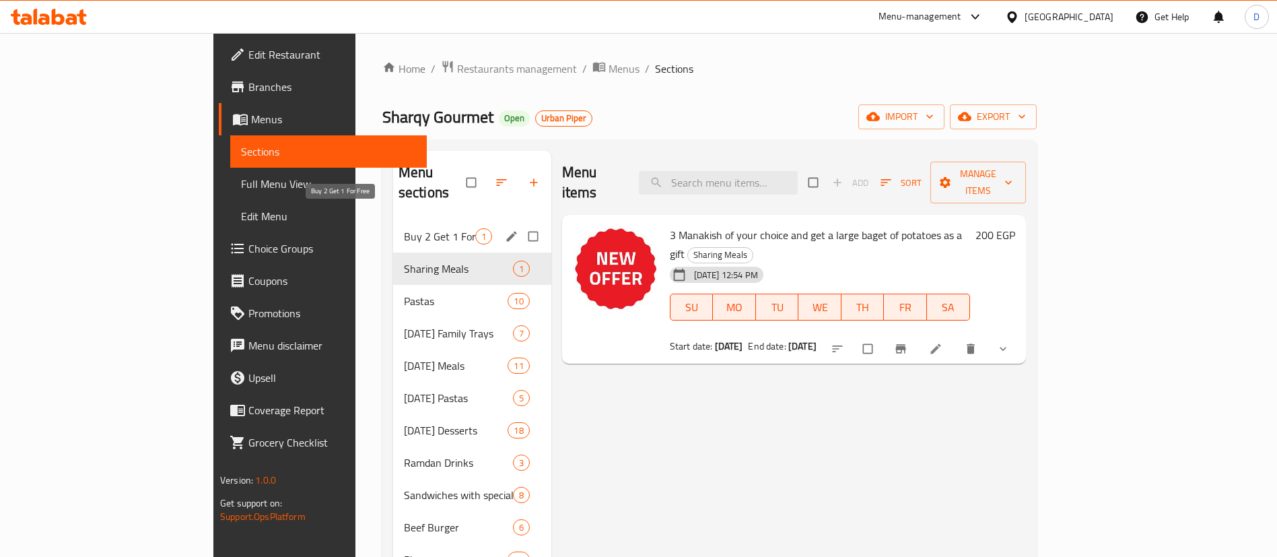
click at [404, 228] on span "Buy 2 Get 1 For Free" at bounding box center [439, 236] width 71 height 16
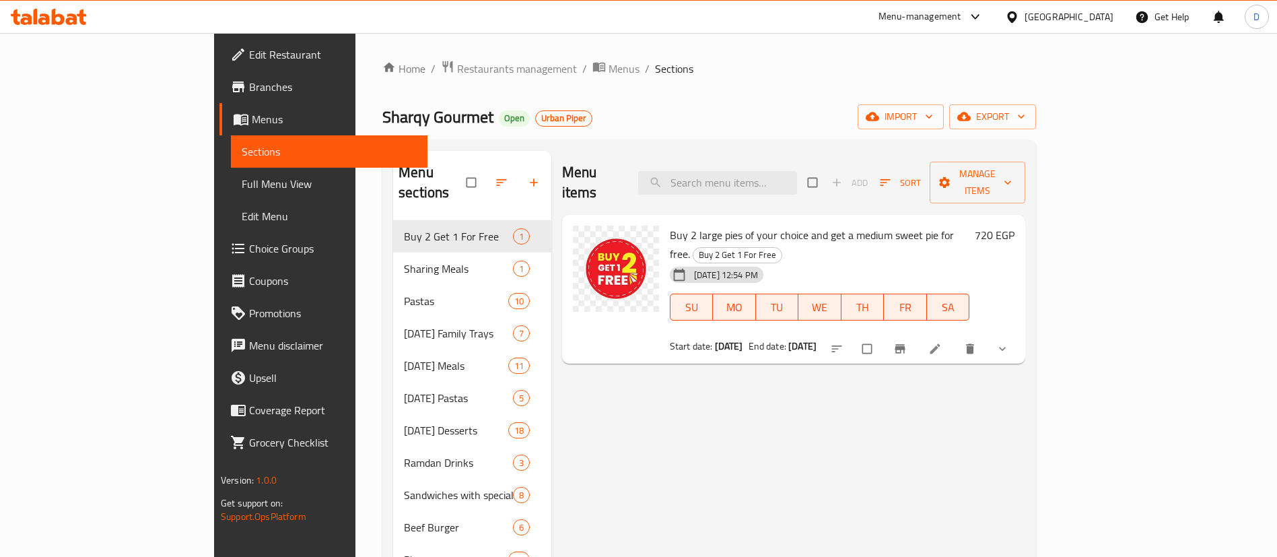
click at [486, 172] on div at bounding box center [509, 183] width 85 height 30
click at [479, 177] on div at bounding box center [509, 183] width 85 height 30
click at [477, 161] on div "Menu sections" at bounding box center [472, 183] width 158 height 64
click at [469, 176] on div at bounding box center [509, 183] width 85 height 30
click at [477, 174] on div at bounding box center [509, 183] width 85 height 30
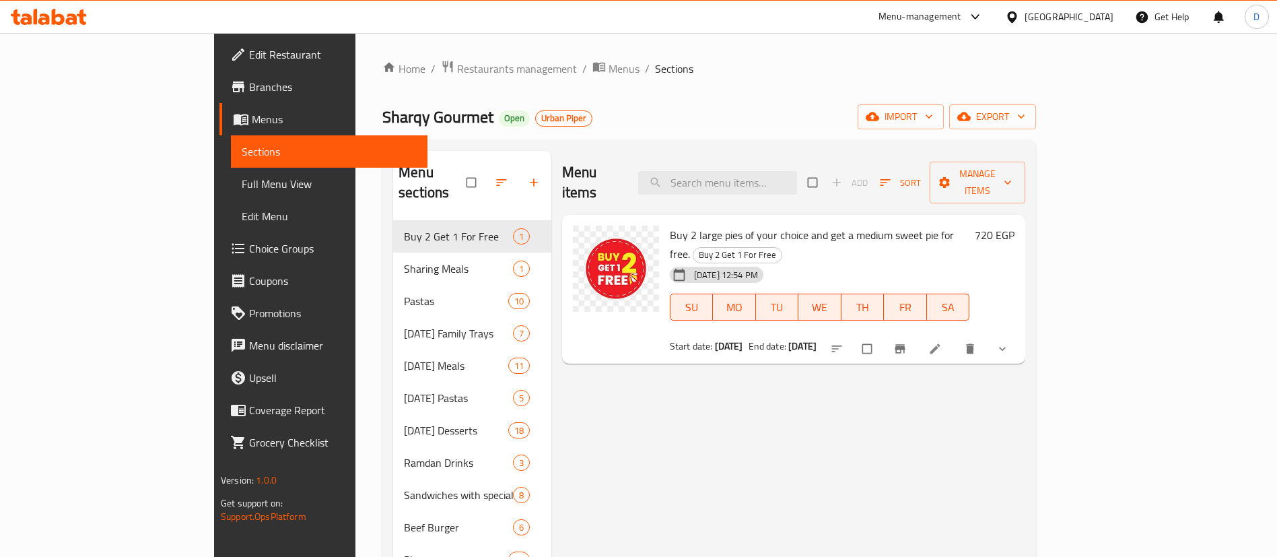
click at [481, 174] on div at bounding box center [509, 183] width 85 height 30
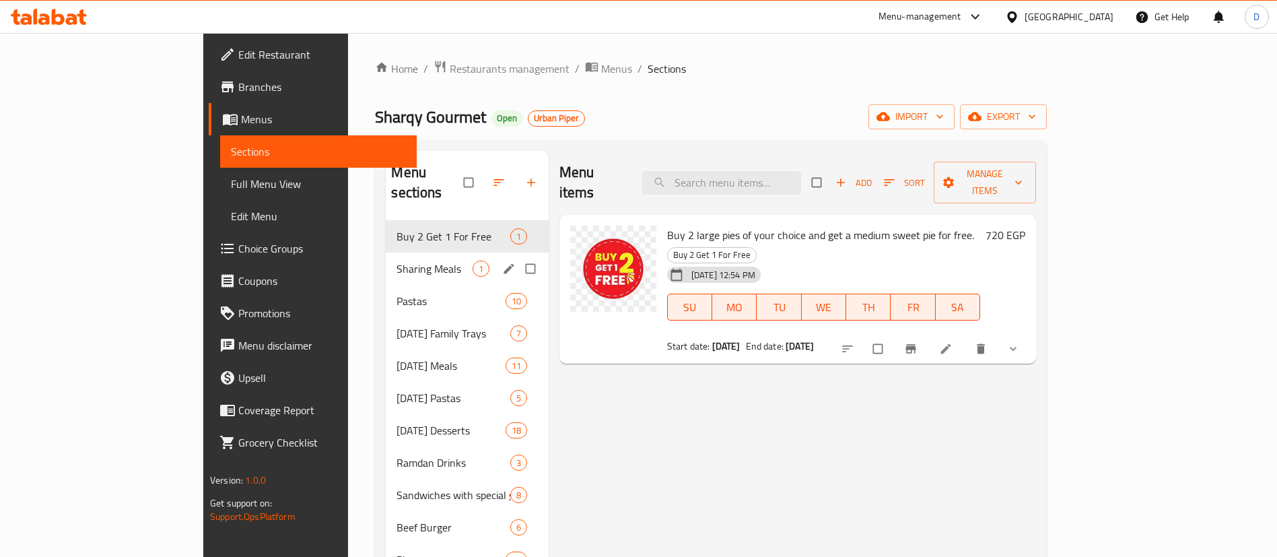
click at [397, 261] on span "Sharing Meals" at bounding box center [434, 269] width 75 height 16
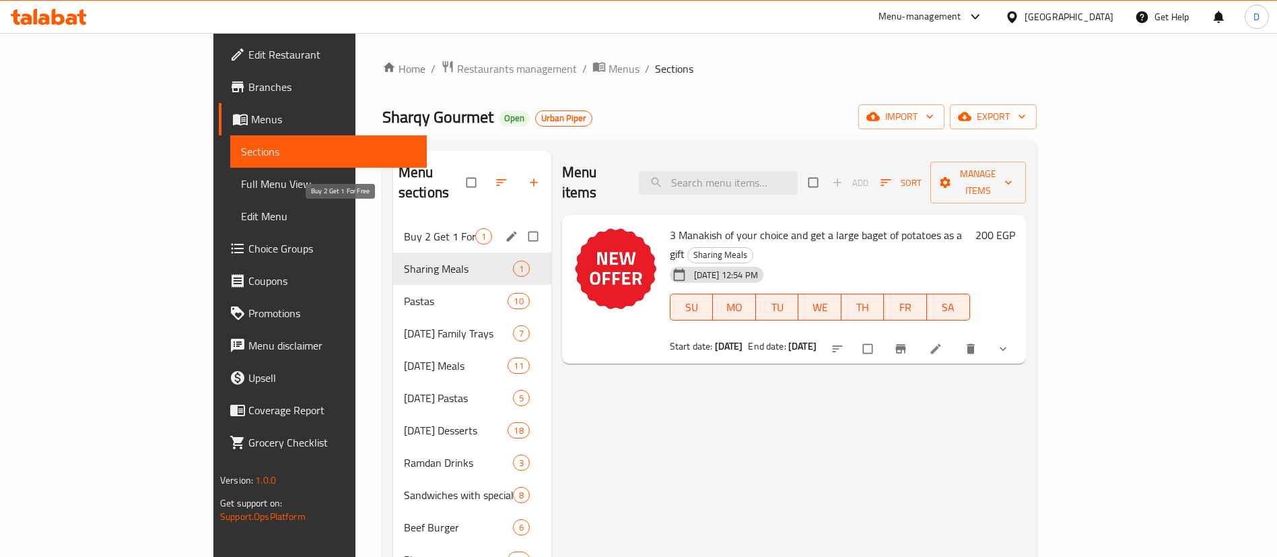
click at [404, 228] on span "Buy 2 Get 1 For Free" at bounding box center [439, 236] width 71 height 16
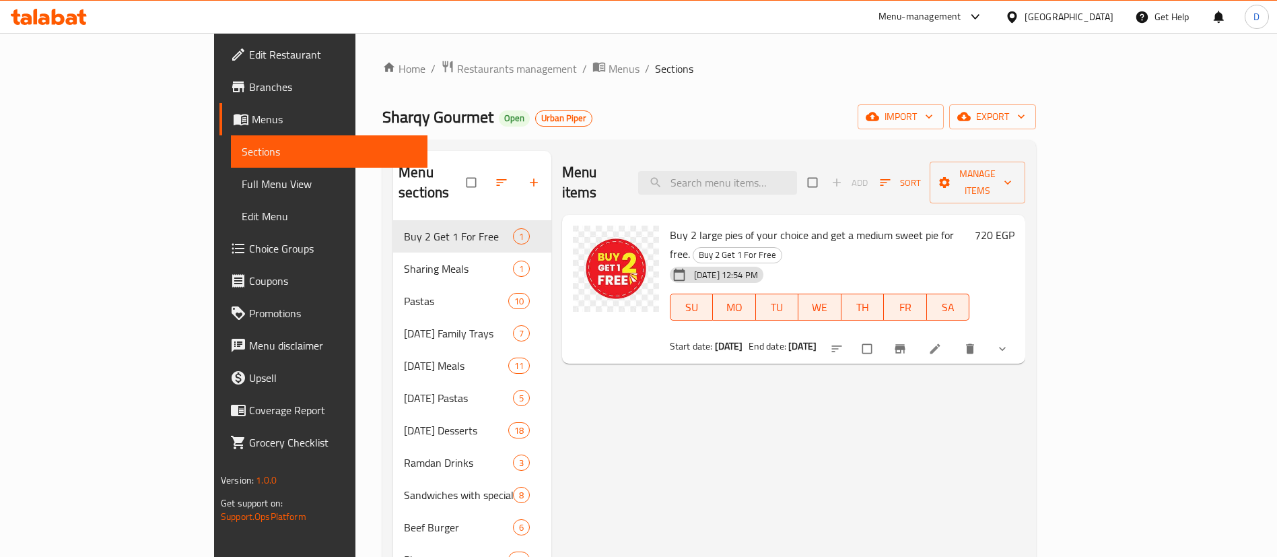
click at [483, 168] on div at bounding box center [509, 183] width 85 height 30
click at [479, 176] on div at bounding box center [509, 183] width 85 height 30
click at [479, 172] on div at bounding box center [509, 183] width 85 height 30
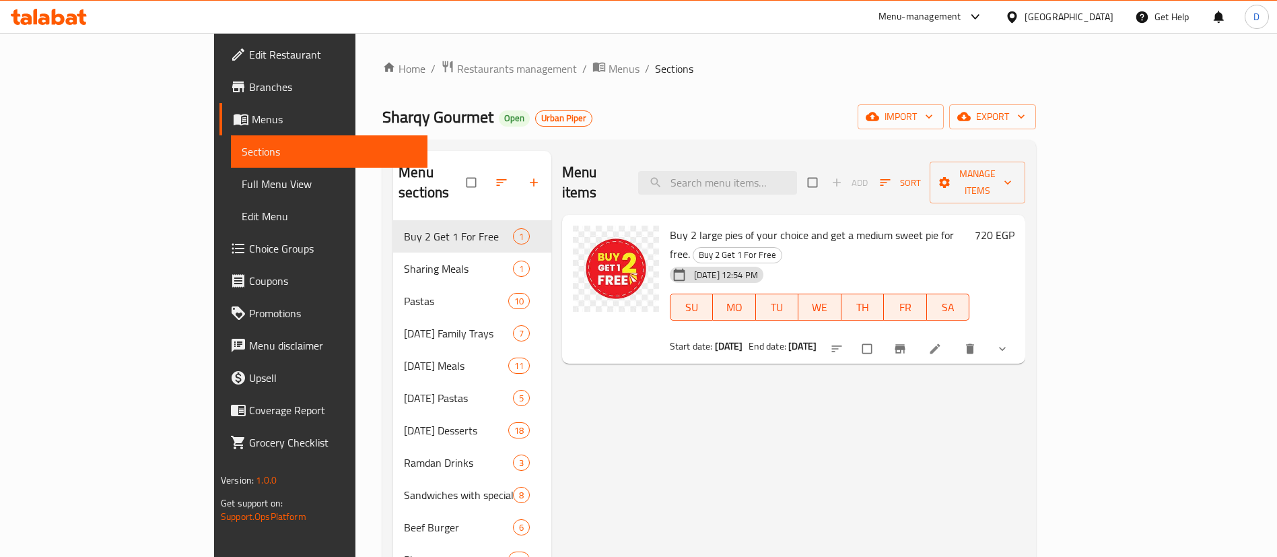
click at [479, 172] on div at bounding box center [509, 183] width 85 height 30
click at [478, 174] on div at bounding box center [509, 183] width 85 height 30
click at [479, 175] on div at bounding box center [509, 183] width 85 height 30
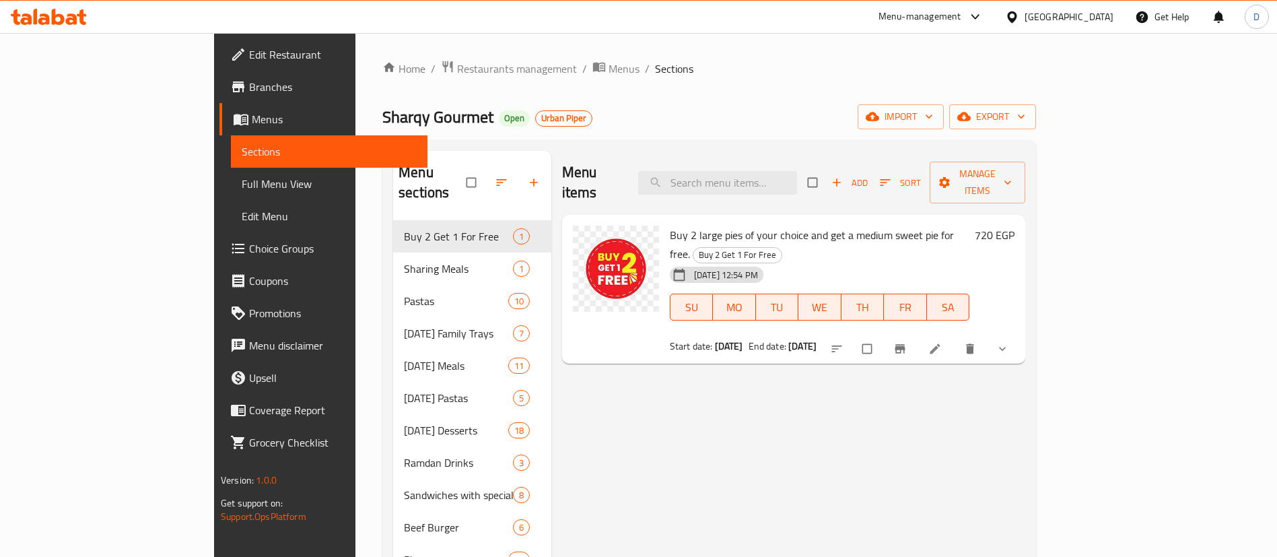
click at [479, 175] on div at bounding box center [509, 183] width 85 height 30
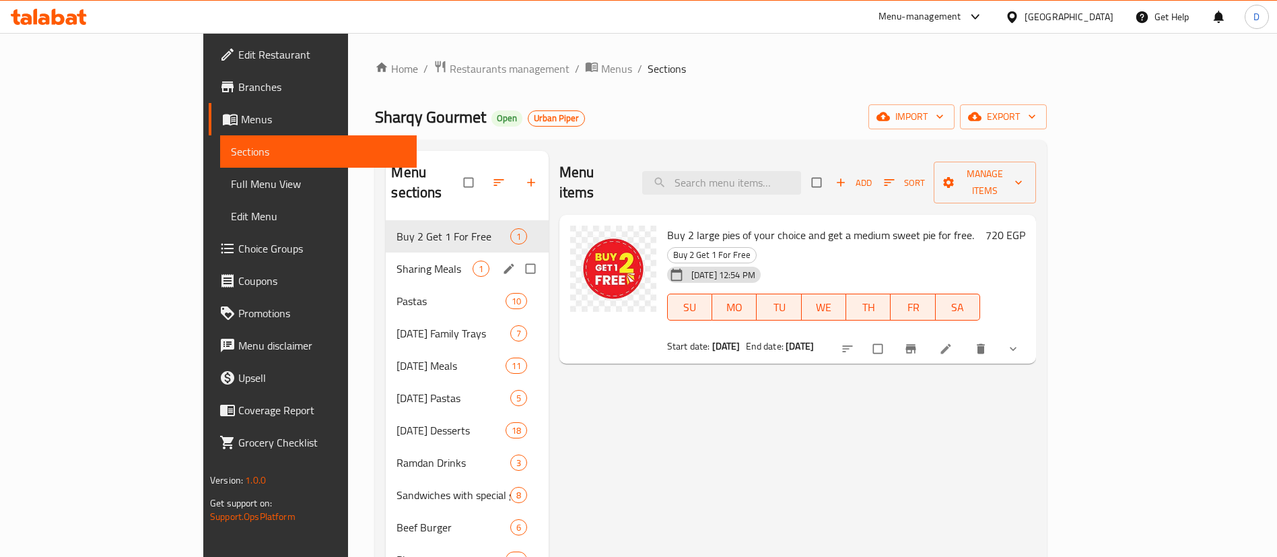
click at [405, 252] on div "Sharing Meals 1" at bounding box center [467, 268] width 162 height 32
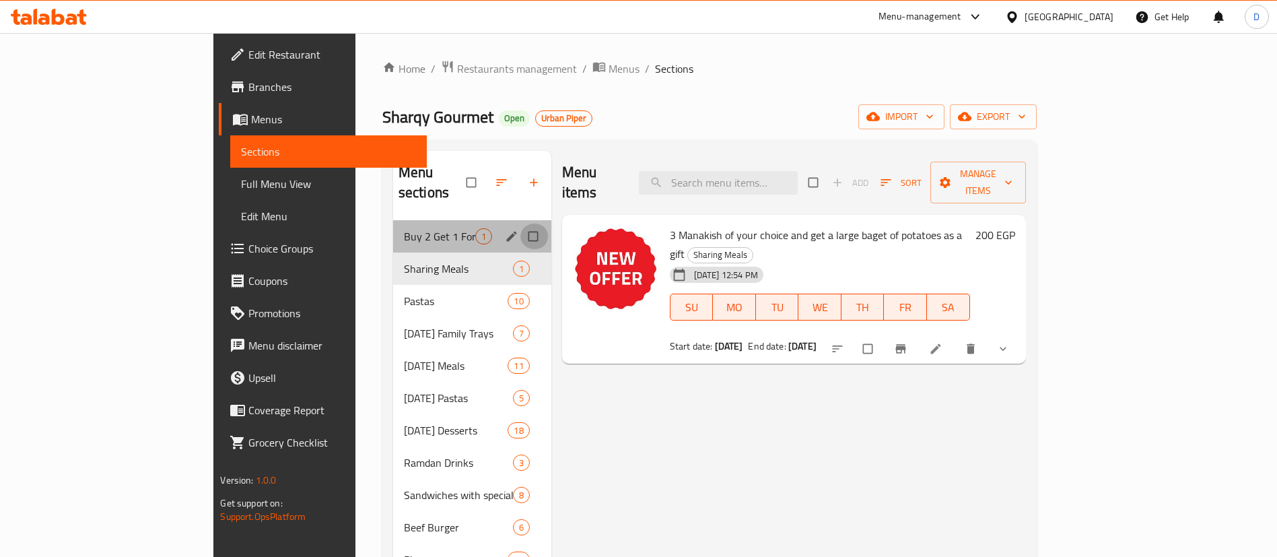
click at [520, 224] on input "Menu sections" at bounding box center [534, 237] width 28 height 26
checkbox input "true"
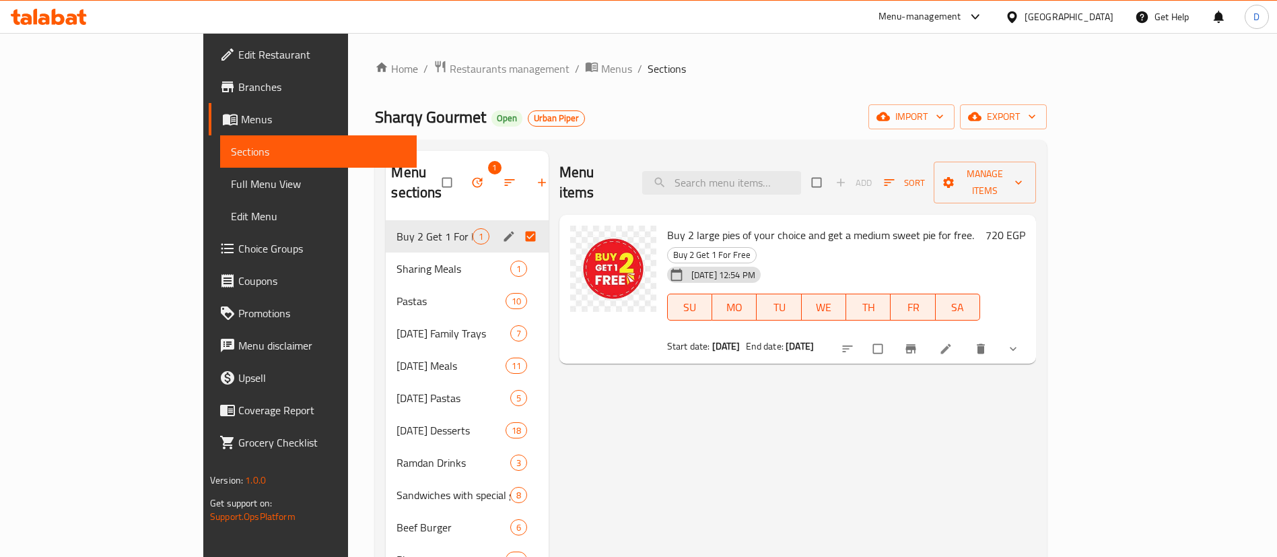
click at [477, 172] on div "1" at bounding box center [500, 183] width 117 height 30
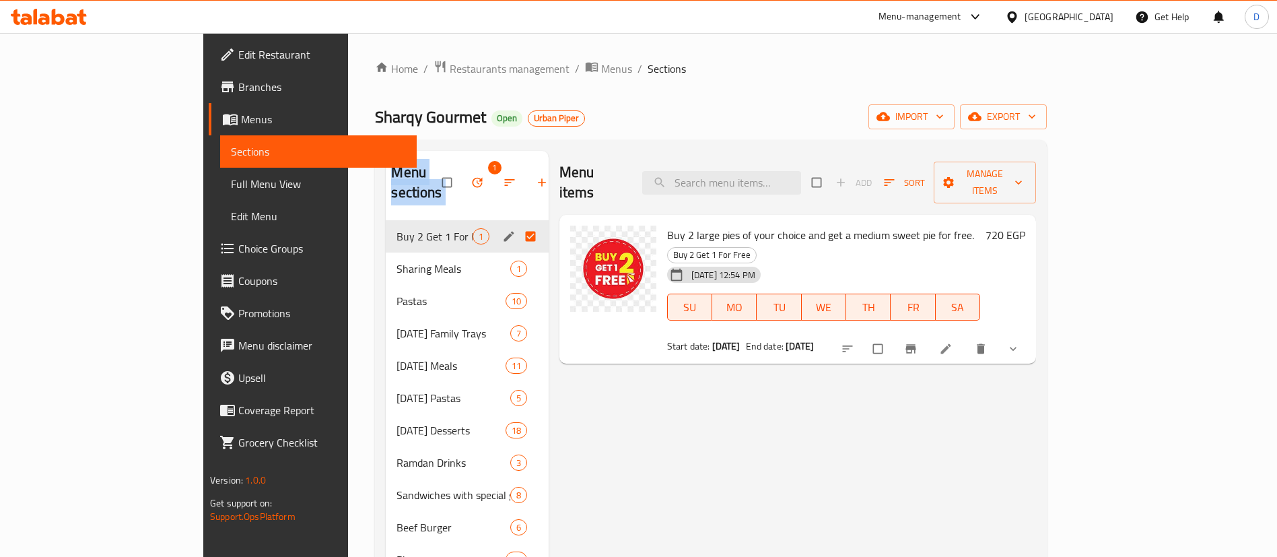
click at [482, 172] on div "1" at bounding box center [500, 183] width 117 height 30
click at [529, 114] on span "Urban Piper" at bounding box center [557, 117] width 56 height 11
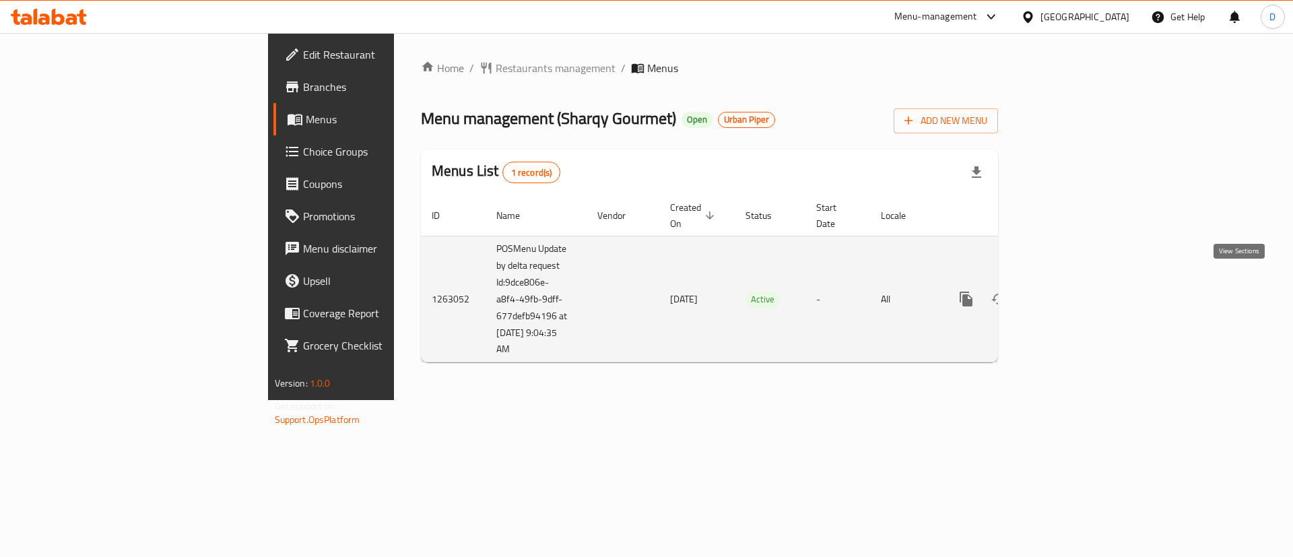
click at [1071, 291] on icon "enhanced table" at bounding box center [1063, 299] width 16 height 16
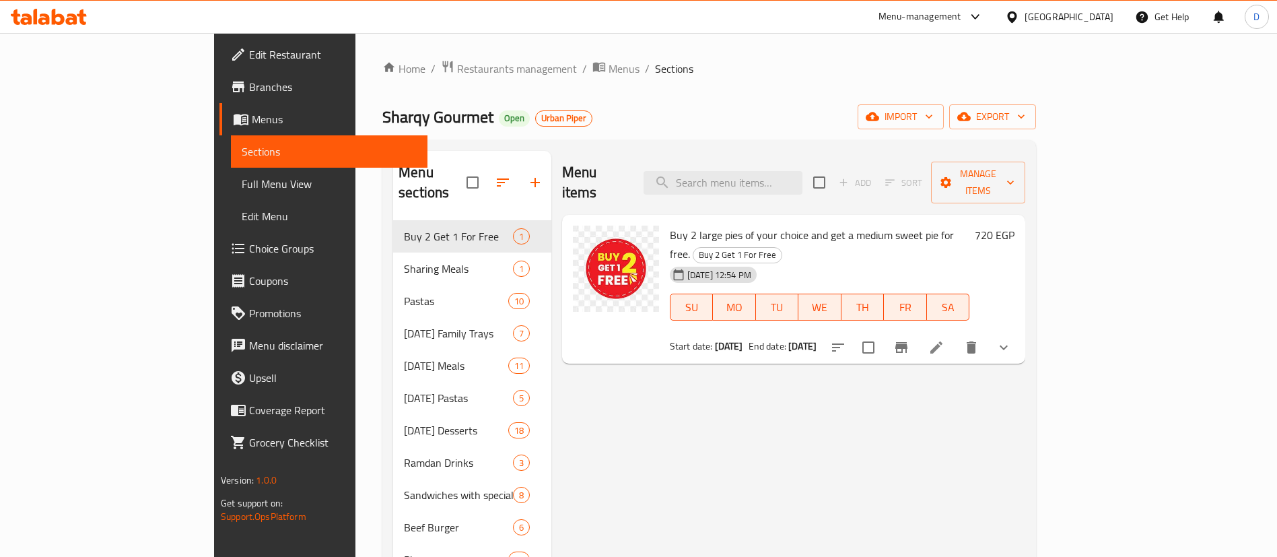
click at [478, 168] on div at bounding box center [509, 182] width 85 height 32
click at [483, 171] on div at bounding box center [509, 182] width 85 height 32
click at [485, 170] on div at bounding box center [509, 182] width 85 height 32
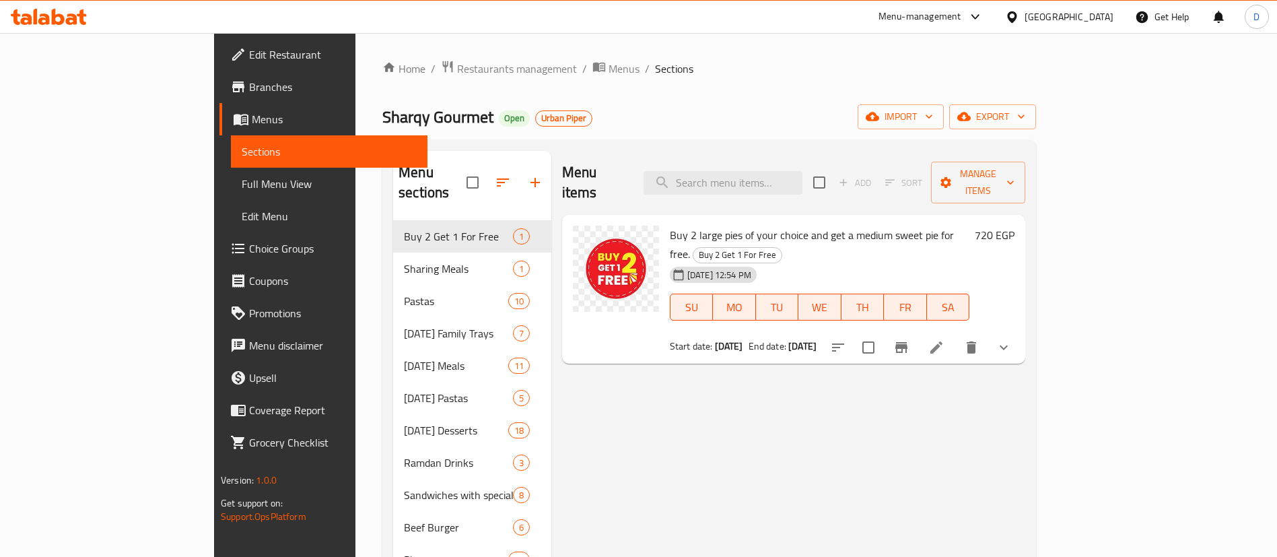
click at [483, 172] on div at bounding box center [509, 182] width 85 height 32
click at [1012, 339] on icon "show more" at bounding box center [1004, 347] width 16 height 16
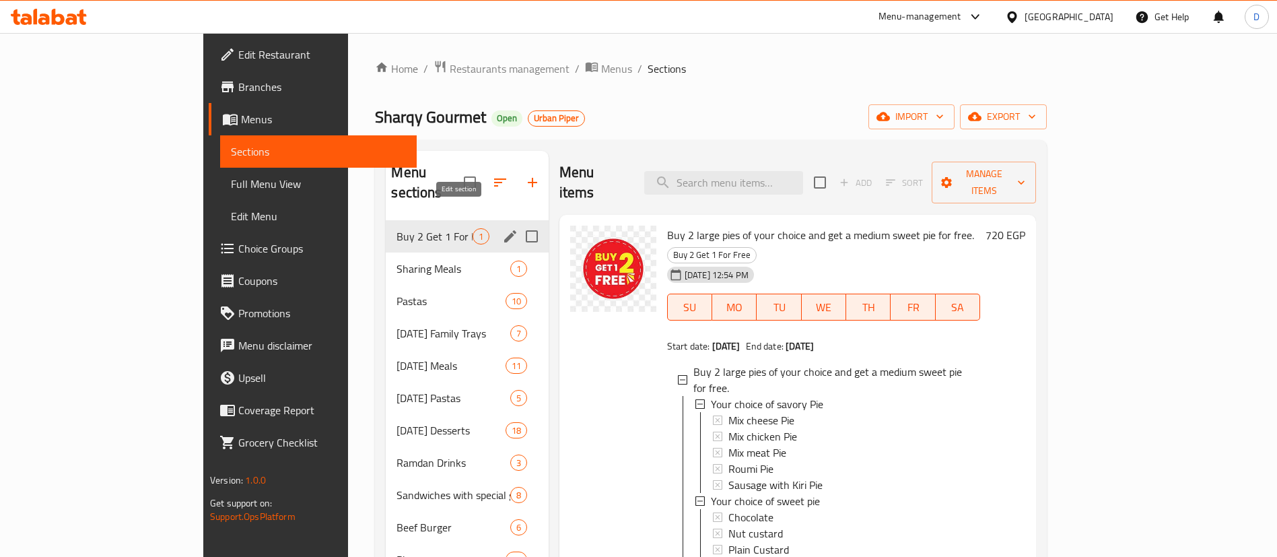
click at [502, 228] on icon "edit" at bounding box center [510, 236] width 16 height 16
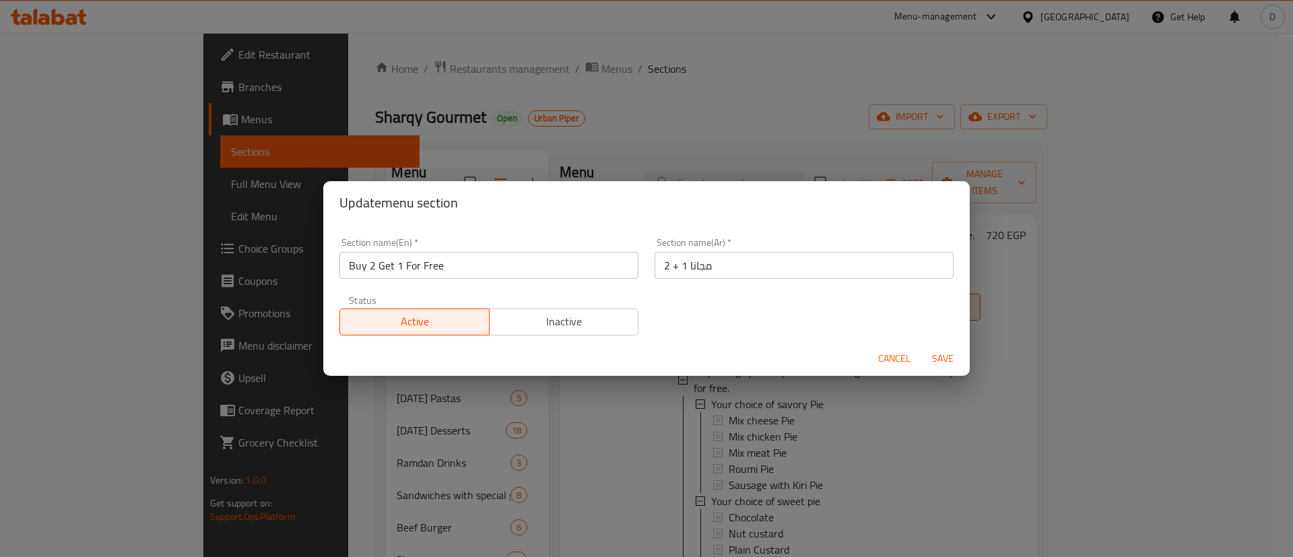
click at [908, 363] on span "Cancel" at bounding box center [894, 358] width 32 height 17
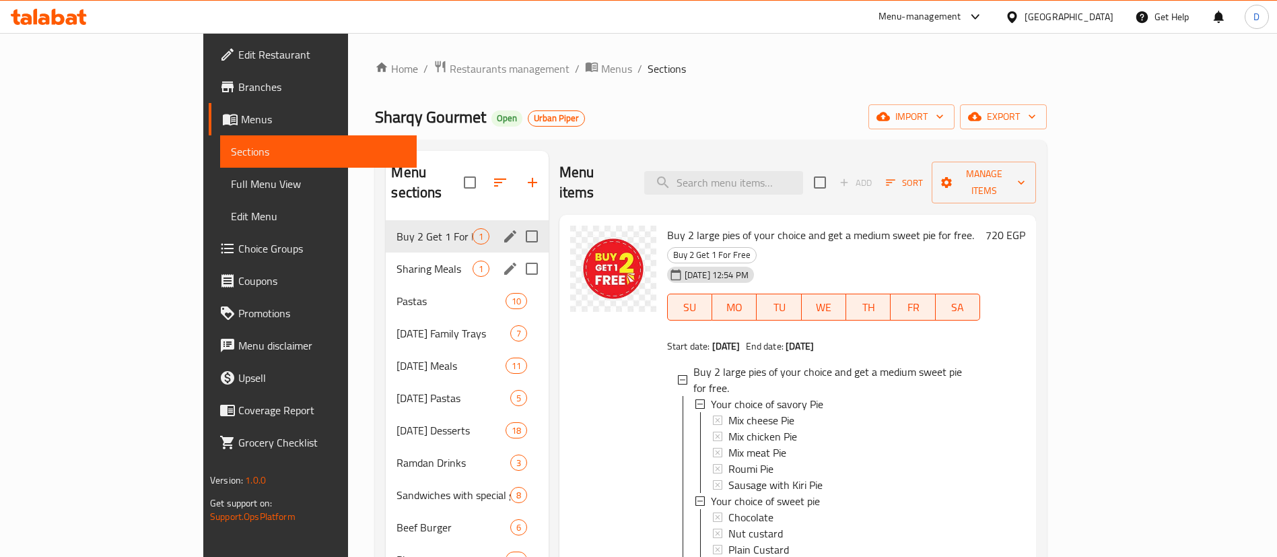
click at [397, 261] on span "Sharing Meals" at bounding box center [434, 269] width 75 height 16
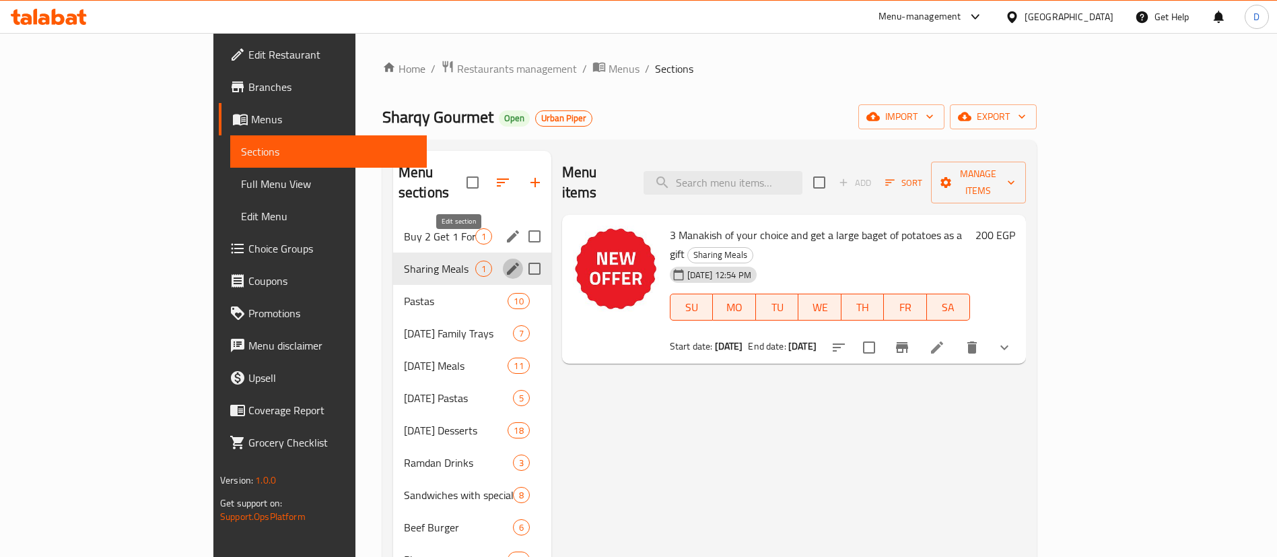
click at [507, 263] on icon "edit" at bounding box center [513, 269] width 12 height 12
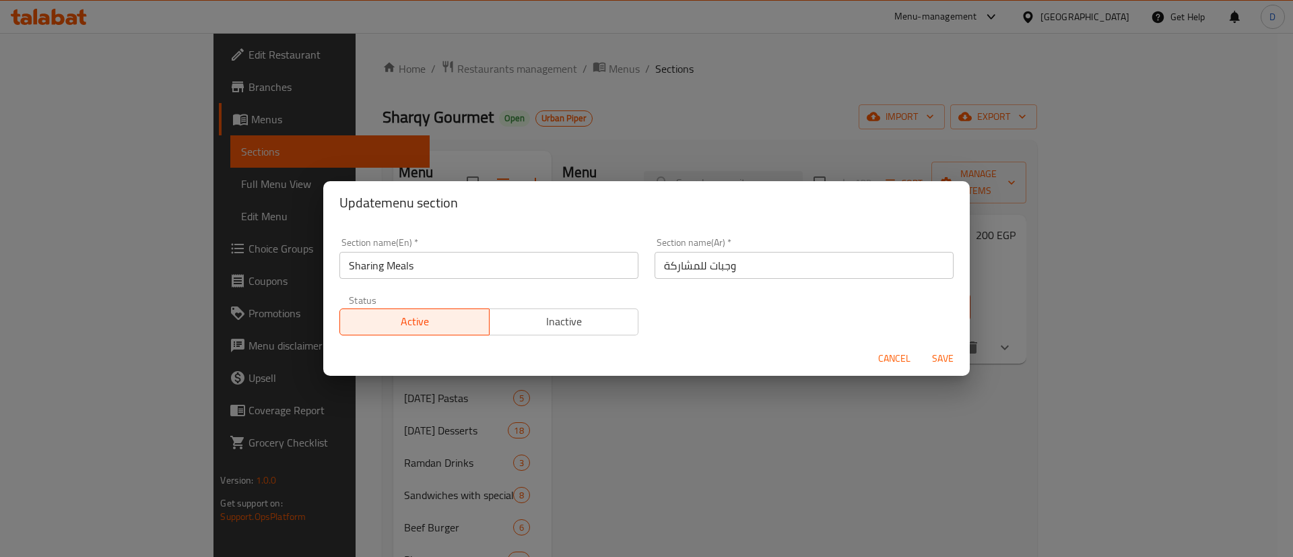
click at [895, 360] on span "Cancel" at bounding box center [894, 358] width 32 height 17
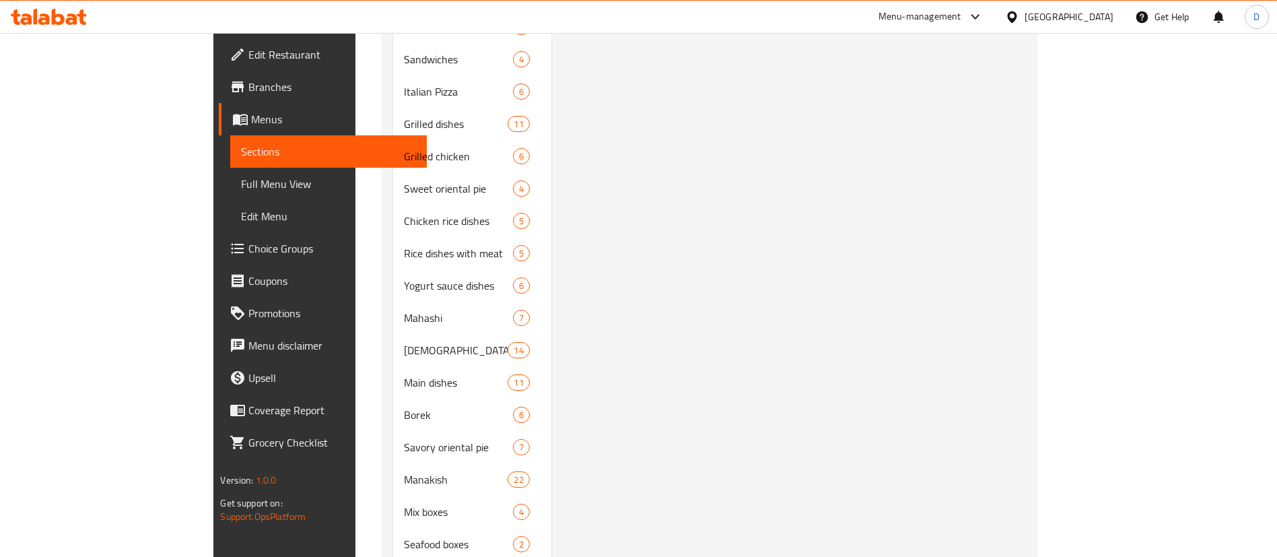
scroll to position [720, 0]
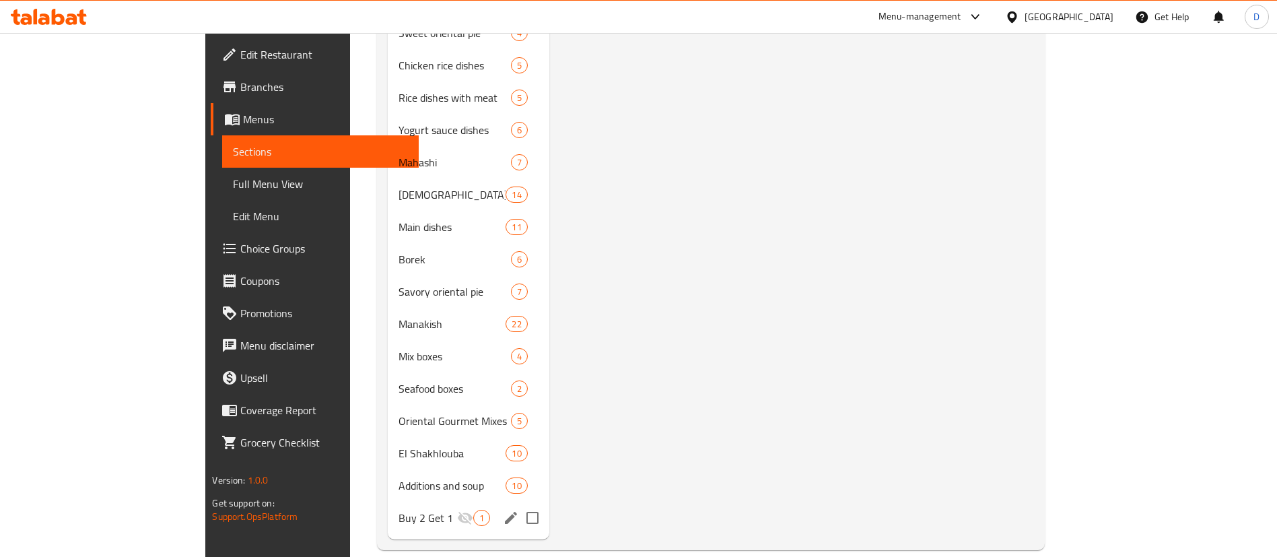
click at [388, 502] on div "Buy 2 Get 1 1" at bounding box center [469, 518] width 162 height 32
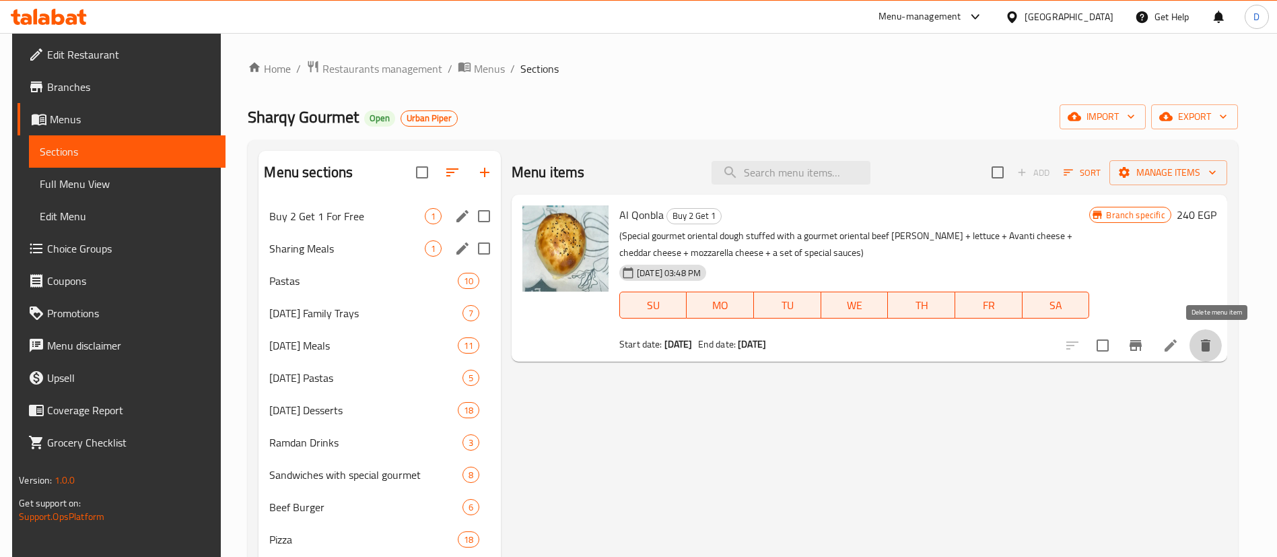
click at [1216, 355] on button "delete" at bounding box center [1206, 345] width 32 height 32
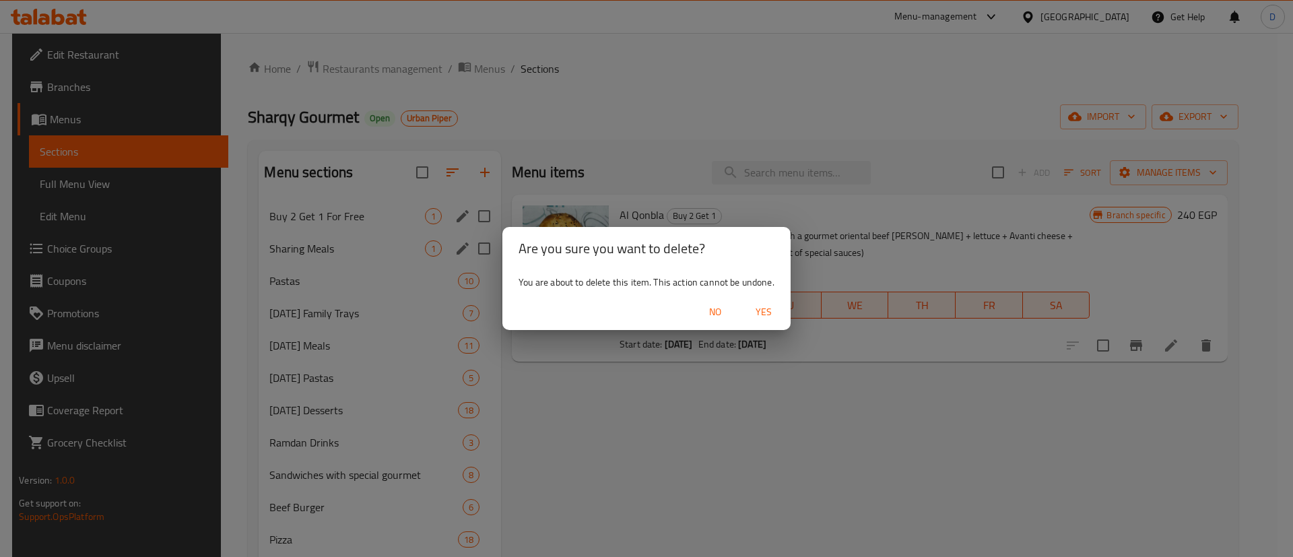
click at [772, 308] on span "Yes" at bounding box center [763, 312] width 32 height 17
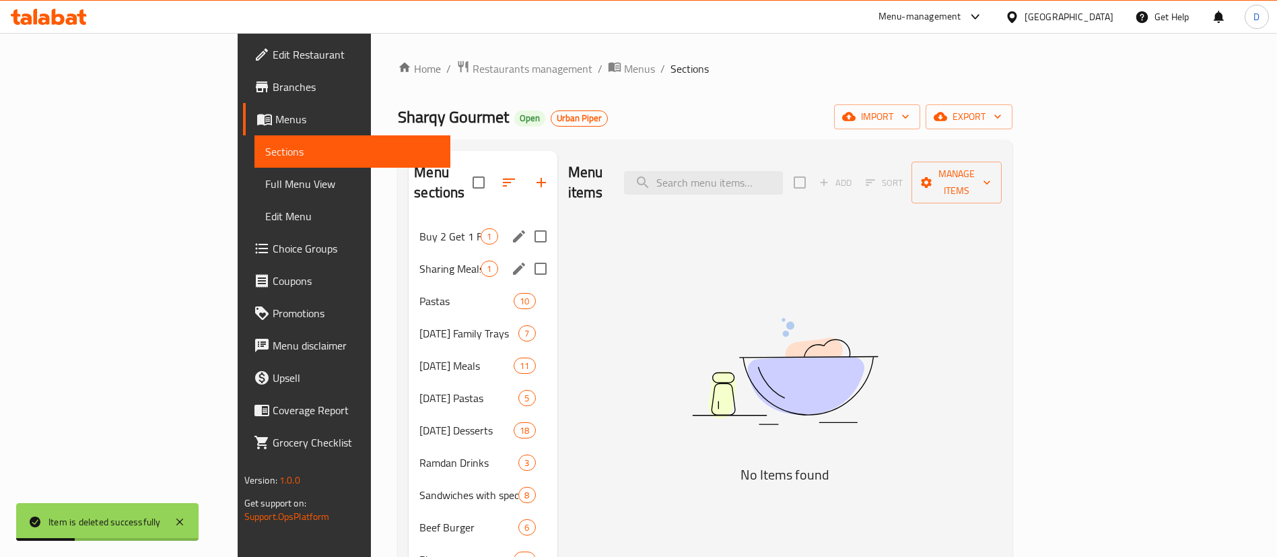
click at [409, 224] on div "Buy 2 Get 1 For Free 1" at bounding box center [483, 236] width 148 height 32
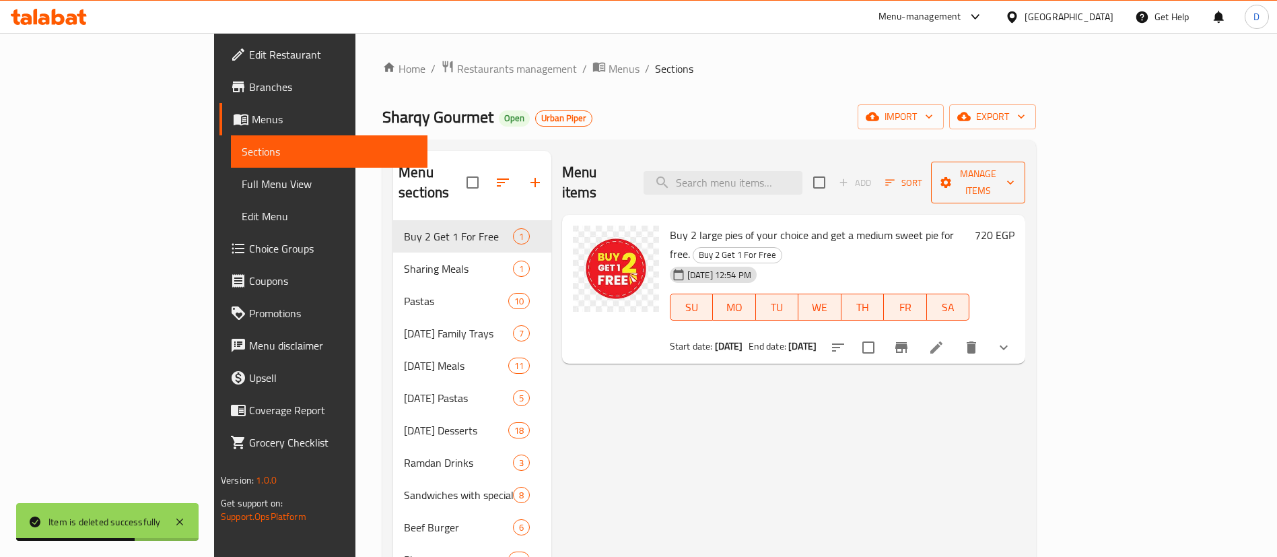
click at [1015, 174] on span "Manage items" at bounding box center [978, 183] width 73 height 34
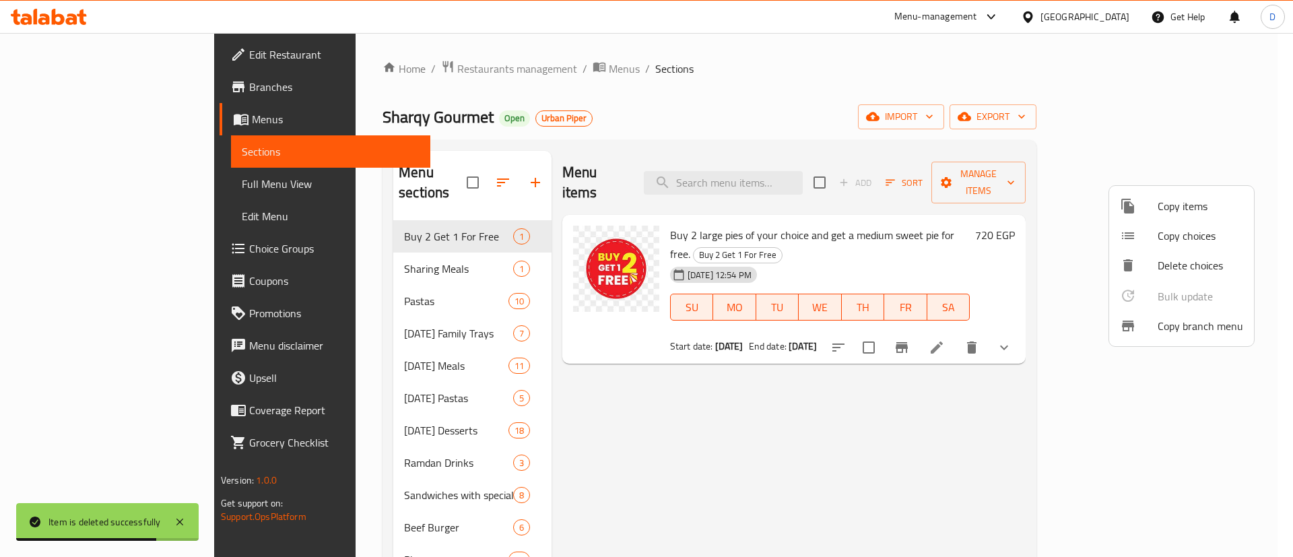
click at [1186, 207] on span "Copy items" at bounding box center [1200, 206] width 86 height 16
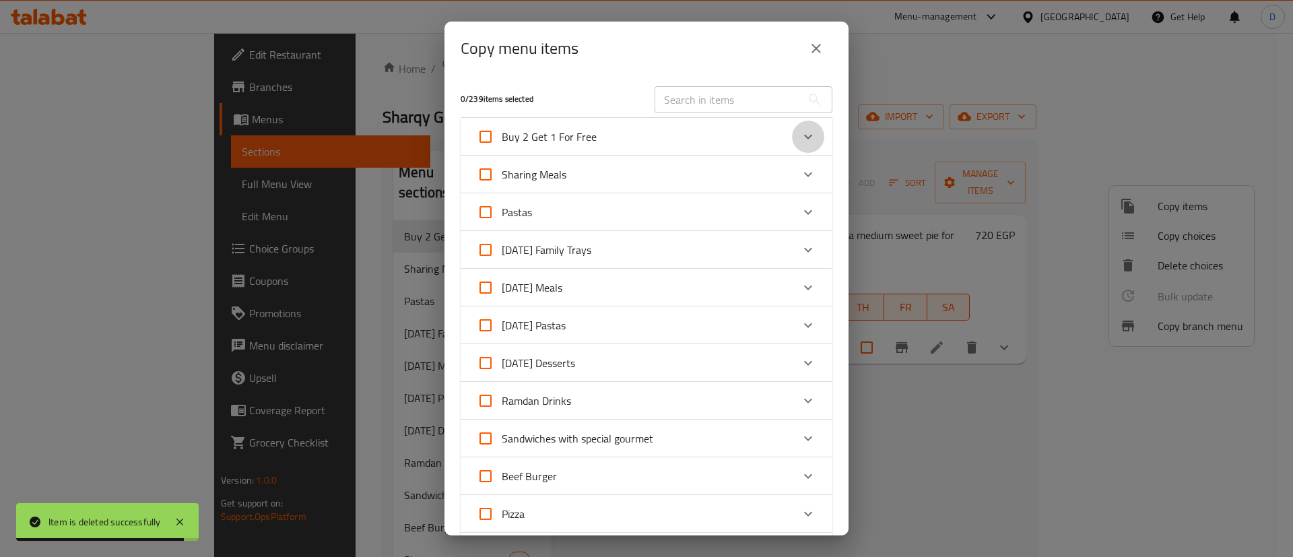
click at [792, 137] on div "Expand" at bounding box center [808, 137] width 32 height 32
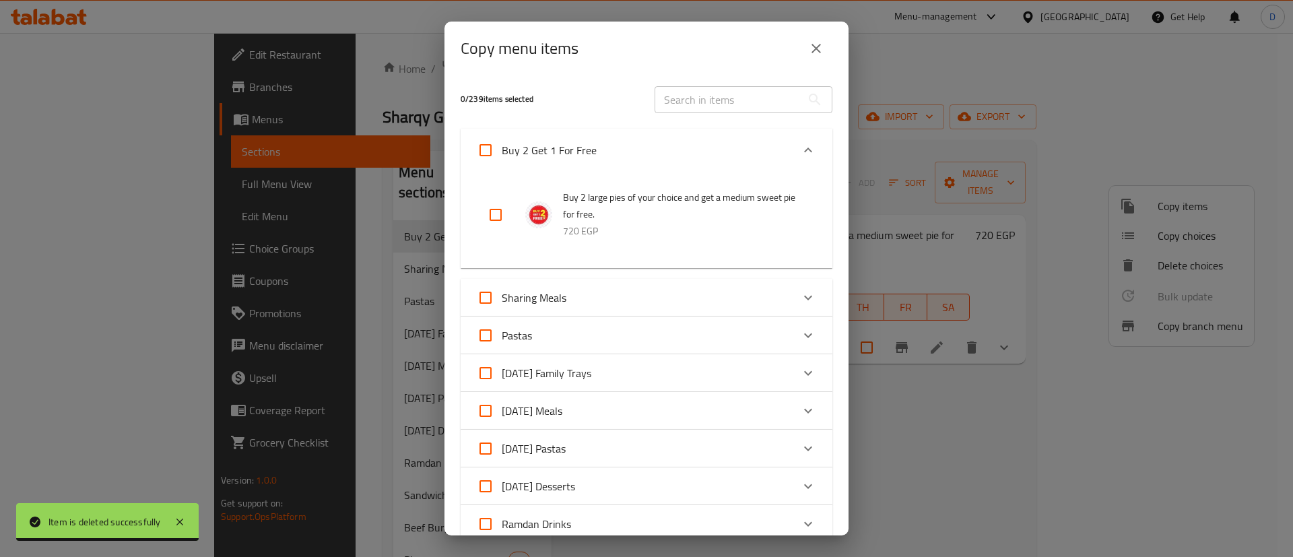
click at [500, 220] on input "checkbox" at bounding box center [495, 215] width 32 height 32
checkbox input "true"
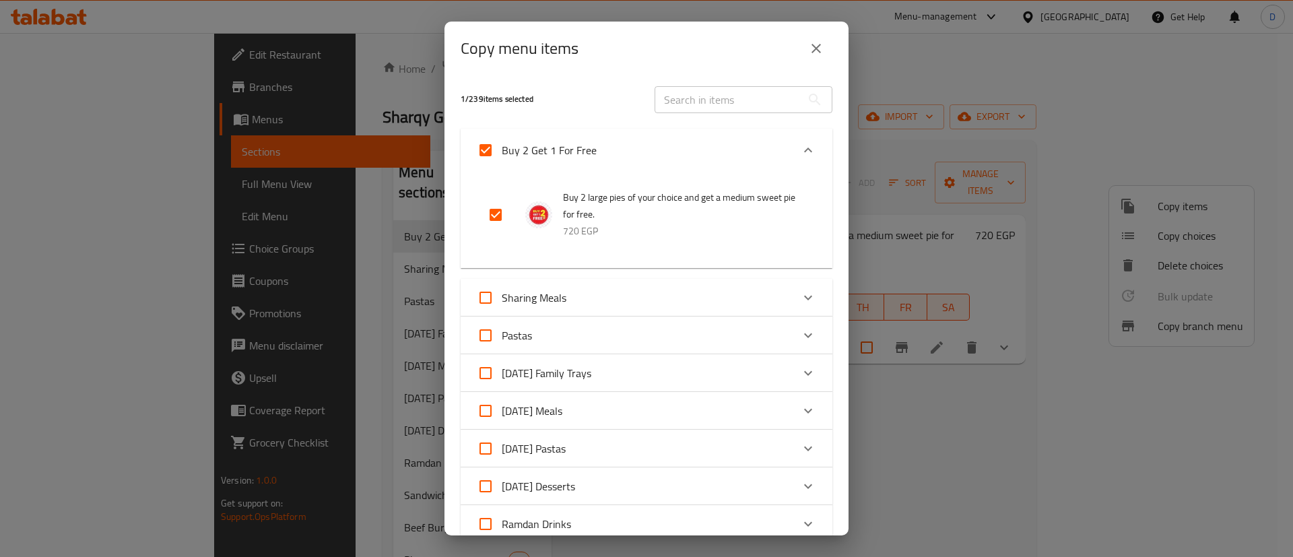
click at [821, 51] on icon "close" at bounding box center [816, 48] width 16 height 16
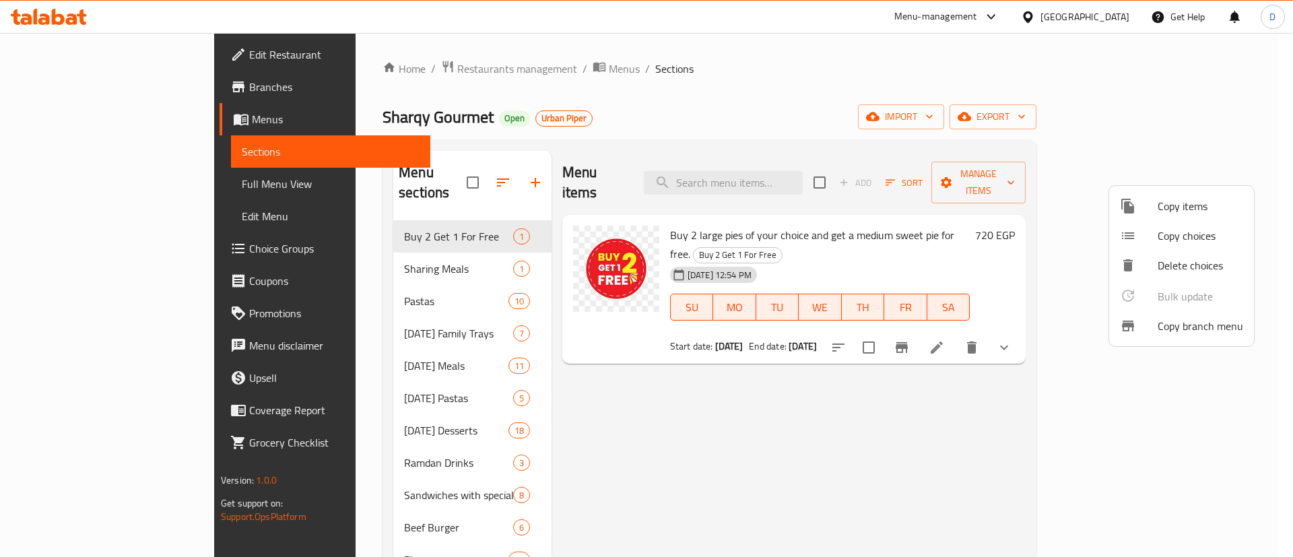
click at [1098, 434] on div at bounding box center [646, 278] width 1293 height 557
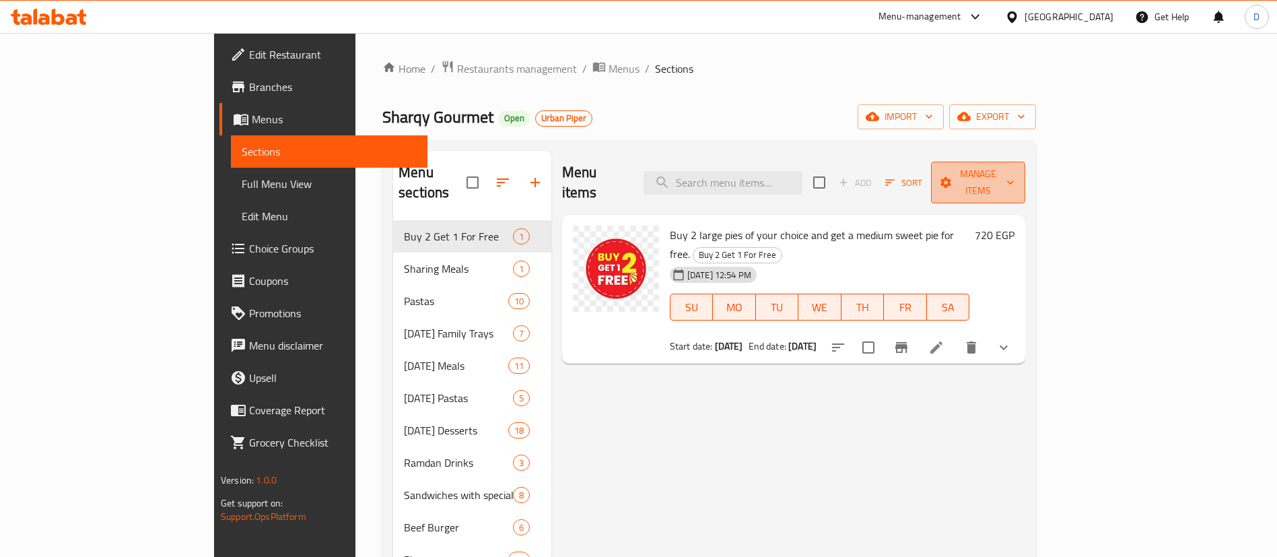
click at [1015, 169] on span "Manage items" at bounding box center [978, 183] width 73 height 34
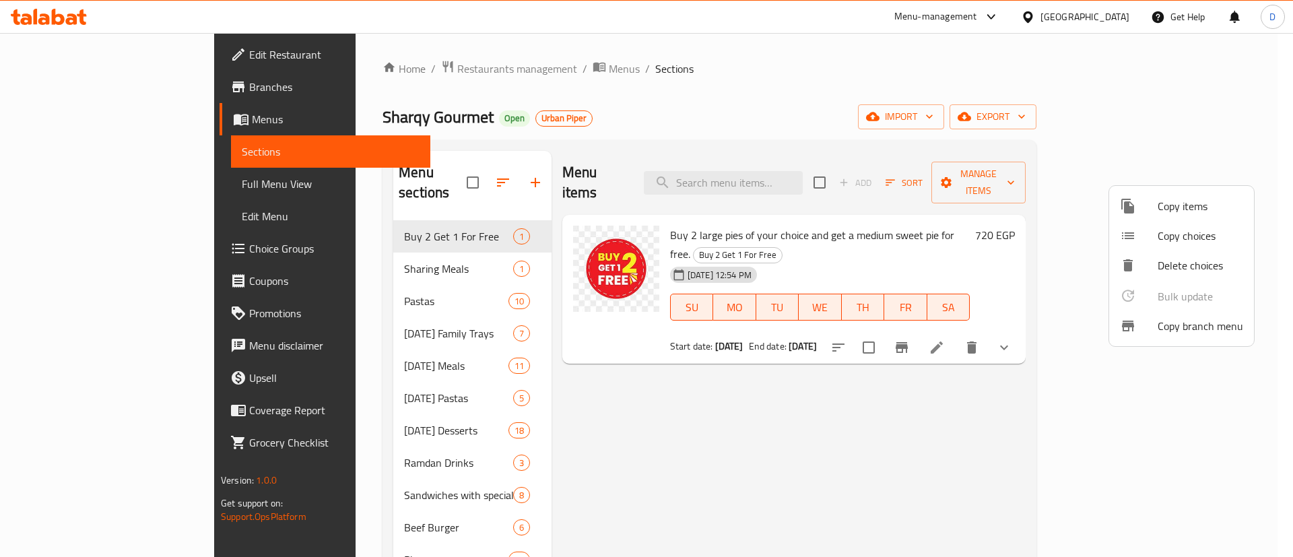
click at [1188, 221] on li "Copy choices" at bounding box center [1181, 236] width 145 height 30
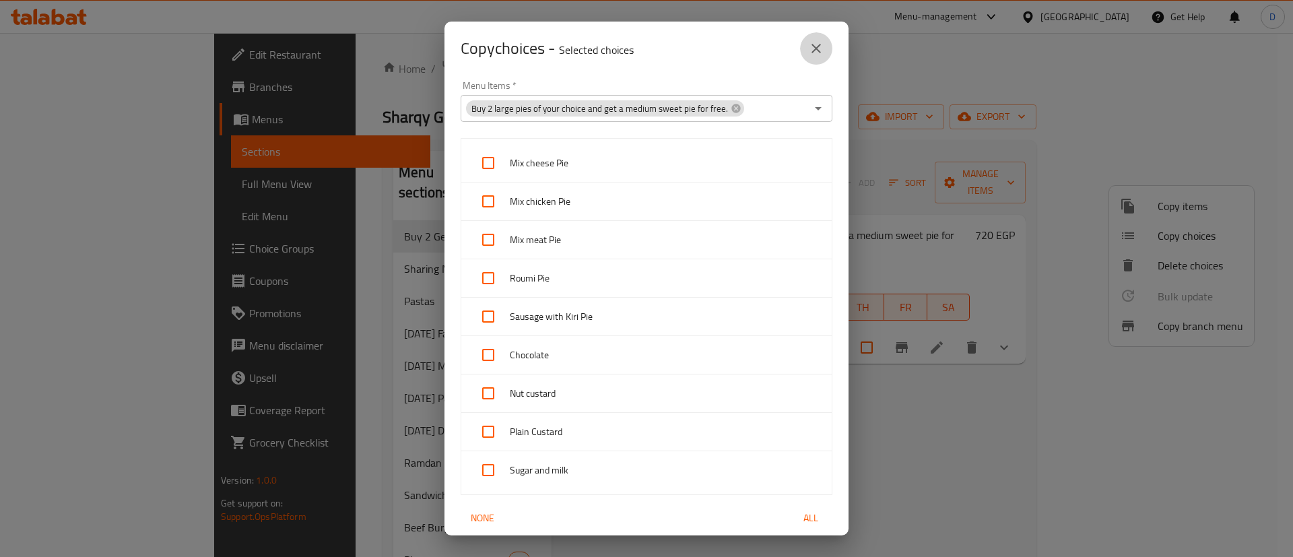
click at [811, 48] on icon "close" at bounding box center [816, 48] width 16 height 16
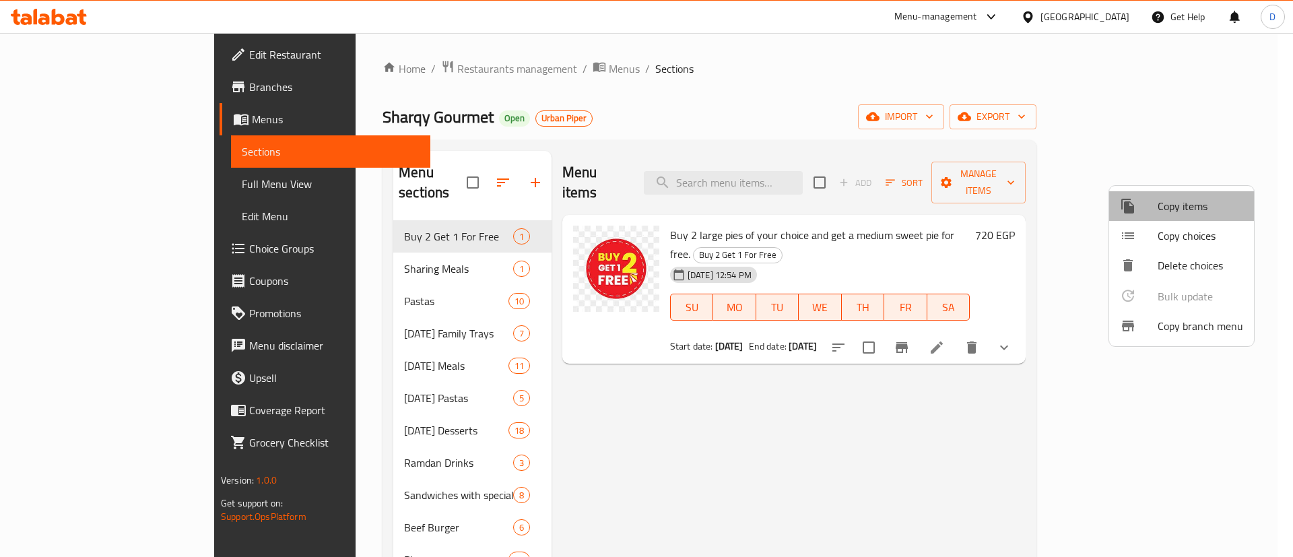
click at [1190, 217] on li "Copy items" at bounding box center [1181, 206] width 145 height 30
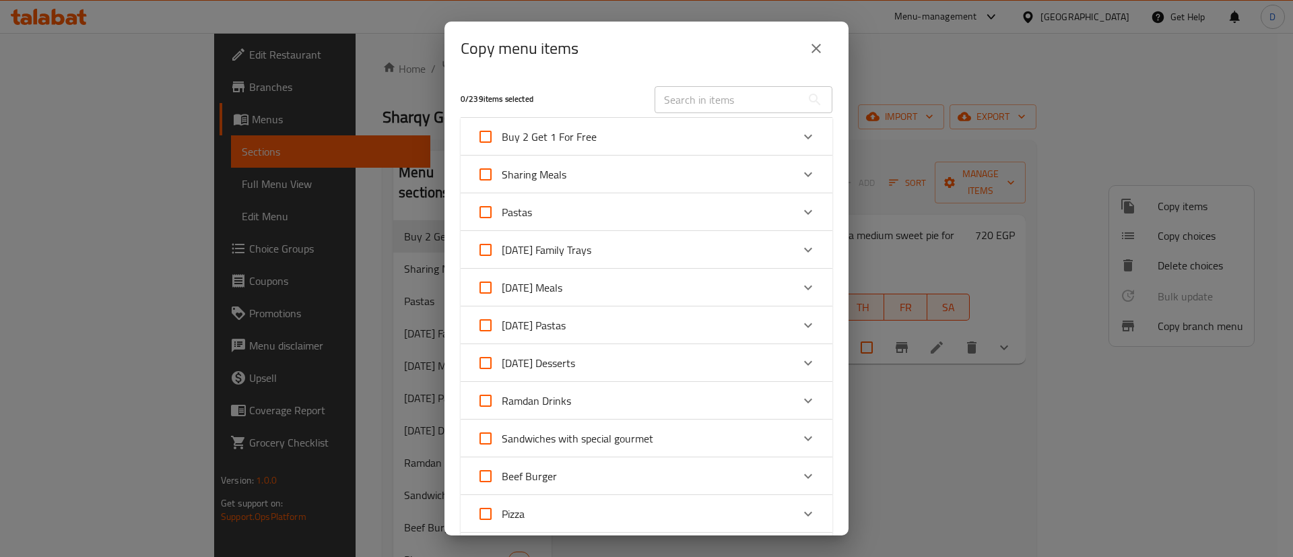
click at [770, 135] on div "Buy 2 Get 1 For Free" at bounding box center [634, 137] width 315 height 32
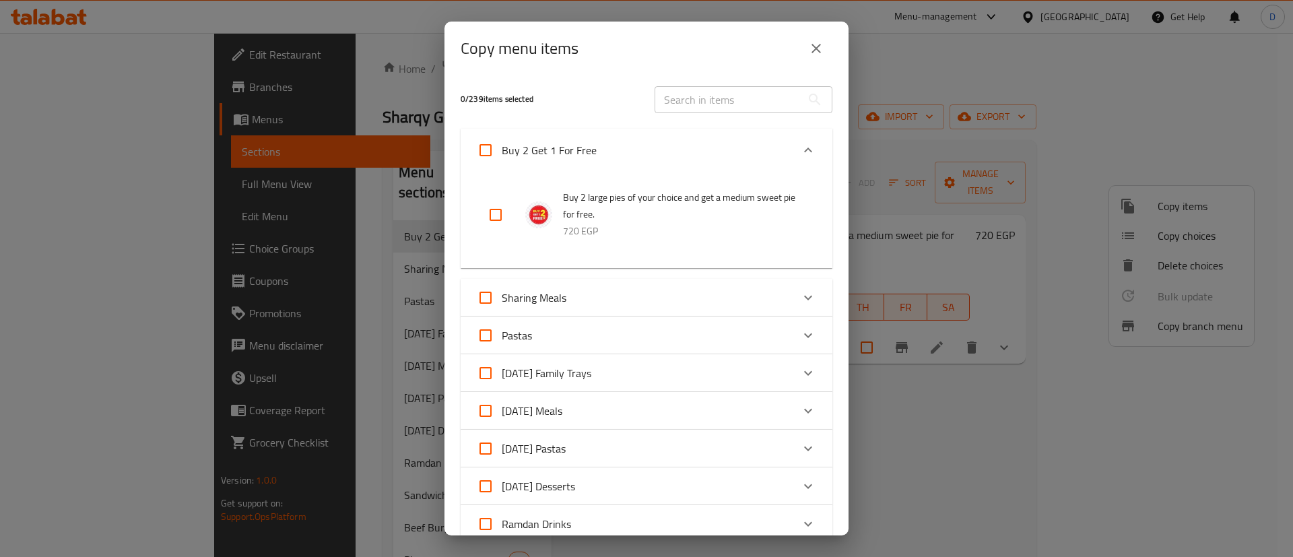
click at [496, 207] on input "checkbox" at bounding box center [495, 215] width 32 height 32
checkbox input "true"
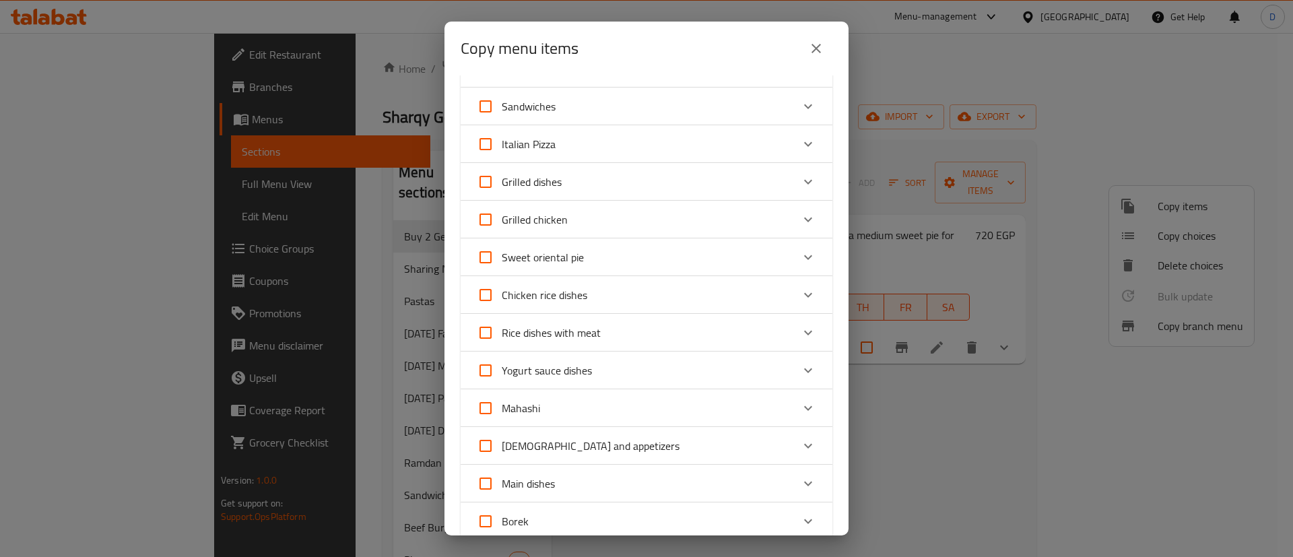
scroll to position [1068, 0]
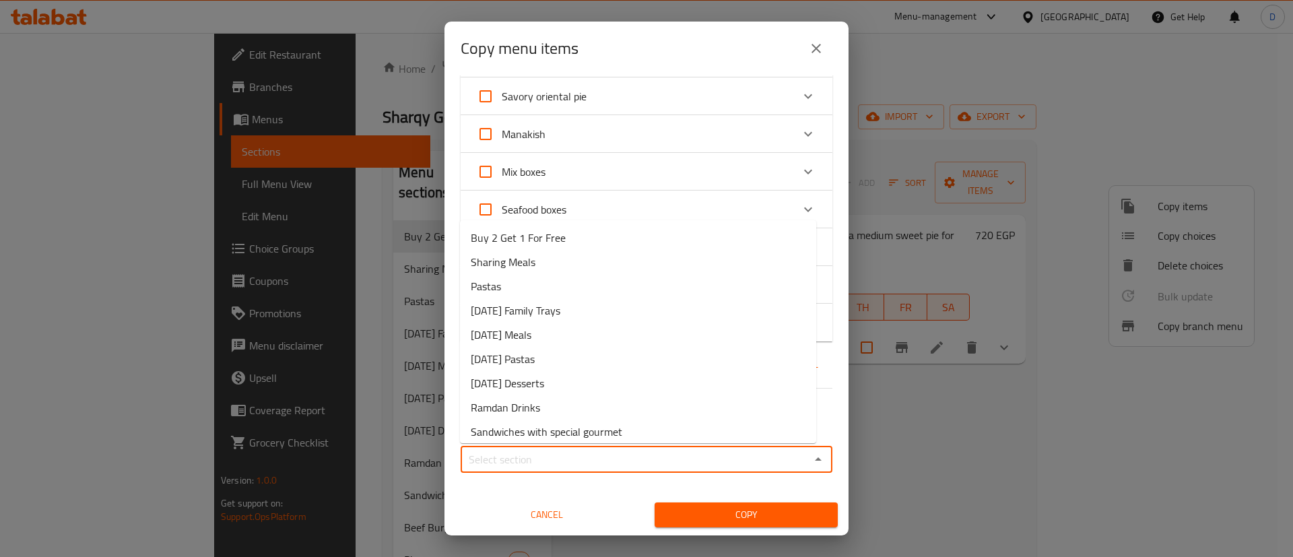
click at [539, 450] on input "Sections   *" at bounding box center [635, 459] width 341 height 19
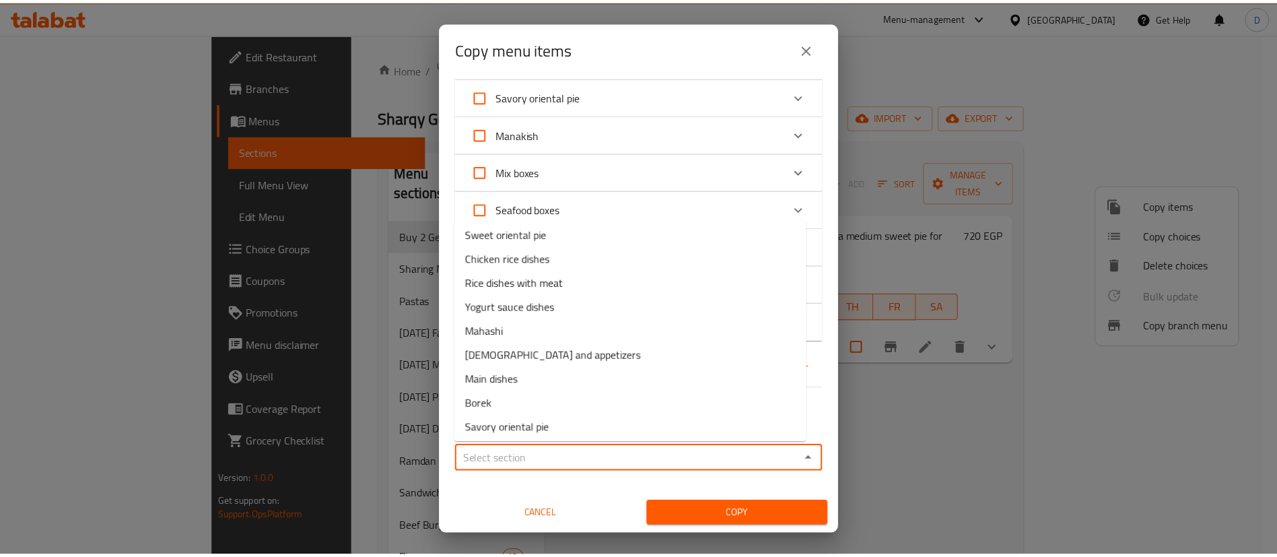
scroll to position [564, 0]
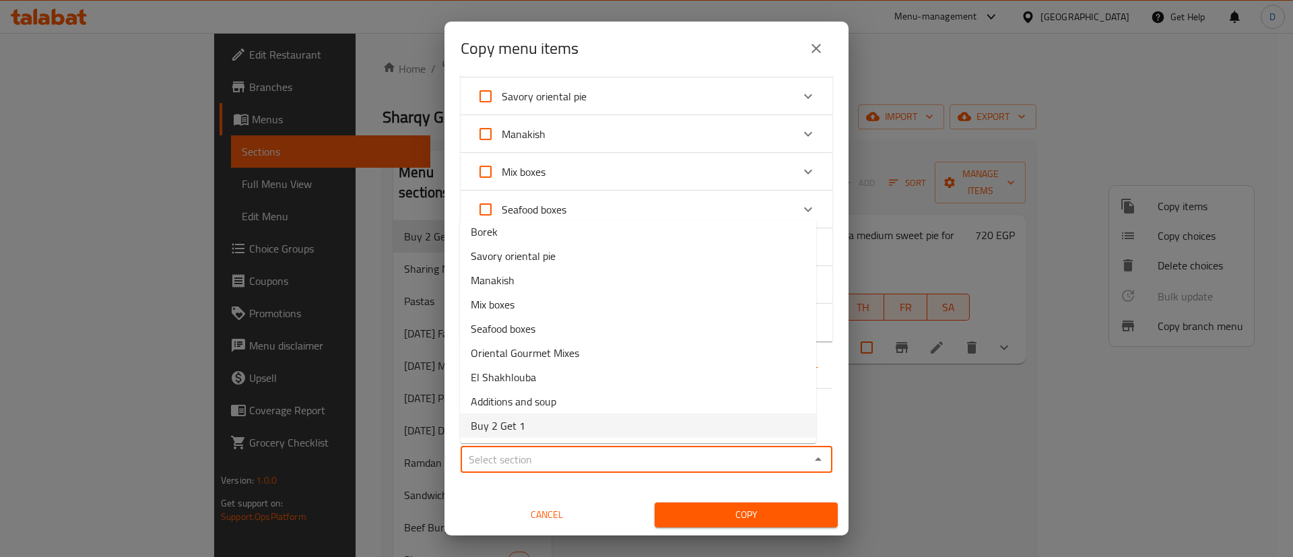
click at [558, 423] on li "Buy 2 Get 1" at bounding box center [638, 425] width 356 height 24
type input "Buy 2 Get 1"
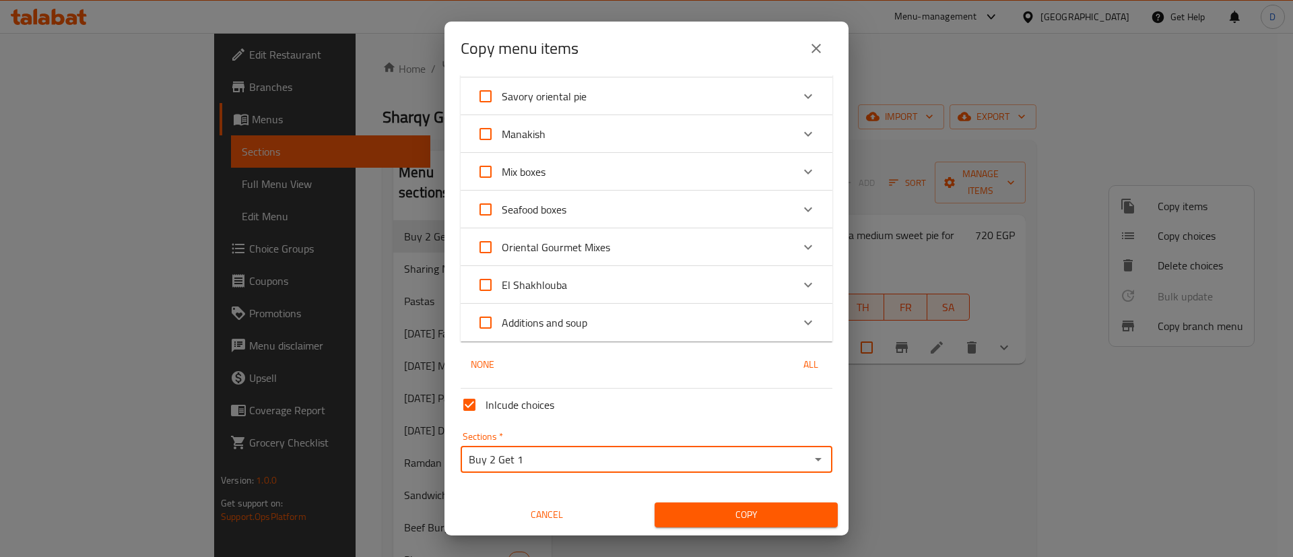
click at [676, 514] on span "Copy" at bounding box center [746, 514] width 162 height 17
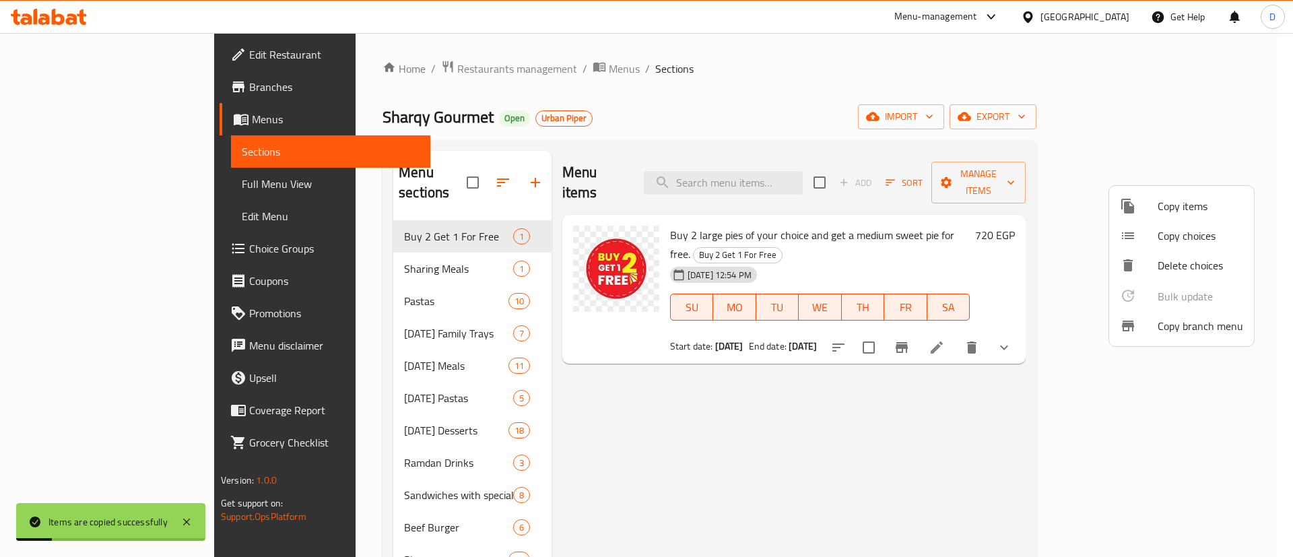
click at [384, 356] on div at bounding box center [646, 278] width 1293 height 557
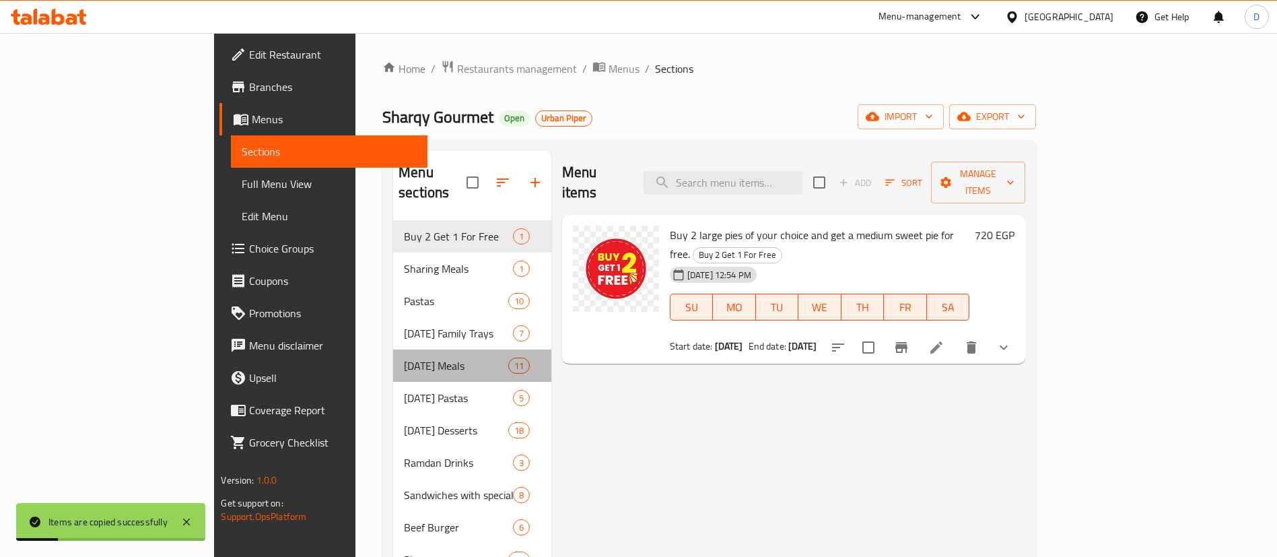
click at [393, 357] on div "Ramadan Meals 11" at bounding box center [472, 365] width 158 height 32
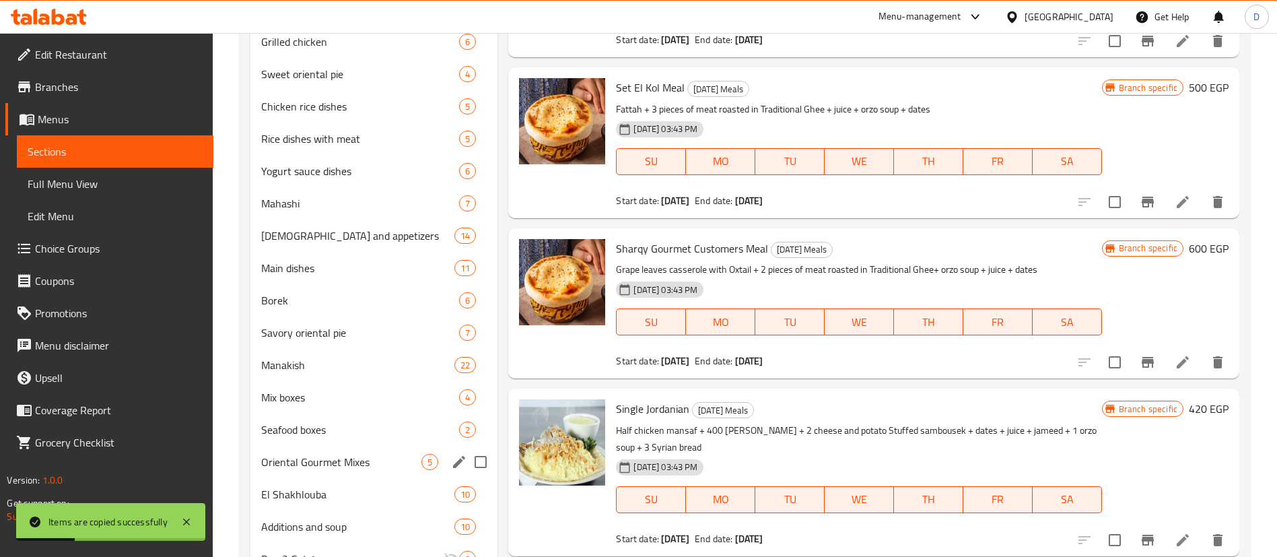
scroll to position [720, 0]
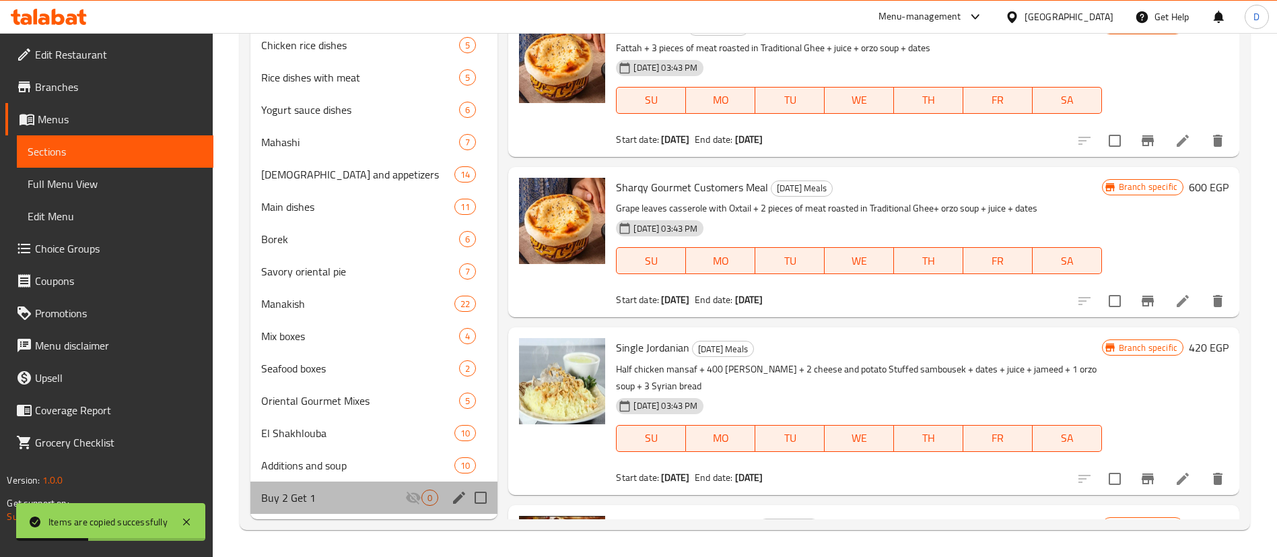
click at [355, 488] on div "Buy 2 Get 1 0" at bounding box center [373, 497] width 247 height 32
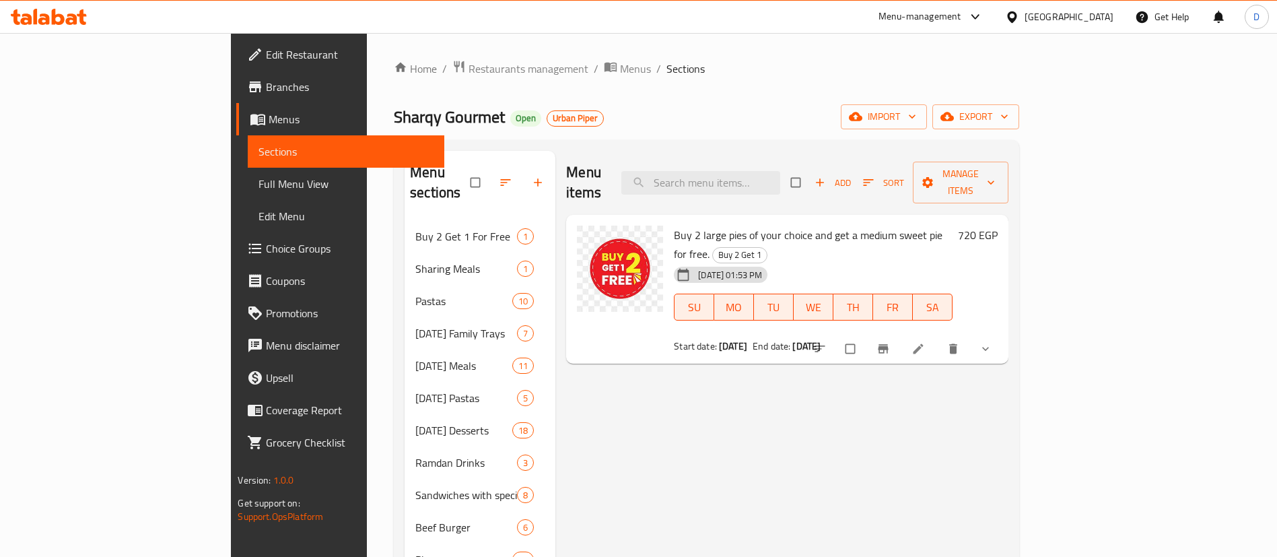
click at [477, 173] on div at bounding box center [513, 183] width 85 height 30
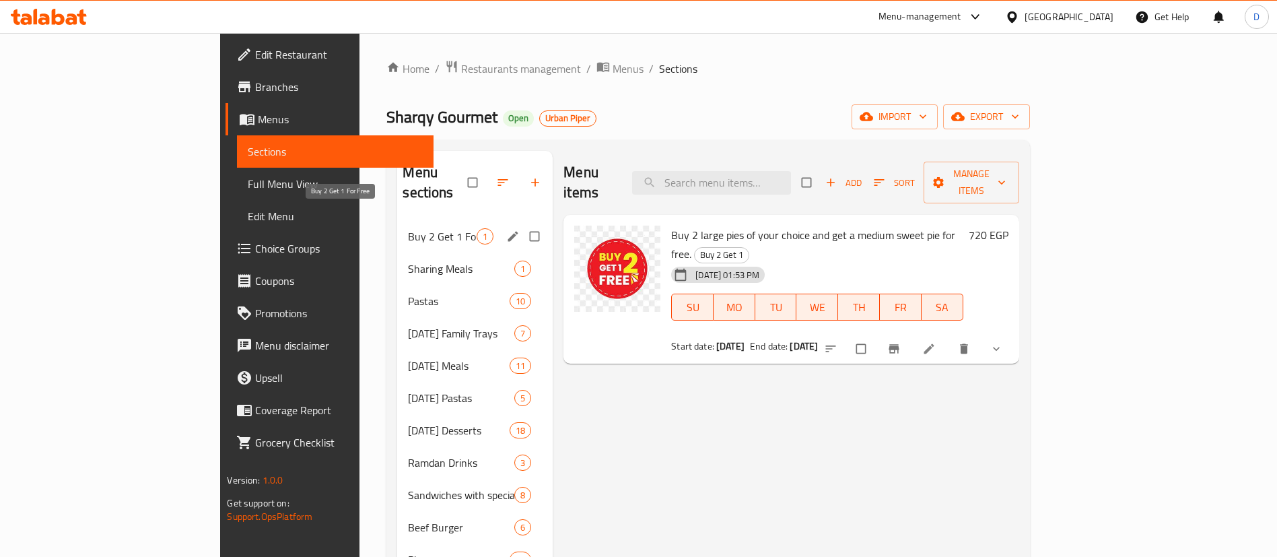
click at [408, 228] on span "Buy 2 Get 1 For Free" at bounding box center [442, 236] width 69 height 16
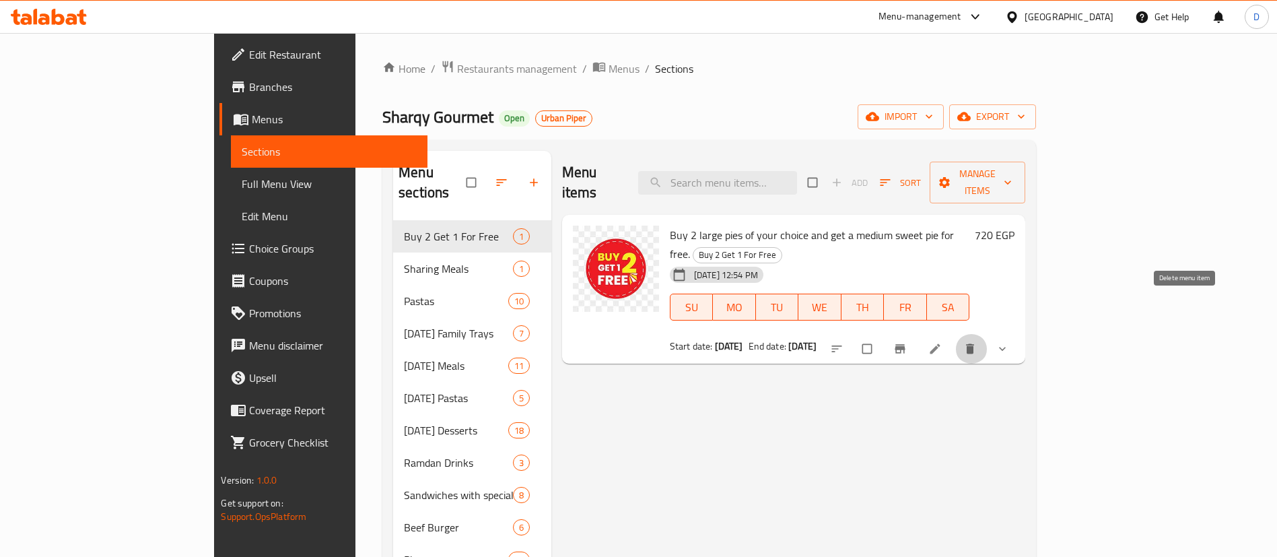
click at [977, 342] on icon "delete" at bounding box center [969, 348] width 13 height 13
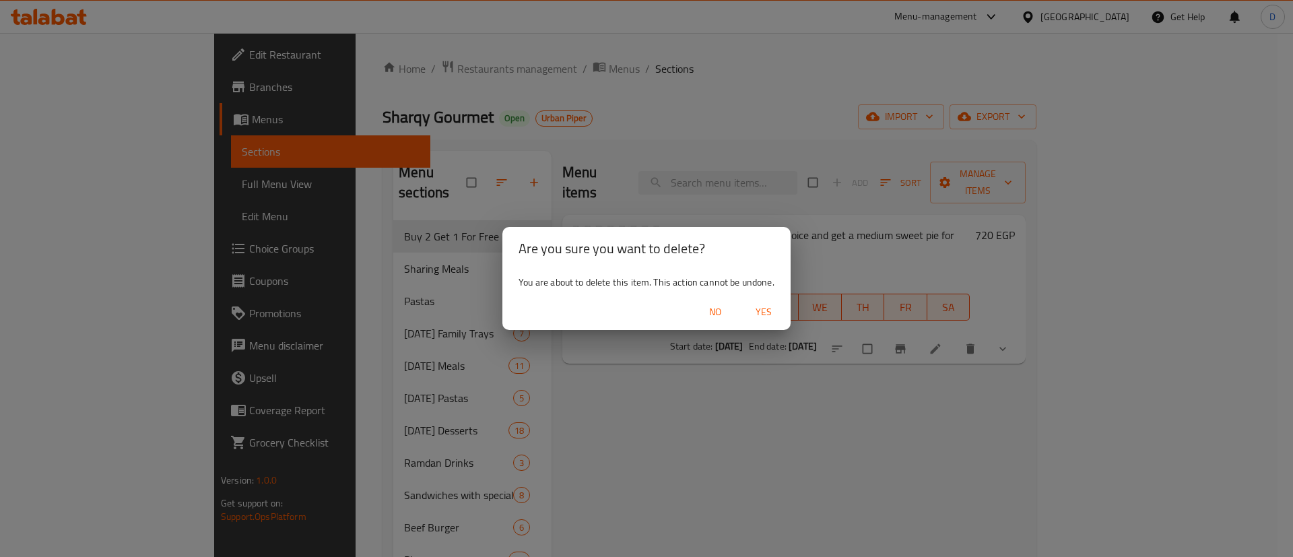
click at [757, 310] on span "Yes" at bounding box center [763, 312] width 32 height 17
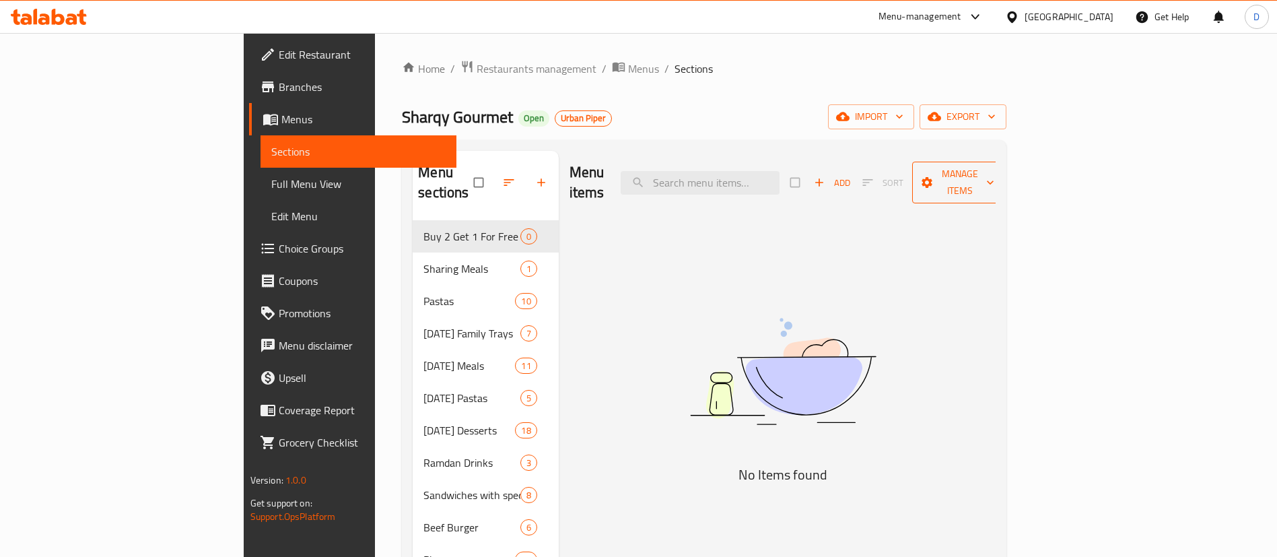
click at [997, 174] on span "Manage items" at bounding box center [960, 183] width 74 height 34
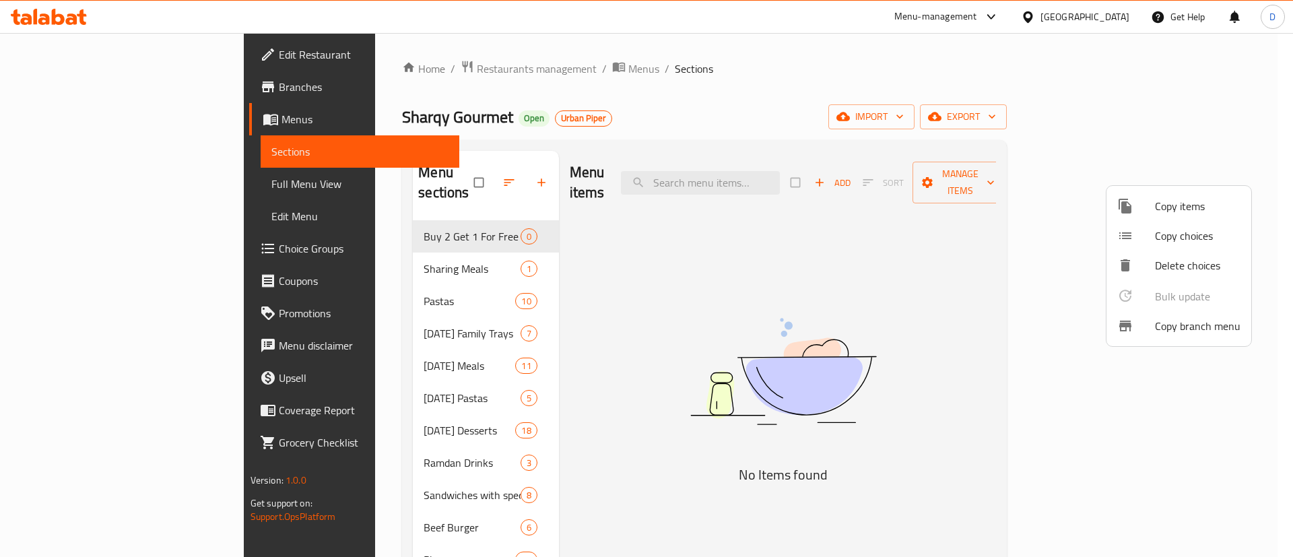
click at [1157, 199] on span "Copy items" at bounding box center [1198, 206] width 86 height 16
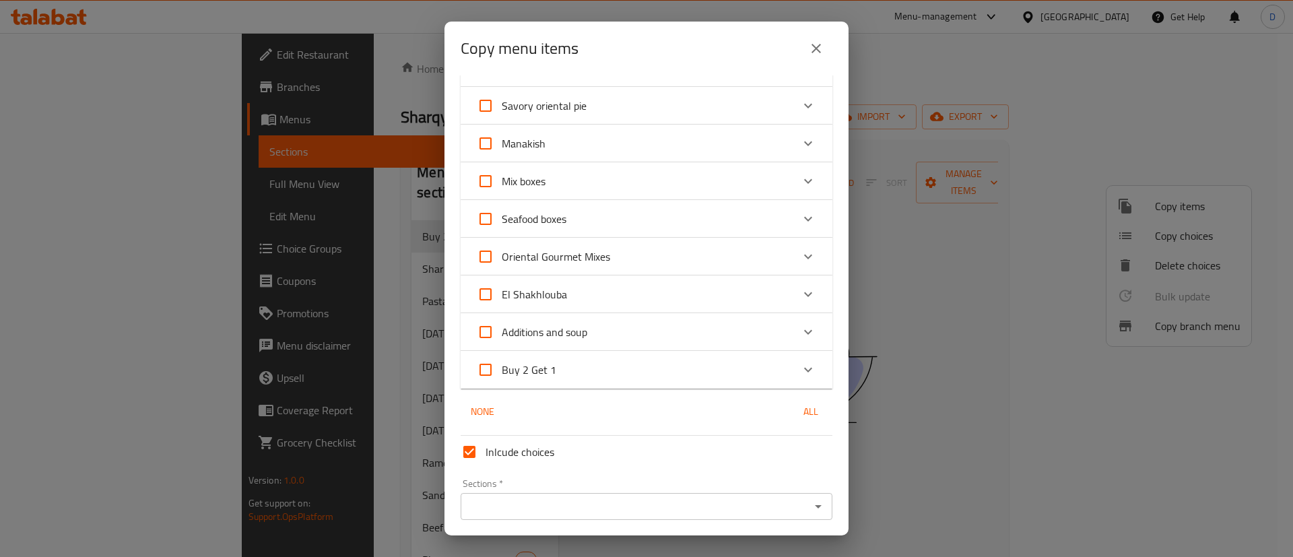
scroll to position [945, 0]
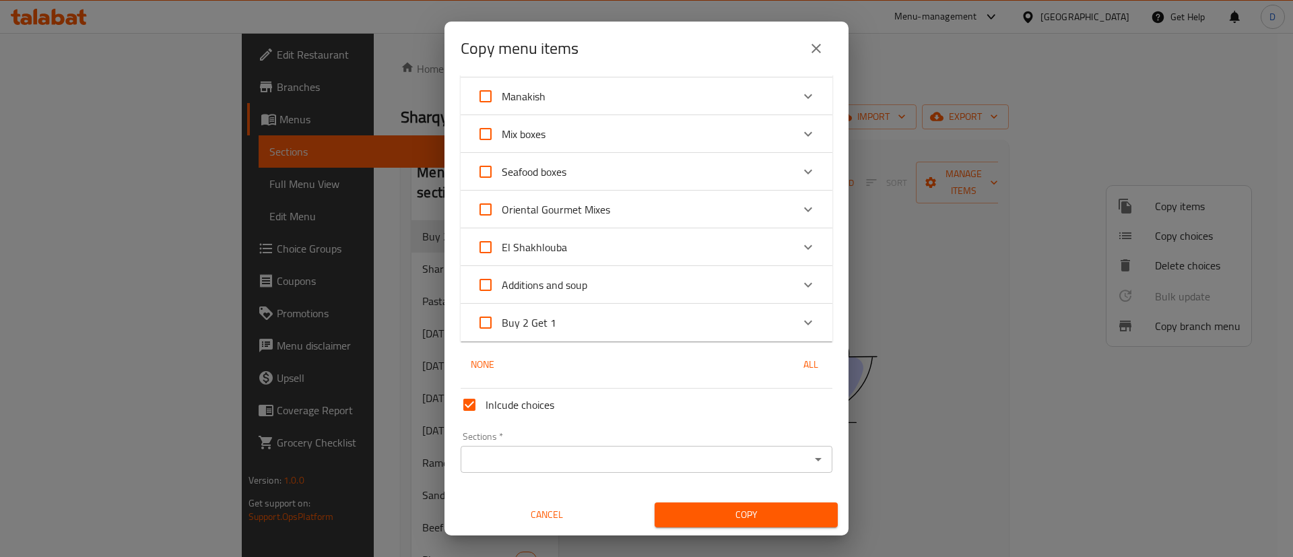
click at [776, 328] on div "Buy 2 Get 1" at bounding box center [634, 322] width 315 height 32
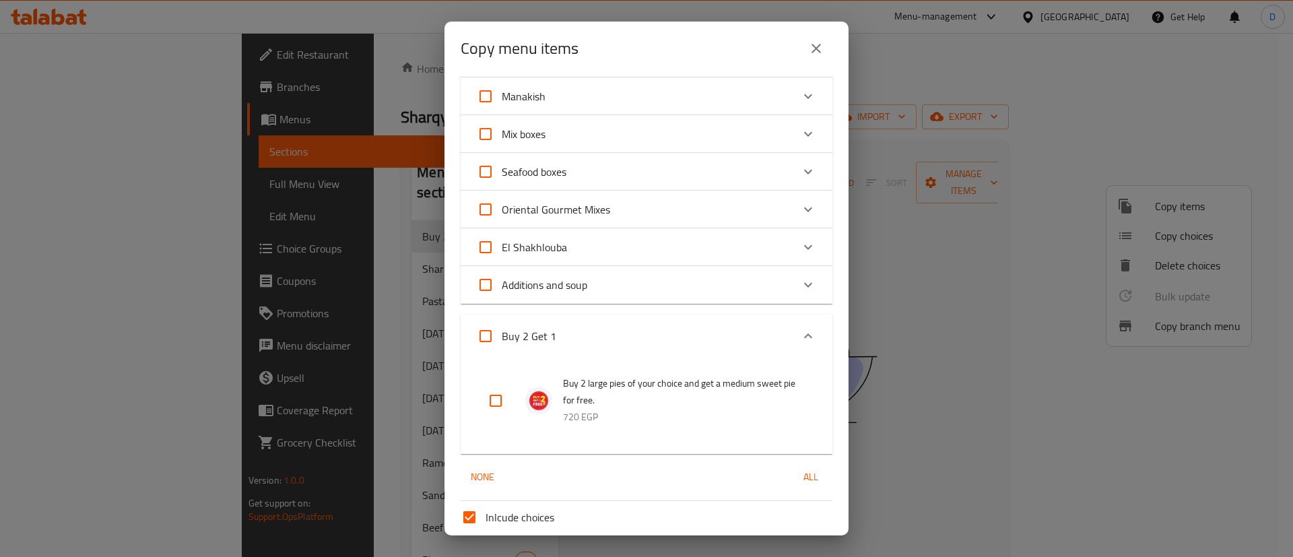
click at [501, 399] on input "checkbox" at bounding box center [495, 400] width 32 height 32
checkbox input "true"
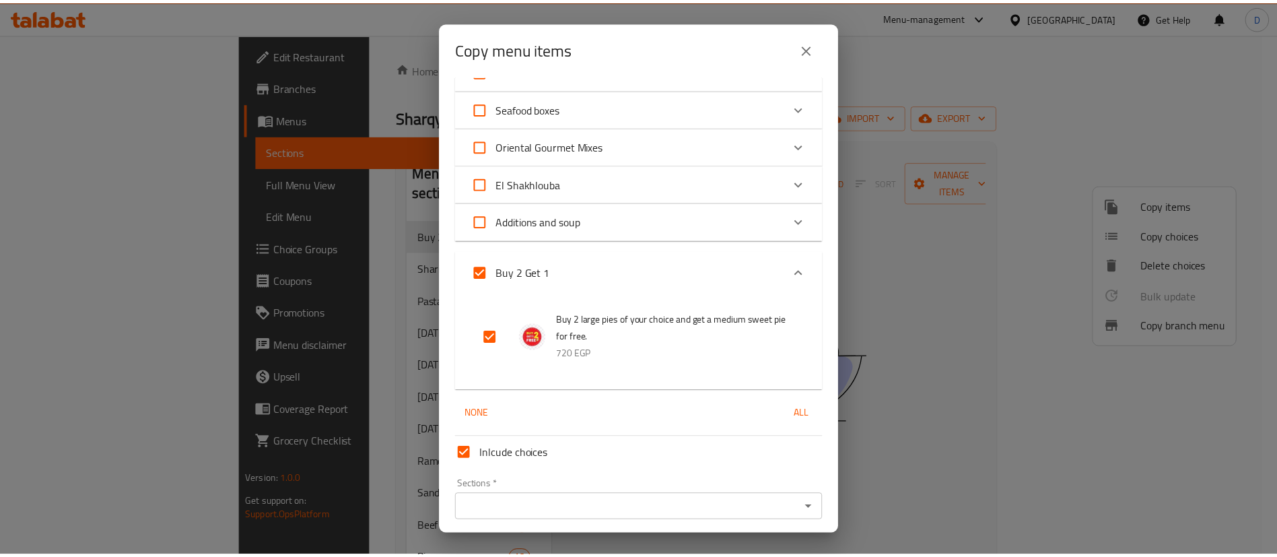
scroll to position [1058, 0]
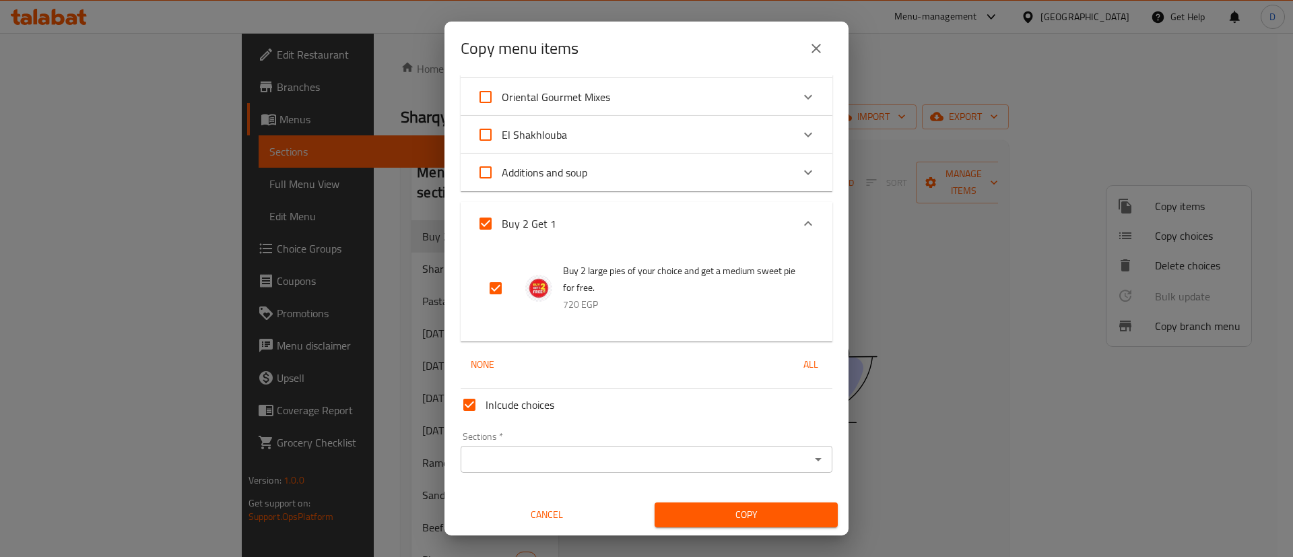
click at [500, 453] on input "Sections   *" at bounding box center [635, 459] width 341 height 19
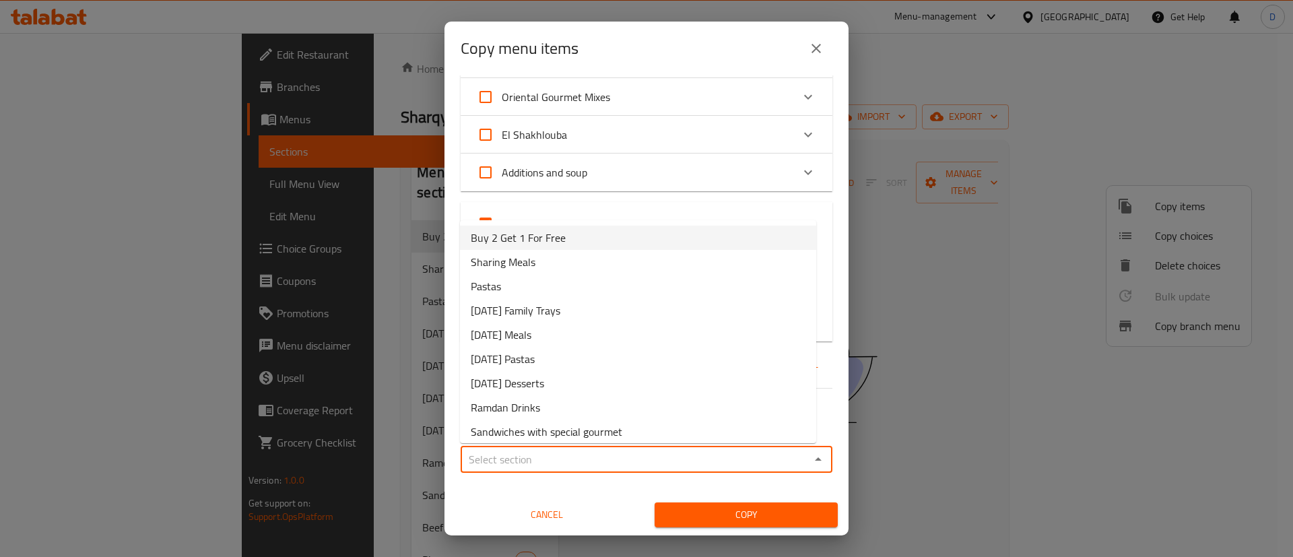
click at [559, 246] on span "Buy 2 Get 1 For Free" at bounding box center [518, 238] width 95 height 16
type input "Buy 2 Get 1 For Free"
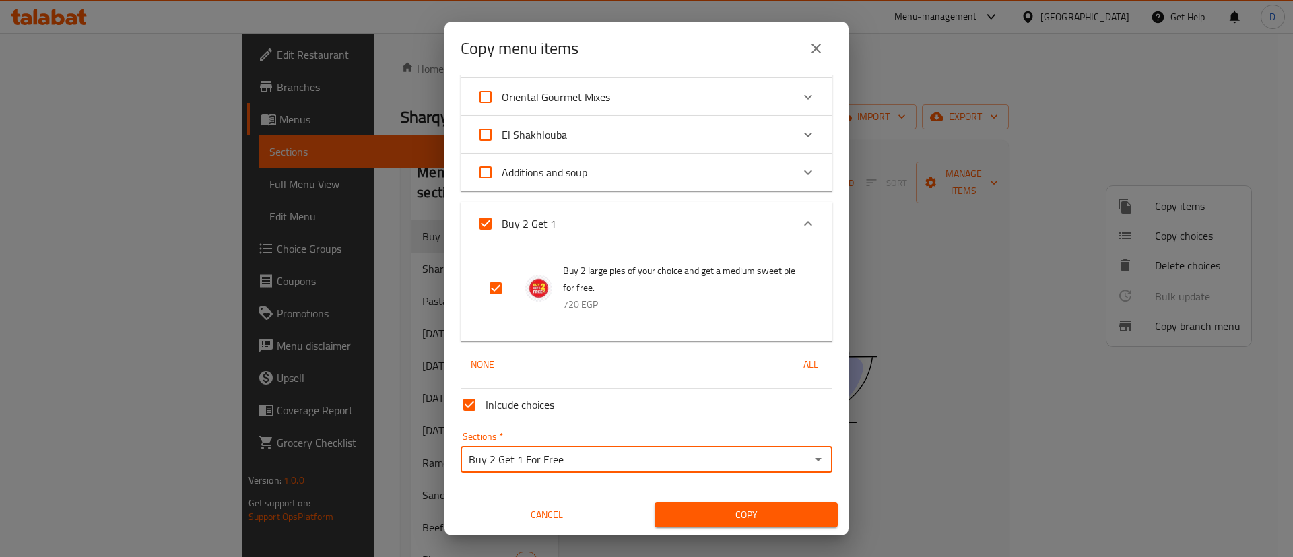
click at [685, 518] on span "Copy" at bounding box center [746, 514] width 162 height 17
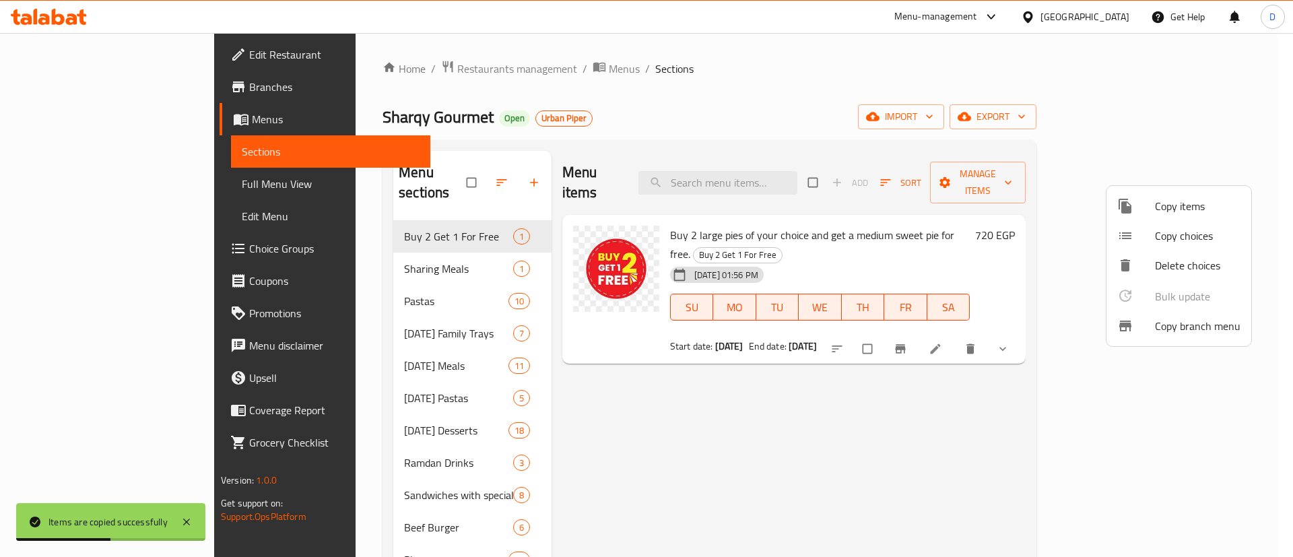
click at [745, 457] on div at bounding box center [646, 278] width 1293 height 557
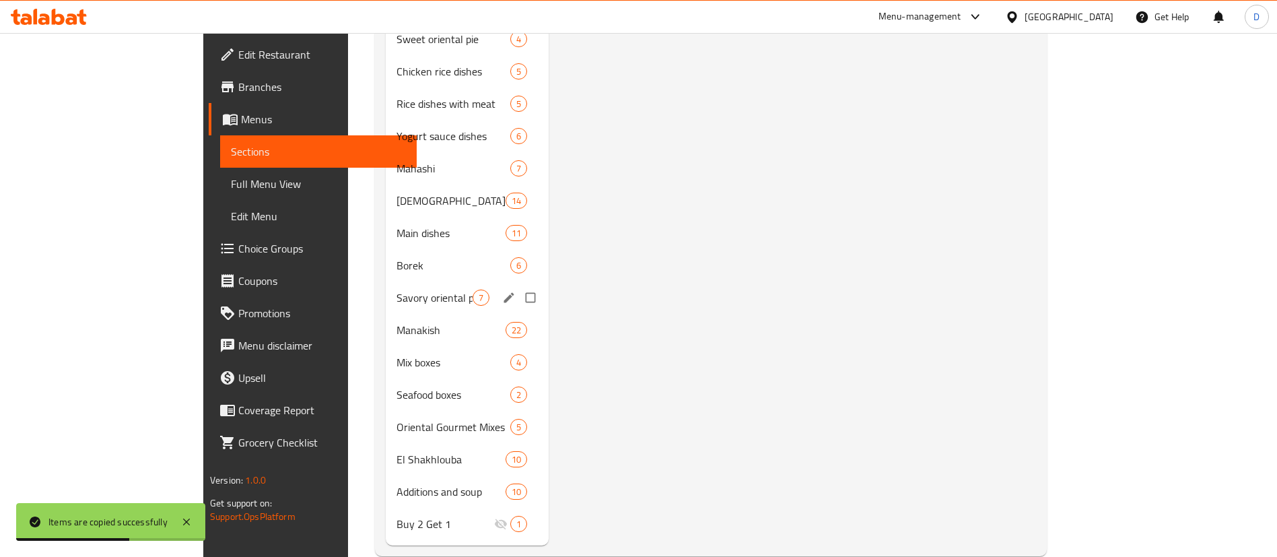
scroll to position [720, 0]
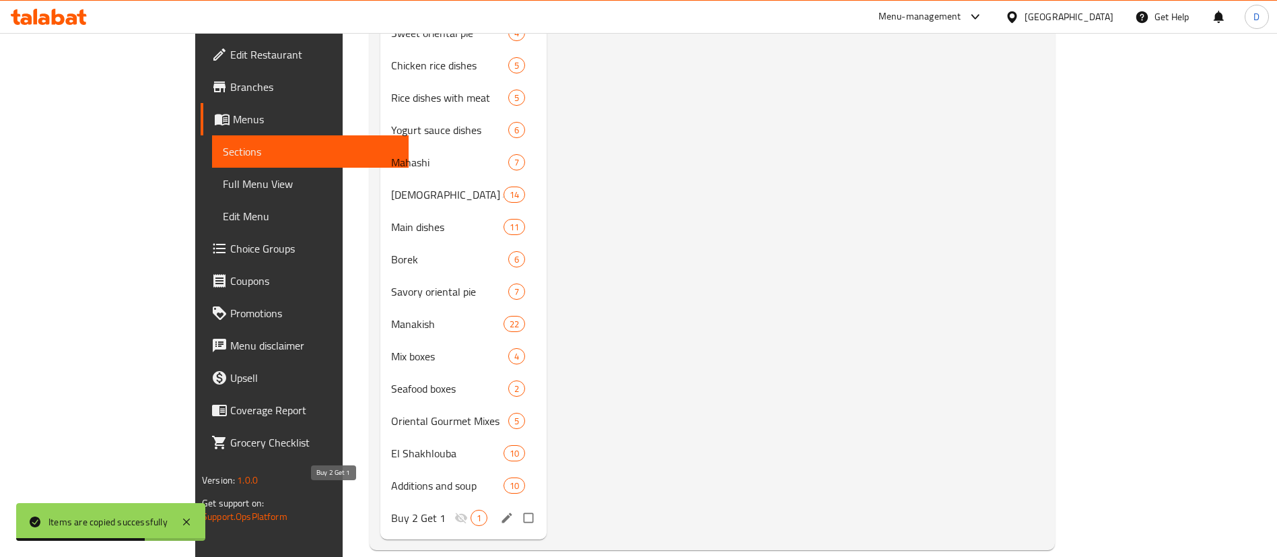
click at [391, 510] on span "Buy 2 Get 1" at bounding box center [422, 518] width 63 height 16
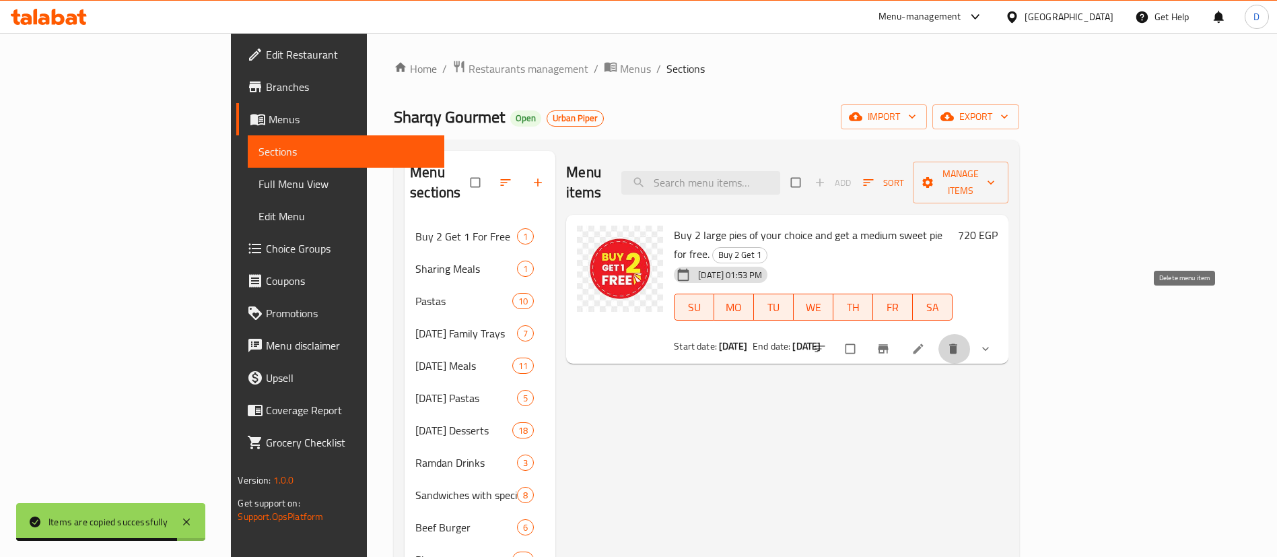
click at [957, 344] on icon "delete" at bounding box center [953, 349] width 8 height 10
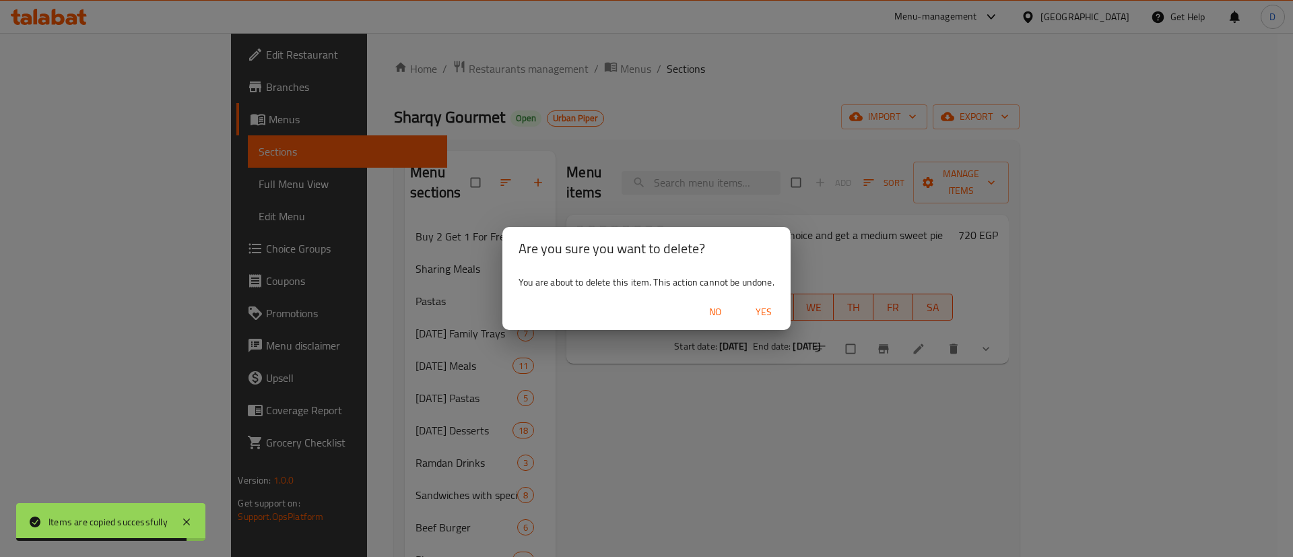
click at [770, 306] on span "Yes" at bounding box center [763, 312] width 32 height 17
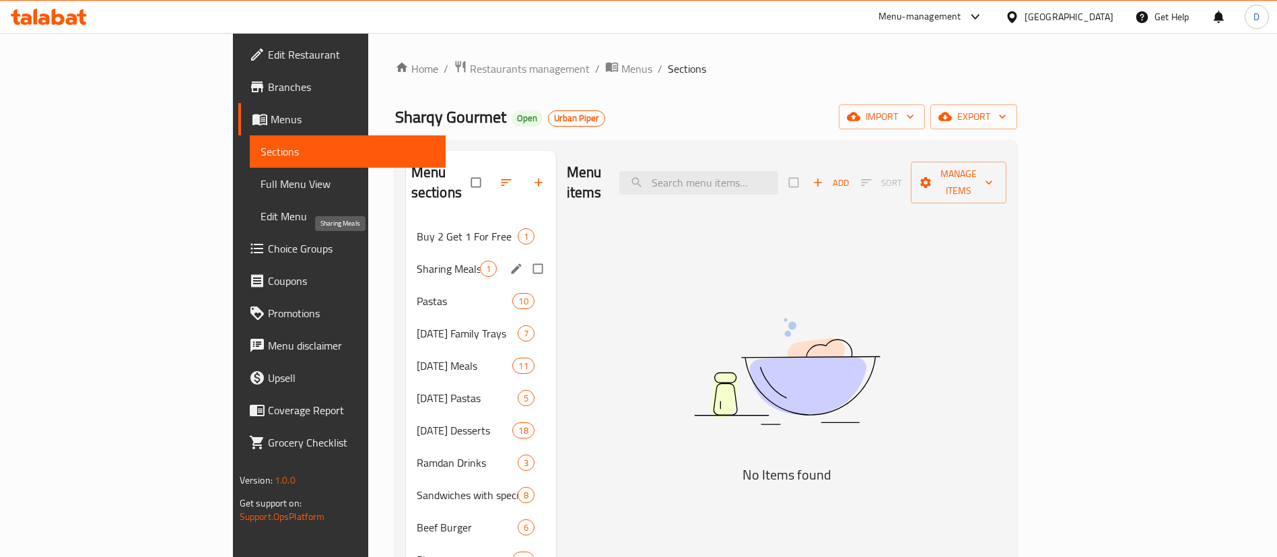
click at [417, 261] on span "Sharing Meals" at bounding box center [448, 269] width 63 height 16
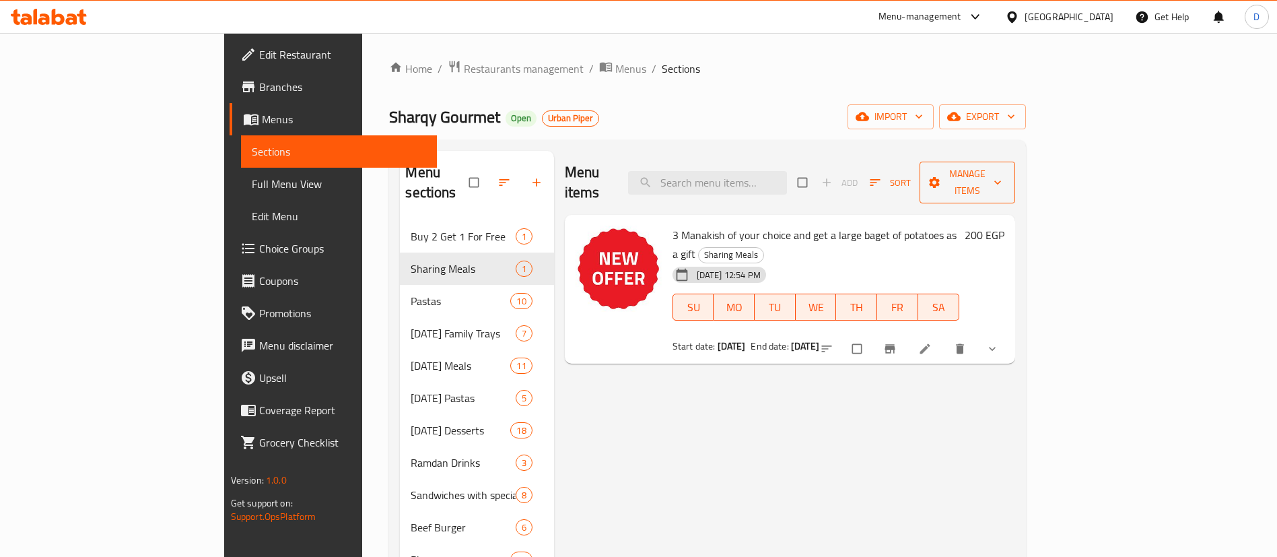
click at [1005, 170] on span "Manage items" at bounding box center [967, 183] width 74 height 34
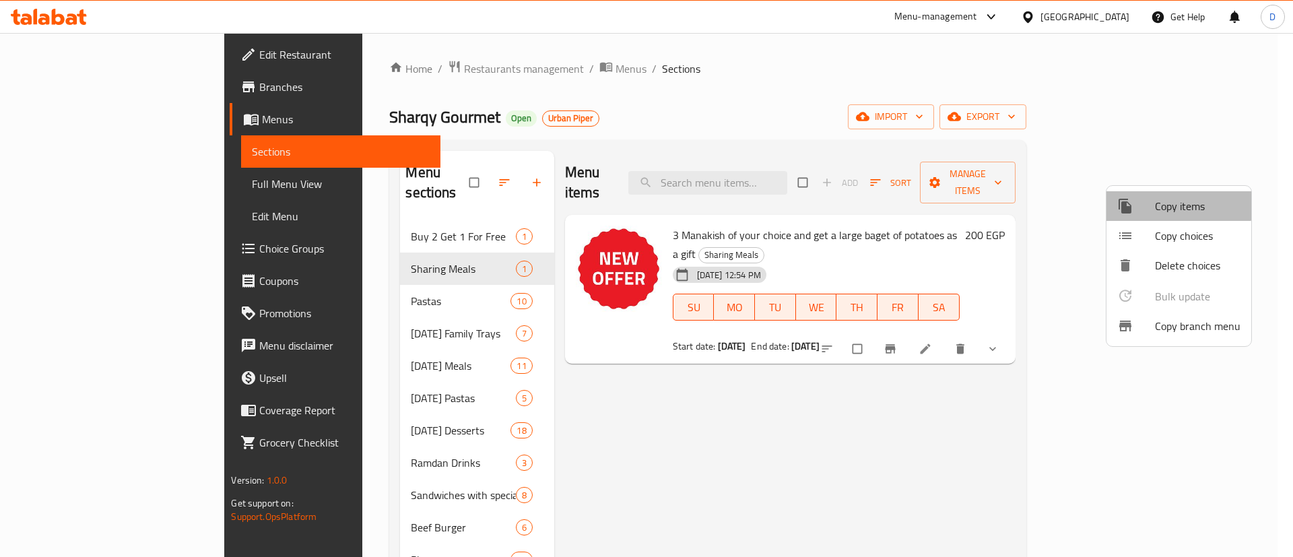
click at [1136, 195] on li "Copy items" at bounding box center [1178, 206] width 145 height 30
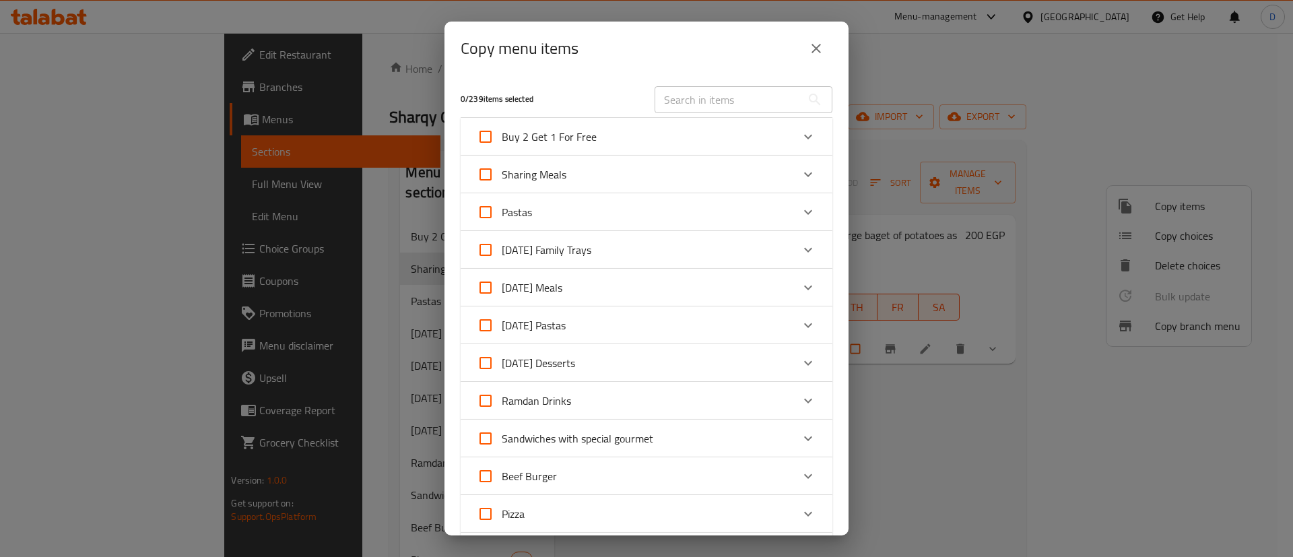
click at [817, 185] on div "0 / 239 items selected ​ Buy 2 Get 1 For Free Buy 2 large pies of your choice a…" at bounding box center [646, 305] width 404 height 460
click at [801, 181] on div "Expand" at bounding box center [808, 174] width 32 height 32
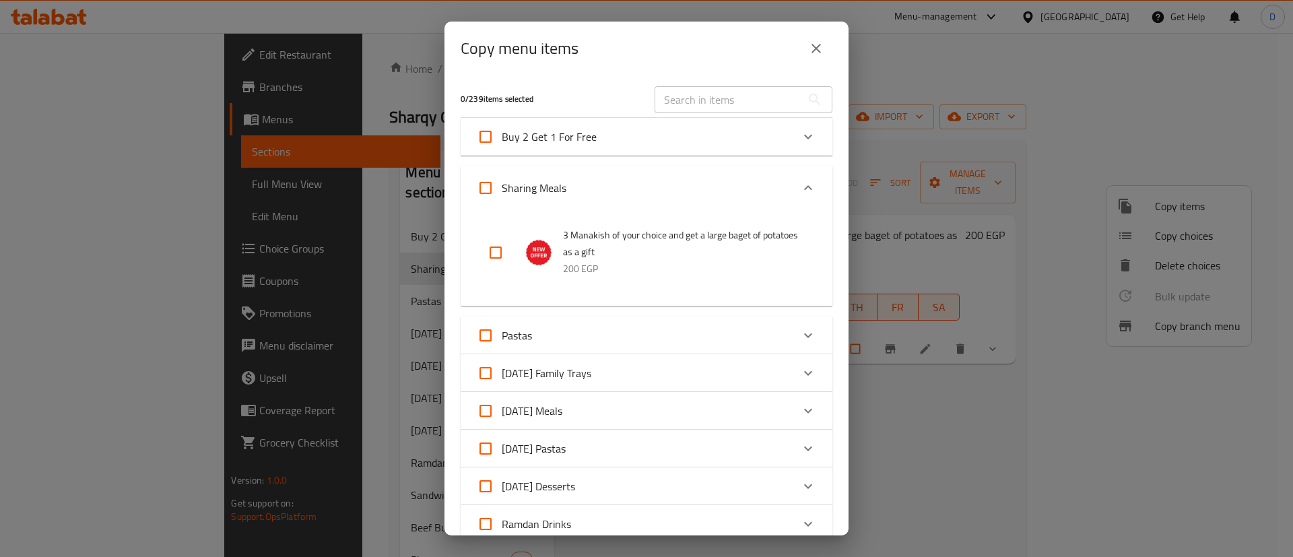
click at [477, 254] on li "3 Manakish of your choice and get a large baget of potatoes as a gift 200 EGP" at bounding box center [646, 252] width 339 height 64
click at [491, 254] on input "checkbox" at bounding box center [495, 252] width 32 height 32
checkbox input "true"
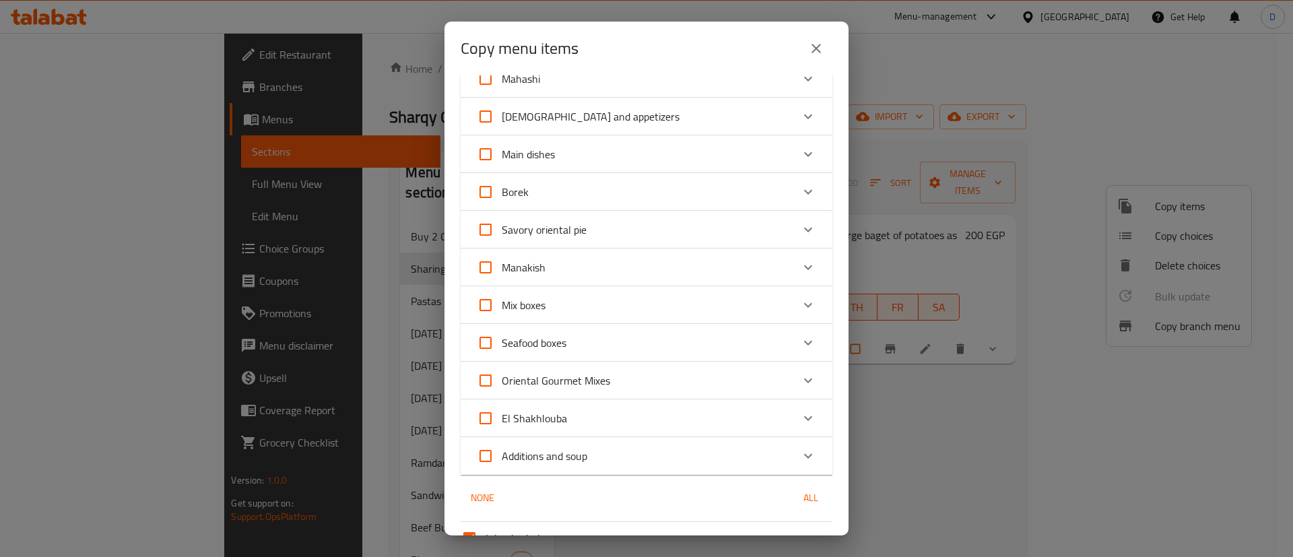
scroll to position [1068, 0]
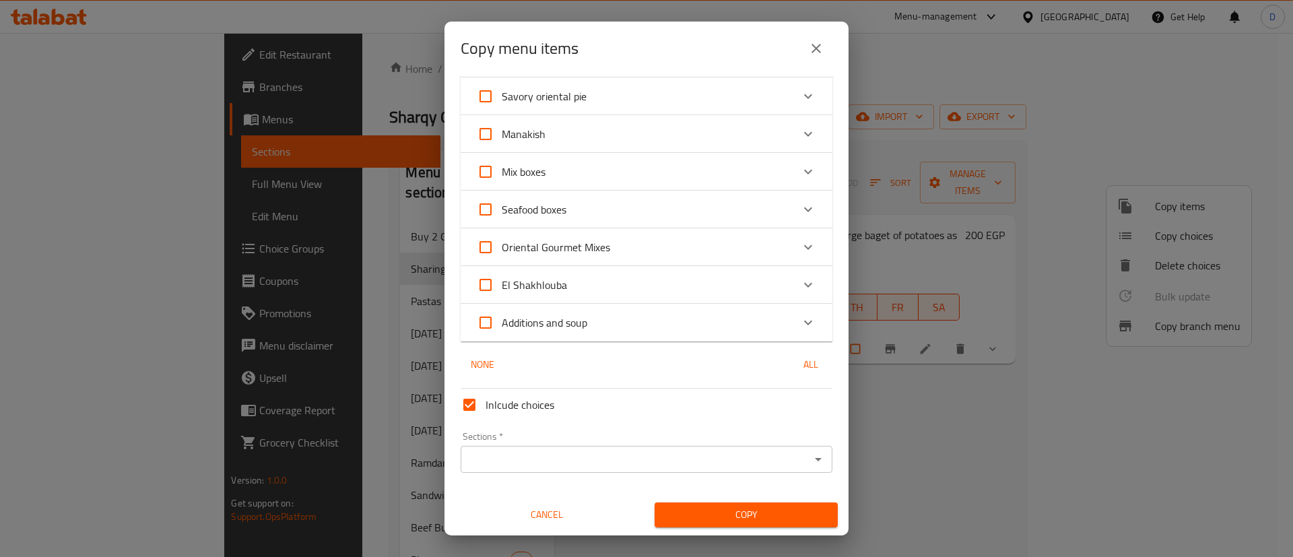
click at [526, 469] on div "Sections *" at bounding box center [647, 459] width 372 height 27
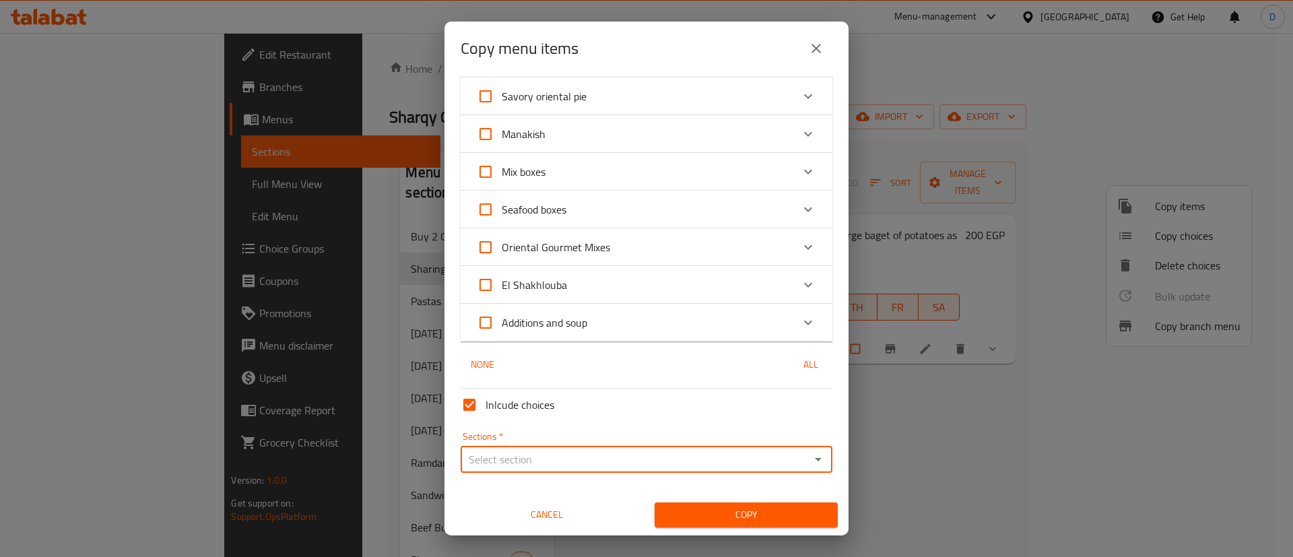
click at [520, 454] on input "Sections   *" at bounding box center [635, 459] width 341 height 19
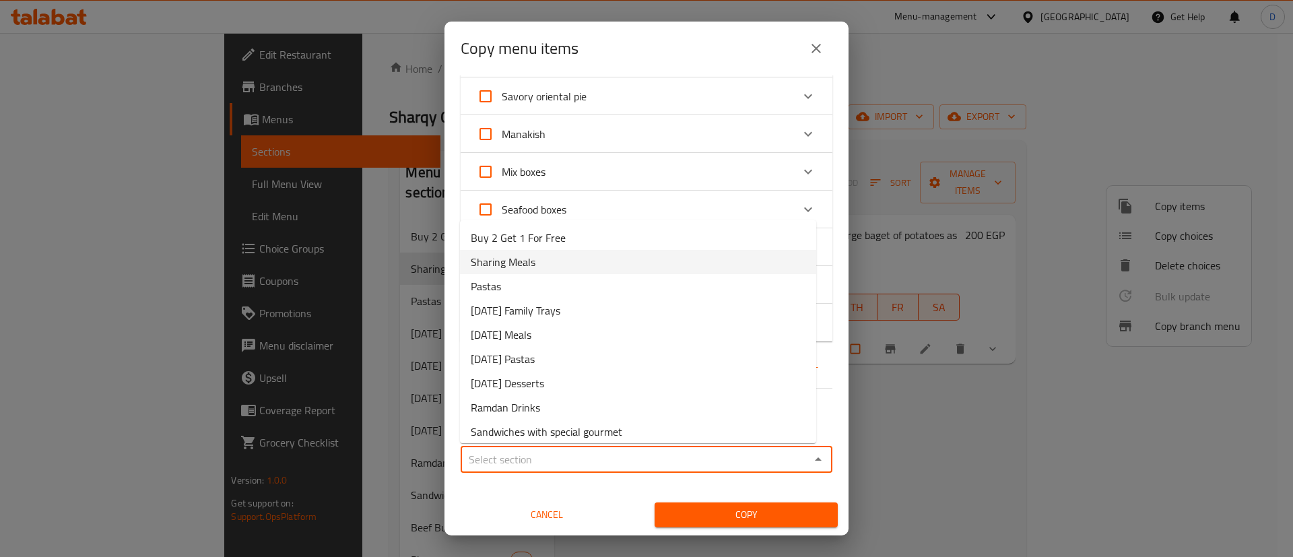
click at [530, 265] on span "Sharing Meals" at bounding box center [503, 262] width 65 height 16
type input "Sharing Meals"
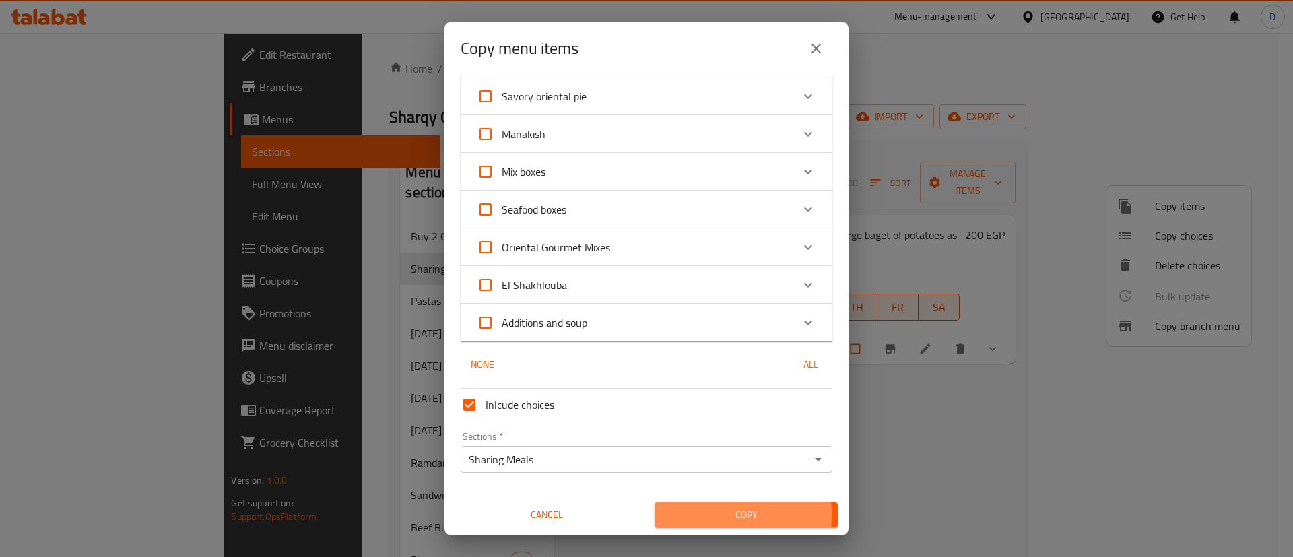
click at [694, 515] on span "Copy" at bounding box center [746, 514] width 162 height 17
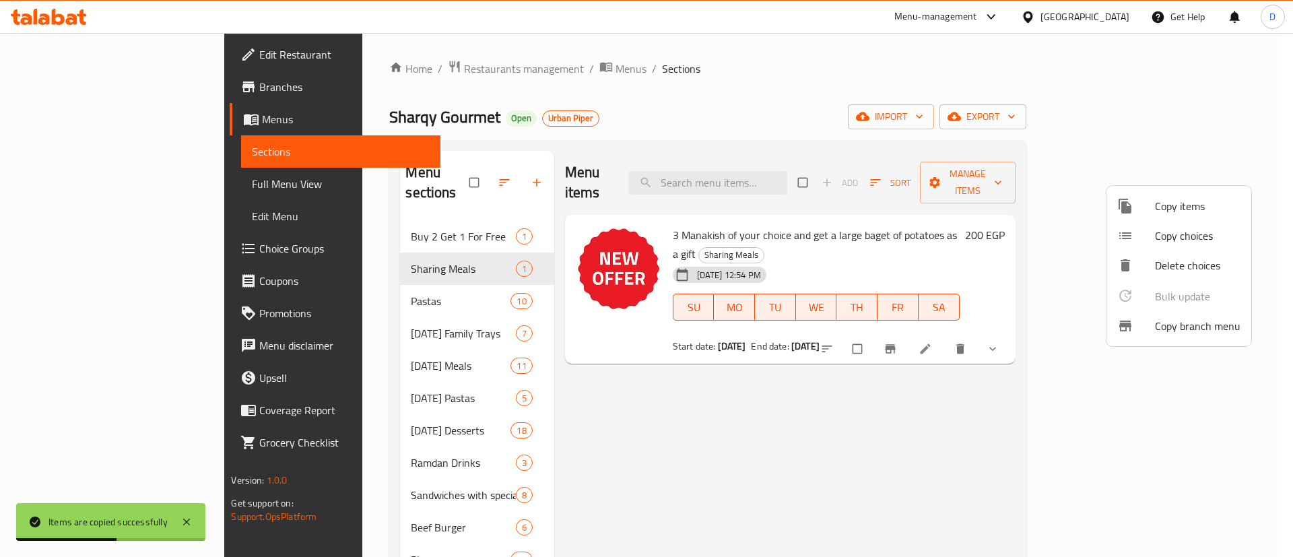
click at [1015, 394] on div at bounding box center [646, 278] width 1293 height 557
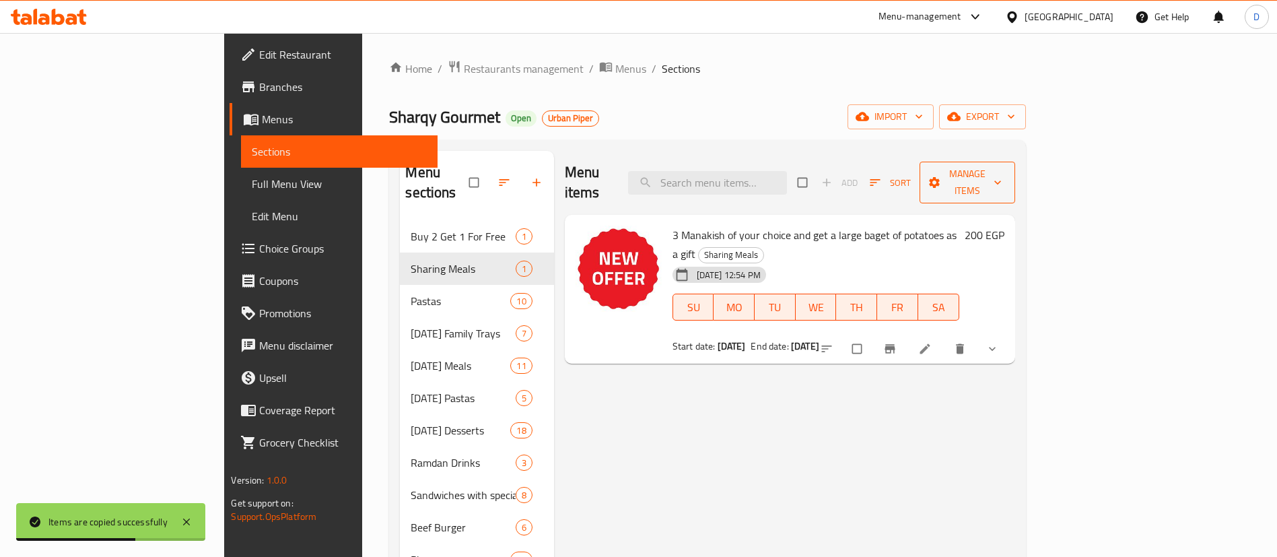
click at [1005, 172] on span "Manage items" at bounding box center [967, 183] width 74 height 34
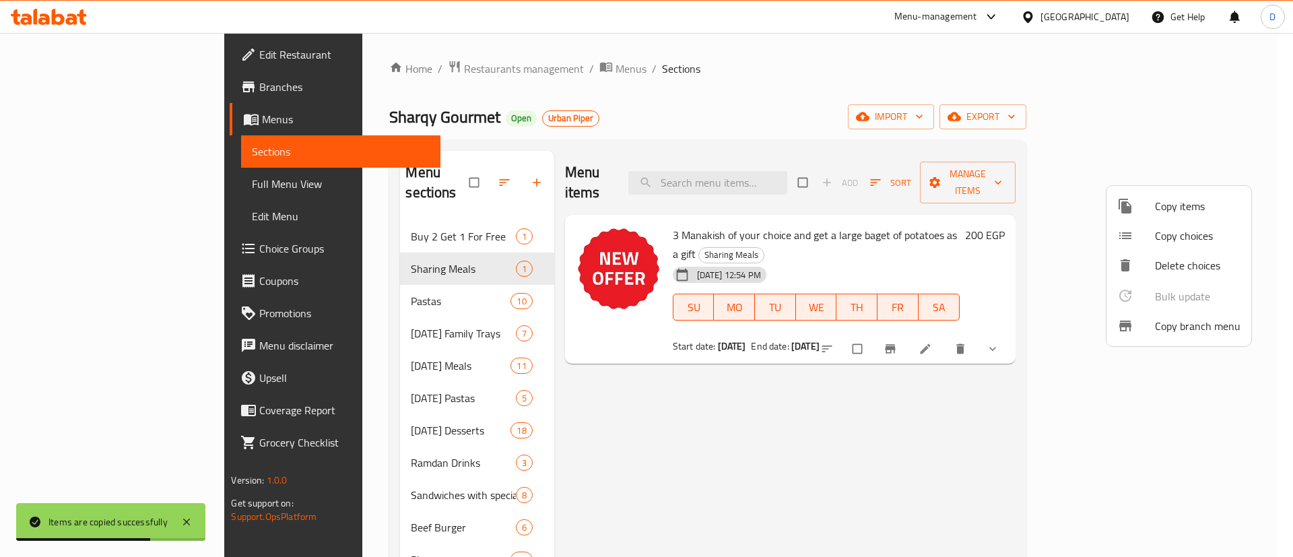
click at [1180, 203] on span "Copy items" at bounding box center [1198, 206] width 86 height 16
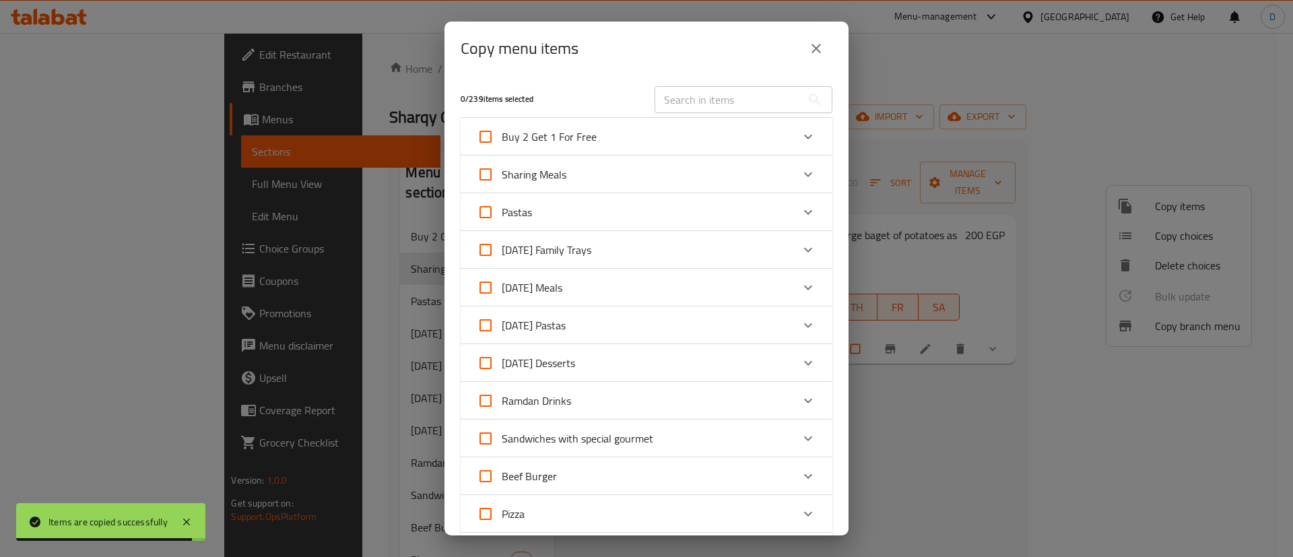
drag, startPoint x: 654, startPoint y: 169, endPoint x: 691, endPoint y: 154, distance: 40.5
click at [654, 163] on div "Sharing Meals" at bounding box center [634, 174] width 315 height 32
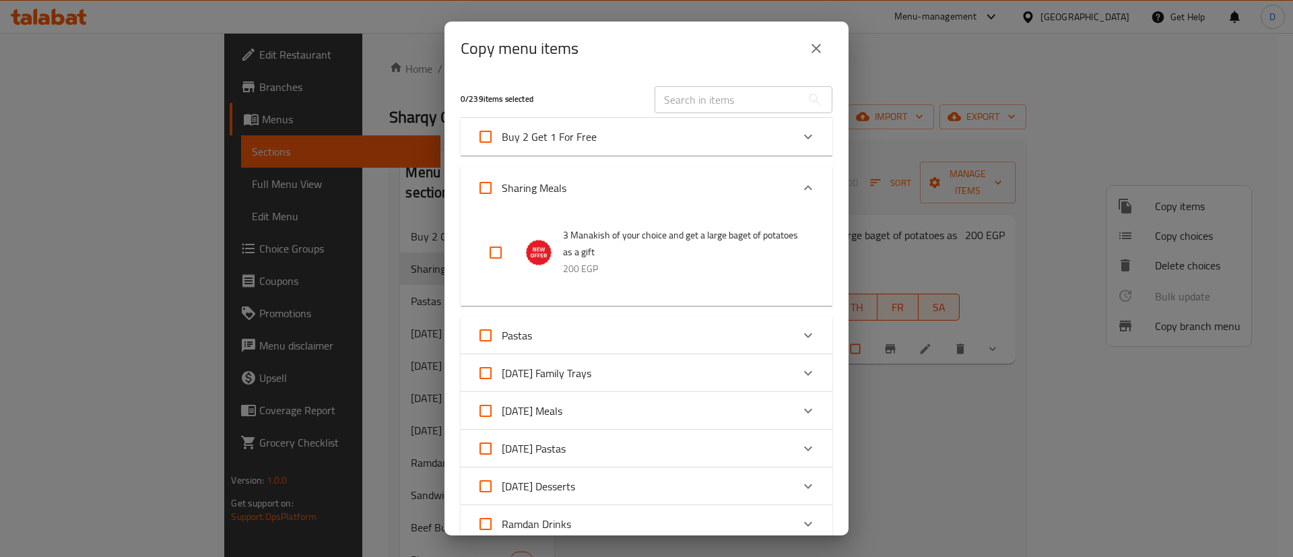
click at [504, 257] on input "checkbox" at bounding box center [495, 252] width 32 height 32
checkbox input "true"
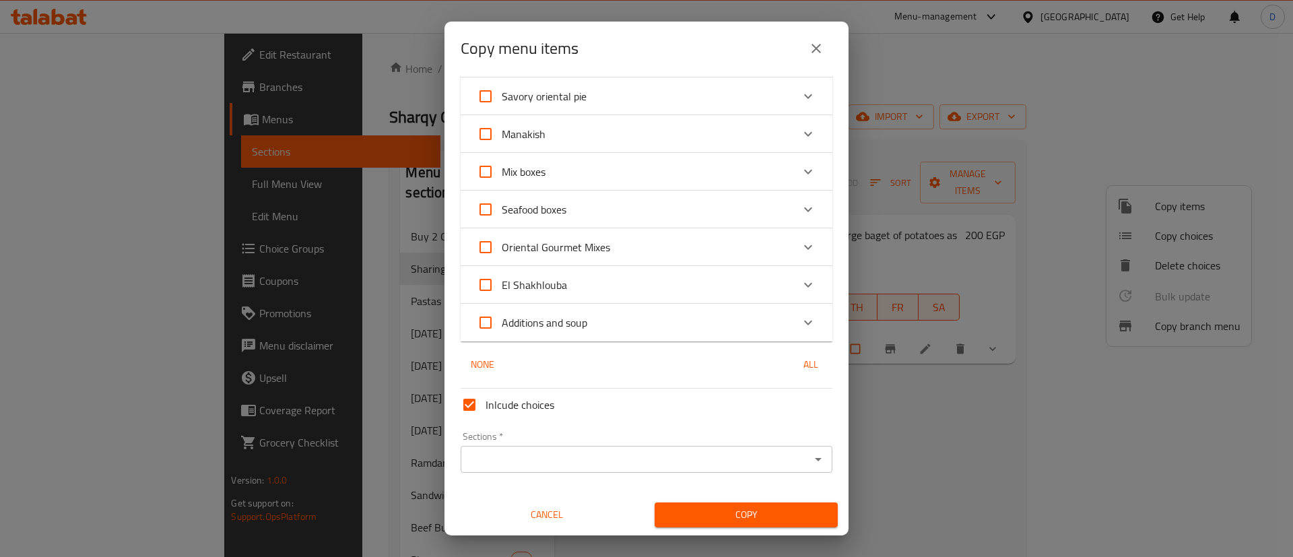
click at [555, 465] on input "Sections   *" at bounding box center [635, 459] width 341 height 19
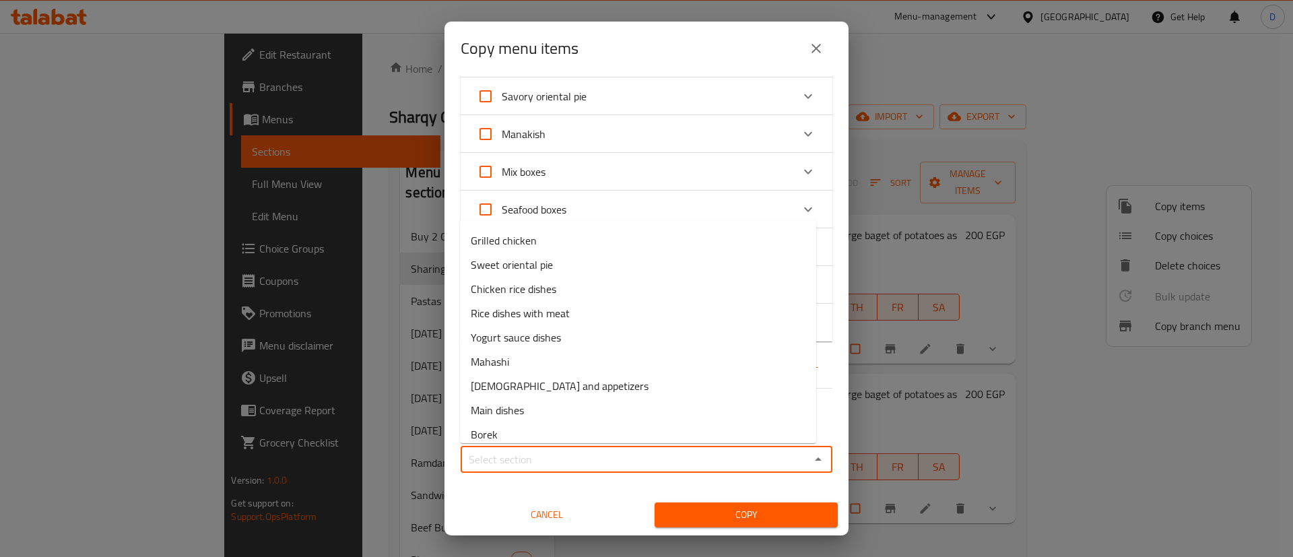
scroll to position [564, 0]
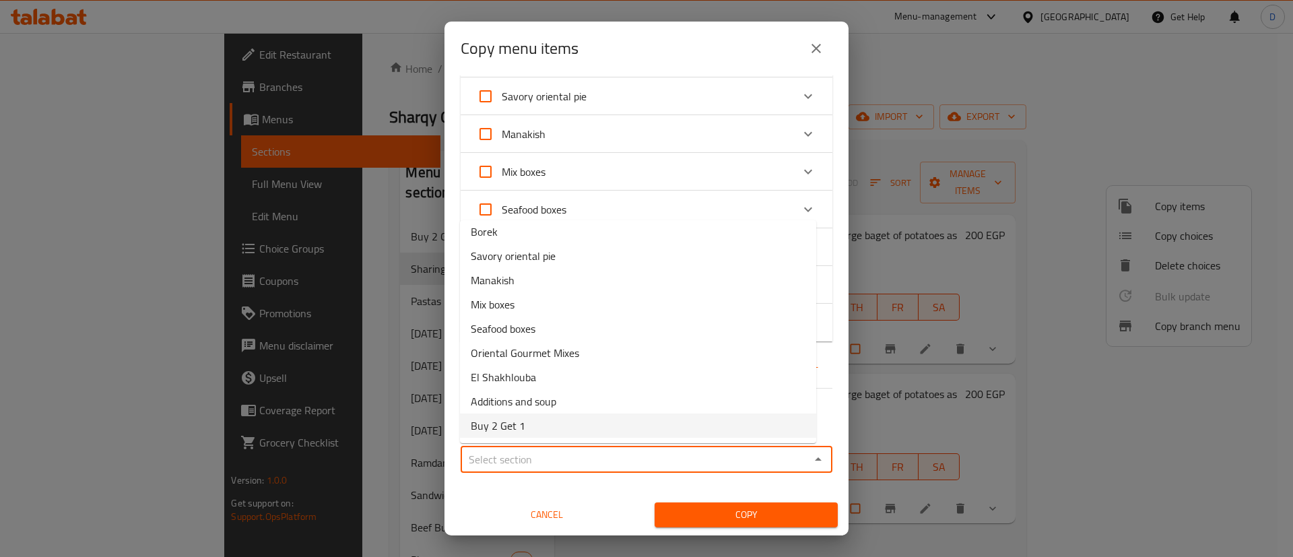
click at [539, 419] on li "Buy 2 Get 1" at bounding box center [638, 425] width 356 height 24
type input "Buy 2 Get 1"
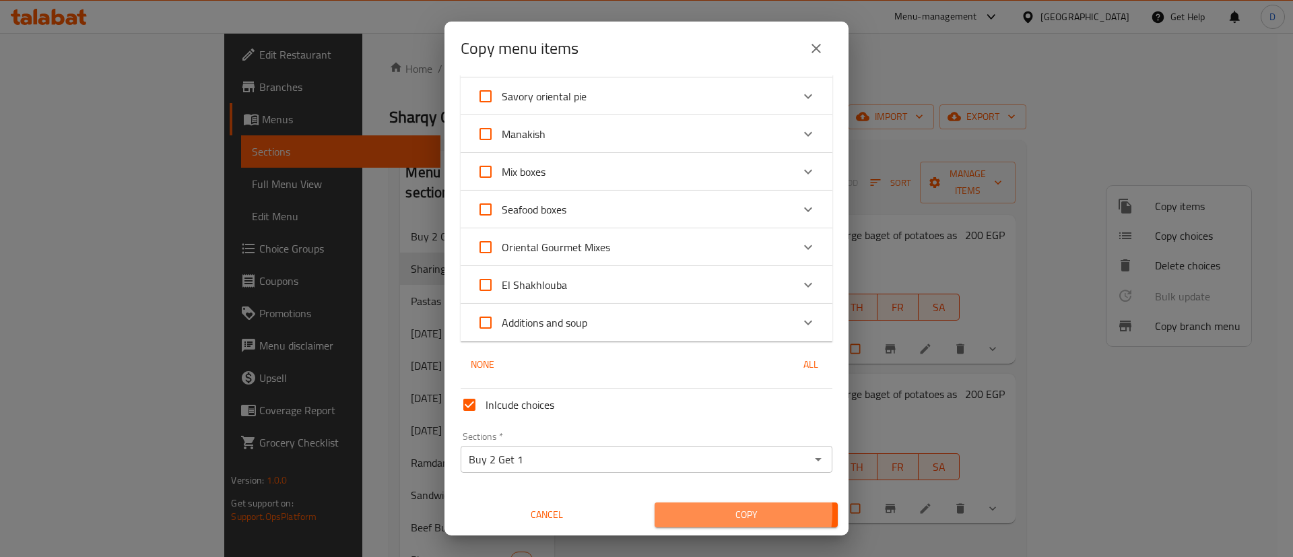
click at [695, 511] on span "Copy" at bounding box center [746, 514] width 162 height 17
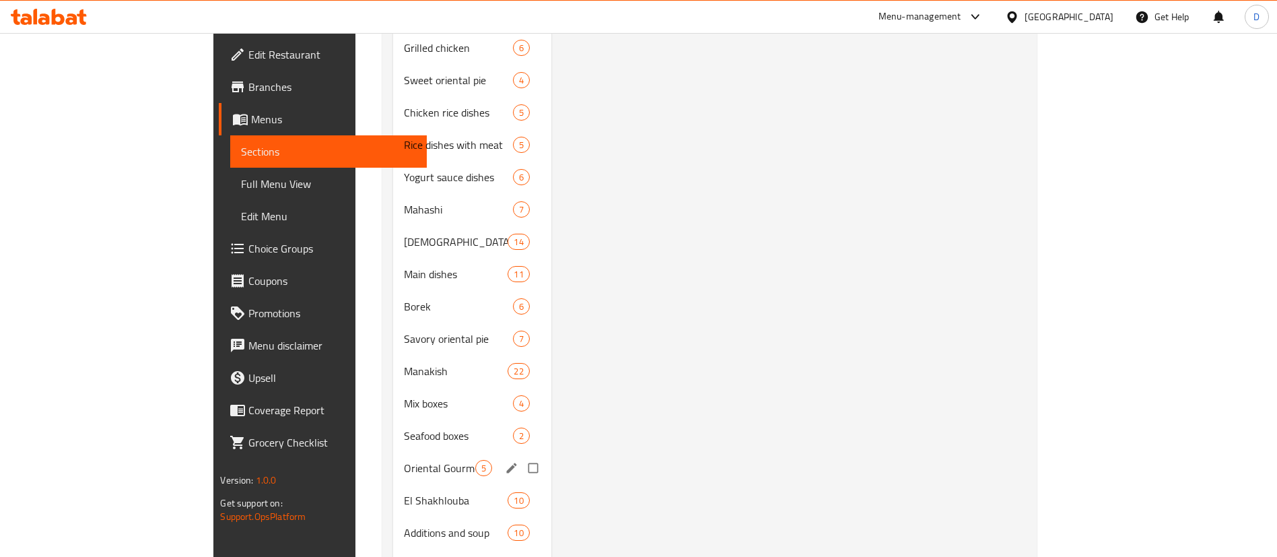
scroll to position [720, 0]
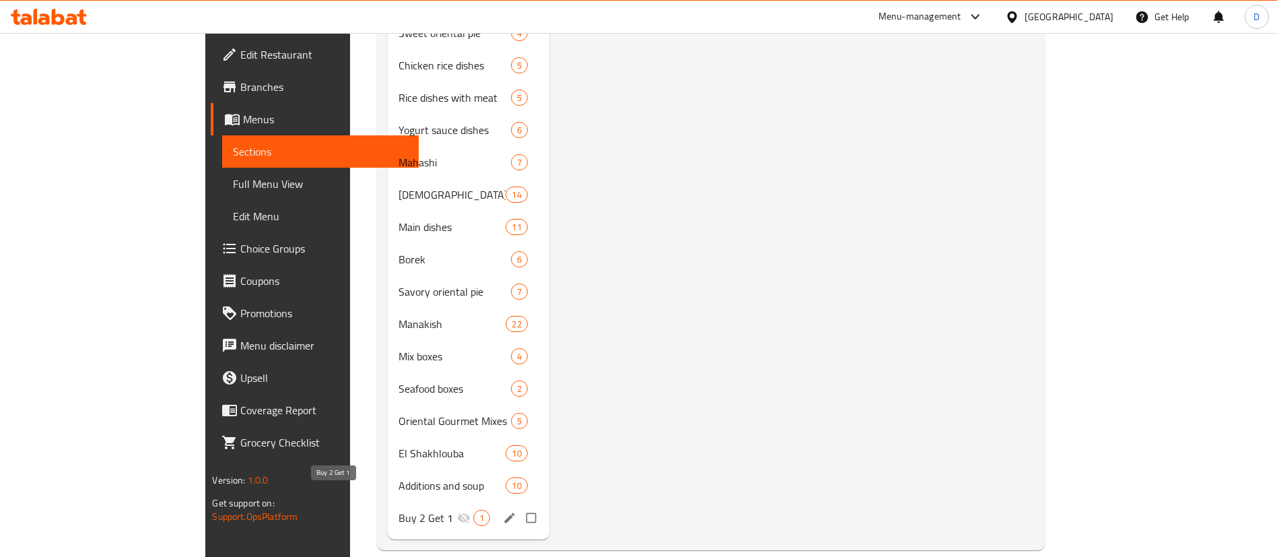
click at [388, 510] on div "Buy 2 Get 1 1" at bounding box center [469, 518] width 162 height 32
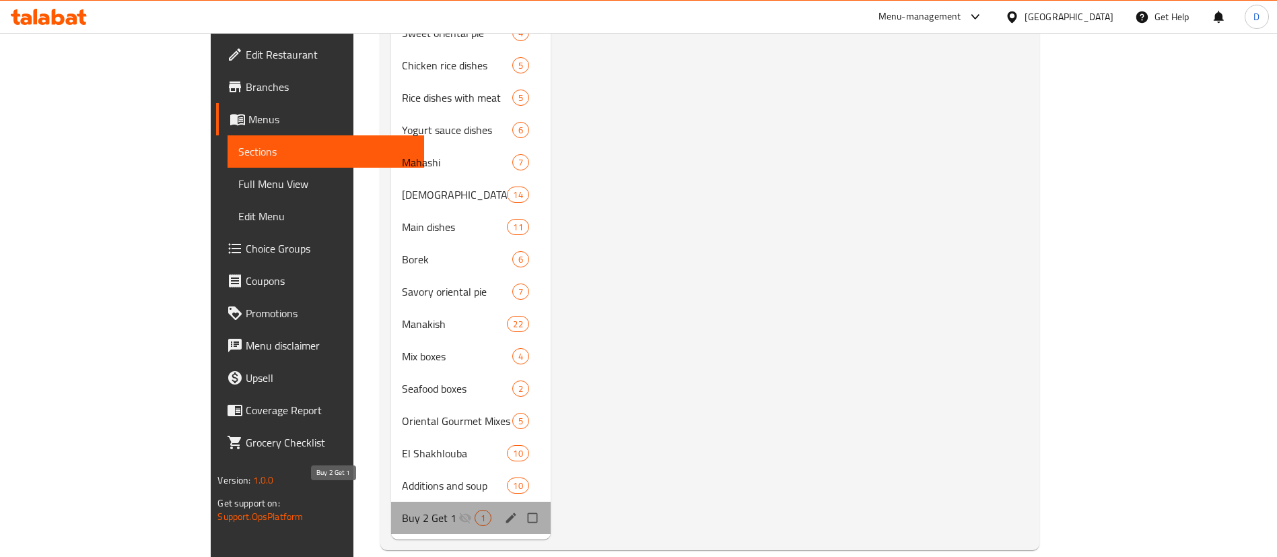
click at [402, 510] on span "Buy 2 Get 1" at bounding box center [430, 518] width 56 height 16
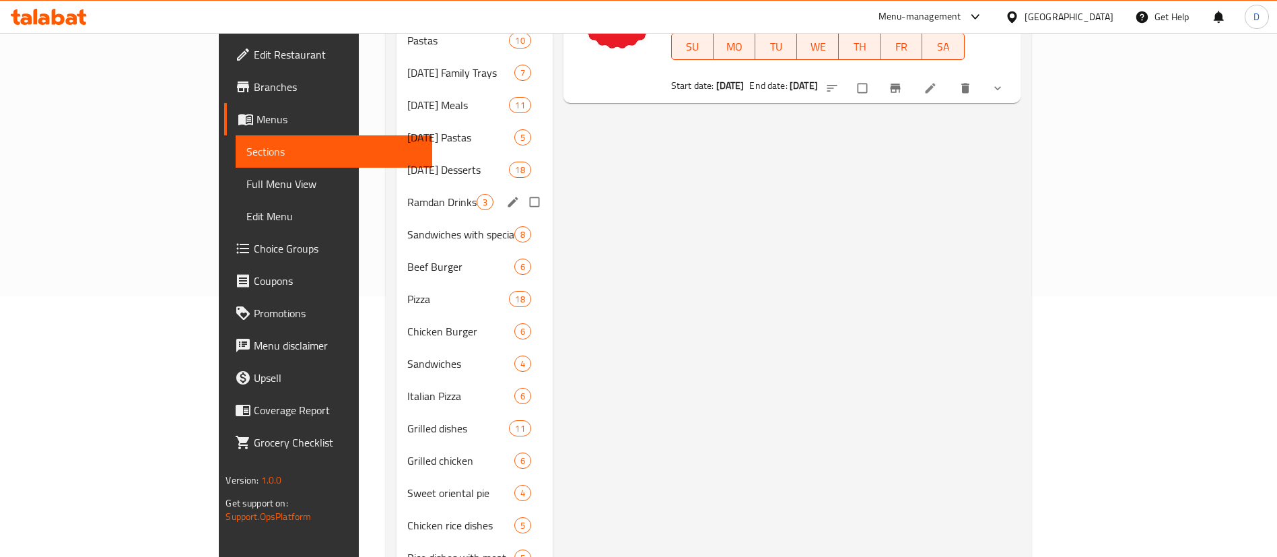
scroll to position [114, 0]
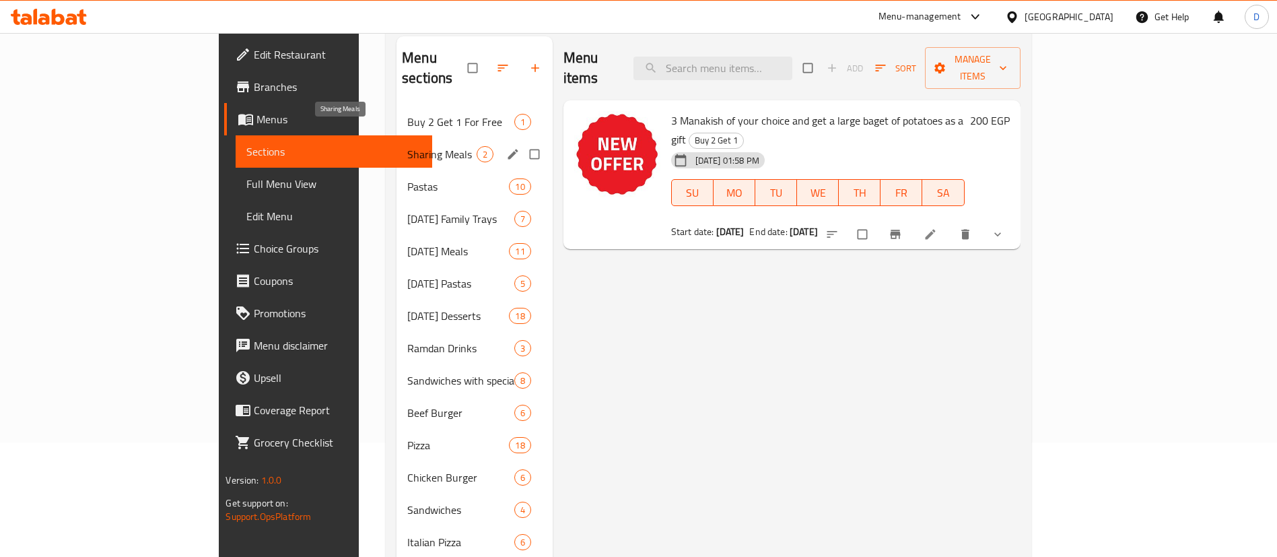
click at [407, 146] on span "Sharing Meals" at bounding box center [441, 154] width 69 height 16
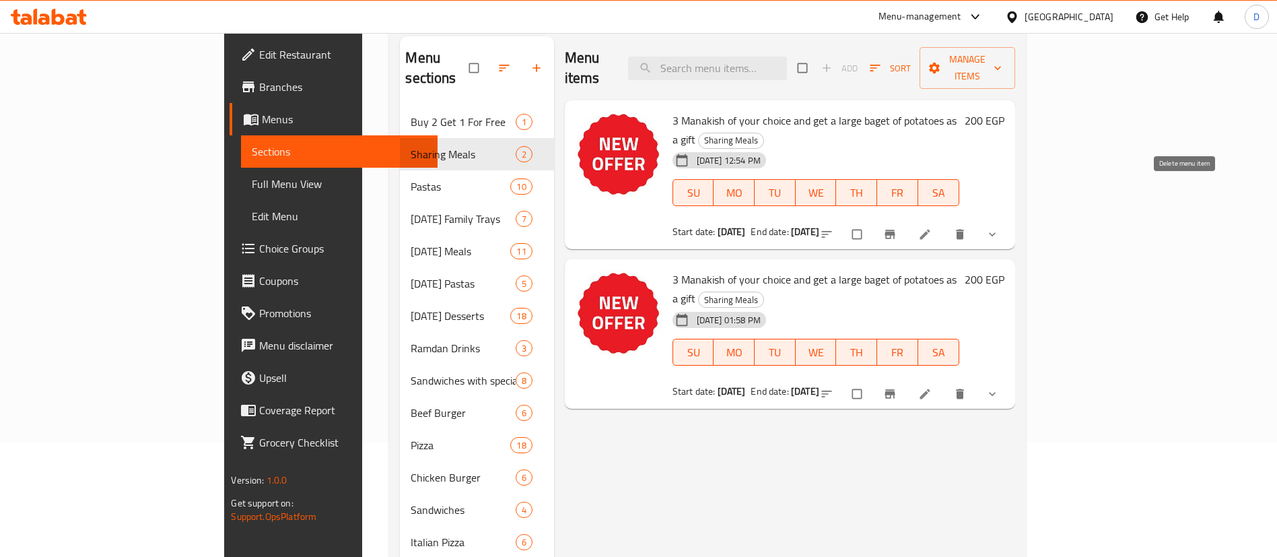
click at [978, 219] on button "delete" at bounding box center [961, 234] width 32 height 30
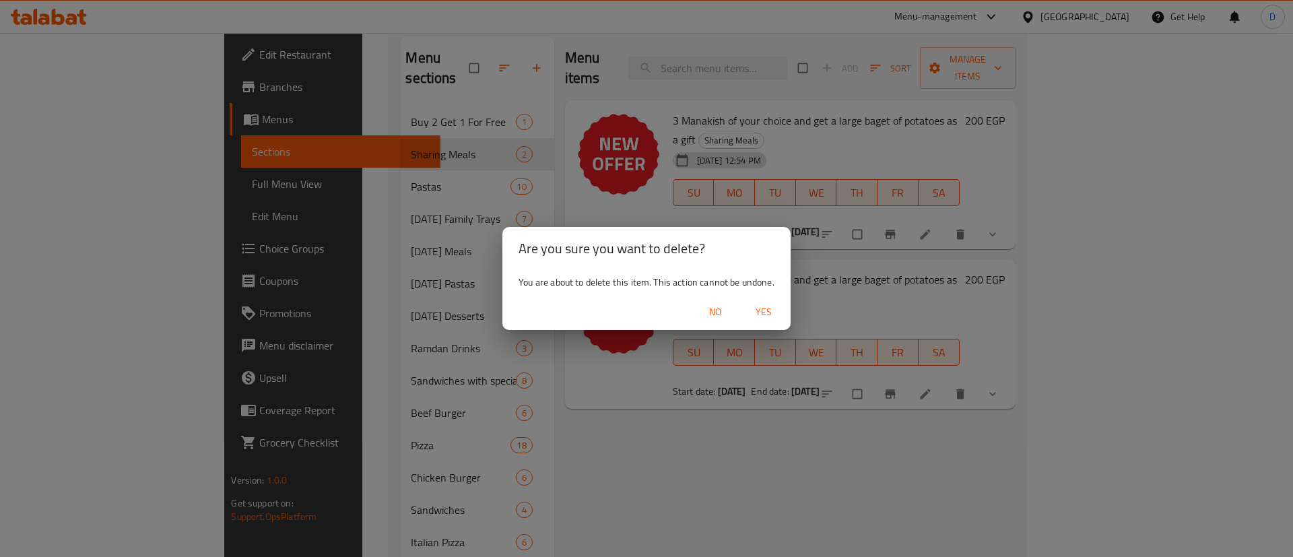
click at [772, 312] on span "Yes" at bounding box center [763, 312] width 32 height 17
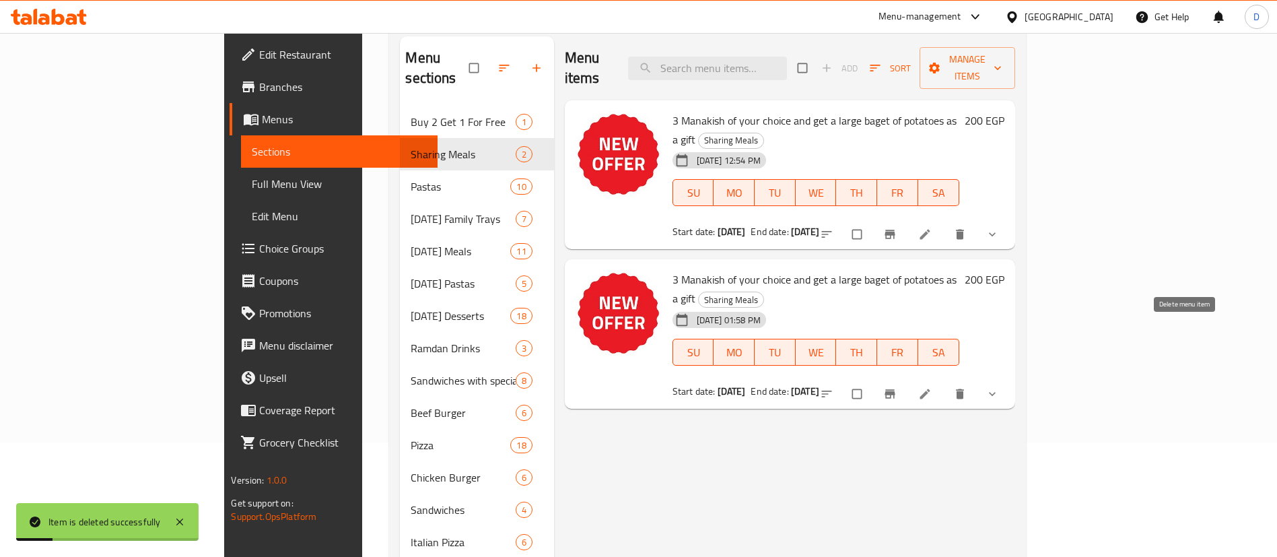
click at [978, 379] on button "delete" at bounding box center [961, 394] width 32 height 30
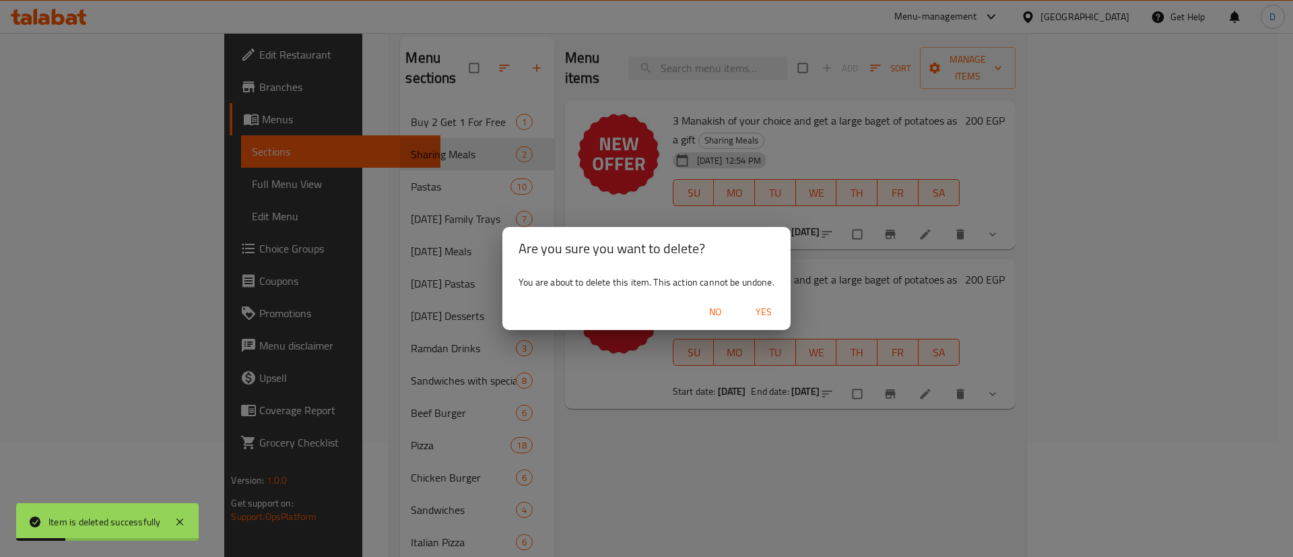
click at [757, 319] on span "Yes" at bounding box center [763, 312] width 32 height 17
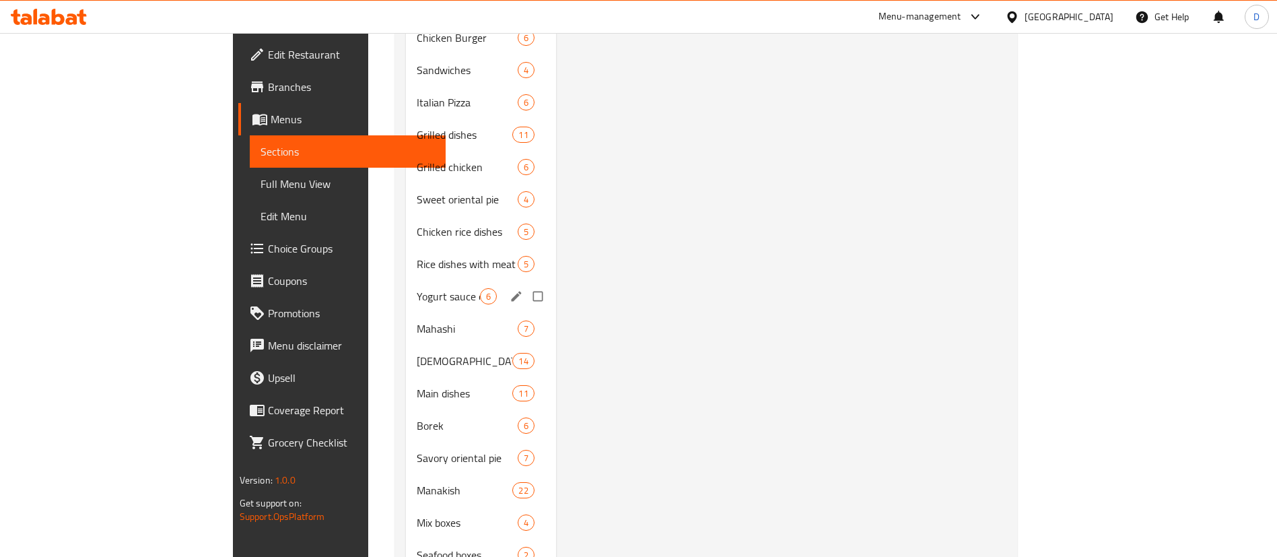
scroll to position [720, 0]
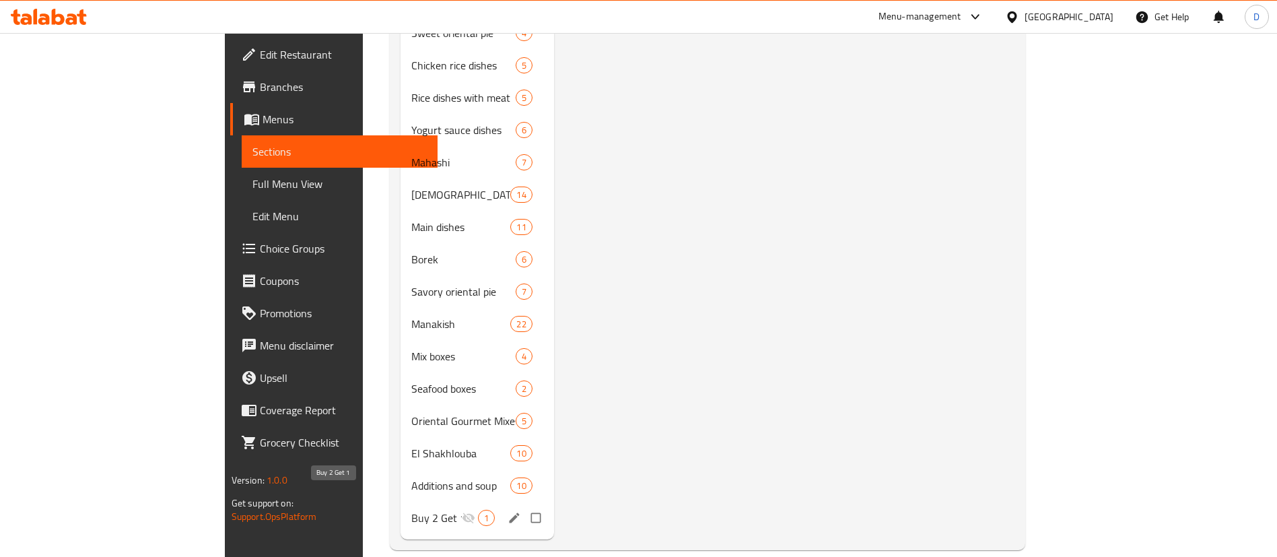
drag, startPoint x: 308, startPoint y: 494, endPoint x: 815, endPoint y: 260, distance: 558.8
click at [411, 510] on span "Buy 2 Get 1" at bounding box center [436, 518] width 50 height 16
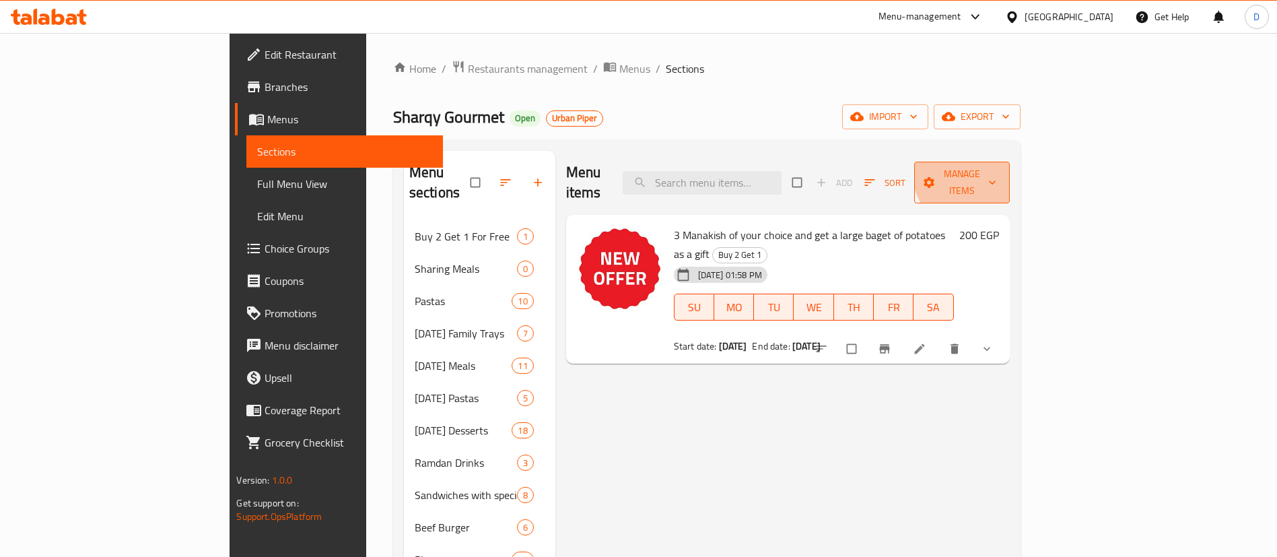
click at [999, 166] on span "Manage items" at bounding box center [962, 183] width 74 height 34
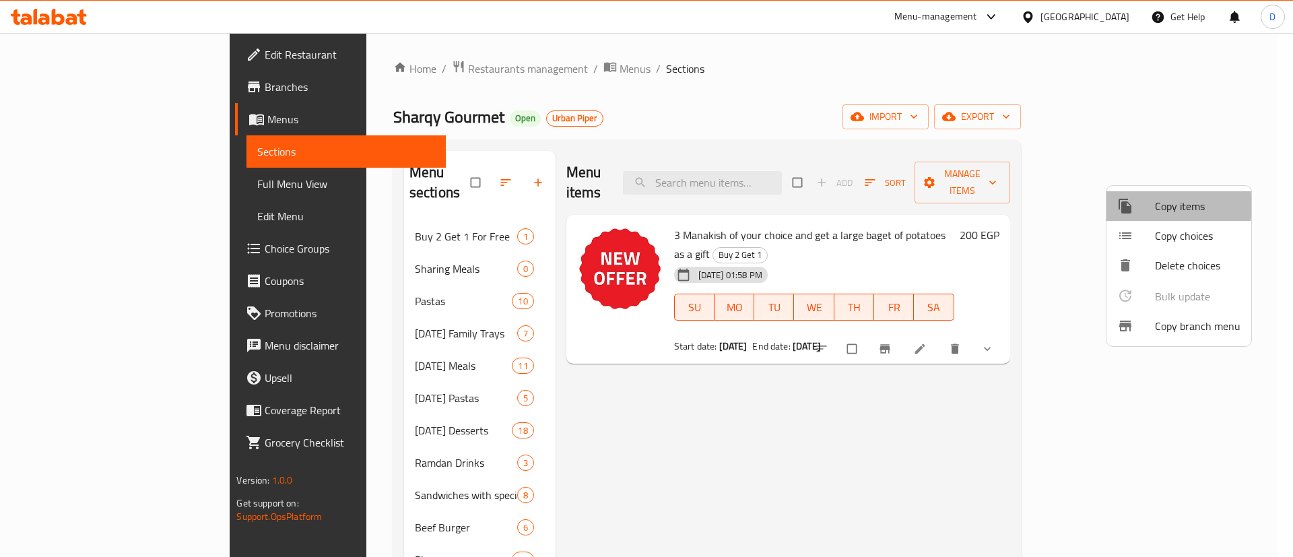
click at [1155, 205] on span "Copy items" at bounding box center [1198, 206] width 86 height 16
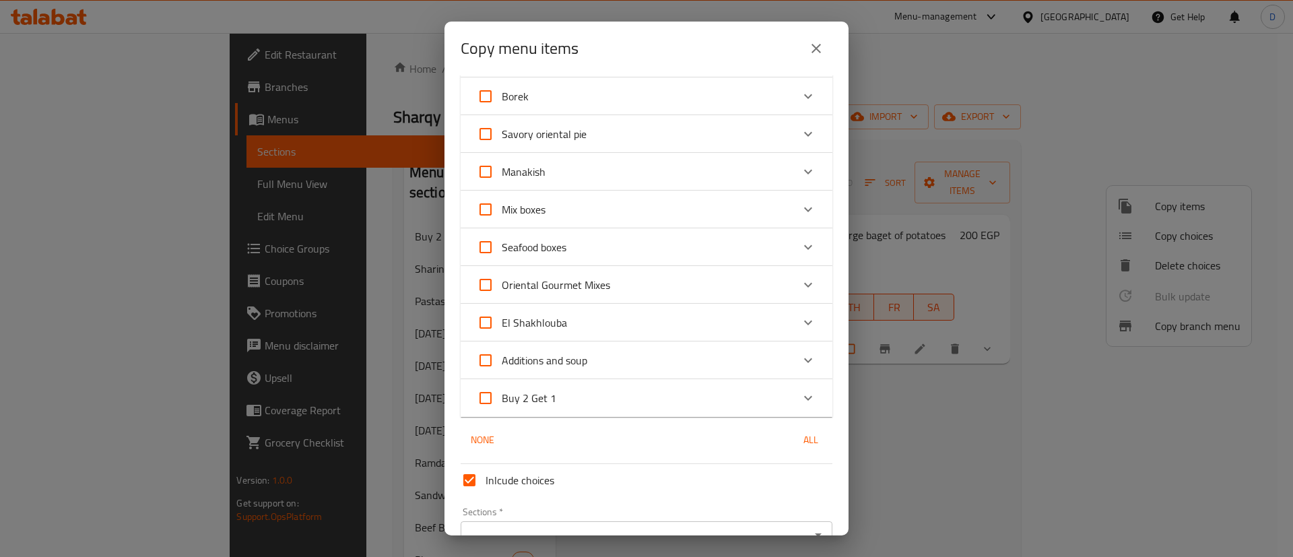
scroll to position [945, 0]
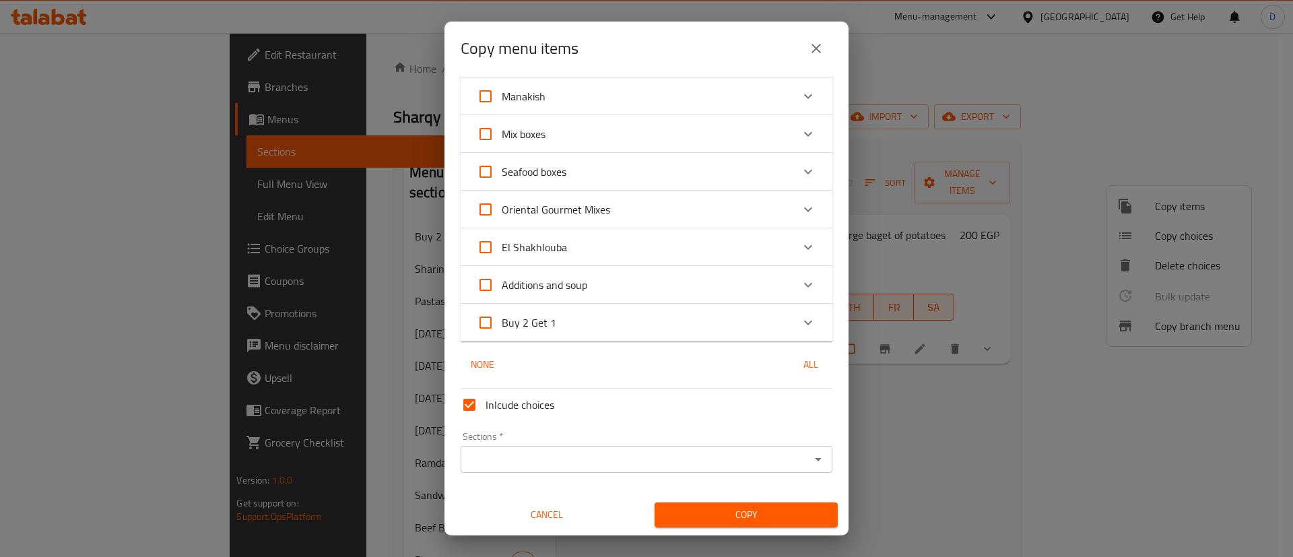
click at [794, 312] on div "Expand" at bounding box center [808, 322] width 32 height 32
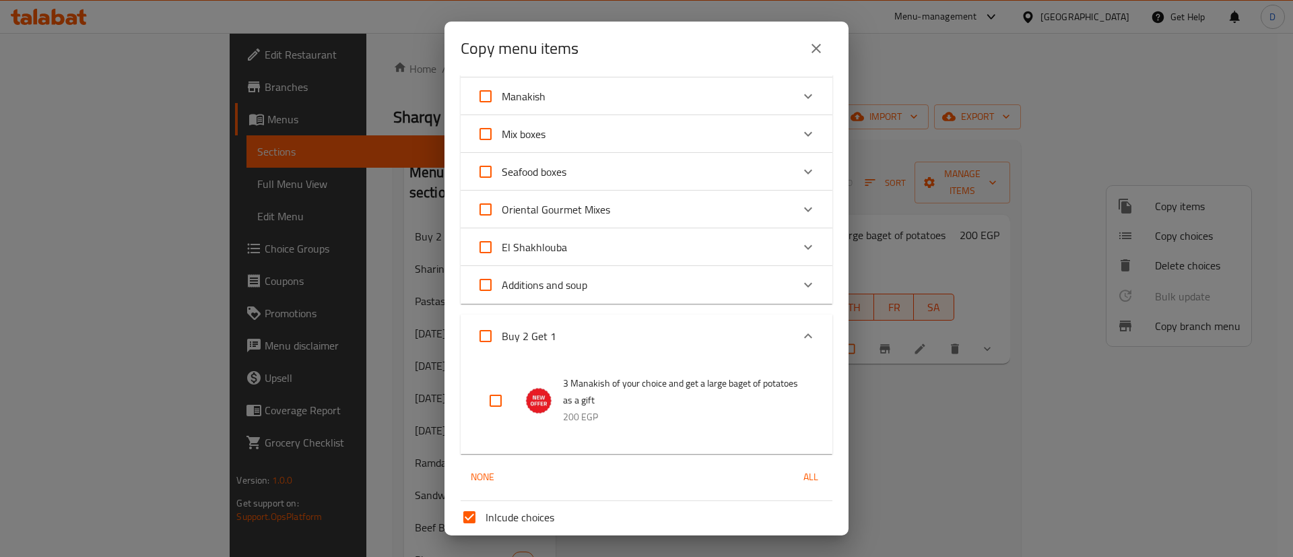
click at [491, 401] on input "checkbox" at bounding box center [495, 400] width 32 height 32
checkbox input "true"
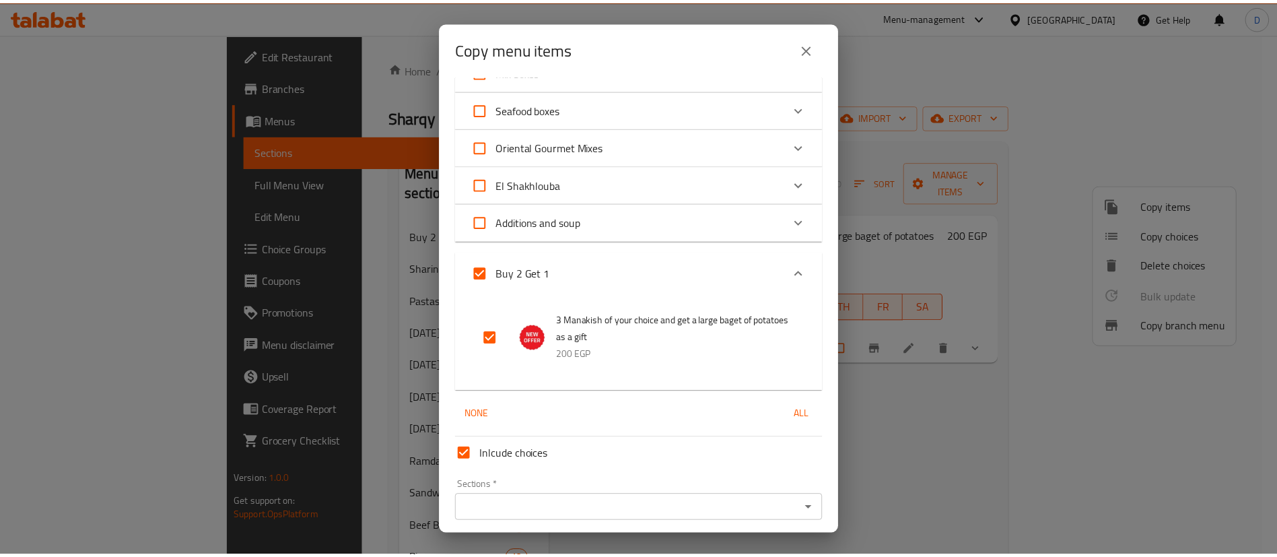
scroll to position [1058, 0]
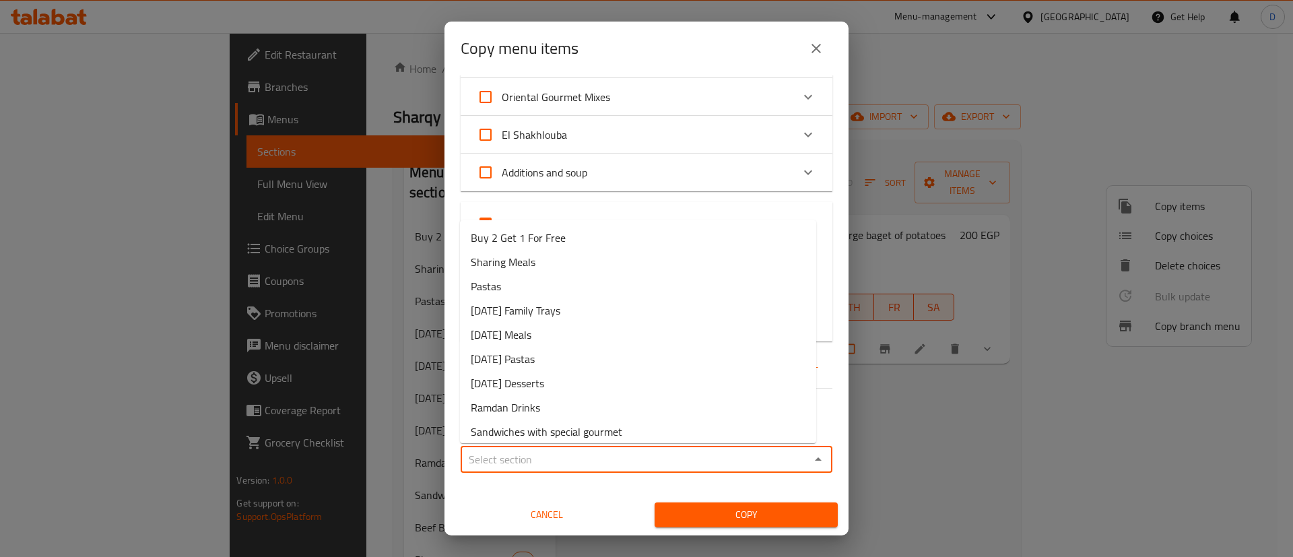
click at [504, 455] on input "Sections   *" at bounding box center [635, 459] width 341 height 19
click at [561, 257] on li "Sharing Meals" at bounding box center [638, 262] width 356 height 24
type input "Sharing Meals"
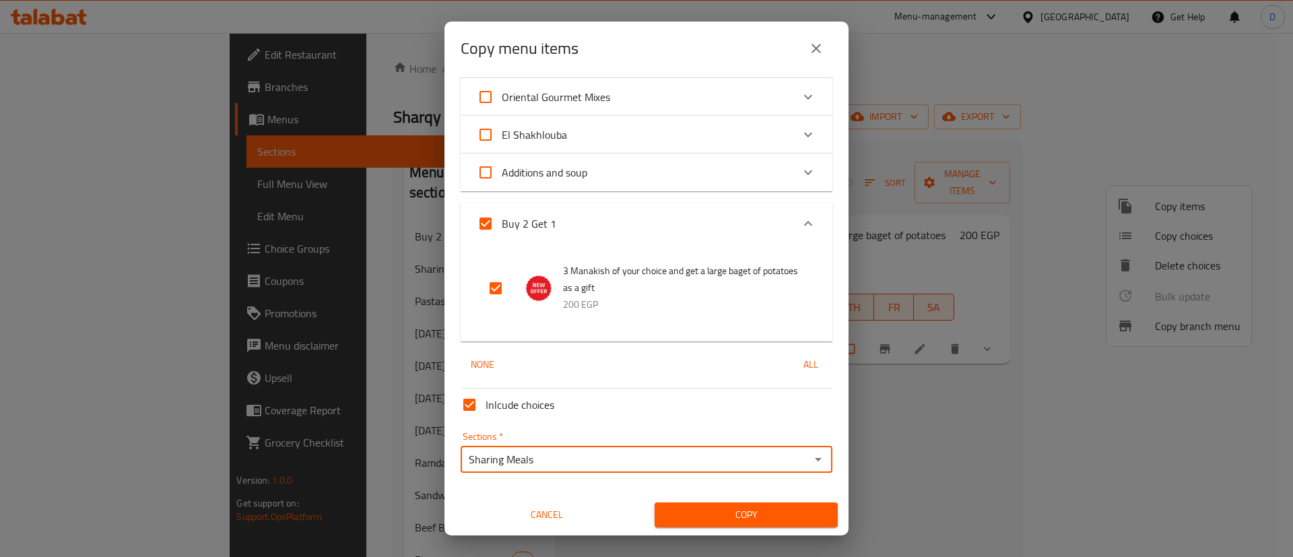
click at [676, 508] on span "Copy" at bounding box center [746, 514] width 162 height 17
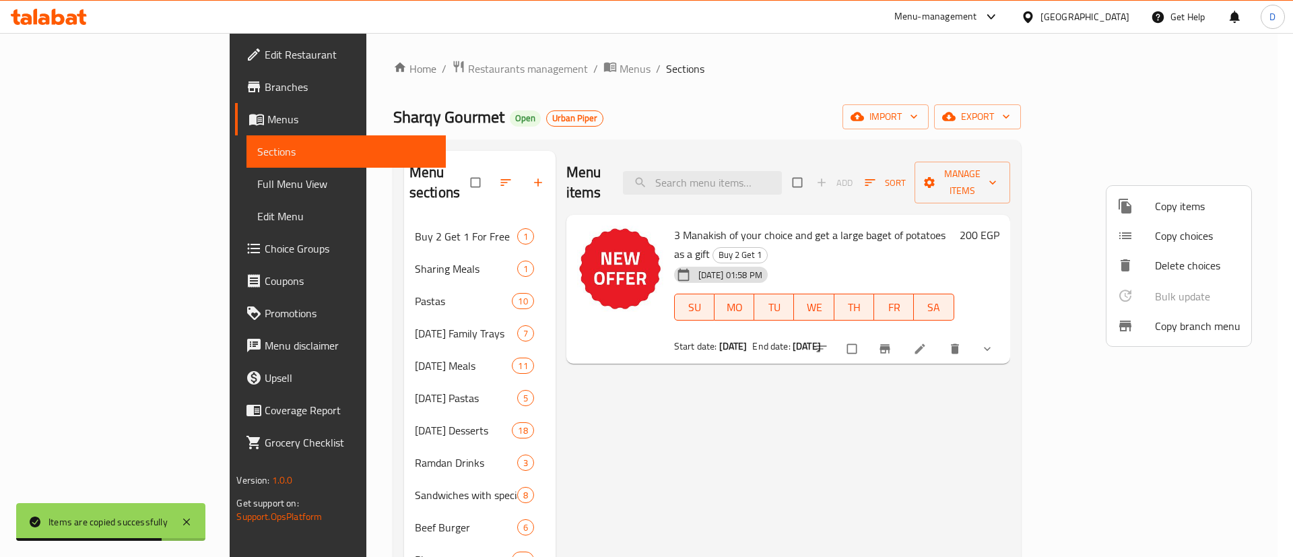
click at [335, 242] on div at bounding box center [646, 278] width 1293 height 557
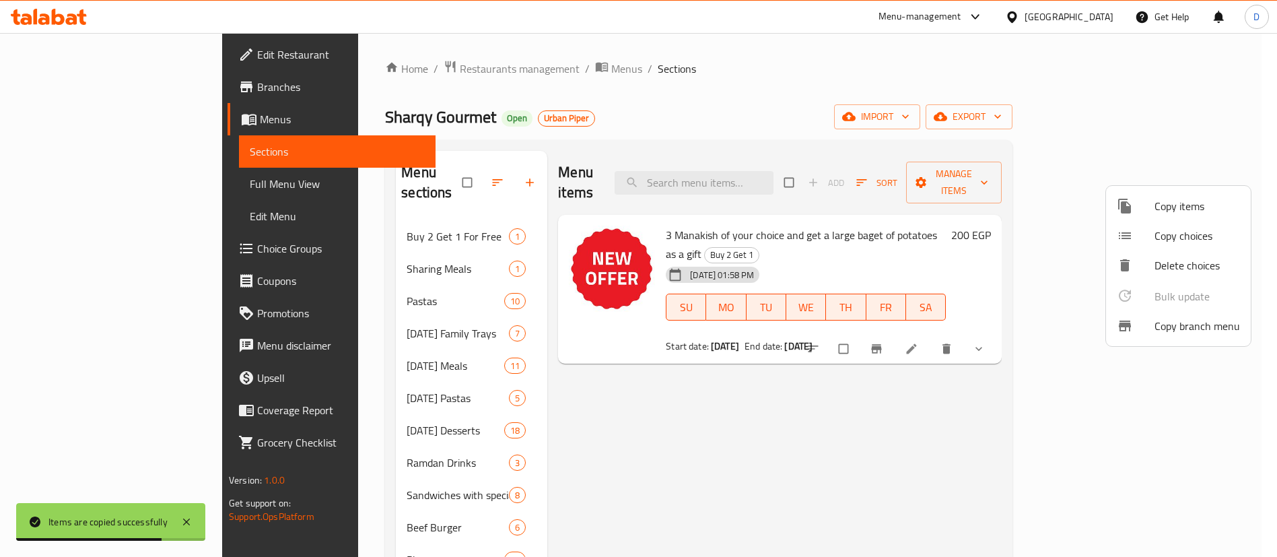
click at [407, 261] on span "Sharing Meals" at bounding box center [458, 269] width 102 height 16
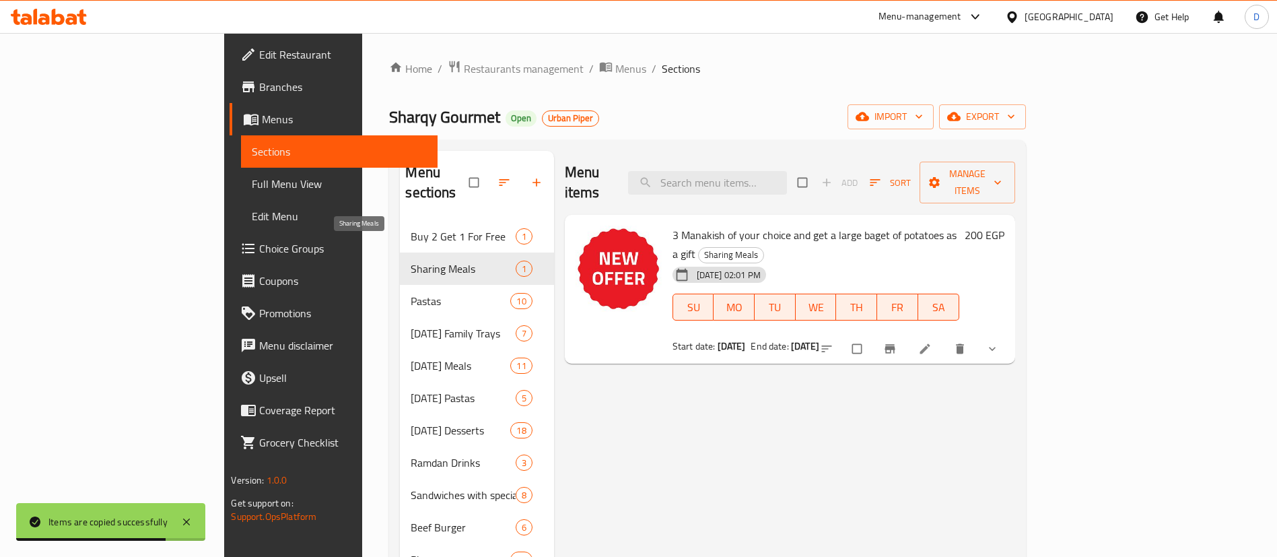
click at [411, 261] on span "Sharing Meals" at bounding box center [463, 269] width 104 height 16
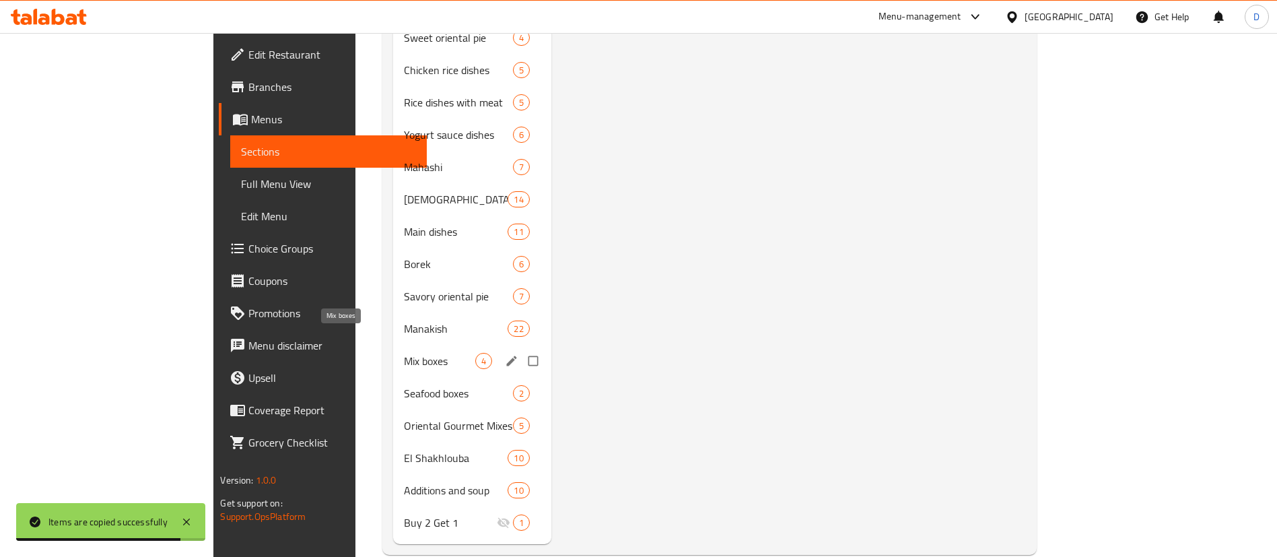
scroll to position [720, 0]
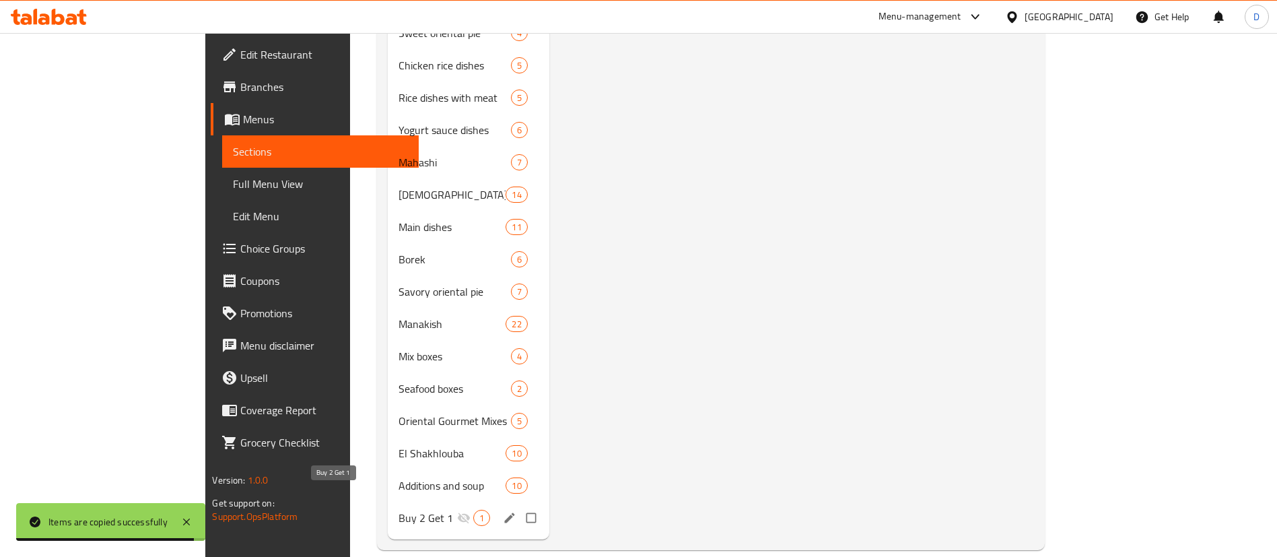
click at [399, 510] on span "Buy 2 Get 1" at bounding box center [428, 518] width 59 height 16
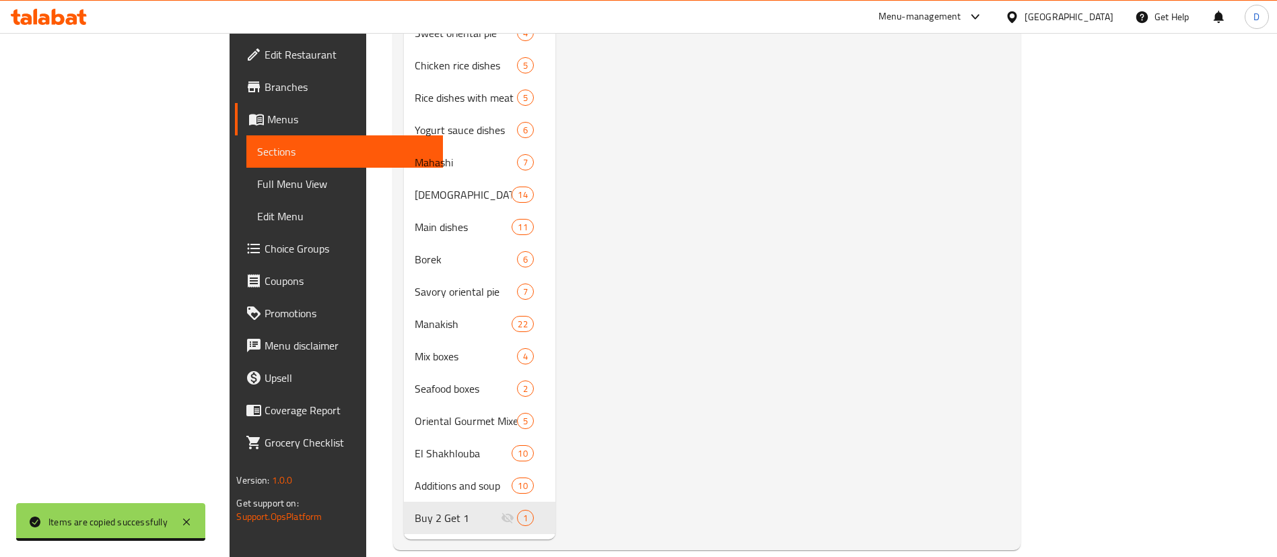
scroll to position [215, 0]
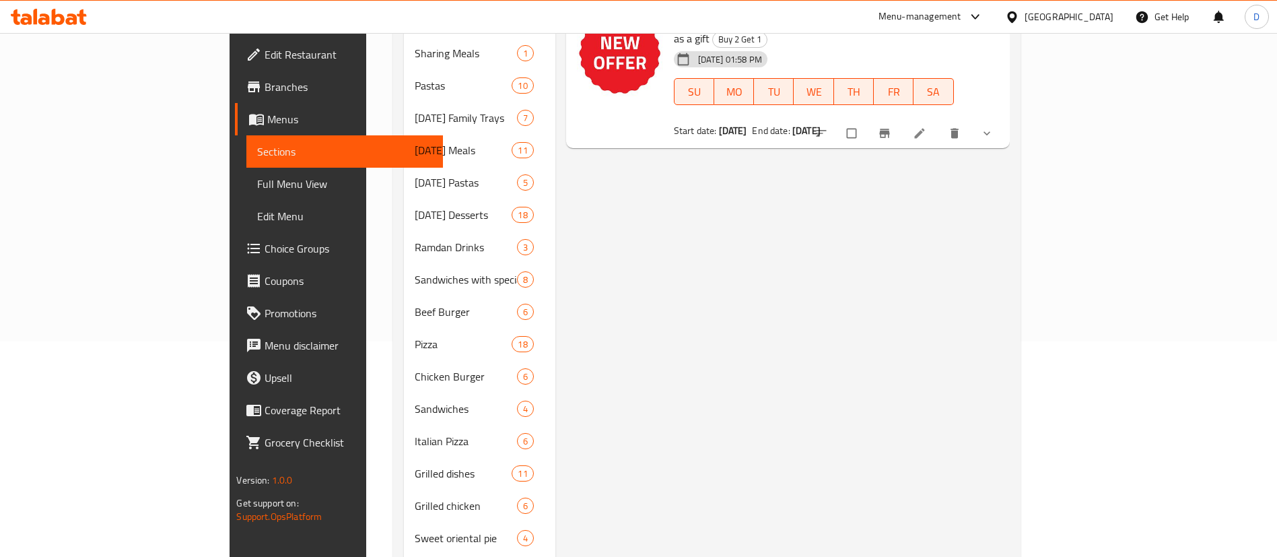
click at [964, 127] on span "delete" at bounding box center [956, 133] width 16 height 13
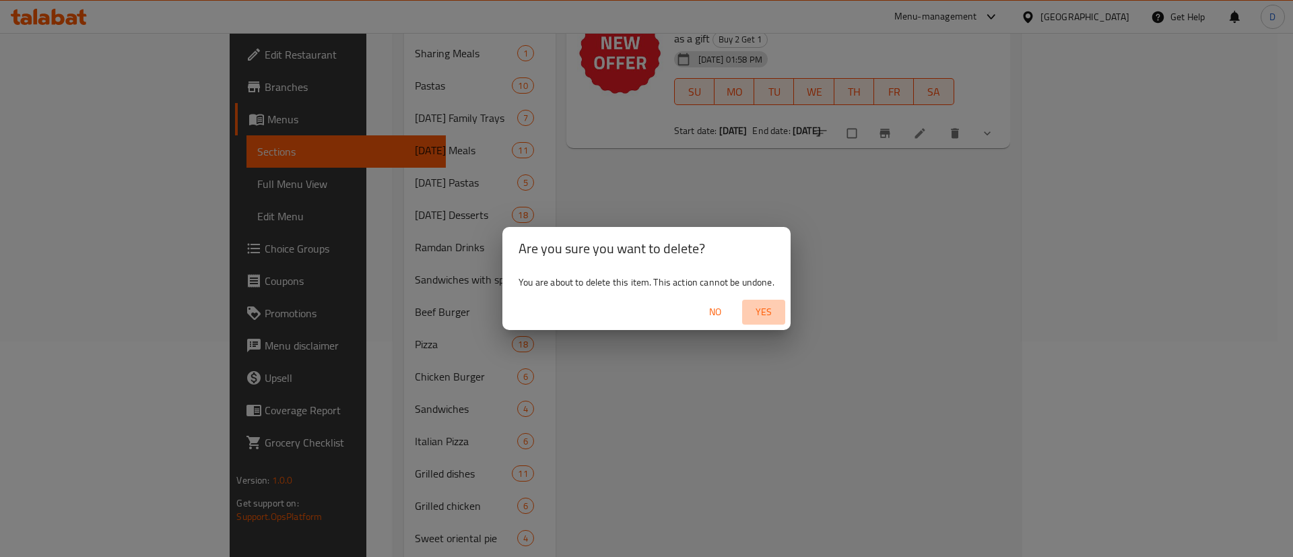
click at [774, 316] on span "Yes" at bounding box center [763, 312] width 32 height 17
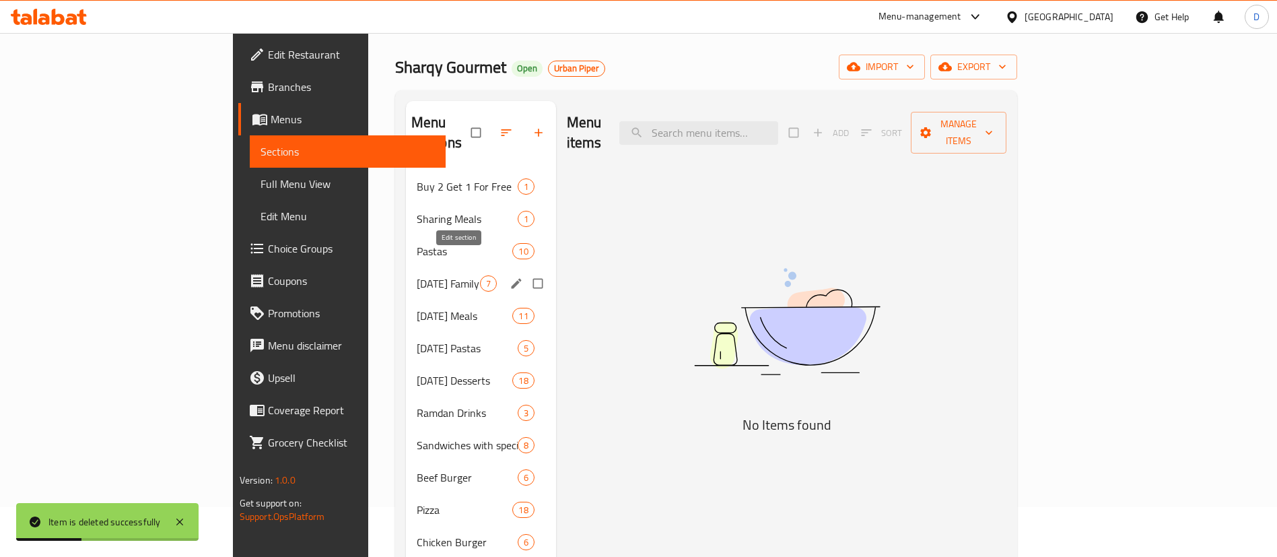
scroll to position [0, 0]
